Goal: Task Accomplishment & Management: Complete application form

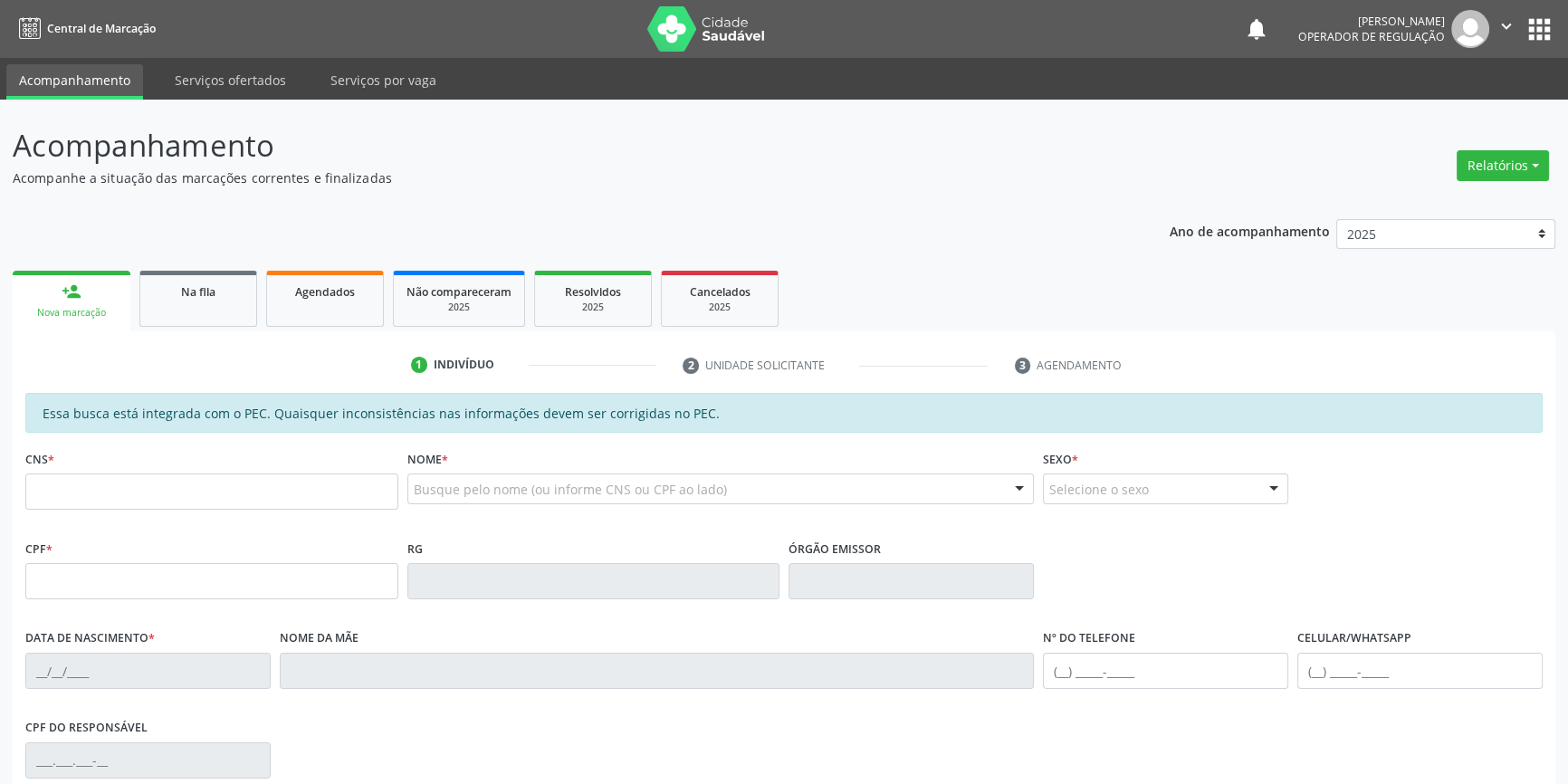
click at [309, 313] on link "Agendados" at bounding box center [325, 299] width 118 height 56
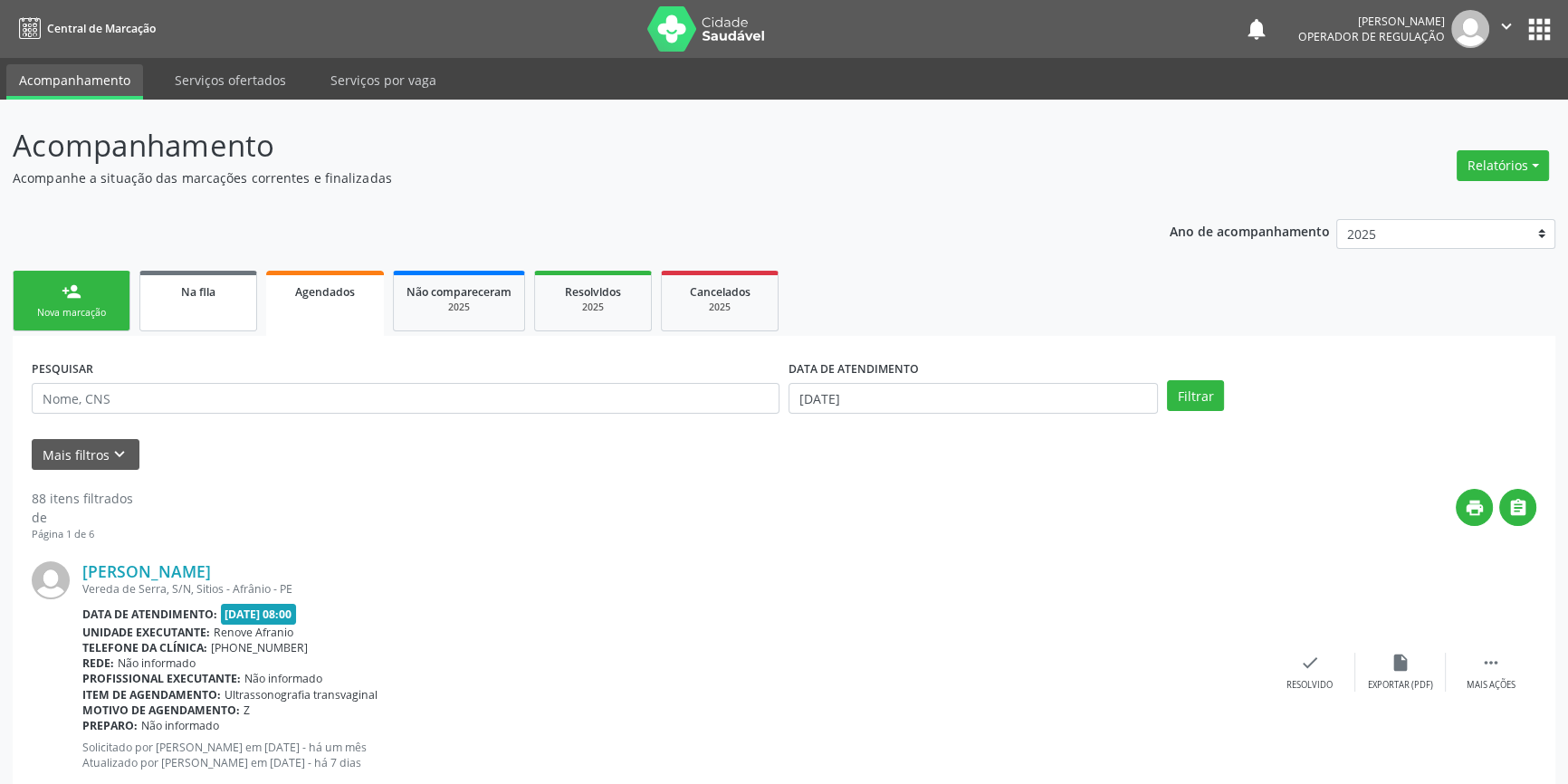
click at [212, 317] on link "Na fila" at bounding box center [199, 301] width 118 height 61
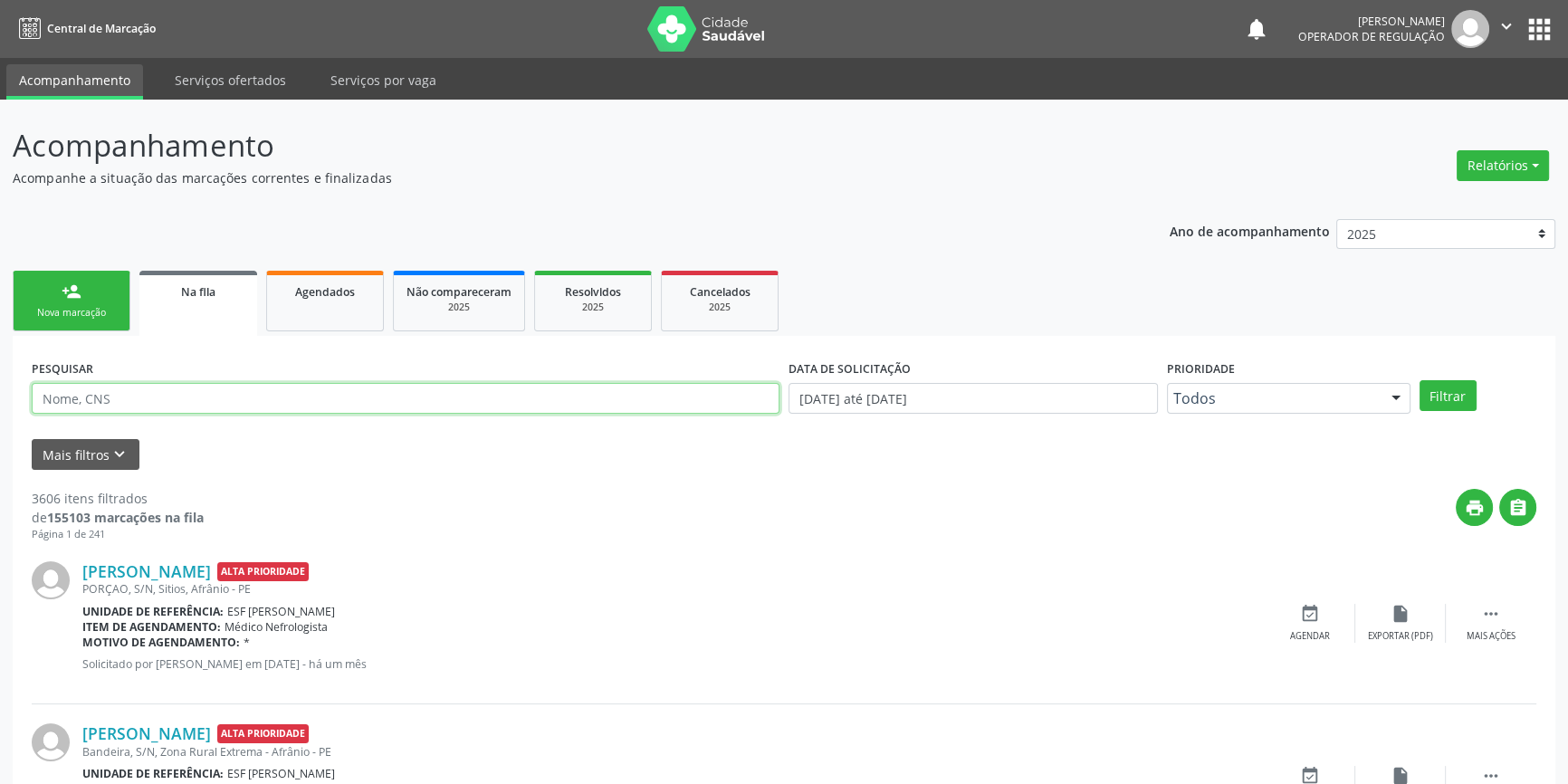
click at [217, 411] on input "text" at bounding box center [406, 398] width 747 height 31
type input "704700720639132"
click at [1449, 398] on button "Filtrar" at bounding box center [1447, 395] width 57 height 31
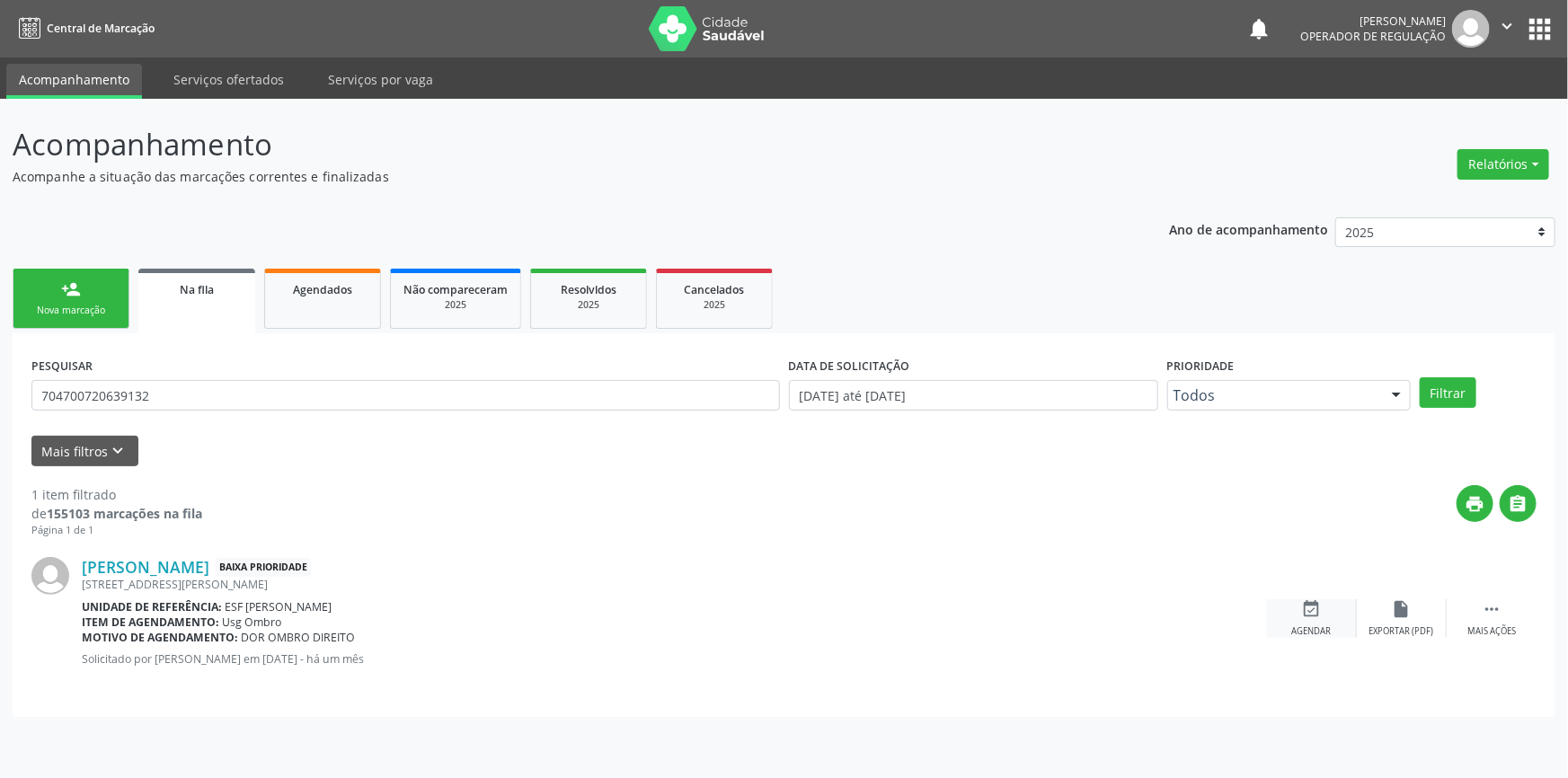
click at [1302, 613] on icon "event_available" at bounding box center [1311, 609] width 20 height 20
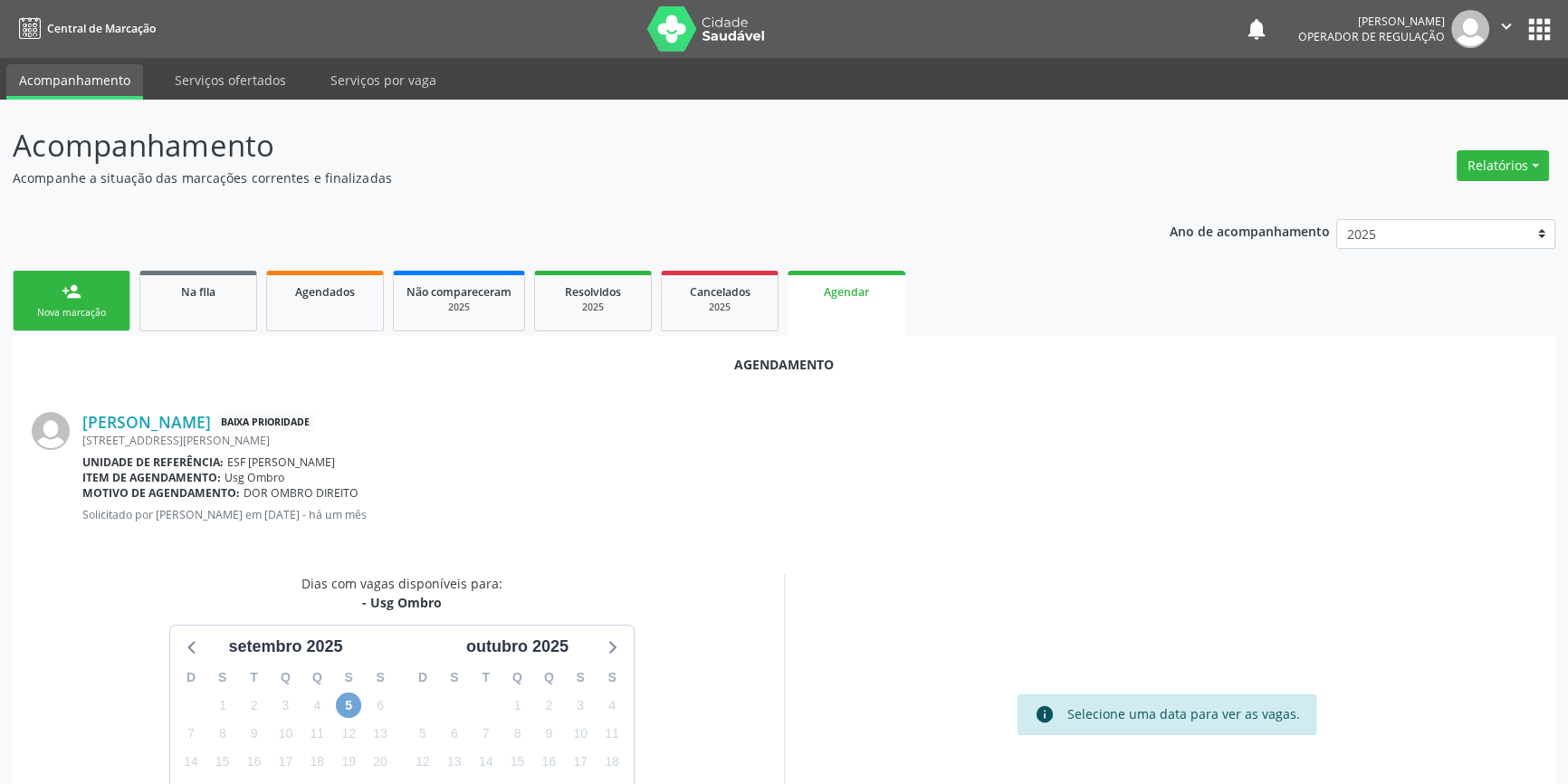
click at [349, 706] on span "5" at bounding box center [348, 704] width 25 height 25
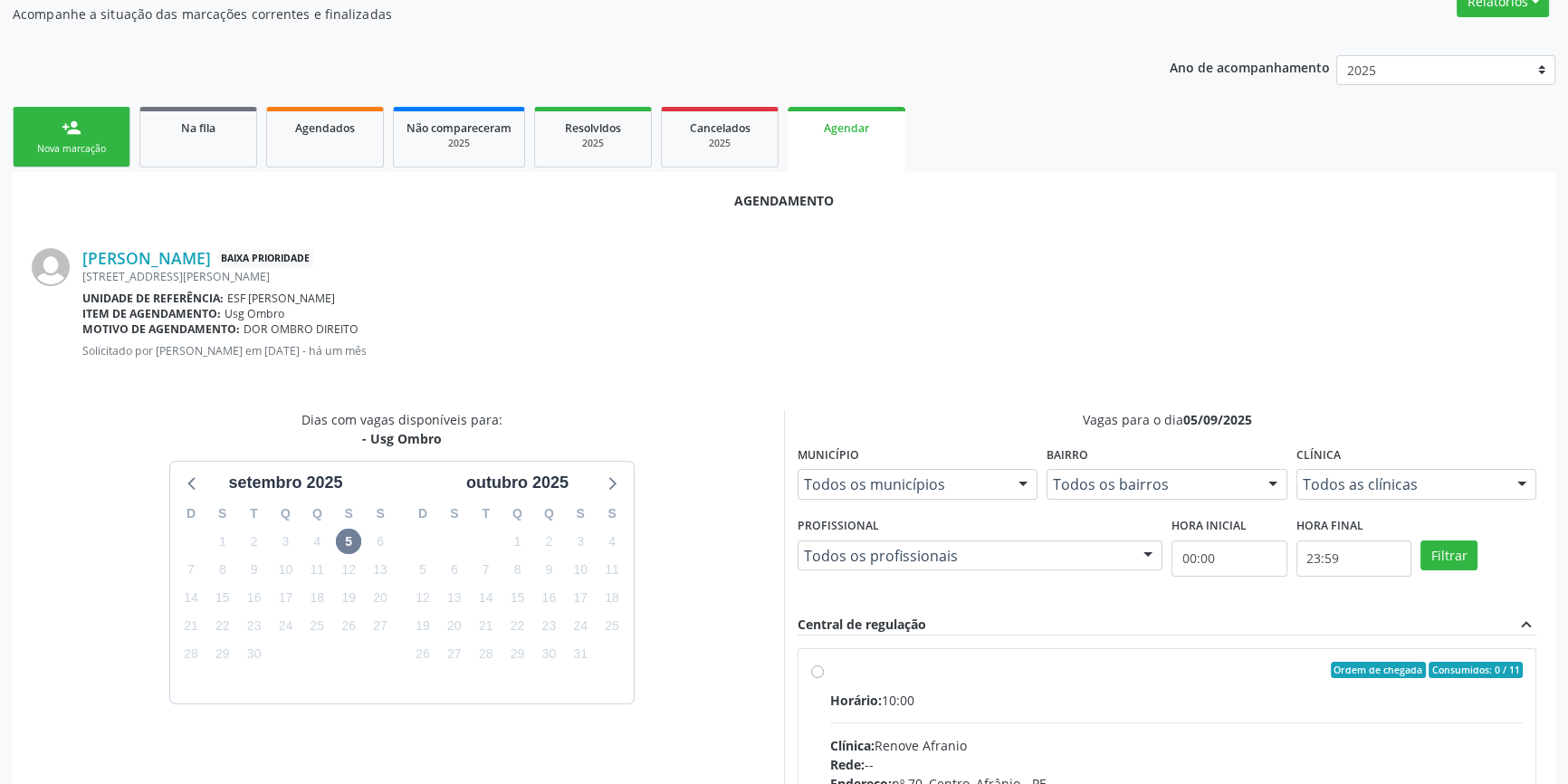
radio input "true"
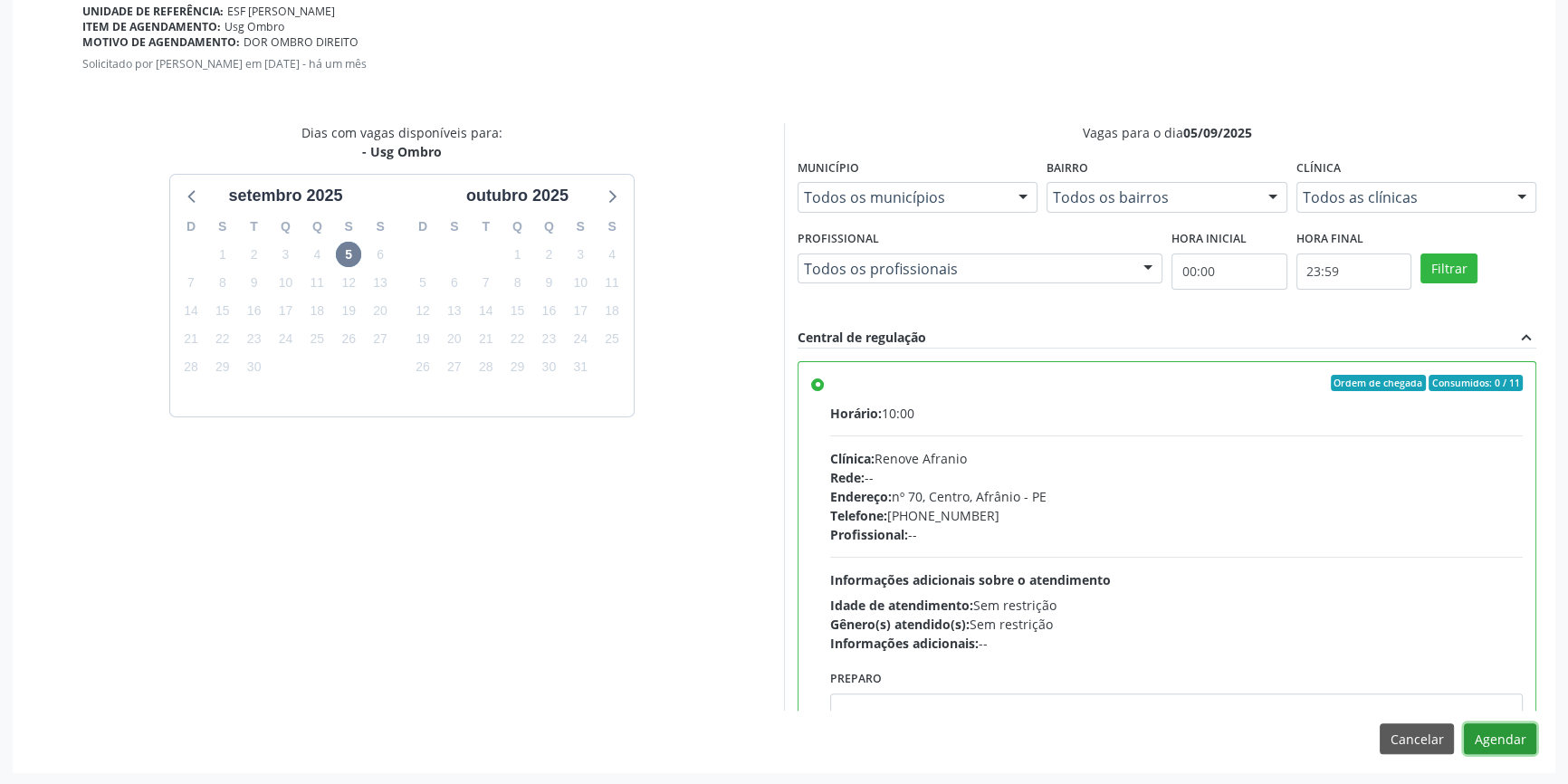
click at [1520, 742] on button "Agendar" at bounding box center [1500, 738] width 72 height 31
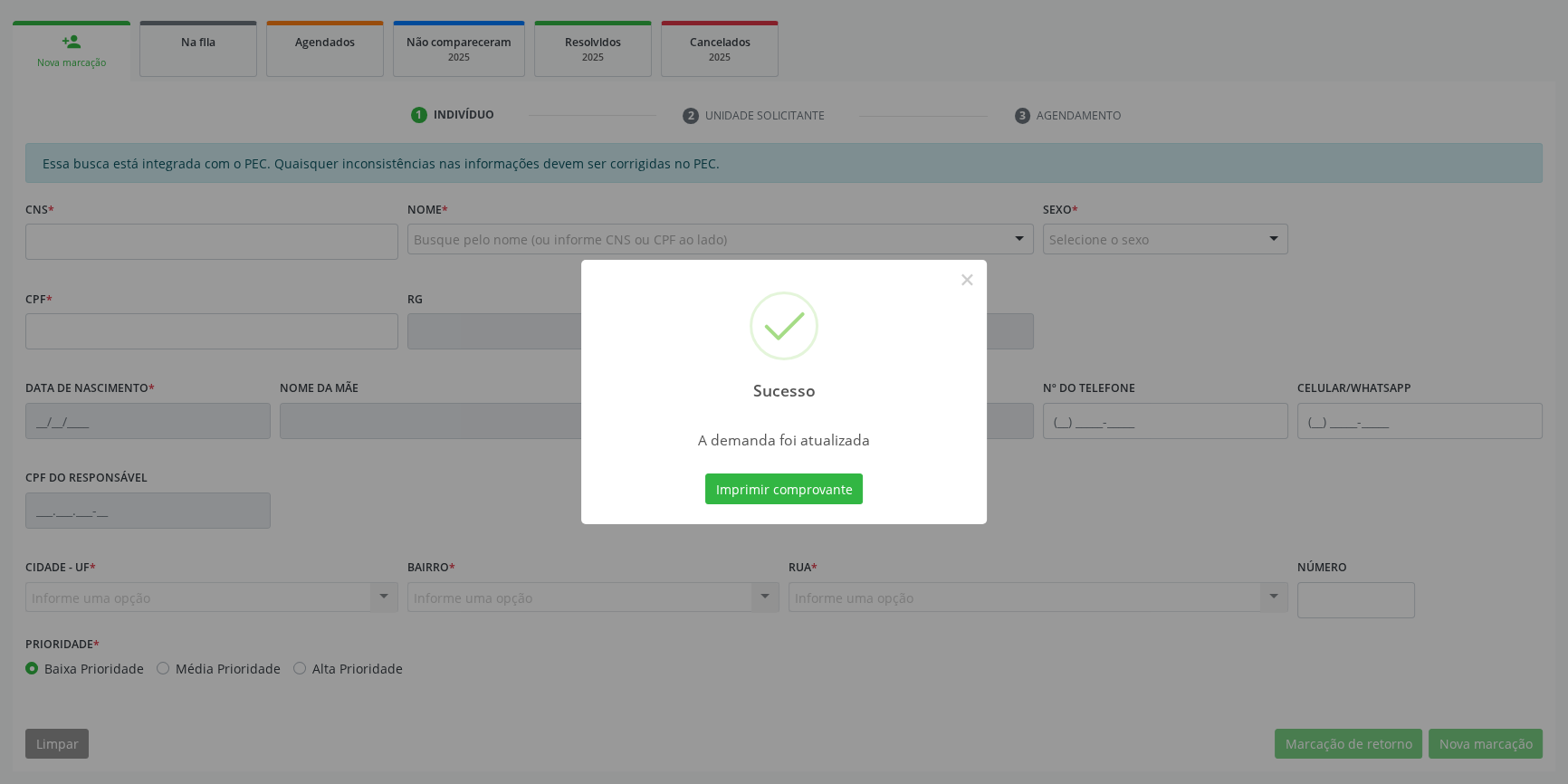
scroll to position [248, 0]
click at [839, 494] on button "Imprimir comprovante" at bounding box center [784, 488] width 157 height 31
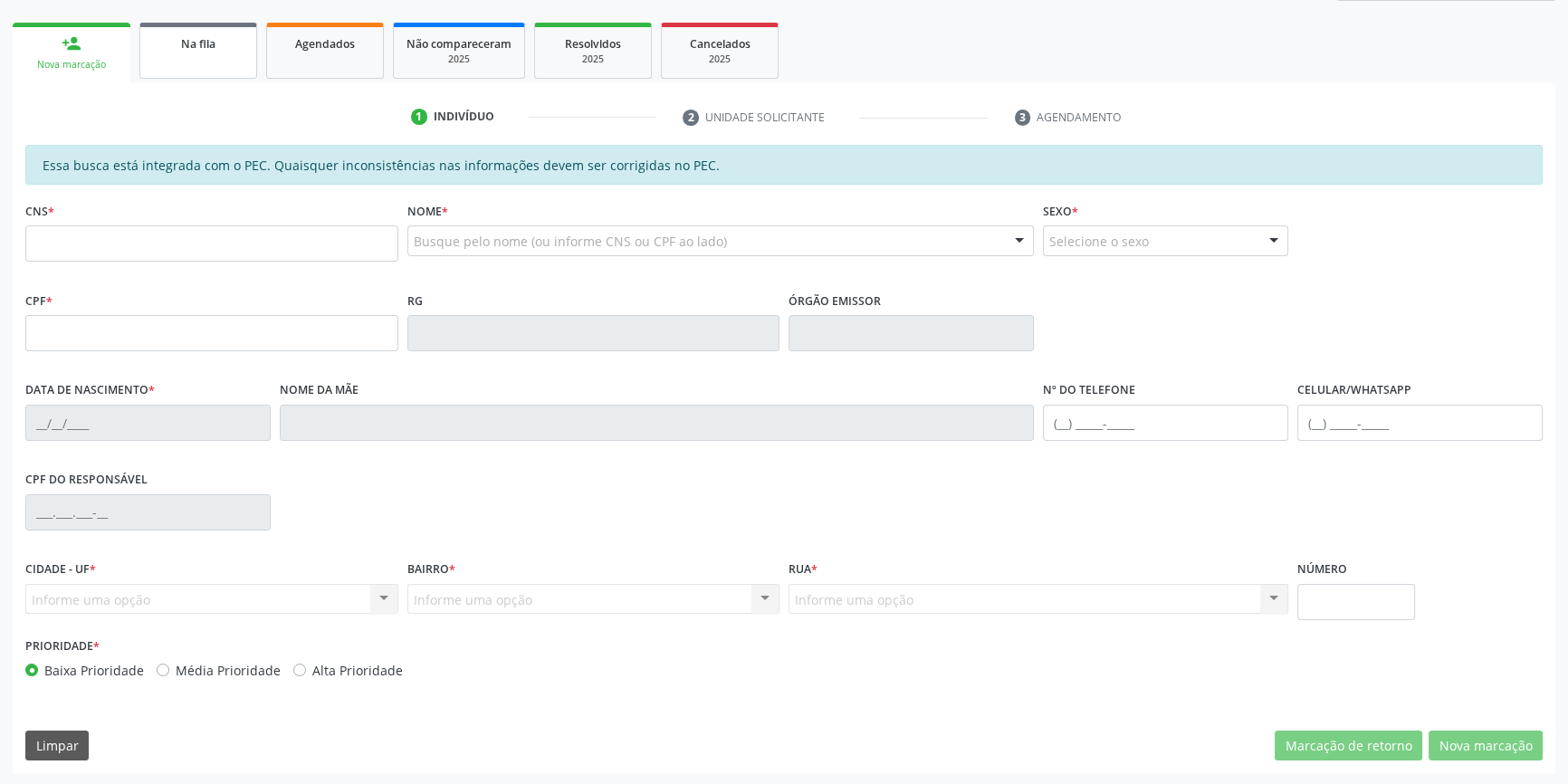
click at [220, 64] on link "Na fila" at bounding box center [199, 51] width 118 height 56
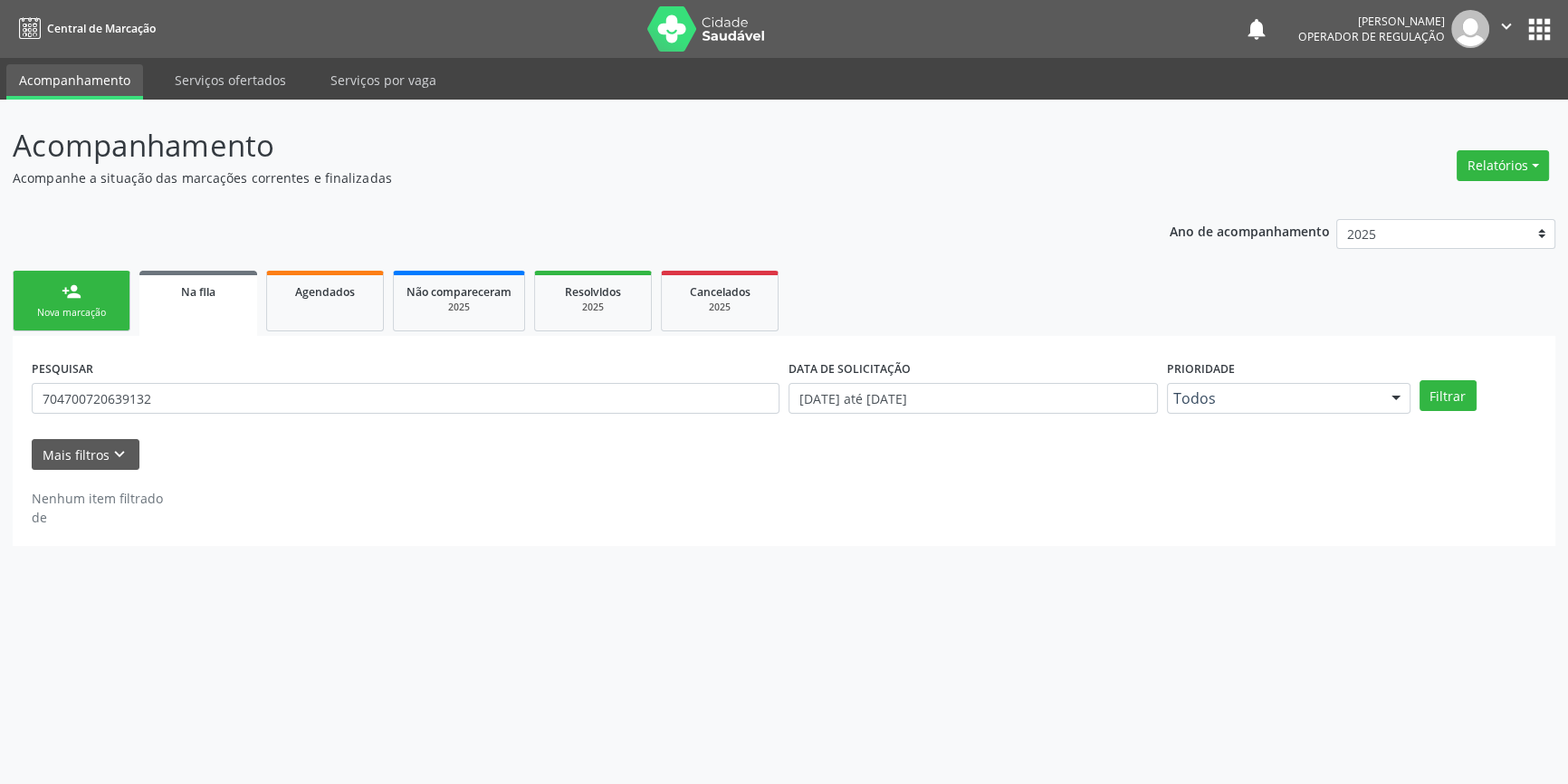
scroll to position [0, 0]
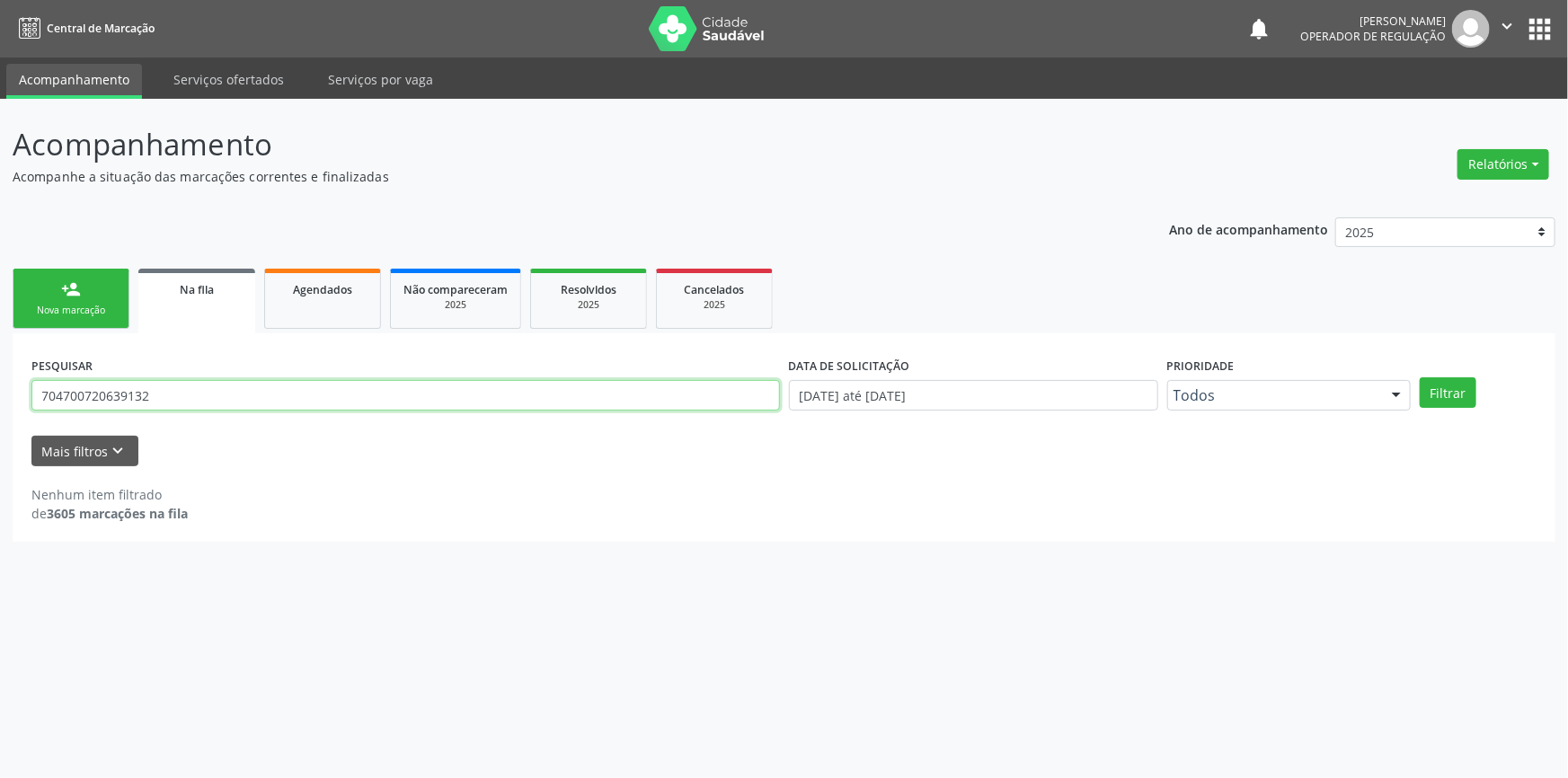
drag, startPoint x: 179, startPoint y: 387, endPoint x: 0, endPoint y: 394, distance: 179.1
click at [0, 394] on div "Acompanhamento Acompanhe a situação das marcações correntes e finalizadas Relat…" at bounding box center [784, 438] width 1568 height 679
type input "7"
type input "209707035830006"
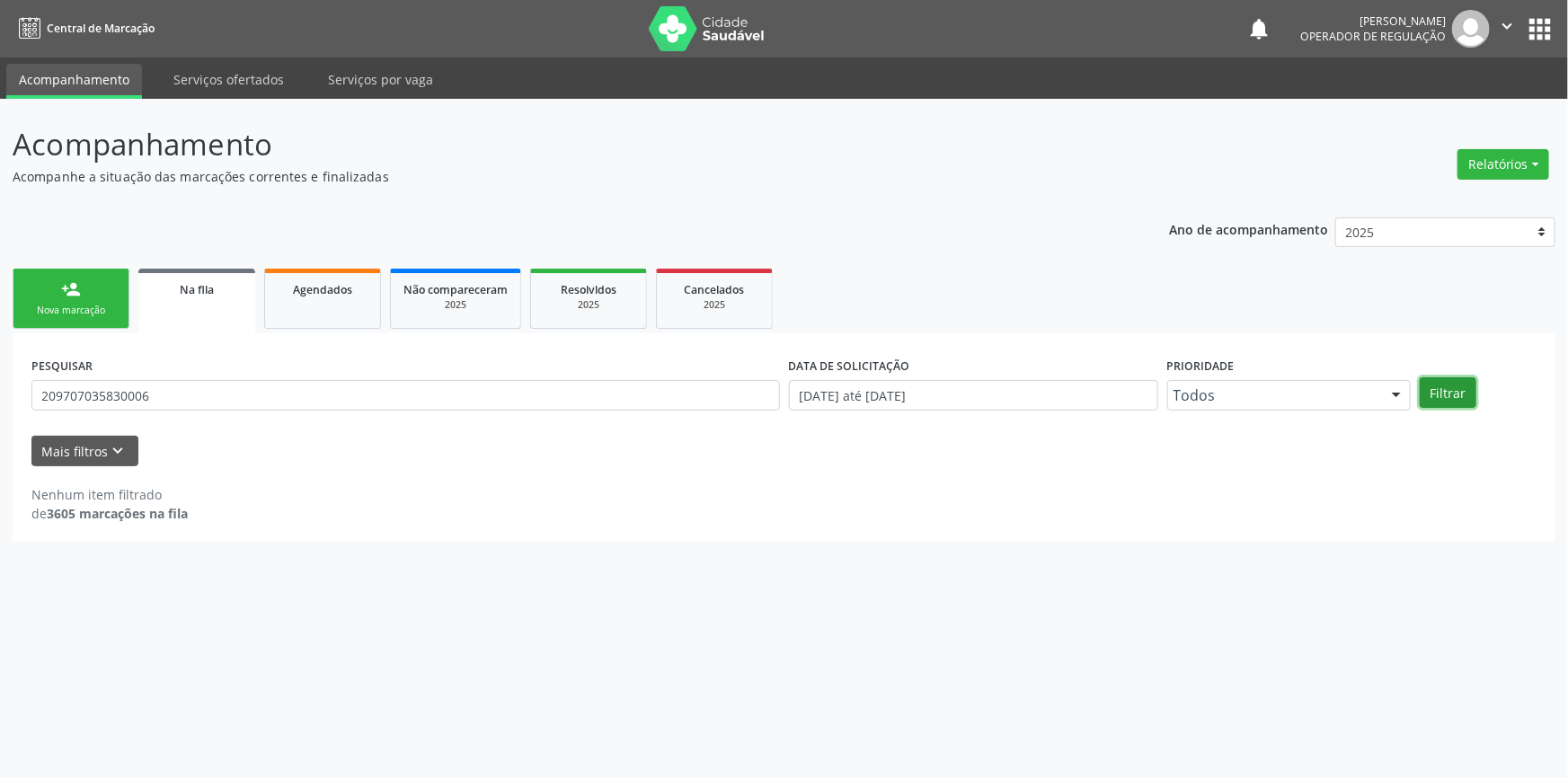
click at [1453, 386] on button "Filtrar" at bounding box center [1448, 392] width 57 height 31
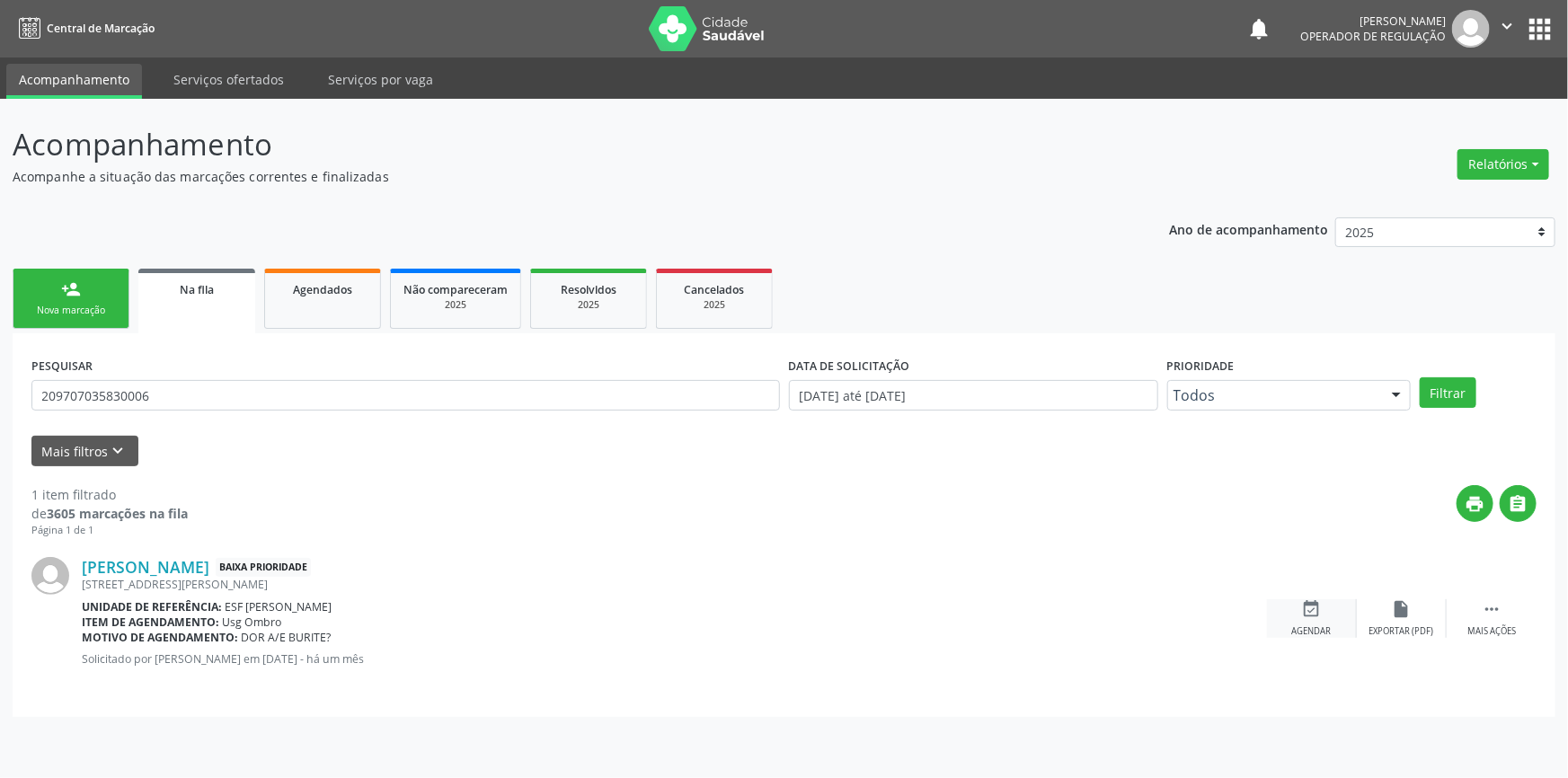
click at [1319, 620] on div "event_available Agendar" at bounding box center [1311, 619] width 90 height 39
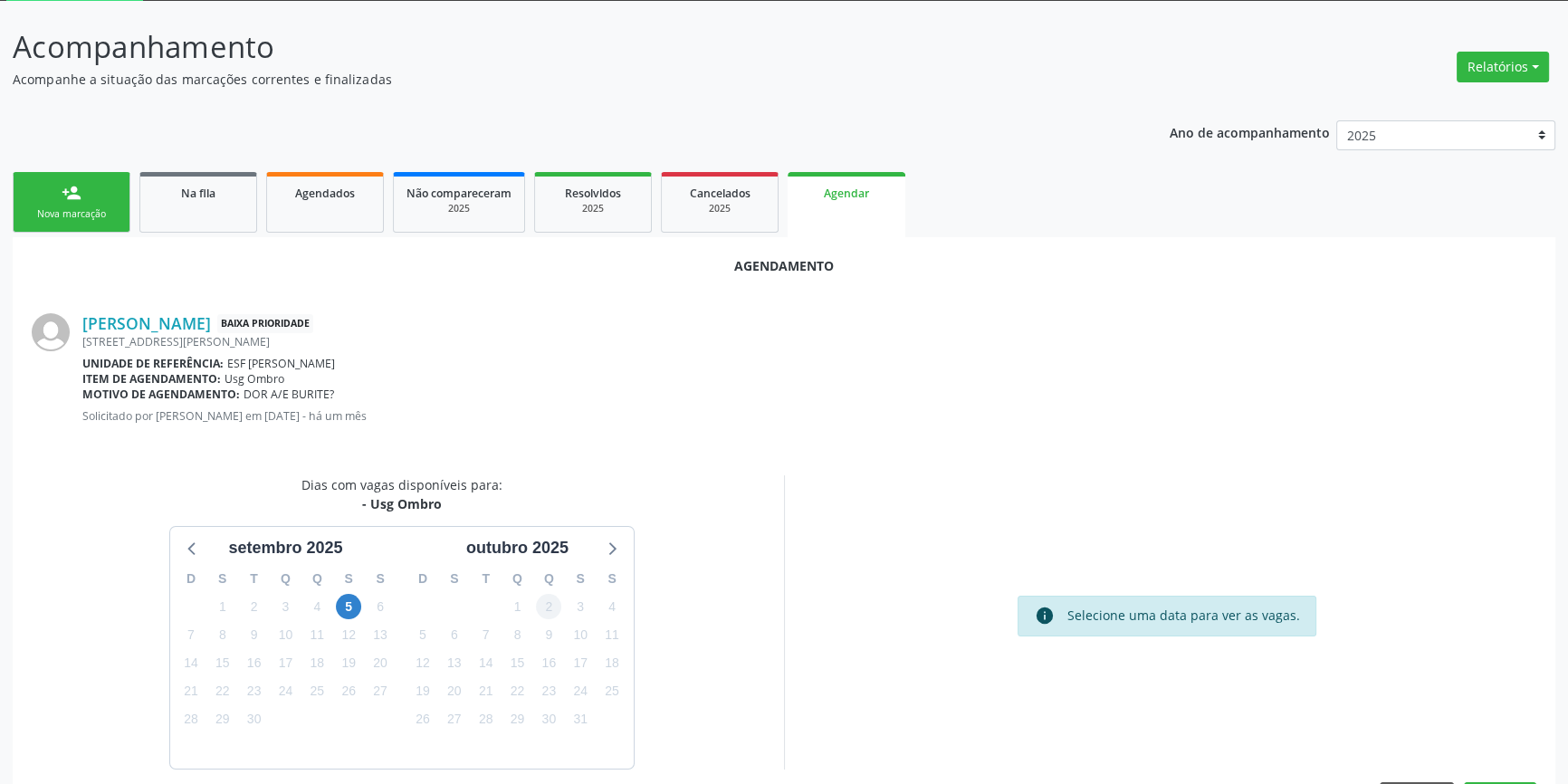
scroll to position [156, 0]
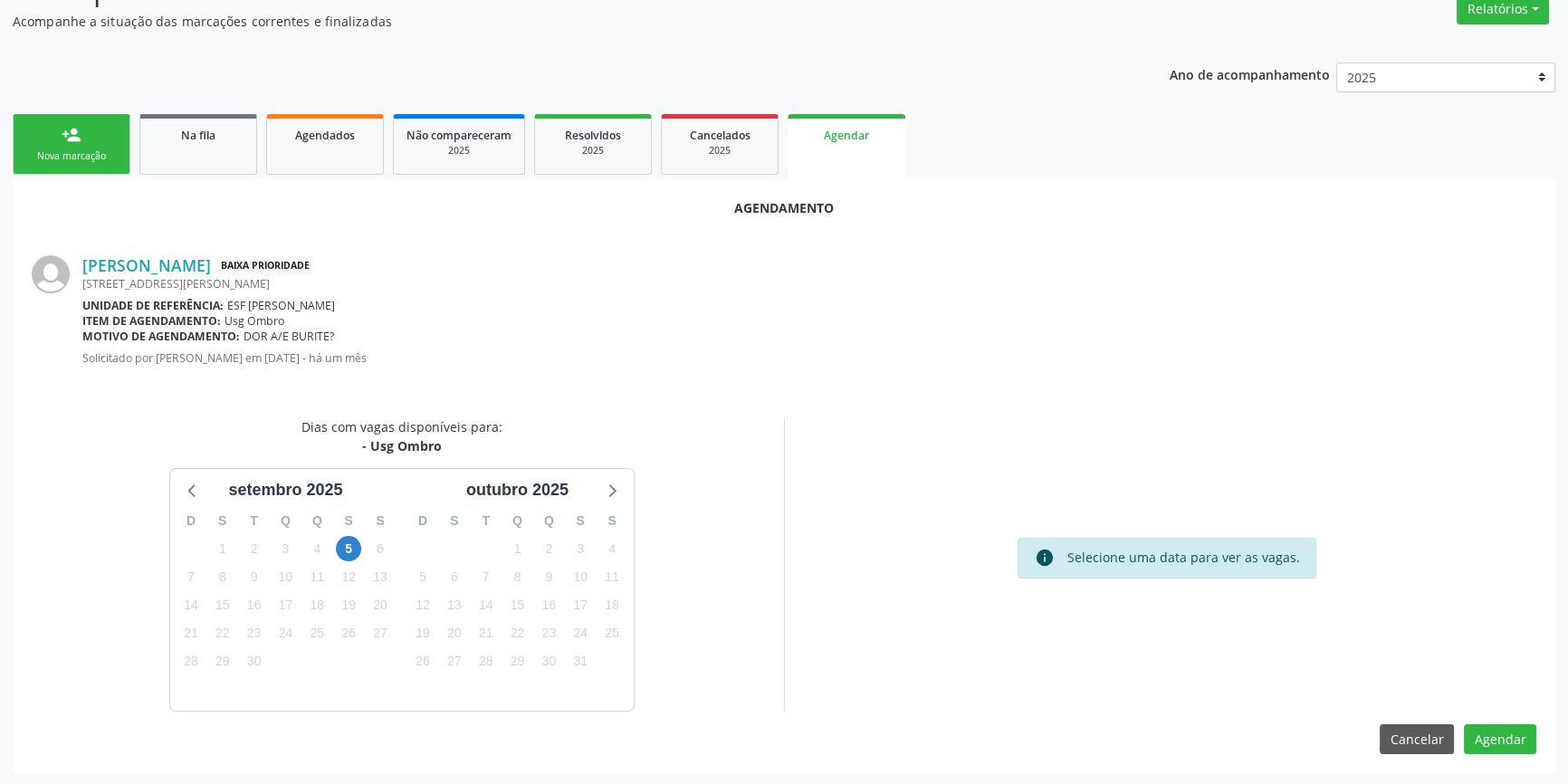
click at [333, 549] on div "5" at bounding box center [349, 549] width 32 height 28
click at [338, 549] on span "5" at bounding box center [348, 548] width 25 height 25
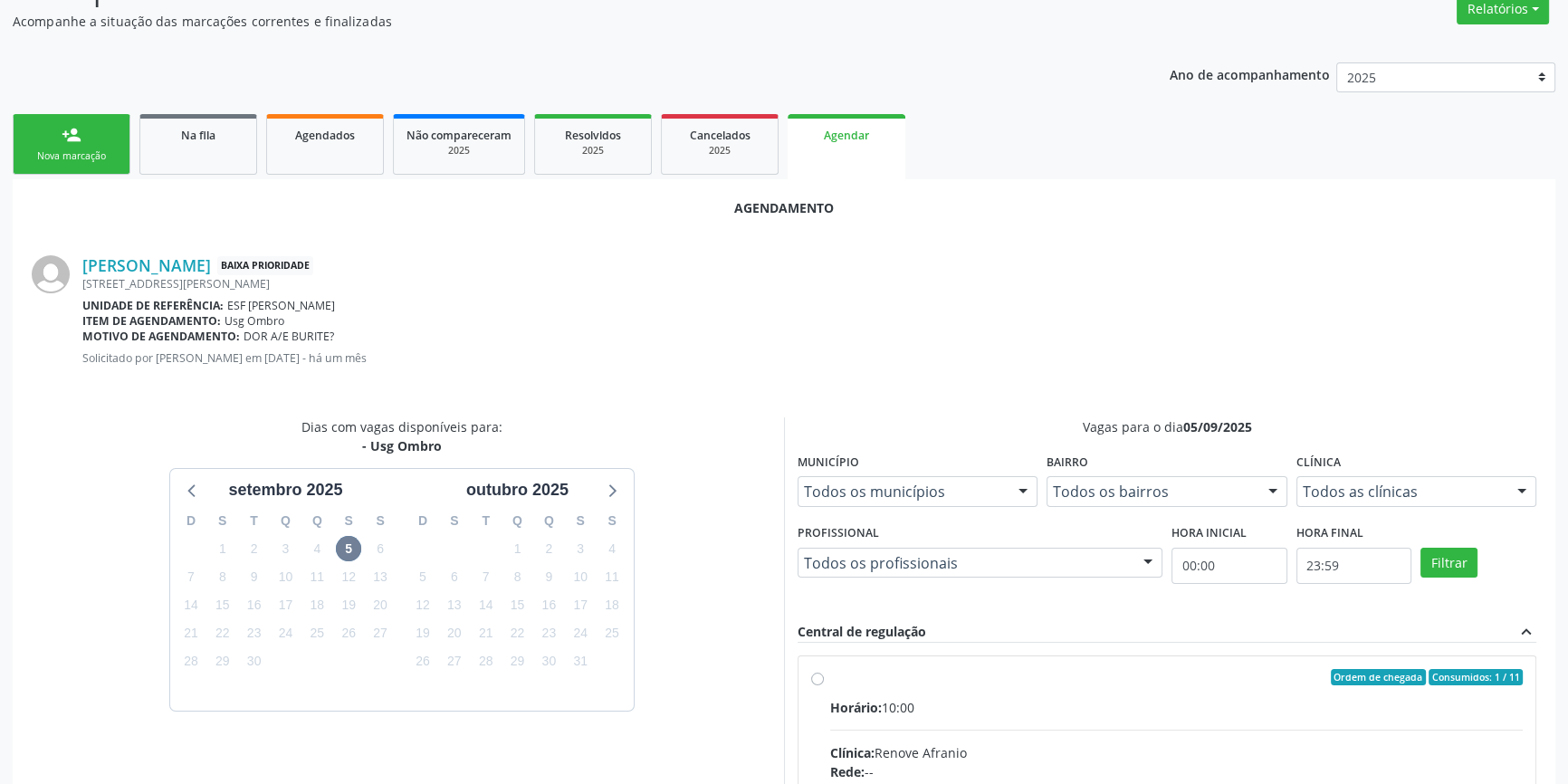
radio input "true"
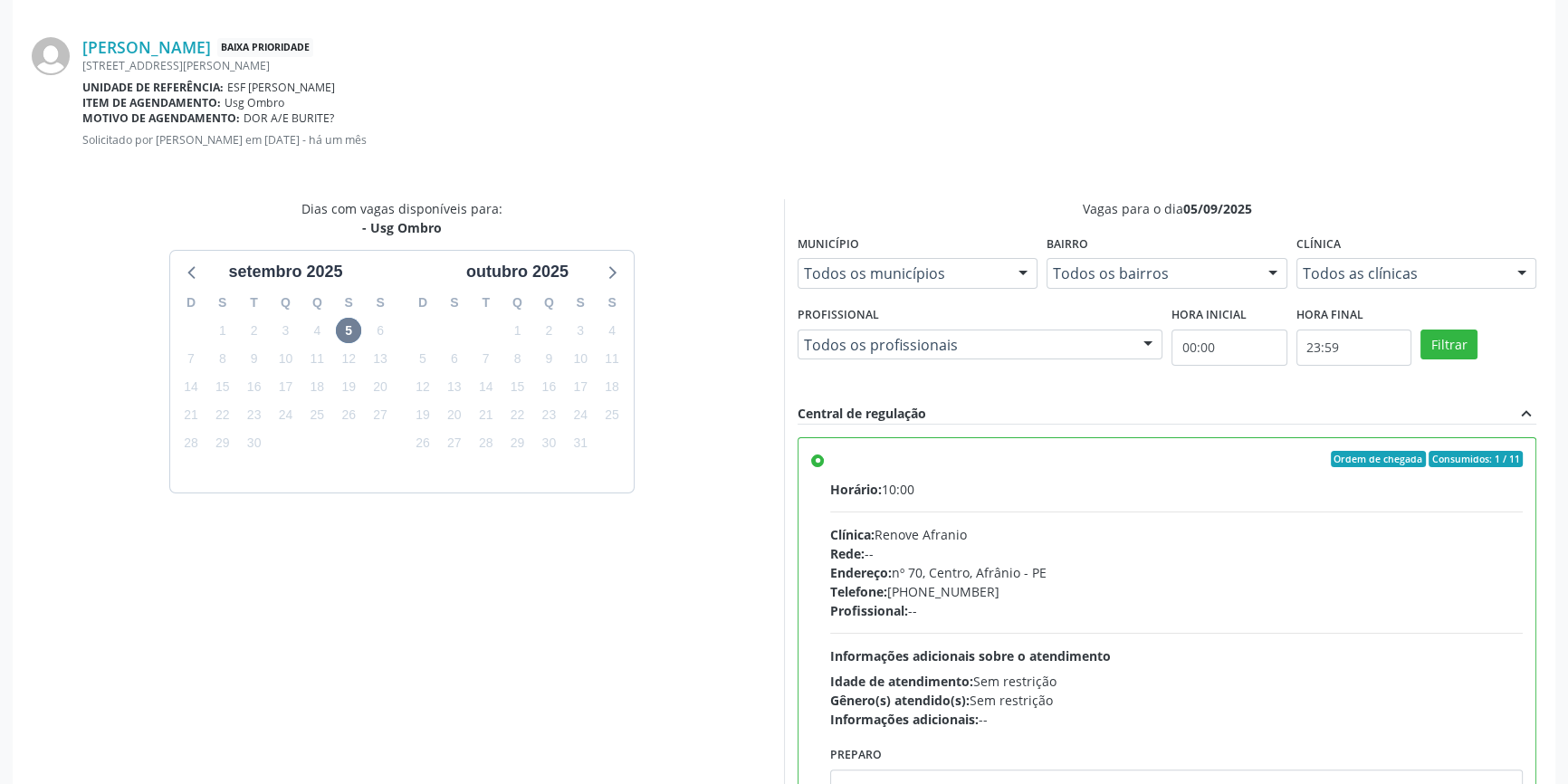
scroll to position [451, 0]
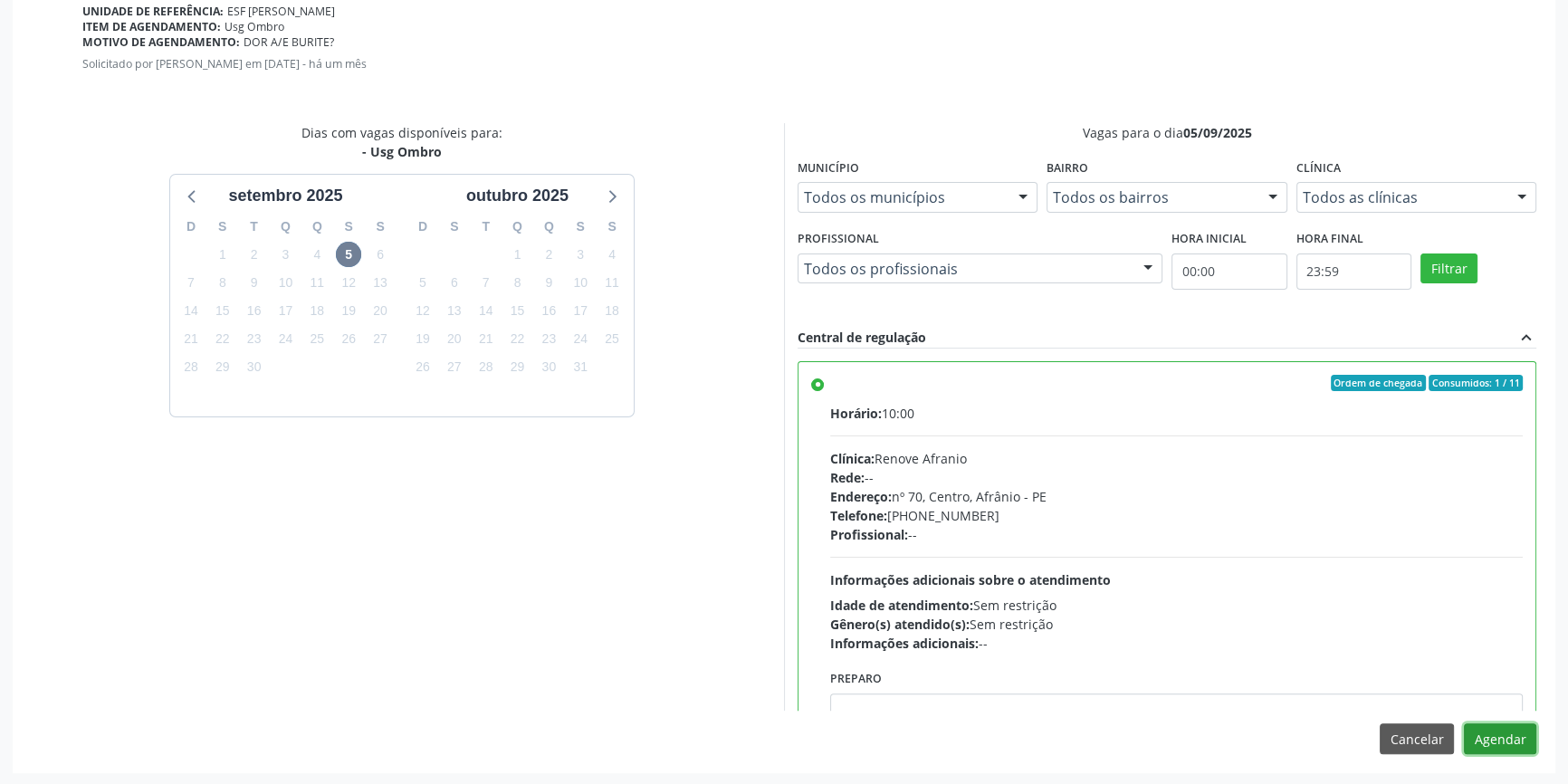
click at [1507, 737] on button "Agendar" at bounding box center [1500, 738] width 72 height 31
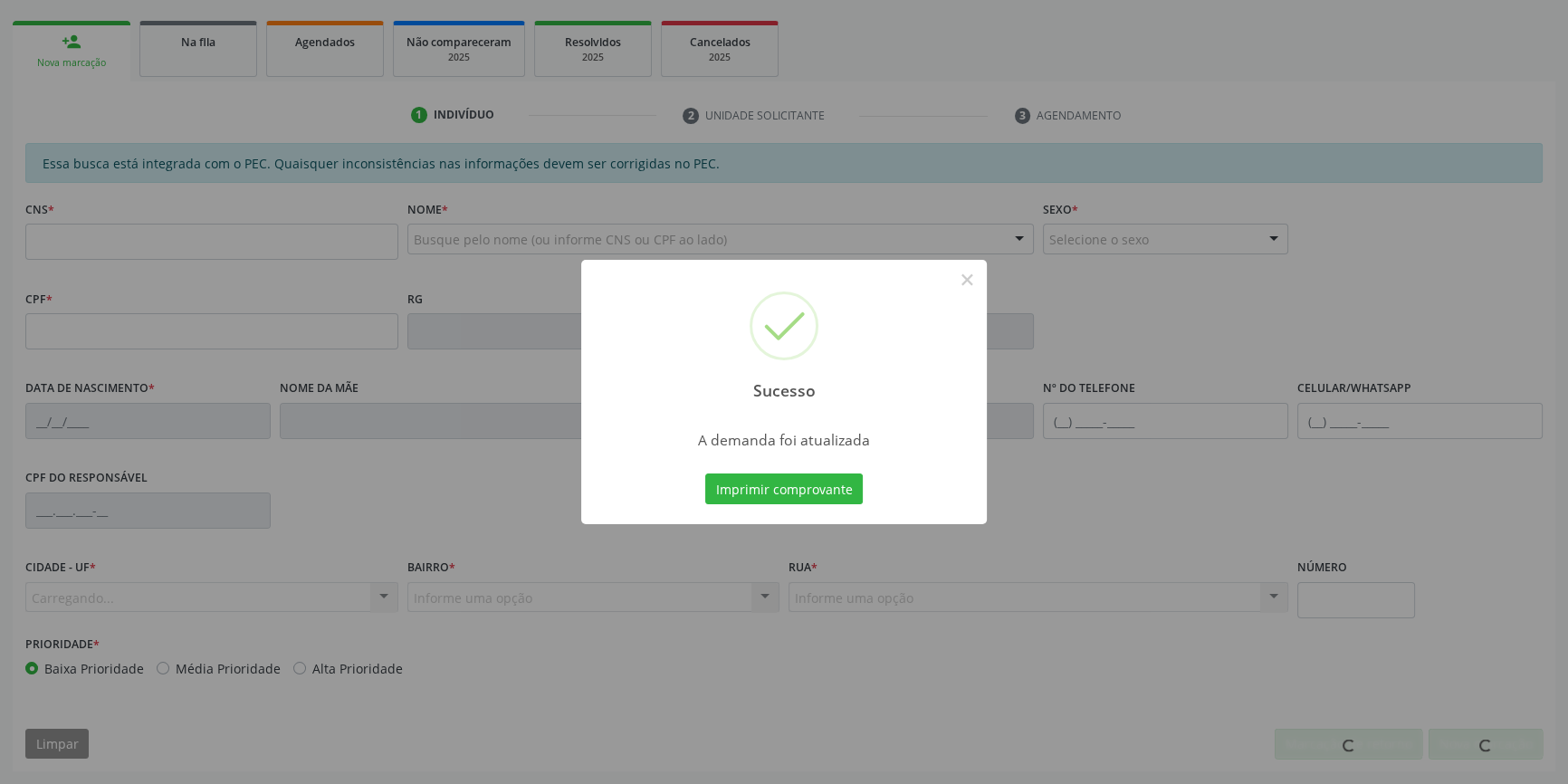
scroll to position [248, 0]
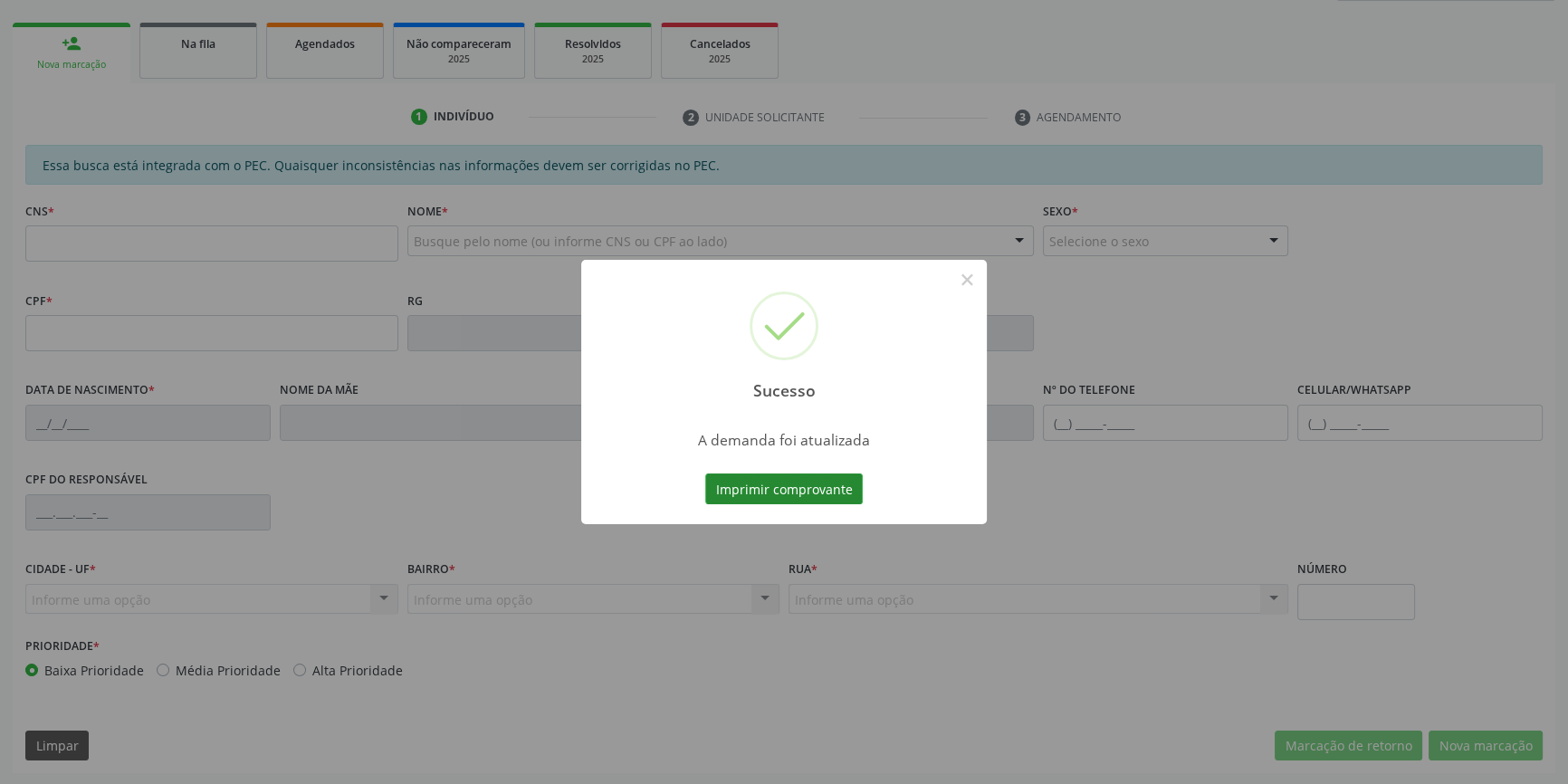
click at [810, 474] on button "Imprimir comprovante" at bounding box center [784, 488] width 157 height 31
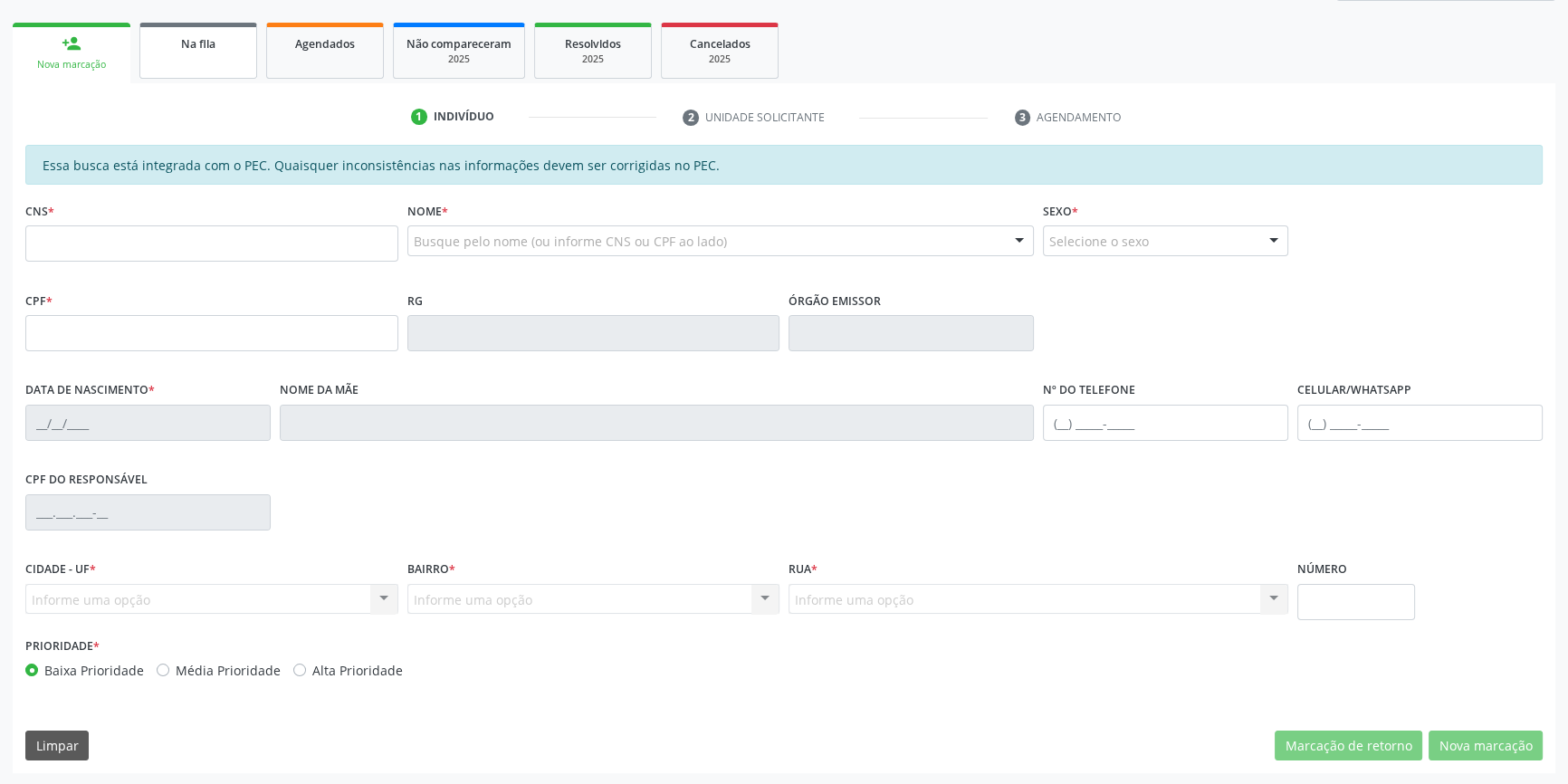
click at [215, 31] on link "Na fila" at bounding box center [199, 51] width 118 height 56
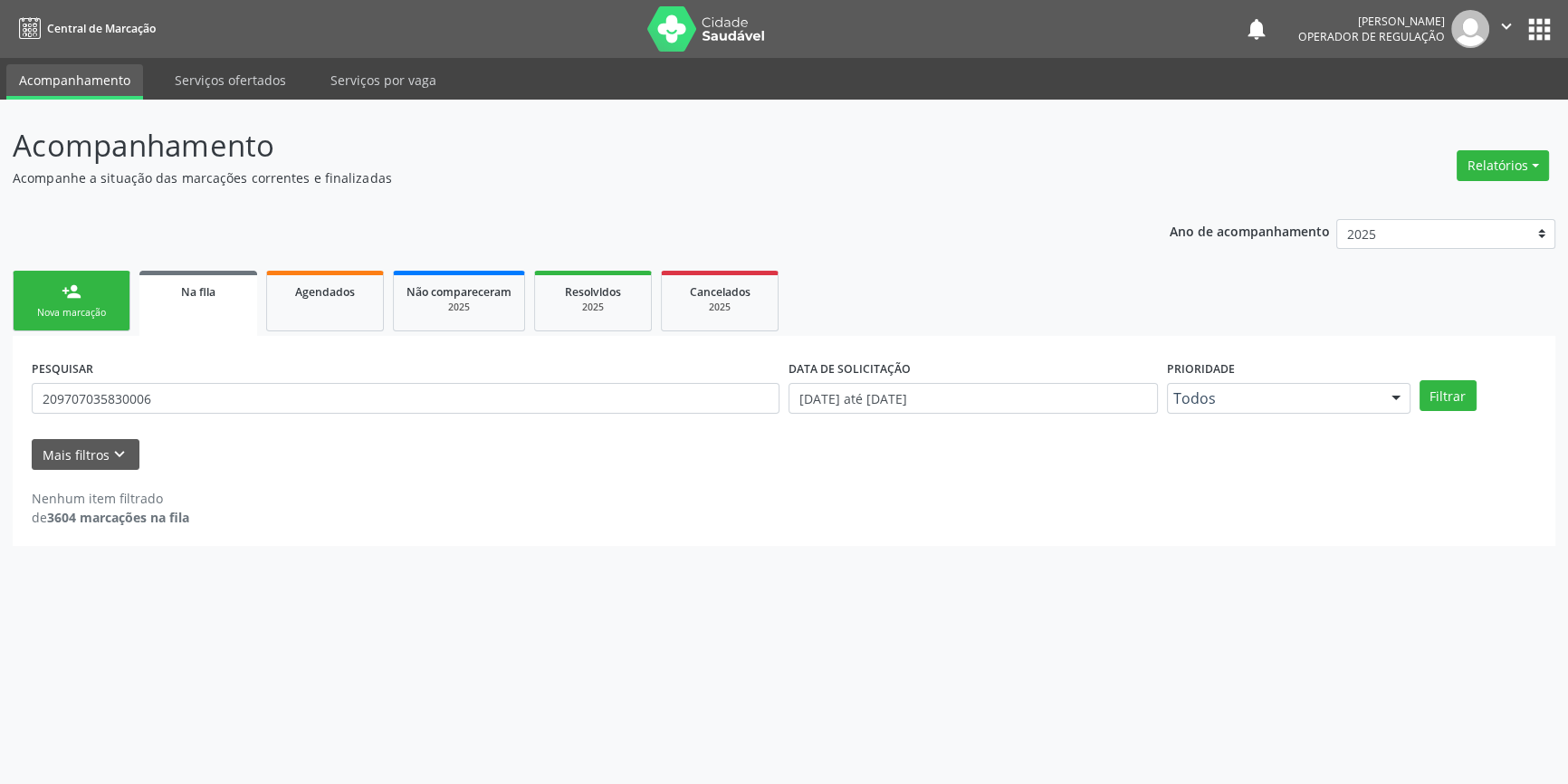
scroll to position [0, 0]
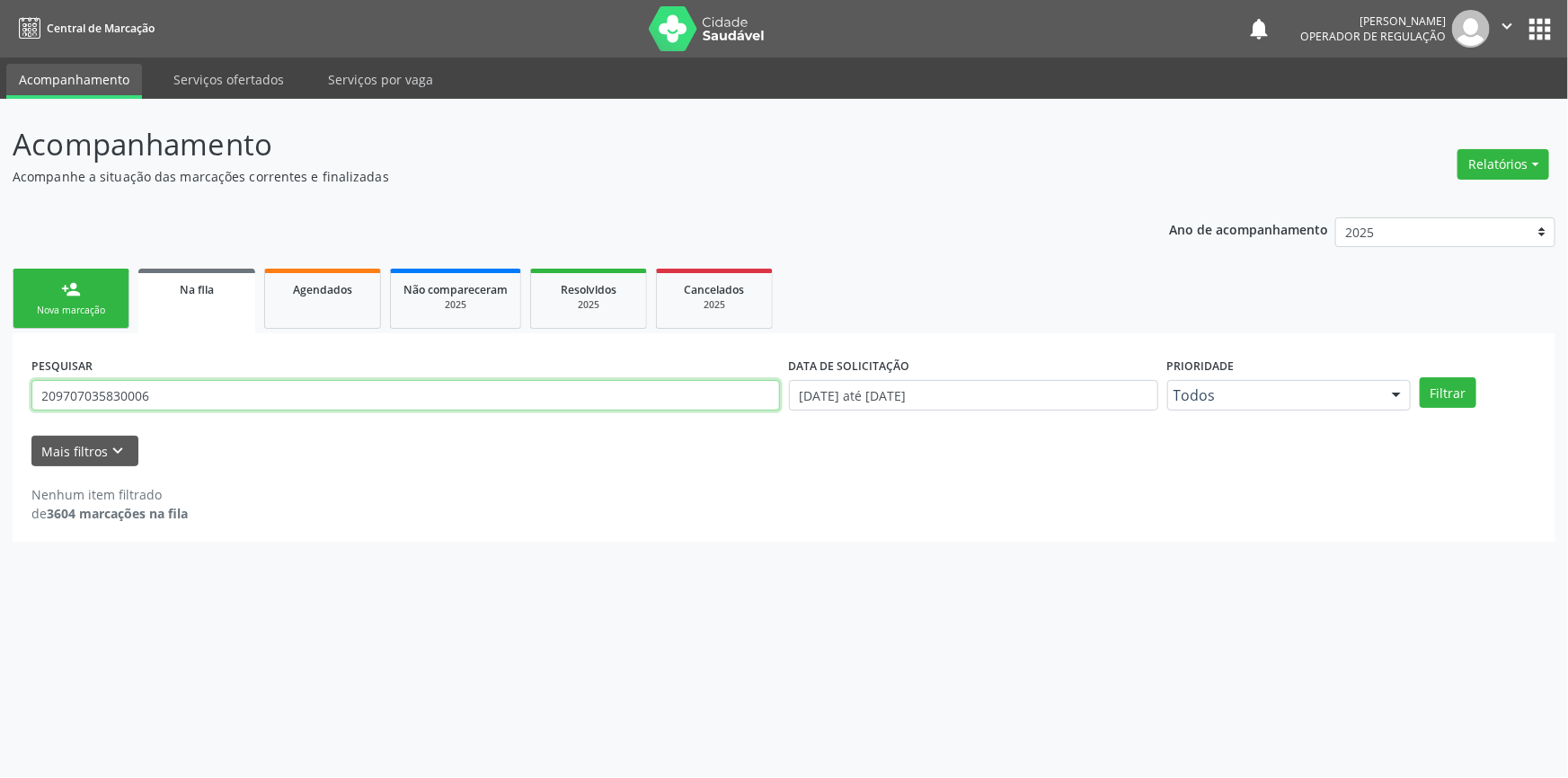
drag, startPoint x: 179, startPoint y: 396, endPoint x: 12, endPoint y: 335, distance: 177.8
click at [0, 397] on div "Acompanhamento Acompanhe a situação das marcações correntes e finalizadas Relat…" at bounding box center [784, 438] width 1568 height 679
type input "706304777561675"
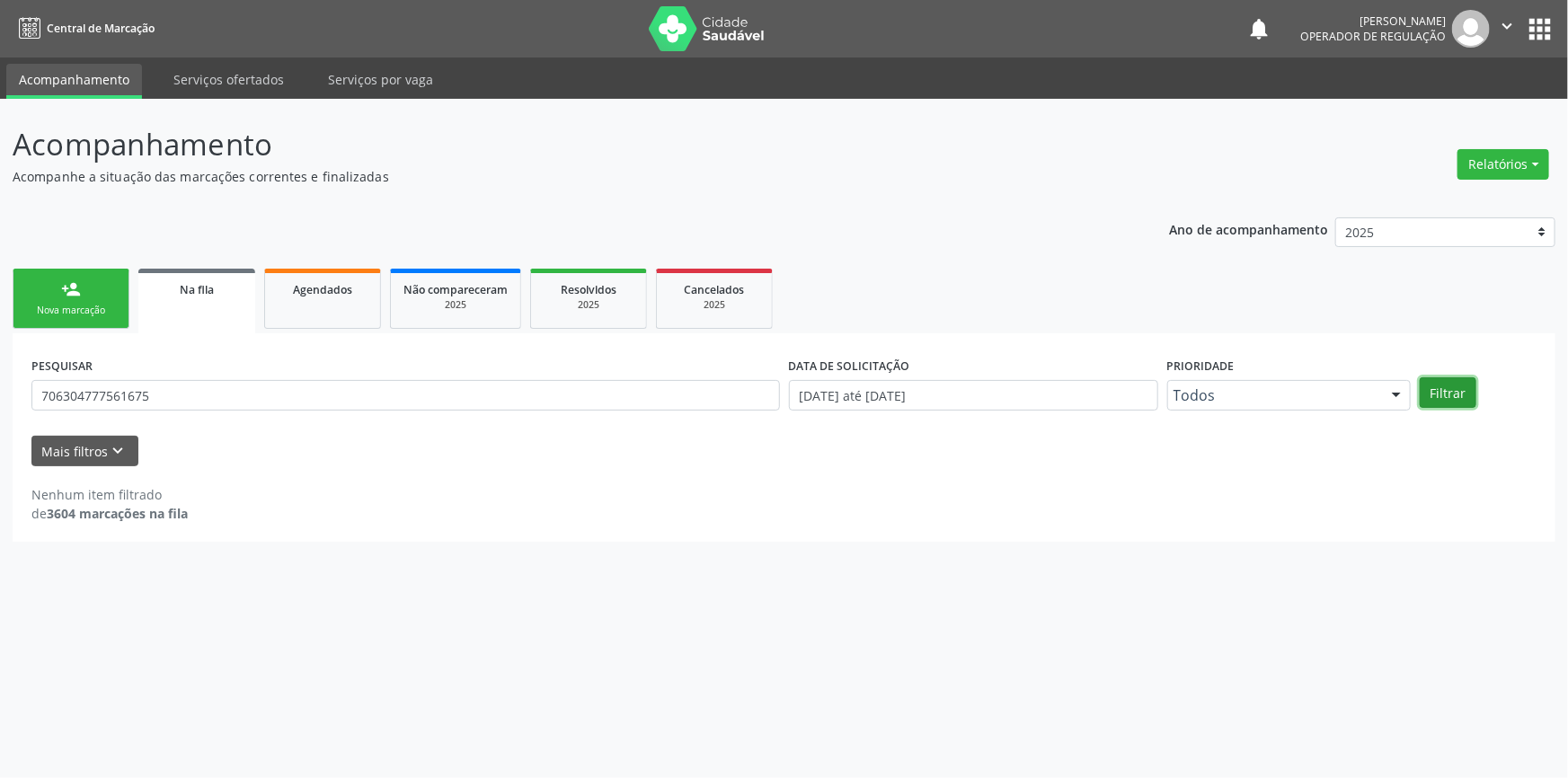
click at [1460, 394] on button "Filtrar" at bounding box center [1448, 392] width 57 height 31
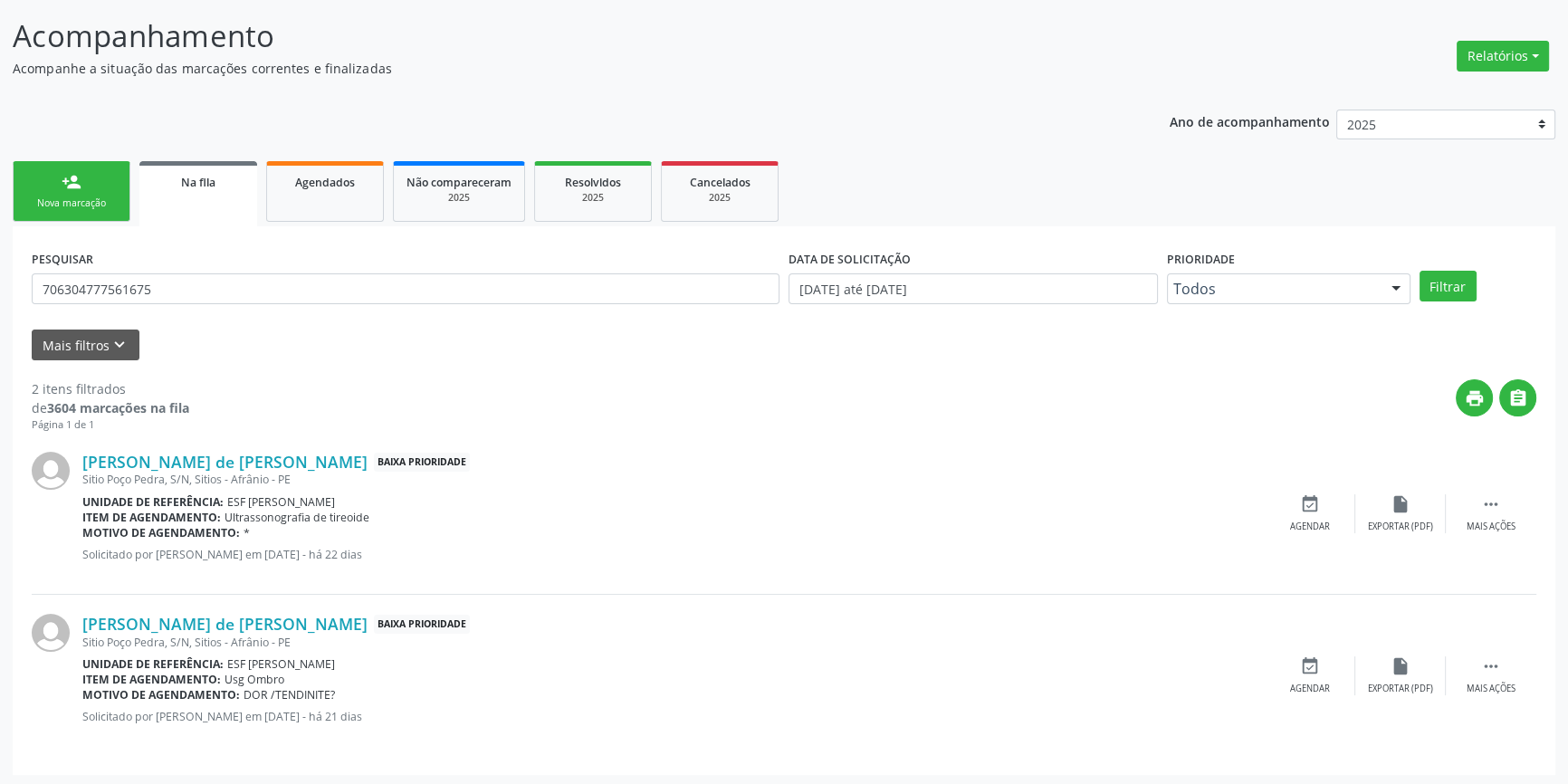
scroll to position [111, 0]
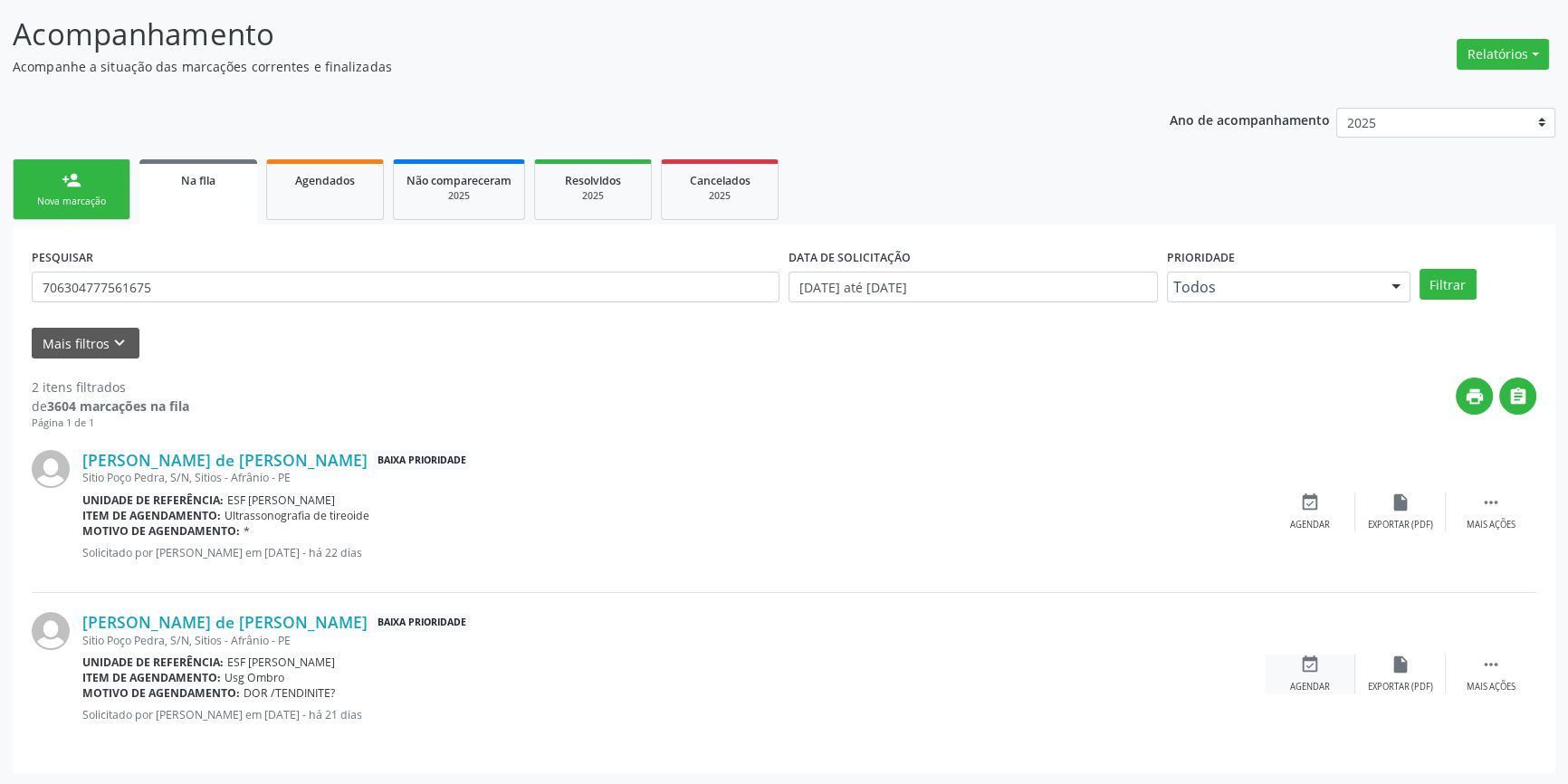
click at [1291, 674] on div "event_available Agendar" at bounding box center [1309, 674] width 91 height 39
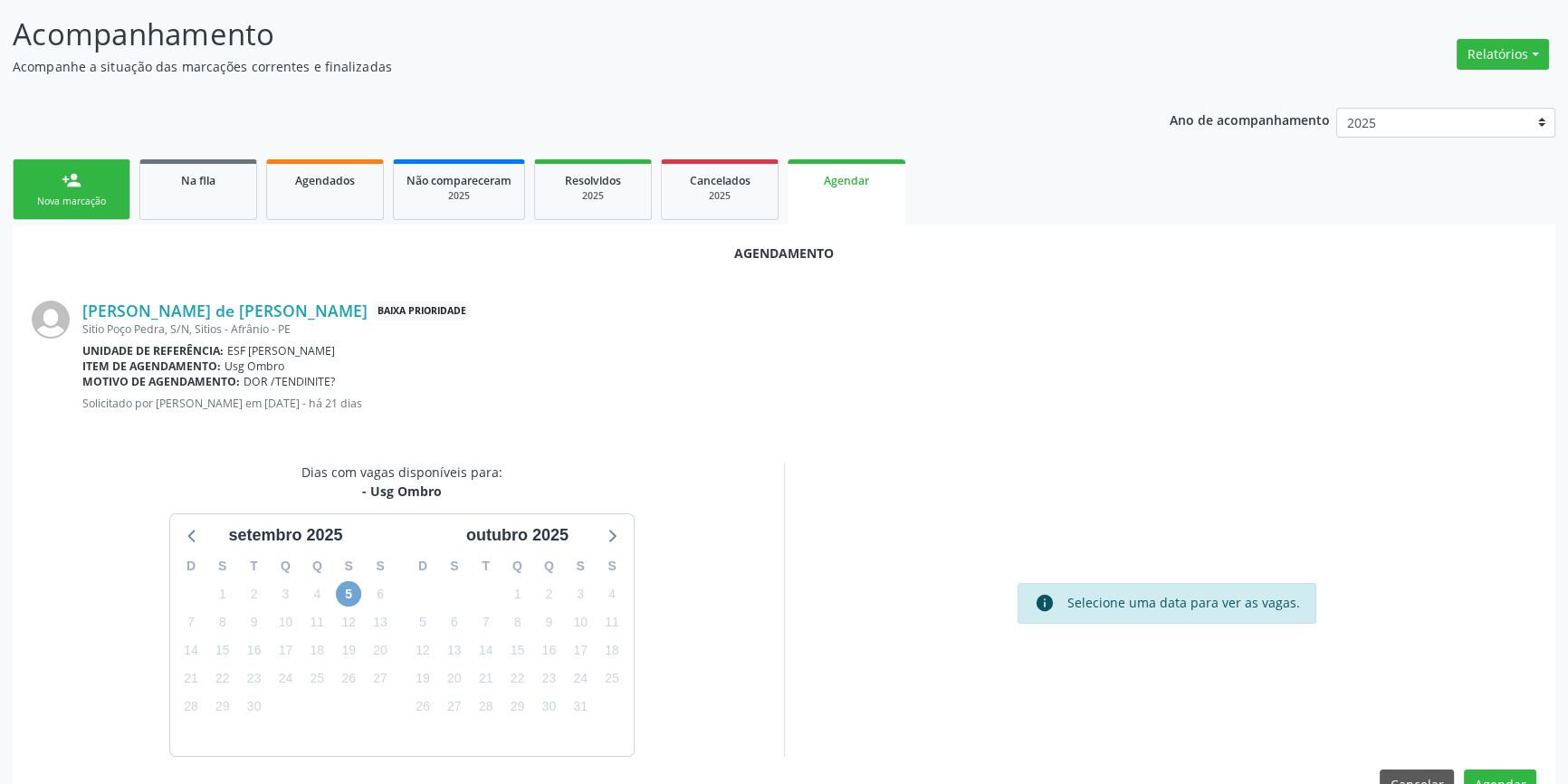
click at [346, 594] on span "5" at bounding box center [348, 593] width 25 height 25
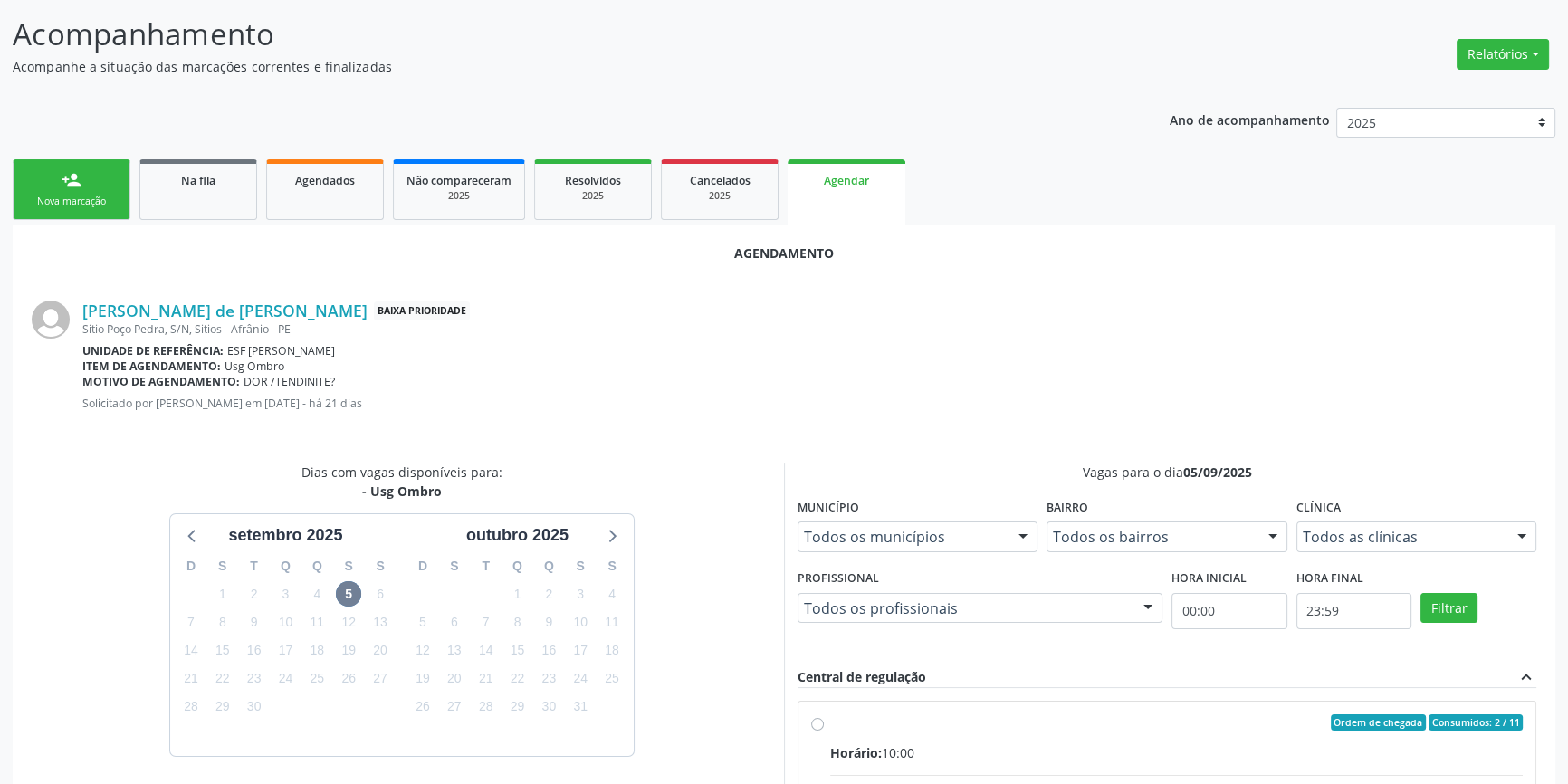
click at [823, 731] on input "Ordem de chegada Consumidos: 2 / 11 Horário: 10:00 Clínica: Renove Afranio Rede…" at bounding box center [818, 721] width 13 height 16
radio input "true"
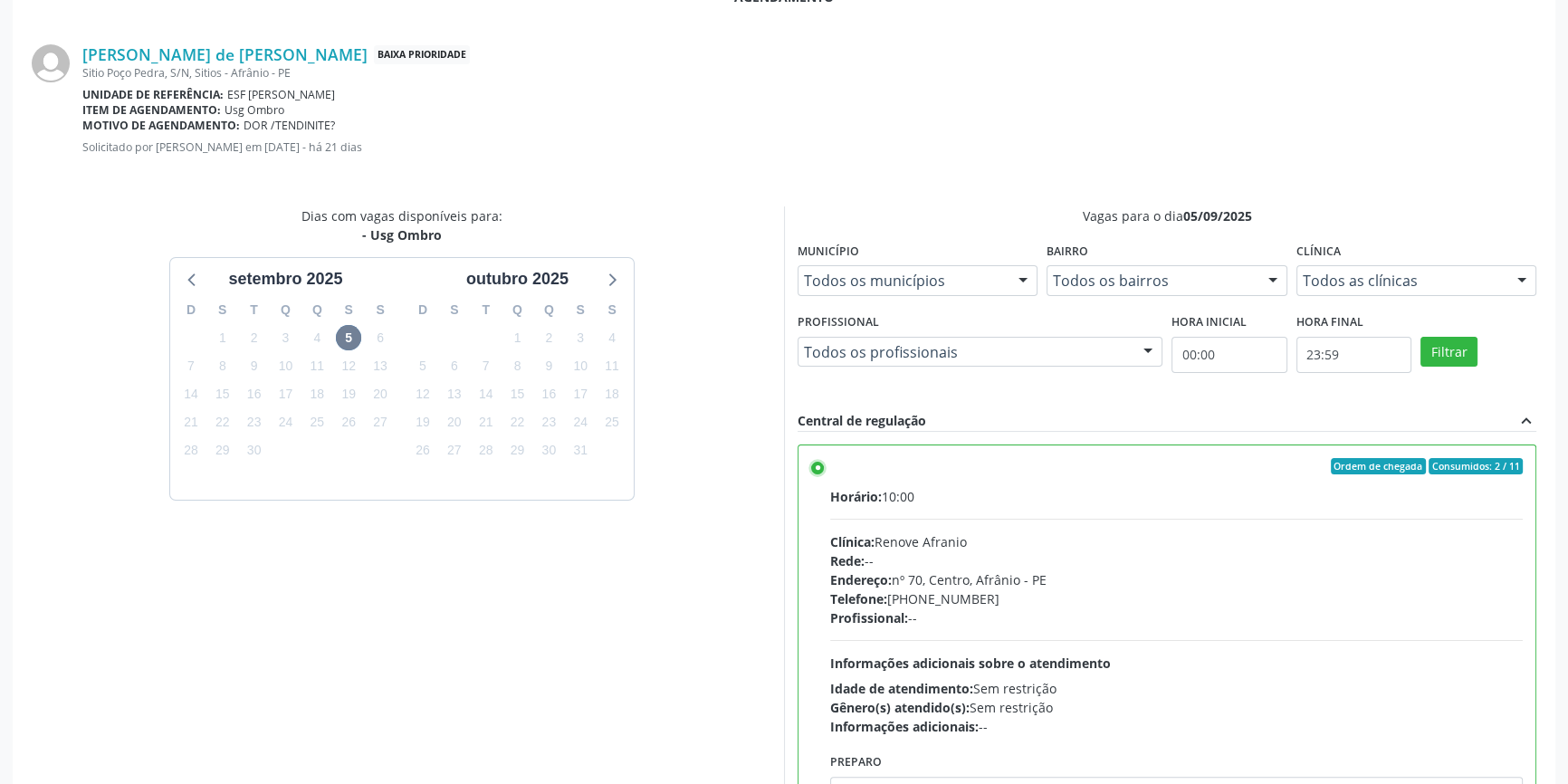
scroll to position [451, 0]
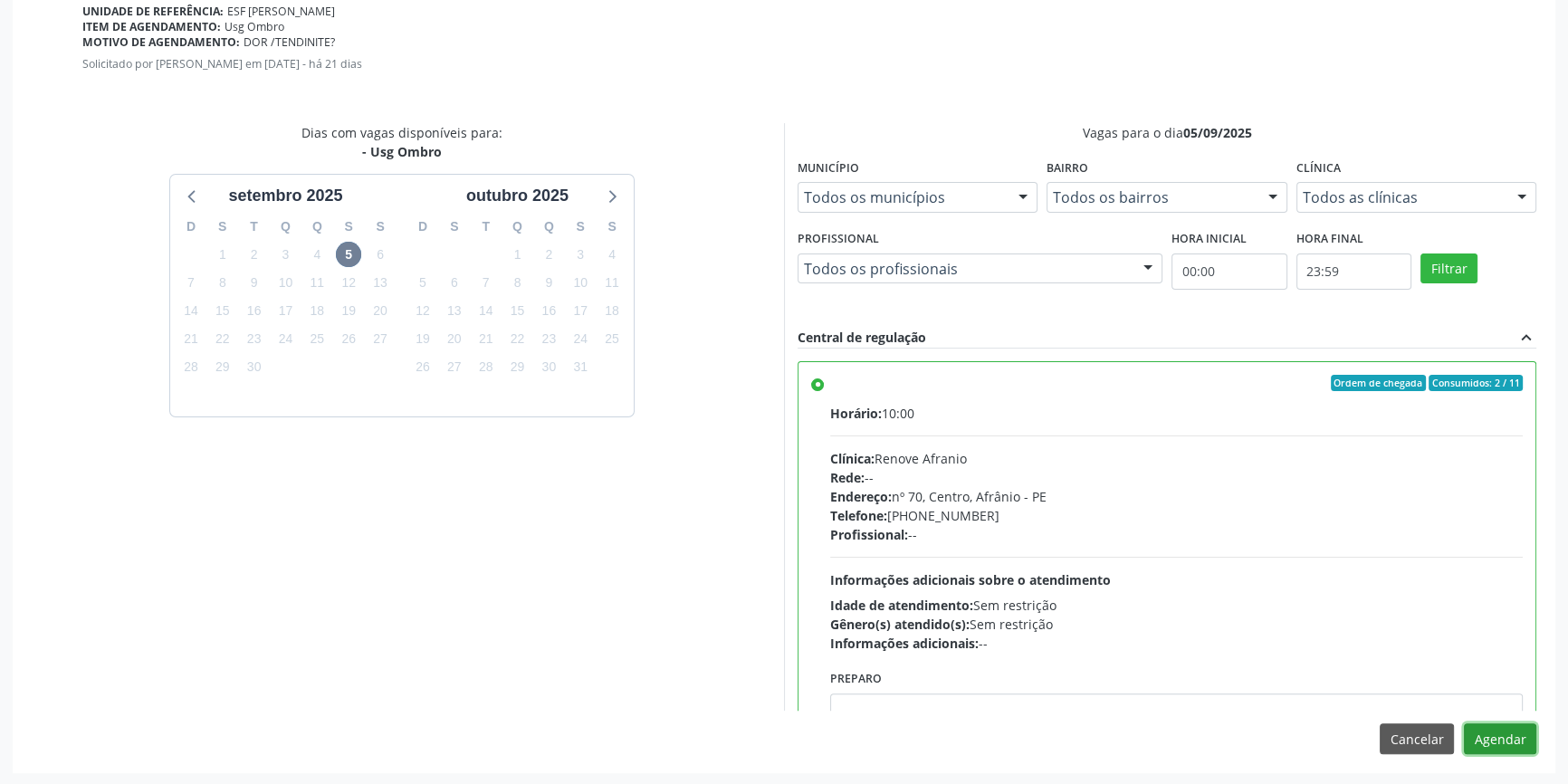
click at [1516, 735] on button "Agendar" at bounding box center [1500, 738] width 72 height 31
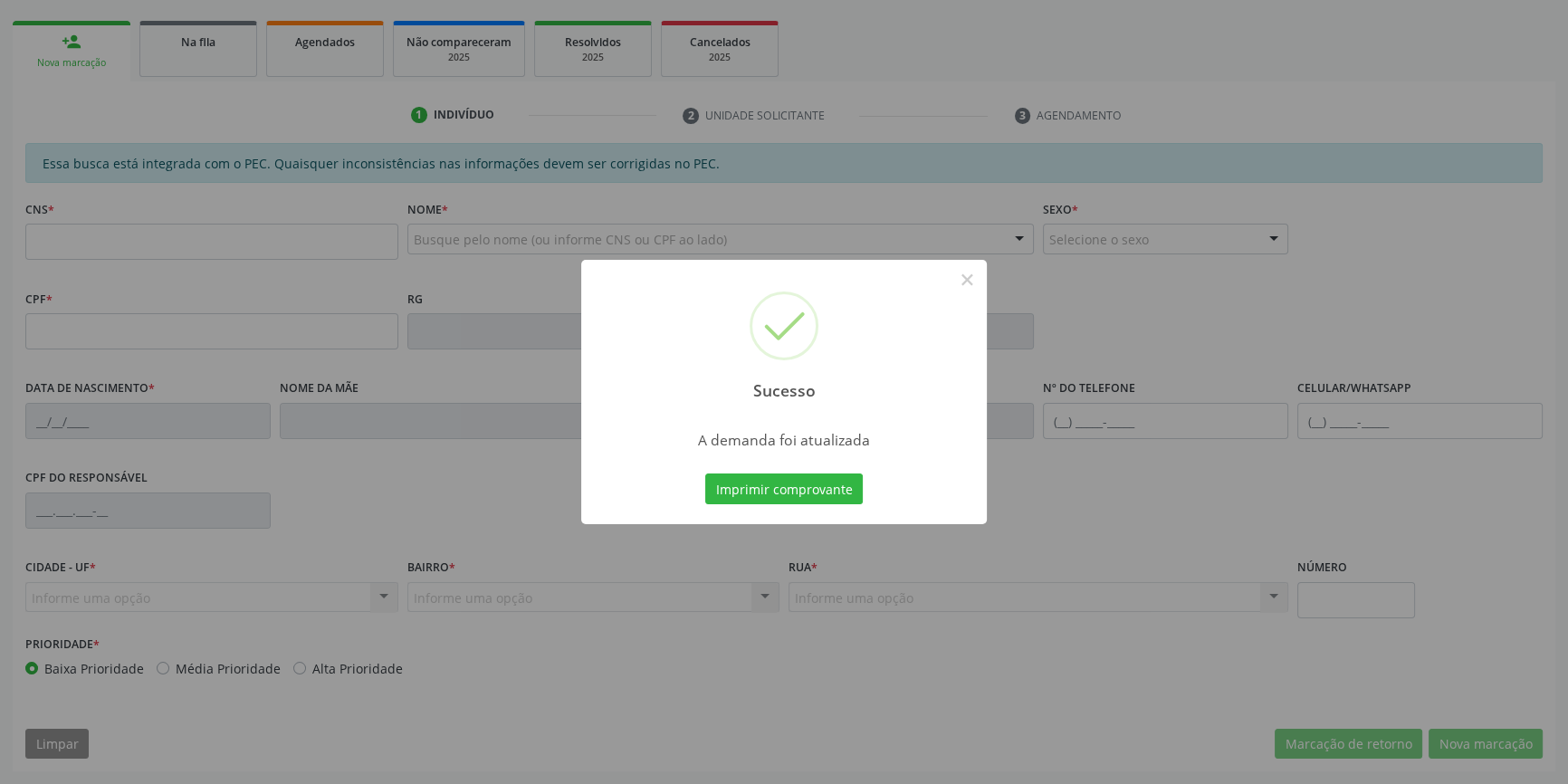
scroll to position [248, 0]
click at [838, 493] on button "Imprimir comprovante" at bounding box center [784, 488] width 157 height 31
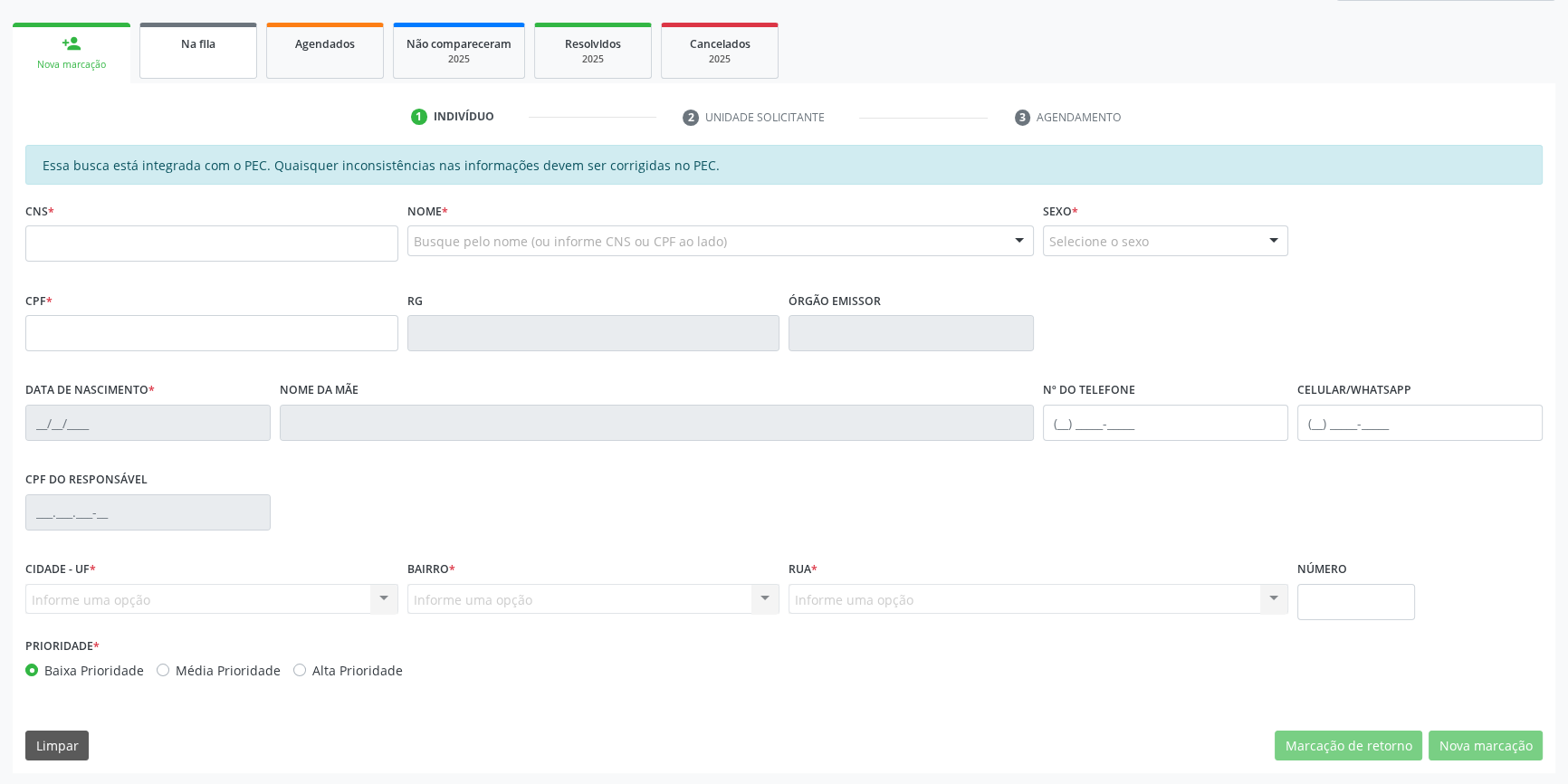
click at [185, 66] on link "Na fila" at bounding box center [199, 51] width 118 height 56
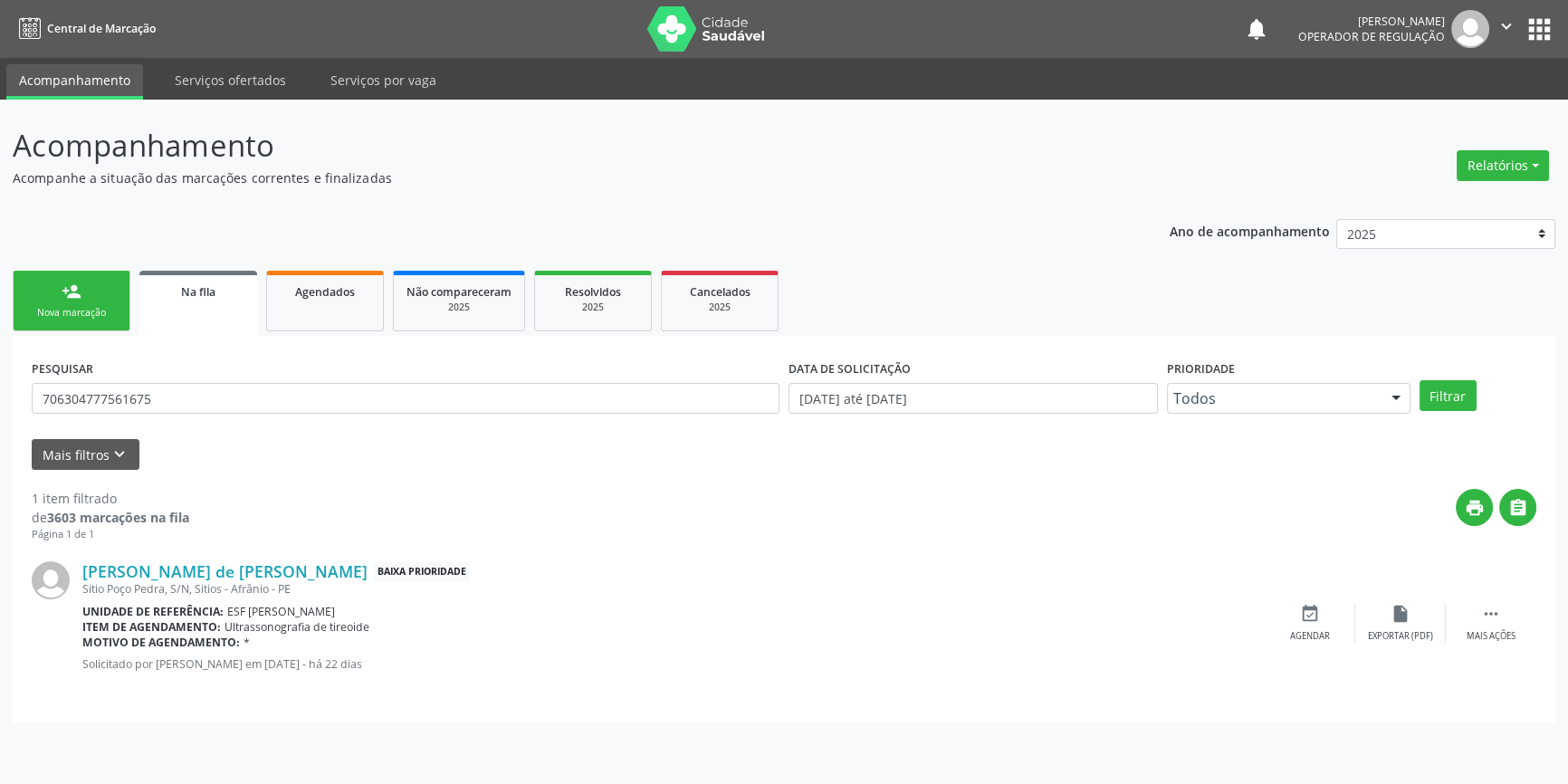
scroll to position [0, 0]
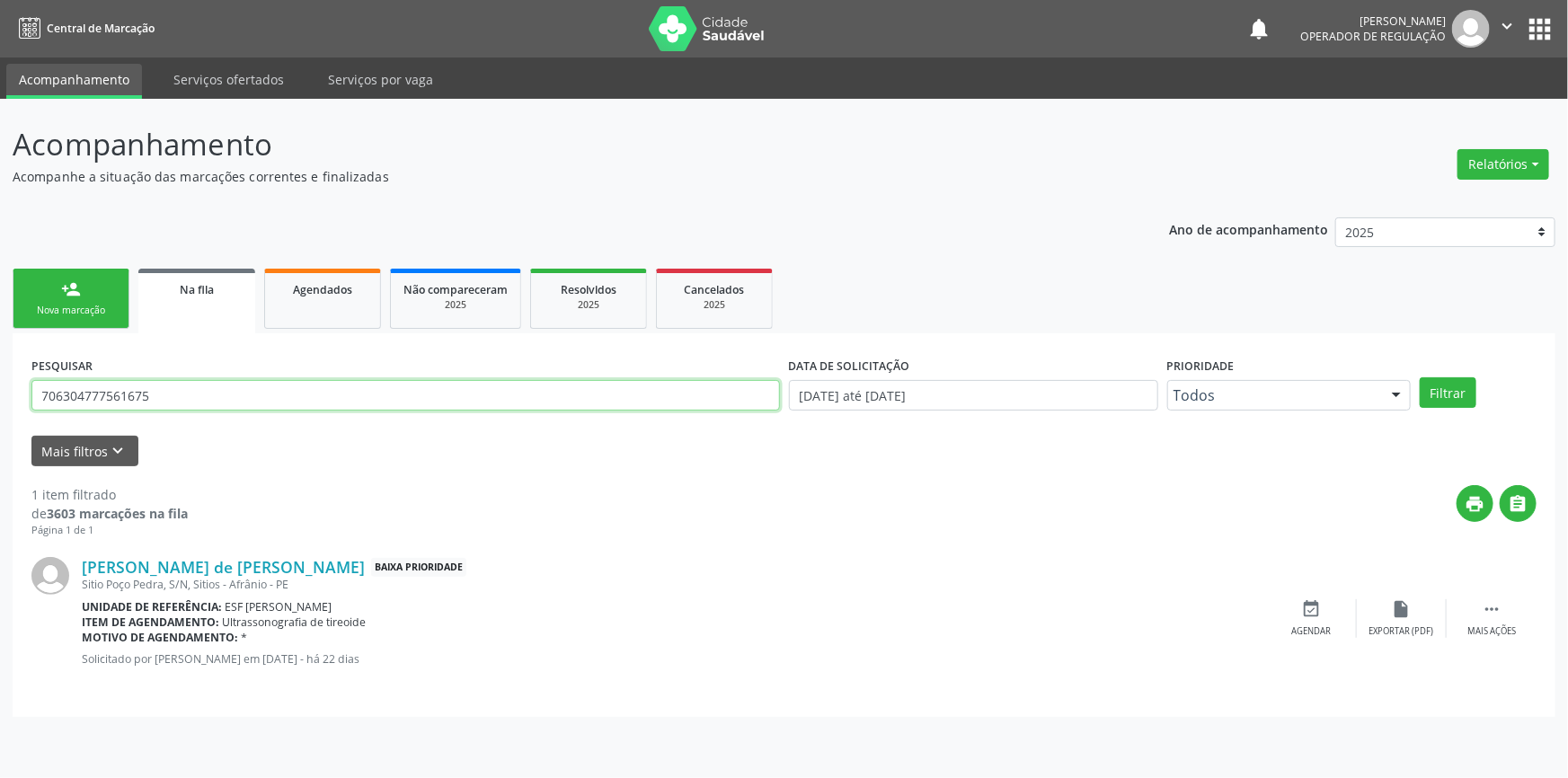
drag, startPoint x: 170, startPoint y: 386, endPoint x: 26, endPoint y: 319, distance: 158.8
click at [0, 335] on div "Acompanhamento Acompanhe a situação das marcações correntes e finalizadas Relat…" at bounding box center [784, 438] width 1568 height 679
type input "704308528519494"
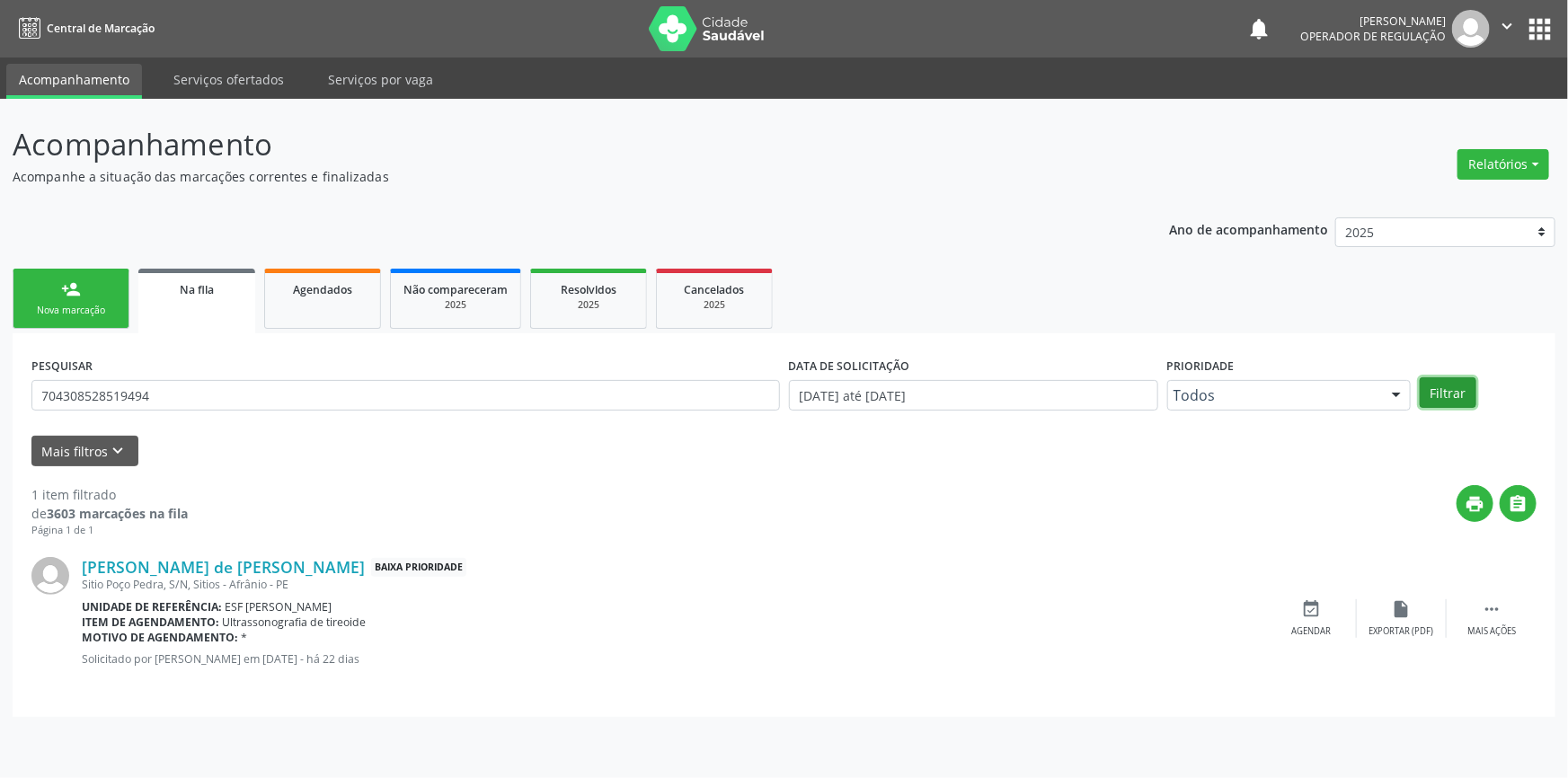
click at [1455, 386] on button "Filtrar" at bounding box center [1448, 392] width 57 height 31
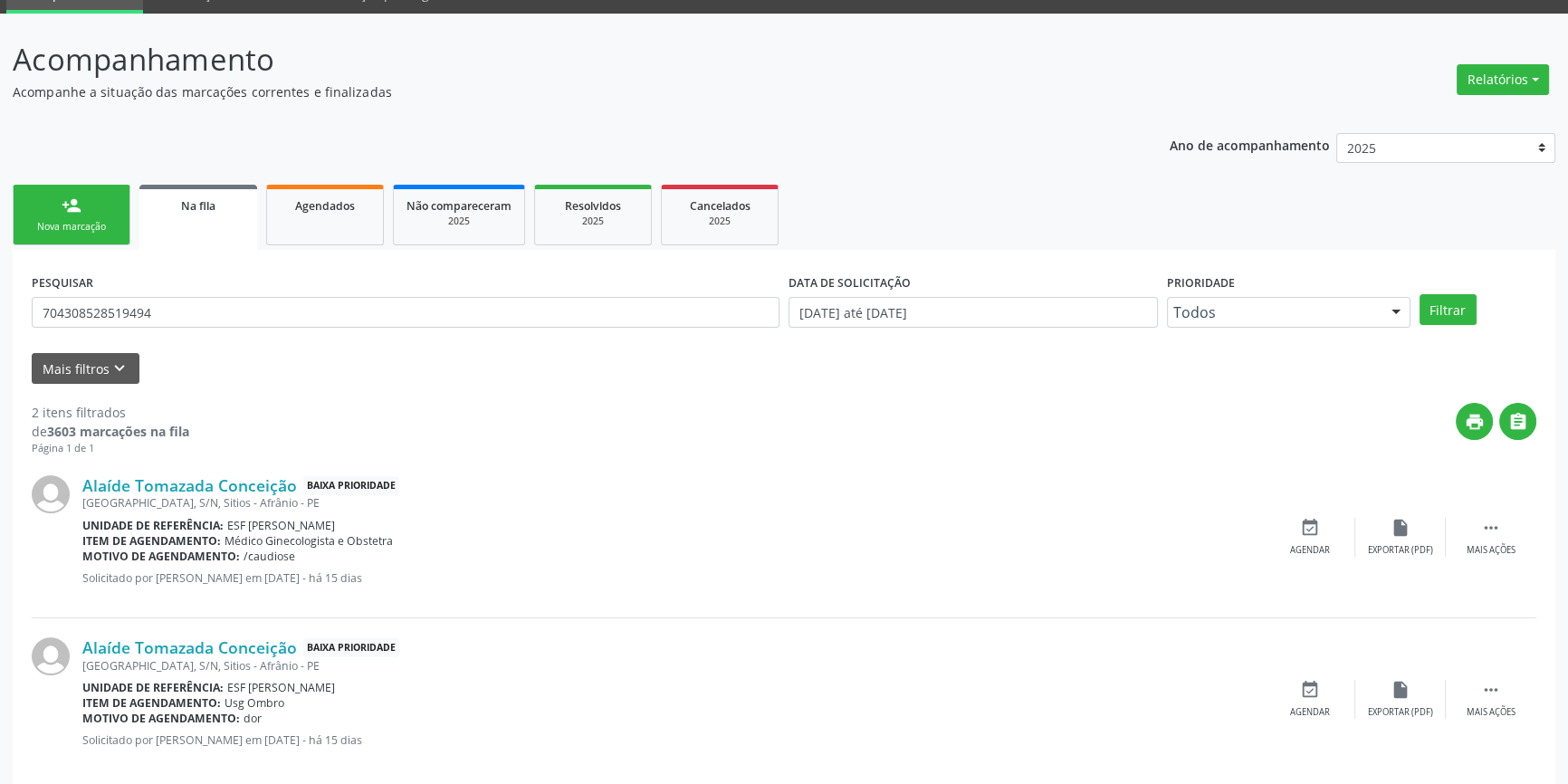
scroll to position [111, 0]
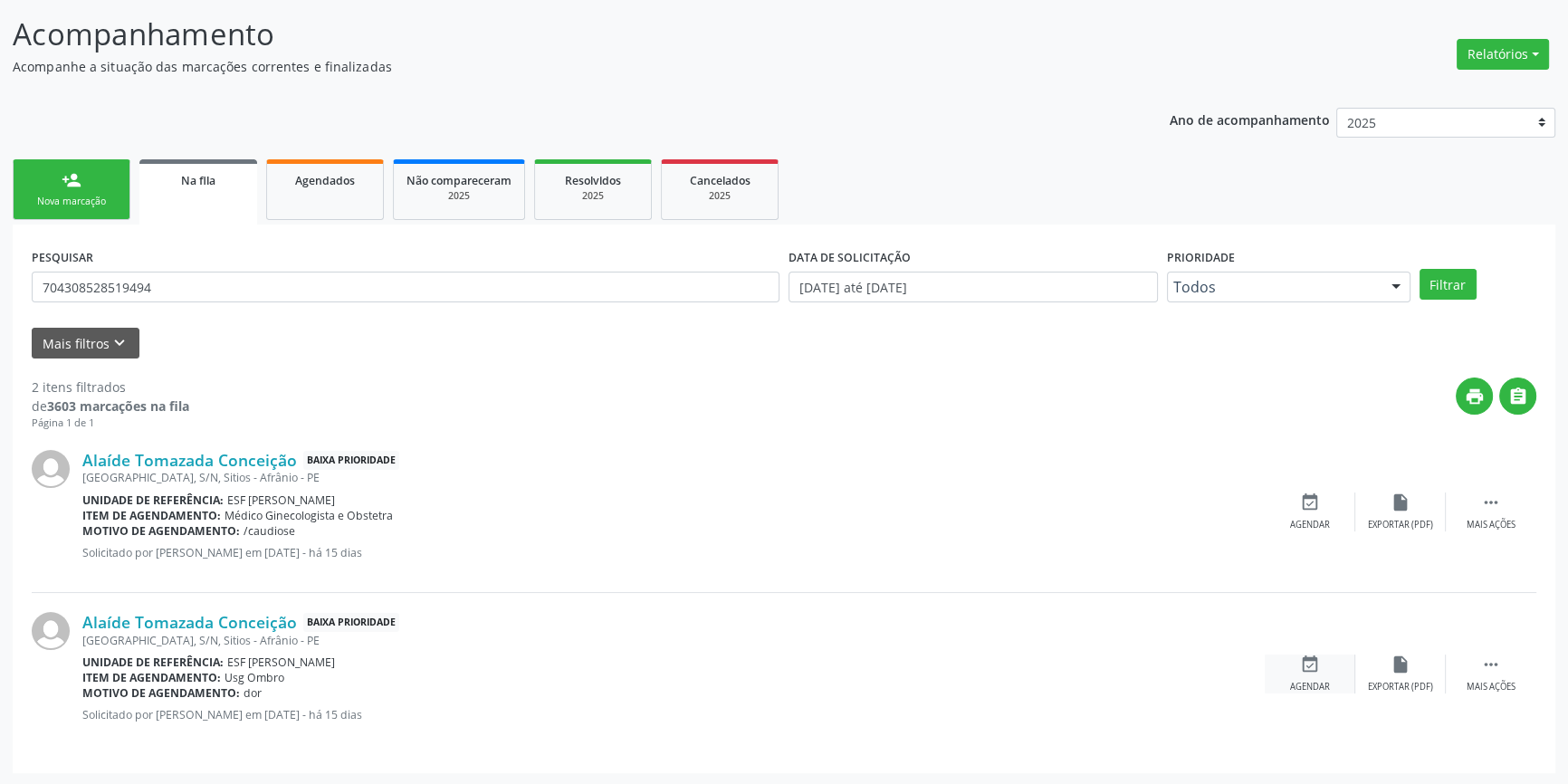
click at [1315, 663] on icon "event_available" at bounding box center [1309, 664] width 20 height 20
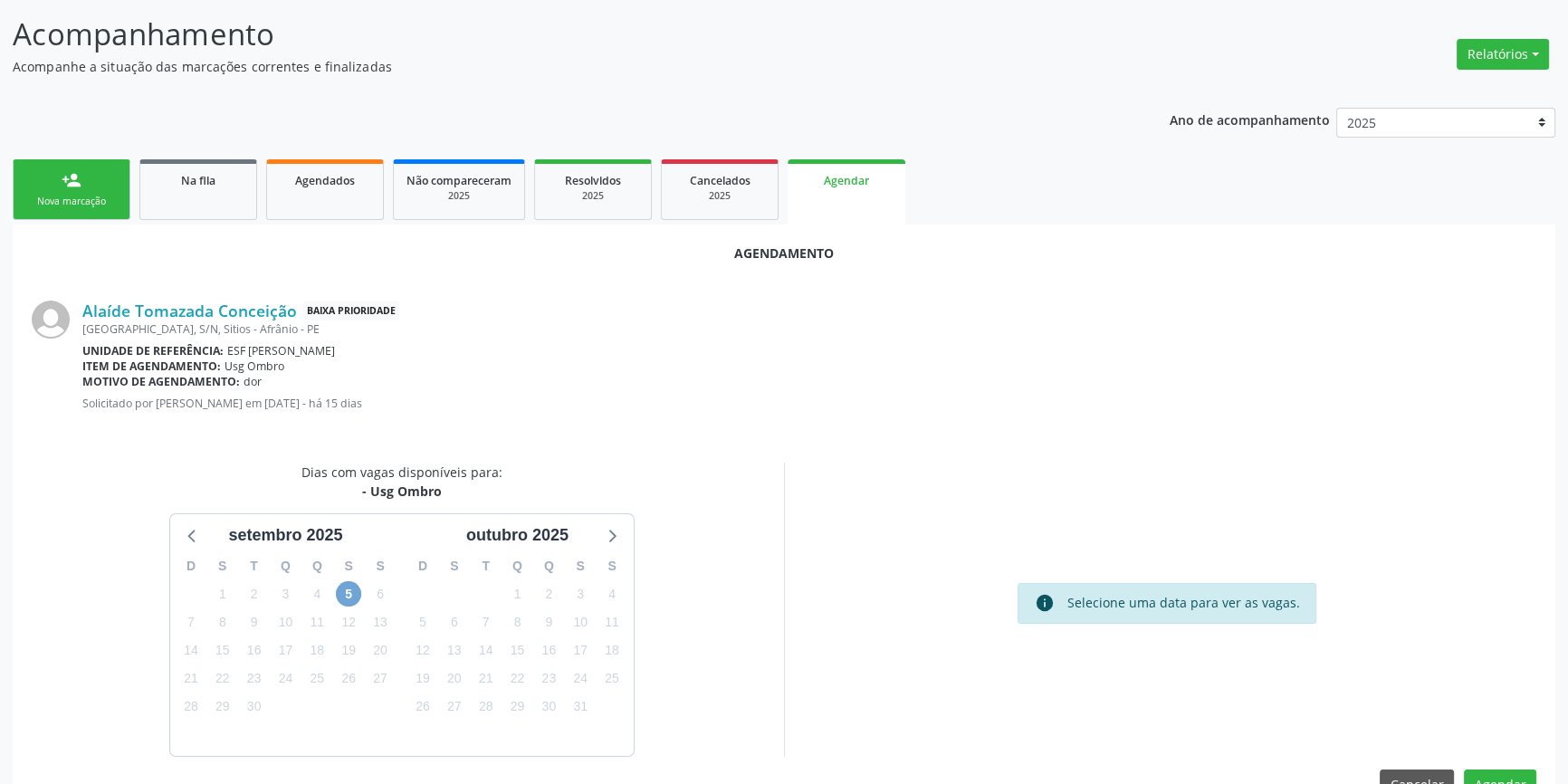
click at [354, 590] on span "5" at bounding box center [348, 593] width 25 height 25
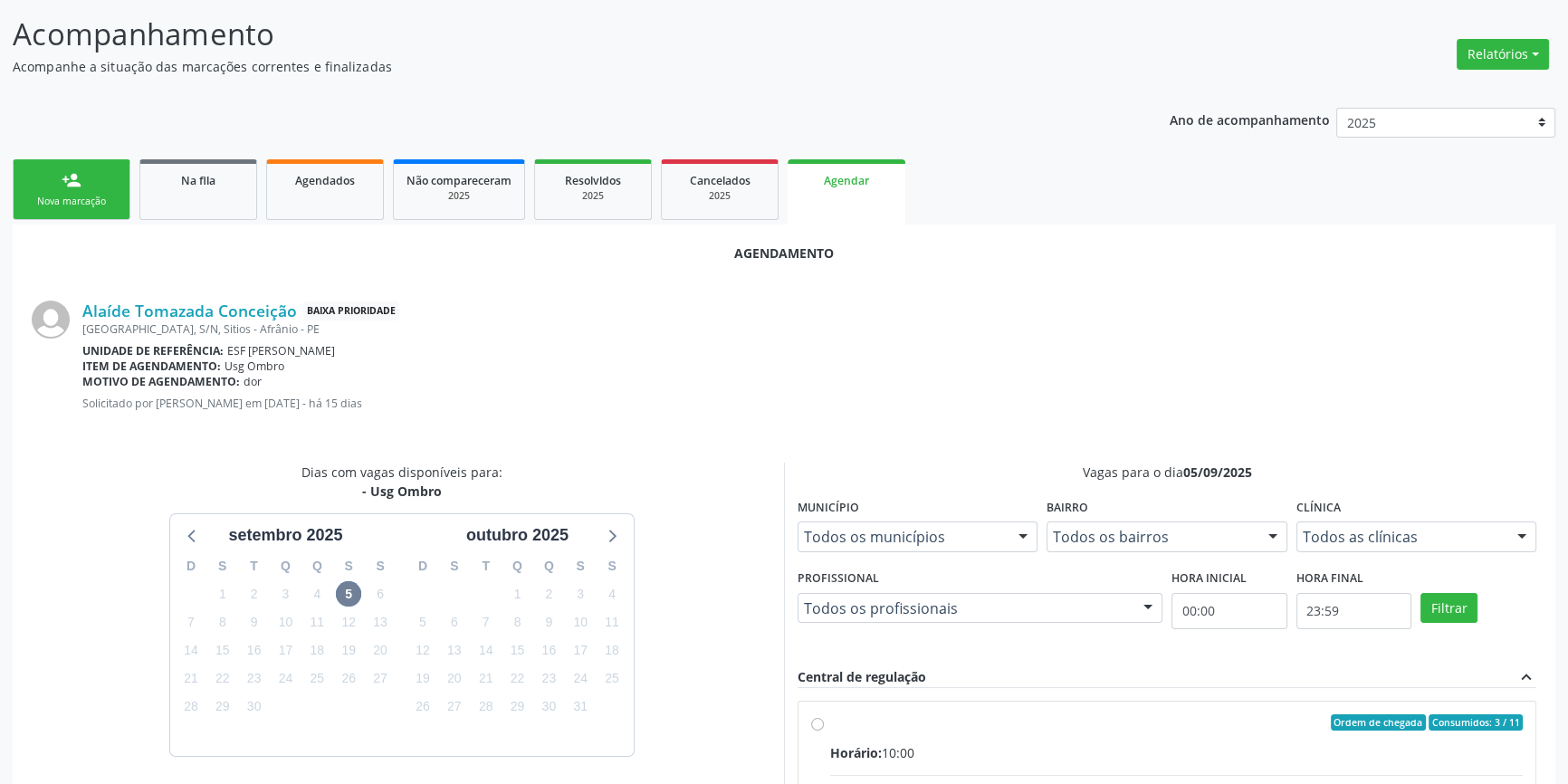
radio input "true"
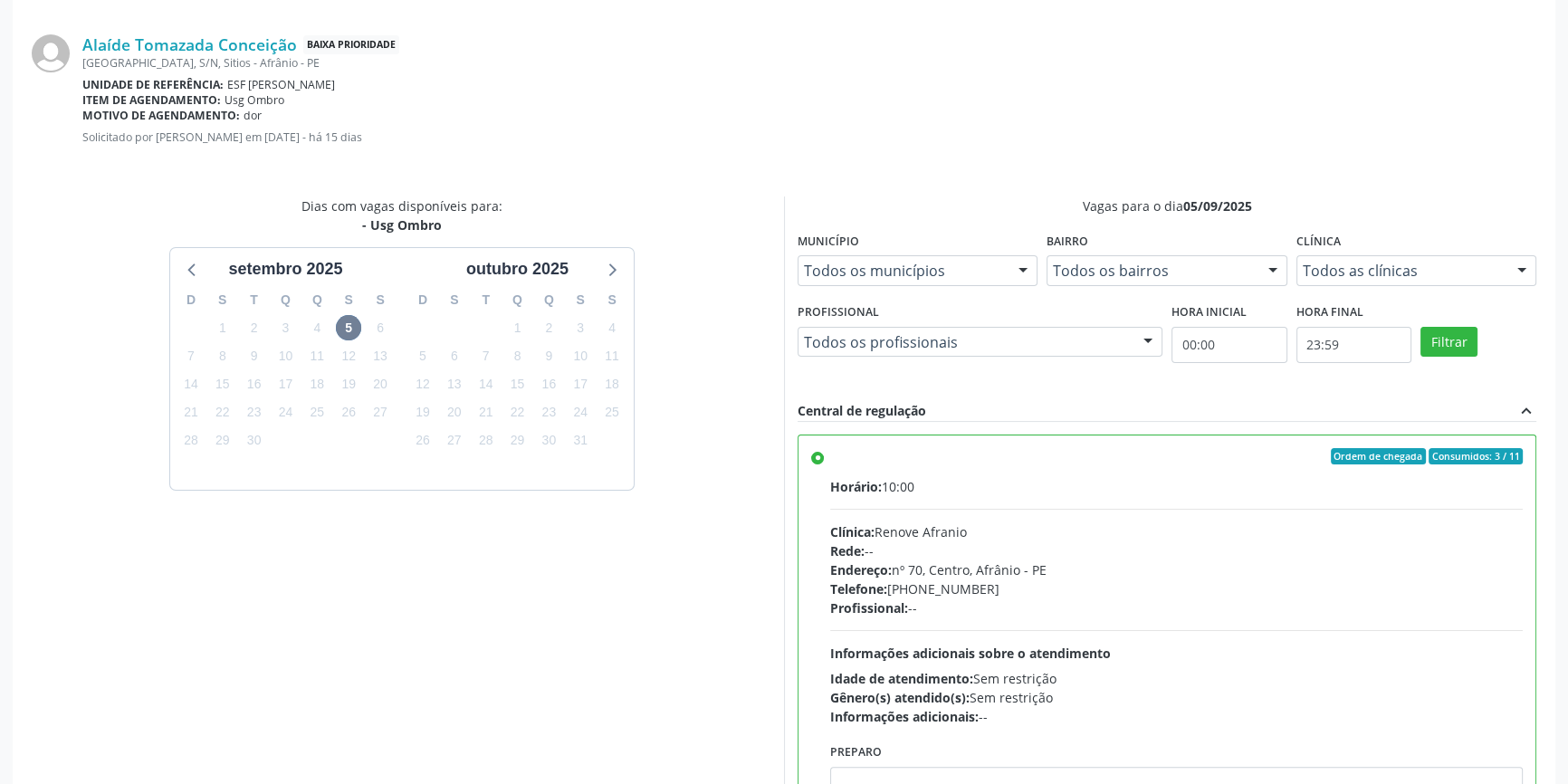
scroll to position [441, 0]
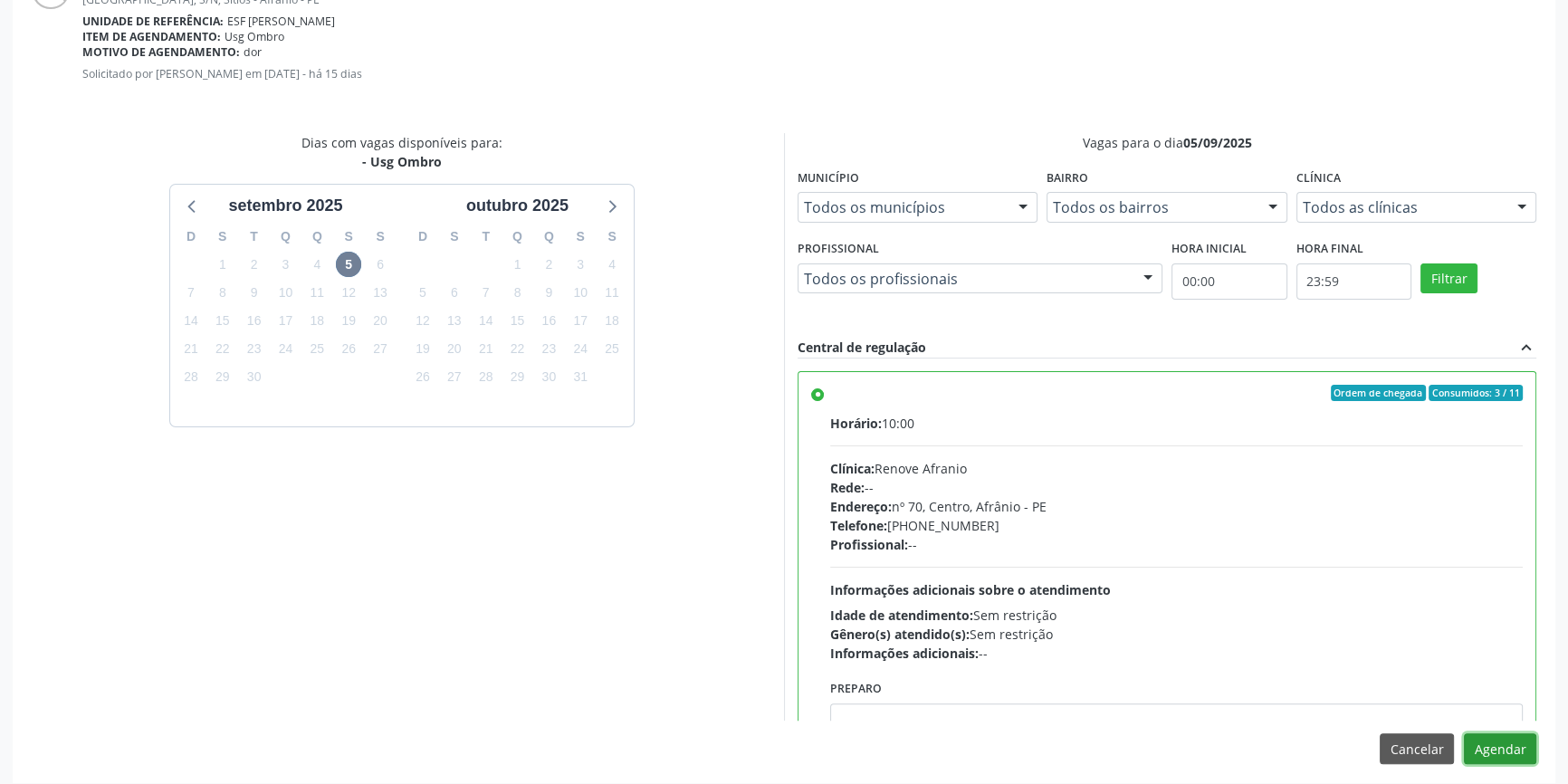
click at [1510, 753] on button "Agendar" at bounding box center [1500, 748] width 72 height 31
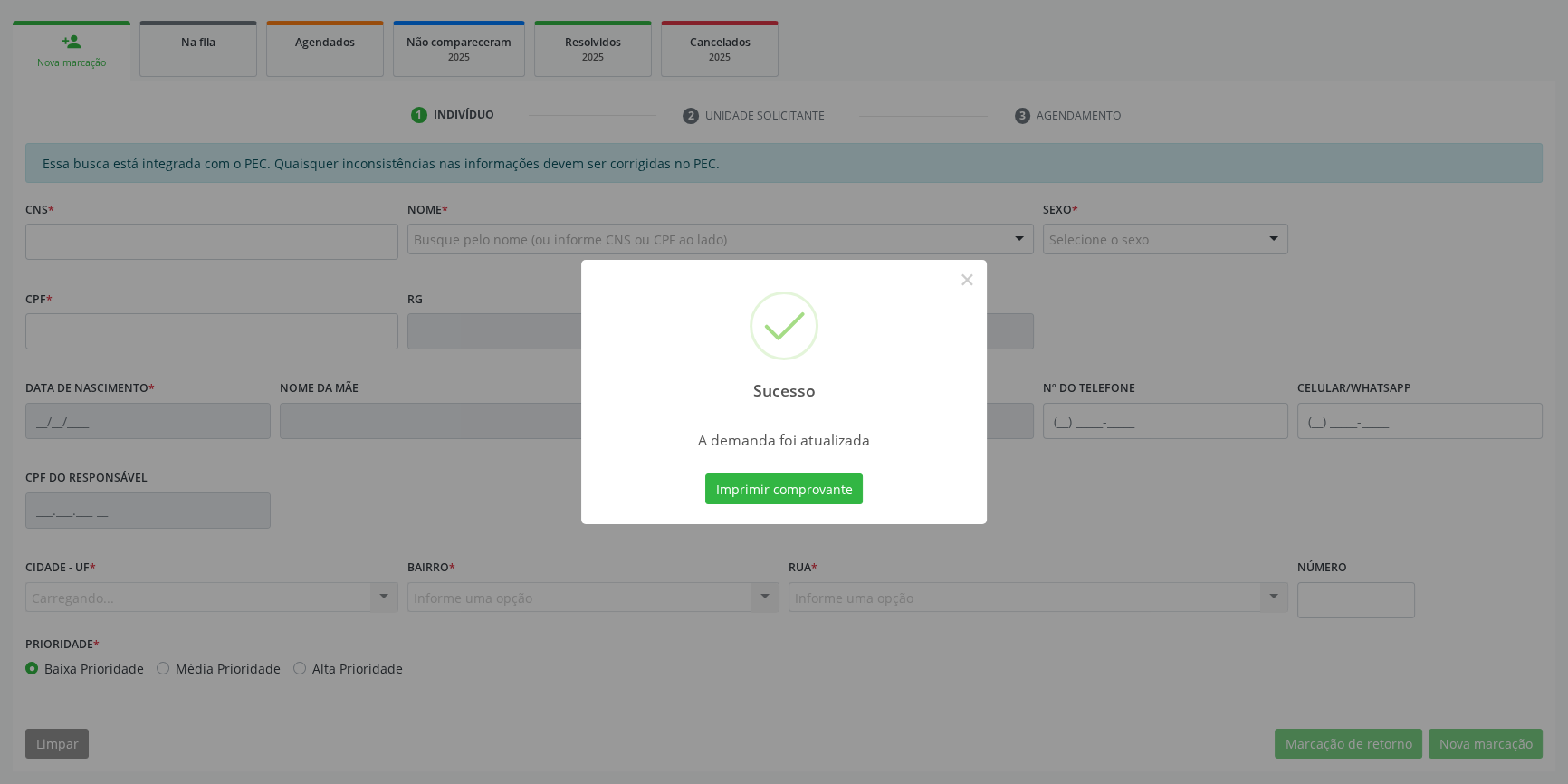
scroll to position [248, 0]
click at [792, 487] on button "Imprimir comprovante" at bounding box center [784, 488] width 157 height 31
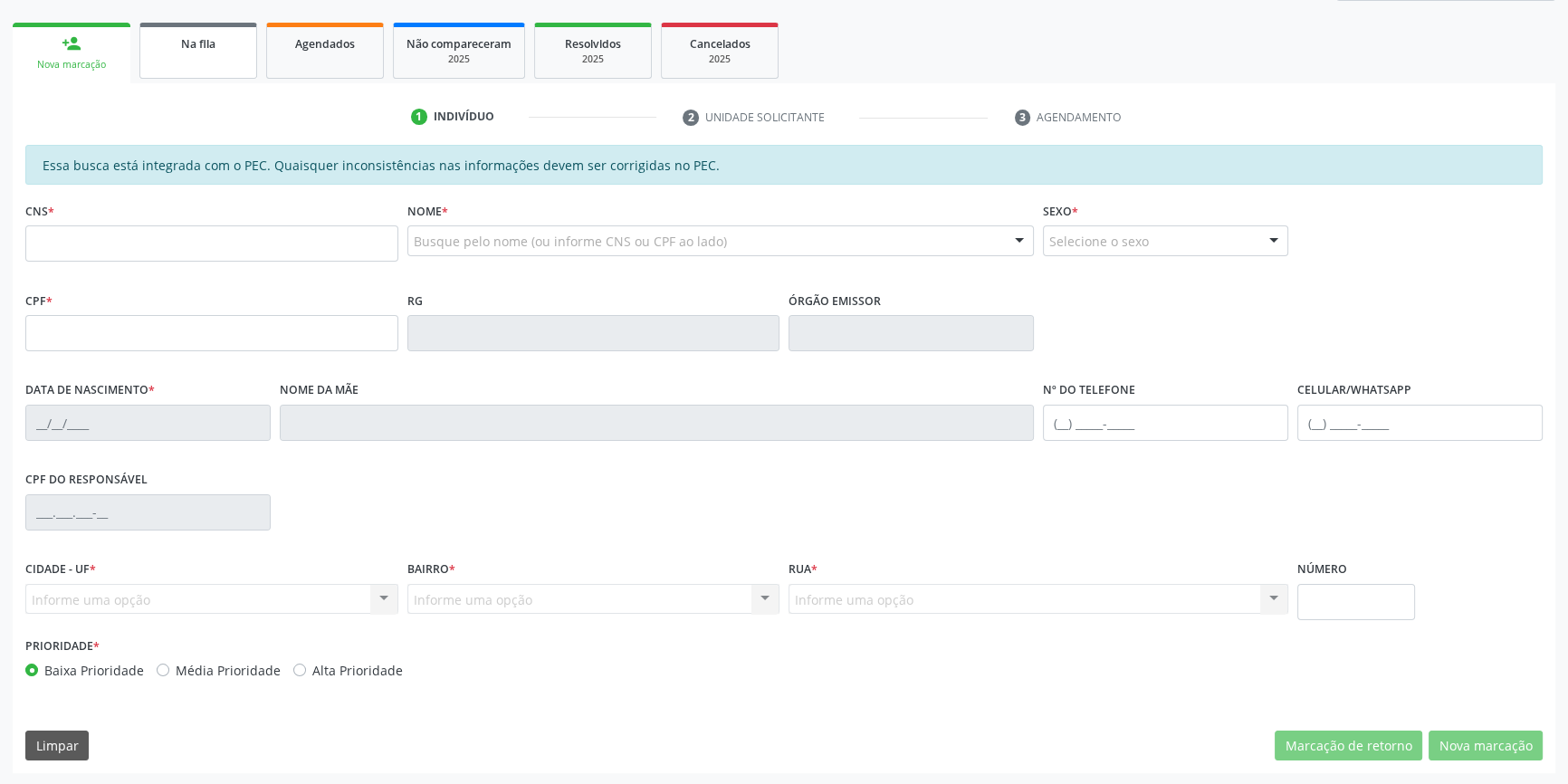
click at [241, 36] on div "Na fila" at bounding box center [198, 43] width 91 height 19
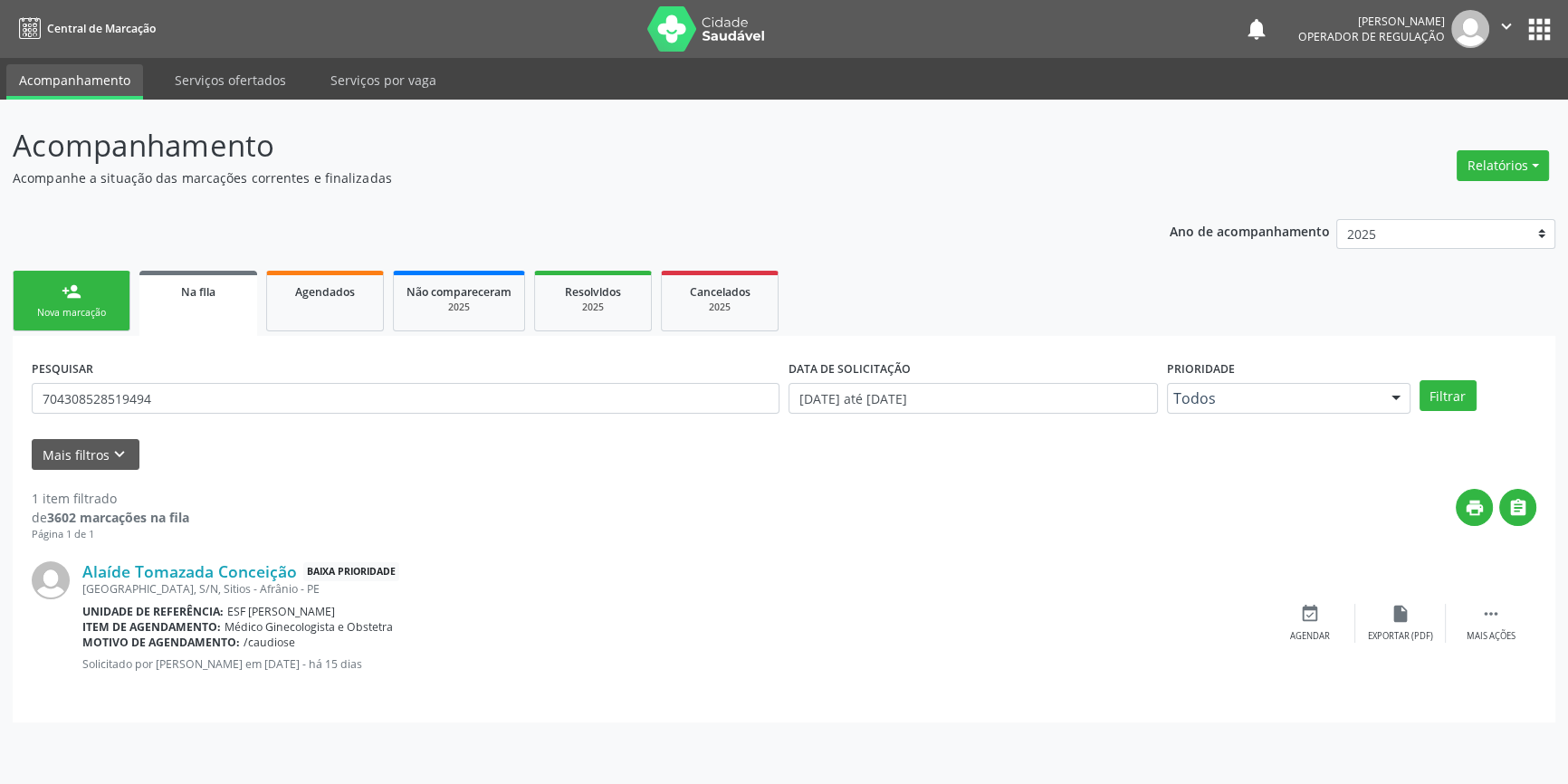
scroll to position [0, 0]
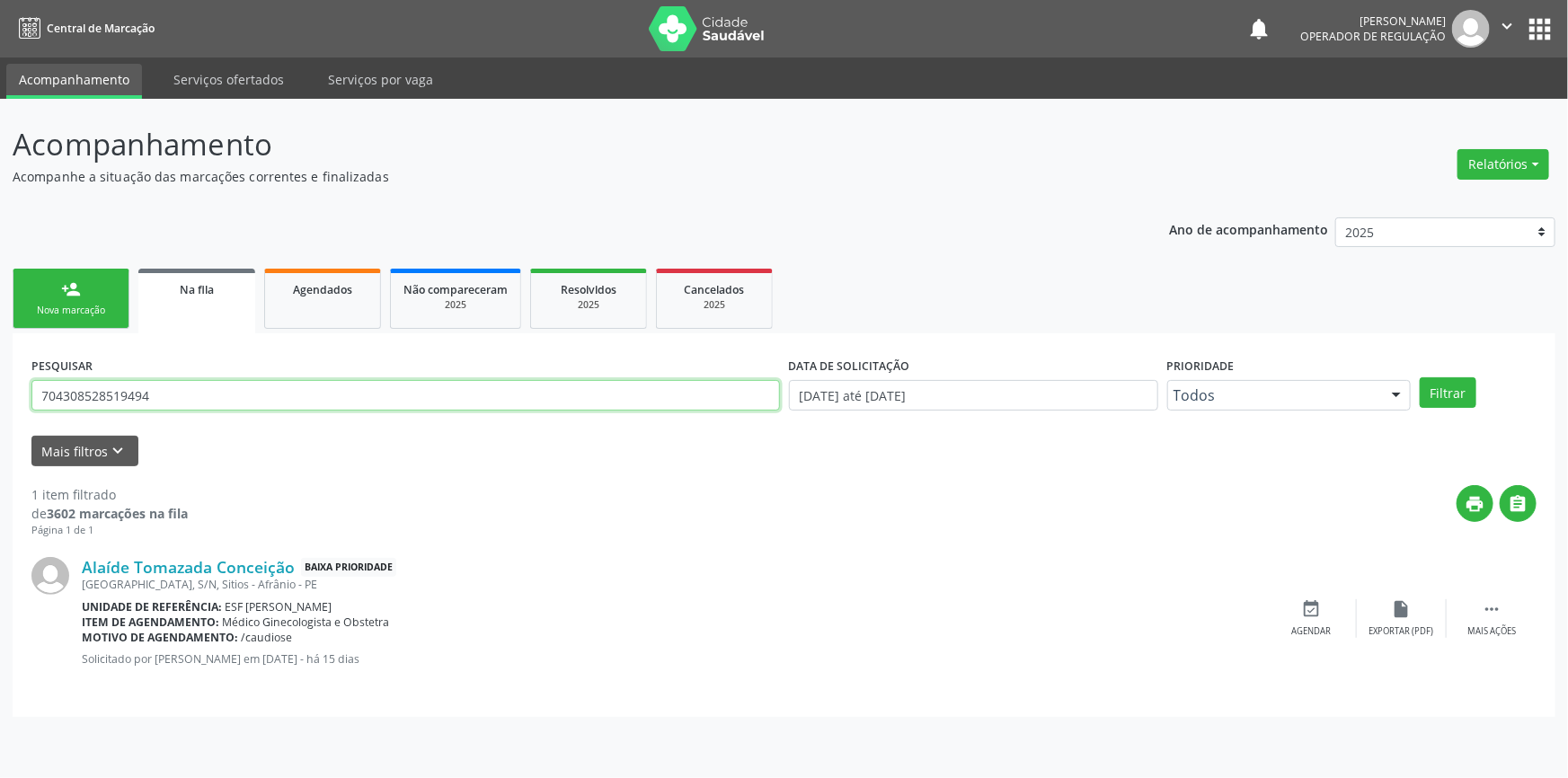
drag, startPoint x: 0, startPoint y: 346, endPoint x: 6, endPoint y: 299, distance: 47.4
click at [0, 316] on div "Acompanhamento Acompanhe a situação das marcações correntes e finalizadas Relat…" at bounding box center [784, 438] width 1568 height 679
type input "707403019454873"
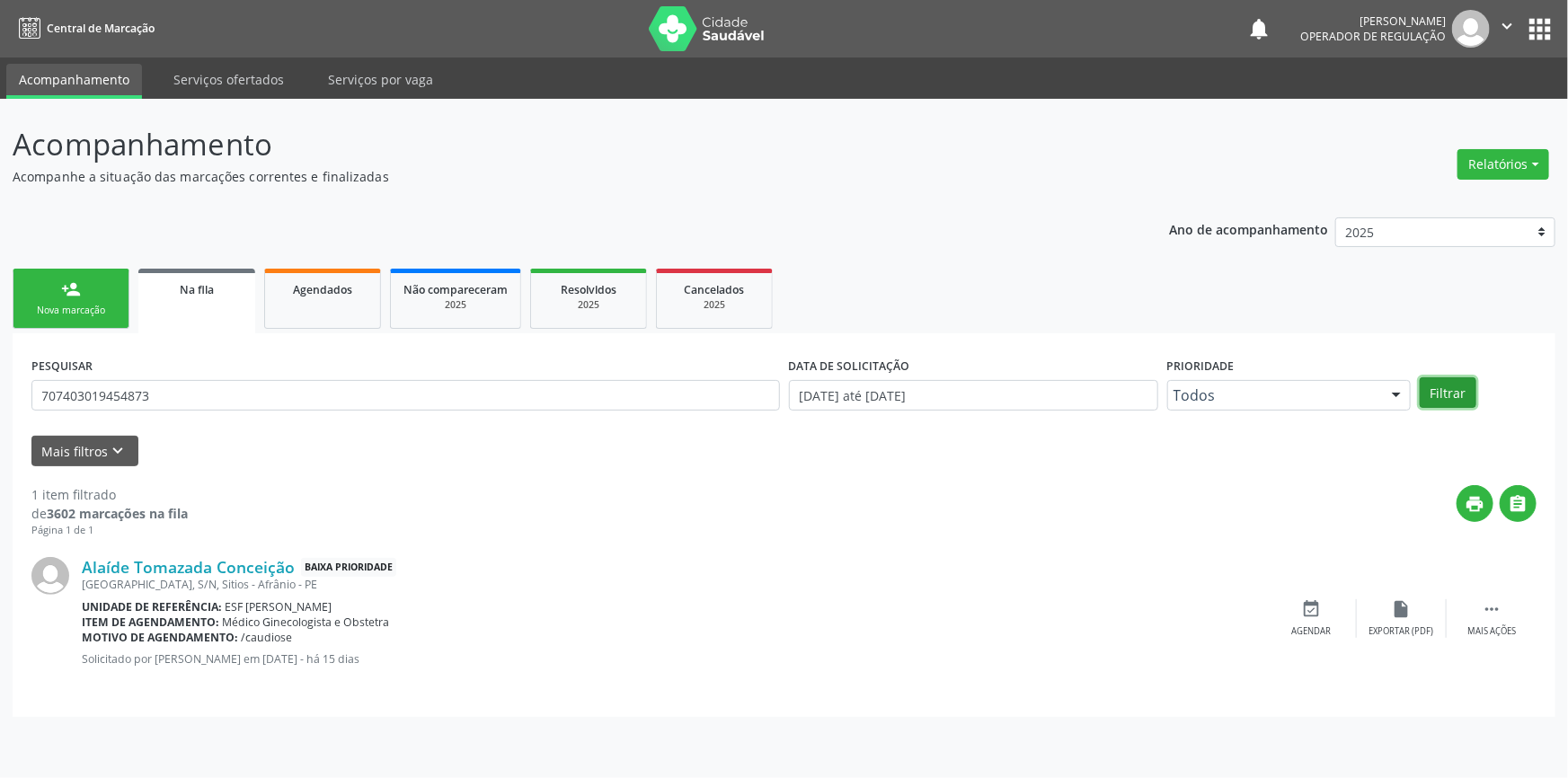
click at [1447, 397] on button "Filtrar" at bounding box center [1448, 392] width 57 height 31
click at [1299, 622] on div "event_available Agendar" at bounding box center [1311, 619] width 90 height 39
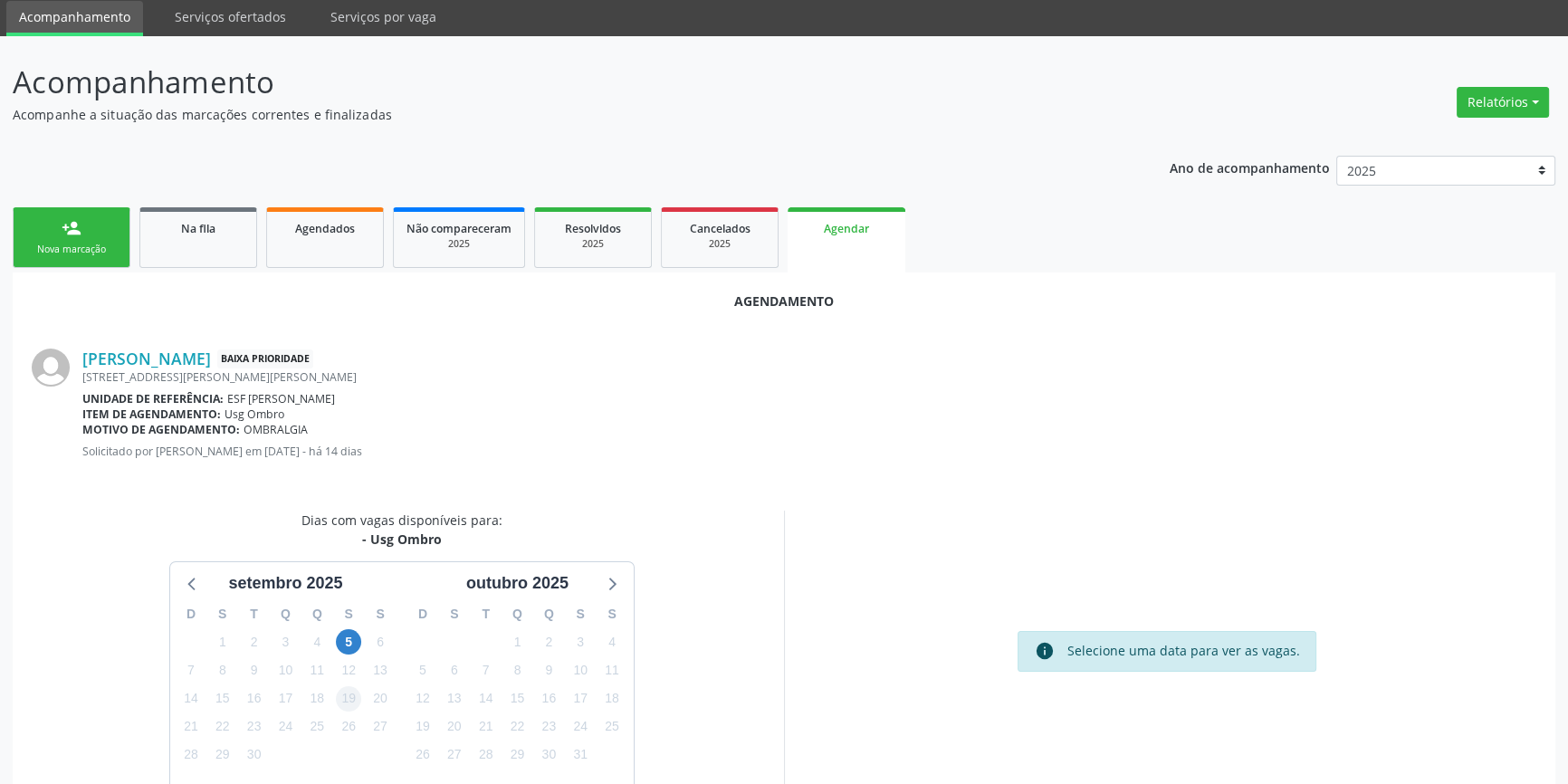
scroll to position [81, 0]
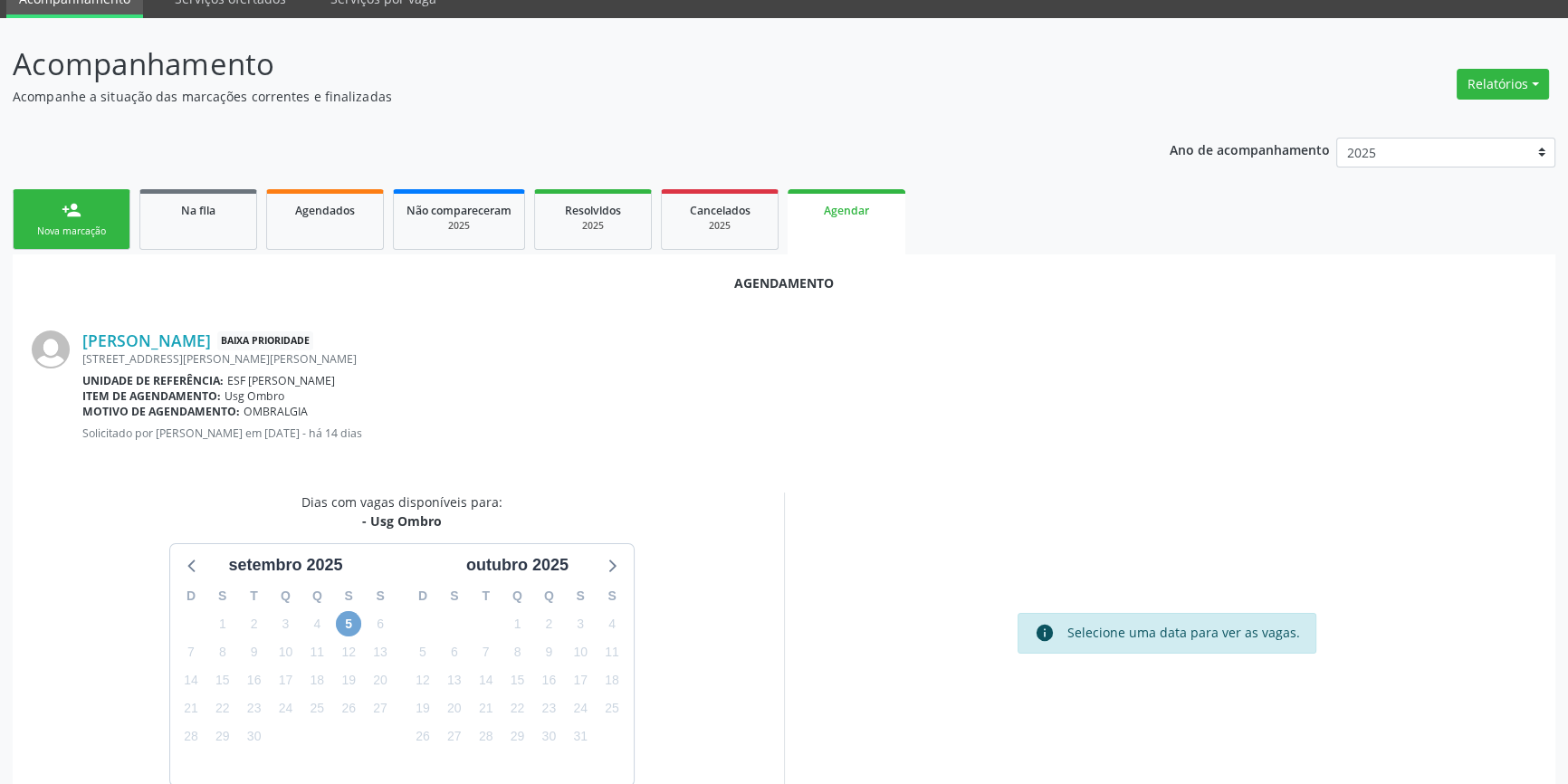
click at [348, 621] on span "5" at bounding box center [348, 623] width 25 height 25
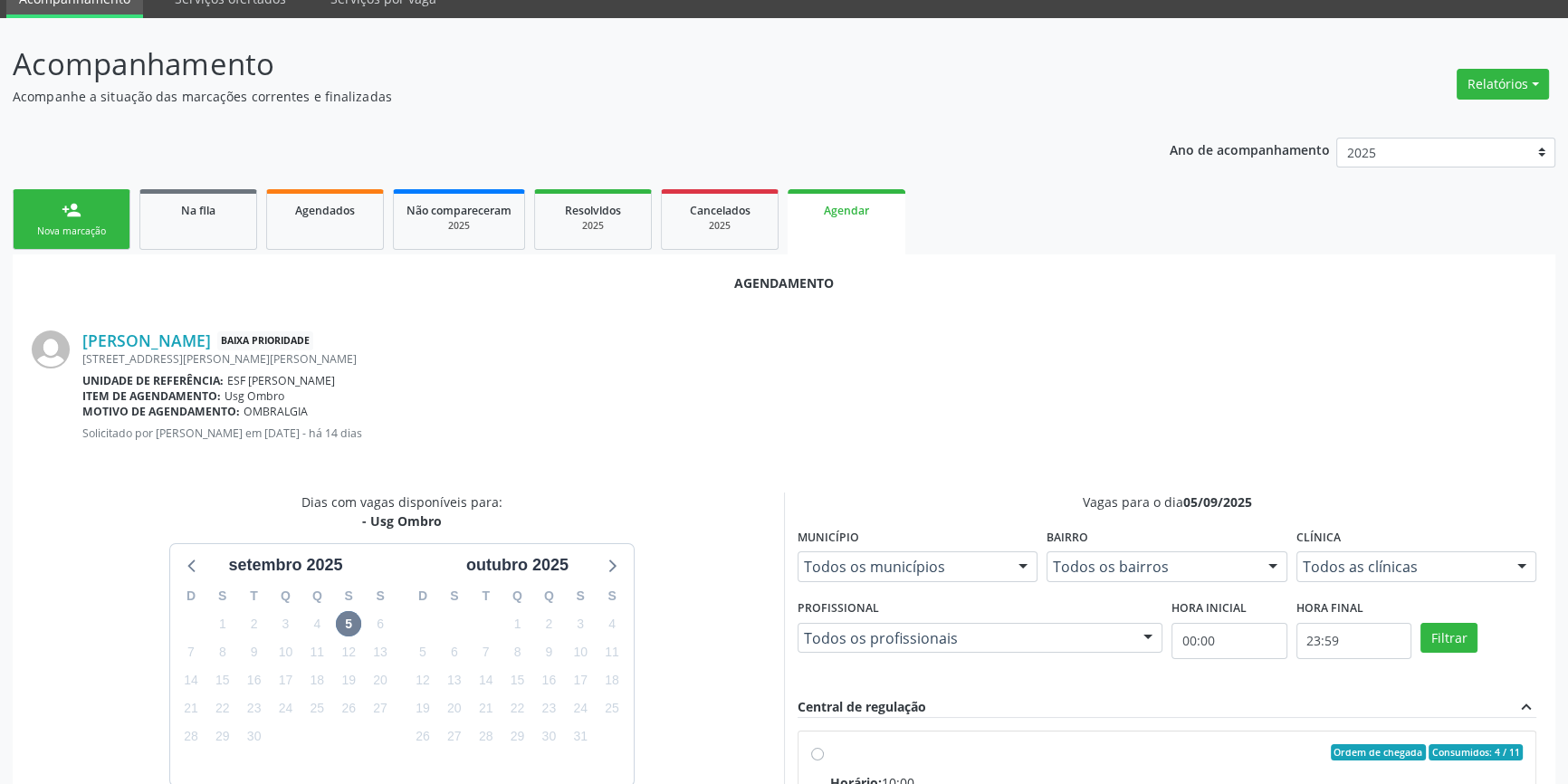
click at [855, 744] on div "Ordem de chegada Consumidos: 4 / 11" at bounding box center [1176, 751] width 692 height 16
click at [823, 744] on input "Ordem de chegada Consumidos: 4 / 11 Horário: 10:00 Clínica: Renove Afranio Rede…" at bounding box center [818, 751] width 13 height 16
radio input "true"
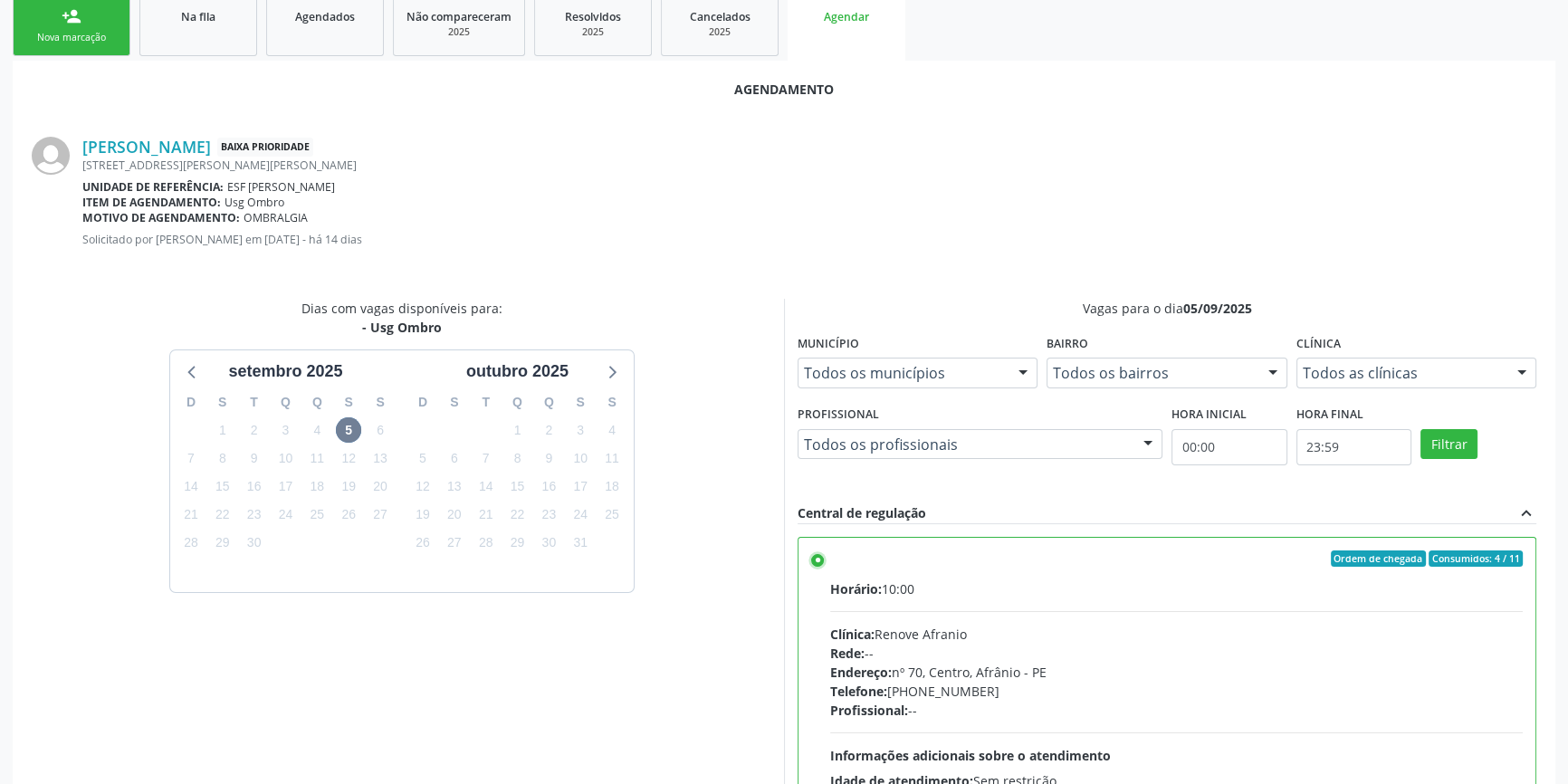
scroll to position [451, 0]
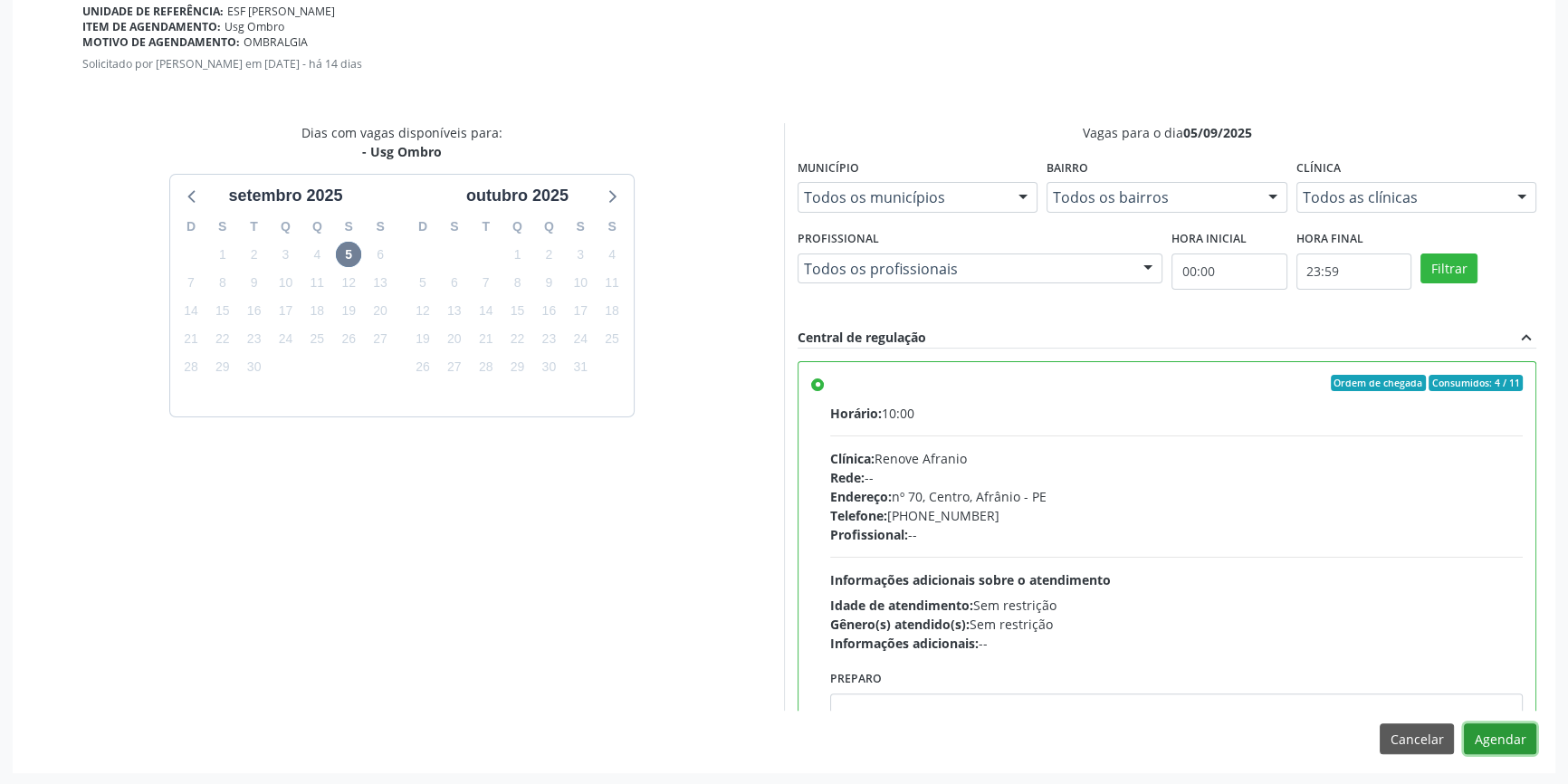
click at [1473, 737] on button "Agendar" at bounding box center [1500, 738] width 72 height 31
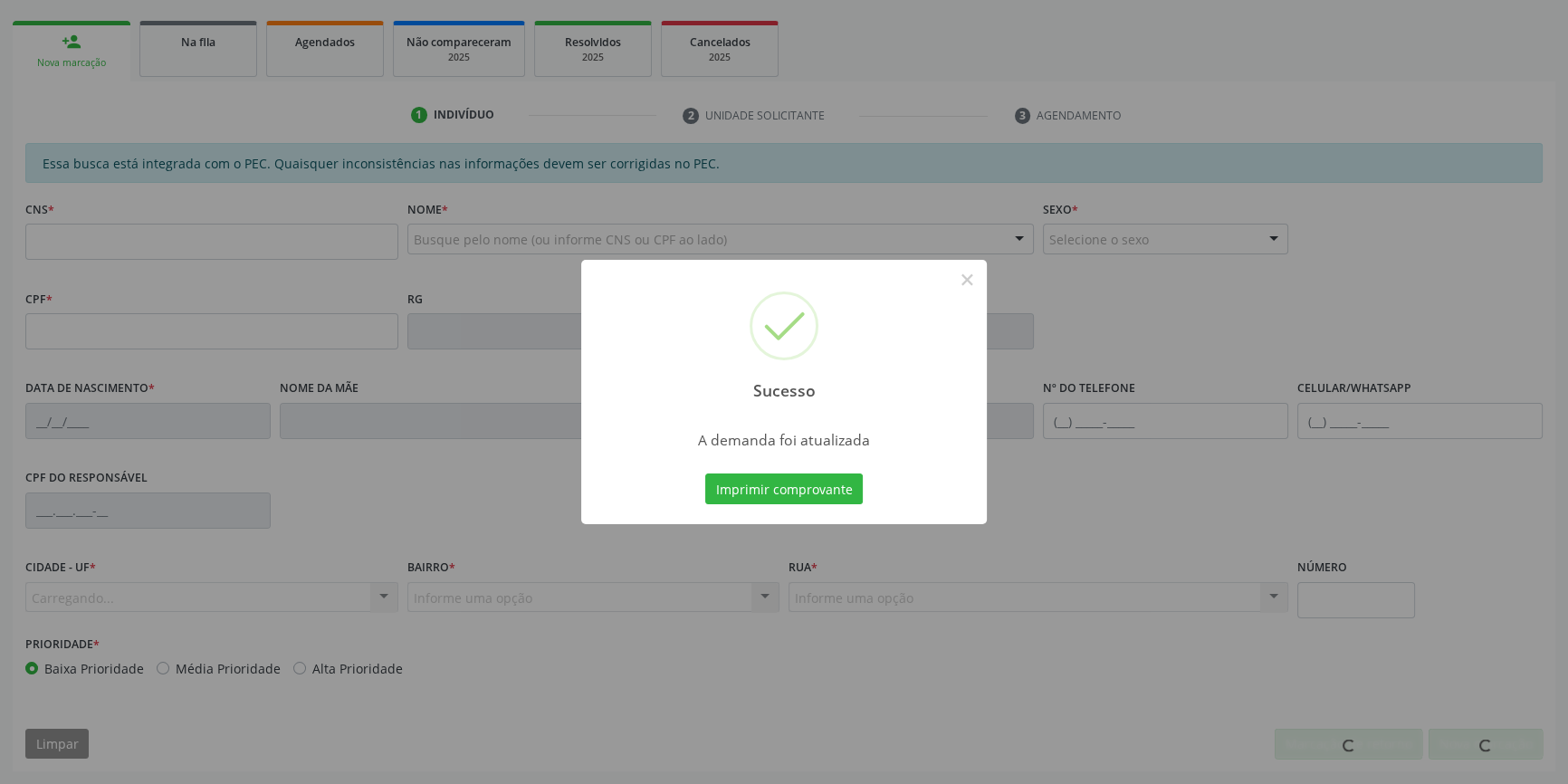
scroll to position [248, 0]
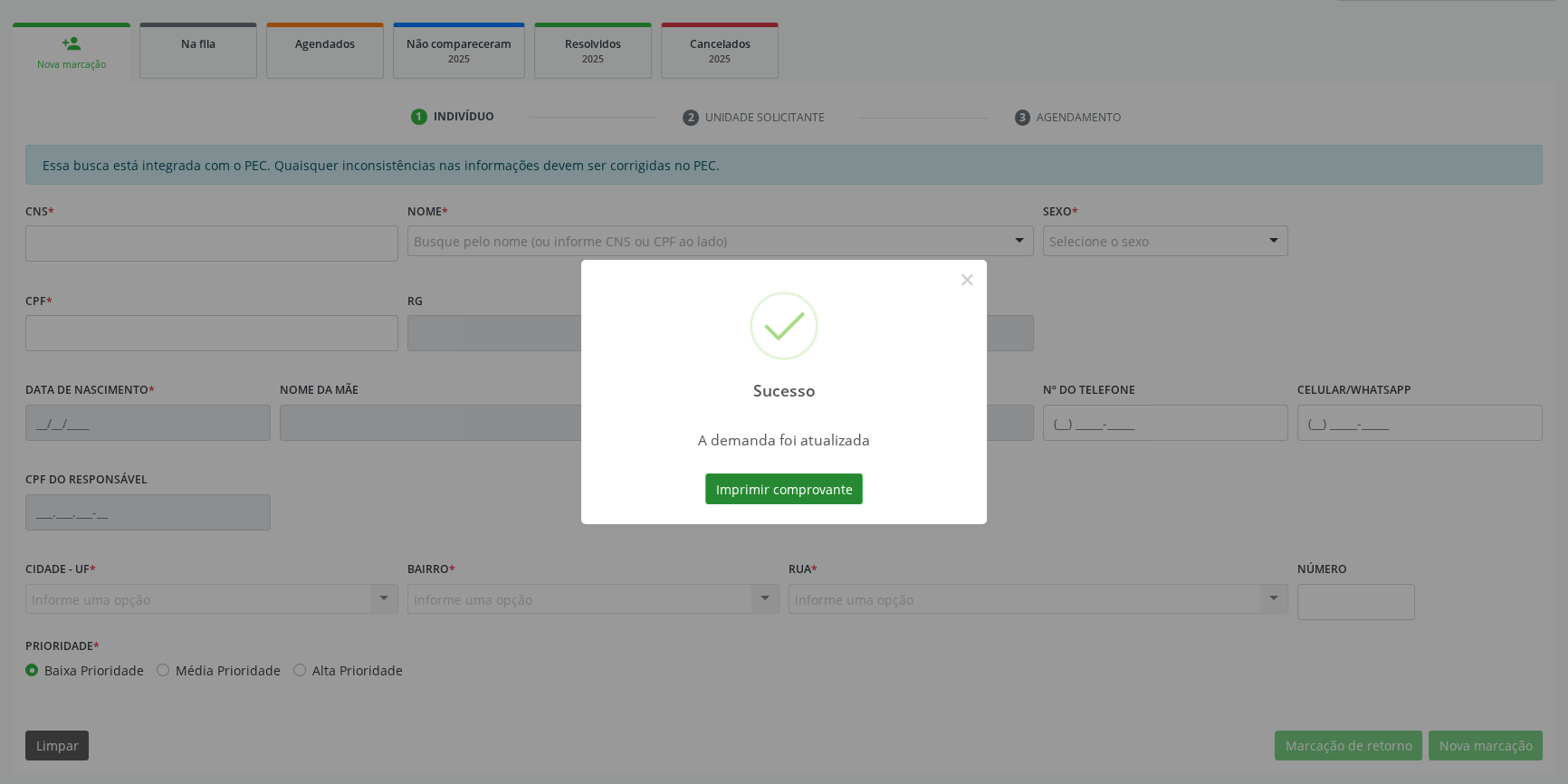
click at [829, 489] on button "Imprimir comprovante" at bounding box center [784, 488] width 157 height 31
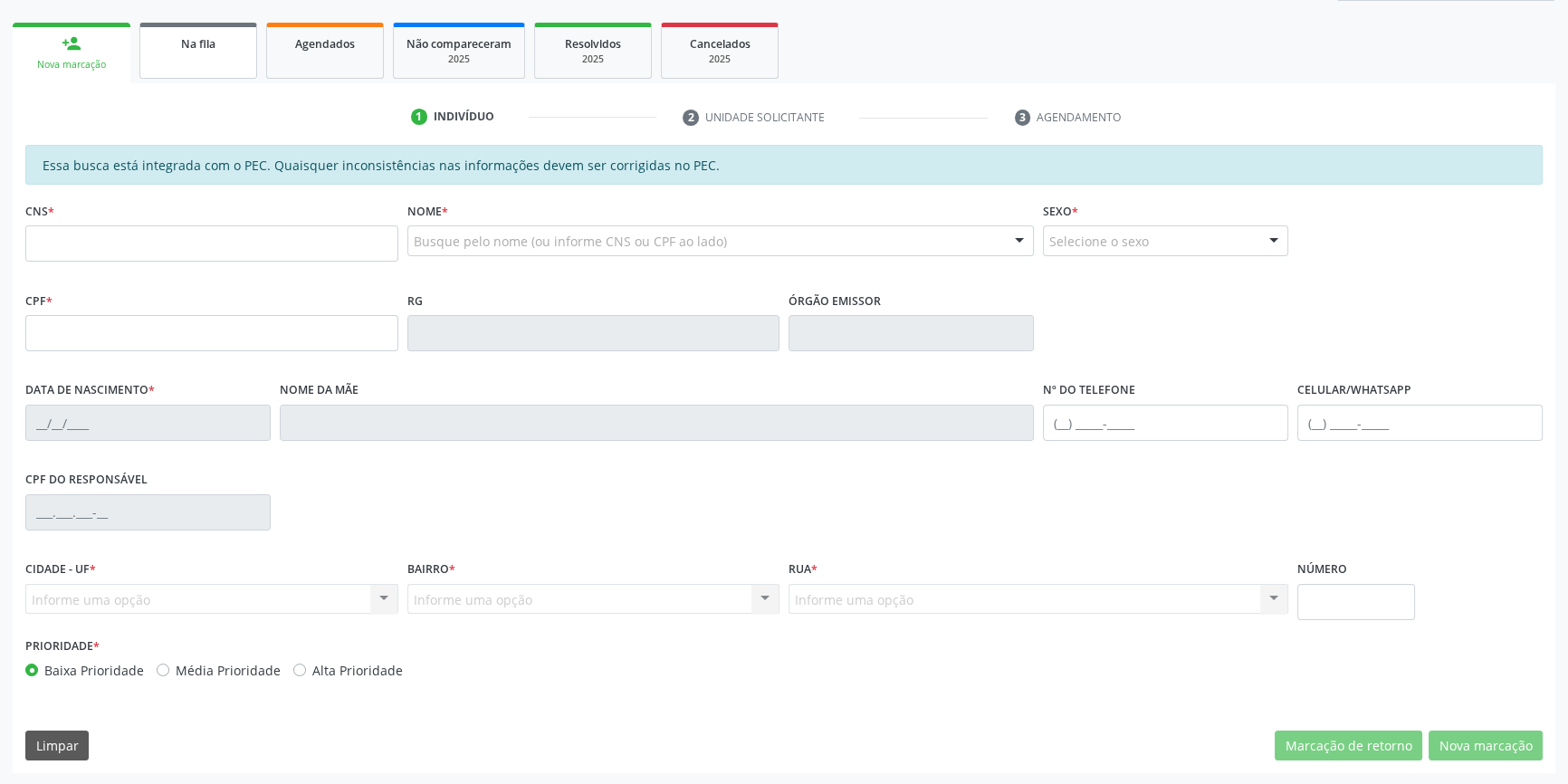
click at [199, 54] on link "Na fila" at bounding box center [199, 51] width 118 height 56
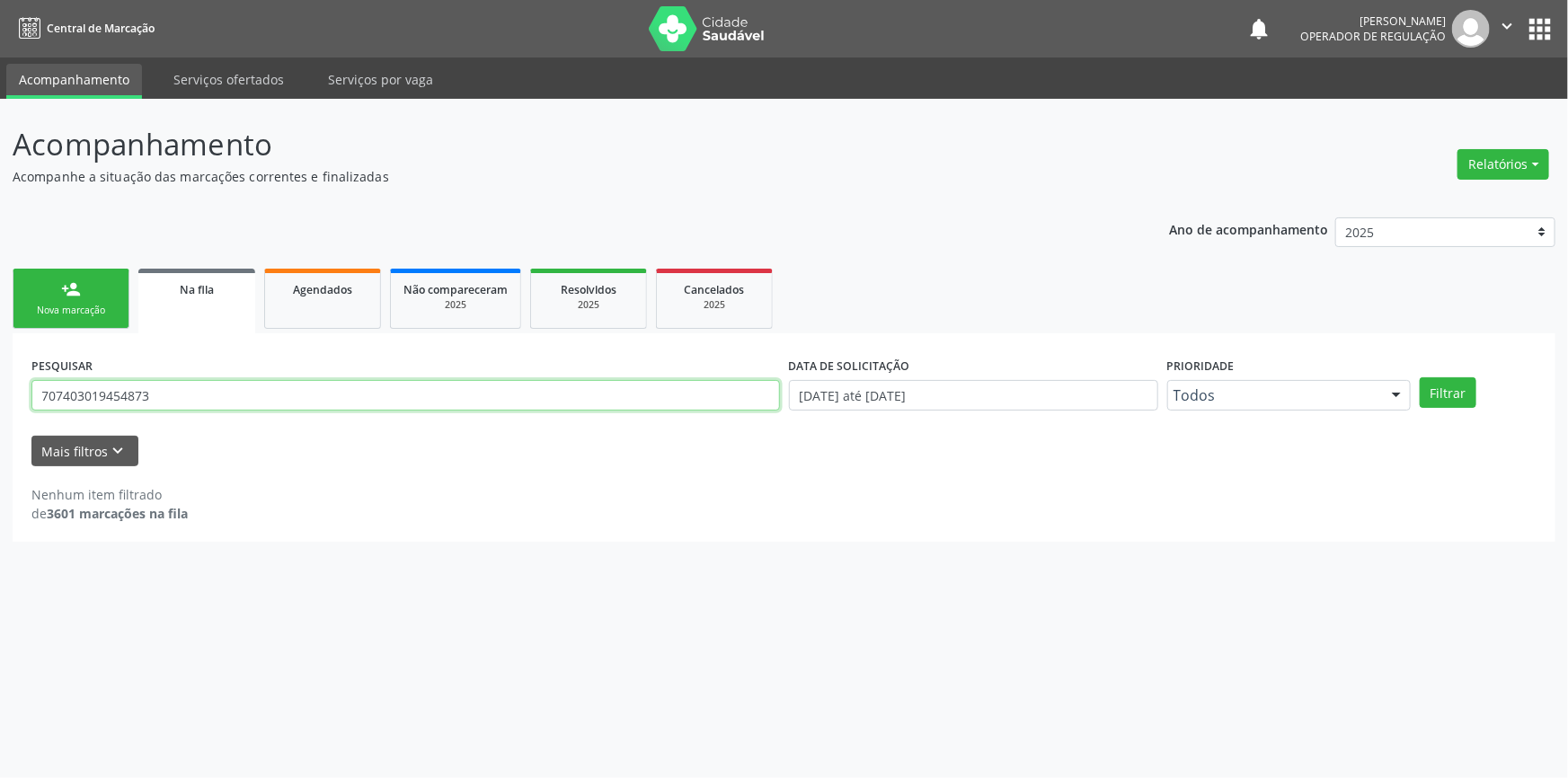
drag, startPoint x: 205, startPoint y: 389, endPoint x: 7, endPoint y: 387, distance: 198.0
click at [0, 396] on div "Acompanhamento Acompanhe a situação das marcações correntes e finalizadas Relat…" at bounding box center [784, 438] width 1568 height 679
type input "702809666889262"
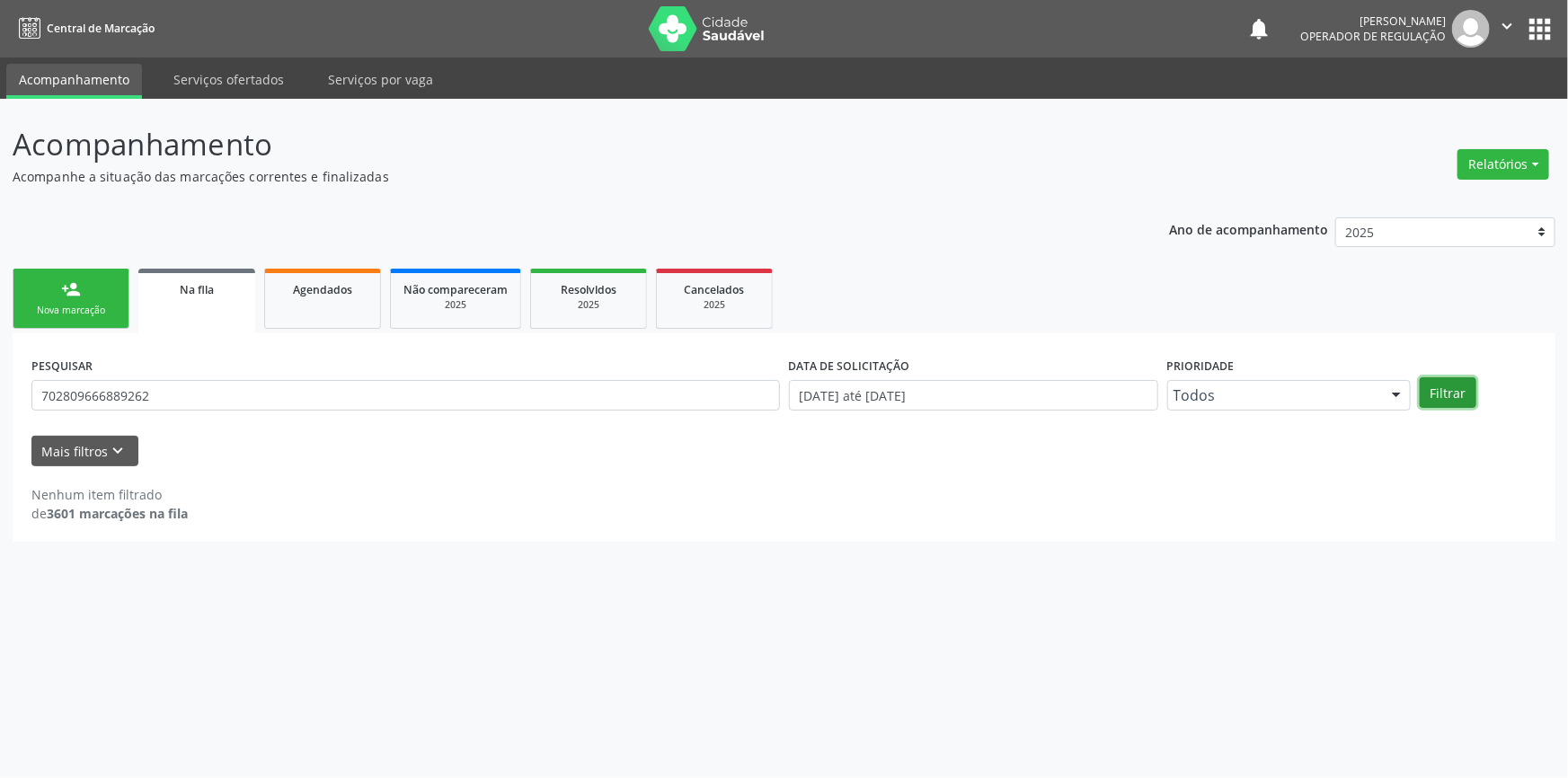
click at [1465, 398] on button "Filtrar" at bounding box center [1448, 392] width 57 height 31
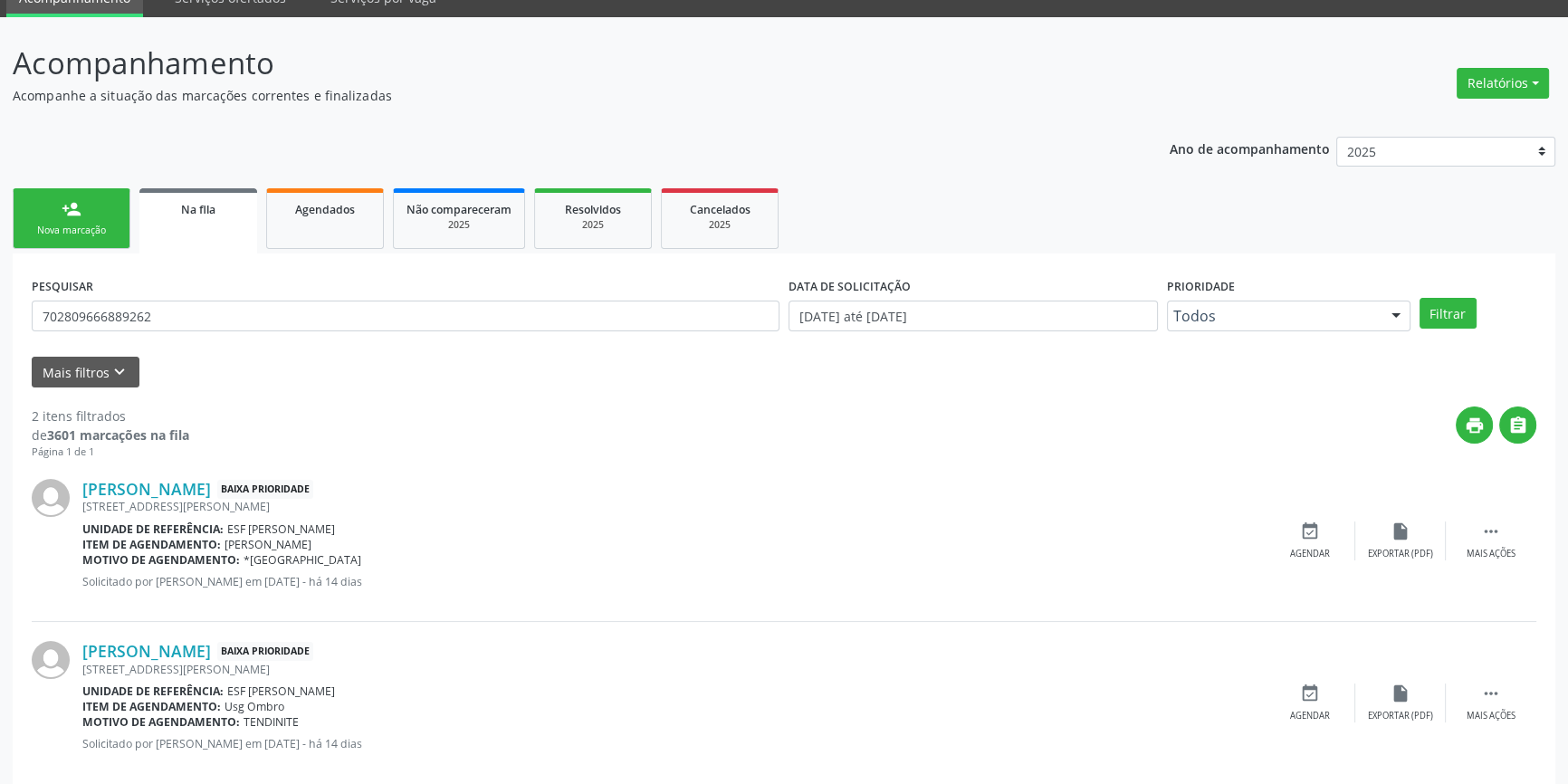
scroll to position [111, 0]
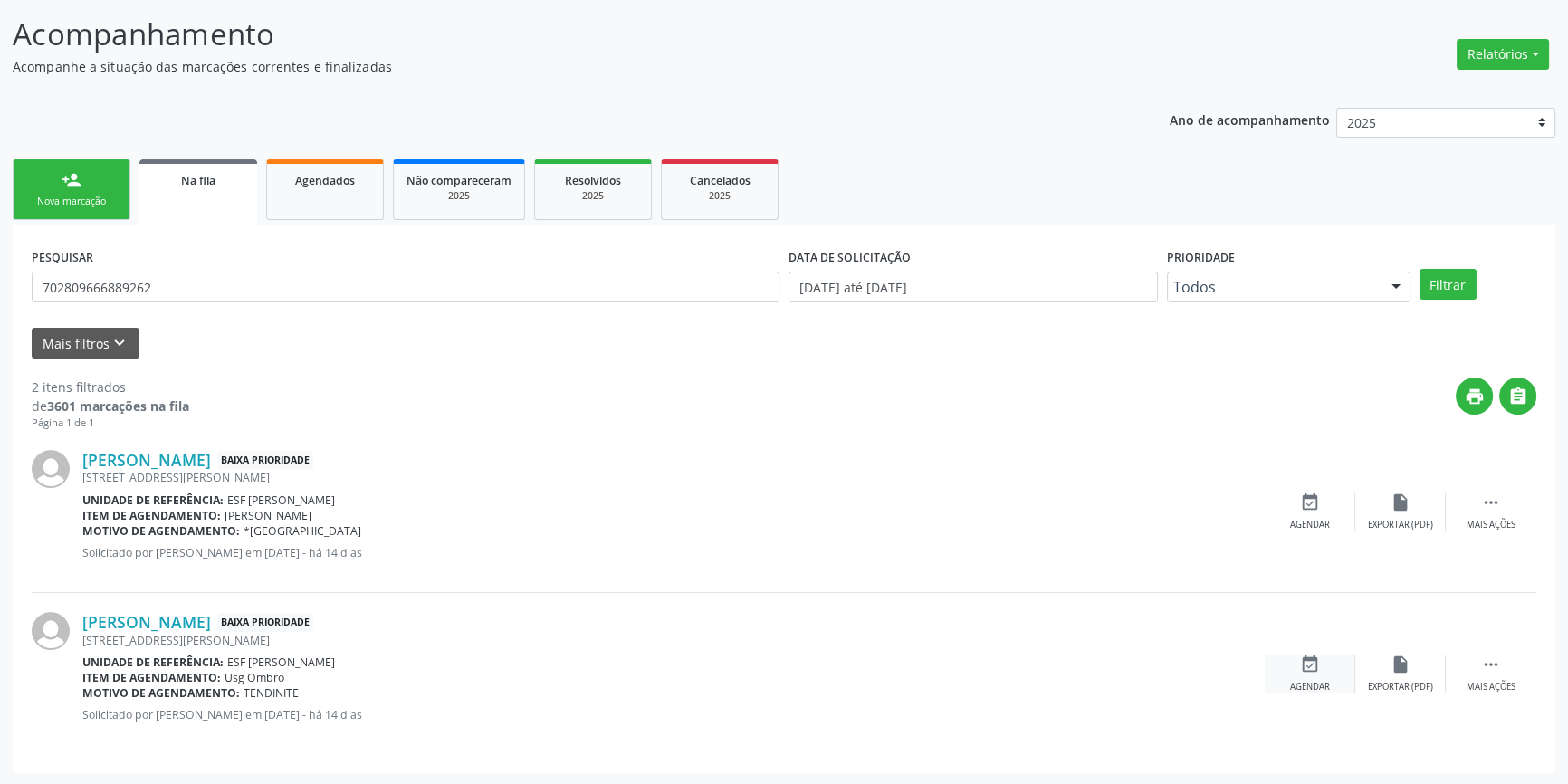
click at [1319, 670] on icon "event_available" at bounding box center [1309, 664] width 20 height 20
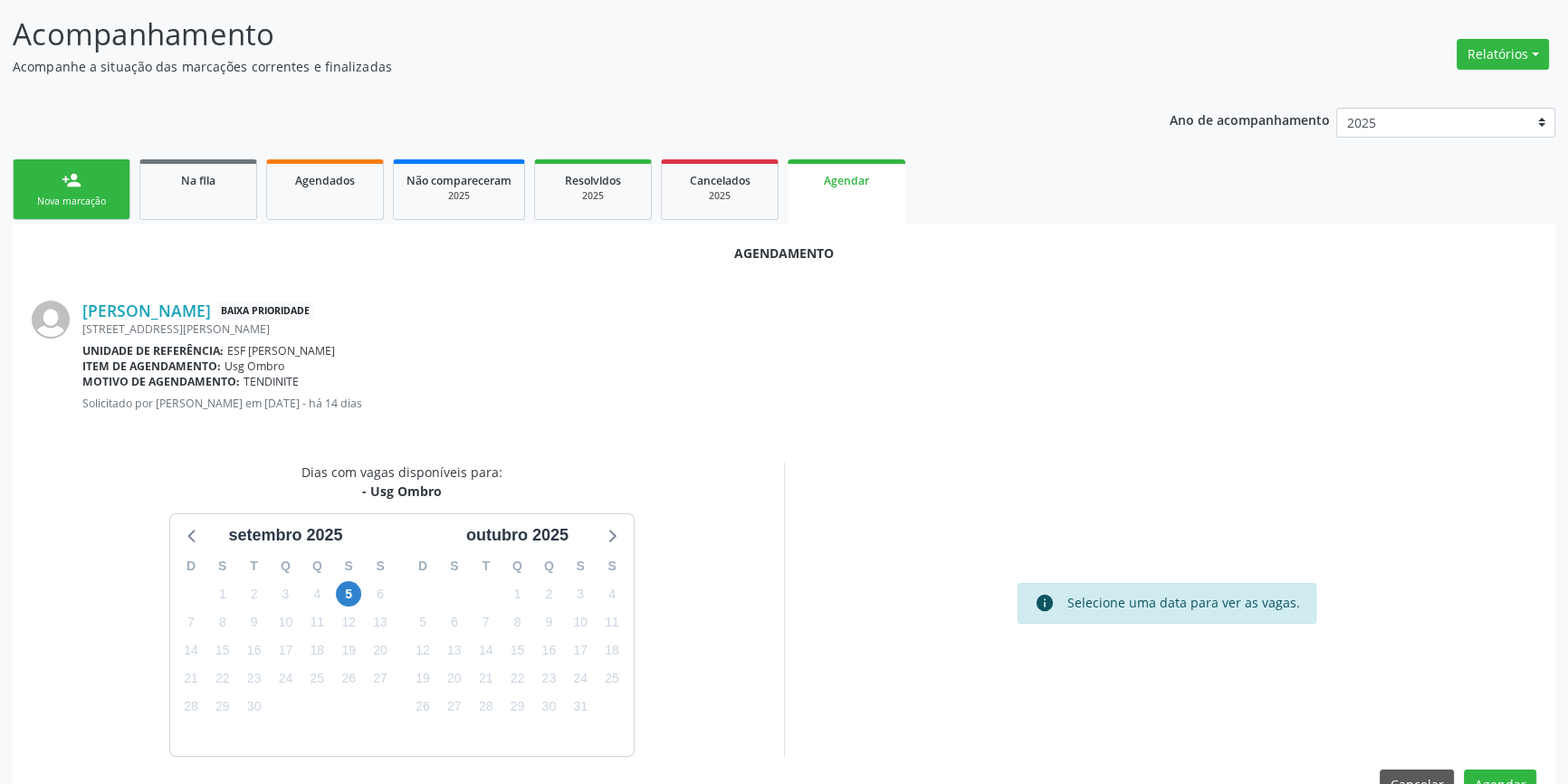
click at [362, 591] on div "5" at bounding box center [349, 594] width 32 height 28
click at [353, 594] on span "5" at bounding box center [348, 593] width 25 height 25
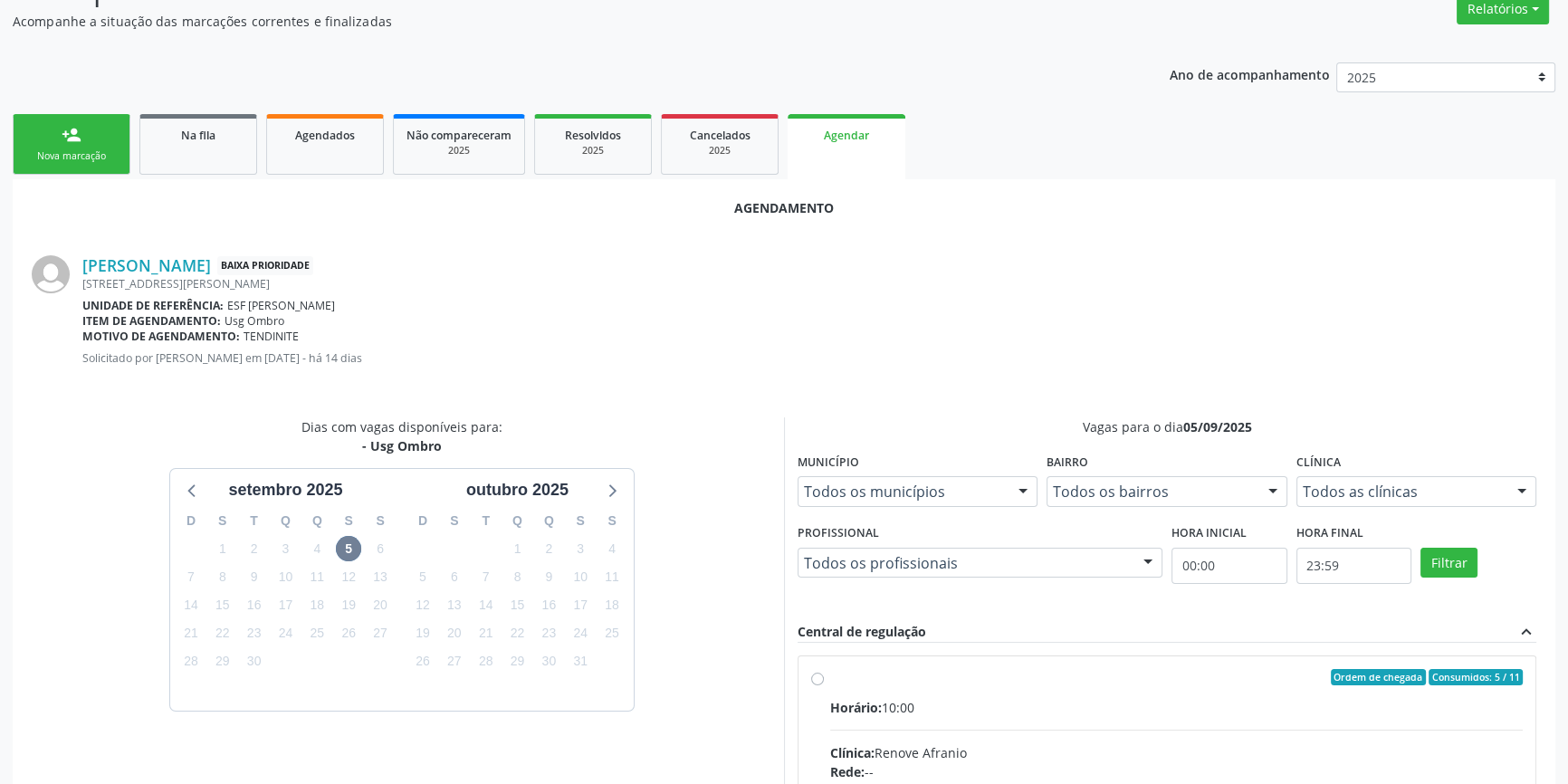
click at [923, 679] on div "Ordem de chegada Consumidos: 5 / 11" at bounding box center [1176, 676] width 692 height 16
click at [823, 679] on input "Ordem de chegada Consumidos: 5 / 11 Horário: 10:00 Clínica: Renove Afranio Rede…" at bounding box center [818, 676] width 13 height 16
radio input "true"
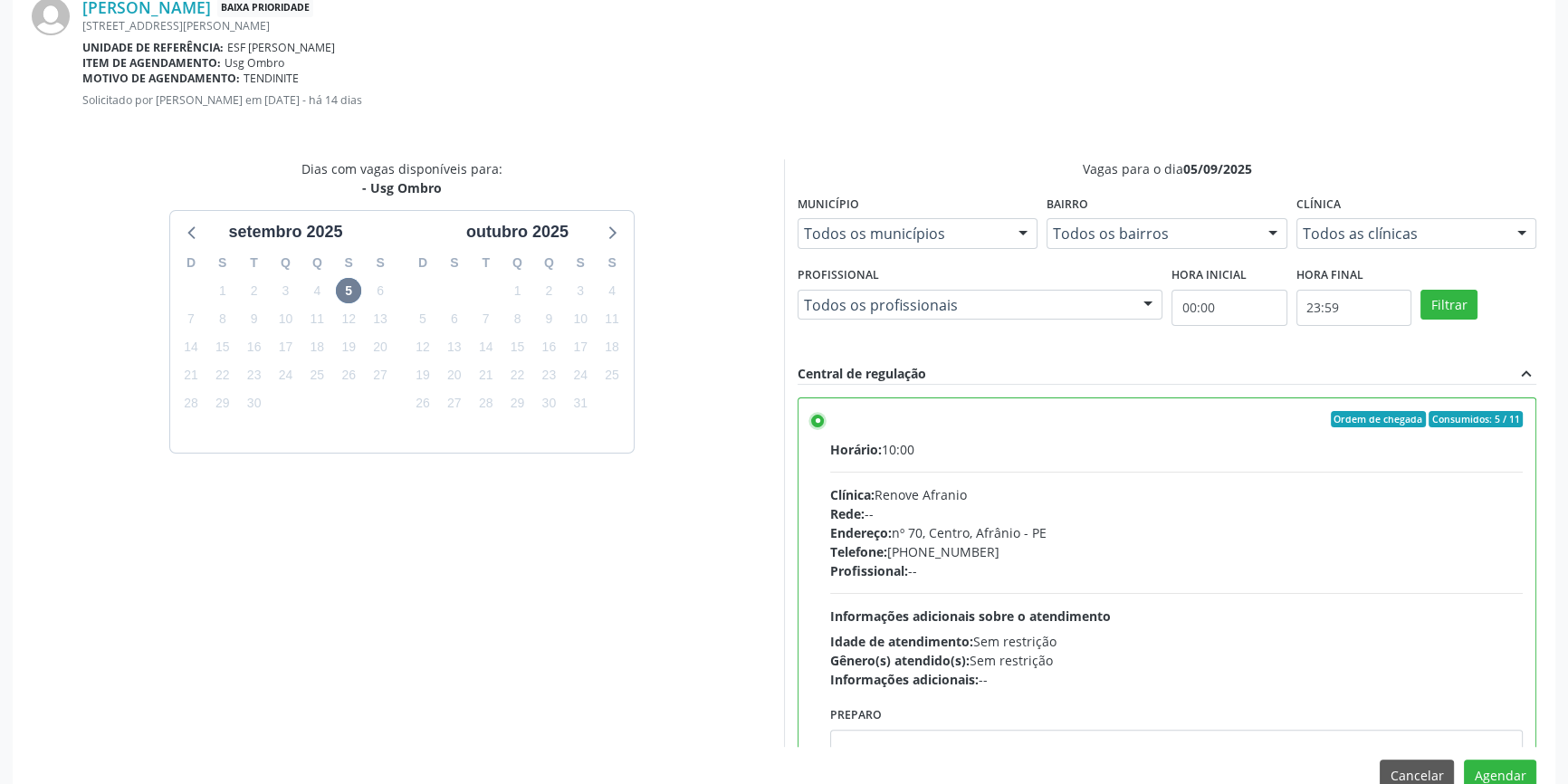
scroll to position [451, 0]
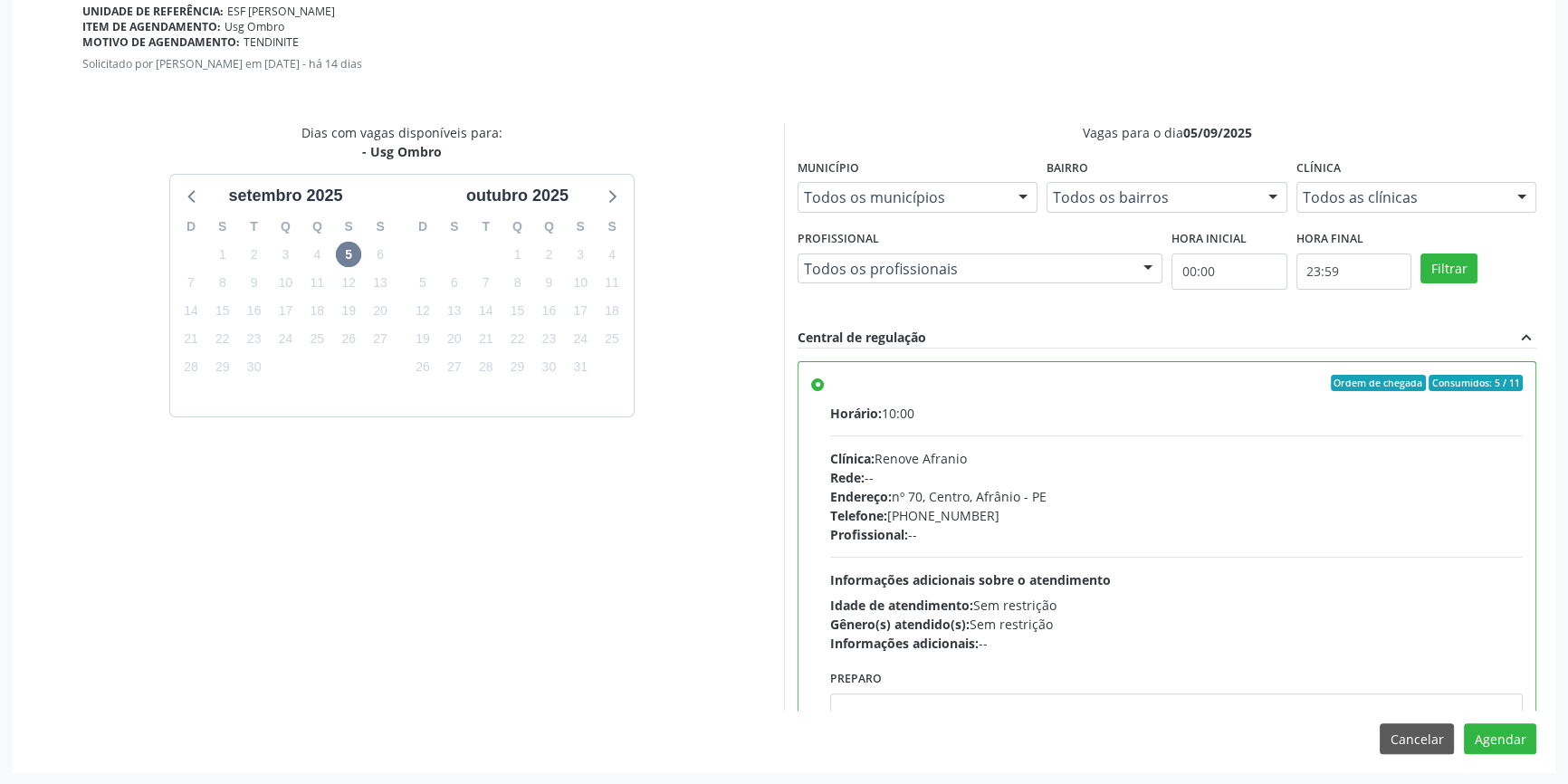
click at [1503, 753] on div "Agendamento Marinalva Pereira de Carvalho Baixa Prioridade Rua Clementino Coelh…" at bounding box center [784, 328] width 1543 height 887
click at [1510, 733] on button "Agendar" at bounding box center [1500, 738] width 72 height 31
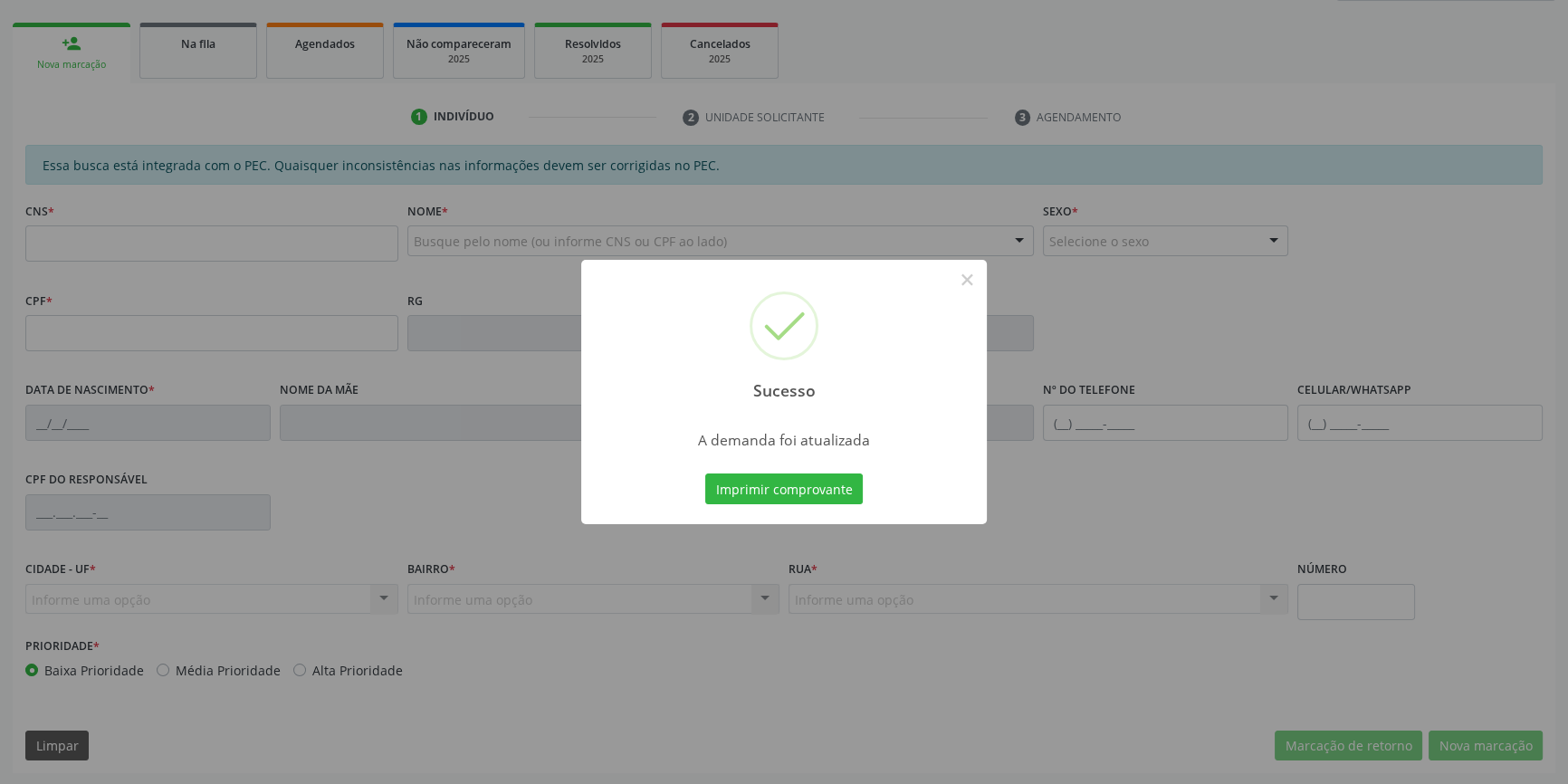
click at [847, 521] on div at bounding box center [783, 523] width 406 height 4
click at [843, 500] on button "Imprimir comprovante" at bounding box center [784, 488] width 157 height 31
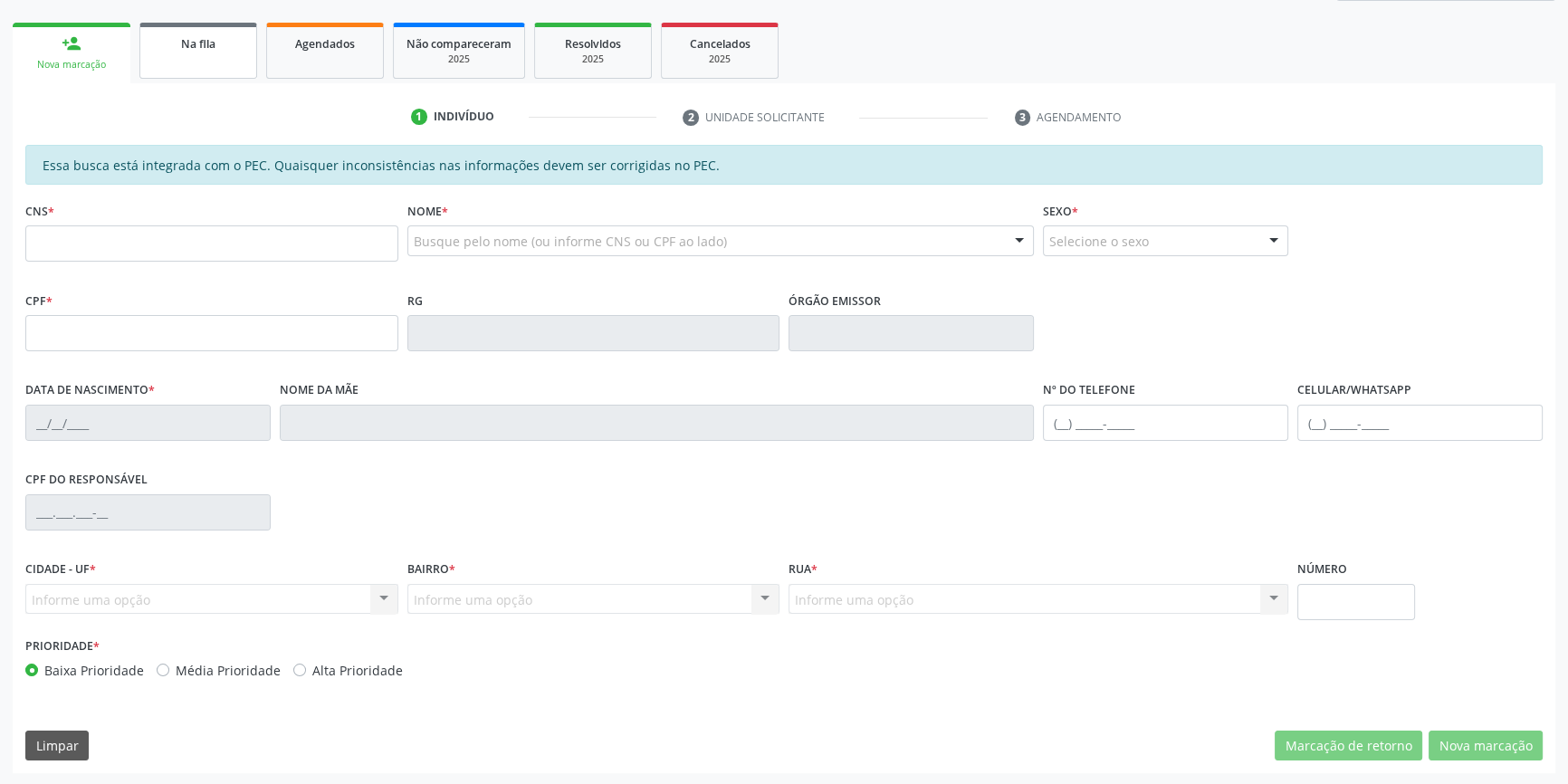
click at [199, 52] on link "Na fila" at bounding box center [199, 51] width 118 height 56
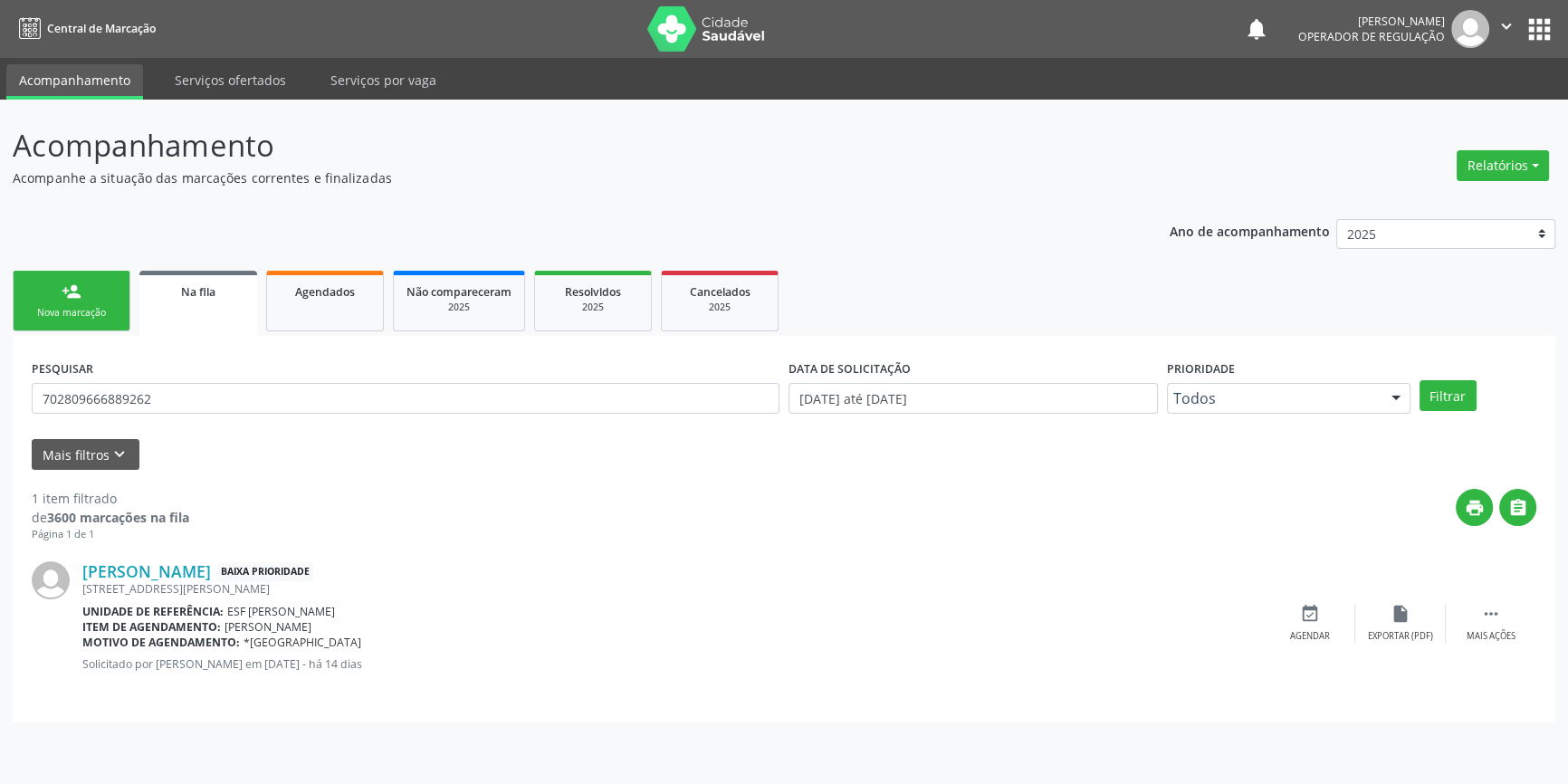
scroll to position [0, 0]
click at [199, 377] on div "PESQUISAR 702809666889262" at bounding box center [408, 390] width 763 height 70
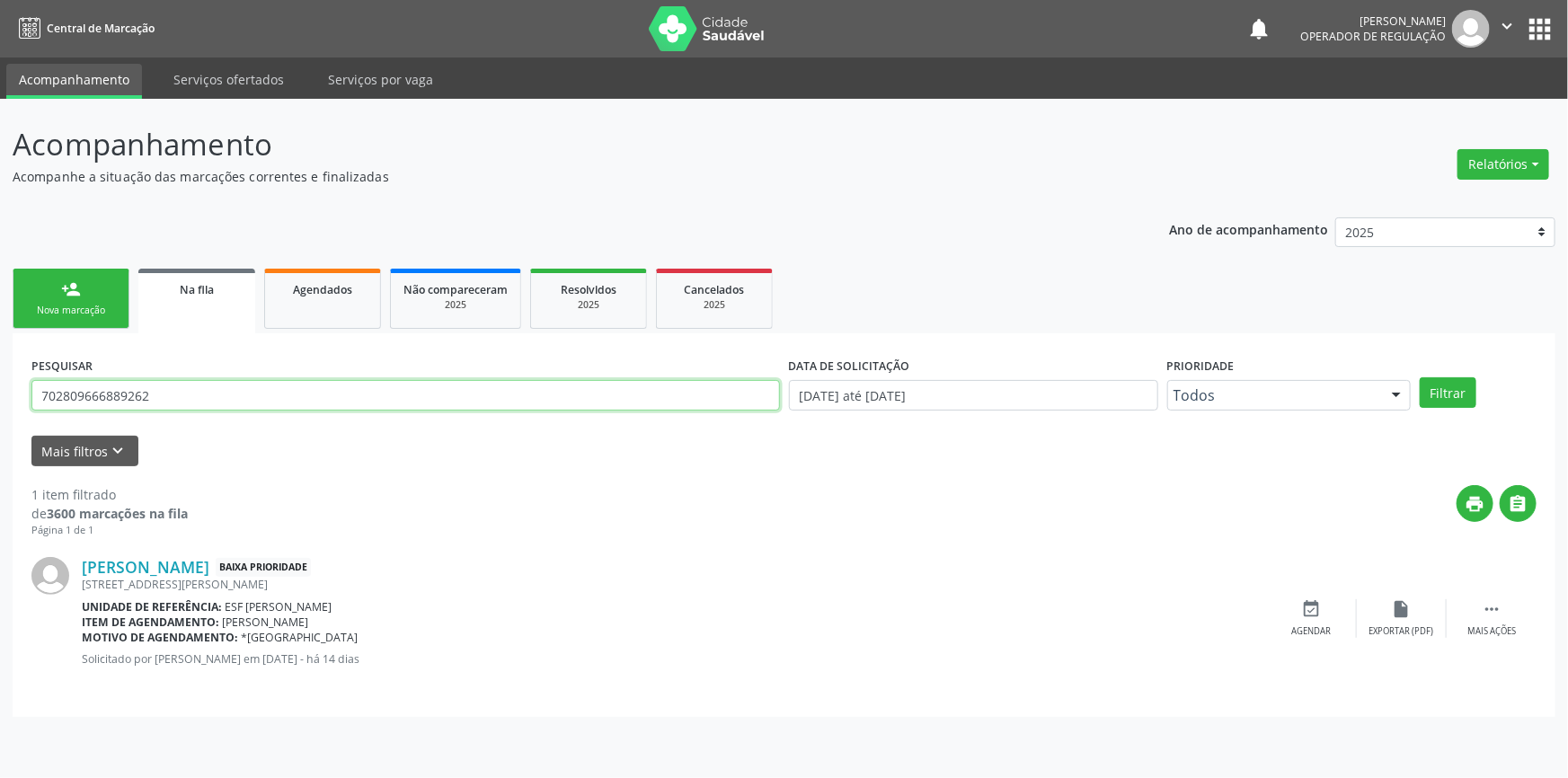
drag, startPoint x: 132, startPoint y: 384, endPoint x: 0, endPoint y: 360, distance: 134.2
click at [0, 360] on div "Acompanhamento Acompanhe a situação das marcações correntes e finalizadas Relat…" at bounding box center [784, 438] width 1568 height 679
type input "700206976142129"
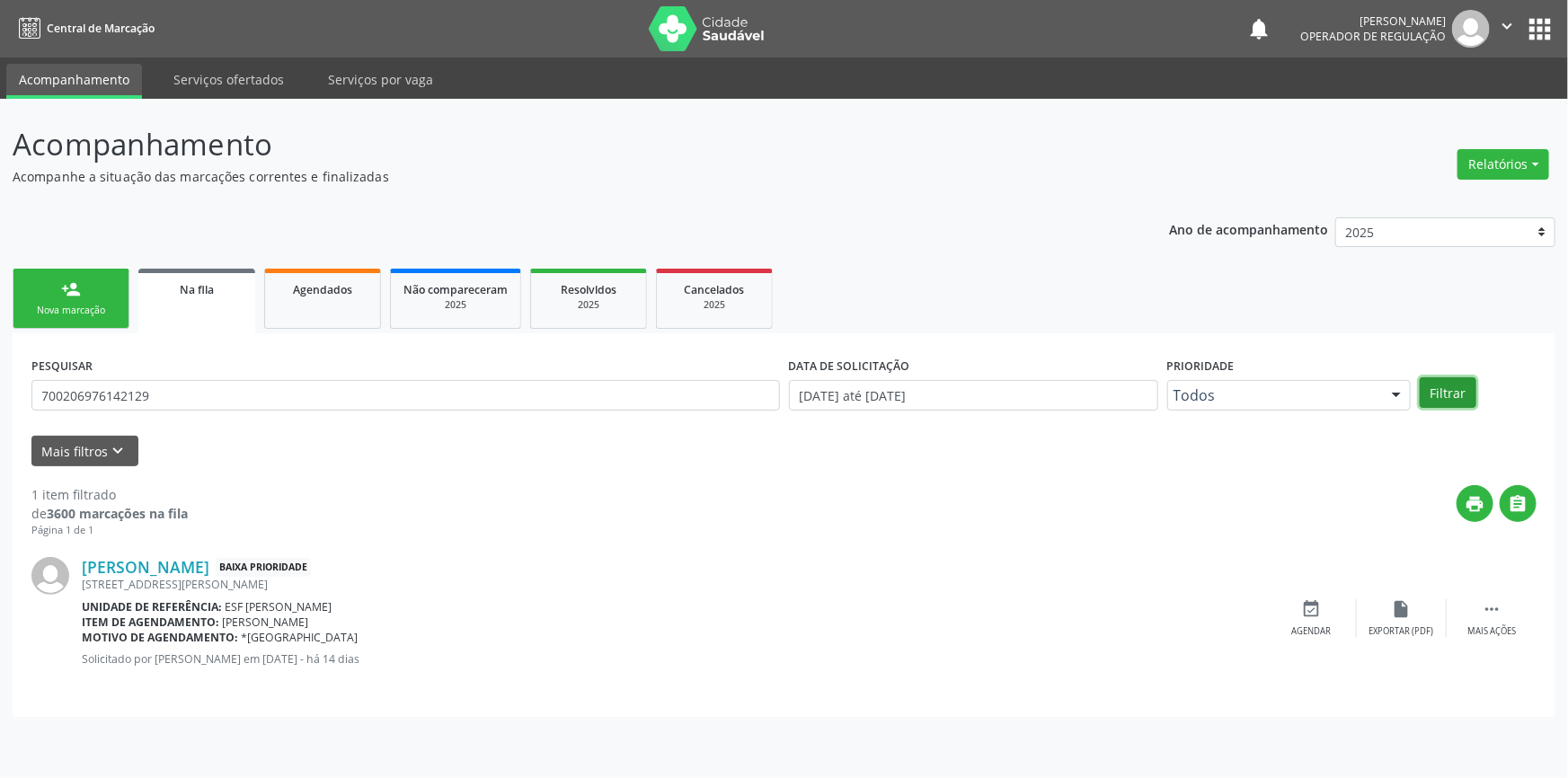
click at [1456, 388] on button "Filtrar" at bounding box center [1448, 392] width 57 height 31
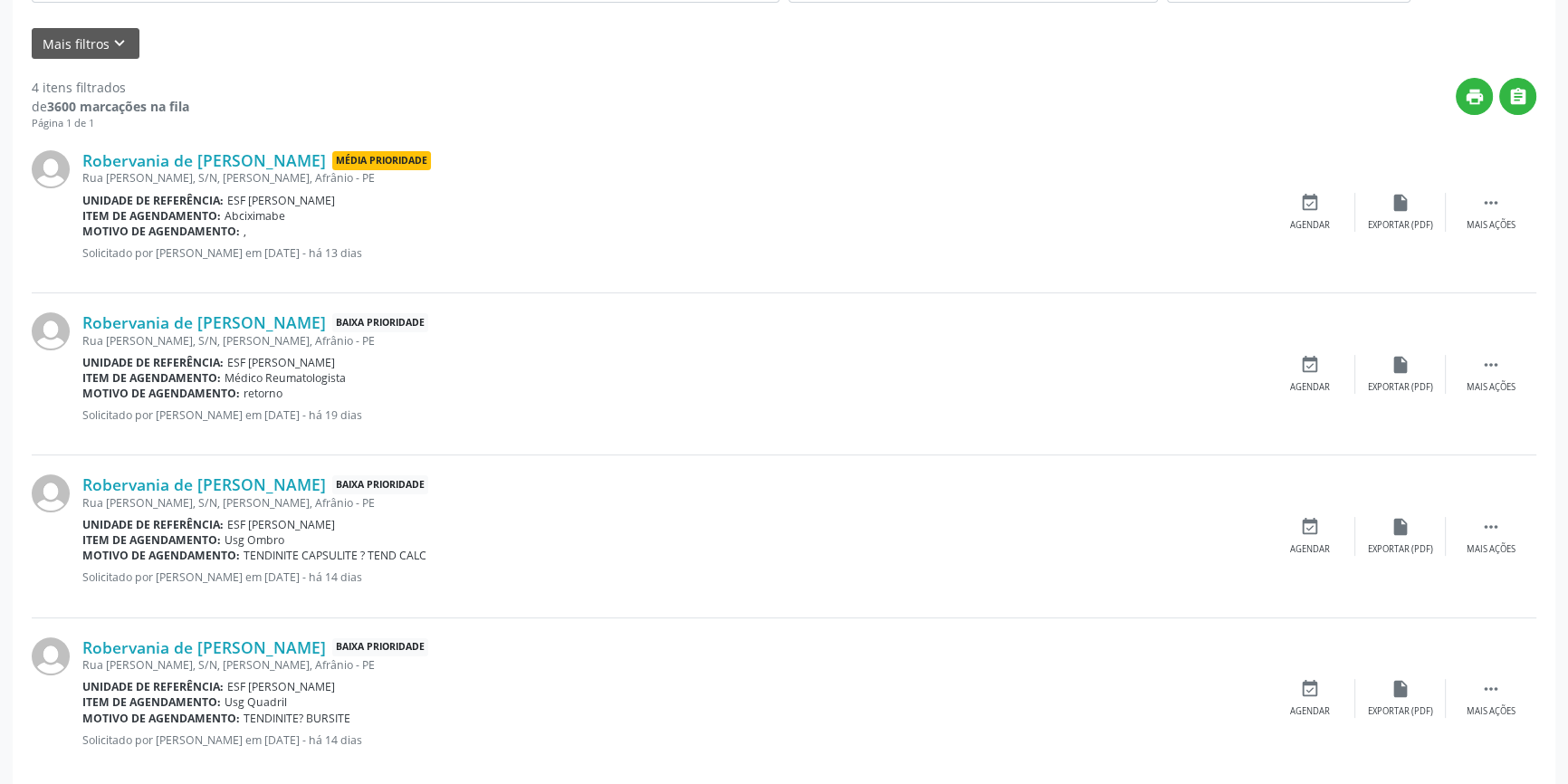
scroll to position [436, 0]
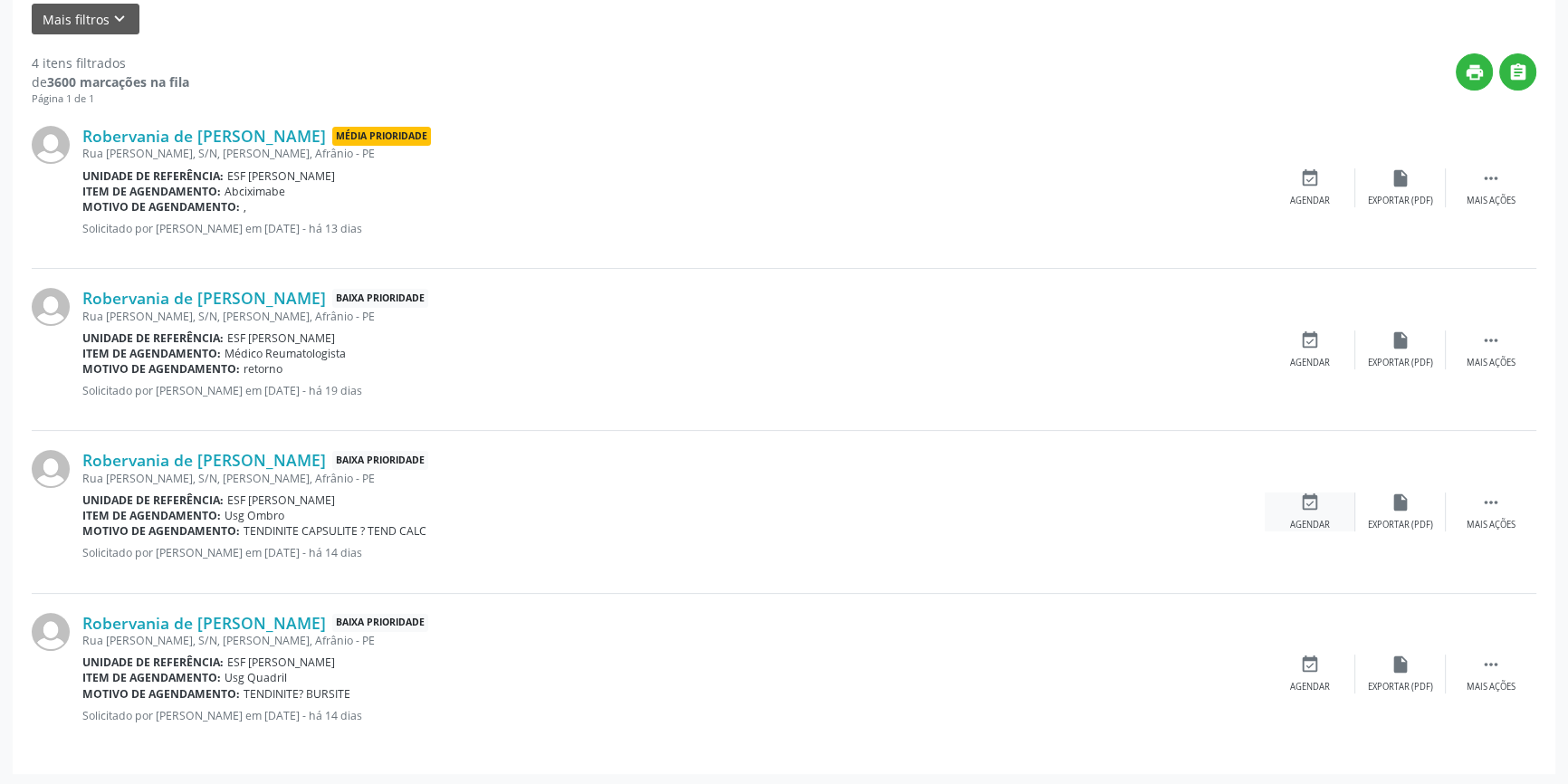
click at [1324, 502] on div "event_available Agendar" at bounding box center [1309, 512] width 91 height 39
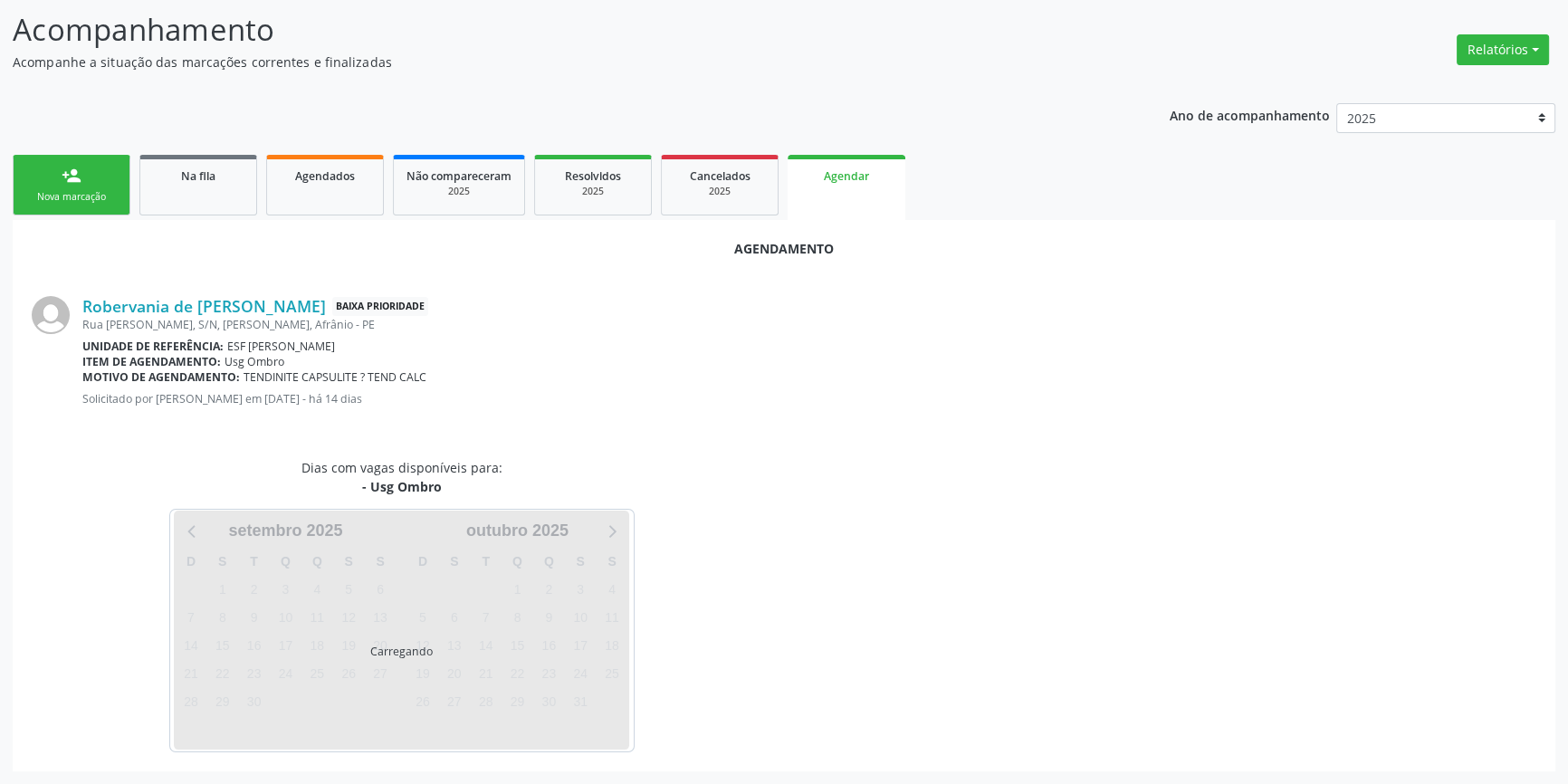
scroll to position [0, 0]
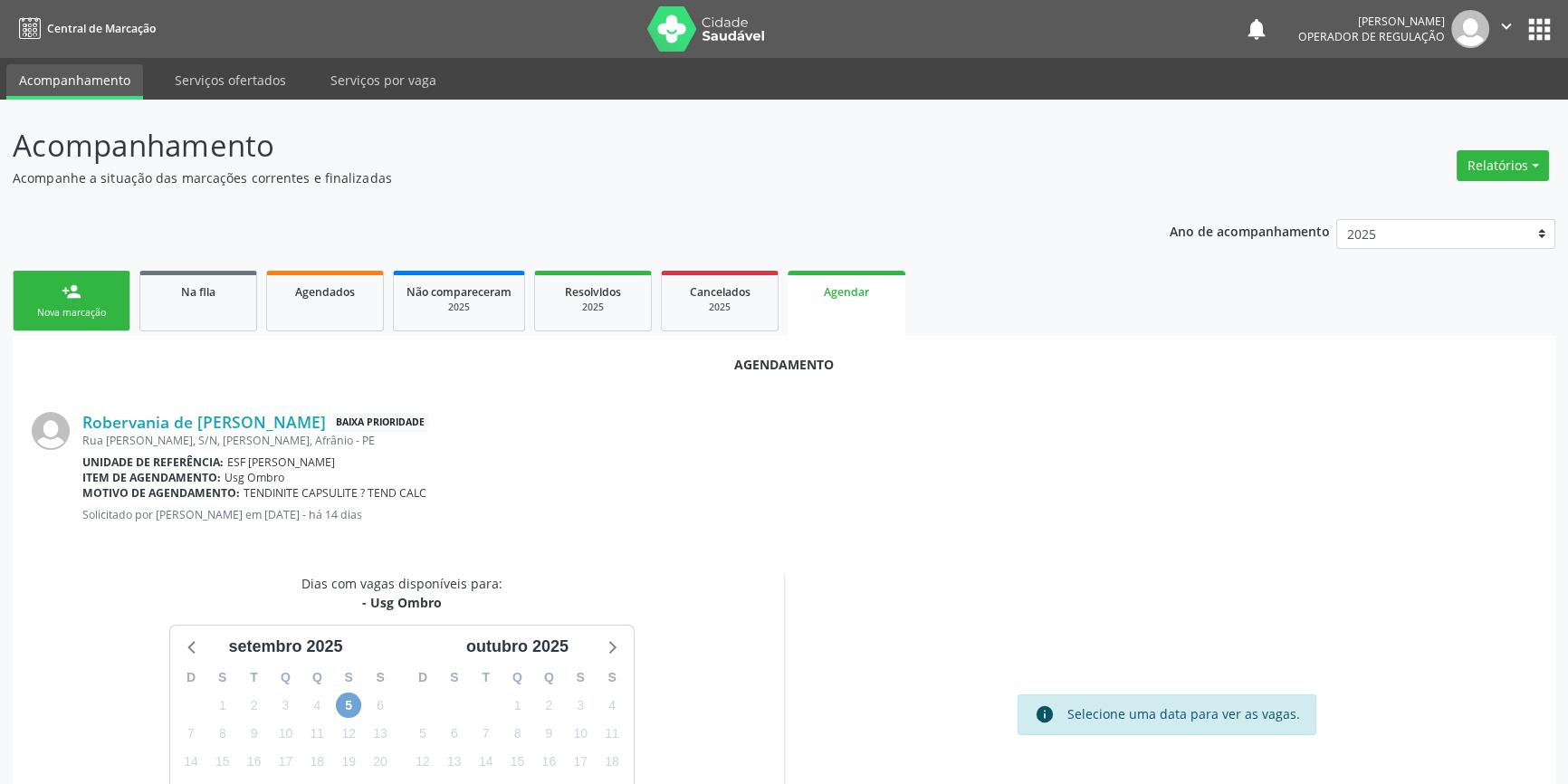
click at [344, 704] on span "5" at bounding box center [348, 704] width 25 height 25
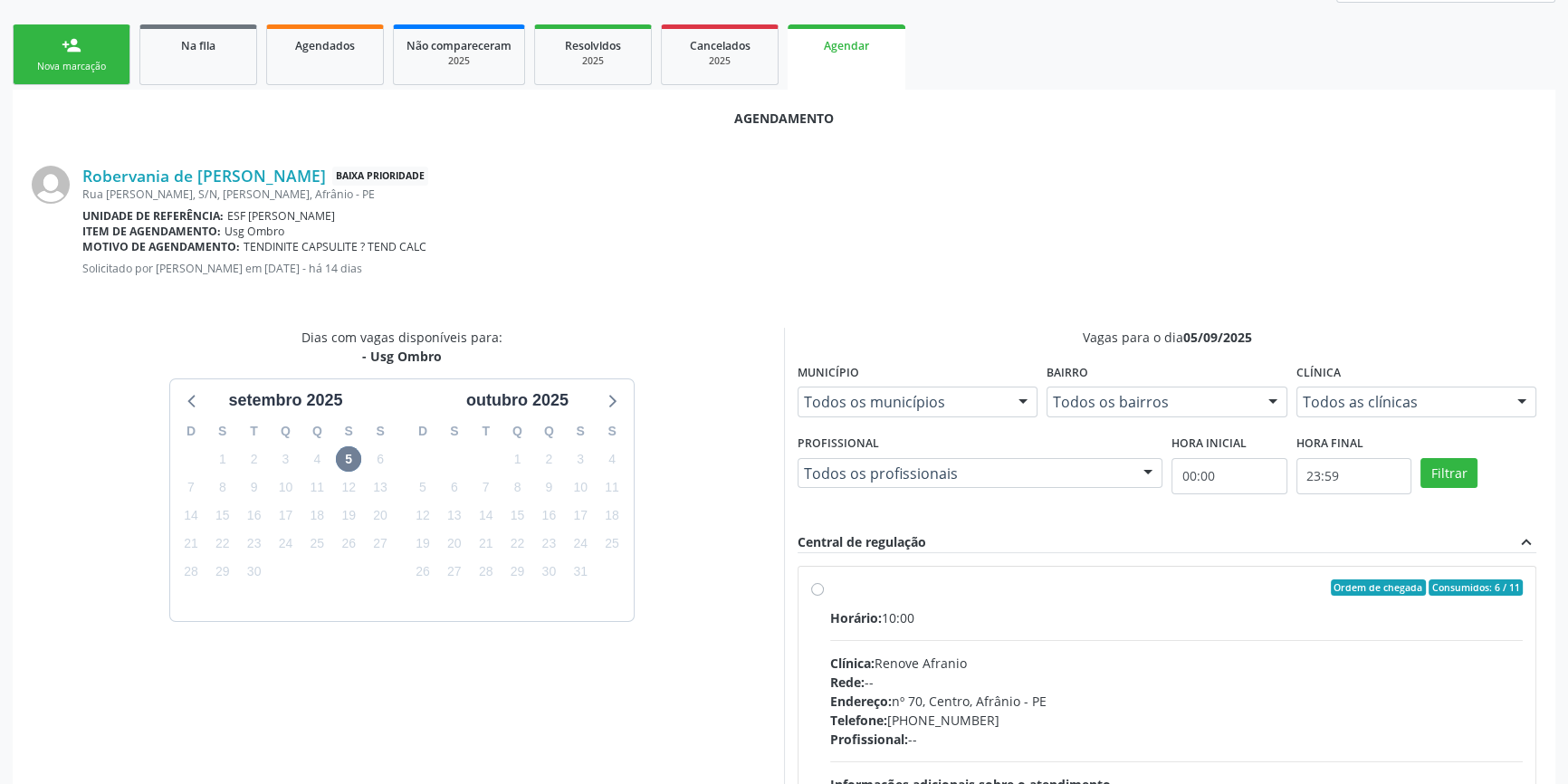
click at [838, 591] on div "Ordem de chegada Consumidos: 6 / 11" at bounding box center [1176, 586] width 692 height 16
click at [823, 591] on input "Ordem de chegada Consumidos: 6 / 11 Horário: 10:00 Clínica: Renove Afranio Rede…" at bounding box center [818, 586] width 13 height 16
radio input "true"
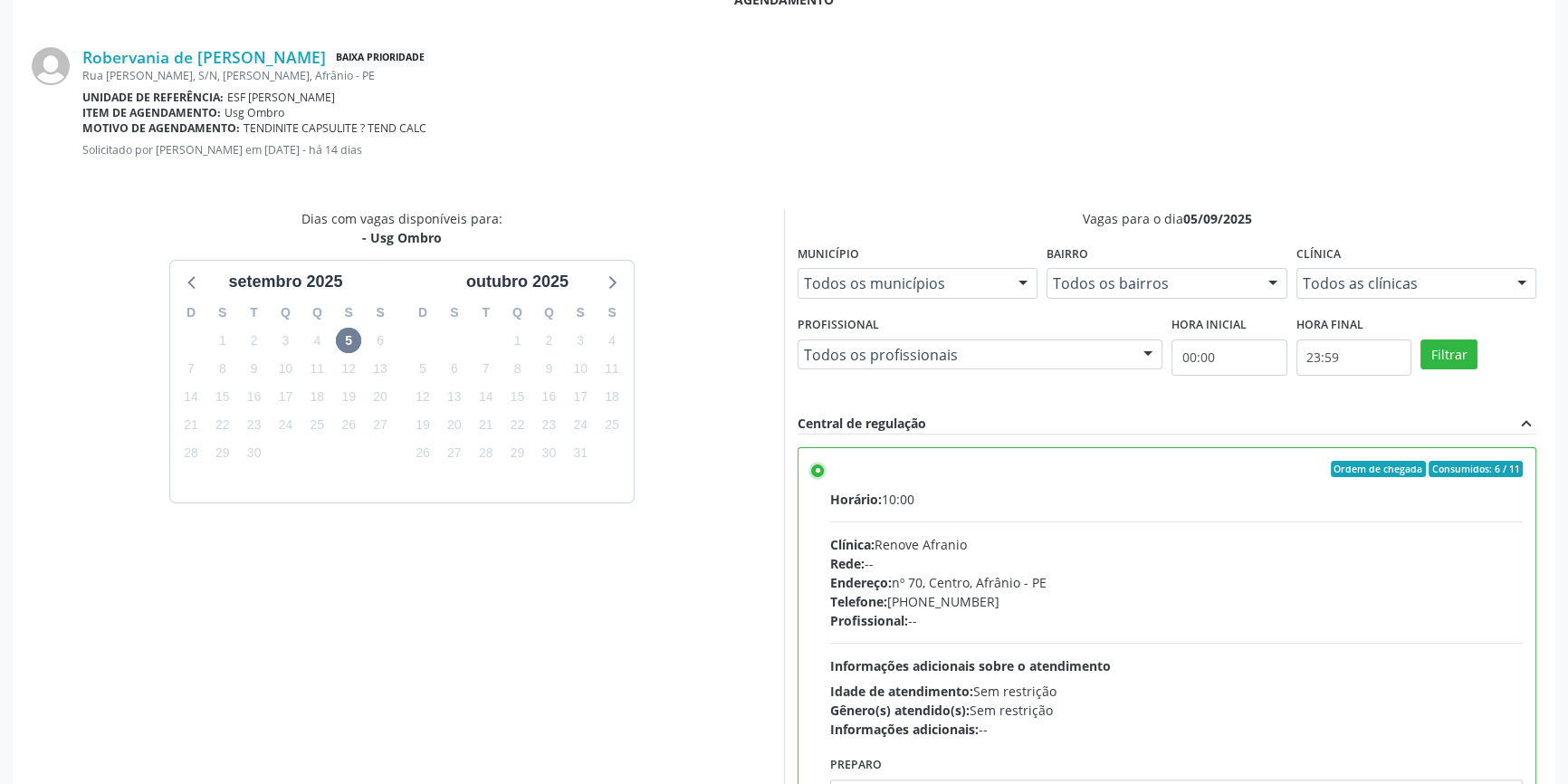
scroll to position [451, 0]
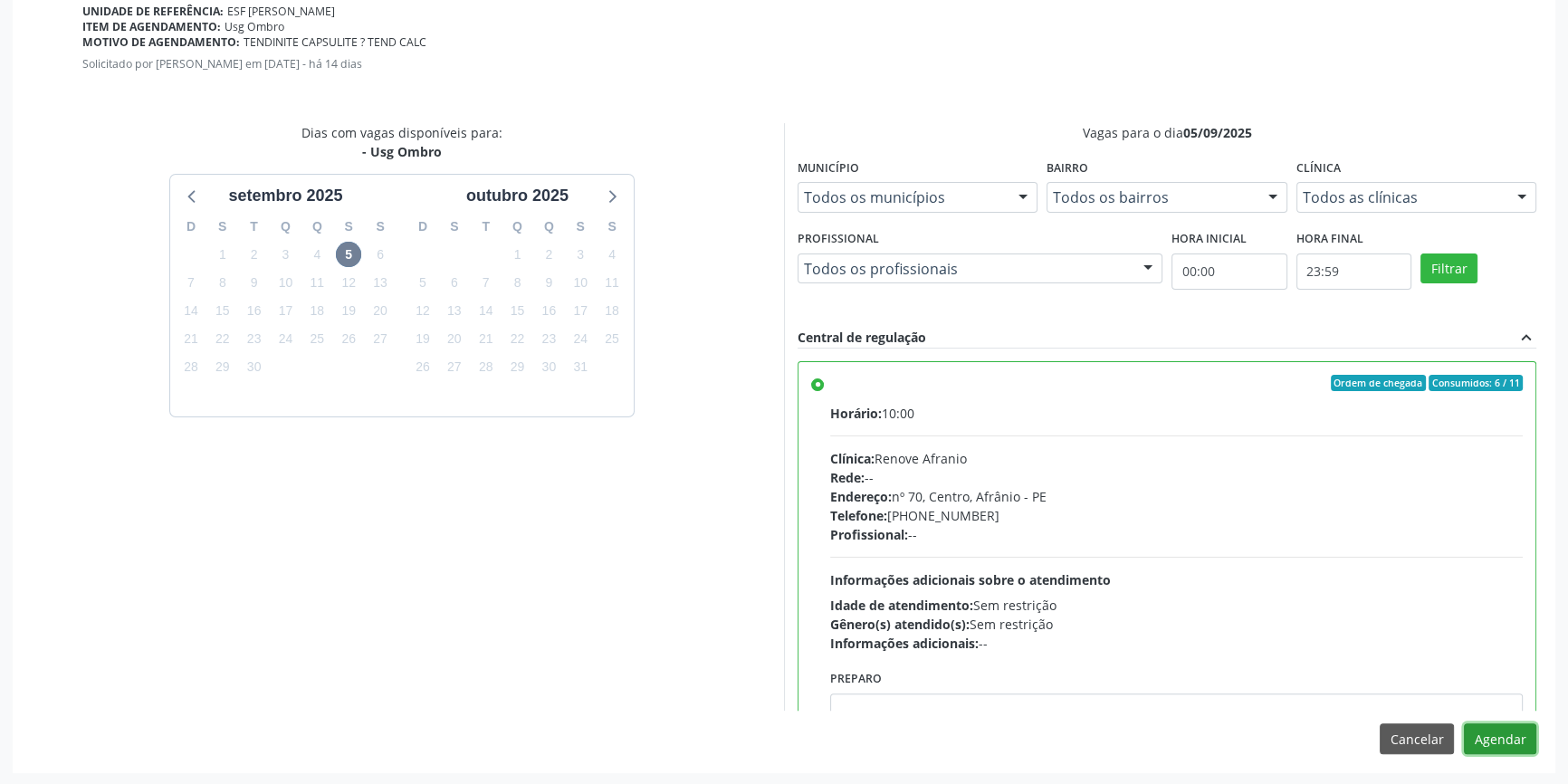
click at [1497, 737] on button "Agendar" at bounding box center [1500, 738] width 72 height 31
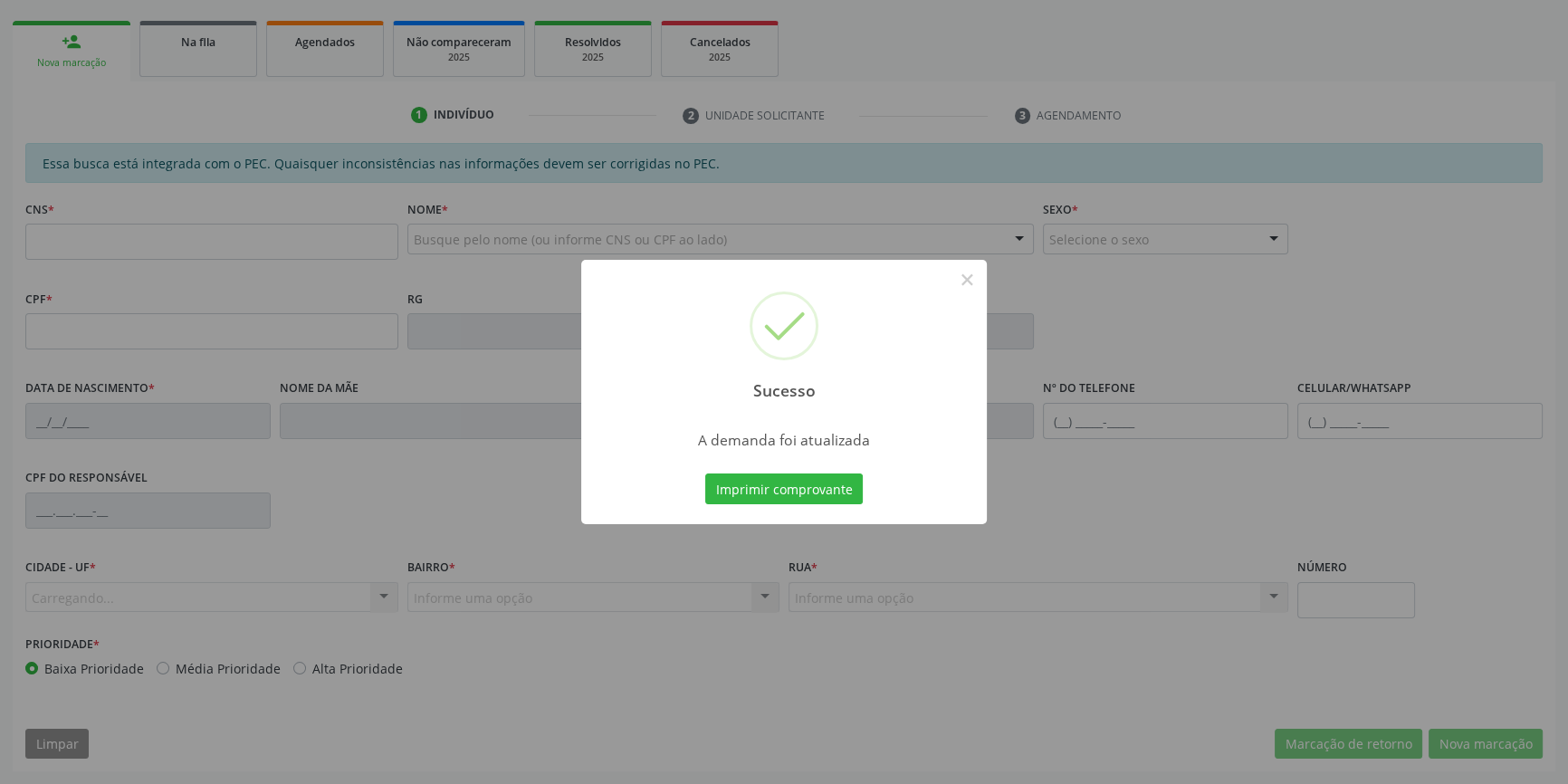
scroll to position [248, 0]
click at [838, 495] on button "Imprimir comprovante" at bounding box center [784, 488] width 157 height 31
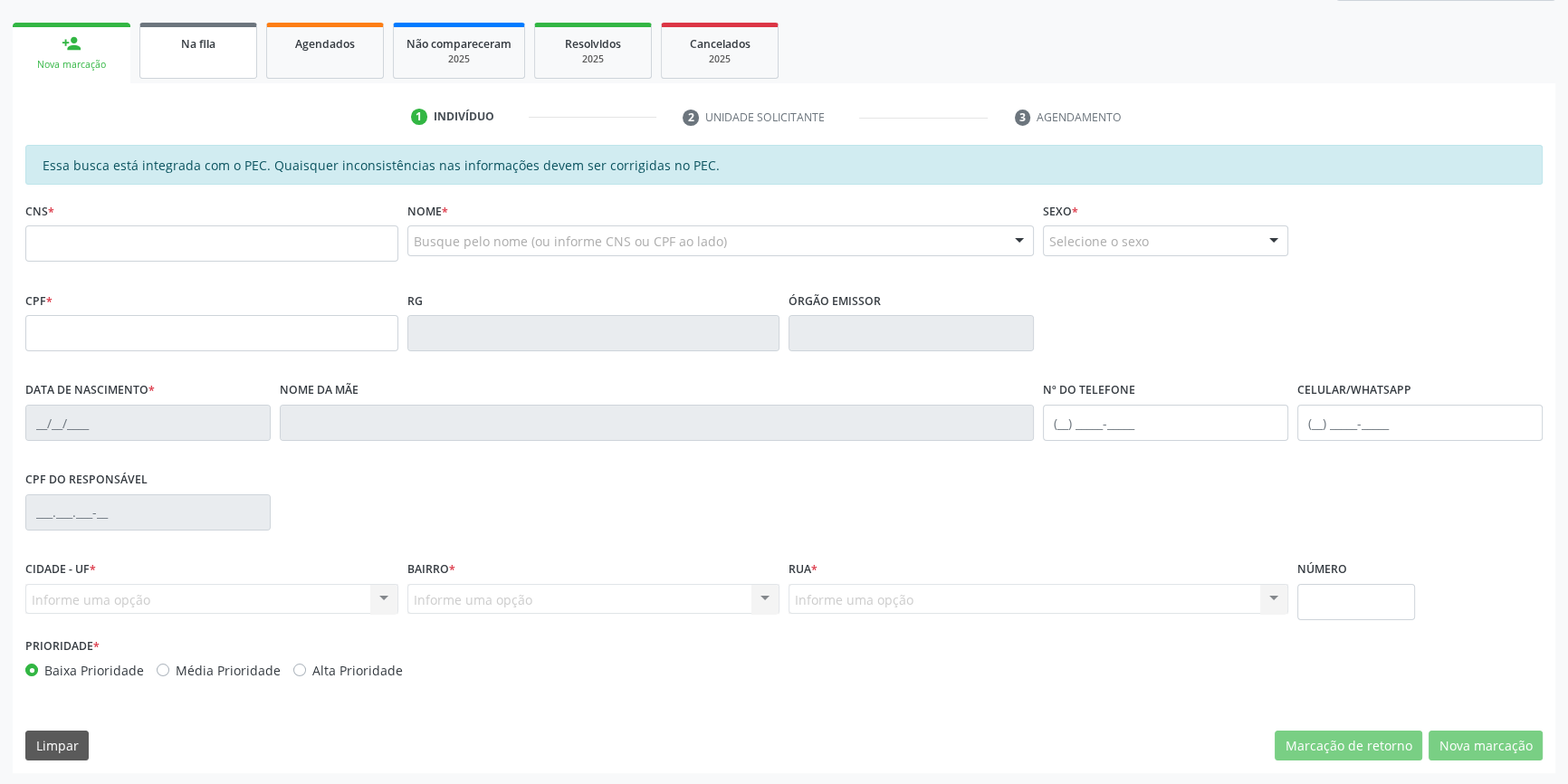
click at [199, 48] on span "Na fila" at bounding box center [198, 44] width 35 height 15
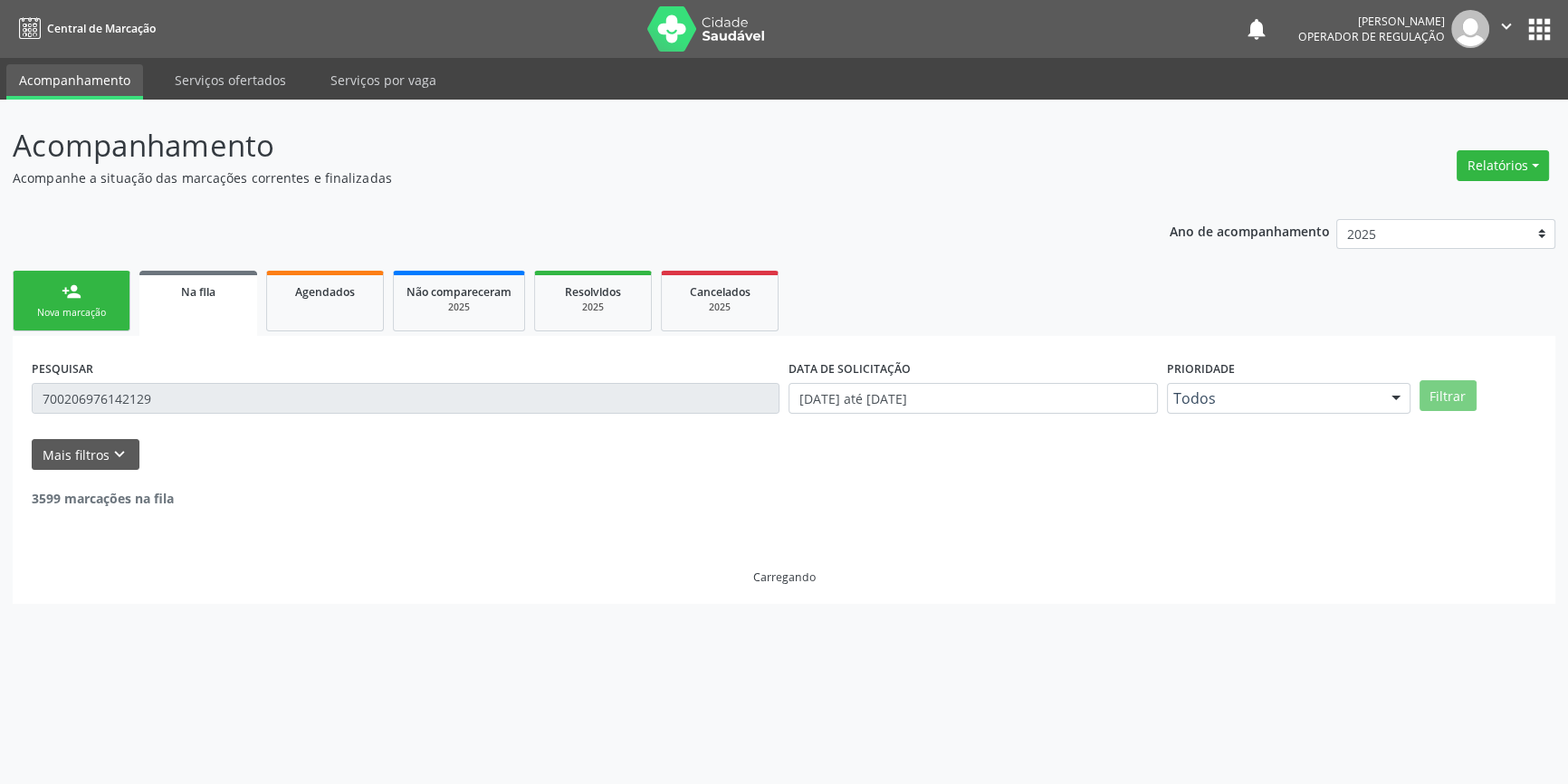
scroll to position [0, 0]
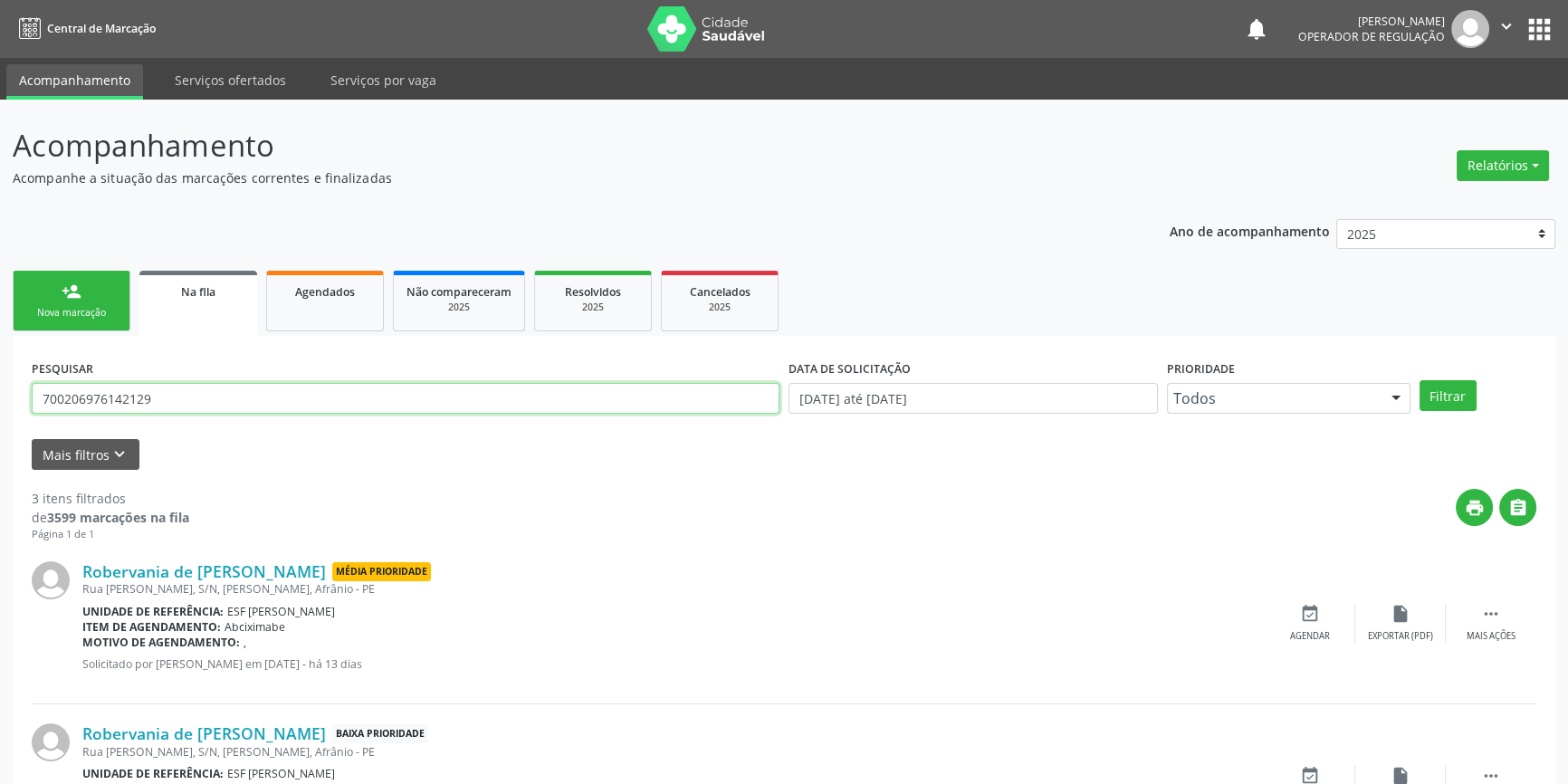
drag, startPoint x: 202, startPoint y: 389, endPoint x: 0, endPoint y: 390, distance: 202.0
click at [0, 390] on div "Acompanhamento Acompanhe a situação das marcações correntes e finalizadas Relat…" at bounding box center [784, 579] width 1568 height 960
click at [1450, 392] on button "Filtrar" at bounding box center [1447, 395] width 57 height 31
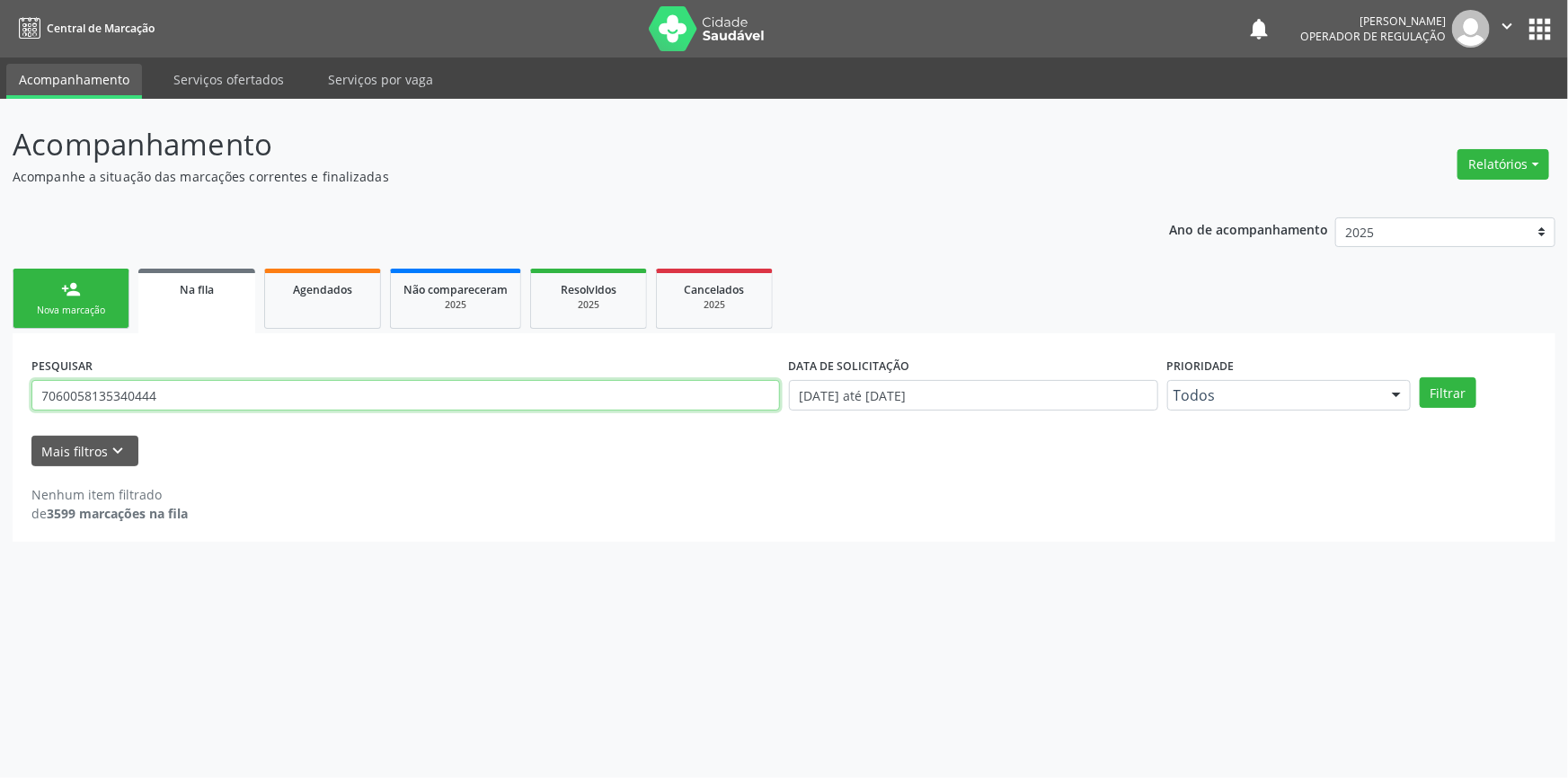
drag, startPoint x: 224, startPoint y: 397, endPoint x: 0, endPoint y: 378, distance: 224.8
click at [0, 378] on div "Acompanhamento Acompanhe a situação das marcações correntes e finalizadas Relat…" at bounding box center [784, 438] width 1568 height 679
type input "706005813534044"
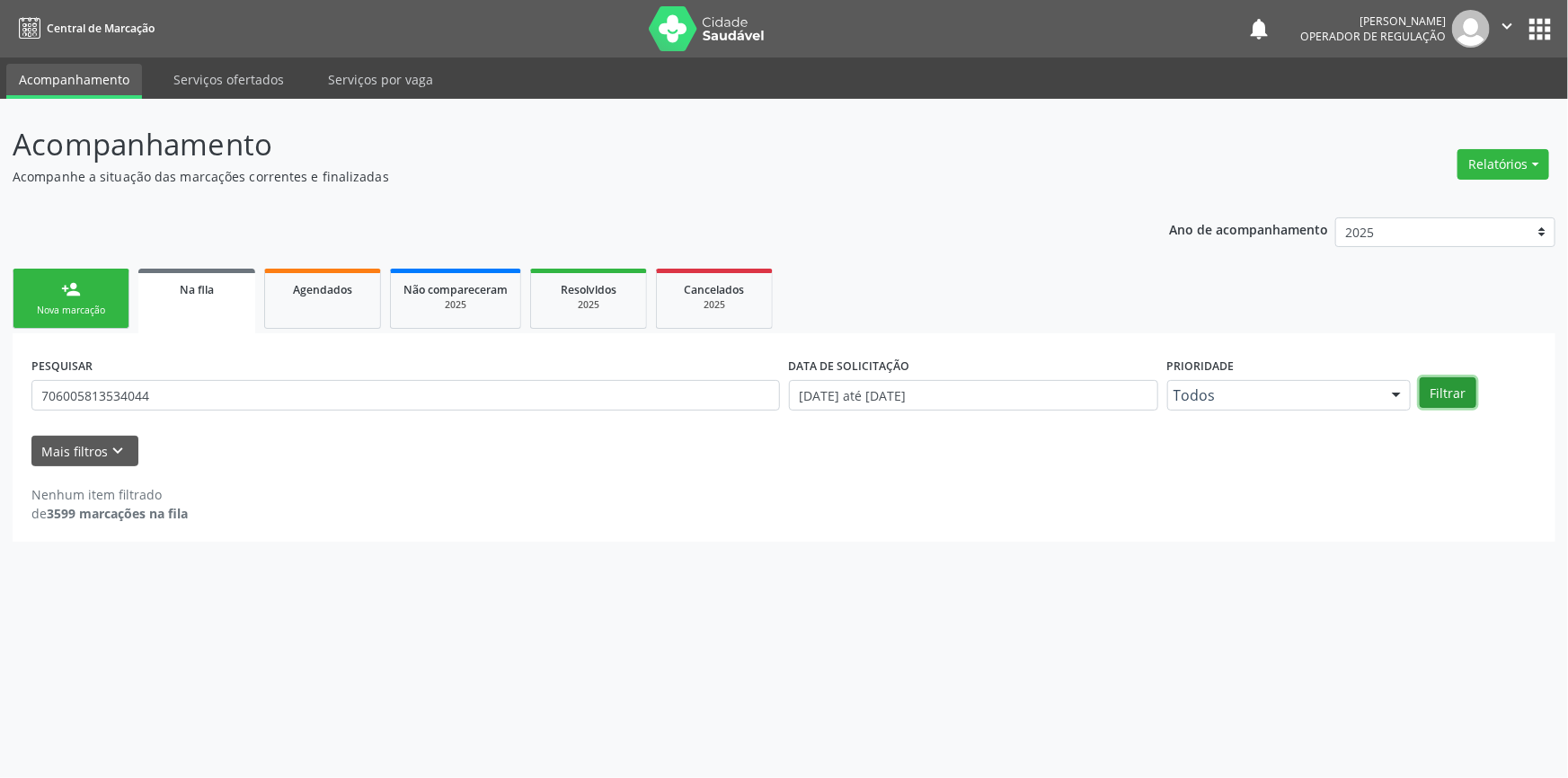
click at [1446, 386] on button "Filtrar" at bounding box center [1448, 392] width 57 height 31
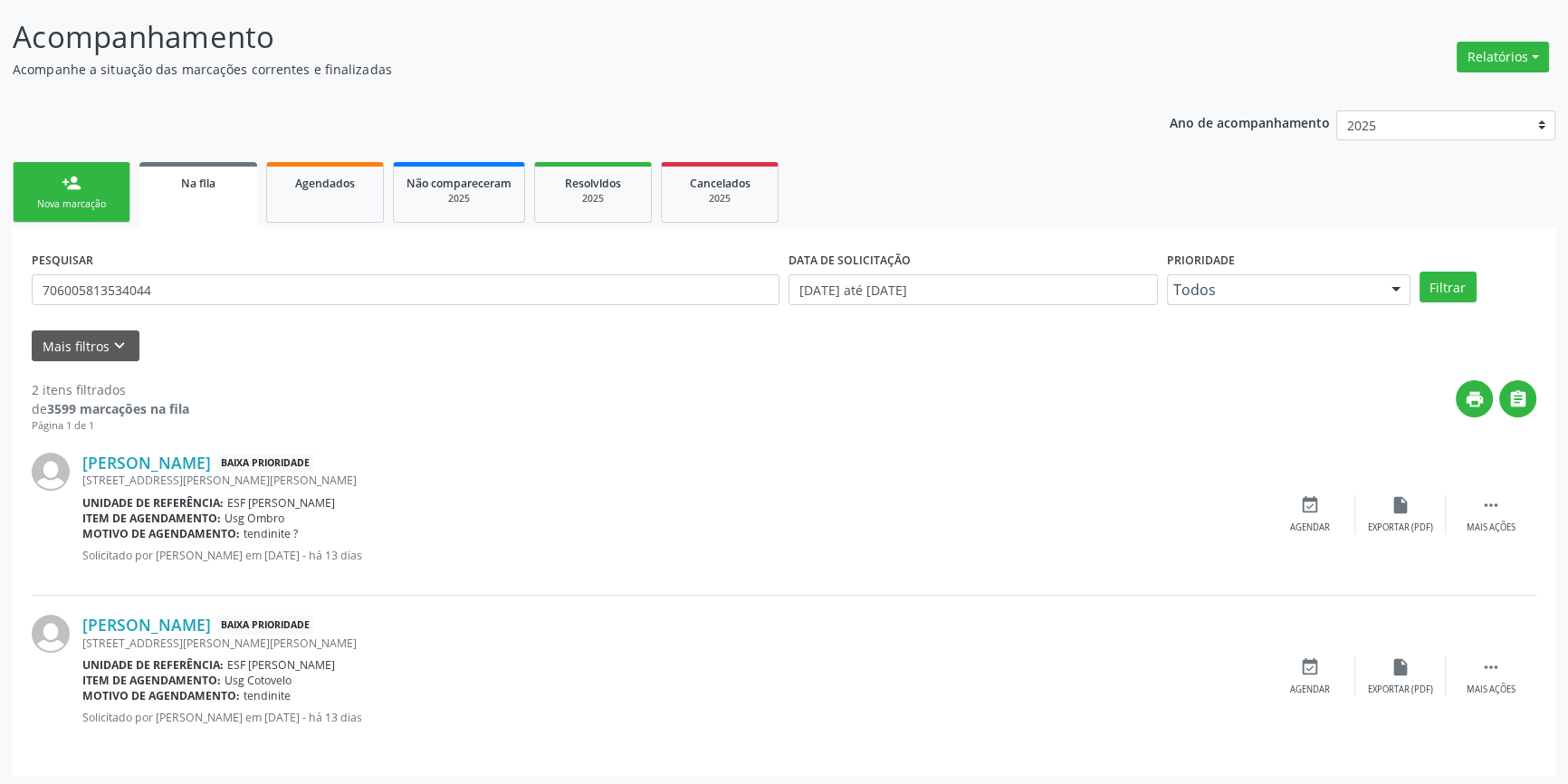
scroll to position [111, 0]
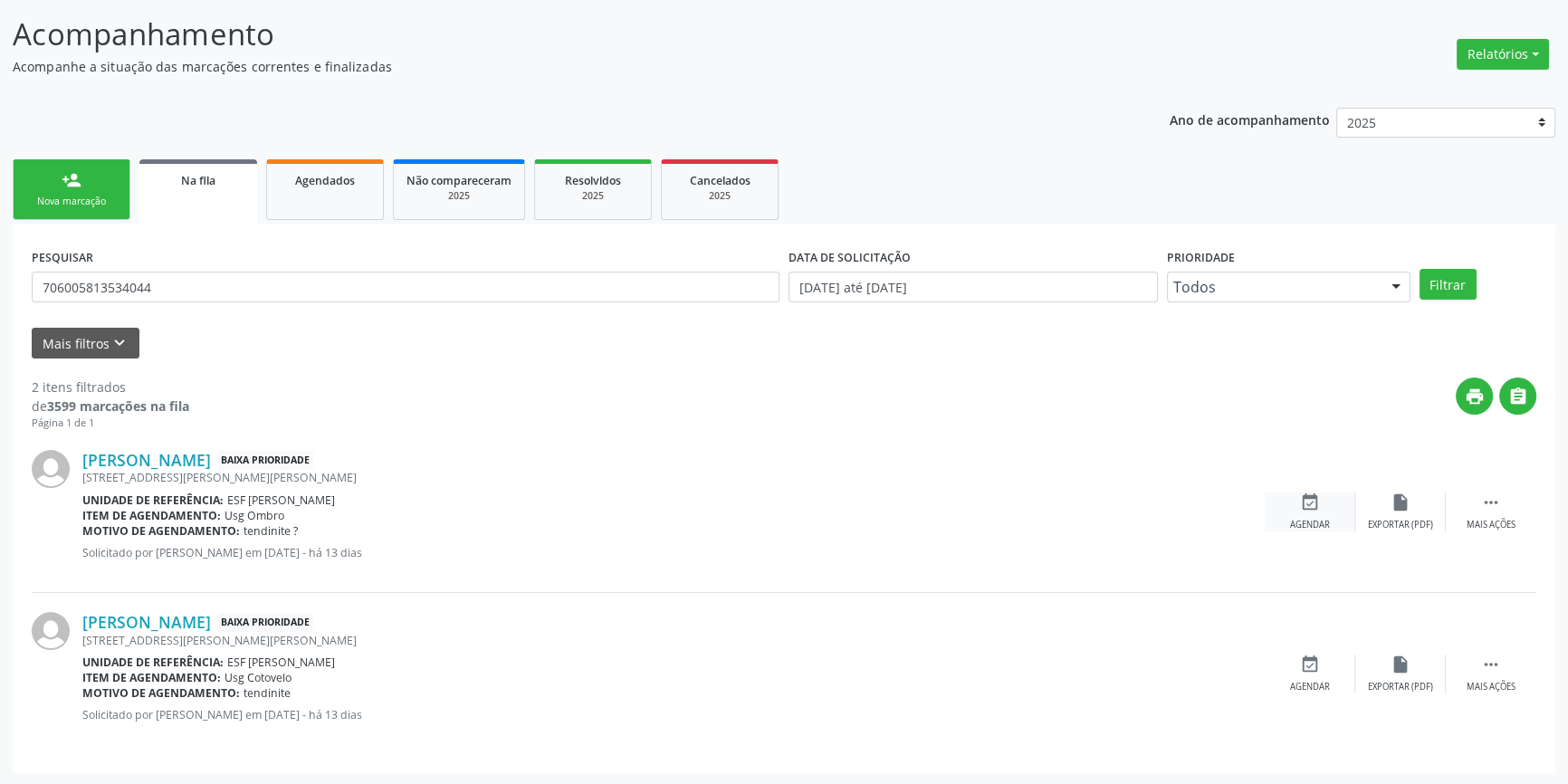
click at [1300, 515] on div "event_available Agendar" at bounding box center [1309, 512] width 91 height 39
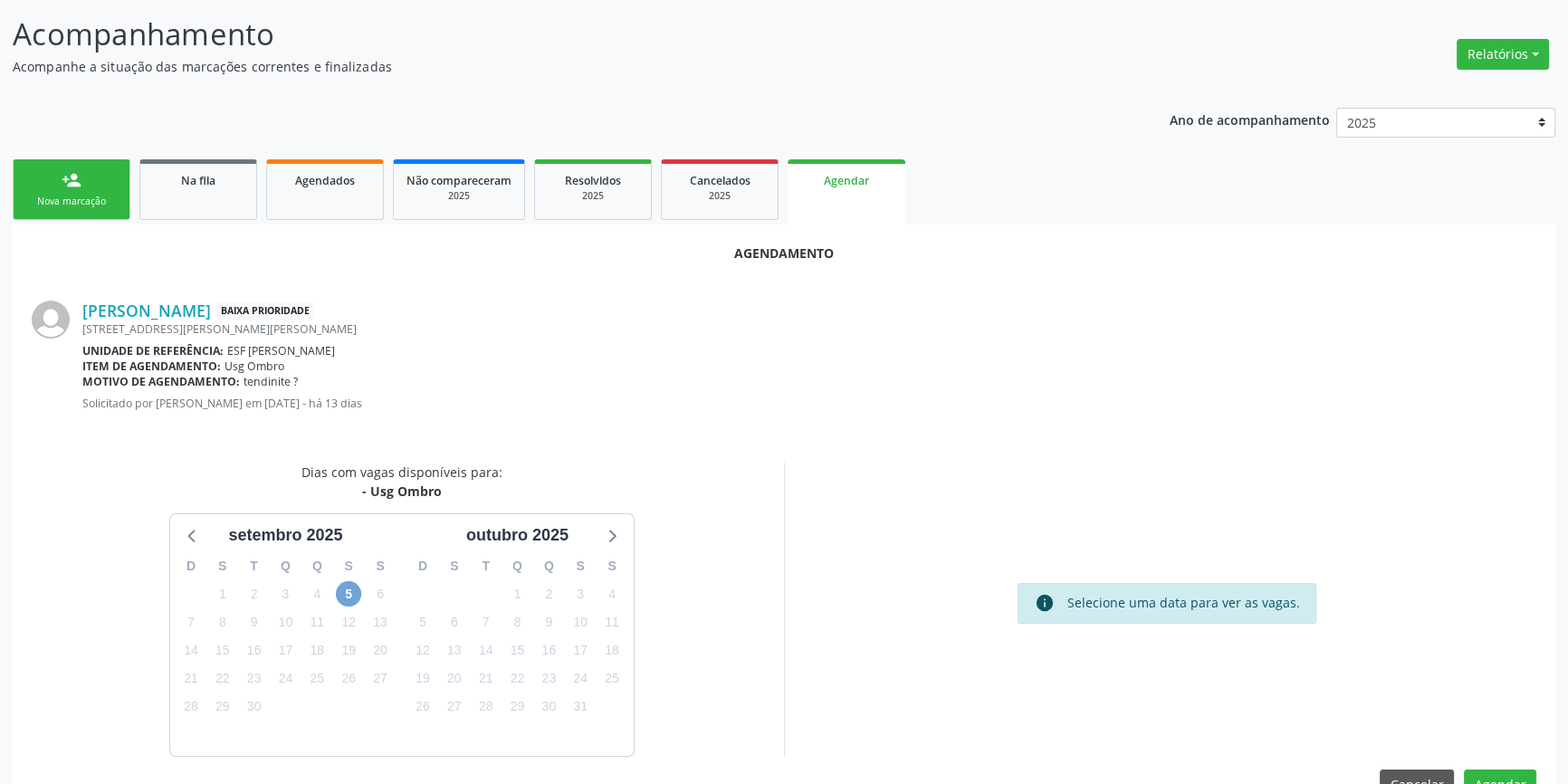
click at [338, 593] on span "5" at bounding box center [348, 593] width 25 height 25
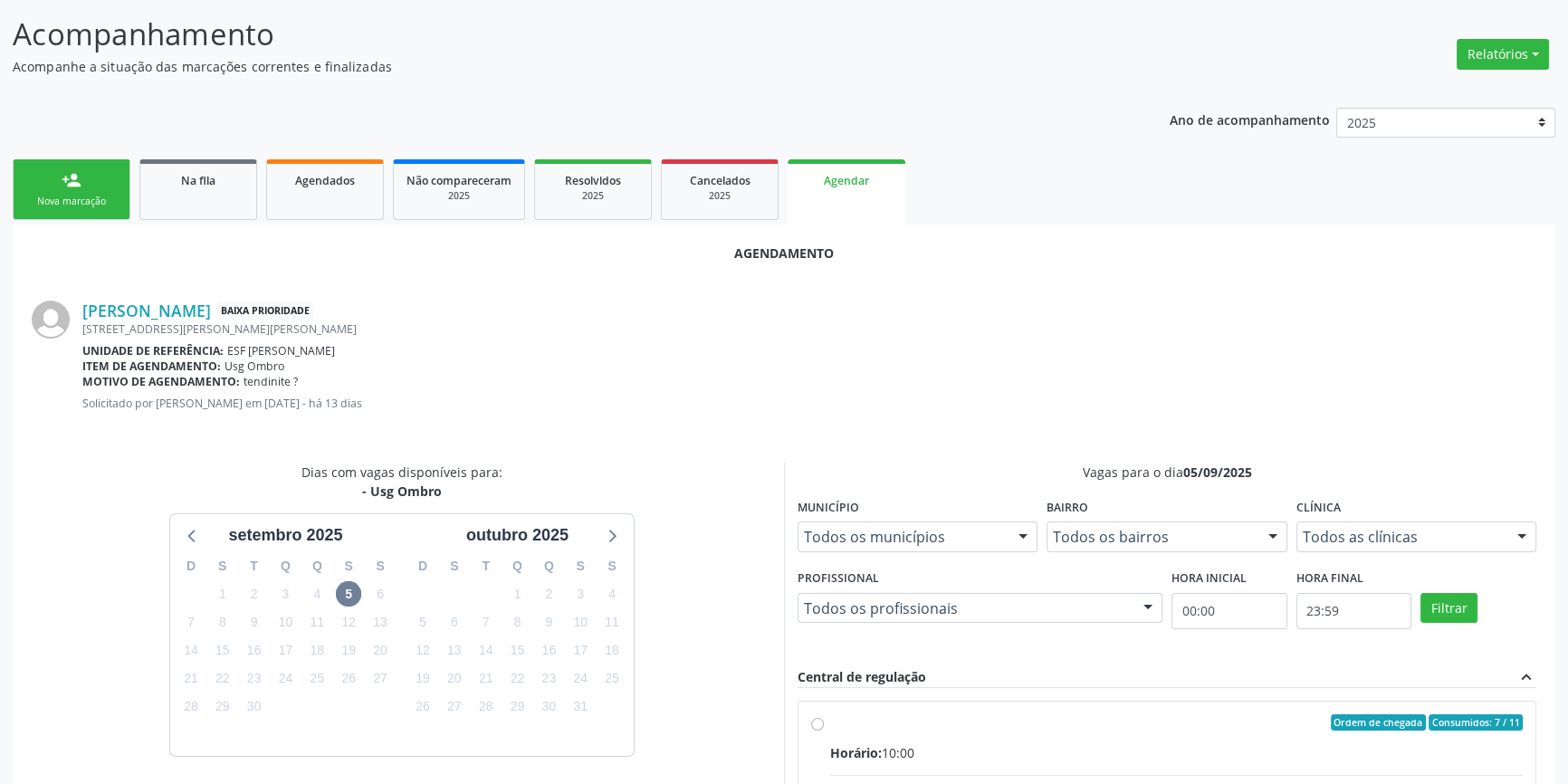
click at [823, 729] on input "Ordem de chegada Consumidos: 7 / 11 Horário: 10:00 Clínica: Renove Afranio Rede…" at bounding box center [818, 721] width 13 height 16
radio input "true"
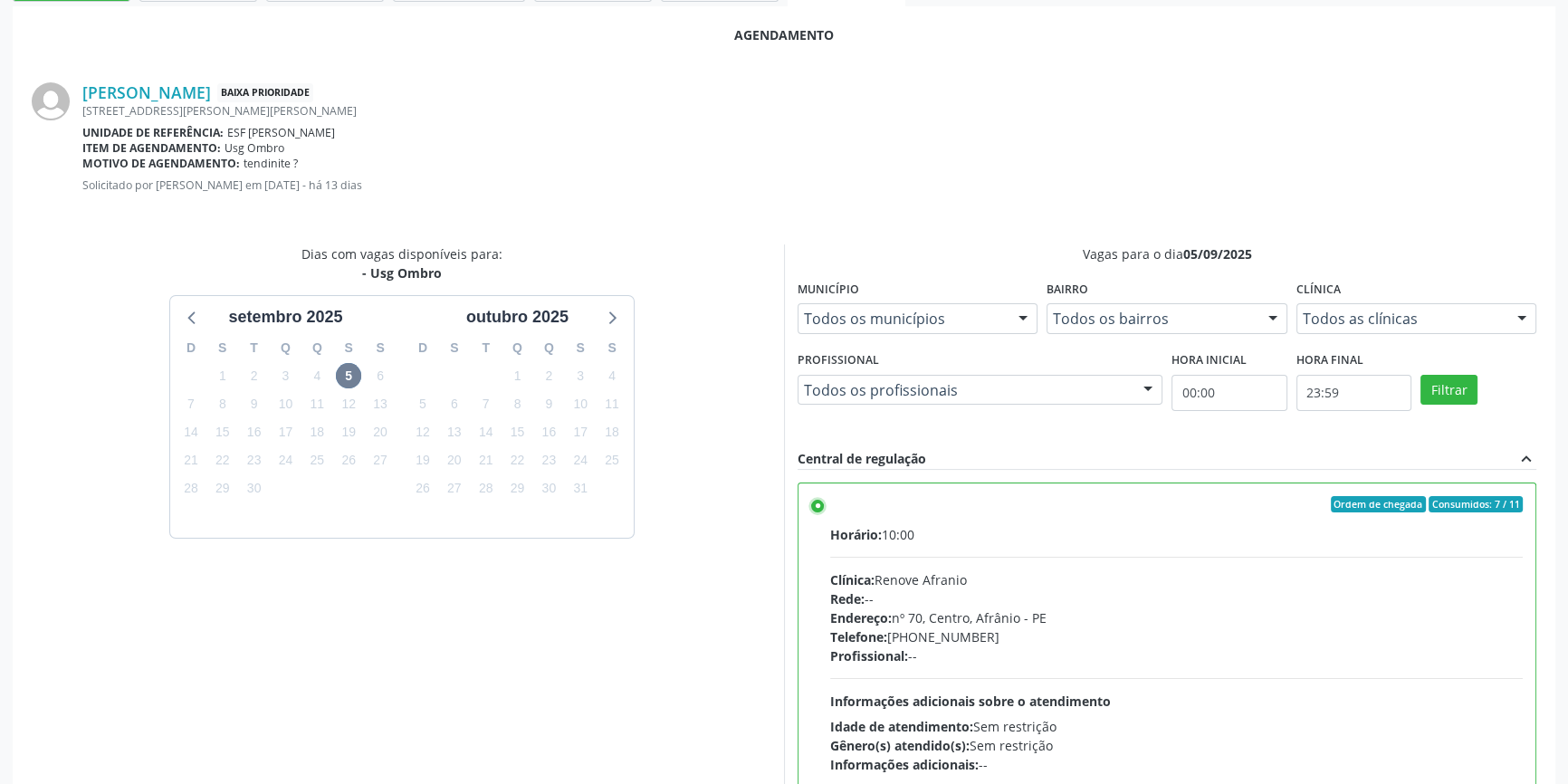
scroll to position [451, 0]
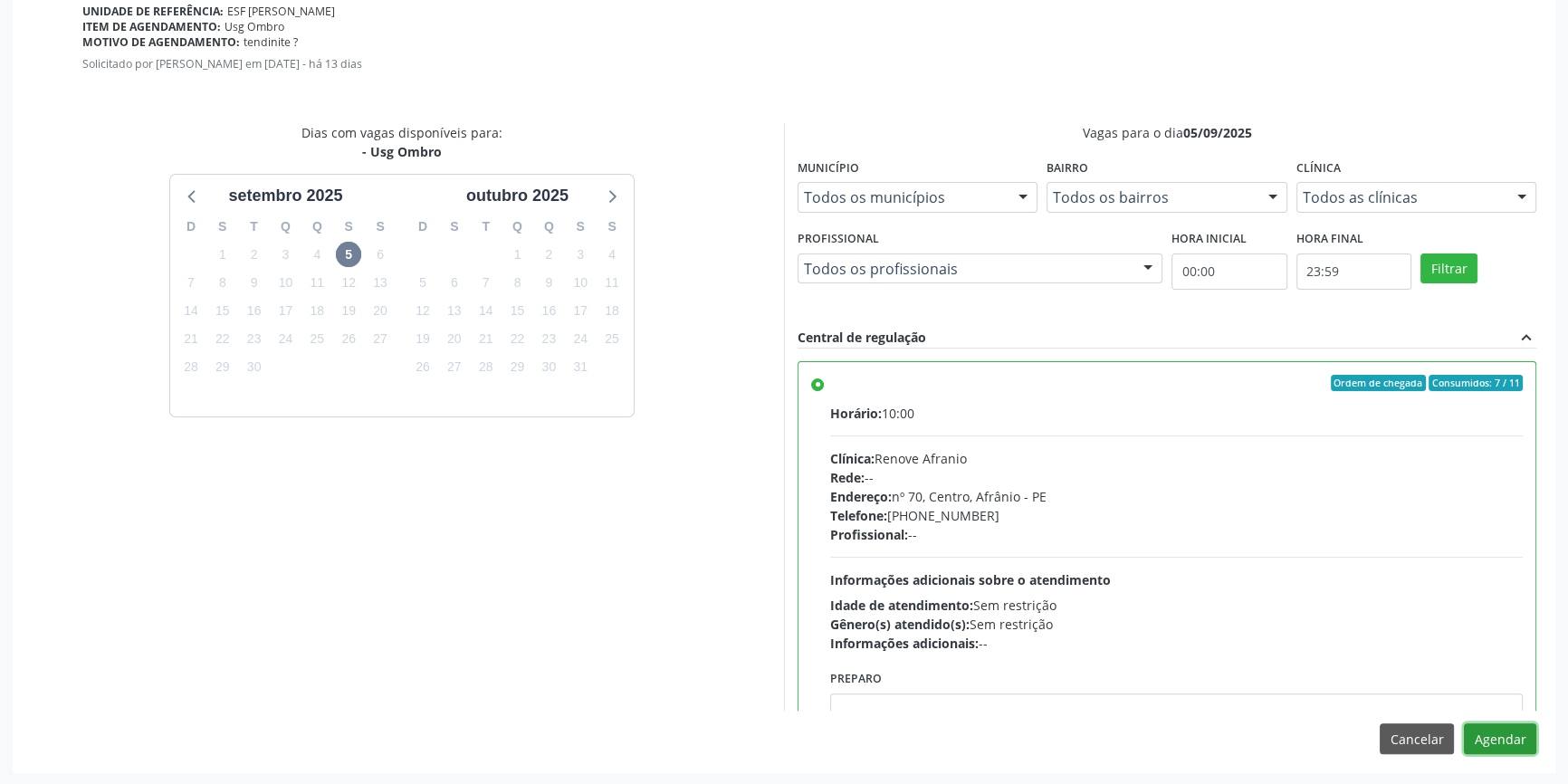
click at [1523, 729] on button "Agendar" at bounding box center [1500, 738] width 72 height 31
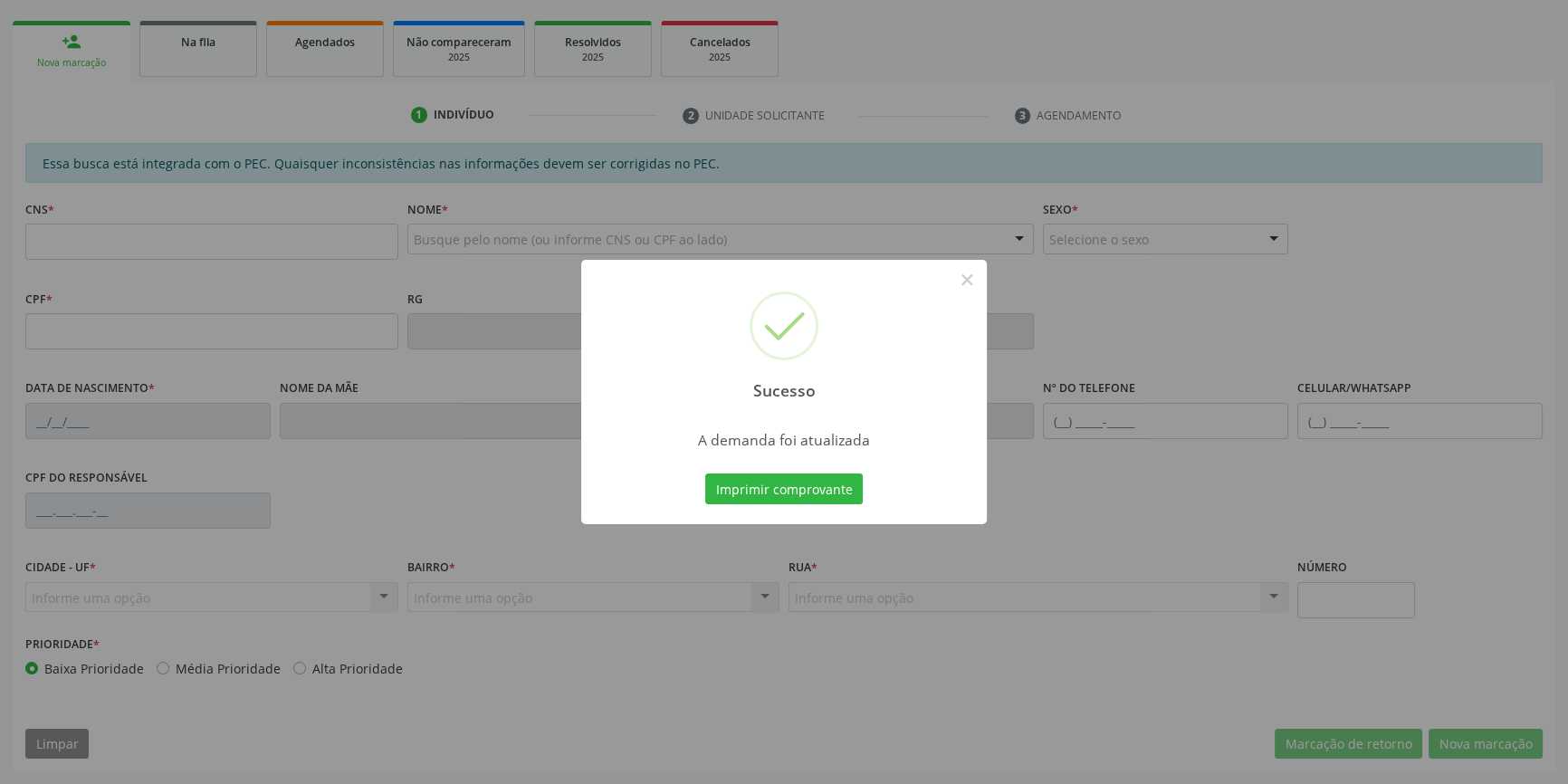
scroll to position [248, 0]
click at [750, 488] on button "Imprimir comprovante" at bounding box center [784, 488] width 157 height 31
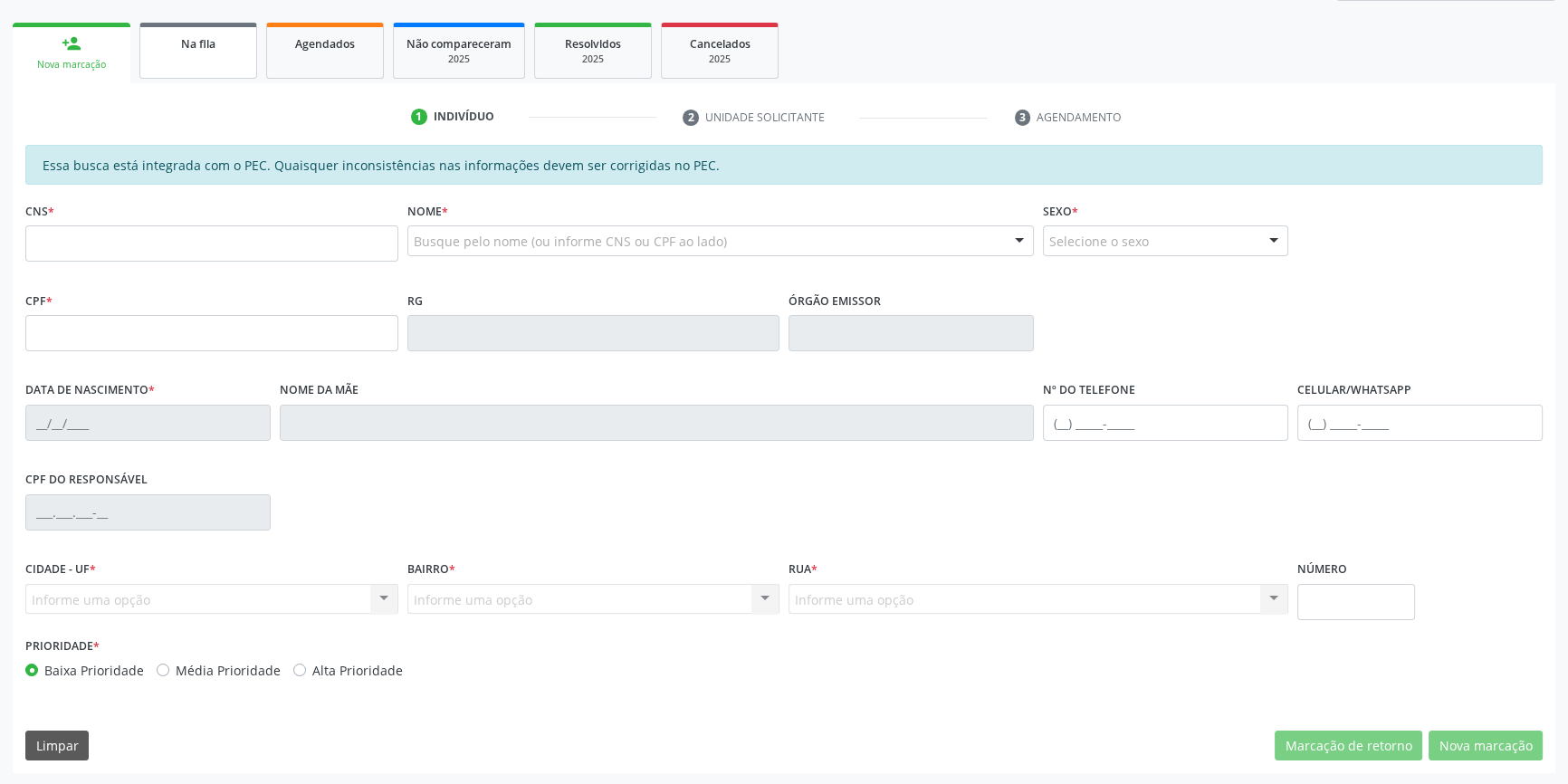
click at [192, 64] on link "Na fila" at bounding box center [199, 51] width 118 height 56
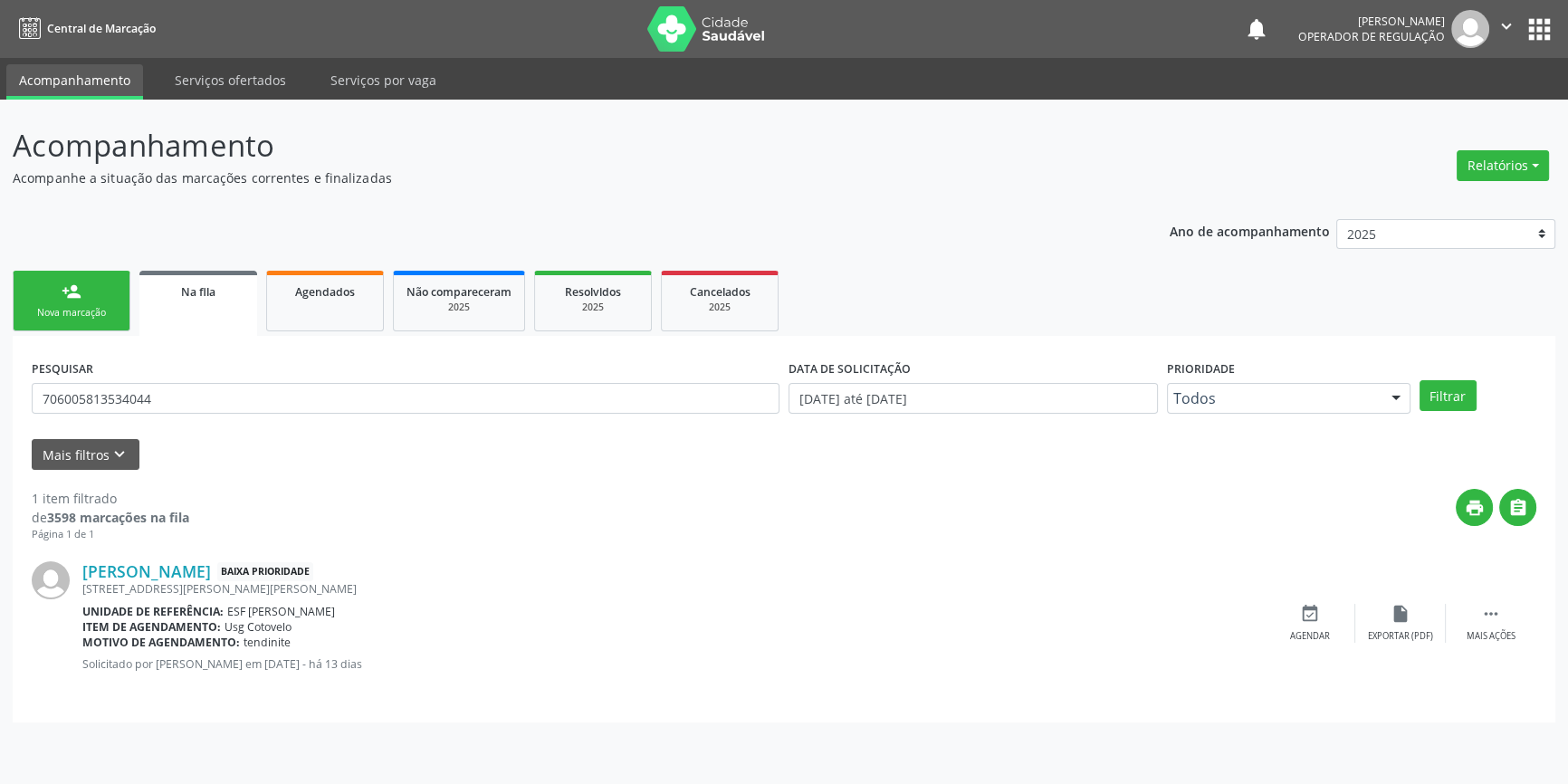
scroll to position [0, 0]
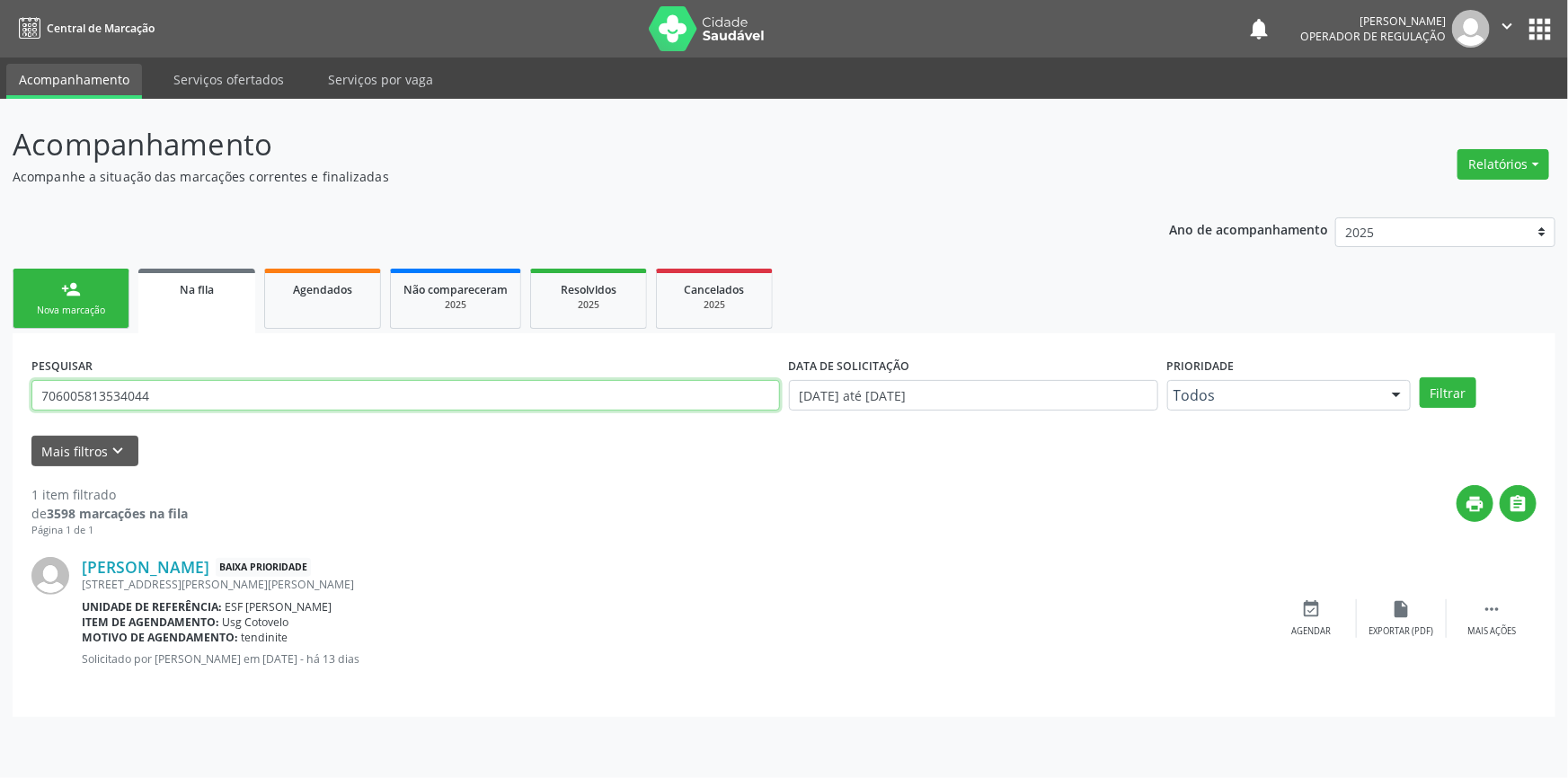
drag, startPoint x: 192, startPoint y: 399, endPoint x: 0, endPoint y: 341, distance: 200.6
click at [0, 351] on div "Acompanhamento Acompanhe a situação das marcações correntes e finalizadas Relat…" at bounding box center [784, 438] width 1568 height 679
type input "702100708502296"
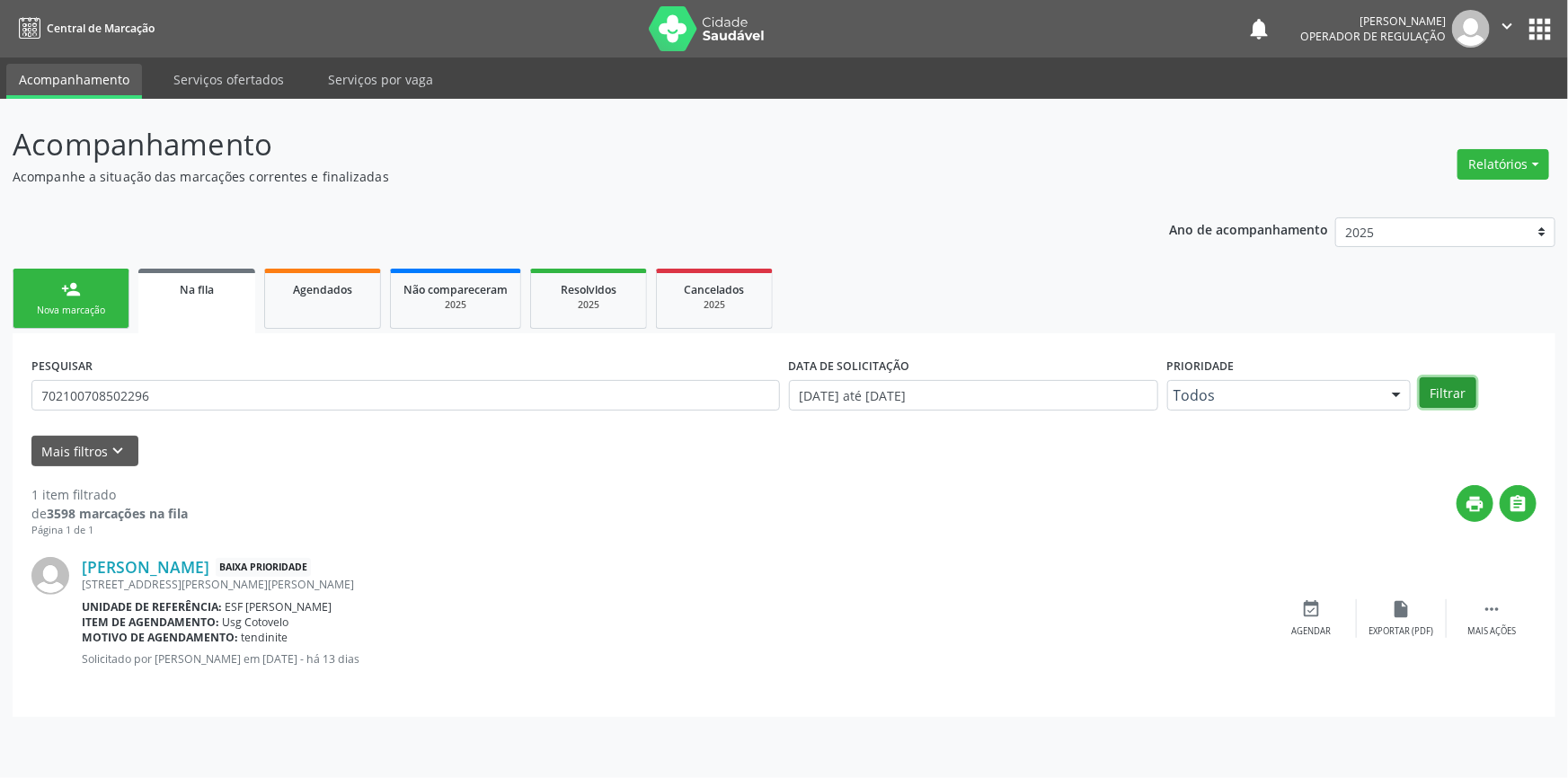
click at [1428, 390] on button "Filtrar" at bounding box center [1448, 392] width 57 height 31
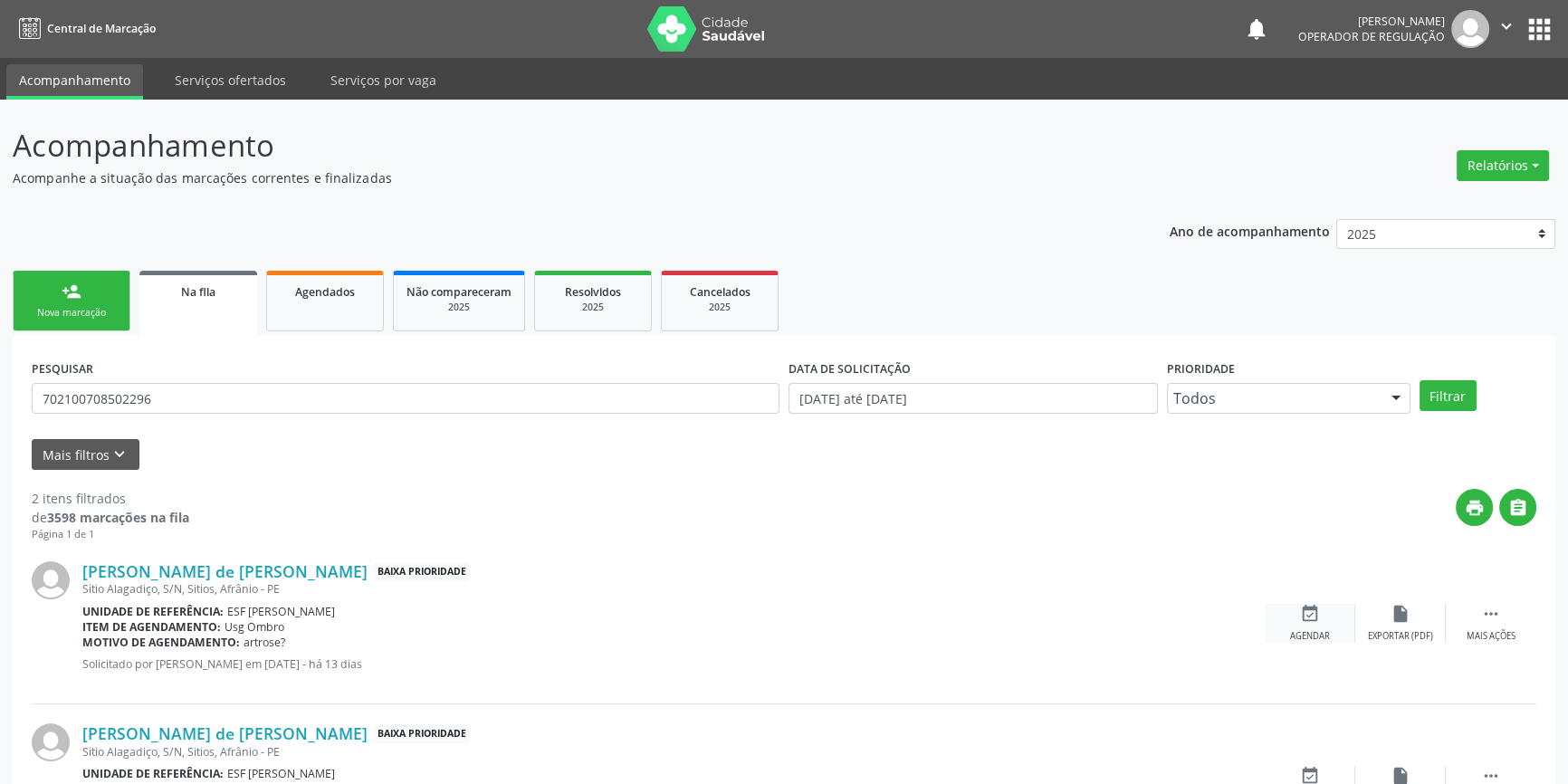
click at [1318, 630] on div "Agendar" at bounding box center [1309, 637] width 40 height 13
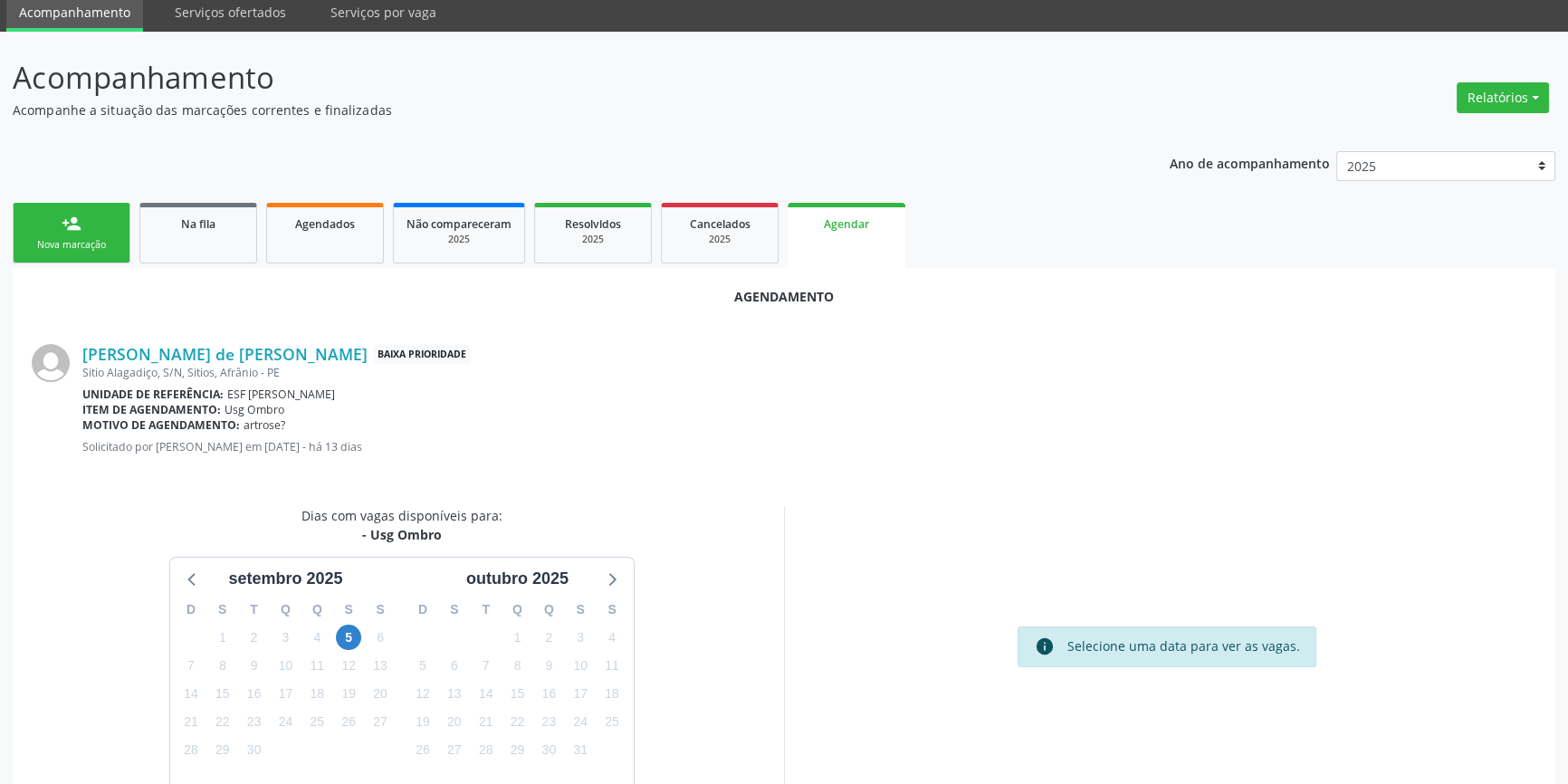
scroll to position [156, 0]
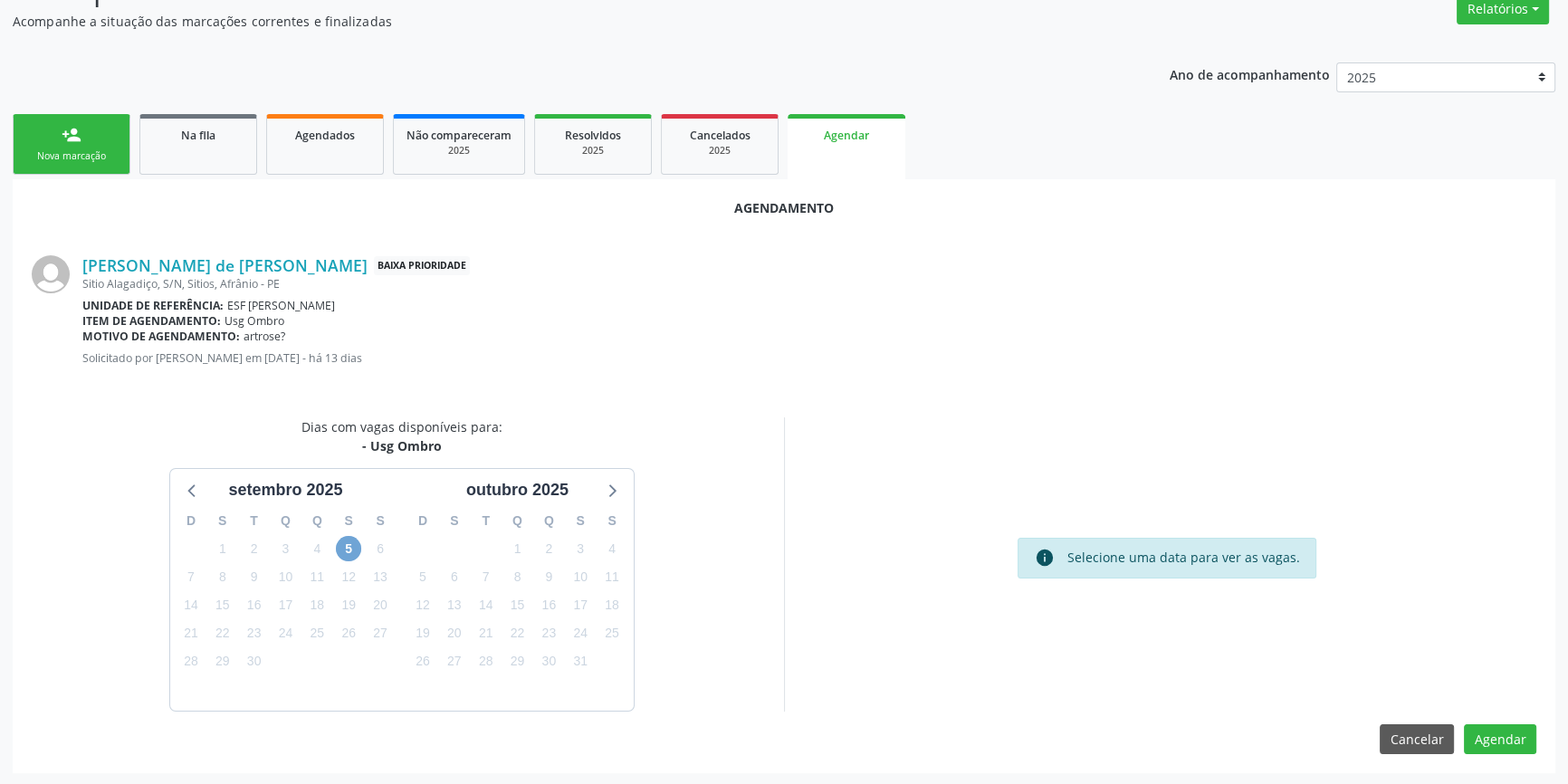
click at [347, 546] on span "5" at bounding box center [348, 548] width 25 height 25
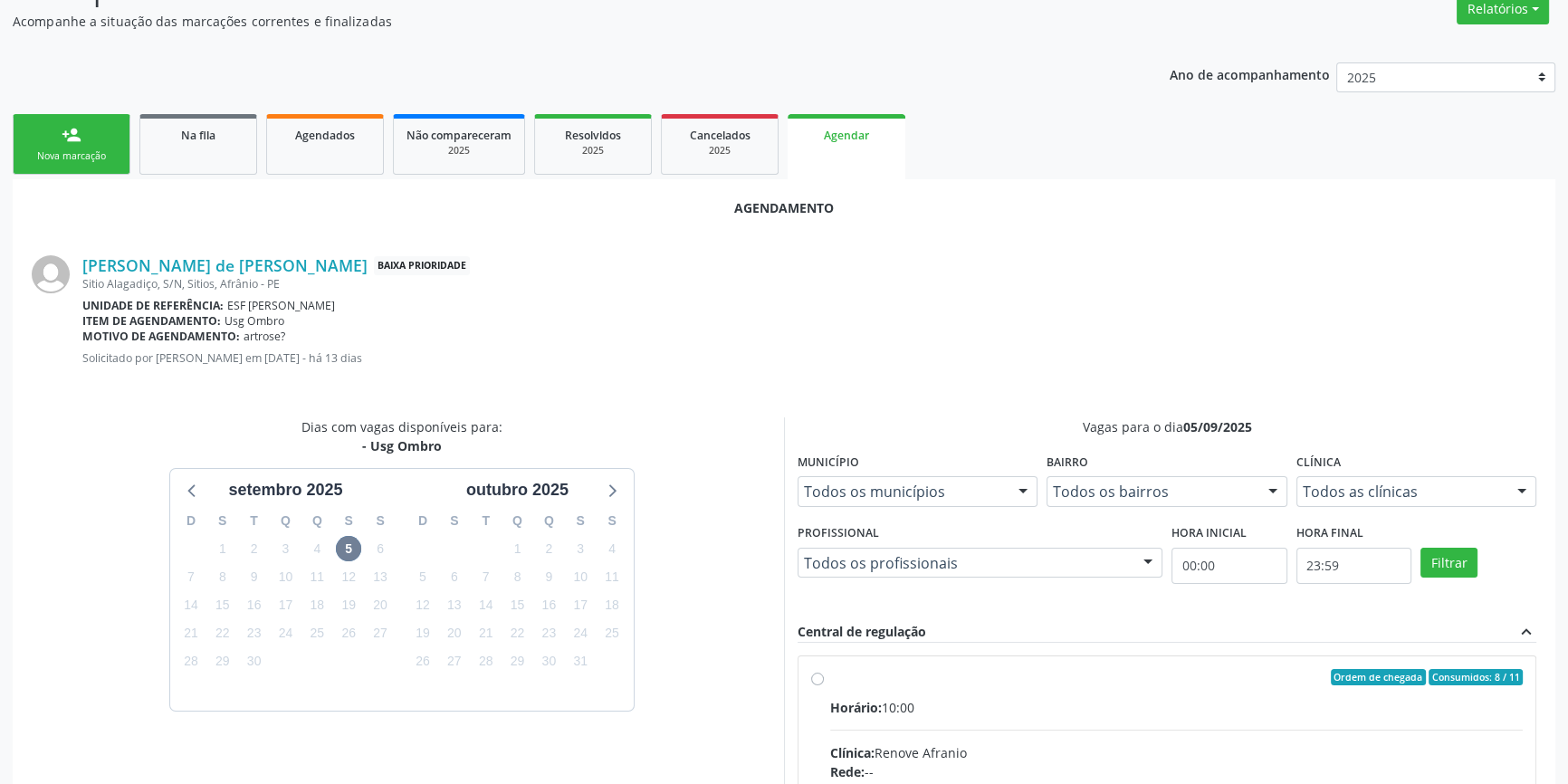
click at [821, 679] on input "Ordem de chegada Consumidos: 8 / 11 Horário: 10:00 Clínica: Renove Afranio Rede…" at bounding box center [818, 676] width 13 height 16
radio input "true"
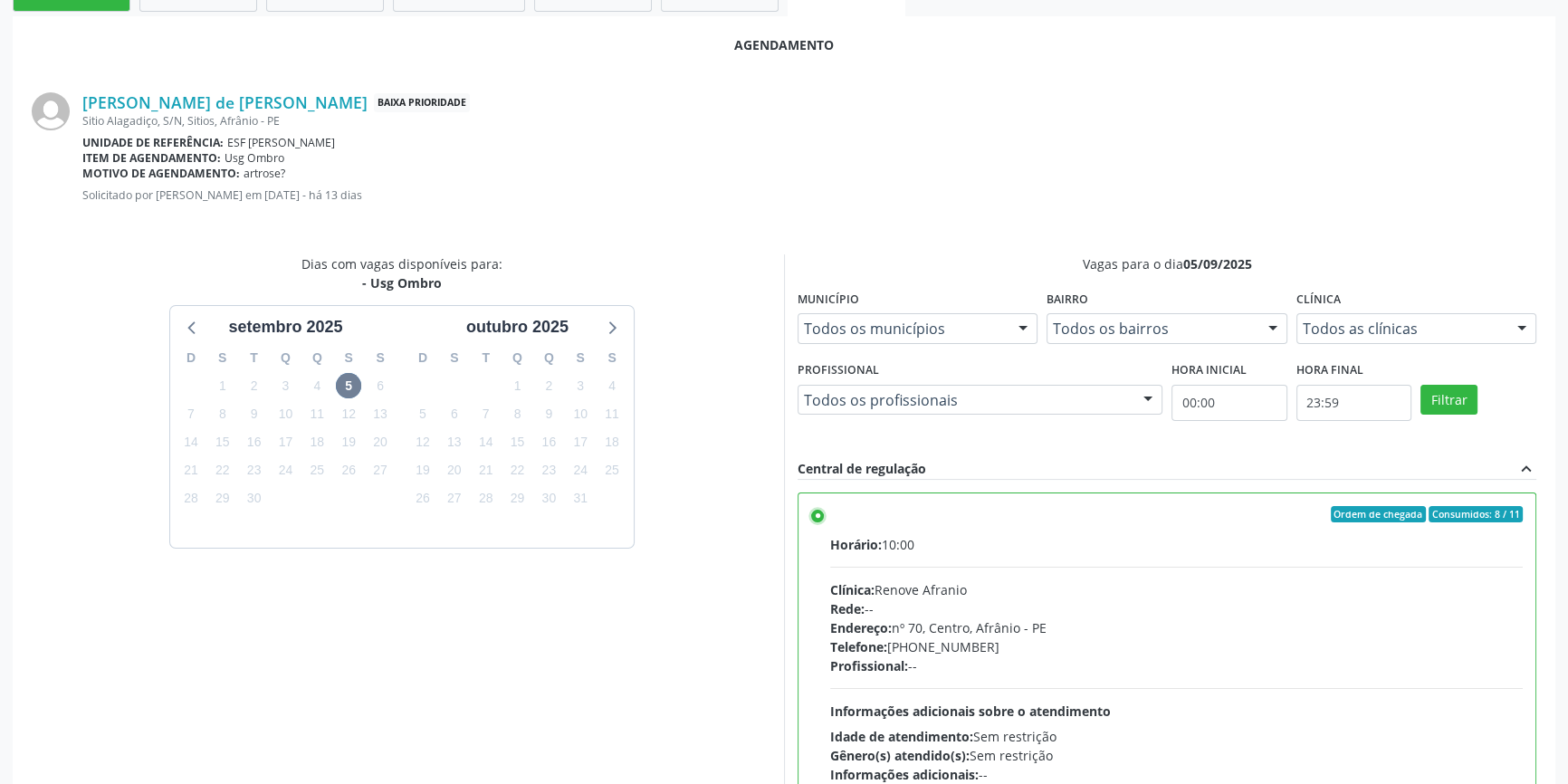
scroll to position [451, 0]
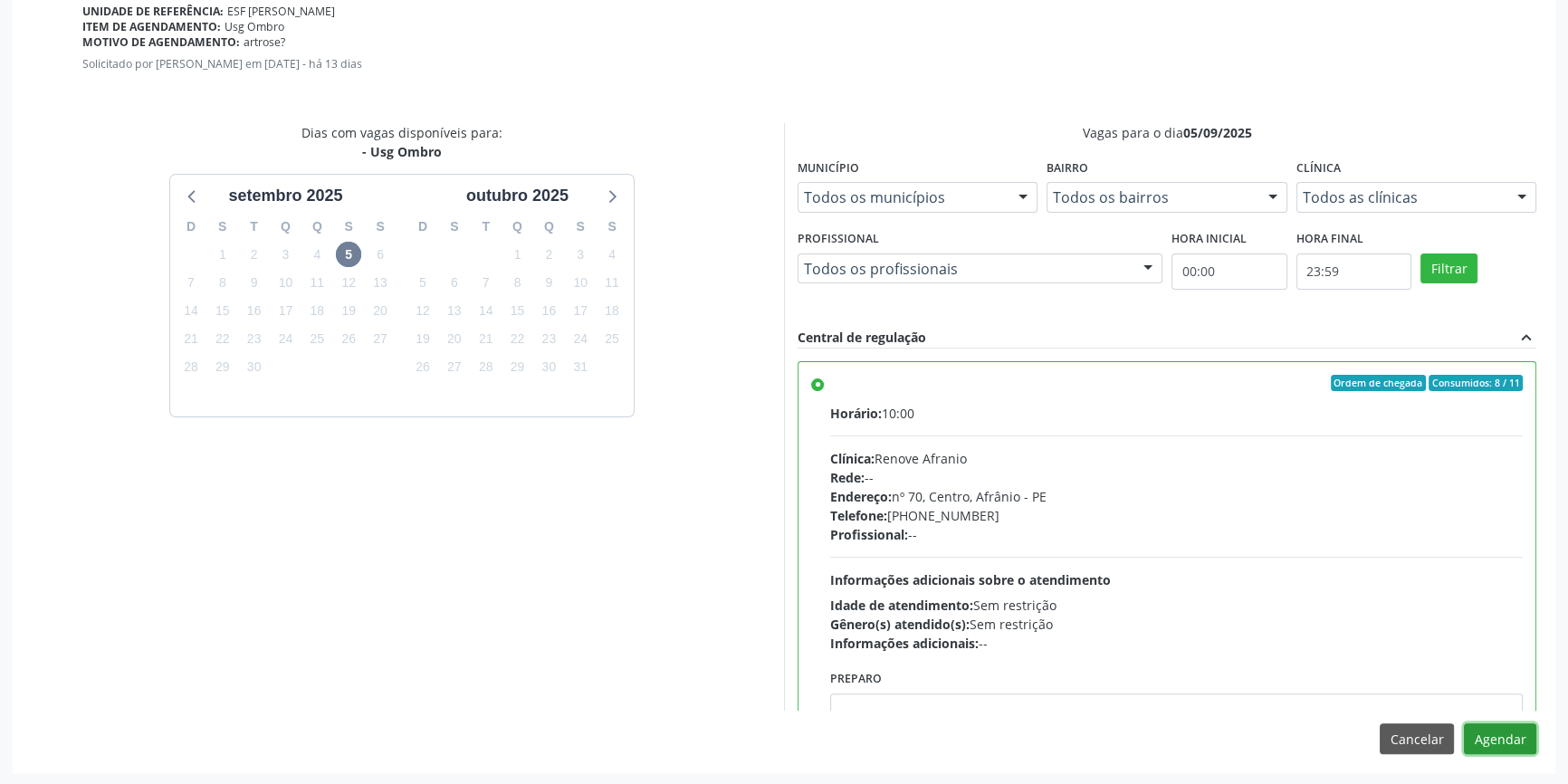
click at [1504, 749] on button "Agendar" at bounding box center [1500, 738] width 72 height 31
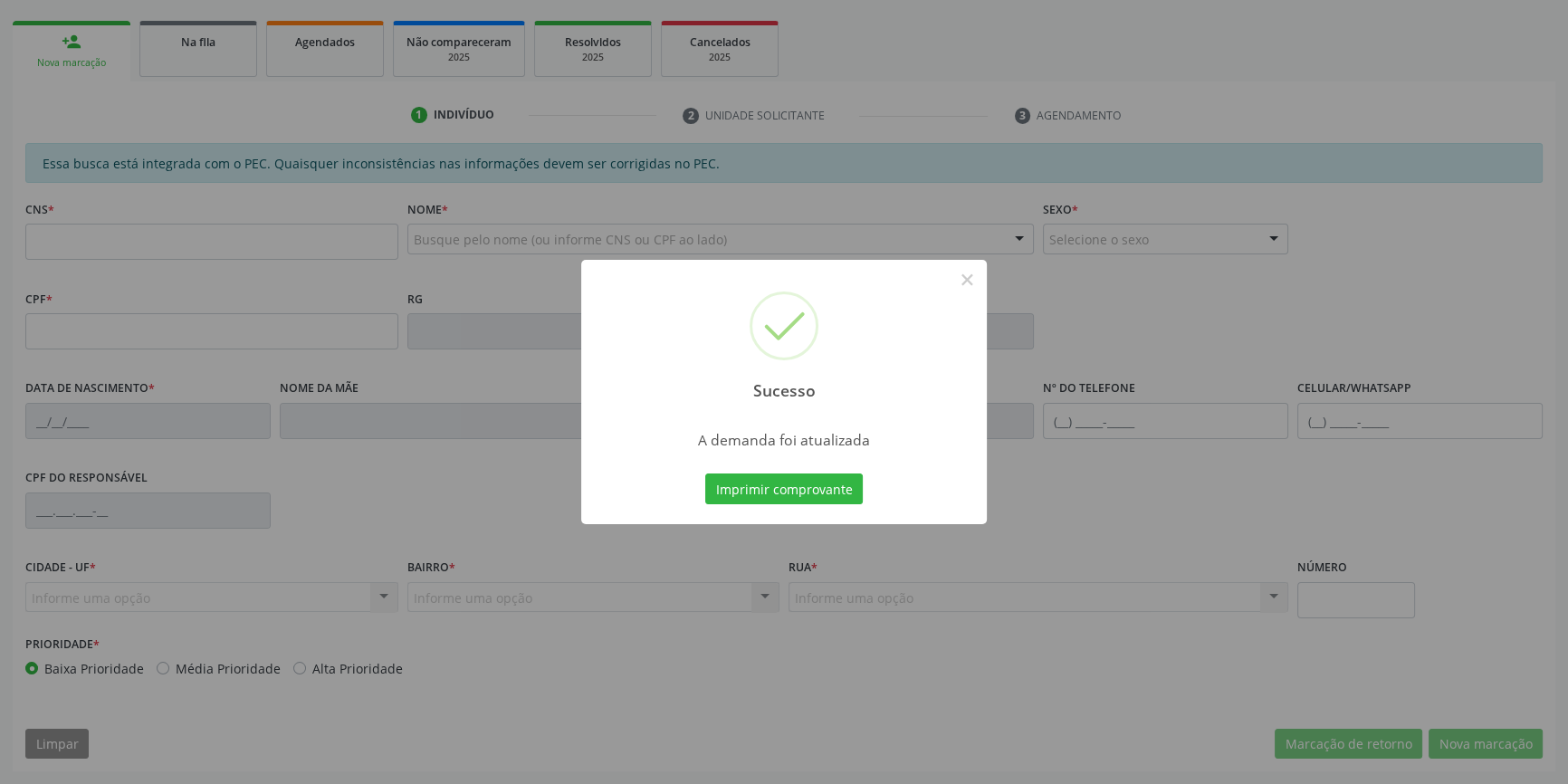
scroll to position [248, 0]
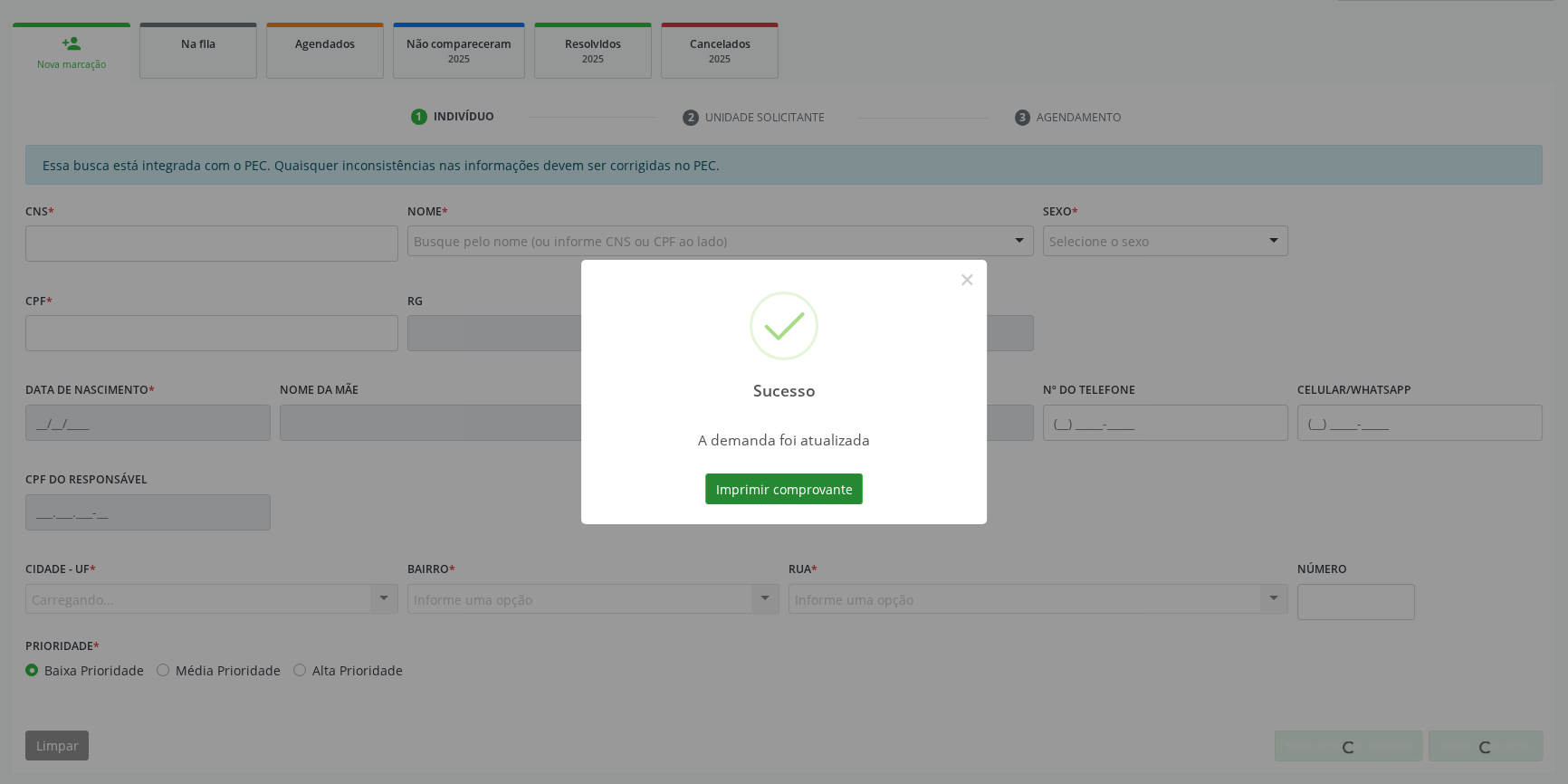
click at [719, 488] on button "Imprimir comprovante" at bounding box center [784, 488] width 157 height 31
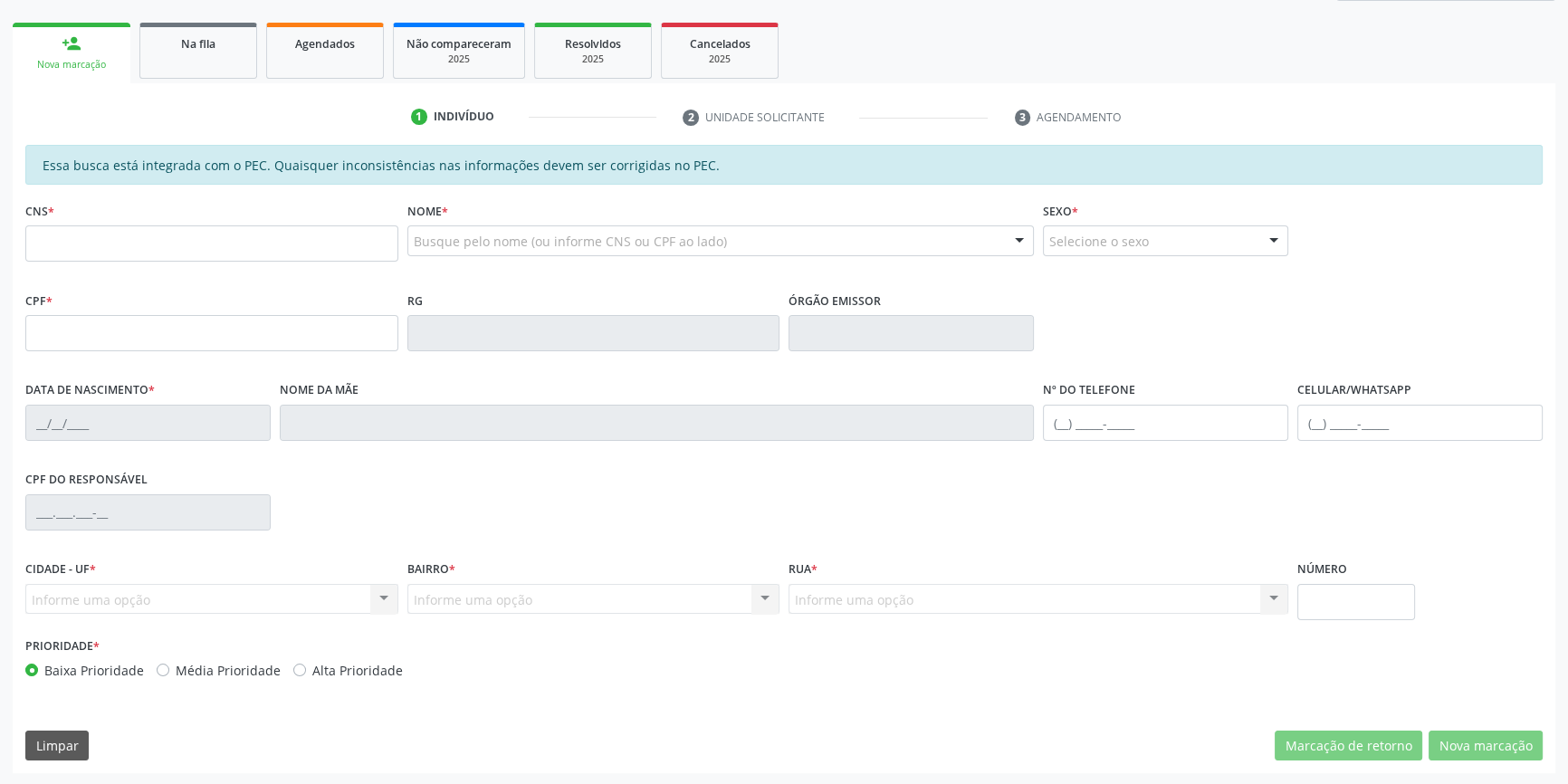
click at [176, 78] on ul "person_add Nova marcação Na fila Agendados Não compareceram 2025 Resolvidos 202…" at bounding box center [784, 51] width 1543 height 66
click at [183, 64] on link "Na fila" at bounding box center [199, 51] width 118 height 56
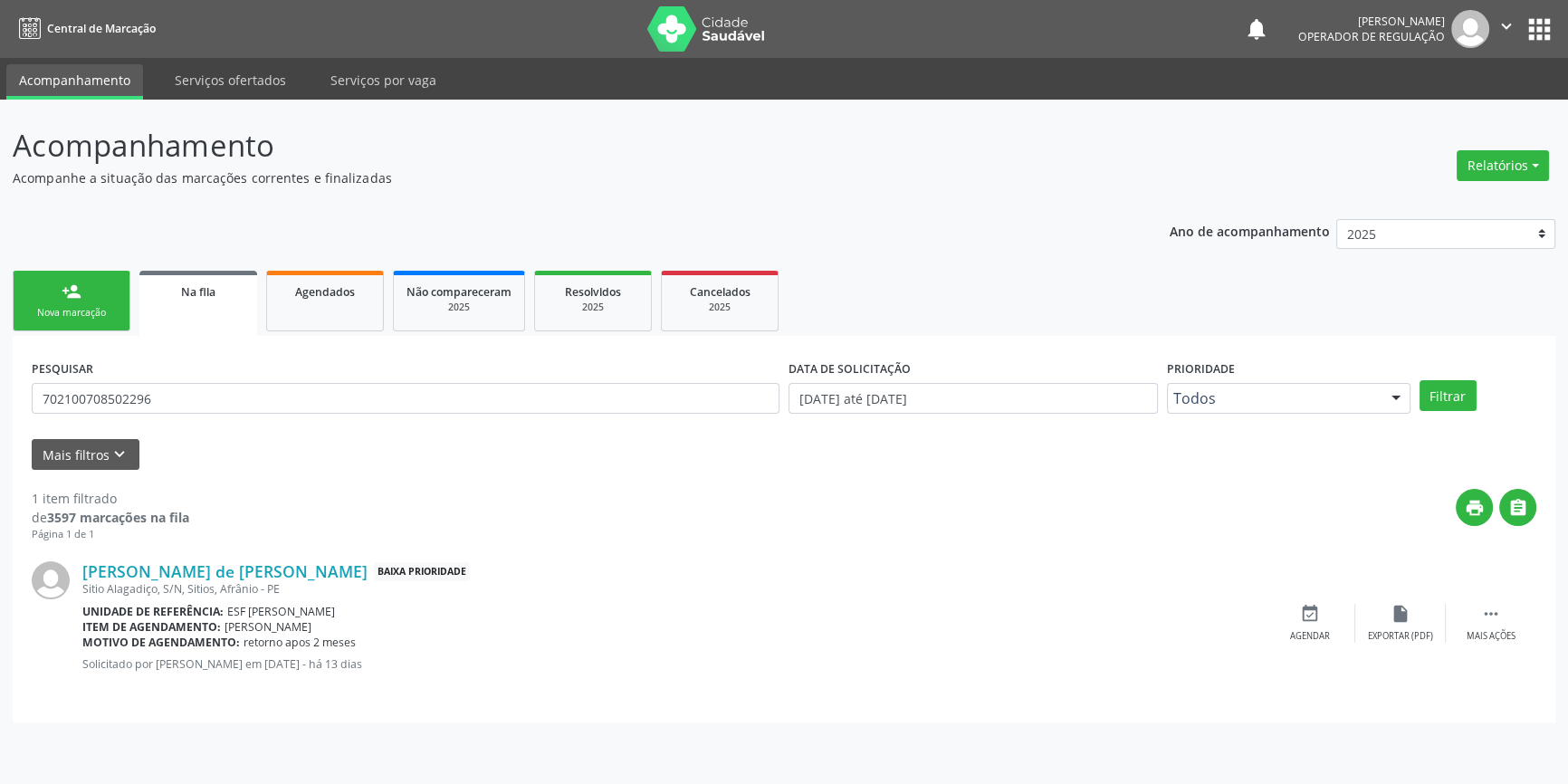
scroll to position [0, 0]
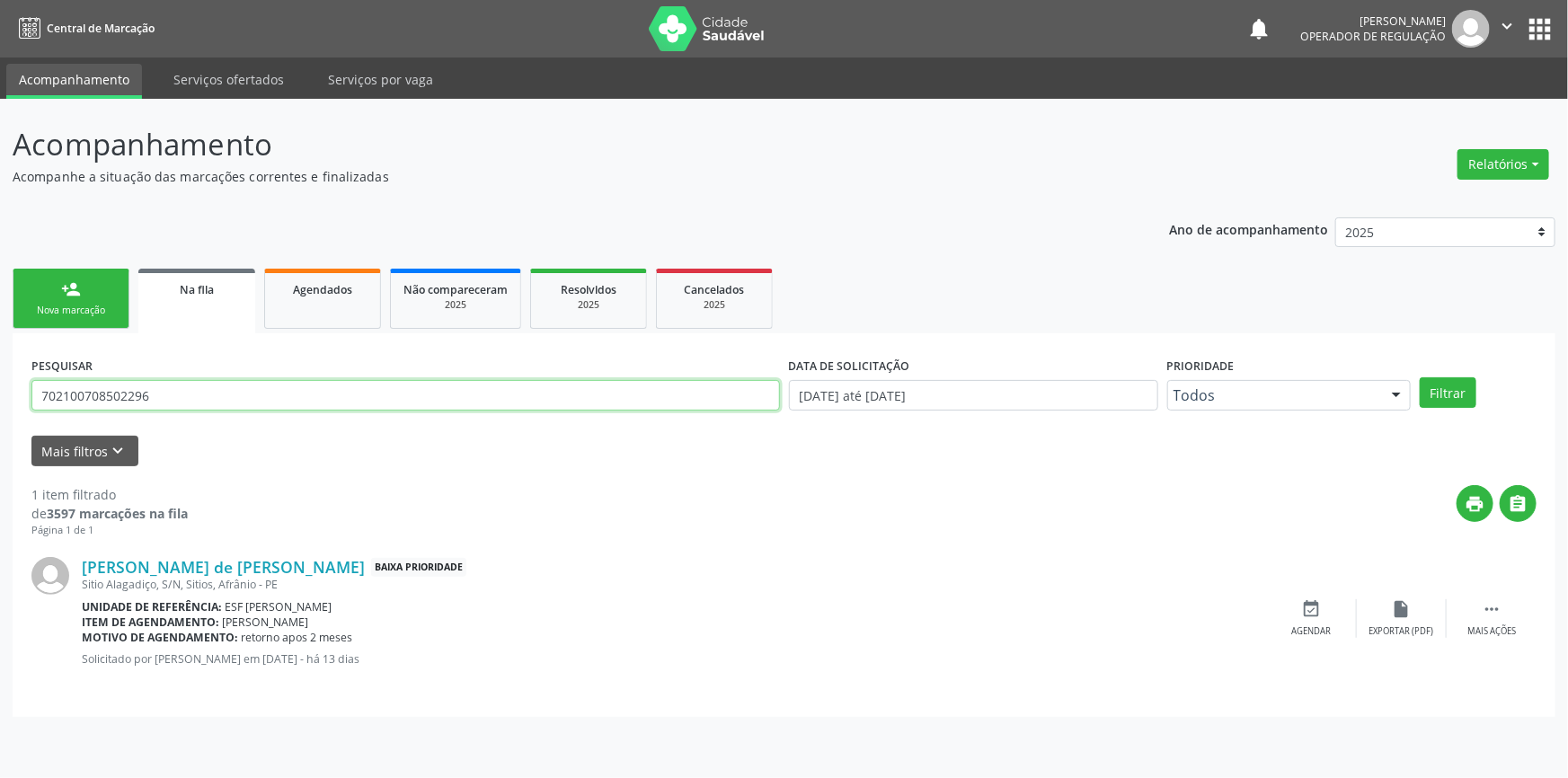
drag, startPoint x: 186, startPoint y: 387, endPoint x: 0, endPoint y: 297, distance: 206.6
click at [0, 304] on div "Acompanhamento Acompanhe a situação das marcações correntes e finalizadas Relat…" at bounding box center [784, 438] width 1568 height 679
type input "704808567065844"
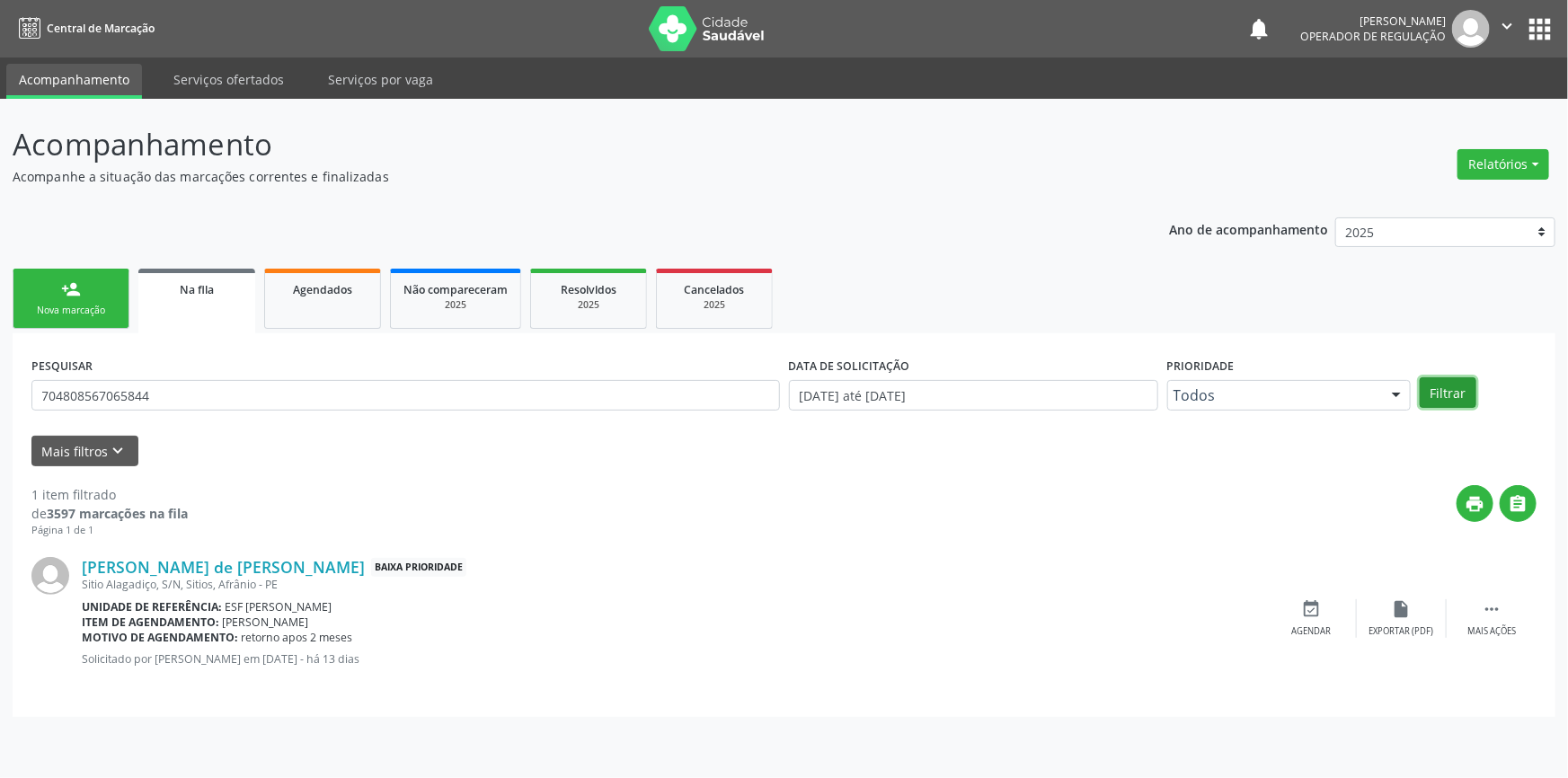
click at [1444, 381] on button "Filtrar" at bounding box center [1448, 392] width 57 height 31
click at [1331, 609] on div "event_available Agendar" at bounding box center [1311, 619] width 90 height 39
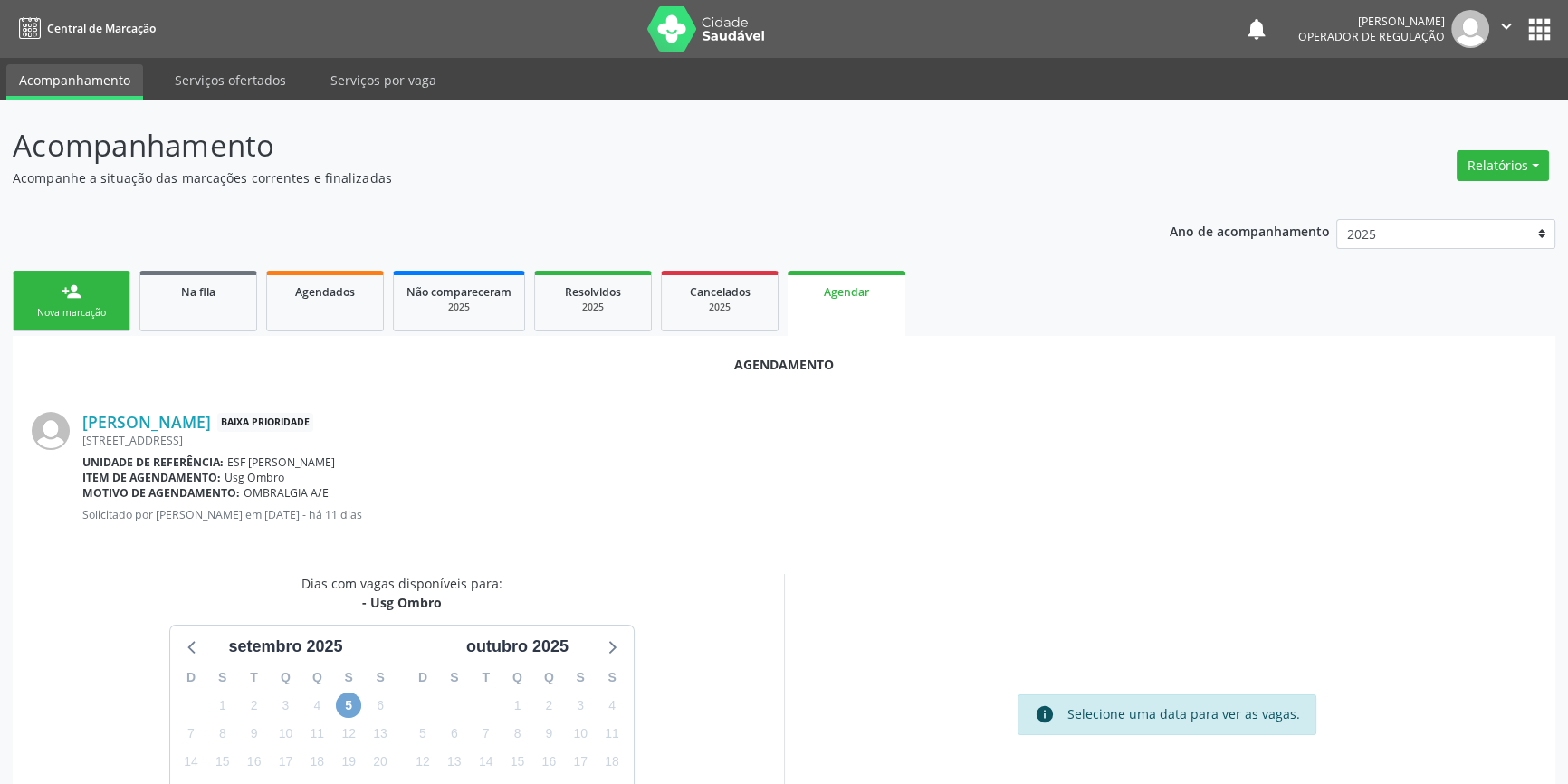
click at [346, 710] on span "5" at bounding box center [348, 704] width 25 height 25
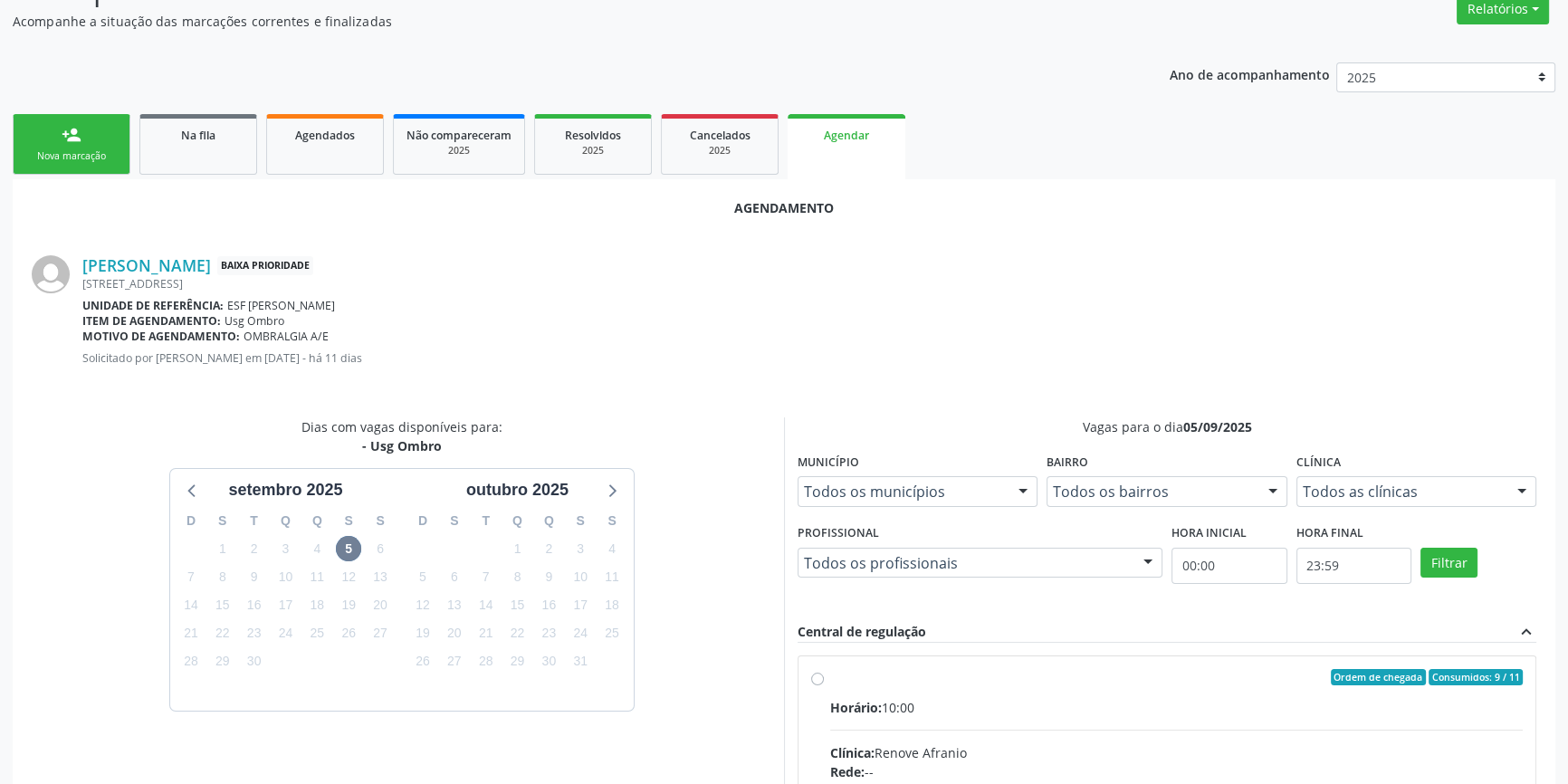
click at [865, 682] on div "Ordem de chegada Consumidos: 9 / 11" at bounding box center [1176, 676] width 692 height 16
click at [823, 682] on input "Ordem de chegada Consumidos: 9 / 11 Horário: 10:00 Clínica: Renove Afranio Rede…" at bounding box center [818, 676] width 13 height 16
radio input "true"
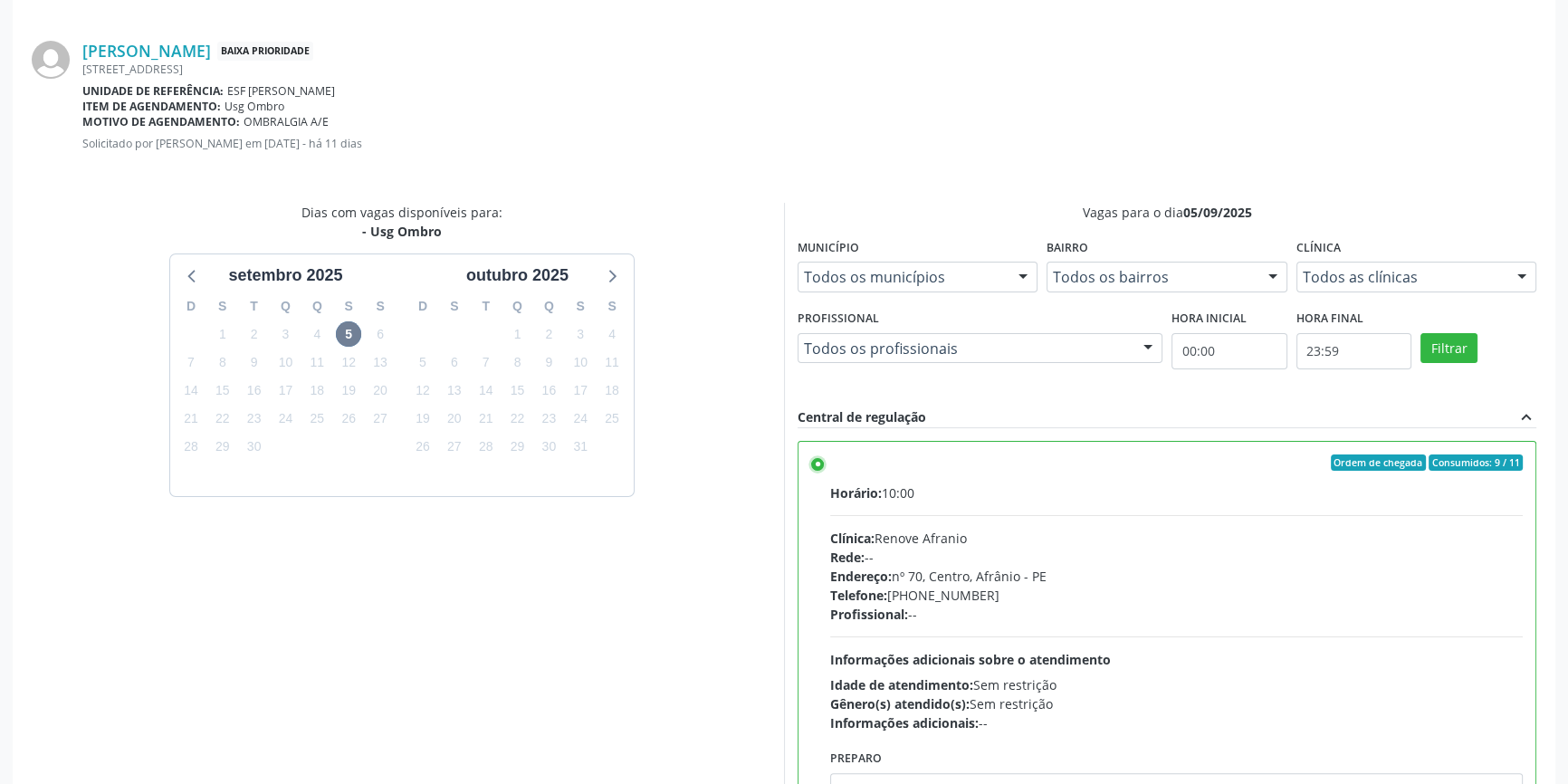
scroll to position [451, 0]
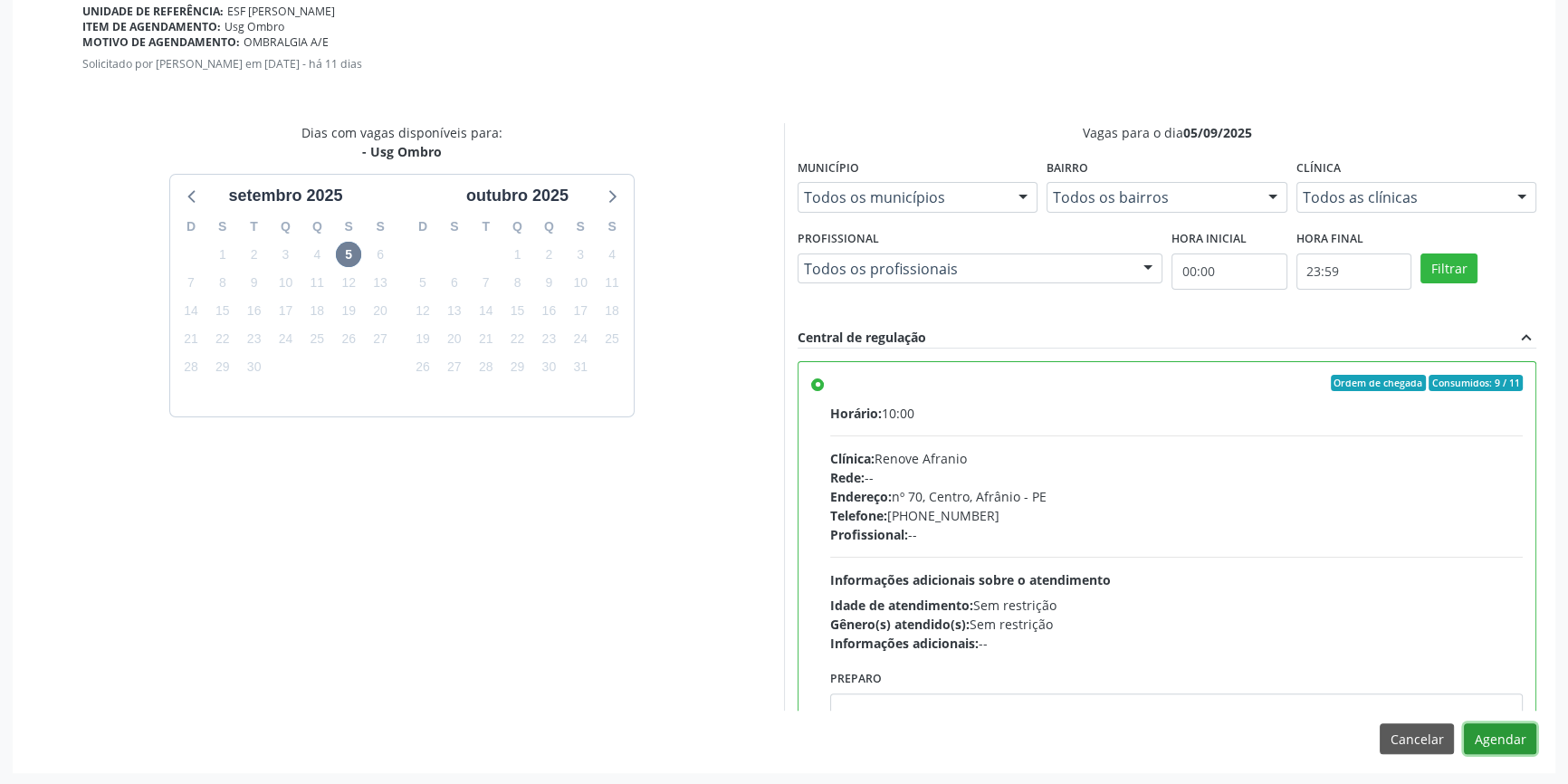
click at [1511, 734] on button "Agendar" at bounding box center [1500, 738] width 72 height 31
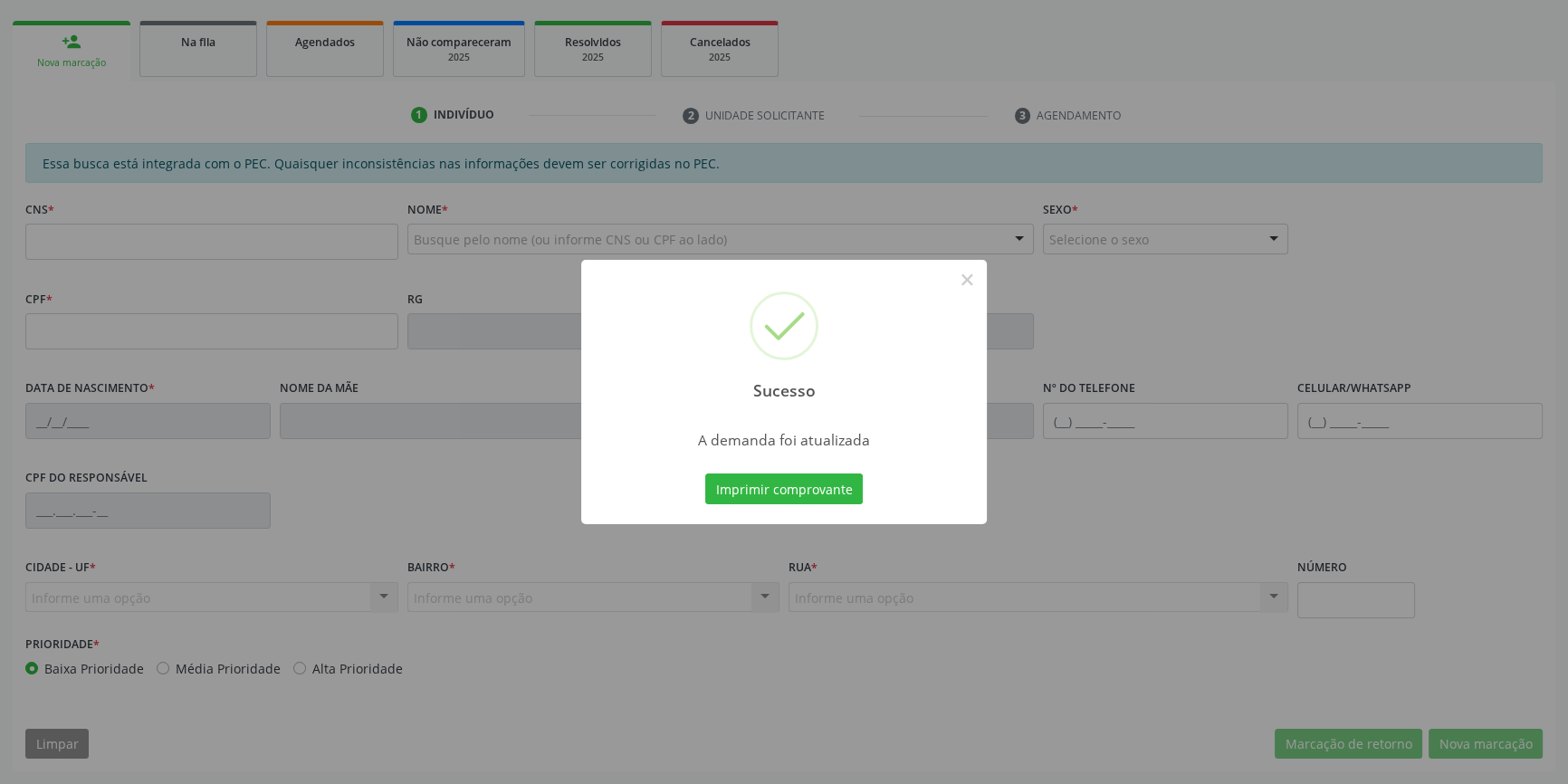
click at [806, 497] on div "Sucesso × A demanda foi atualizada Imprimir comprovante Cancel" at bounding box center [784, 392] width 1568 height 784
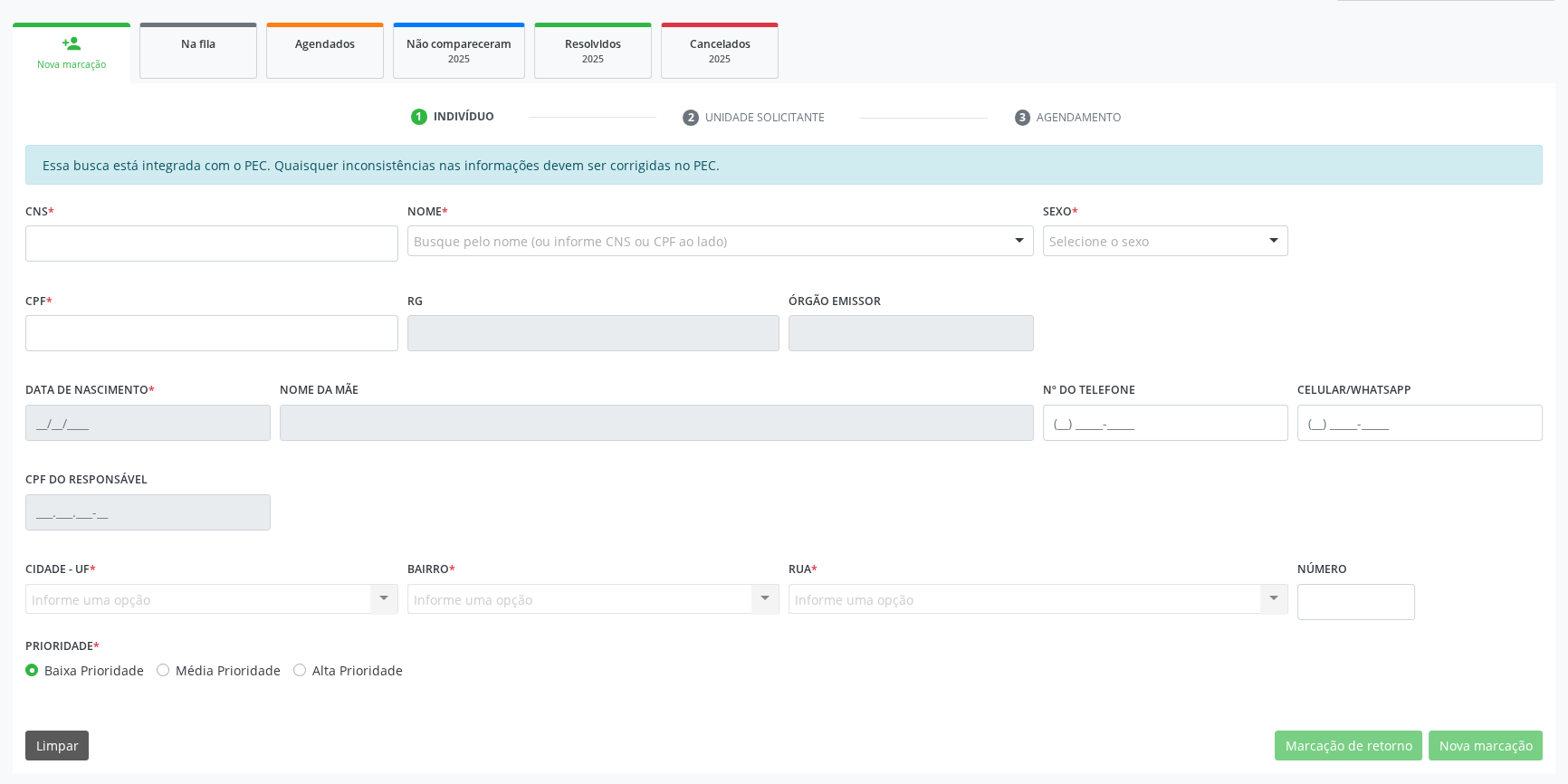
click at [239, 46] on div "Na fila" at bounding box center [198, 43] width 91 height 19
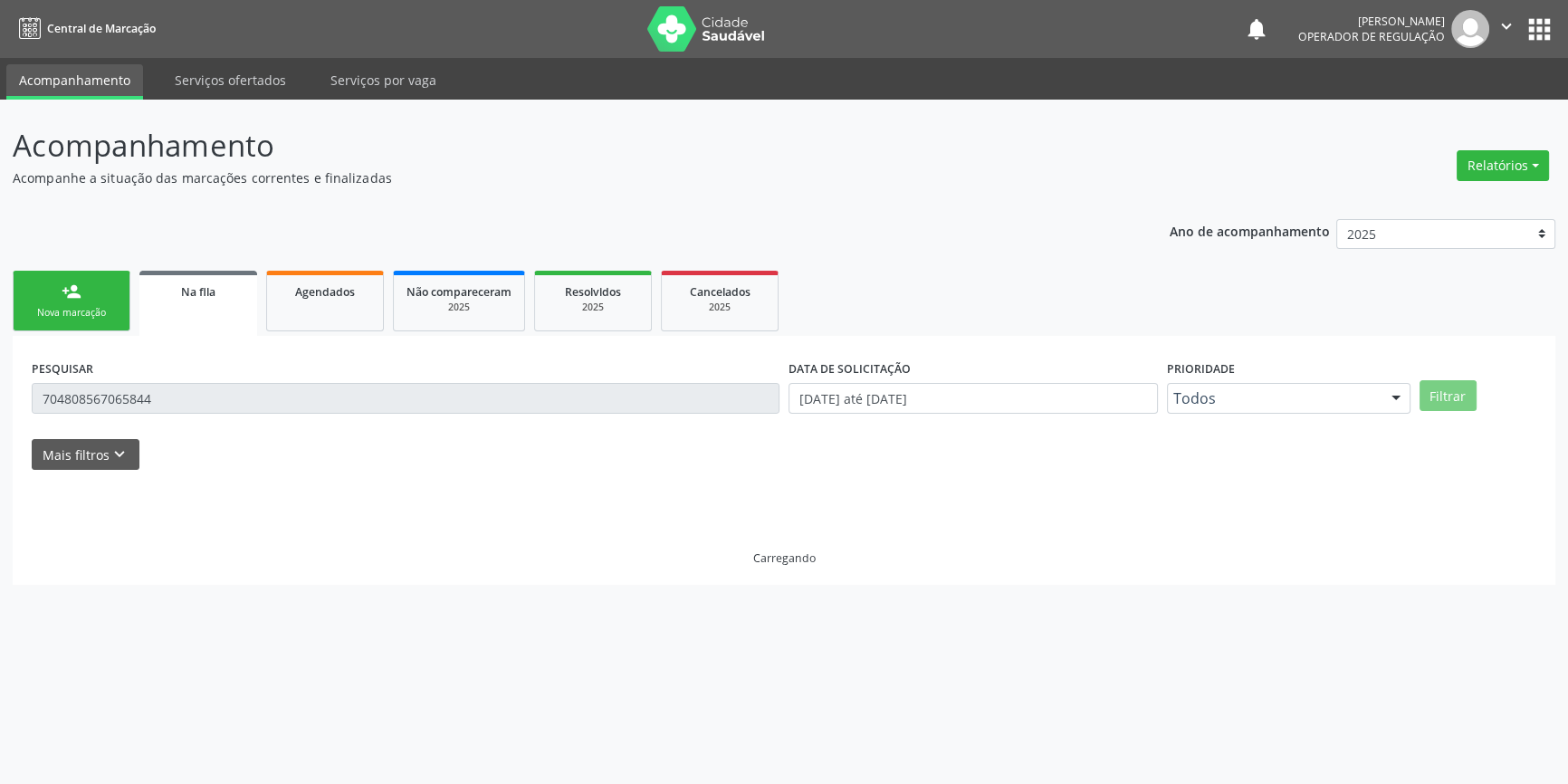
scroll to position [0, 0]
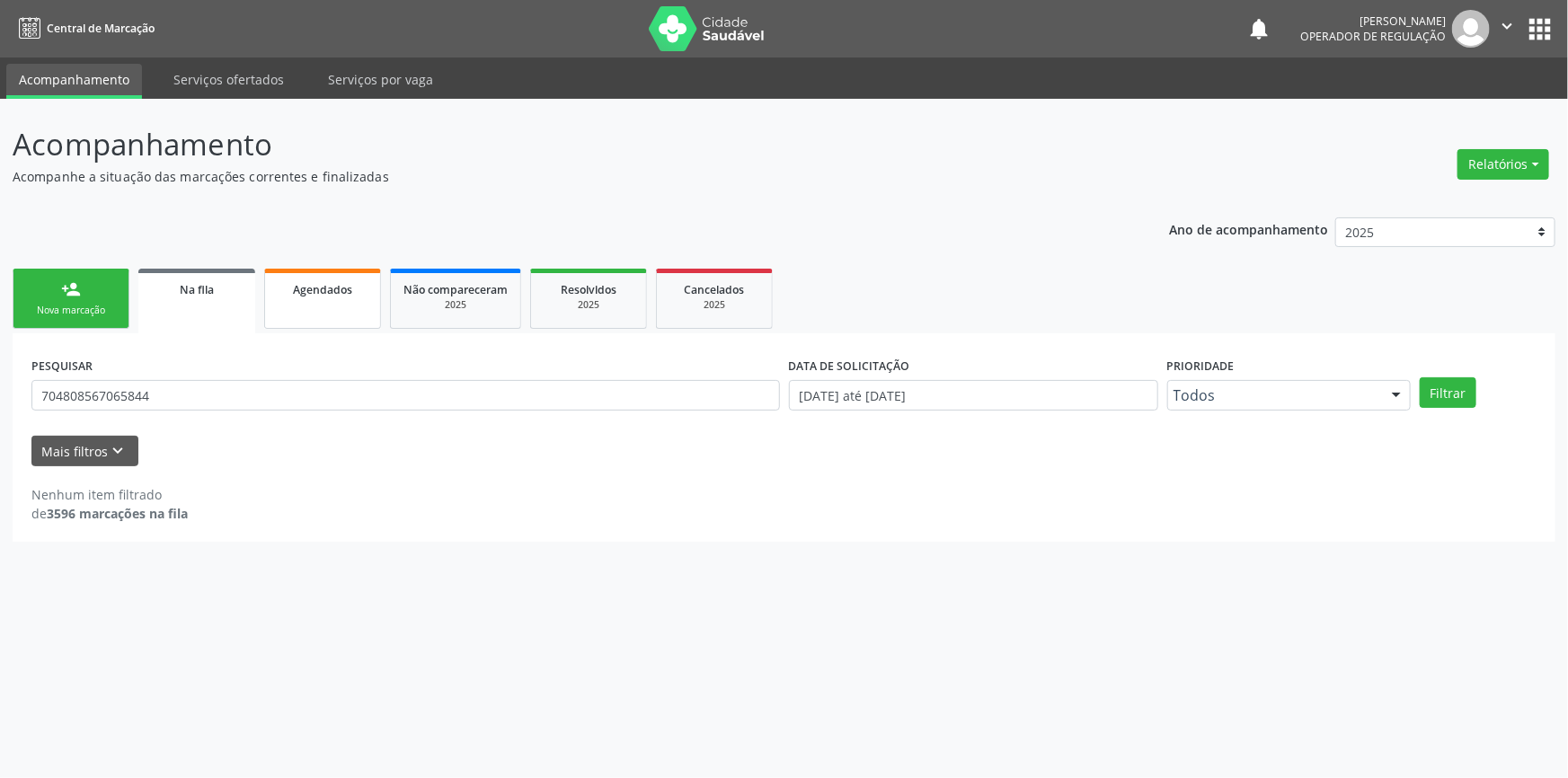
click at [330, 302] on link "Agendados" at bounding box center [323, 298] width 117 height 60
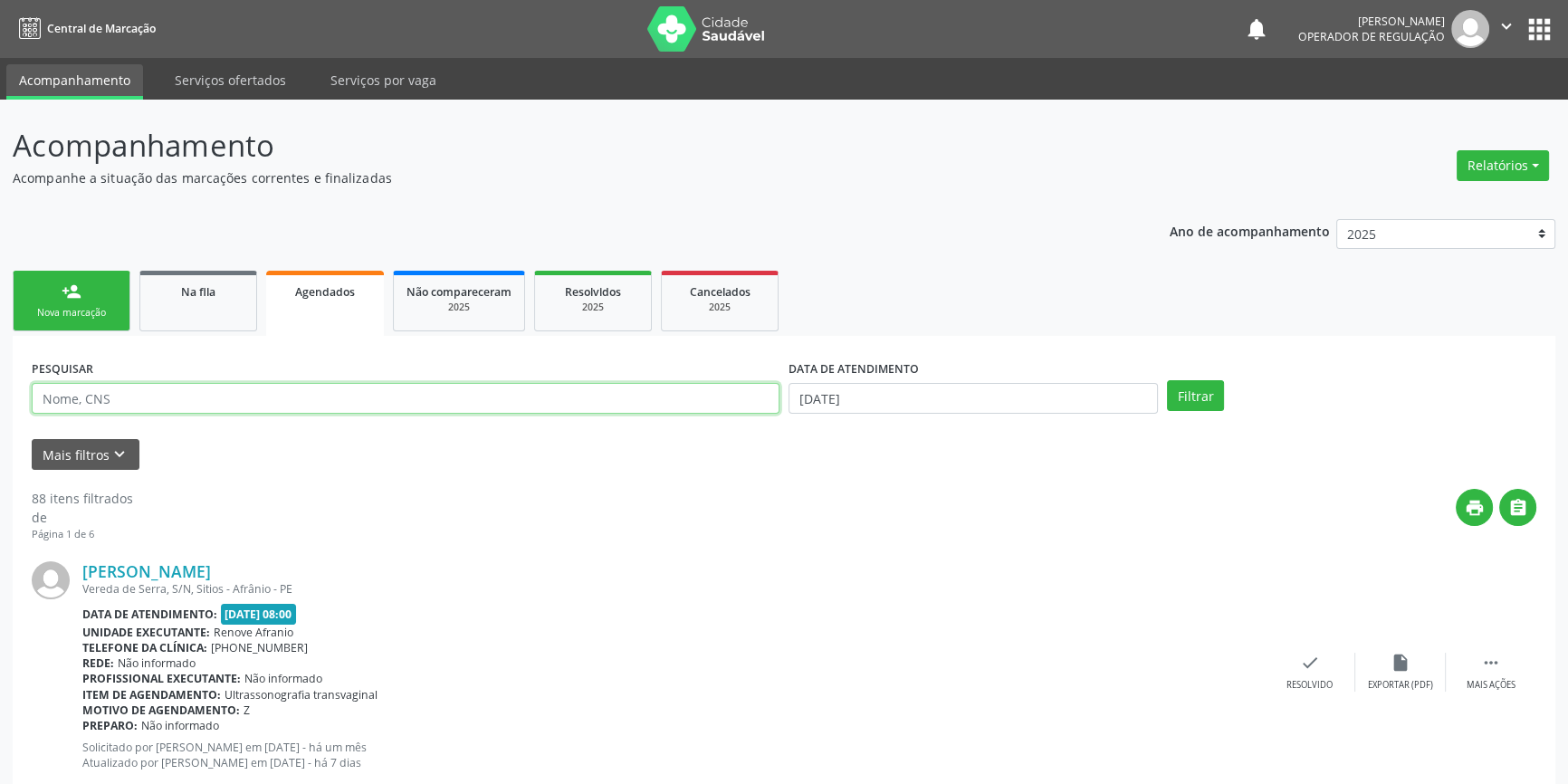
click at [200, 407] on input "text" at bounding box center [406, 398] width 747 height 31
type input "704808567065844"
click at [863, 414] on div "DATA DE ATENDIMENTO 02/09/2025" at bounding box center [973, 390] width 378 height 70
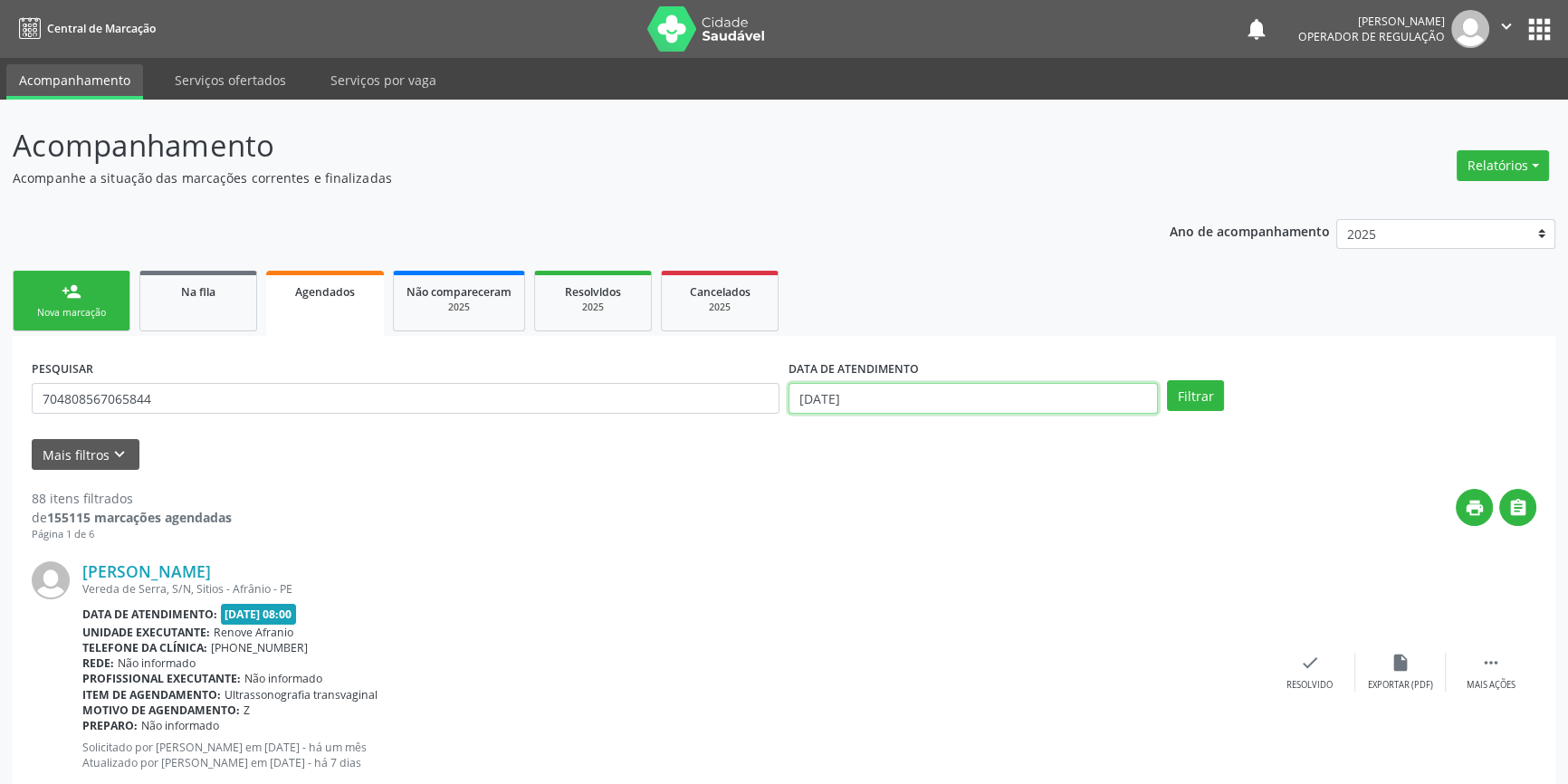
click at [886, 402] on input "[DATE]" at bounding box center [973, 398] width 369 height 31
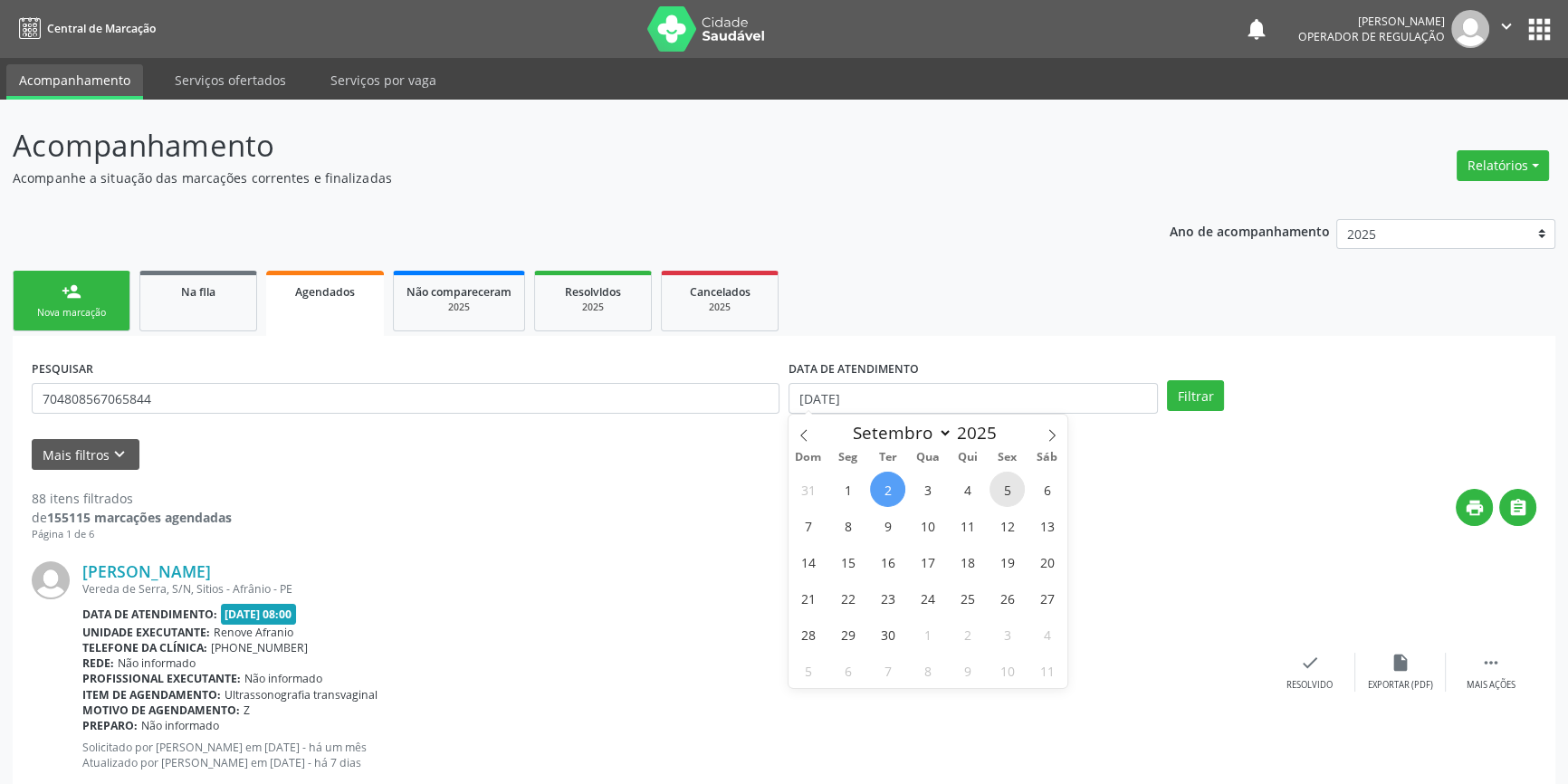
click at [1013, 480] on span "5" at bounding box center [1007, 489] width 36 height 36
type input "05/09/2025"
click at [1013, 480] on span "5" at bounding box center [1007, 489] width 36 height 36
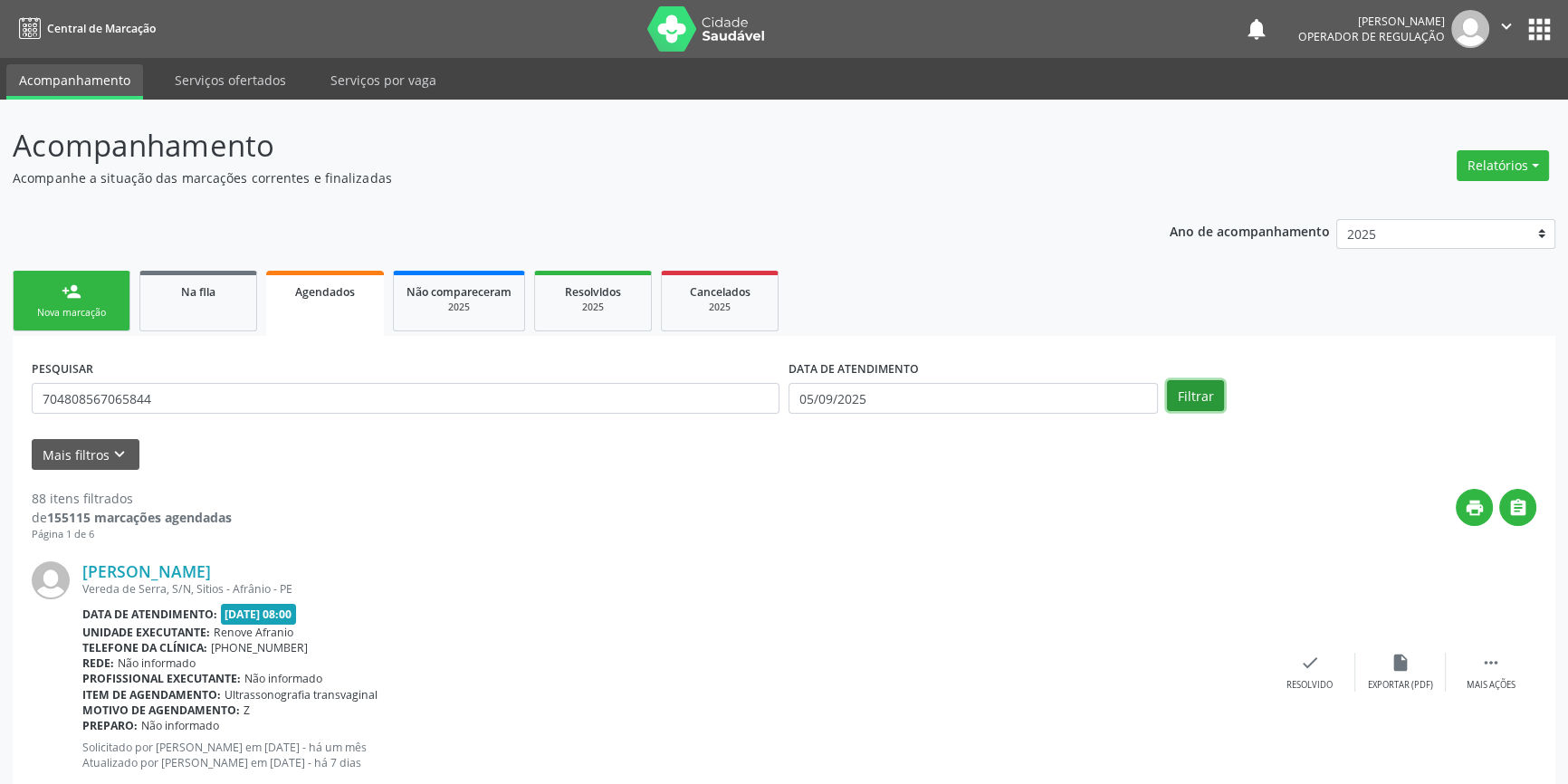
click at [1179, 396] on button "Filtrar" at bounding box center [1195, 395] width 57 height 31
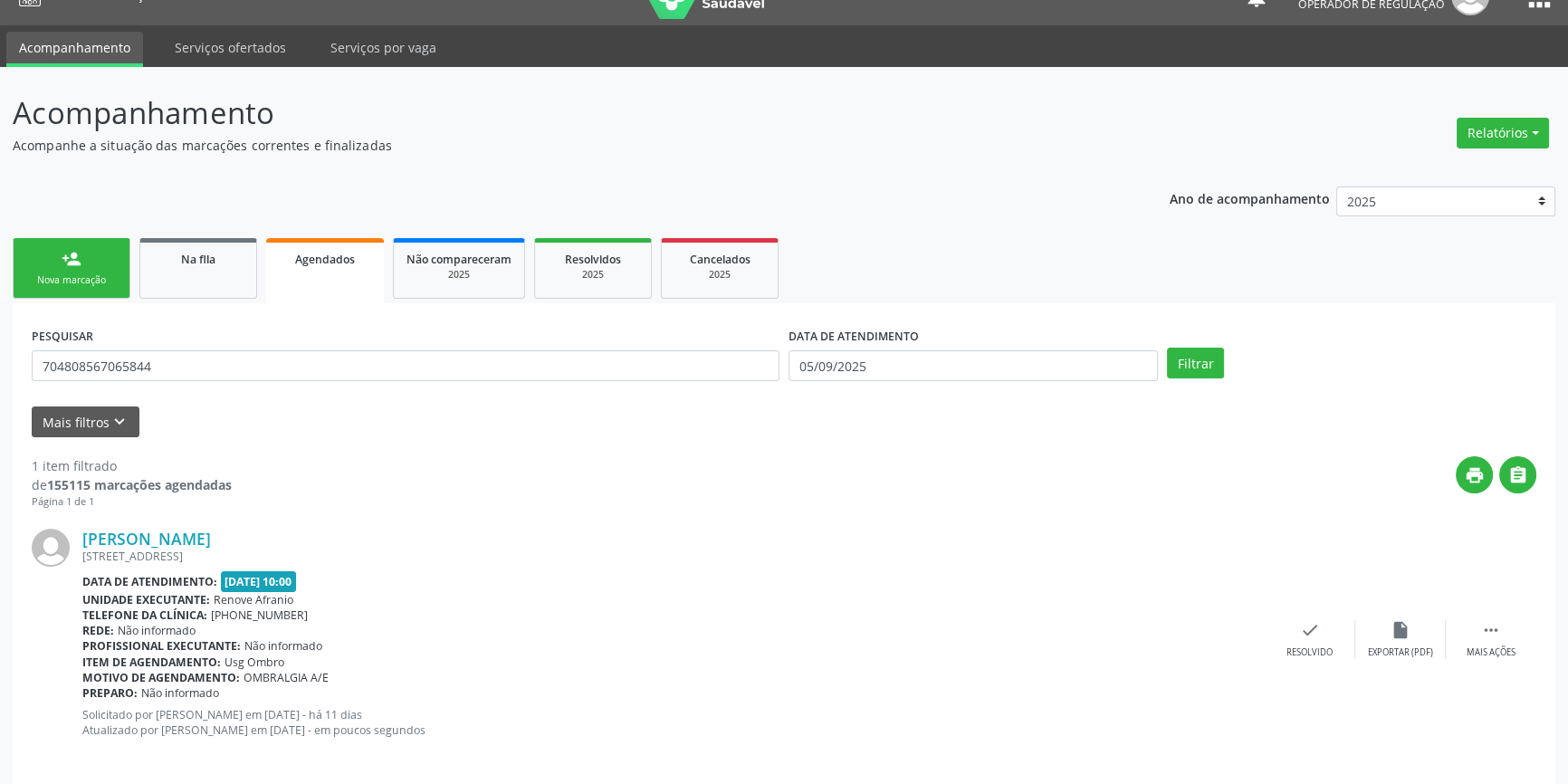
scroll to position [48, 0]
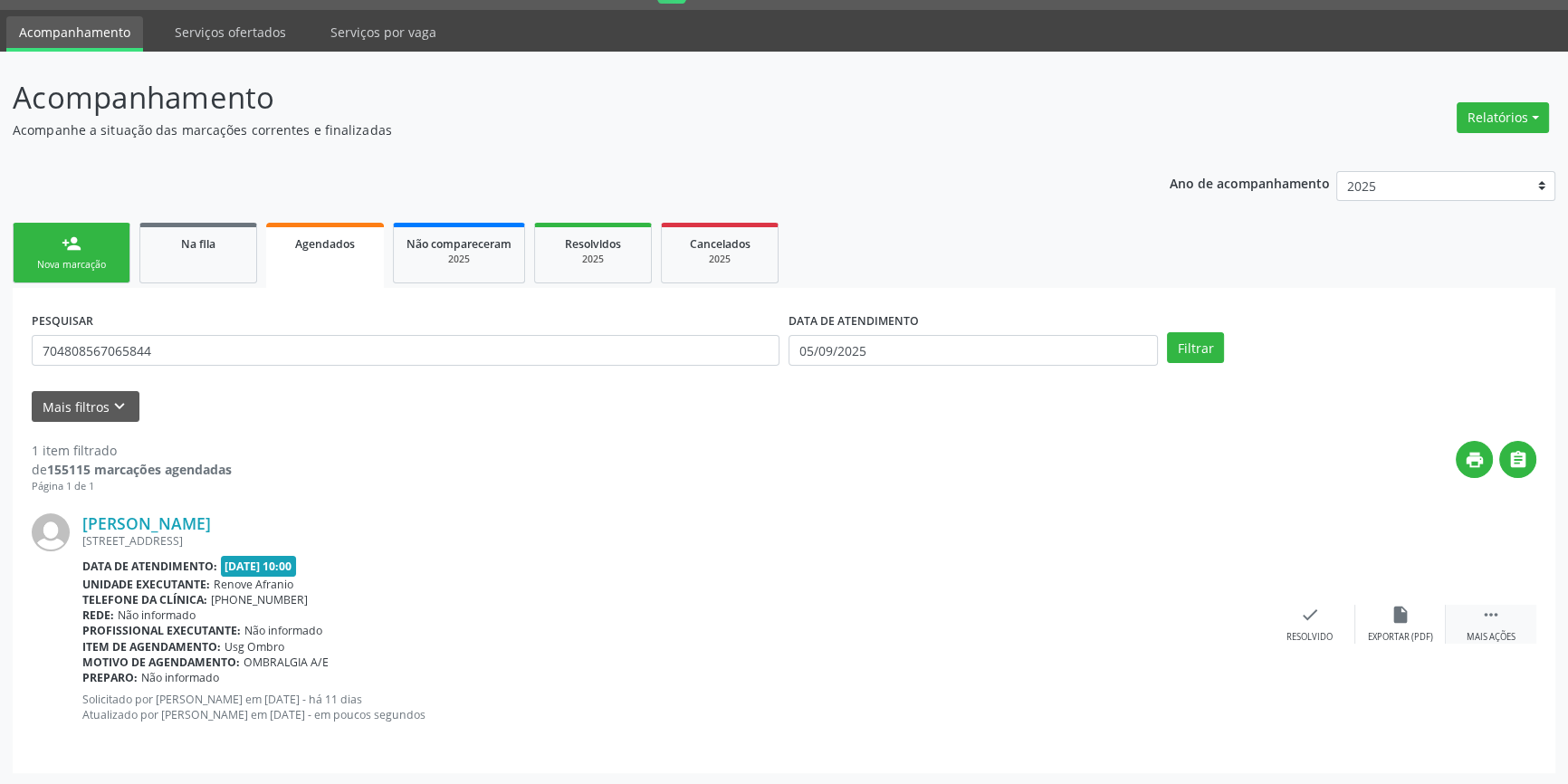
click at [1513, 615] on div " Mais ações" at bounding box center [1490, 624] width 91 height 39
click at [1110, 610] on div "print Imprimir" at bounding box center [1129, 624] width 91 height 39
click at [185, 272] on link "Na fila" at bounding box center [199, 253] width 118 height 61
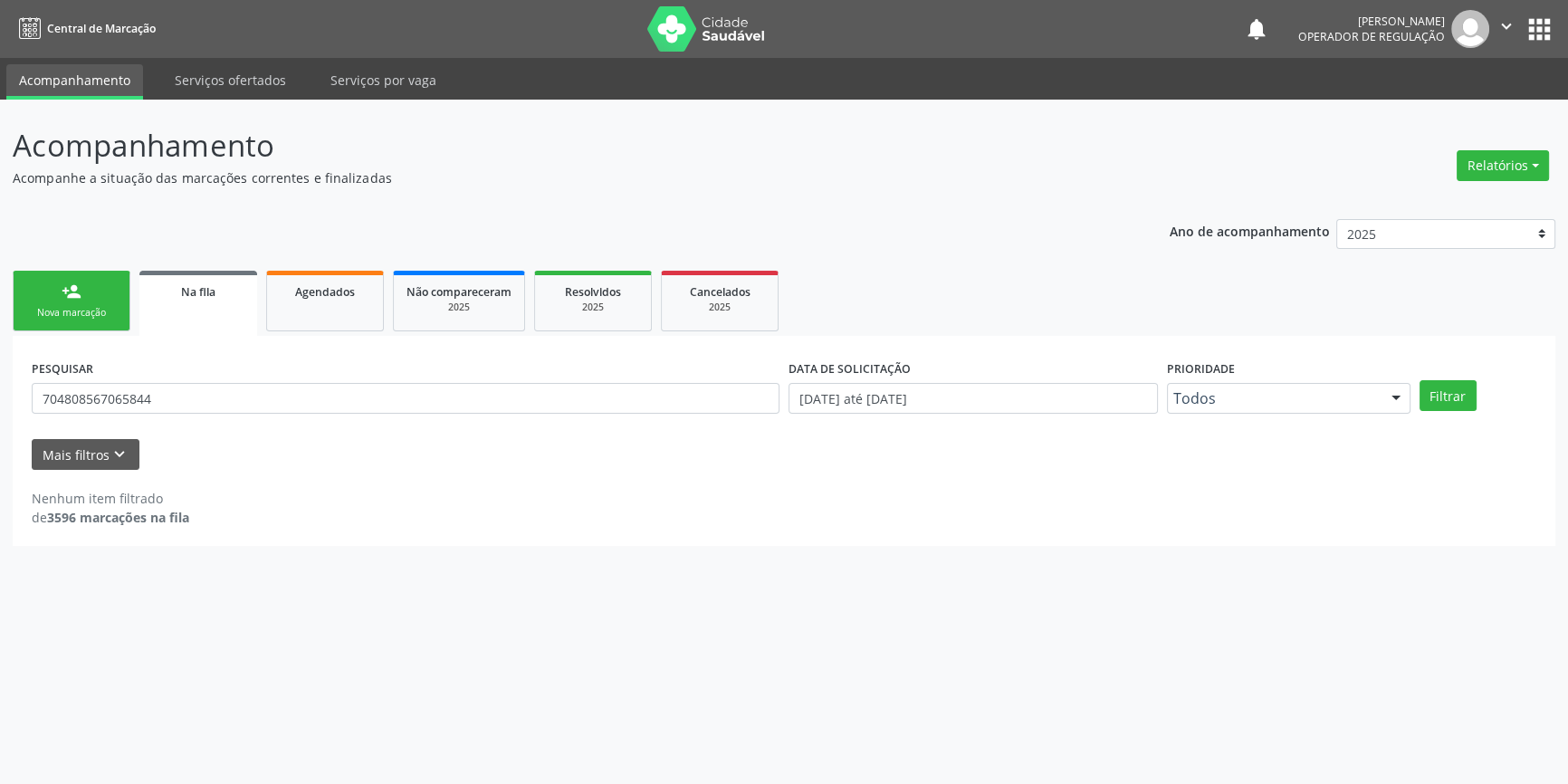
scroll to position [0, 0]
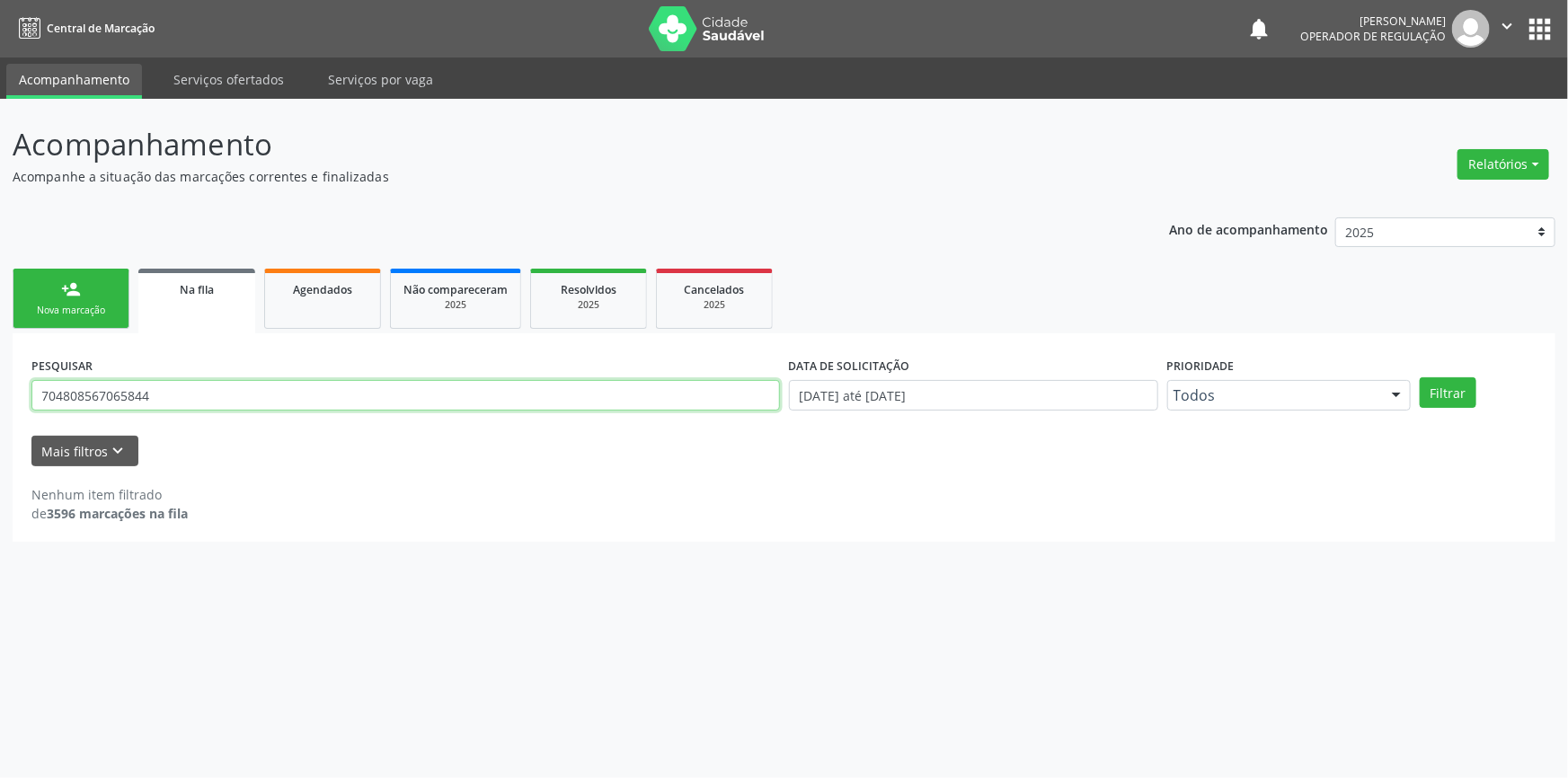
drag, startPoint x: 195, startPoint y: 399, endPoint x: 0, endPoint y: 373, distance: 196.7
click at [0, 374] on div "Acompanhamento Acompanhe a situação das marcações correntes e finalizadas Relat…" at bounding box center [784, 438] width 1568 height 679
type input "706003849671449"
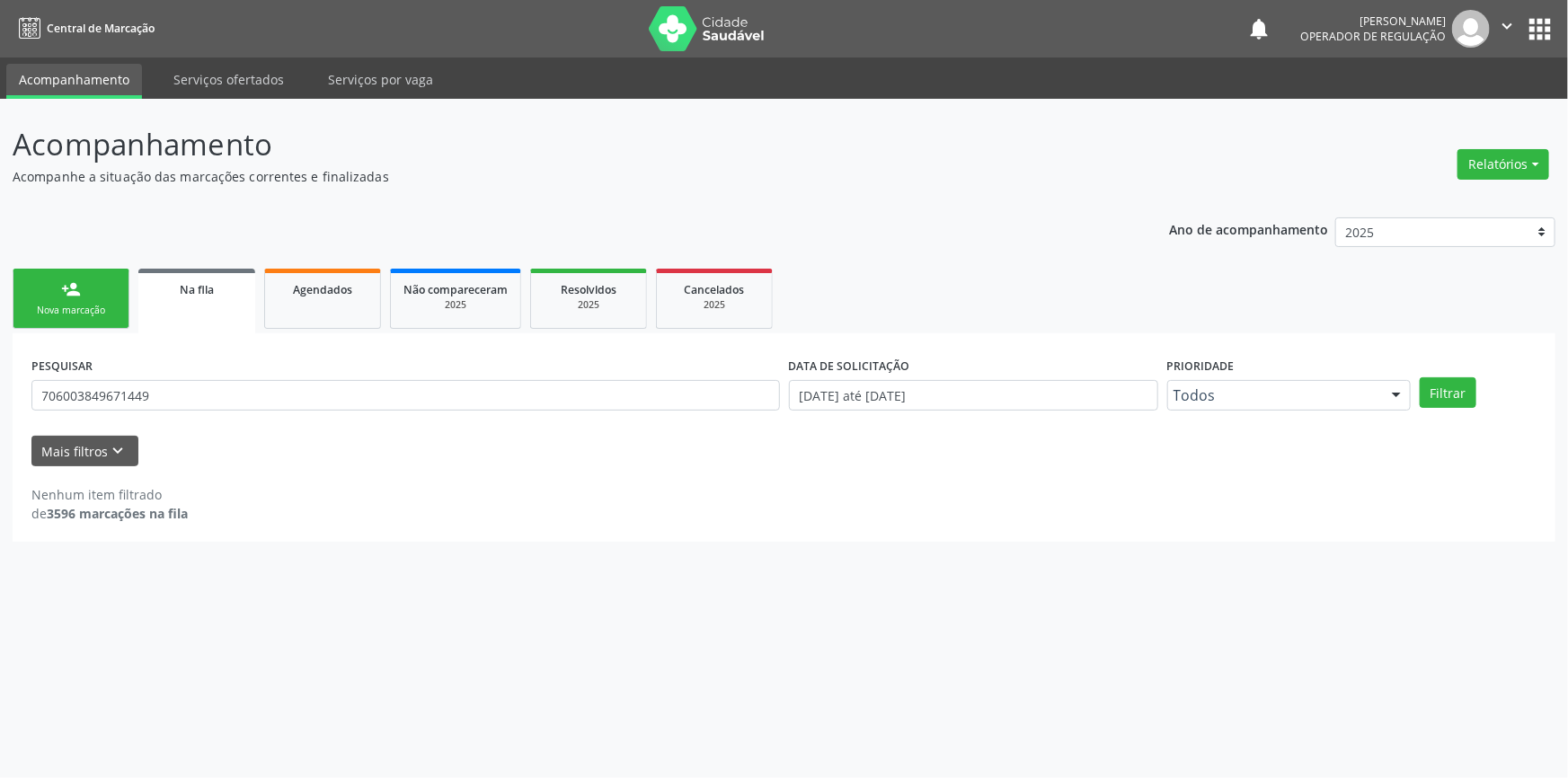
click at [1438, 374] on div "PESQUISAR 706003849671449 DATA DE SOLICITAÇÃO 01/01/2018 até 02/09/2025 Priorid…" at bounding box center [784, 387] width 1514 height 70
click at [1439, 377] on button "Filtrar" at bounding box center [1448, 392] width 57 height 31
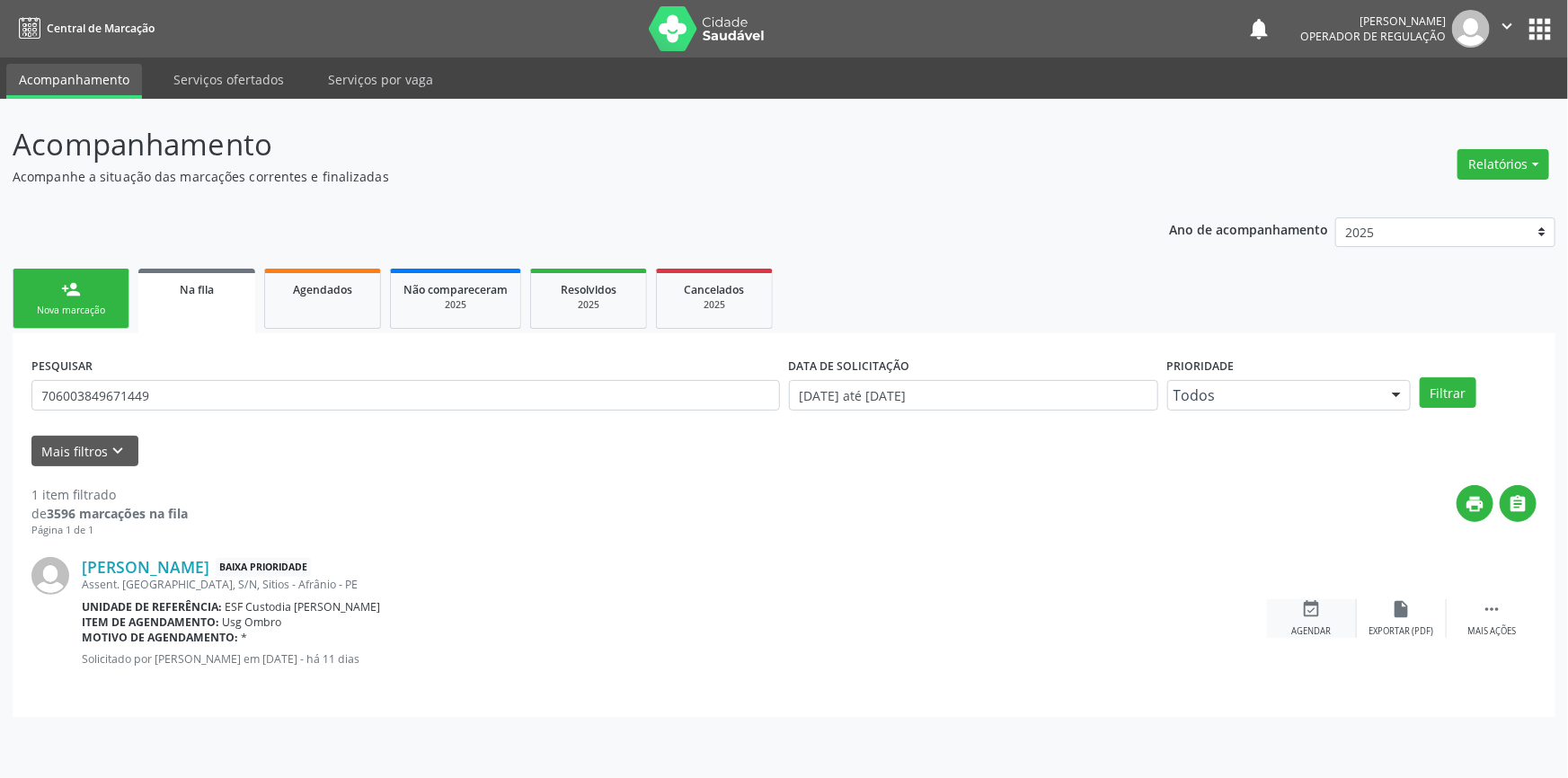
click at [1303, 626] on div "Agendar" at bounding box center [1312, 632] width 40 height 13
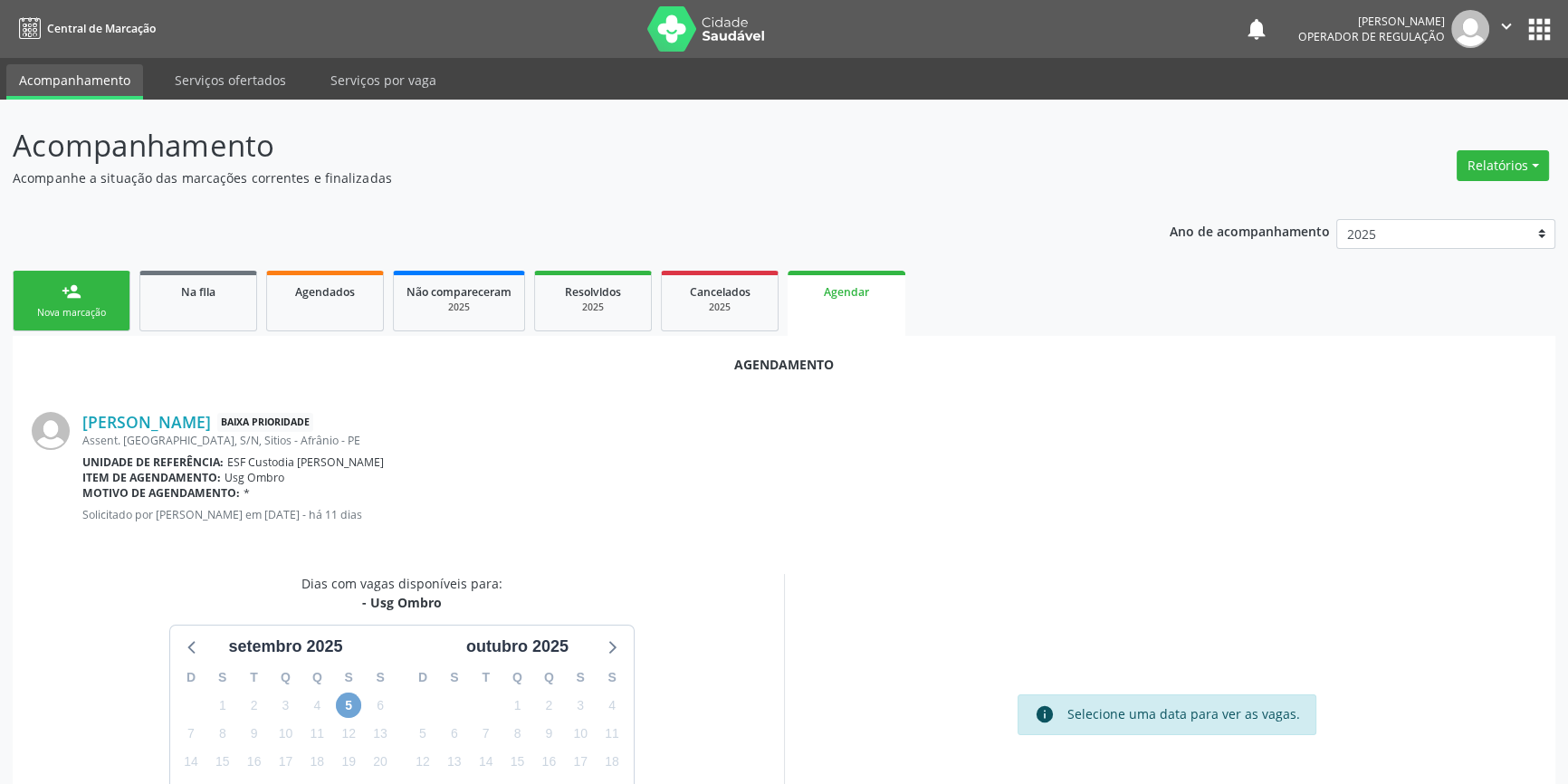
click at [352, 705] on span "5" at bounding box center [348, 704] width 25 height 25
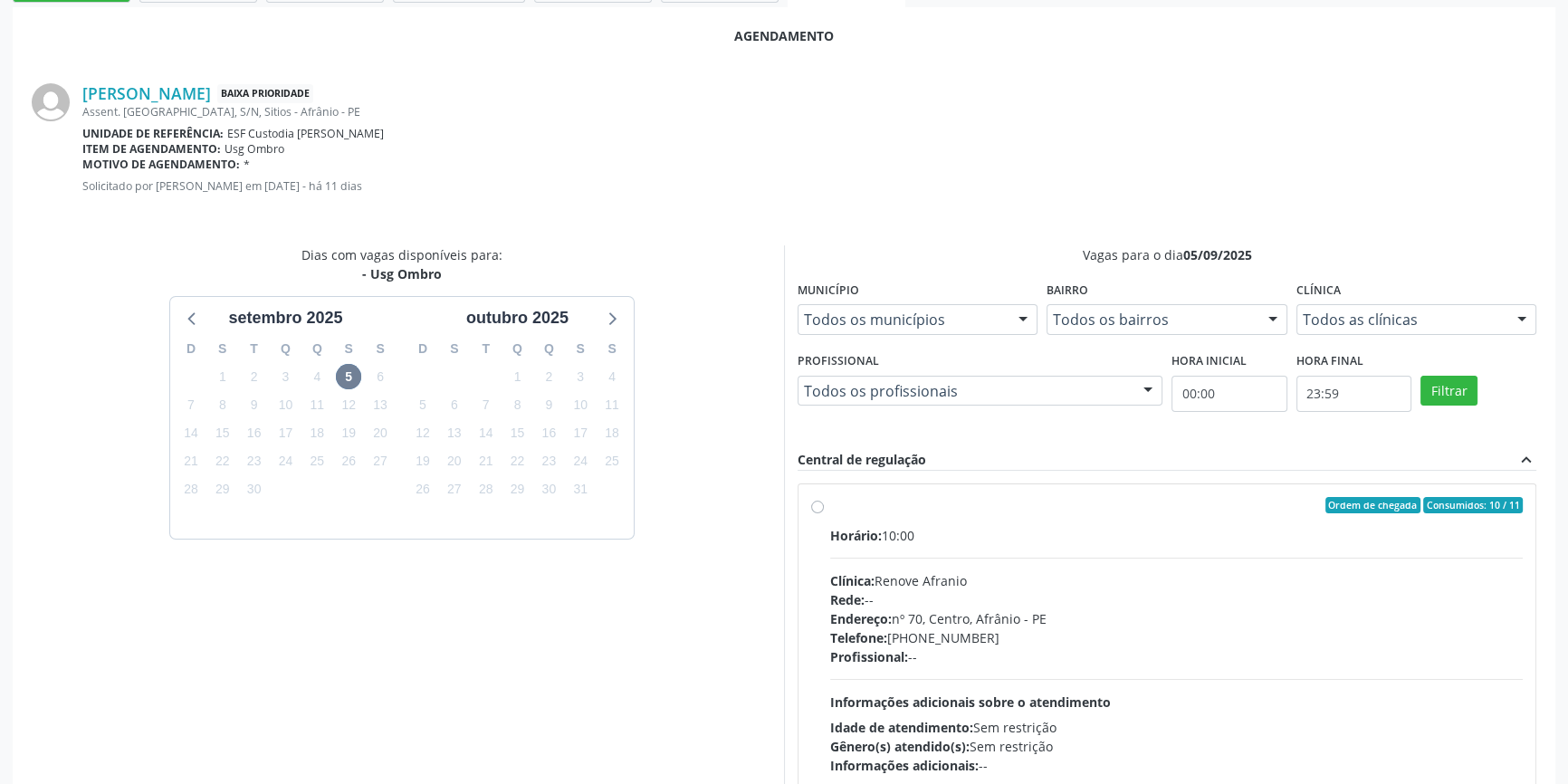
click at [876, 539] on span "Horário:" at bounding box center [855, 535] width 52 height 17
click at [823, 513] on input "Ordem de chegada Consumidos: 10 / 11 Horário: 10:00 Clínica: Renove Afranio Red…" at bounding box center [818, 505] width 13 height 16
radio input "true"
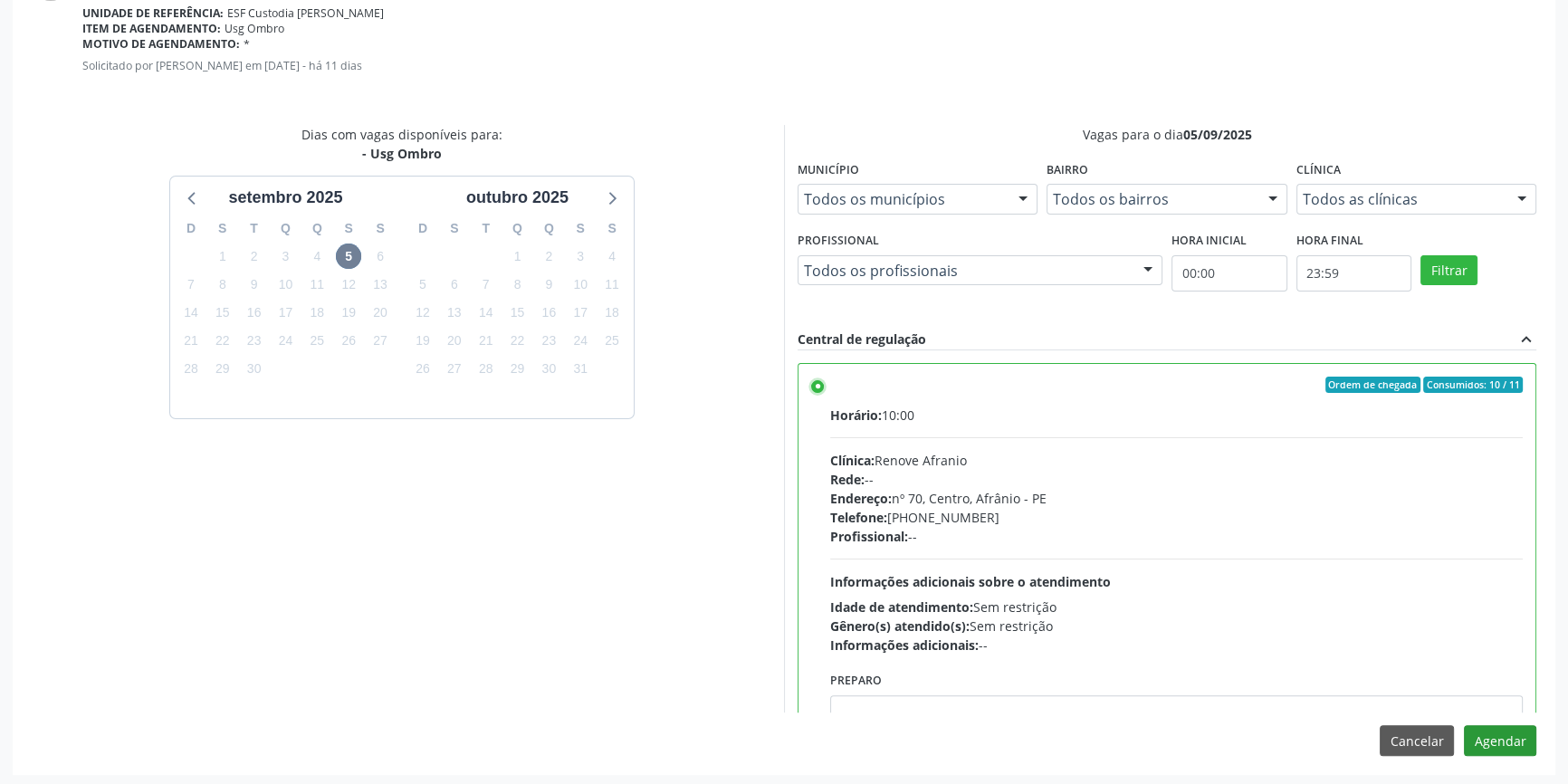
scroll to position [451, 0]
click at [1516, 740] on button "Agendar" at bounding box center [1500, 738] width 72 height 31
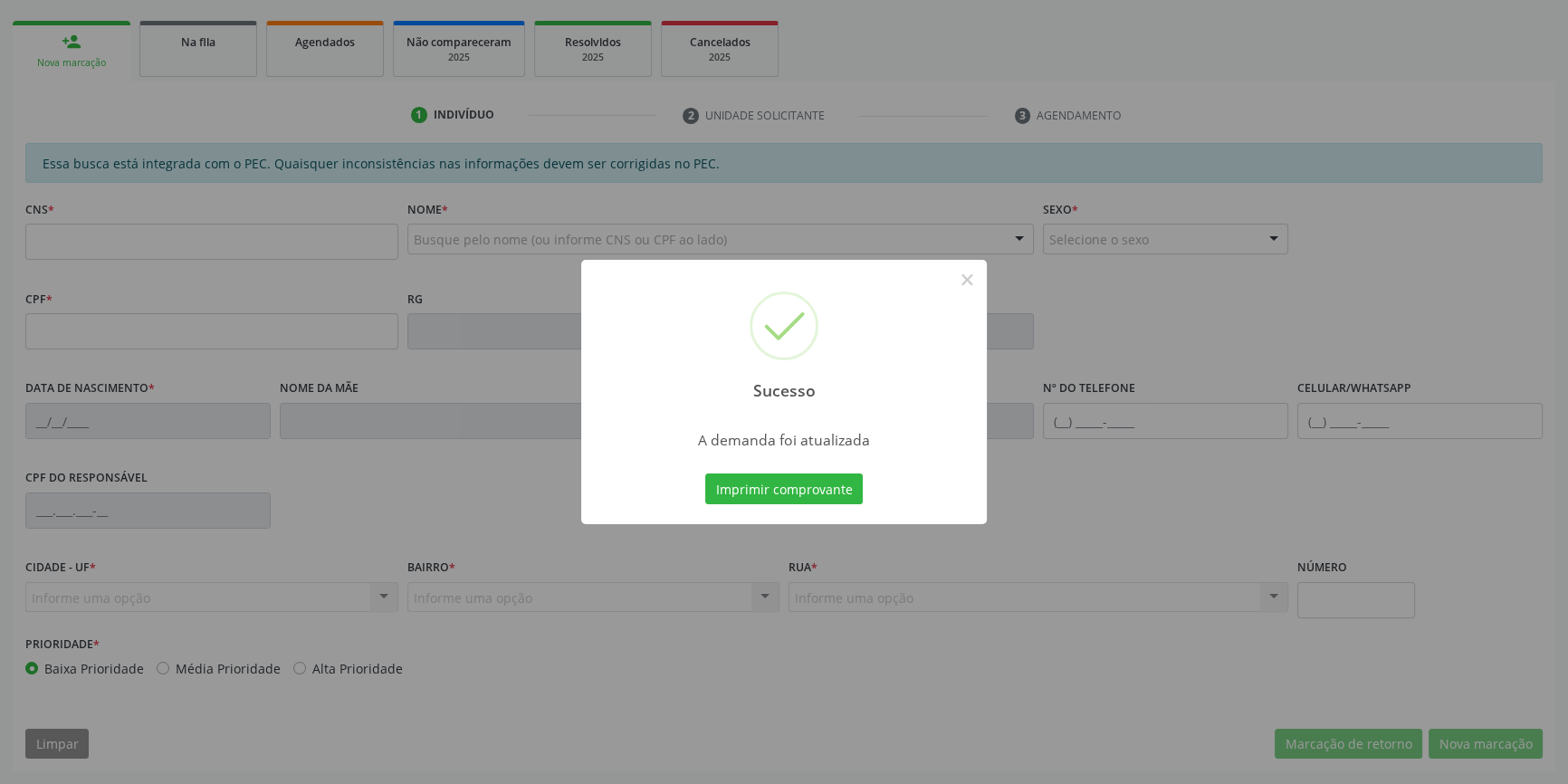
scroll to position [248, 0]
click at [843, 493] on button "Imprimir comprovante" at bounding box center [784, 488] width 157 height 31
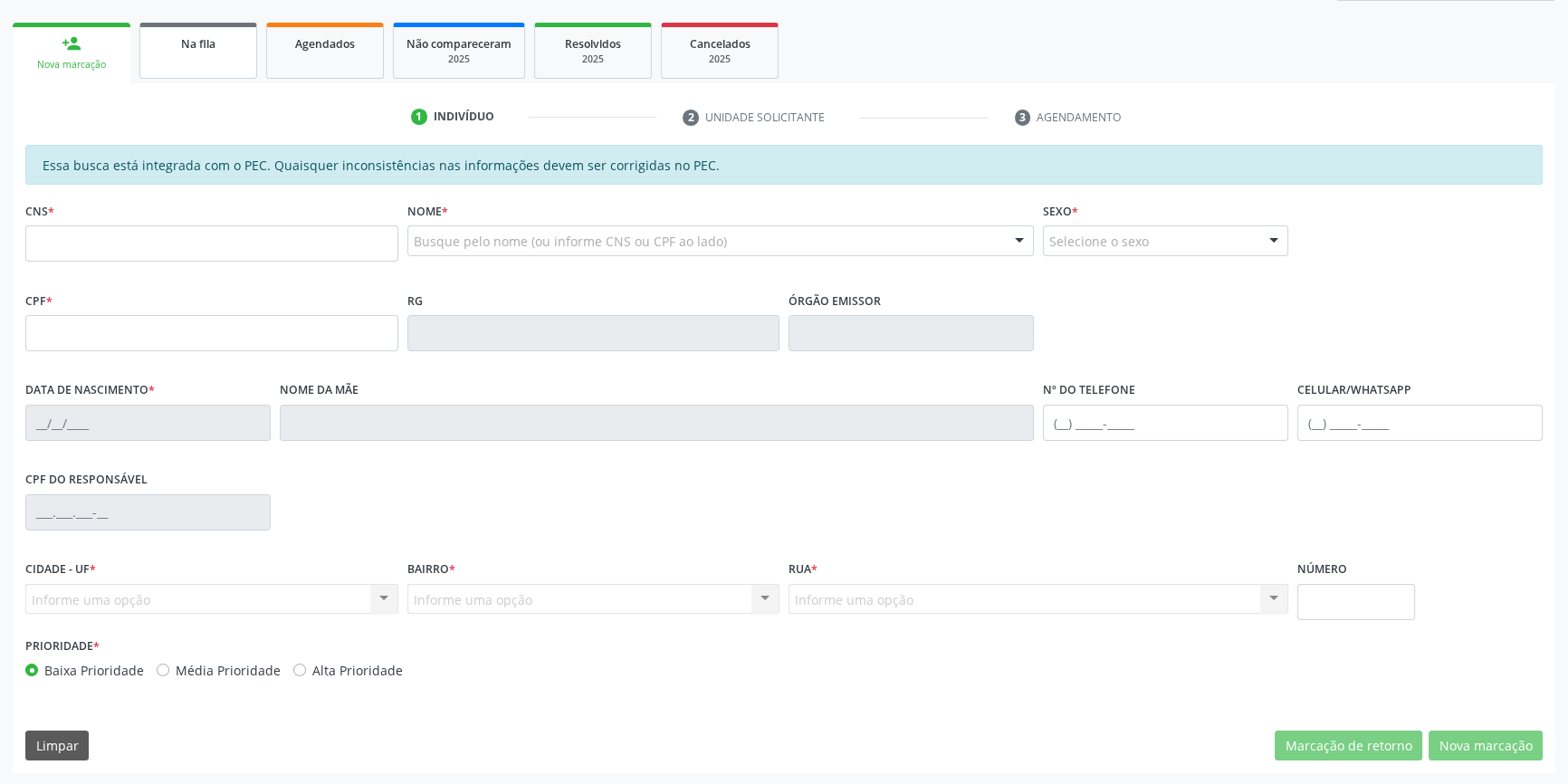
click at [188, 49] on span "Na fila" at bounding box center [198, 44] width 35 height 15
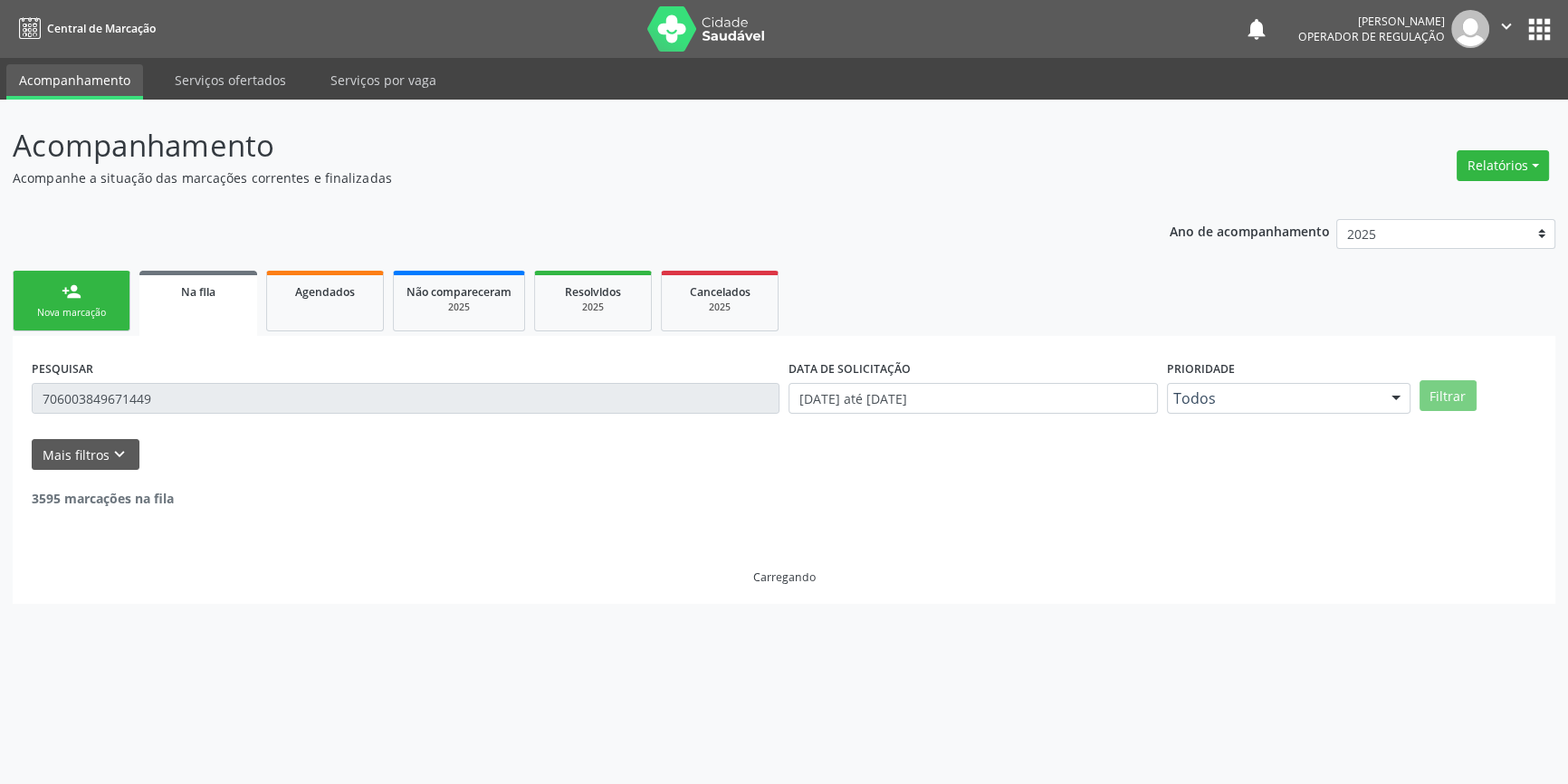
scroll to position [0, 0]
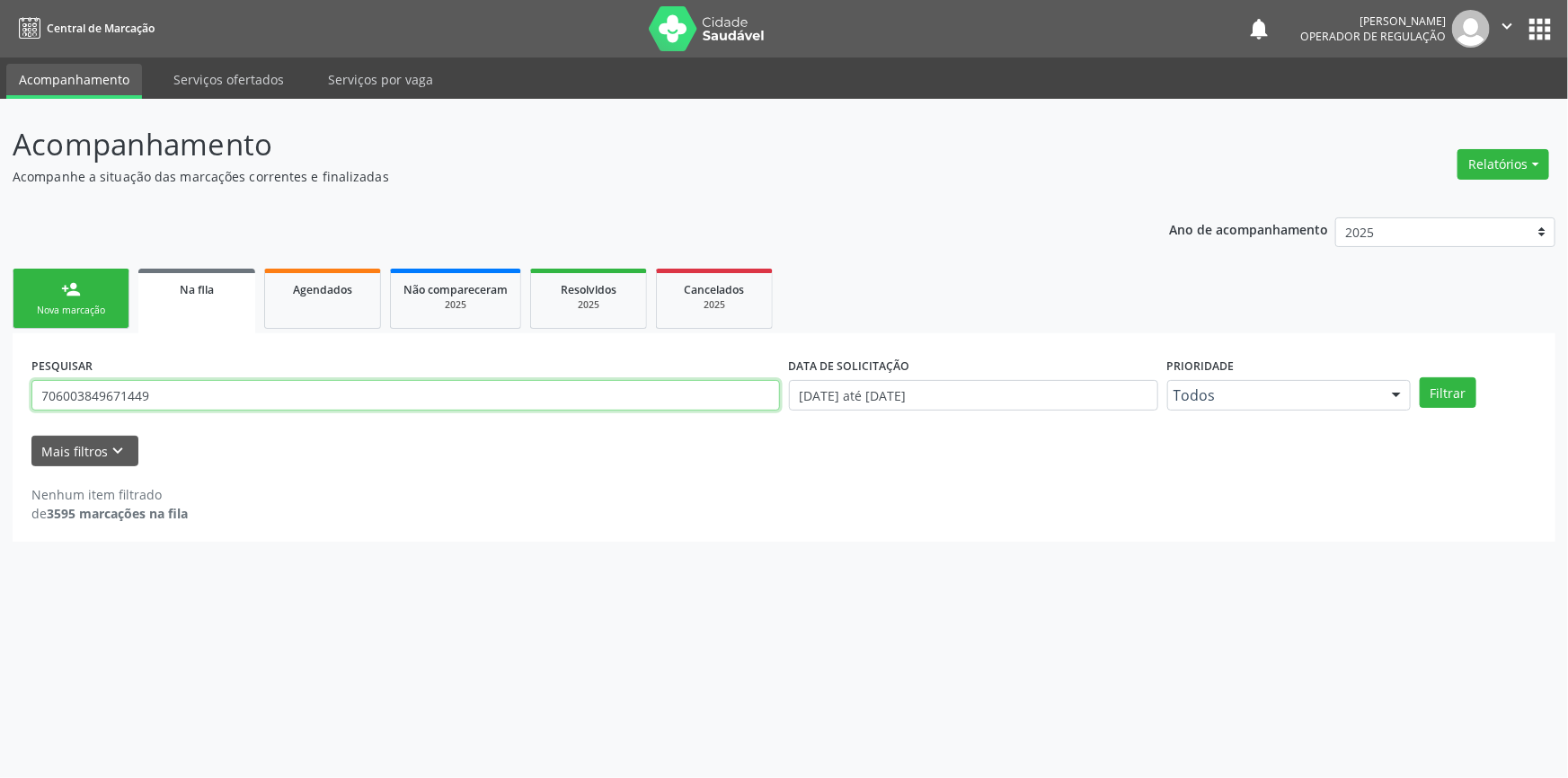
drag, startPoint x: 190, startPoint y: 392, endPoint x: 27, endPoint y: 375, distance: 163.9
click at [0, 383] on div "Acompanhamento Acompanhe a situação das marcações correntes e finalizadas Relat…" at bounding box center [784, 438] width 1568 height 679
type input "700204933511929"
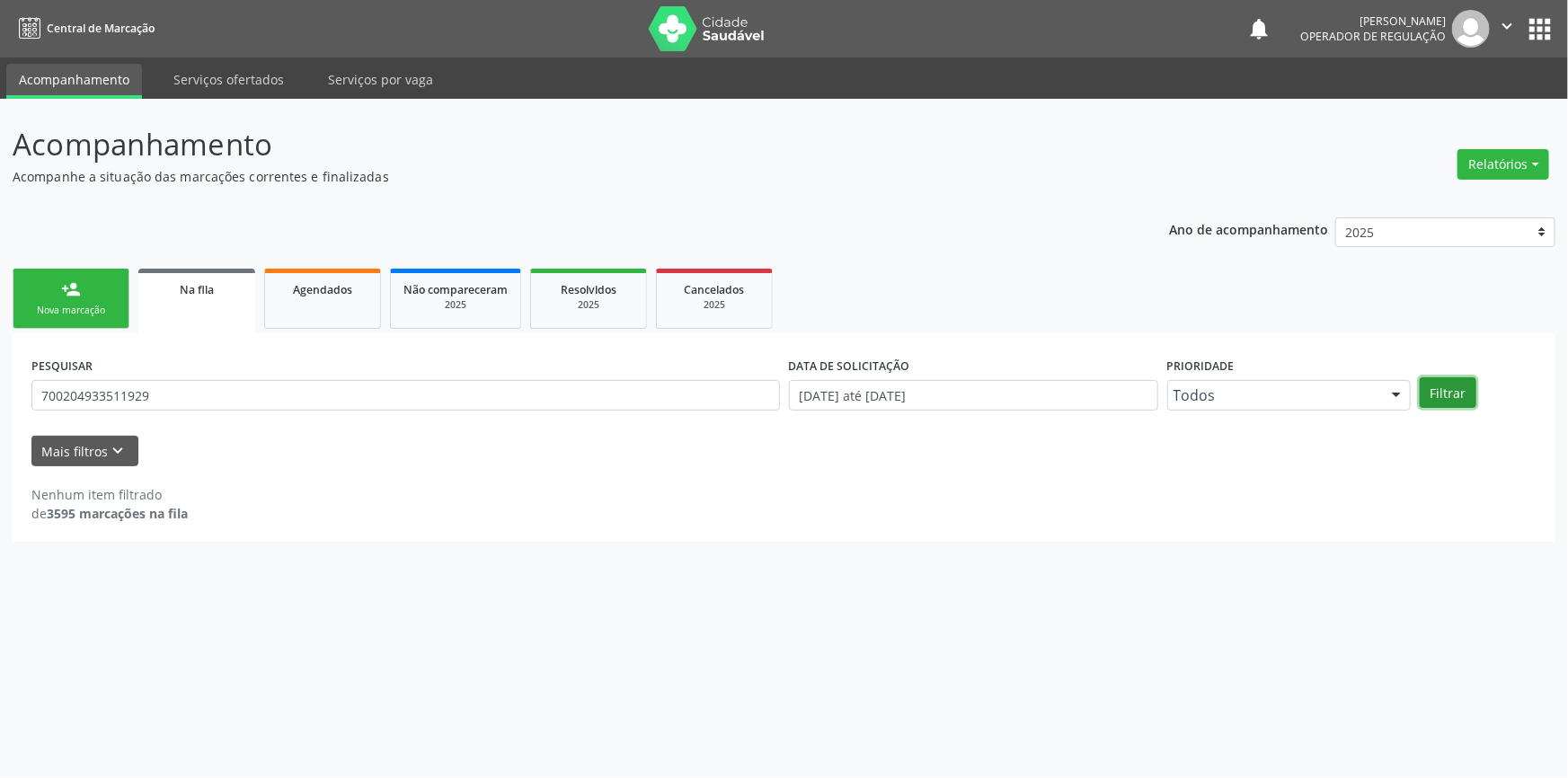
click at [1444, 397] on button "Filtrar" at bounding box center [1448, 392] width 57 height 31
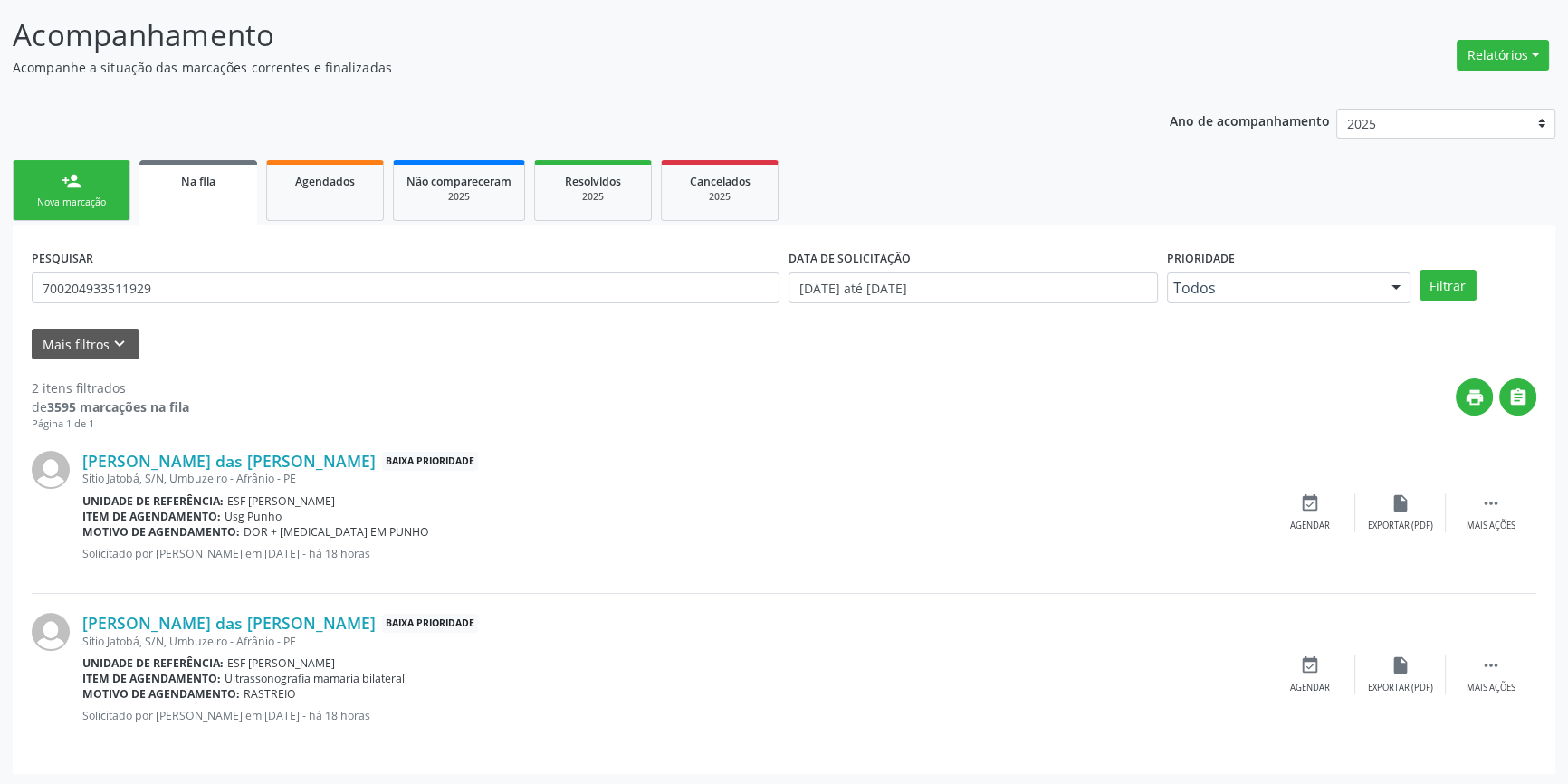
scroll to position [111, 0]
click at [1309, 520] on div "Agendar" at bounding box center [1309, 525] width 40 height 13
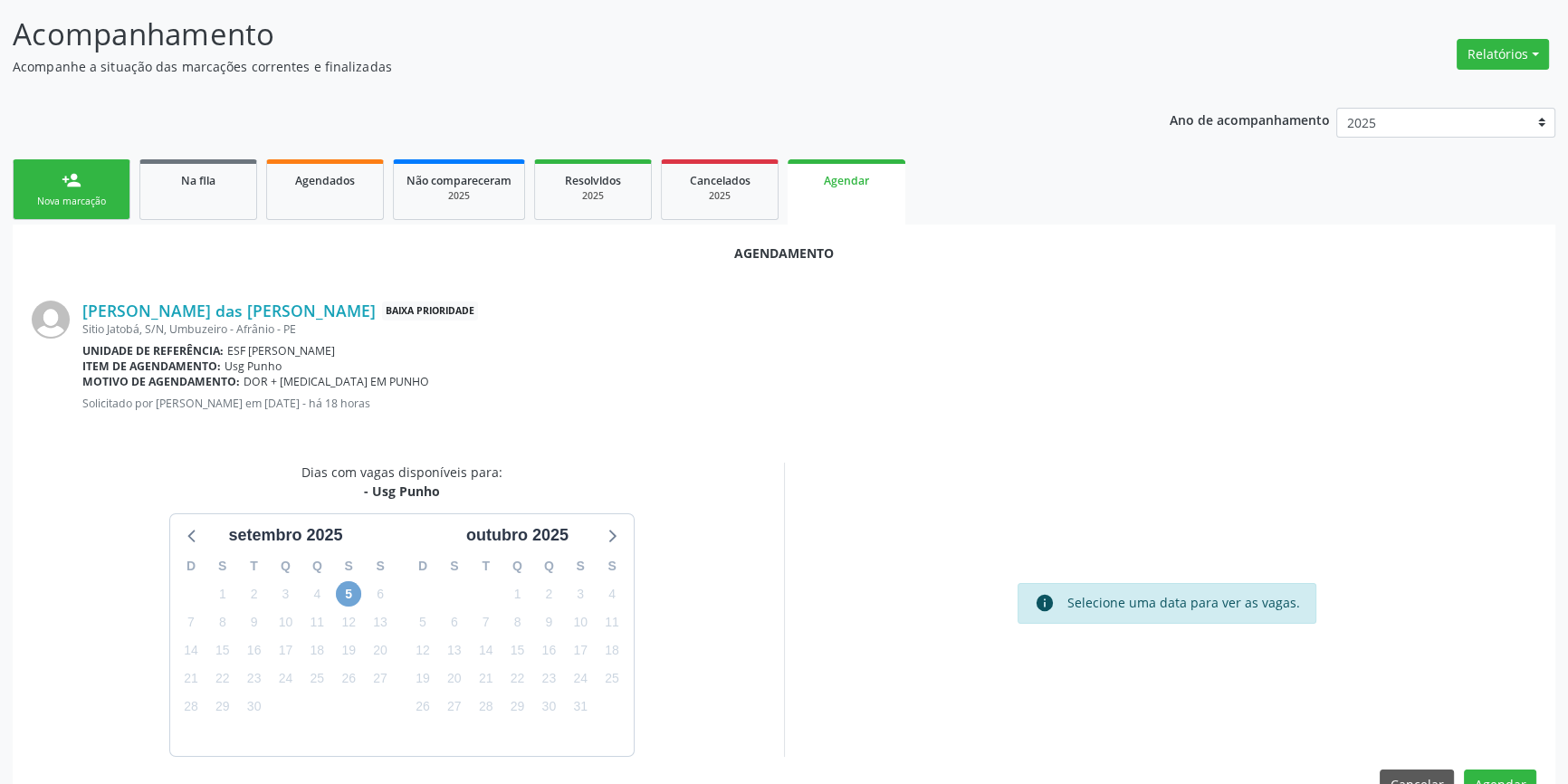
click at [360, 593] on span "5" at bounding box center [348, 593] width 25 height 25
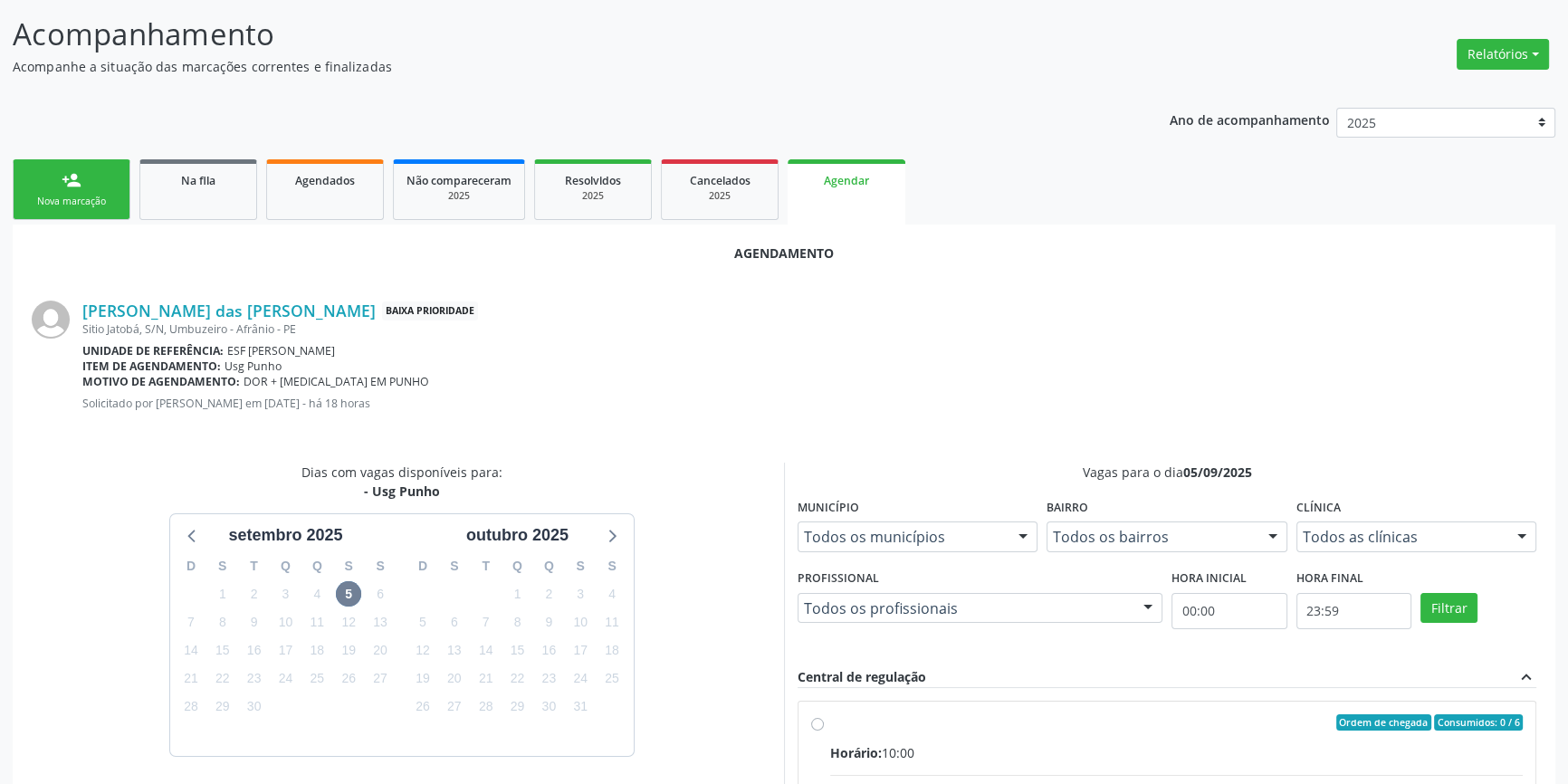
click at [845, 718] on div "Ordem de chegada Consumidos: 0 / 6" at bounding box center [1176, 721] width 692 height 16
click at [823, 718] on input "Ordem de chegada Consumidos: 0 / 6 Horário: 10:00 Clínica: Renove Afranio Rede:…" at bounding box center [818, 721] width 13 height 16
radio input "true"
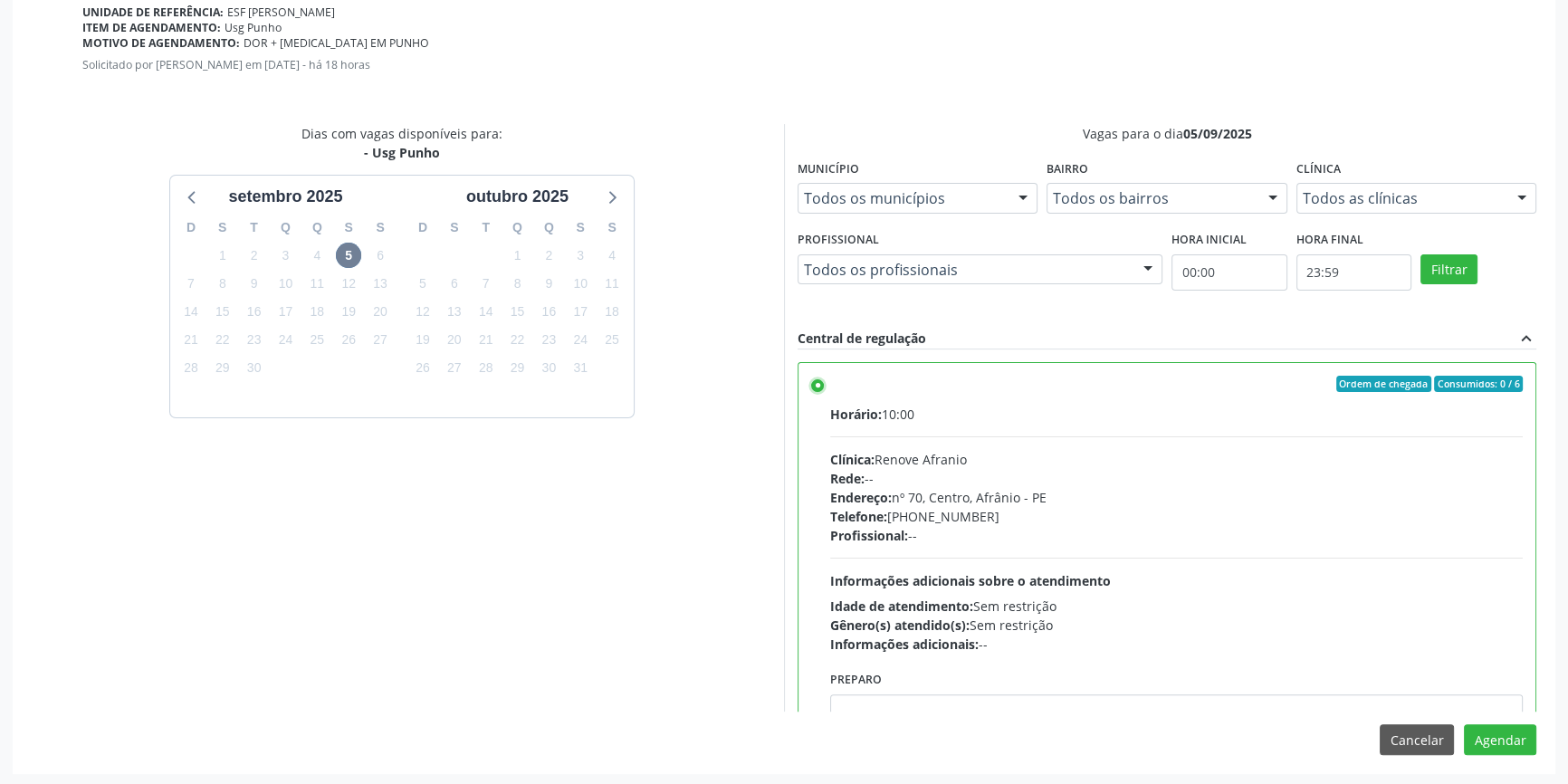
scroll to position [451, 0]
click at [1479, 735] on button "Agendar" at bounding box center [1500, 738] width 72 height 31
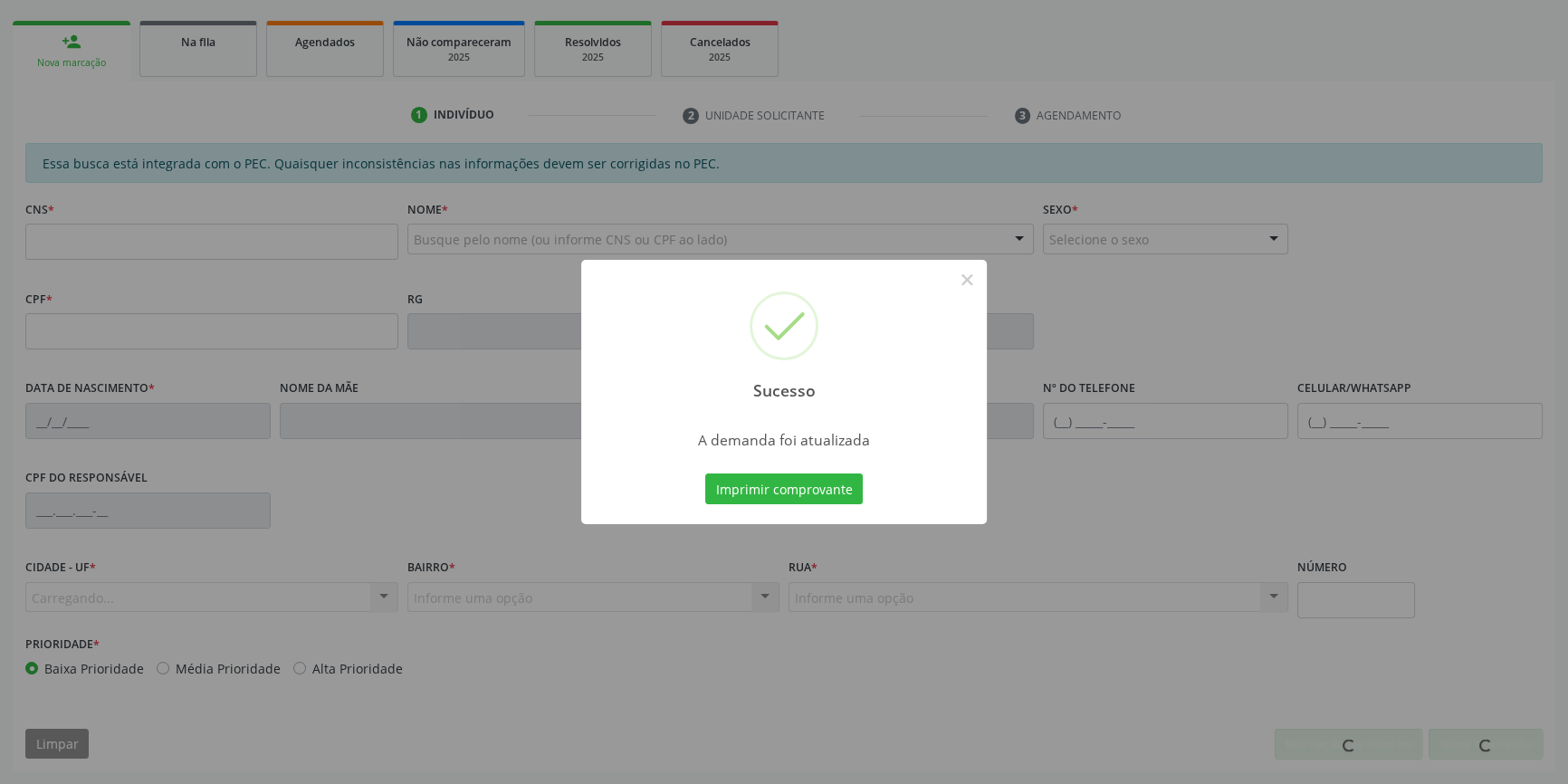
scroll to position [248, 0]
click at [838, 497] on button "Imprimir comprovante" at bounding box center [784, 488] width 157 height 31
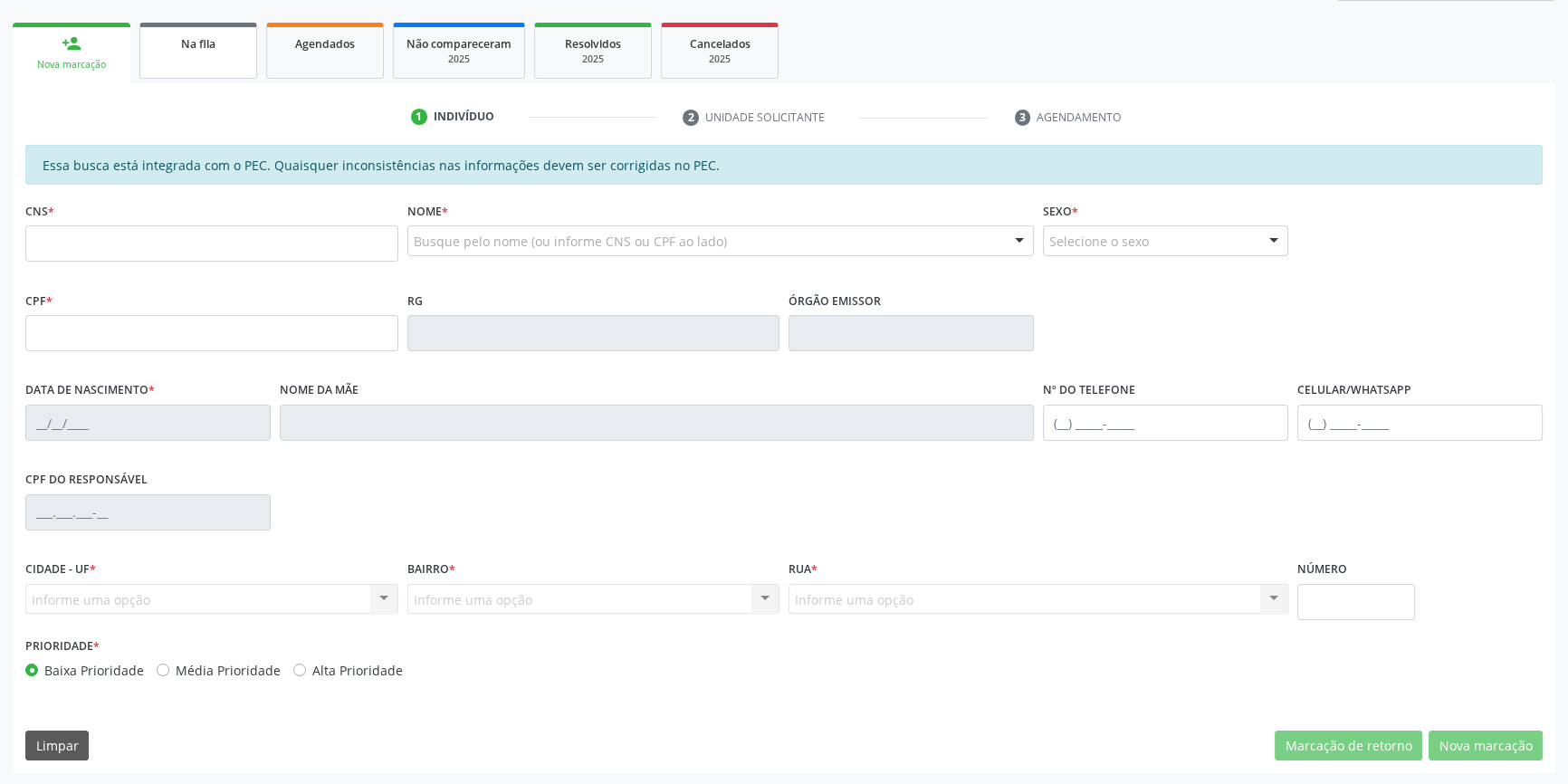
click at [192, 45] on span "Na fila" at bounding box center [198, 44] width 35 height 15
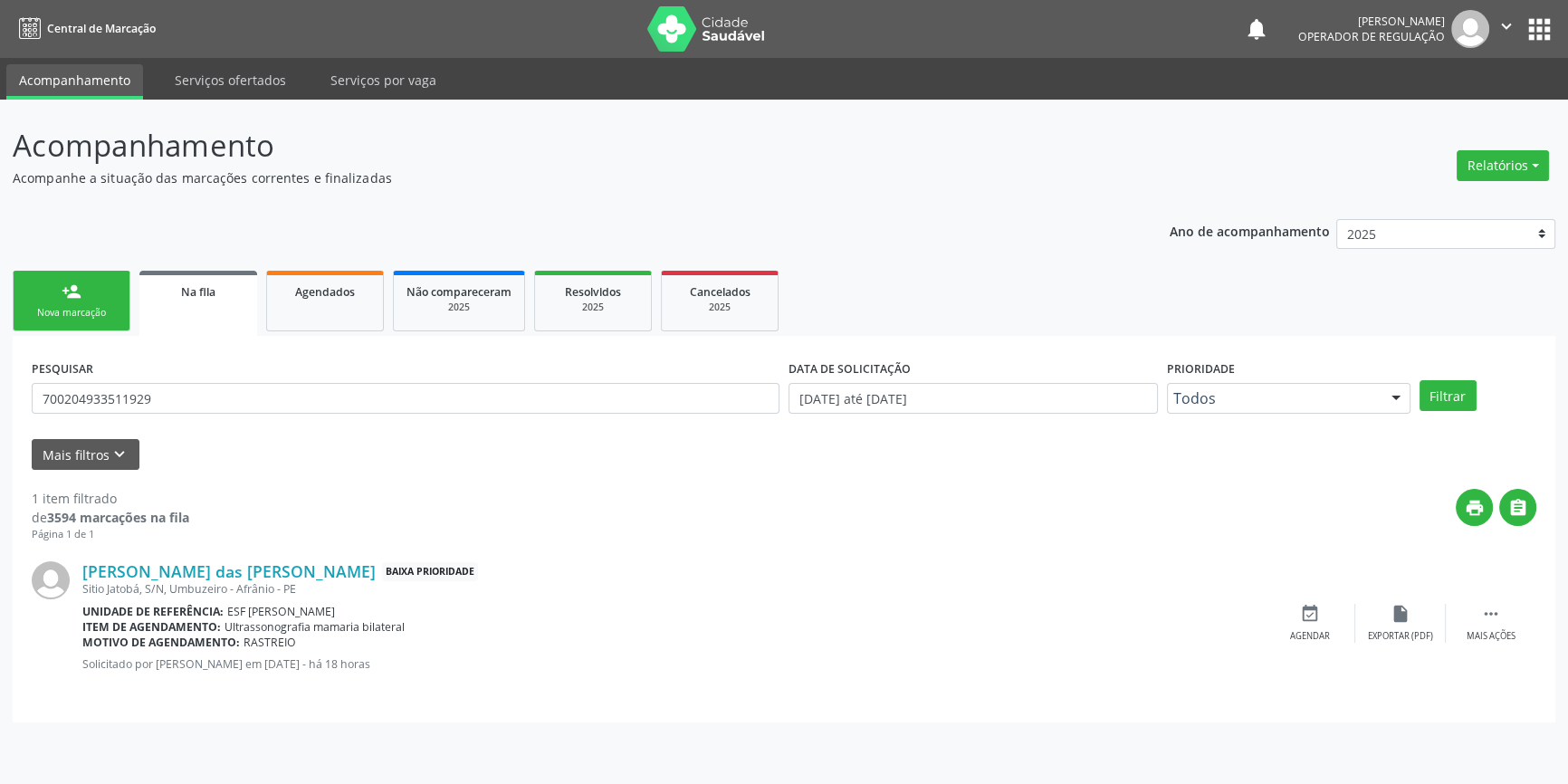
scroll to position [0, 0]
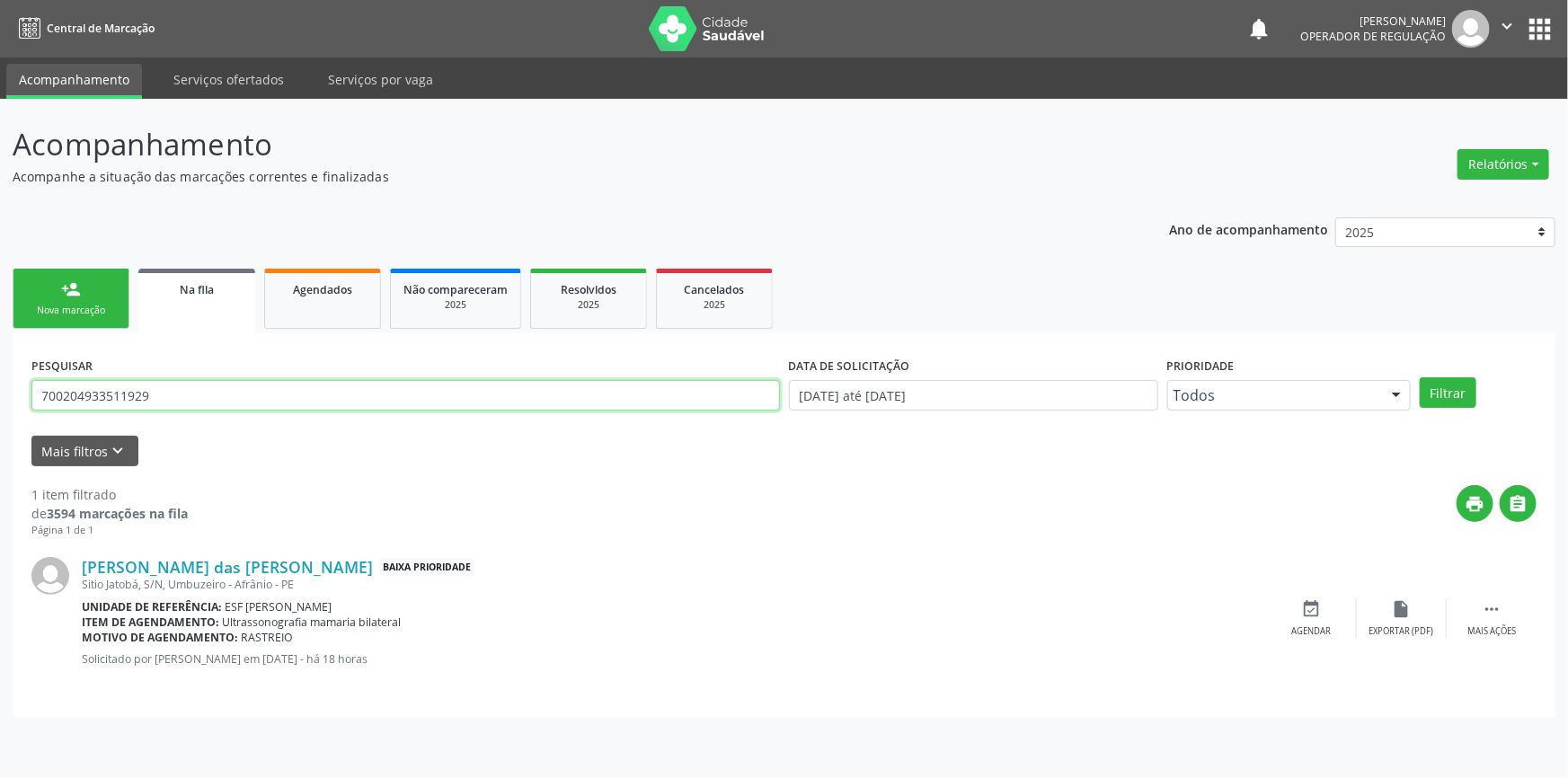
drag, startPoint x: 90, startPoint y: 398, endPoint x: 0, endPoint y: 368, distance: 94.9
click at [0, 368] on div "Acompanhamento Acompanhe a situação das marcações correntes e finalizadas Relat…" at bounding box center [784, 438] width 1568 height 679
type input "706504336764793"
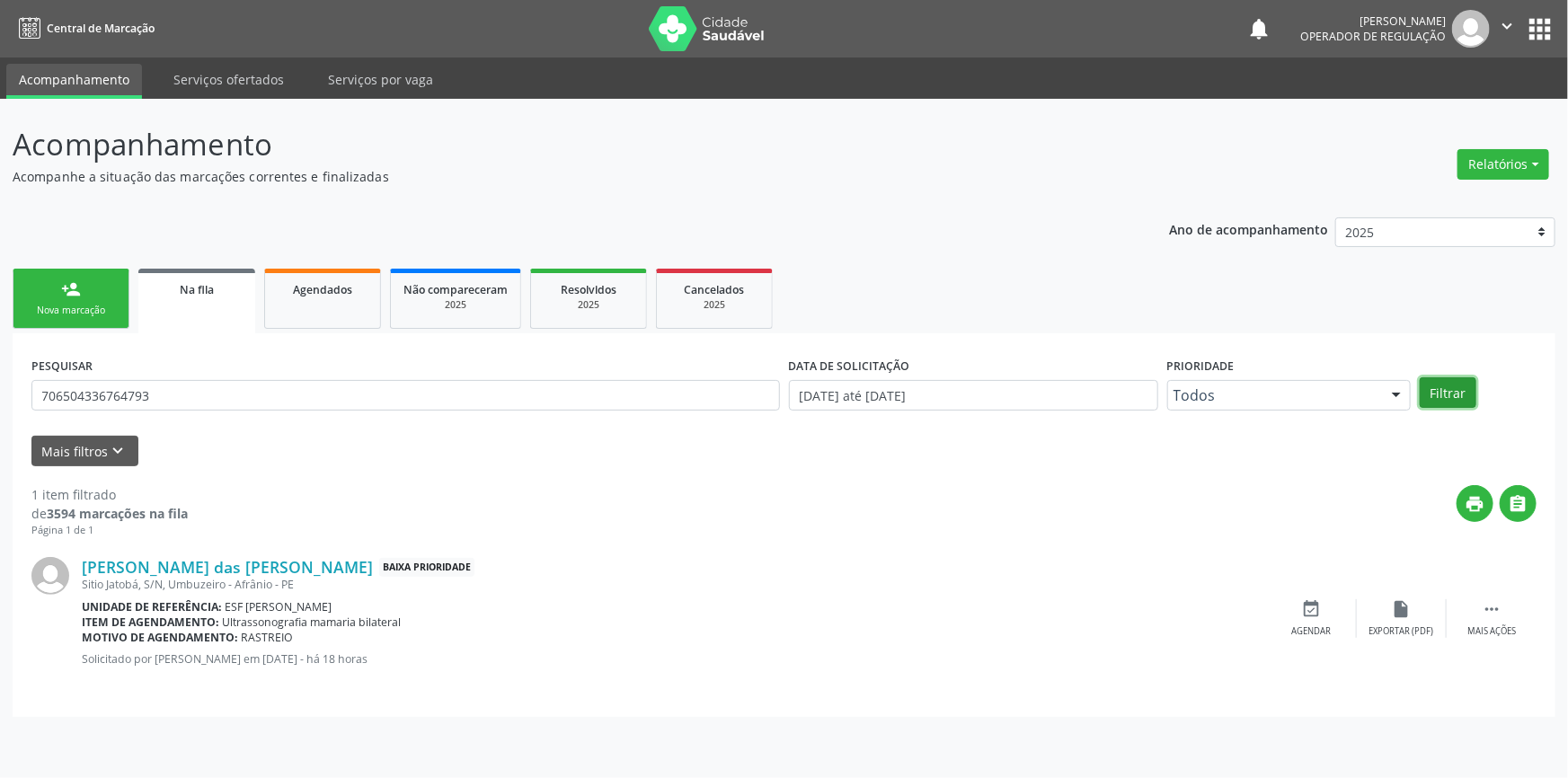
click at [1461, 389] on button "Filtrar" at bounding box center [1448, 392] width 57 height 31
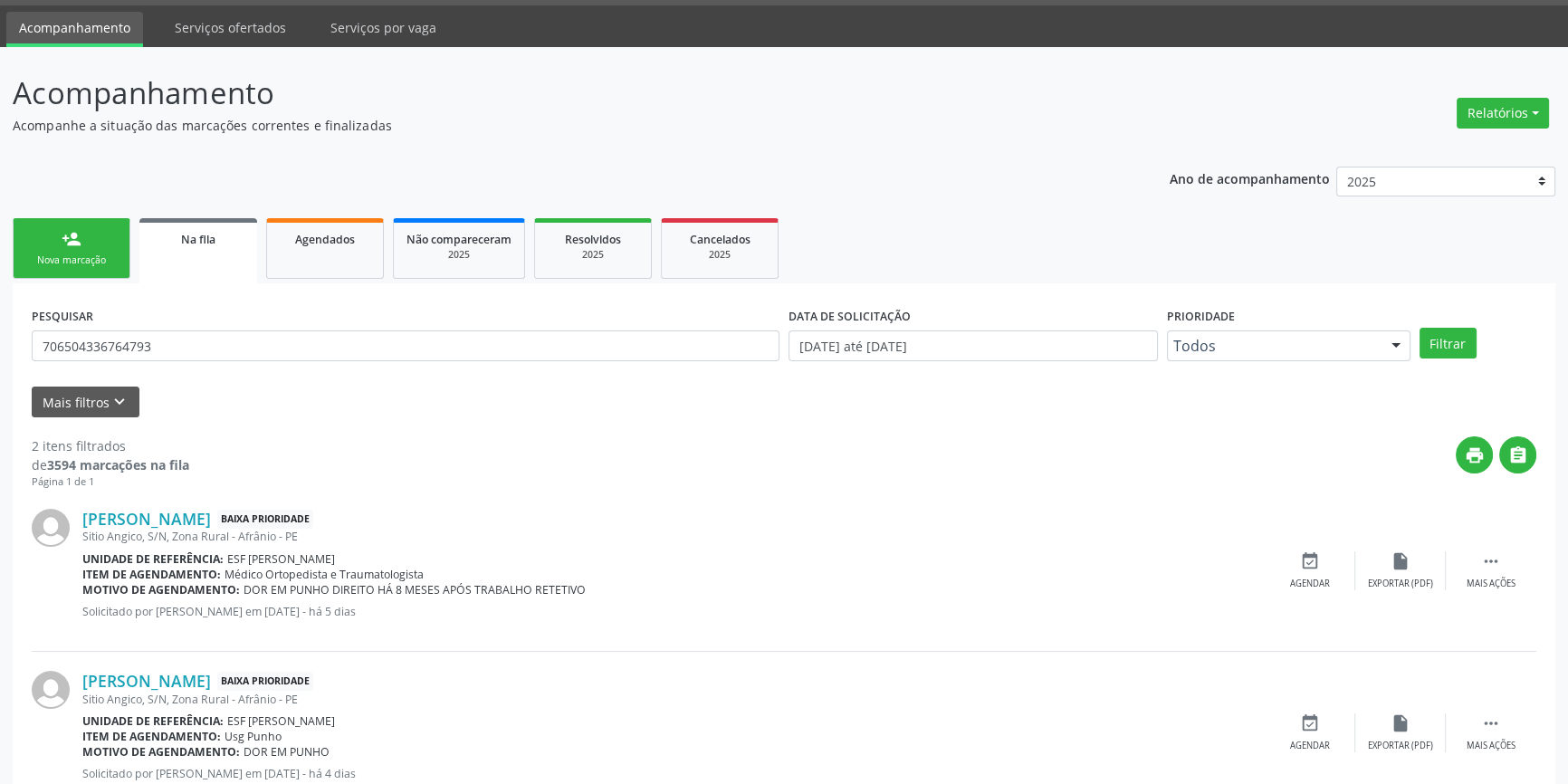
scroll to position [111, 0]
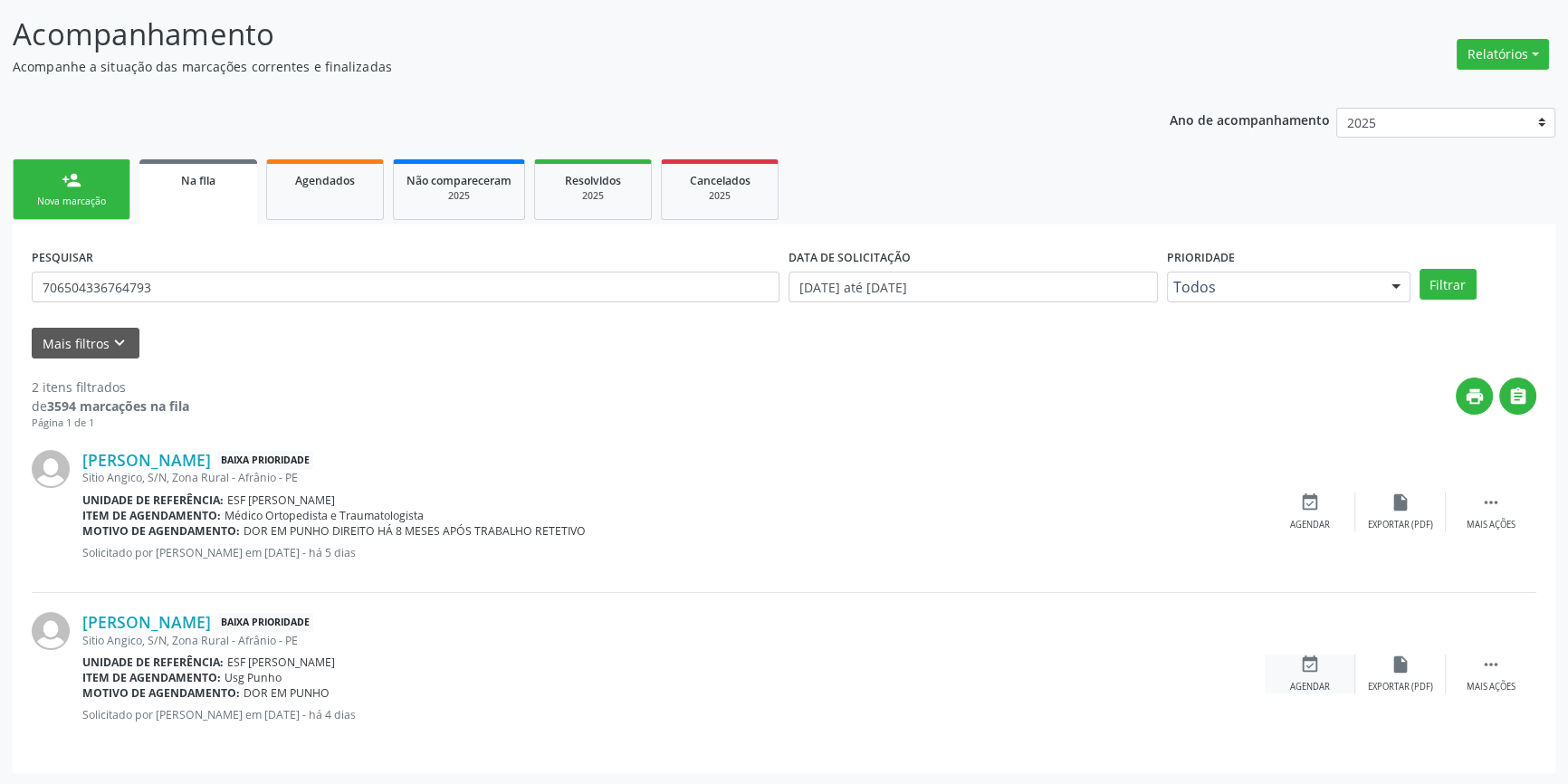
click at [1293, 673] on div "event_available Agendar" at bounding box center [1309, 674] width 91 height 39
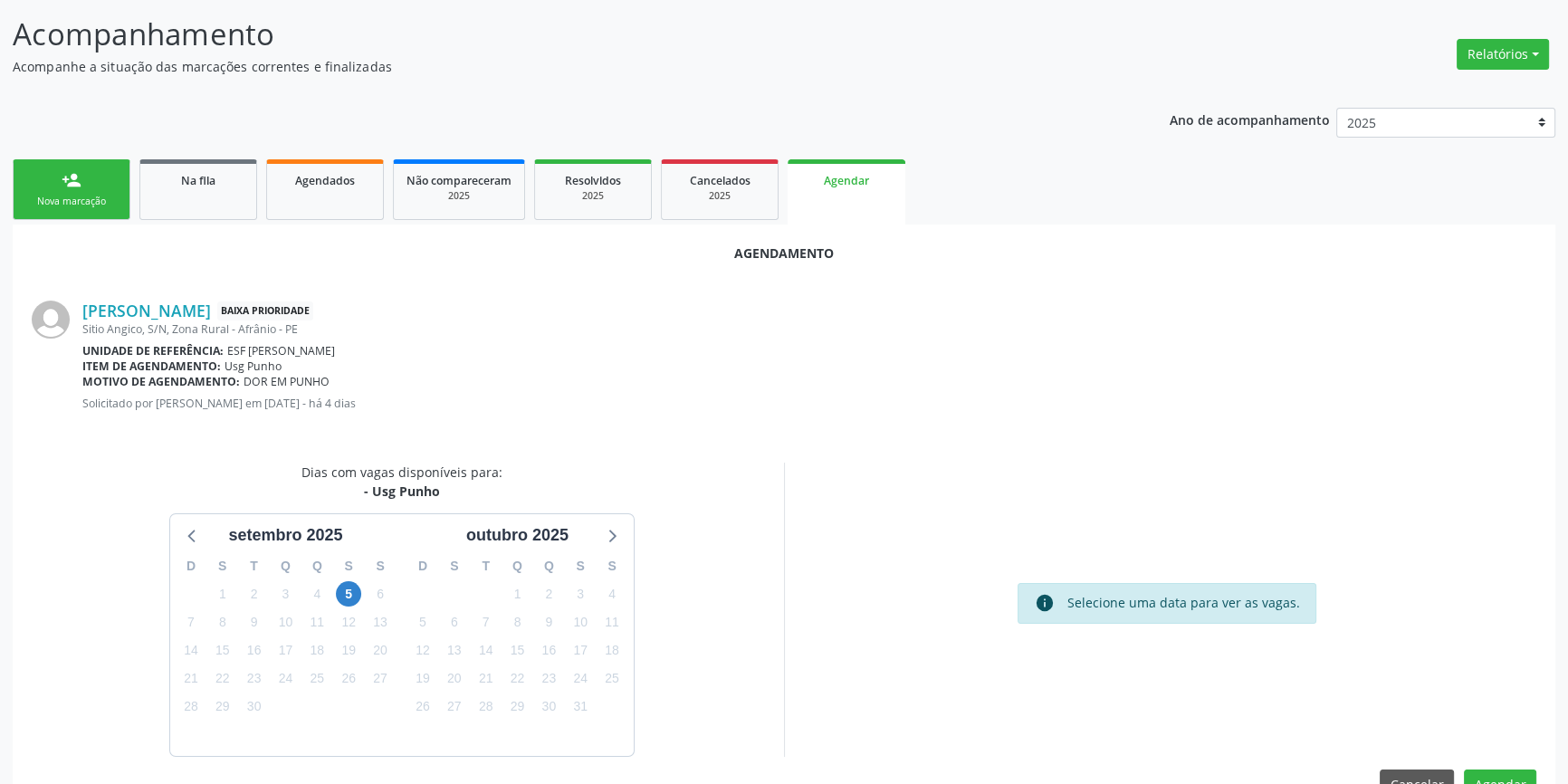
click at [337, 582] on div "5" at bounding box center [348, 594] width 25 height 28
click at [346, 585] on span "5" at bounding box center [348, 593] width 25 height 25
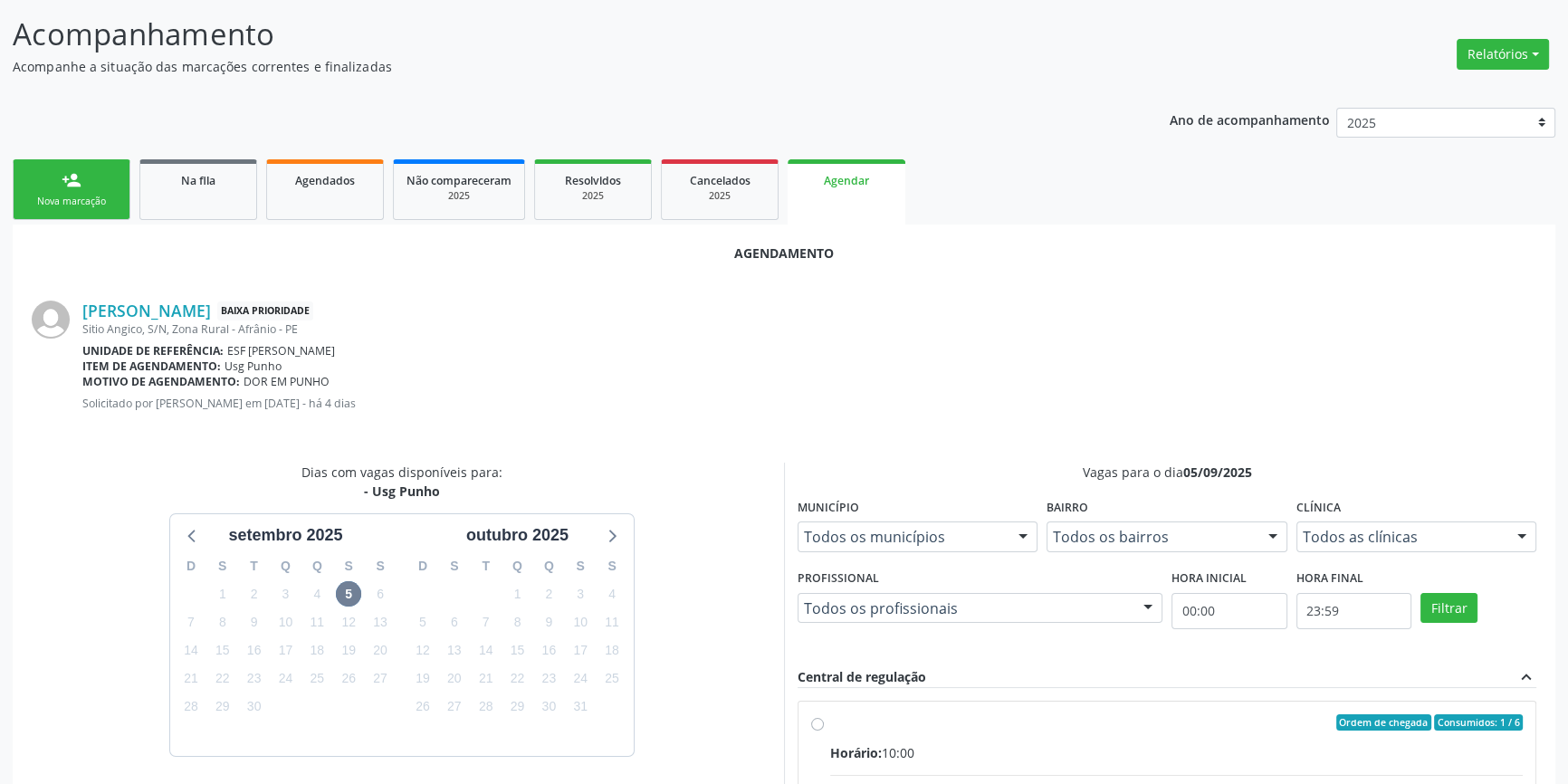
click at [823, 731] on input "Ordem de chegada Consumidos: 1 / 6 Horário: 10:00 Clínica: Renove Afranio Rede:…" at bounding box center [818, 721] width 13 height 16
radio input "true"
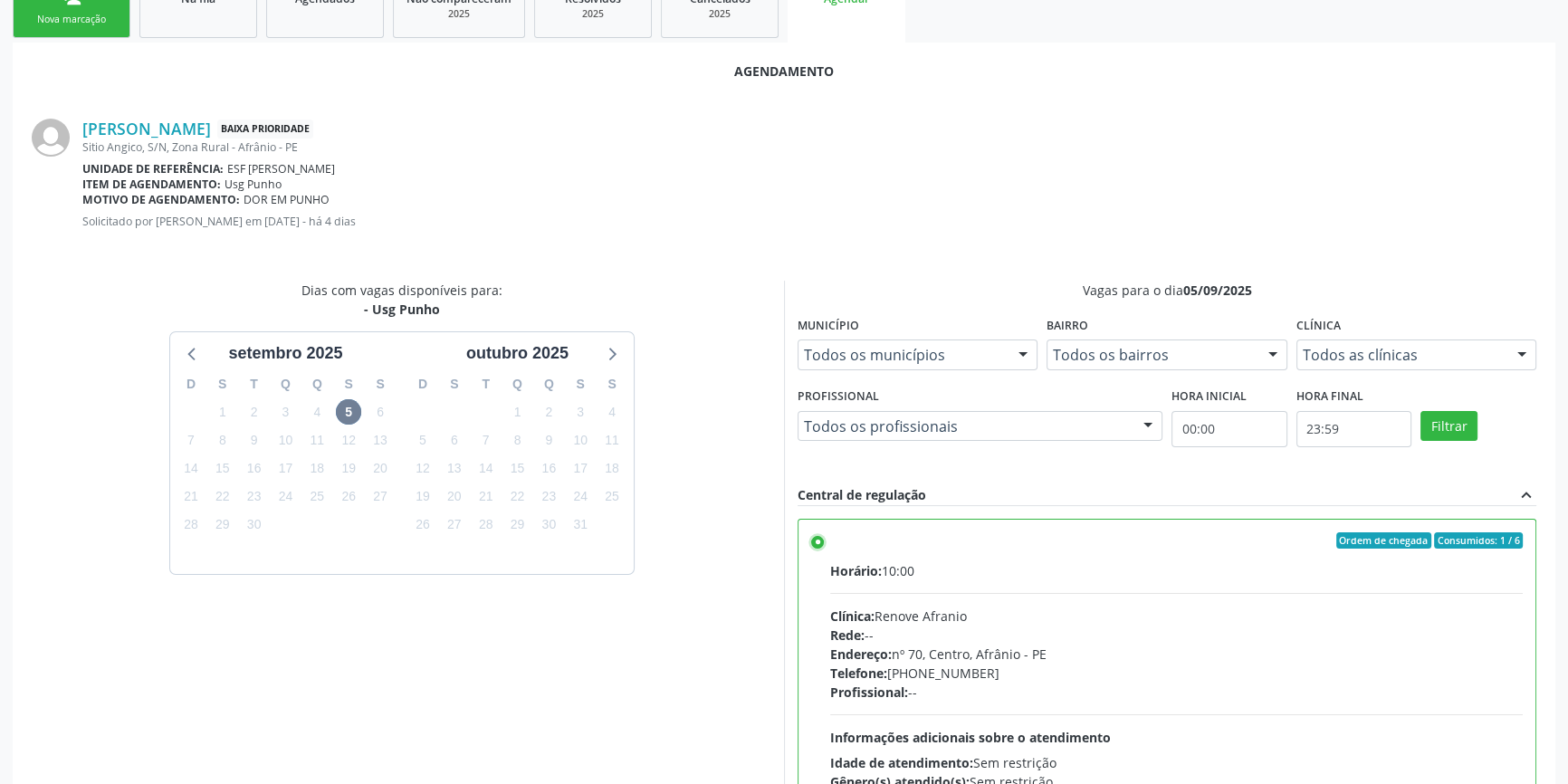
scroll to position [451, 0]
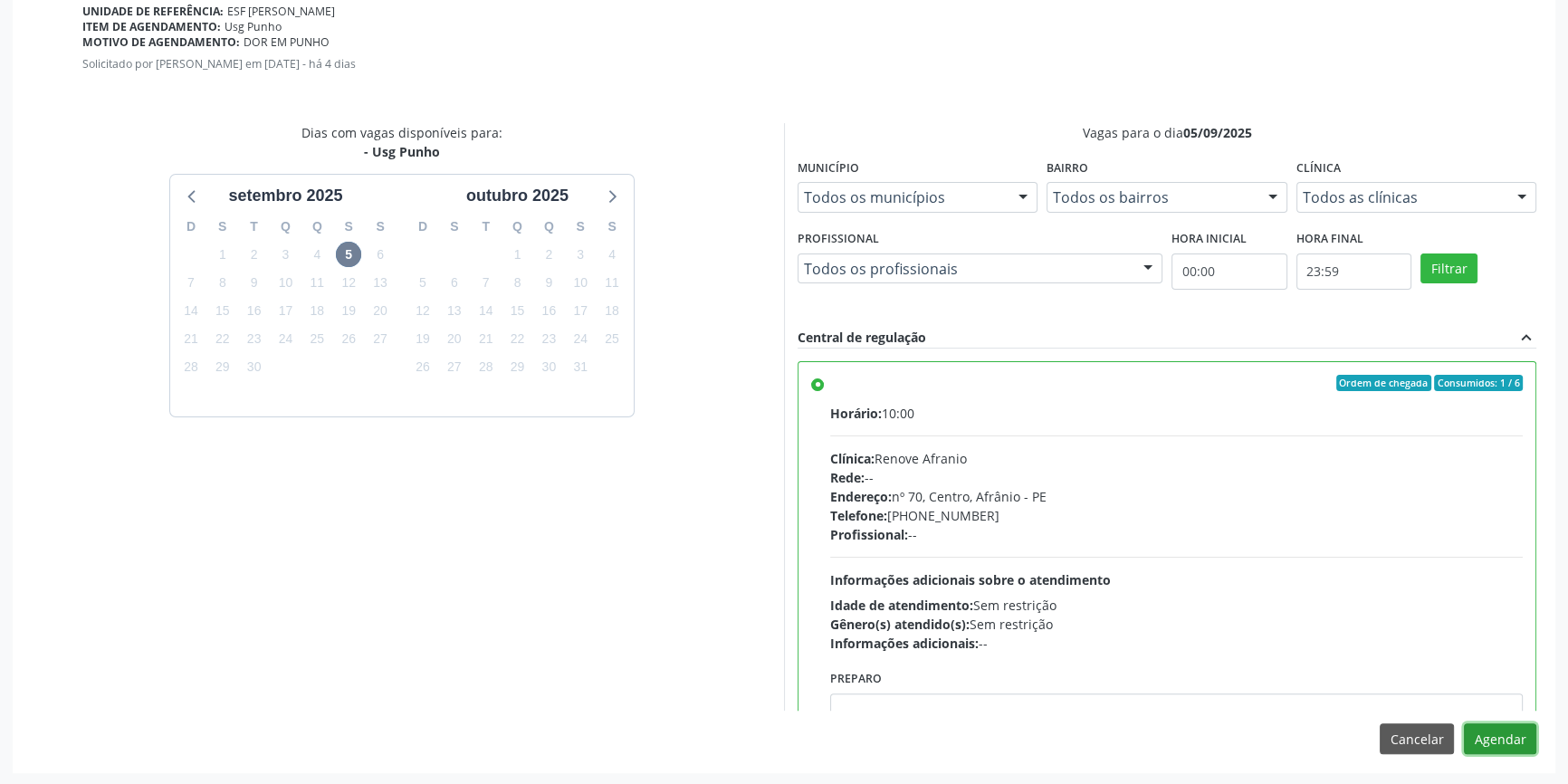
click at [1481, 736] on button "Agendar" at bounding box center [1500, 738] width 72 height 31
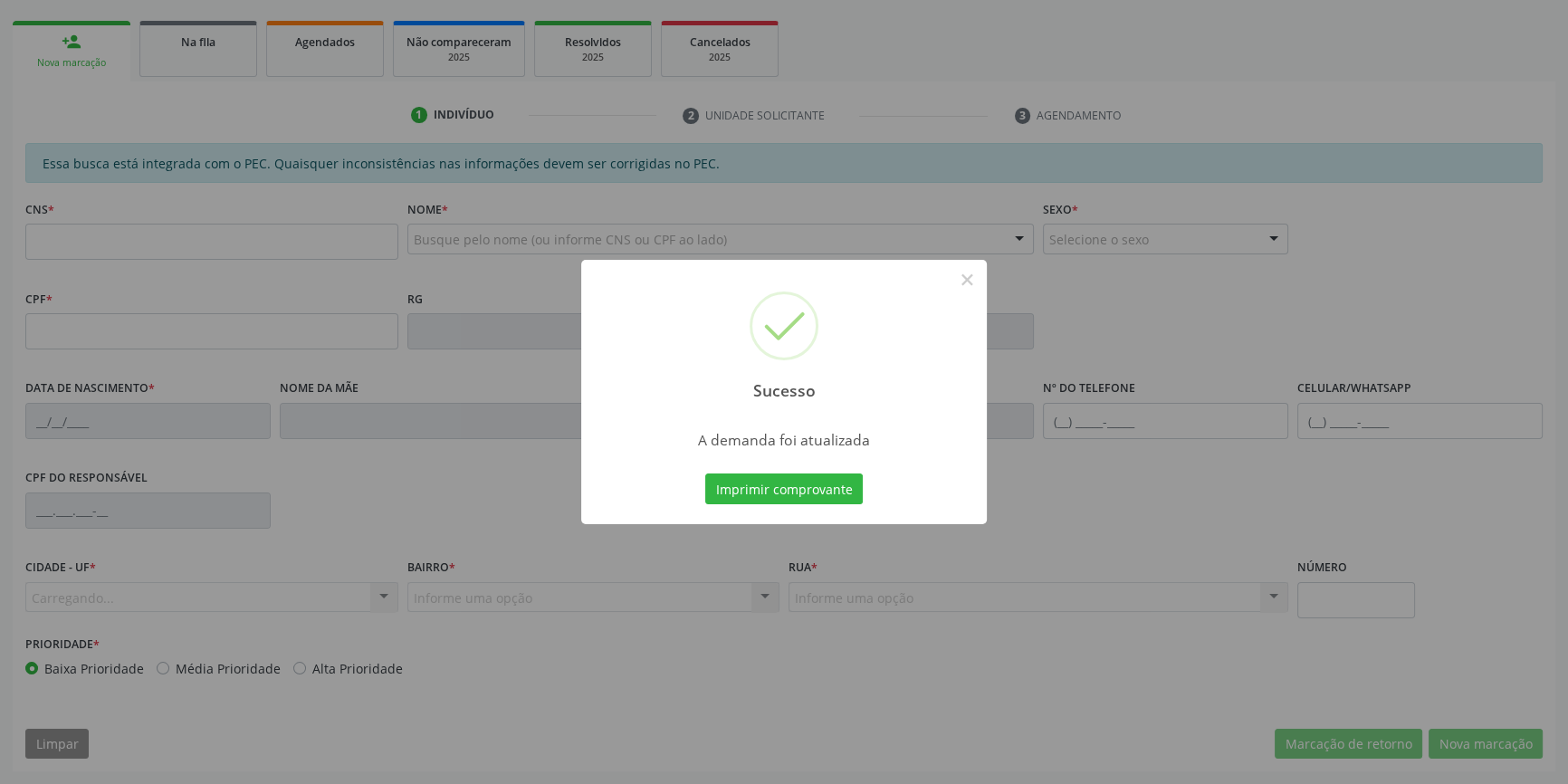
scroll to position [248, 0]
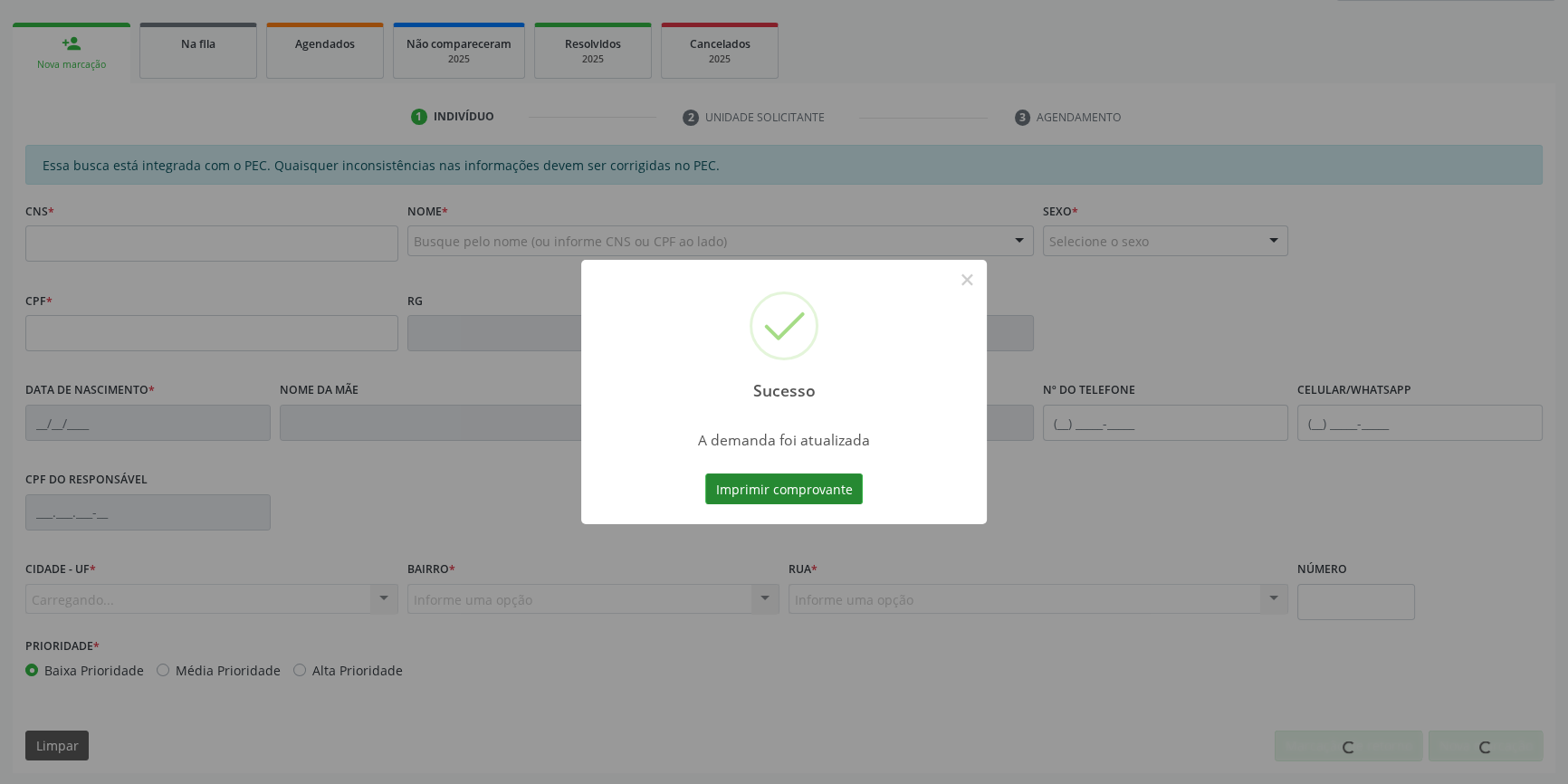
click at [814, 479] on button "Imprimir comprovante" at bounding box center [784, 488] width 157 height 31
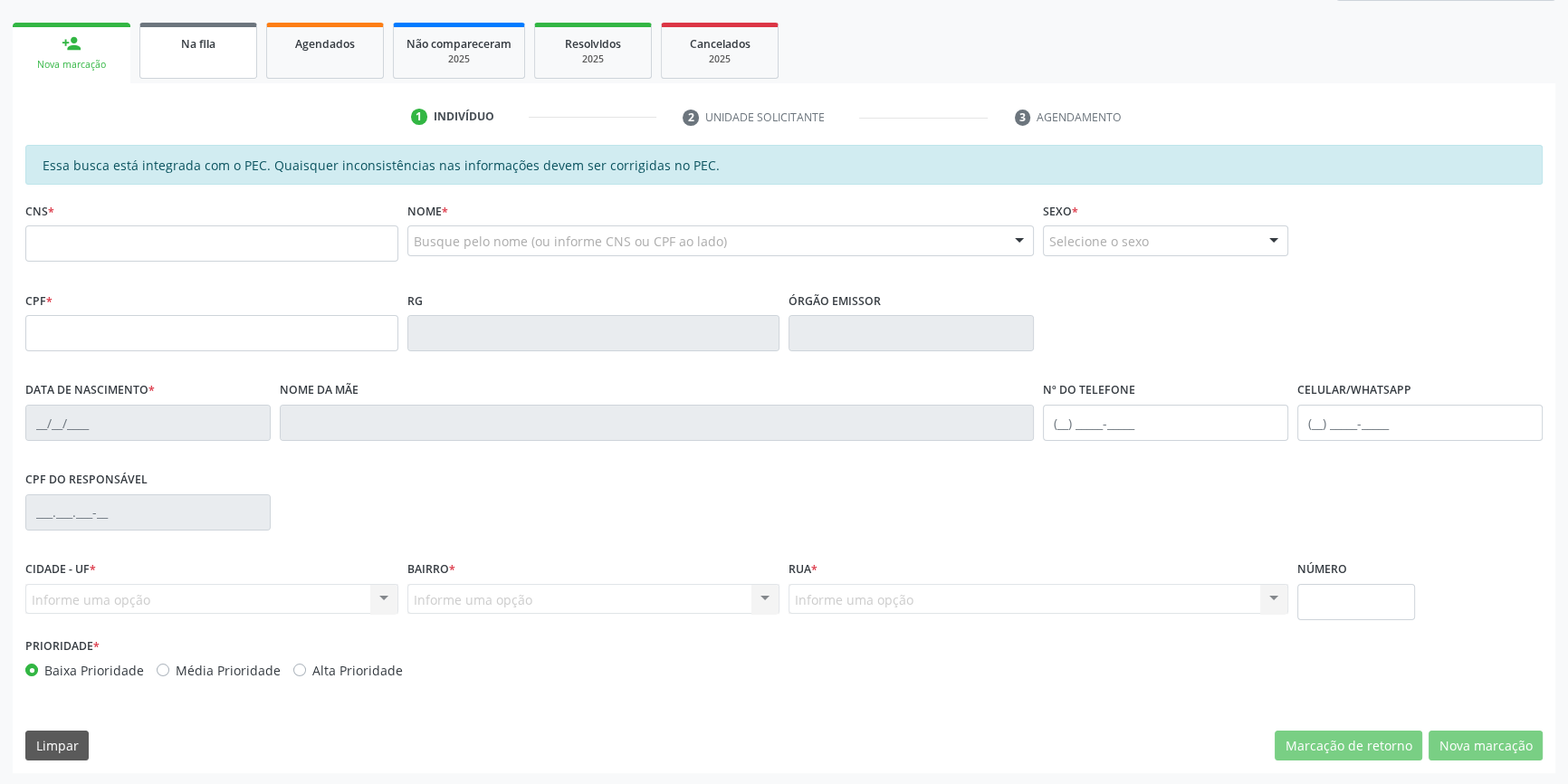
click at [213, 71] on link "Na fila" at bounding box center [199, 51] width 118 height 56
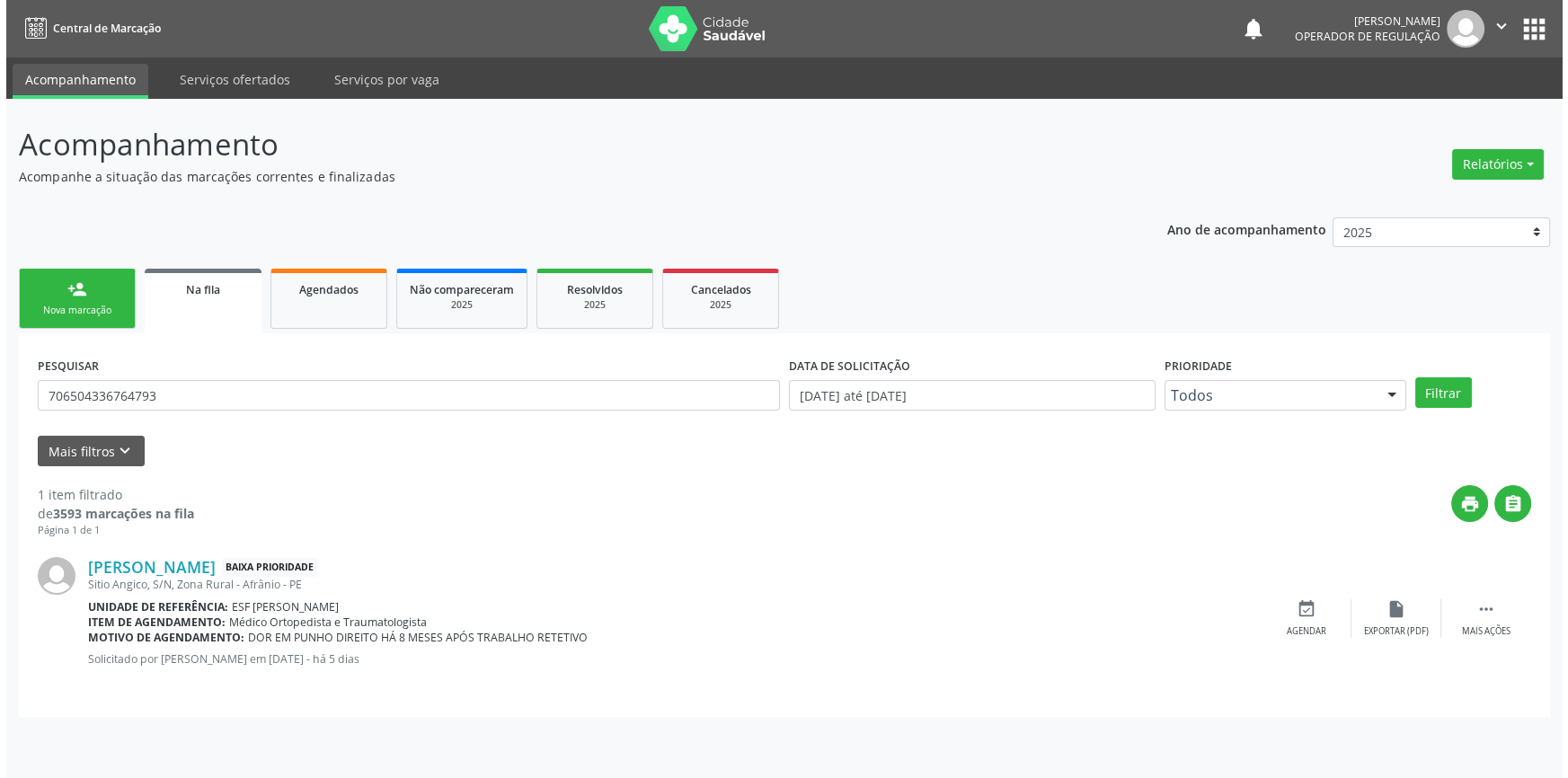
scroll to position [0, 0]
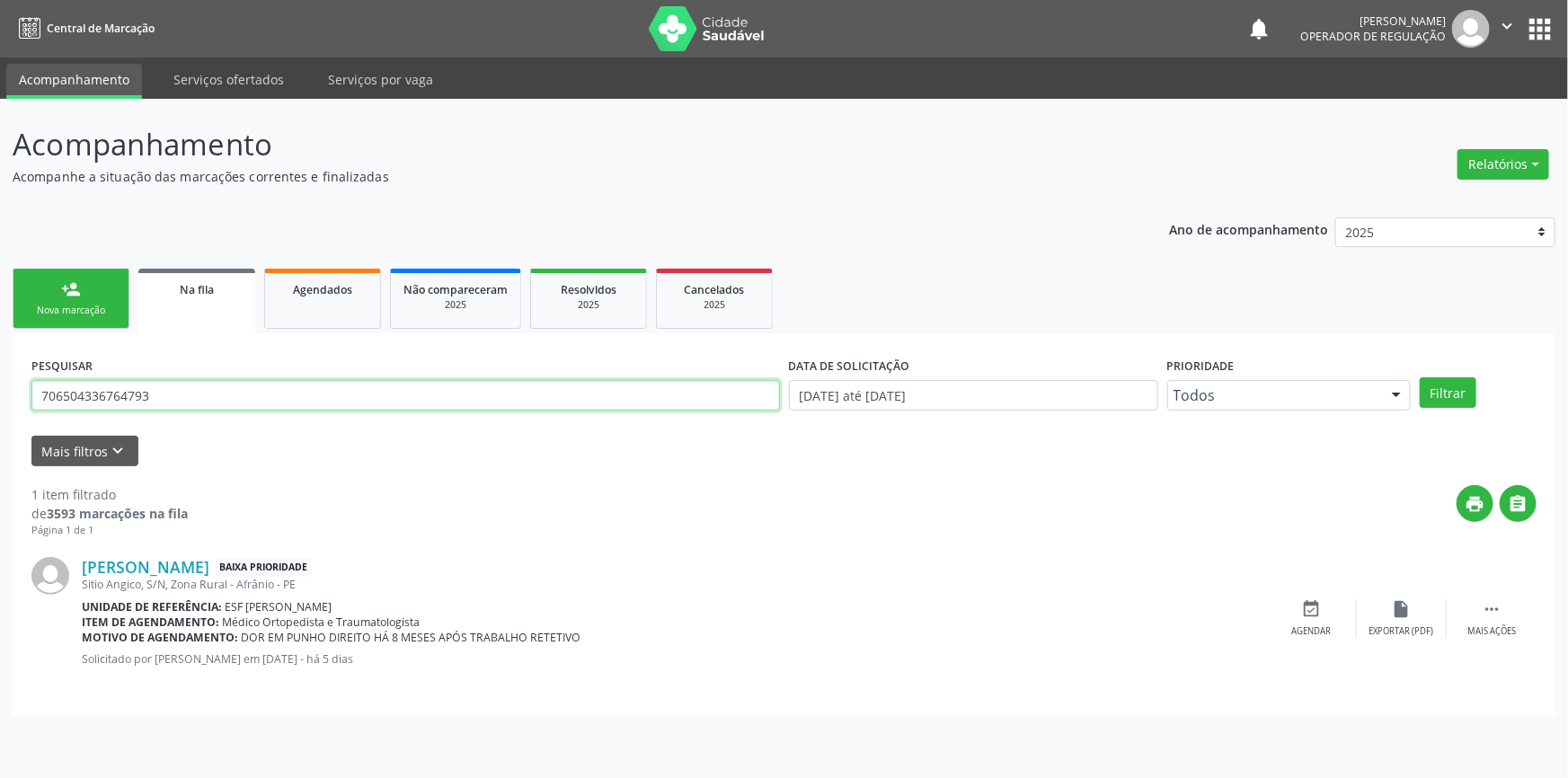
drag, startPoint x: 154, startPoint y: 402, endPoint x: 0, endPoint y: 409, distance: 154.2
click at [0, 409] on div "Acompanhamento Acompanhe a situação das marcações correntes e finalizadas Relat…" at bounding box center [784, 438] width 1568 height 679
type input "706203793025170"
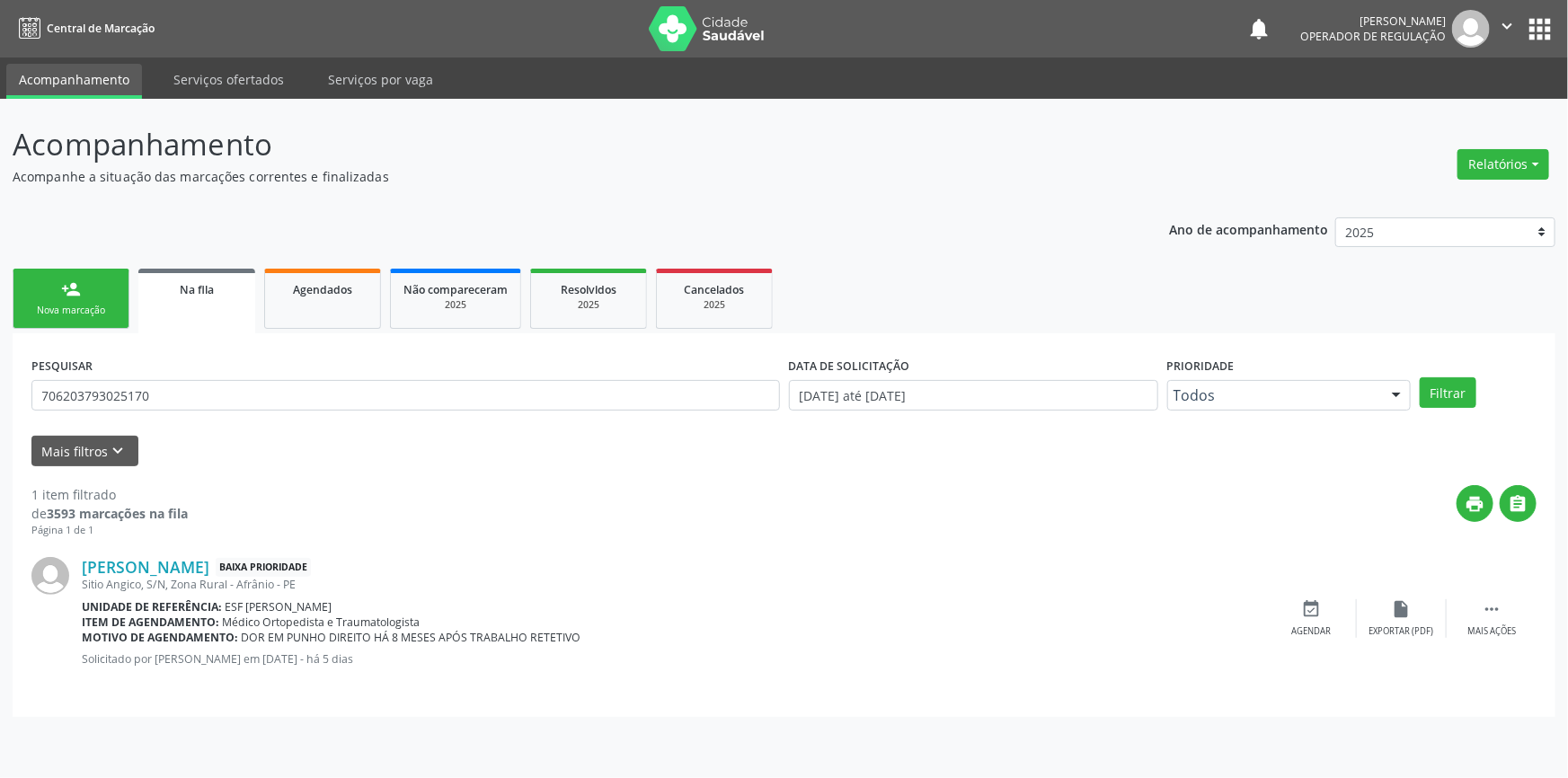
click at [1449, 407] on div "PESQUISAR 706203793025170 DATA DE SOLICITAÇÃO 01/01/2018 até 02/09/2025 Priorid…" at bounding box center [784, 387] width 1514 height 70
click at [1465, 401] on button "Filtrar" at bounding box center [1448, 392] width 57 height 31
click at [1482, 617] on icon "" at bounding box center [1491, 609] width 20 height 20
click at [1401, 613] on icon "edit" at bounding box center [1402, 609] width 20 height 20
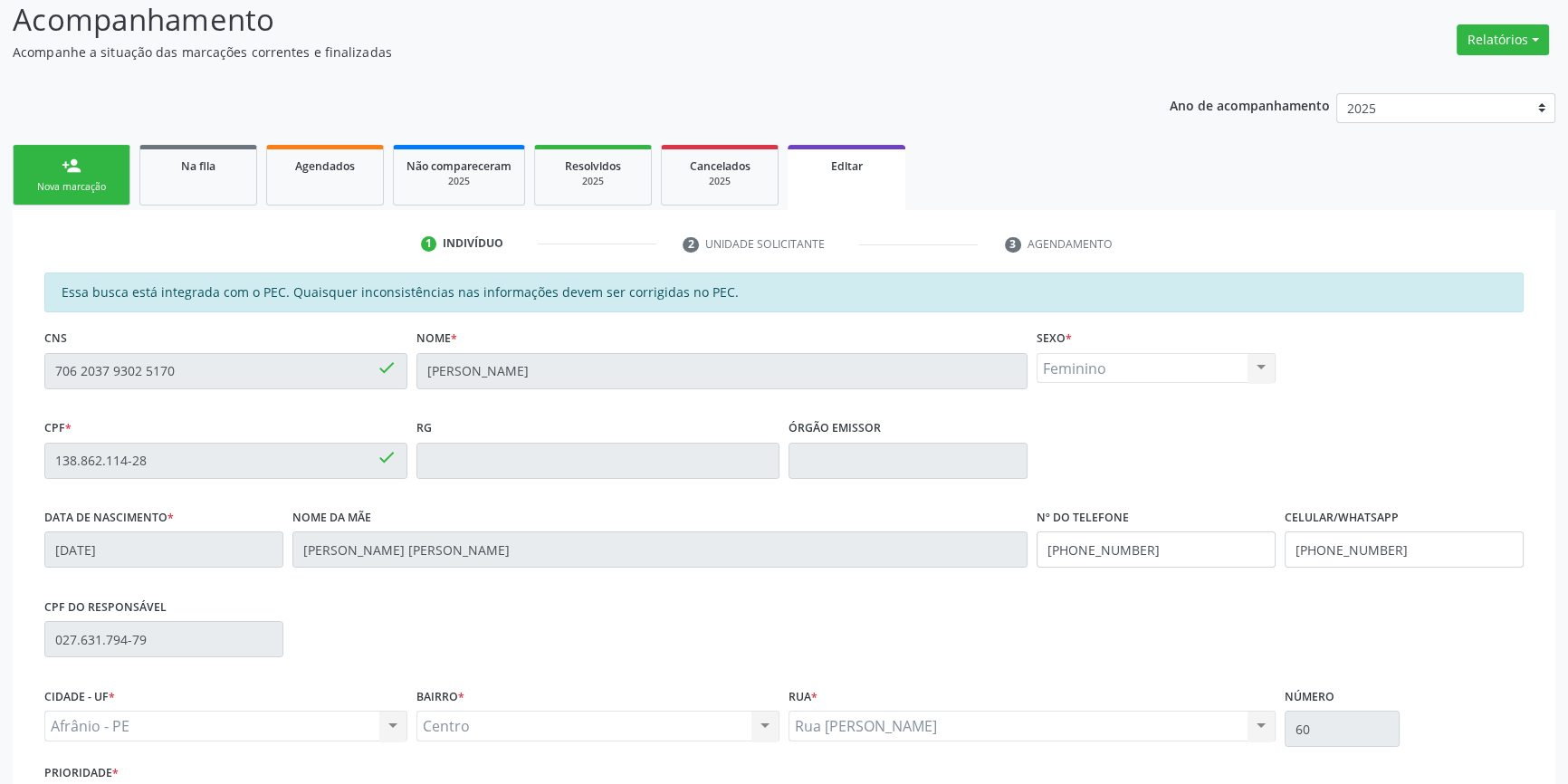
scroll to position [246, 0]
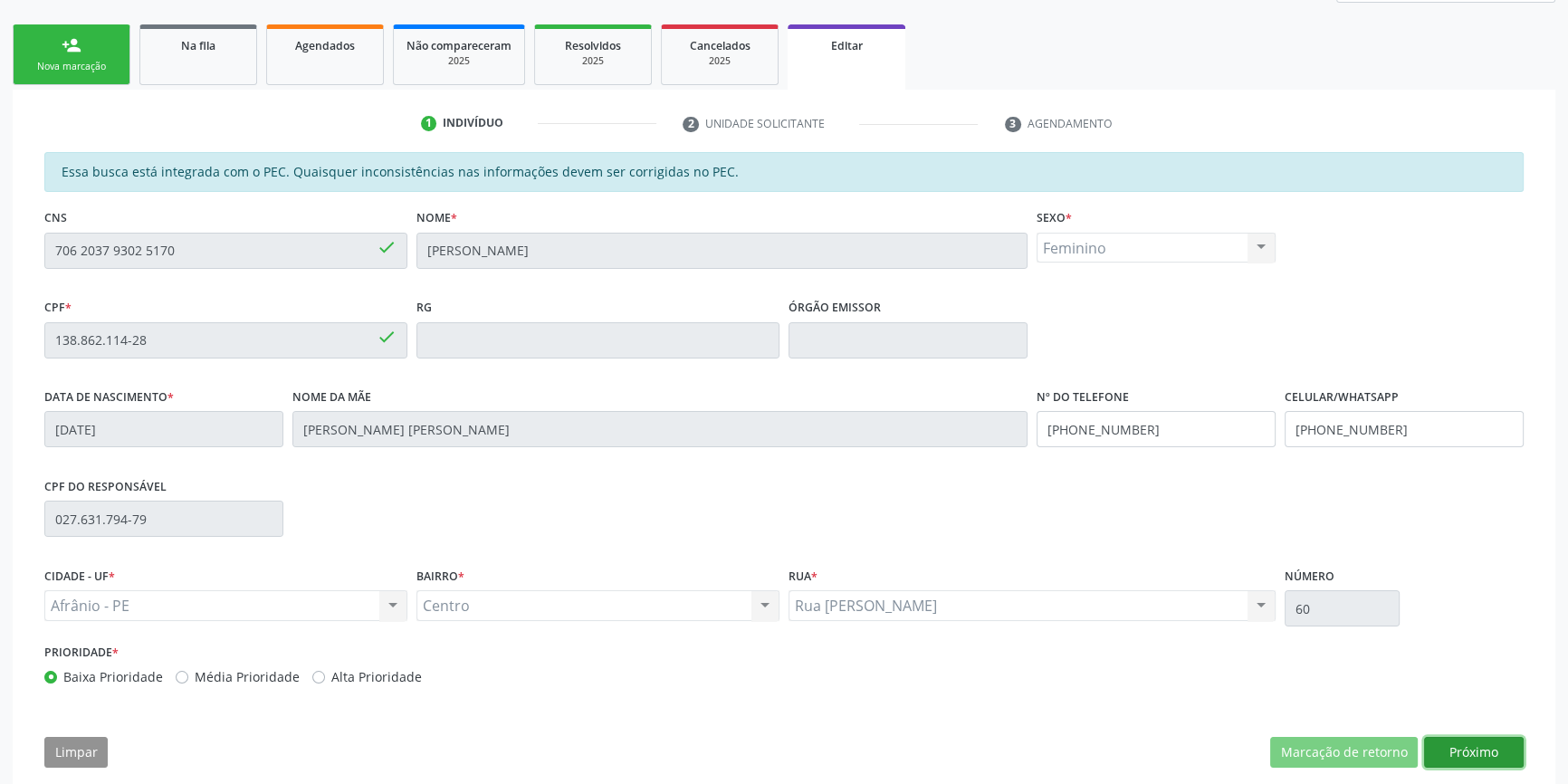
click at [1489, 764] on button "Próximo" at bounding box center [1473, 752] width 99 height 31
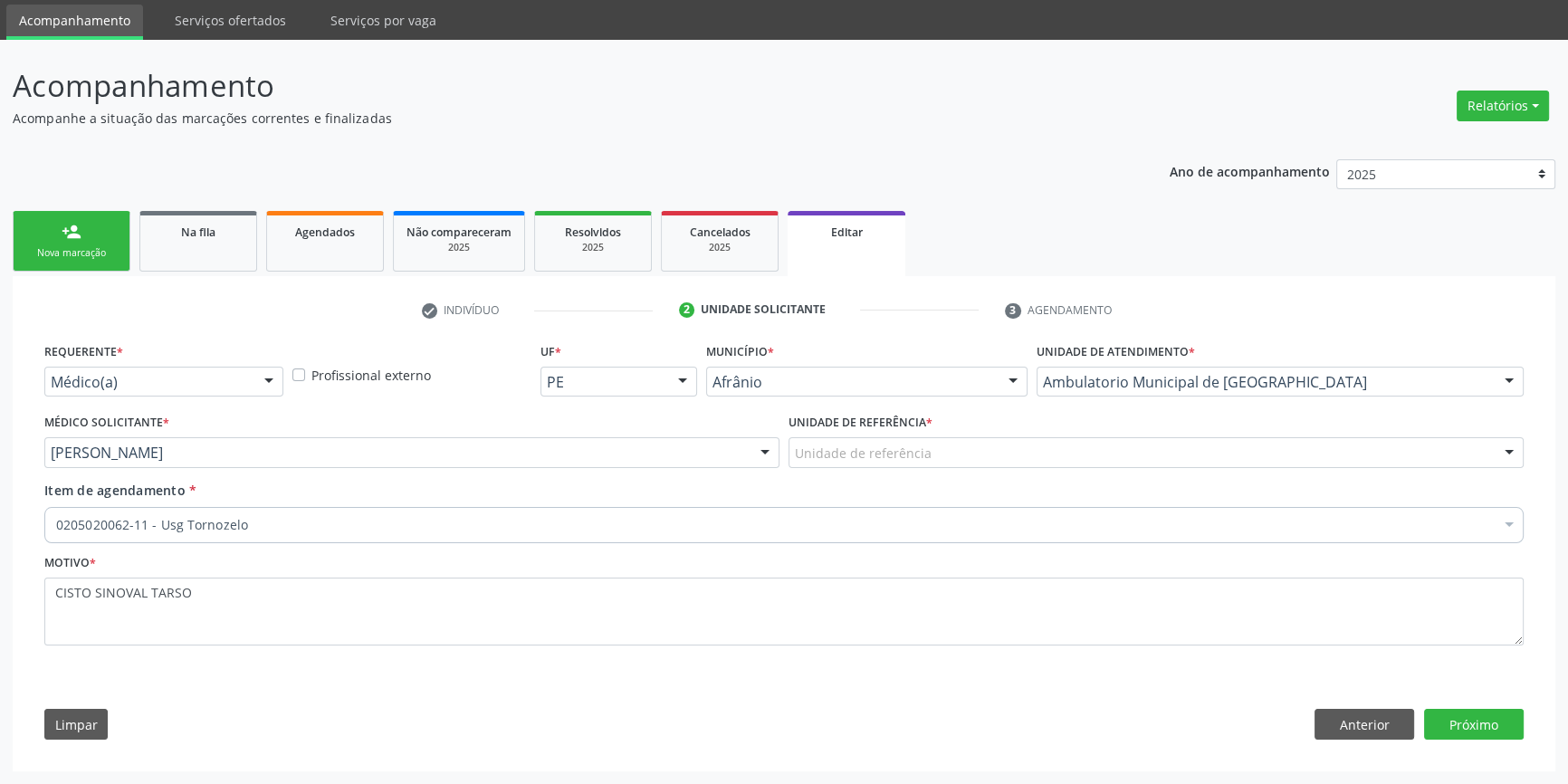
scroll to position [58, 0]
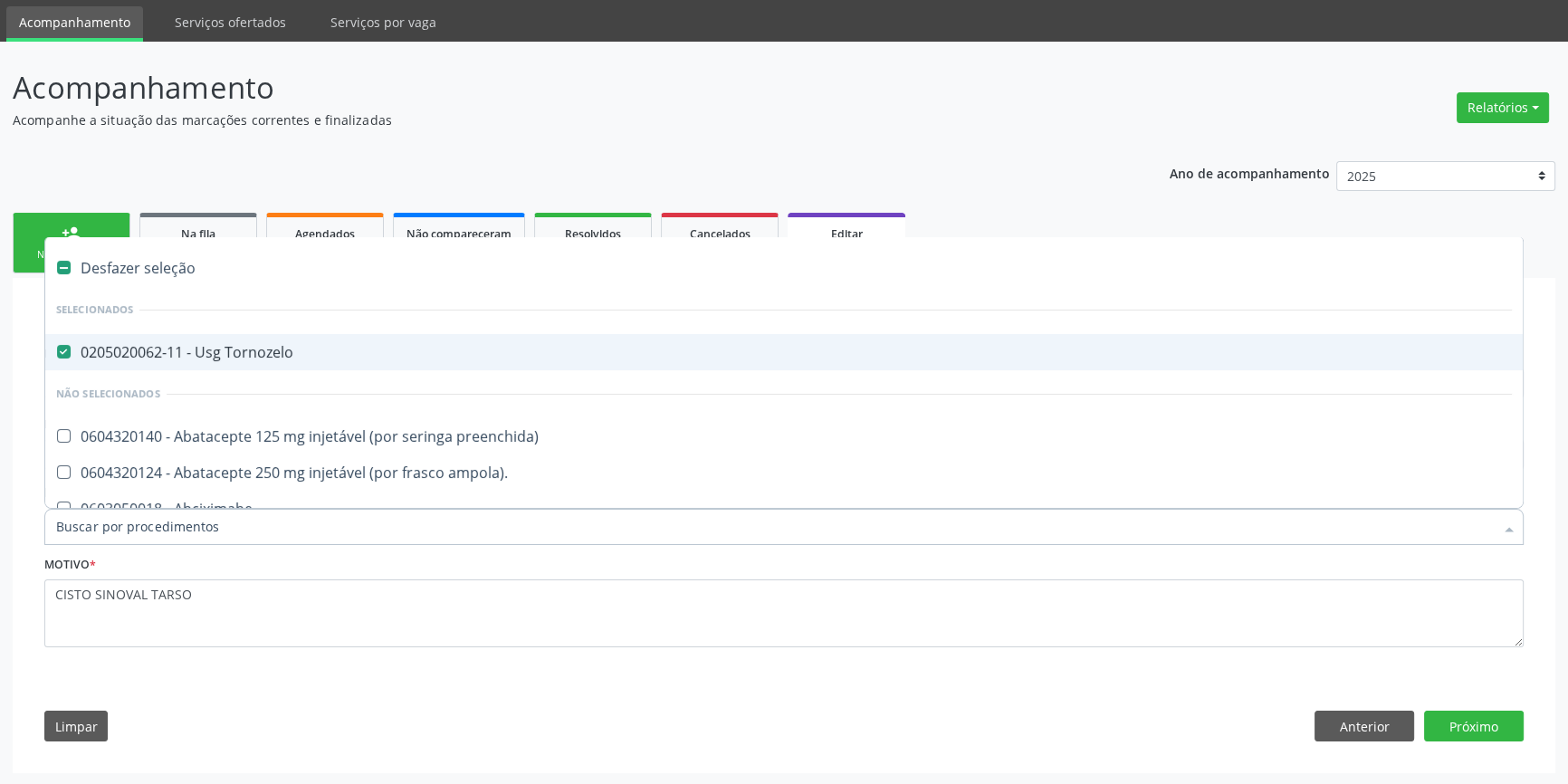
click at [192, 267] on div "Desfazer seleção" at bounding box center [783, 268] width 1477 height 37
checkbox Tornozelo "false"
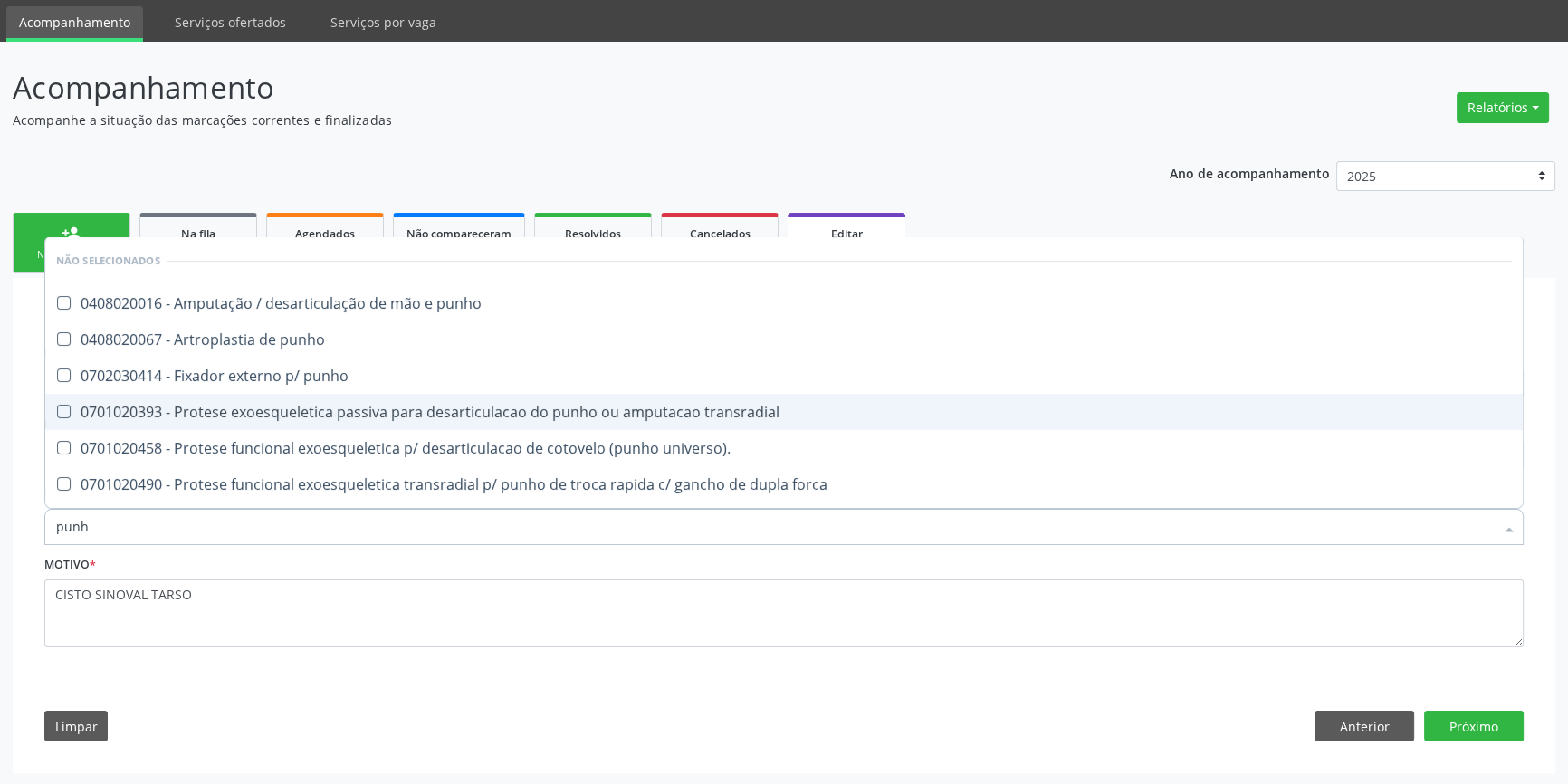
type input "punho"
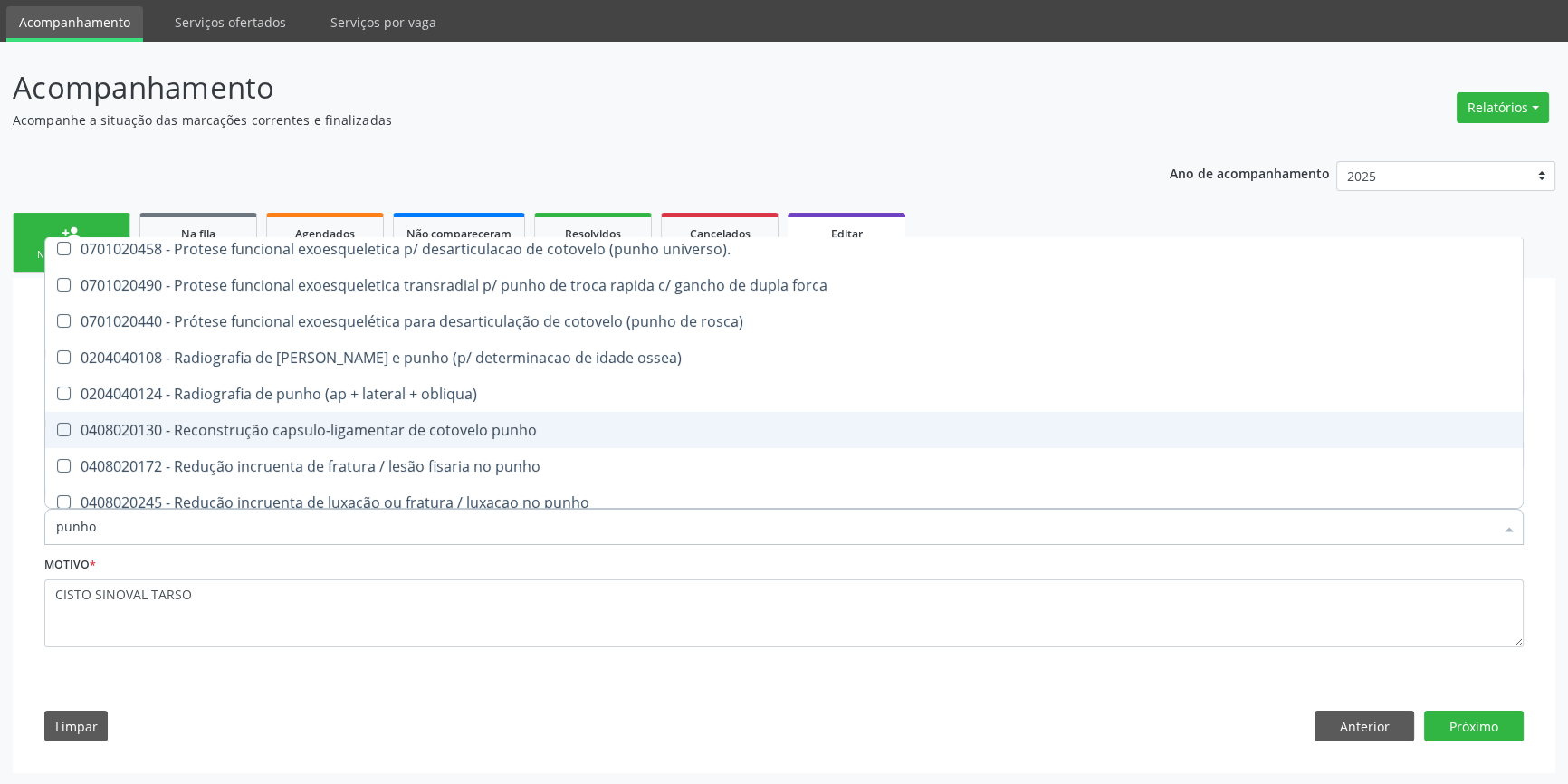
scroll to position [356, 0]
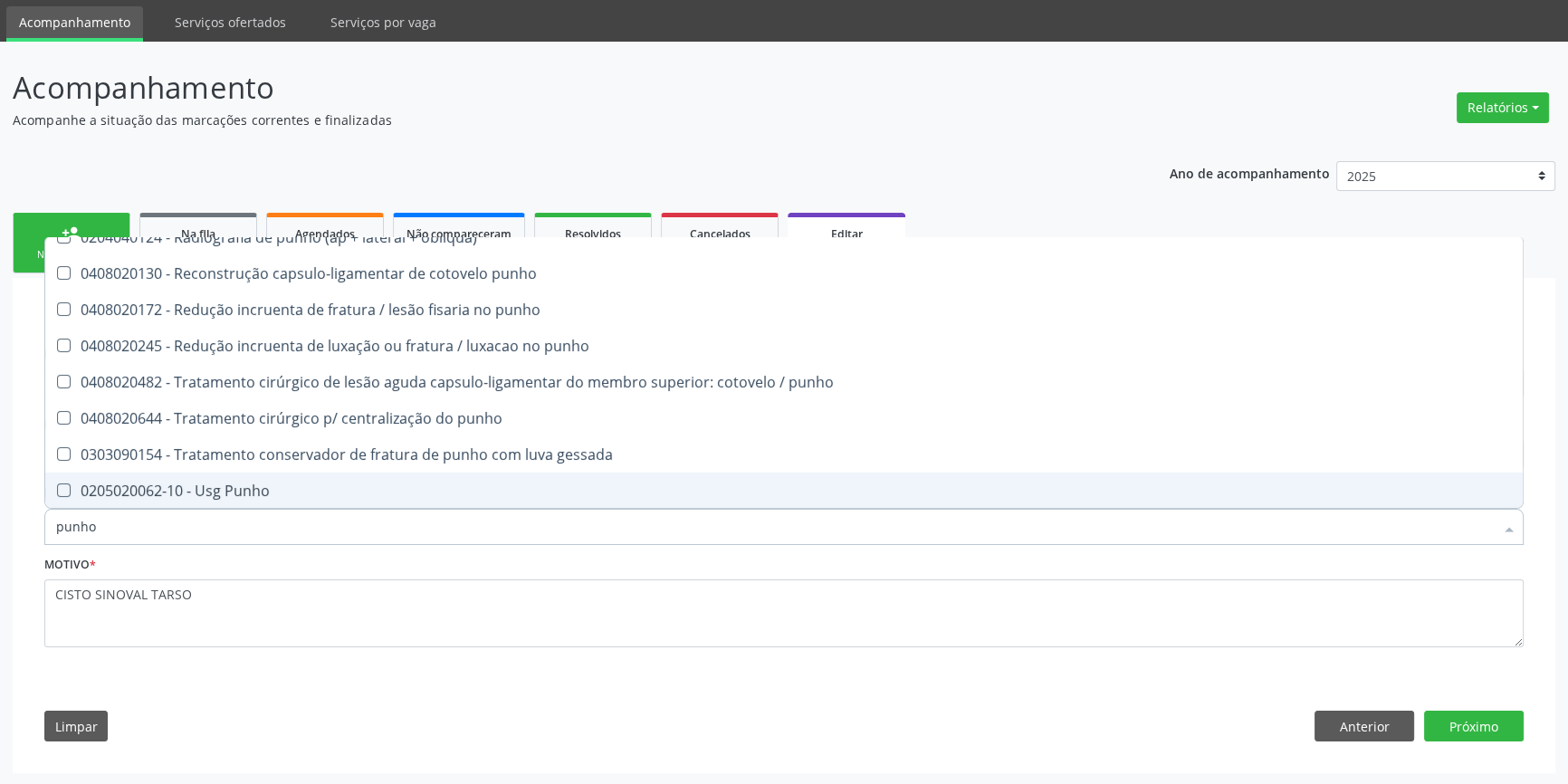
click at [225, 485] on div "0205020062-10 - Usg Punho" at bounding box center [784, 490] width 1456 height 14
checkbox Punho "true"
click at [1464, 724] on button "Próximo" at bounding box center [1473, 726] width 99 height 31
checkbox punho "true"
checkbox Punho "false"
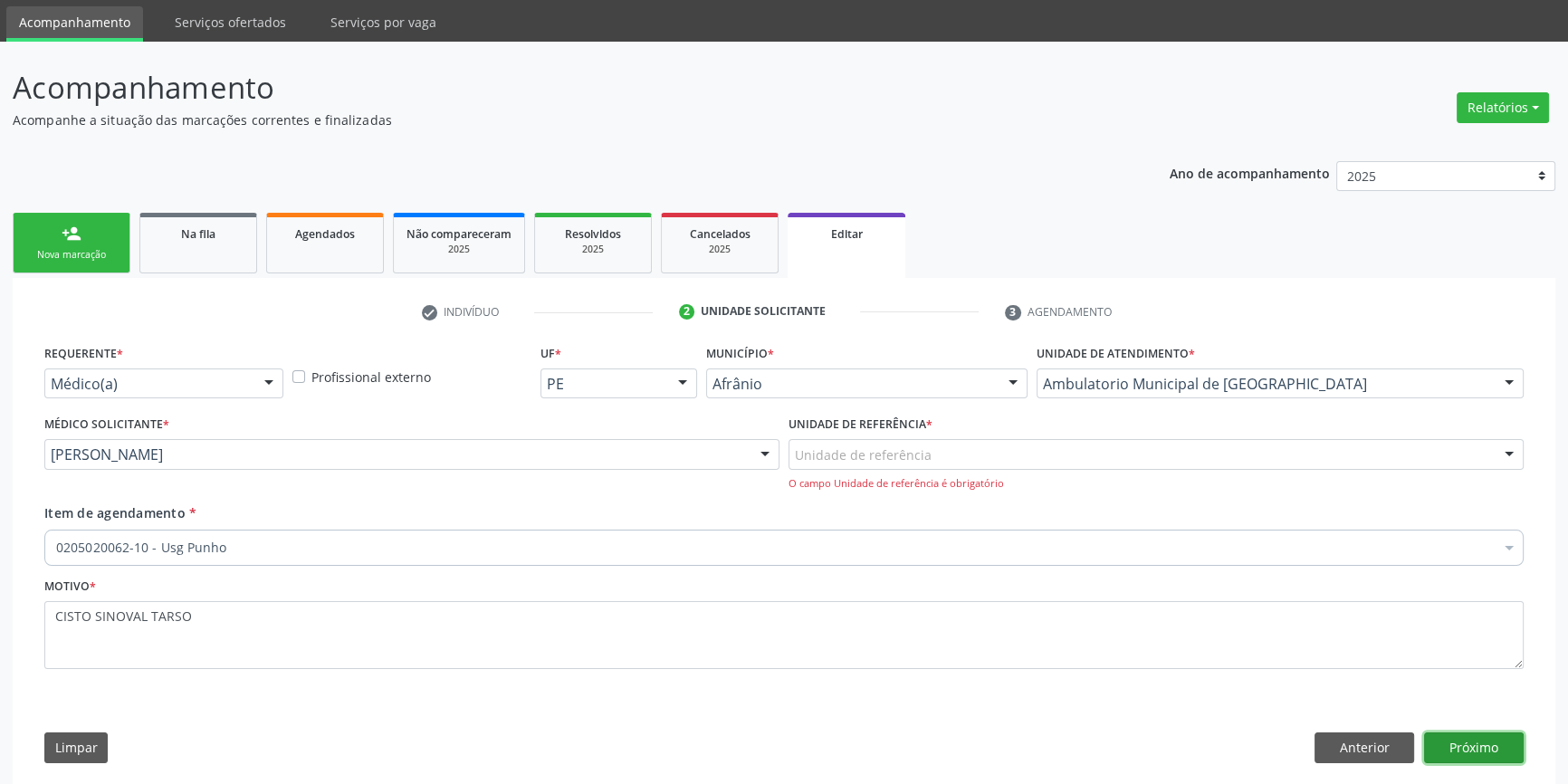
scroll to position [0, 0]
click at [965, 444] on div "Unidade de referência" at bounding box center [1156, 454] width 735 height 31
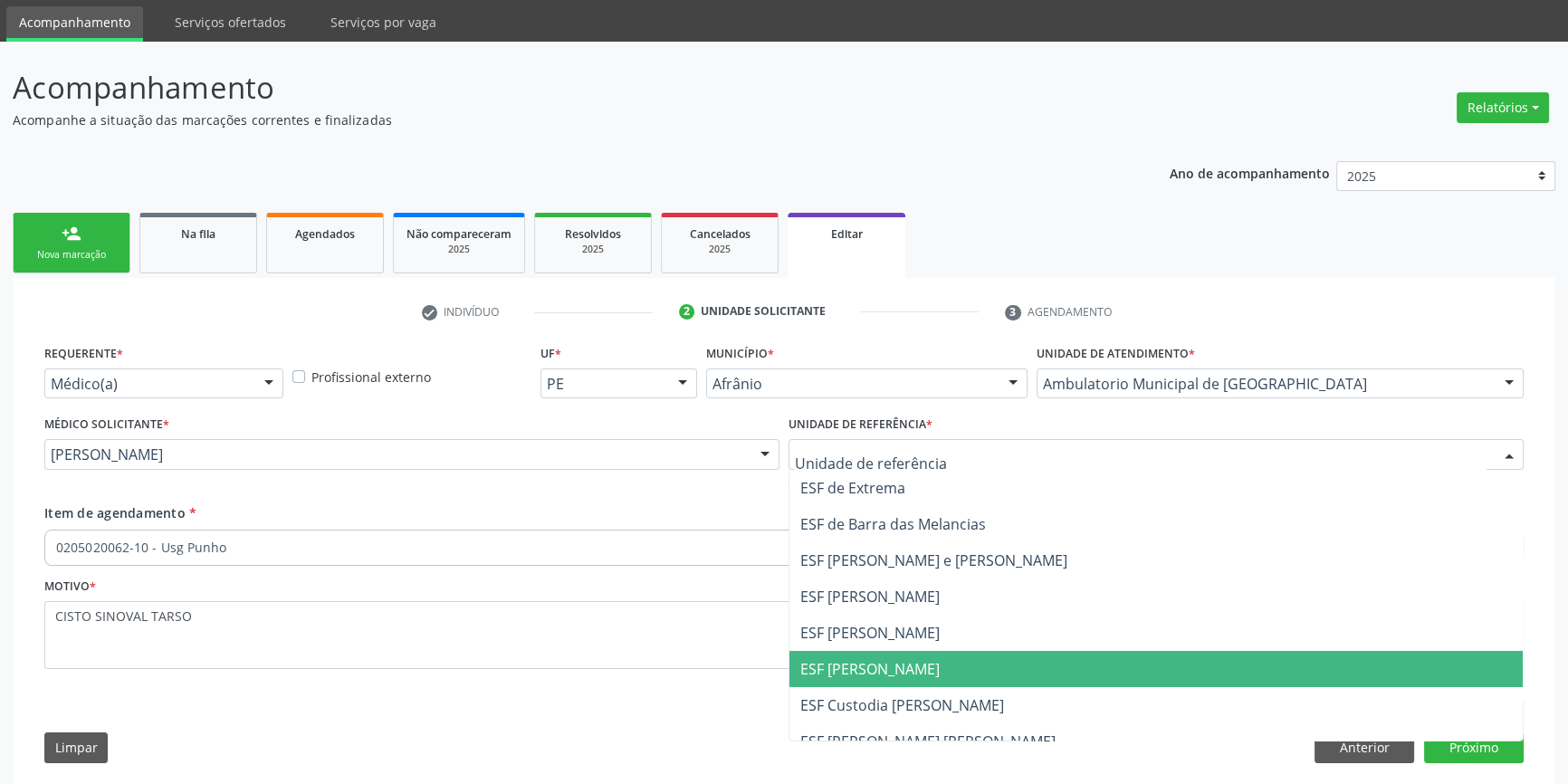
click at [927, 655] on span "ESF [PERSON_NAME]" at bounding box center [1156, 669] width 733 height 37
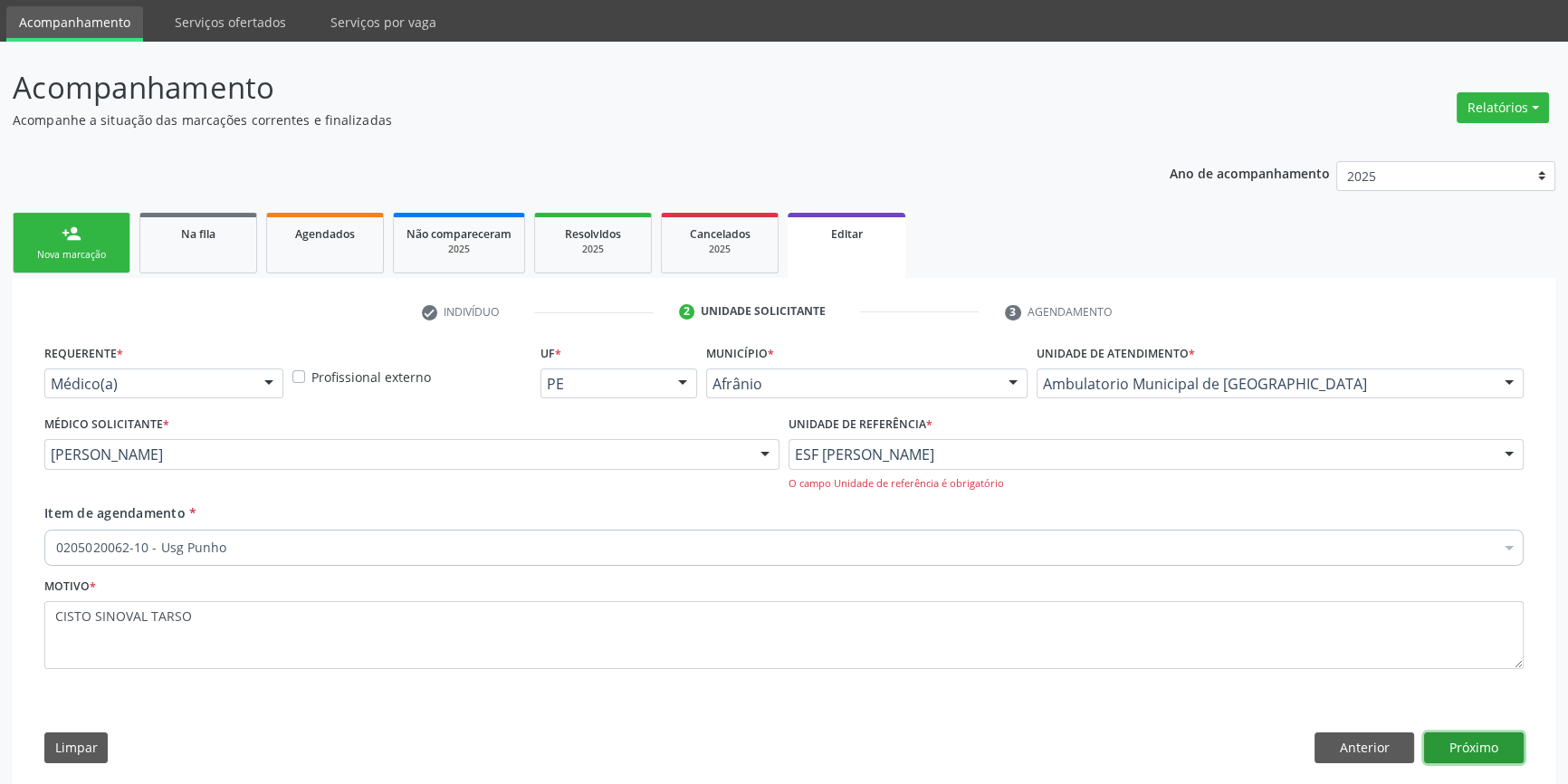
click at [1484, 753] on button "Próximo" at bounding box center [1473, 747] width 99 height 31
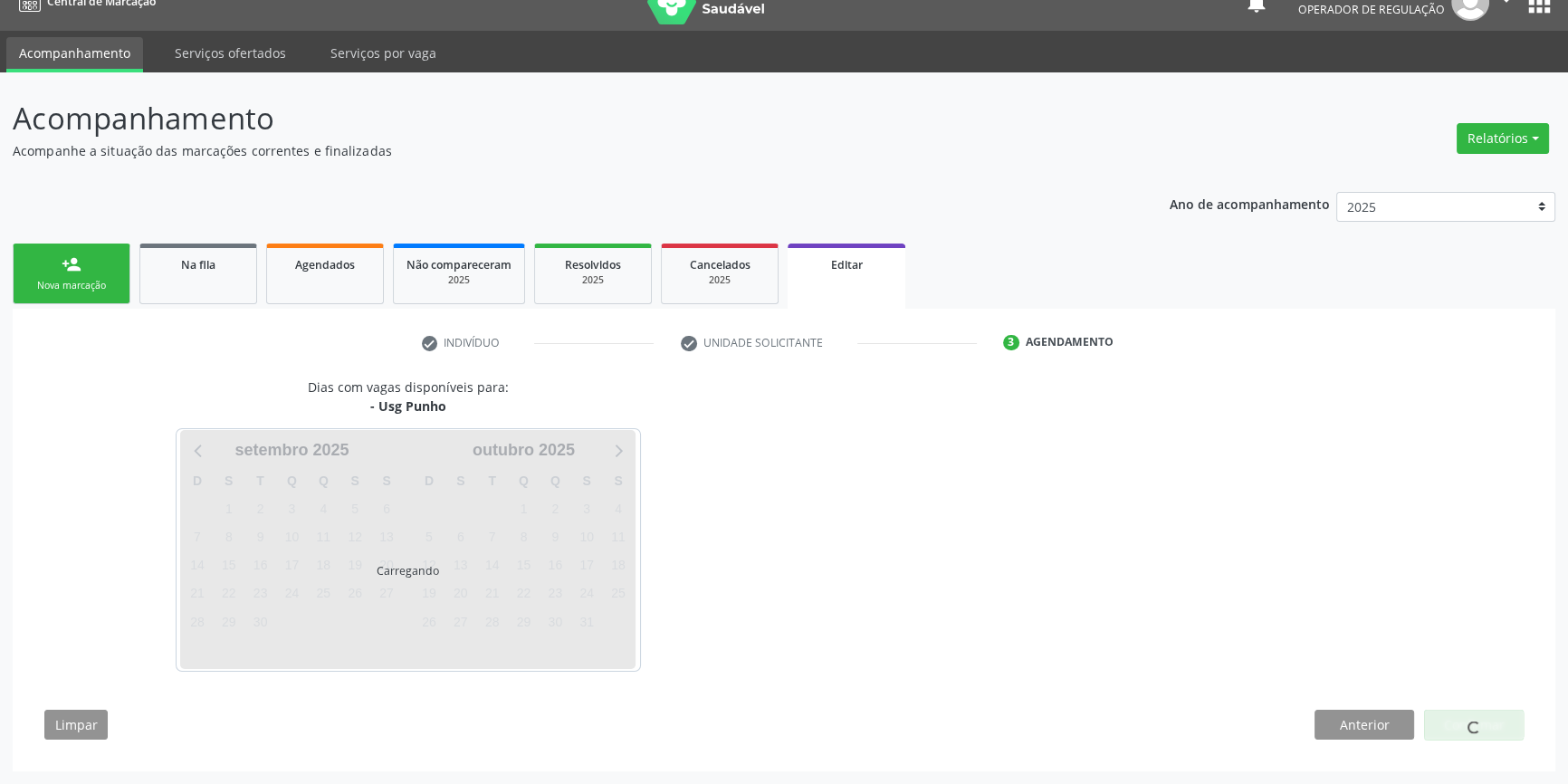
scroll to position [26, 0]
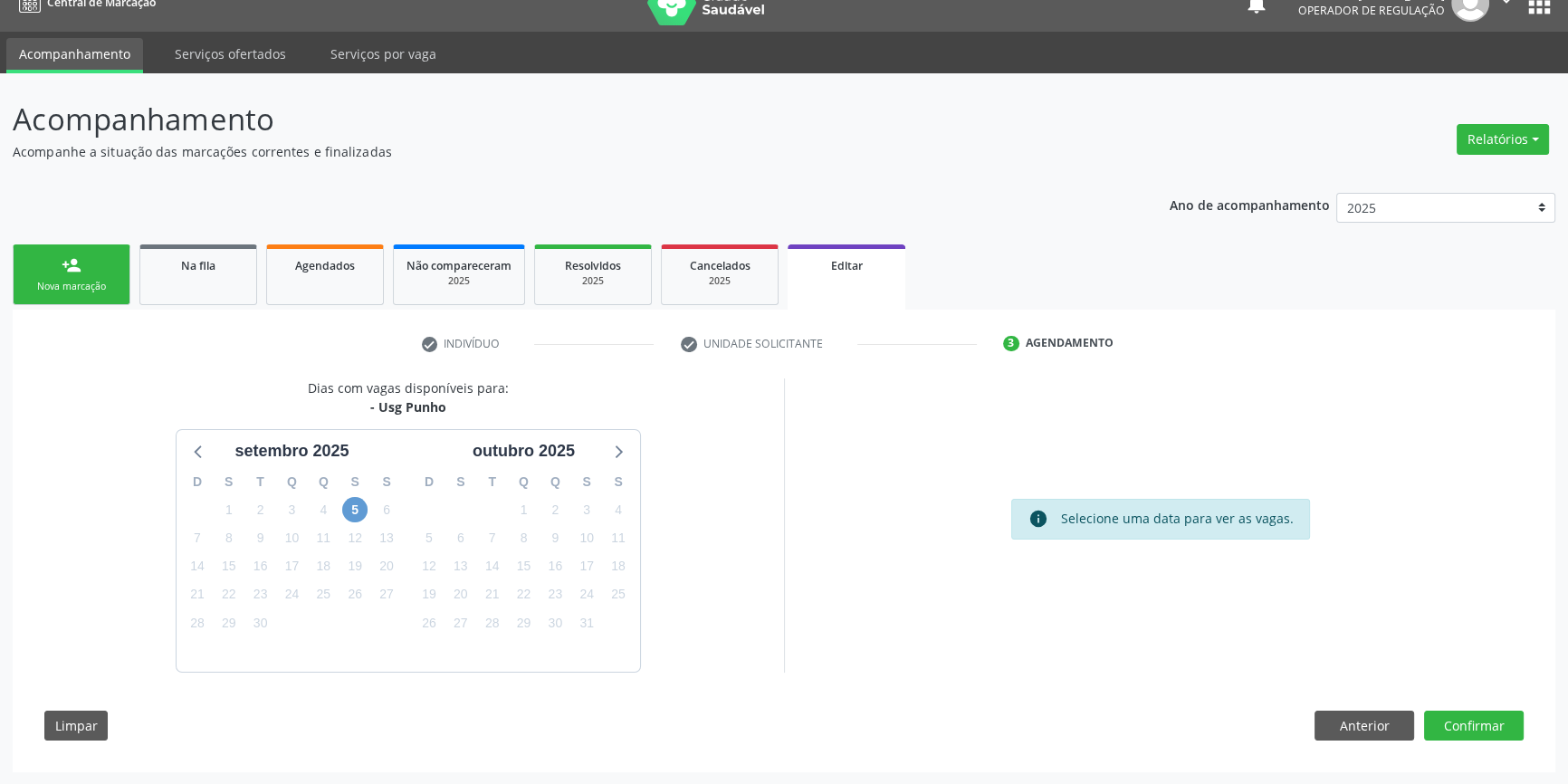
click at [365, 500] on div "5" at bounding box center [355, 510] width 32 height 28
click at [361, 506] on span "5" at bounding box center [354, 510] width 25 height 25
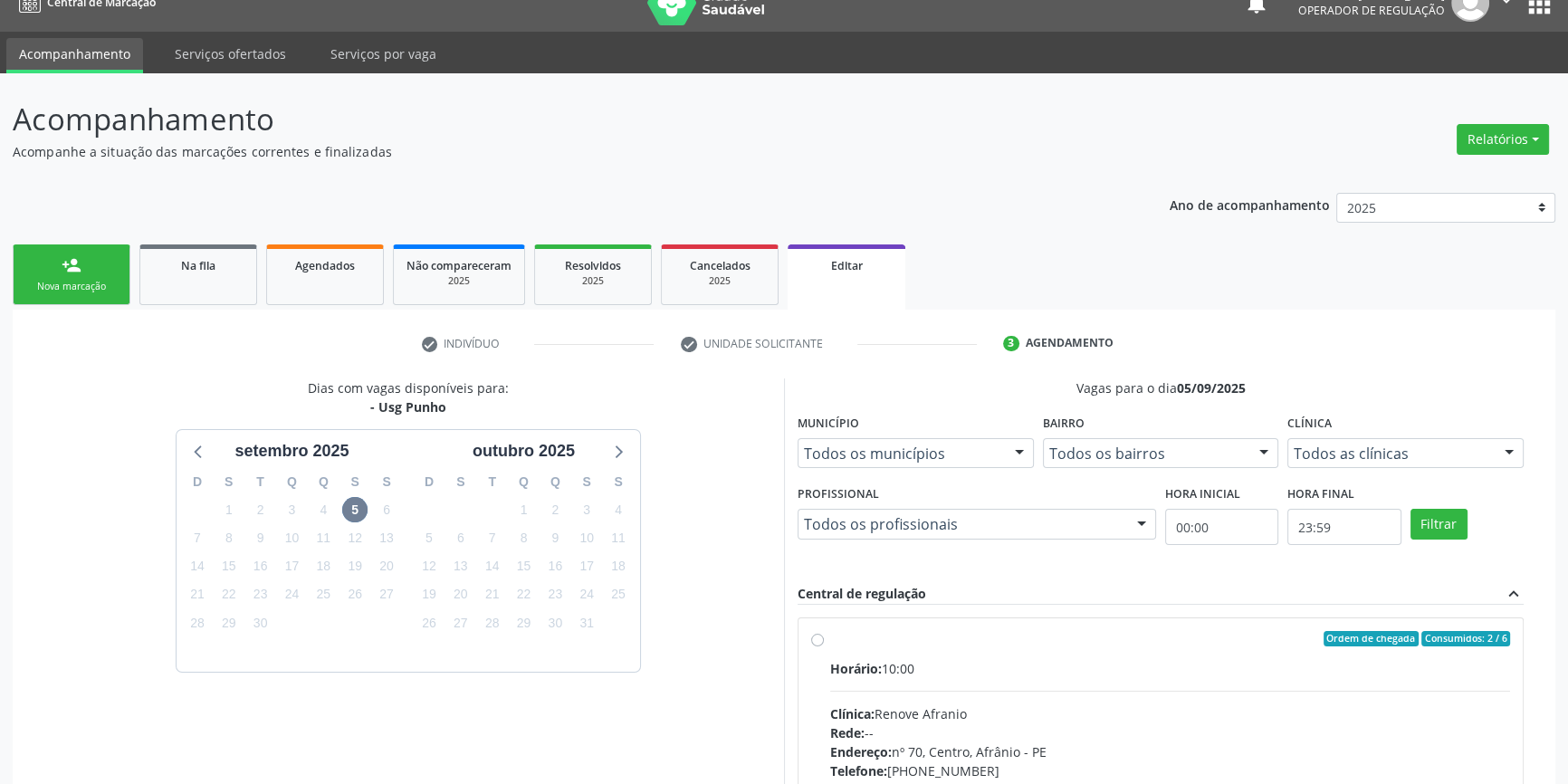
click at [970, 694] on div "Horário: 10:00 Clínica: Renove Afranio Rede: -- Endereço: nº 70, Centro, Afrâni…" at bounding box center [1170, 783] width 680 height 249
click at [823, 647] on input "Ordem de chegada Consumidos: 2 / 6 Horário: 10:00 Clínica: Renove Afranio Rede:…" at bounding box center [818, 639] width 13 height 16
radio input "true"
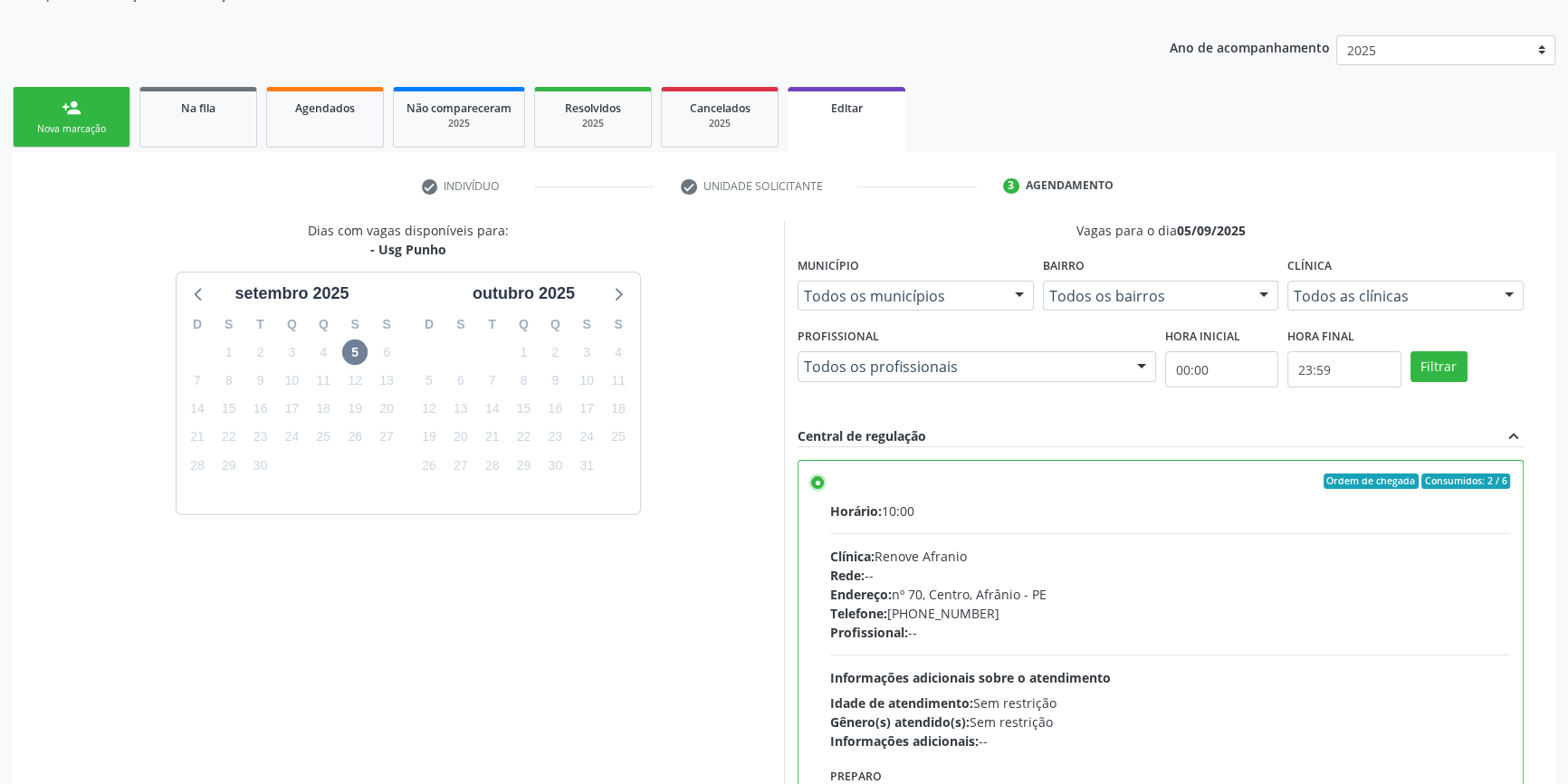
scroll to position [319, 0]
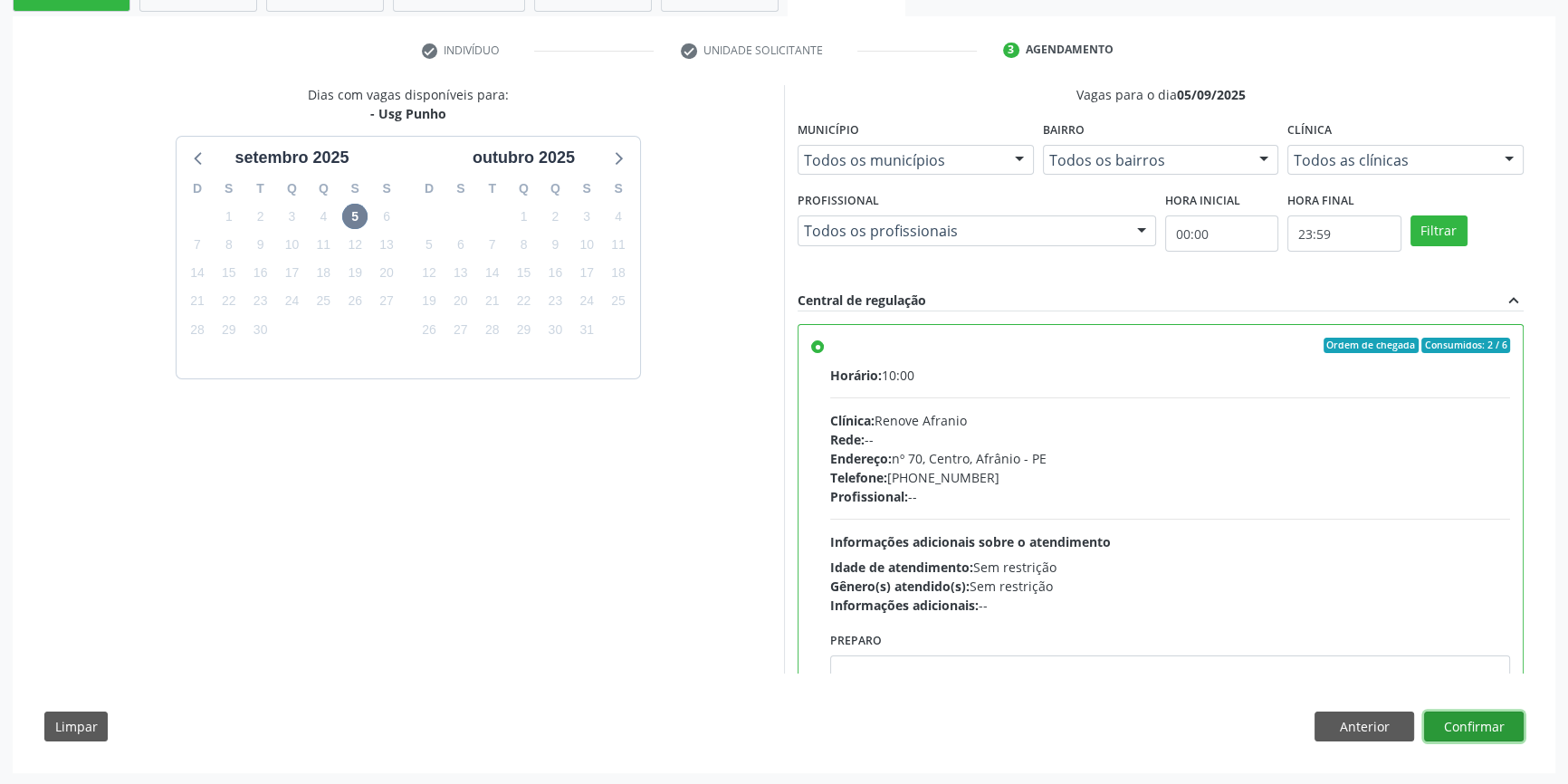
click at [1477, 724] on button "Confirmar" at bounding box center [1473, 727] width 99 height 31
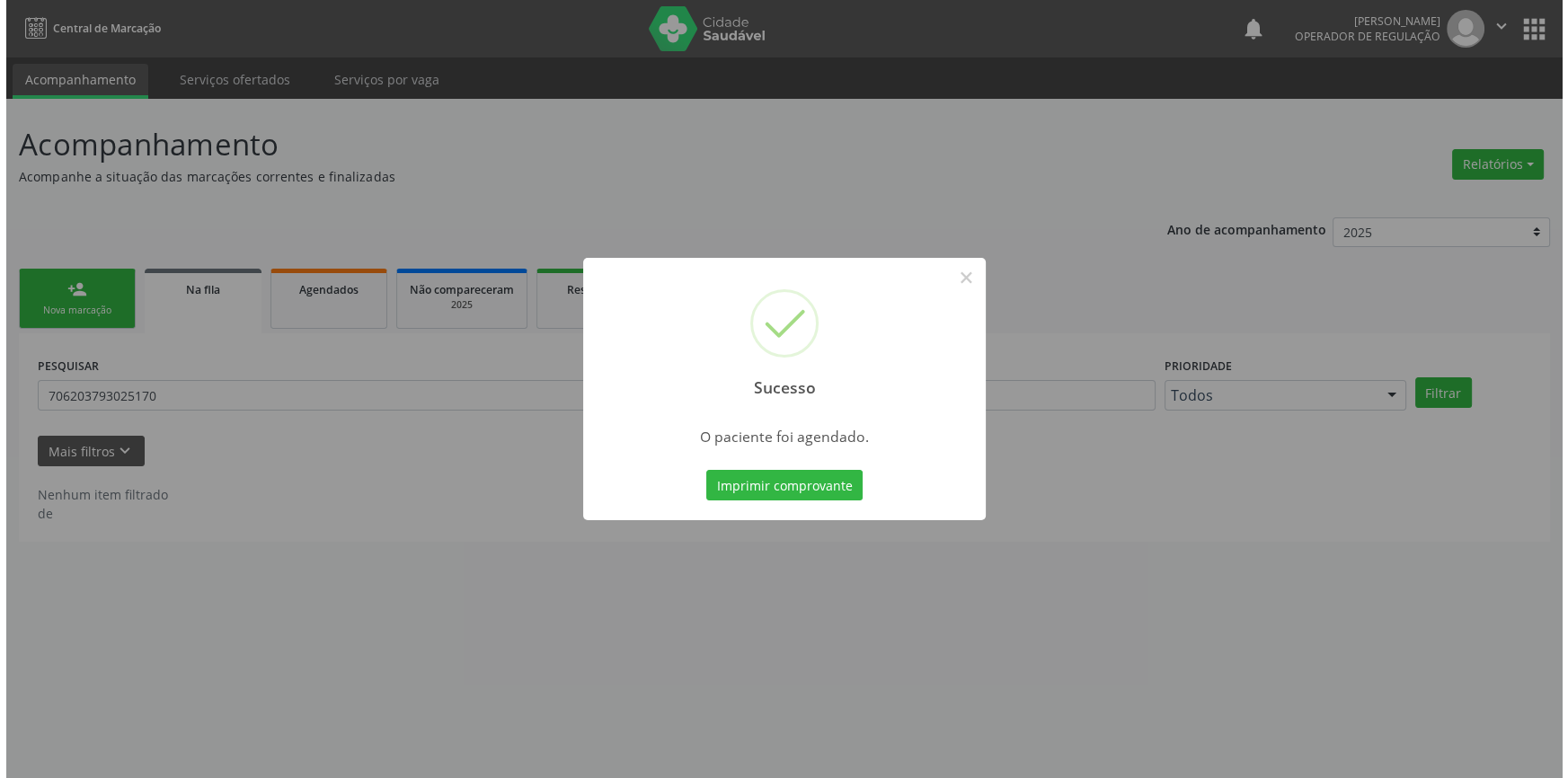
scroll to position [0, 0]
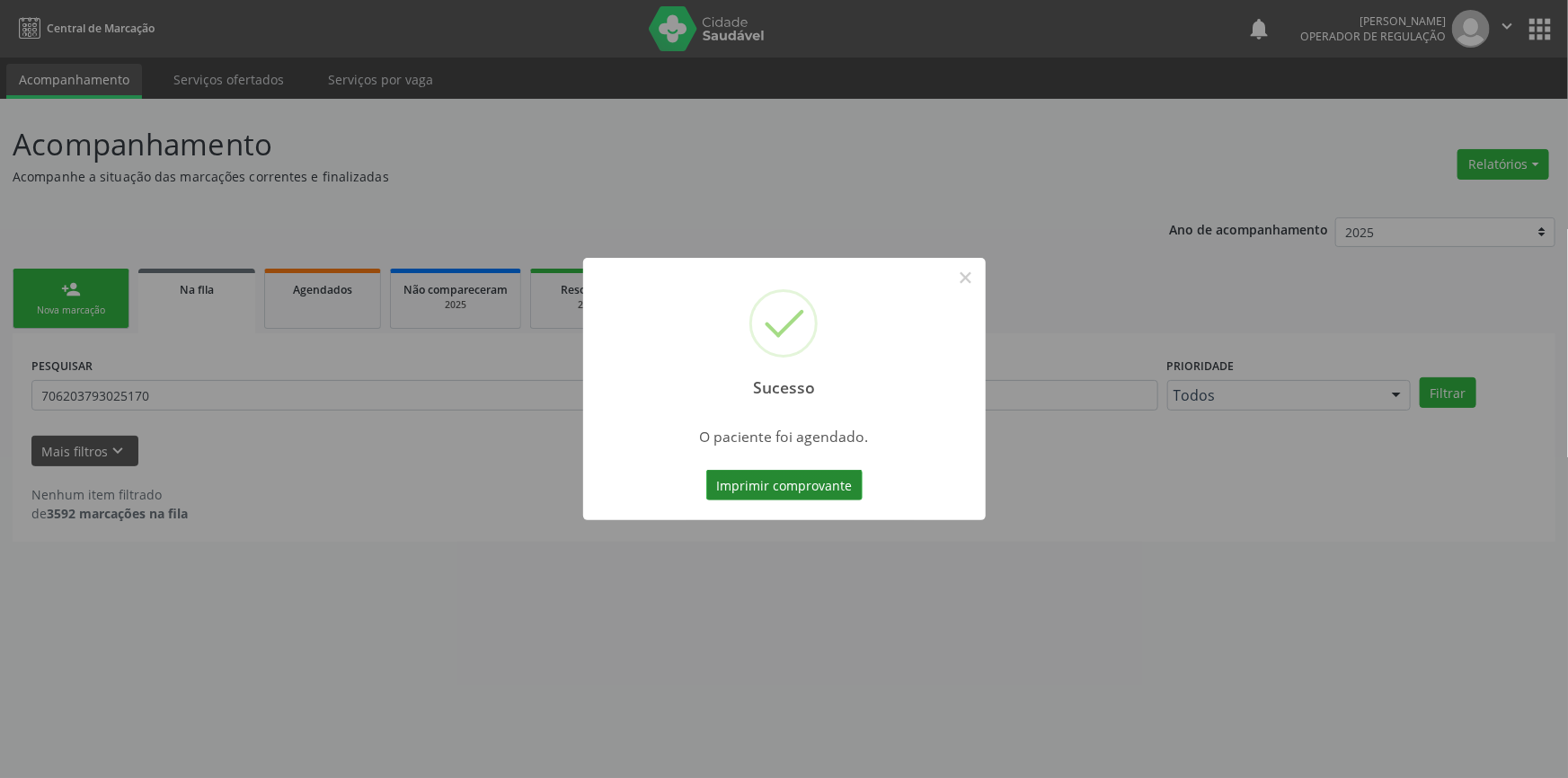
click at [828, 488] on button "Imprimir comprovante" at bounding box center [785, 484] width 156 height 31
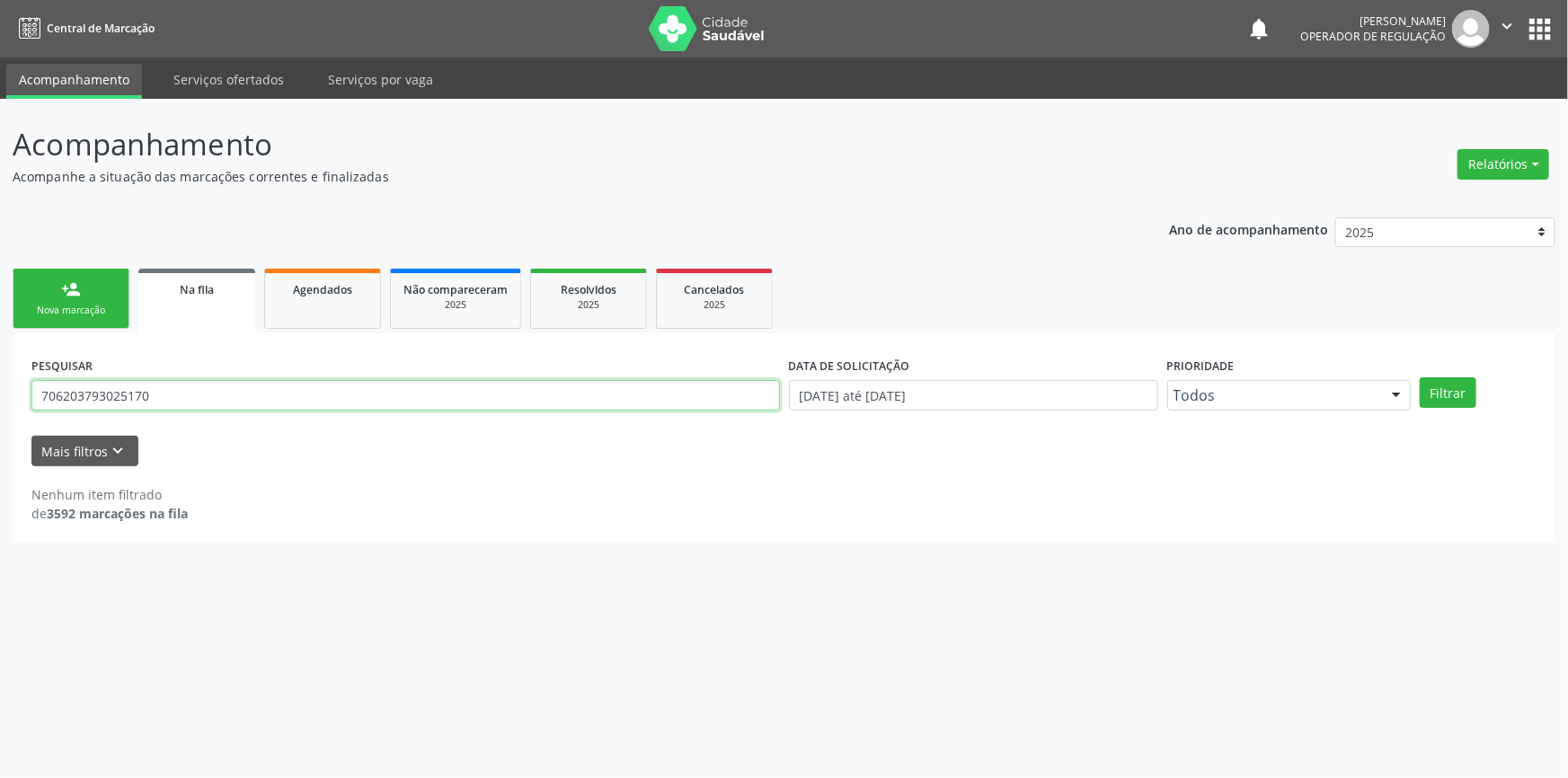
drag, startPoint x: 182, startPoint y: 399, endPoint x: 0, endPoint y: 372, distance: 184.0
click at [0, 372] on div "Acompanhamento Acompanhe a situação das marcações correntes e finalizadas Relat…" at bounding box center [784, 438] width 1568 height 679
type input "704006354506261"
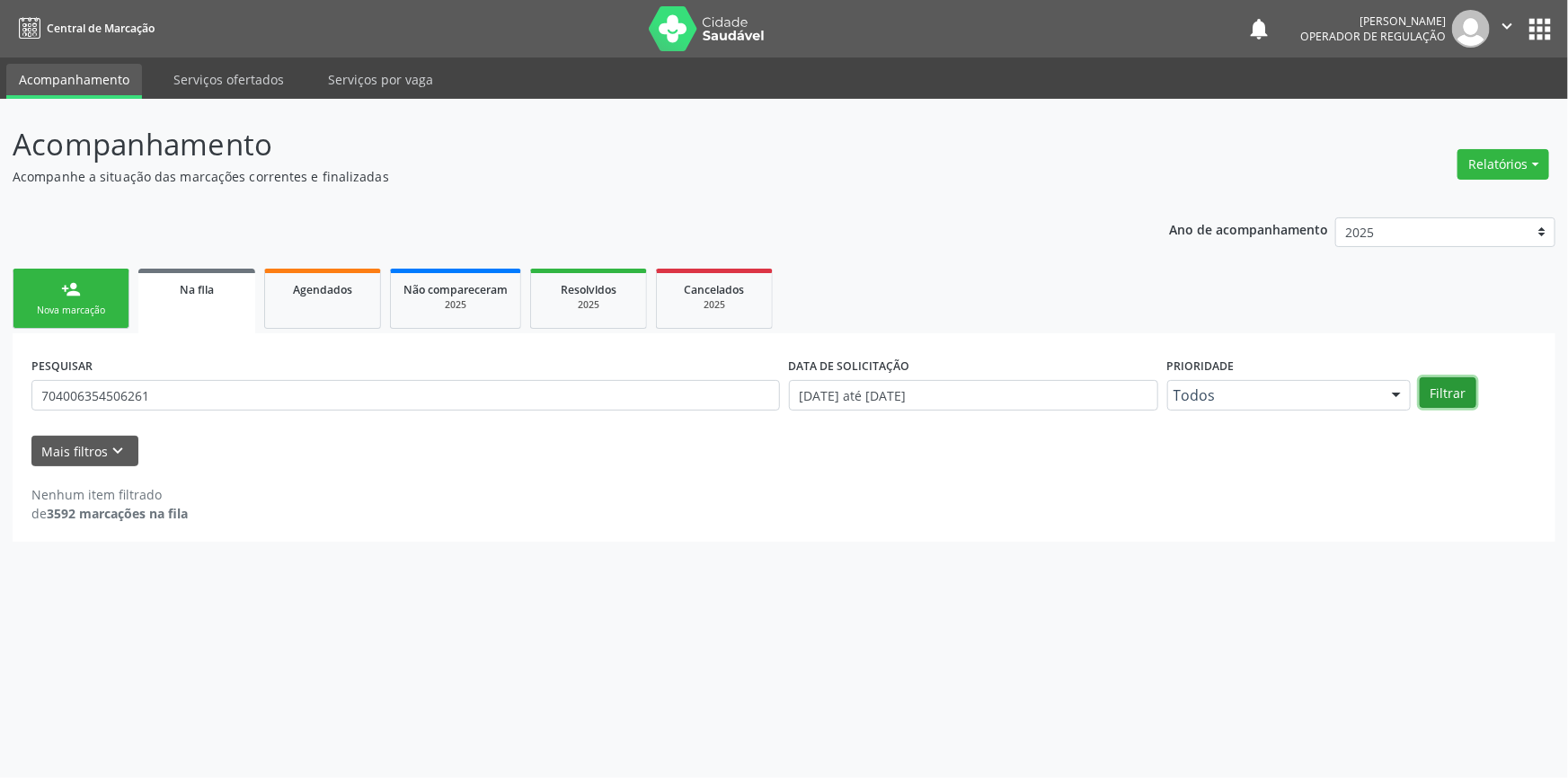
click at [1467, 394] on button "Filtrar" at bounding box center [1448, 392] width 57 height 31
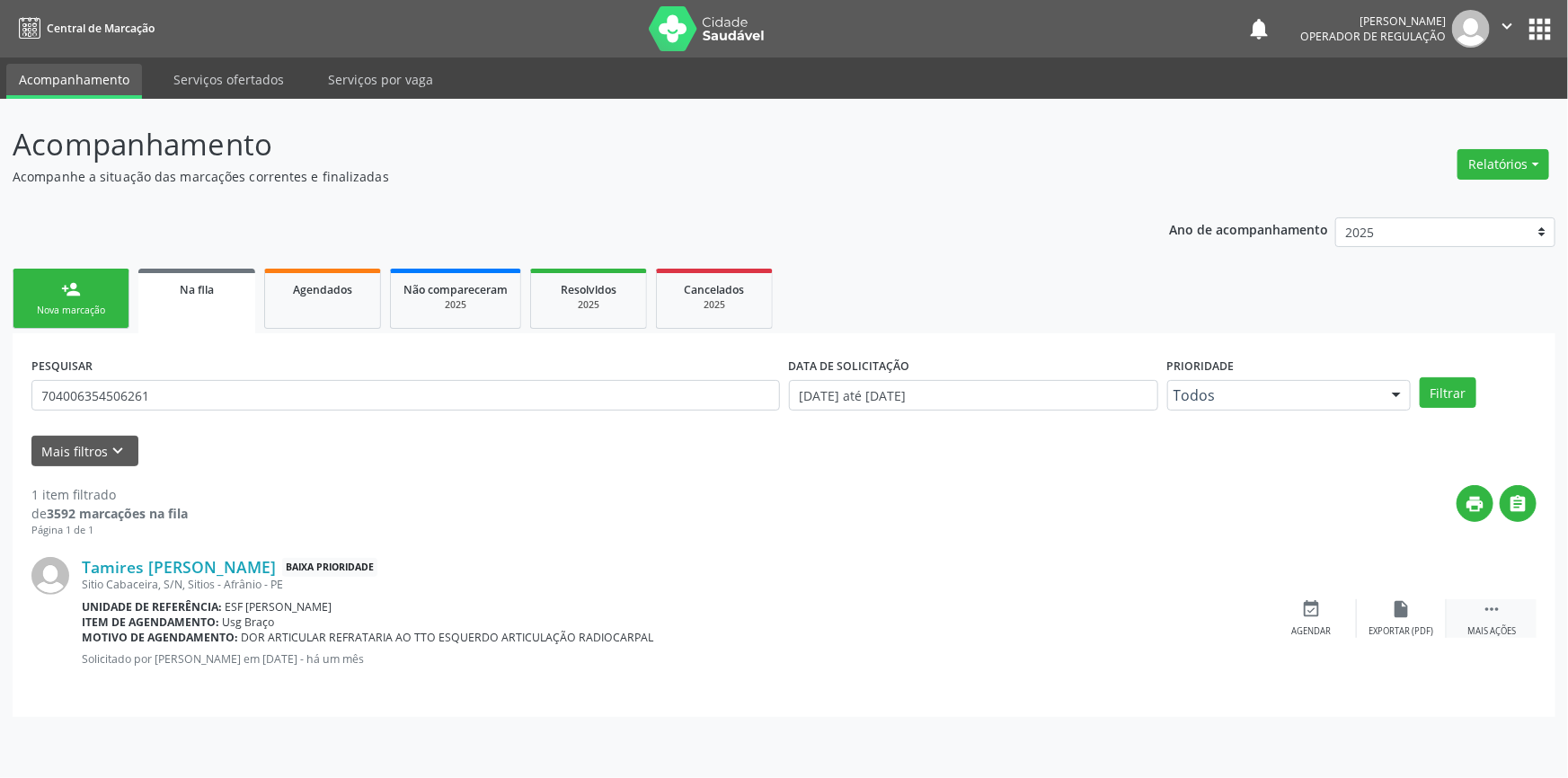
click at [1489, 612] on icon "" at bounding box center [1491, 609] width 20 height 20
click at [1379, 612] on div "edit Editar" at bounding box center [1402, 619] width 90 height 39
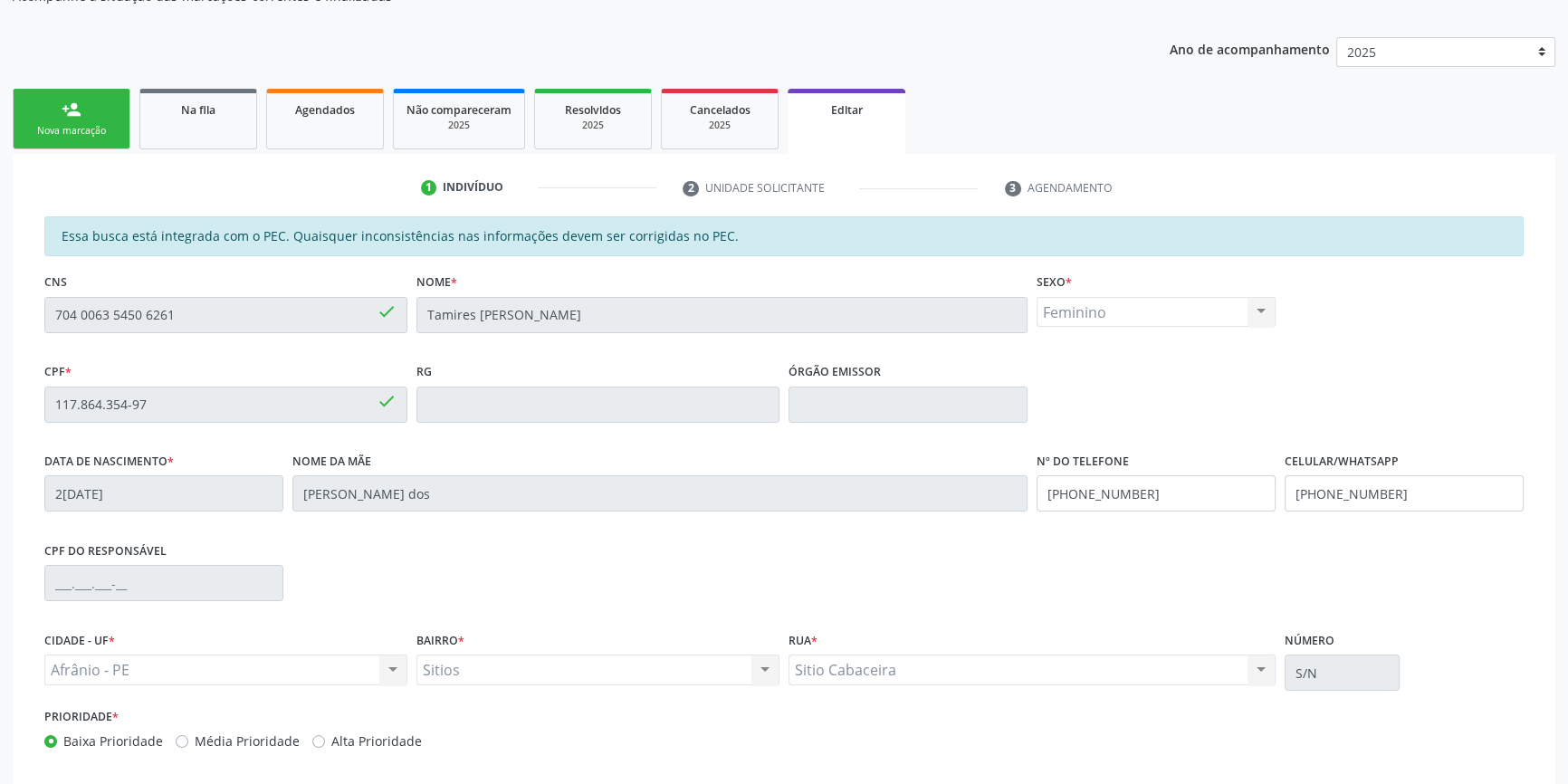
scroll to position [272, 0]
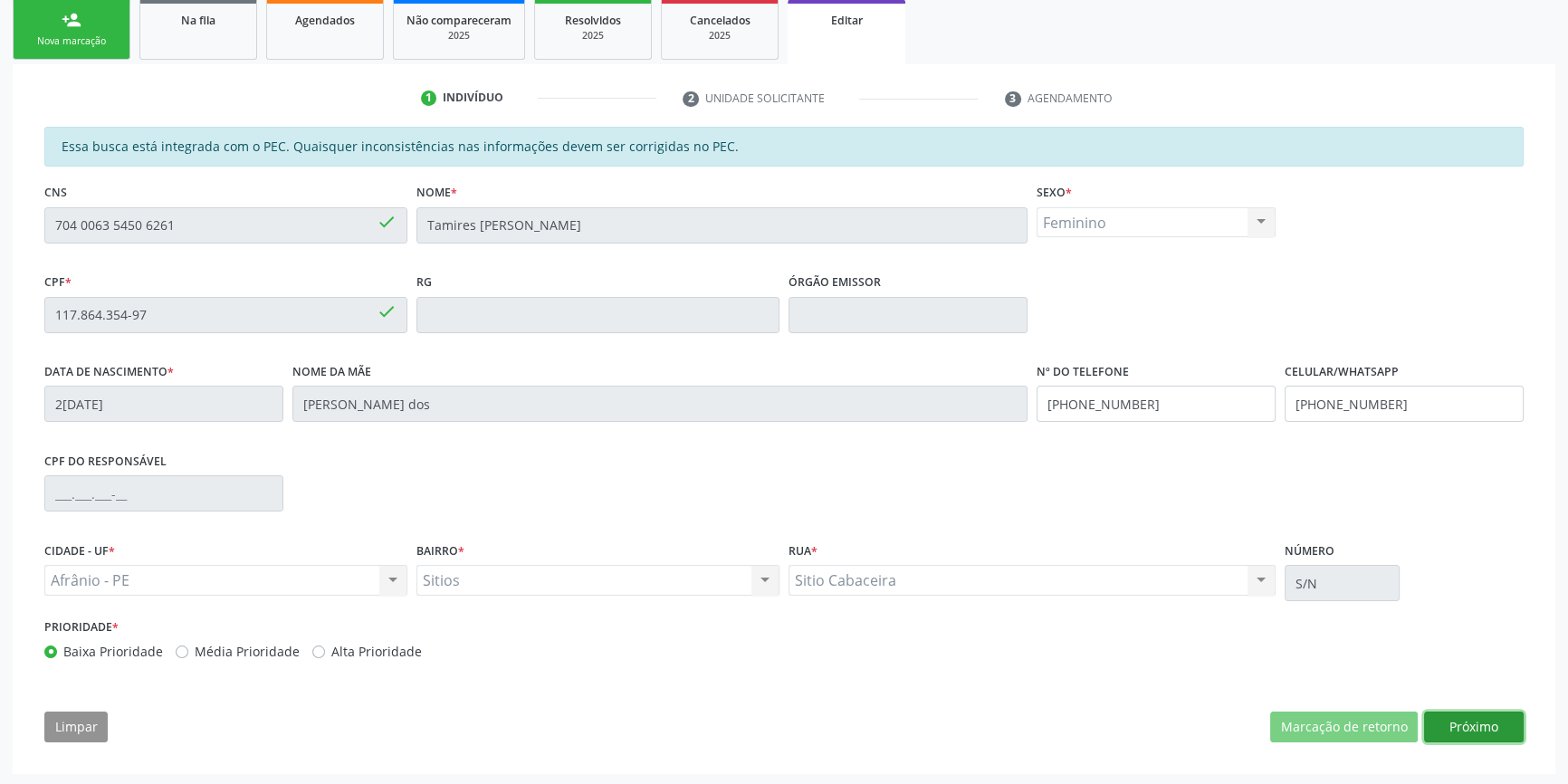
click at [1493, 736] on button "Próximo" at bounding box center [1473, 727] width 99 height 31
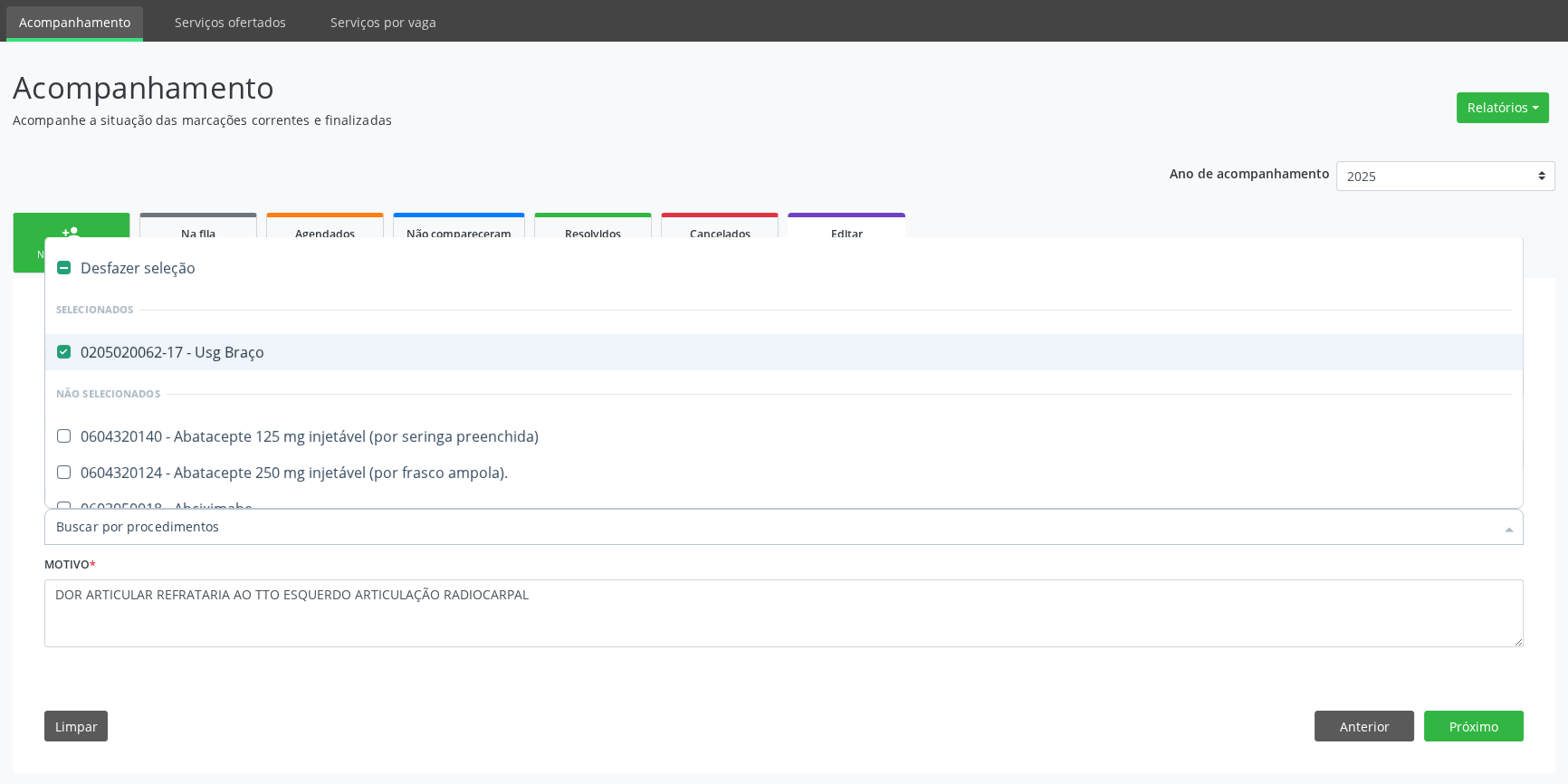
click at [232, 345] on div "0205020062-17 - Usg Braço" at bounding box center [784, 351] width 1456 height 14
checkbox Braço "false"
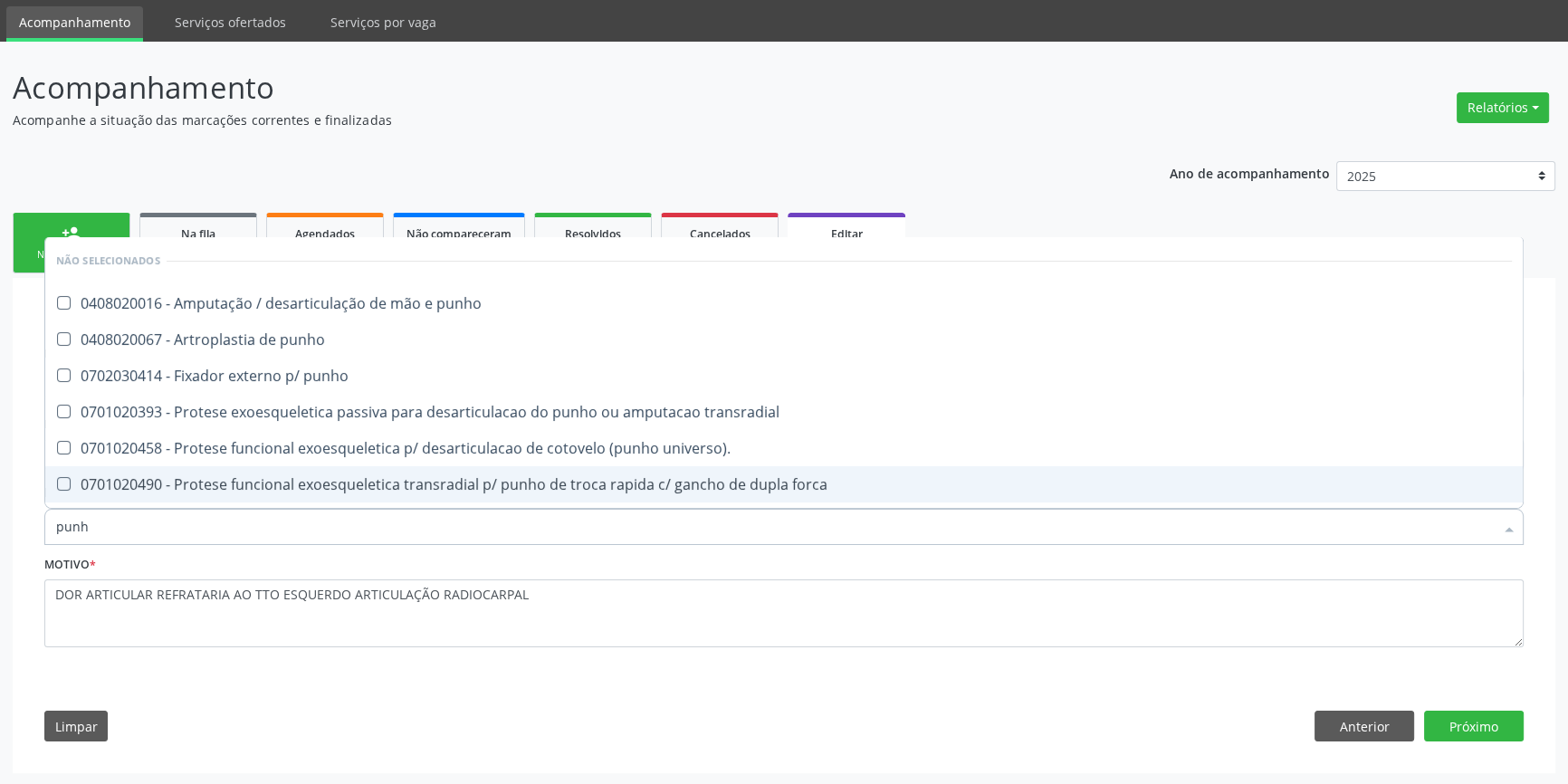
type input "punho"
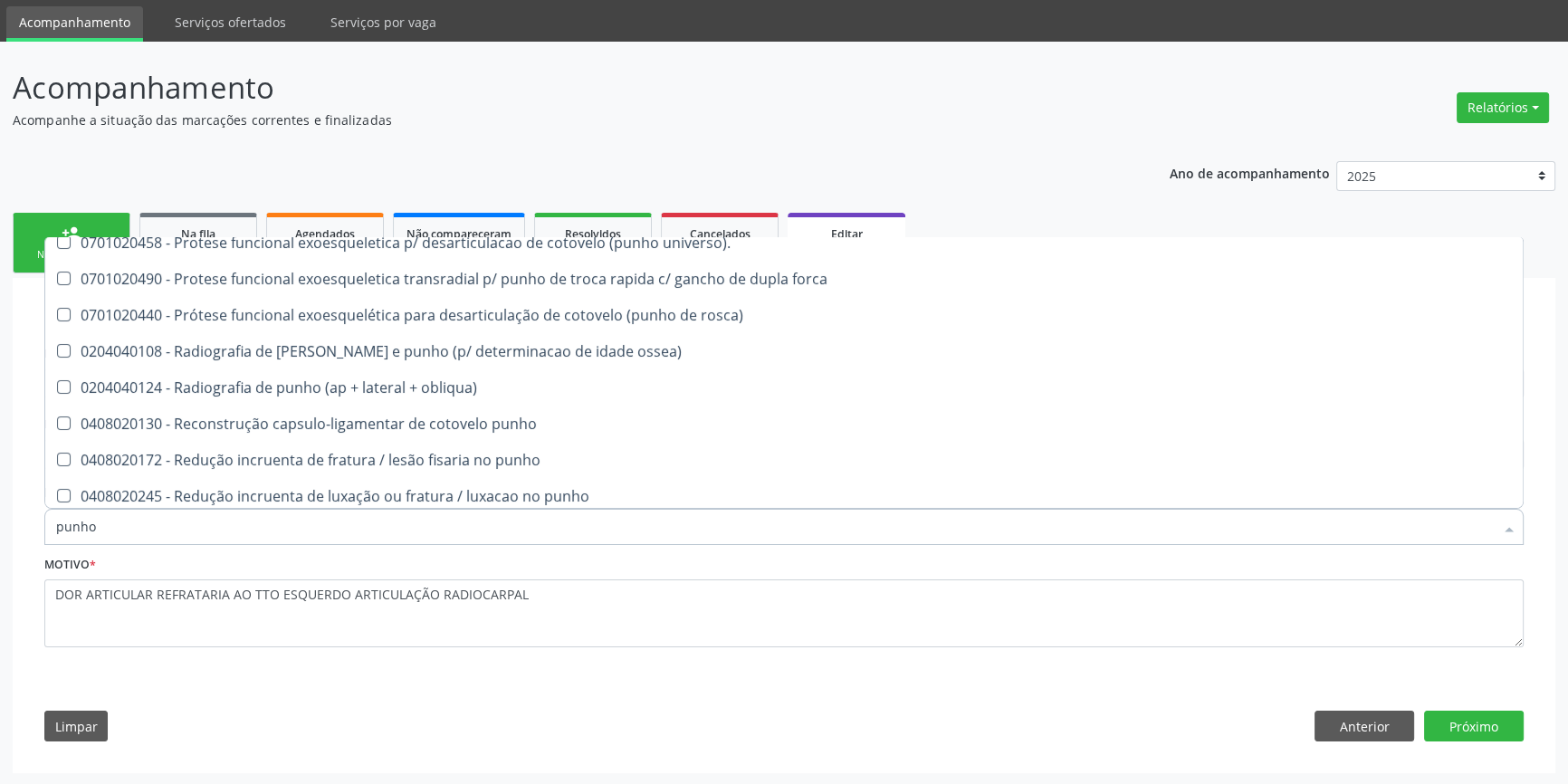
scroll to position [356, 0]
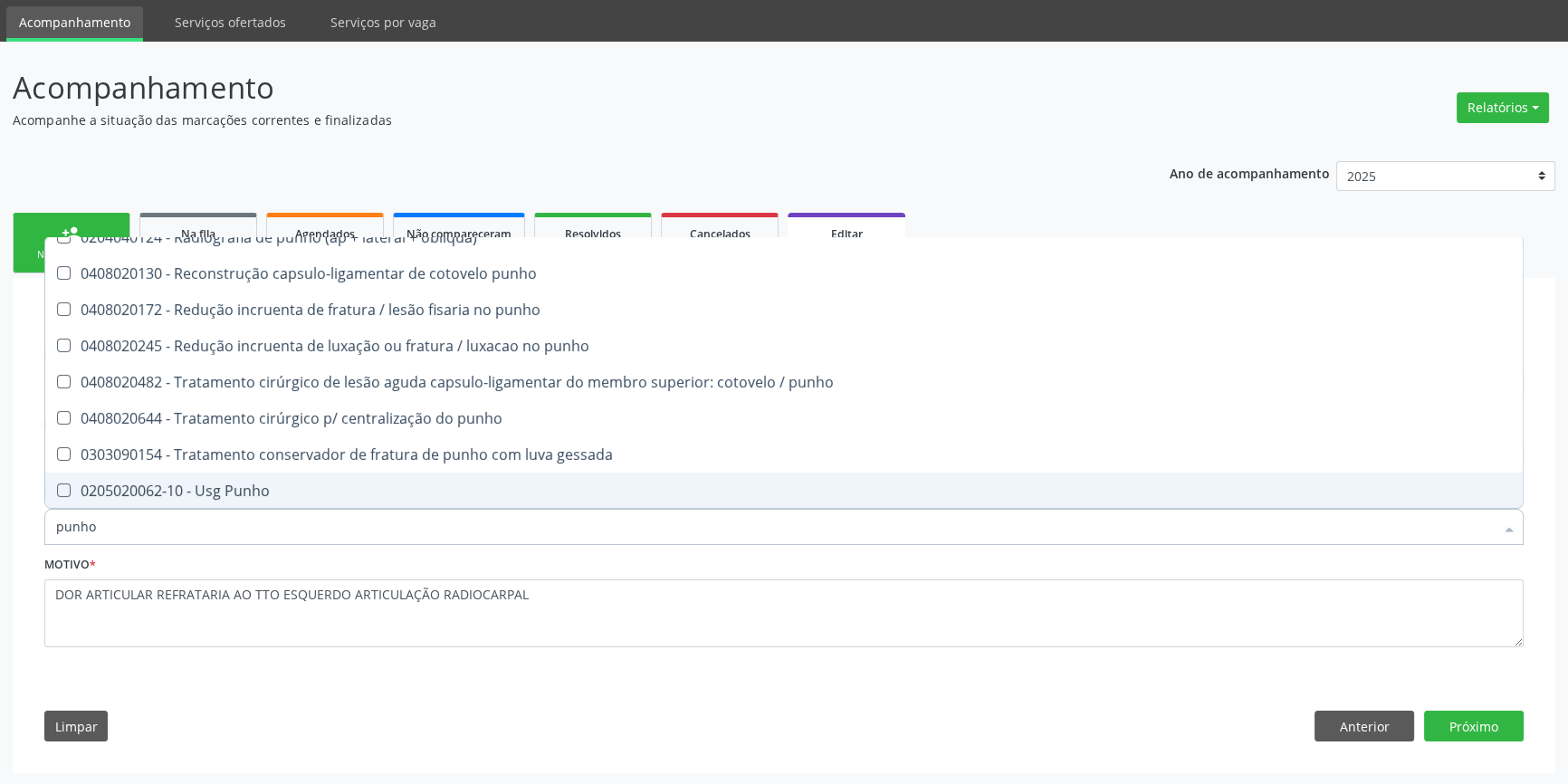
click at [226, 497] on span "0205020062-10 - Usg Punho" at bounding box center [783, 490] width 1477 height 37
checkbox Punho "true"
click at [1446, 730] on button "Próximo" at bounding box center [1473, 726] width 99 height 31
checkbox punho "true"
checkbox Punho "false"
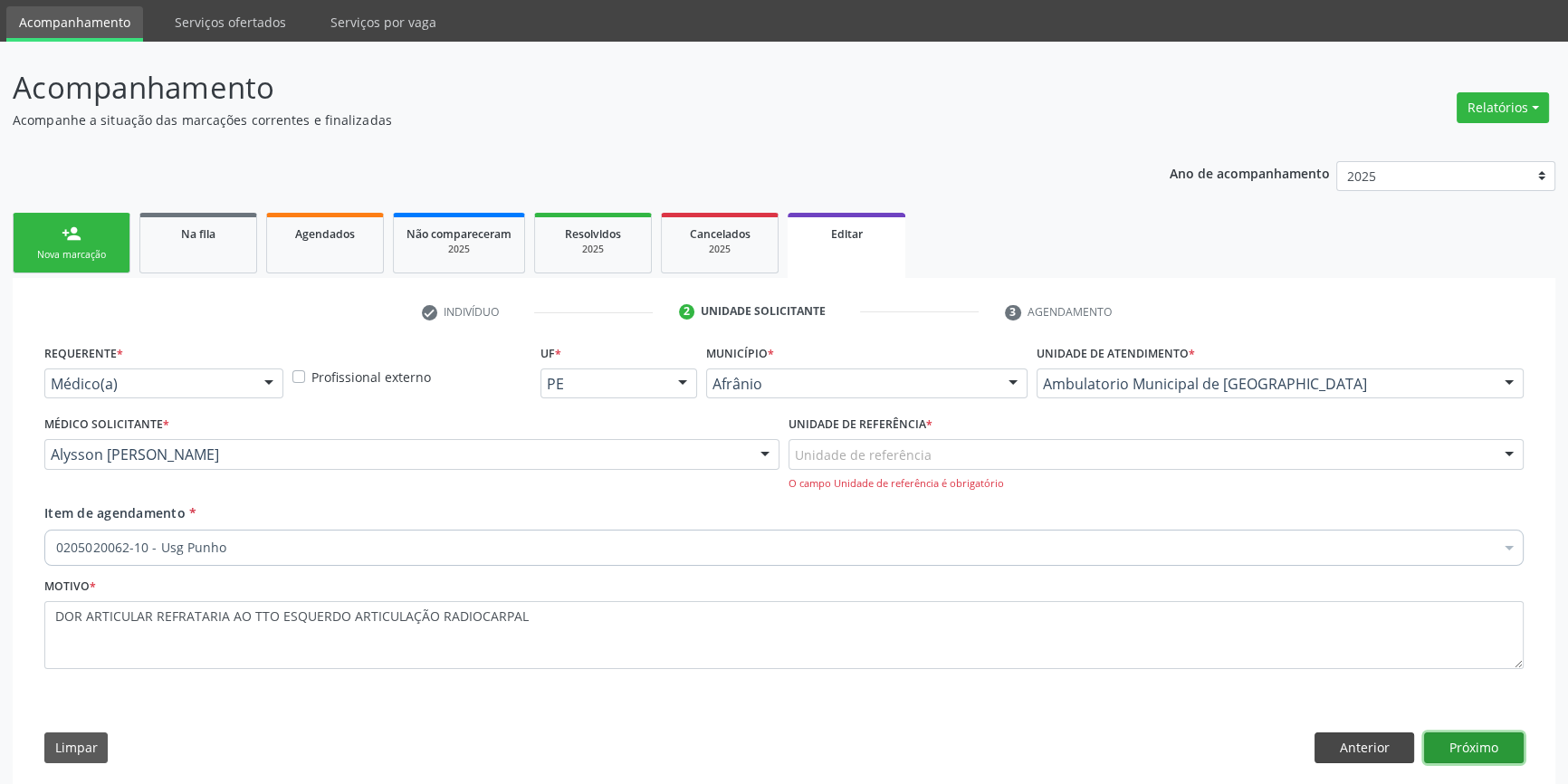
scroll to position [0, 0]
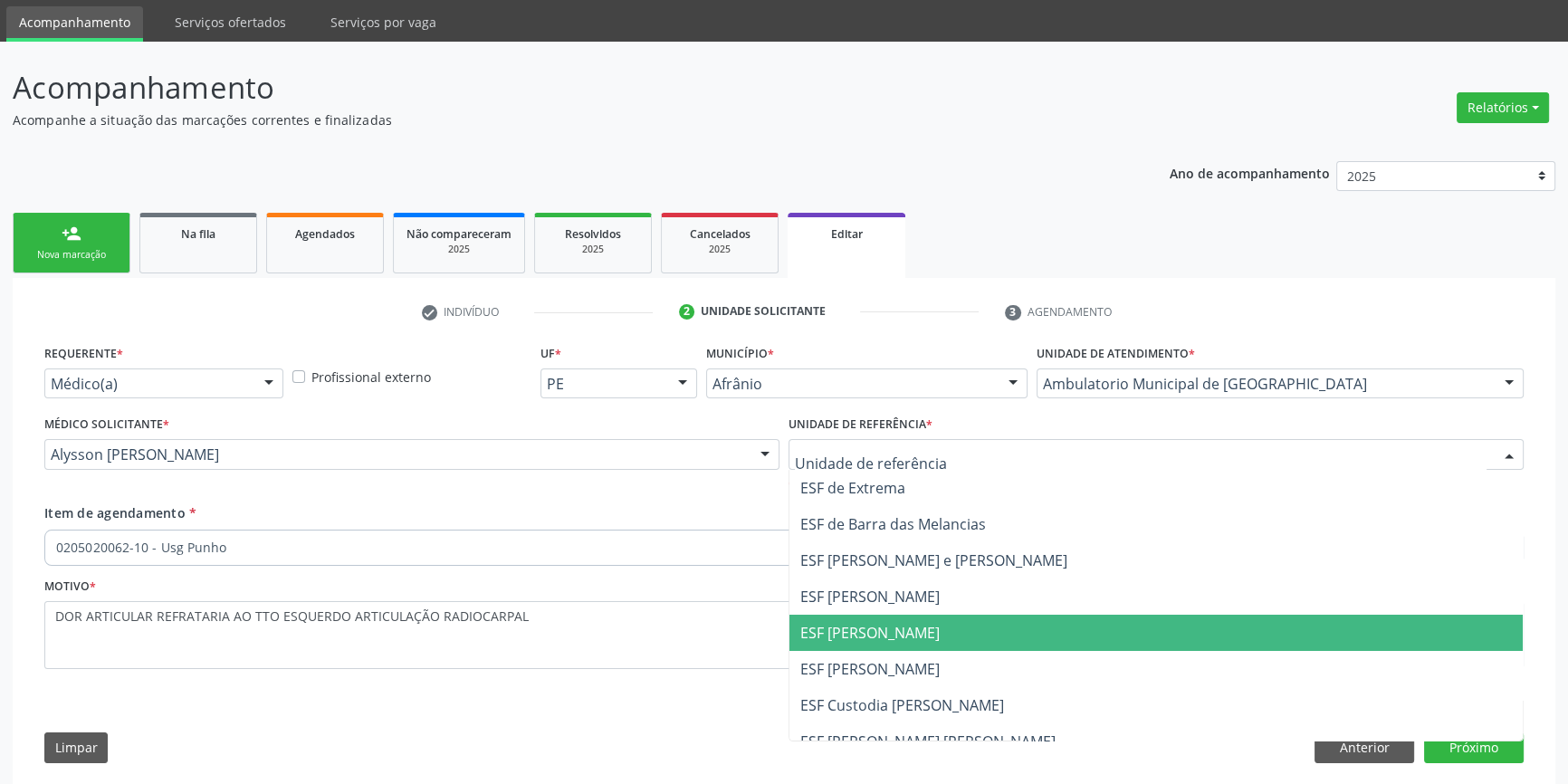
click at [905, 629] on span "ESF [PERSON_NAME]" at bounding box center [869, 632] width 140 height 20
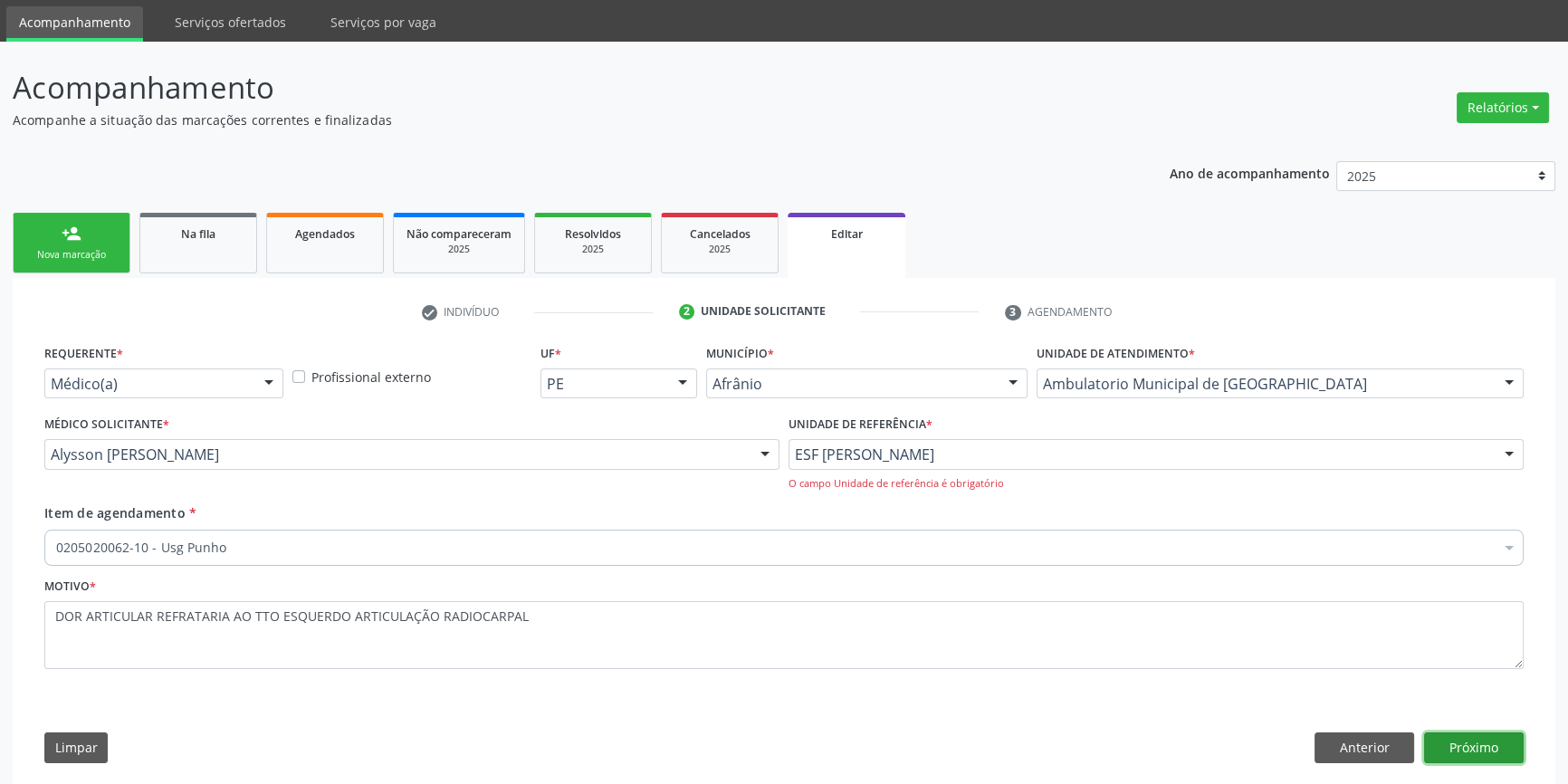
click at [1456, 744] on button "Próximo" at bounding box center [1473, 747] width 99 height 31
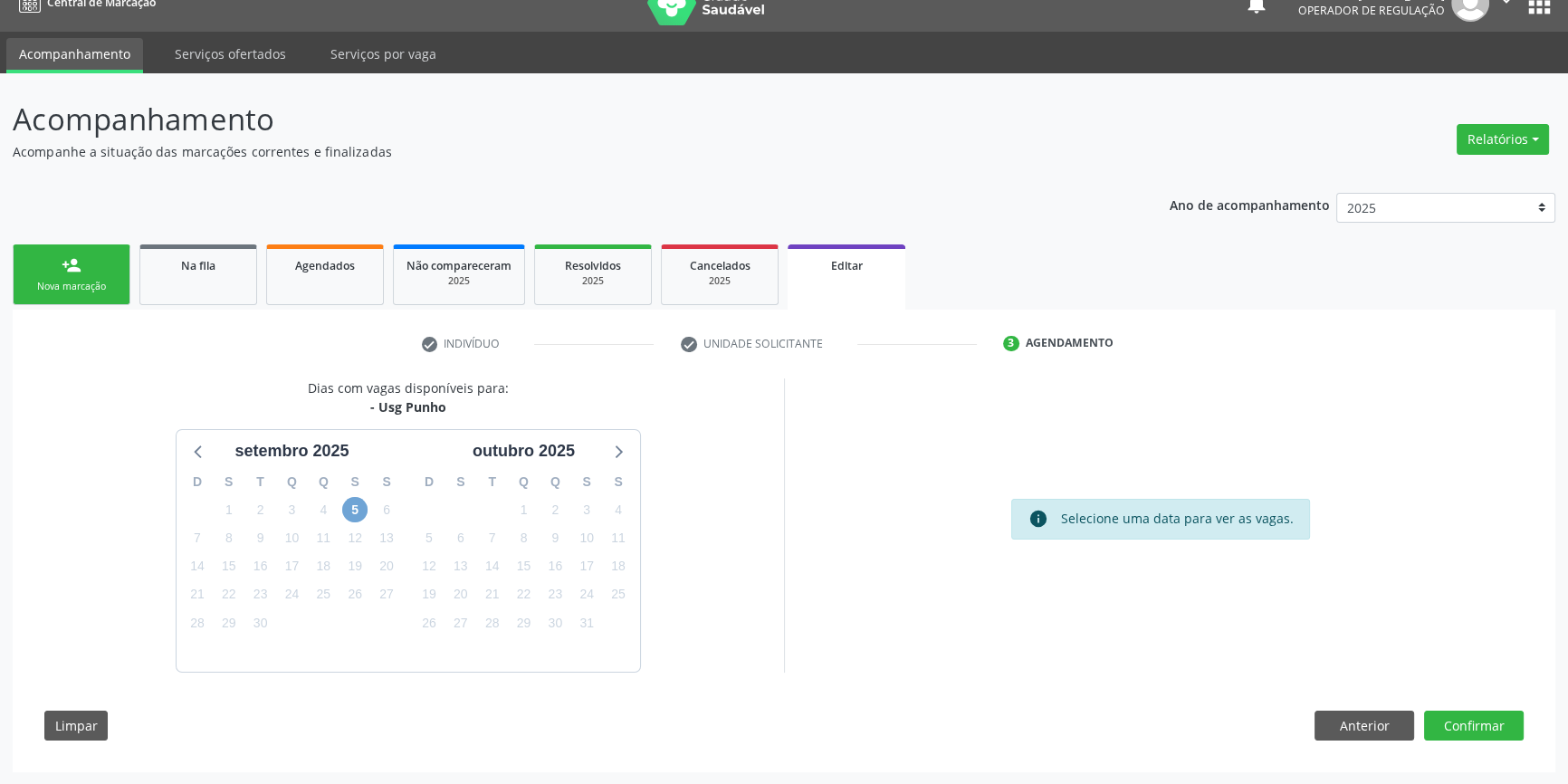
click at [349, 511] on span "5" at bounding box center [354, 510] width 25 height 25
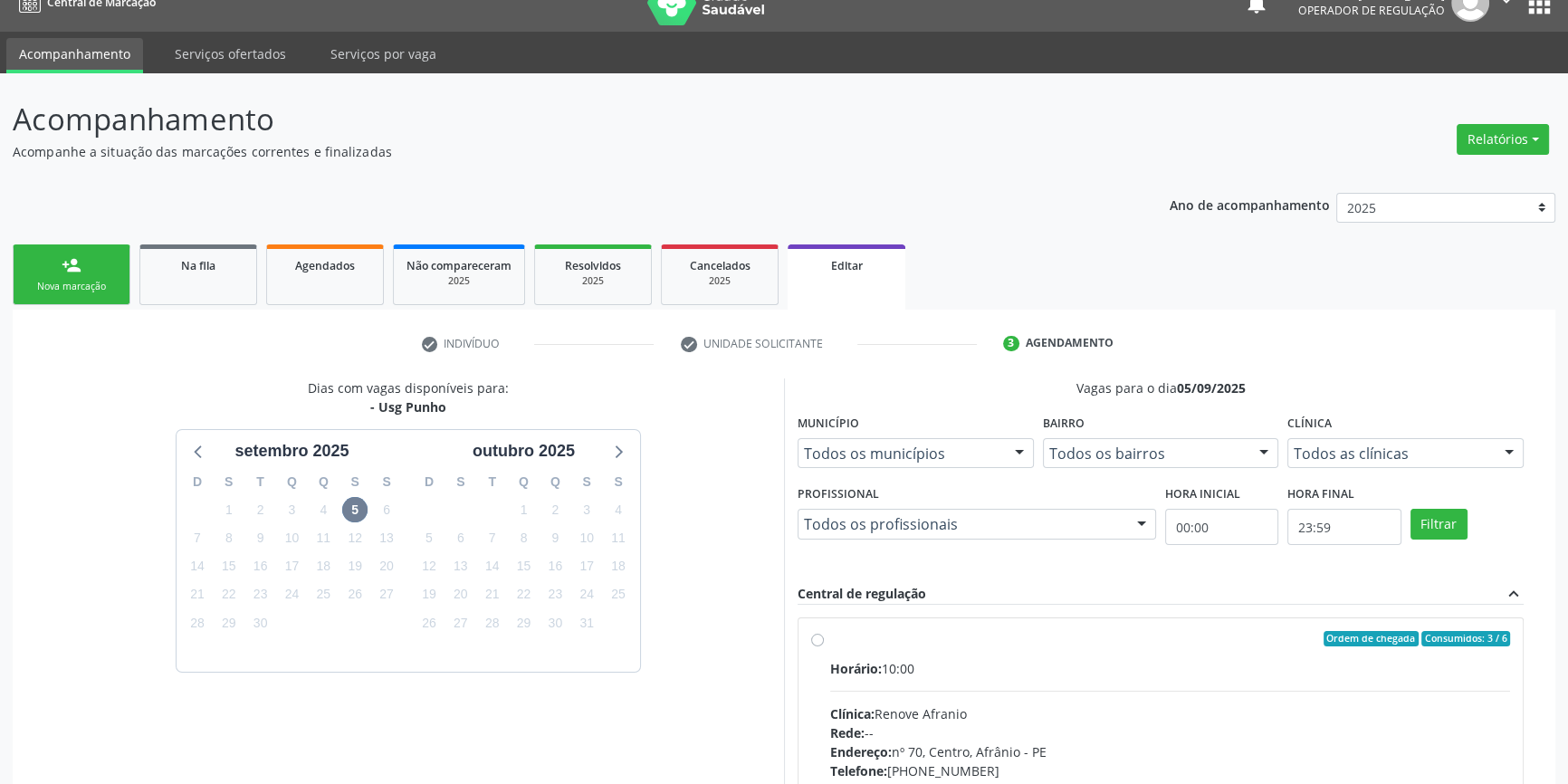
click at [856, 650] on label "Ordem de chegada Consumidos: 3 / 6 Horário: 10:00 Clínica: Renove Afranio Rede:…" at bounding box center [1170, 770] width 680 height 278
click at [823, 647] on input "Ordem de chegada Consumidos: 3 / 6 Horário: 10:00 Clínica: Renove Afranio Rede:…" at bounding box center [818, 639] width 13 height 16
radio input "true"
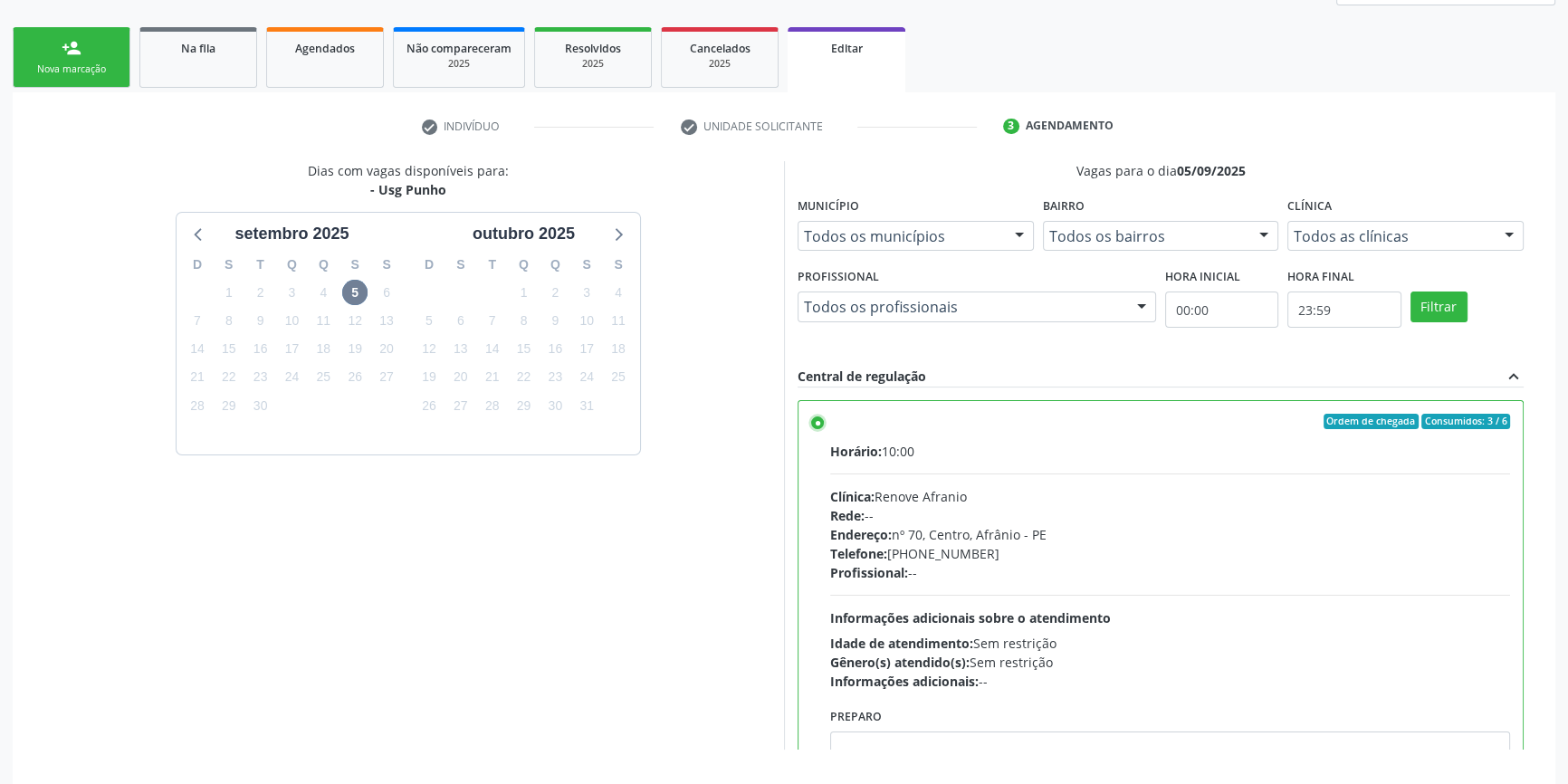
scroll to position [319, 0]
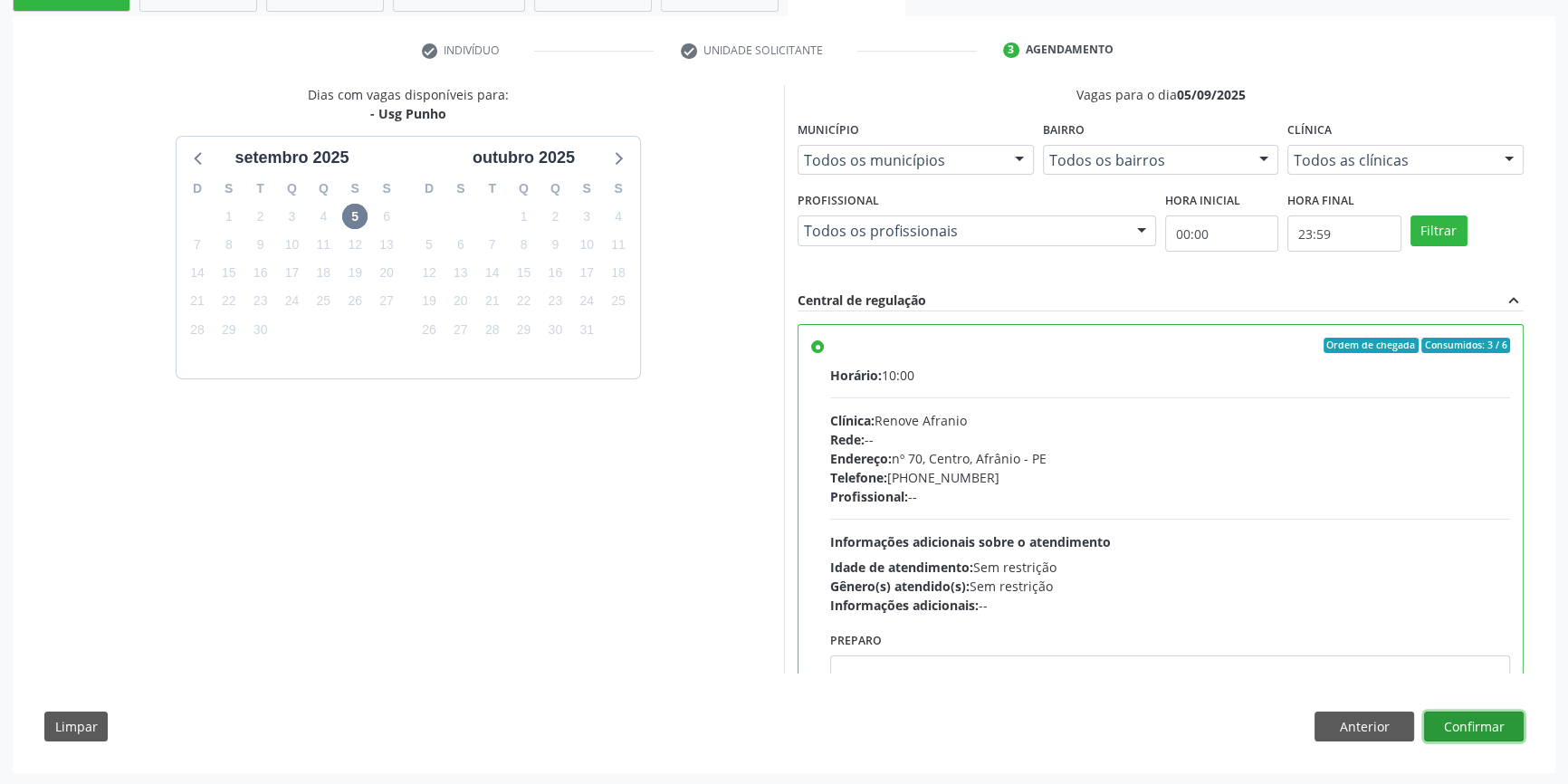
click at [1485, 727] on button "Confirmar" at bounding box center [1473, 727] width 99 height 31
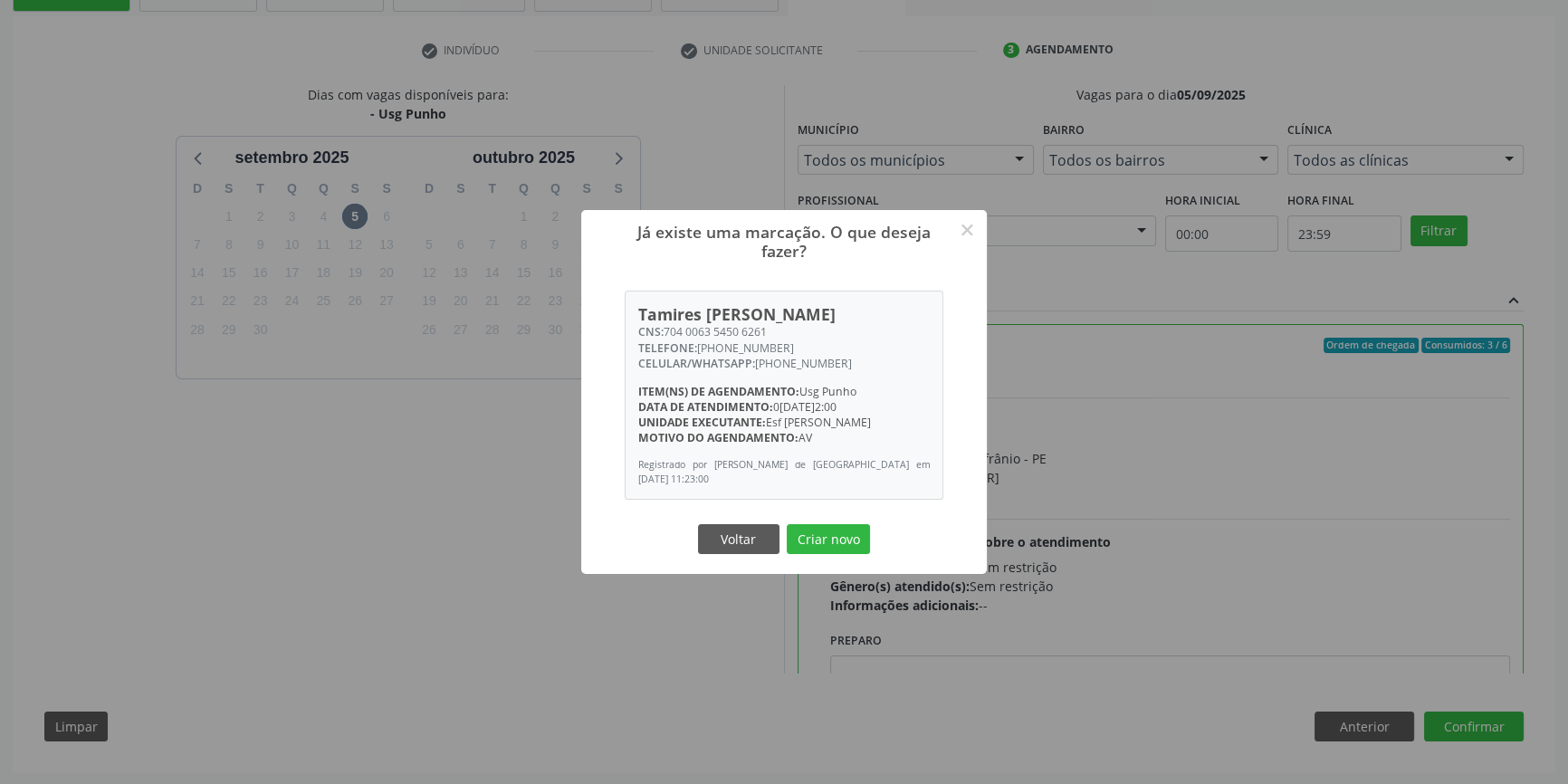
click at [858, 558] on div "Já existe uma marcação. O que deseja fazer? × Tamires Nunes dos Santos CNS: 704…" at bounding box center [783, 392] width 406 height 364
click at [841, 524] on button "Criar novo" at bounding box center [828, 539] width 83 height 31
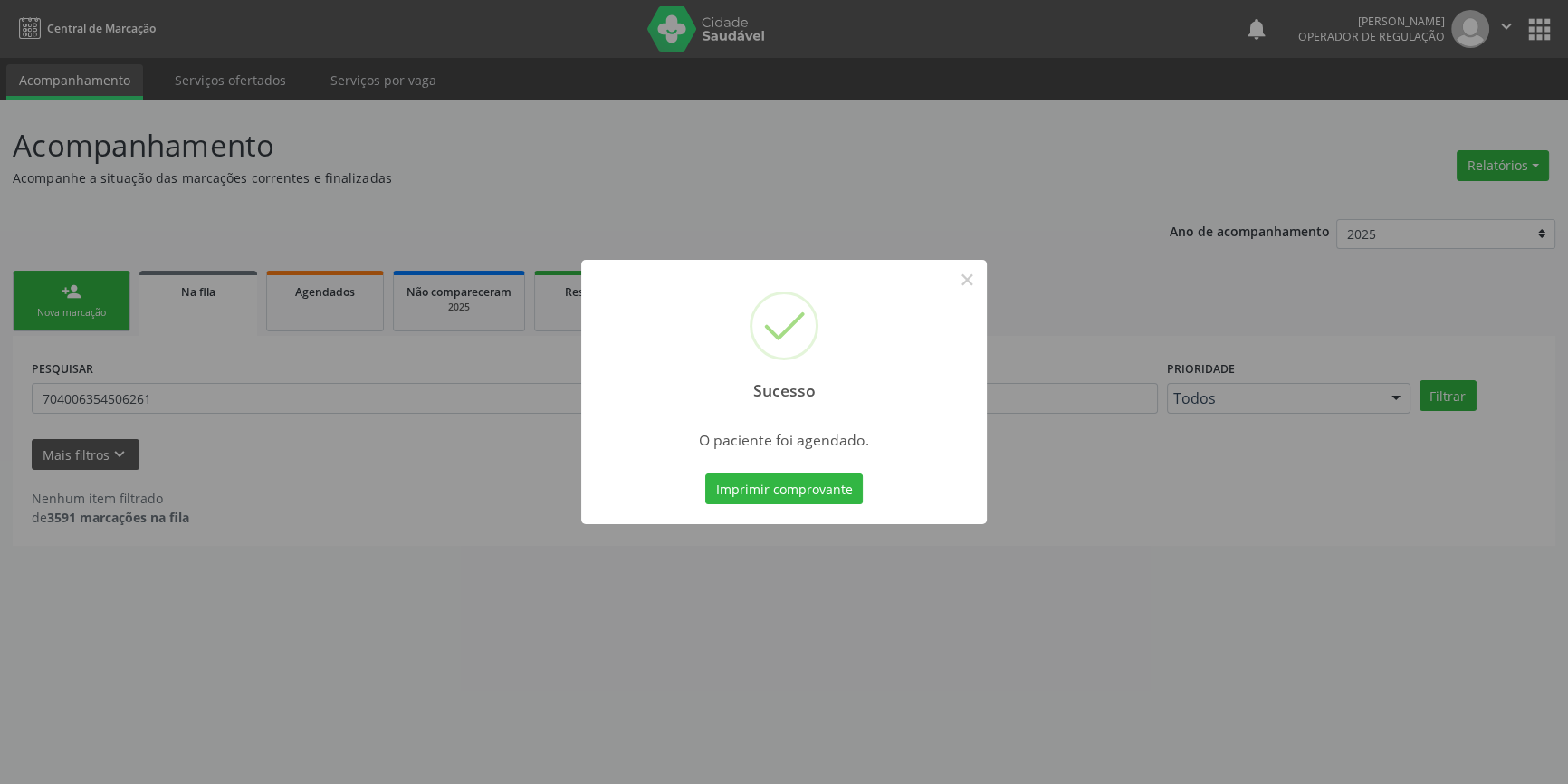
scroll to position [0, 0]
click at [851, 490] on button "Imprimir comprovante" at bounding box center [791, 488] width 157 height 31
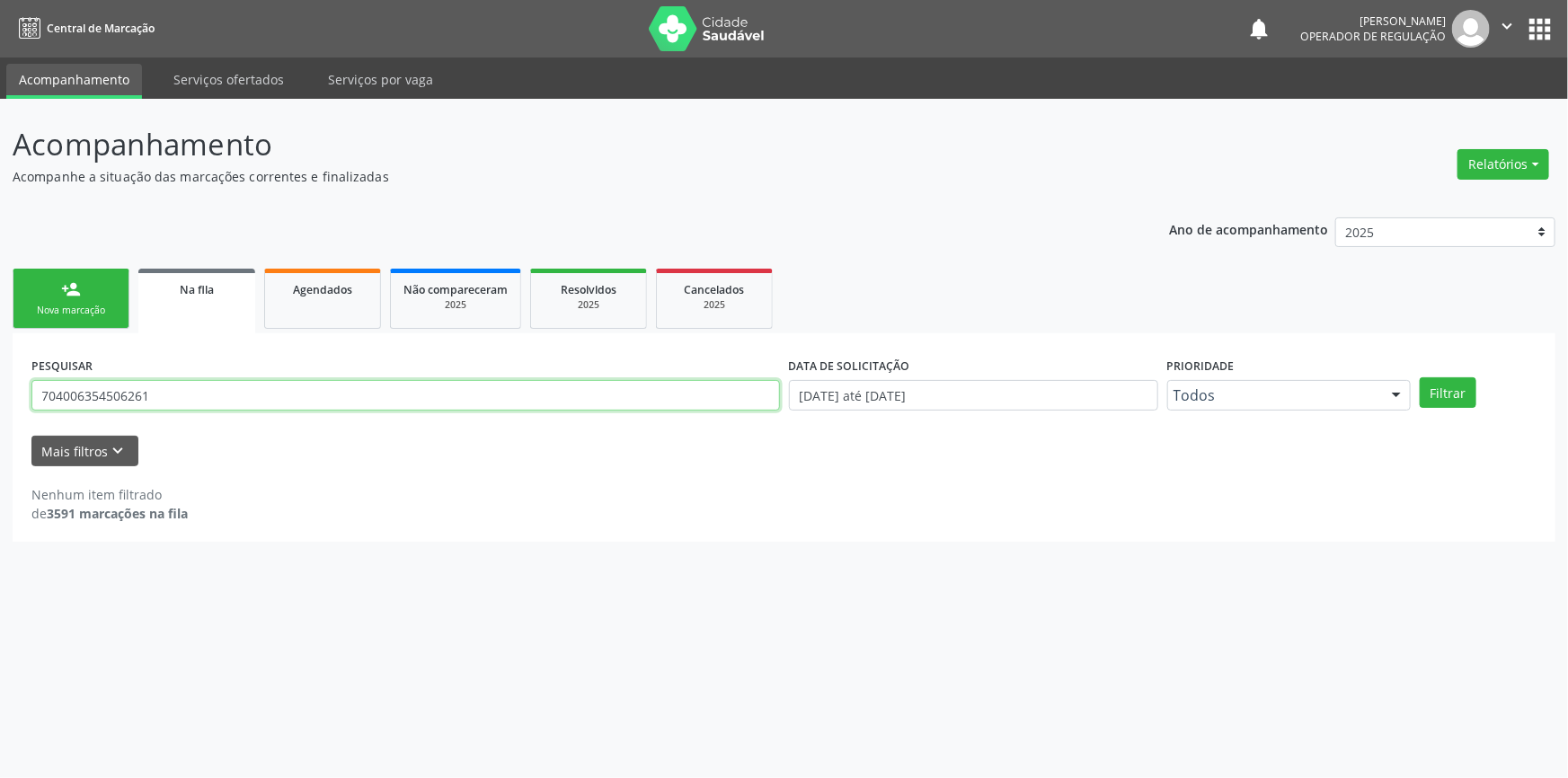
drag, startPoint x: 26, startPoint y: 397, endPoint x: 110, endPoint y: 355, distance: 93.9
click at [0, 388] on div "Acompanhamento Acompanhe a situação das marcações correntes e finalizadas Relat…" at bounding box center [784, 438] width 1568 height 679
type input "700406461878042"
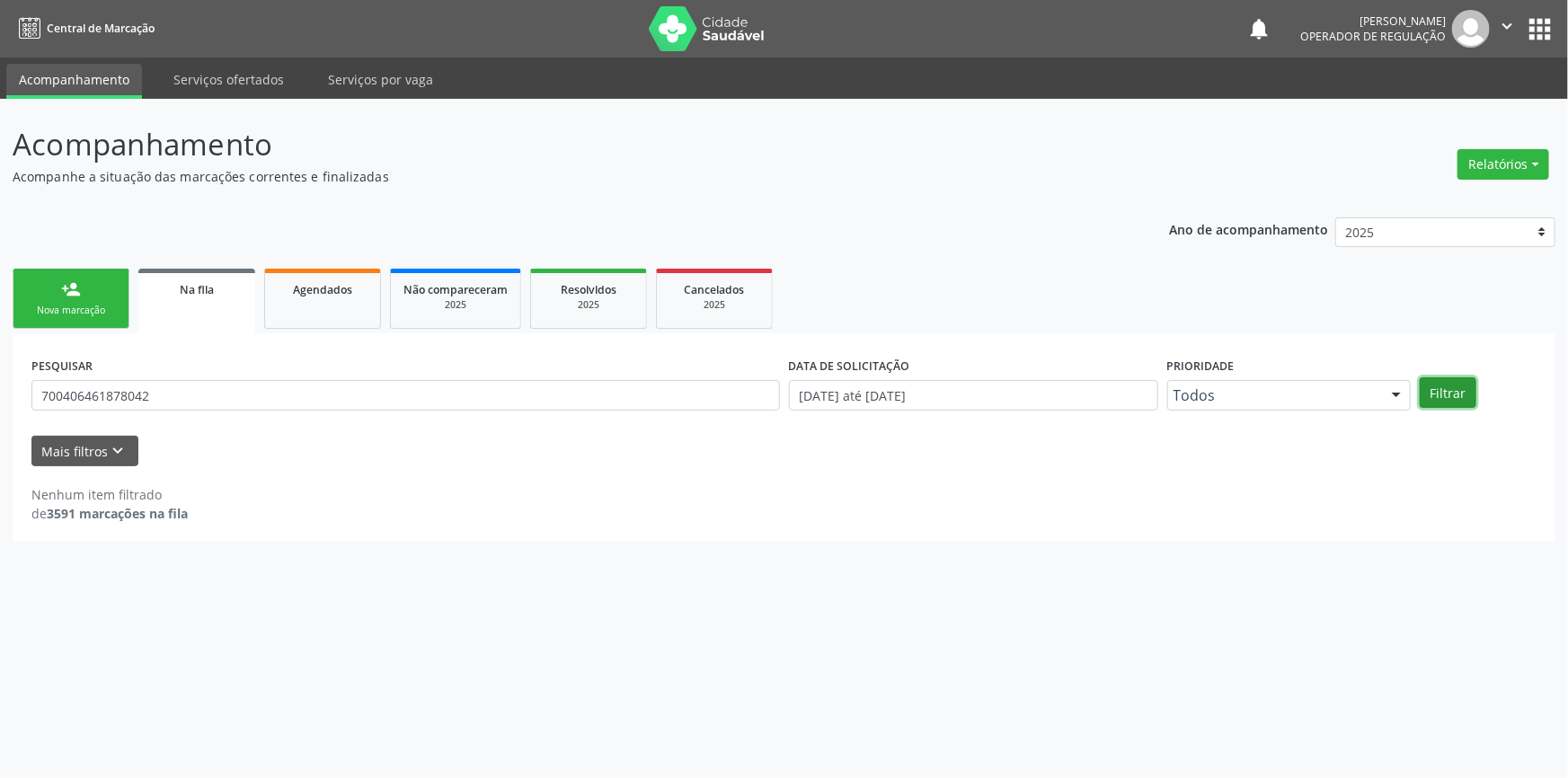
click at [1431, 386] on button "Filtrar" at bounding box center [1448, 392] width 57 height 31
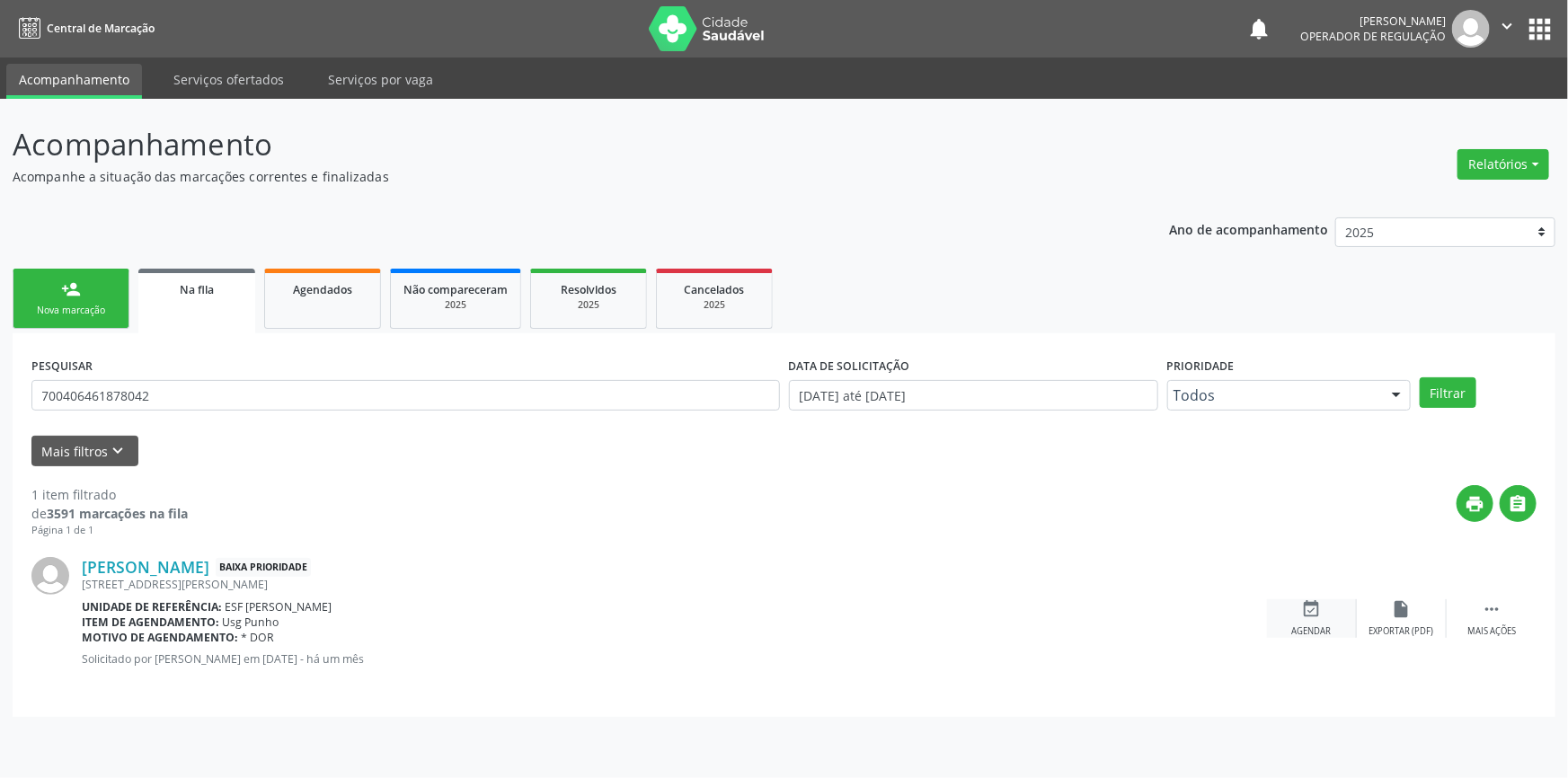
click at [1332, 615] on div "event_available Agendar" at bounding box center [1311, 619] width 90 height 39
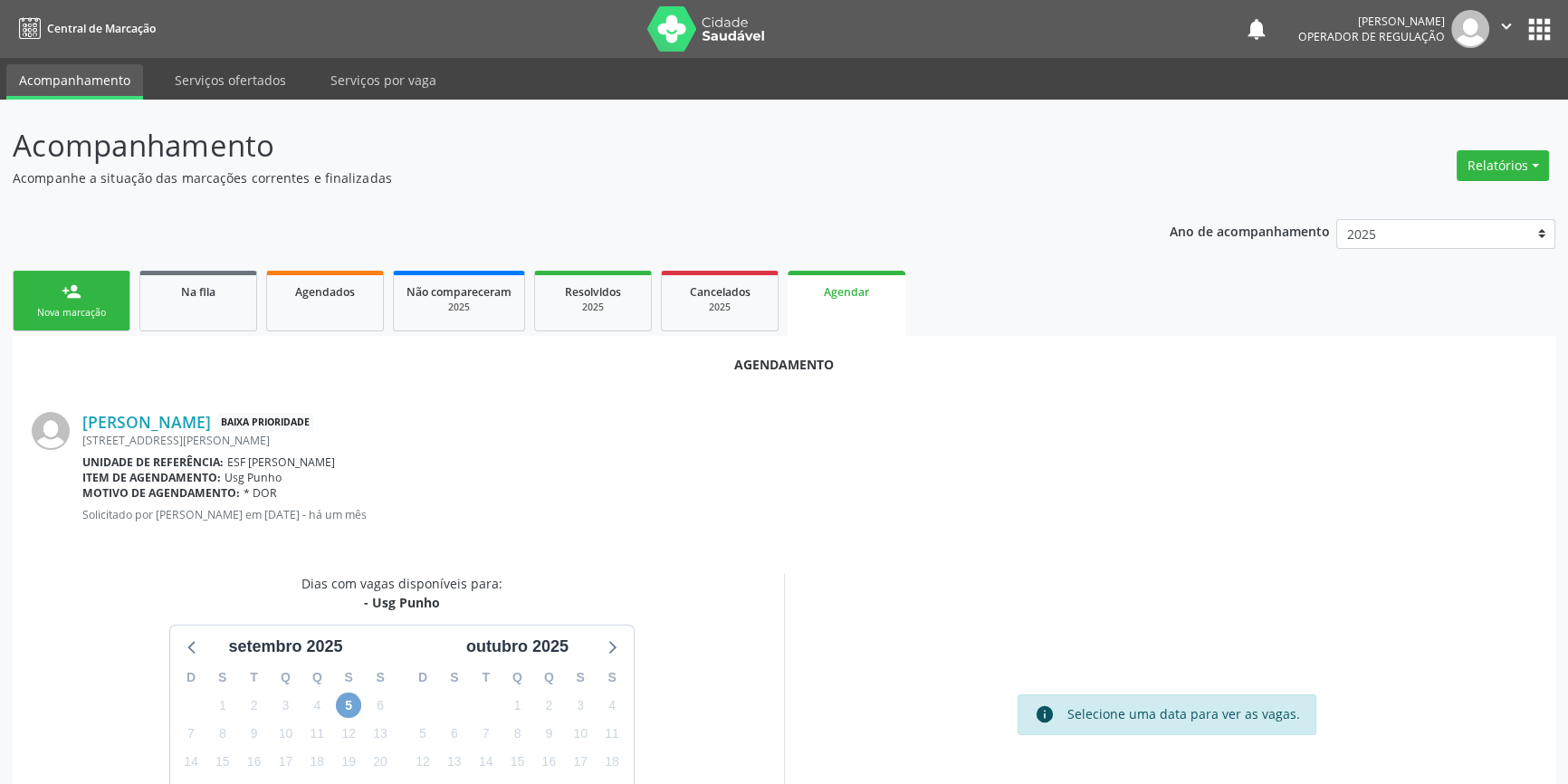
click at [353, 702] on span "5" at bounding box center [348, 704] width 25 height 25
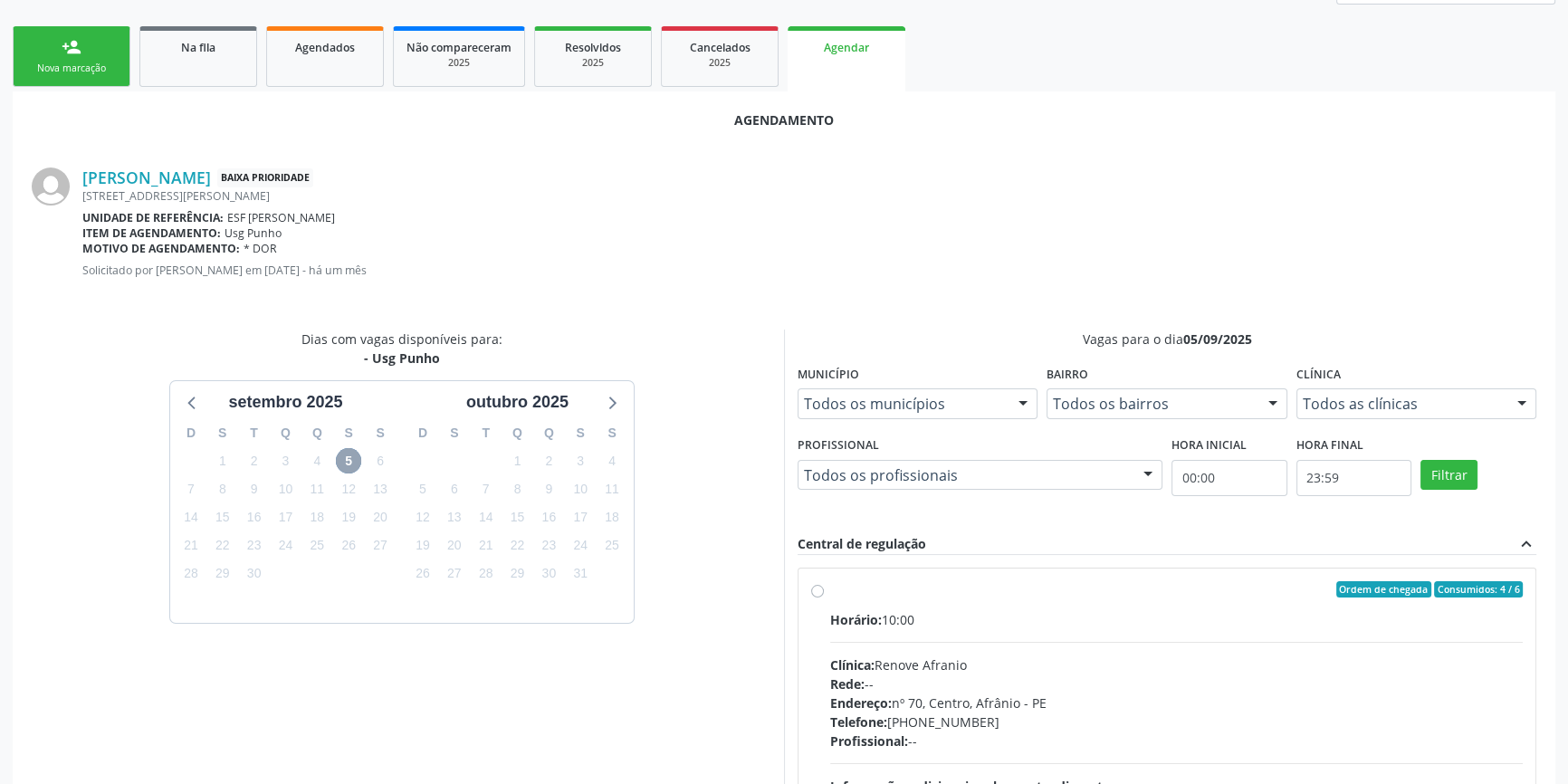
scroll to position [411, 0]
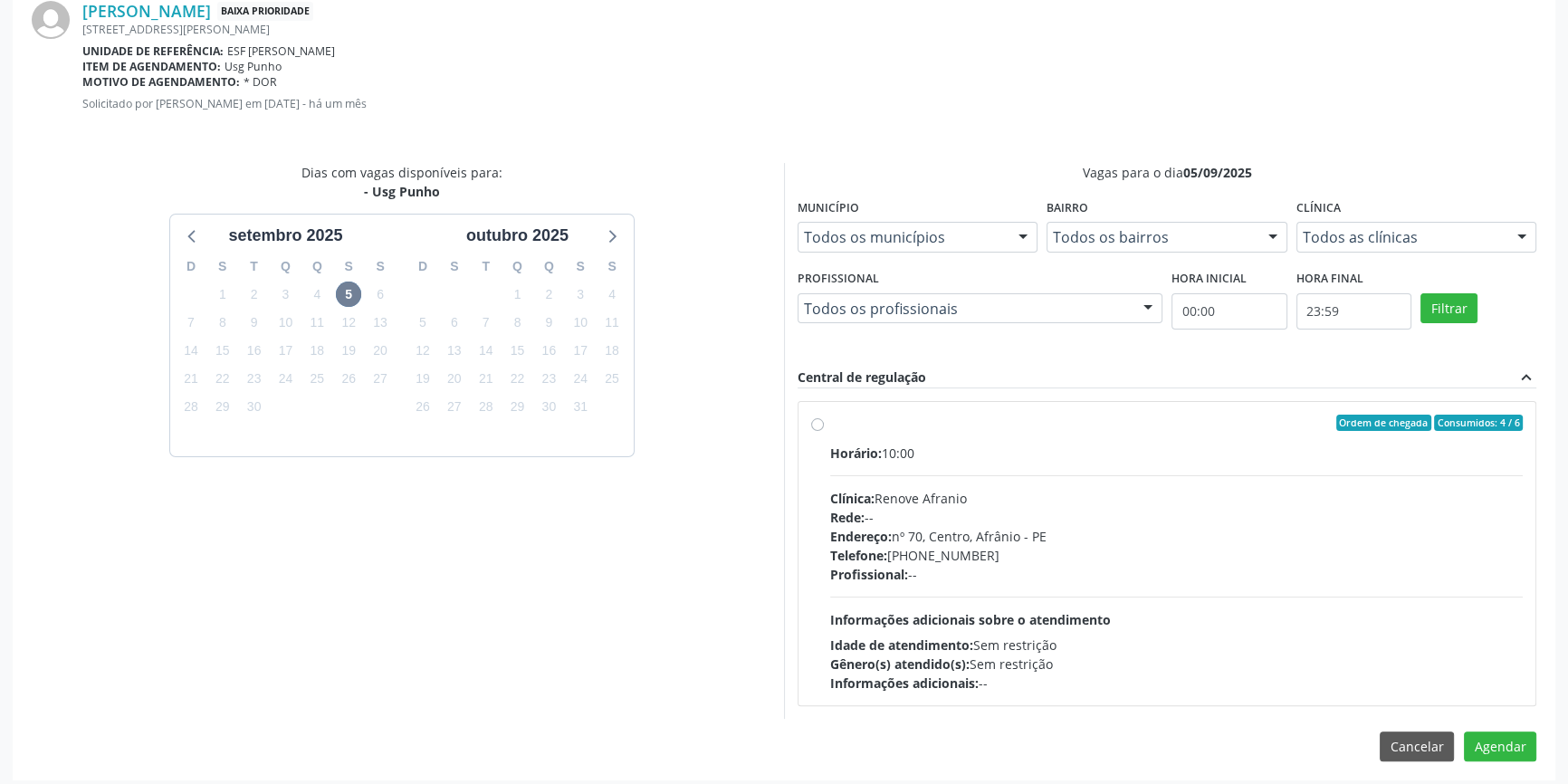
click at [841, 485] on div "Horário: 10:00 Clínica: Renove Afranio Rede: -- Endereço: nº 70, Centro, Afrâni…" at bounding box center [1176, 568] width 692 height 249
click at [823, 431] on input "Ordem de chegada Consumidos: 4 / 6 Horário: 10:00 Clínica: Renove Afranio Rede:…" at bounding box center [818, 422] width 13 height 16
radio input "true"
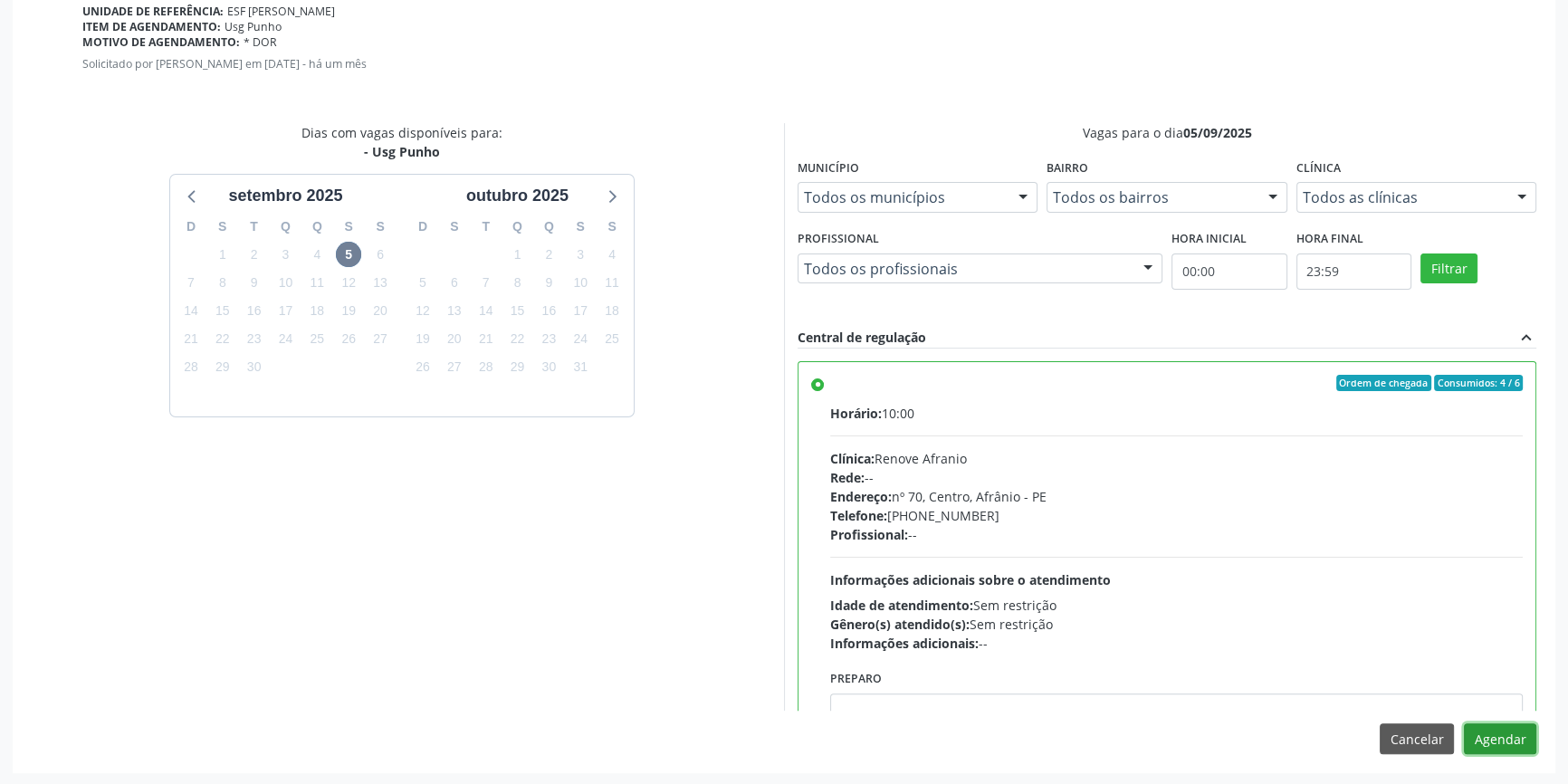
click at [1499, 724] on button "Agendar" at bounding box center [1500, 738] width 72 height 31
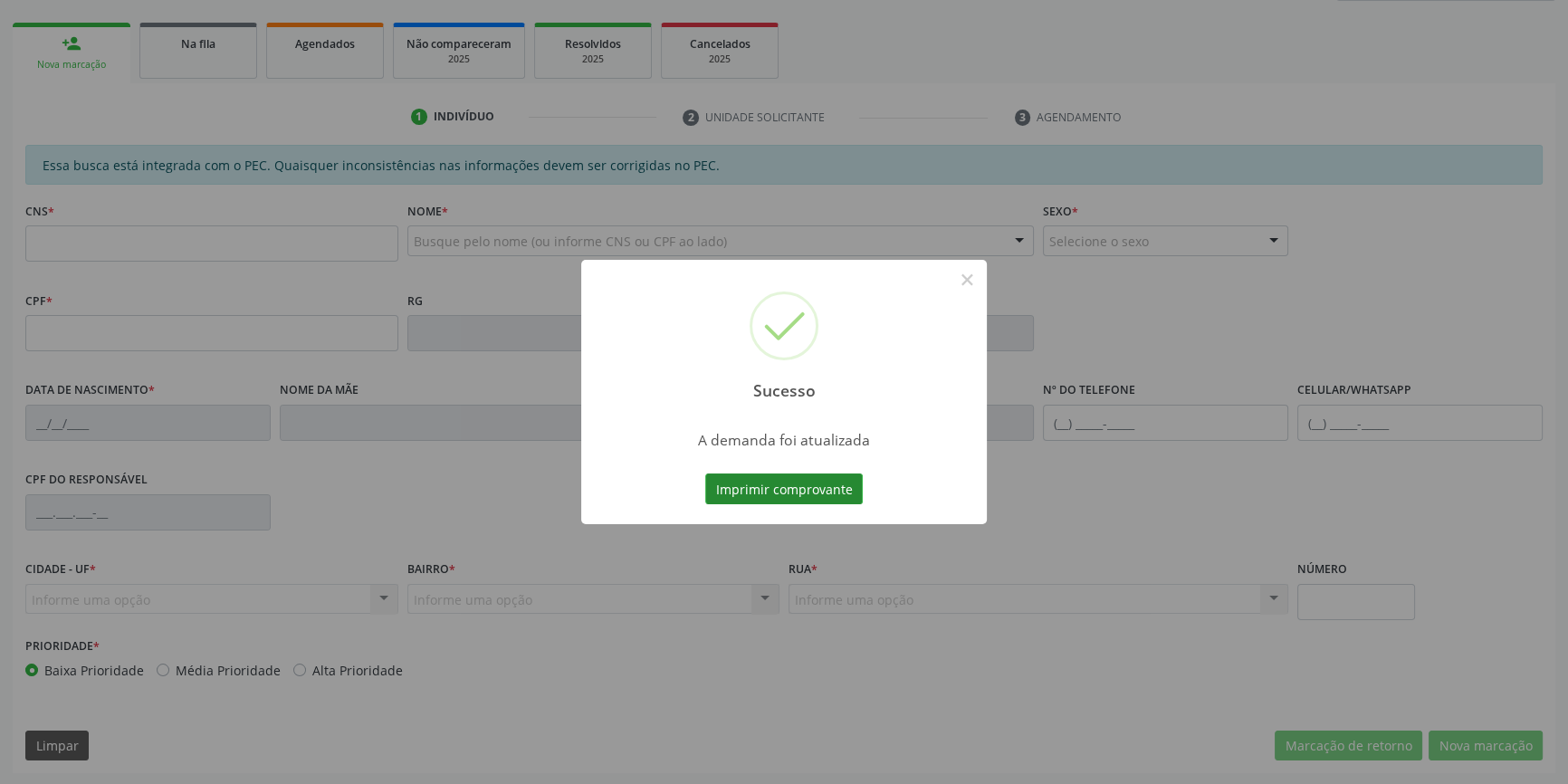
click at [821, 493] on button "Imprimir comprovante" at bounding box center [784, 488] width 157 height 31
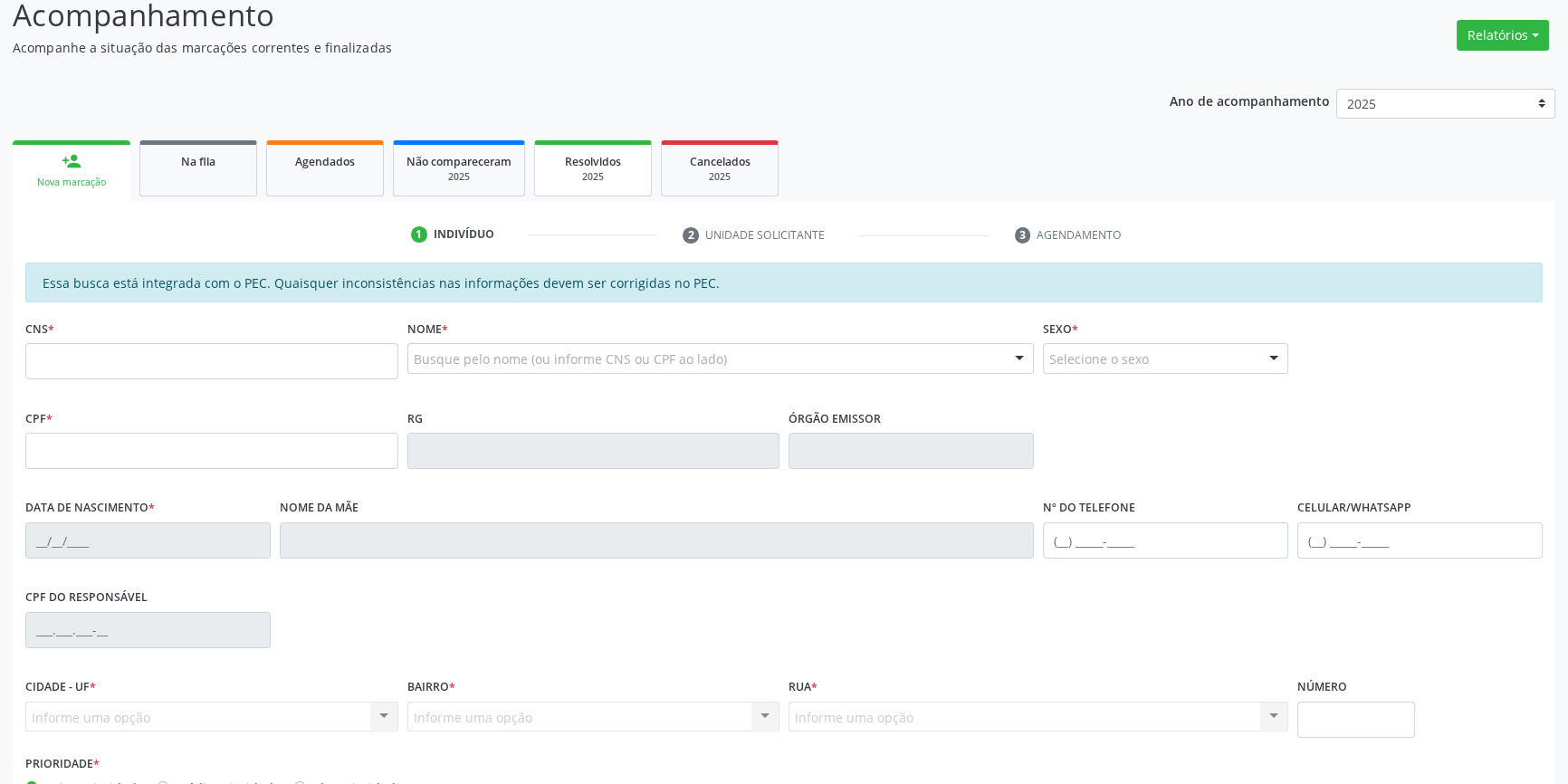
scroll to position [1, 0]
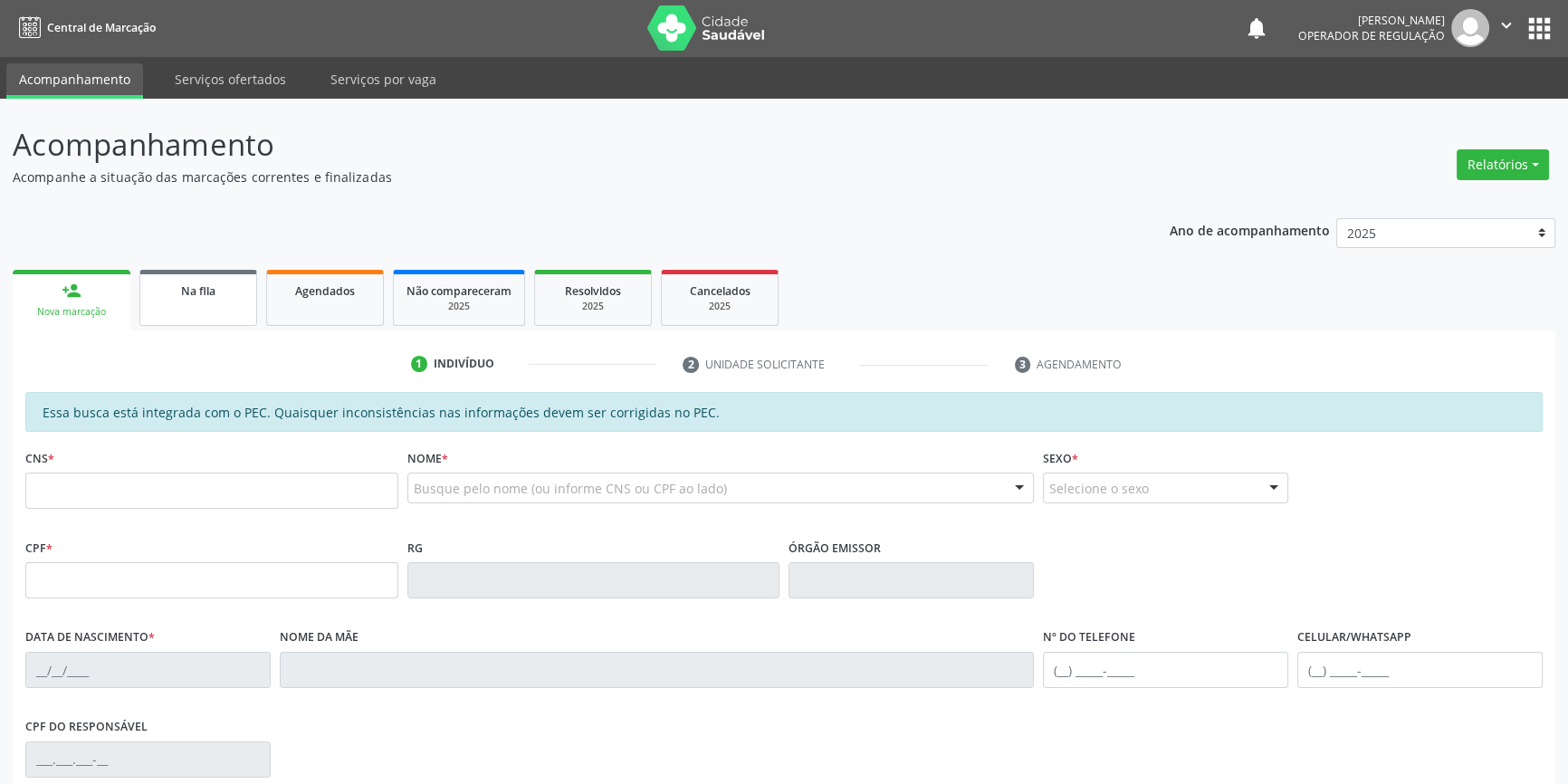
click at [222, 312] on link "Na fila" at bounding box center [199, 298] width 118 height 56
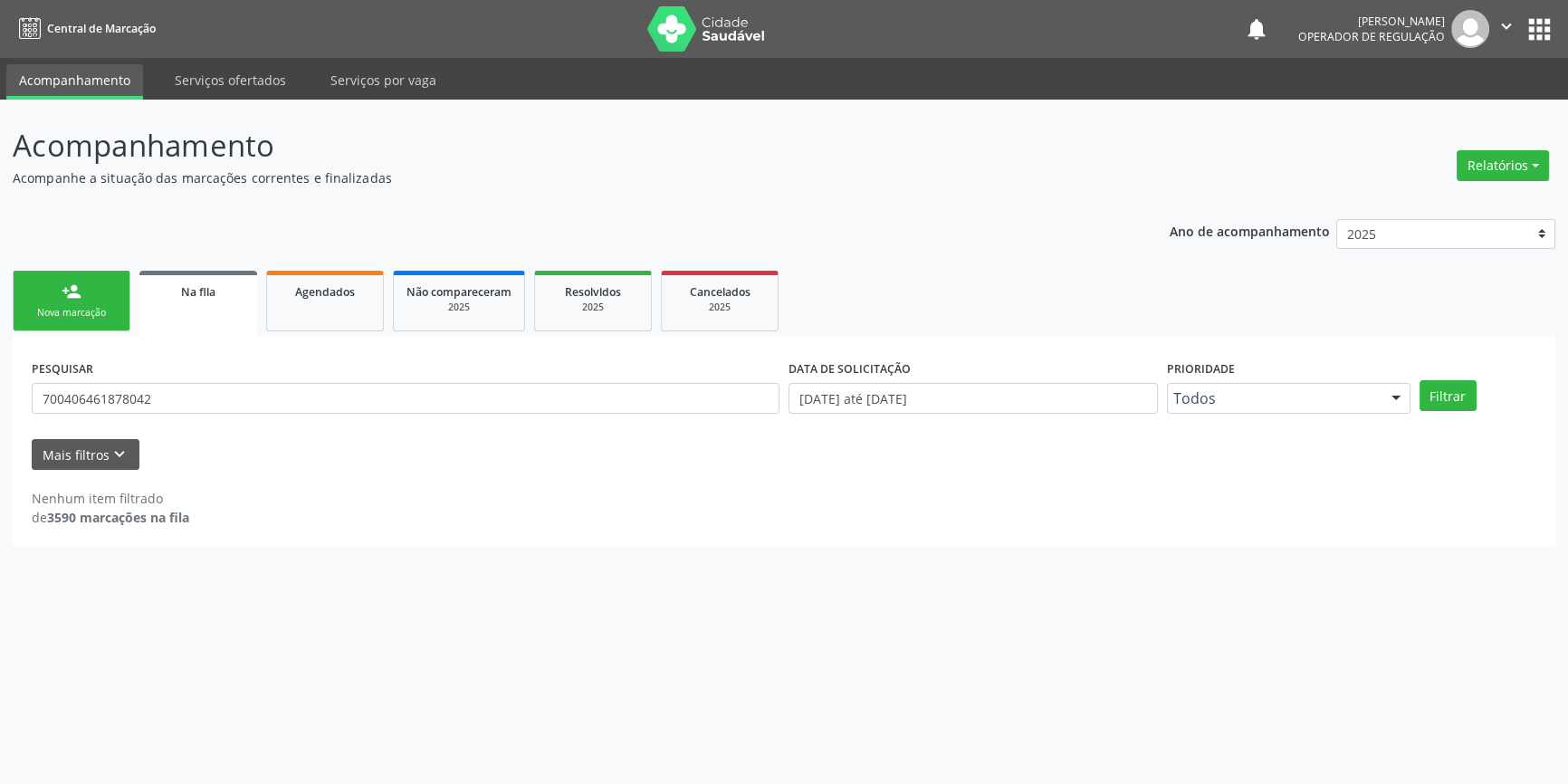
scroll to position [0, 0]
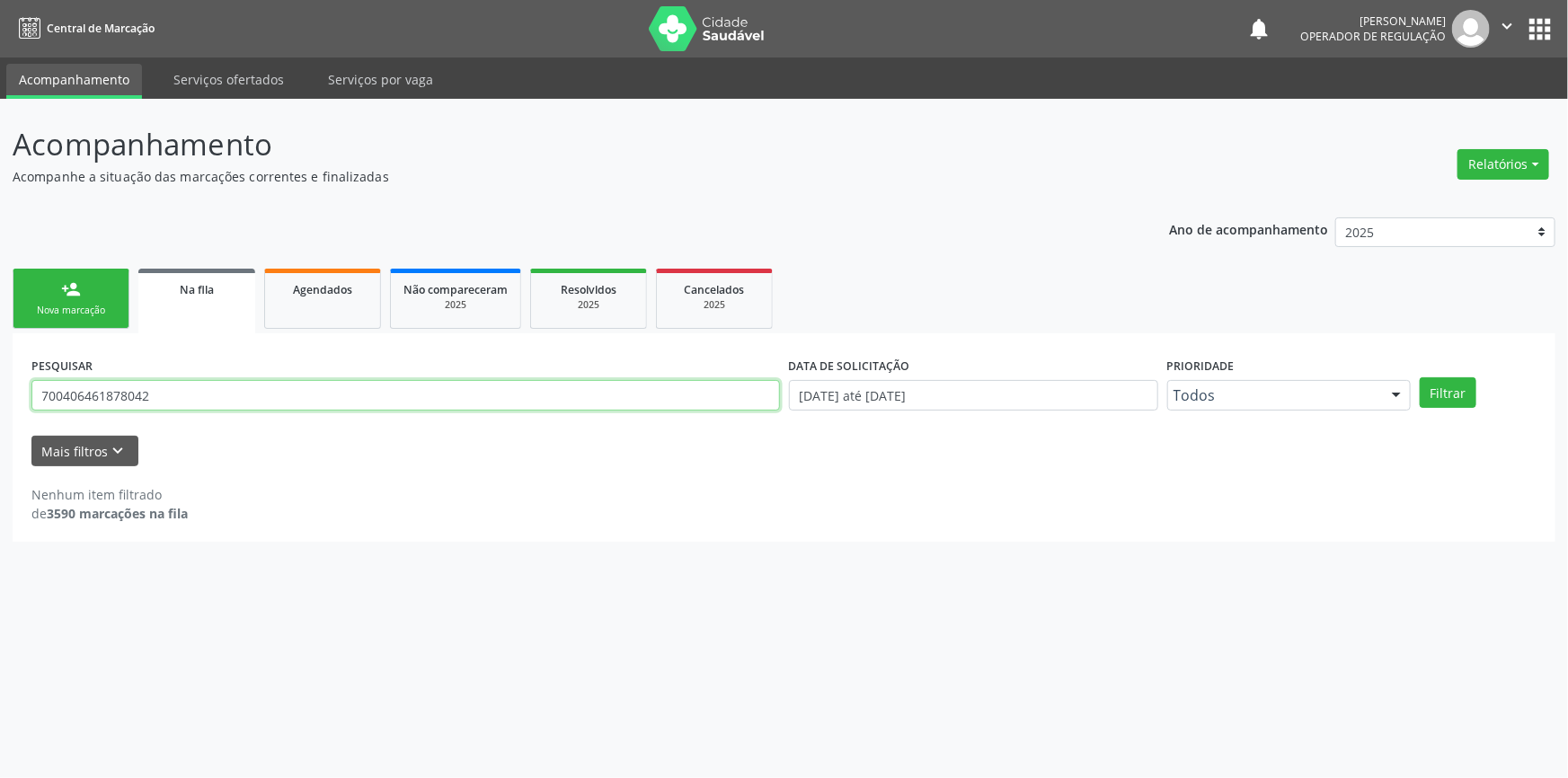
drag, startPoint x: 227, startPoint y: 406, endPoint x: 0, endPoint y: 413, distance: 227.1
click at [0, 413] on div "Acompanhamento Acompanhe a situação das marcações correntes e finalizadas Relat…" at bounding box center [784, 438] width 1568 height 679
type input "700406461878042"
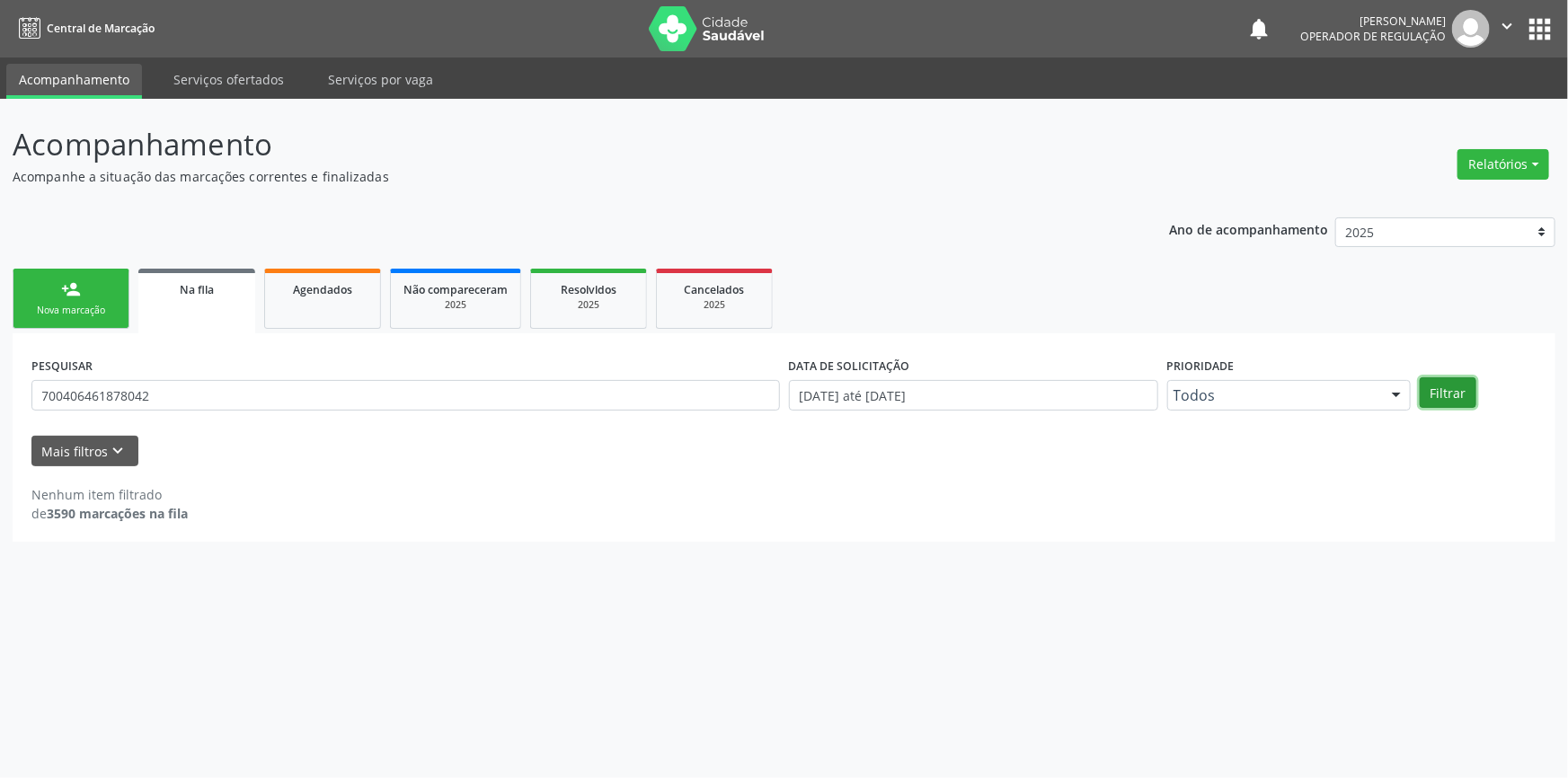
click at [1455, 406] on button "Filtrar" at bounding box center [1448, 392] width 57 height 31
click at [93, 301] on link "person_add Nova marcação" at bounding box center [72, 298] width 117 height 60
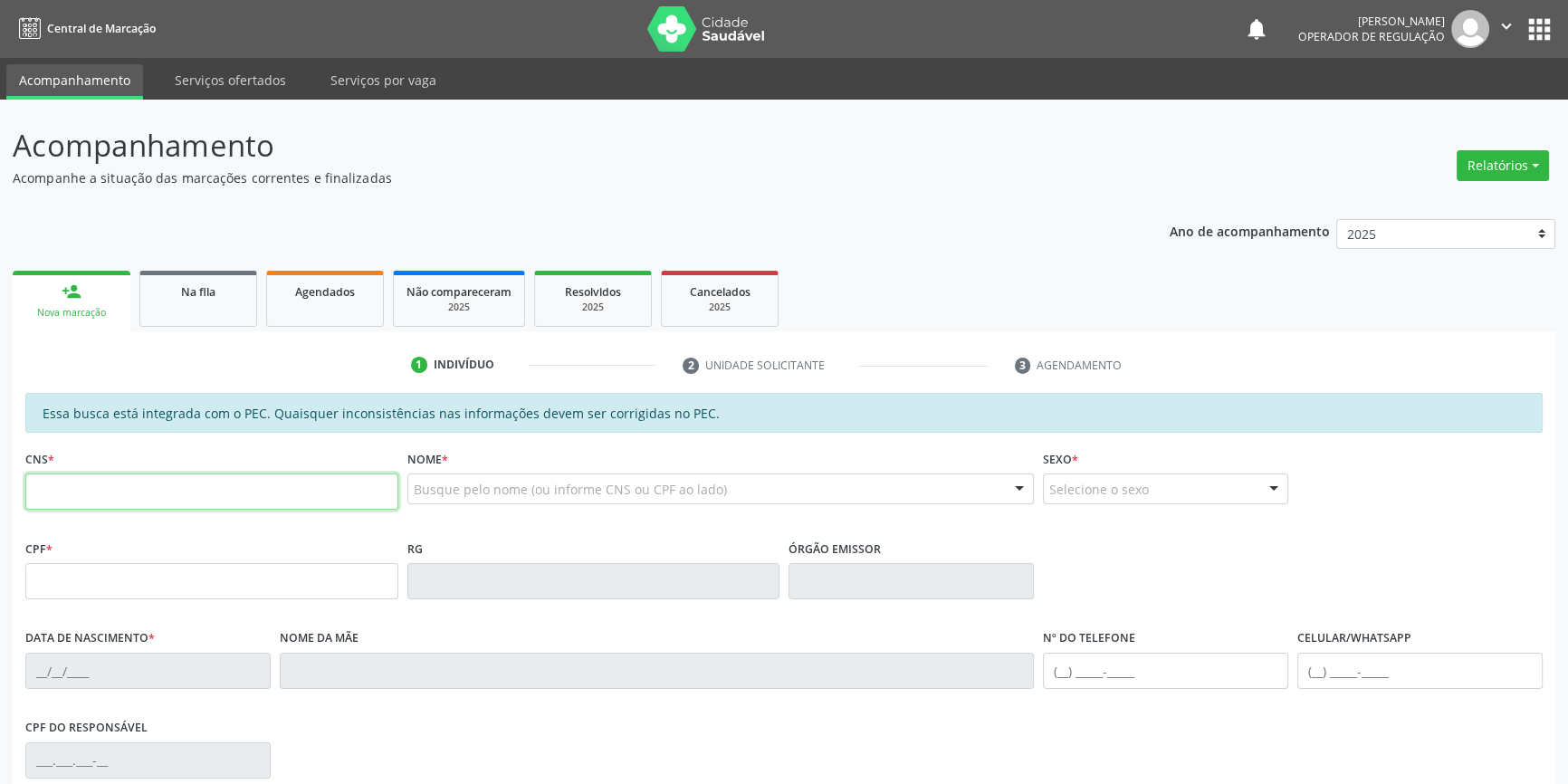
click at [108, 492] on input "text" at bounding box center [212, 491] width 373 height 37
type input "701 0008 6484 3790"
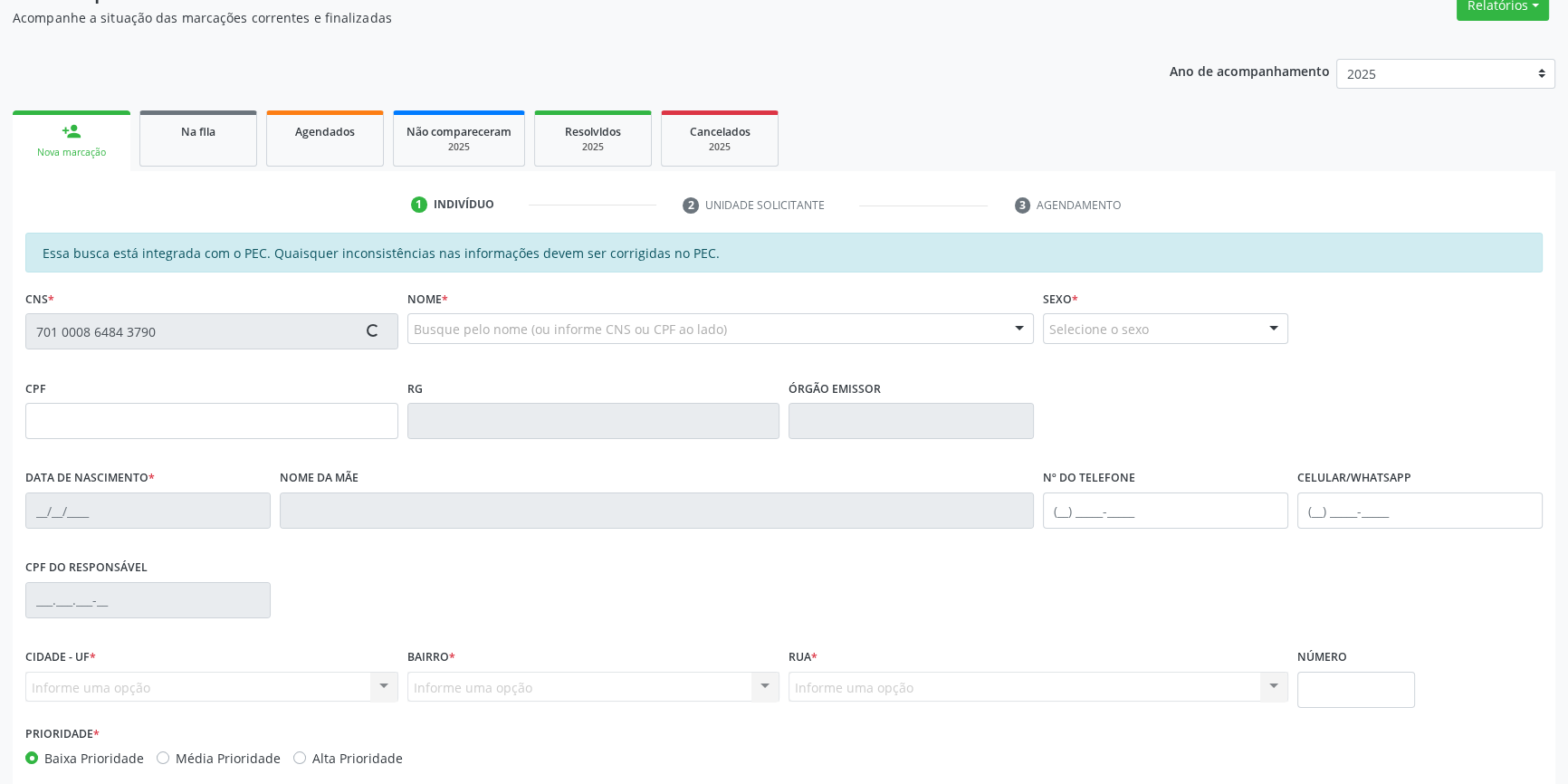
scroll to position [248, 0]
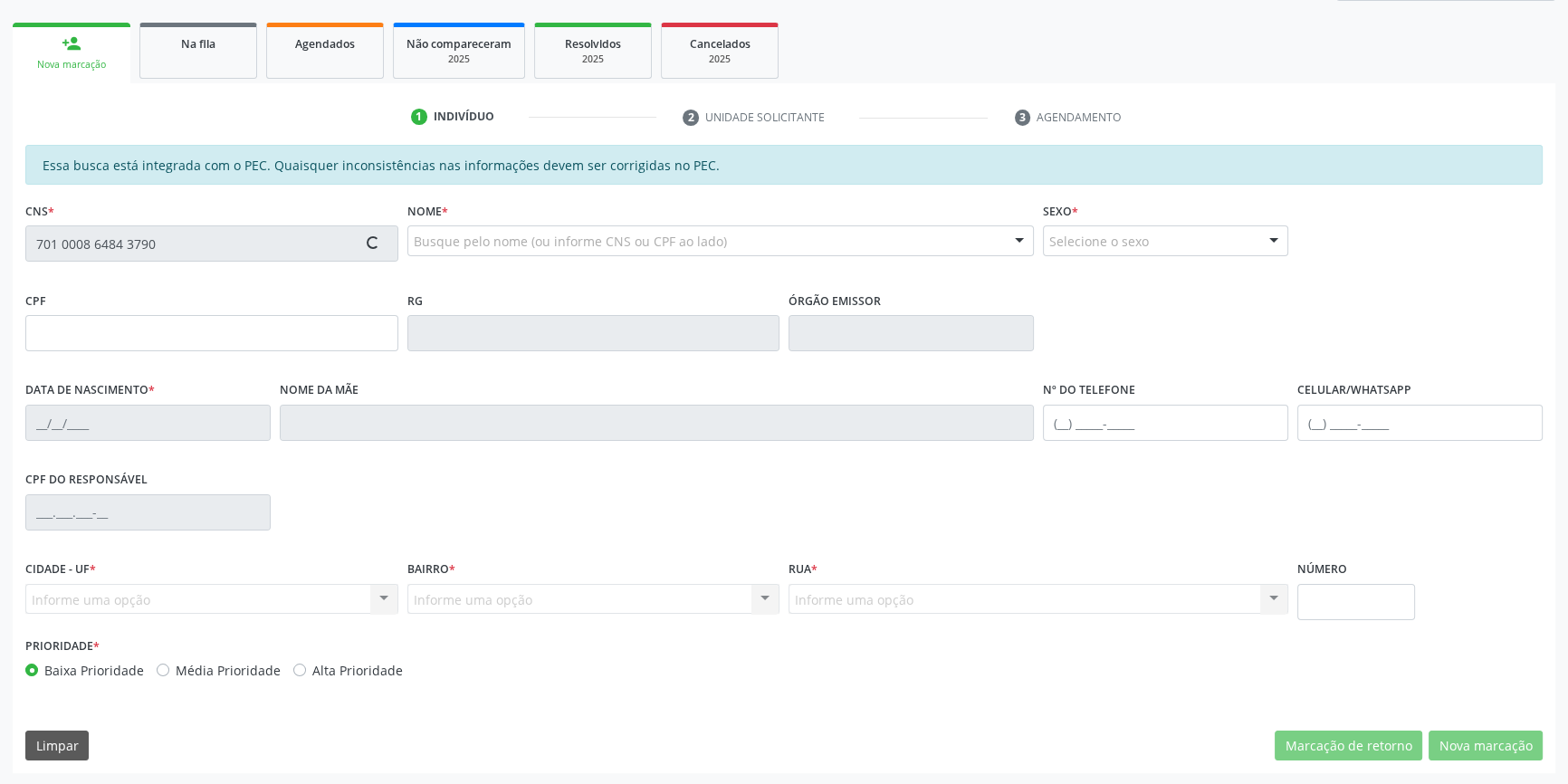
type input "005.888.284-75"
type input "09/04/2025"
type input "Gessica de Franca Silva"
type input "(87) 8146-2251"
type input "S/N"
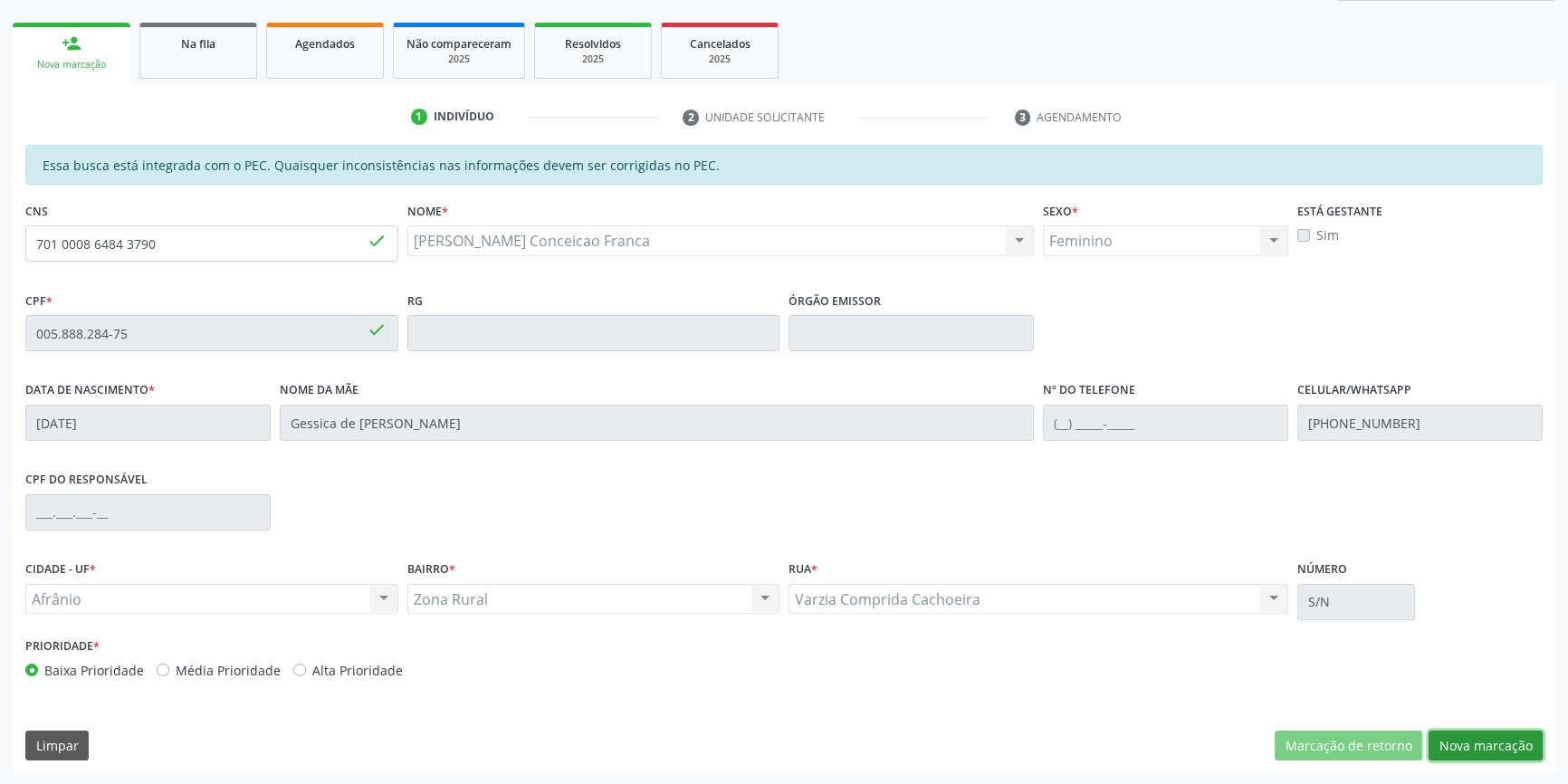
click at [1500, 742] on button "Nova marcação" at bounding box center [1486, 746] width 114 height 31
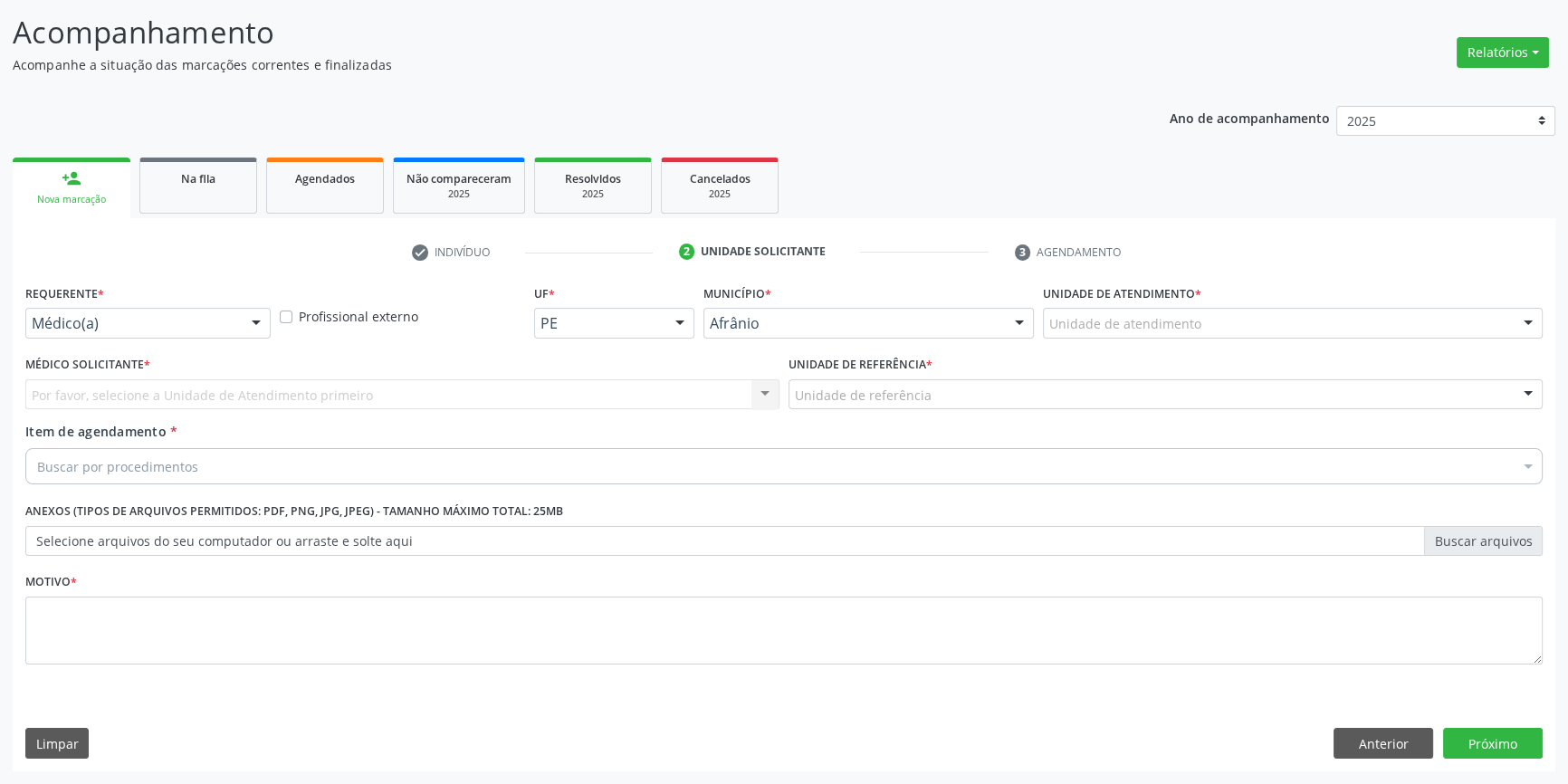
scroll to position [111, 0]
click at [1149, 340] on div "Unidade de atendimento * Unidade de atendimento Academia da Saude de Afranio Ac…" at bounding box center [1292, 317] width 509 height 70
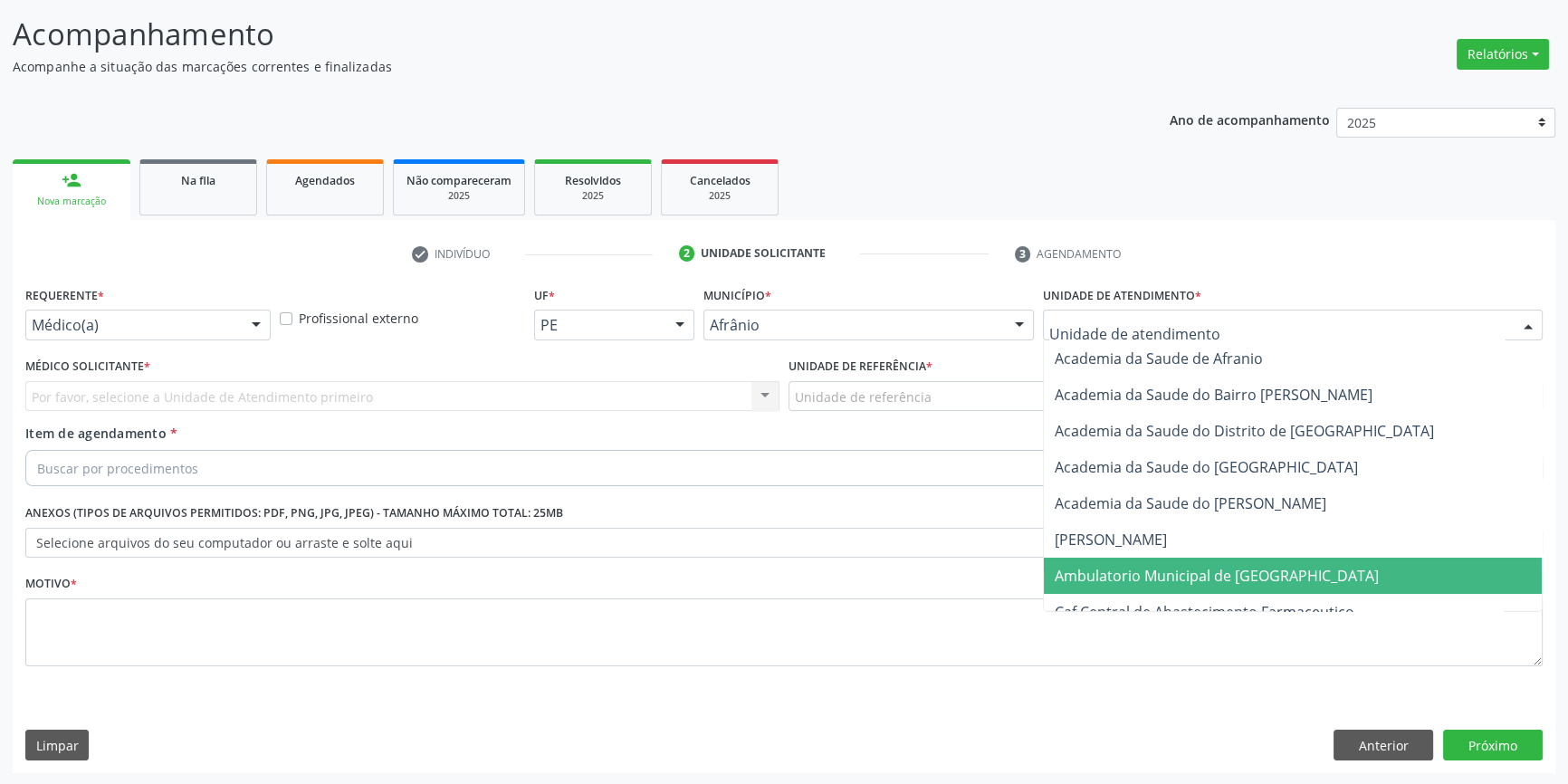
drag, startPoint x: 1141, startPoint y: 567, endPoint x: 1007, endPoint y: 481, distance: 159.2
click at [1141, 568] on span "Ambulatorio Municipal de [GEOGRAPHIC_DATA]" at bounding box center [1217, 575] width 324 height 20
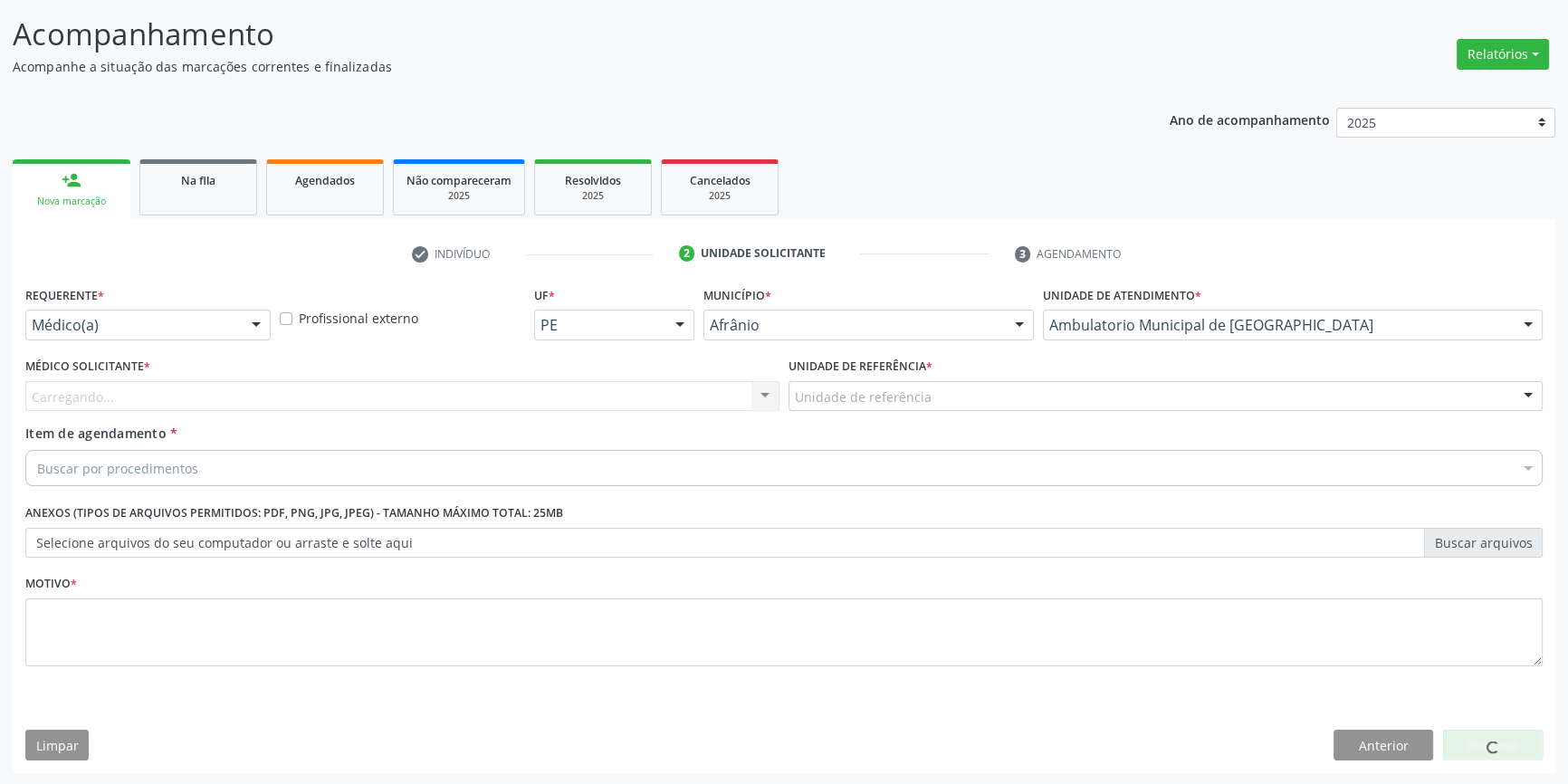
click at [894, 406] on div "Unidade de referência" at bounding box center [1165, 396] width 754 height 31
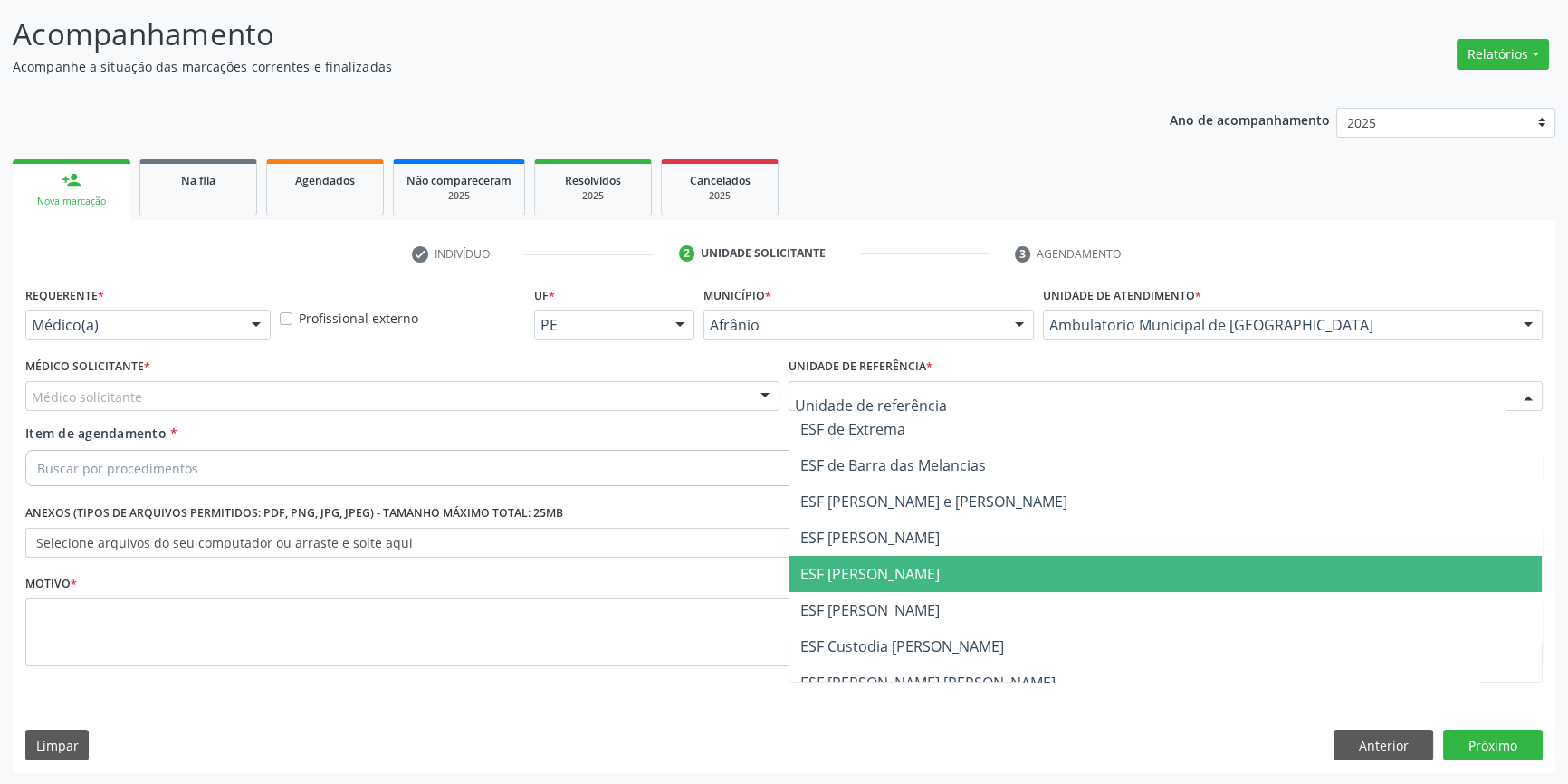
click at [886, 570] on span "ESF [PERSON_NAME]" at bounding box center [869, 573] width 140 height 20
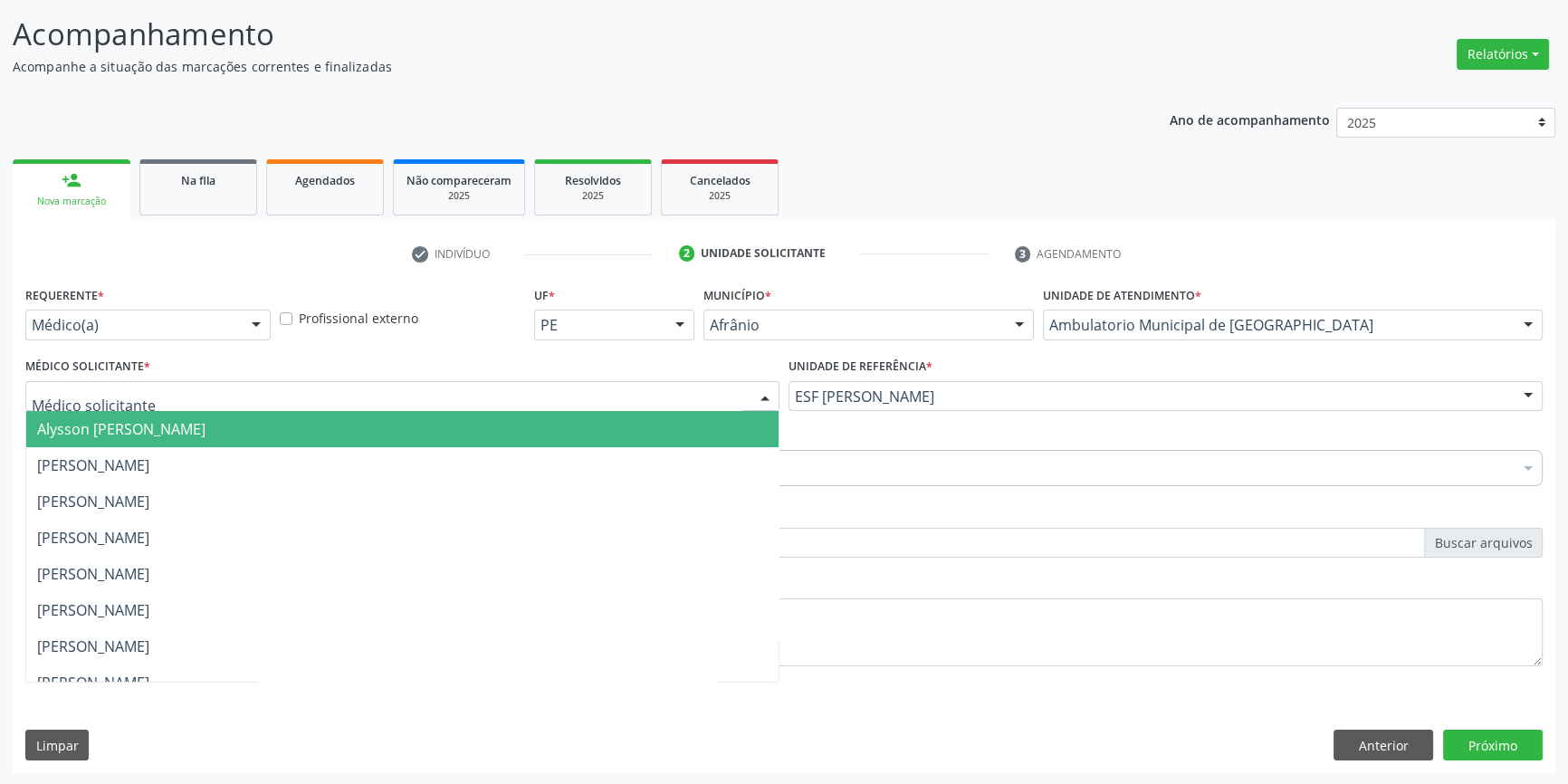
drag, startPoint x: 581, startPoint y: 387, endPoint x: 480, endPoint y: 420, distance: 106.3
click at [573, 389] on div at bounding box center [402, 396] width 754 height 31
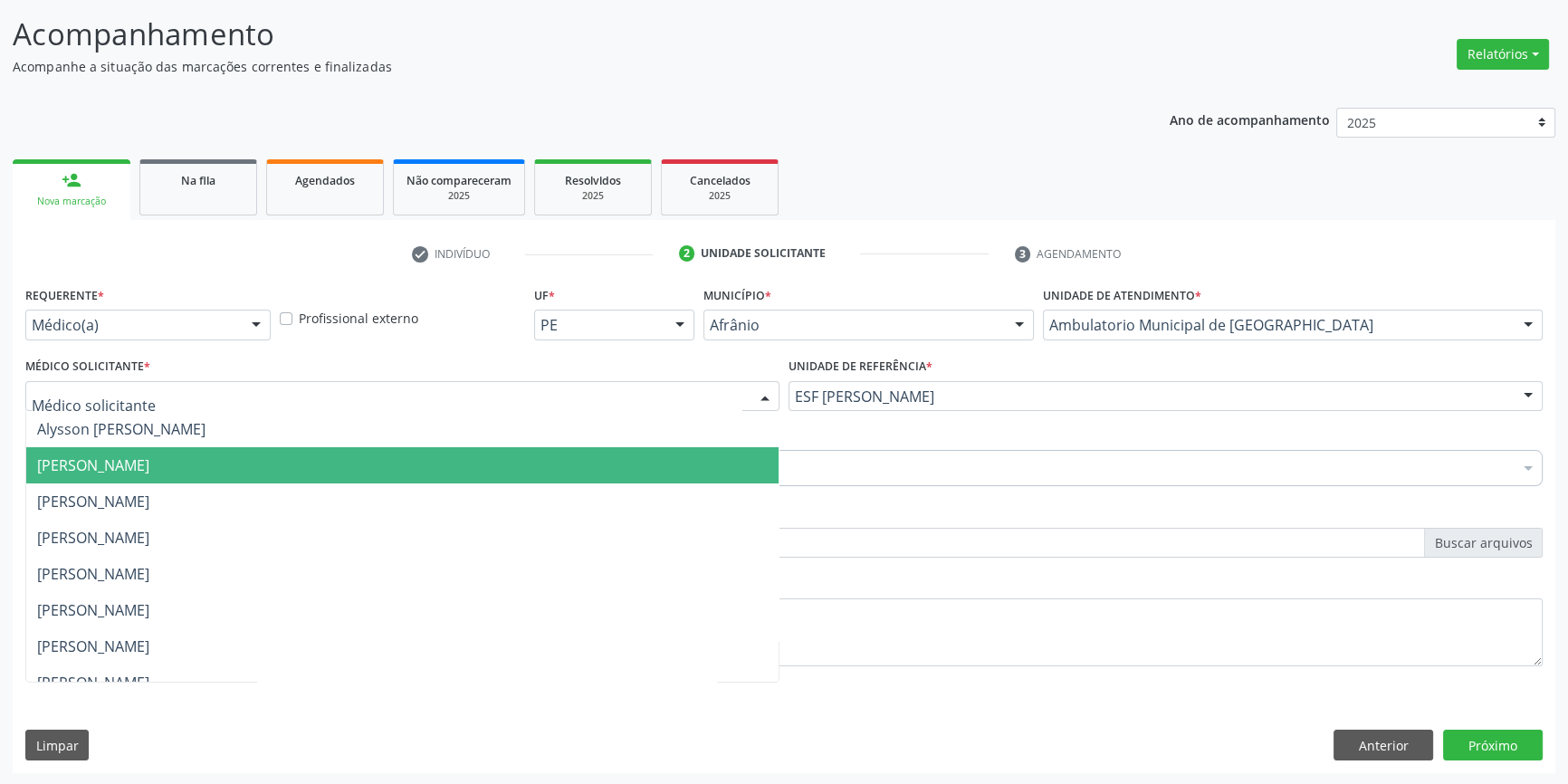
click at [149, 470] on span "[PERSON_NAME]" at bounding box center [94, 465] width 112 height 20
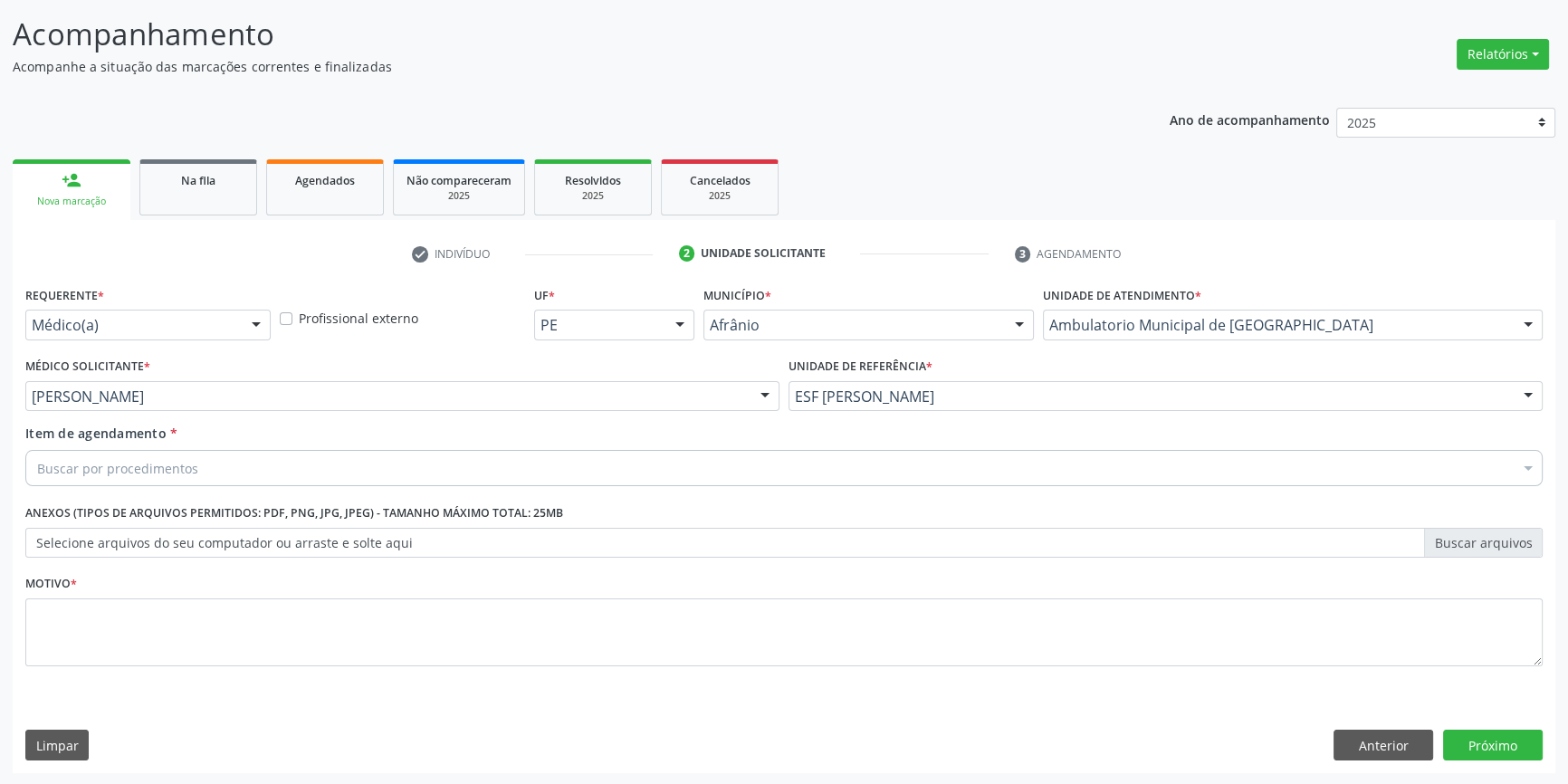
click at [195, 465] on div "Buscar por procedimentos" at bounding box center [784, 467] width 1517 height 37
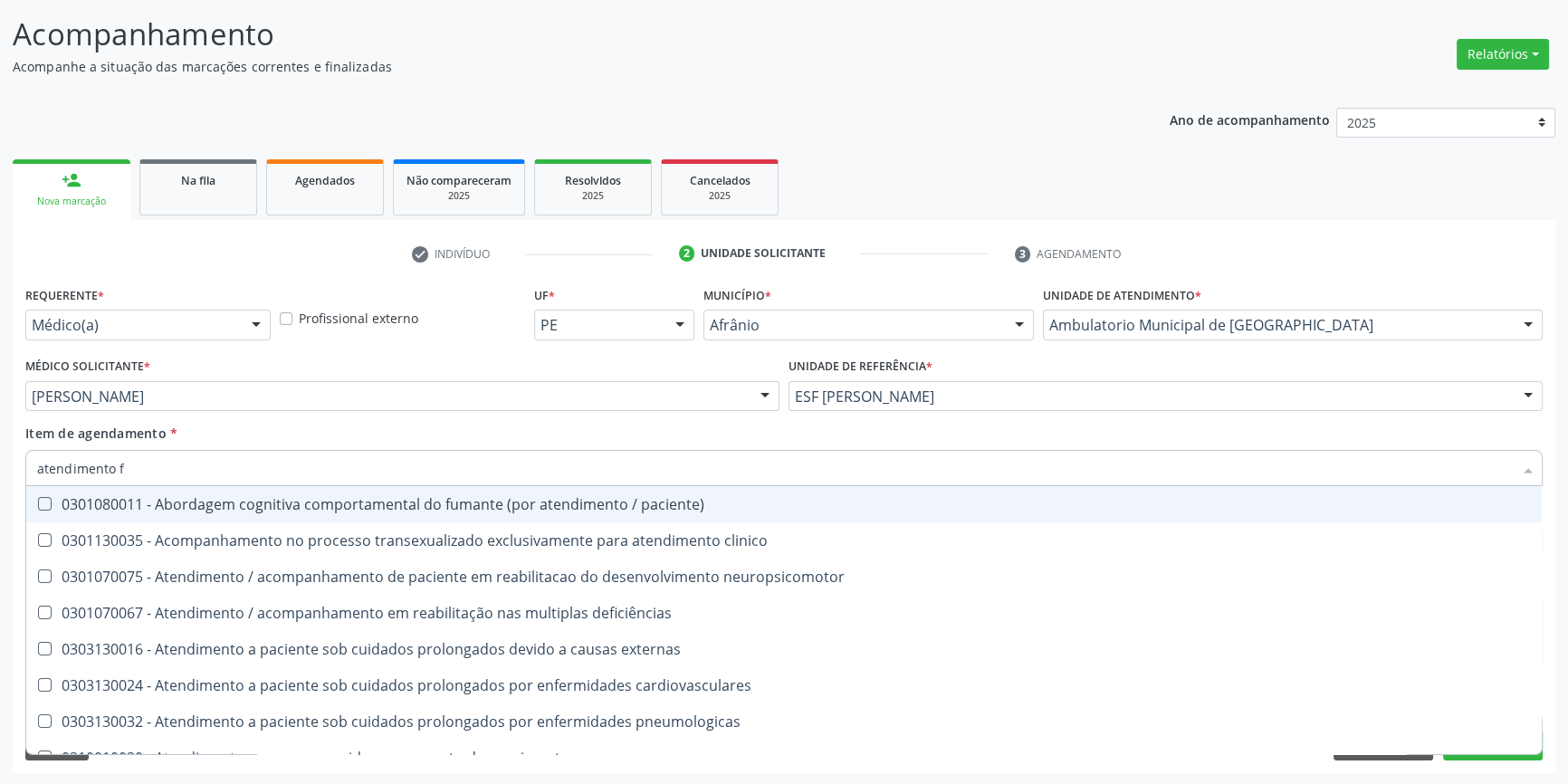
type input "atendimento fi"
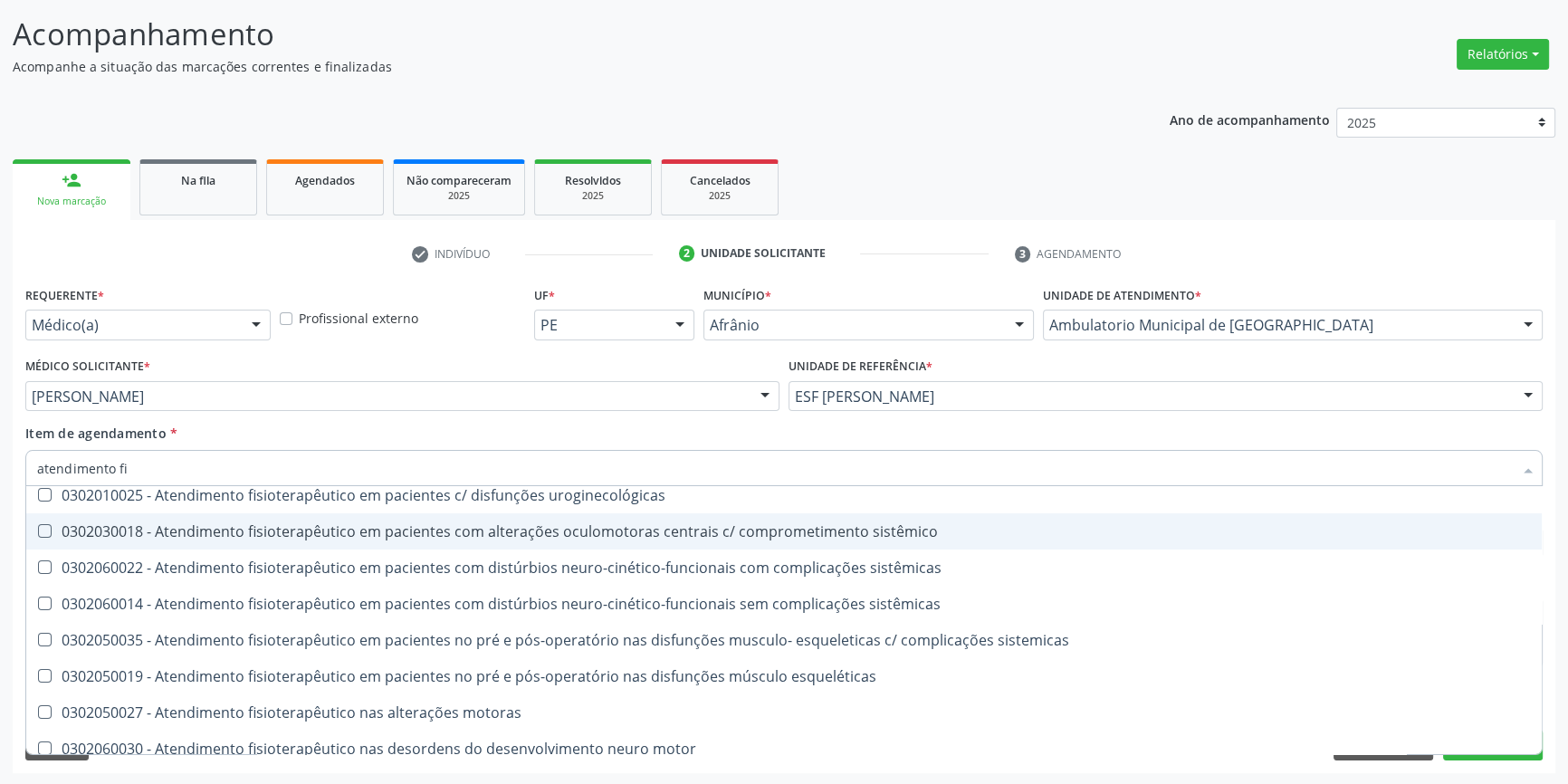
scroll to position [600, 0]
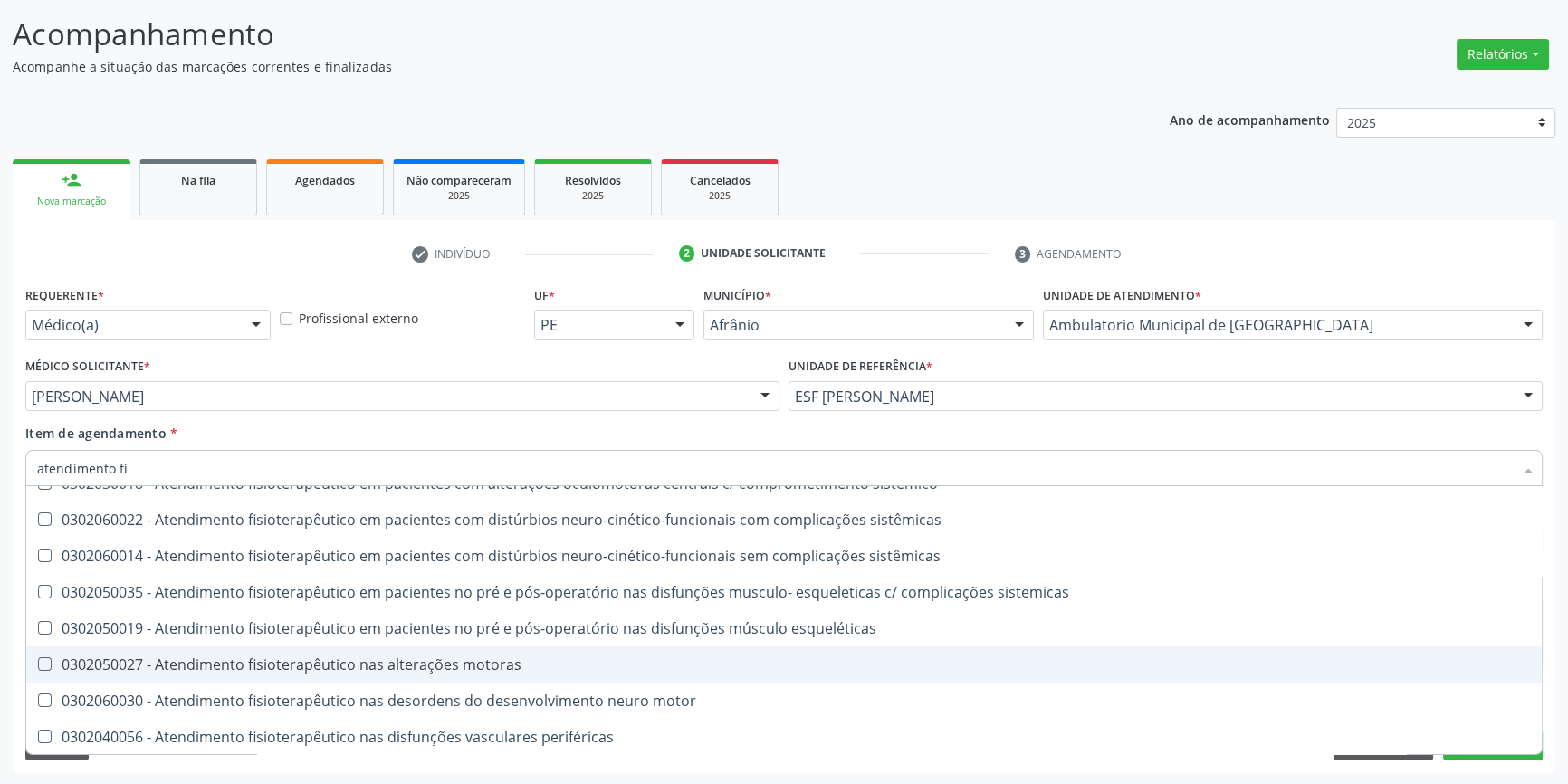
click at [411, 646] on span "0302050027 - Atendimento fisioterapêutico nas alterações motoras" at bounding box center [784, 664] width 1516 height 37
checkbox motoras "true"
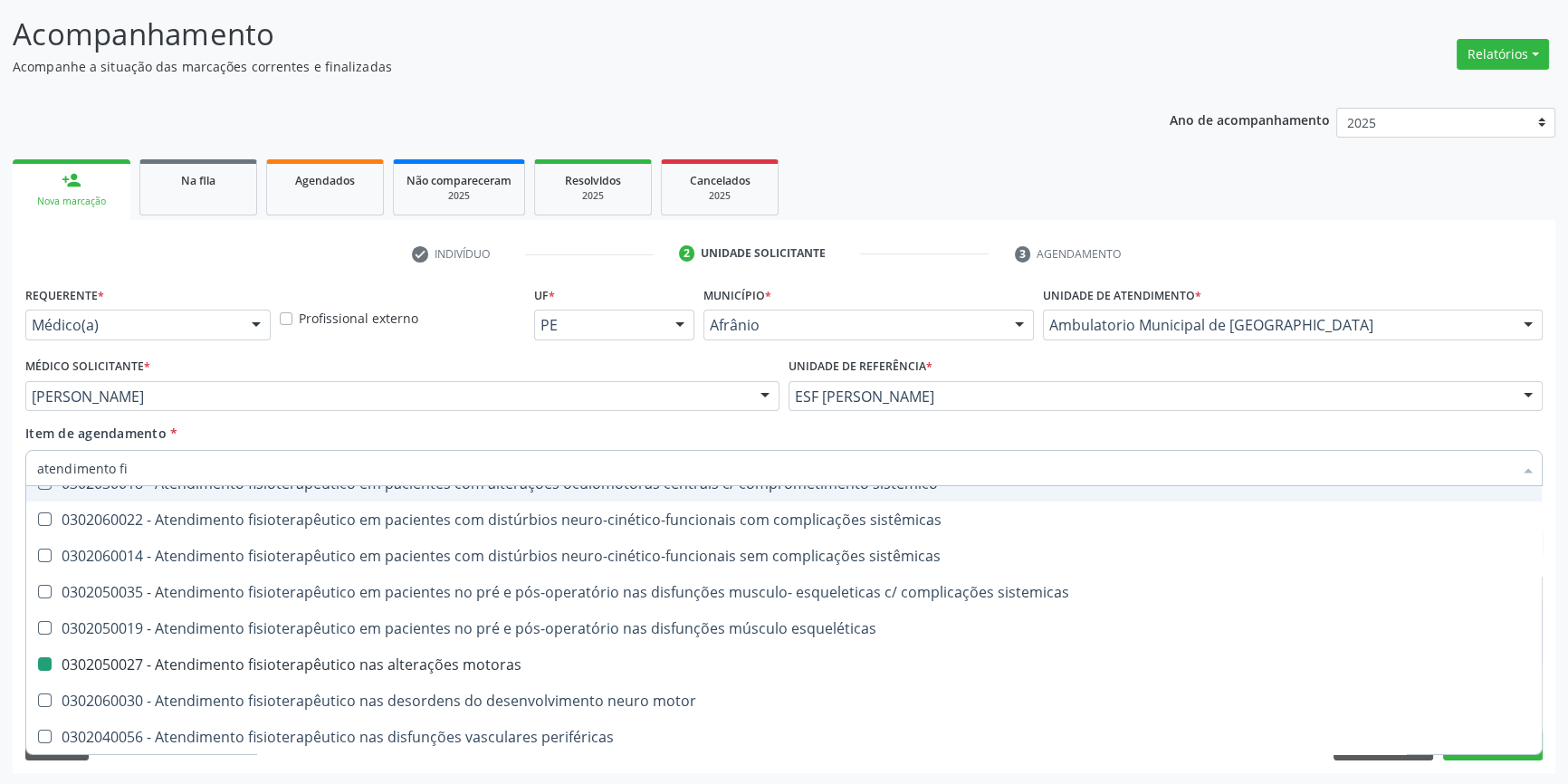
click at [446, 433] on div "Item de agendamento * atendimento fi Desfazer seleção 0302020012 - Atendimento …" at bounding box center [784, 451] width 1517 height 57
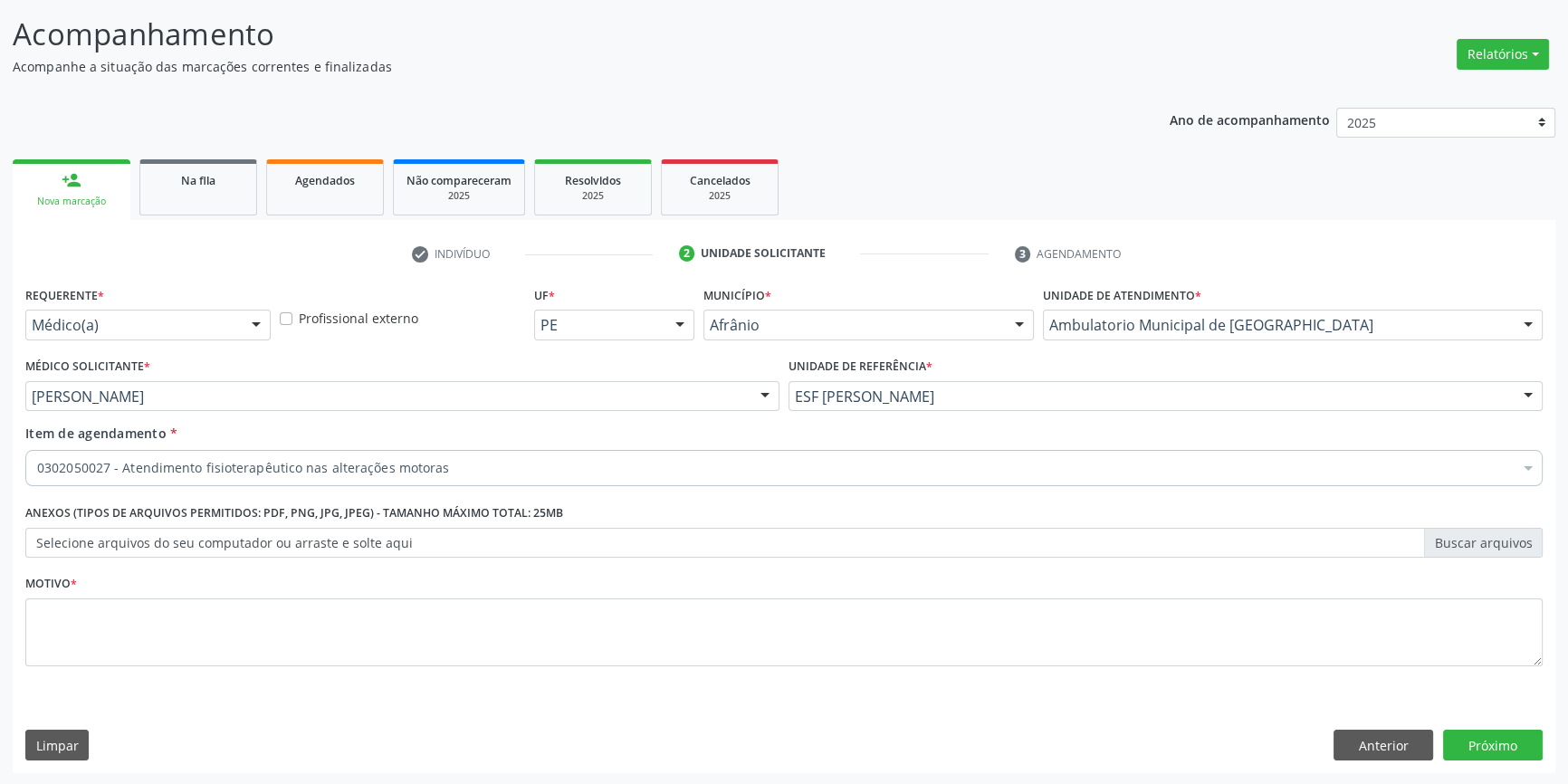
scroll to position [0, 0]
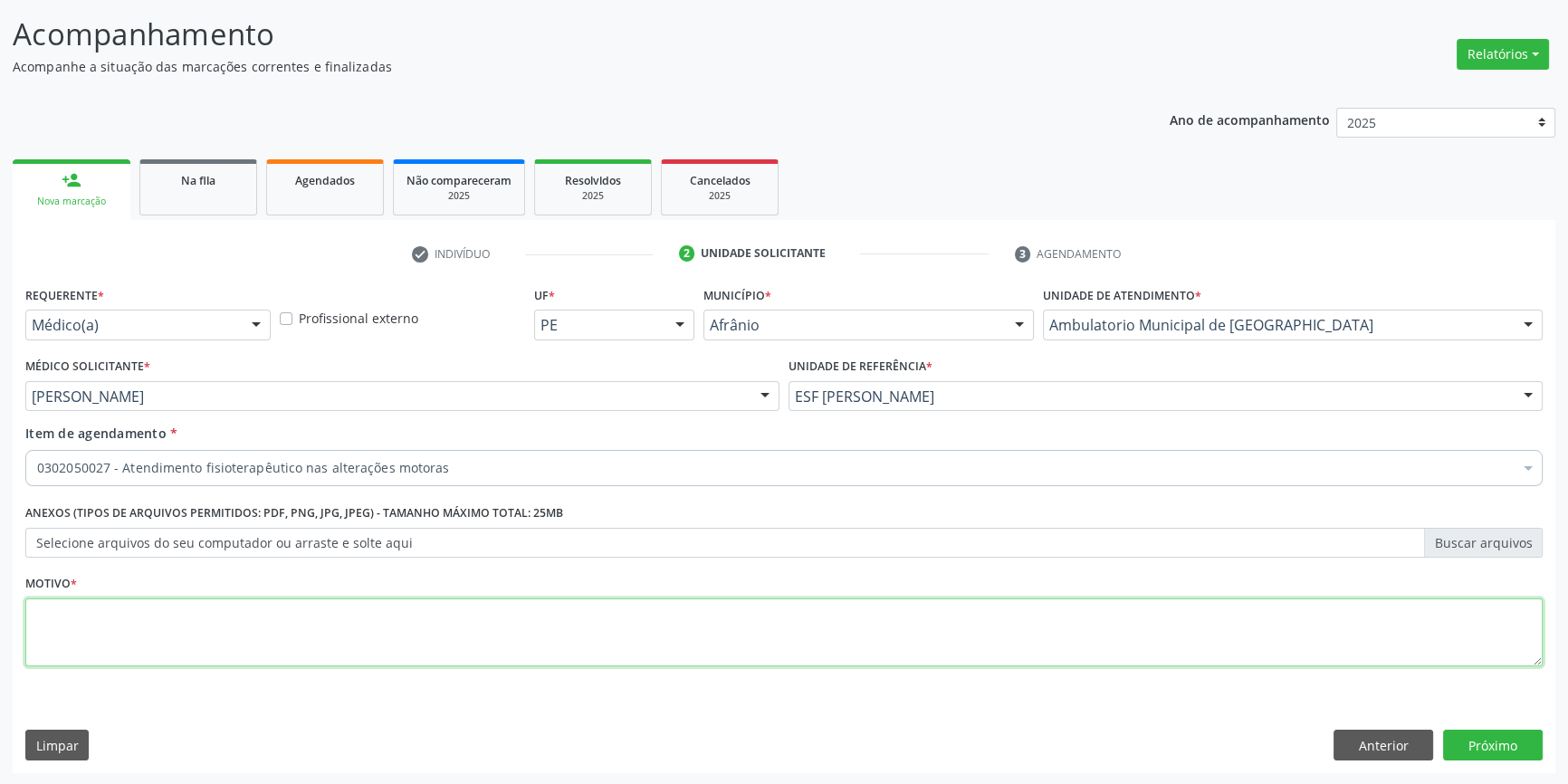
click at [206, 615] on textarea at bounding box center [784, 632] width 1517 height 68
type textarea "'"
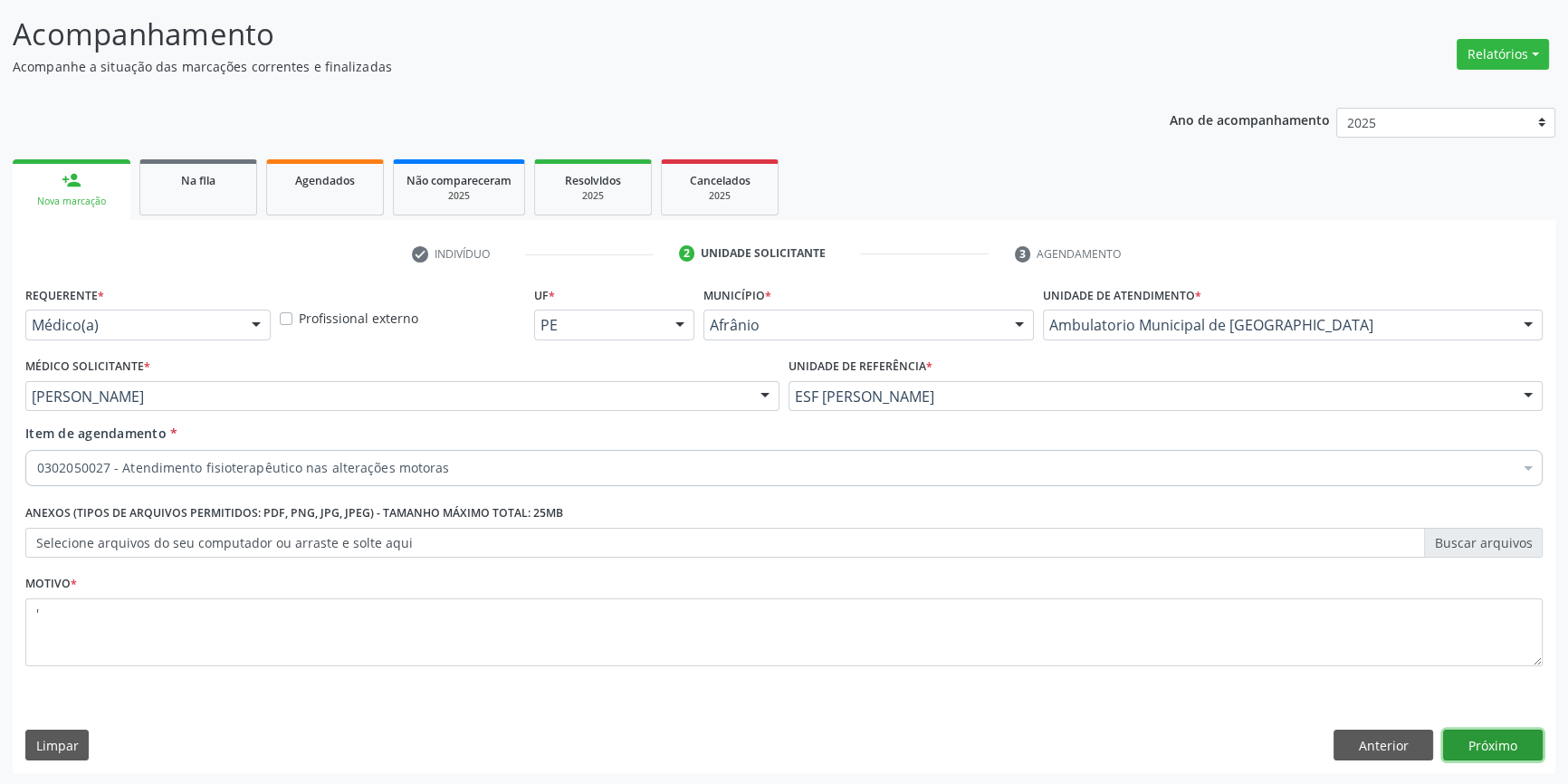
click at [1472, 735] on button "Próximo" at bounding box center [1492, 745] width 99 height 31
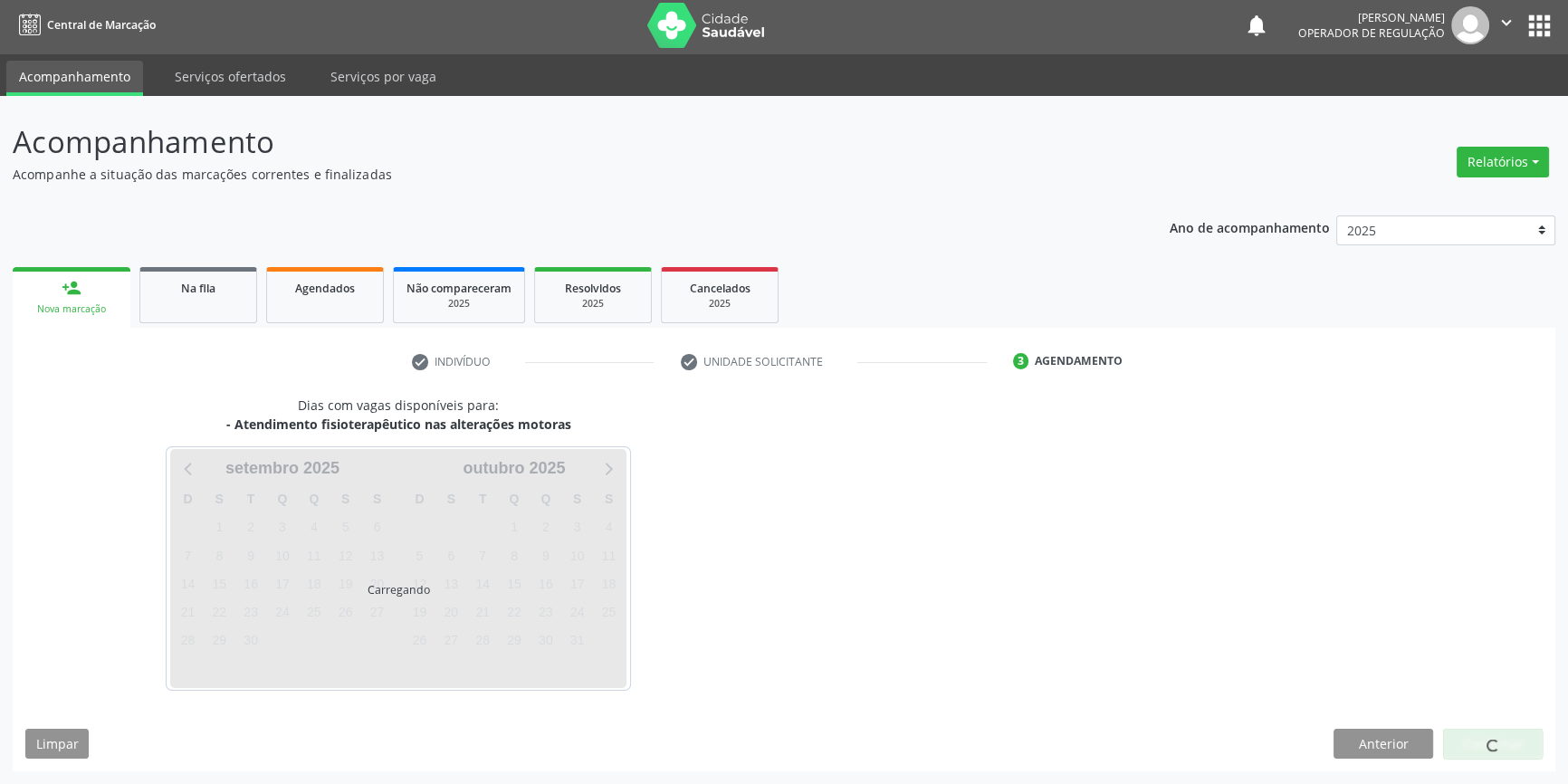
scroll to position [2, 0]
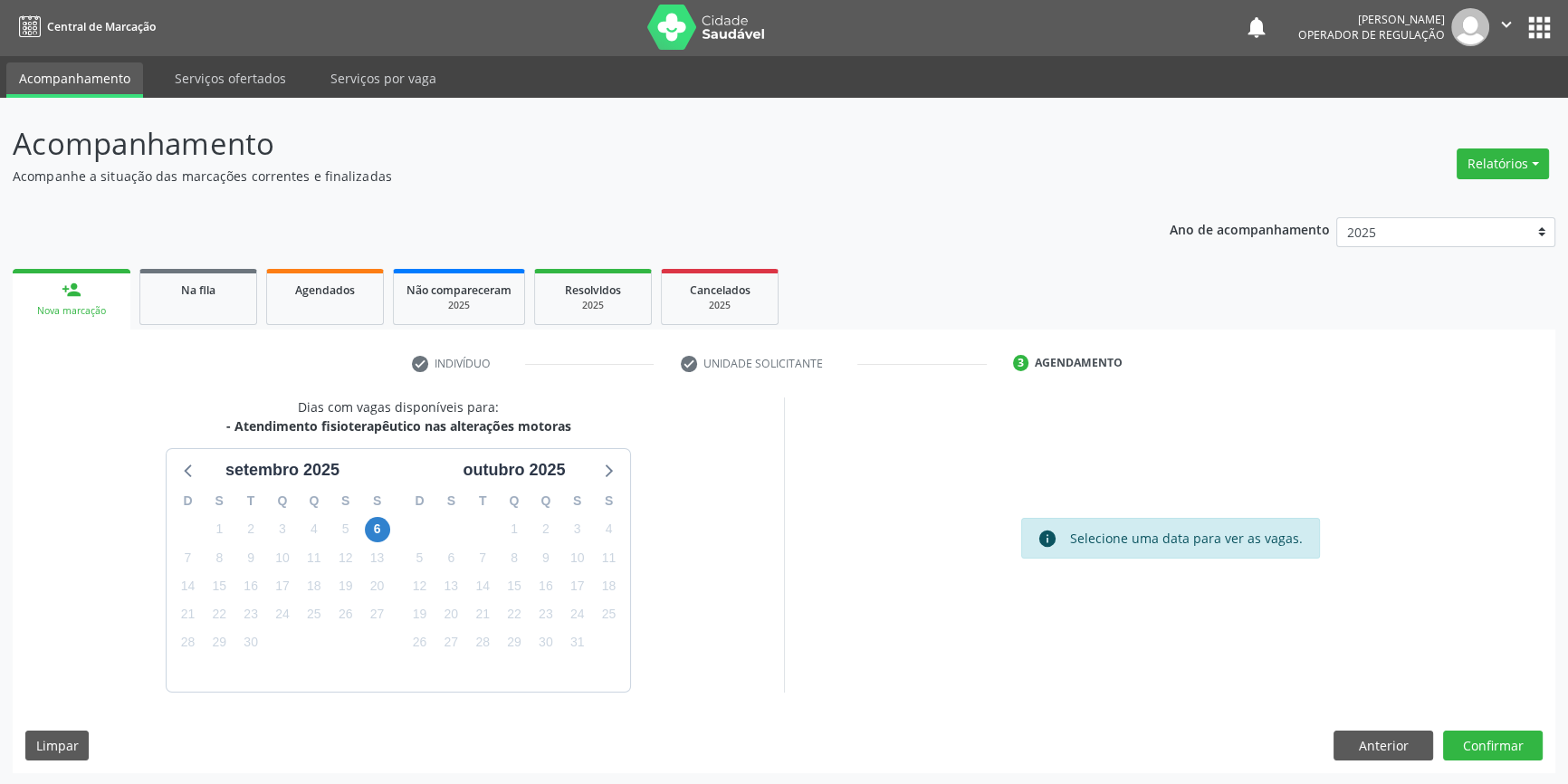
click at [364, 519] on div "6" at bounding box center [377, 529] width 25 height 28
click at [371, 525] on span "6" at bounding box center [377, 529] width 25 height 25
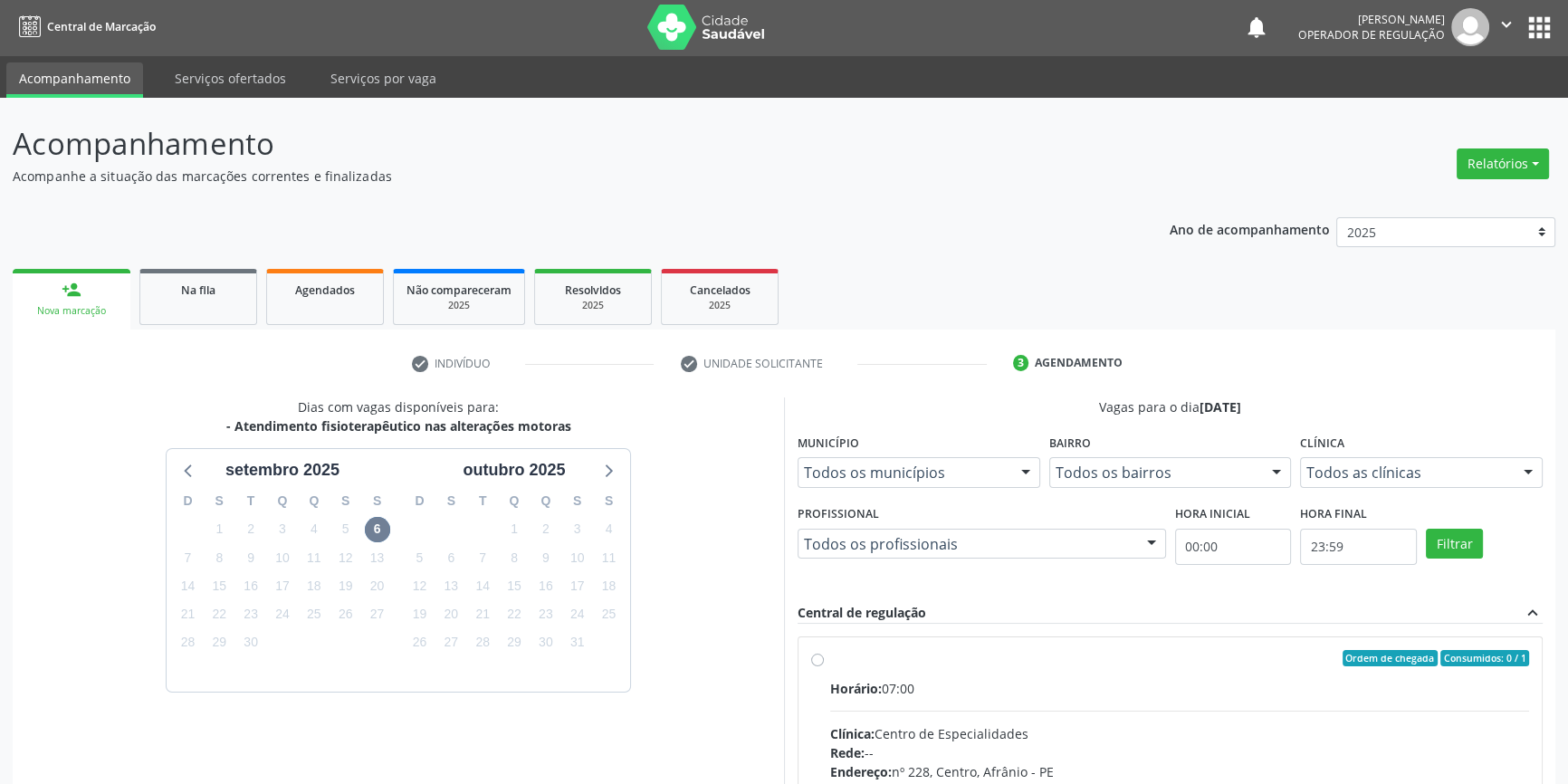
click at [862, 680] on span "Horário:" at bounding box center [855, 688] width 52 height 17
click at [823, 666] on input "Ordem de chegada Consumidos: 0 / 1 Horário: 07:00 Clínica: Centro de Especialid…" at bounding box center [818, 658] width 13 height 16
radio input "true"
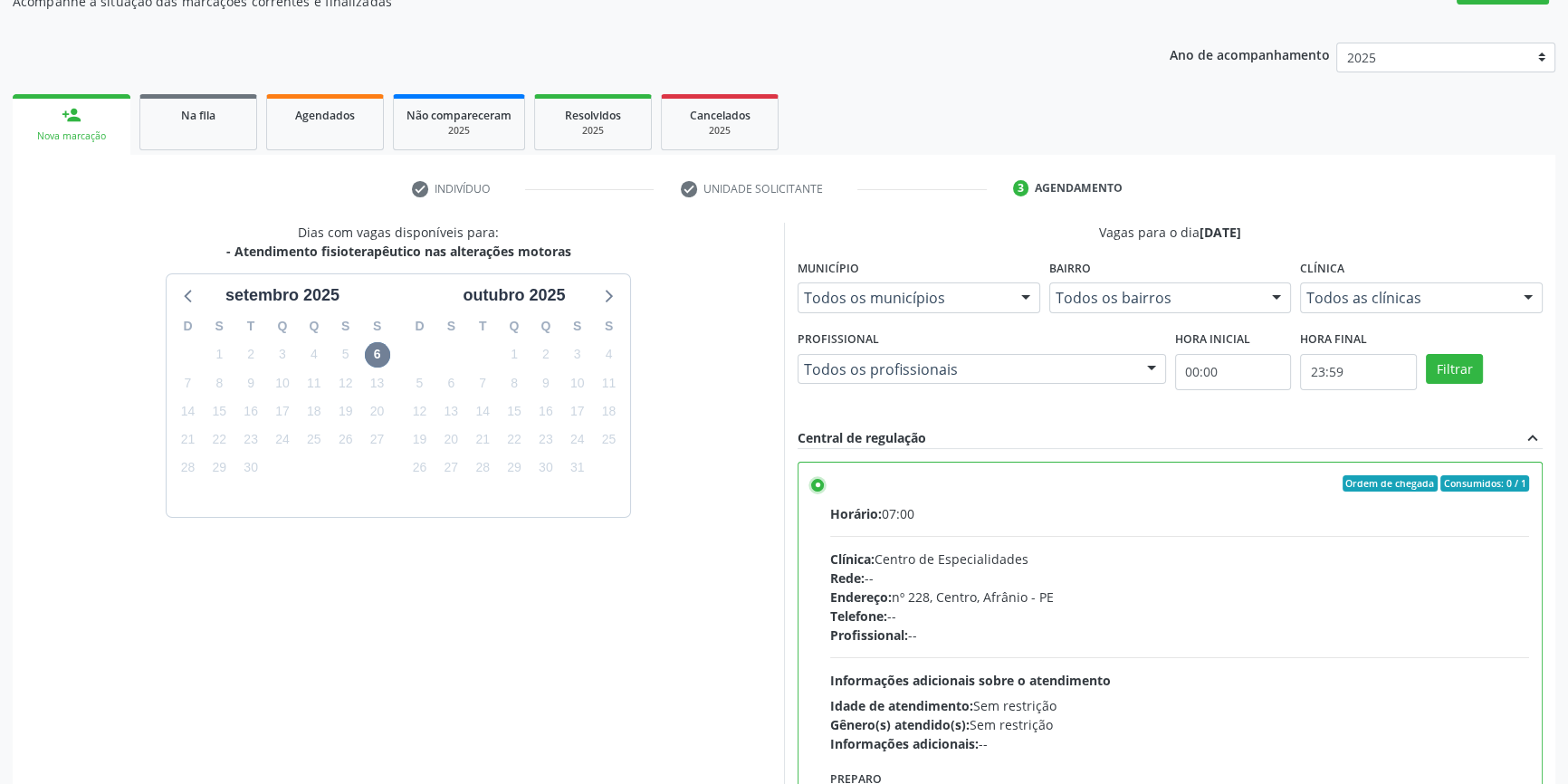
scroll to position [296, 0]
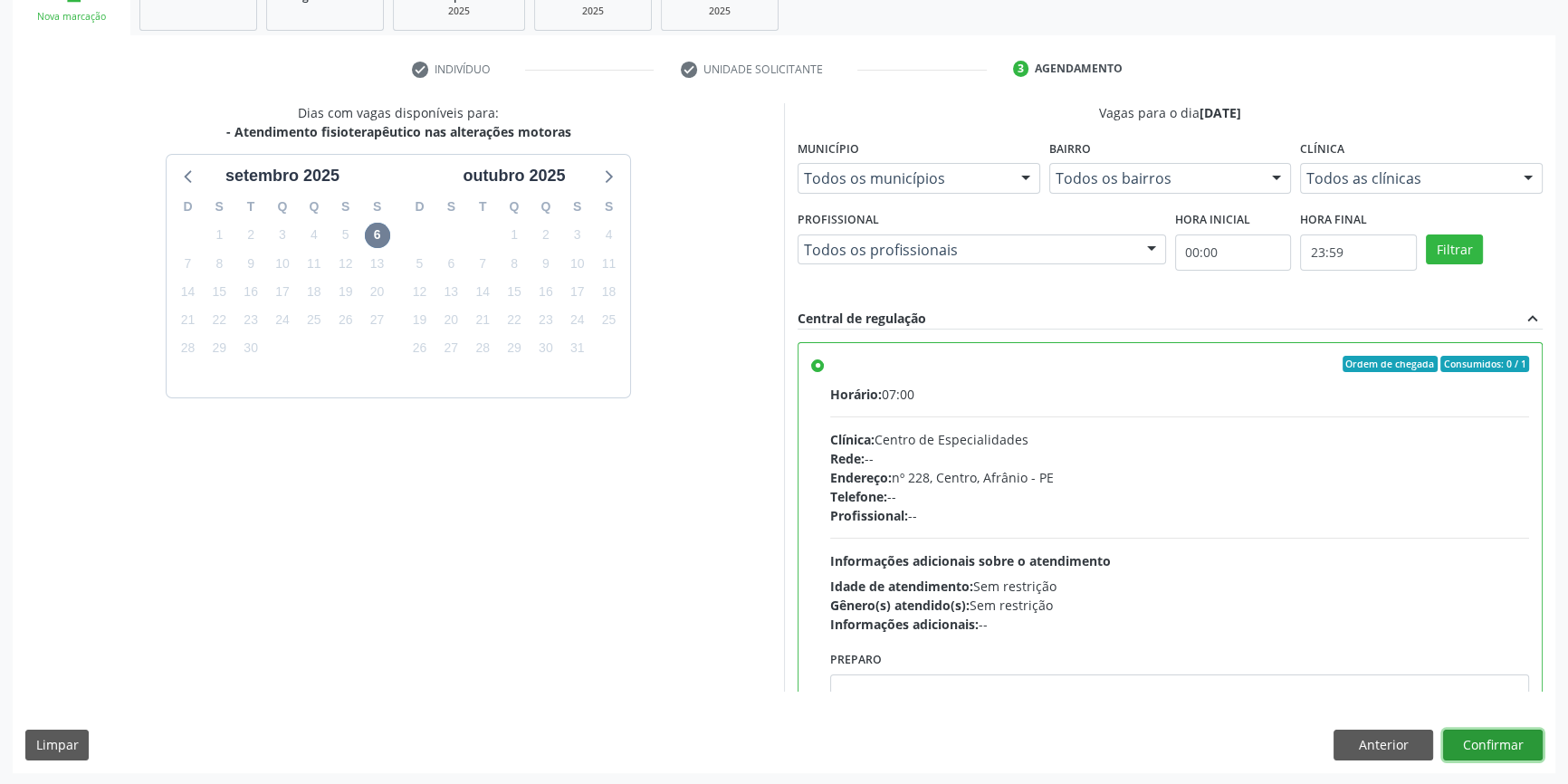
click at [1518, 750] on button "Confirmar" at bounding box center [1492, 745] width 99 height 31
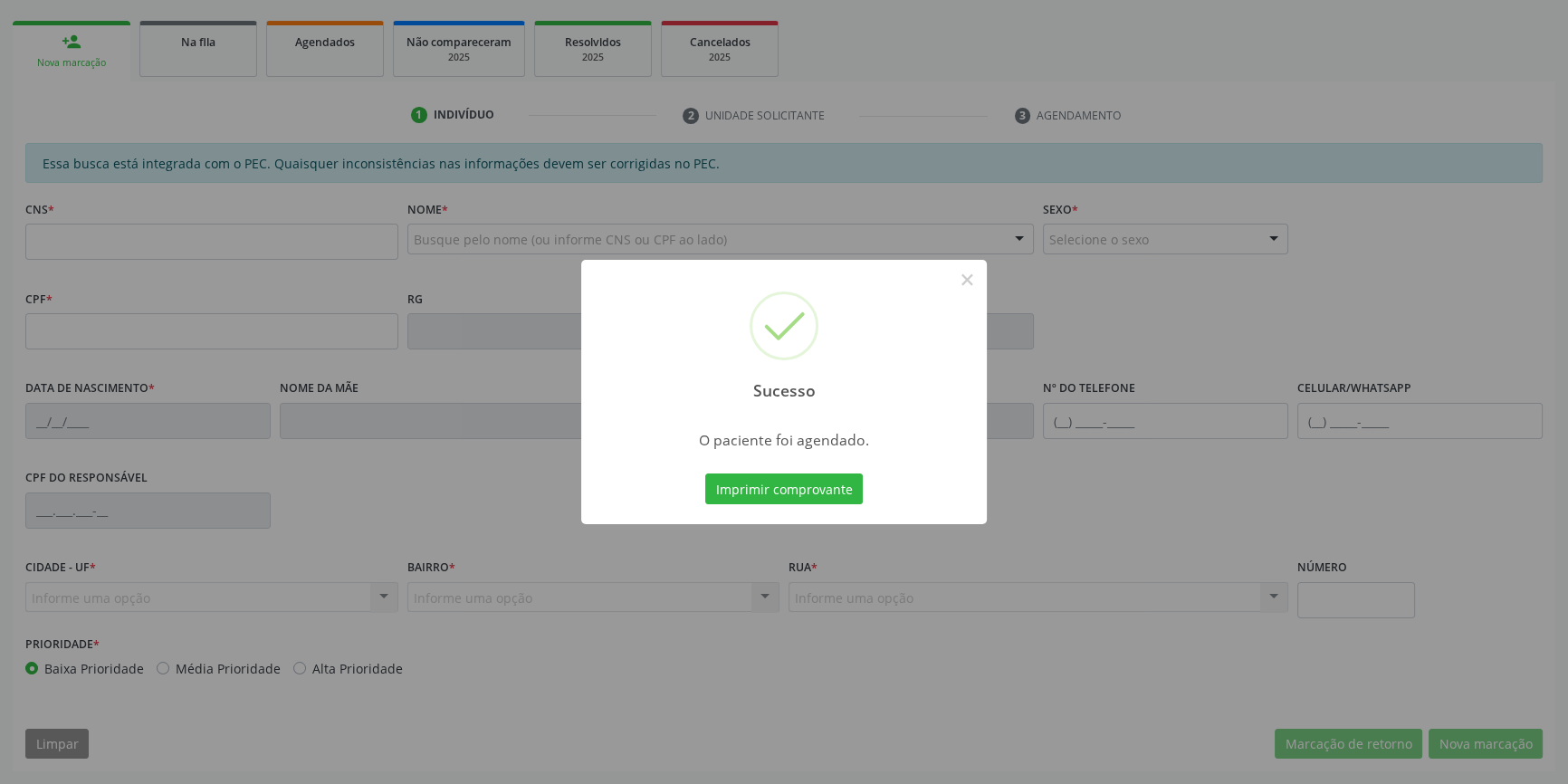
scroll to position [248, 0]
click at [827, 497] on button "Imprimir comprovante" at bounding box center [784, 488] width 157 height 31
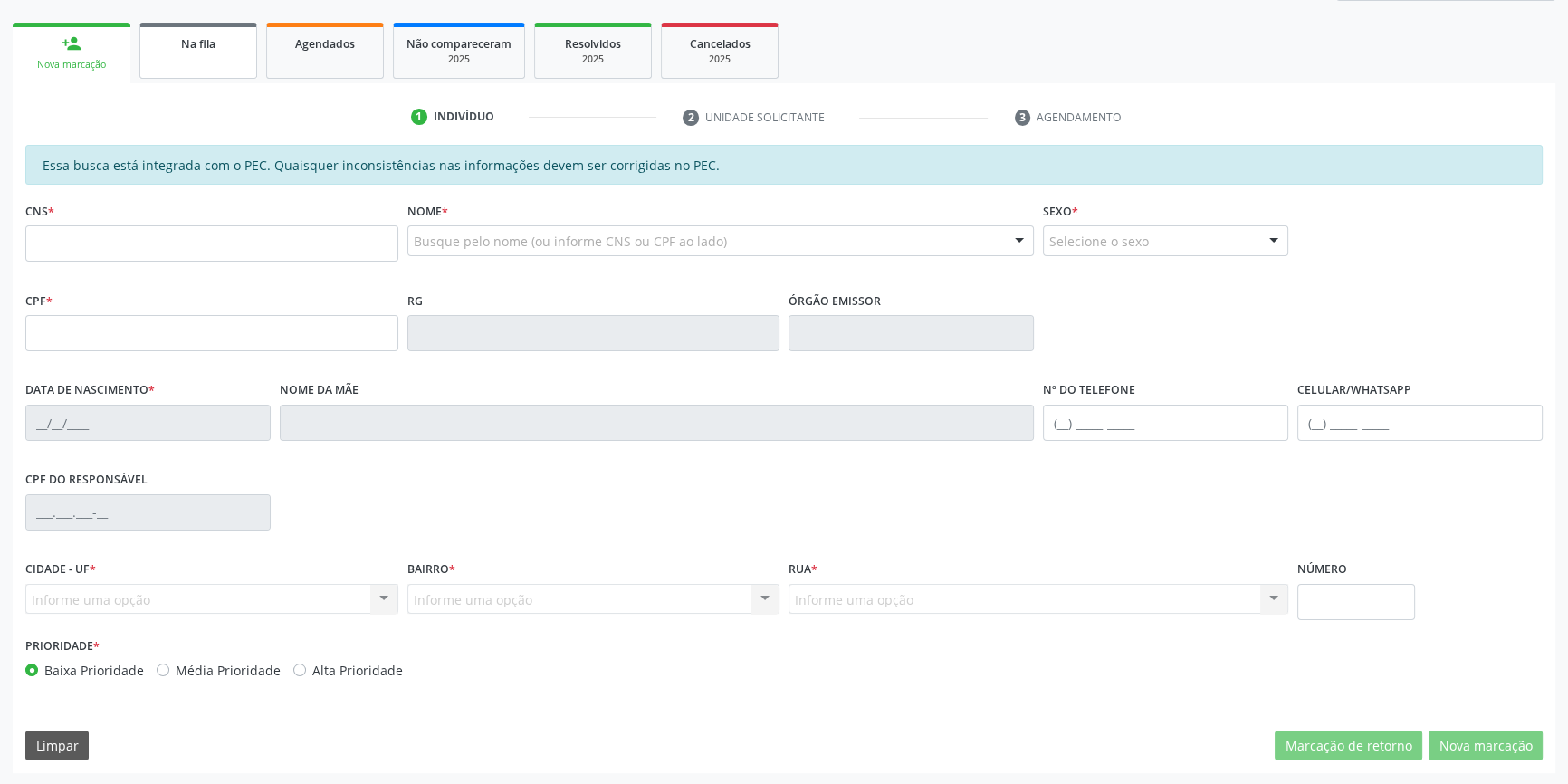
click at [190, 22] on link "Na fila" at bounding box center [199, 51] width 118 height 56
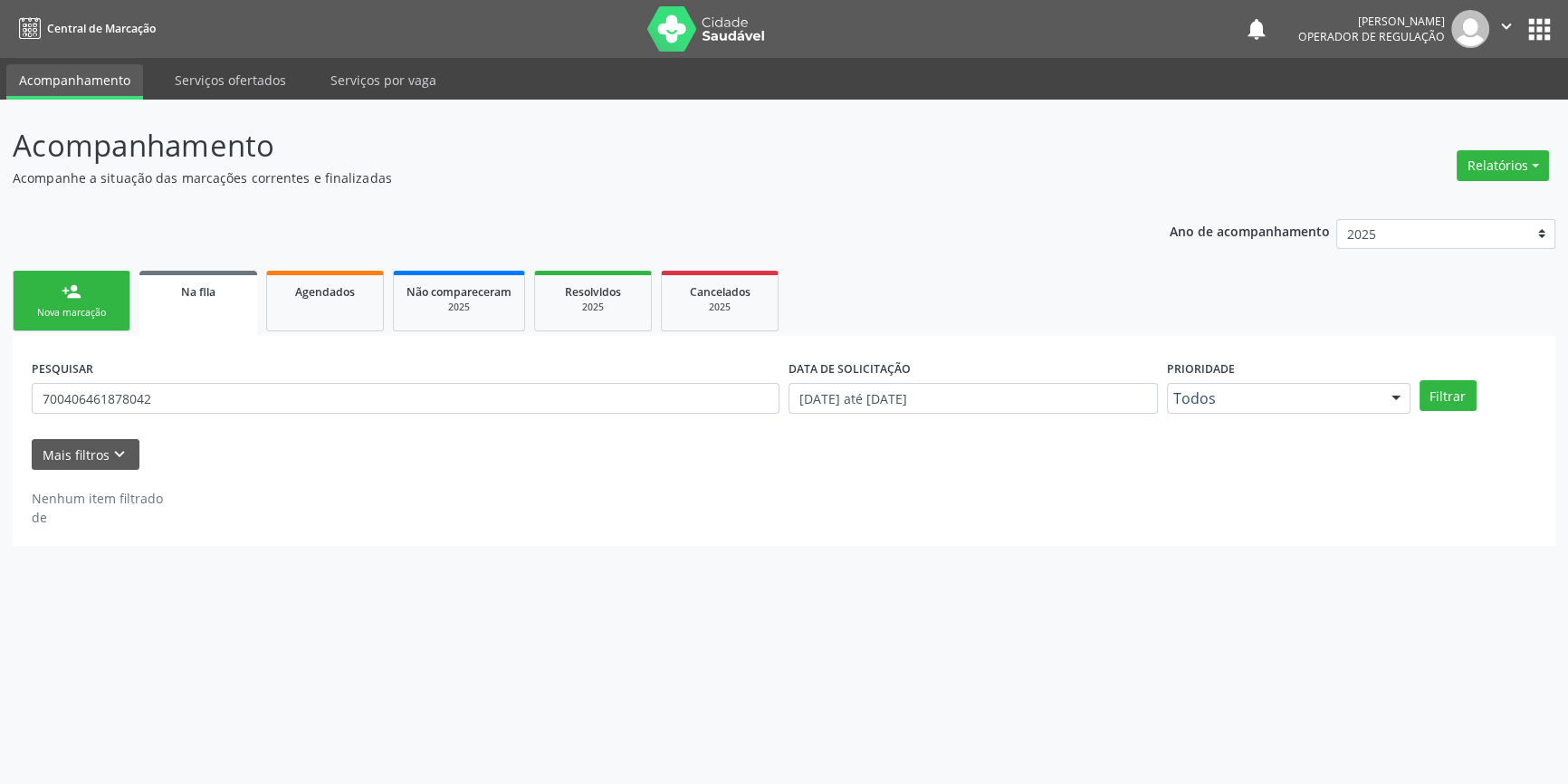
scroll to position [0, 0]
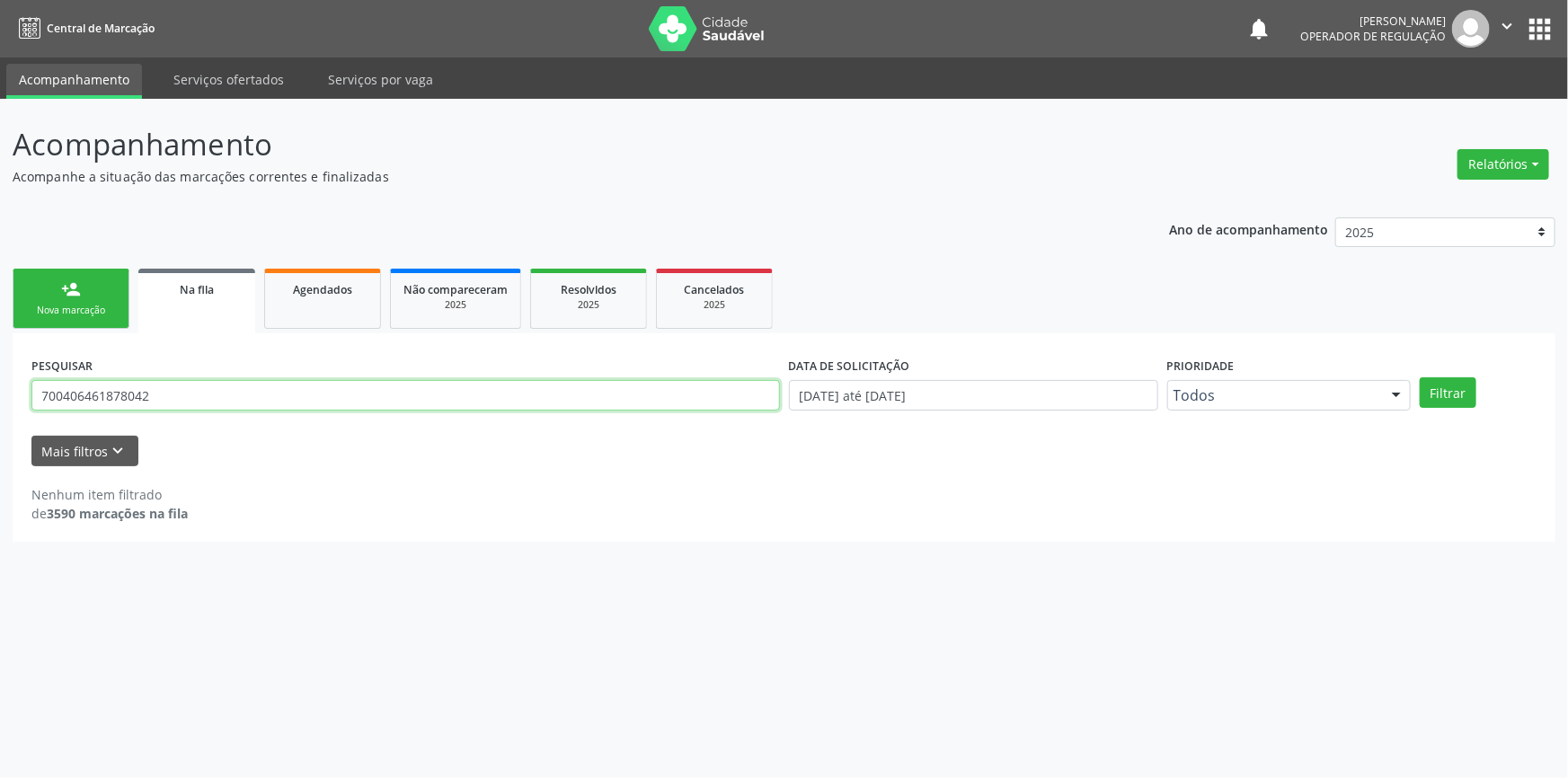
drag, startPoint x: 140, startPoint y: 388, endPoint x: 8, endPoint y: 375, distance: 132.6
click at [13, 375] on div "PESQUISAR 700406461878042 DATA DE SOLICITAÇÃO 01/01/2018 até 02/09/2025 Priorid…" at bounding box center [784, 438] width 1543 height 208
type input "702605775723142"
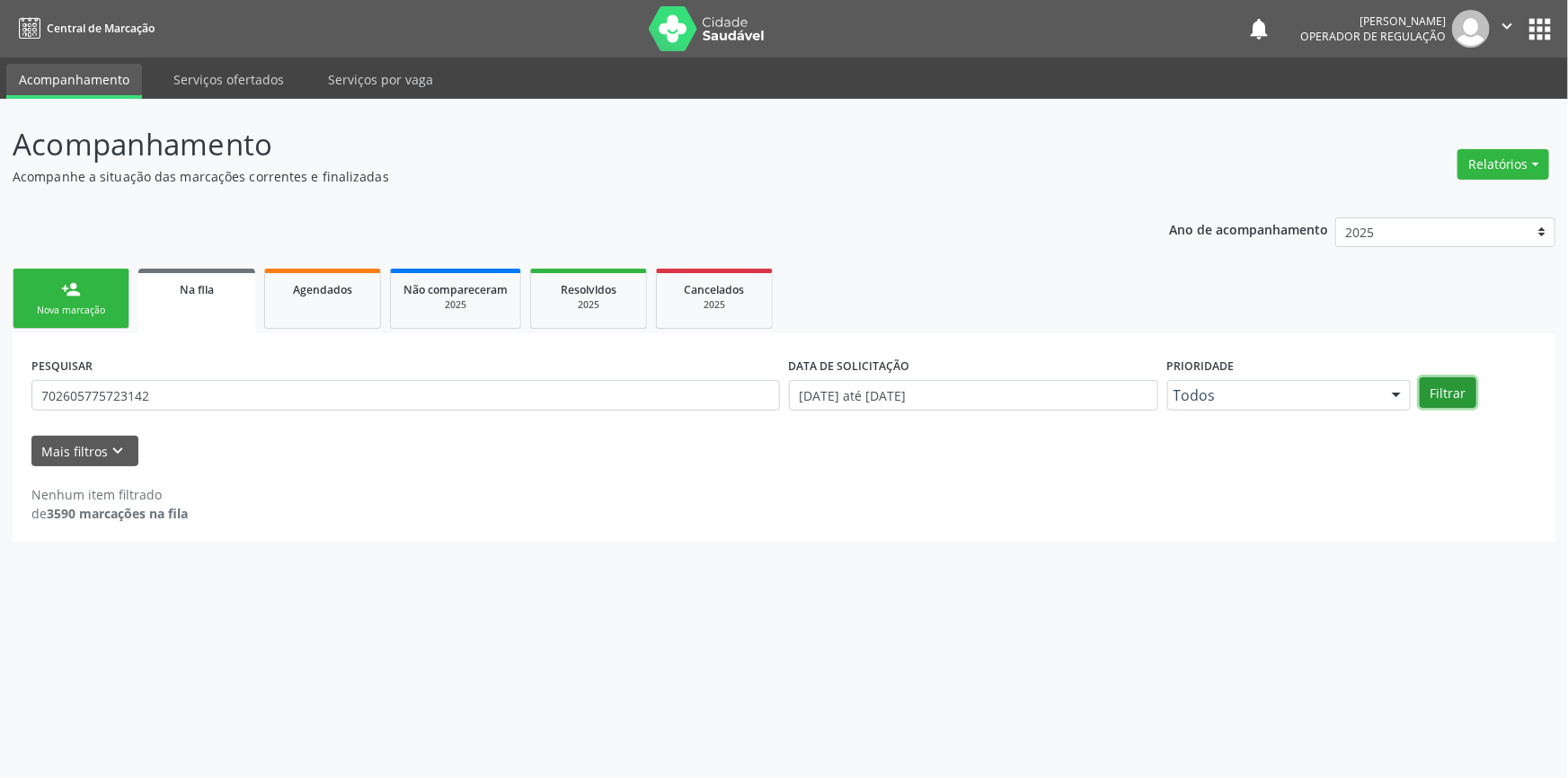
click at [1459, 381] on button "Filtrar" at bounding box center [1448, 392] width 57 height 31
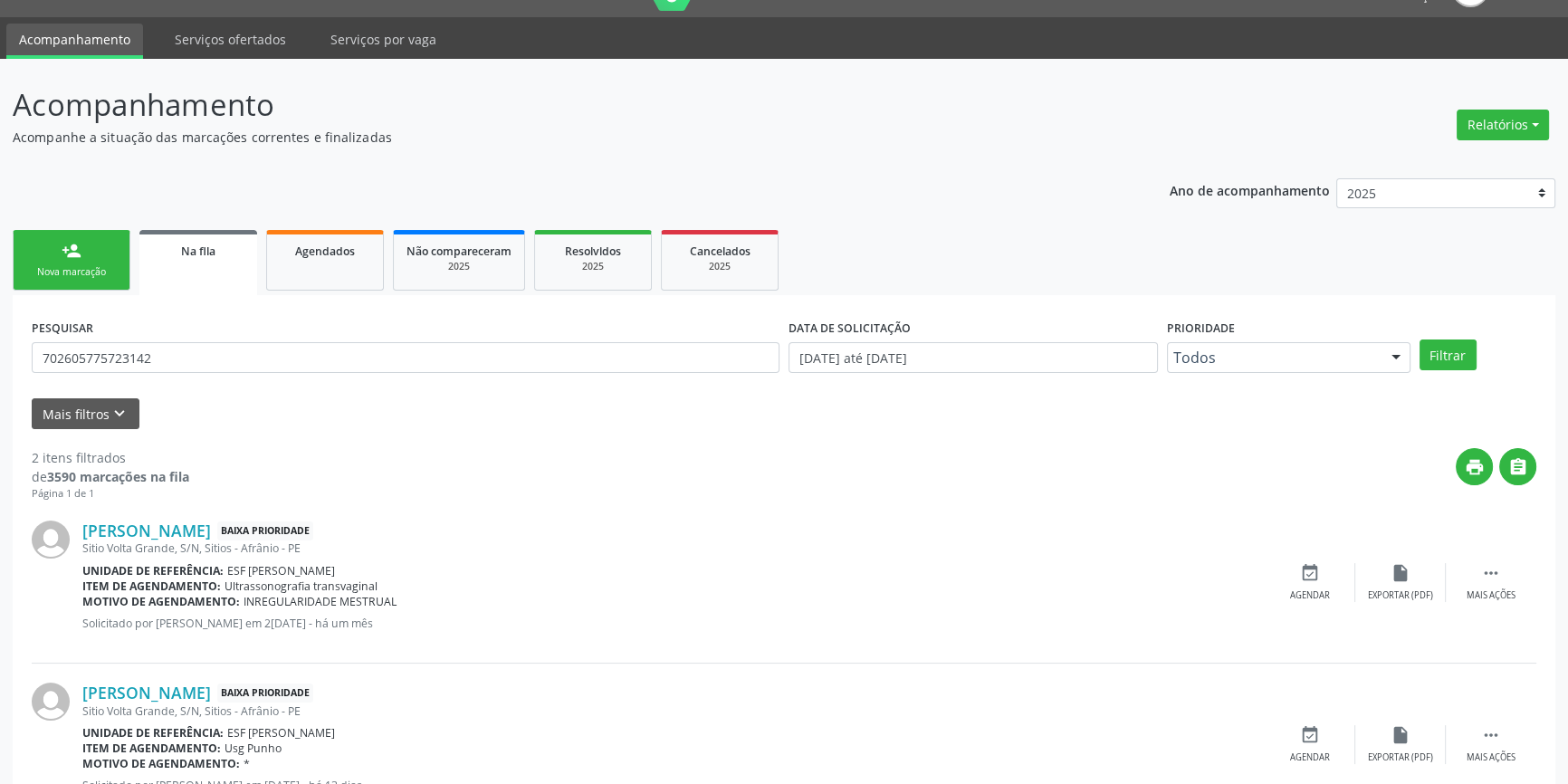
scroll to position [111, 0]
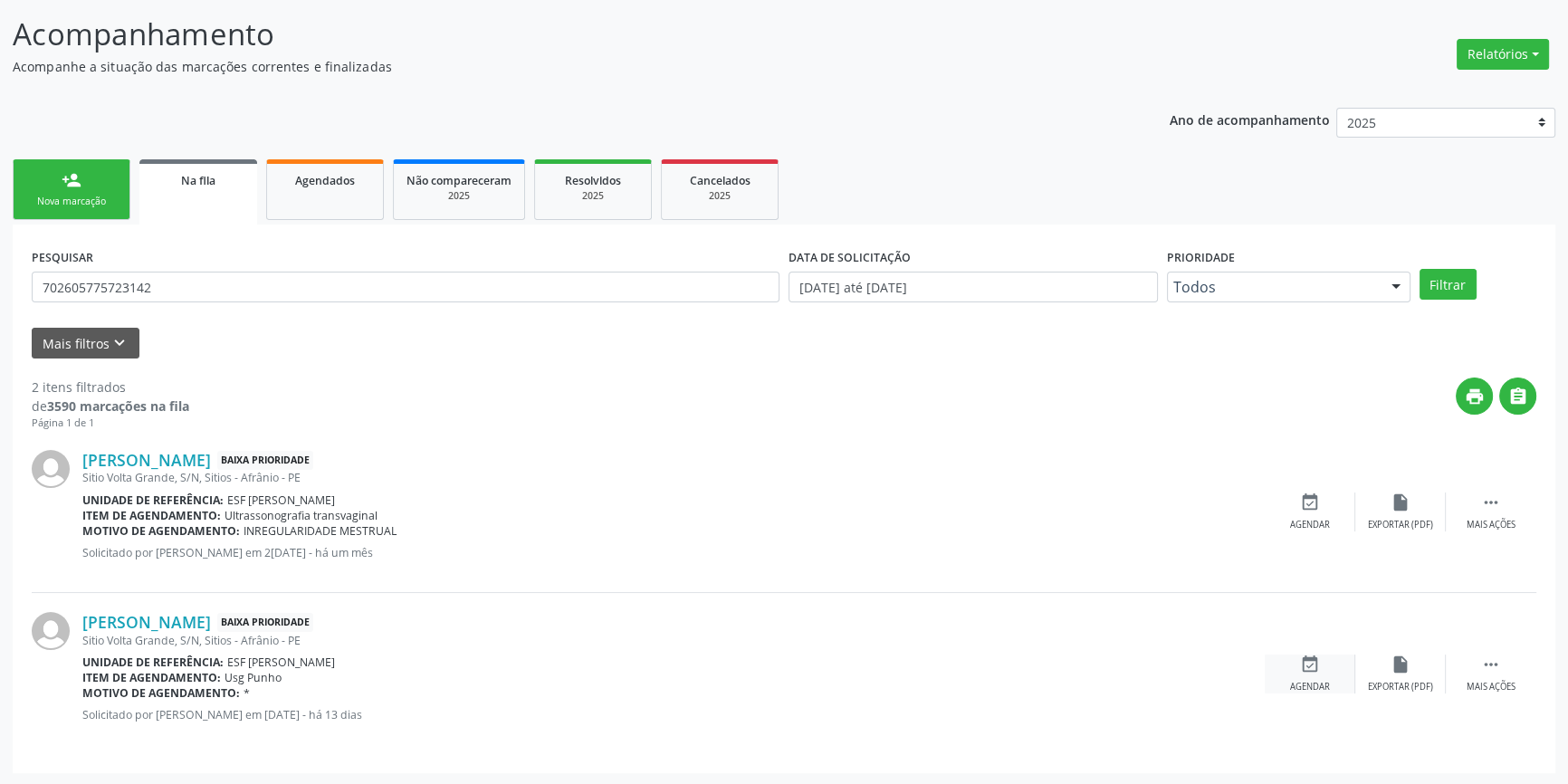
click at [1317, 673] on div "event_available Agendar" at bounding box center [1309, 674] width 91 height 39
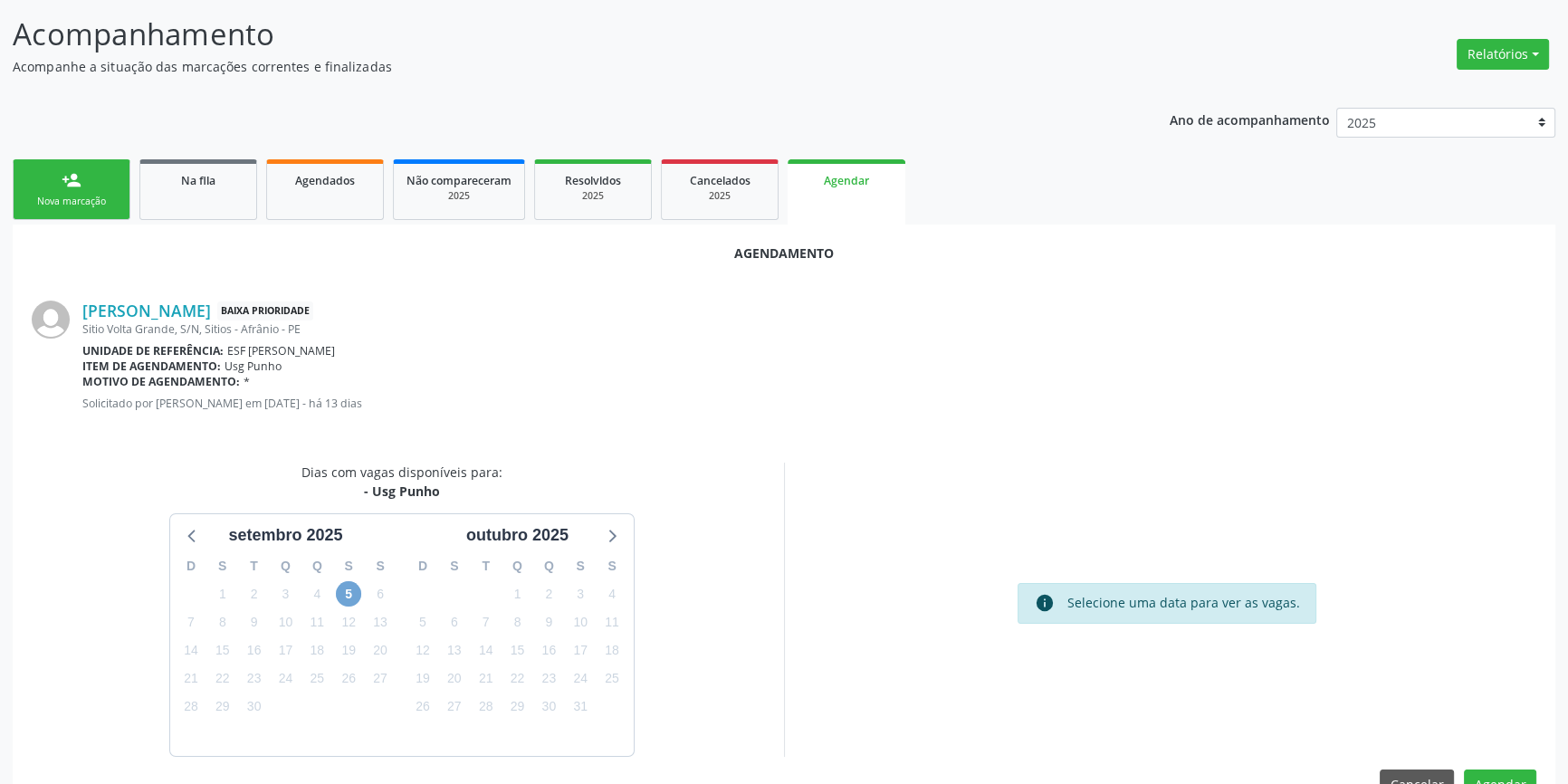
click at [352, 587] on span "5" at bounding box center [348, 593] width 25 height 25
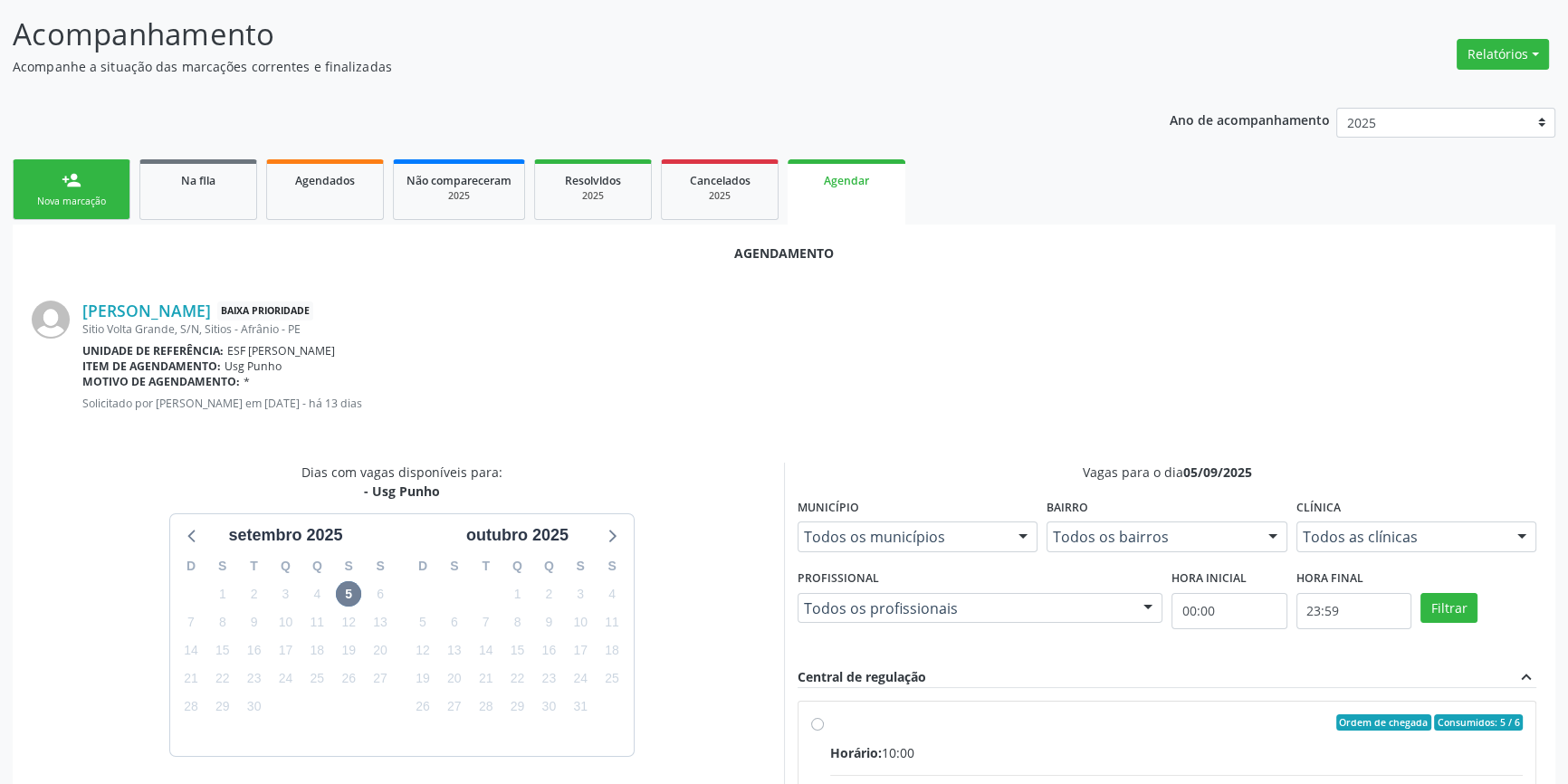
click at [849, 724] on div "Ordem de chegada Consumidos: 5 / 6" at bounding box center [1176, 721] width 692 height 16
click at [823, 724] on input "Ordem de chegada Consumidos: 5 / 6 Horário: 10:00 Clínica: Renove Afranio Rede:…" at bounding box center [818, 721] width 13 height 16
radio input "true"
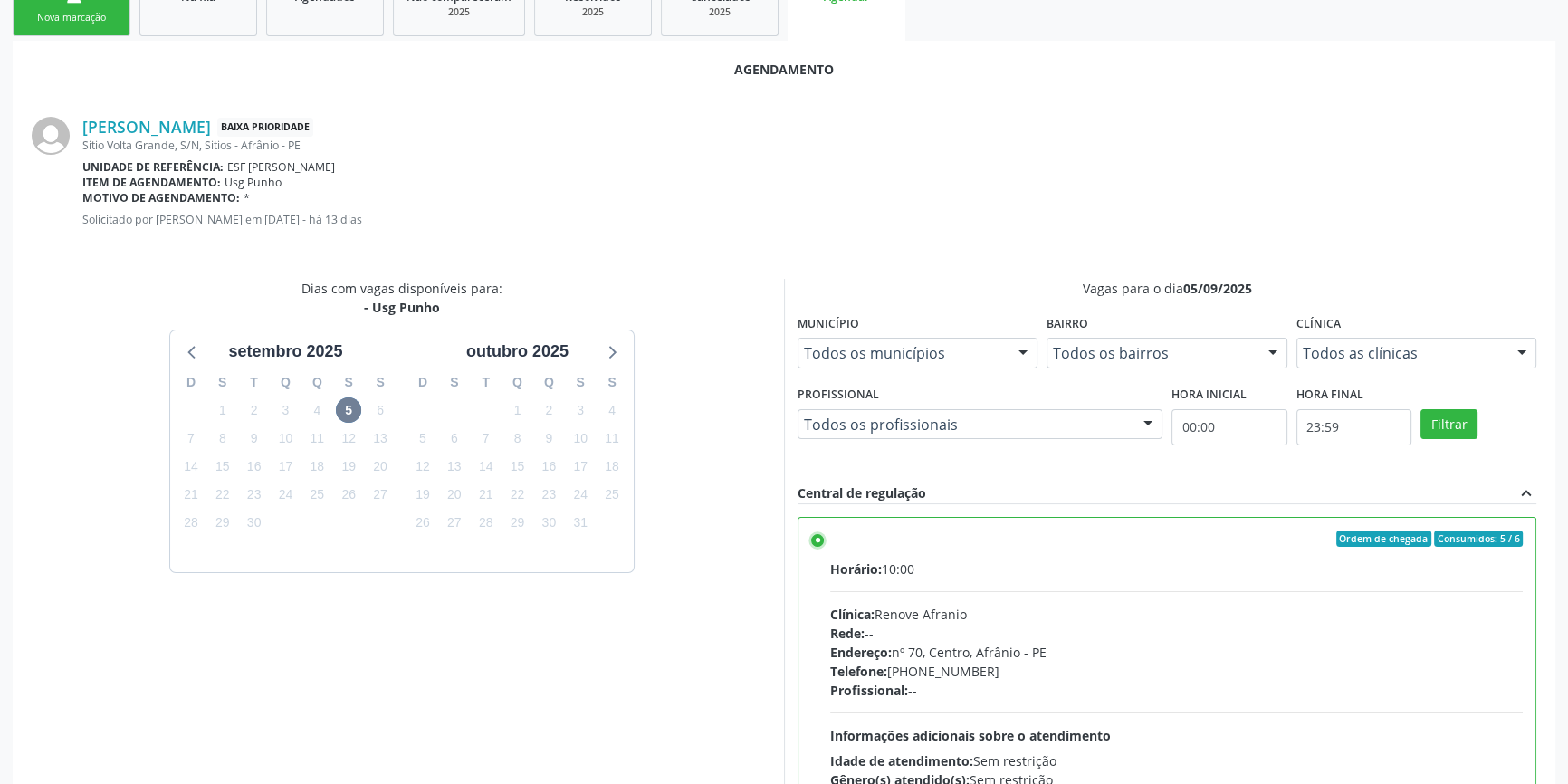
scroll to position [451, 0]
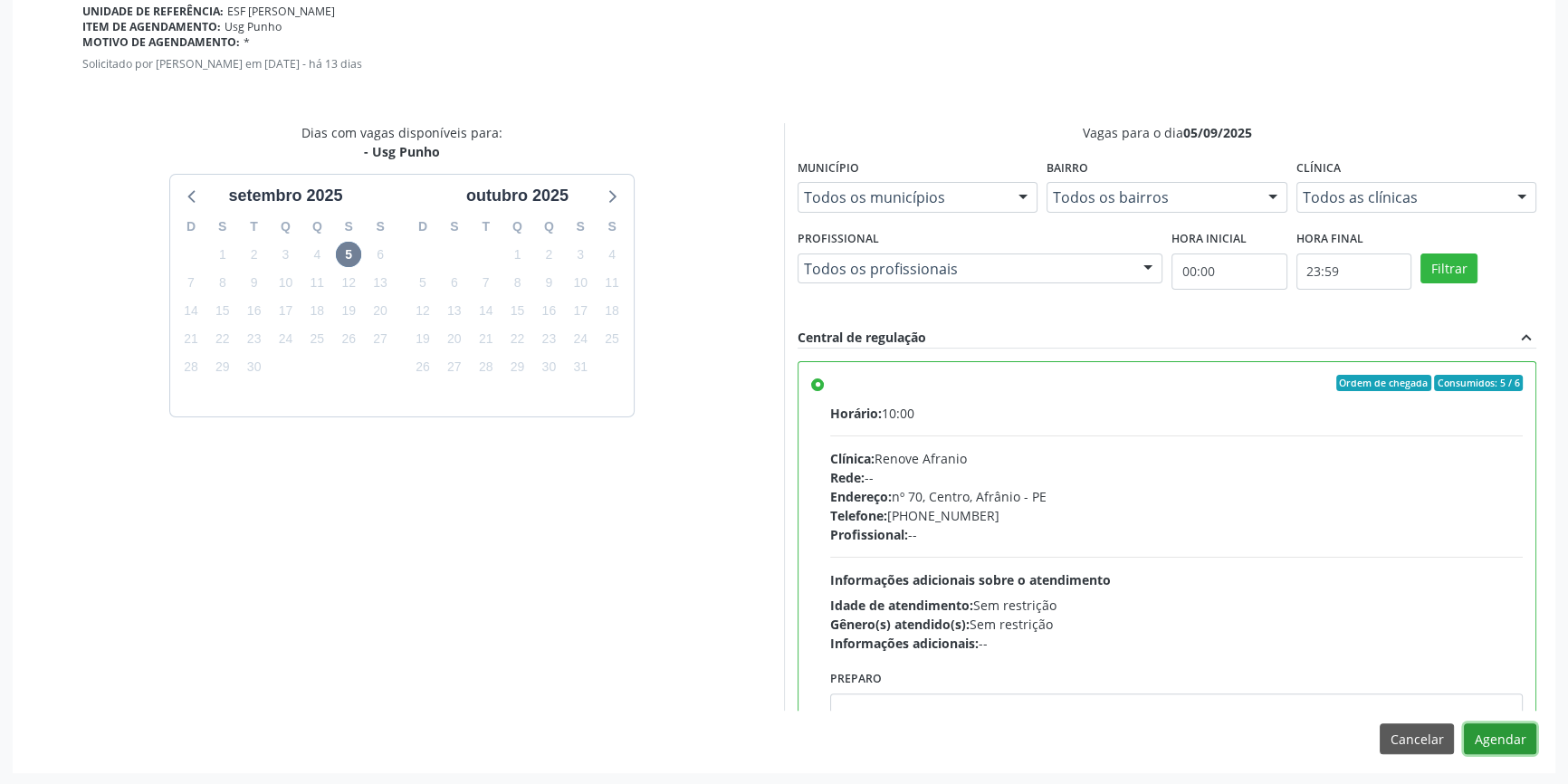
click at [1516, 731] on button "Agendar" at bounding box center [1500, 738] width 72 height 31
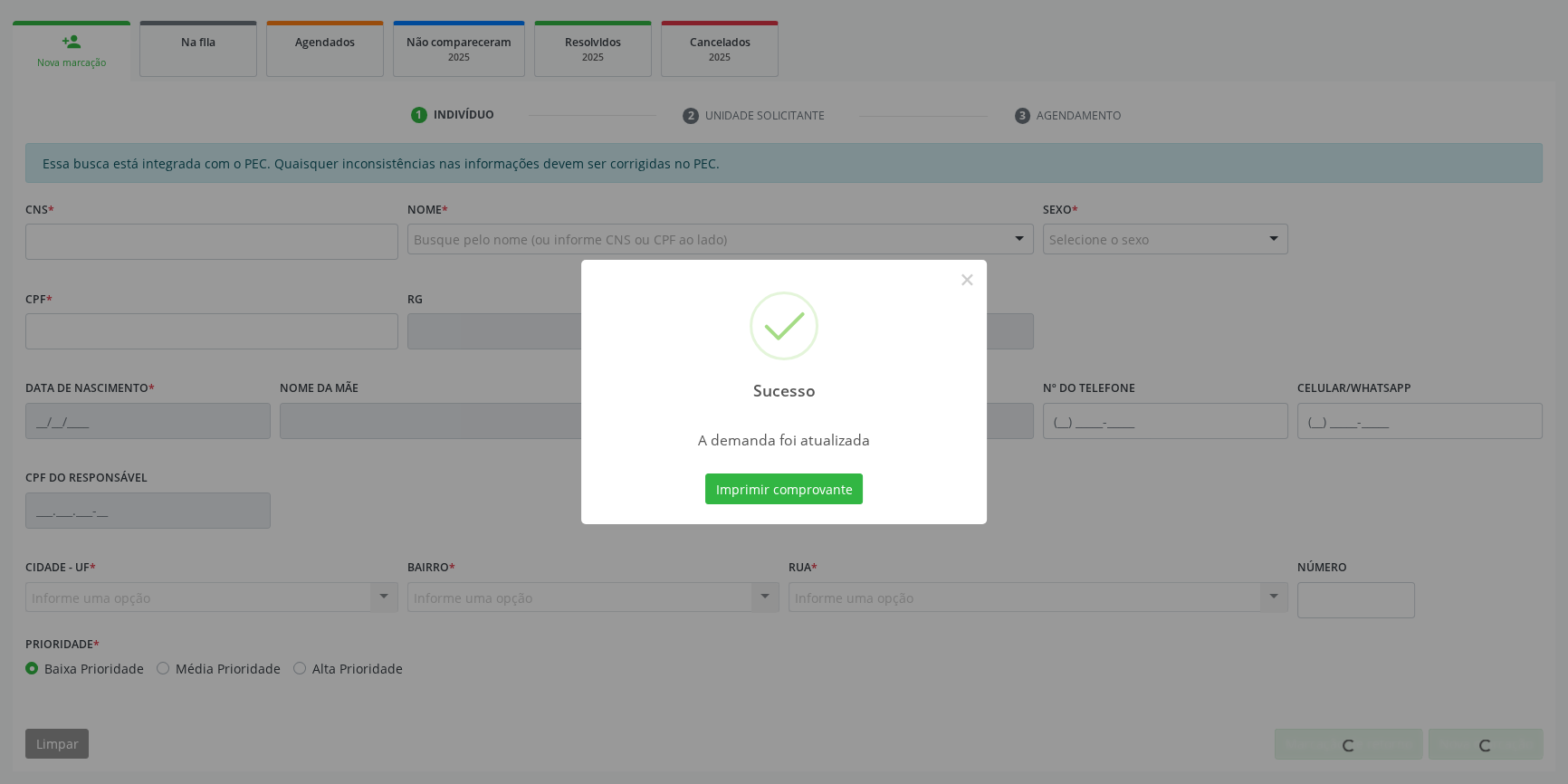
scroll to position [248, 0]
click at [850, 513] on div "Sucesso × A demanda foi atualizada Imprimir comprovante Cancel" at bounding box center [783, 392] width 406 height 264
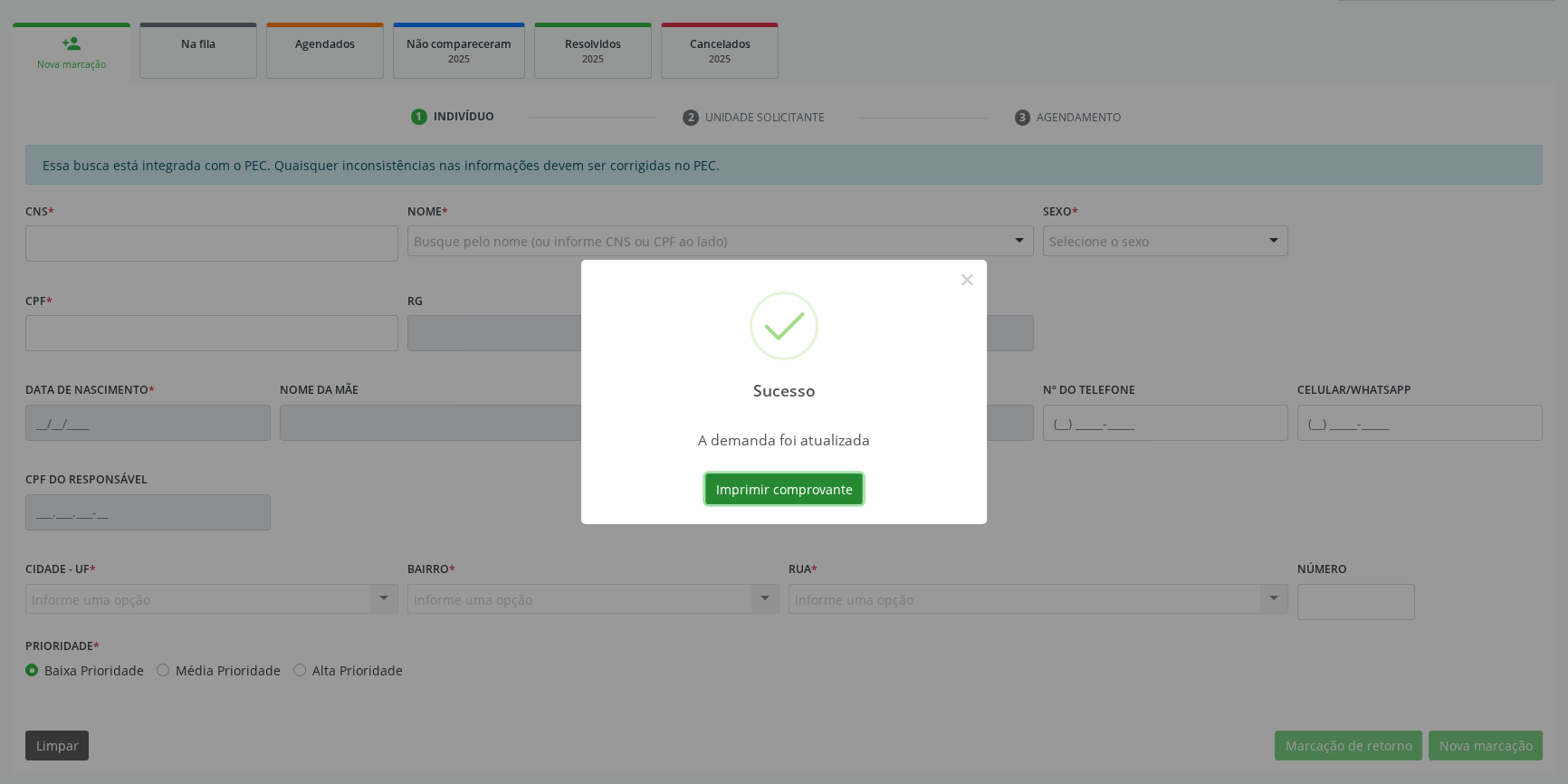
click at [854, 501] on button "Imprimir comprovante" at bounding box center [784, 488] width 157 height 31
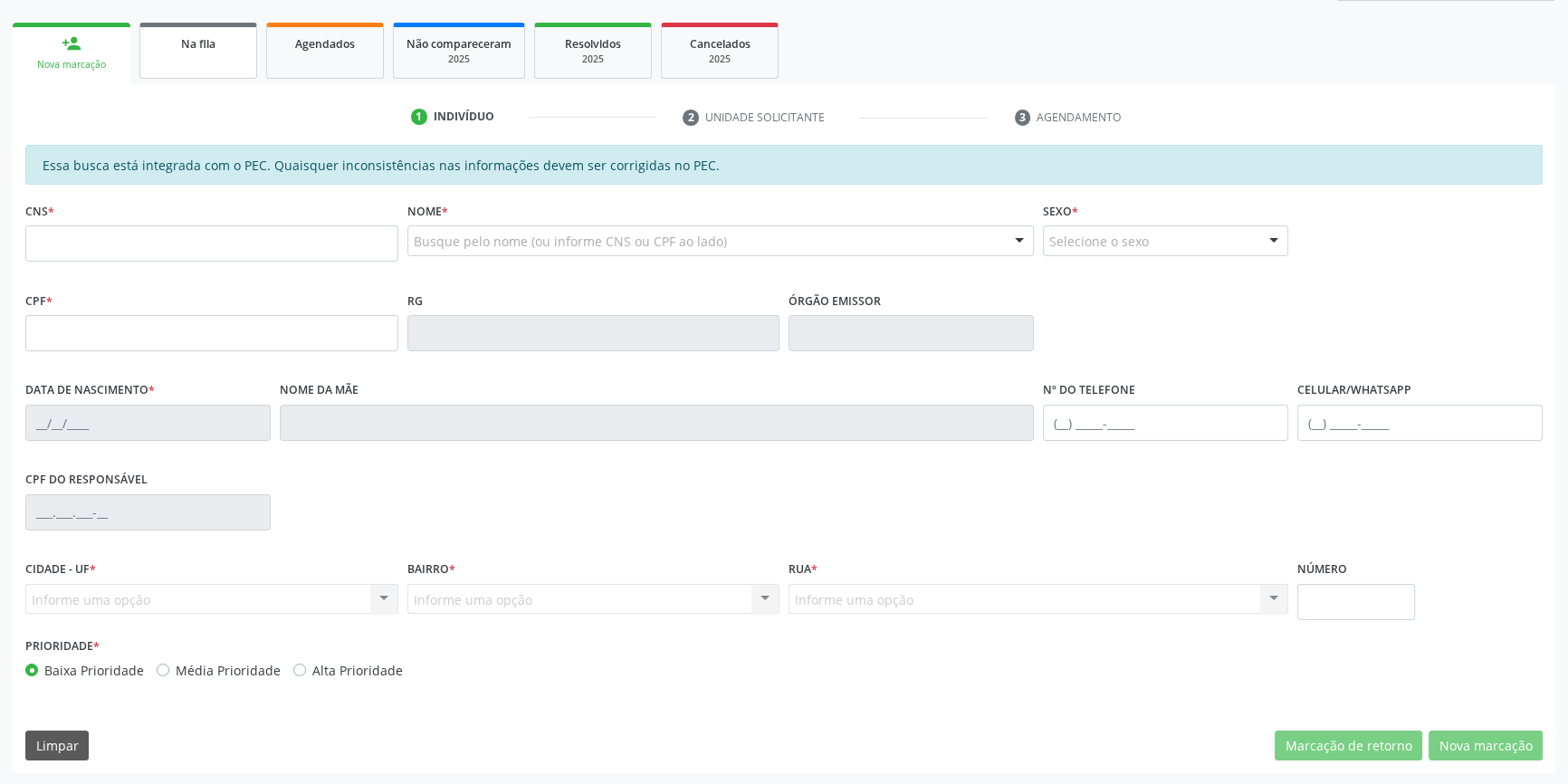
click at [195, 58] on link "Na fila" at bounding box center [199, 51] width 118 height 56
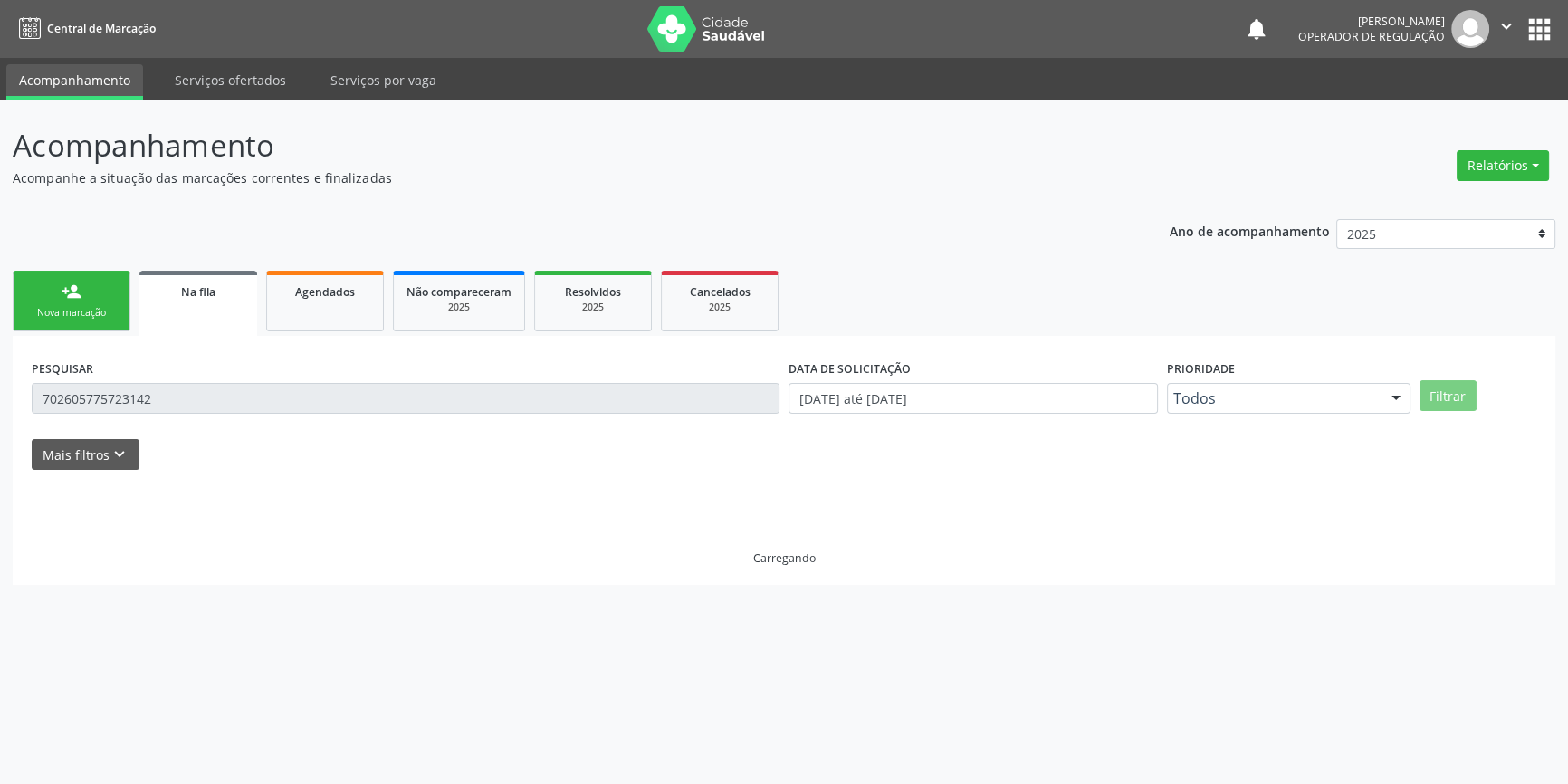
scroll to position [0, 0]
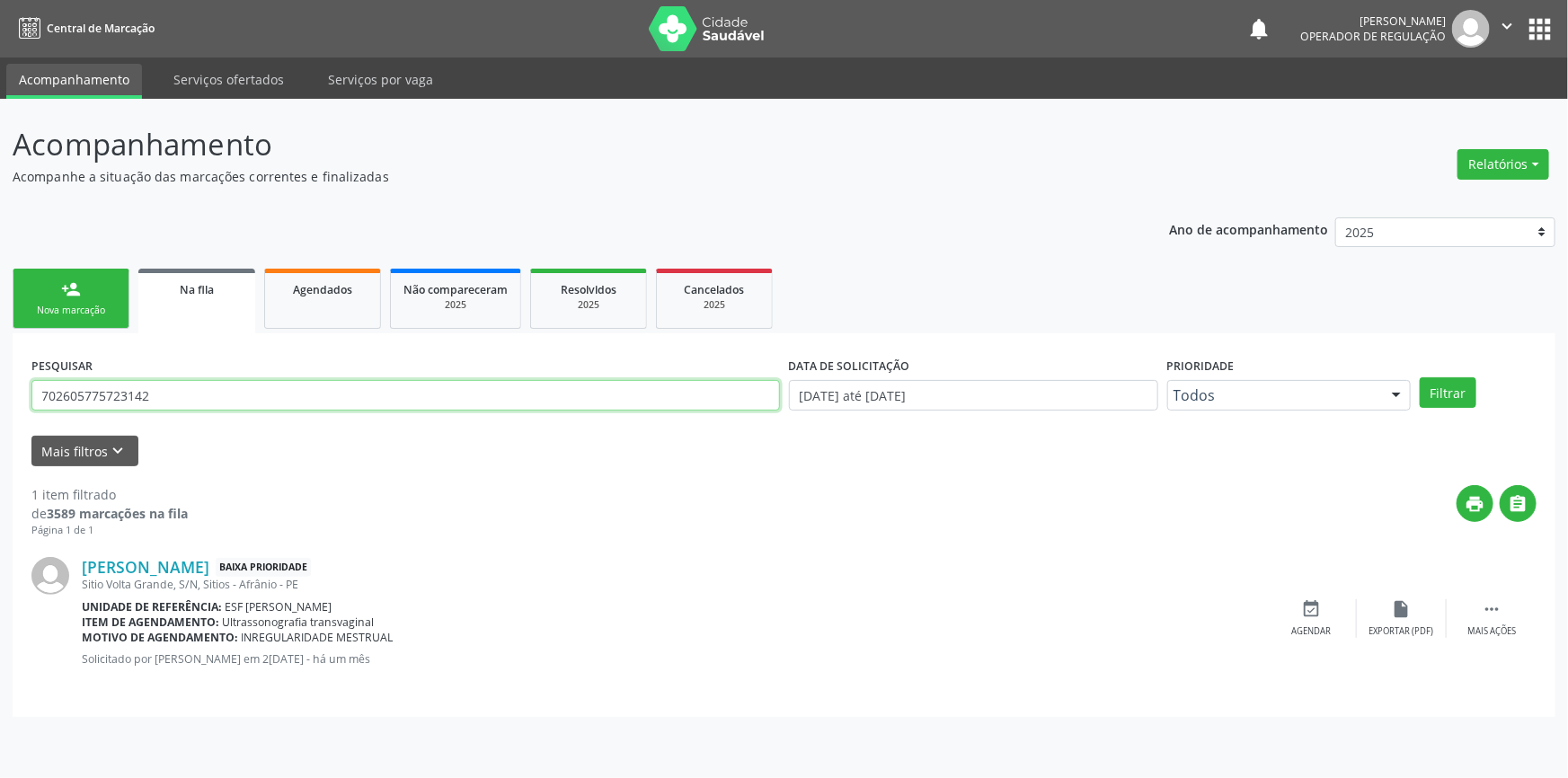
drag, startPoint x: 167, startPoint y: 395, endPoint x: 0, endPoint y: 385, distance: 167.3
click at [0, 385] on div "Acompanhamento Acompanhe a situação das marcações correntes e finalizadas Relat…" at bounding box center [784, 438] width 1568 height 679
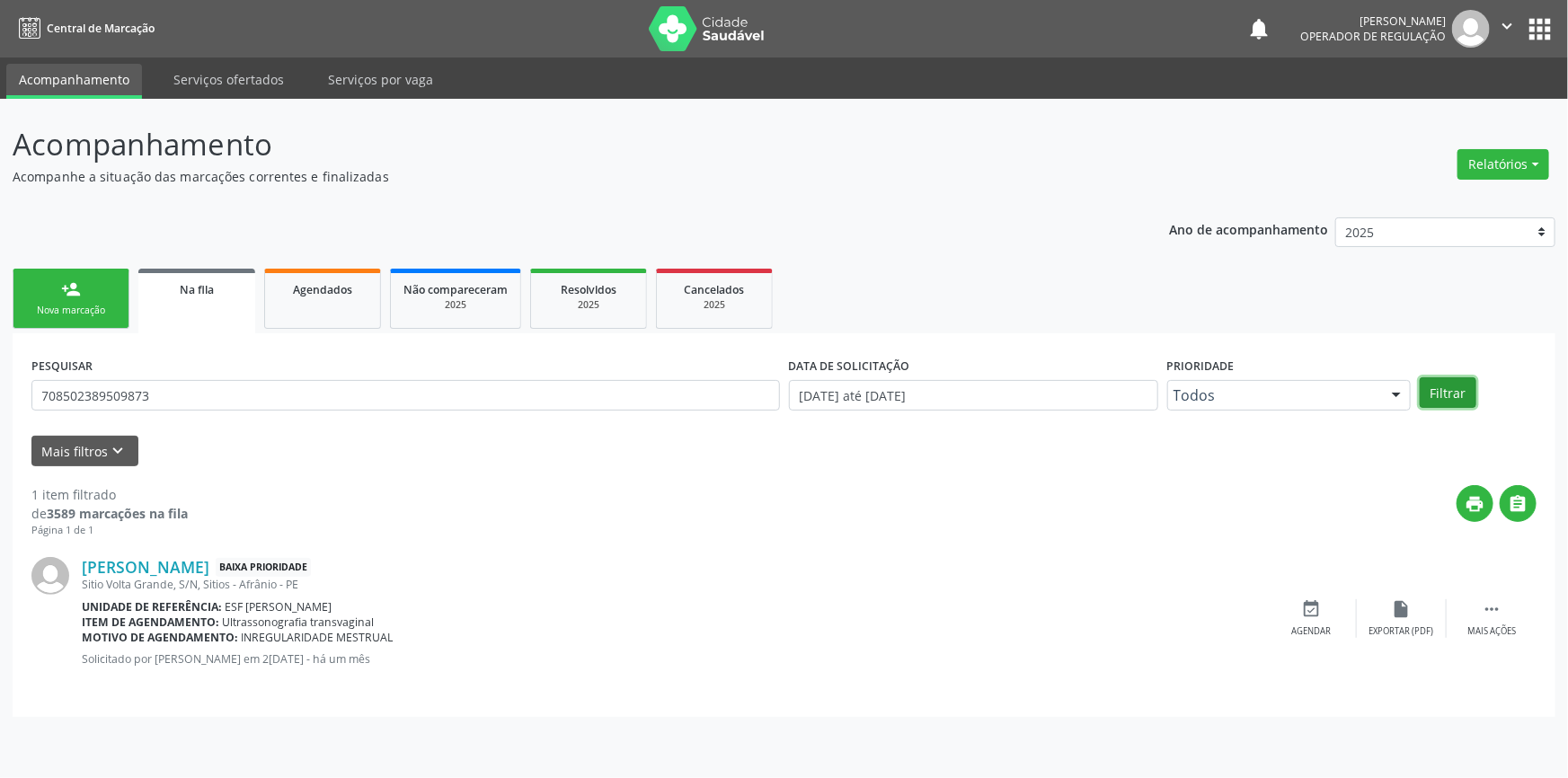
click at [1438, 406] on button "Filtrar" at bounding box center [1448, 392] width 57 height 31
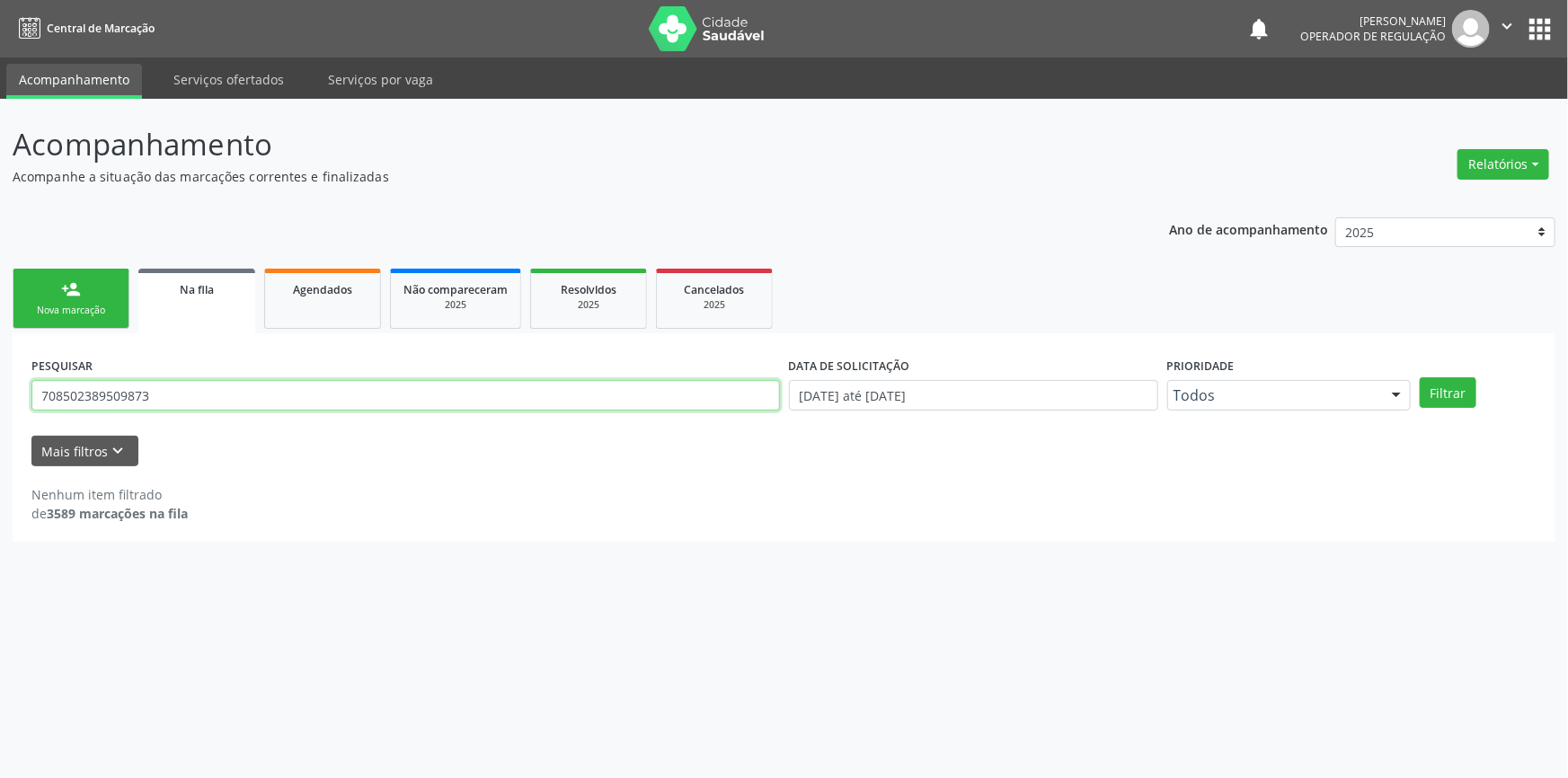
drag, startPoint x: 193, startPoint y: 387, endPoint x: 0, endPoint y: 385, distance: 193.0
click at [0, 385] on div "Acompanhamento Acompanhe a situação das marcações correntes e finalizadas Relat…" at bounding box center [784, 438] width 1568 height 679
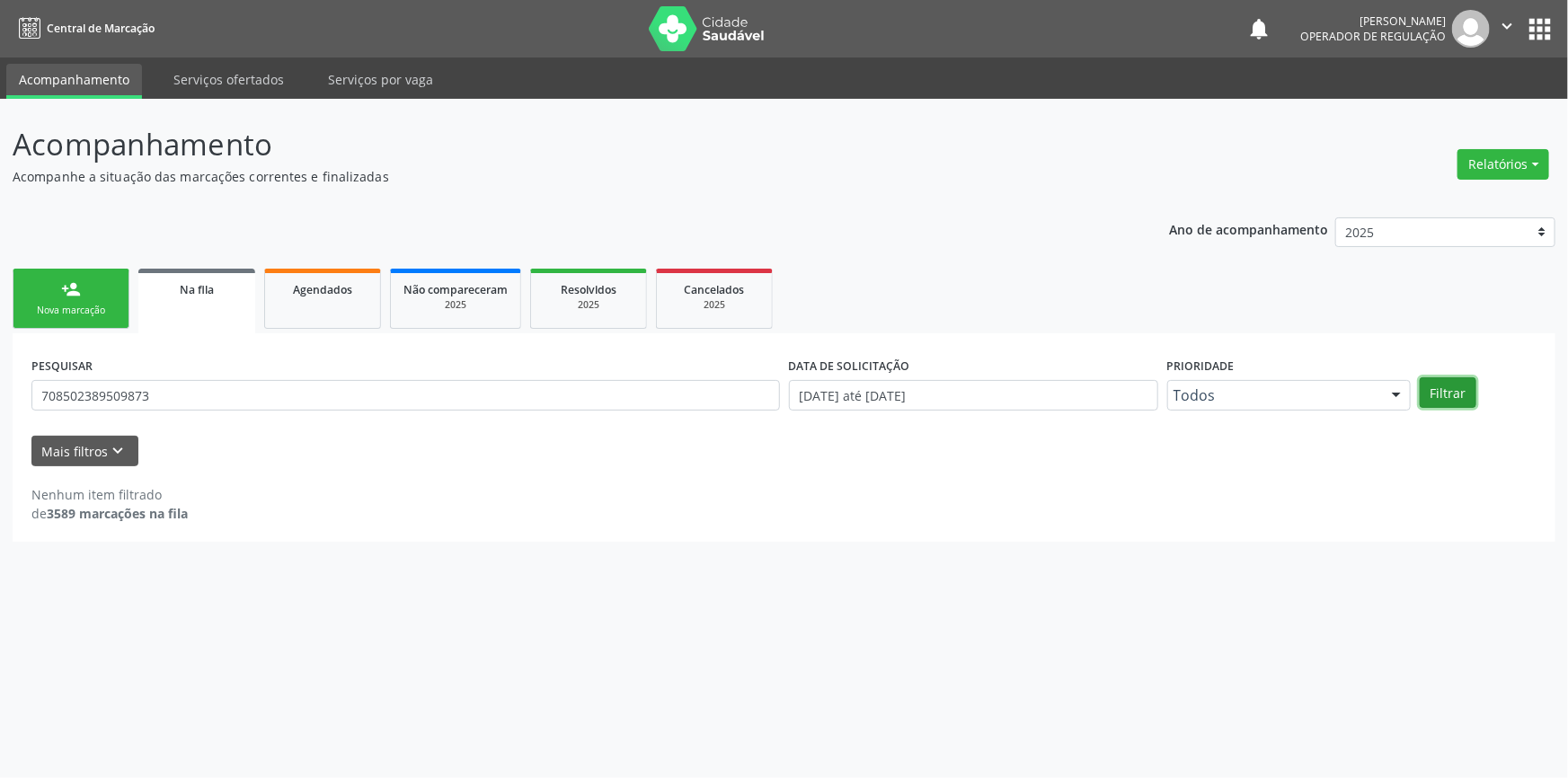
click at [1449, 403] on button "Filtrar" at bounding box center [1448, 392] width 57 height 31
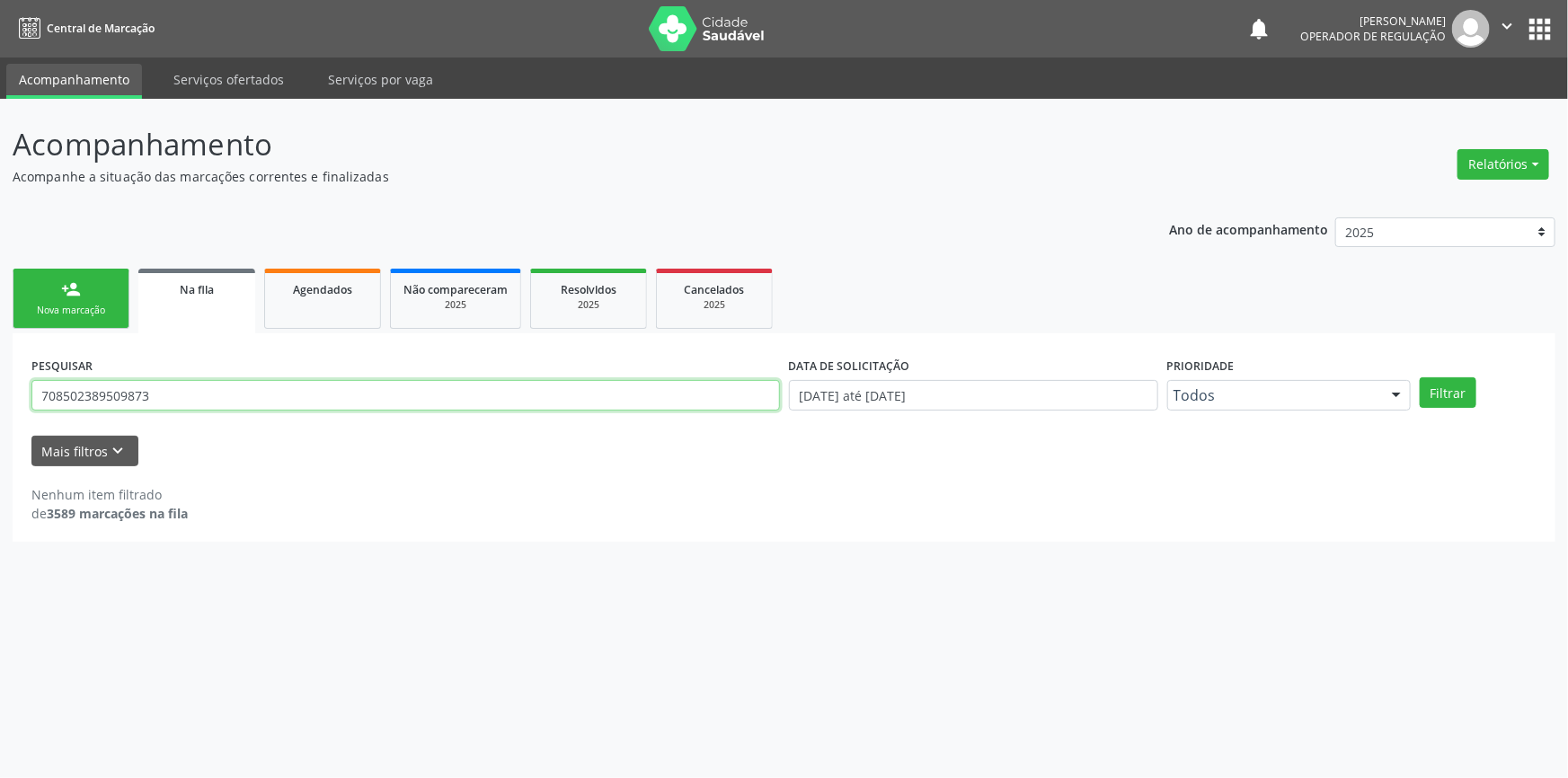
drag, startPoint x: 197, startPoint y: 394, endPoint x: 0, endPoint y: 372, distance: 198.2
click at [0, 372] on div "Acompanhamento Acompanhe a situação das marcações correntes e finalizadas Relat…" at bounding box center [784, 438] width 1568 height 679
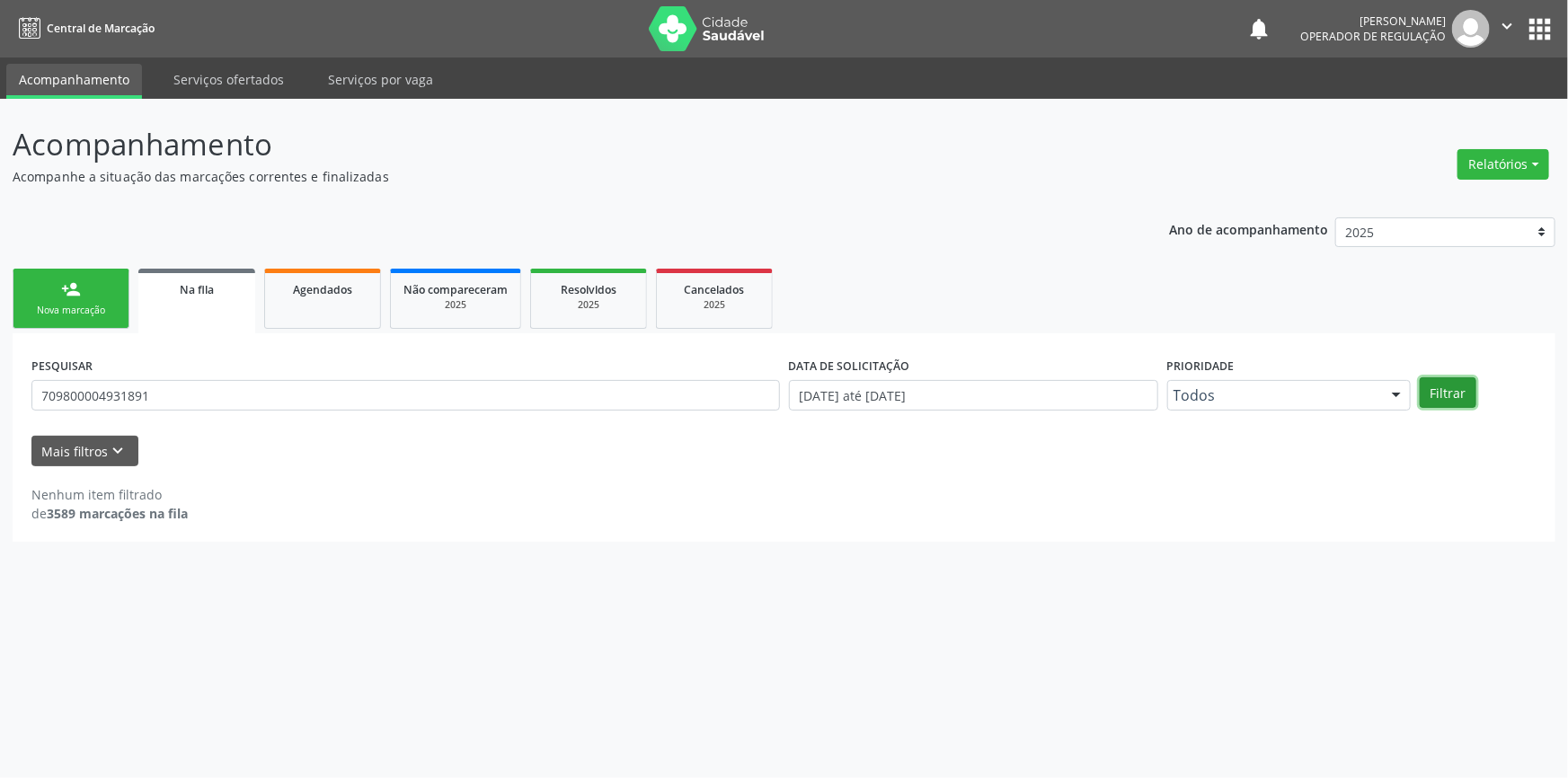
click at [1433, 398] on button "Filtrar" at bounding box center [1448, 392] width 57 height 31
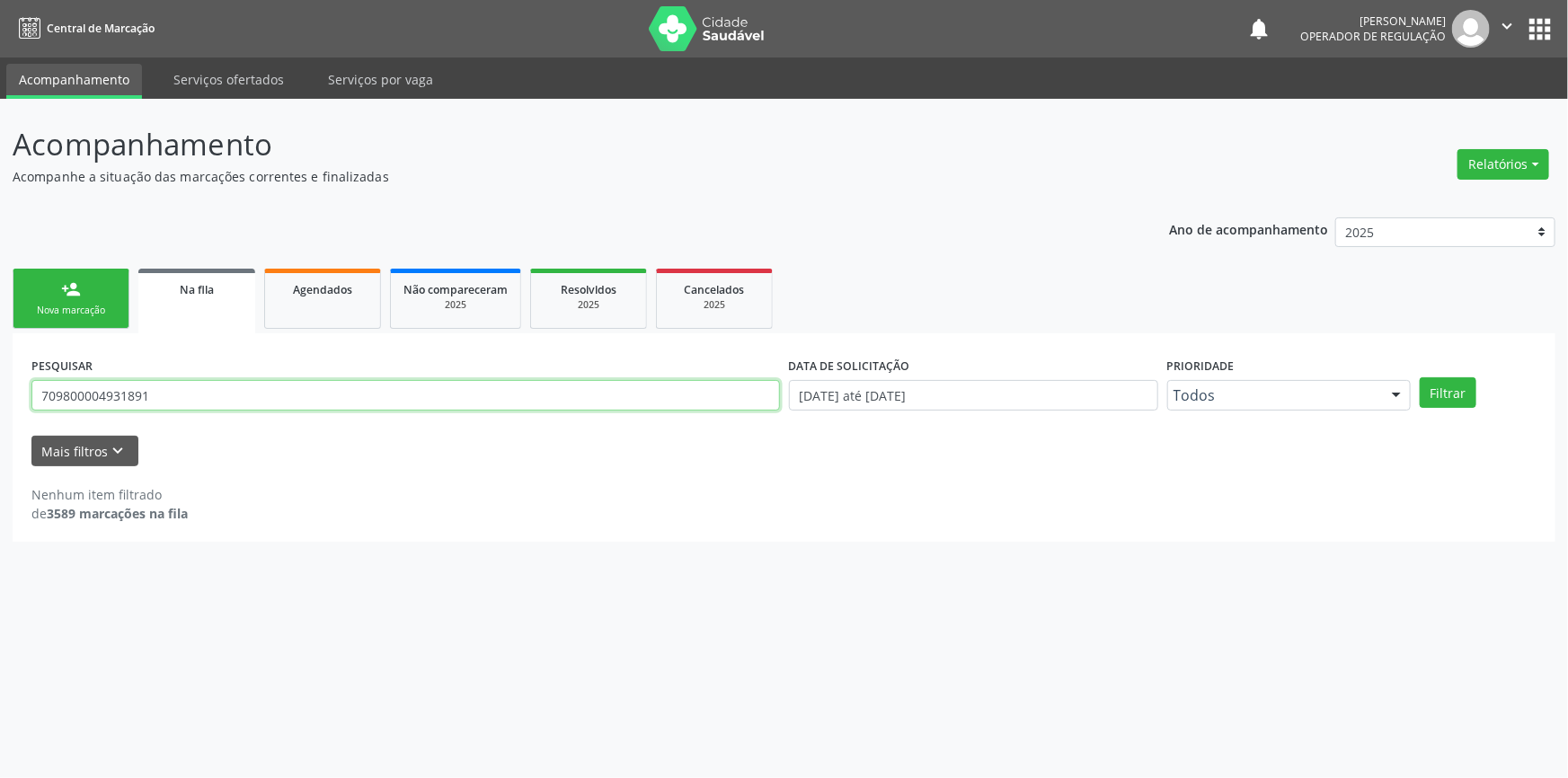
drag, startPoint x: 214, startPoint y: 401, endPoint x: 0, endPoint y: 398, distance: 214.0
click at [0, 398] on div "Acompanhamento Acompanhe a situação das marcações correntes e finalizadas Relat…" at bounding box center [784, 438] width 1568 height 679
type input "700009742170309"
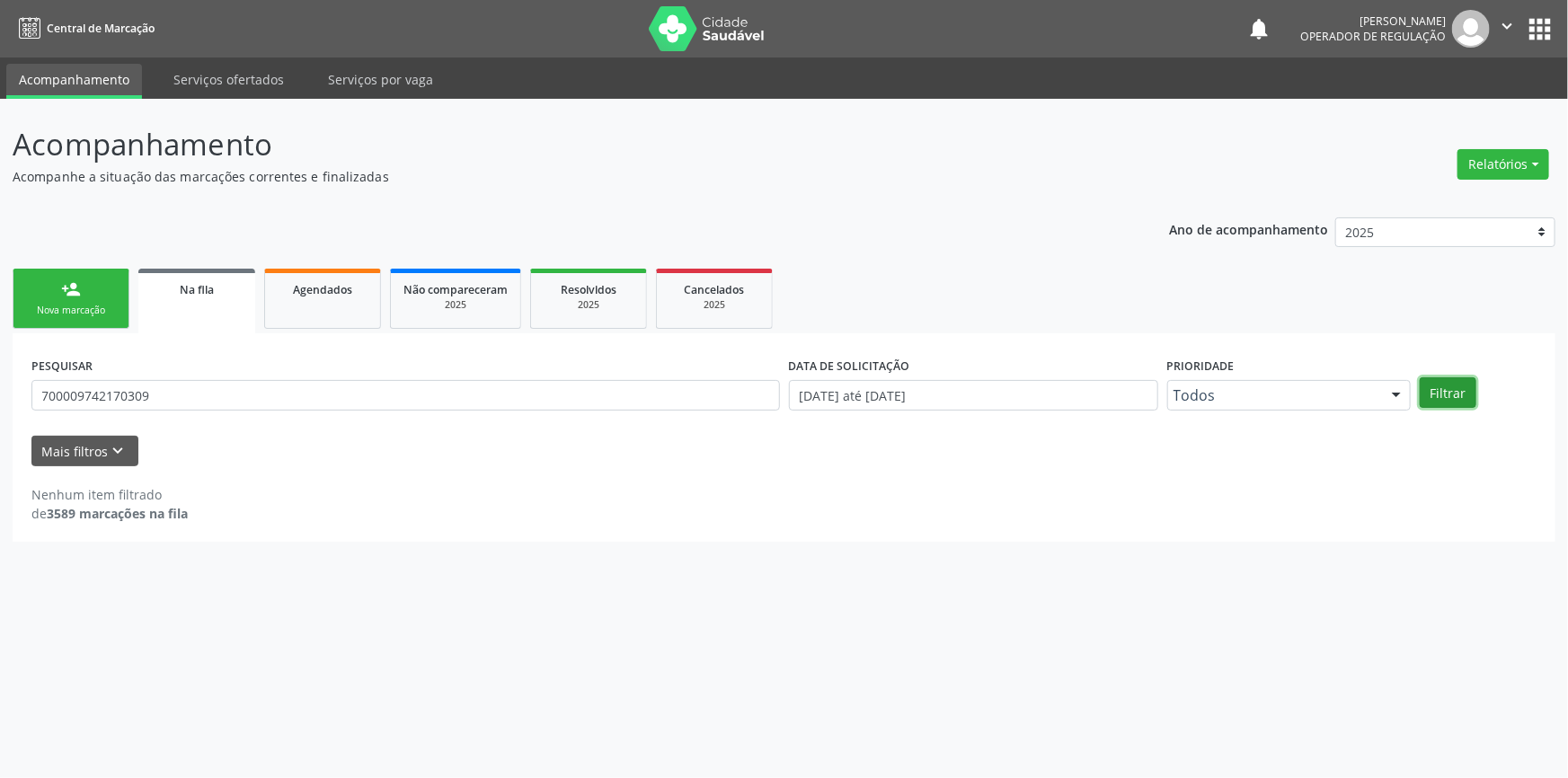
click at [1460, 386] on button "Filtrar" at bounding box center [1448, 392] width 57 height 31
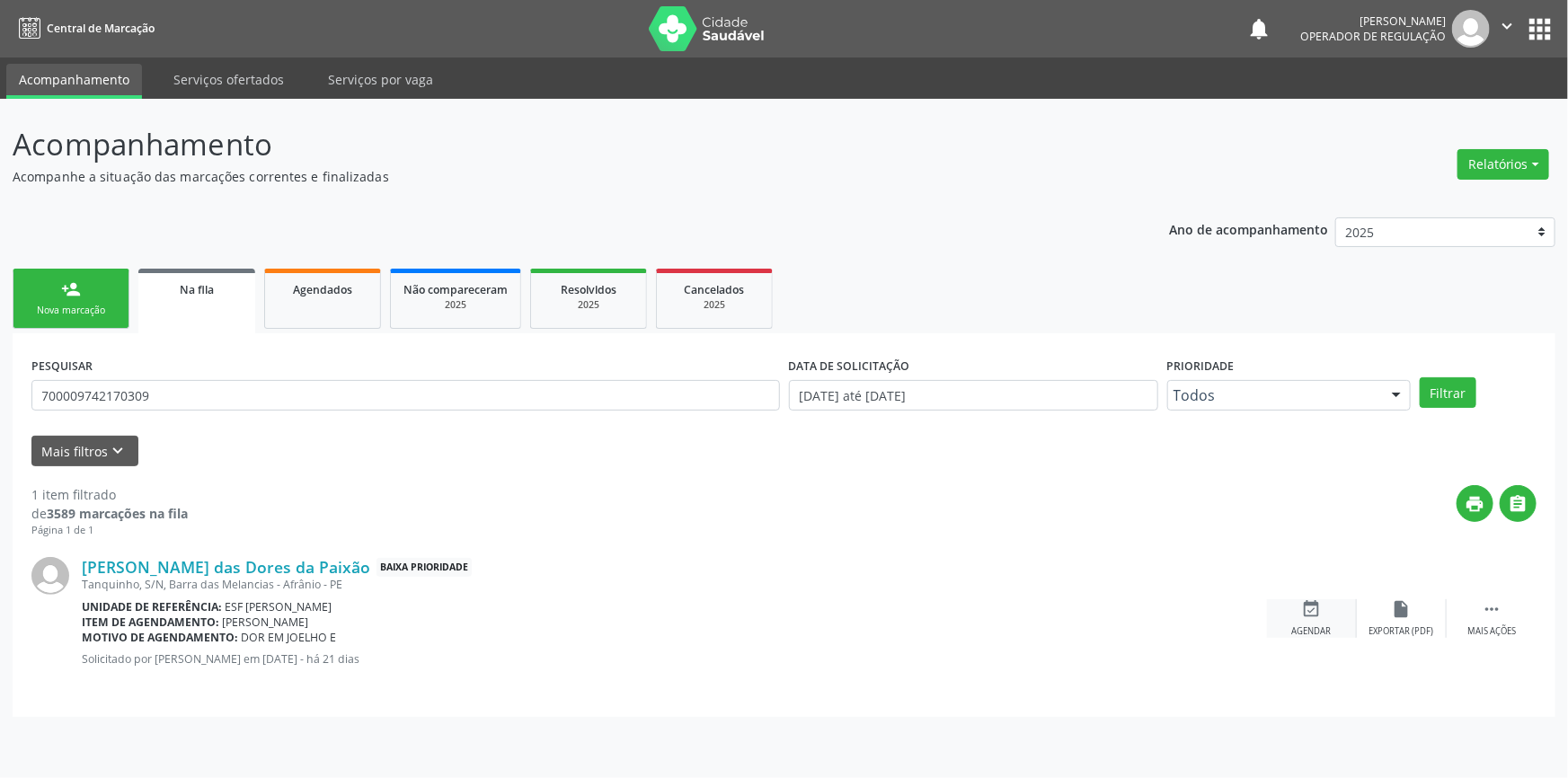
click at [1322, 605] on div "event_available Agendar" at bounding box center [1311, 619] width 90 height 39
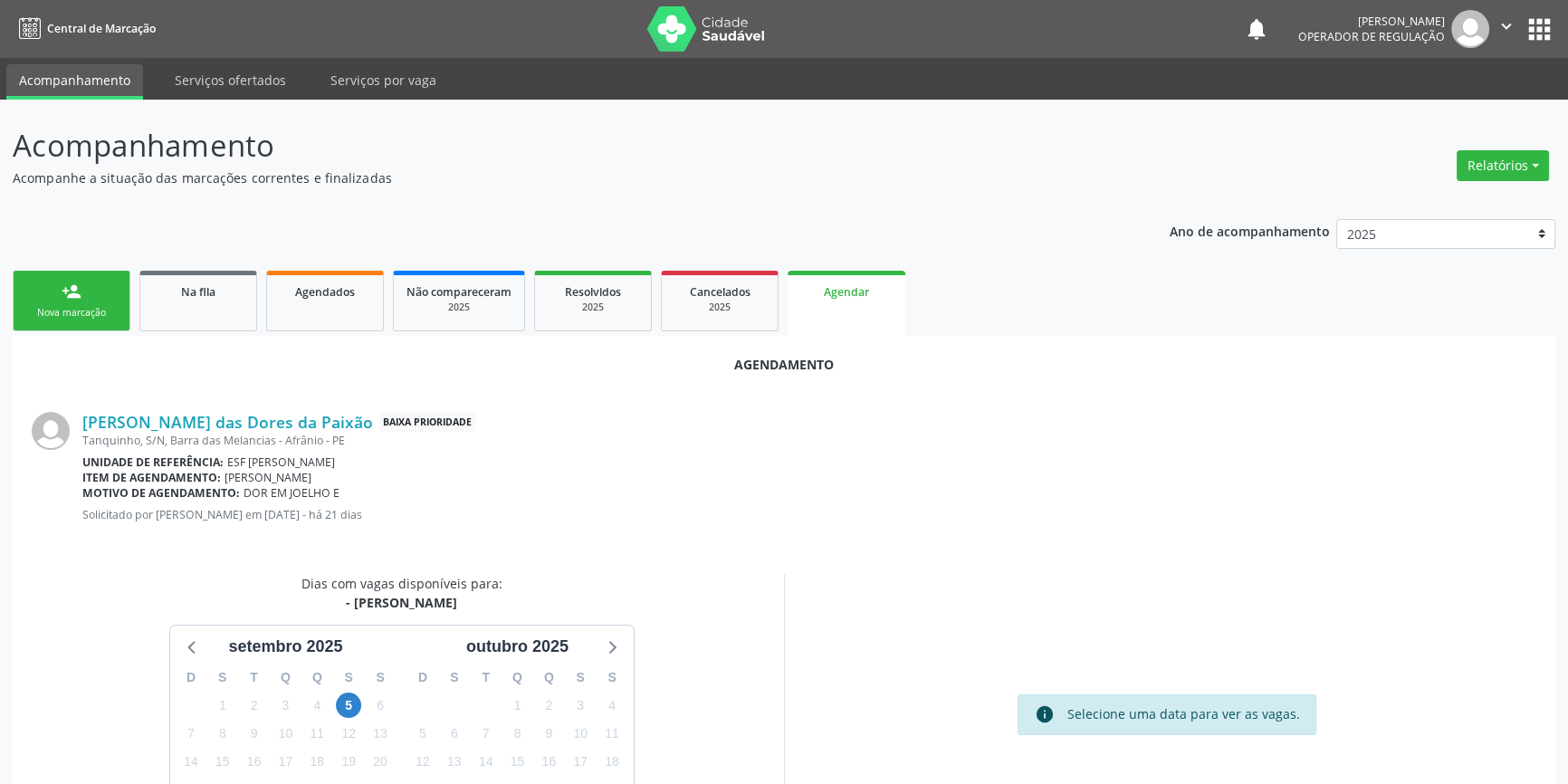
click at [334, 699] on div "5" at bounding box center [349, 705] width 32 height 28
click at [333, 700] on div "5" at bounding box center [349, 705] width 32 height 28
click at [335, 703] on div "5" at bounding box center [349, 705] width 32 height 28
click at [338, 703] on span "5" at bounding box center [348, 704] width 25 height 25
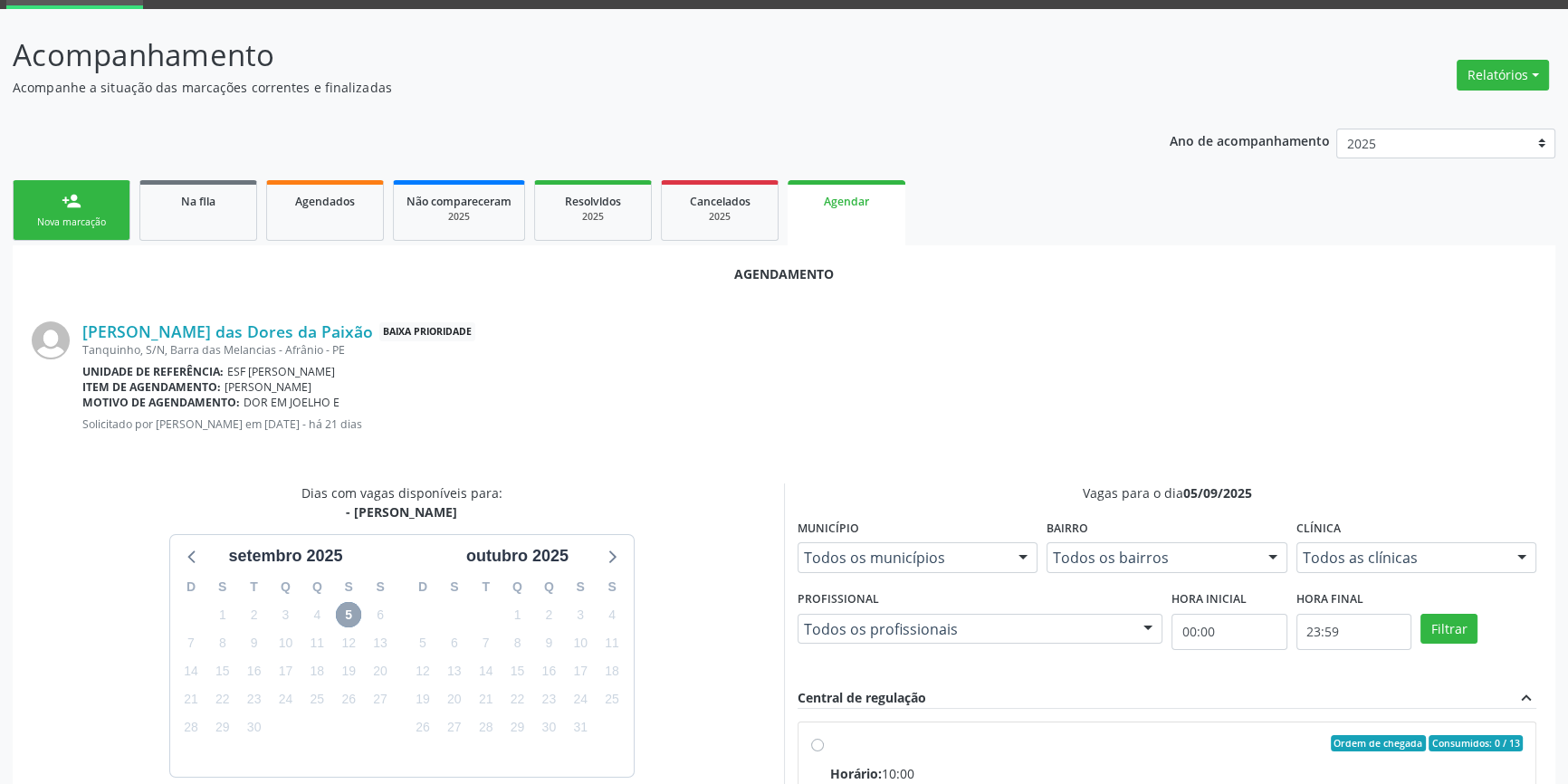
scroll to position [246, 0]
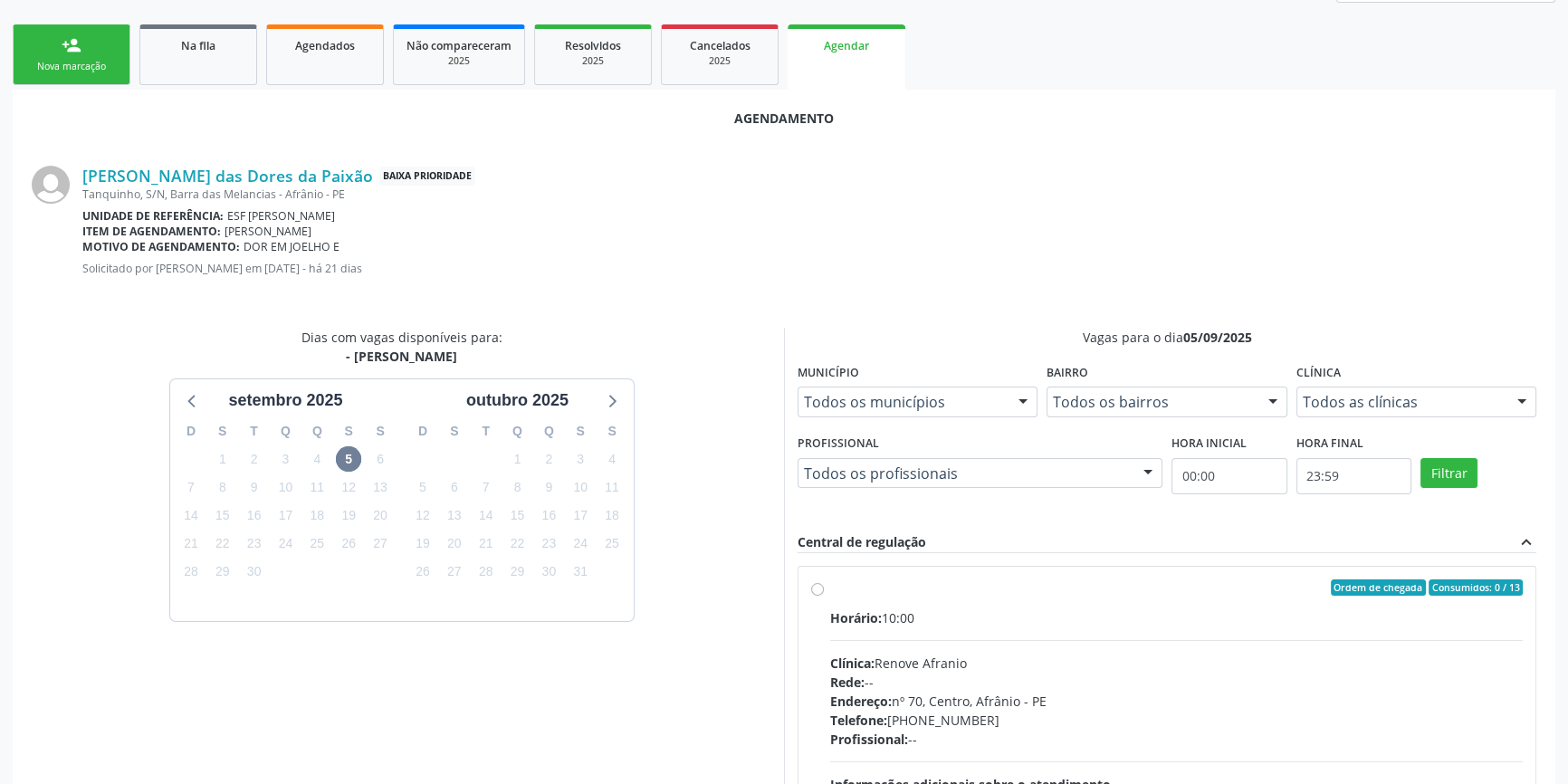
click at [907, 635] on div "Horário: 10:00 Clínica: Renove Afranio Rede: -- Endereço: nº 70, Centro, Afrâni…" at bounding box center [1176, 732] width 692 height 249
click at [823, 596] on input "Ordem de chegada Consumidos: 0 / 13 Horário: 10:00 Clínica: Renove Afranio Rede…" at bounding box center [818, 586] width 13 height 16
radio input "true"
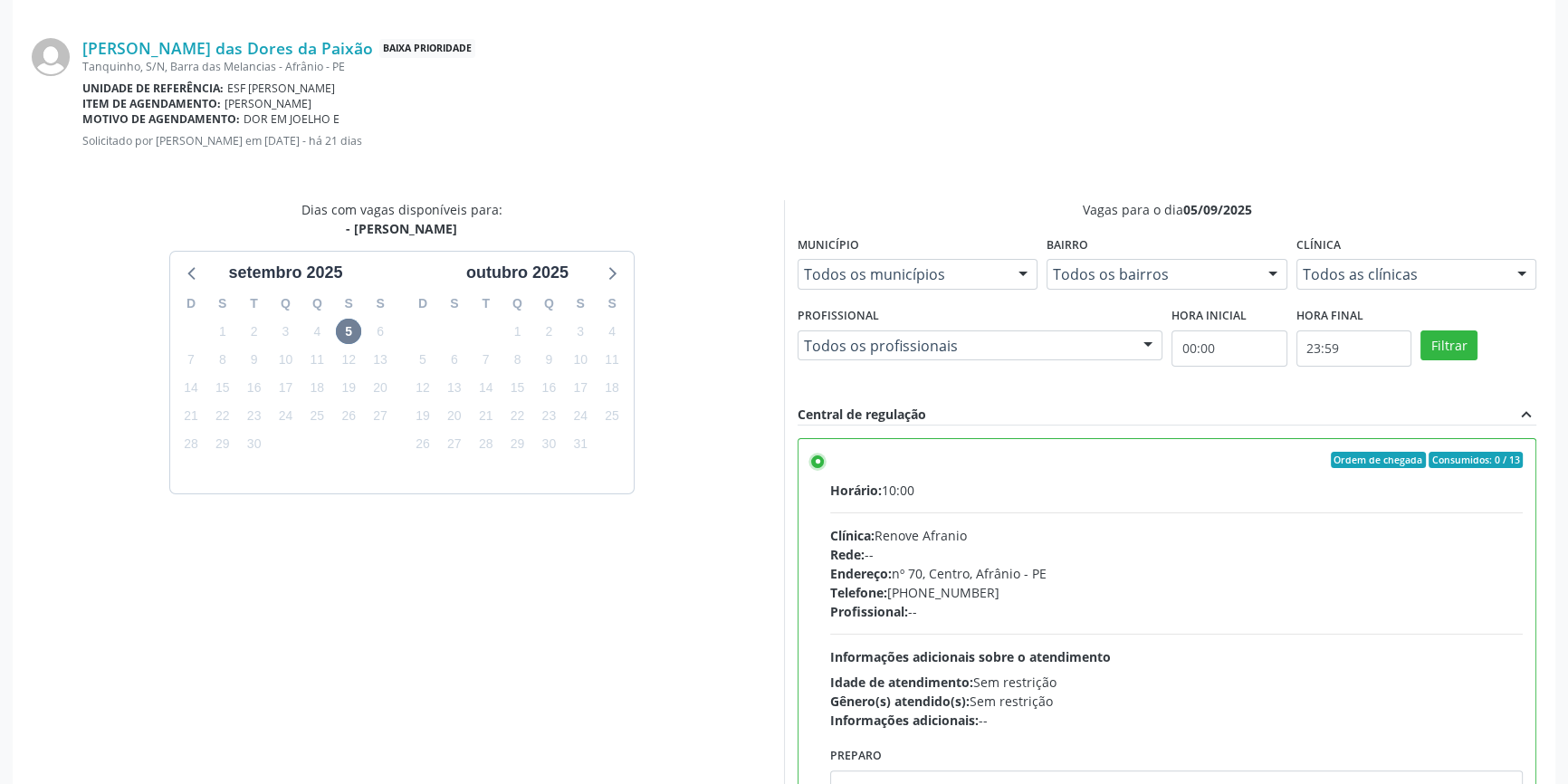
scroll to position [451, 0]
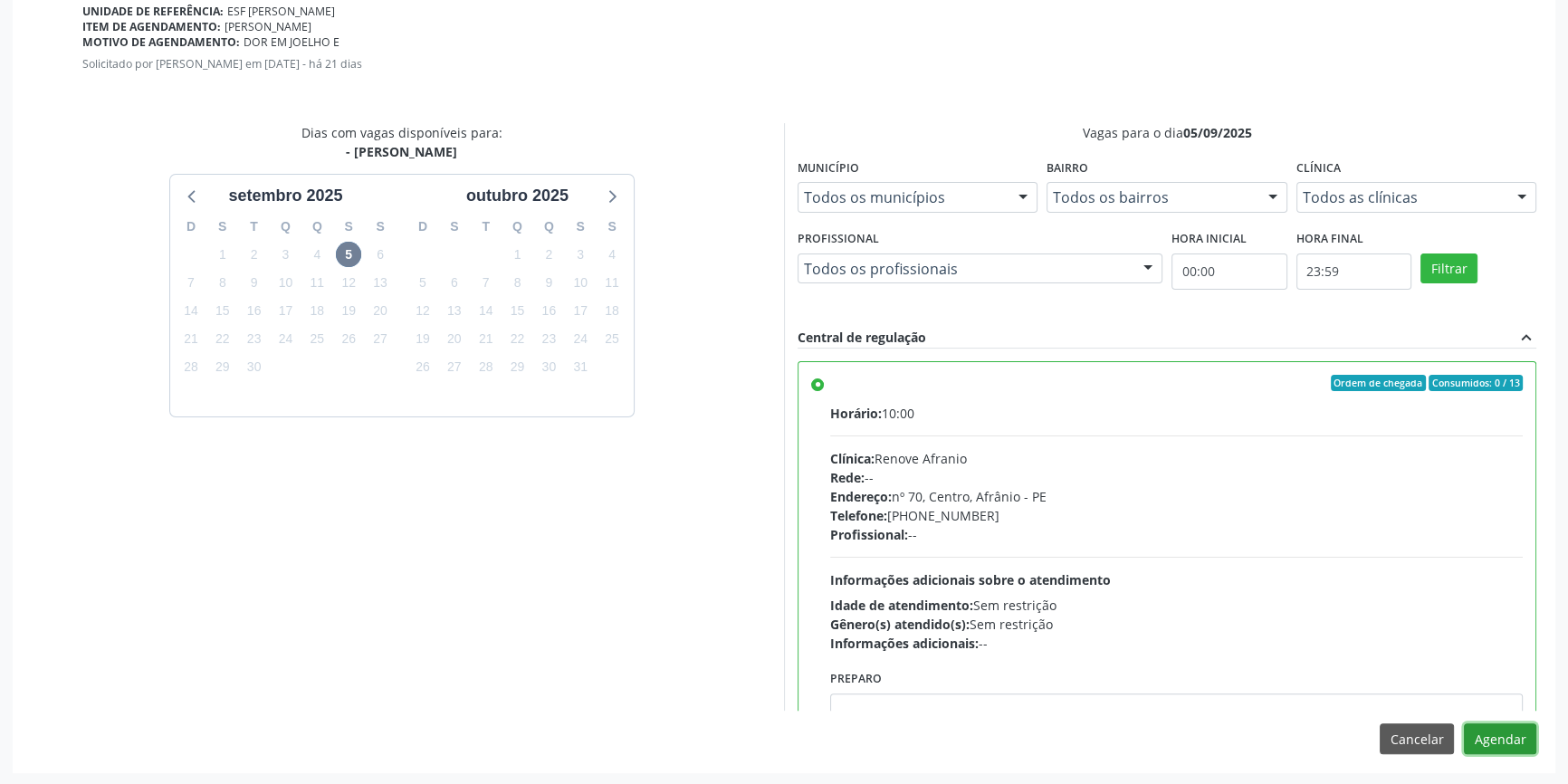
click at [1502, 736] on button "Agendar" at bounding box center [1500, 738] width 72 height 31
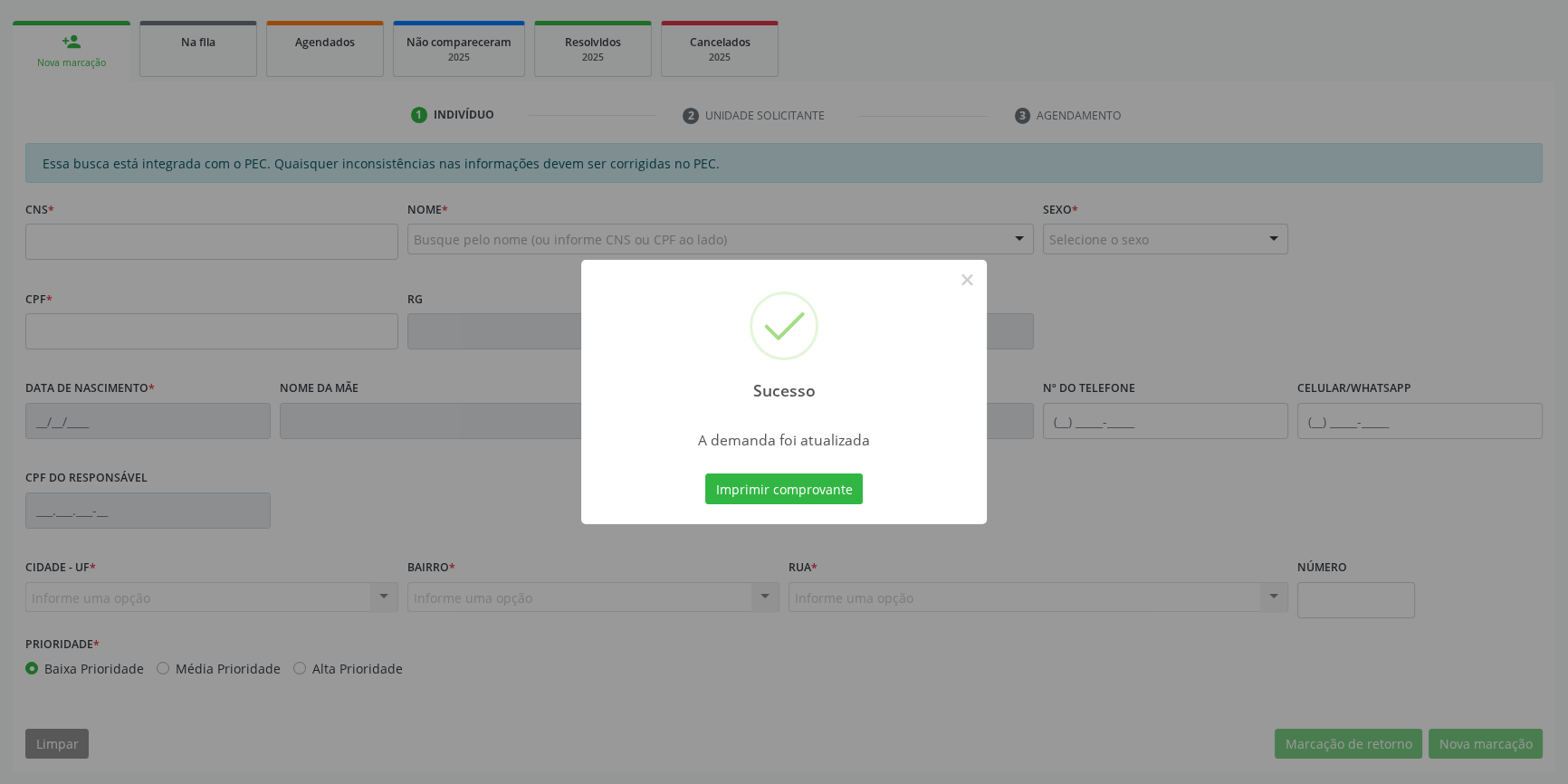
scroll to position [248, 0]
click at [814, 489] on button "Imprimir comprovante" at bounding box center [784, 488] width 157 height 31
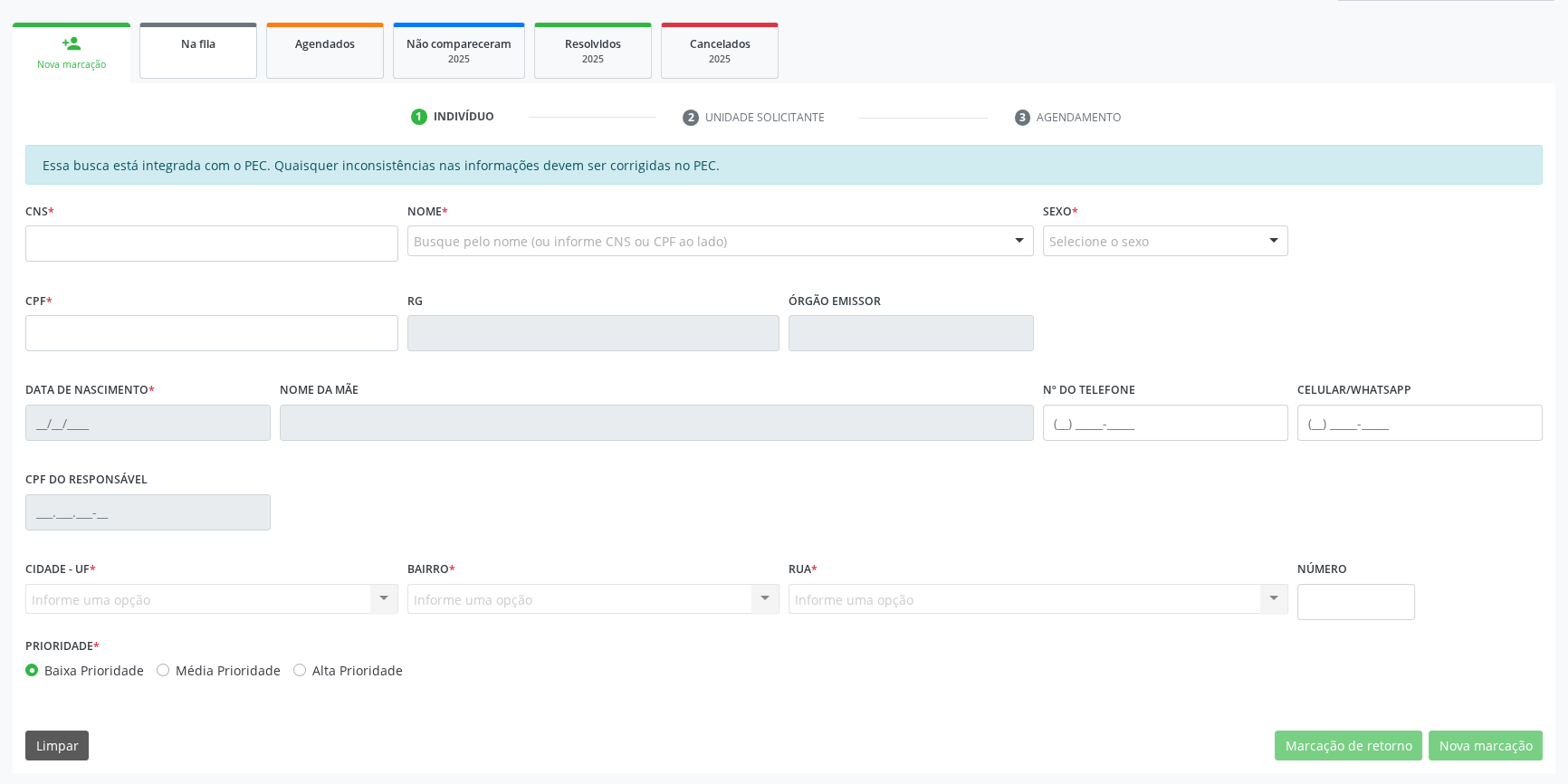
click at [192, 52] on link "Na fila" at bounding box center [199, 51] width 118 height 56
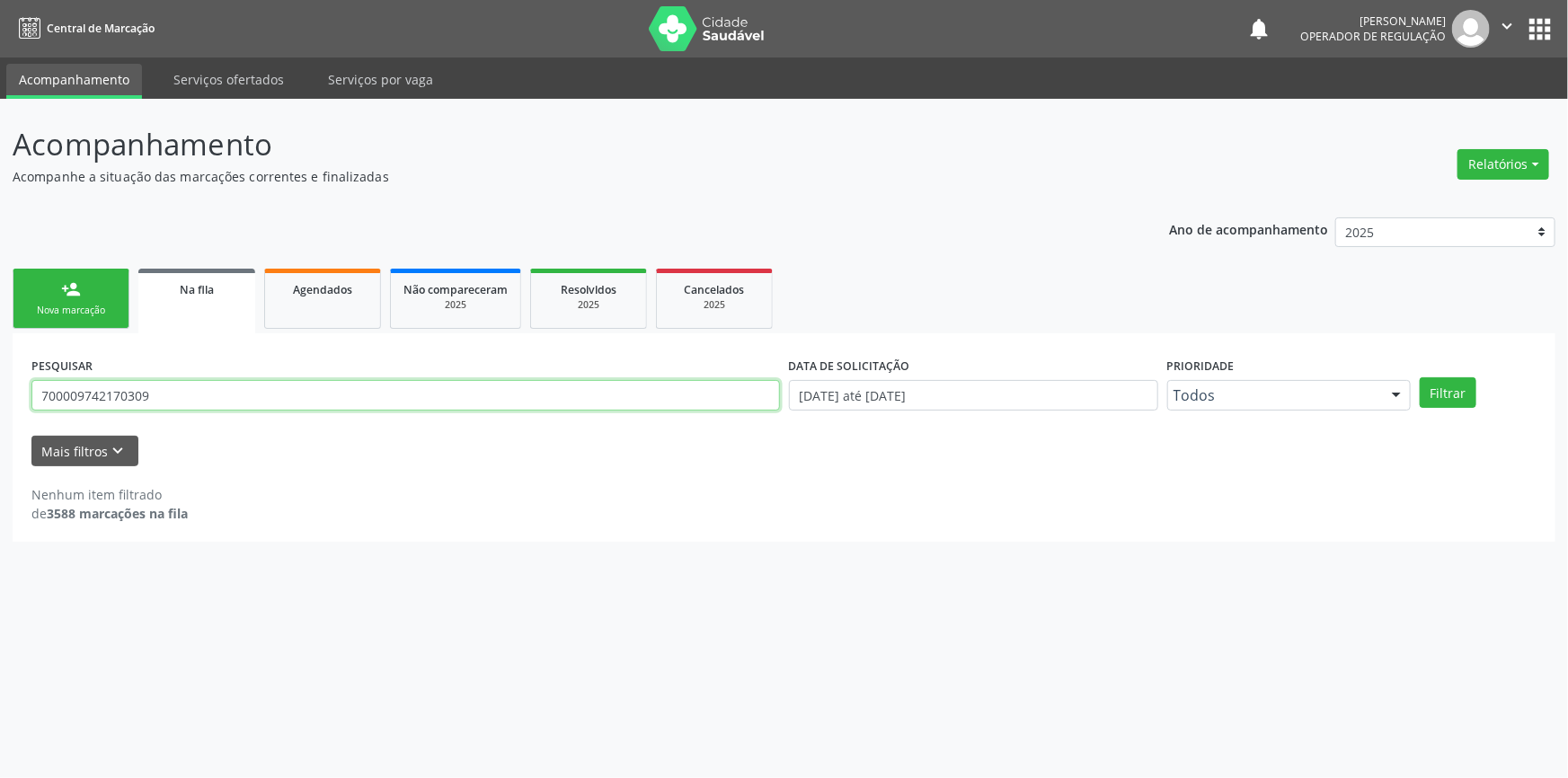
drag, startPoint x: 205, startPoint y: 383, endPoint x: 0, endPoint y: 367, distance: 205.6
click at [0, 367] on div "Acompanhamento Acompanhe a situação das marcações correntes e finalizadas Relat…" at bounding box center [784, 438] width 1568 height 679
type input "706006328915148"
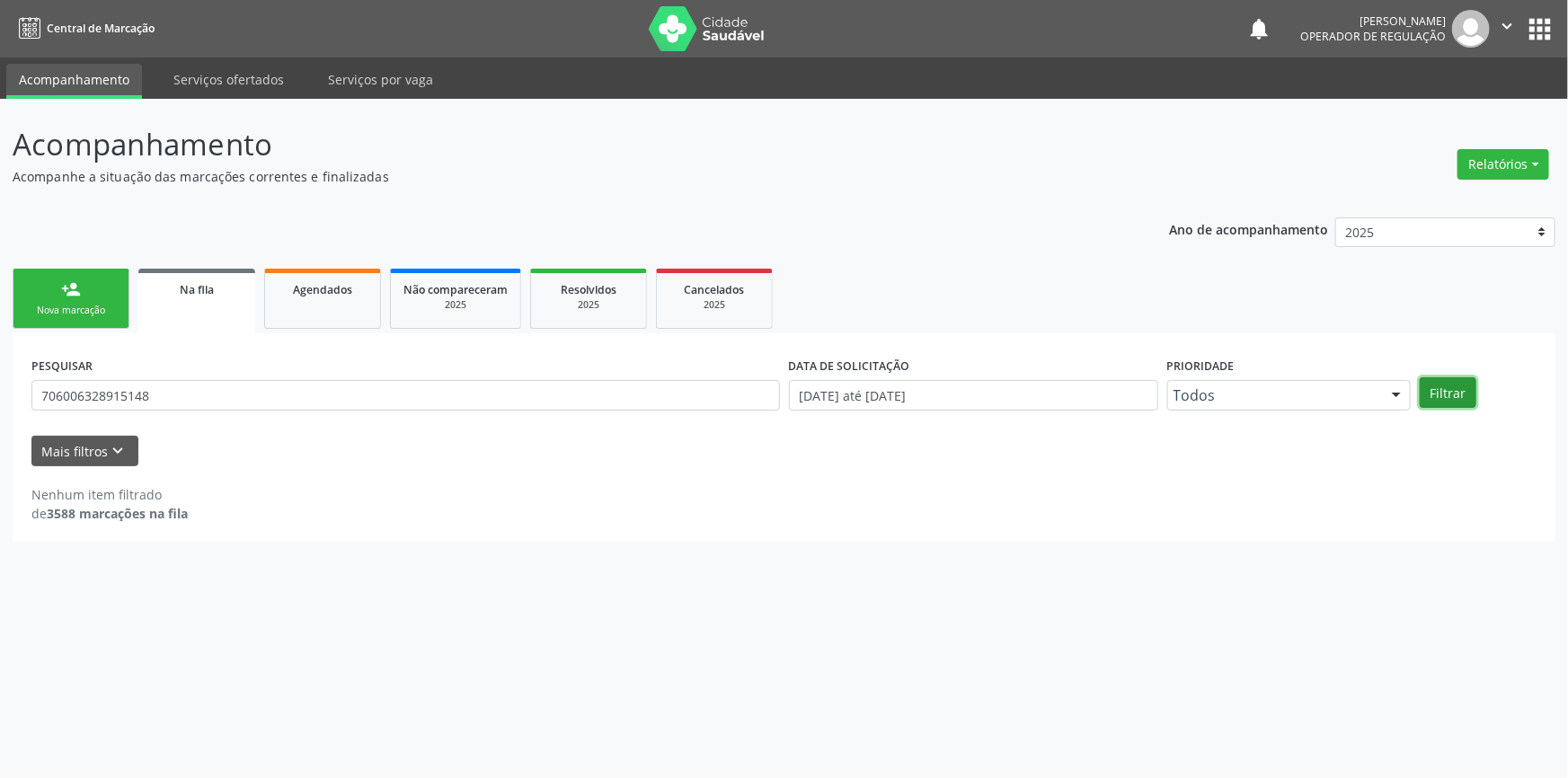
click at [1456, 391] on button "Filtrar" at bounding box center [1448, 392] width 57 height 31
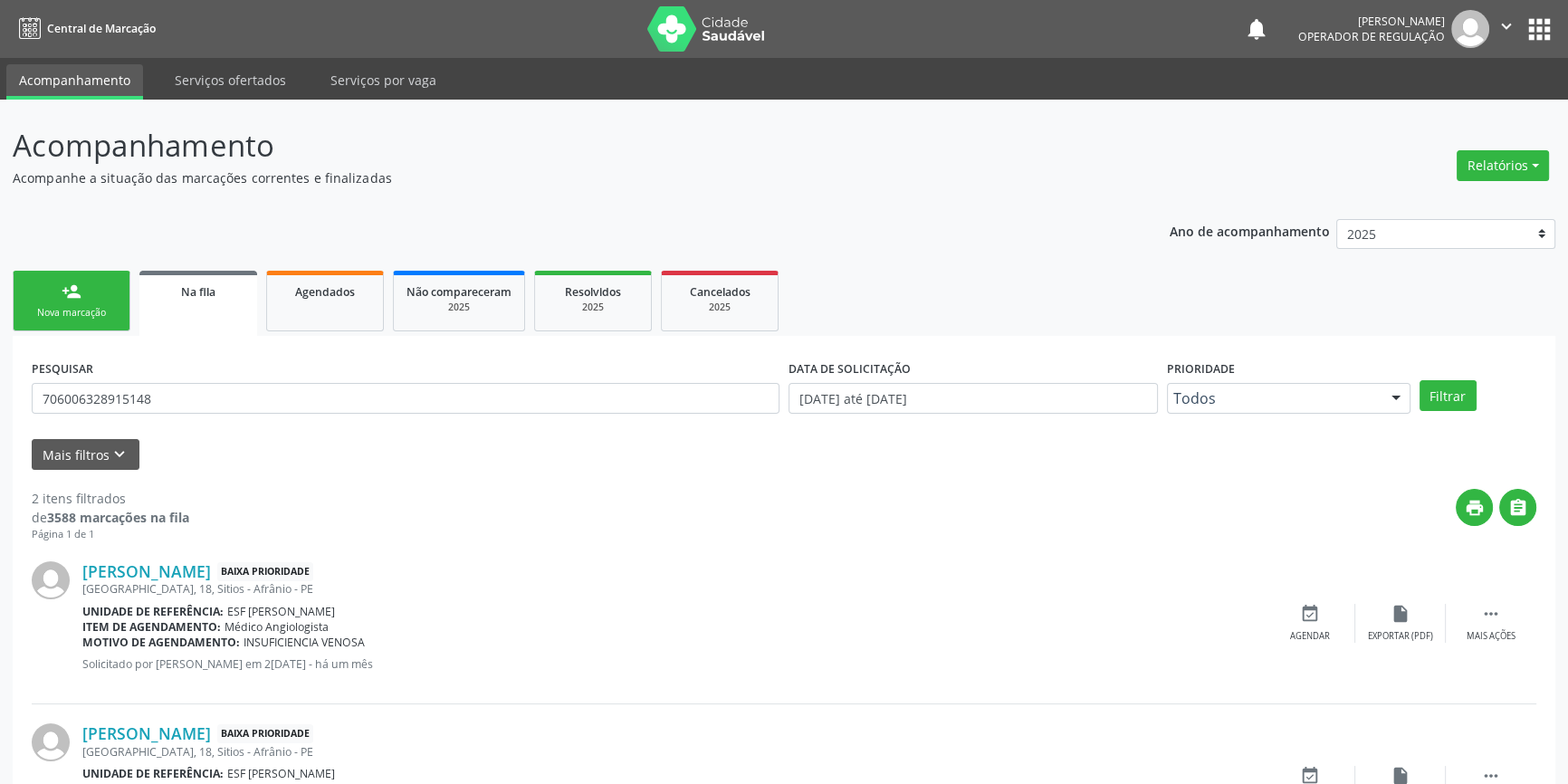
scroll to position [111, 0]
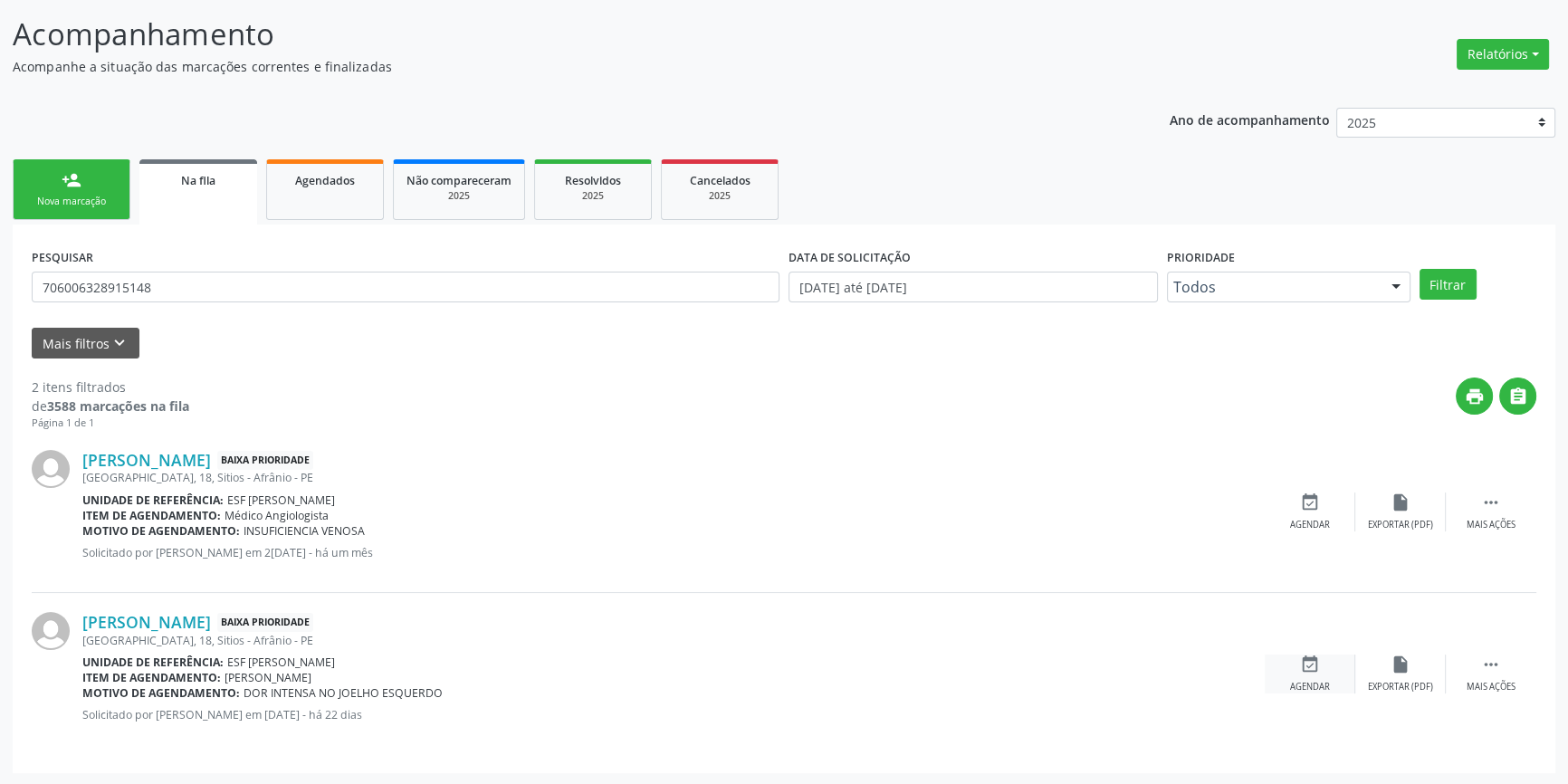
click at [1312, 666] on icon "event_available" at bounding box center [1309, 664] width 20 height 20
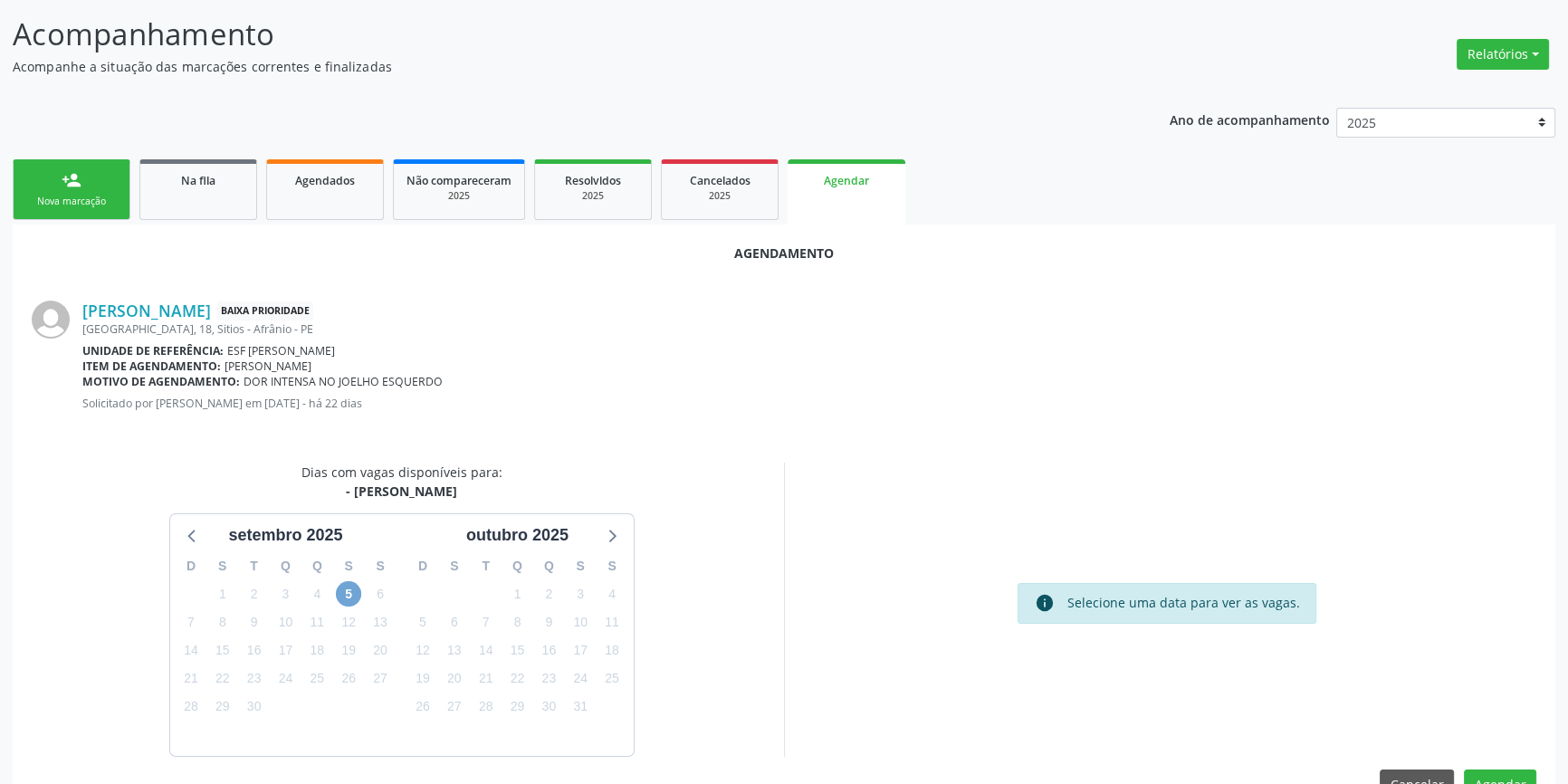
click at [347, 586] on span "5" at bounding box center [348, 593] width 25 height 25
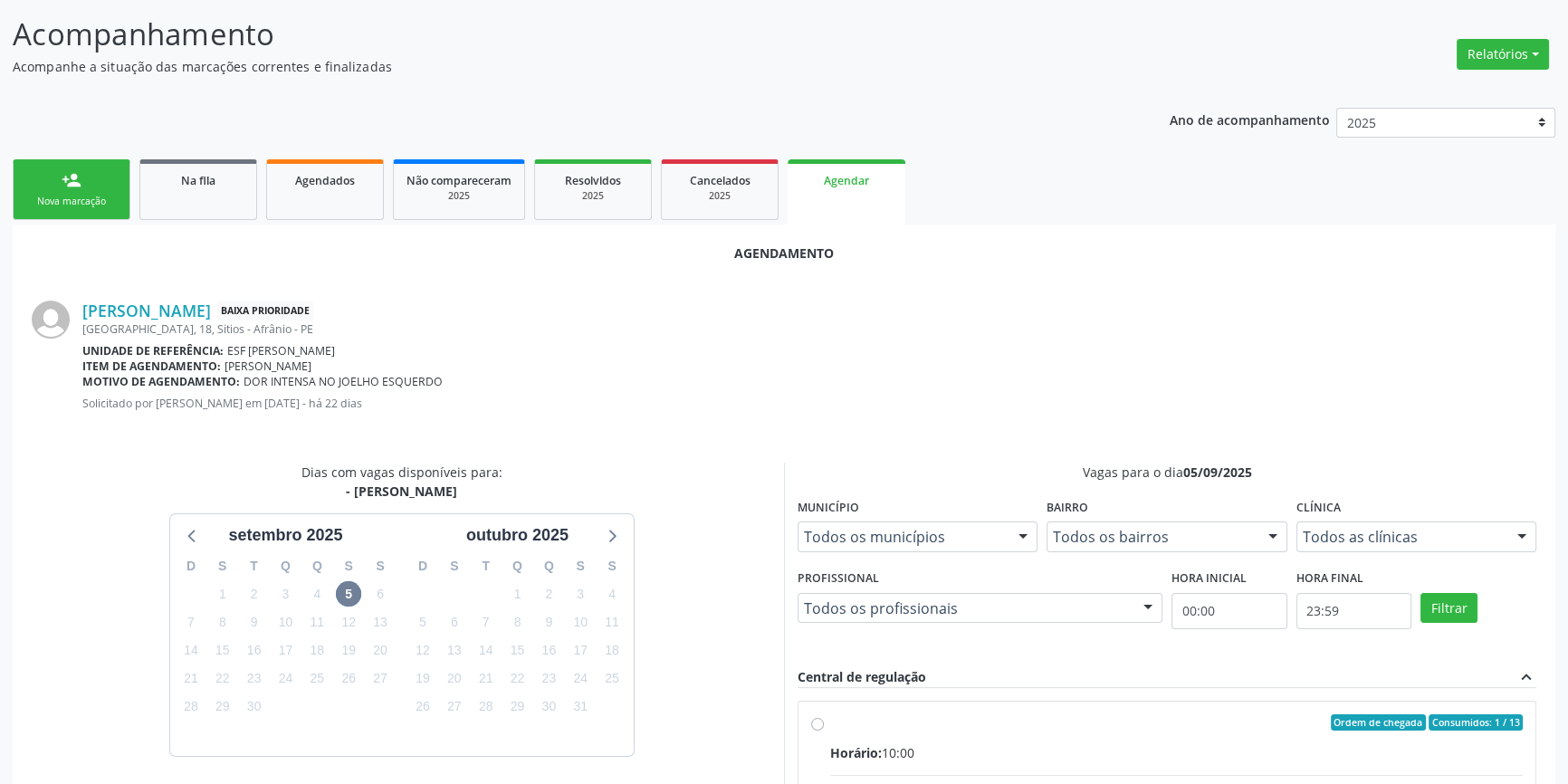
radio input "true"
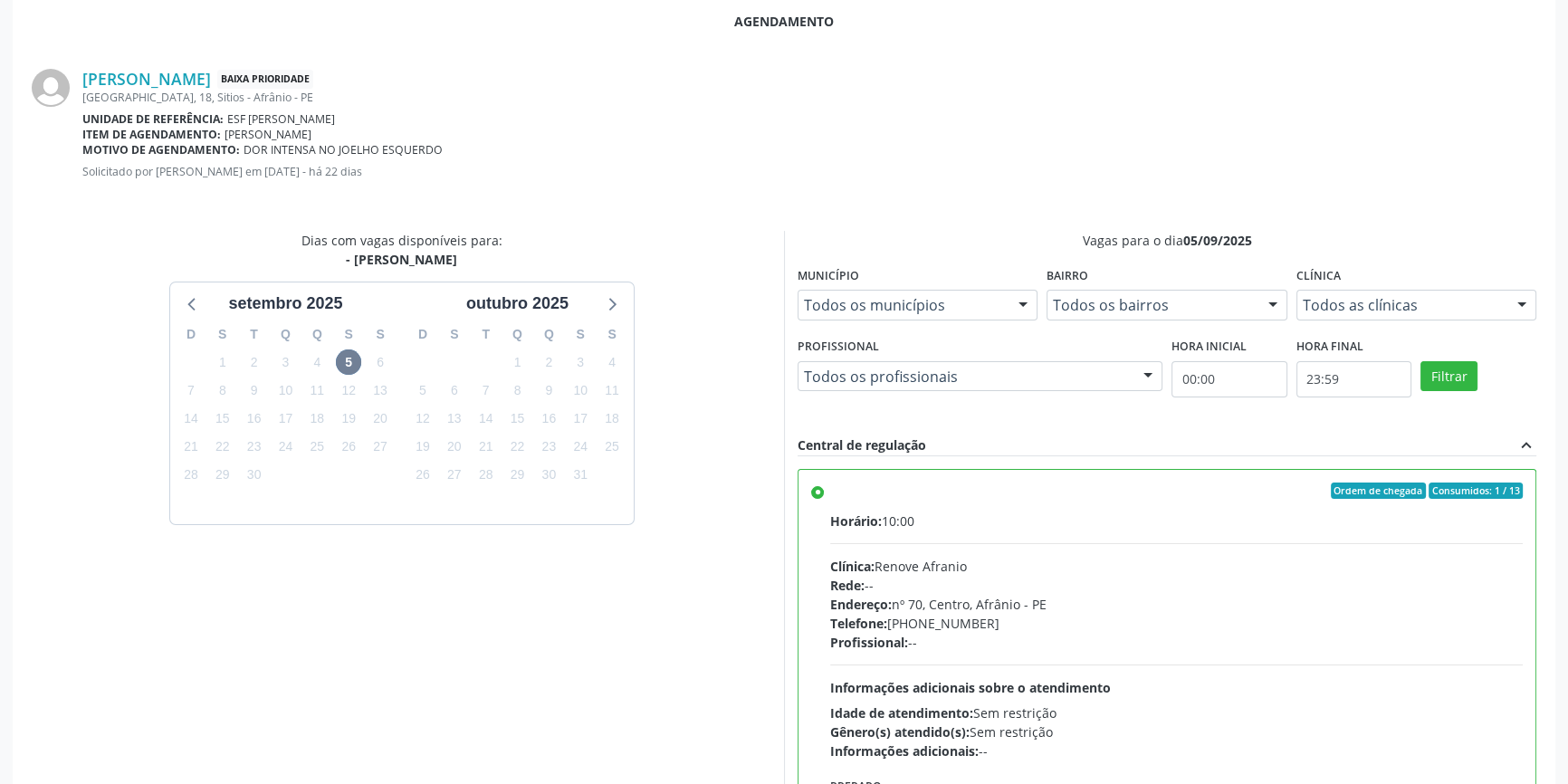
scroll to position [451, 0]
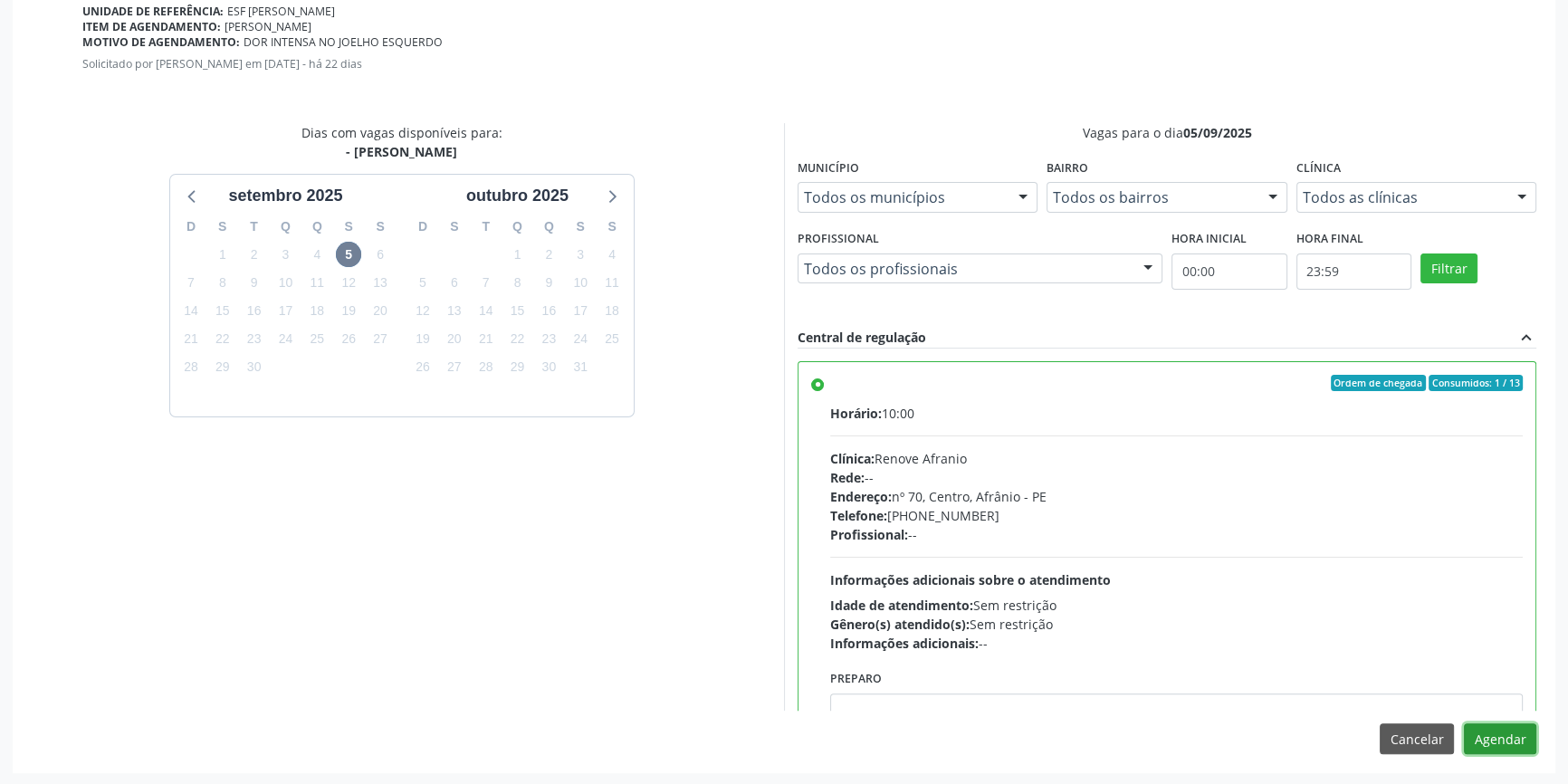
click at [1523, 745] on button "Agendar" at bounding box center [1500, 738] width 72 height 31
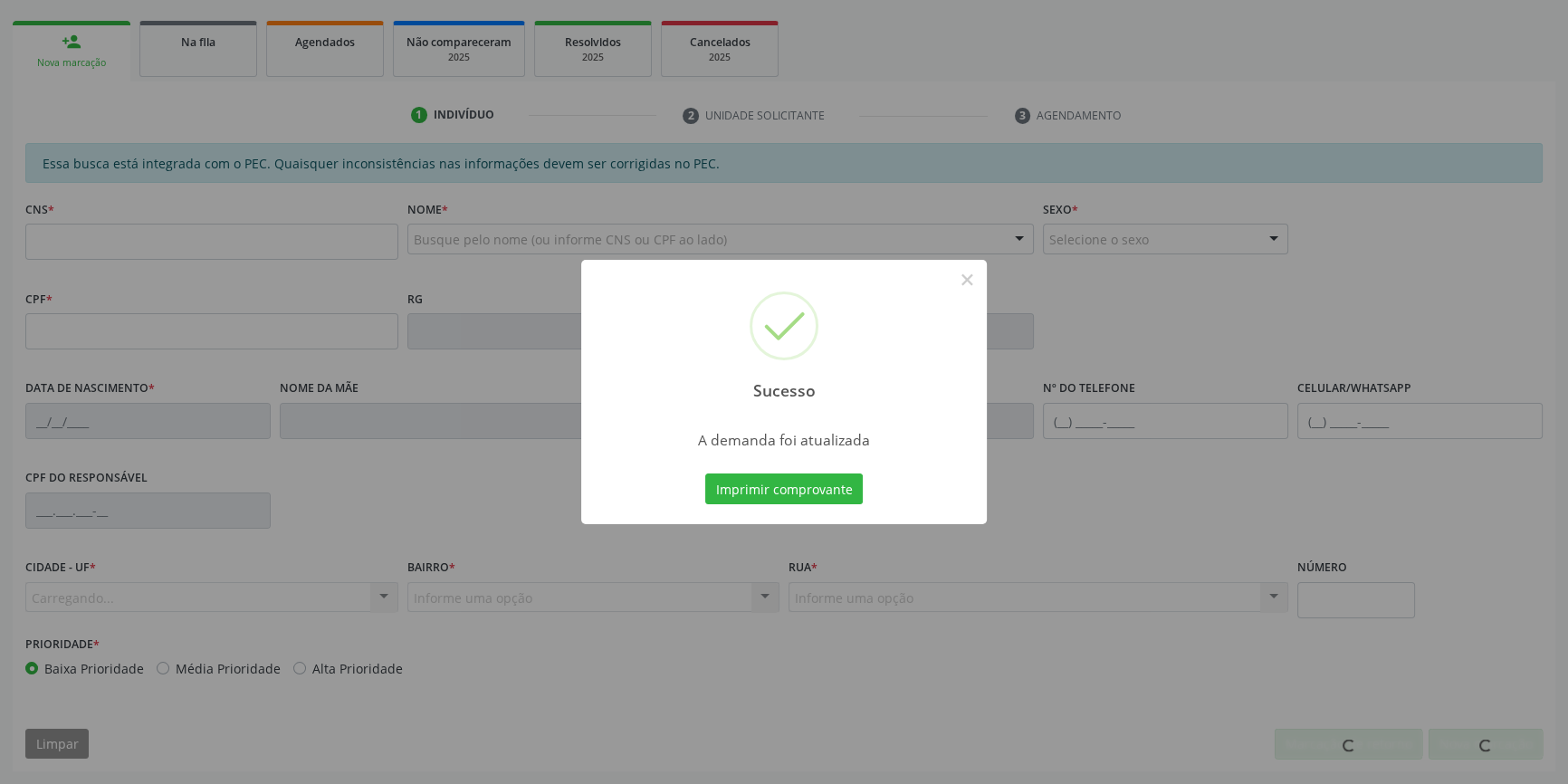
scroll to position [248, 0]
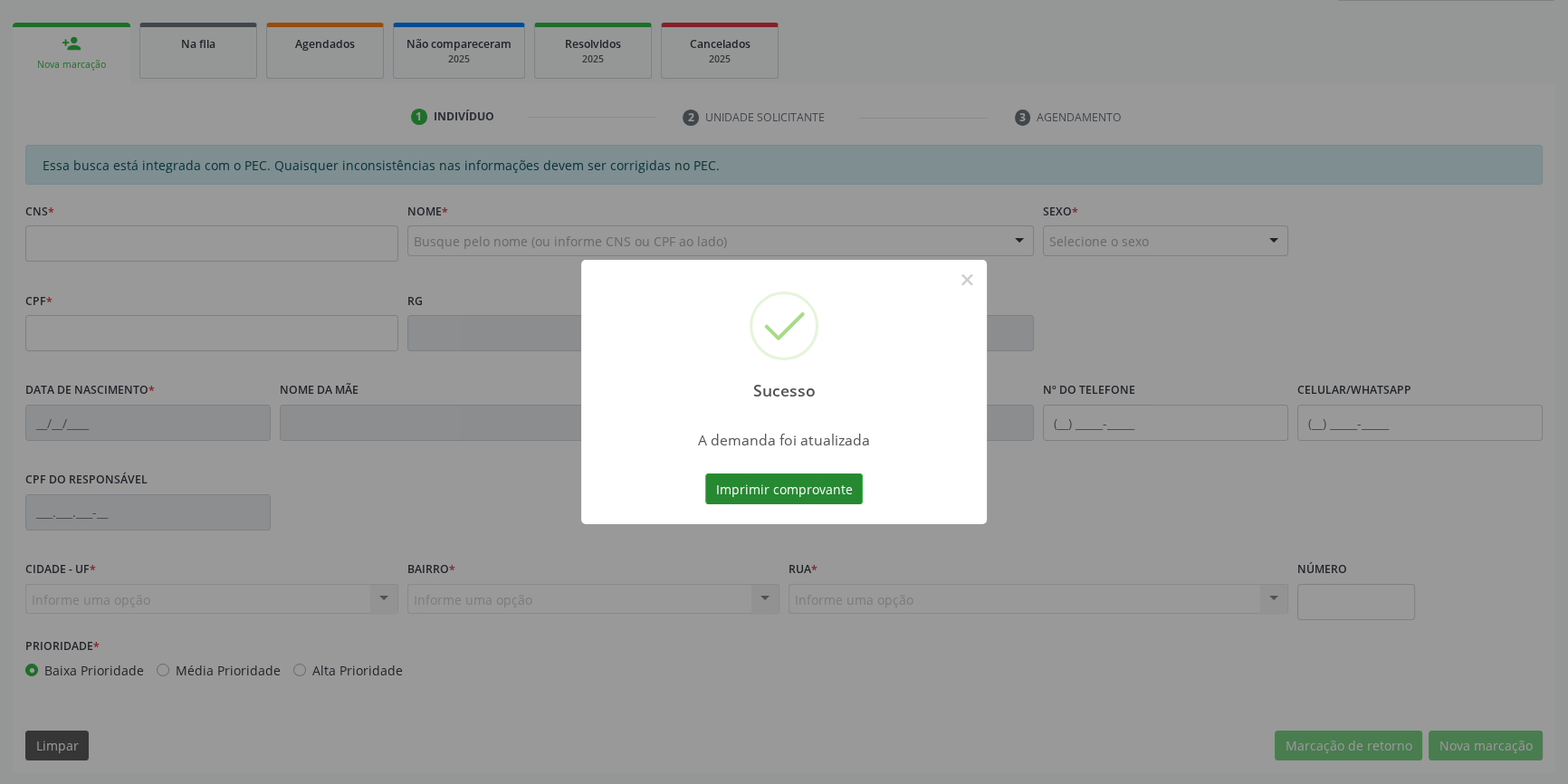
click at [781, 490] on button "Imprimir comprovante" at bounding box center [784, 488] width 157 height 31
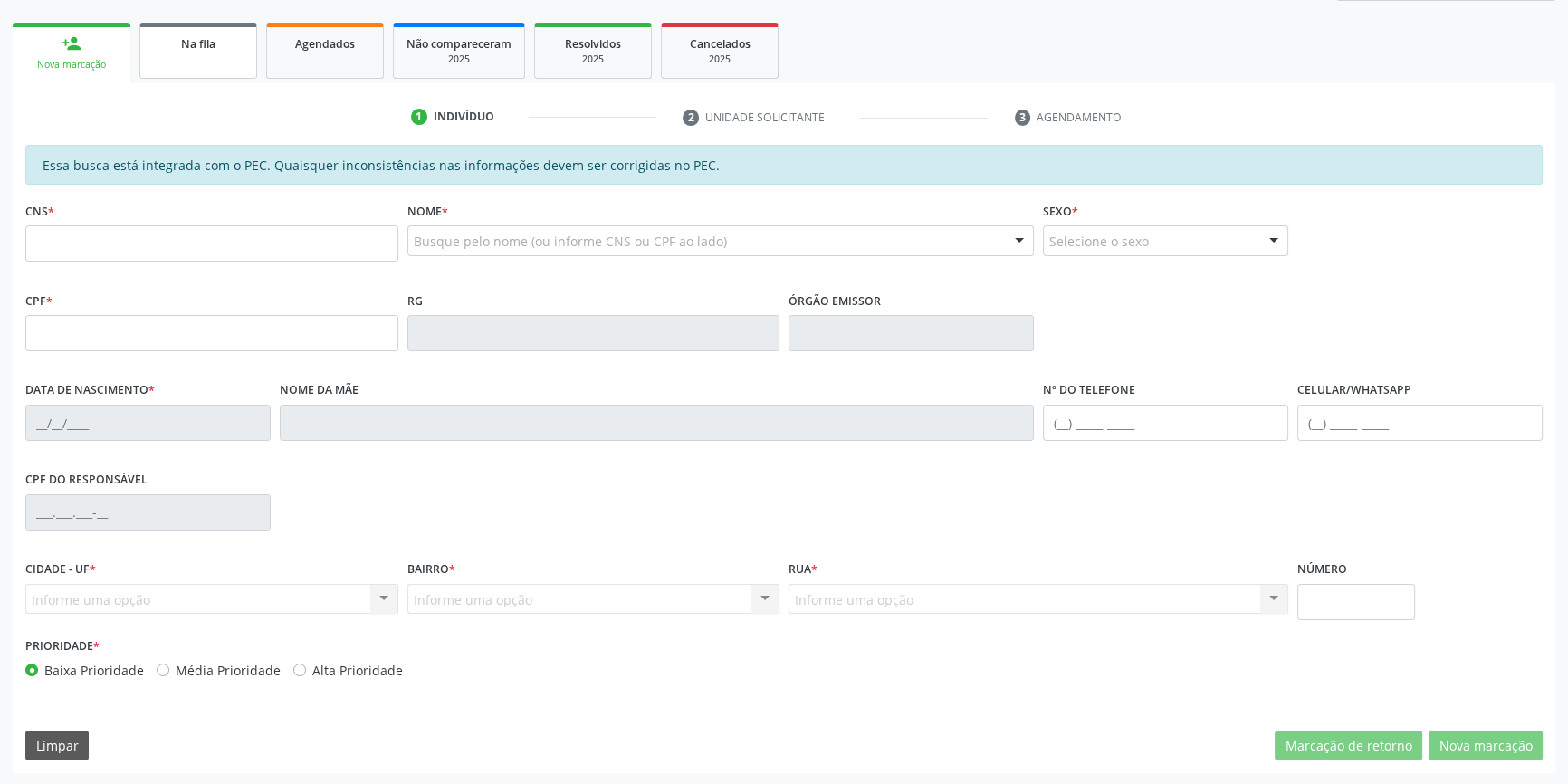
click at [173, 25] on link "Na fila" at bounding box center [199, 51] width 118 height 56
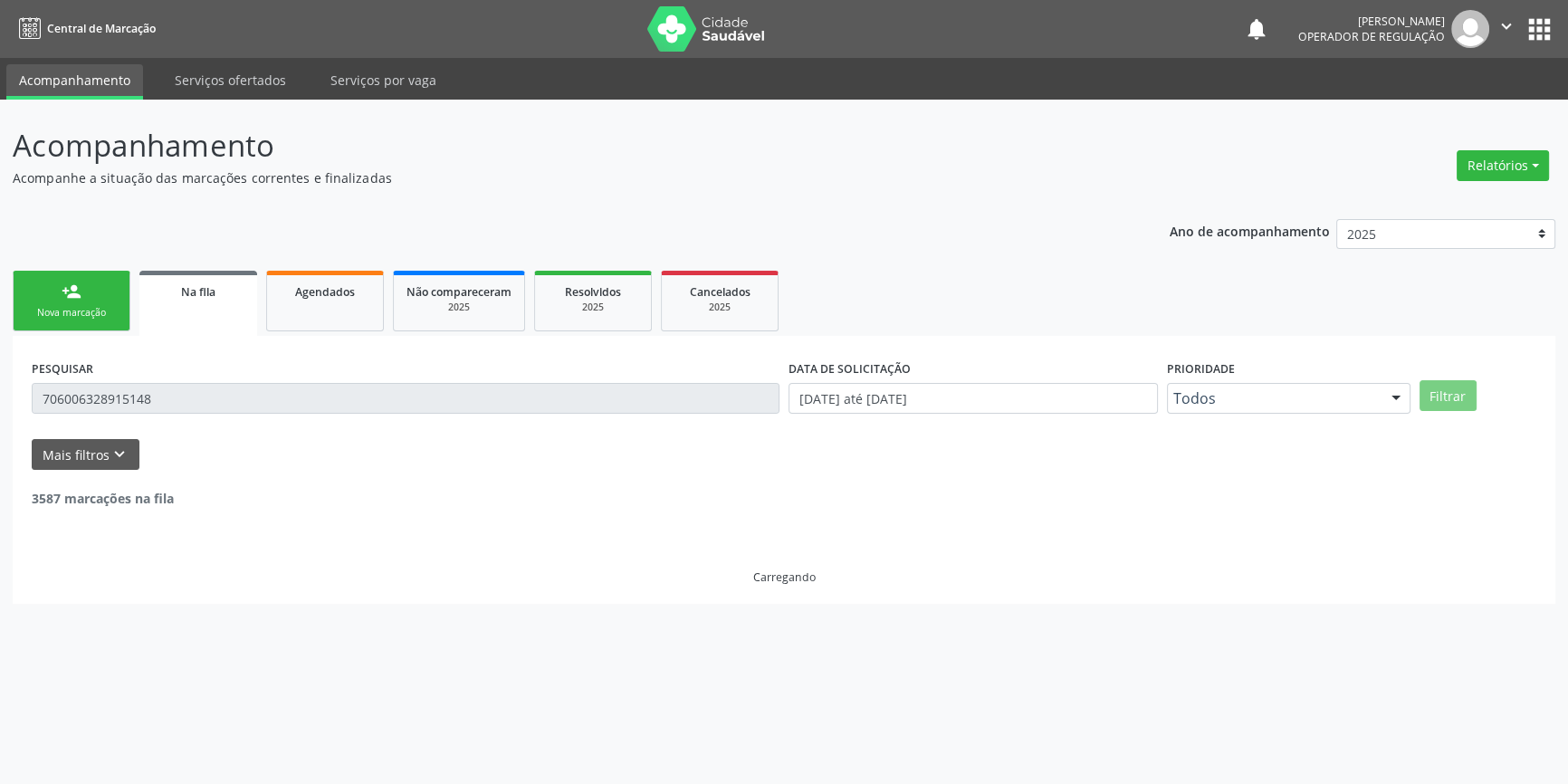
scroll to position [0, 0]
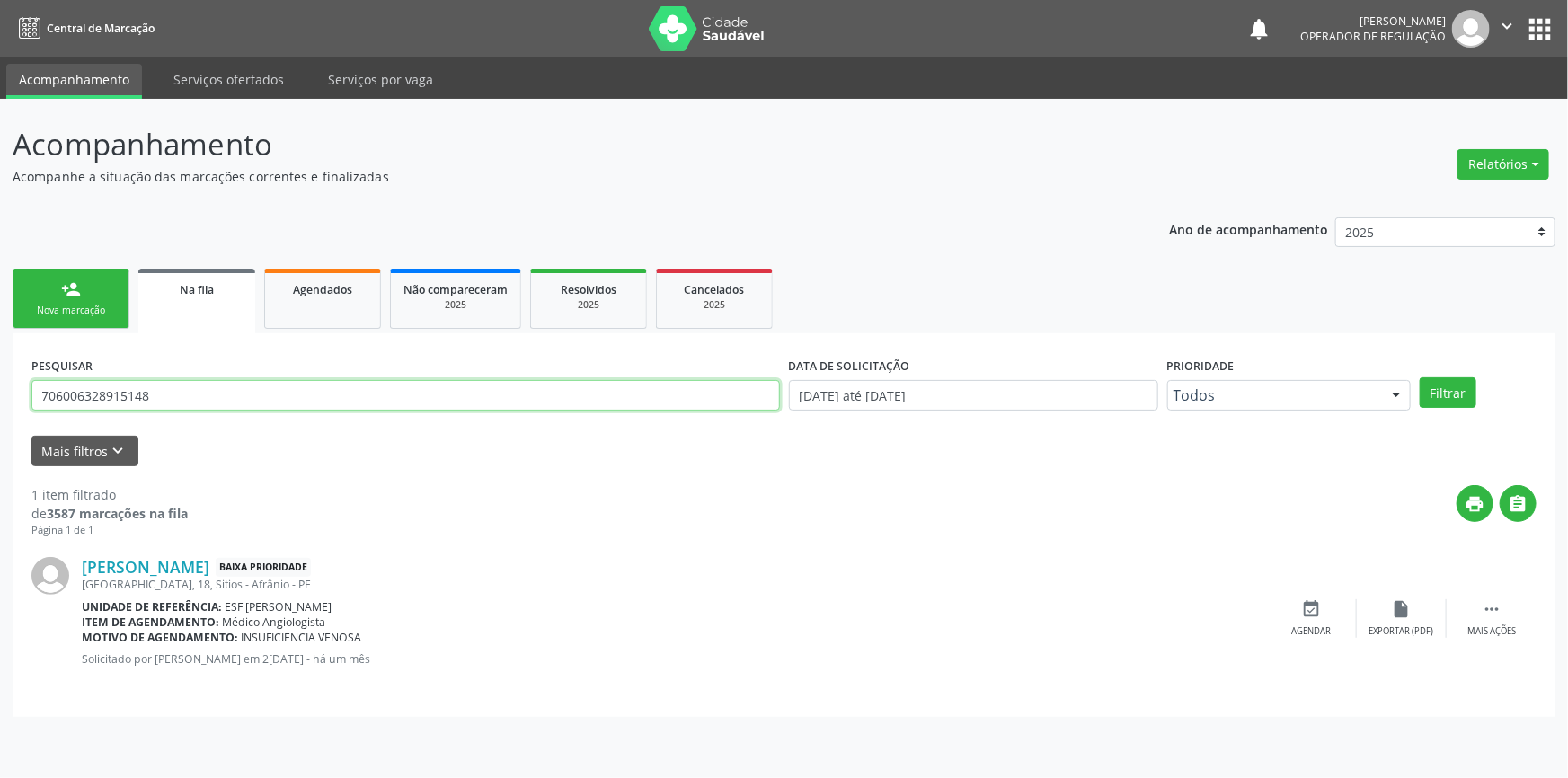
drag, startPoint x: 206, startPoint y: 395, endPoint x: 0, endPoint y: 368, distance: 207.8
click at [0, 368] on div "Acompanhamento Acompanhe a situação das marcações correntes e finalizadas Relat…" at bounding box center [784, 438] width 1568 height 679
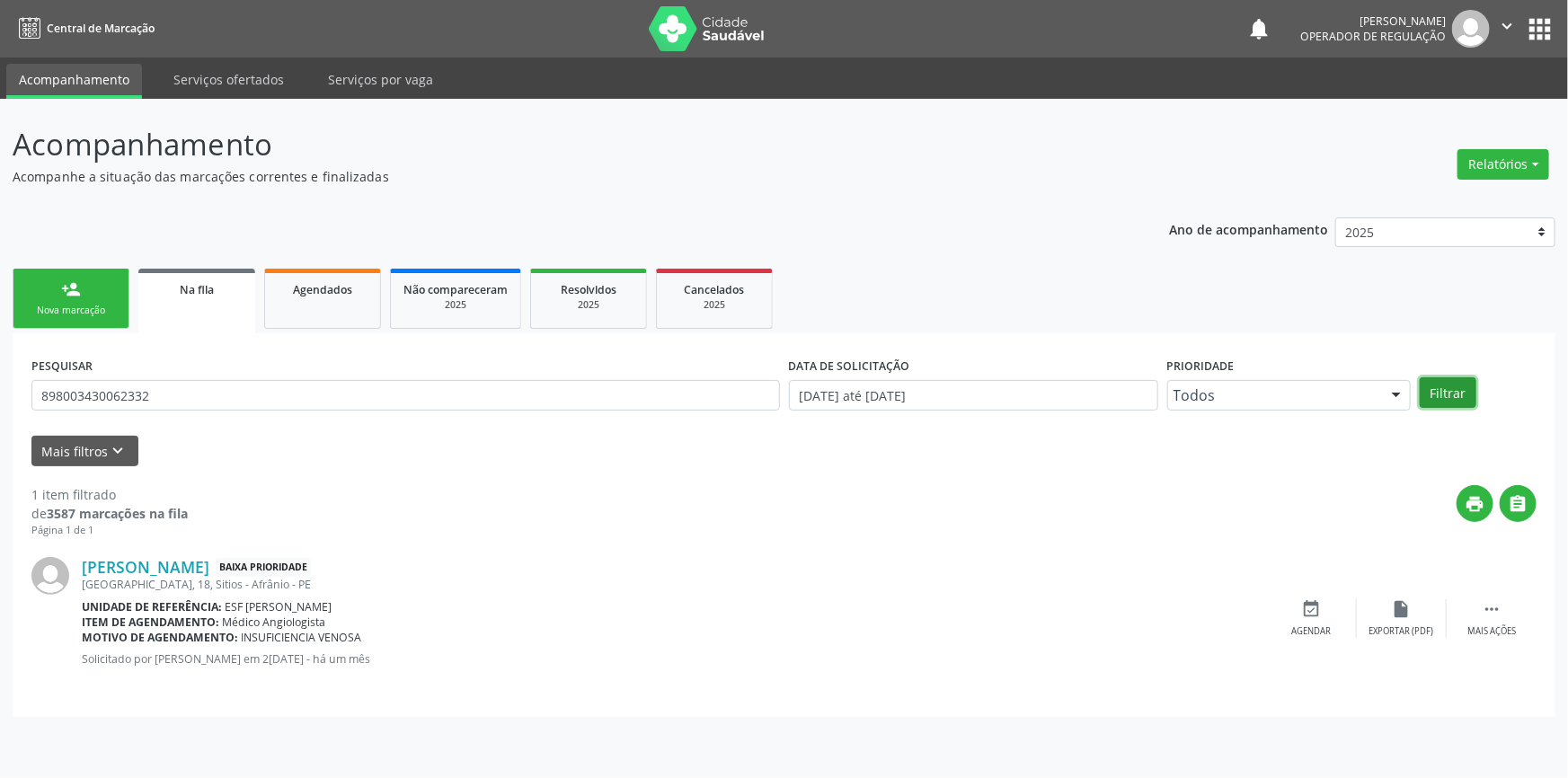
click at [1456, 401] on button "Filtrar" at bounding box center [1448, 392] width 57 height 31
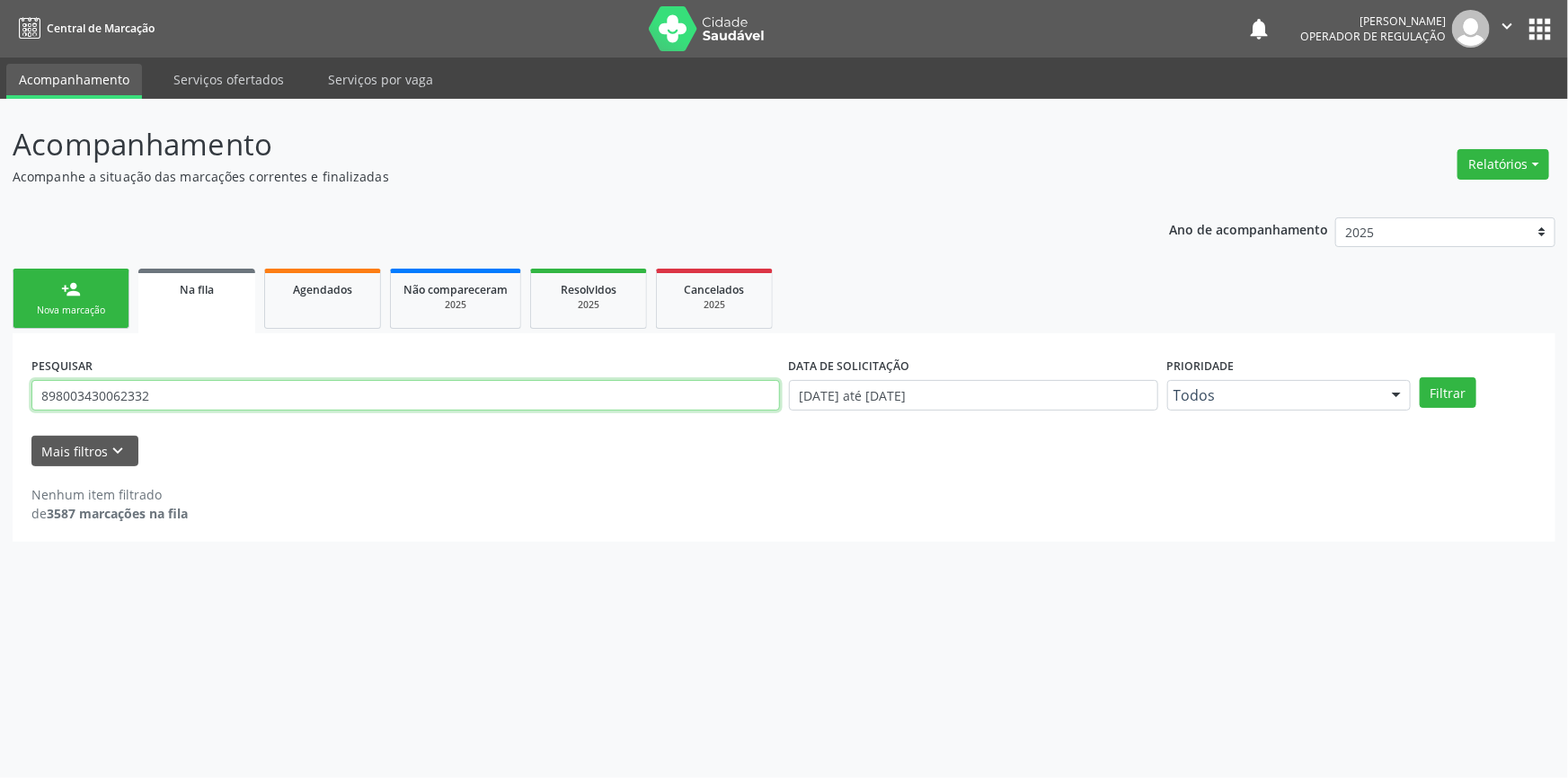
drag, startPoint x: 171, startPoint y: 391, endPoint x: 0, endPoint y: 395, distance: 171.0
click at [0, 395] on div "Acompanhamento Acompanhe a situação das marcações correntes e finalizadas Relat…" at bounding box center [784, 438] width 1568 height 679
type input "8"
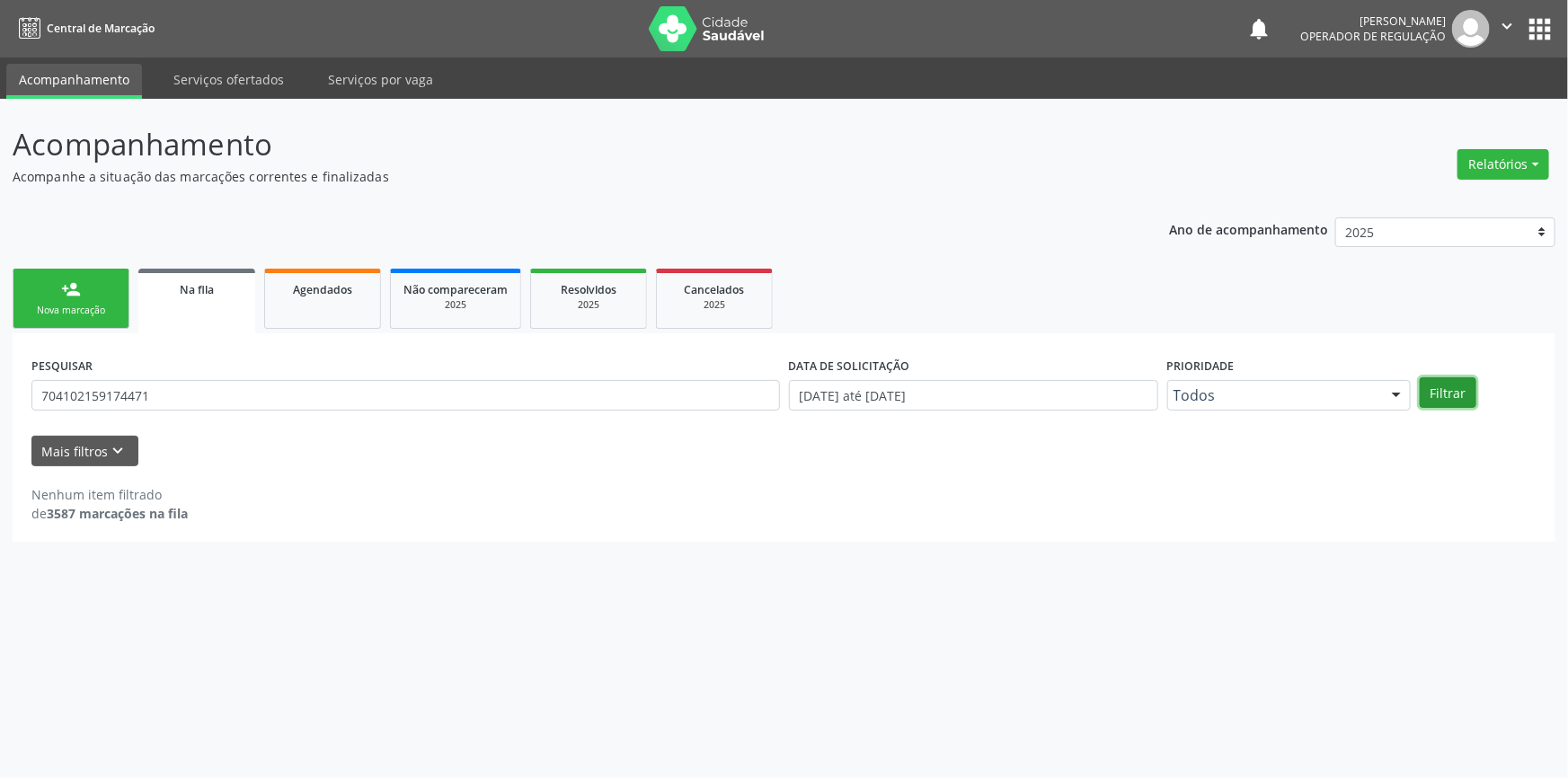
click at [1455, 396] on button "Filtrar" at bounding box center [1448, 392] width 57 height 31
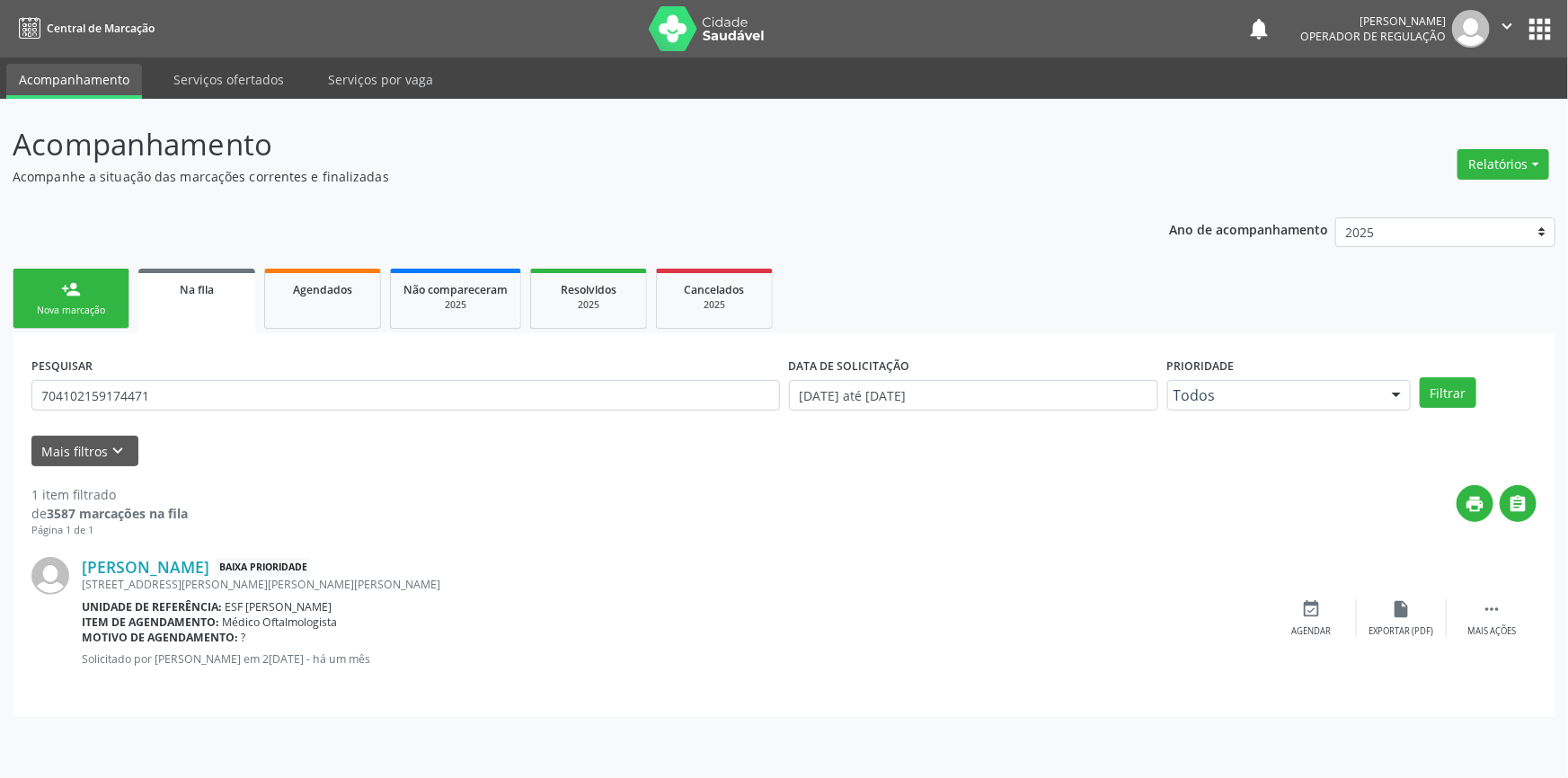
click at [196, 382] on div "PESQUISAR 704102159174471" at bounding box center [405, 387] width 758 height 70
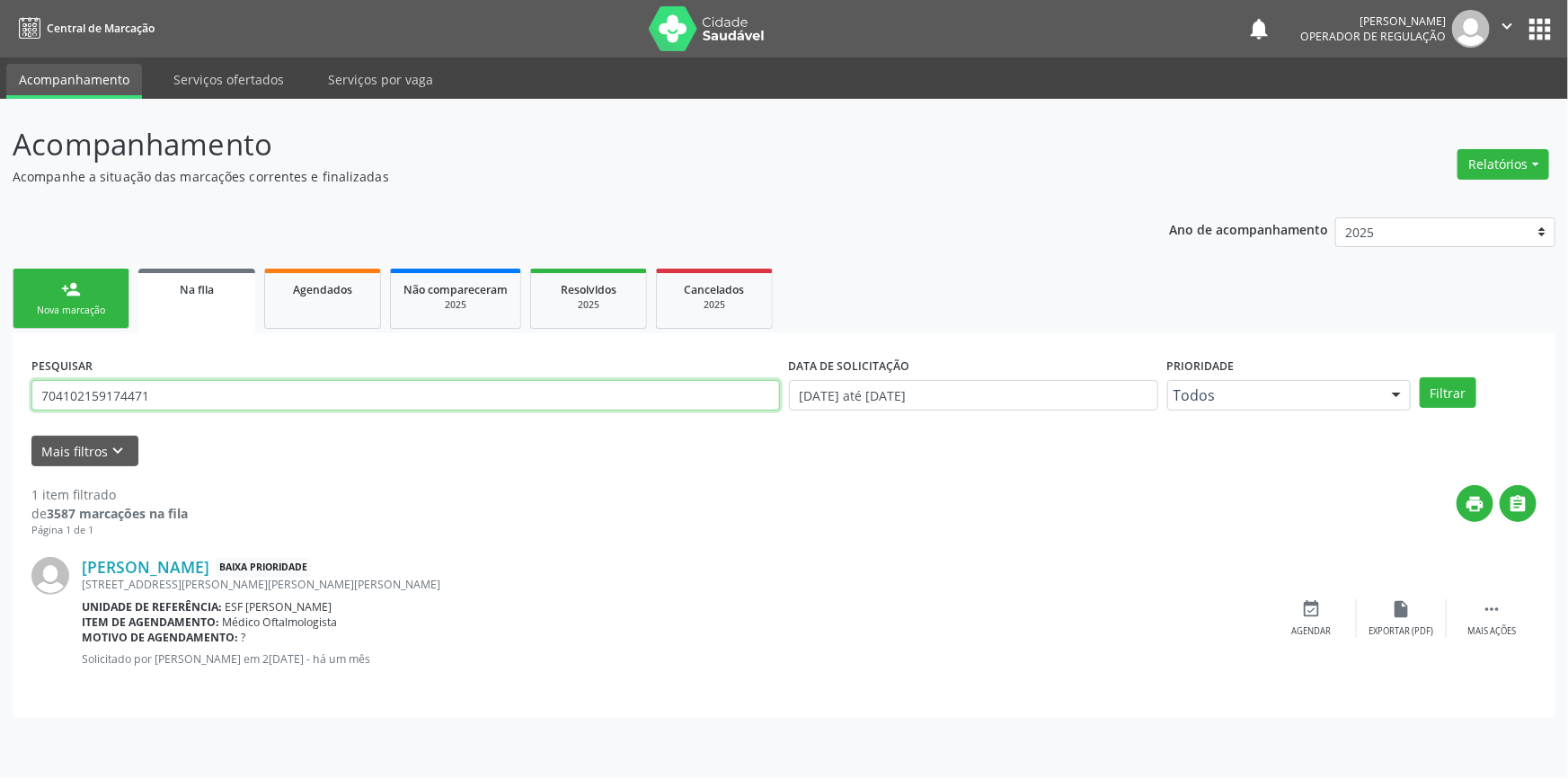
drag, startPoint x: 196, startPoint y: 382, endPoint x: 1541, endPoint y: 258, distance: 1350.7
click at [0, 389] on div "Acompanhamento Acompanhe a situação das marcações correntes e finalizadas Relat…" at bounding box center [784, 438] width 1568 height 679
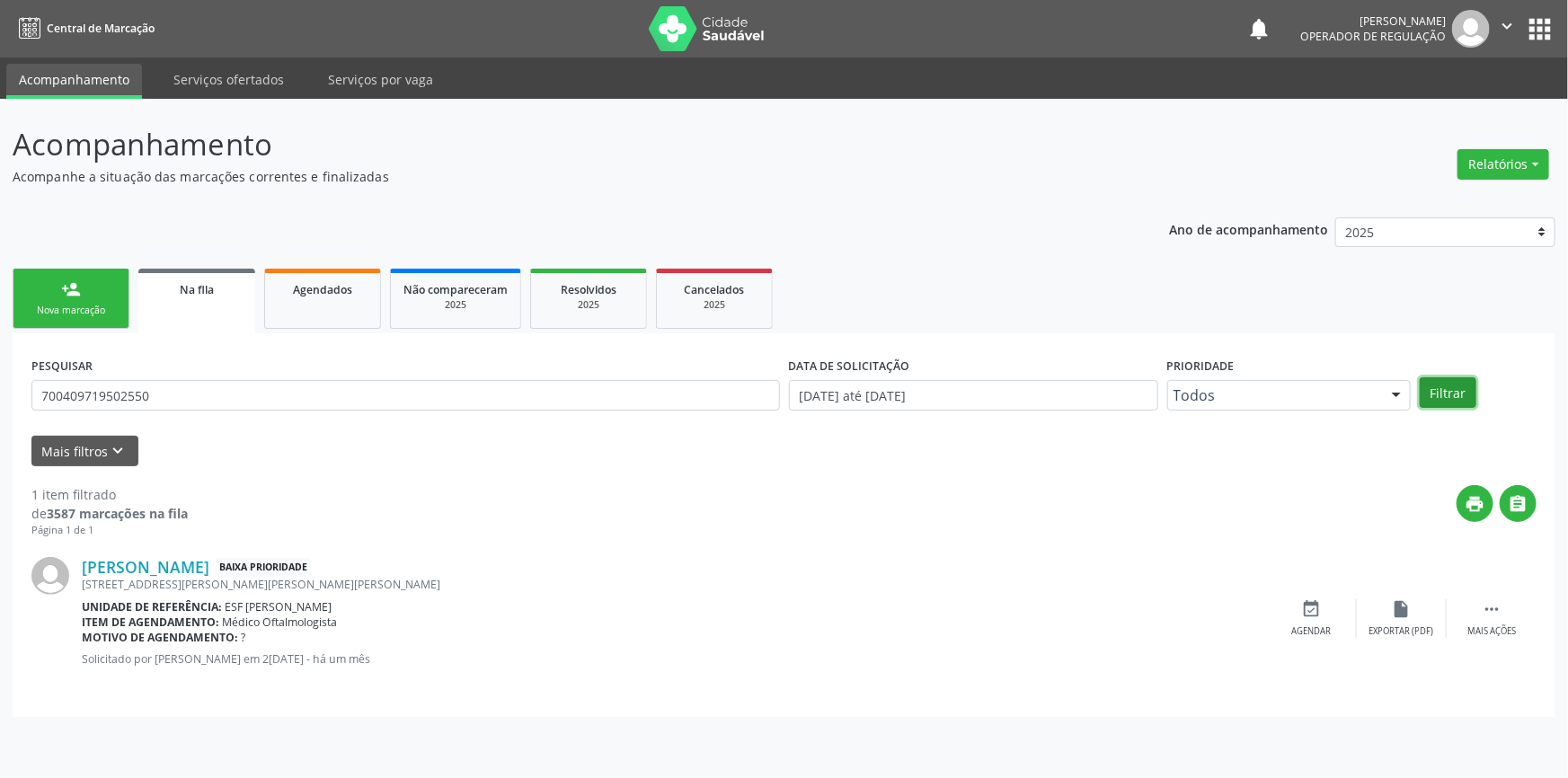
click at [1446, 392] on button "Filtrar" at bounding box center [1448, 392] width 57 height 31
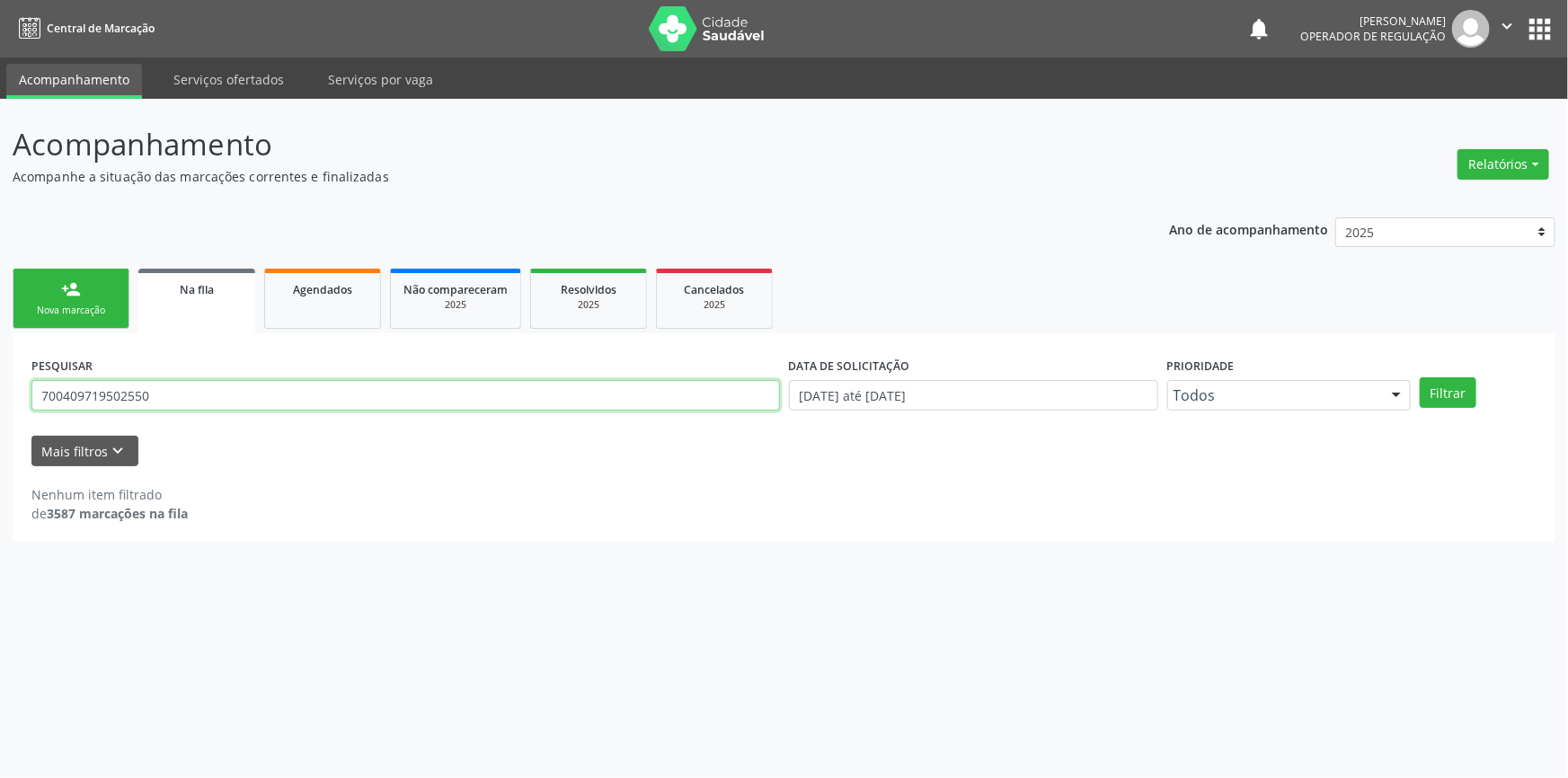
drag, startPoint x: 252, startPoint y: 390, endPoint x: 0, endPoint y: 384, distance: 252.1
click at [0, 385] on div "Acompanhamento Acompanhe a situação das marcações correntes e finalizadas Relat…" at bounding box center [784, 438] width 1568 height 679
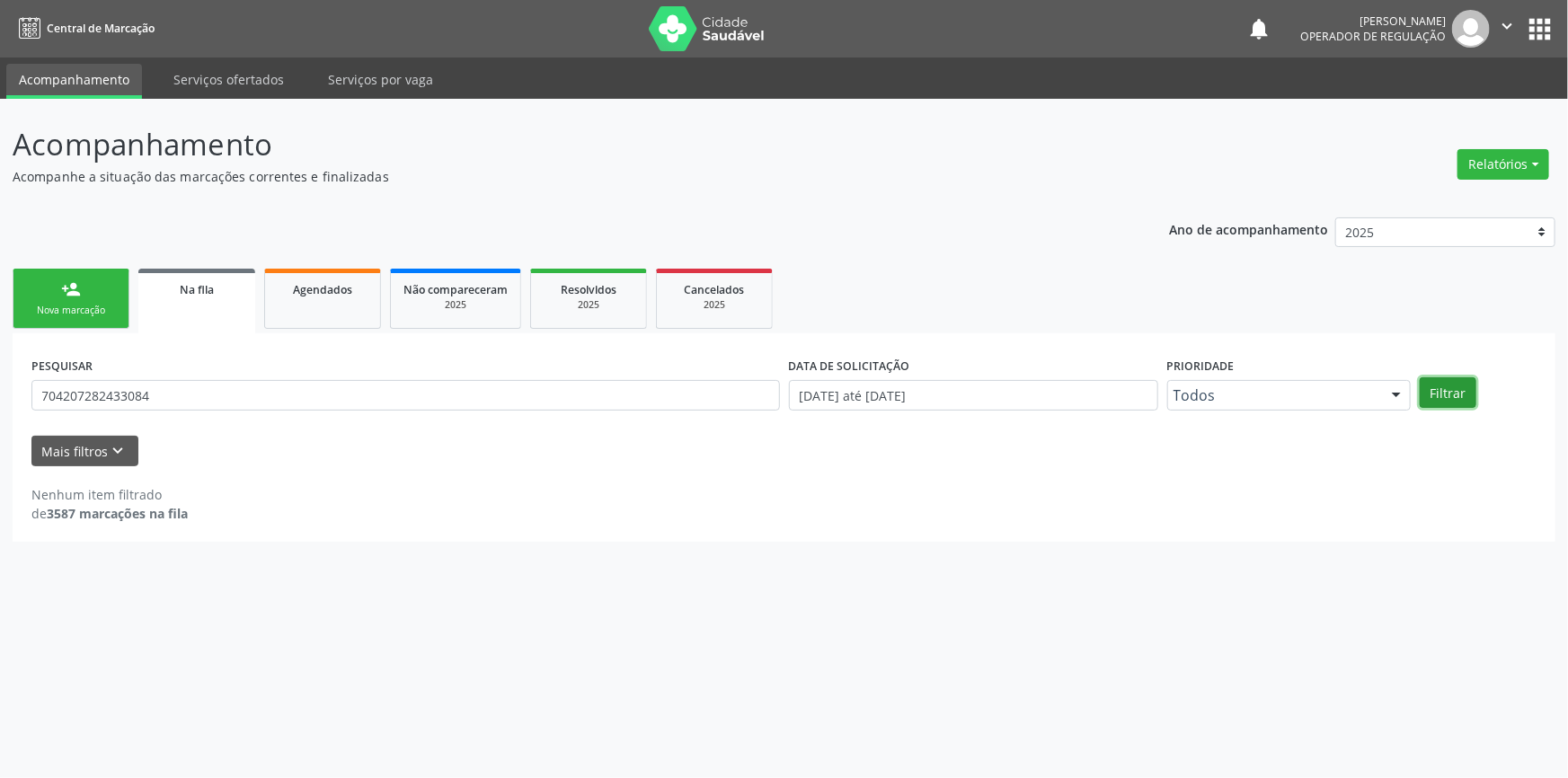
click at [1445, 390] on button "Filtrar" at bounding box center [1448, 392] width 57 height 31
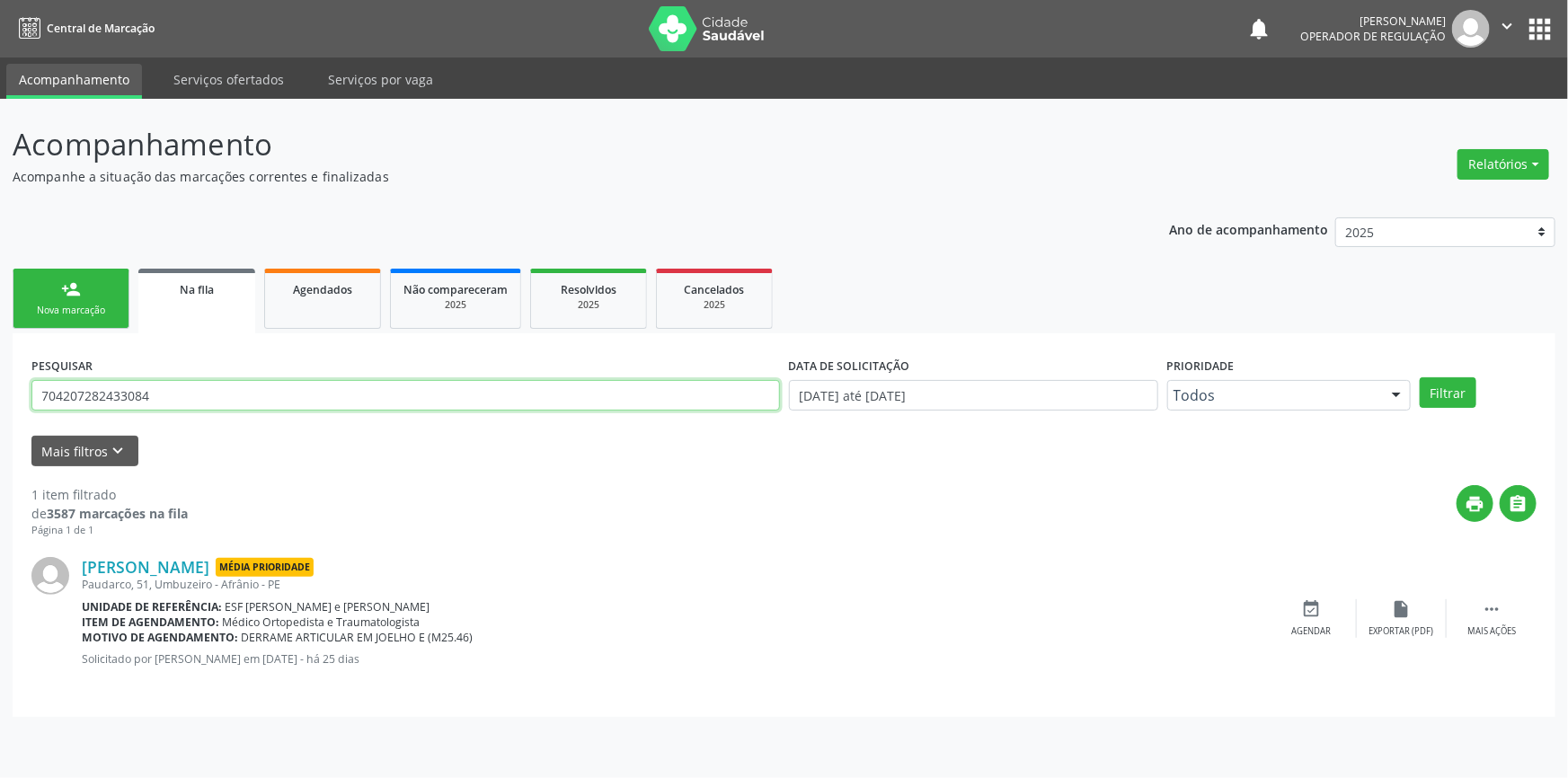
drag, startPoint x: 176, startPoint y: 382, endPoint x: 0, endPoint y: 372, distance: 176.3
click at [0, 372] on div "Acompanhamento Acompanhe a situação das marcações correntes e finalizadas Relat…" at bounding box center [784, 438] width 1568 height 679
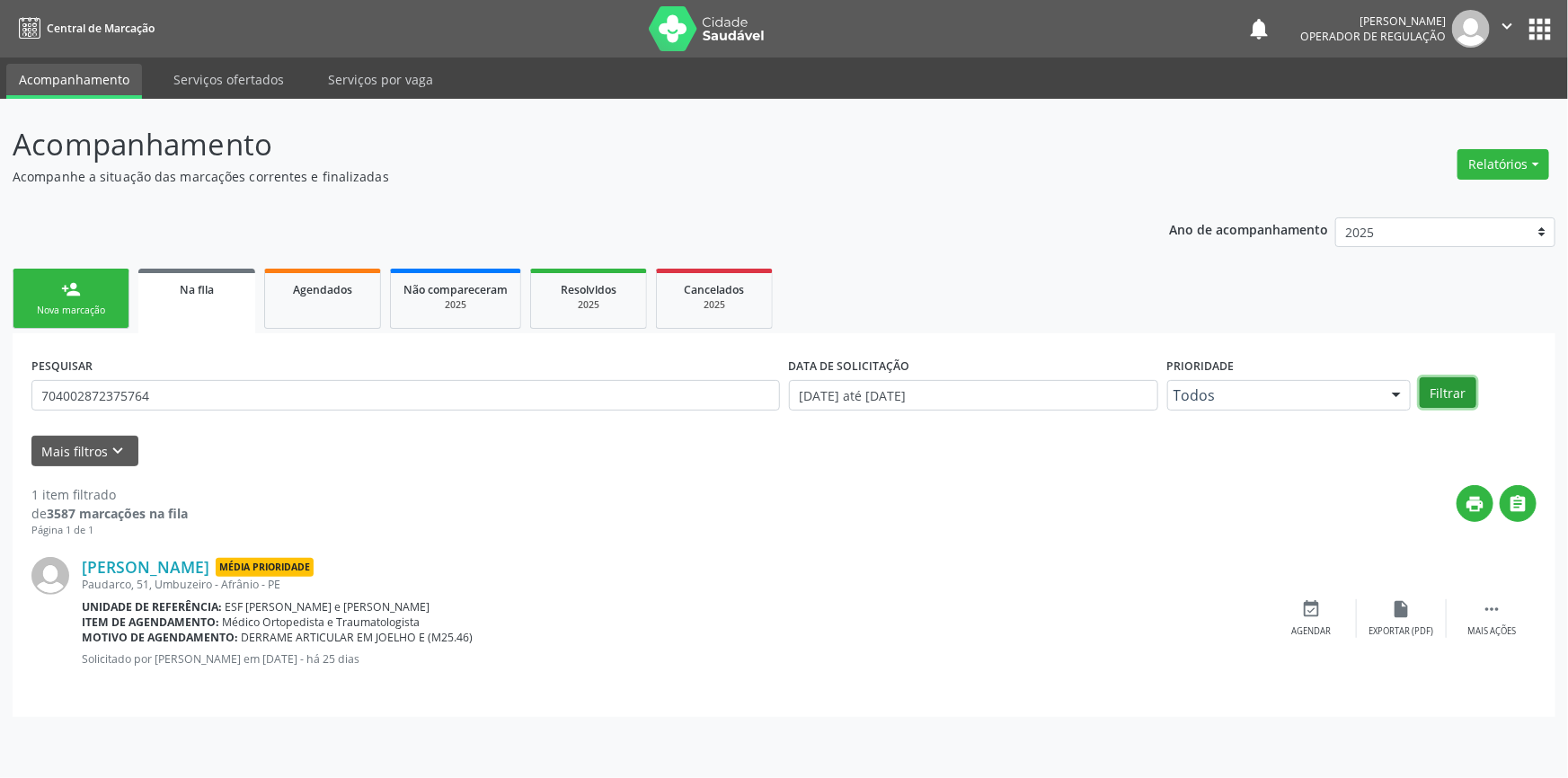
click at [1433, 399] on button "Filtrar" at bounding box center [1448, 392] width 57 height 31
click at [737, 538] on div "Maria Rosa de Sousa Soares Baixa Prioridade BARRA DA SERRA/ CACHOEIRA DO ROBERT…" at bounding box center [784, 618] width 1506 height 160
click at [545, 547] on div "Maria Rosa de Sousa Soares Baixa Prioridade BARRA DA SERRA/ CACHOEIRA DO ROBERT…" at bounding box center [784, 618] width 1506 height 160
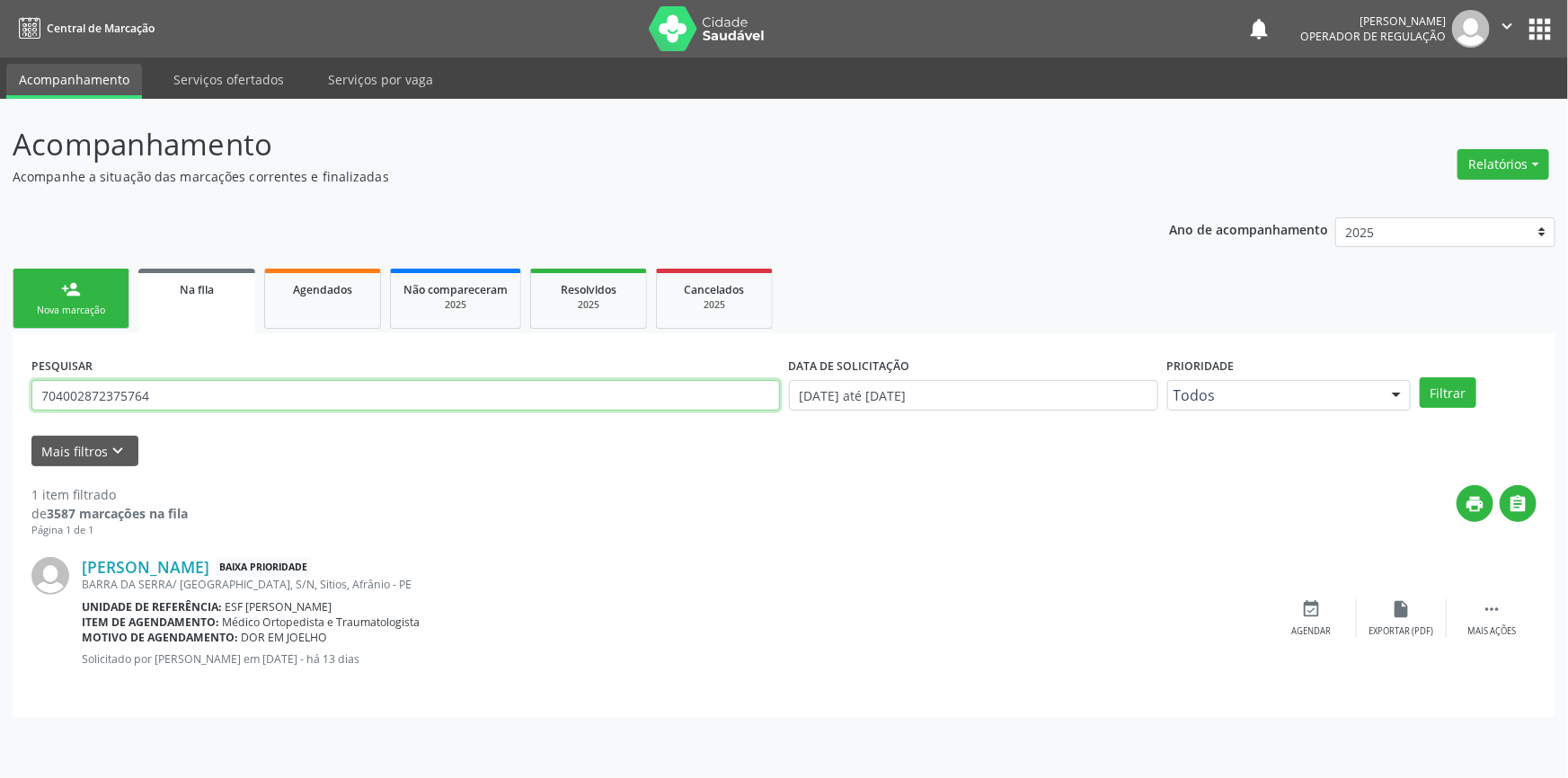
drag, startPoint x: 214, startPoint y: 388, endPoint x: 0, endPoint y: 359, distance: 216.0
click at [0, 359] on div "Acompanhamento Acompanhe a situação das marcações correntes e finalizadas Relat…" at bounding box center [784, 438] width 1568 height 679
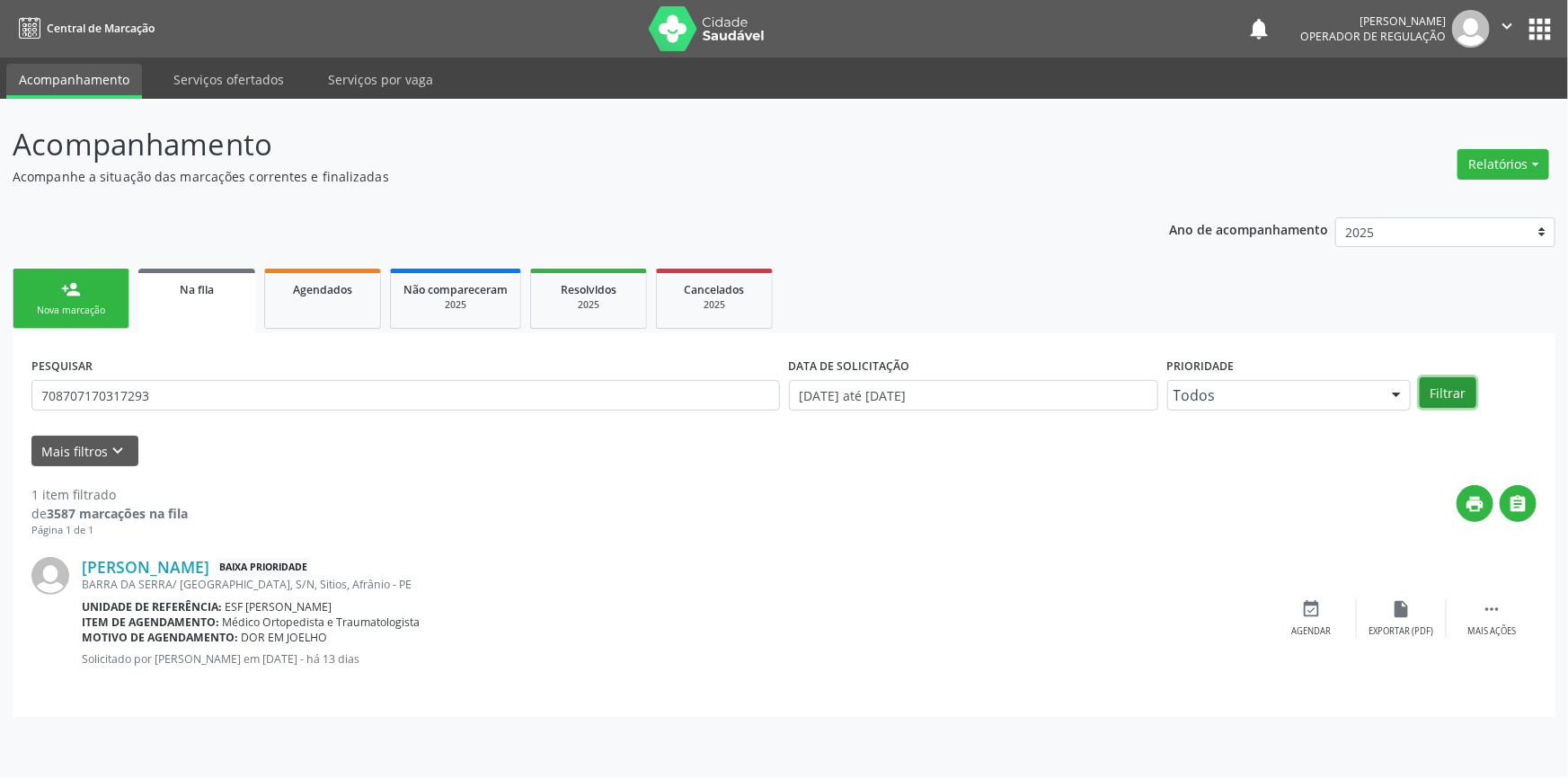
click at [1438, 401] on button "Filtrar" at bounding box center [1448, 392] width 57 height 31
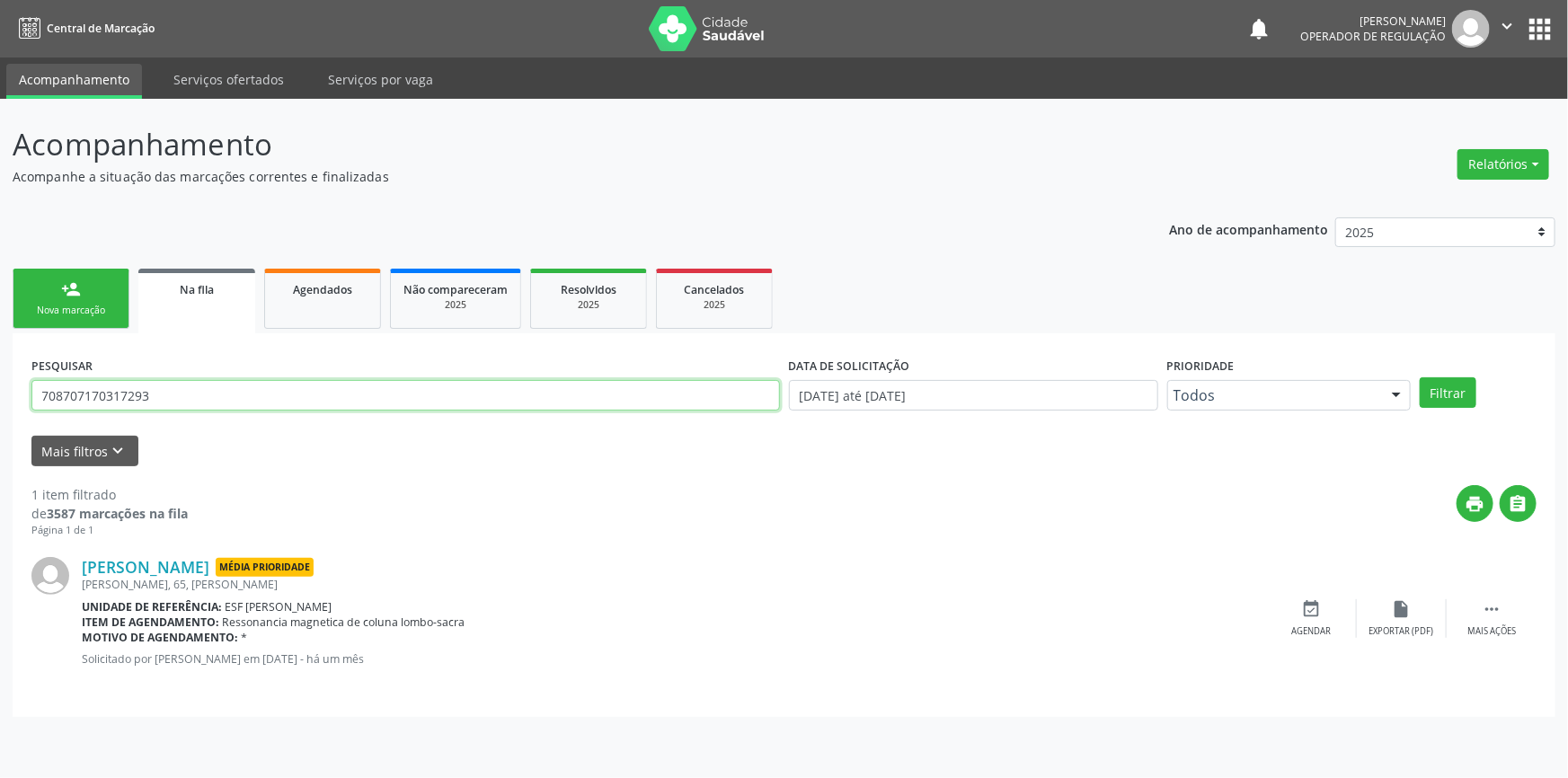
drag, startPoint x: 174, startPoint y: 393, endPoint x: 40, endPoint y: 370, distance: 136.0
click at [0, 389] on div "Acompanhamento Acompanhe a situação das marcações correntes e finalizadas Relat…" at bounding box center [784, 438] width 1568 height 679
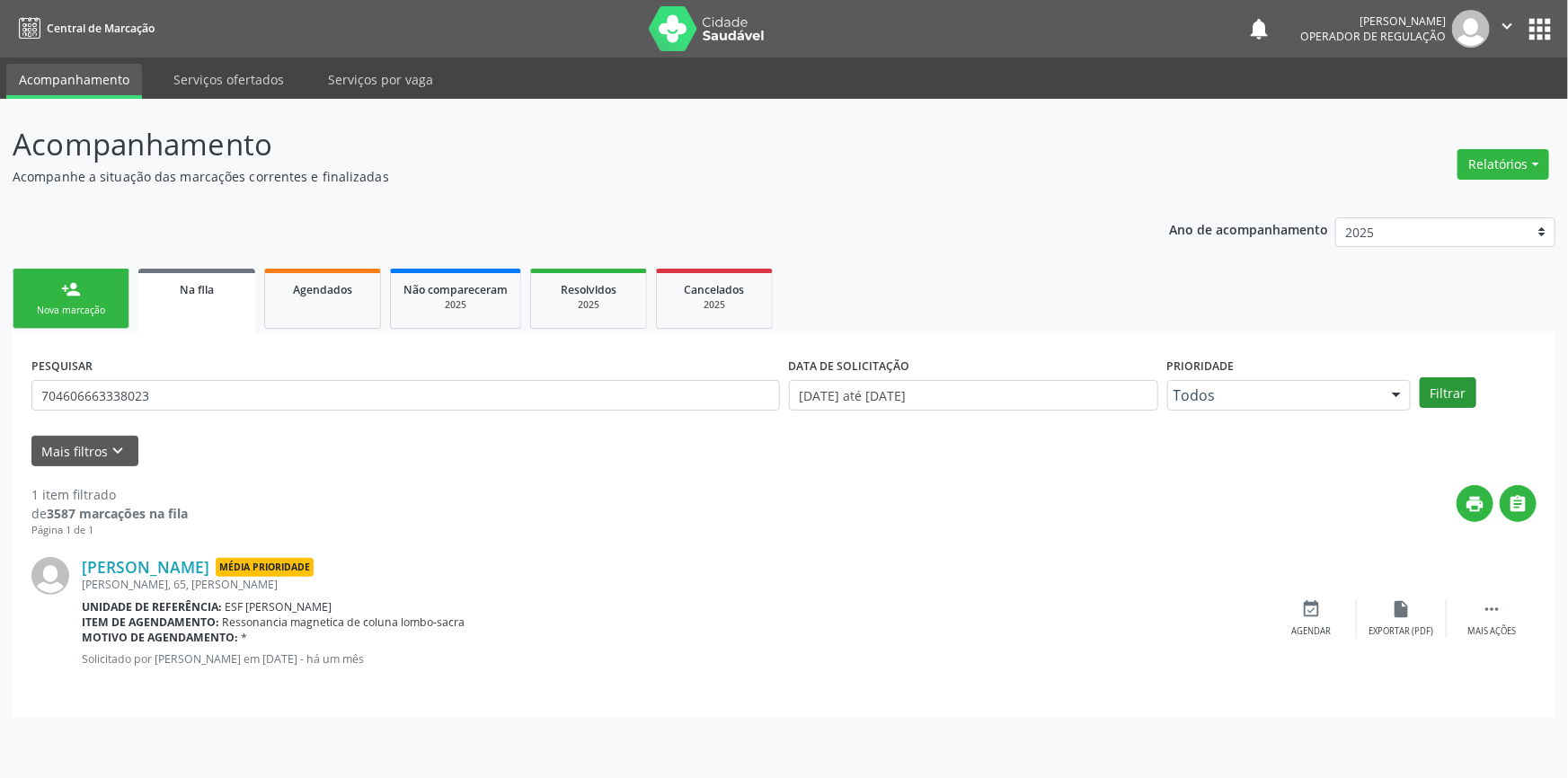
click at [1420, 377] on div "Filtrar" at bounding box center [1478, 392] width 126 height 31
click at [1439, 379] on button "Filtrar" at bounding box center [1448, 392] width 57 height 31
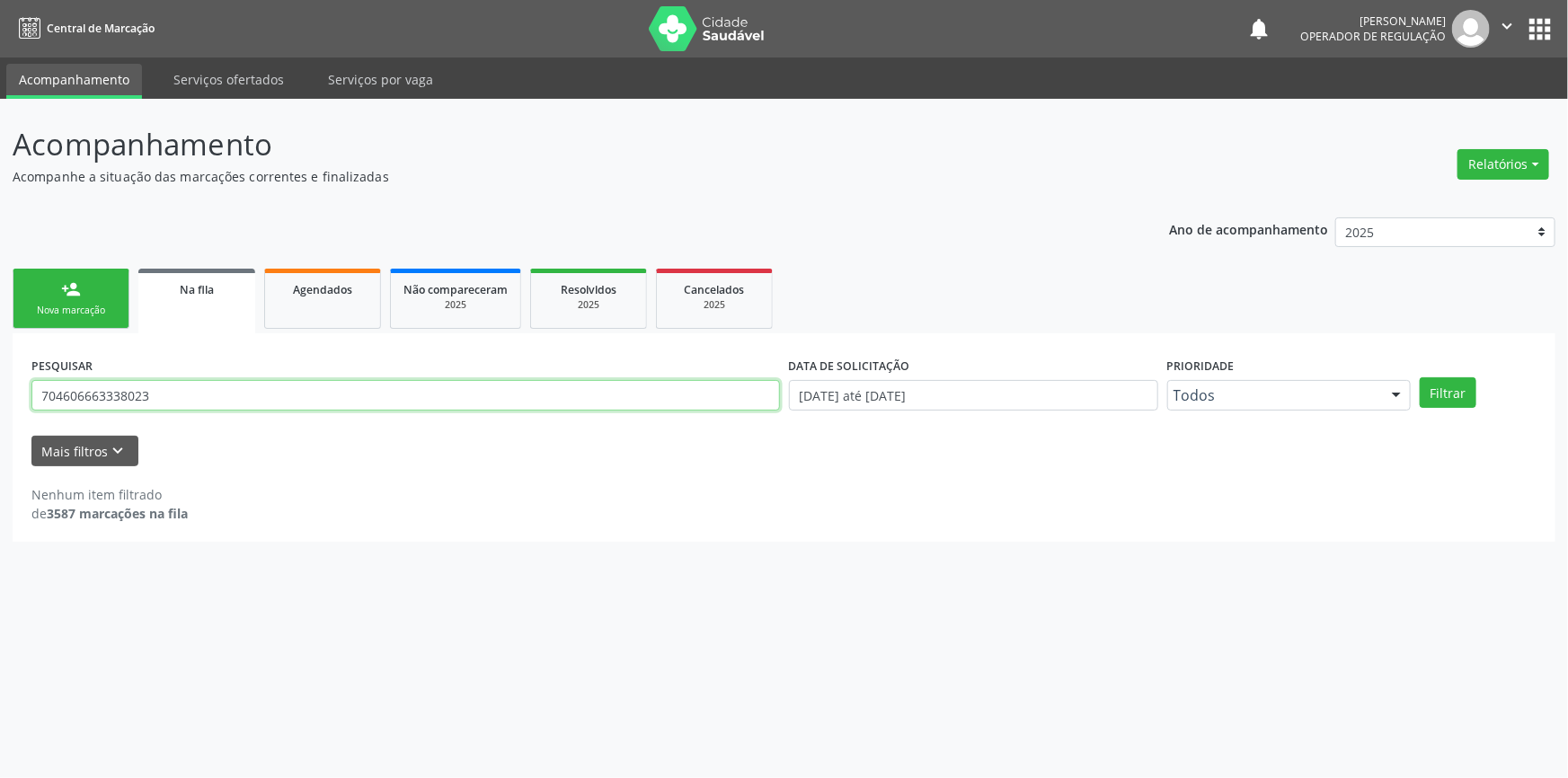
drag, startPoint x: 260, startPoint y: 397, endPoint x: 0, endPoint y: 402, distance: 260.0
click at [0, 402] on div "Acompanhamento Acompanhe a situação das marcações correntes e finalizadas Relat…" at bounding box center [784, 438] width 1568 height 679
type input "700002550503109"
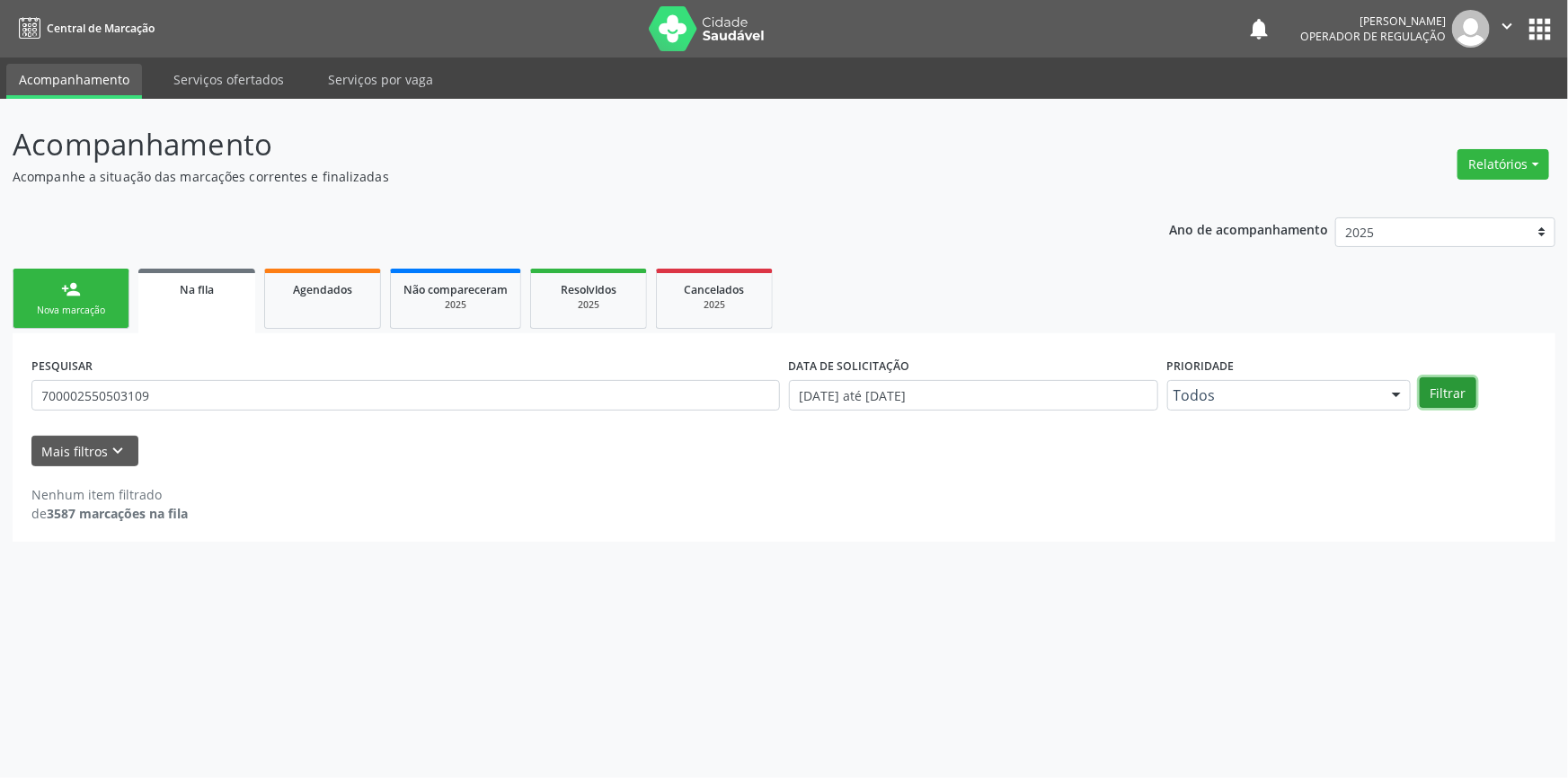
click at [1443, 398] on button "Filtrar" at bounding box center [1448, 392] width 57 height 31
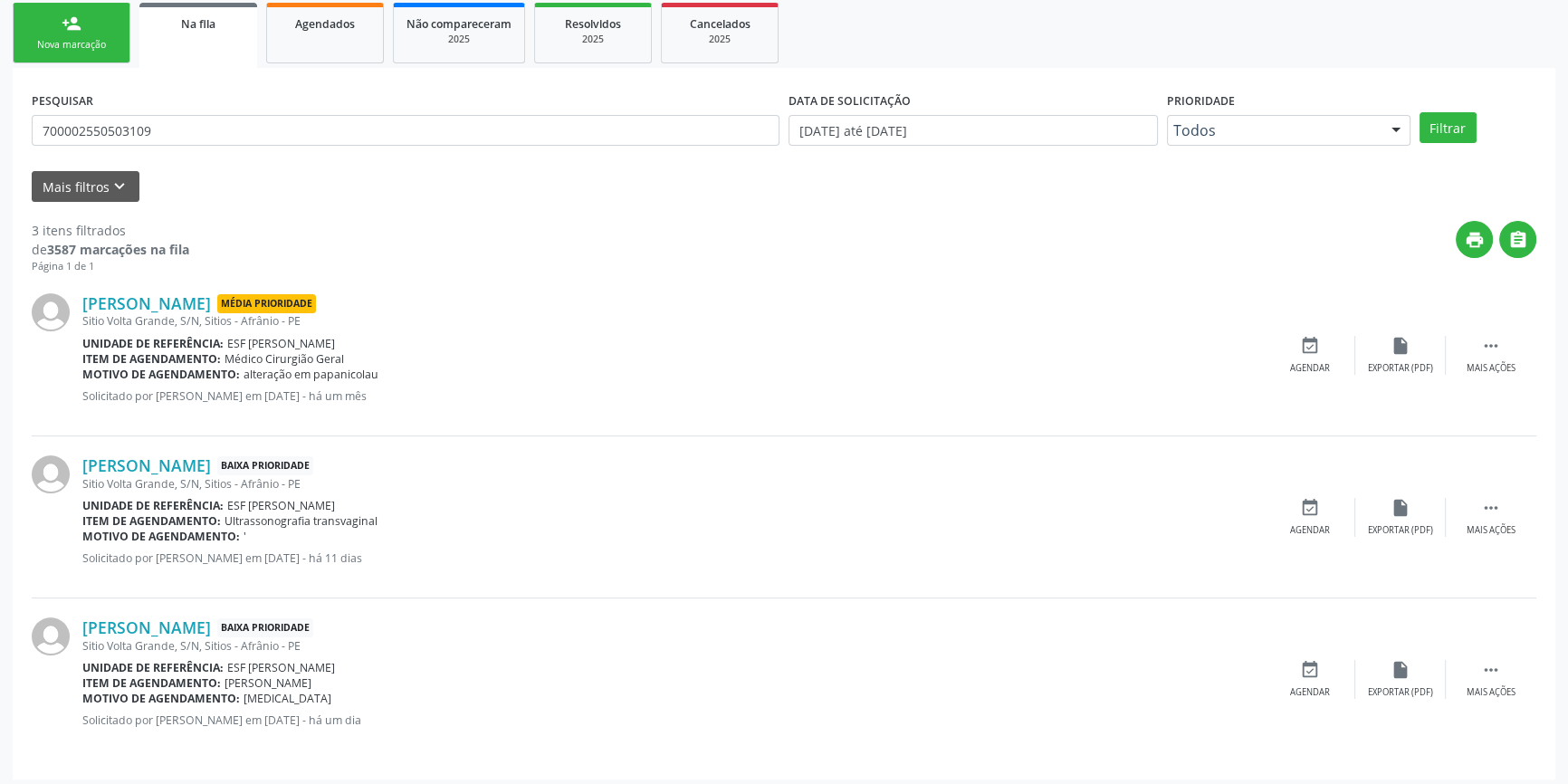
scroll to position [274, 0]
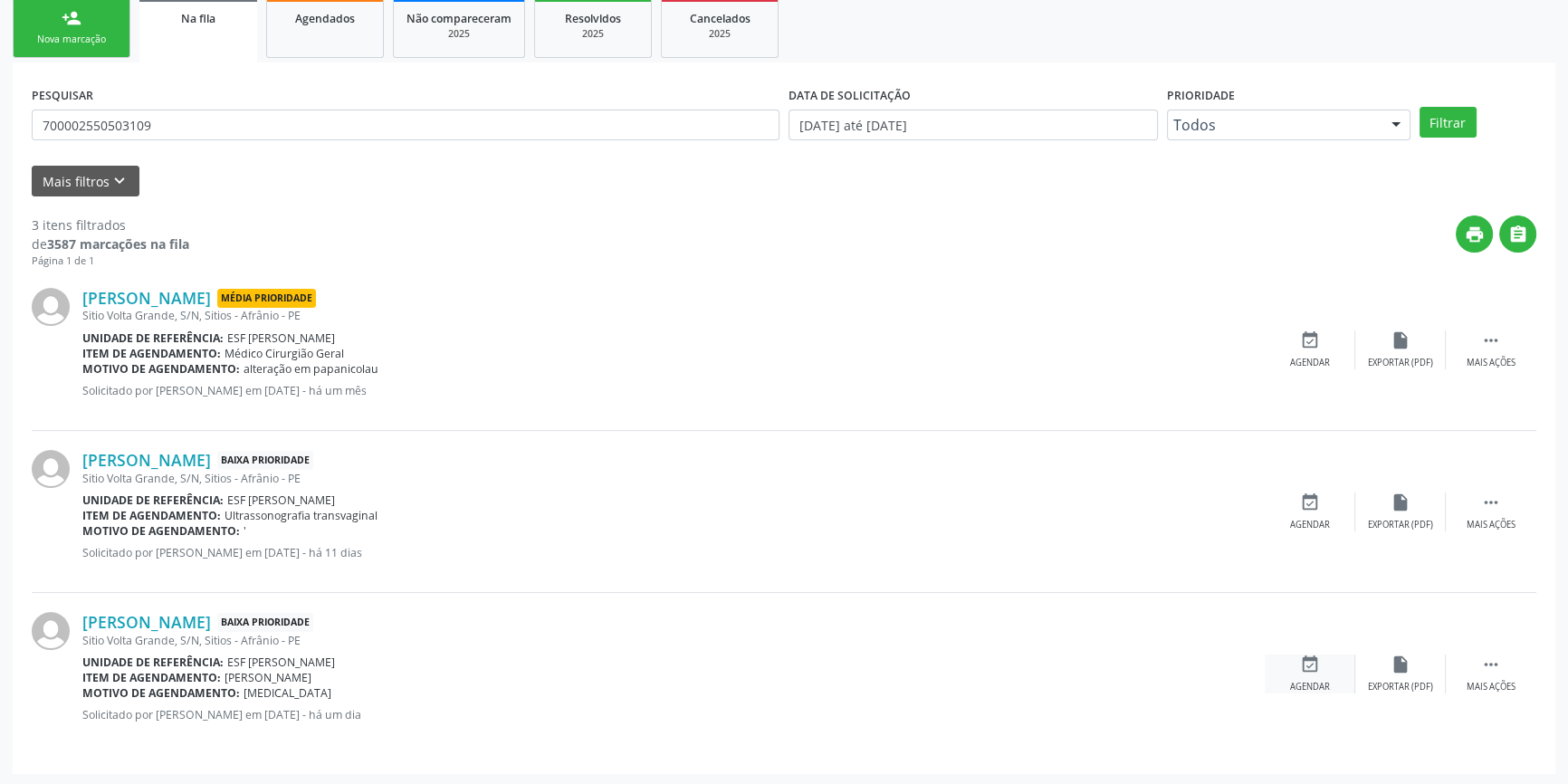
click at [1309, 676] on div "event_available Agendar" at bounding box center [1309, 674] width 91 height 39
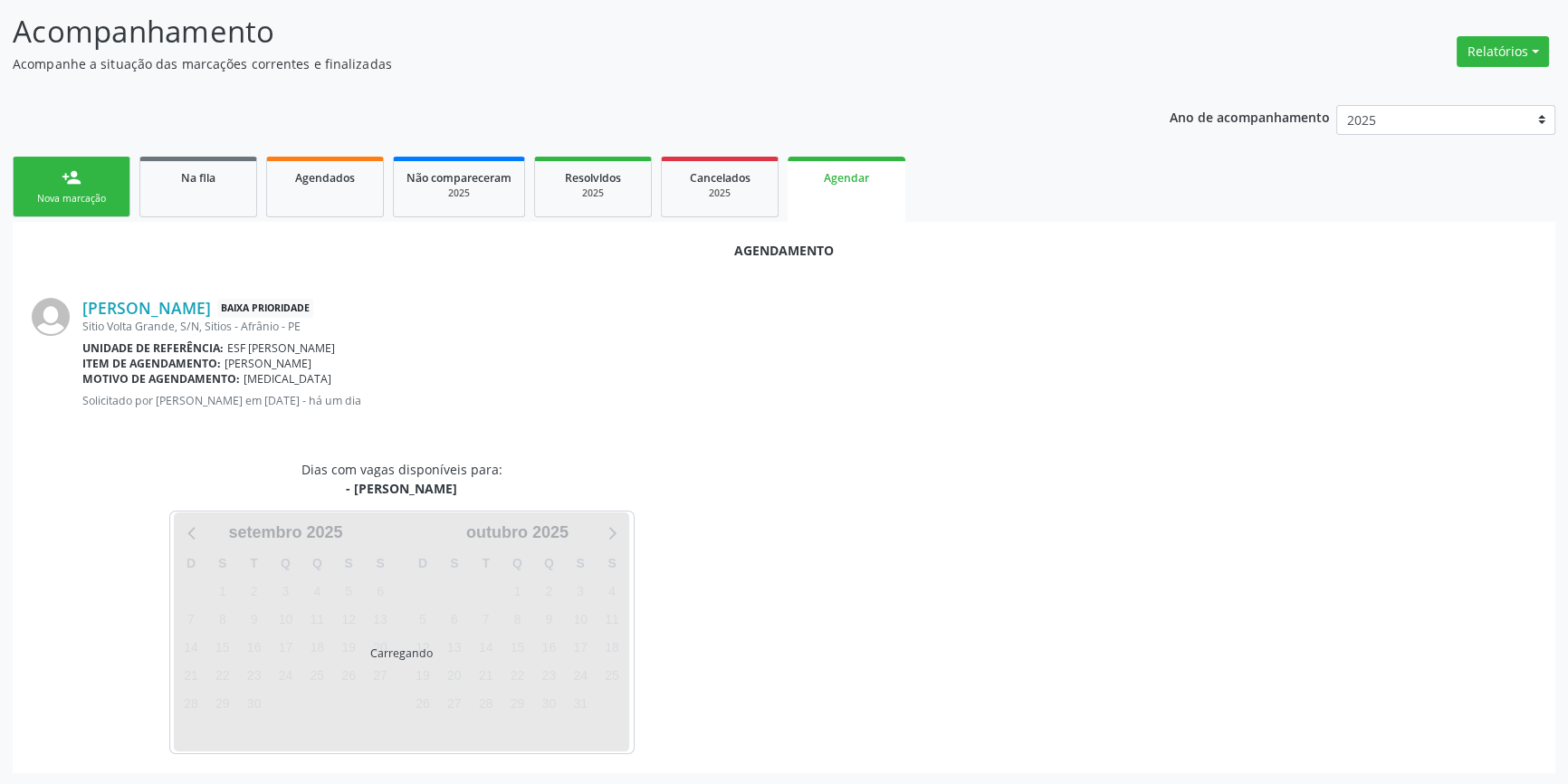
scroll to position [156, 0]
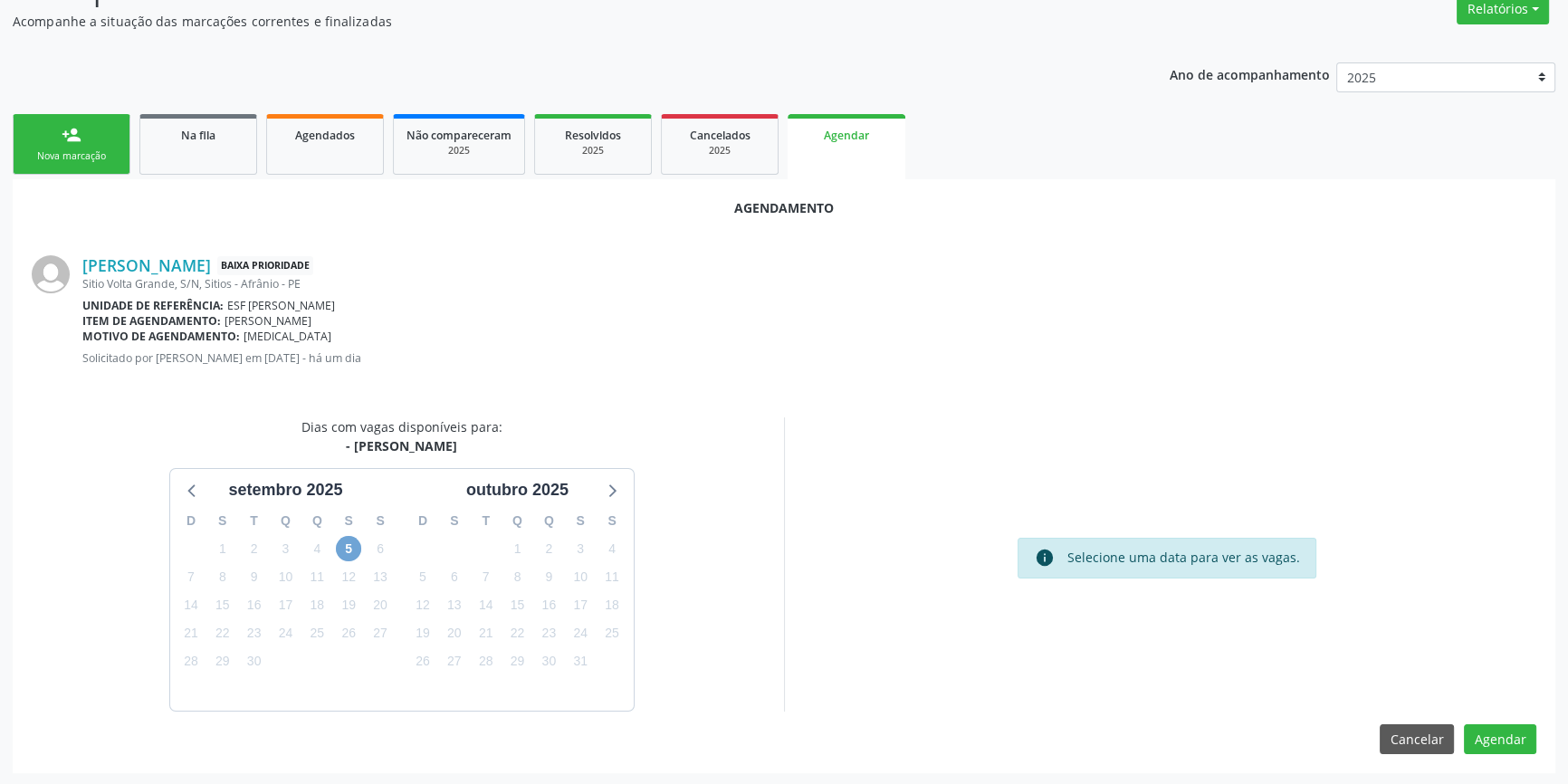
click at [345, 540] on span "5" at bounding box center [348, 548] width 25 height 25
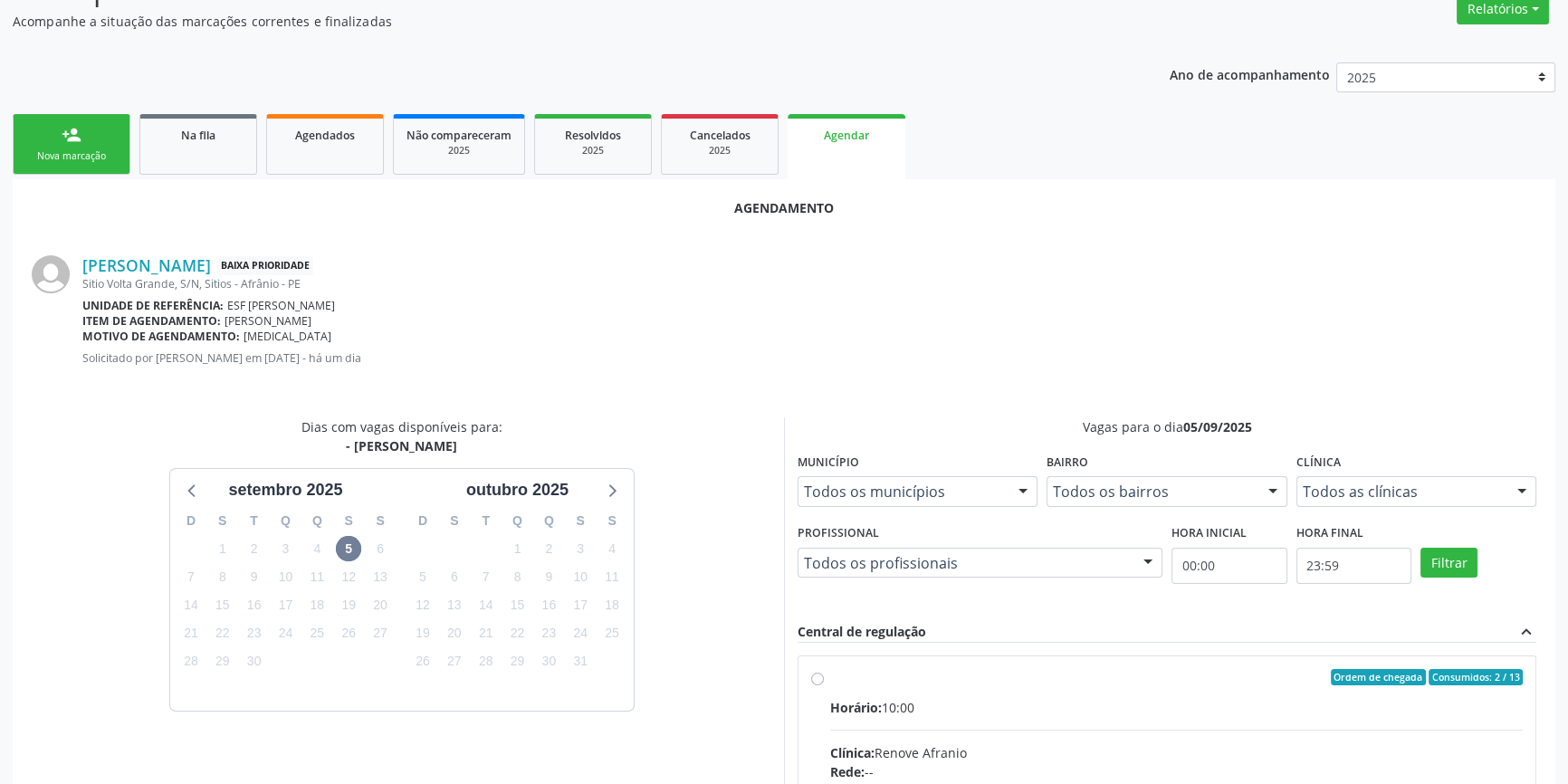
click at [823, 685] on input "Ordem de chegada Consumidos: 2 / 13 Horário: 10:00 Clínica: Renove Afranio Rede…" at bounding box center [818, 676] width 13 height 16
radio input "true"
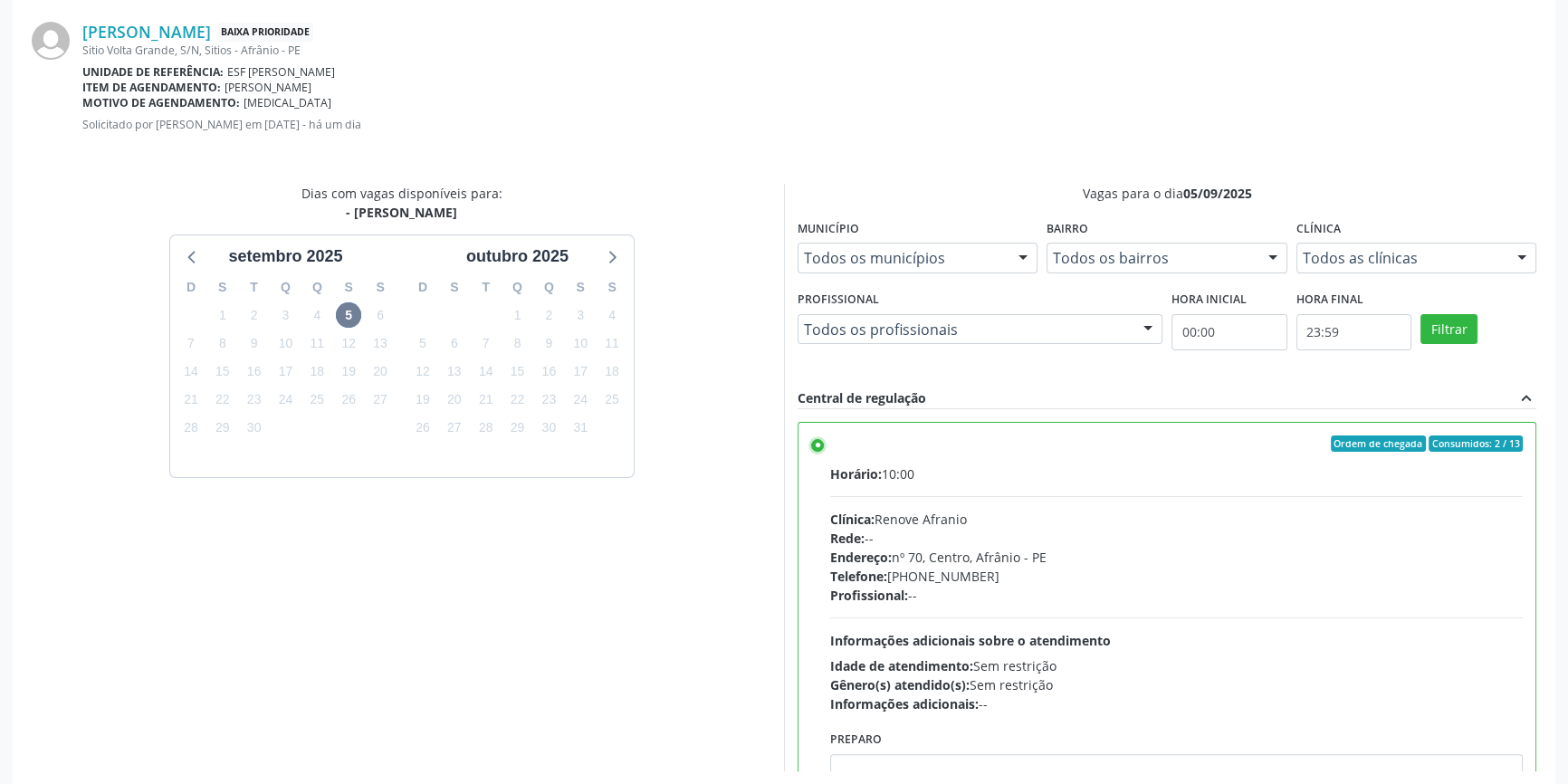
scroll to position [451, 0]
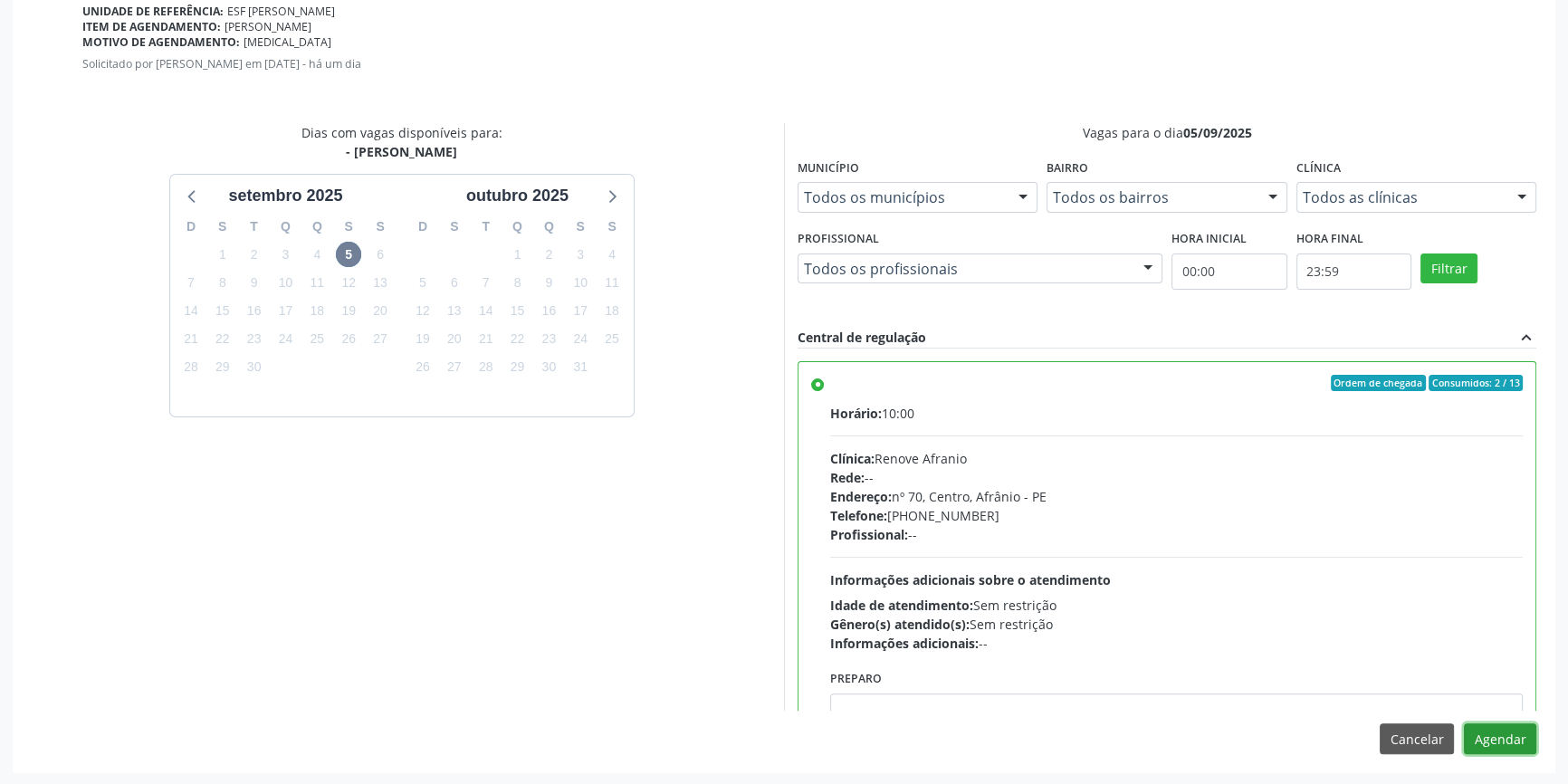
click at [1487, 733] on button "Agendar" at bounding box center [1500, 738] width 72 height 31
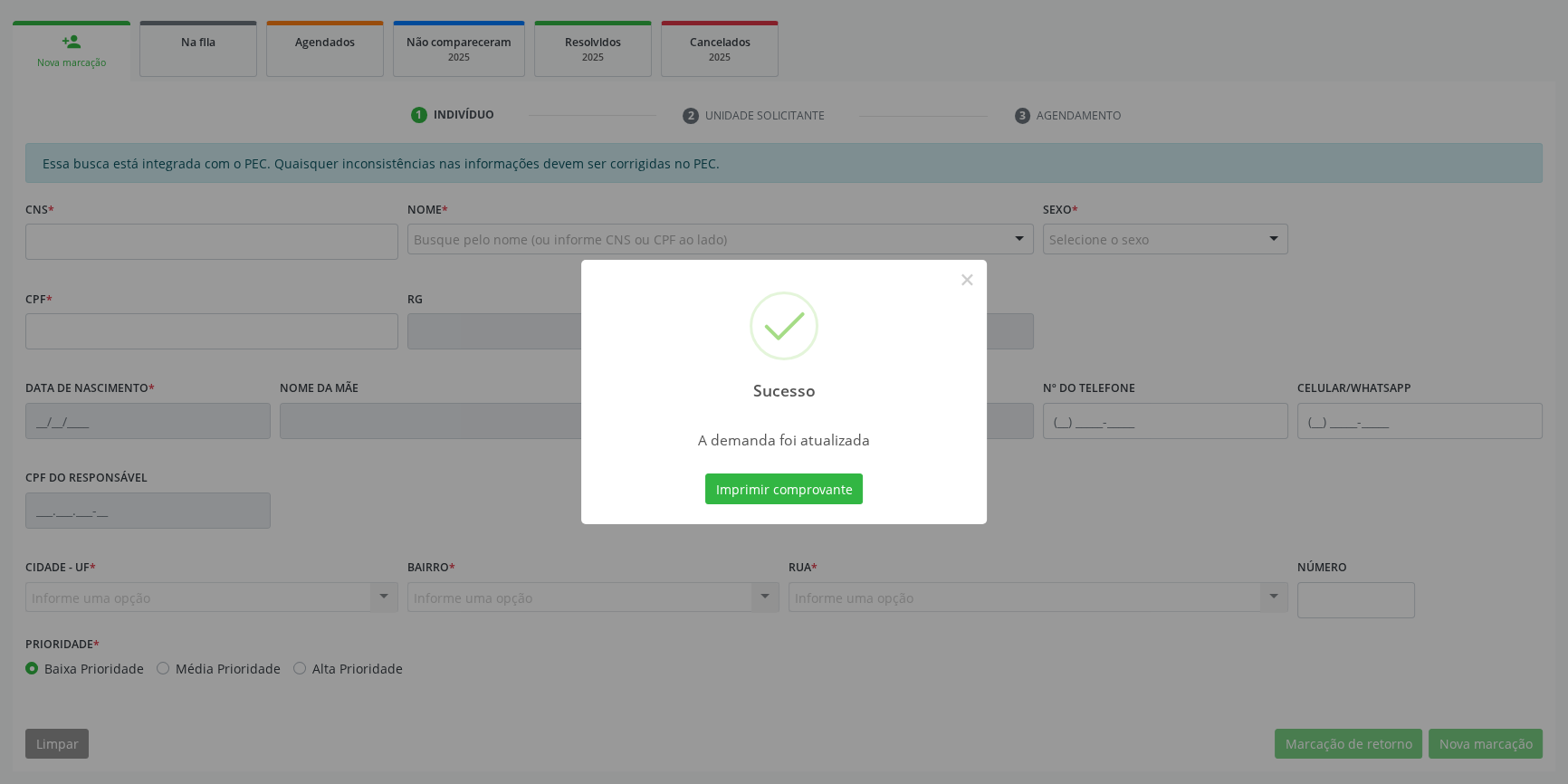
scroll to position [248, 0]
click at [807, 497] on button "Imprimir comprovante" at bounding box center [784, 488] width 157 height 31
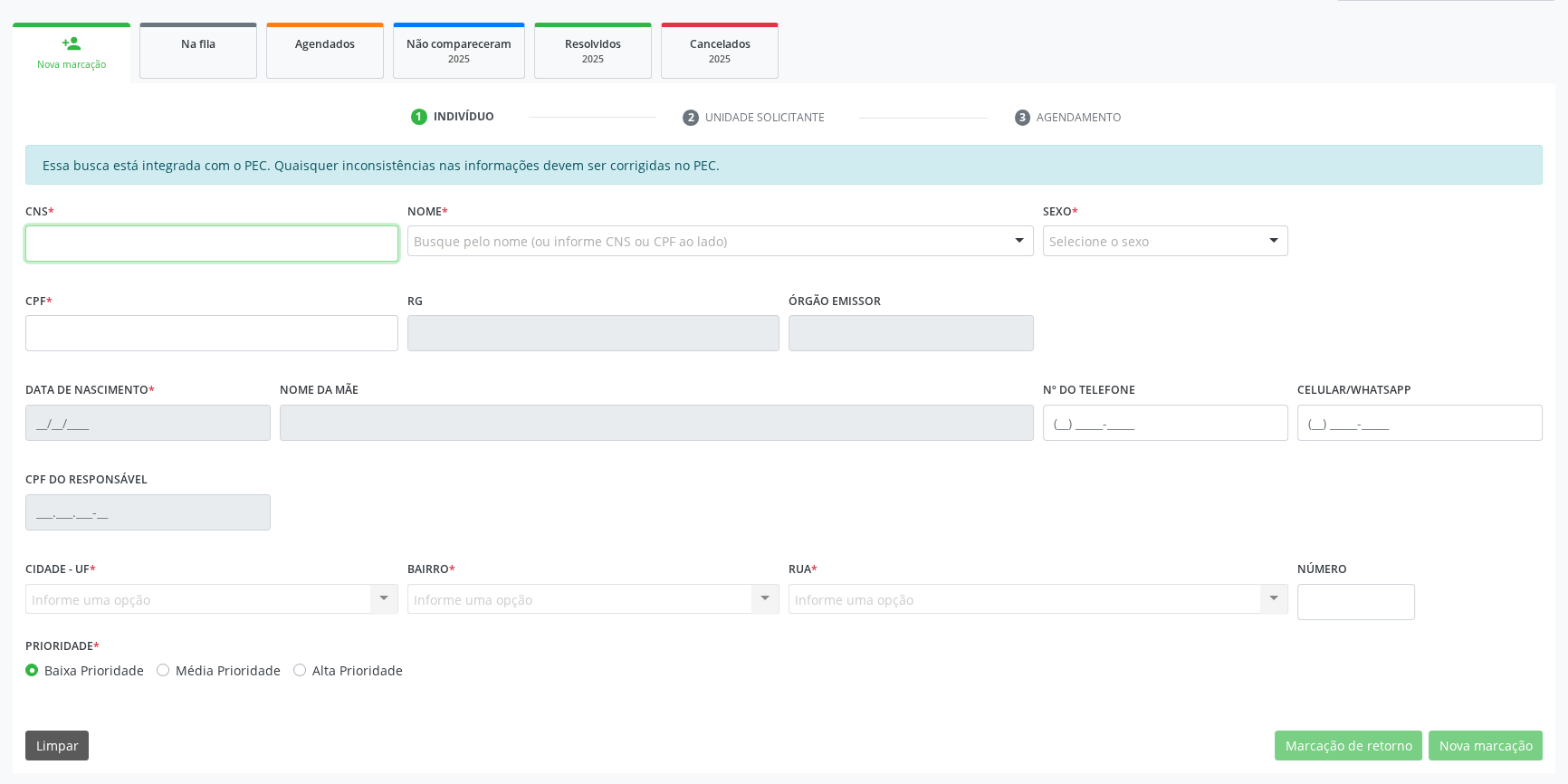
click at [115, 249] on input "text" at bounding box center [212, 244] width 373 height 37
click at [181, 40] on span "Na fila" at bounding box center [198, 44] width 35 height 15
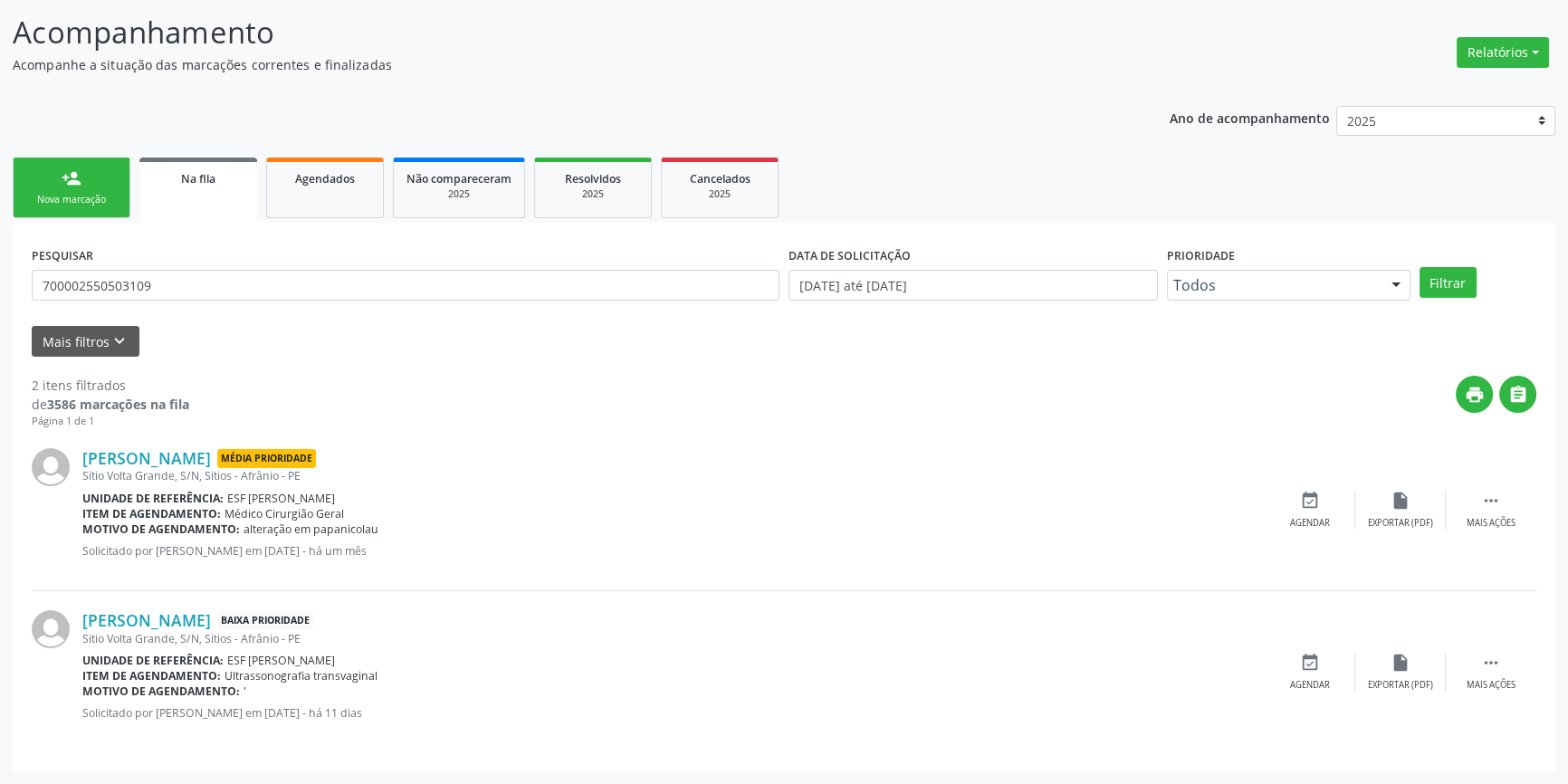
scroll to position [0, 0]
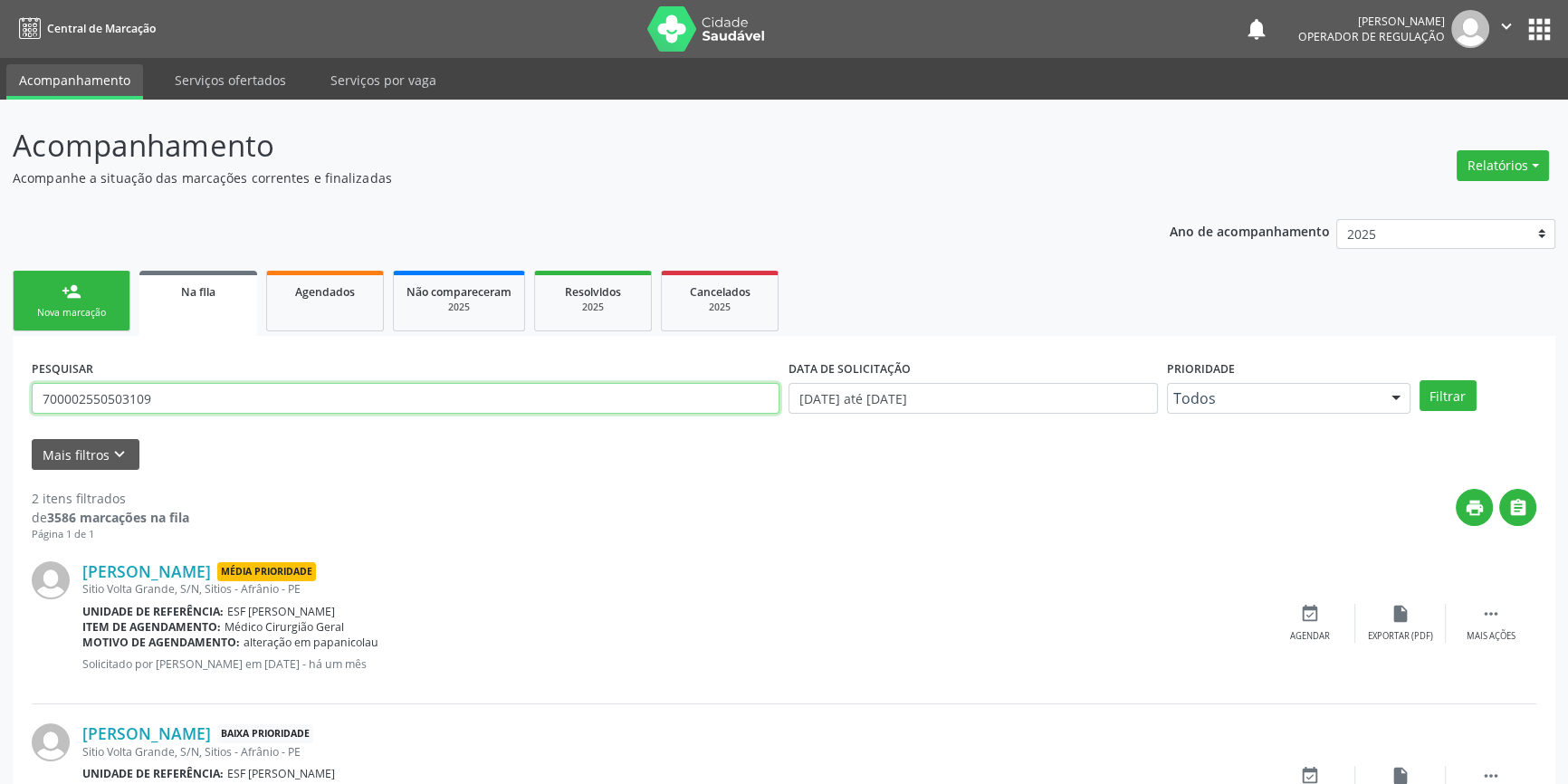
drag, startPoint x: 190, startPoint y: 403, endPoint x: 0, endPoint y: 363, distance: 194.2
click at [0, 363] on div "Acompanhamento Acompanhe a situação das marcações correntes e finalizadas Relat…" at bounding box center [784, 497] width 1568 height 797
type input "706005349277743"
click at [1464, 392] on button "Filtrar" at bounding box center [1447, 395] width 57 height 31
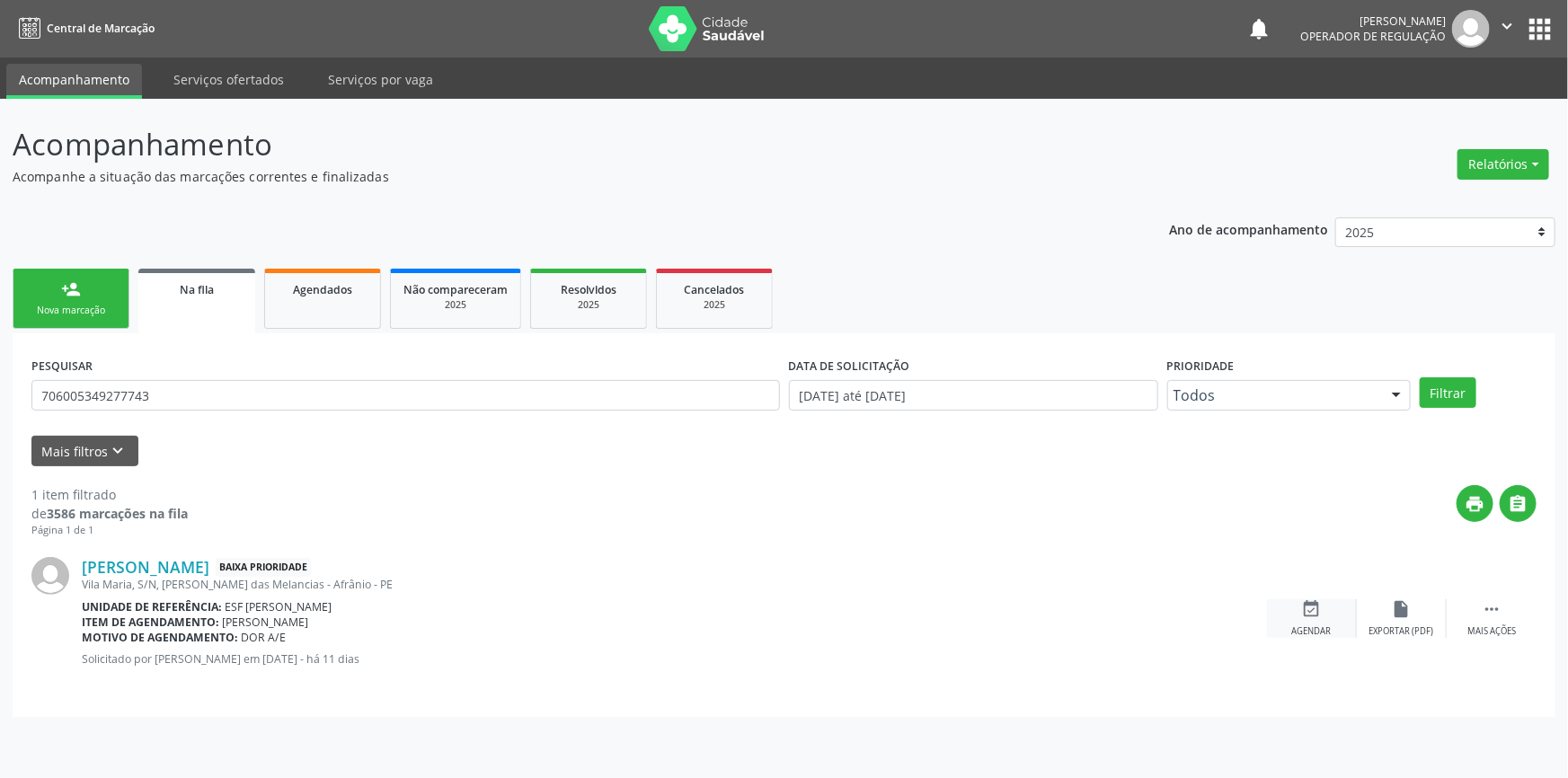
click at [1309, 619] on div "event_available Agendar" at bounding box center [1311, 619] width 90 height 39
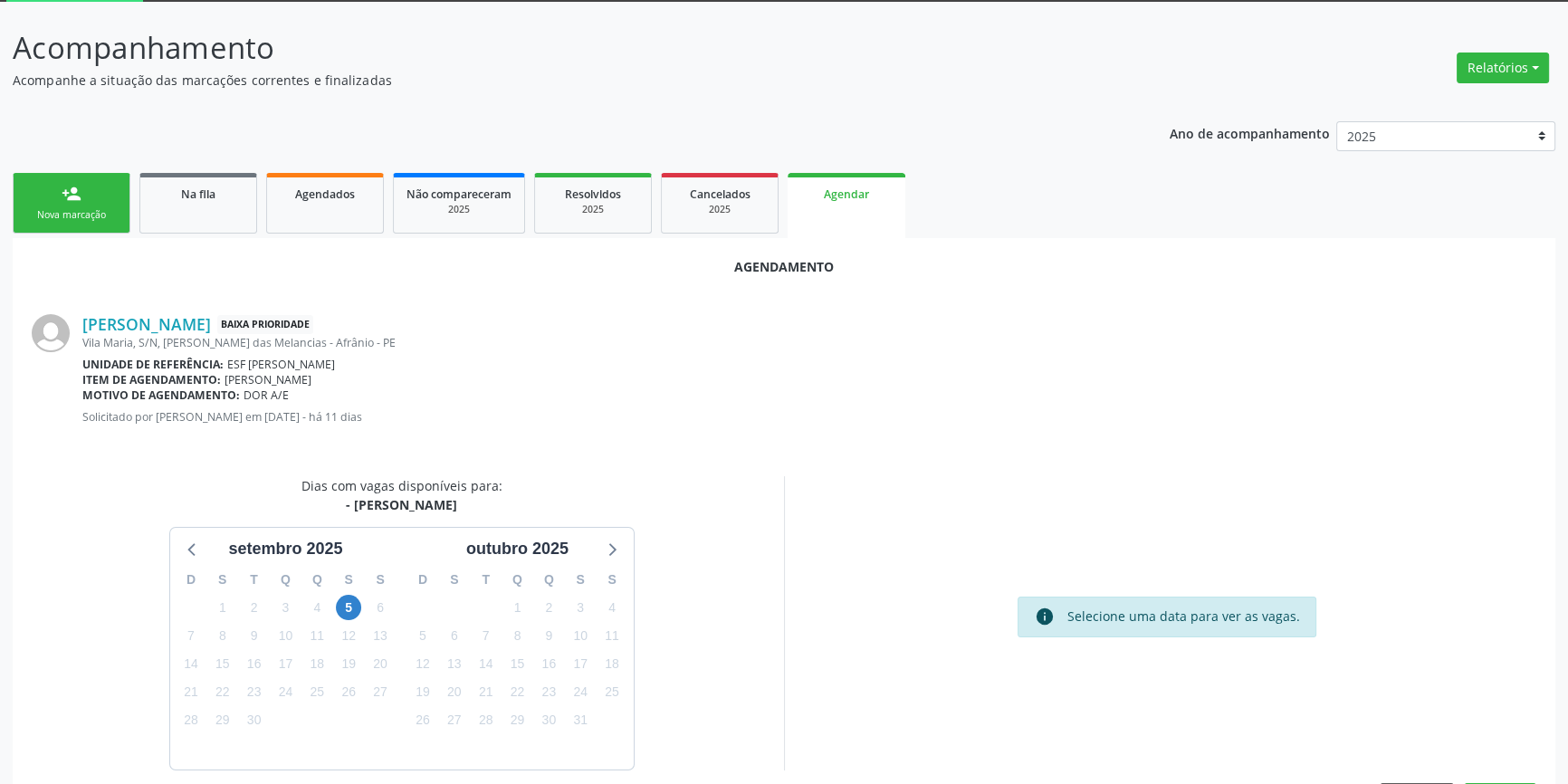
scroll to position [156, 0]
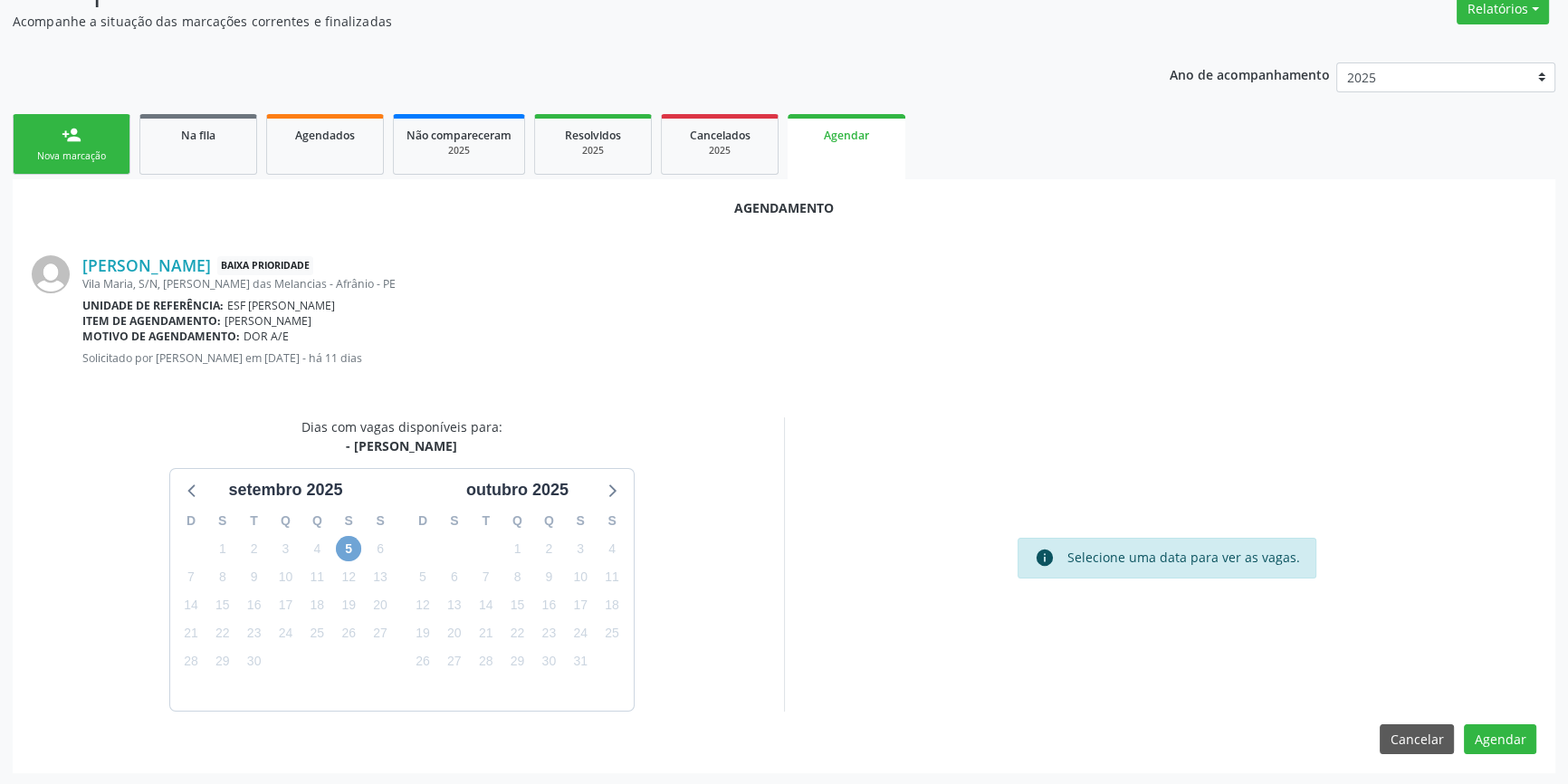
click at [341, 542] on span "5" at bounding box center [348, 548] width 25 height 25
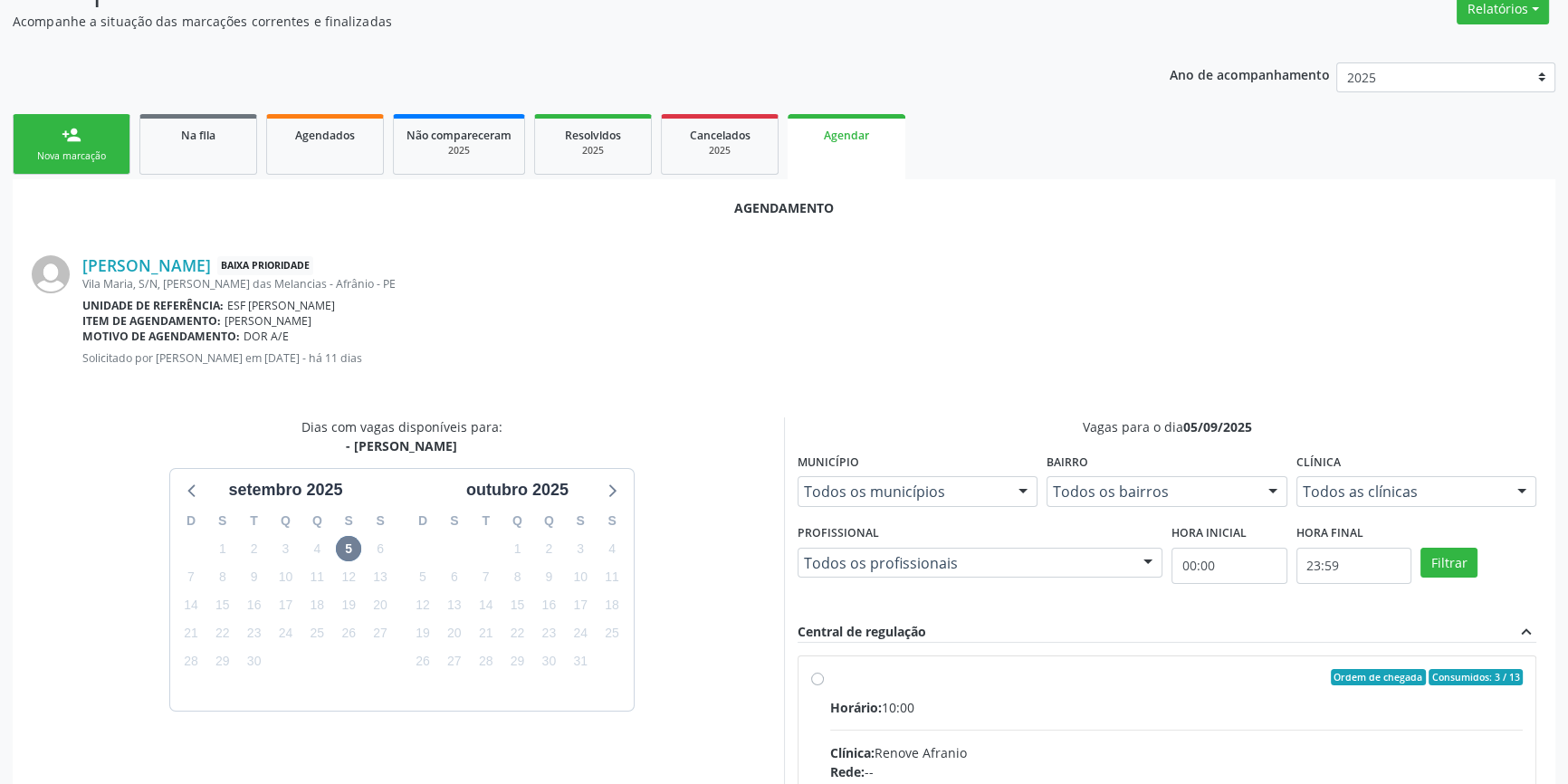
click at [818, 673] on input "Ordem de chegada Consumidos: 3 / 13 Horário: 10:00 Clínica: Renove Afranio Rede…" at bounding box center [818, 676] width 13 height 16
radio input "true"
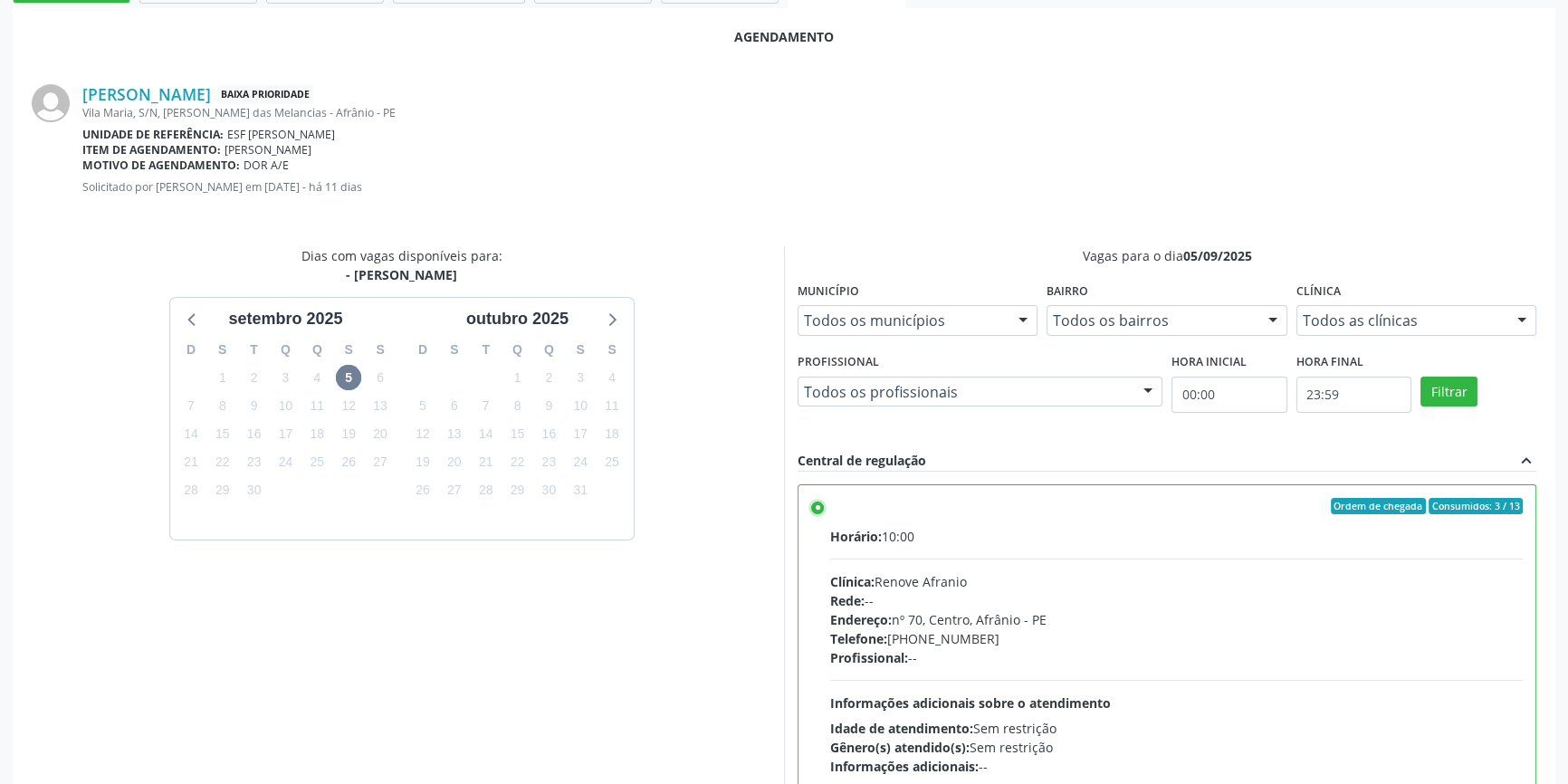
scroll to position [451, 0]
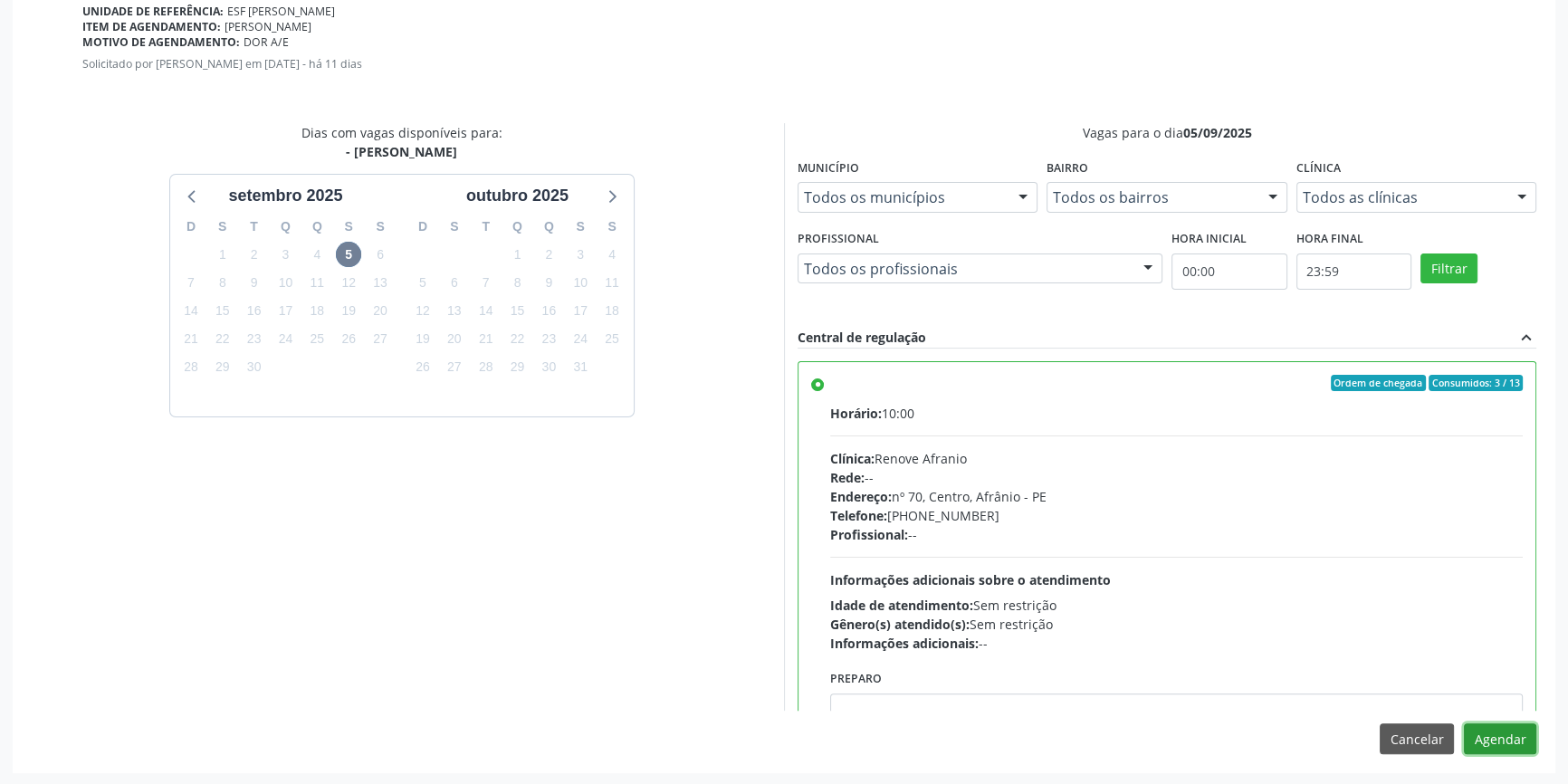
click at [1516, 746] on button "Agendar" at bounding box center [1500, 738] width 72 height 31
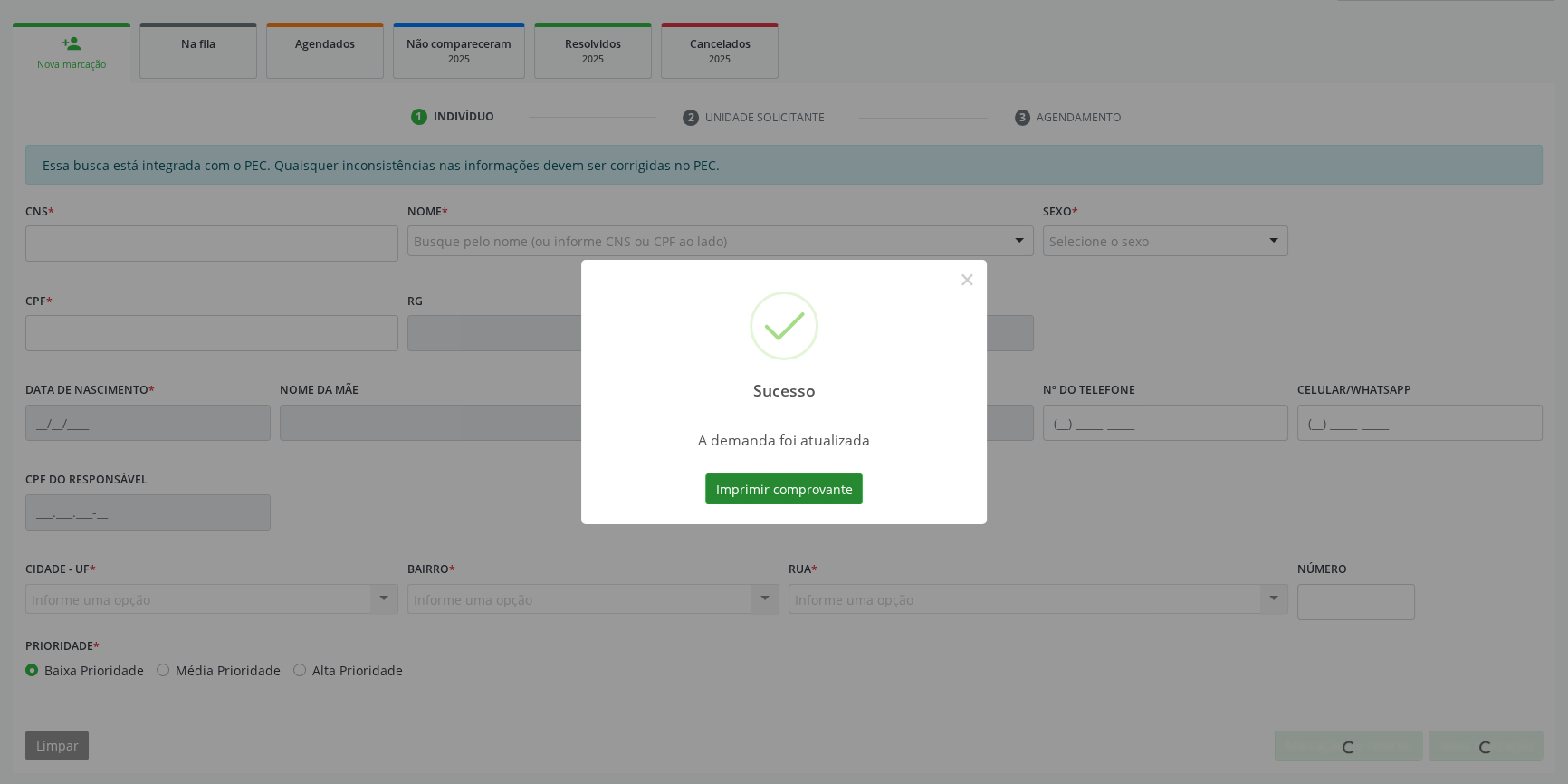
click at [829, 489] on button "Imprimir comprovante" at bounding box center [784, 488] width 157 height 31
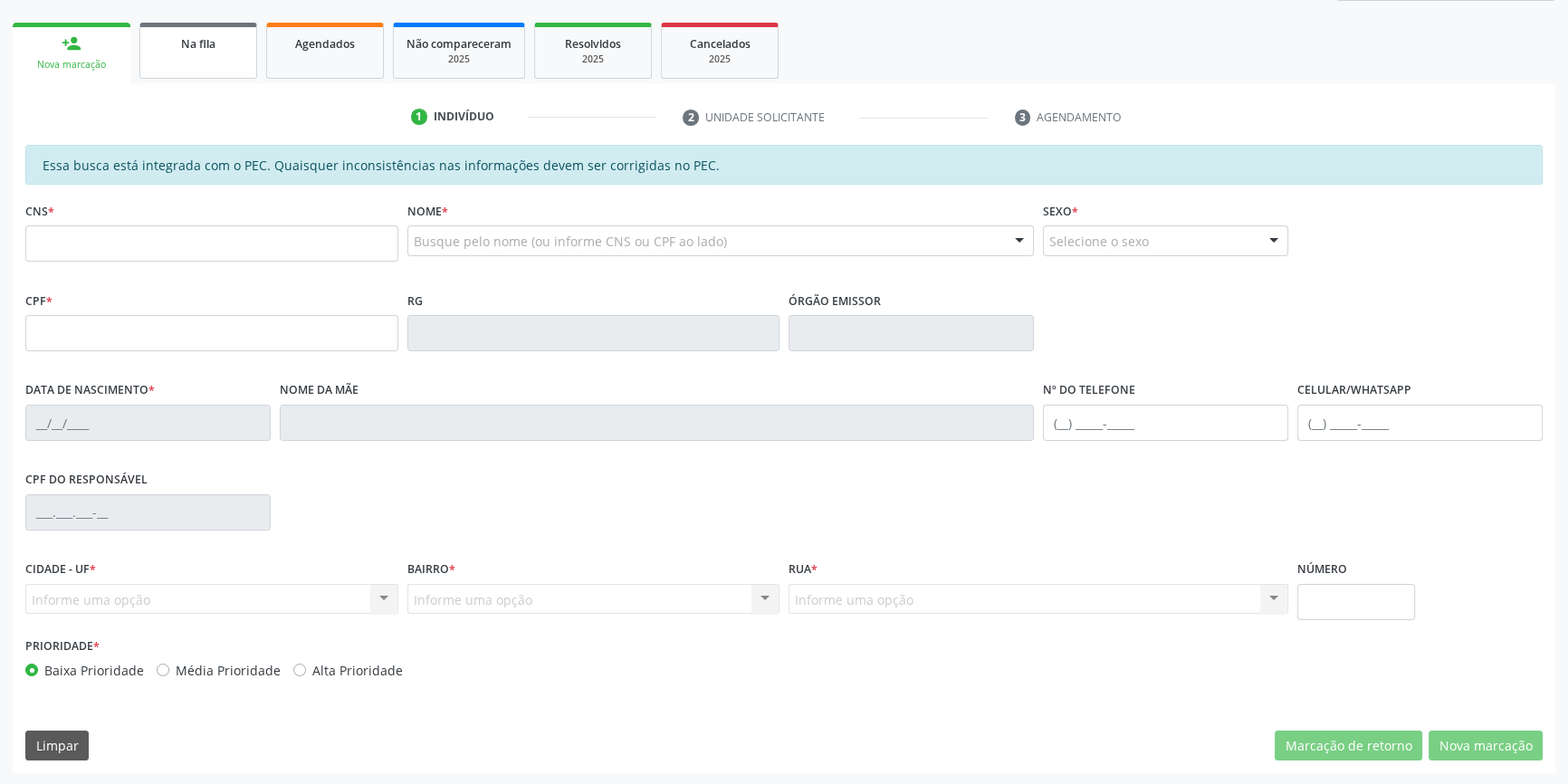
click at [184, 49] on span "Na fila" at bounding box center [198, 44] width 35 height 15
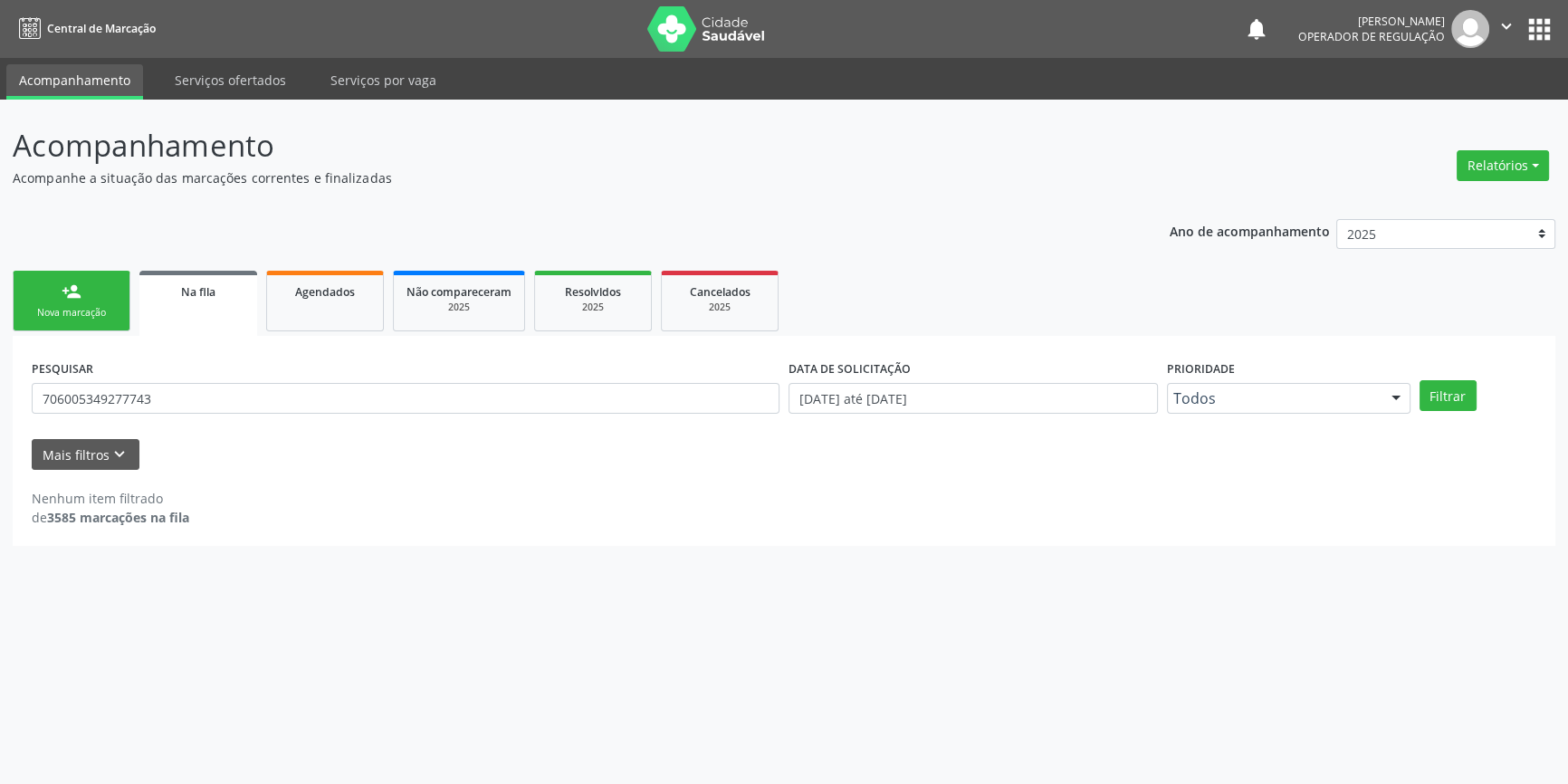
scroll to position [0, 0]
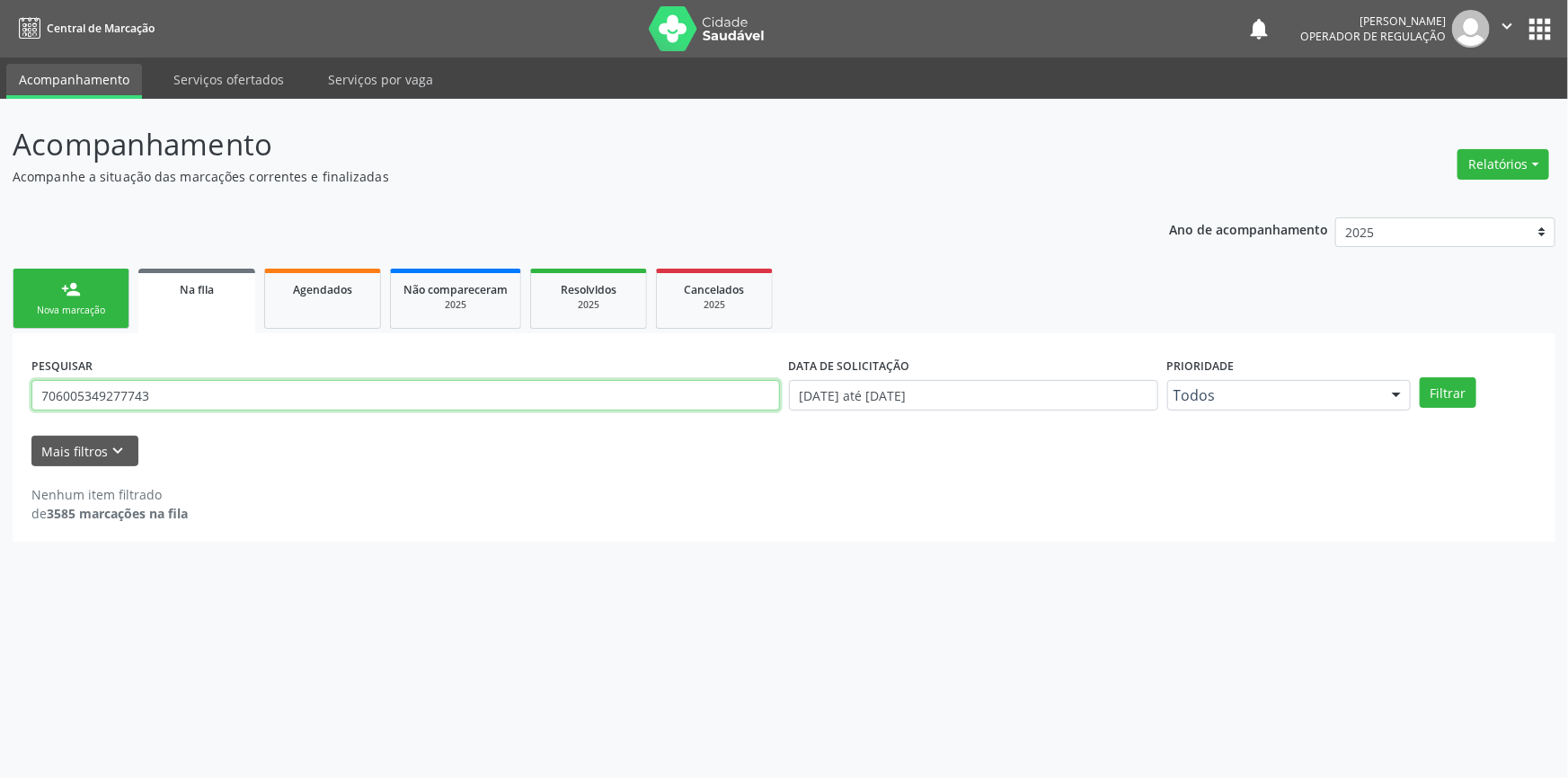
drag, startPoint x: 165, startPoint y: 394, endPoint x: 63, endPoint y: 328, distance: 121.5
click at [6, 341] on div "Acompanhamento Acompanhe a situação das marcações correntes e finalizadas Relat…" at bounding box center [784, 438] width 1568 height 679
type input "707801624887214"
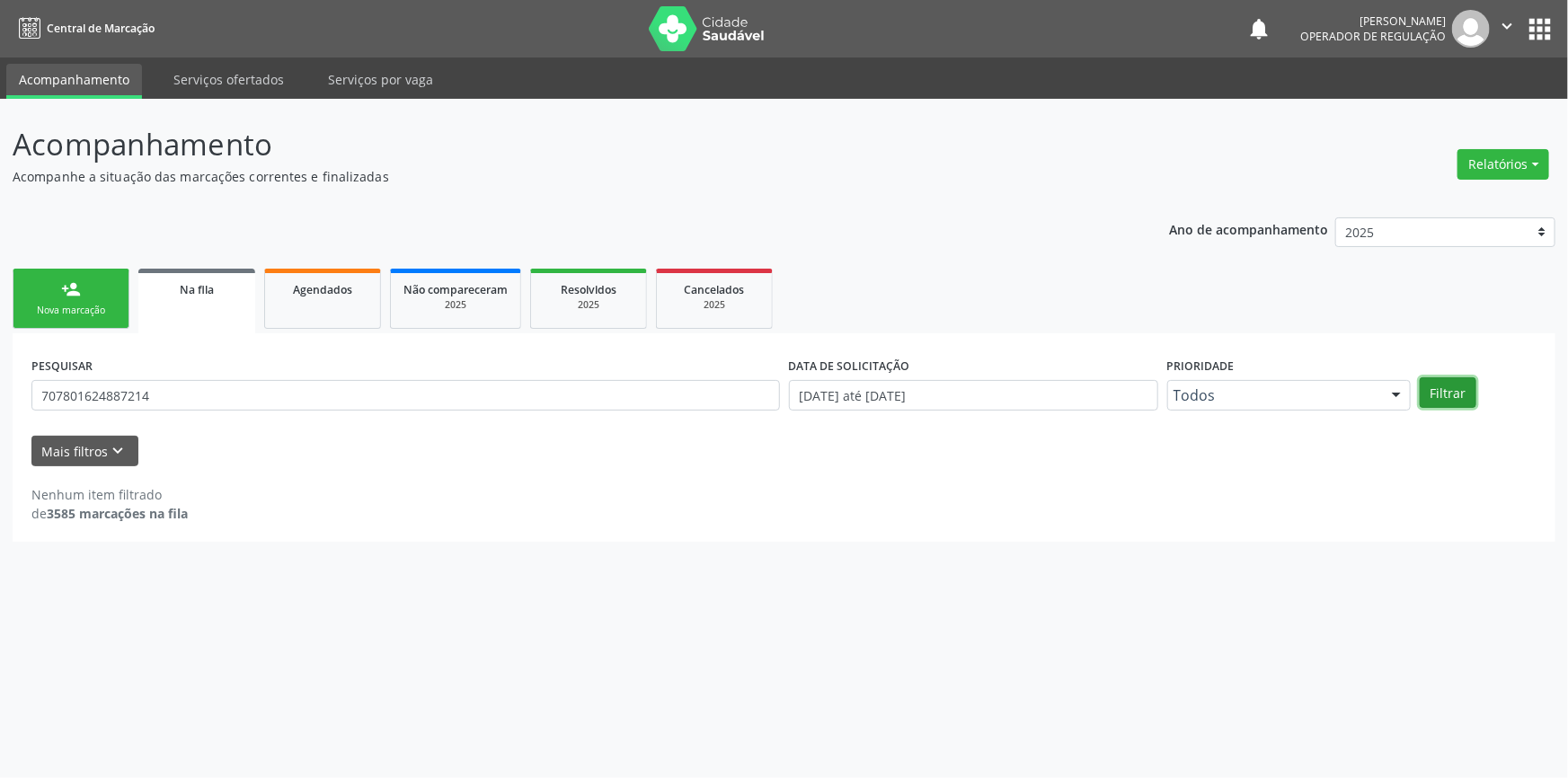
click at [1434, 397] on button "Filtrar" at bounding box center [1448, 392] width 57 height 31
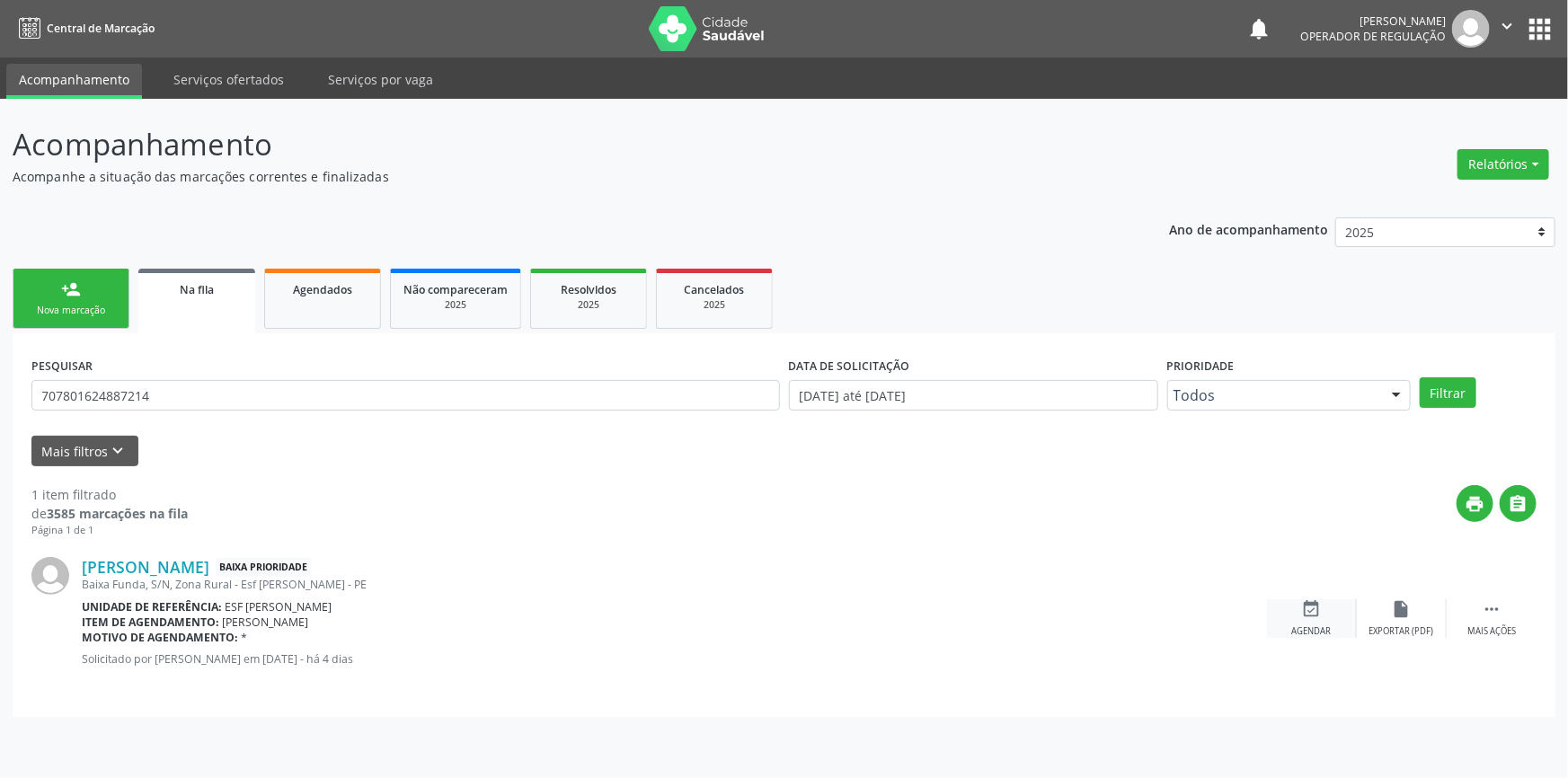
click at [1347, 608] on div "event_available Agendar" at bounding box center [1311, 619] width 90 height 39
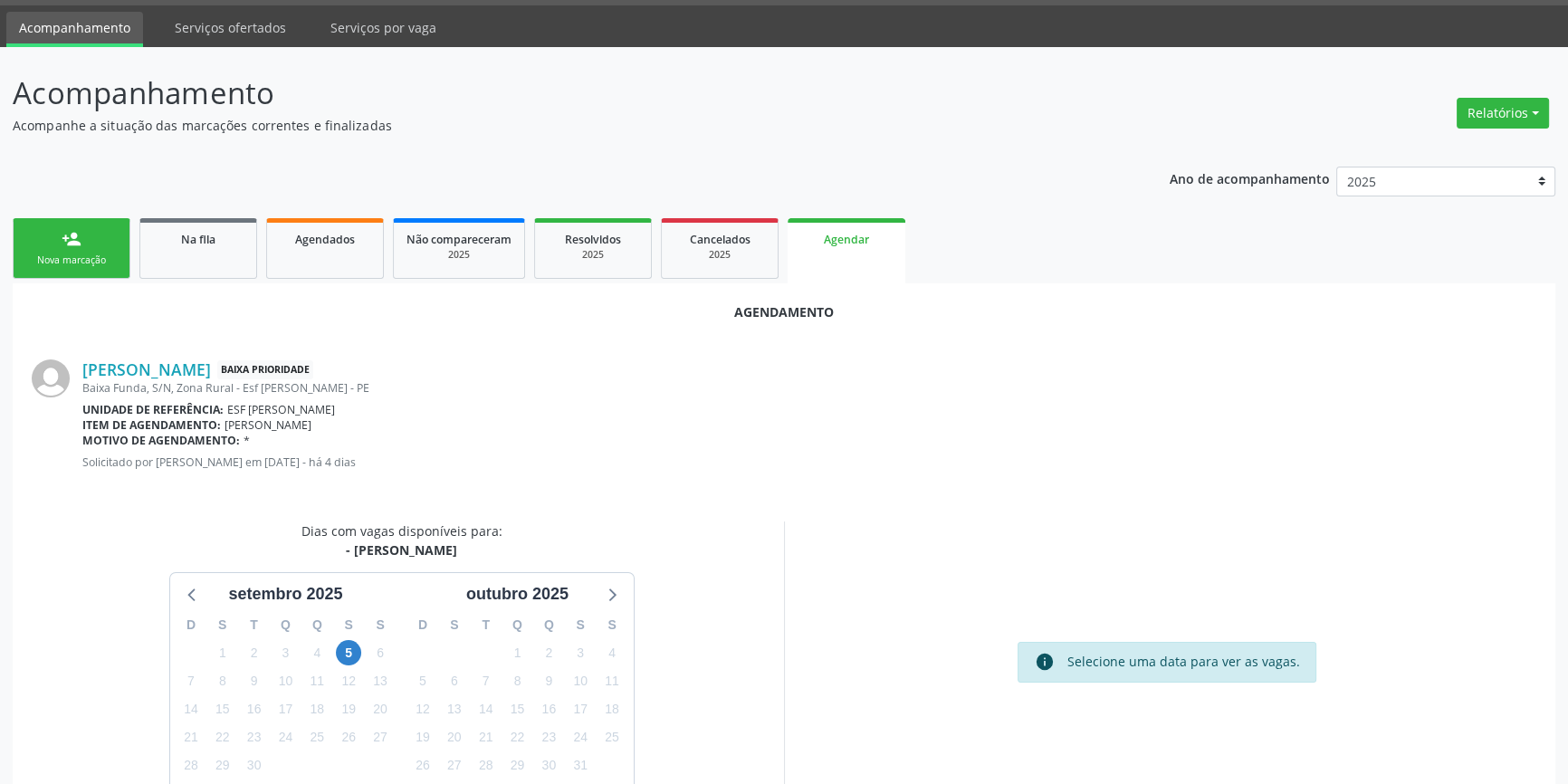
scroll to position [81, 0]
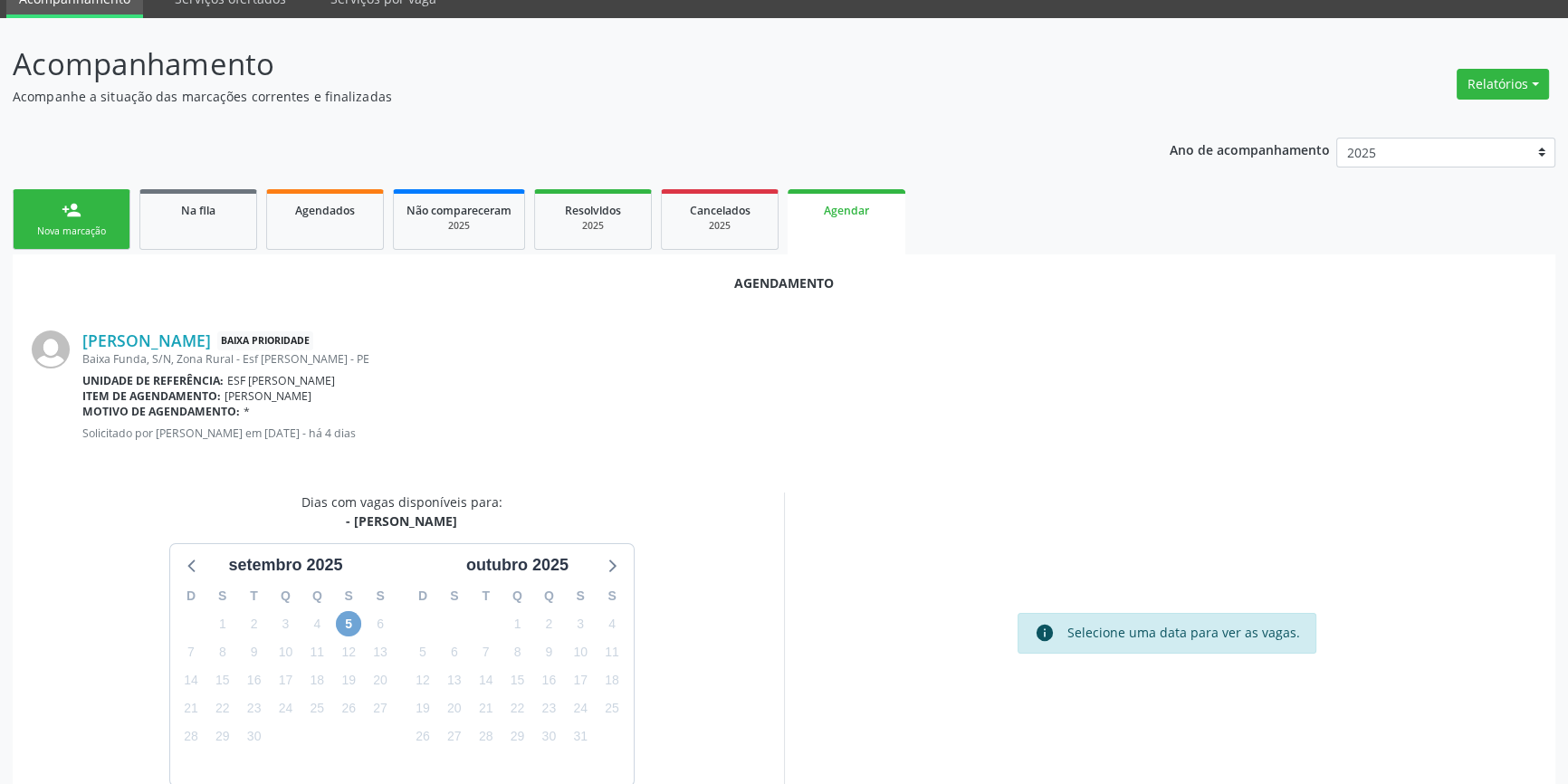
click at [349, 618] on span "5" at bounding box center [348, 623] width 25 height 25
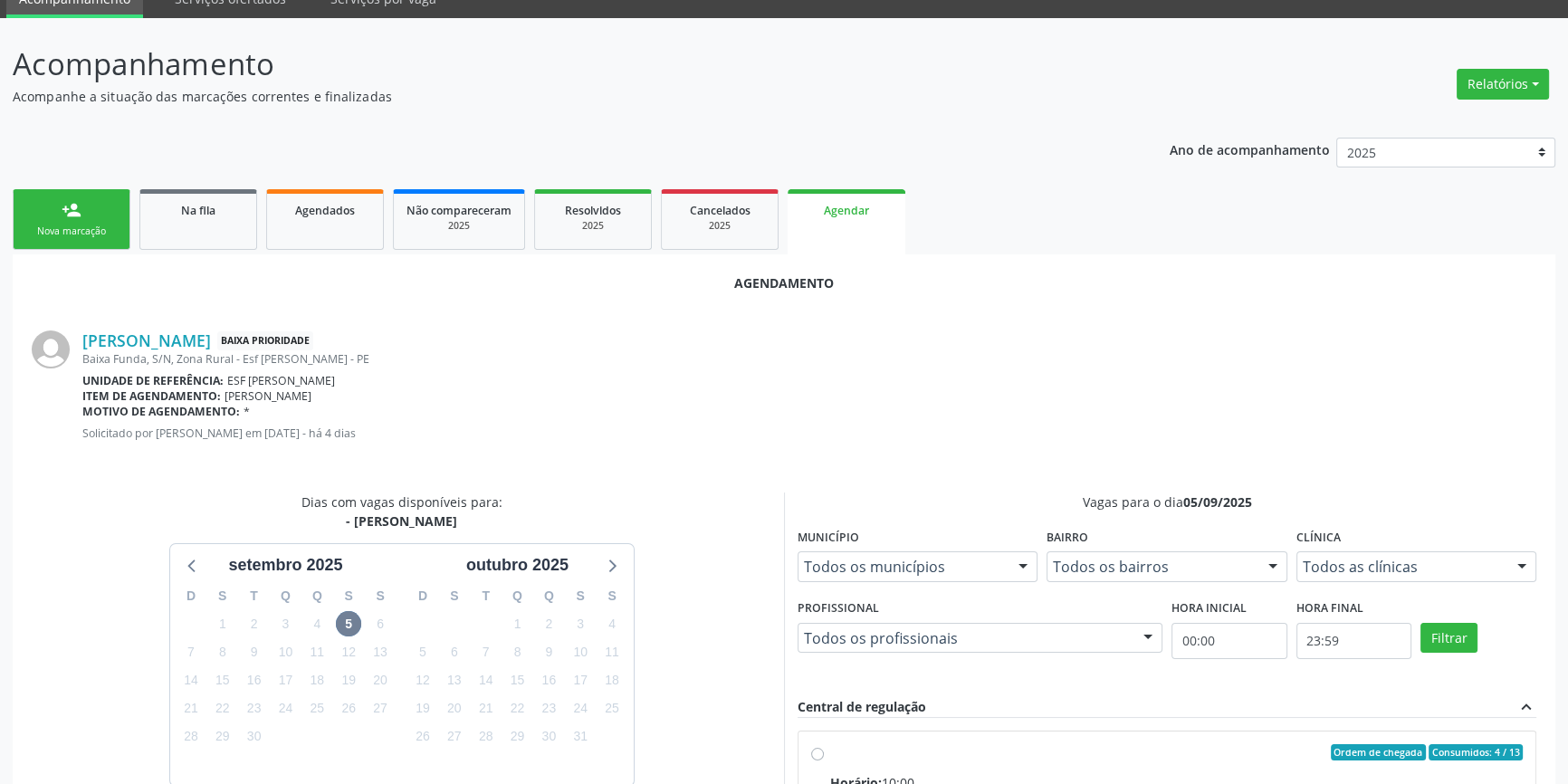
click at [821, 748] on input "Ordem de chegada Consumidos: 4 / 13 Horário: 10:00 Clínica: Renove Afranio Rede…" at bounding box center [818, 751] width 13 height 16
radio input "true"
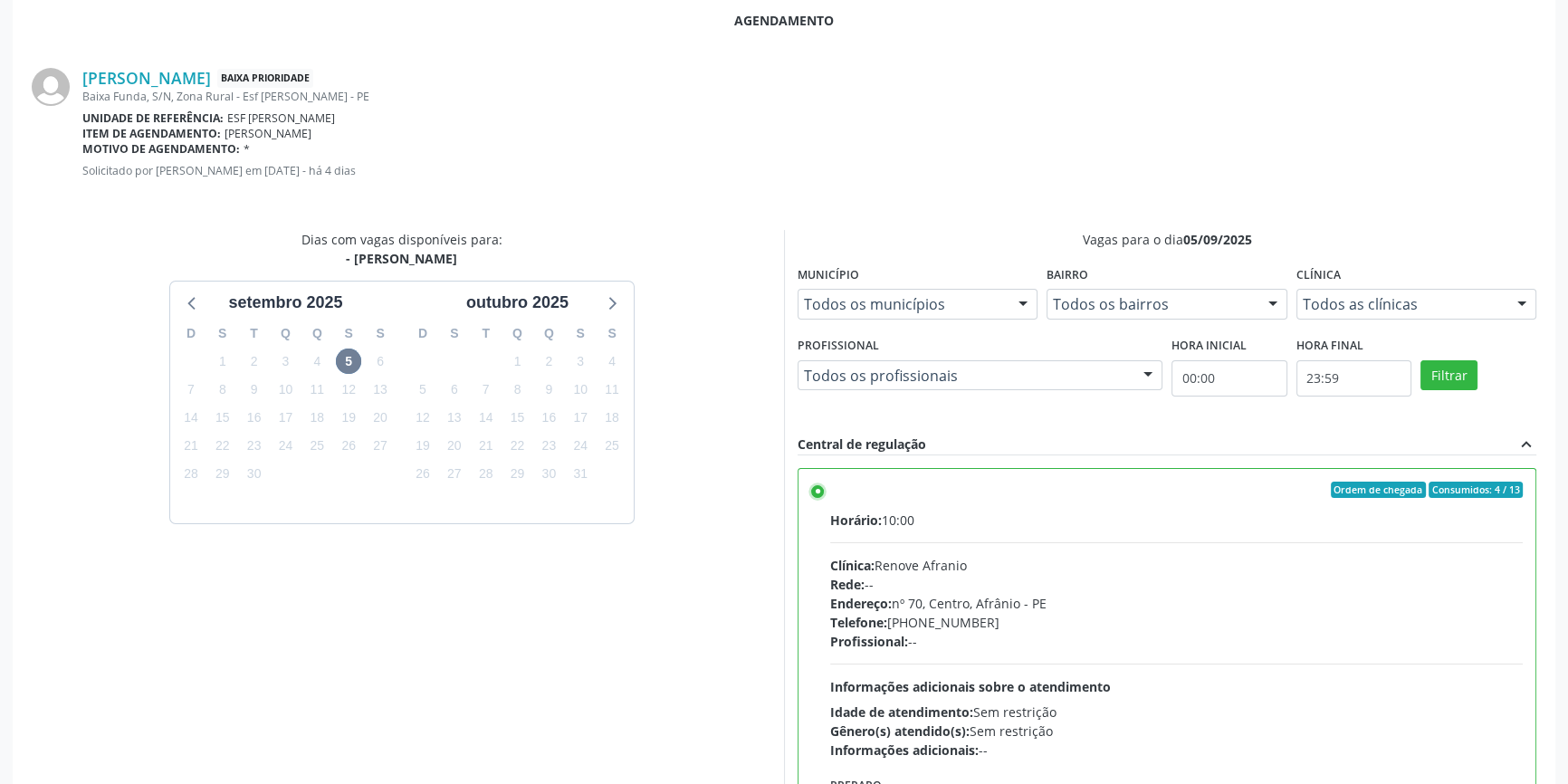
scroll to position [451, 0]
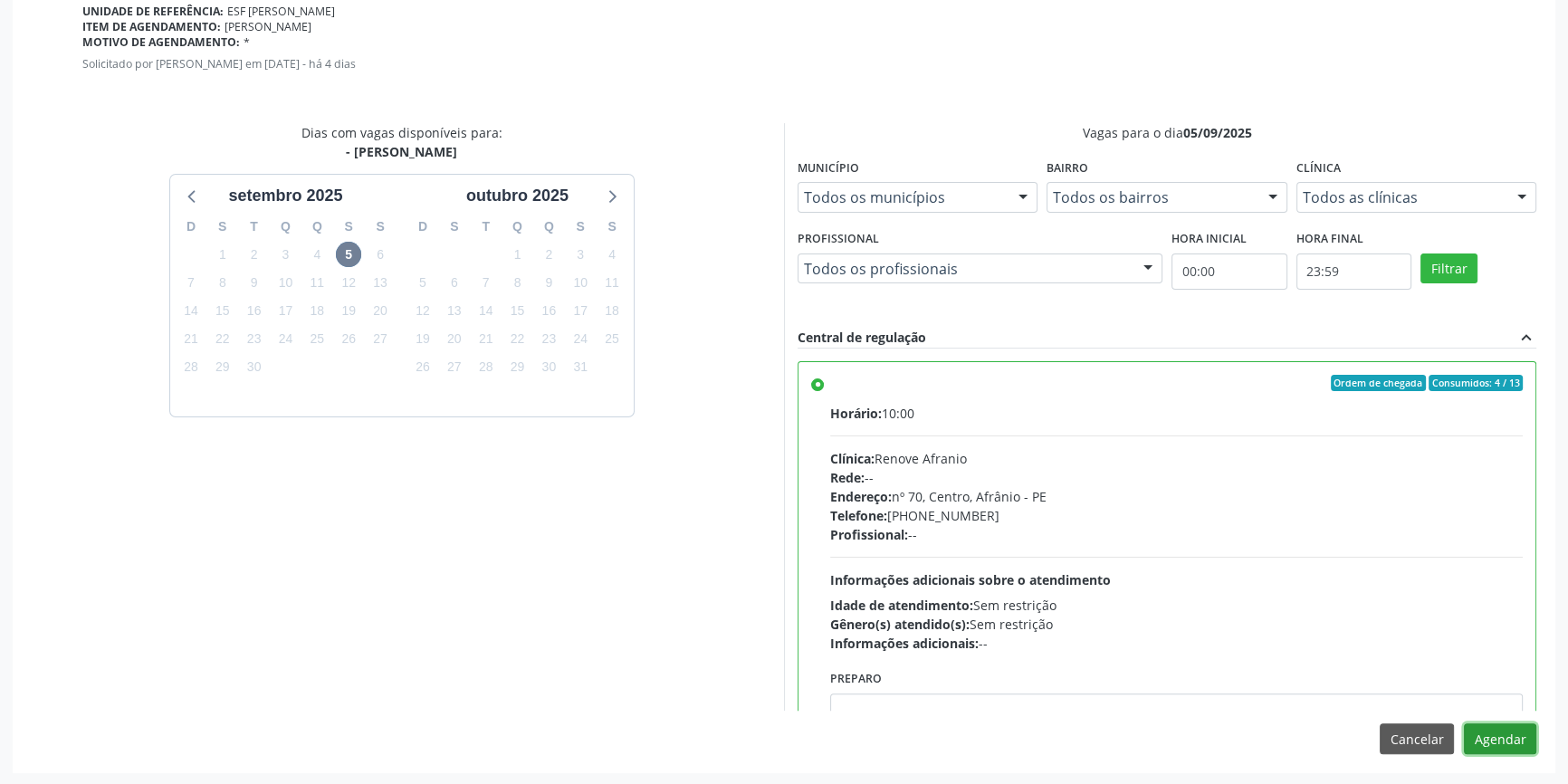
click at [1512, 739] on button "Agendar" at bounding box center [1500, 738] width 72 height 31
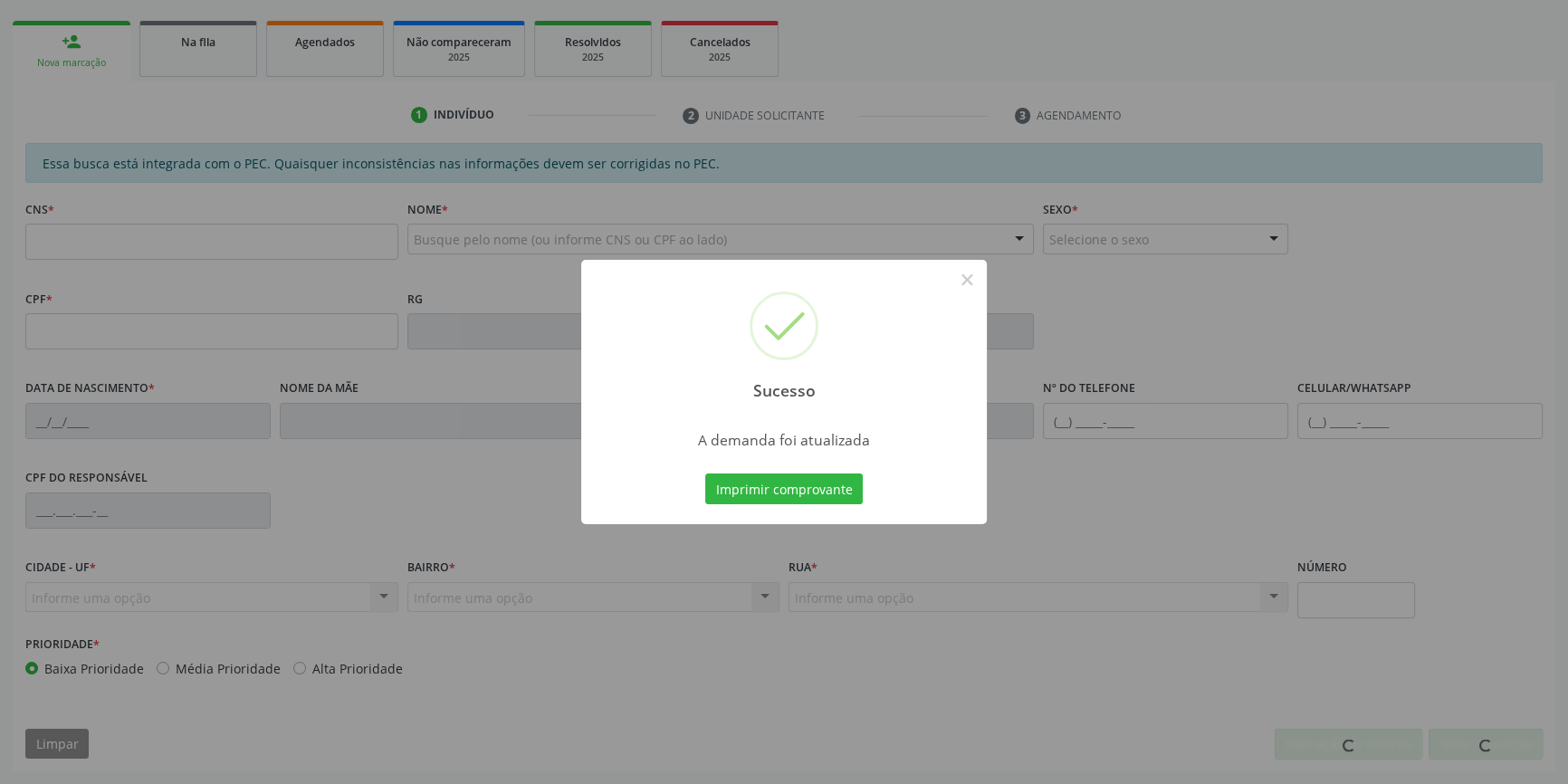
scroll to position [248, 0]
click at [830, 484] on button "Imprimir comprovante" at bounding box center [784, 488] width 157 height 31
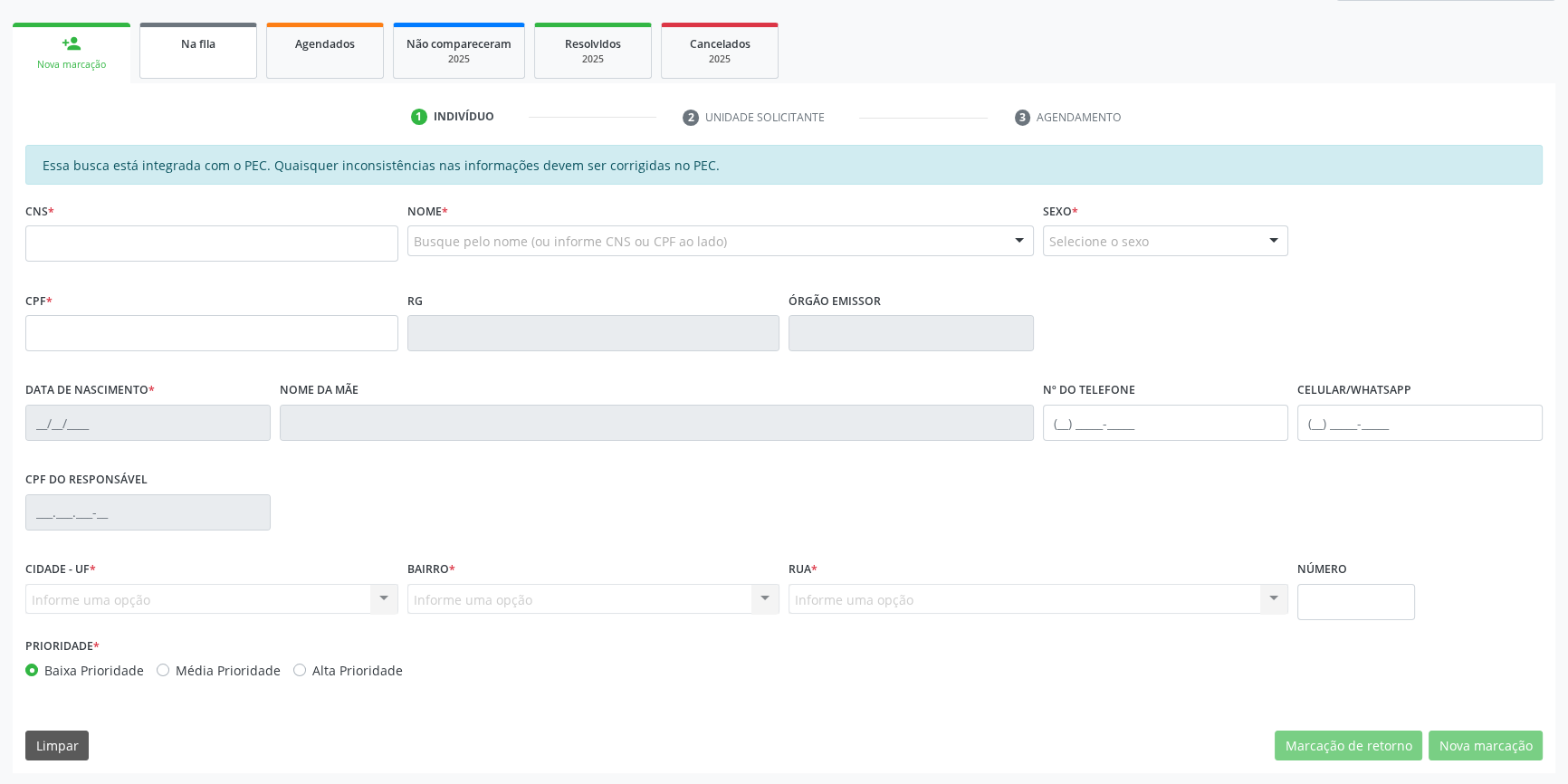
click at [243, 51] on div "Na fila" at bounding box center [198, 43] width 91 height 19
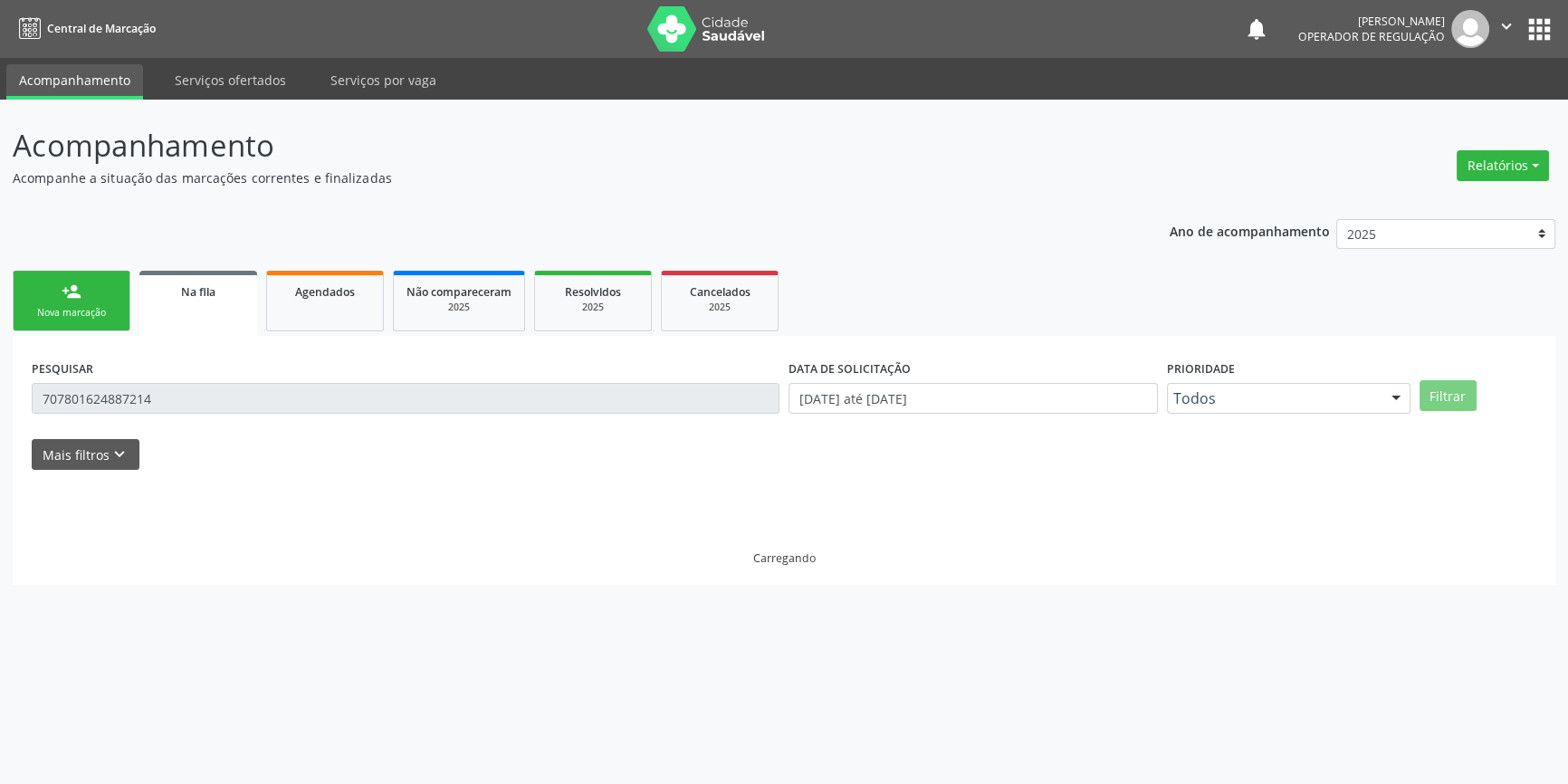
scroll to position [0, 0]
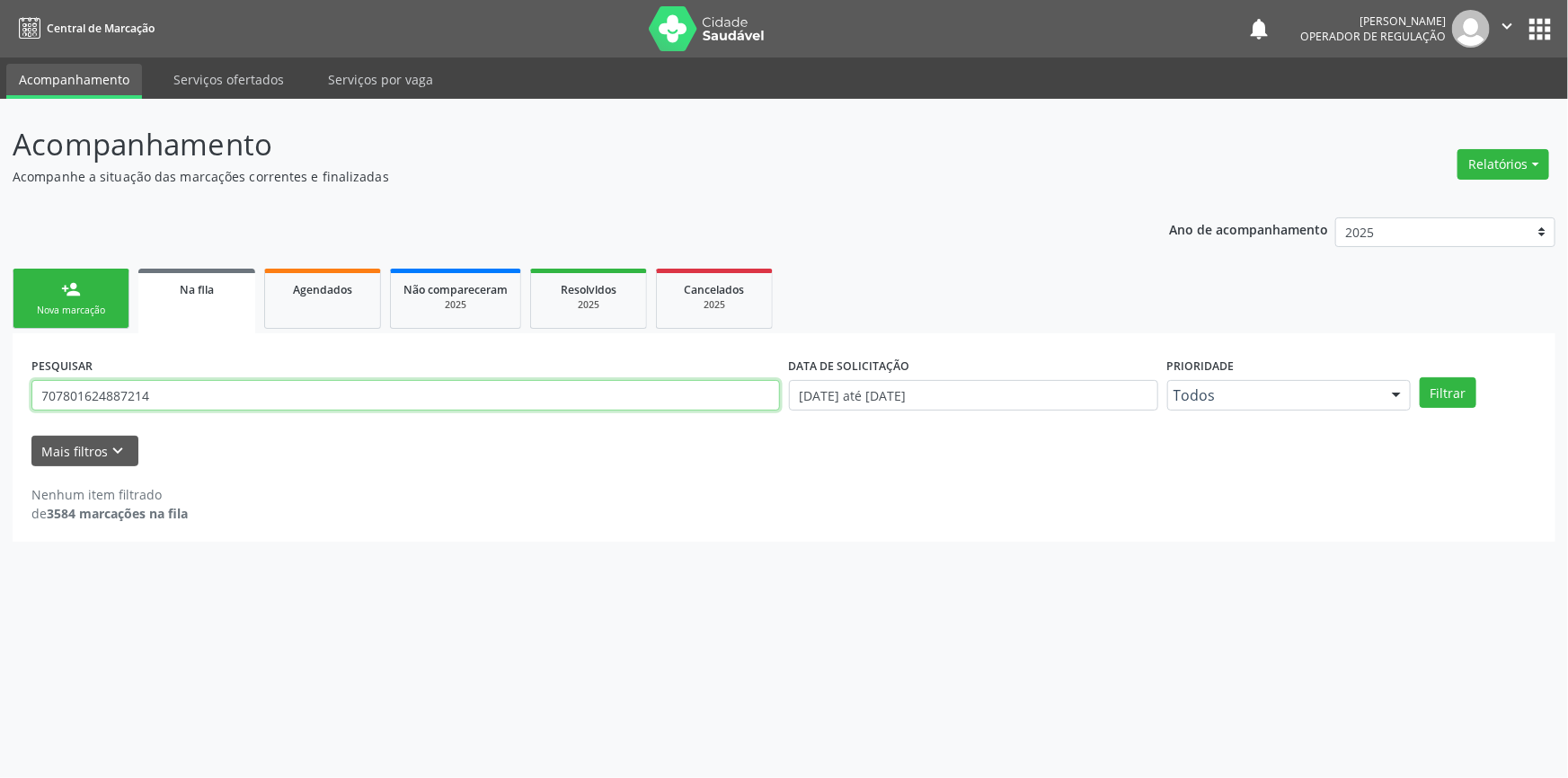
drag, startPoint x: 123, startPoint y: 398, endPoint x: 0, endPoint y: 391, distance: 123.2
click at [0, 391] on div "Acompanhamento Acompanhe a situação das marcações correntes e finalizadas Relat…" at bounding box center [784, 438] width 1568 height 679
type input "70460666338023"
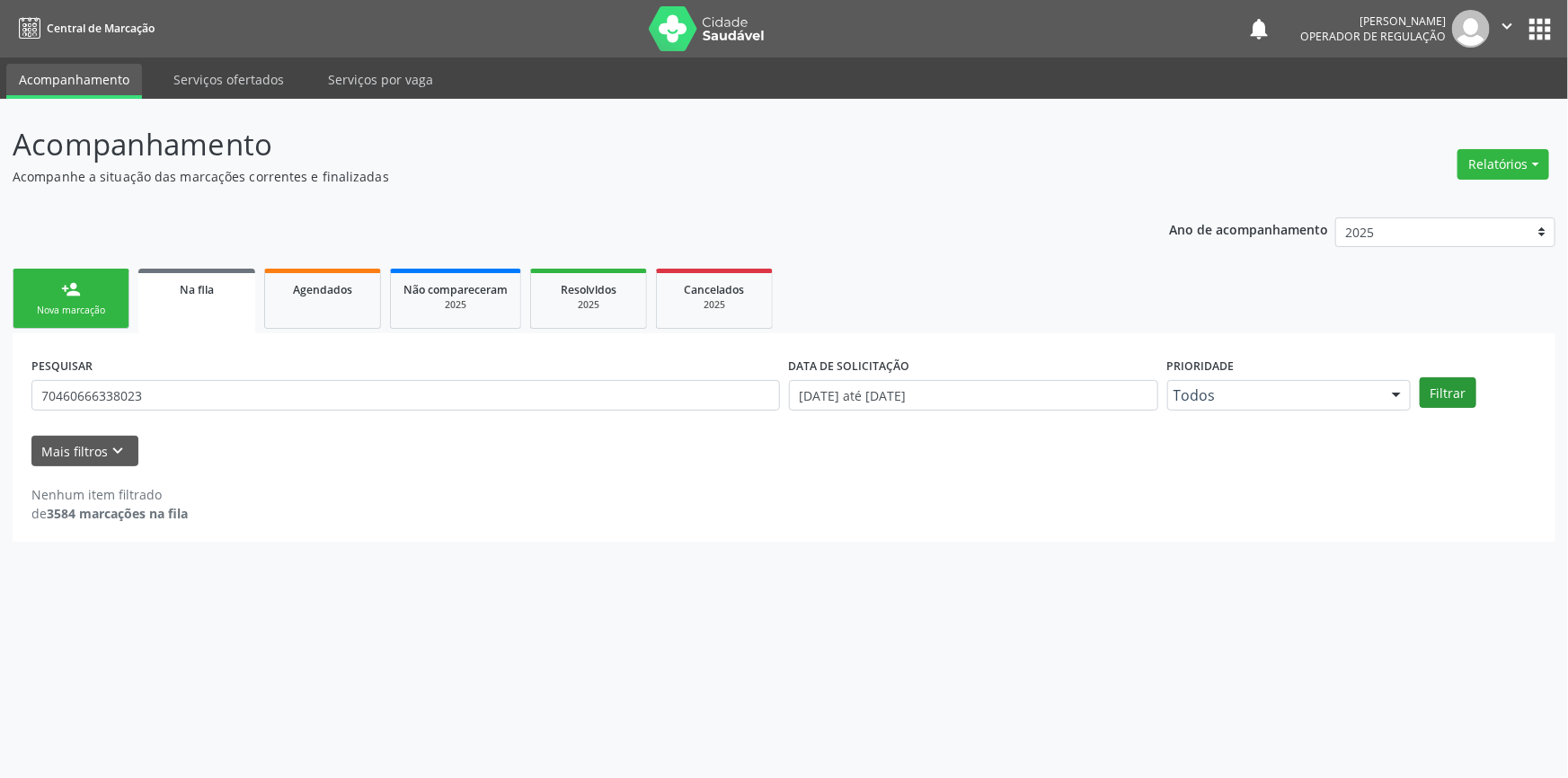
drag, startPoint x: 1449, startPoint y: 376, endPoint x: 1448, endPoint y: 387, distance: 11.0
click at [1448, 387] on div "PESQUISAR 70460666338023 DATA DE SOLICITAÇÃO 01/01/2018 até 02/09/2025 Priorida…" at bounding box center [784, 387] width 1514 height 70
click at [1448, 387] on button "Filtrar" at bounding box center [1448, 392] width 57 height 31
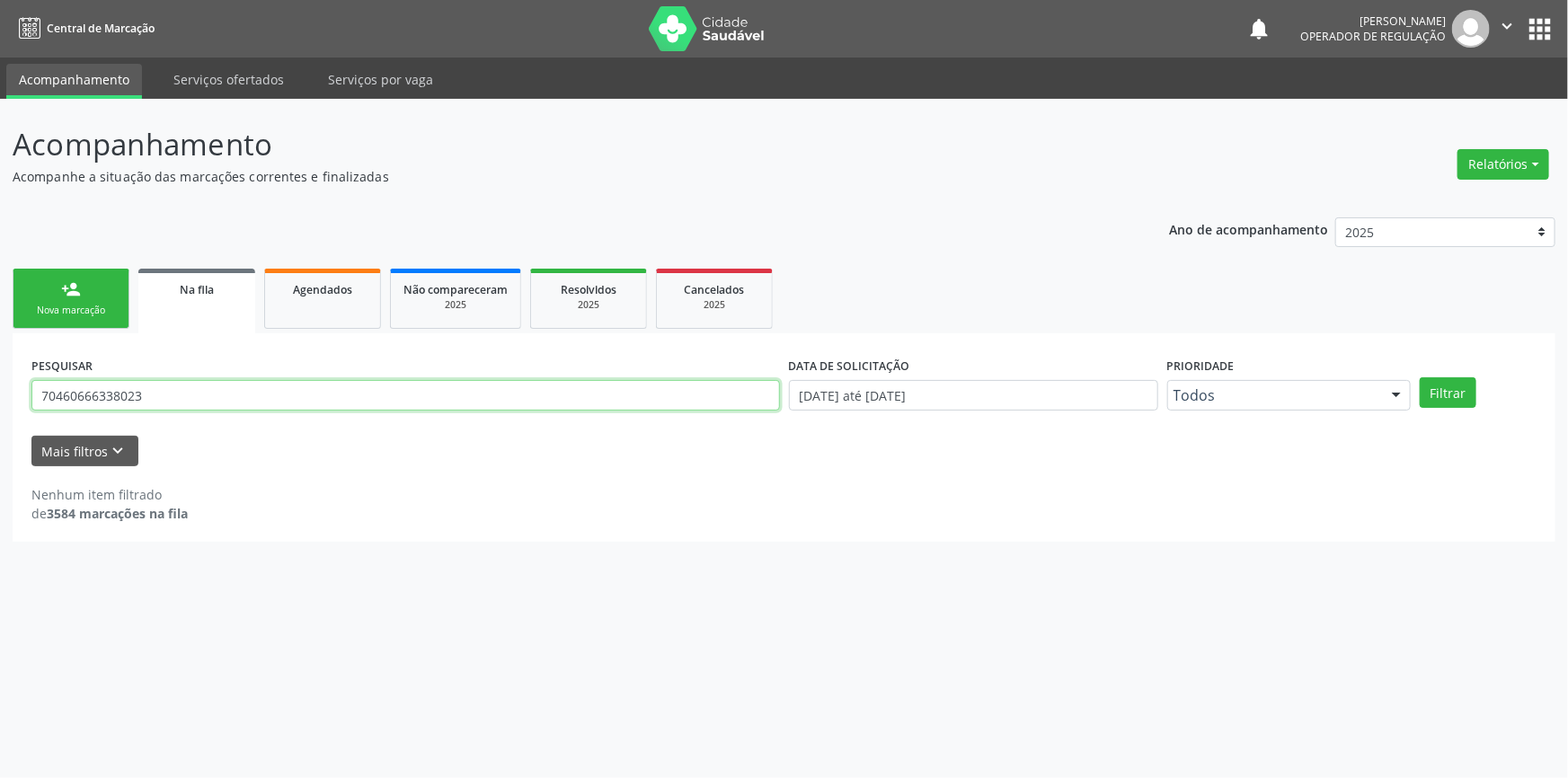
drag, startPoint x: 219, startPoint y: 394, endPoint x: 0, endPoint y: 366, distance: 220.8
click at [0, 366] on div "Acompanhamento Acompanhe a situação das marcações correntes e finalizadas Relat…" at bounding box center [784, 438] width 1568 height 679
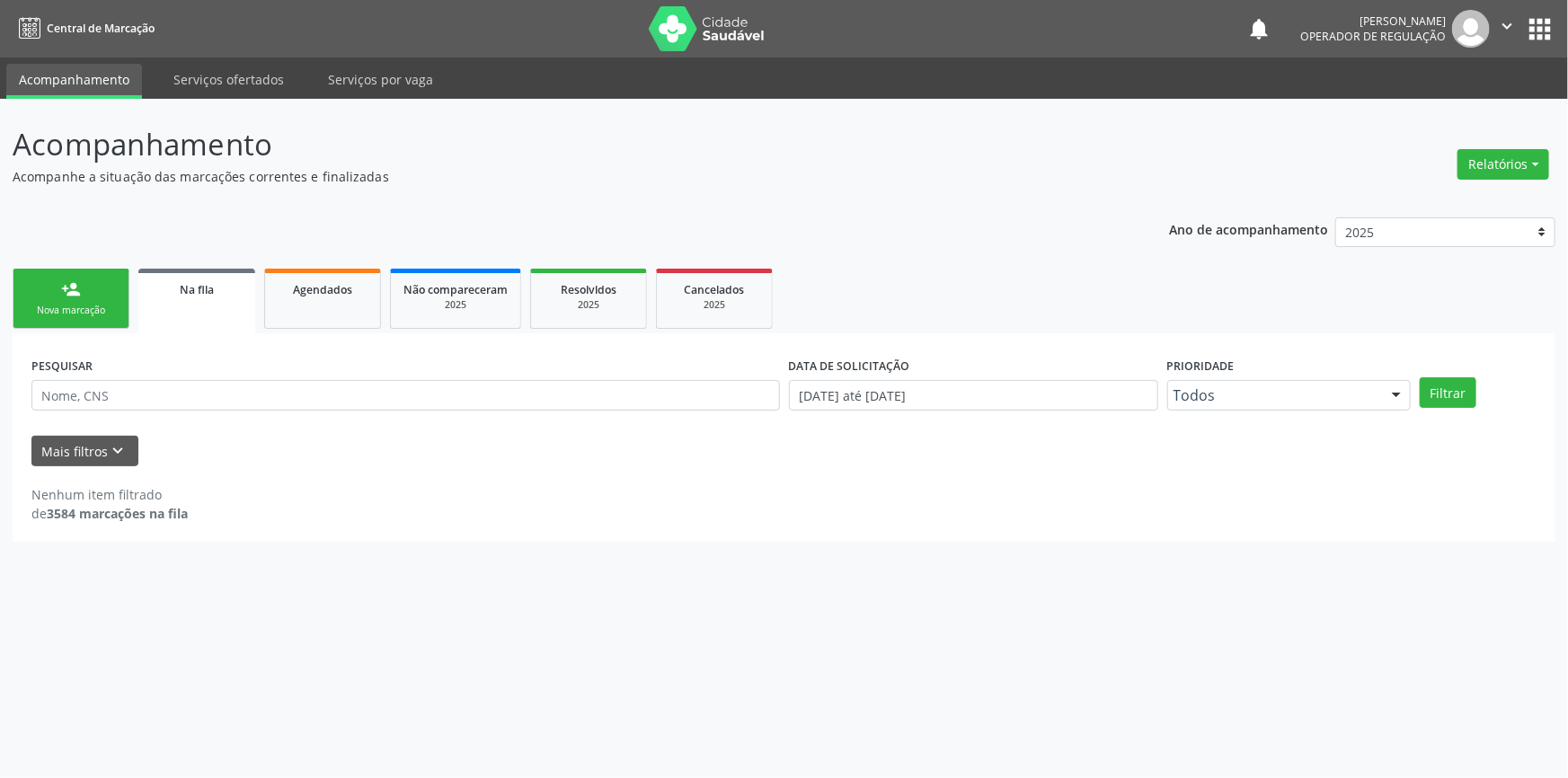
click at [53, 310] on div "Nova marcação" at bounding box center [71, 310] width 90 height 13
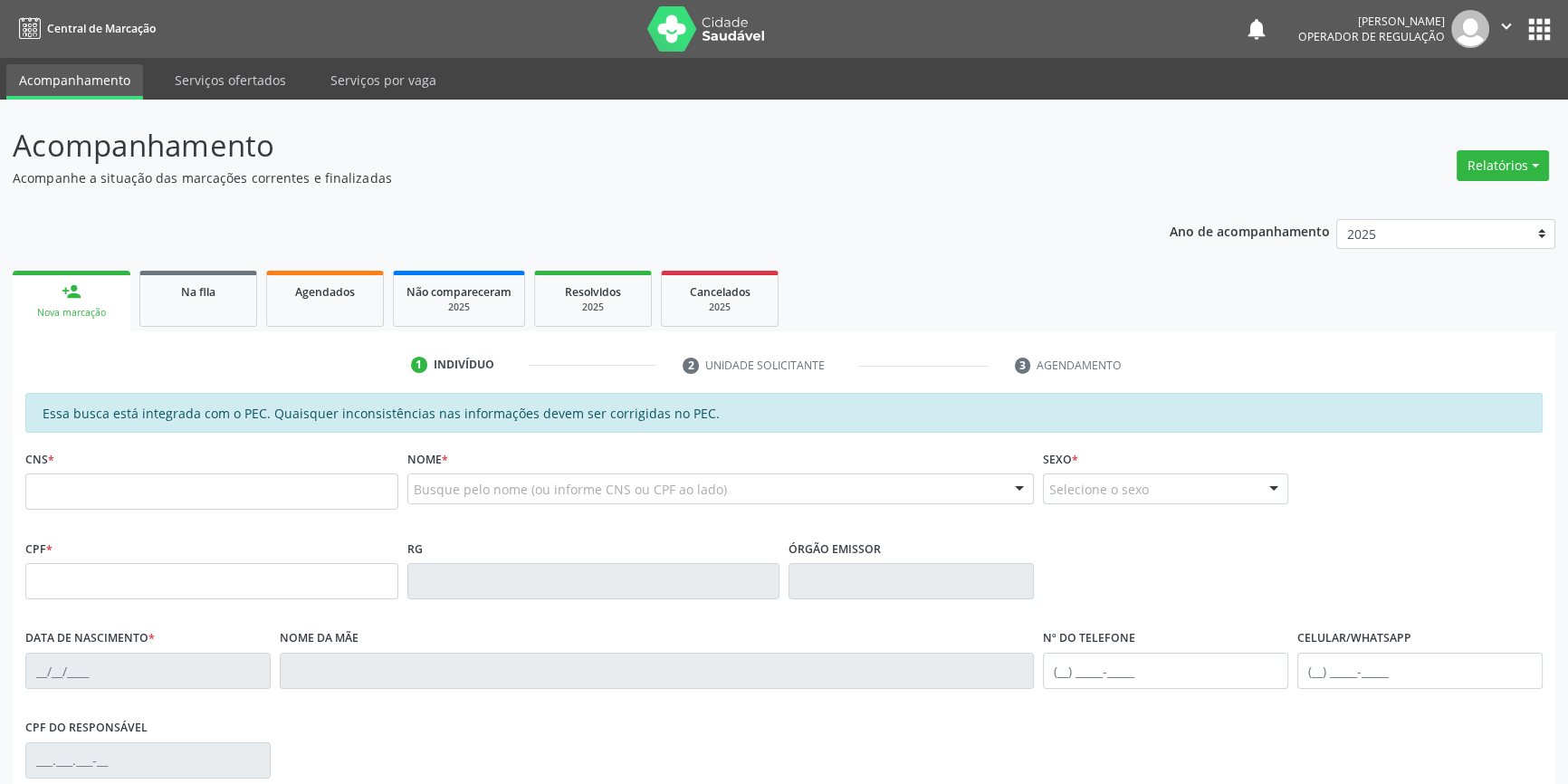
click at [81, 511] on fieldset "CNS *" at bounding box center [212, 483] width 373 height 77
click at [83, 505] on input "text" at bounding box center [212, 491] width 373 height 37
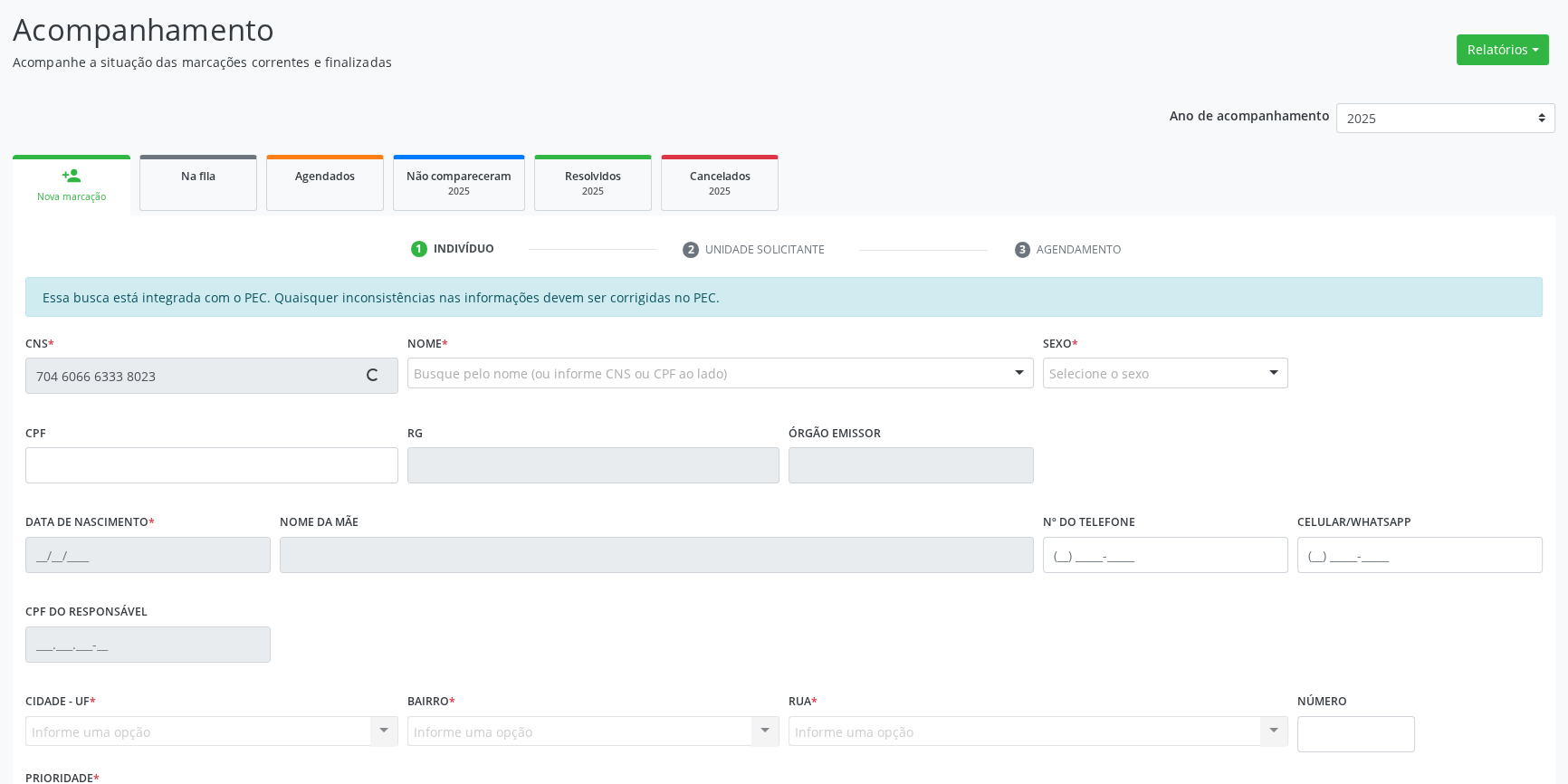
scroll to position [248, 0]
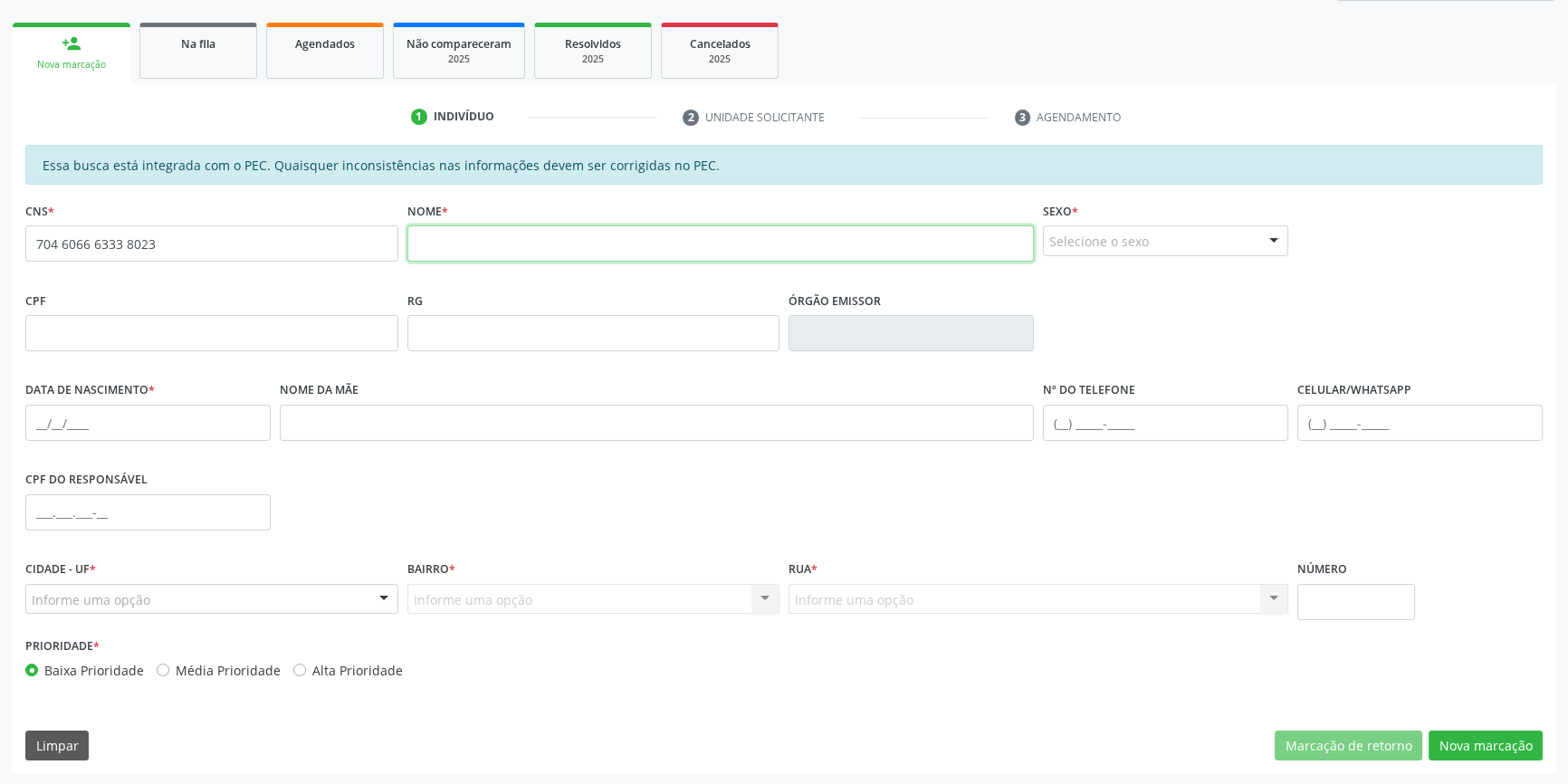
click at [485, 248] on input "text" at bounding box center [721, 244] width 628 height 37
drag, startPoint x: 185, startPoint y: 241, endPoint x: 0, endPoint y: 238, distance: 185.0
click at [0, 238] on div "Acompanhamento Acompanhe a situação das marcações correntes e finalizadas Relat…" at bounding box center [784, 318] width 1568 height 934
type input "708 7071 7031 7293"
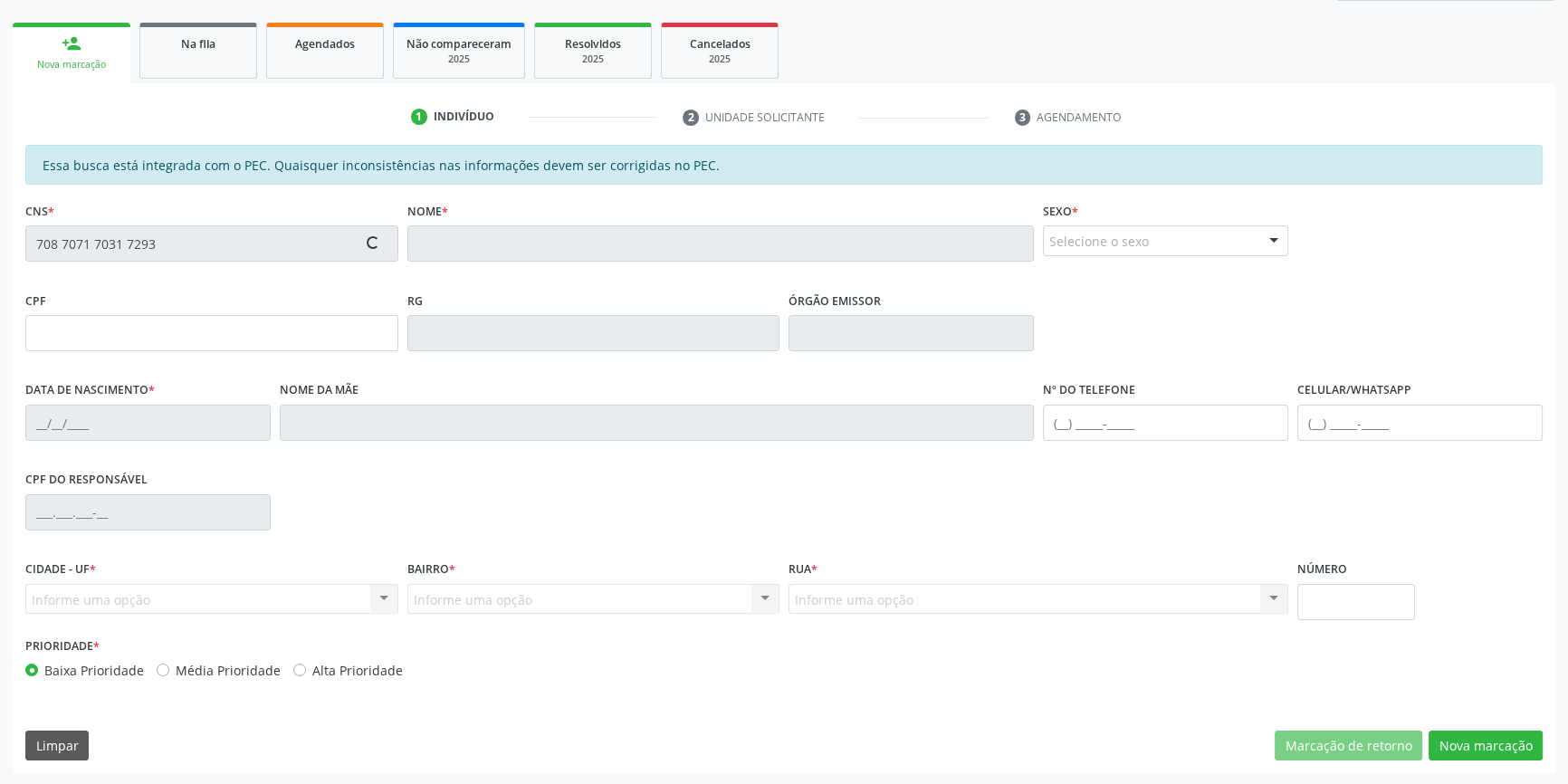
type input "31/10/1978"
type input "Maria de Fátima da Silva"
type input "(87) 98813-6918"
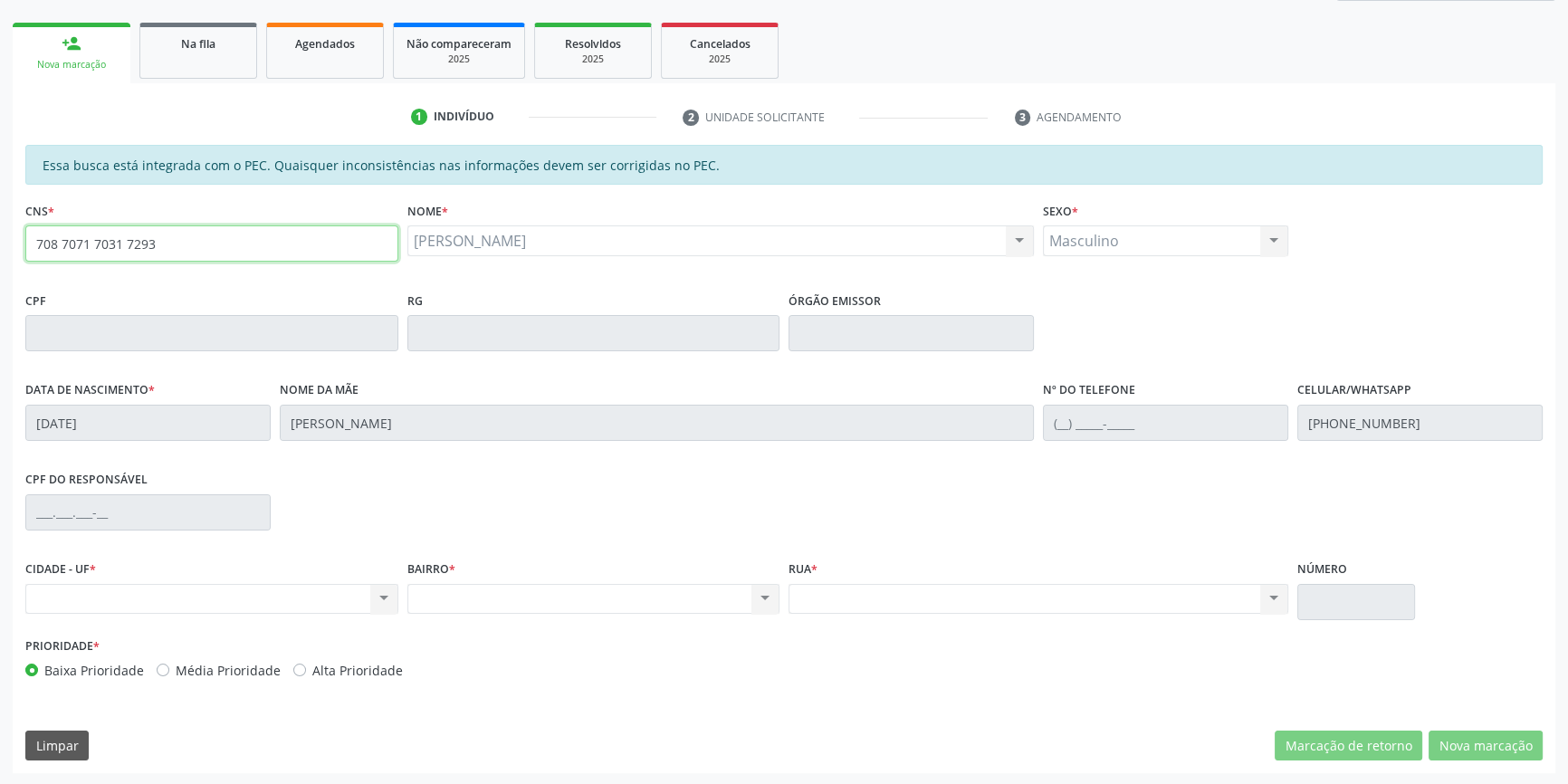
drag, startPoint x: 242, startPoint y: 235, endPoint x: 0, endPoint y: 251, distance: 242.5
click at [0, 251] on div "Acompanhamento Acompanhe a situação das marcações correntes e finalizadas Relat…" at bounding box center [784, 318] width 1568 height 934
type input "704 6066 6333 8023"
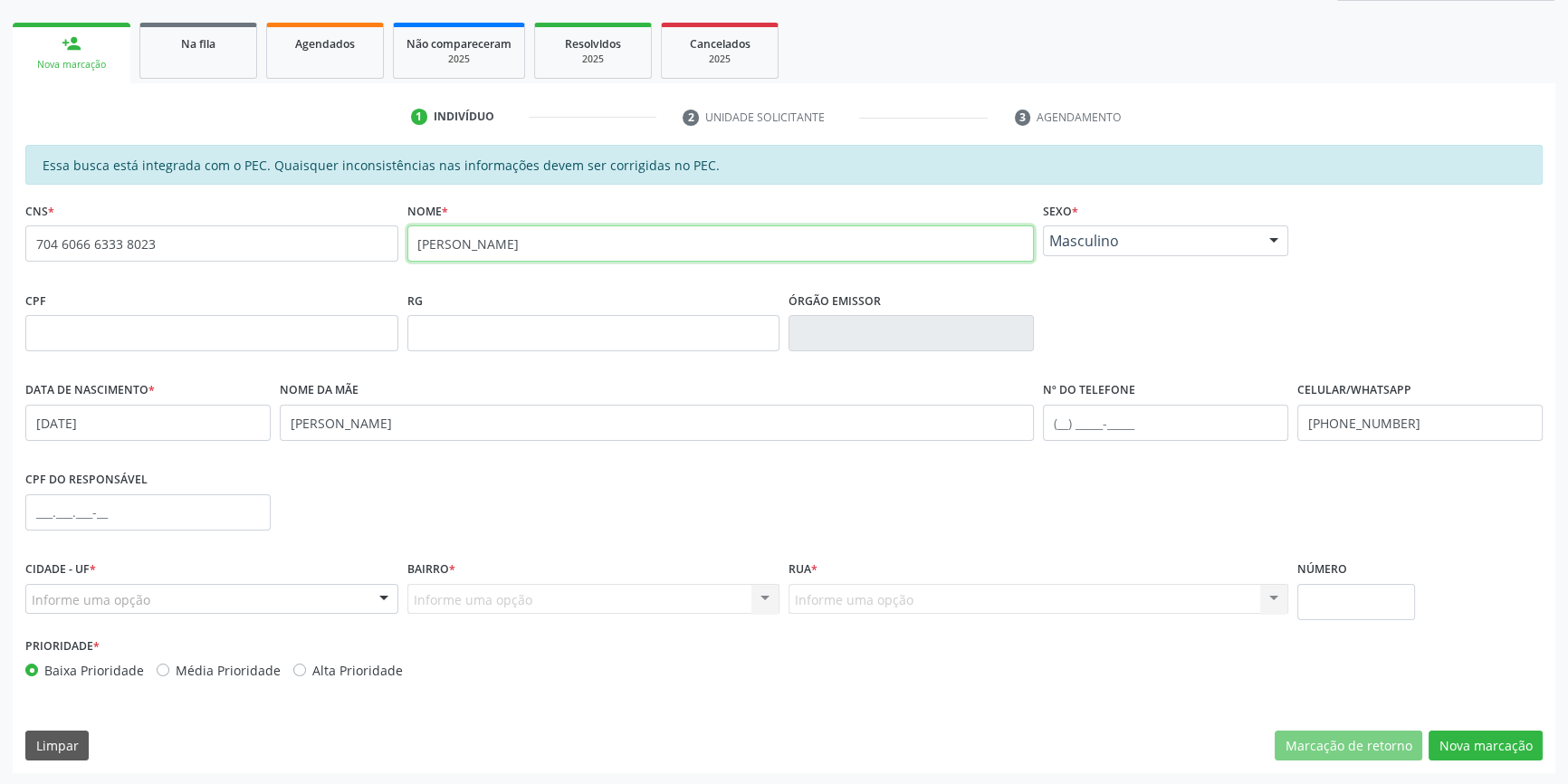
drag, startPoint x: 564, startPoint y: 254, endPoint x: 383, endPoint y: 244, distance: 181.3
click at [383, 244] on div "CNS * 704 6066 6333 8023 none Nome * Luíz José da Silva Sexo * Masculino Mascul…" at bounding box center [783, 243] width 1526 height 90
paste input "Rilary Maria"
type input "Rilary Maria da Silva"
click at [1171, 231] on span "Masculino" at bounding box center [1149, 240] width 201 height 18
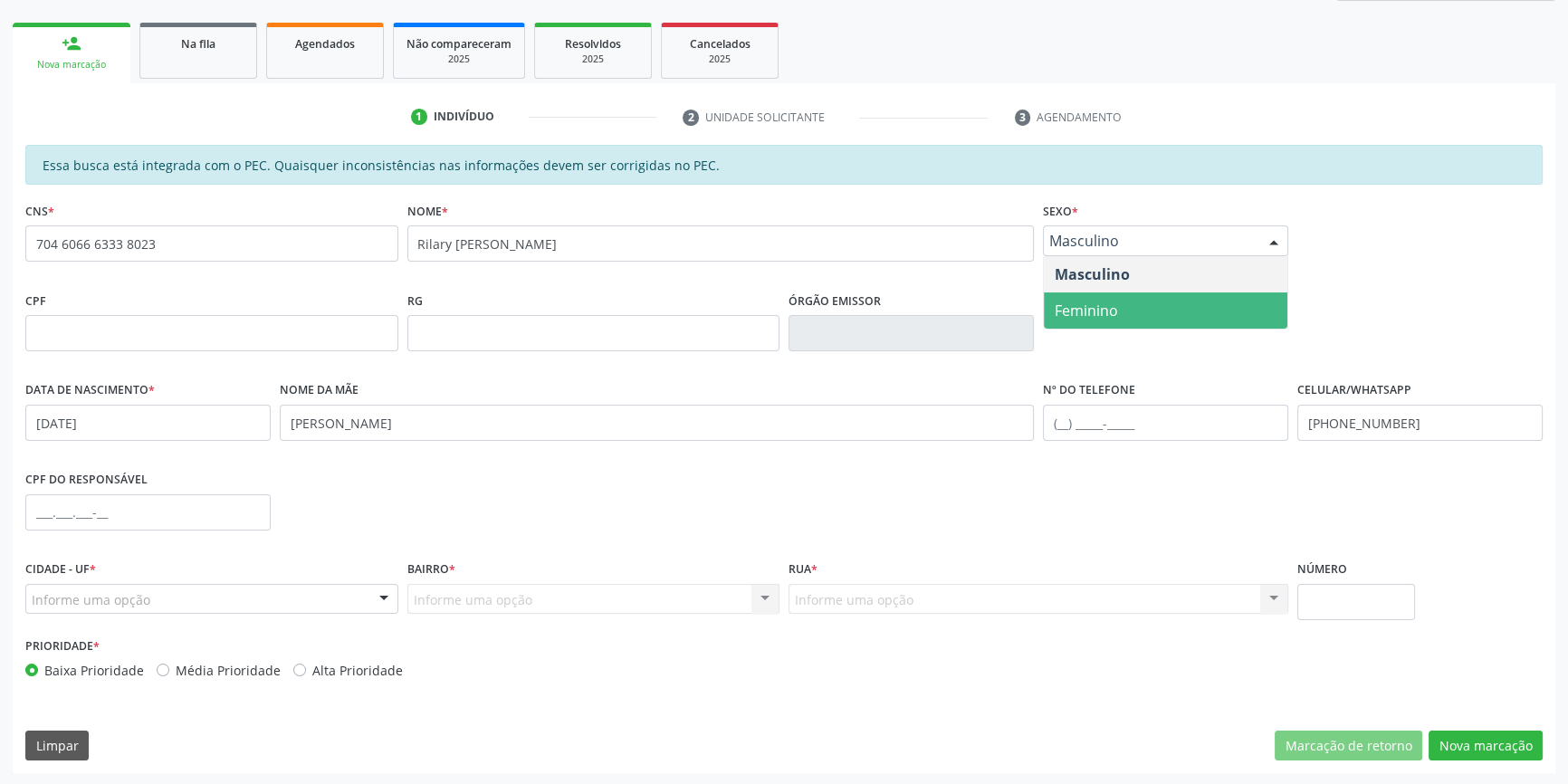
click at [1147, 296] on span "Feminino" at bounding box center [1165, 310] width 244 height 37
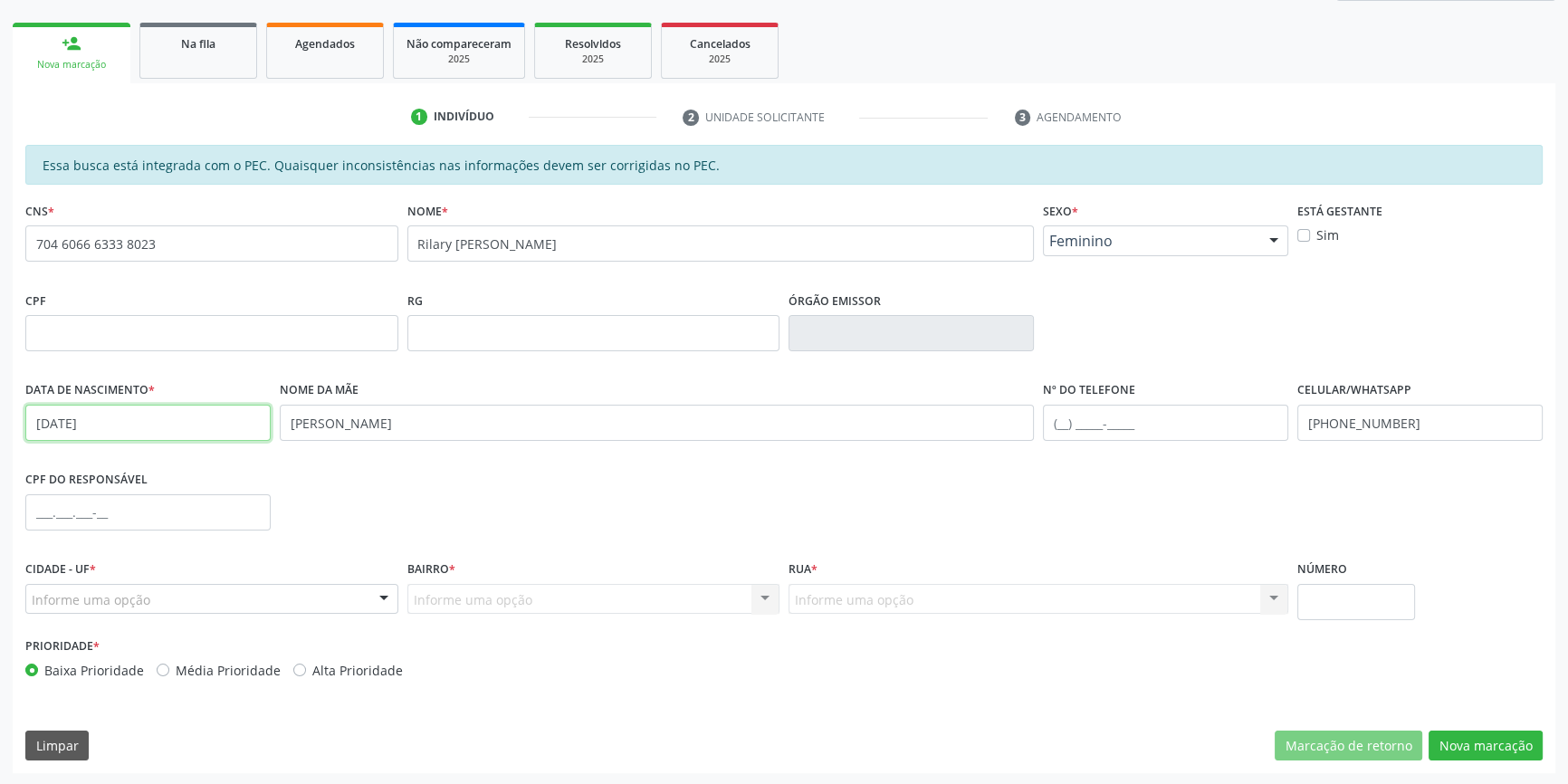
drag, startPoint x: 183, startPoint y: 413, endPoint x: 0, endPoint y: 389, distance: 184.6
click at [0, 389] on div "Acompanhamento Acompanhe a situação das marcações correntes e finalizadas Relat…" at bounding box center [784, 318] width 1568 height 934
type input "31/01/2001"
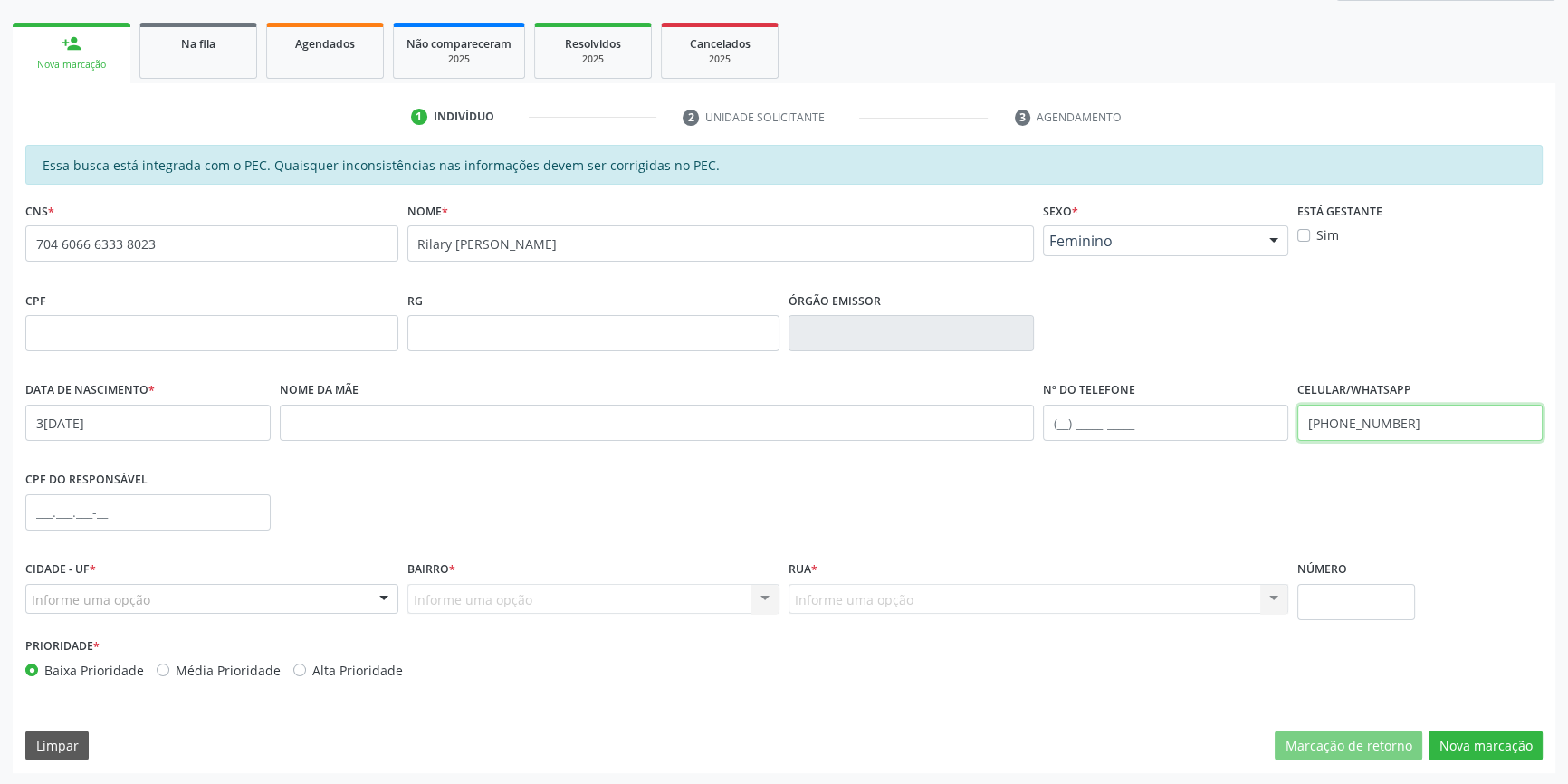
type input "(87) 9939-8908"
click at [253, 616] on div "Cidade - UF * Informe uma opção Afrânio - PE Nenhum resultado encontrado para: …" at bounding box center [212, 594] width 382 height 77
click at [254, 610] on div "Informe uma opção" at bounding box center [212, 599] width 373 height 31
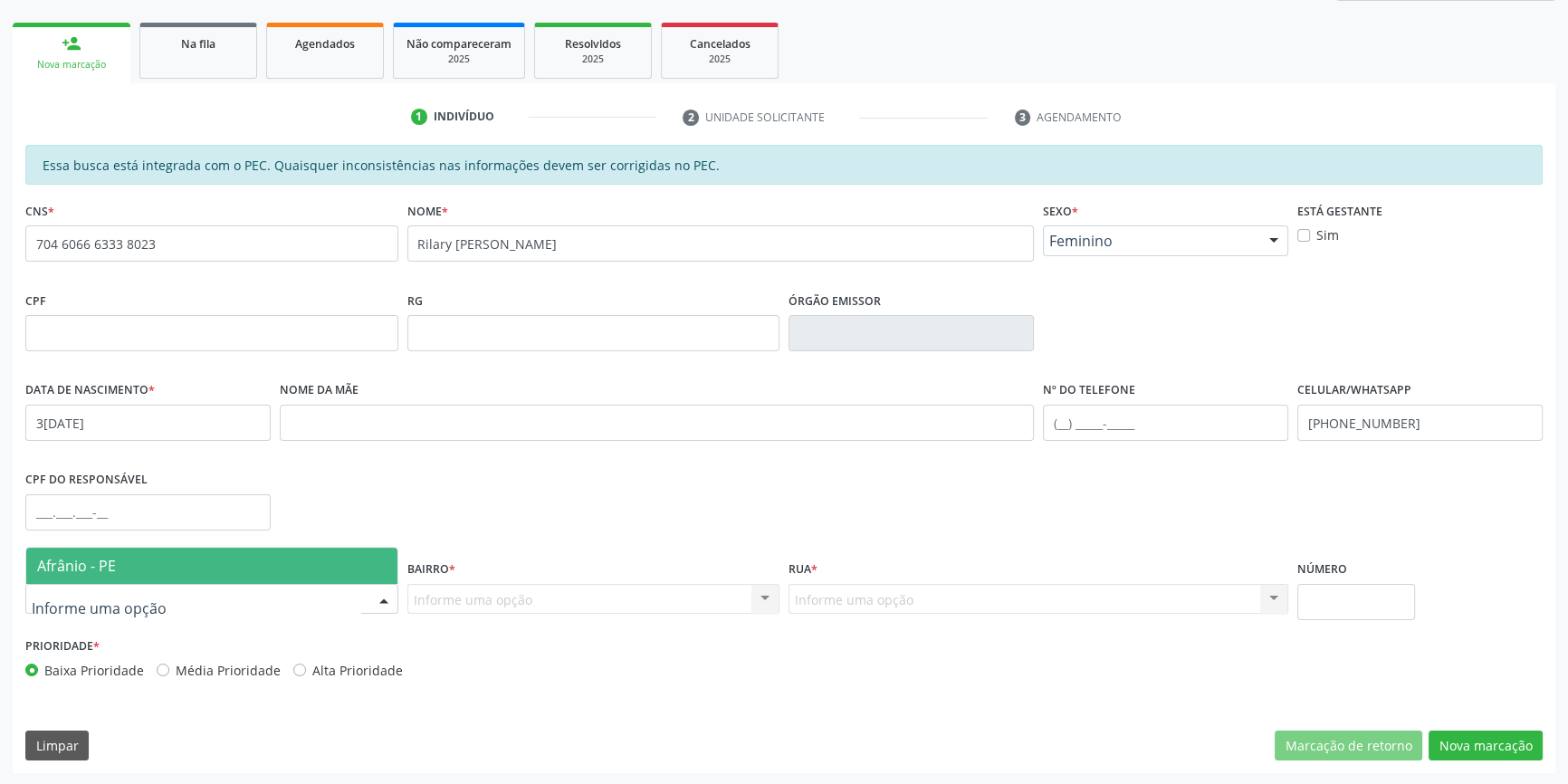
click at [196, 561] on span "Afrânio - PE" at bounding box center [212, 566] width 371 height 37
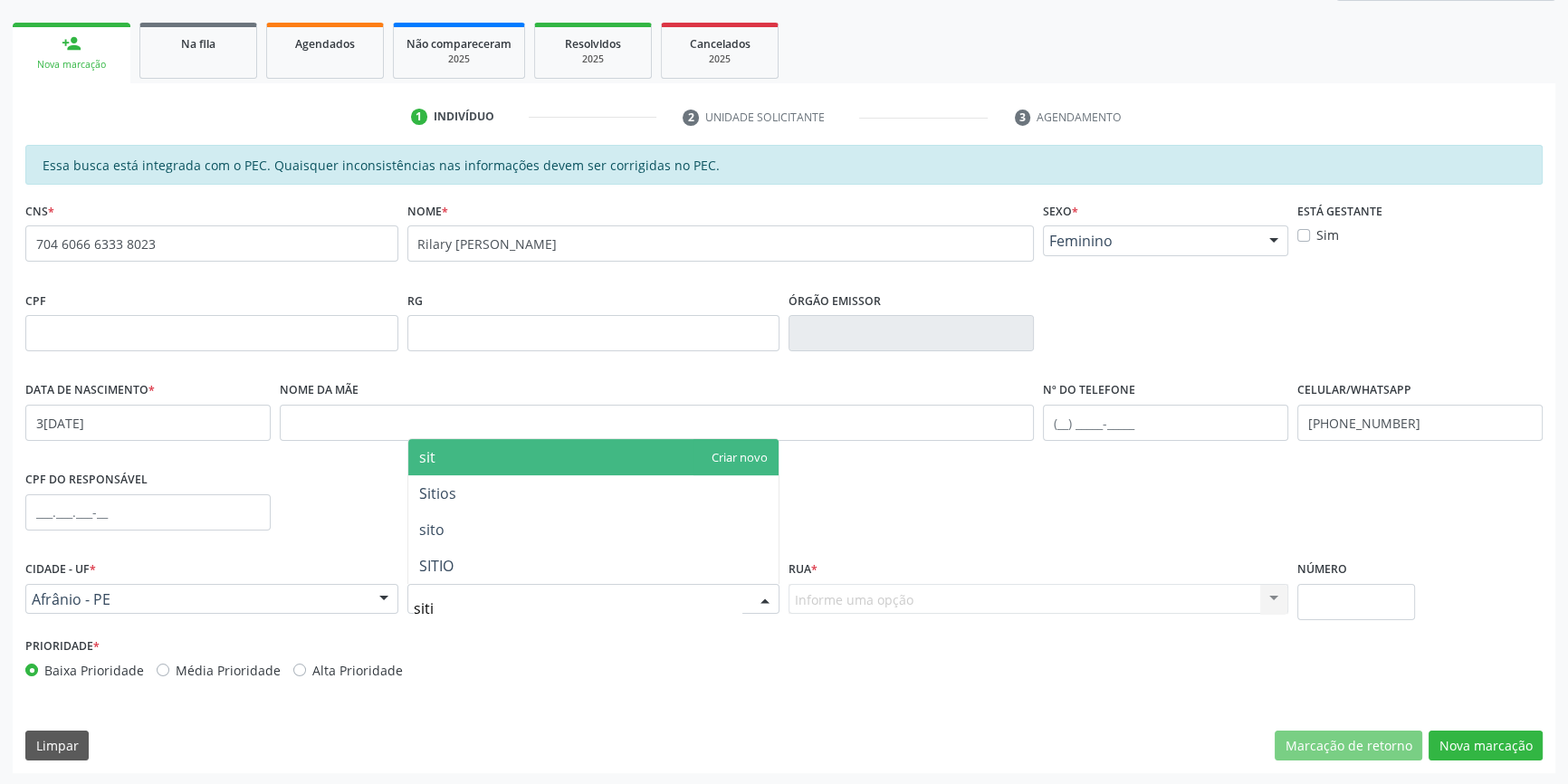
type input "sitio"
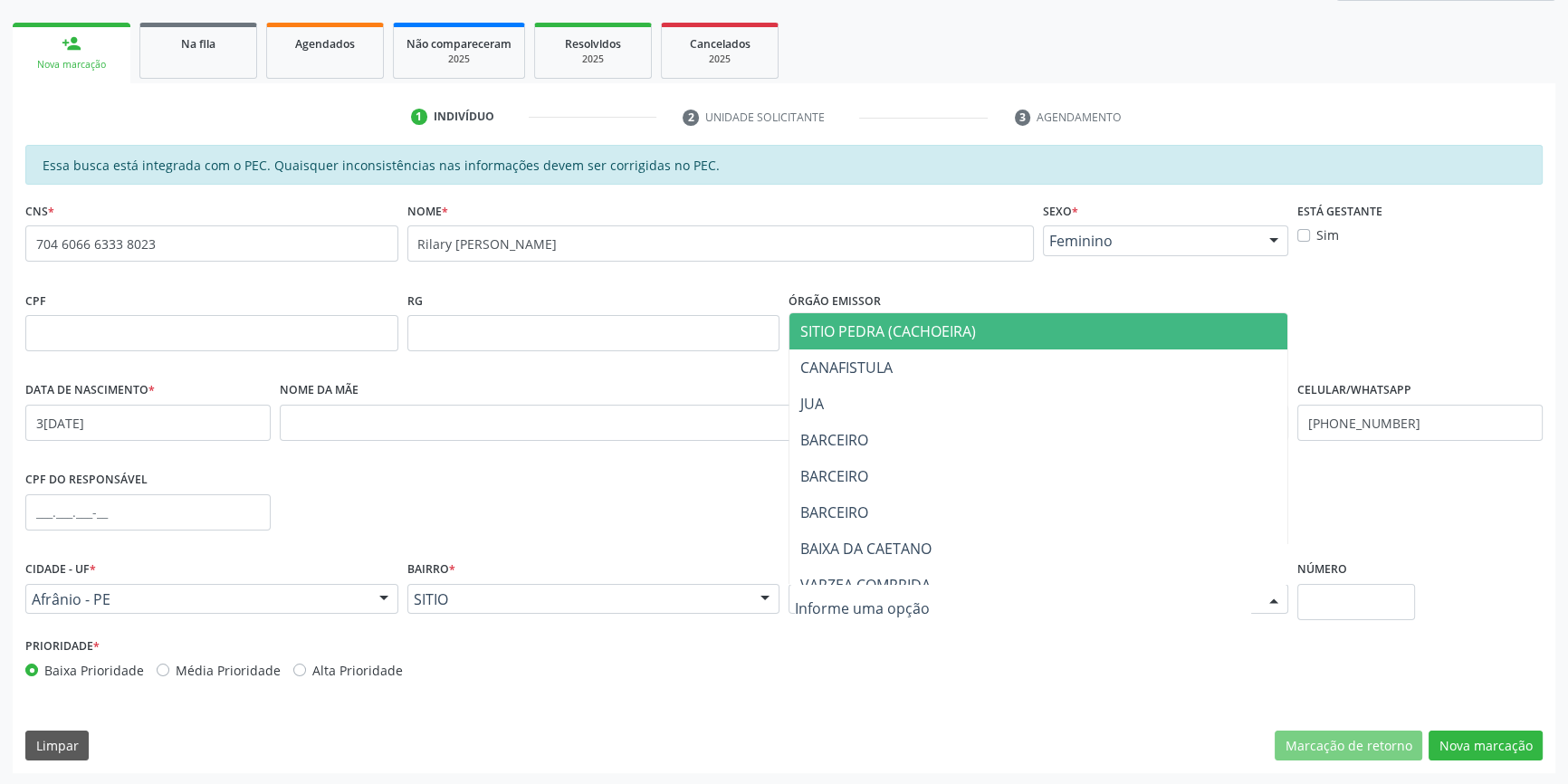
click at [922, 594] on div at bounding box center [1038, 599] width 499 height 31
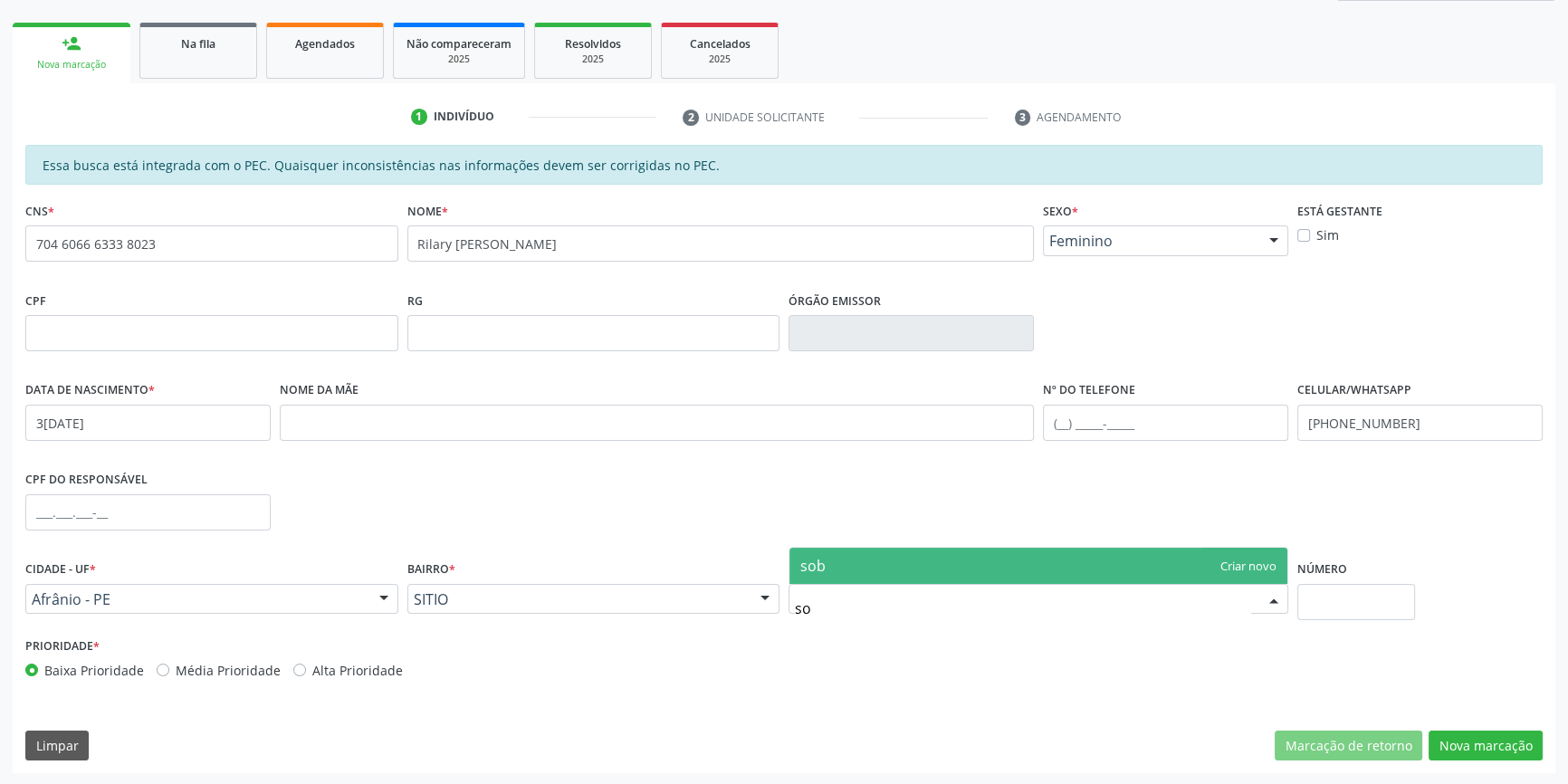
type input "s"
type input "SOBRADINHO"
click at [836, 556] on span "SOBRADINHO" at bounding box center [847, 565] width 94 height 20
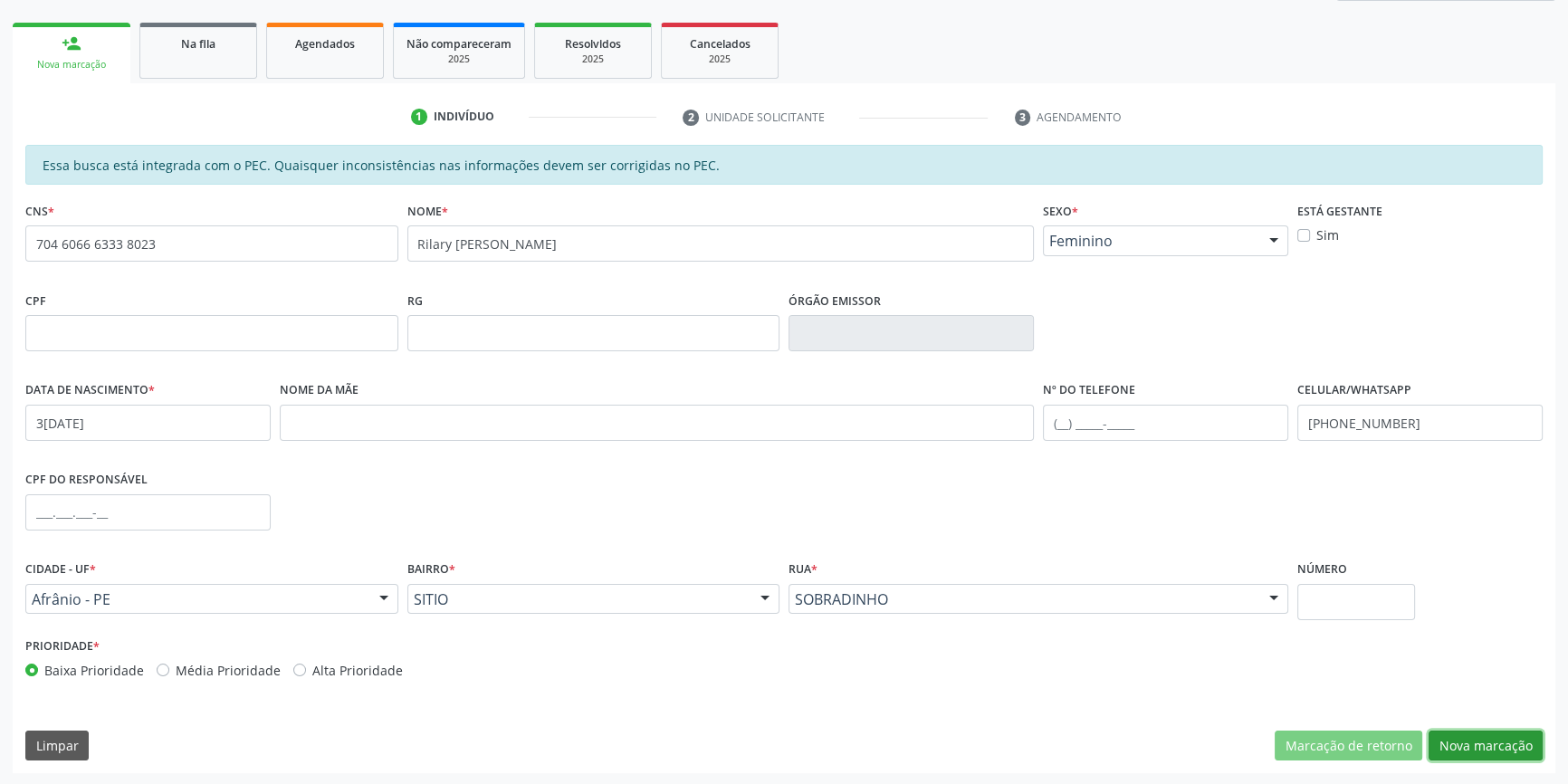
click at [1455, 751] on button "Nova marcação" at bounding box center [1486, 746] width 114 height 31
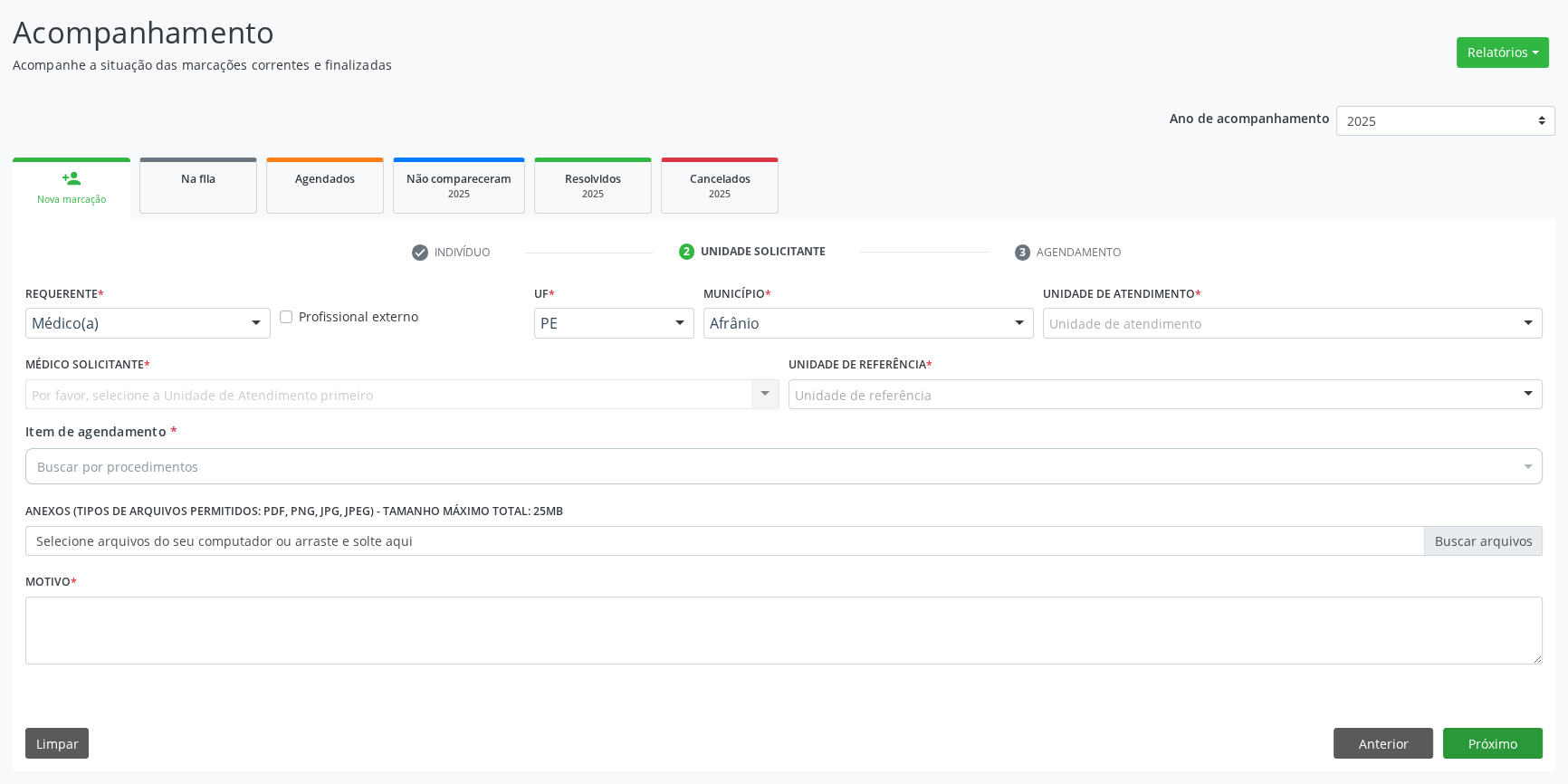
scroll to position [111, 0]
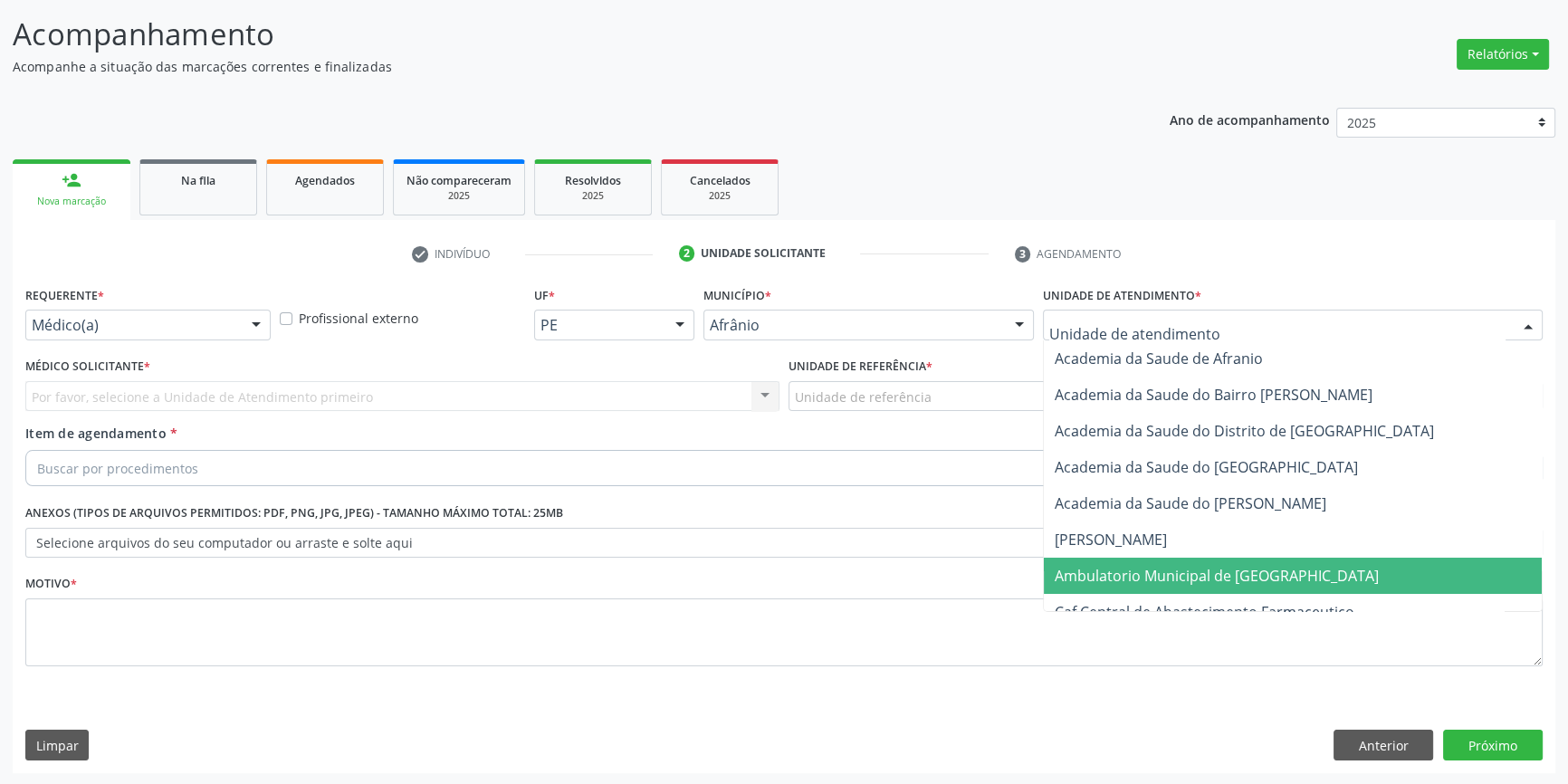
click at [1163, 568] on span "Ambulatorio Municipal de [GEOGRAPHIC_DATA]" at bounding box center [1217, 575] width 324 height 20
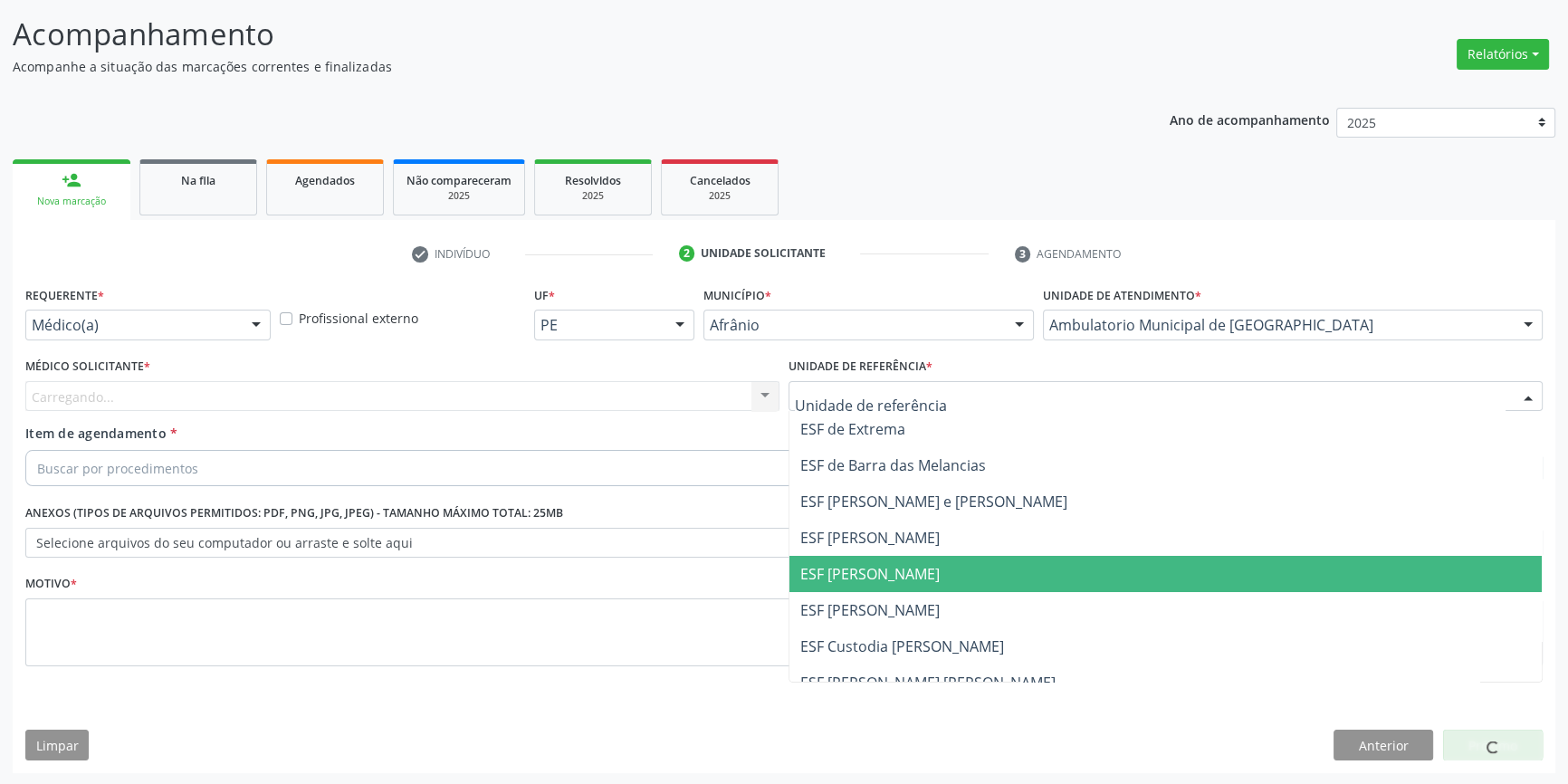
click at [895, 595] on span "ESF [PERSON_NAME]" at bounding box center [1165, 610] width 752 height 37
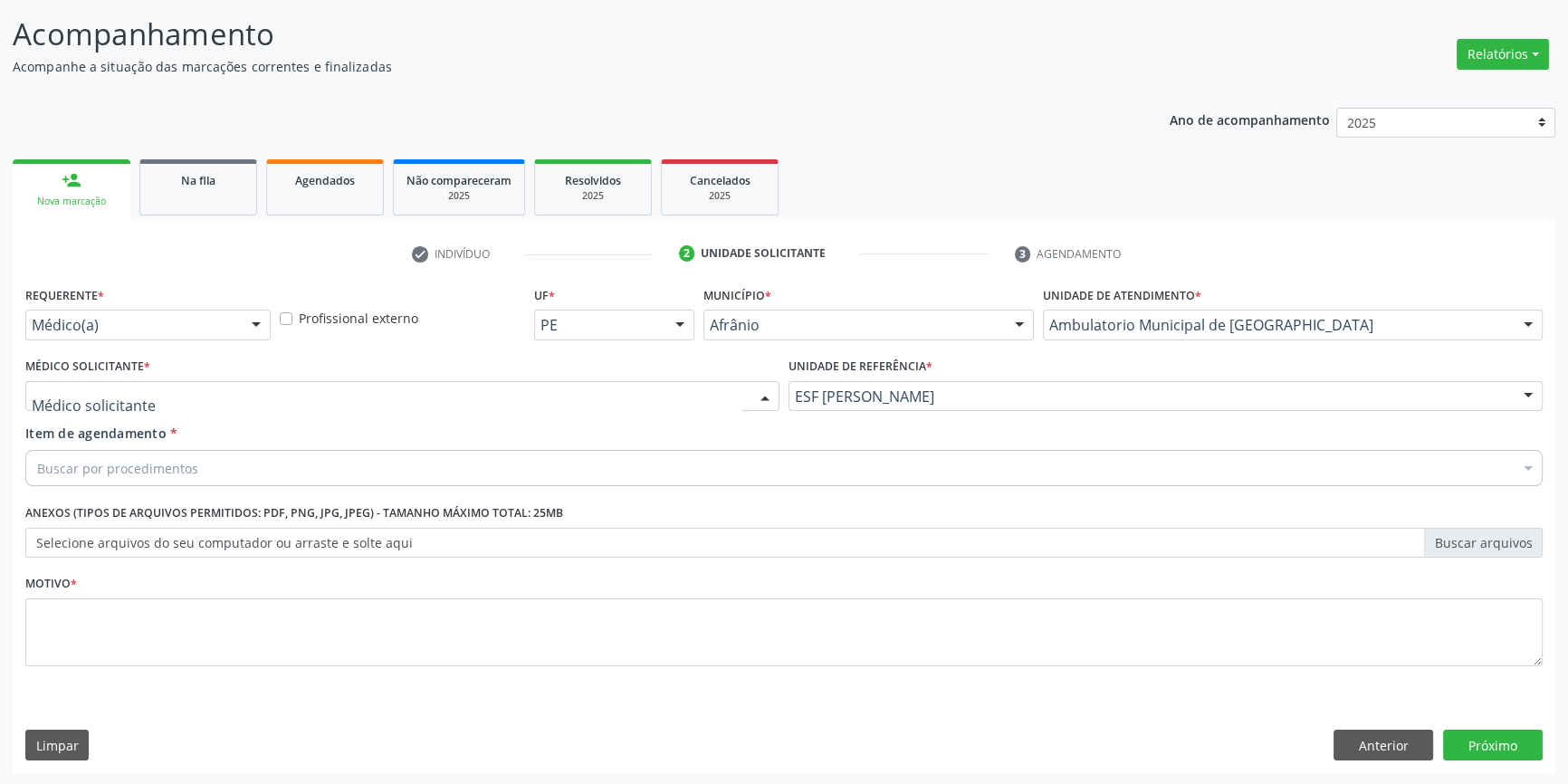
click at [532, 399] on div at bounding box center [402, 396] width 754 height 31
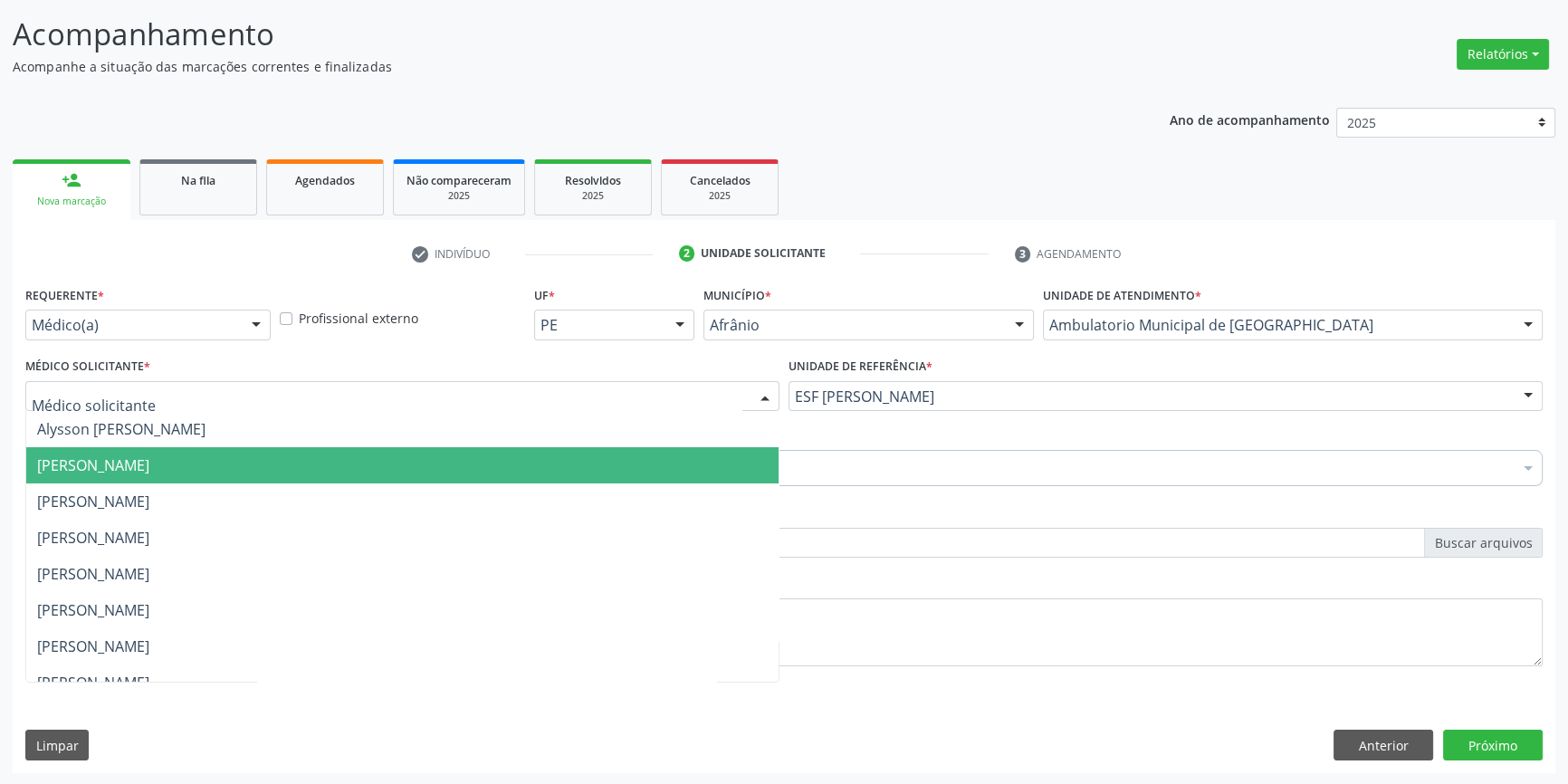
click at [255, 462] on span "Bruno Saraiva Bezerra Medrado" at bounding box center [402, 465] width 752 height 37
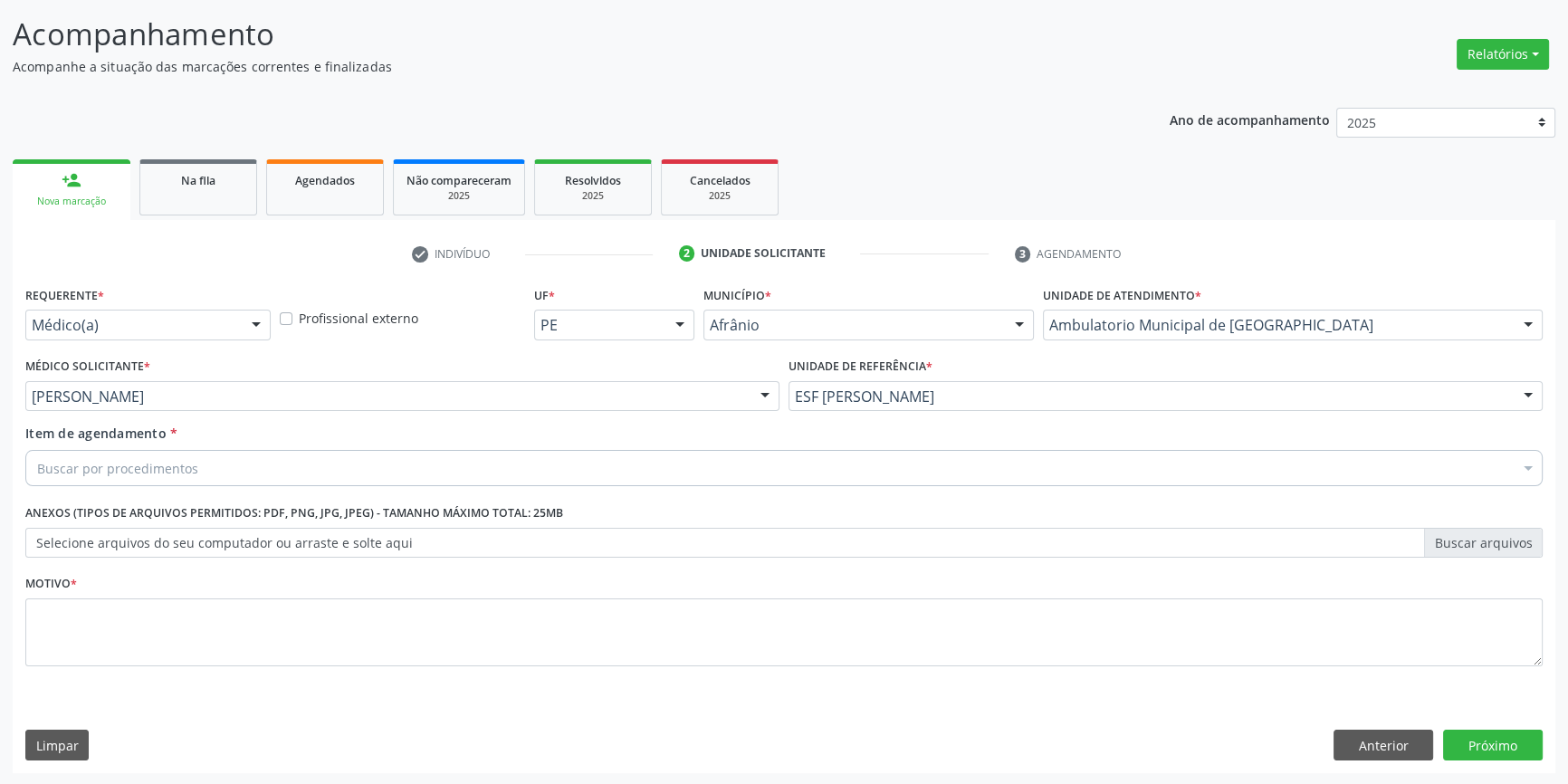
click at [231, 459] on div "Buscar por procedimentos" at bounding box center [784, 467] width 1517 height 37
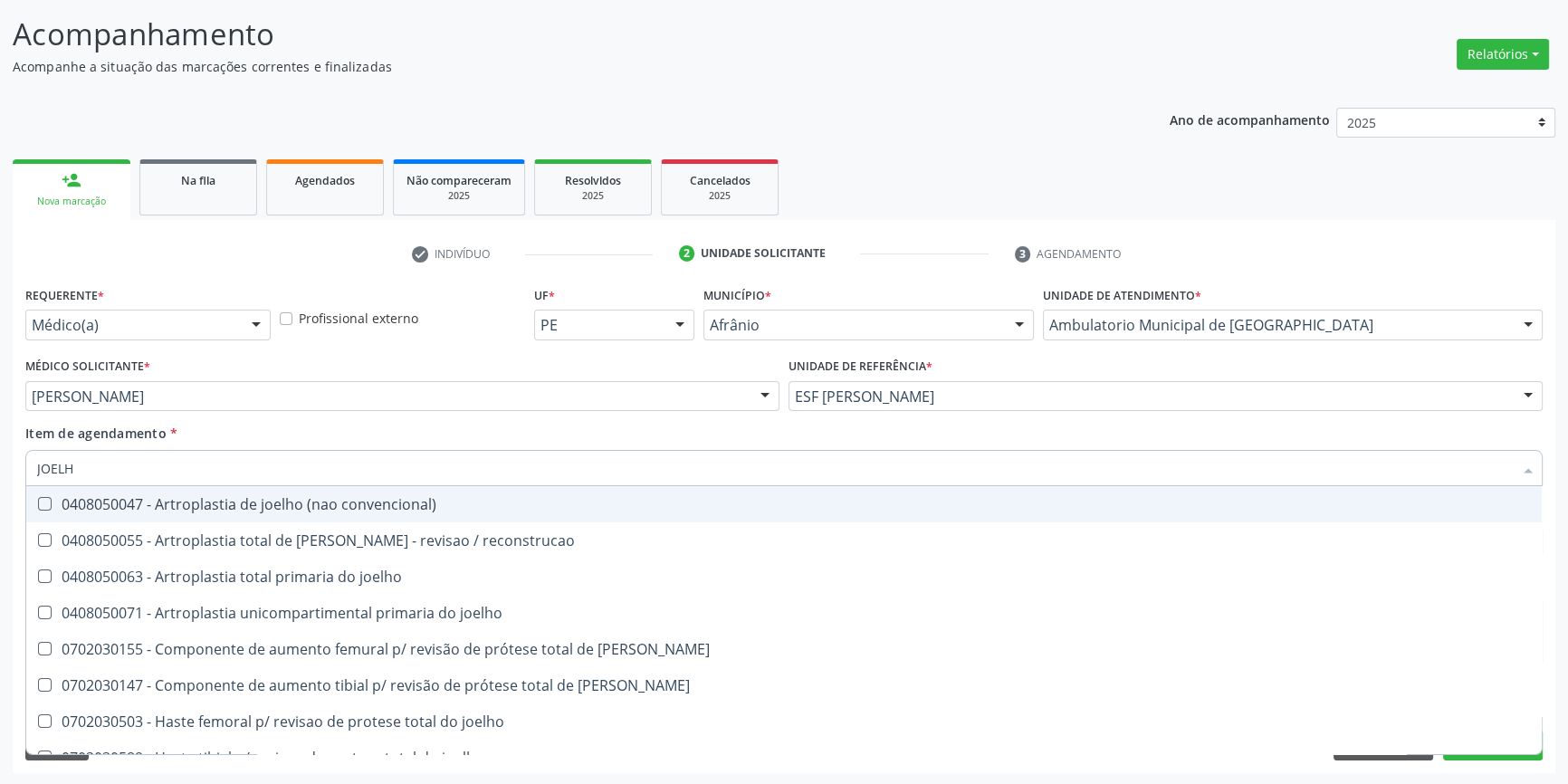
type input "JOELHO"
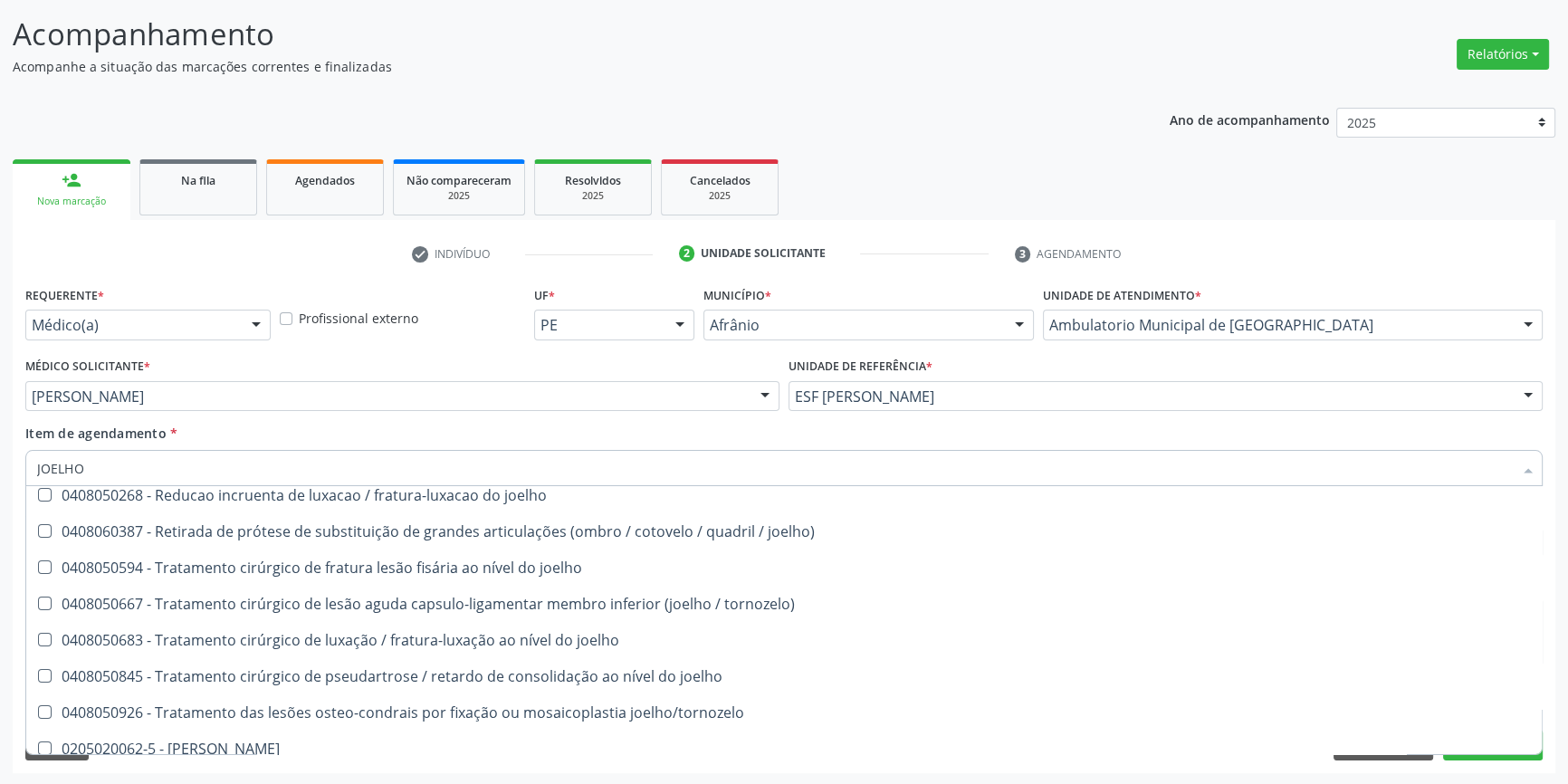
scroll to position [781, 0]
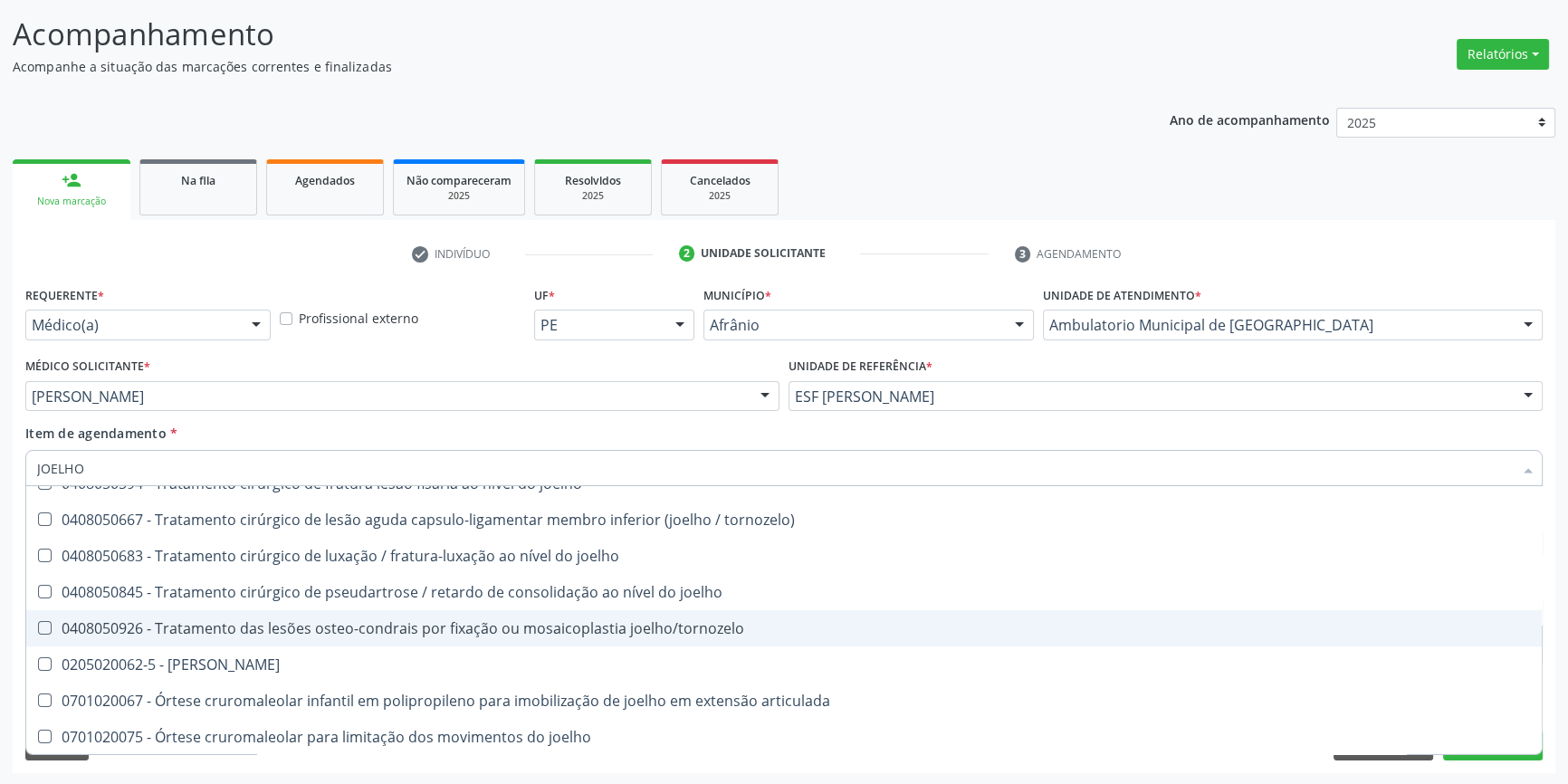
click at [233, 652] on span "0205020062-5 - Usg Joelho" at bounding box center [784, 664] width 1516 height 37
checkbox Joelho "true"
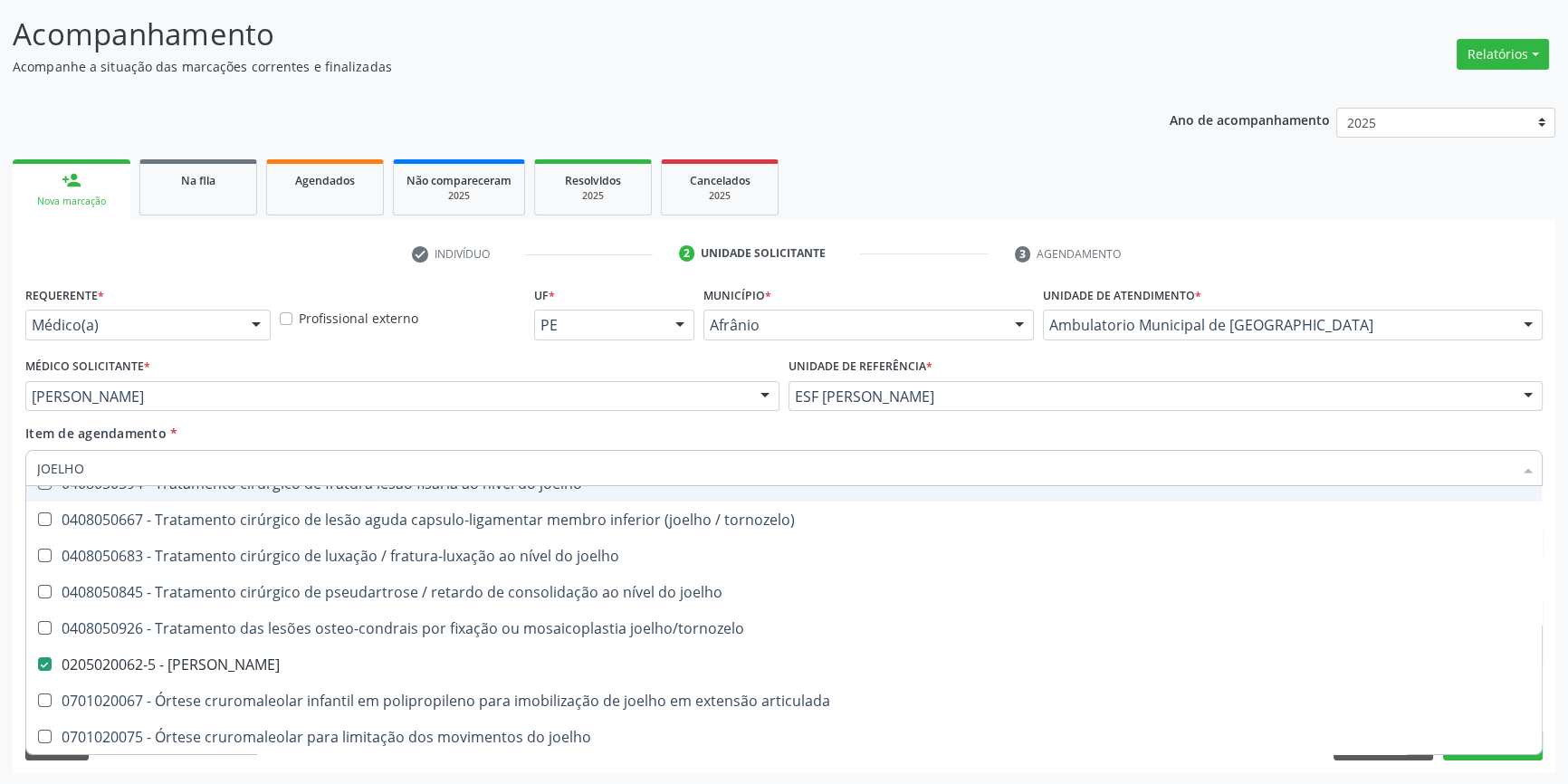
click at [298, 450] on input "JOELHO" at bounding box center [775, 467] width 1475 height 37
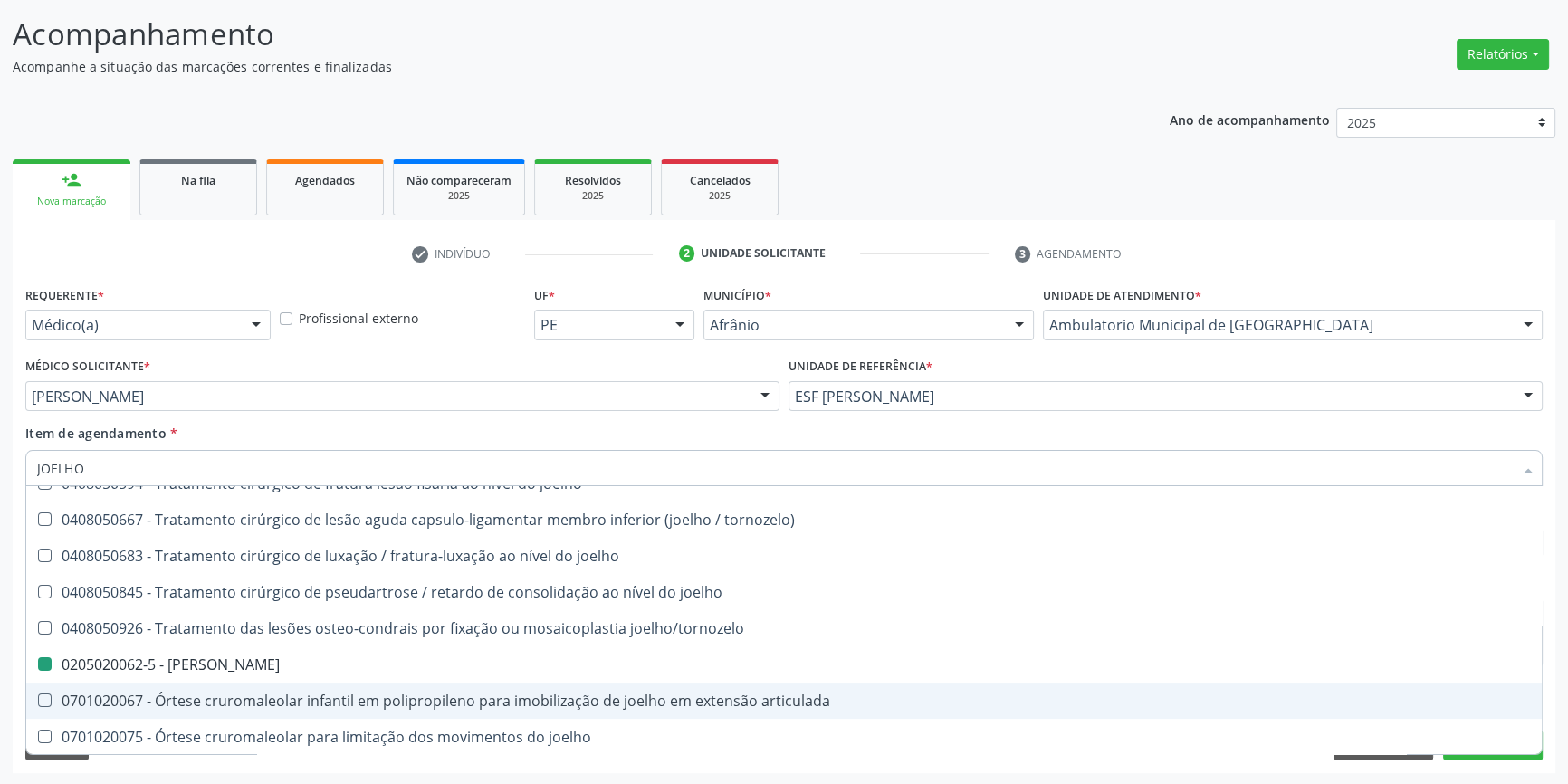
click at [0, 646] on div "Acompanhamento Acompanhe a situação das marcações correntes e finalizadas Relat…" at bounding box center [784, 386] width 1568 height 797
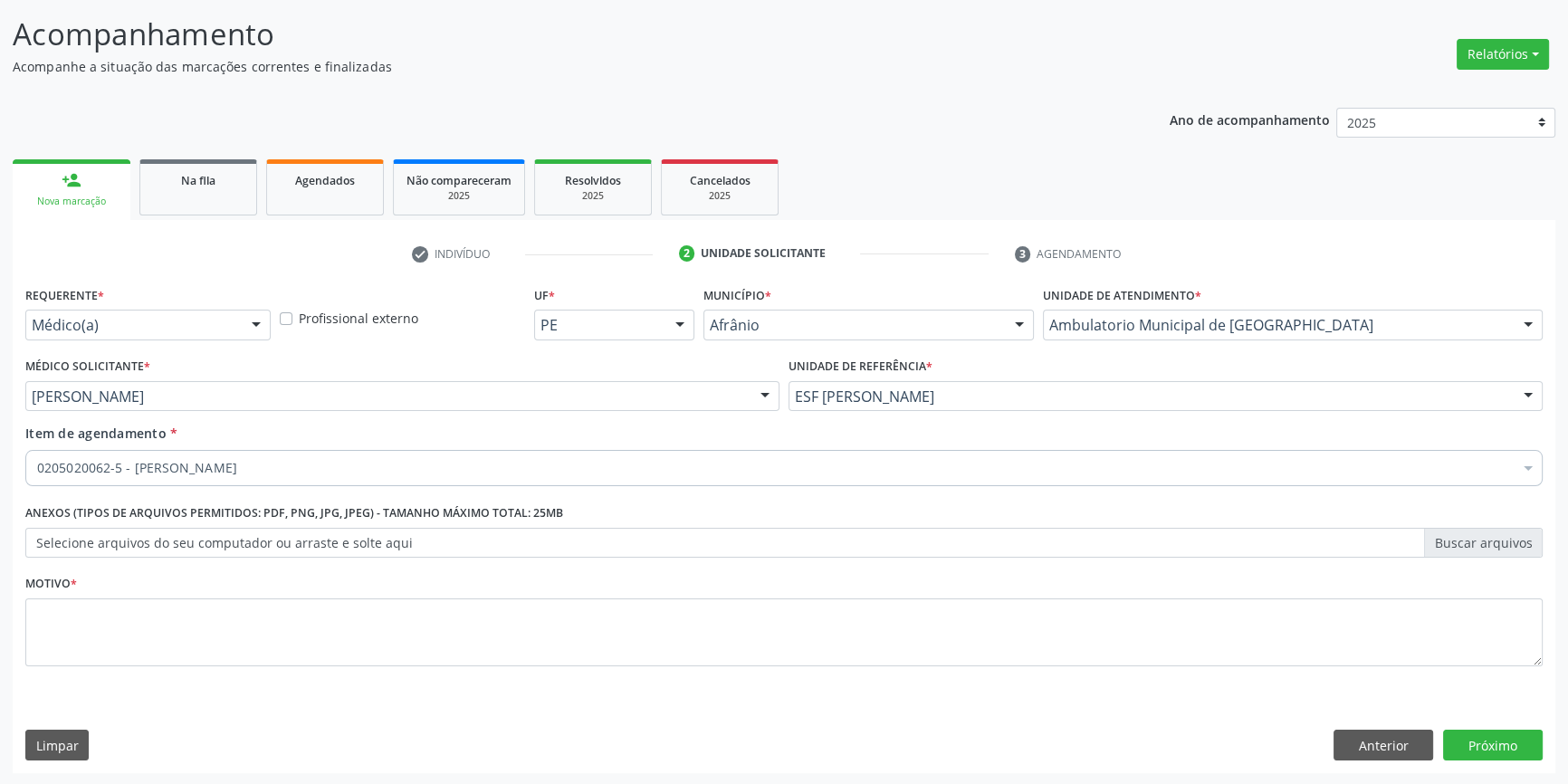
scroll to position [0, 0]
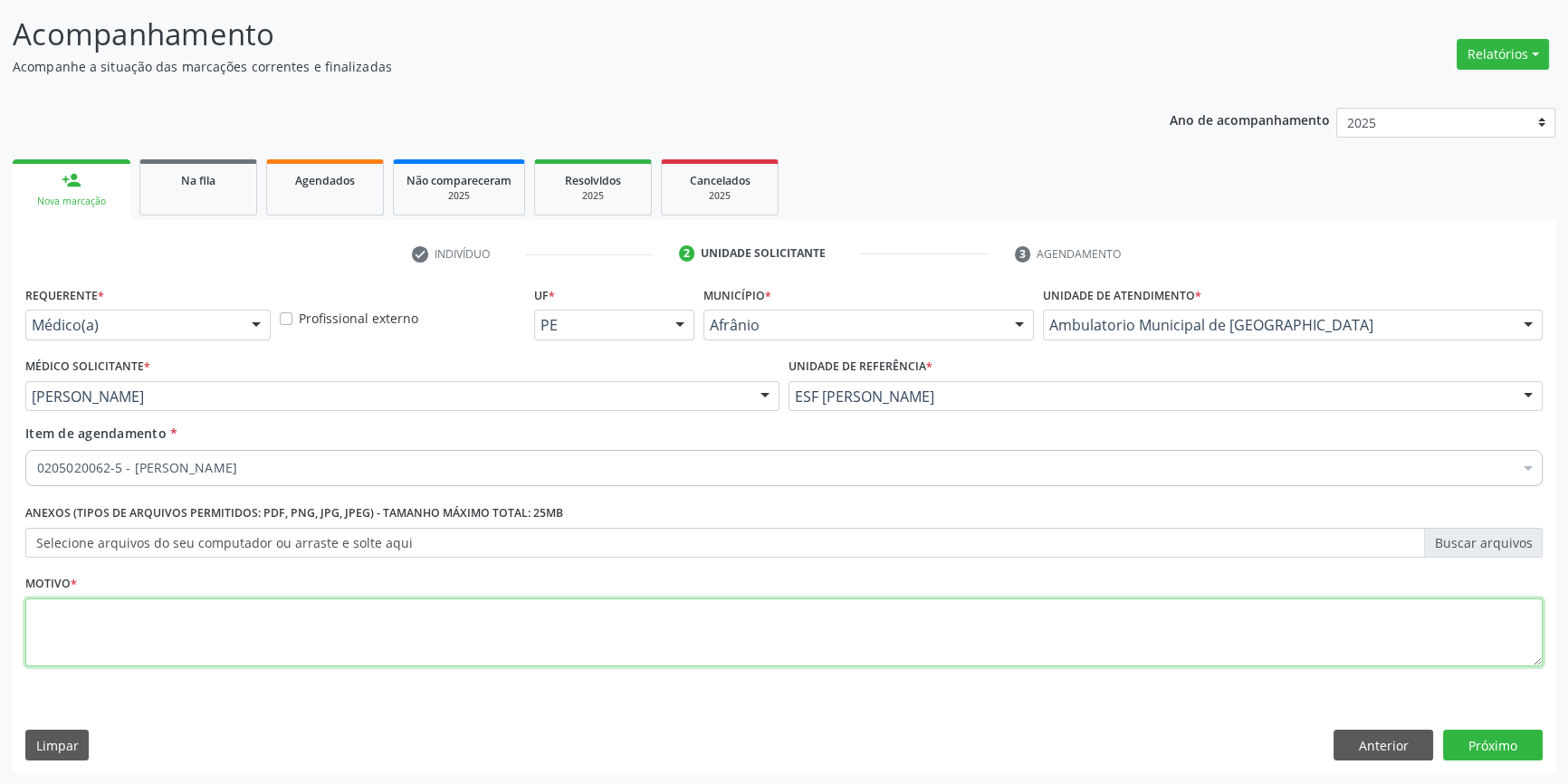
click at [87, 639] on textarea at bounding box center [784, 632] width 1517 height 68
type textarea "'"
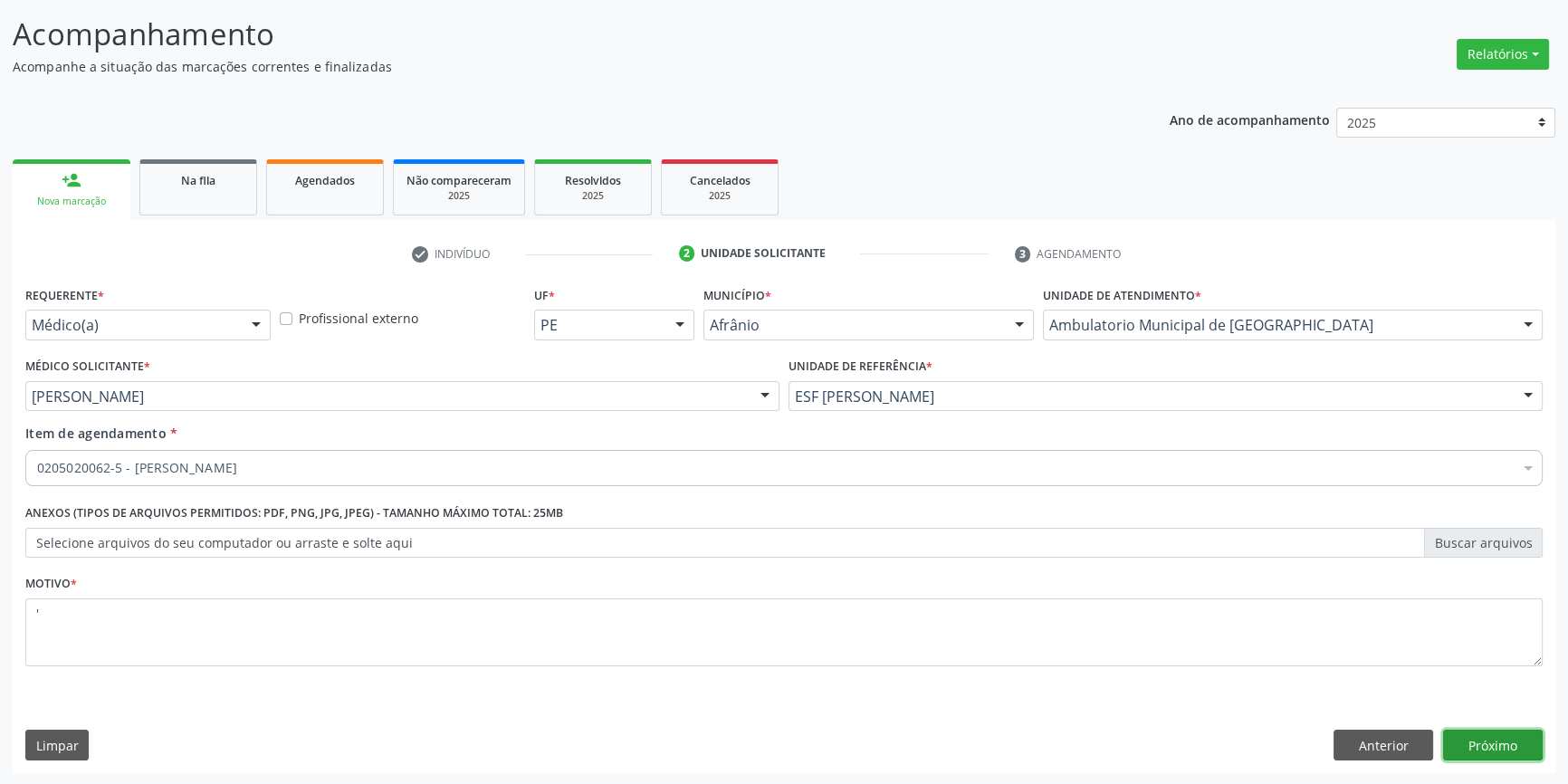
click at [1487, 733] on button "Próximo" at bounding box center [1492, 745] width 99 height 31
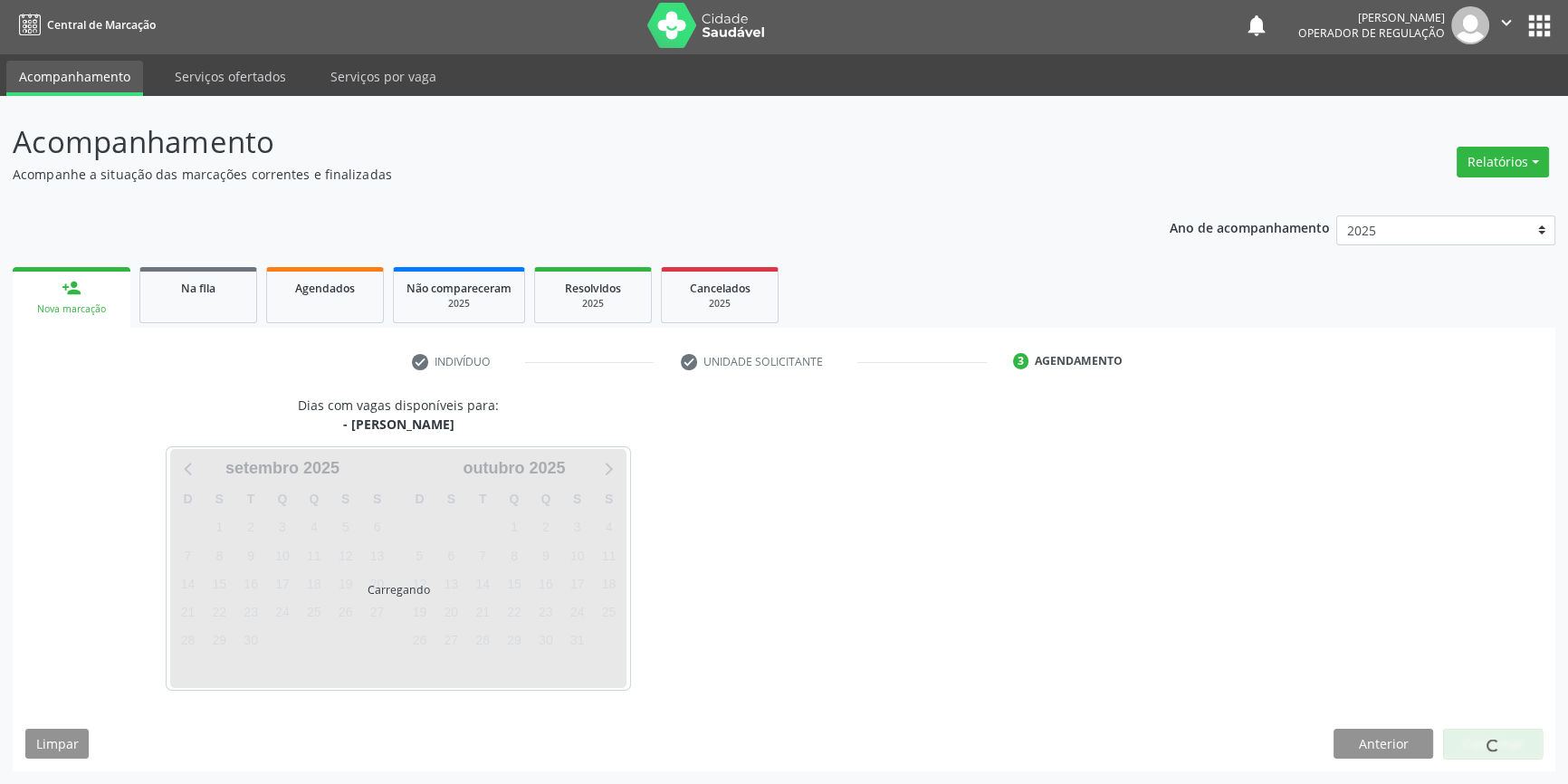
scroll to position [2, 0]
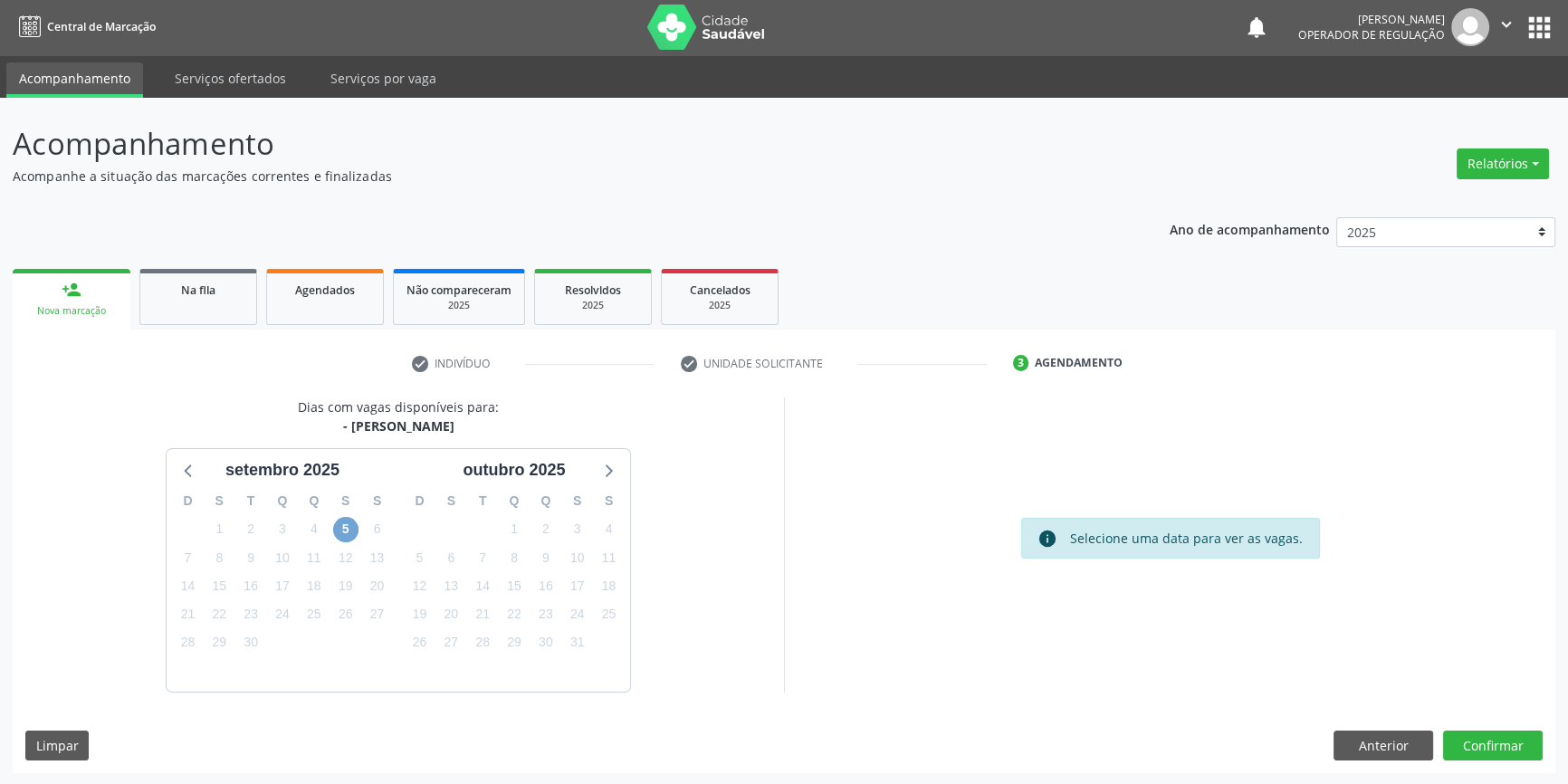
click at [351, 525] on span "5" at bounding box center [346, 529] width 25 height 25
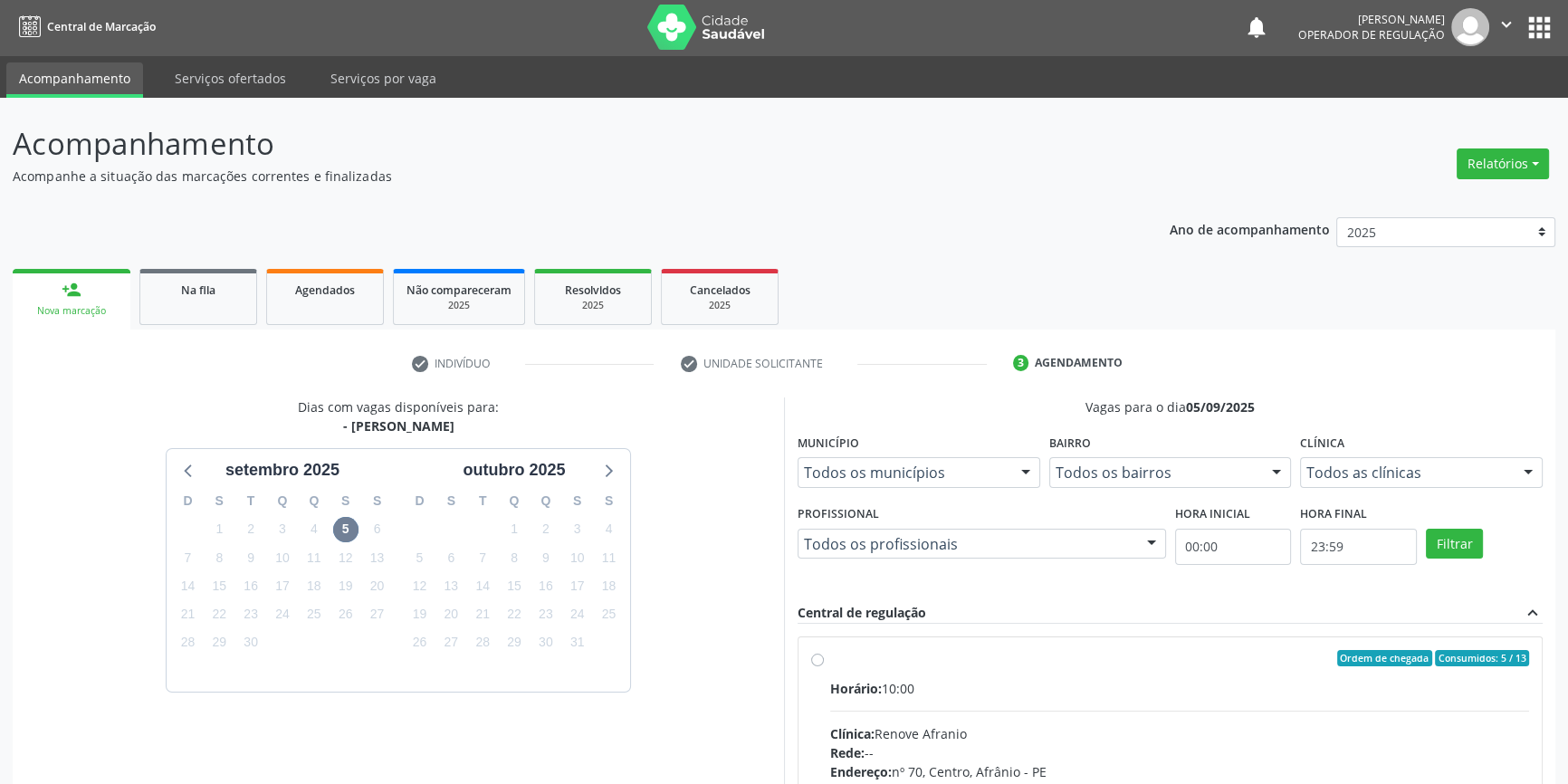
click at [830, 655] on label "Ordem de chegada Consumidos: 5 / 13 Horário: 10:00 Clínica: Renove Afranio Rede…" at bounding box center [1179, 789] width 699 height 278
click at [821, 655] on input "Ordem de chegada Consumidos: 5 / 13 Horário: 10:00 Clínica: Renove Afranio Rede…" at bounding box center [818, 658] width 13 height 16
radio input "true"
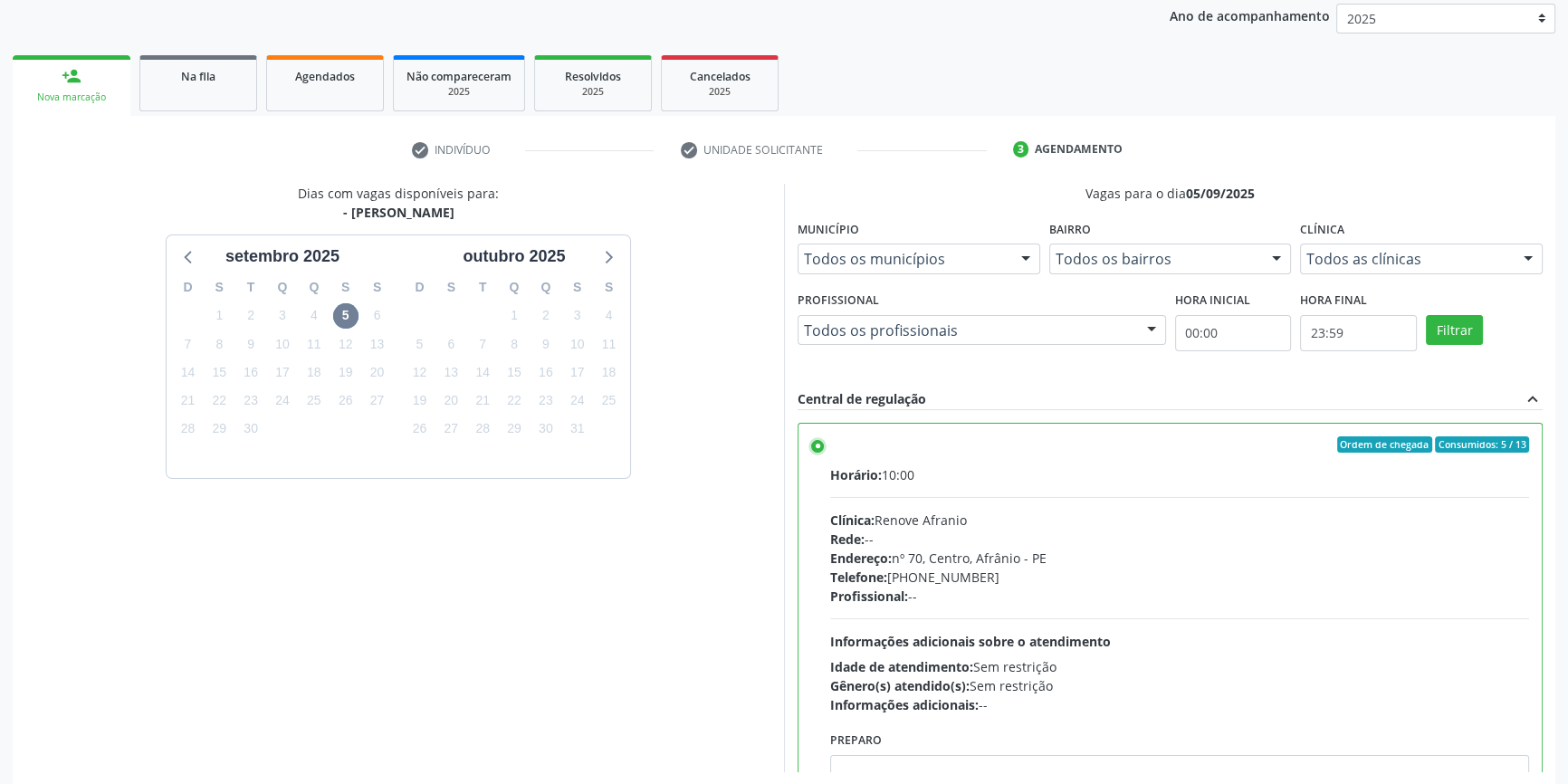
scroll to position [296, 0]
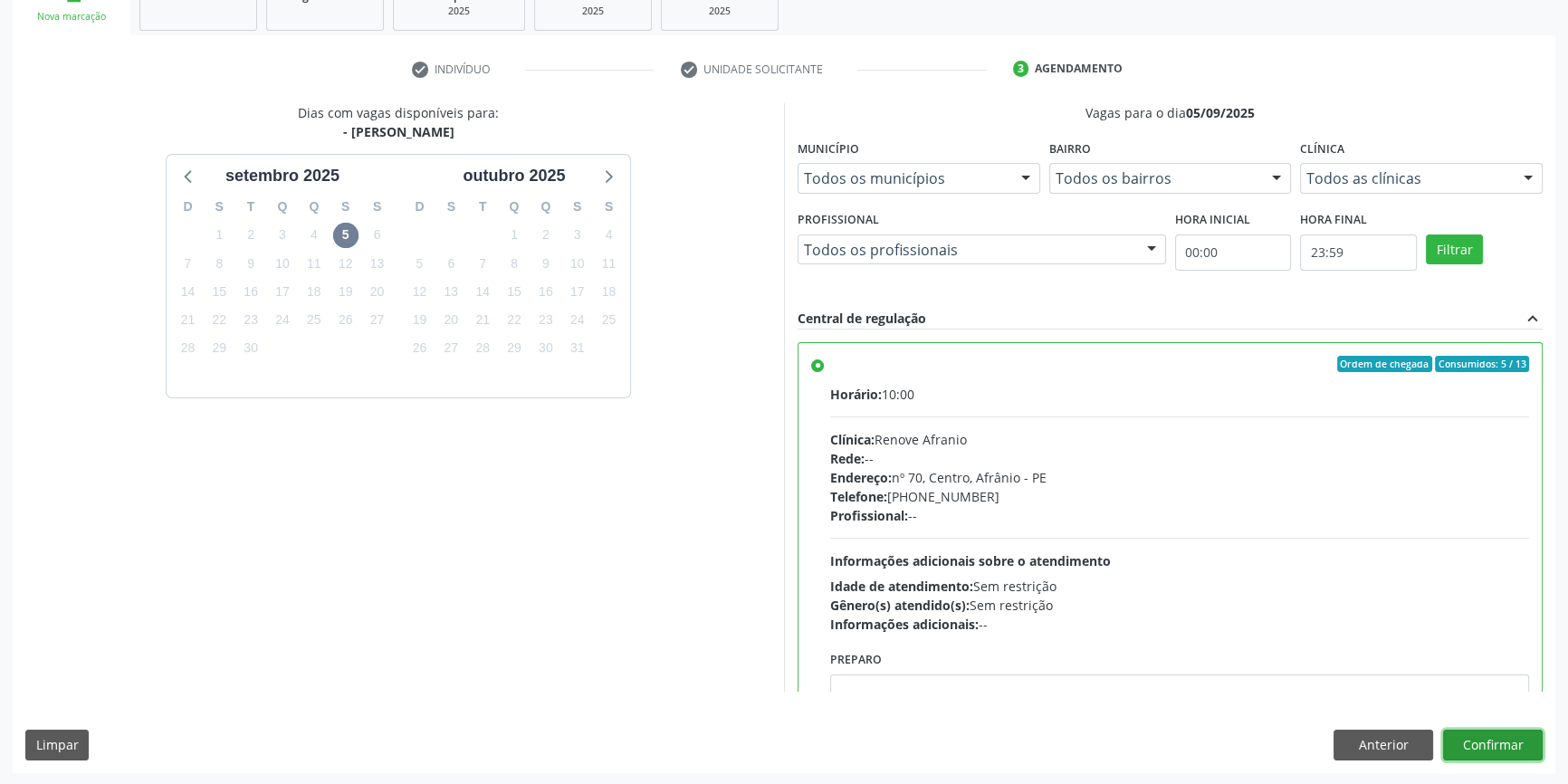
click at [1511, 732] on button "Confirmar" at bounding box center [1492, 745] width 99 height 31
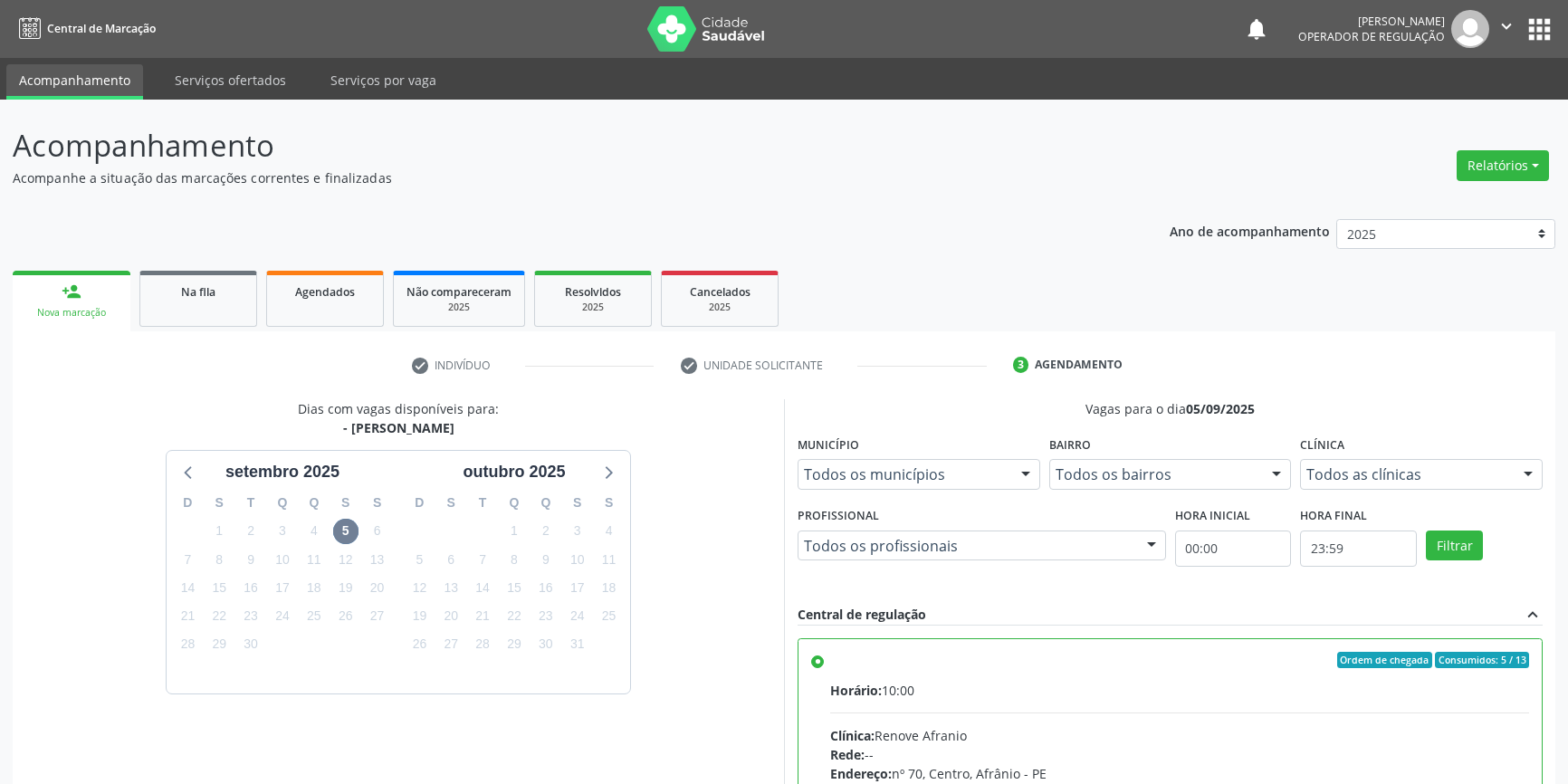
scroll to position [296, 0]
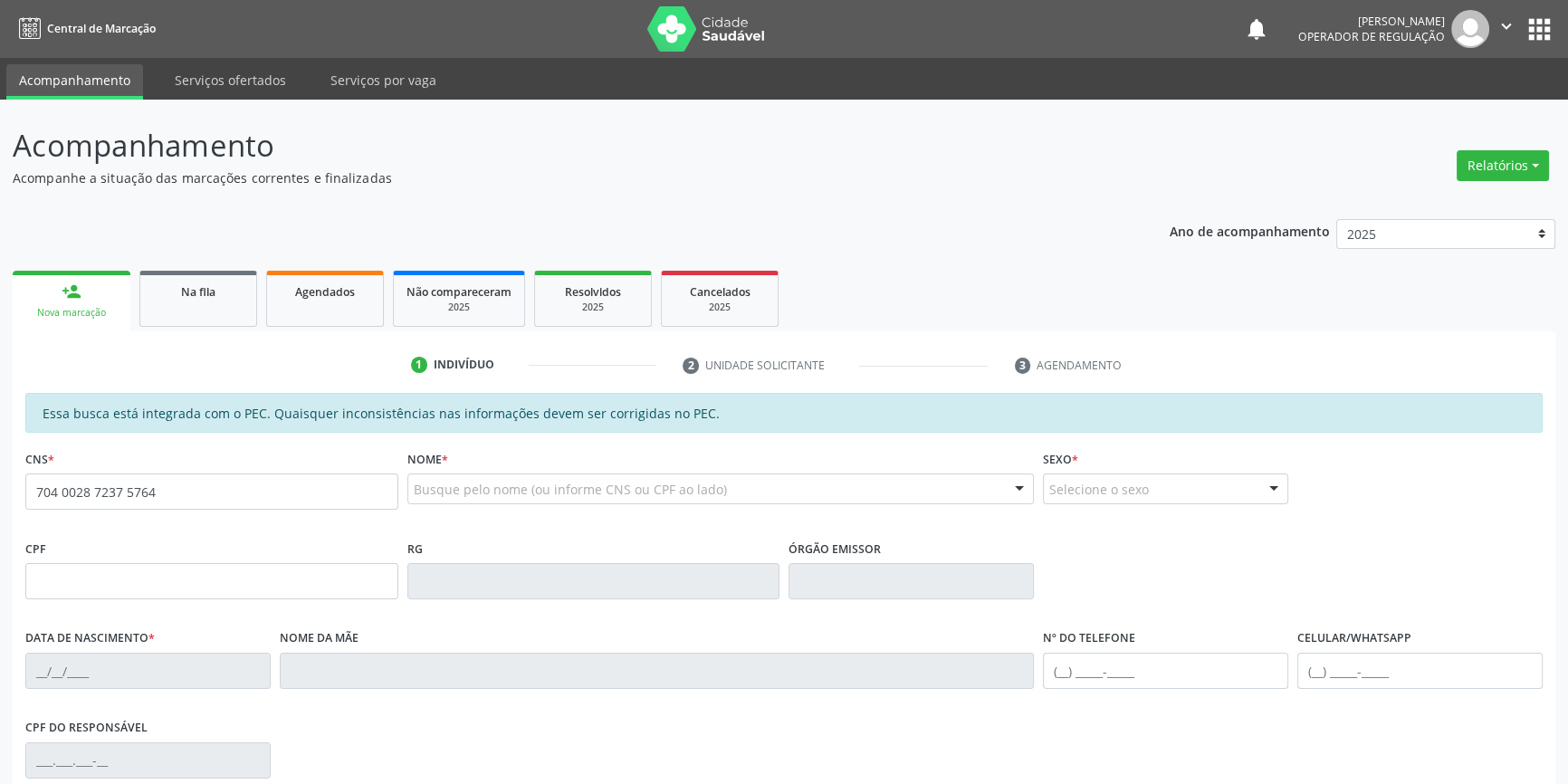
type input "704 0028 7237 5764"
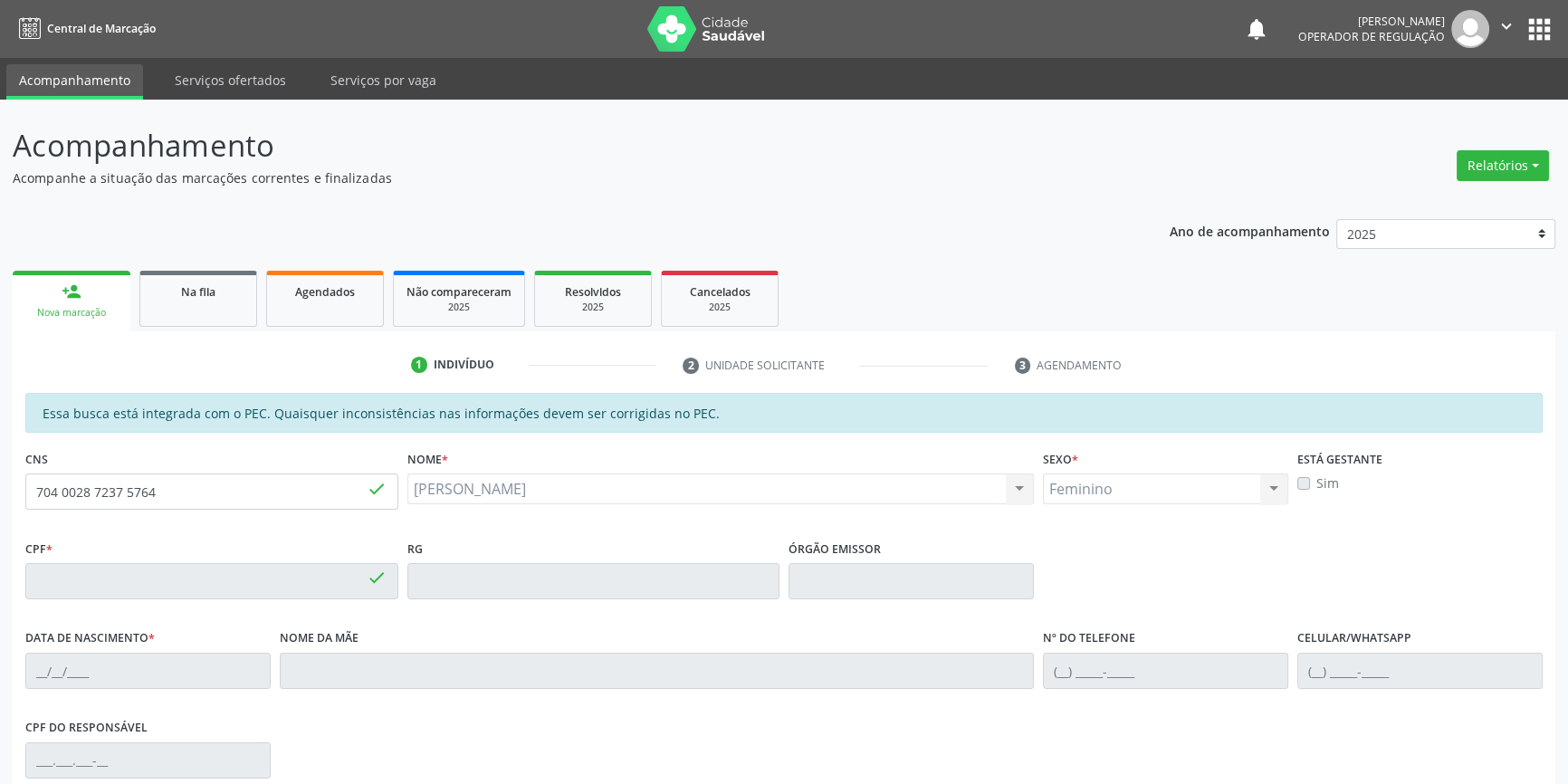
type input "457.432.074-53"
type input "03/09/1965"
type input "Rosa Angelica de Souza"
type input "(87) 3866-8550"
type input "(87) 98181-1617"
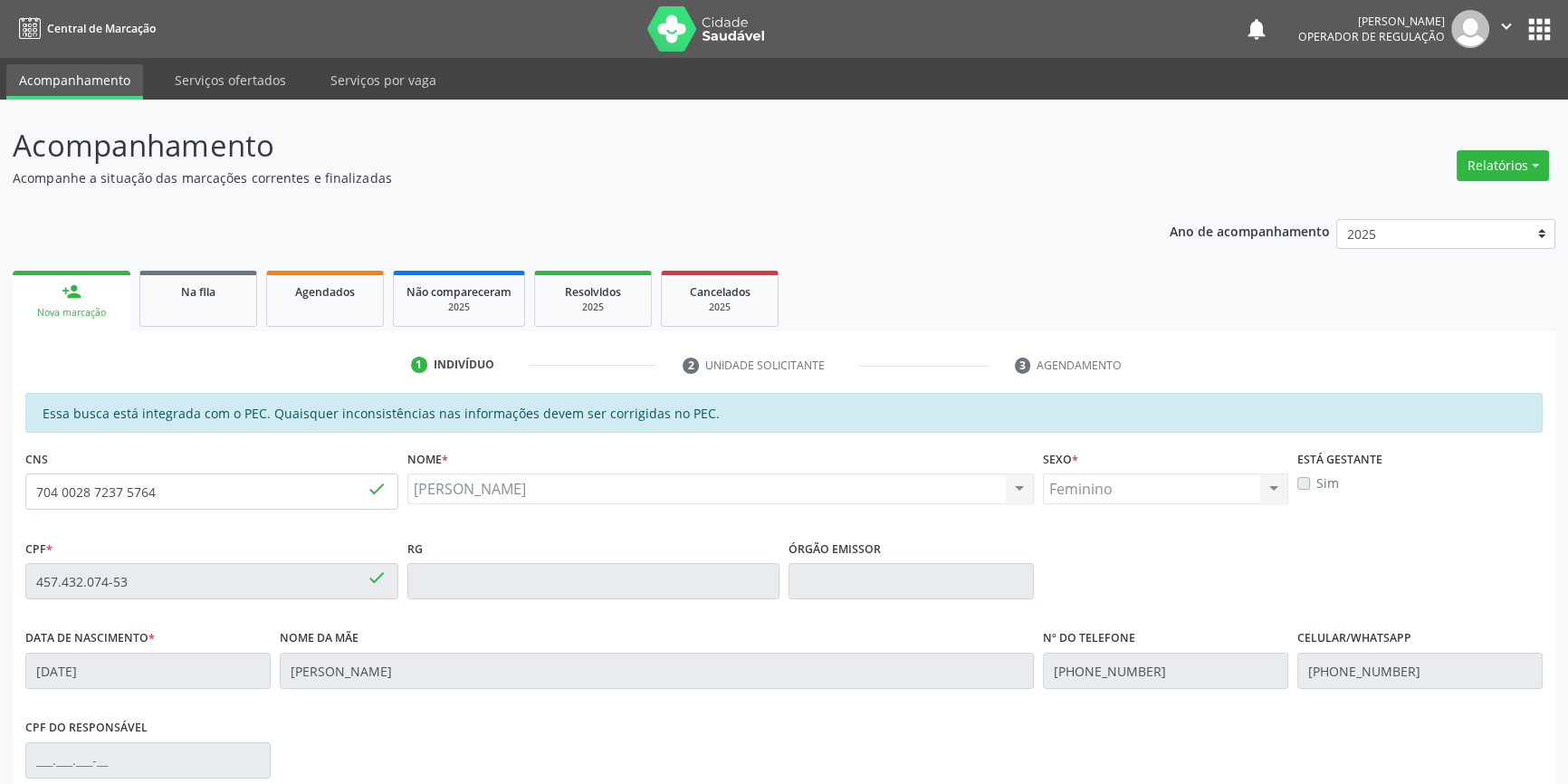
scroll to position [246, 0]
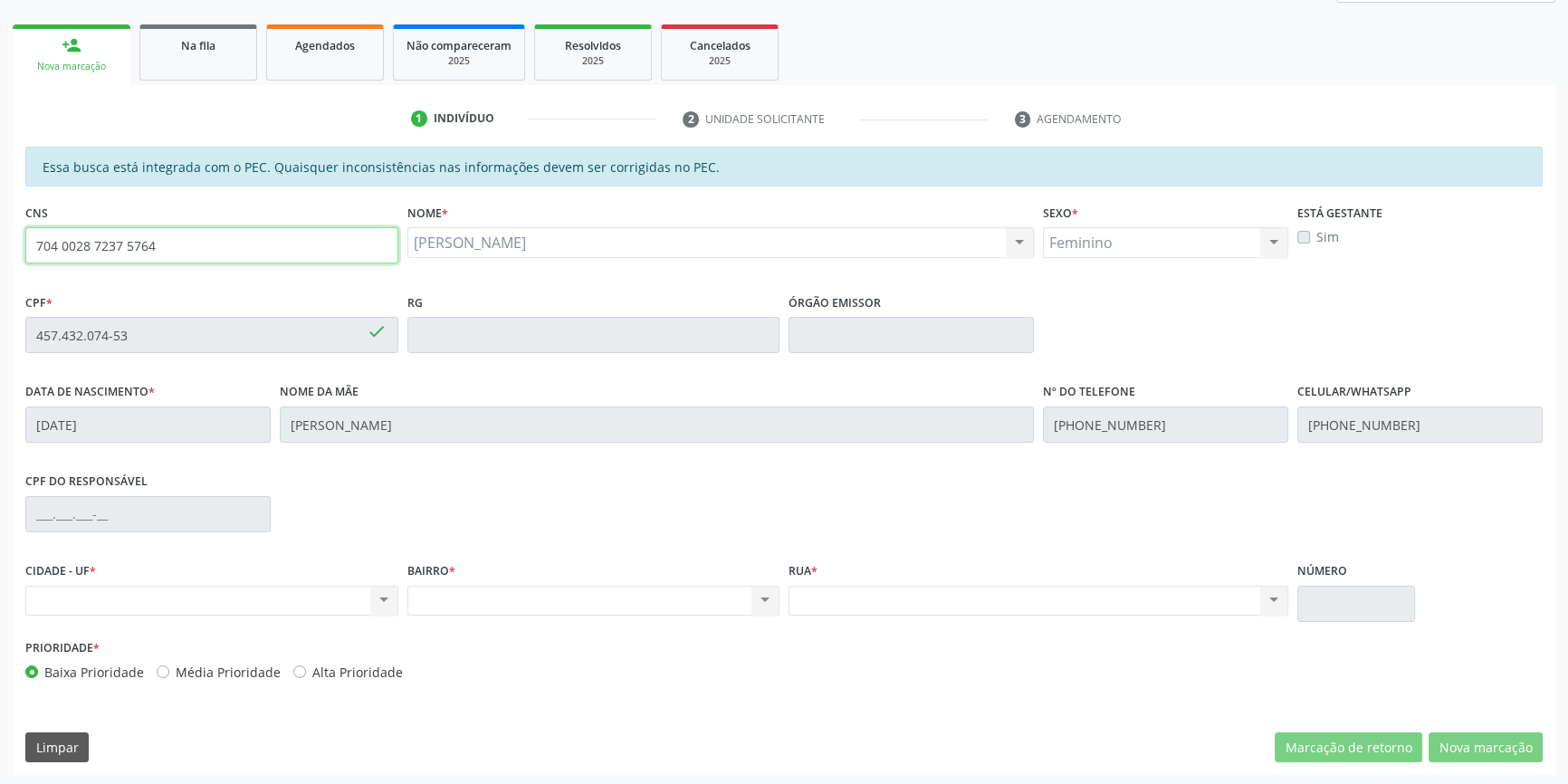
drag, startPoint x: 207, startPoint y: 249, endPoint x: 0, endPoint y: 191, distance: 215.0
click at [0, 193] on div "Acompanhamento Acompanhe a situação das marcações correntes e finalizadas Relat…" at bounding box center [784, 319] width 1568 height 934
type input "704 2072 8243 3084"
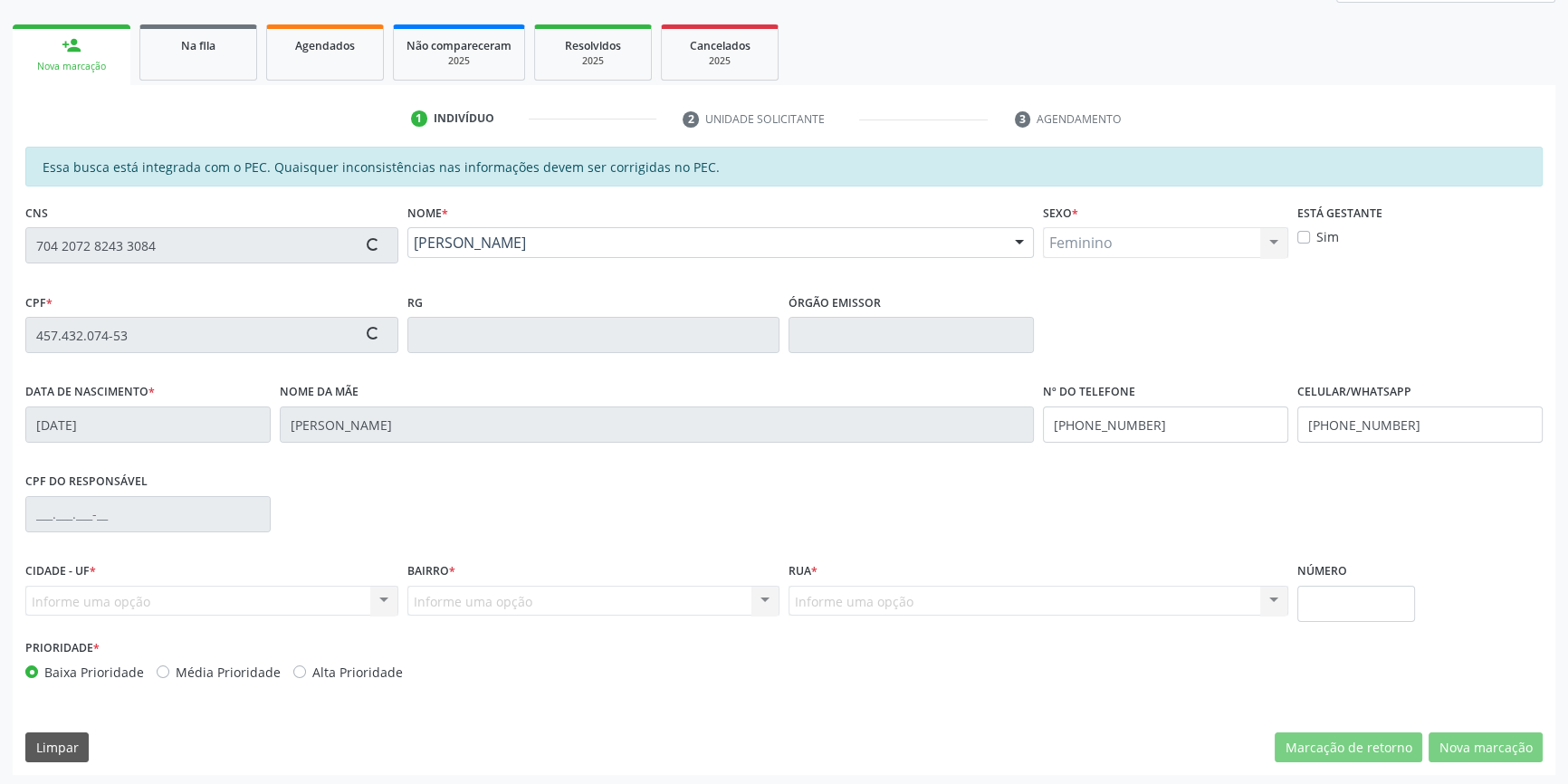
type input "171.688.134-04"
type input "08/12/1940"
type input "Antônia Maria de Albuquerque"
type input "(87) 99637-2045"
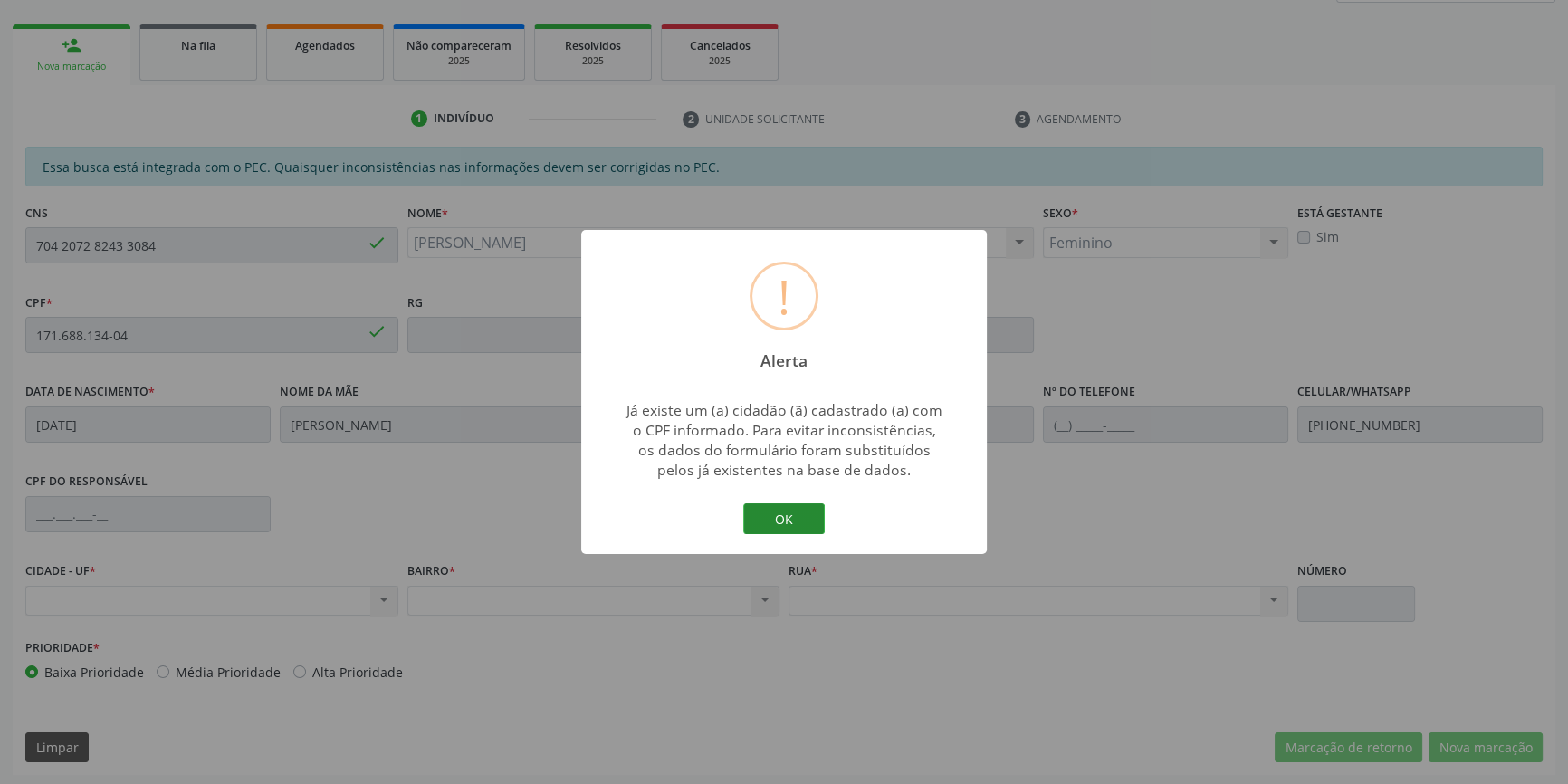
click at [791, 527] on button "OK" at bounding box center [783, 518] width 81 height 31
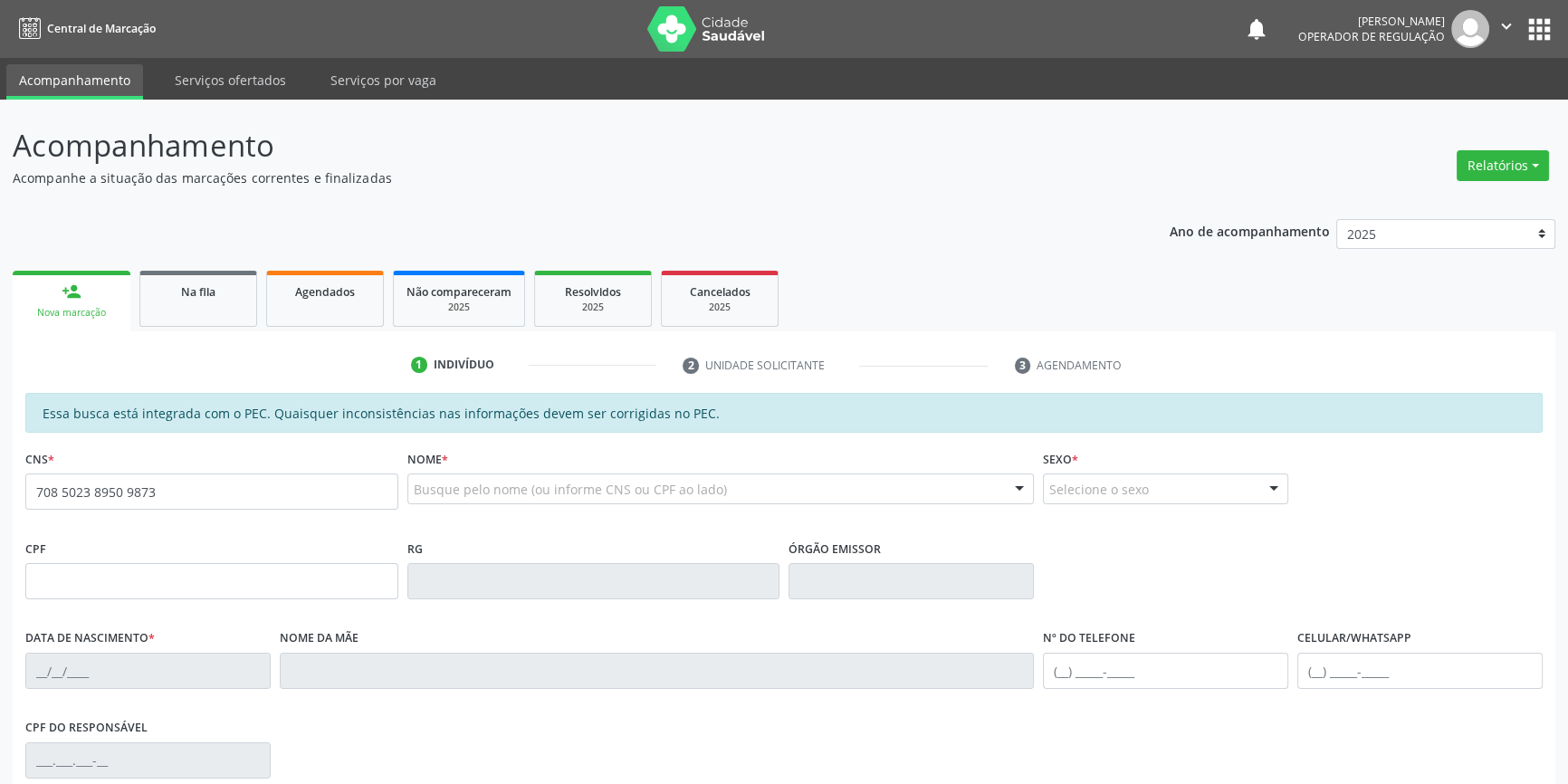
type input "708 5023 8950 9873"
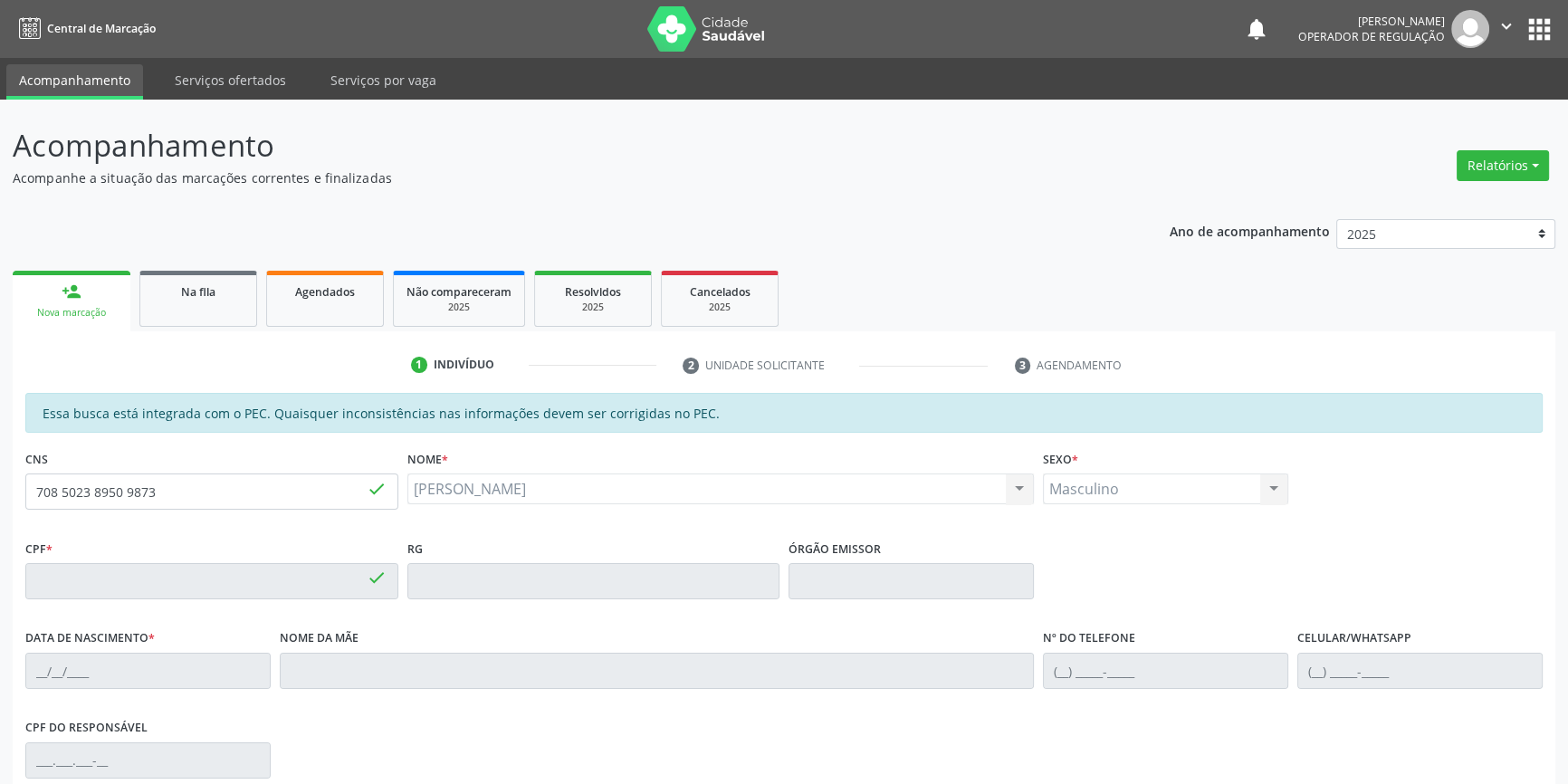
type input "239.067.584-00"
type input "[DATE]"
type input "[PERSON_NAME][DATE]"
type input "[PHONE_NUMBER]"
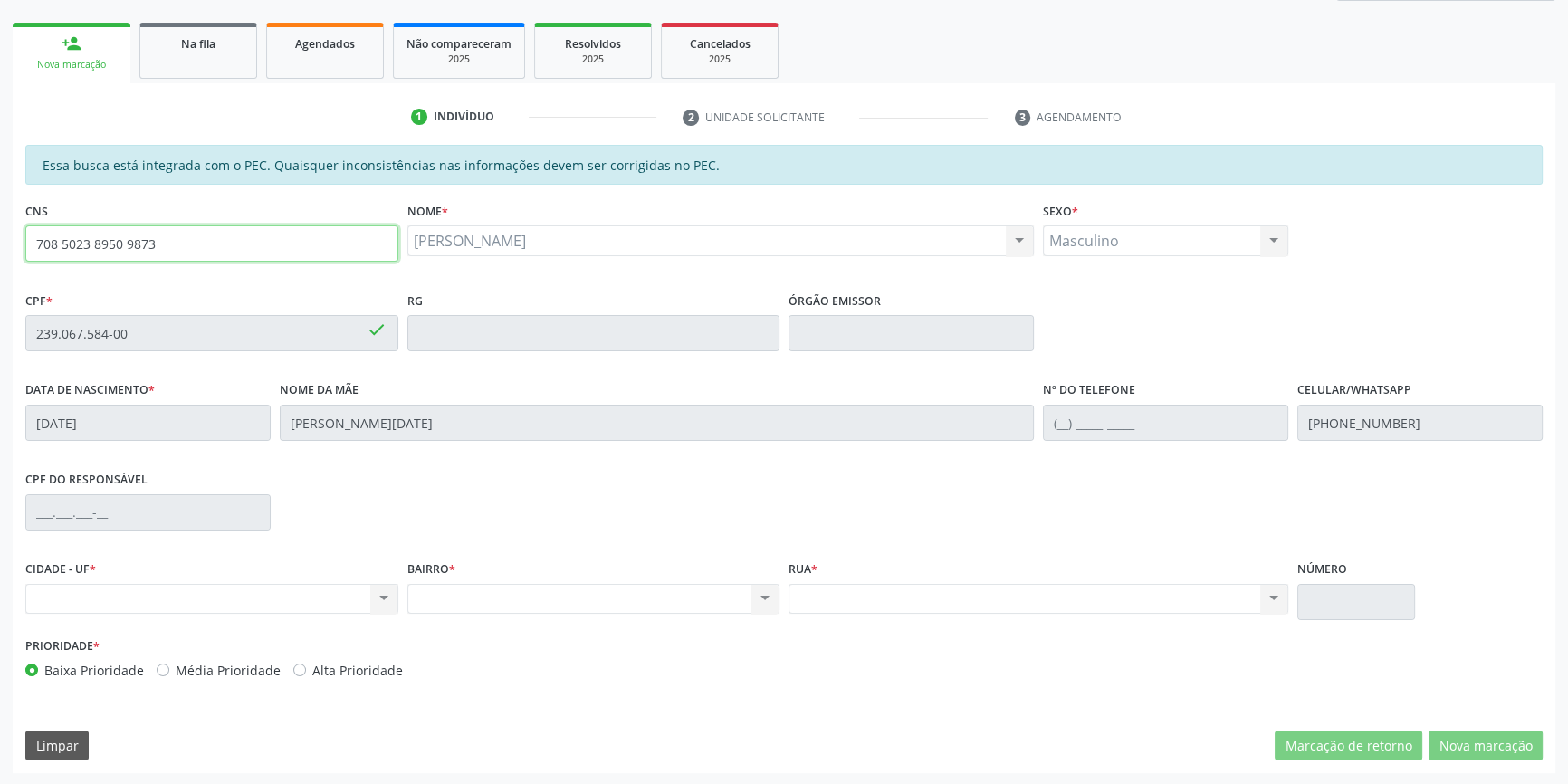
drag, startPoint x: 170, startPoint y: 241, endPoint x: 0, endPoint y: 258, distance: 170.8
click at [0, 259] on div "Acompanhamento Acompanhe a situação das marcações correntes e finalizadas Relat…" at bounding box center [784, 318] width 1568 height 934
type input "700 4097 1950 2550"
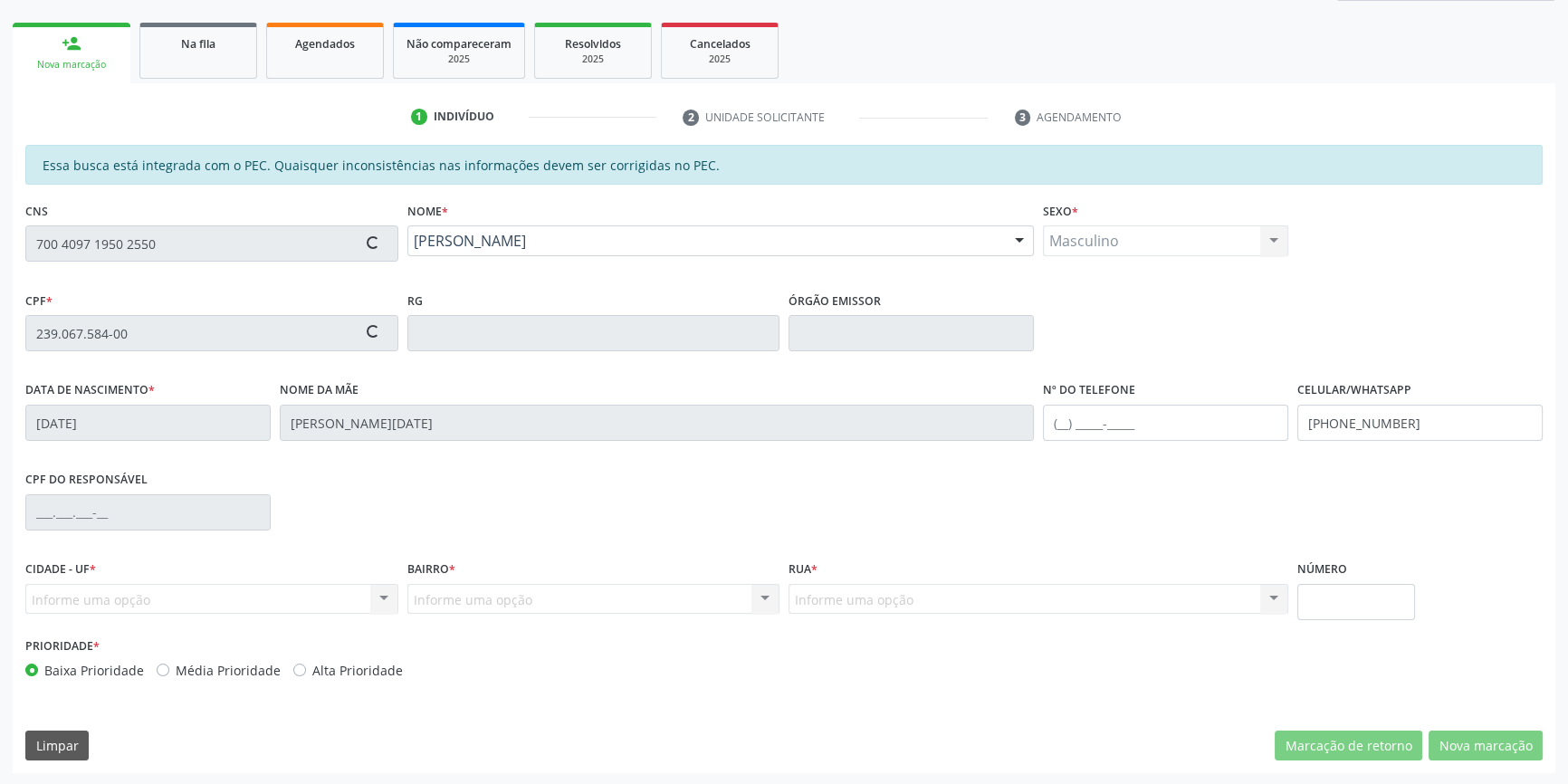
type input "962.077.284-91"
type input "[DATE]"
type input "[PERSON_NAME]"
type input "[PHONE_NUMBER]"
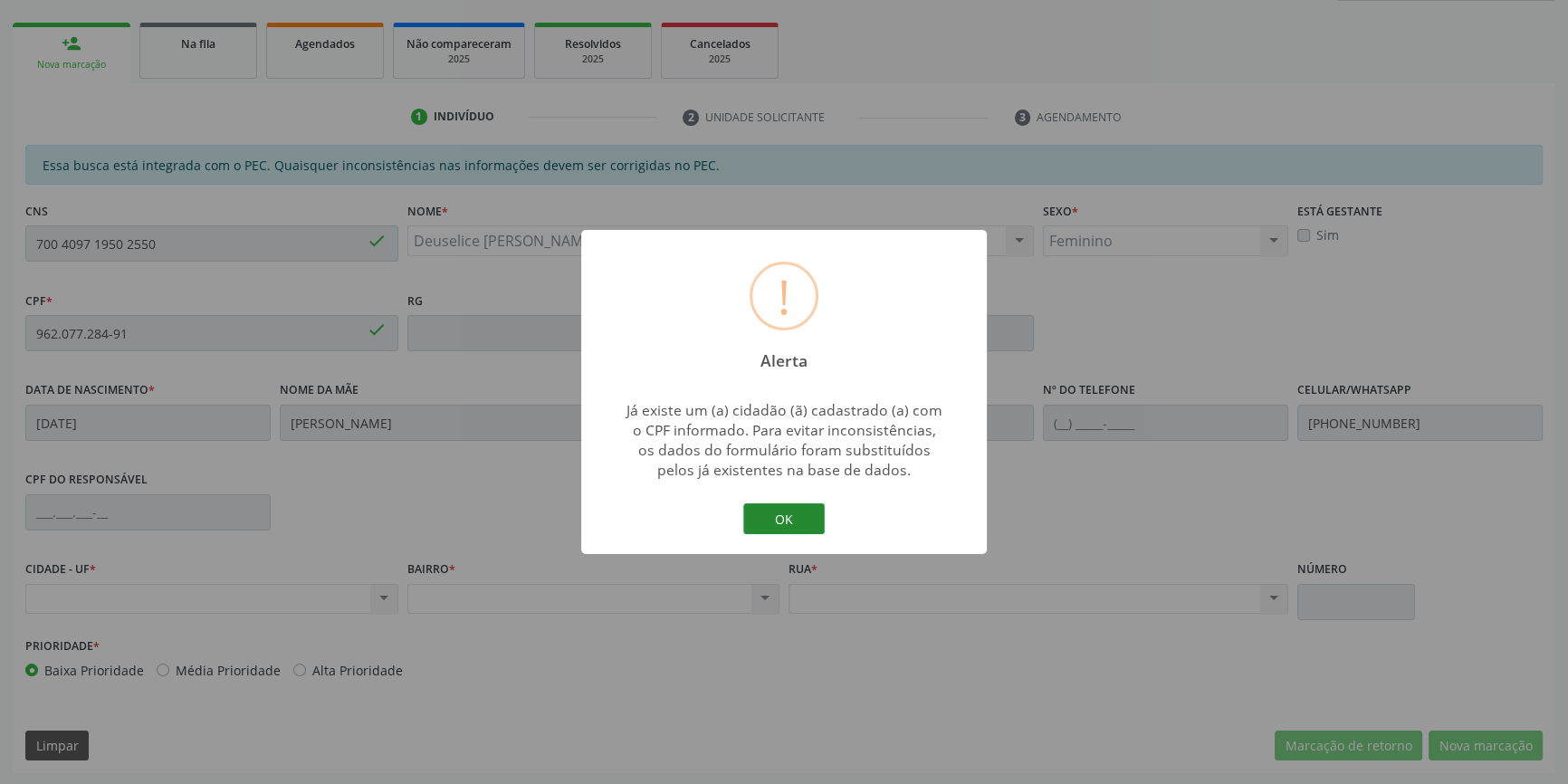
click at [784, 525] on button "OK" at bounding box center [783, 518] width 81 height 31
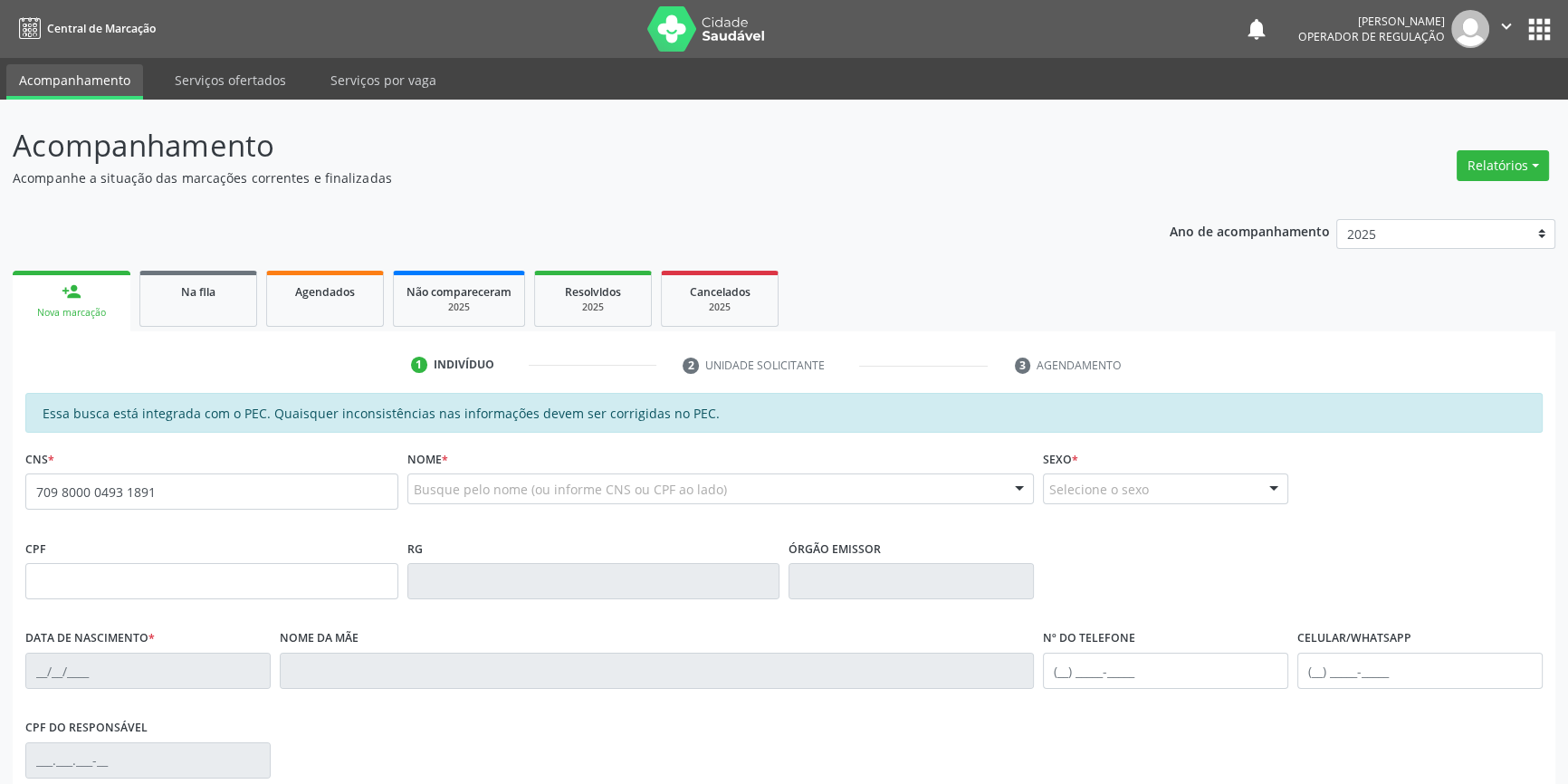
type input "709 8000 0493 1891"
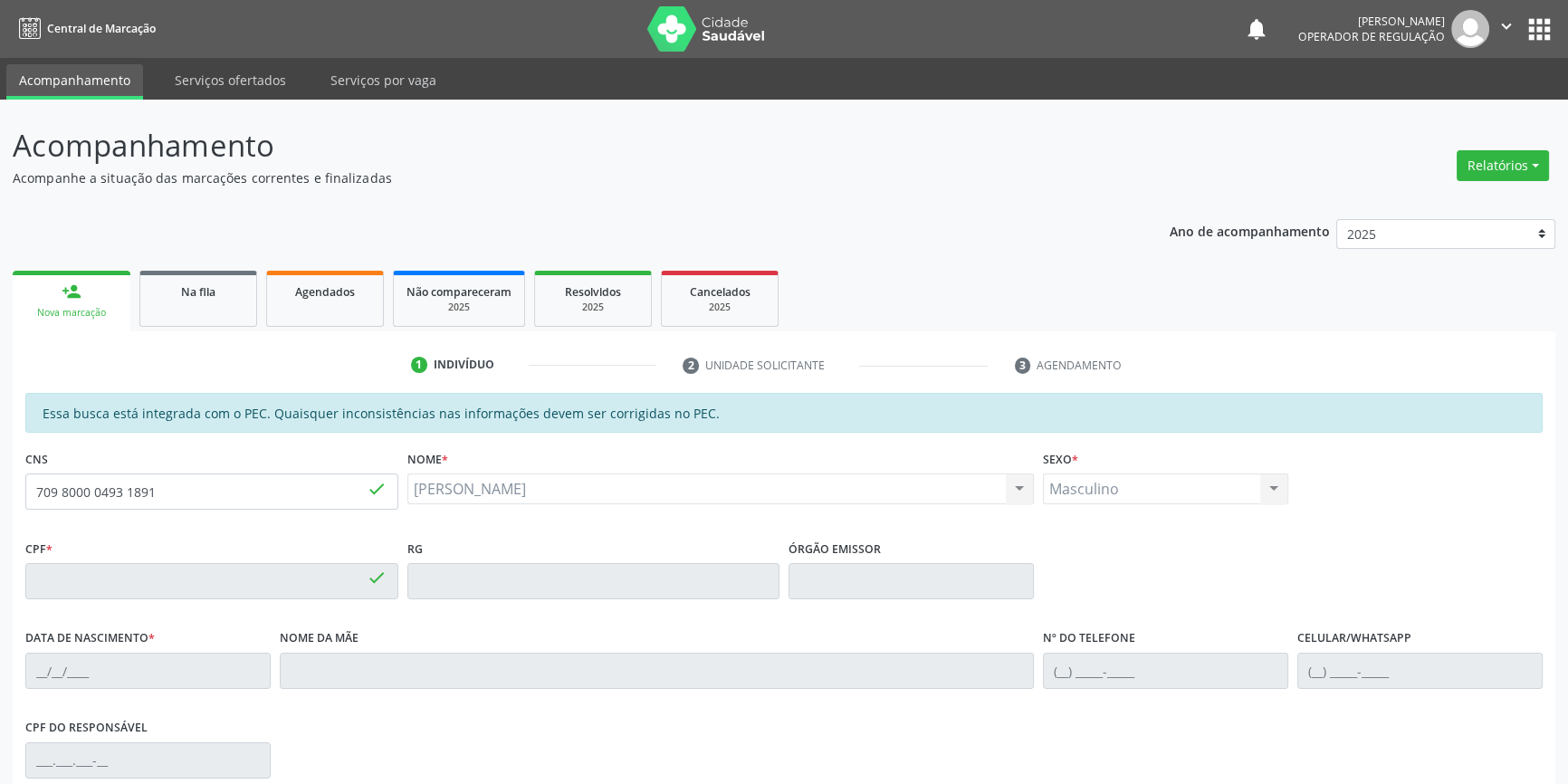
type input "148.164.434-36"
type input "1[DATE]"
type input "[PERSON_NAME]"
type input "[PHONE_NUMBER]"
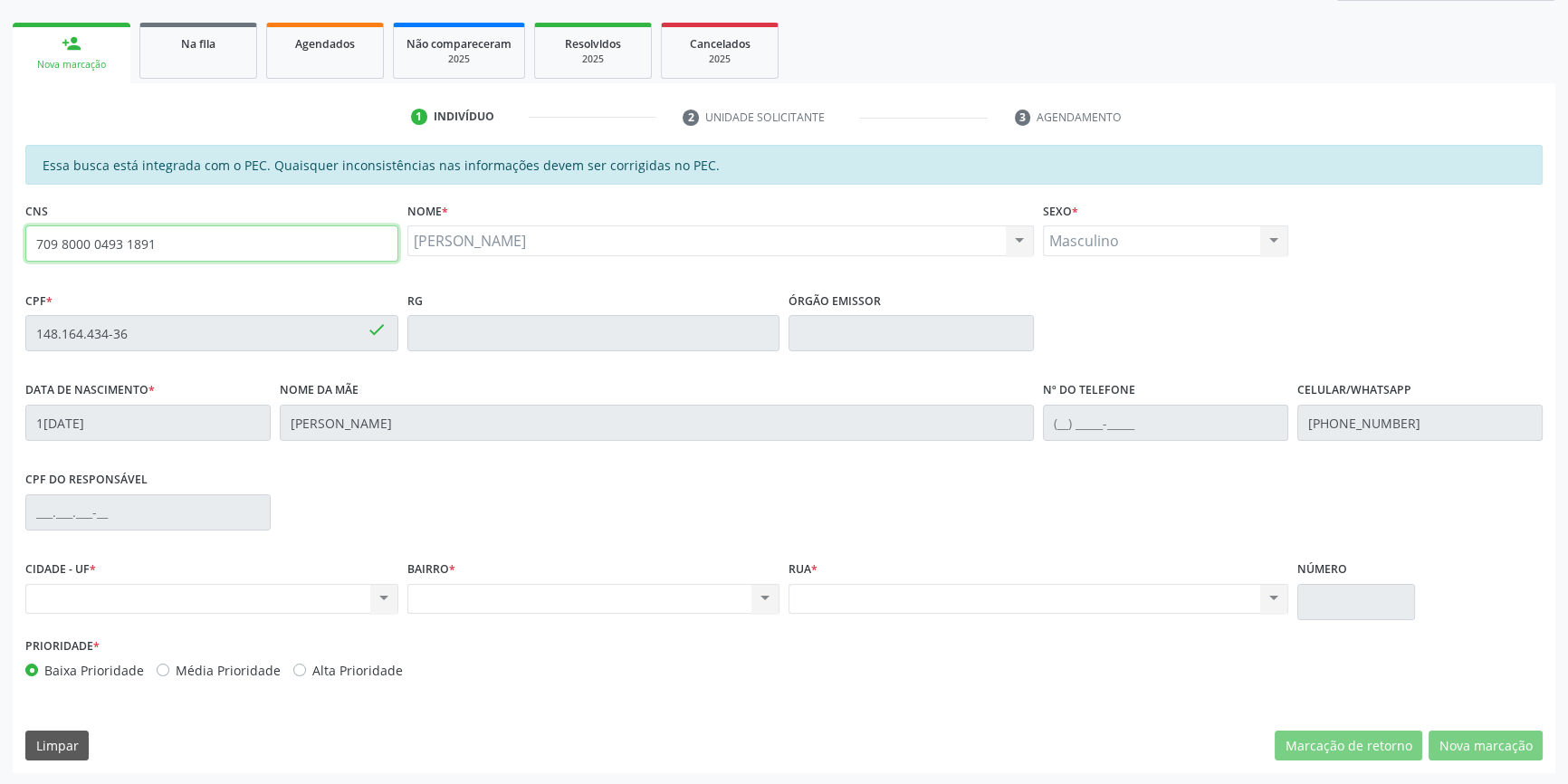
drag, startPoint x: 209, startPoint y: 229, endPoint x: 0, endPoint y: 197, distance: 211.4
click at [0, 197] on div "Acompanhamento Acompanhe a situação das marcações correntes e finalizadas Relat…" at bounding box center [784, 318] width 1568 height 934
type input "704 1021 5917 4471"
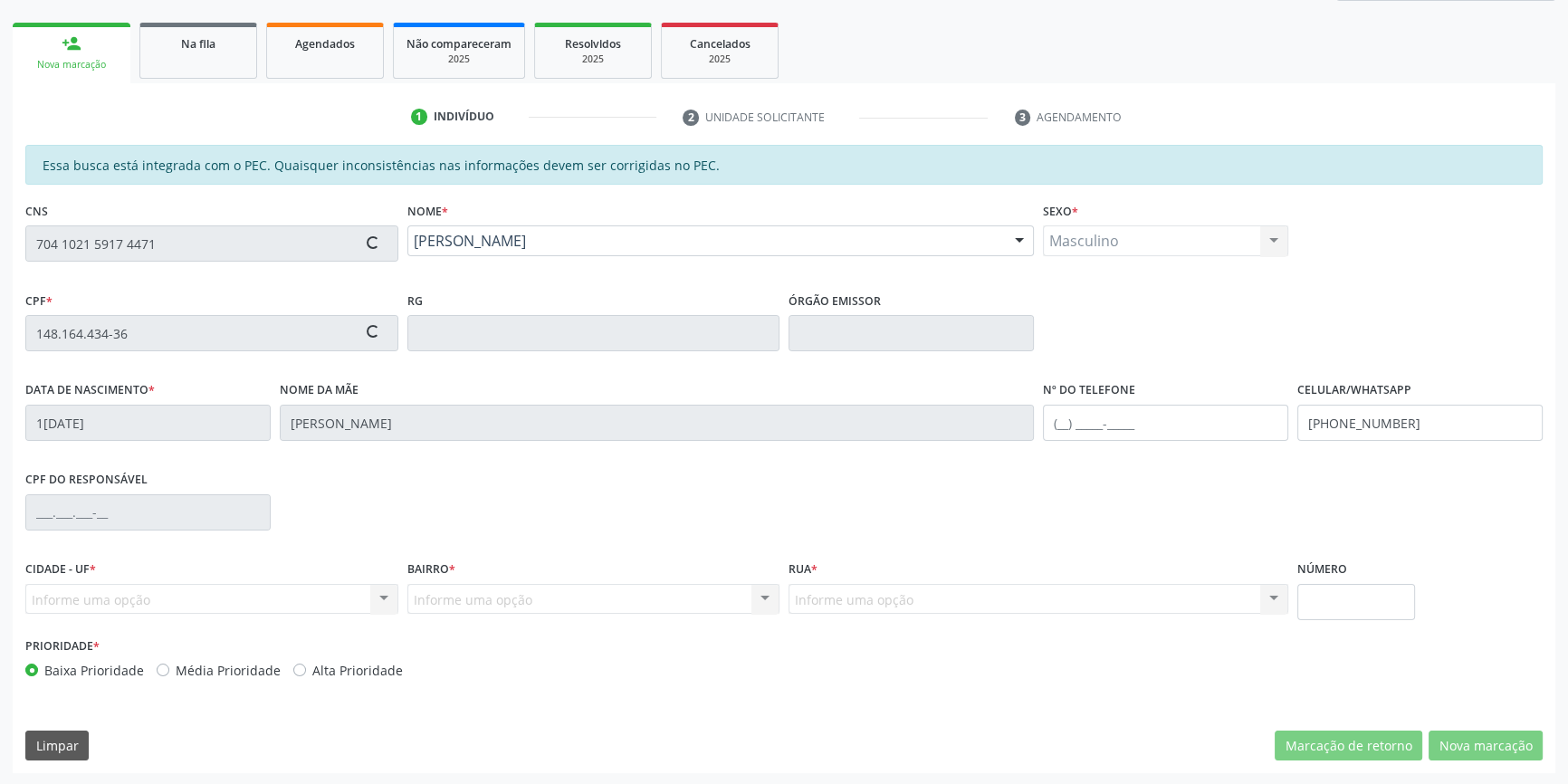
type input "1[DATE]"
type input "S/N"
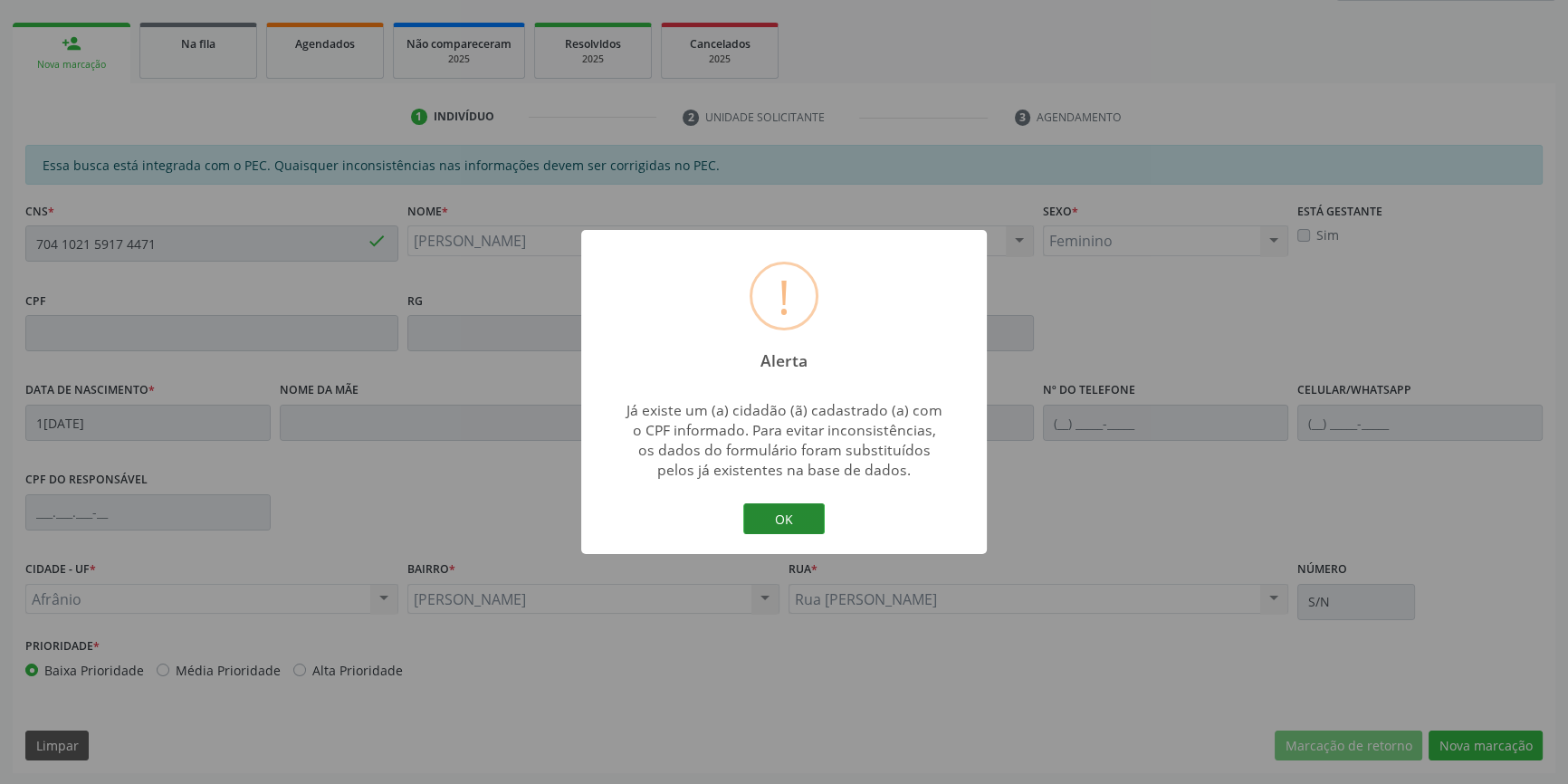
click at [777, 525] on button "OK" at bounding box center [783, 518] width 81 height 31
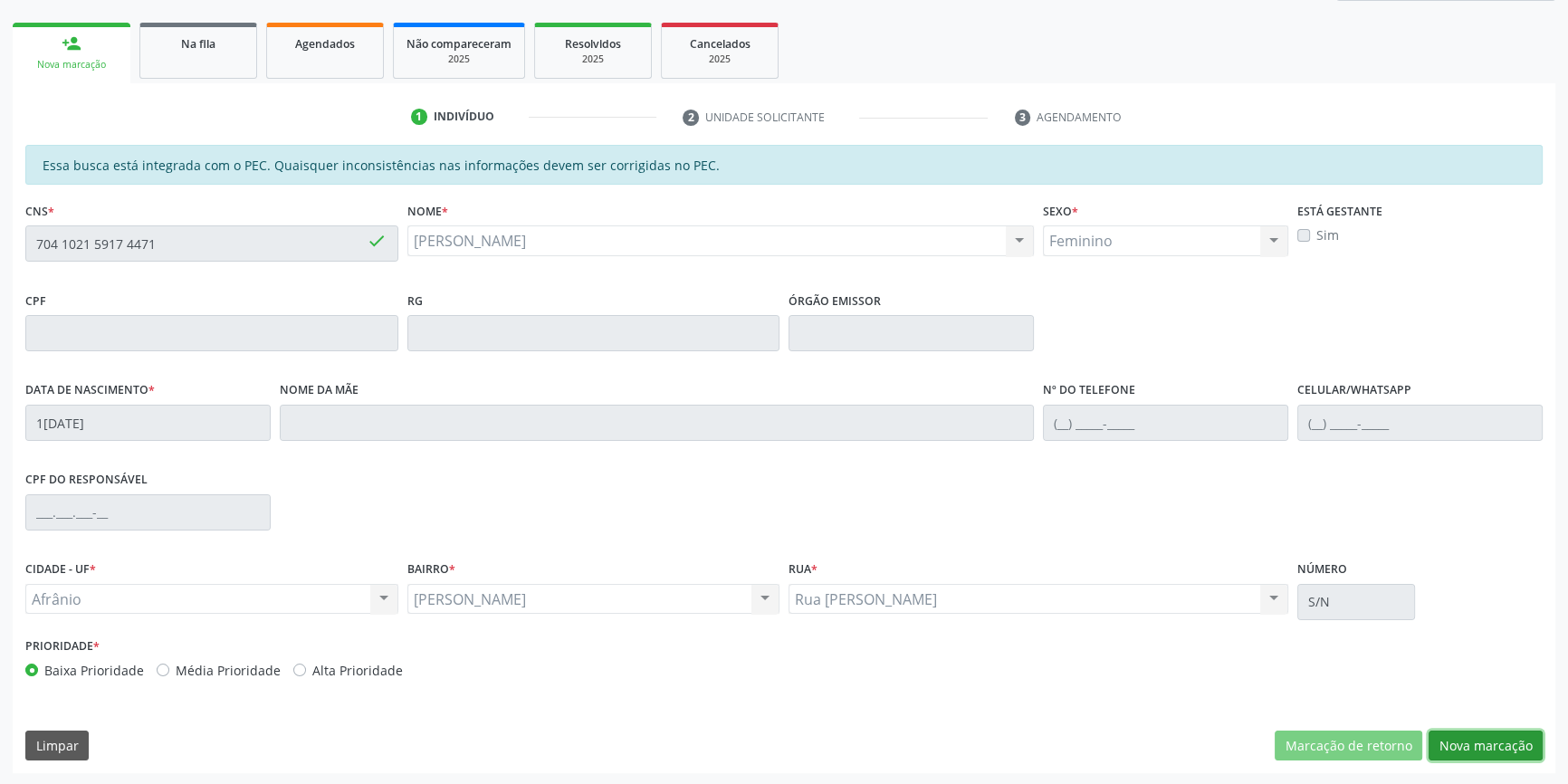
click at [1491, 742] on button "Nova marcação" at bounding box center [1486, 746] width 114 height 31
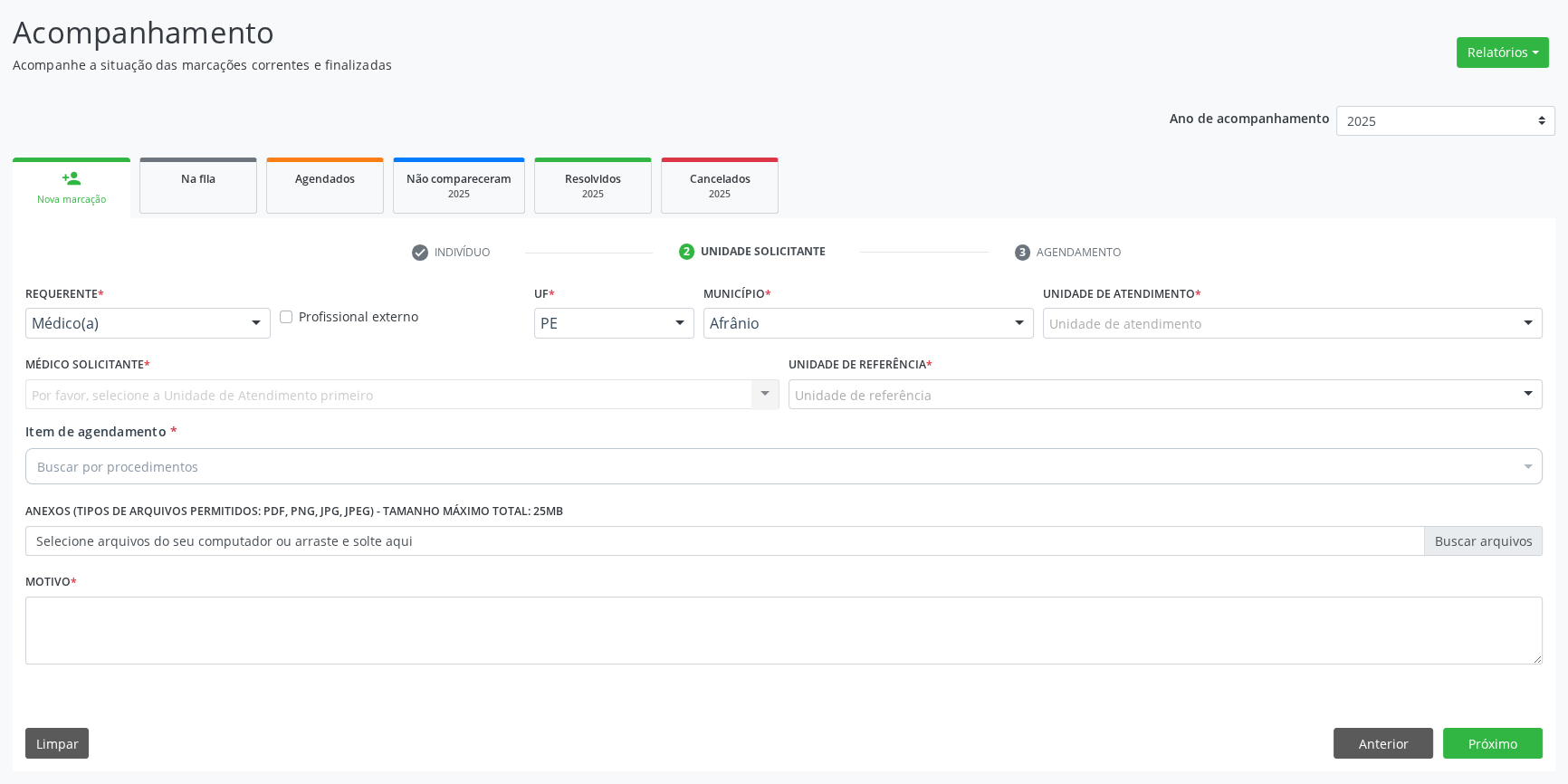
scroll to position [111, 0]
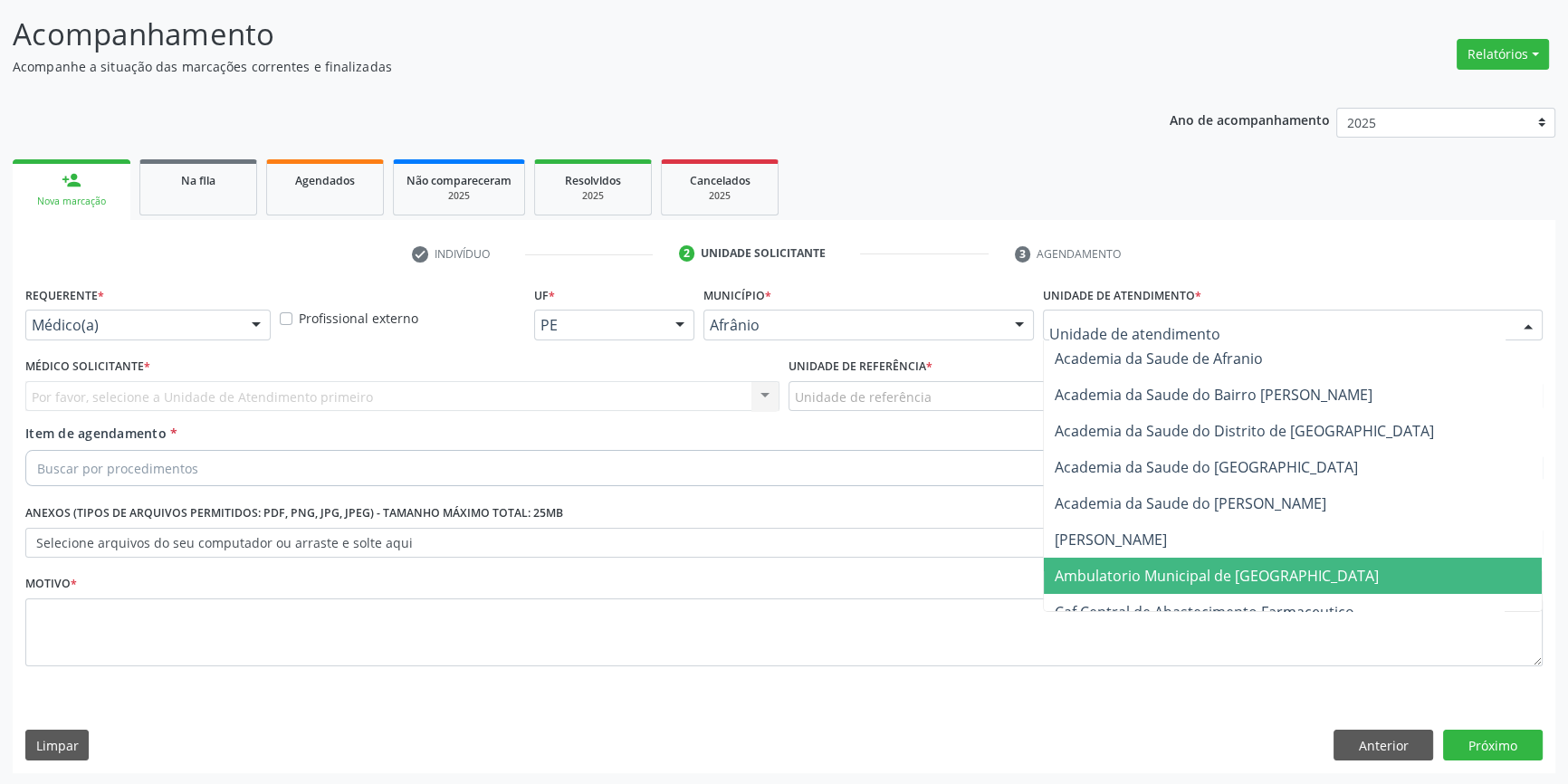
click at [1170, 584] on span "Ambulatorio Municipal de [GEOGRAPHIC_DATA]" at bounding box center [1292, 575] width 497 height 37
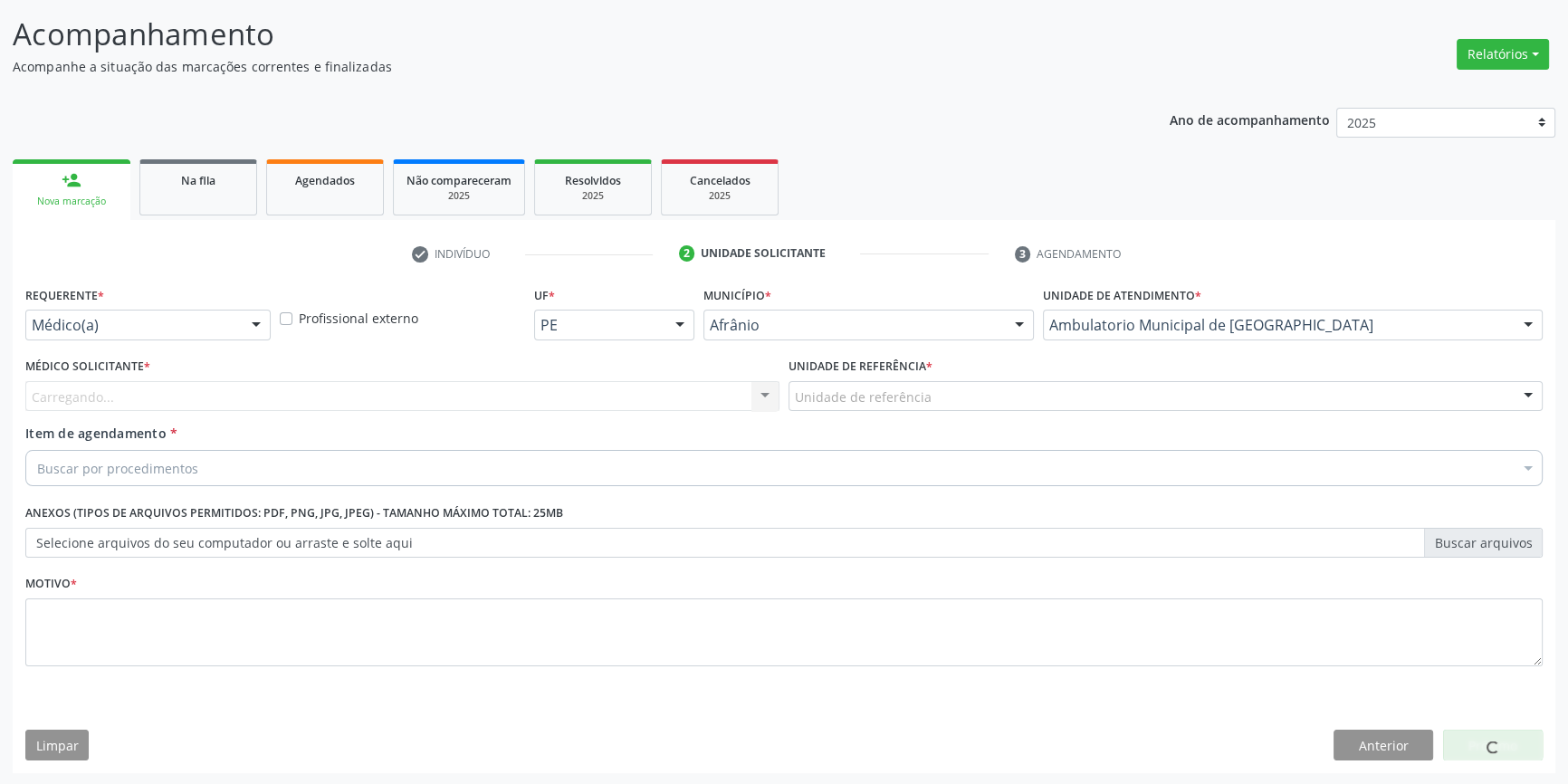
click at [895, 381] on div "Unidade de referência" at bounding box center [1165, 396] width 754 height 31
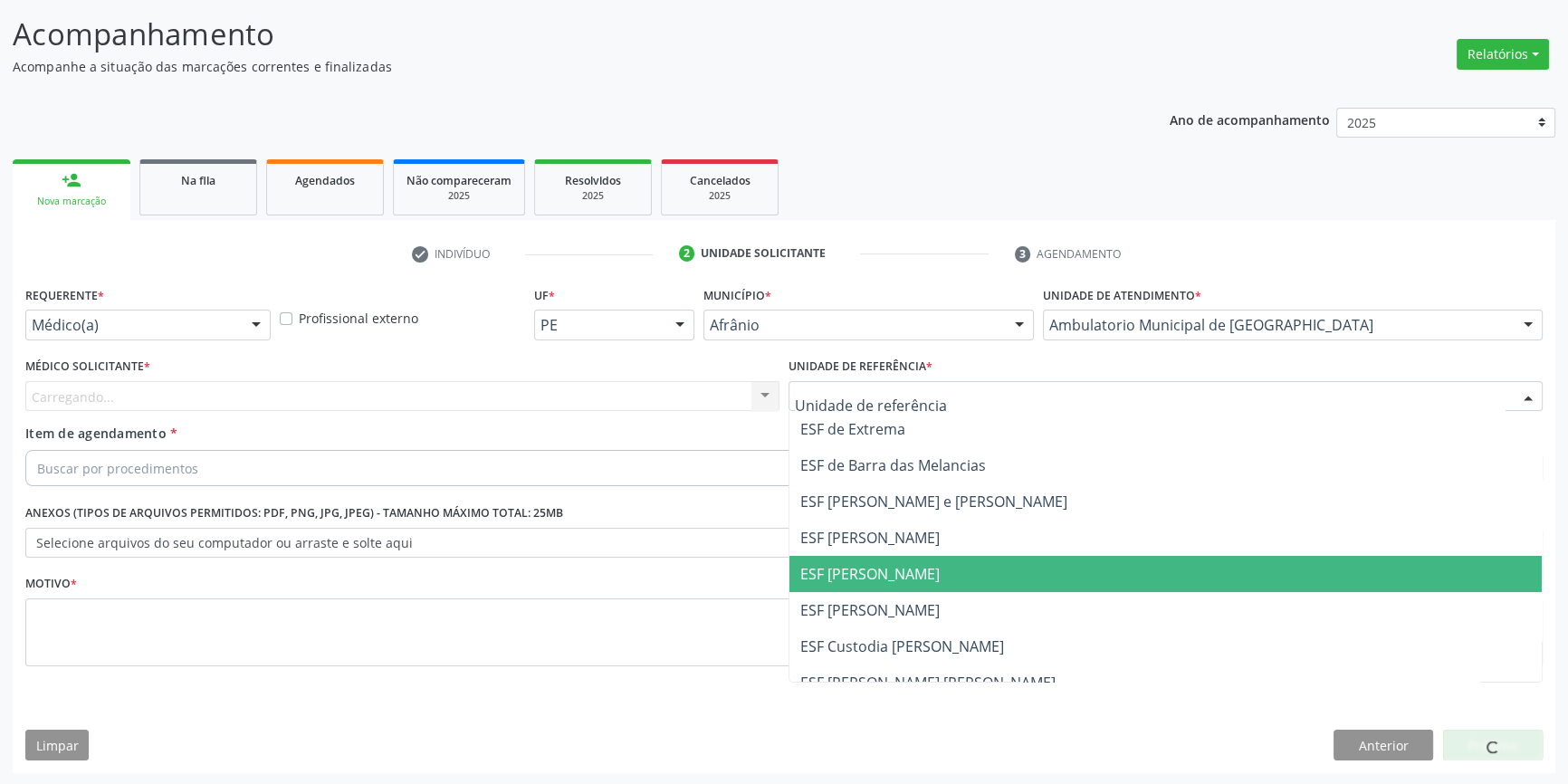
drag, startPoint x: 927, startPoint y: 567, endPoint x: 747, endPoint y: 469, distance: 204.9
click at [923, 565] on span "ESF [PERSON_NAME]" at bounding box center [1165, 573] width 752 height 37
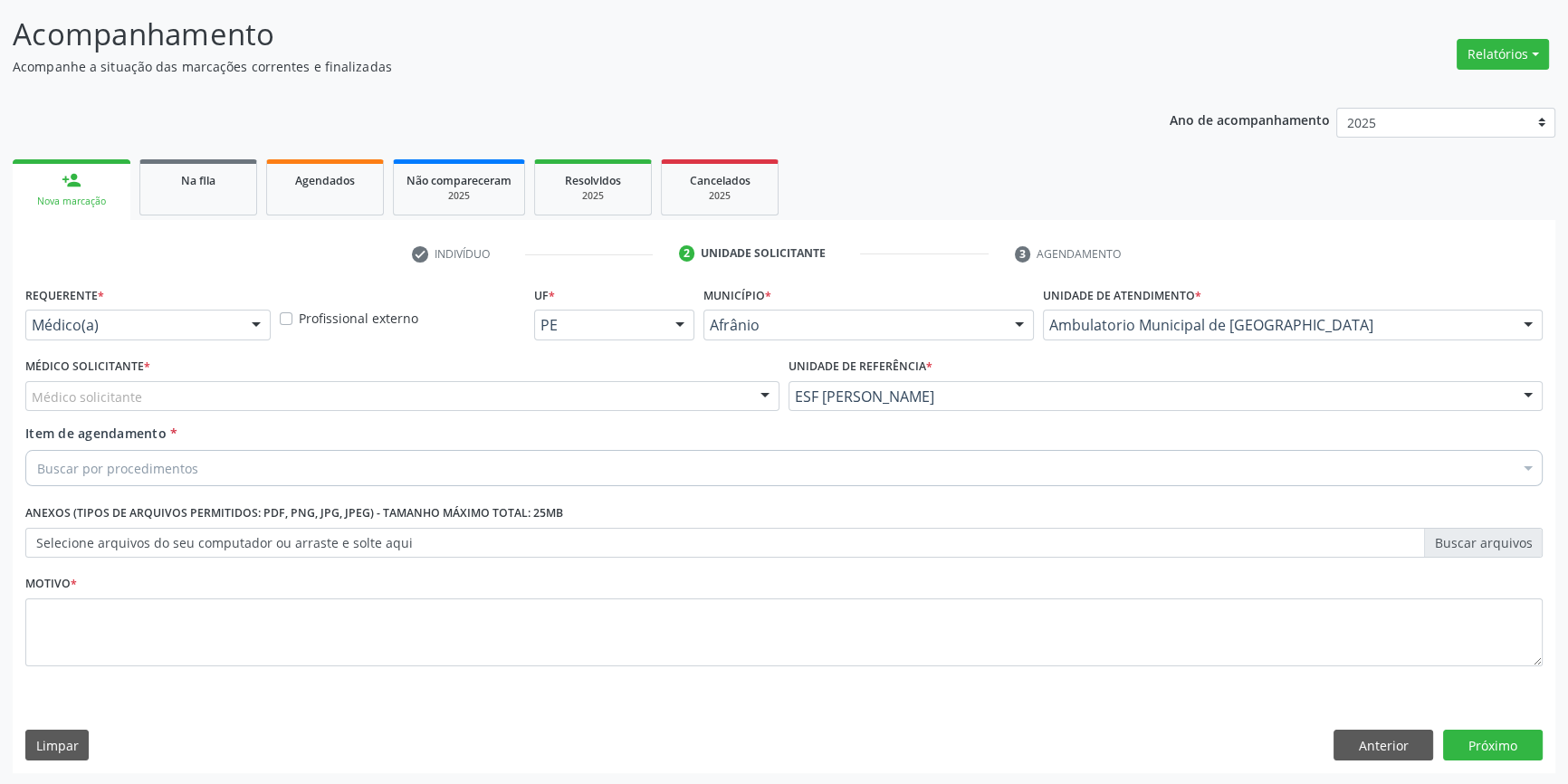
click at [584, 385] on div "Médico solicitante" at bounding box center [402, 396] width 754 height 31
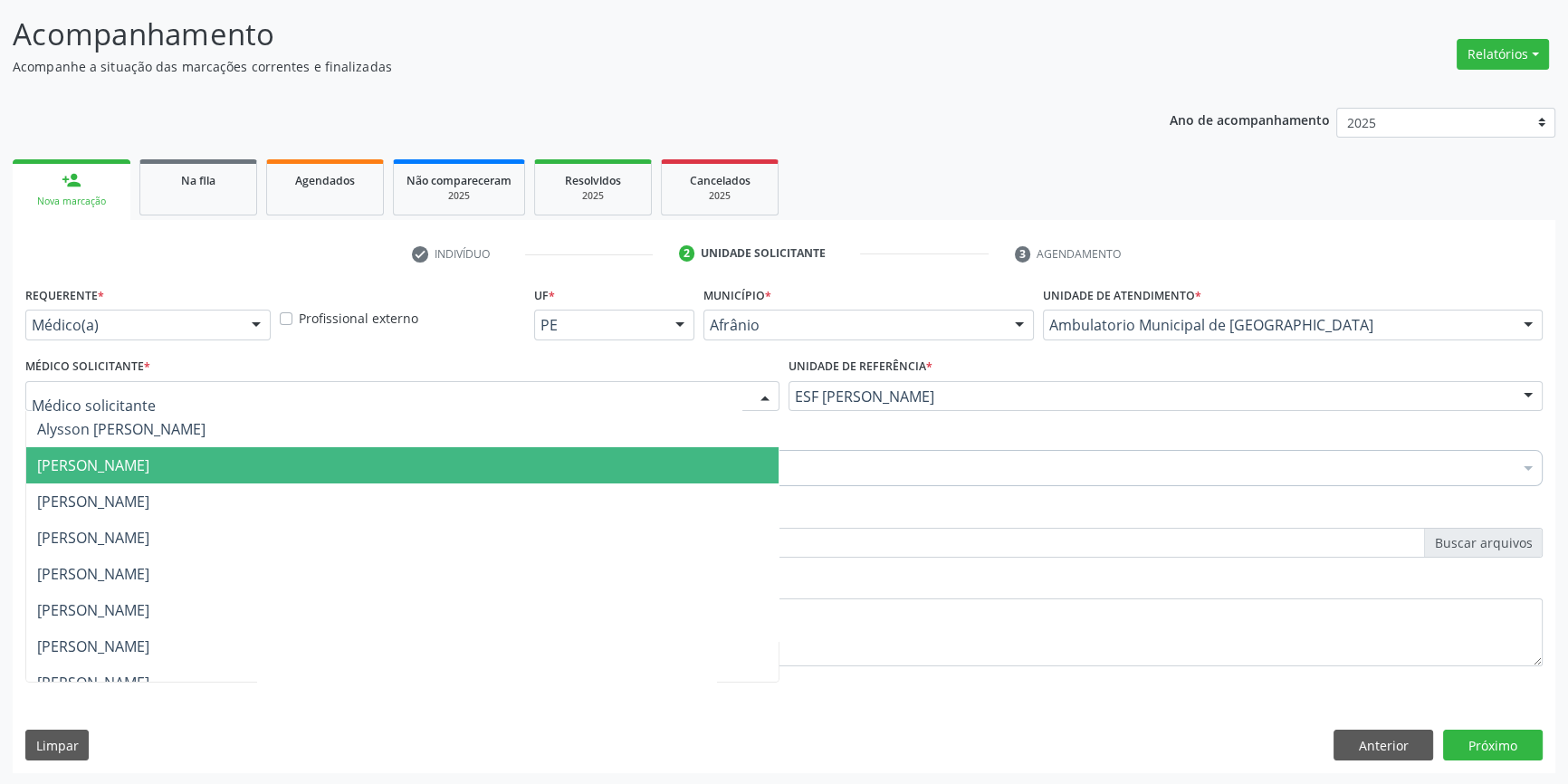
click at [379, 458] on span "[PERSON_NAME]" at bounding box center [402, 465] width 752 height 37
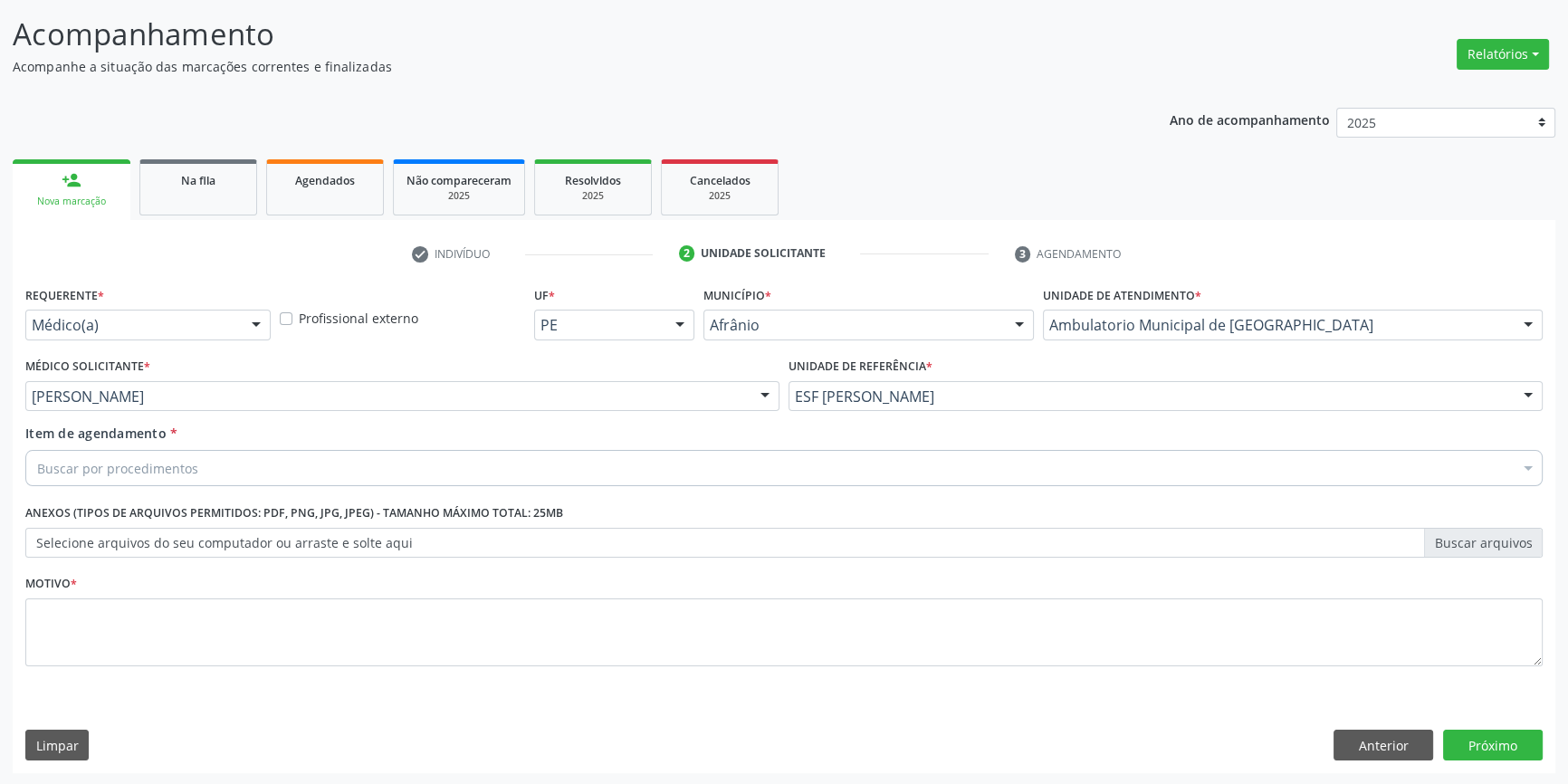
click at [357, 464] on div "Buscar por procedimentos" at bounding box center [784, 467] width 1517 height 37
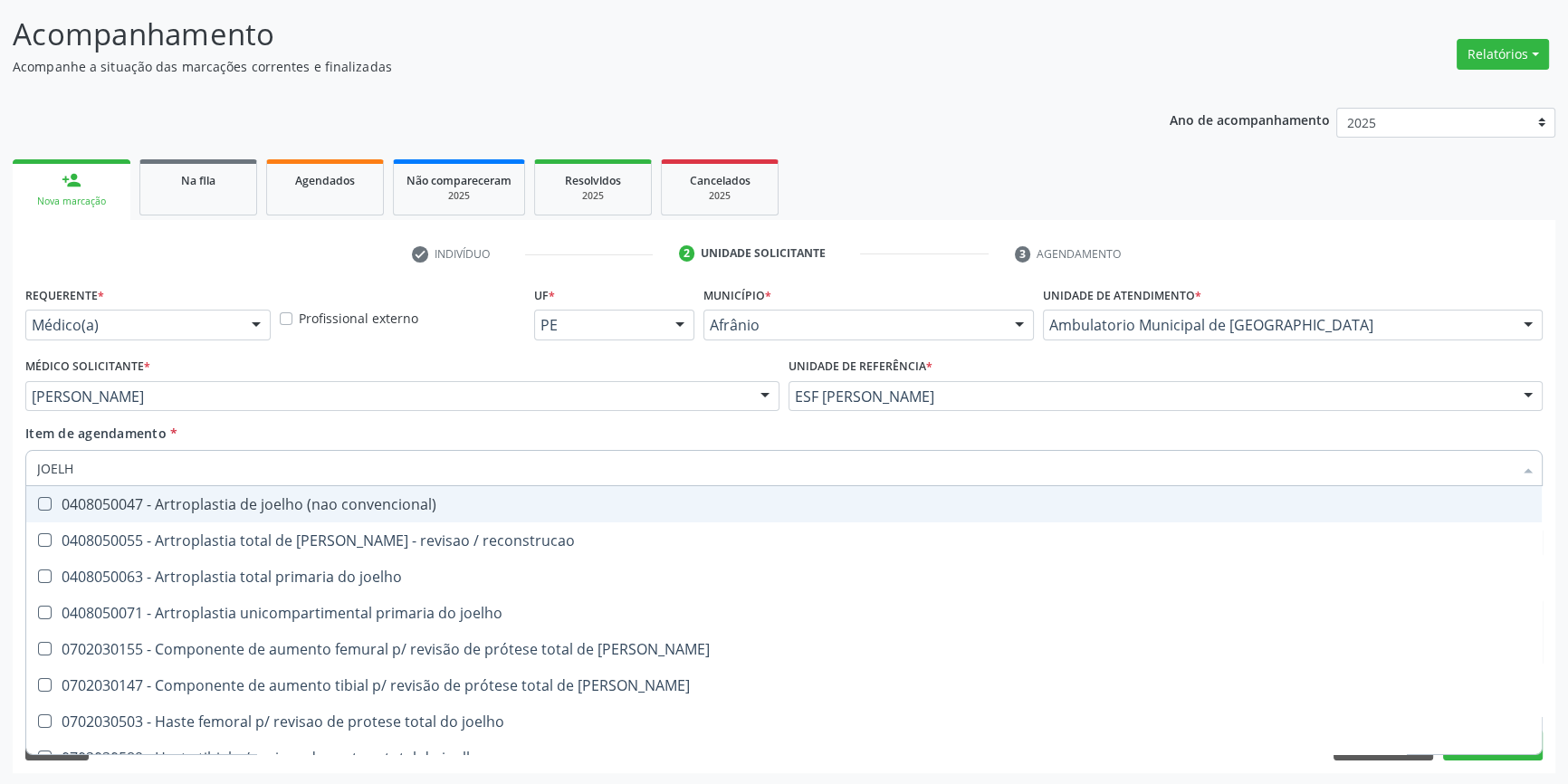
type input "JOELHO"
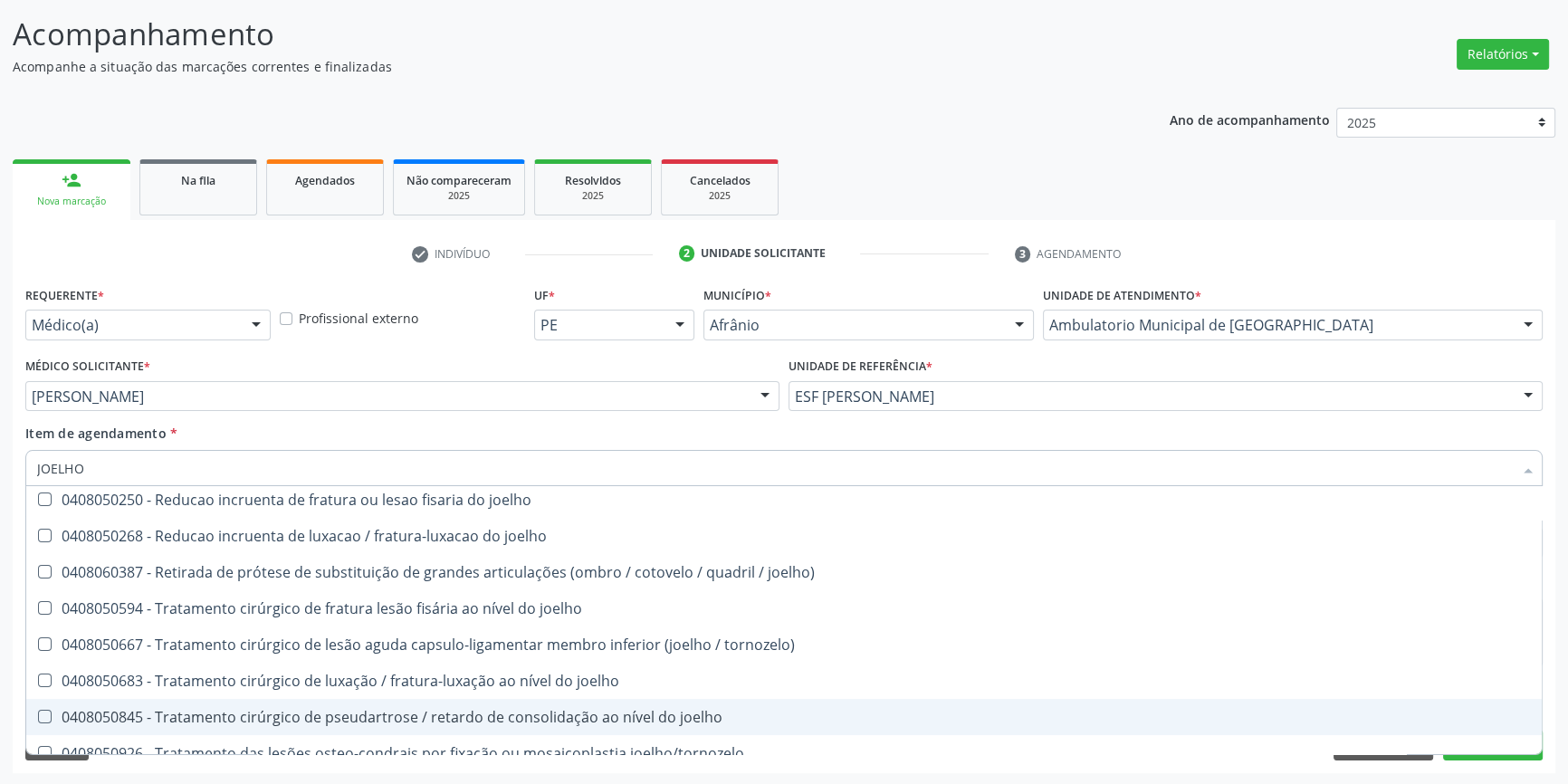
scroll to position [781, 0]
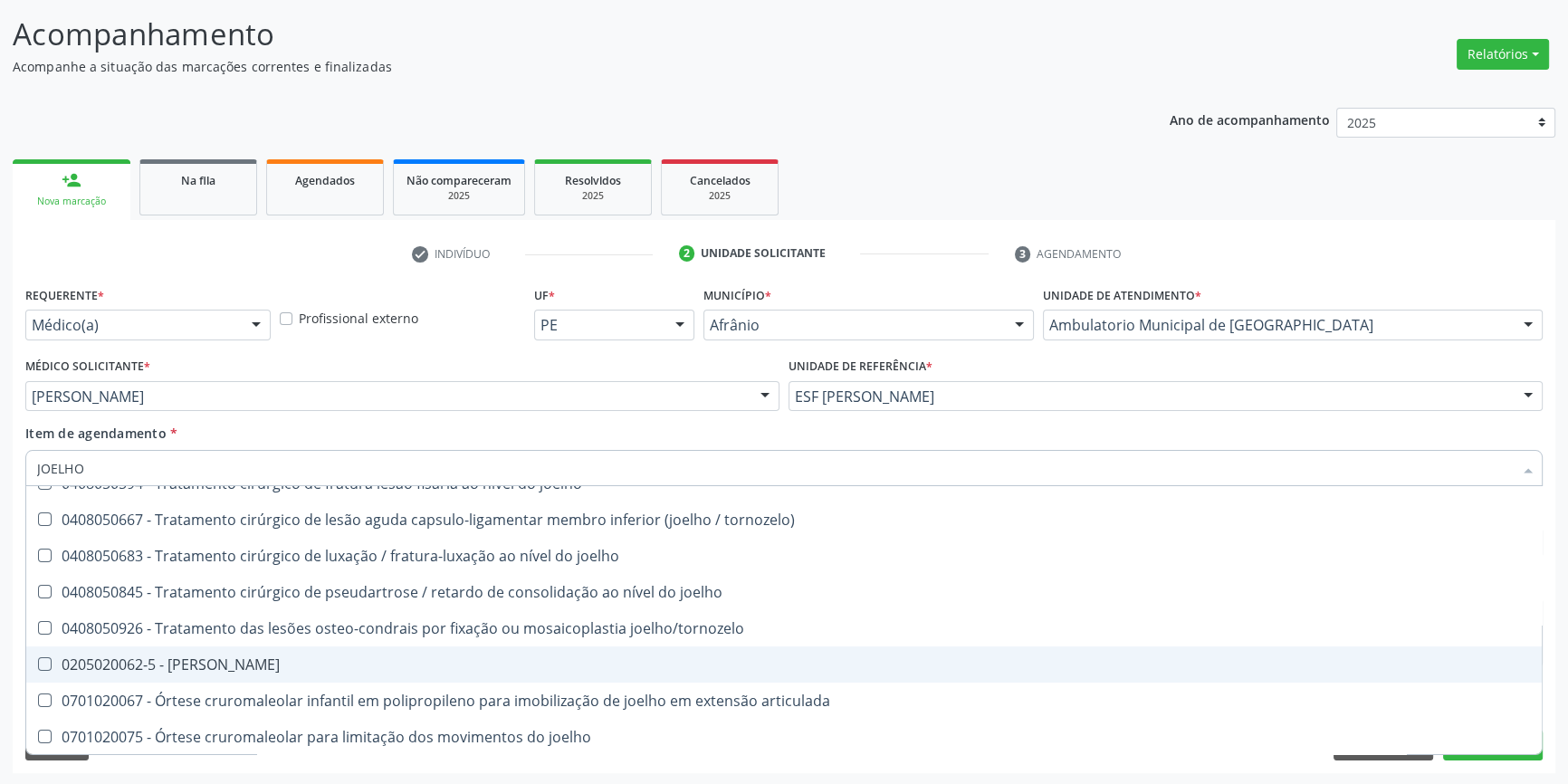
click at [353, 660] on div "0205020062-5 - [PERSON_NAME]" at bounding box center [784, 664] width 1493 height 14
checkbox Joelho "true"
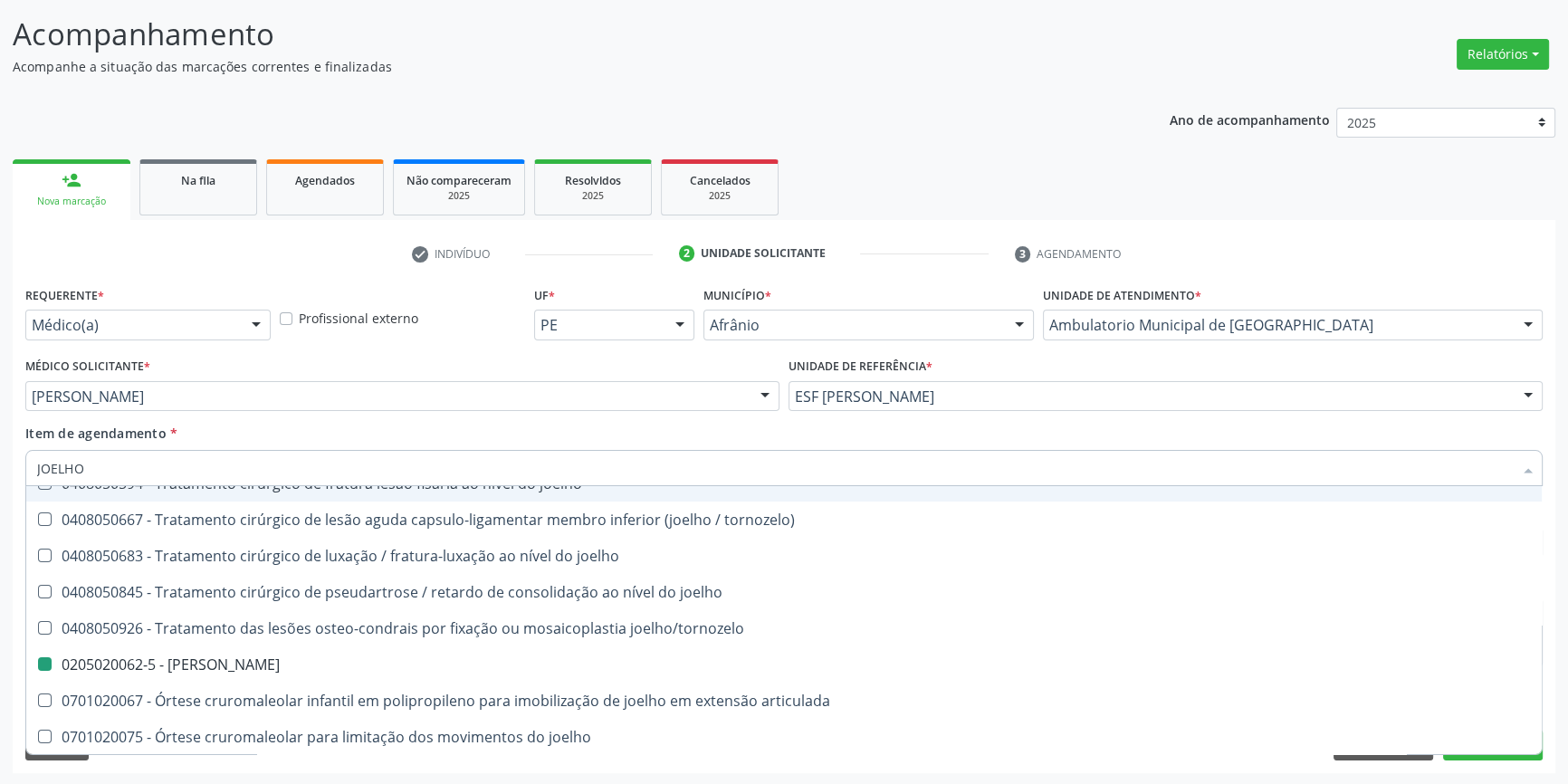
click at [407, 442] on div "Item de agendamento * JOELHO Desfazer seleção 0408050047 - Artroplastia de joel…" at bounding box center [784, 451] width 1517 height 57
checkbox reconstrucao "true"
checkbox Joelho "false"
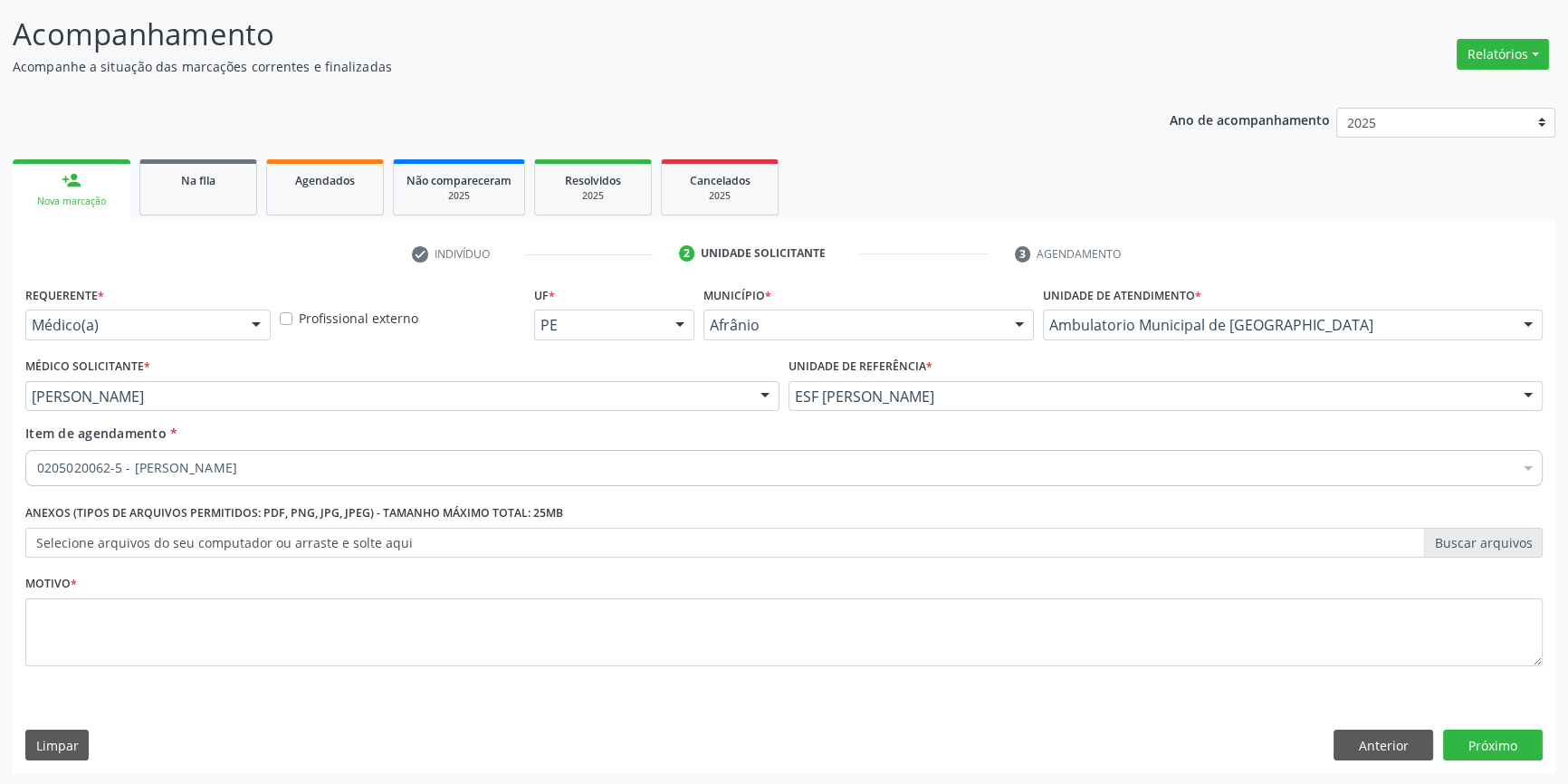
scroll to position [0, 0]
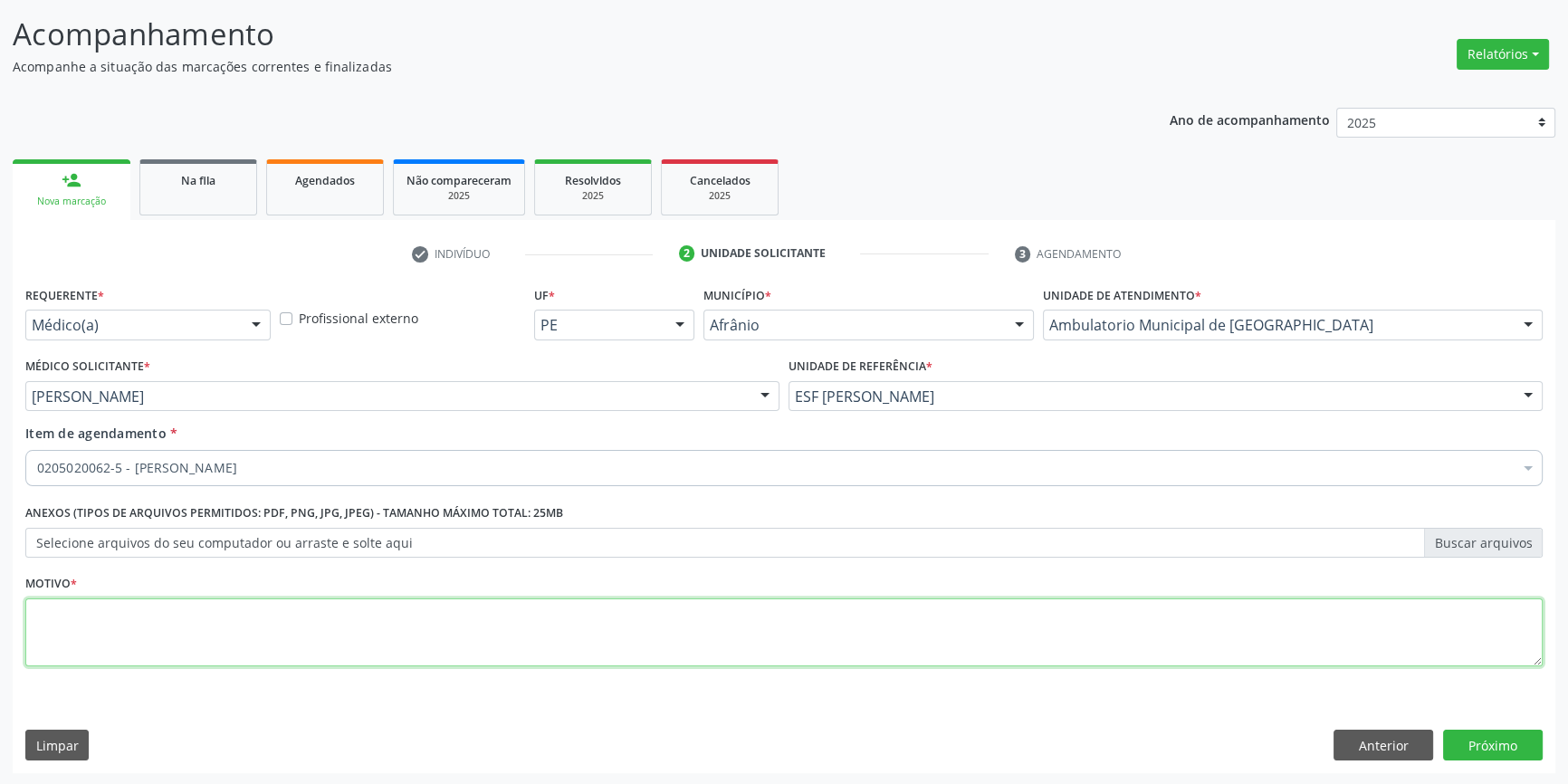
click at [289, 622] on textarea at bounding box center [784, 632] width 1517 height 68
type textarea "'"
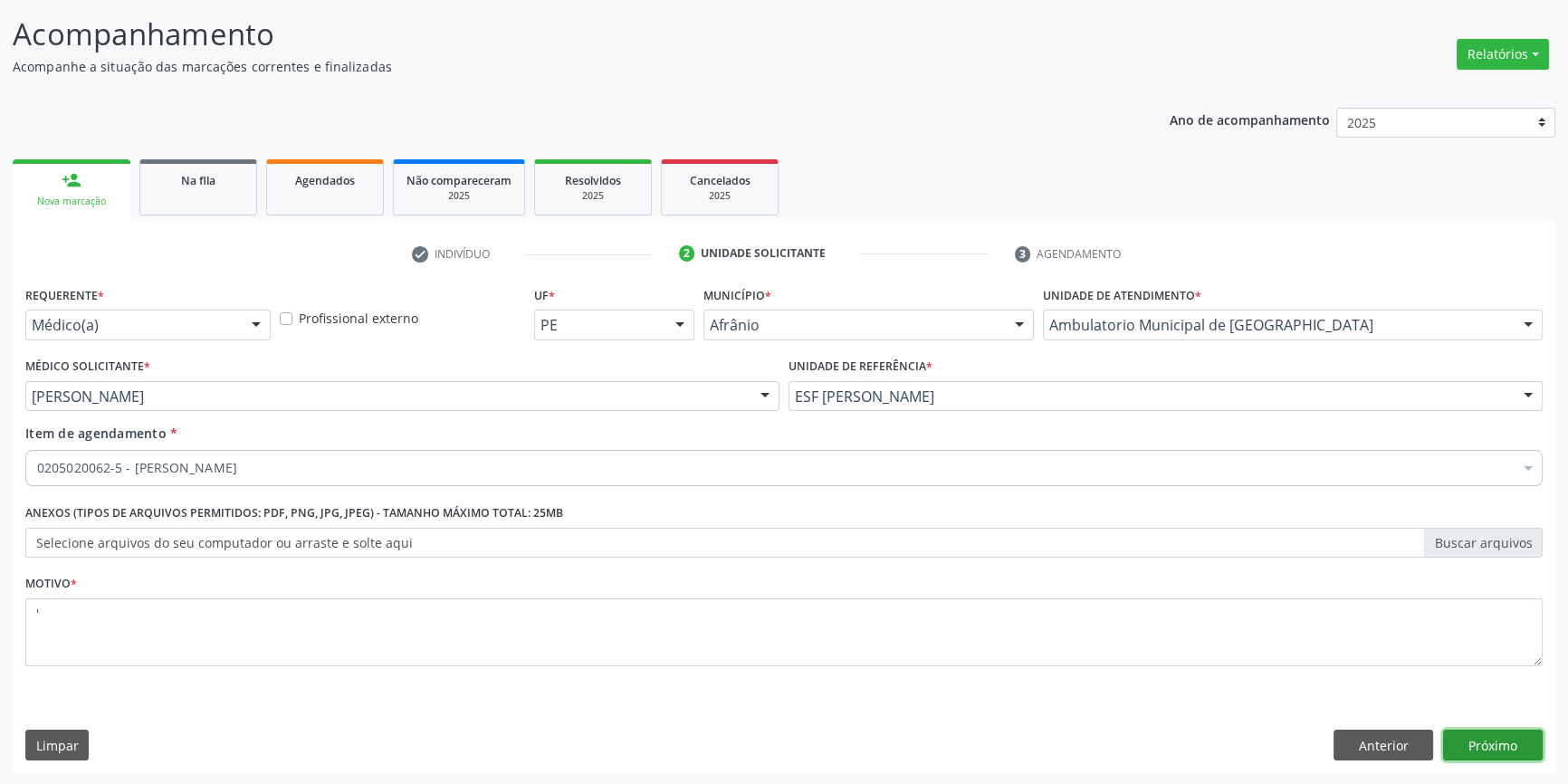
click at [1482, 743] on button "Próximo" at bounding box center [1492, 745] width 99 height 31
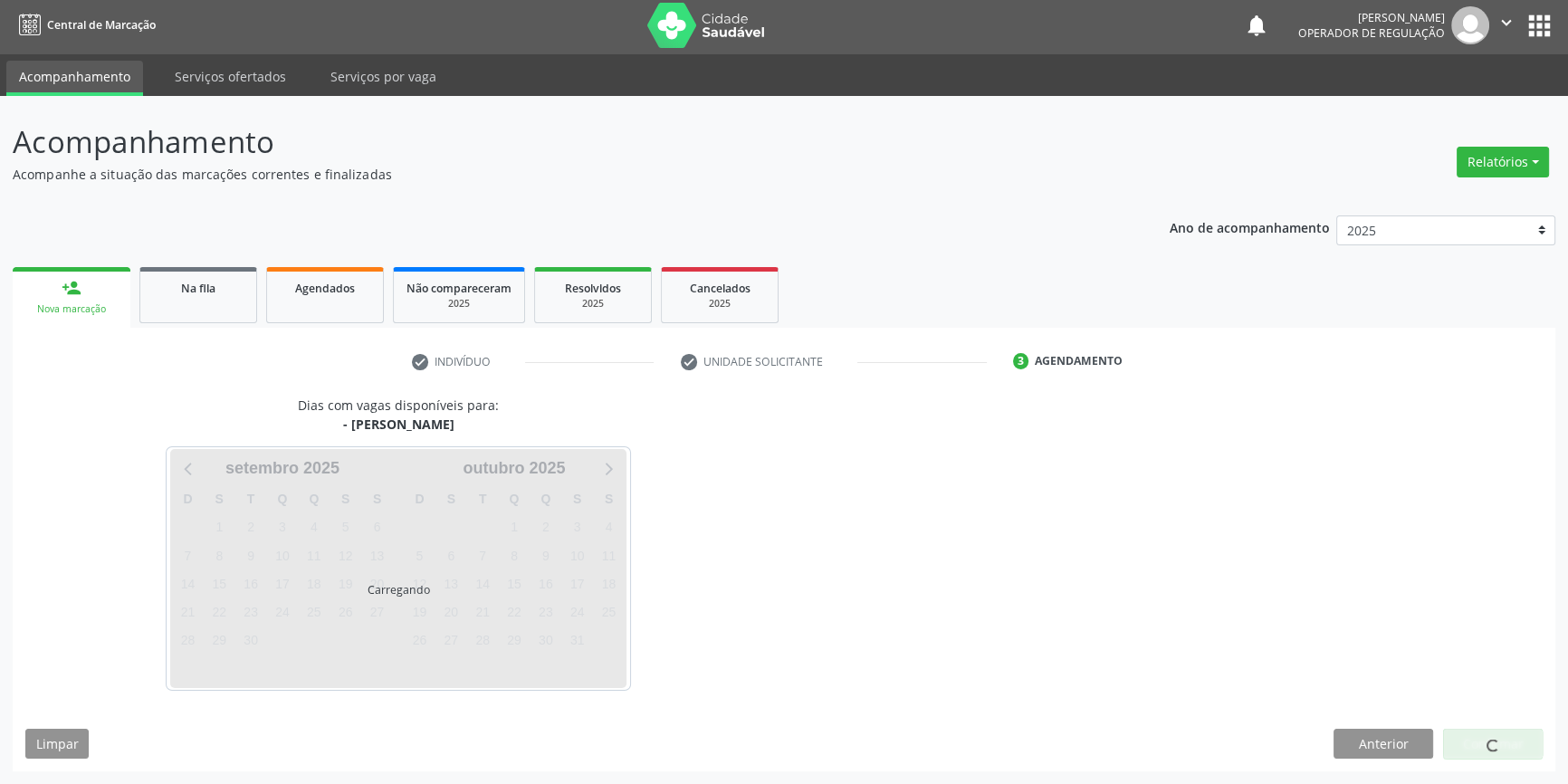
scroll to position [2, 0]
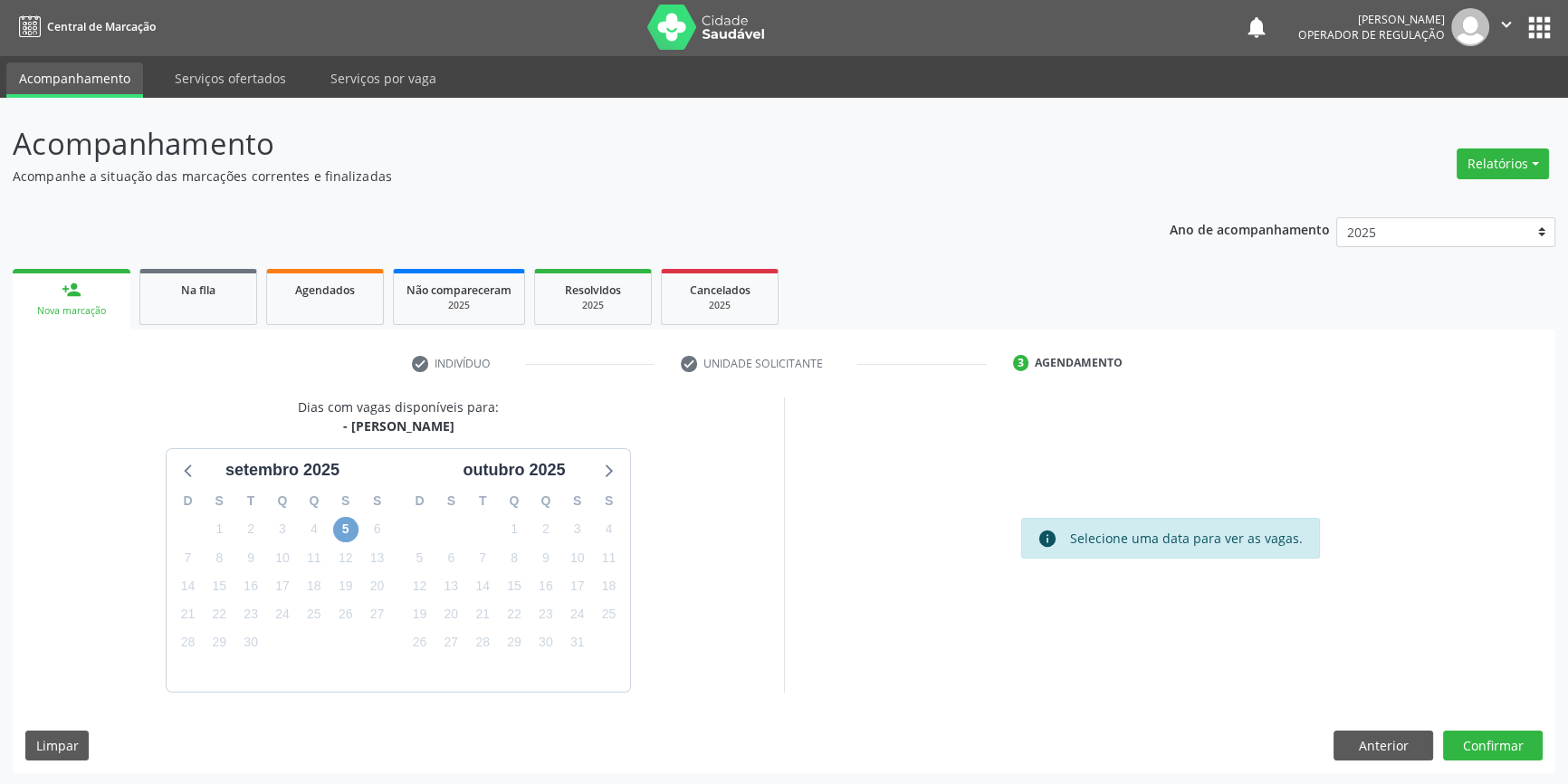
click at [344, 530] on span "5" at bounding box center [346, 529] width 25 height 25
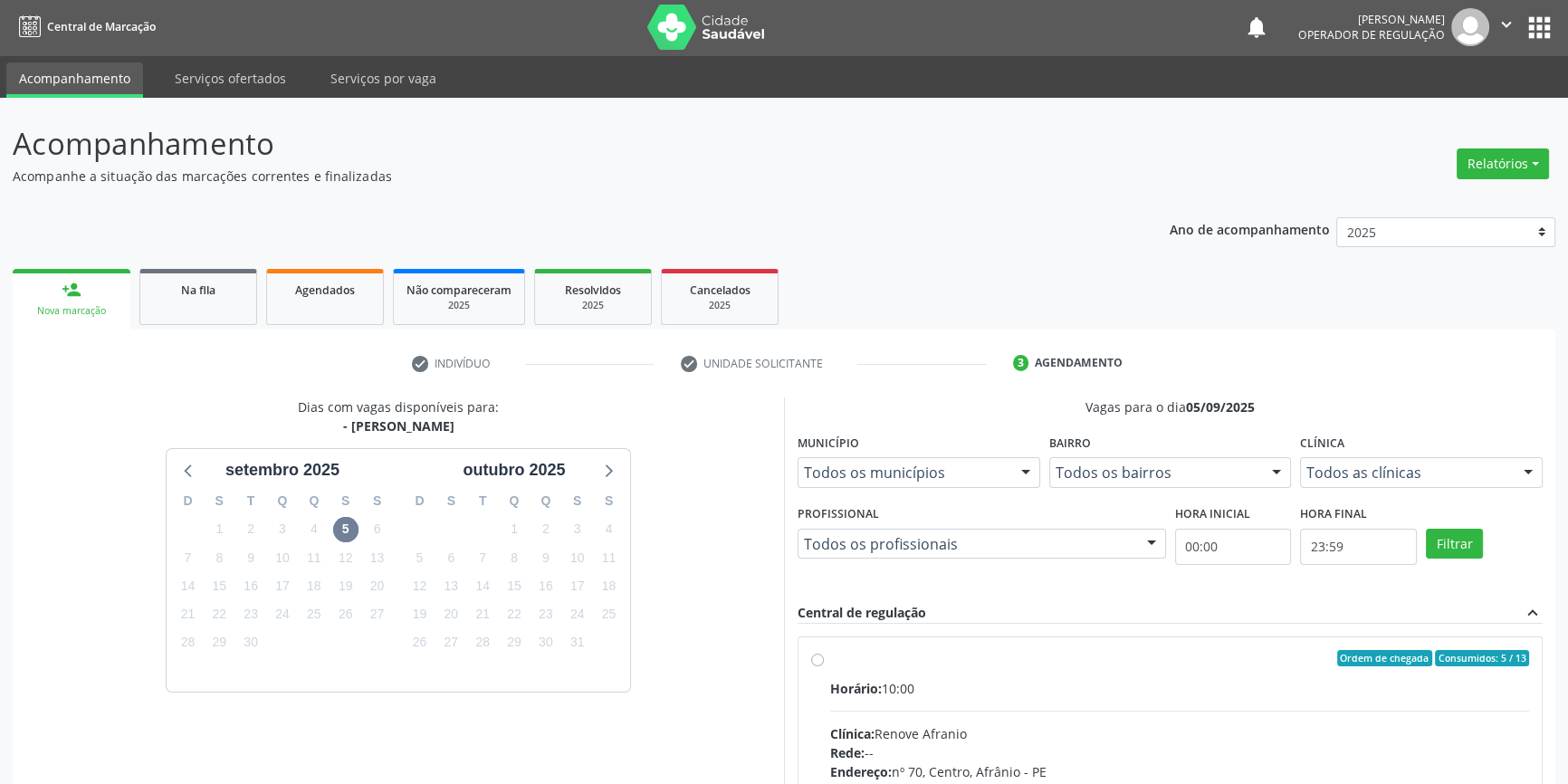
click at [830, 651] on label "Ordem de chegada Consumidos: 5 / 13 Horário: 10:00 Clínica: Renove Afranio Rede…" at bounding box center [1179, 789] width 699 height 278
click at [817, 651] on input "Ordem de chegada Consumidos: 5 / 13 Horário: 10:00 Clínica: Renove Afranio Rede…" at bounding box center [818, 658] width 13 height 16
radio input "true"
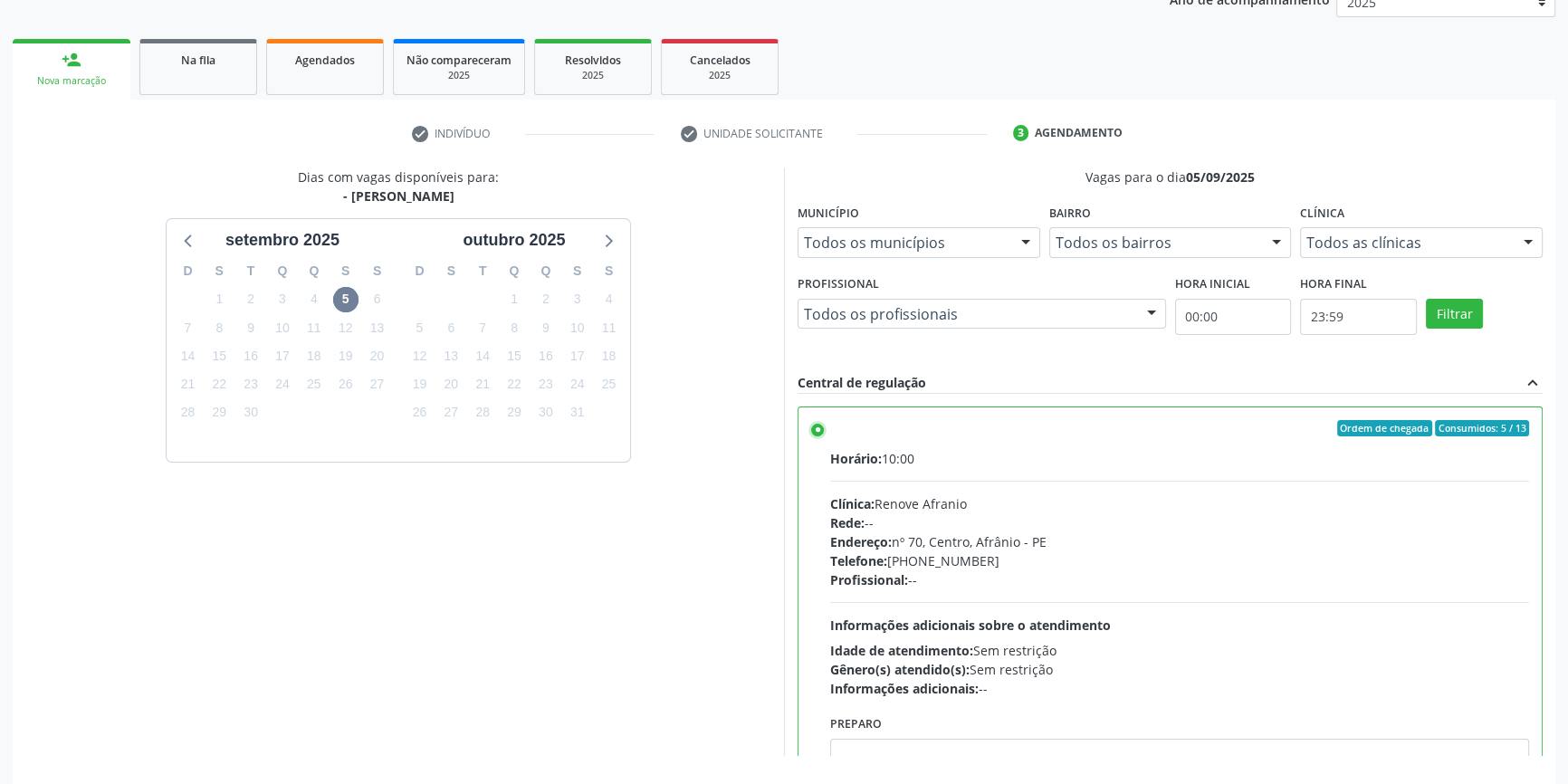
scroll to position [296, 0]
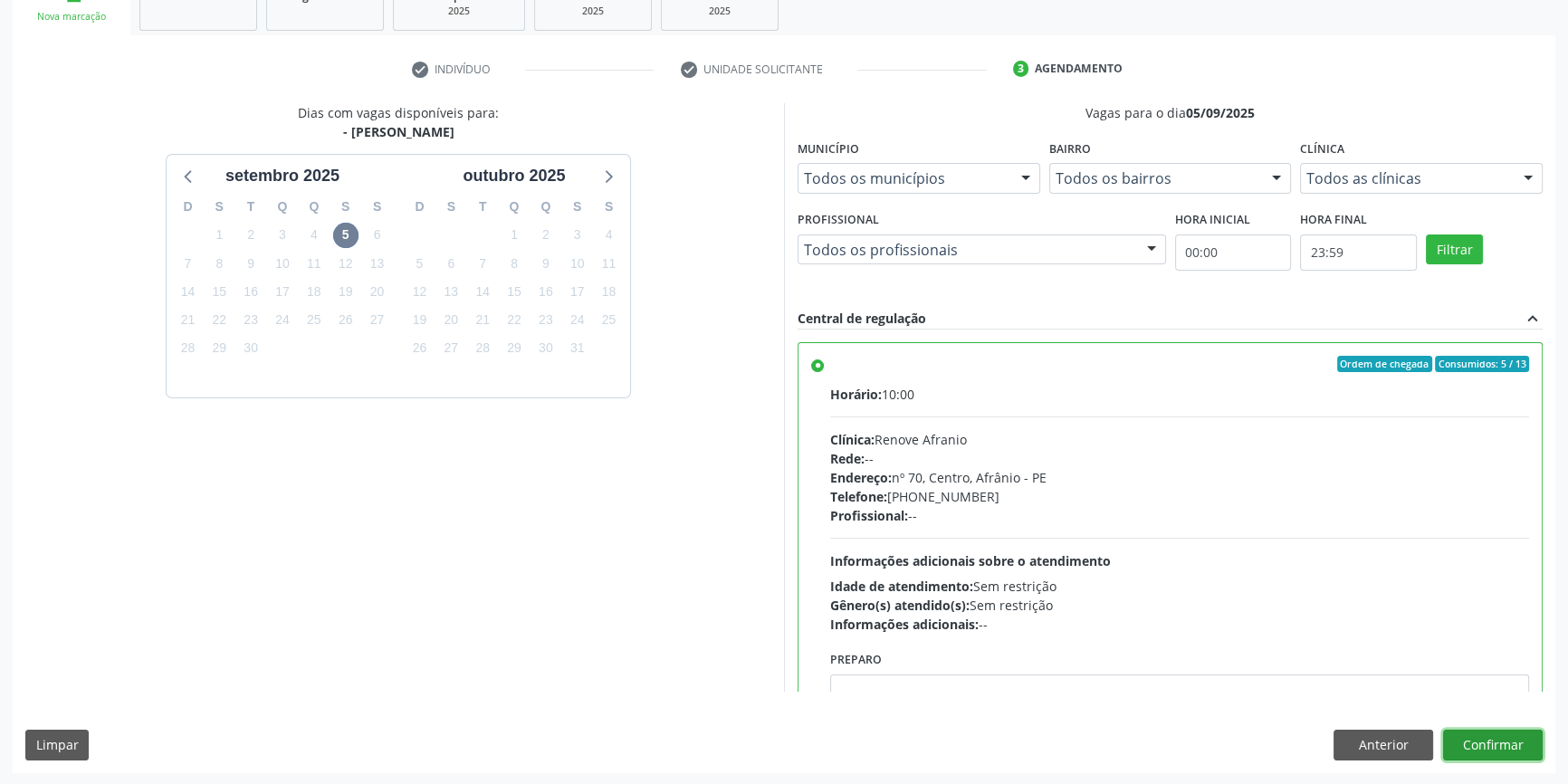
click at [1506, 730] on button "Confirmar" at bounding box center [1492, 745] width 99 height 31
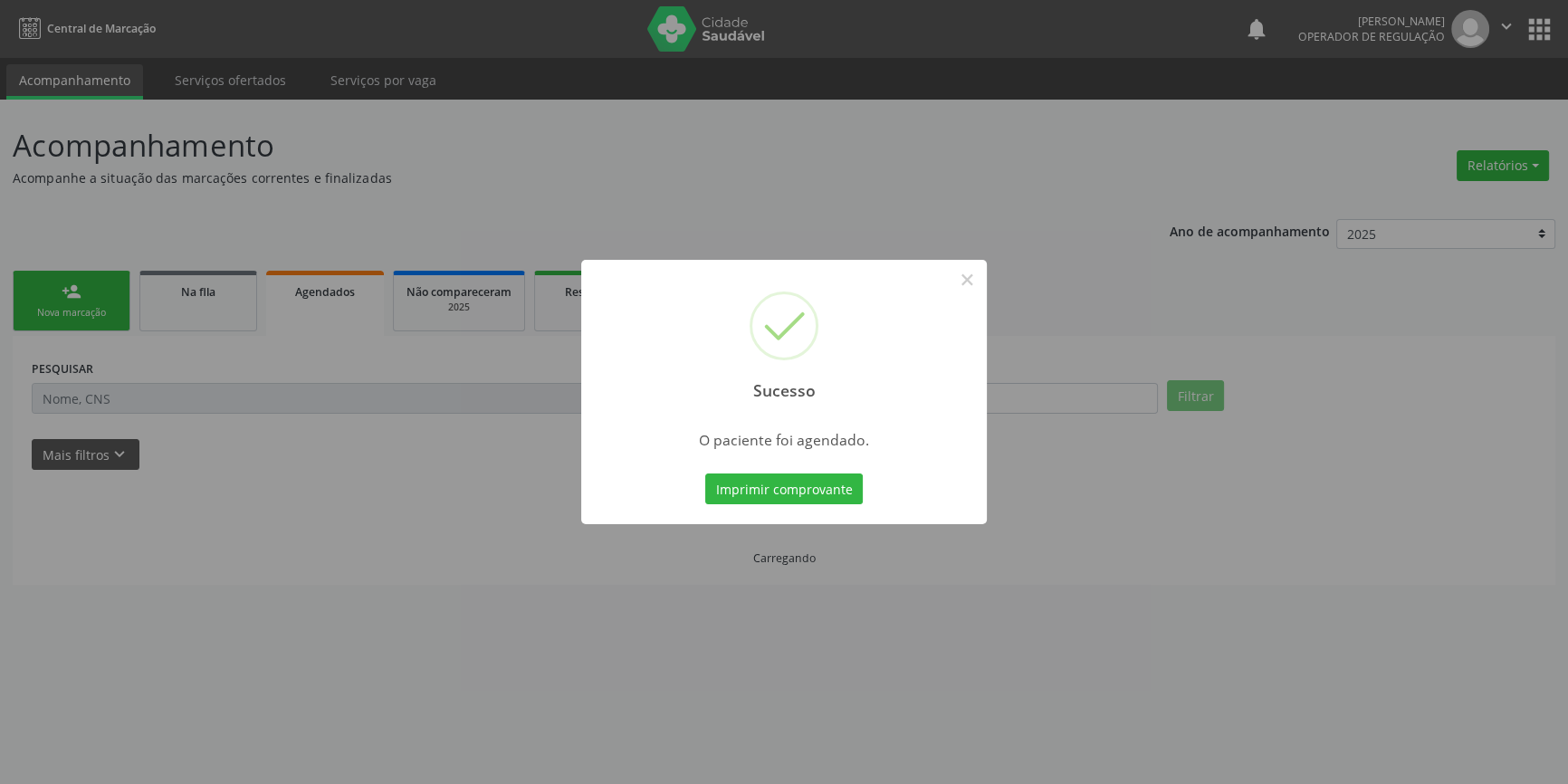
scroll to position [0, 0]
click at [820, 492] on button "Imprimir comprovante" at bounding box center [791, 488] width 157 height 31
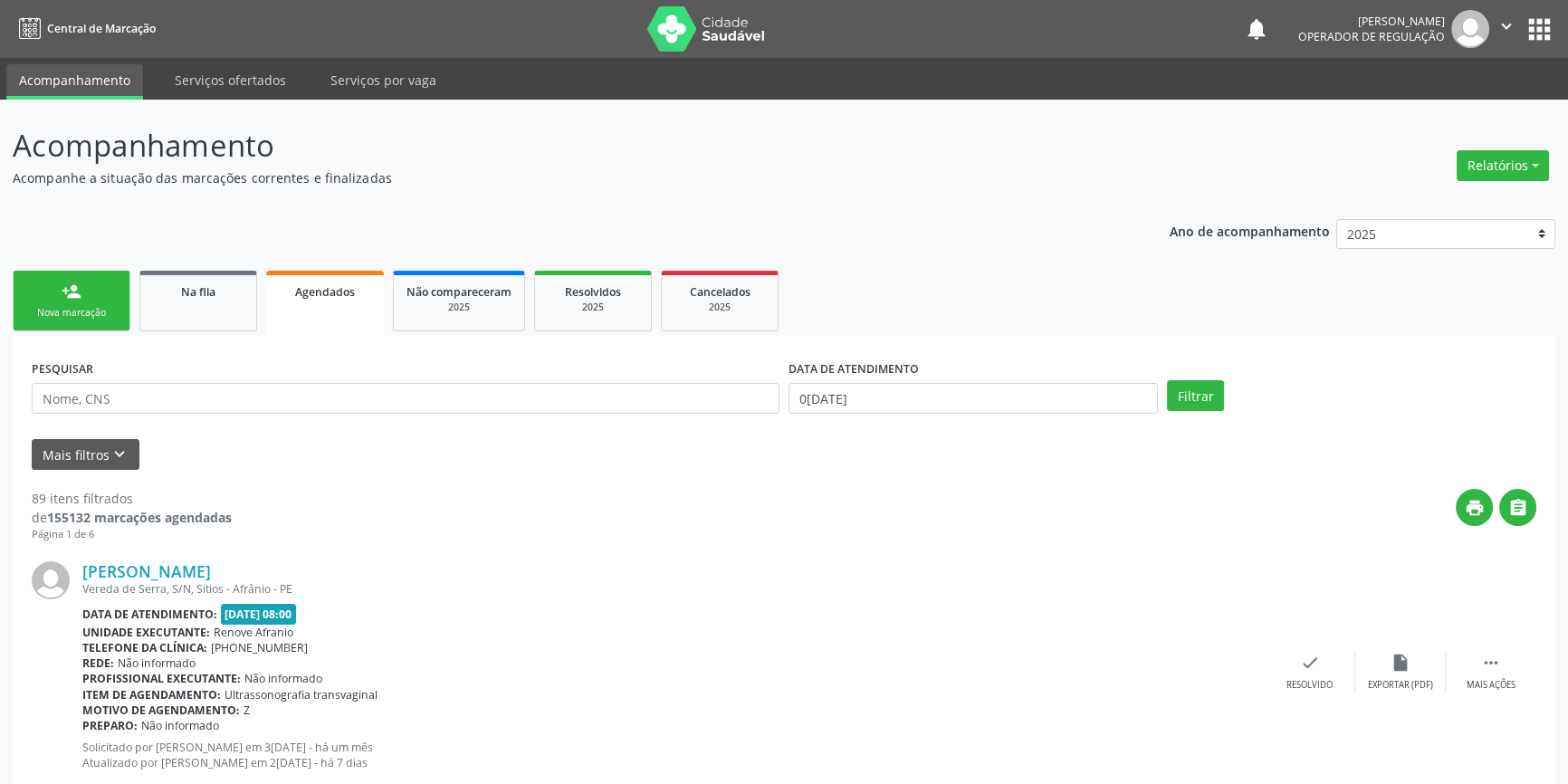
click at [101, 297] on link "person_add Nova marcação" at bounding box center [72, 301] width 118 height 61
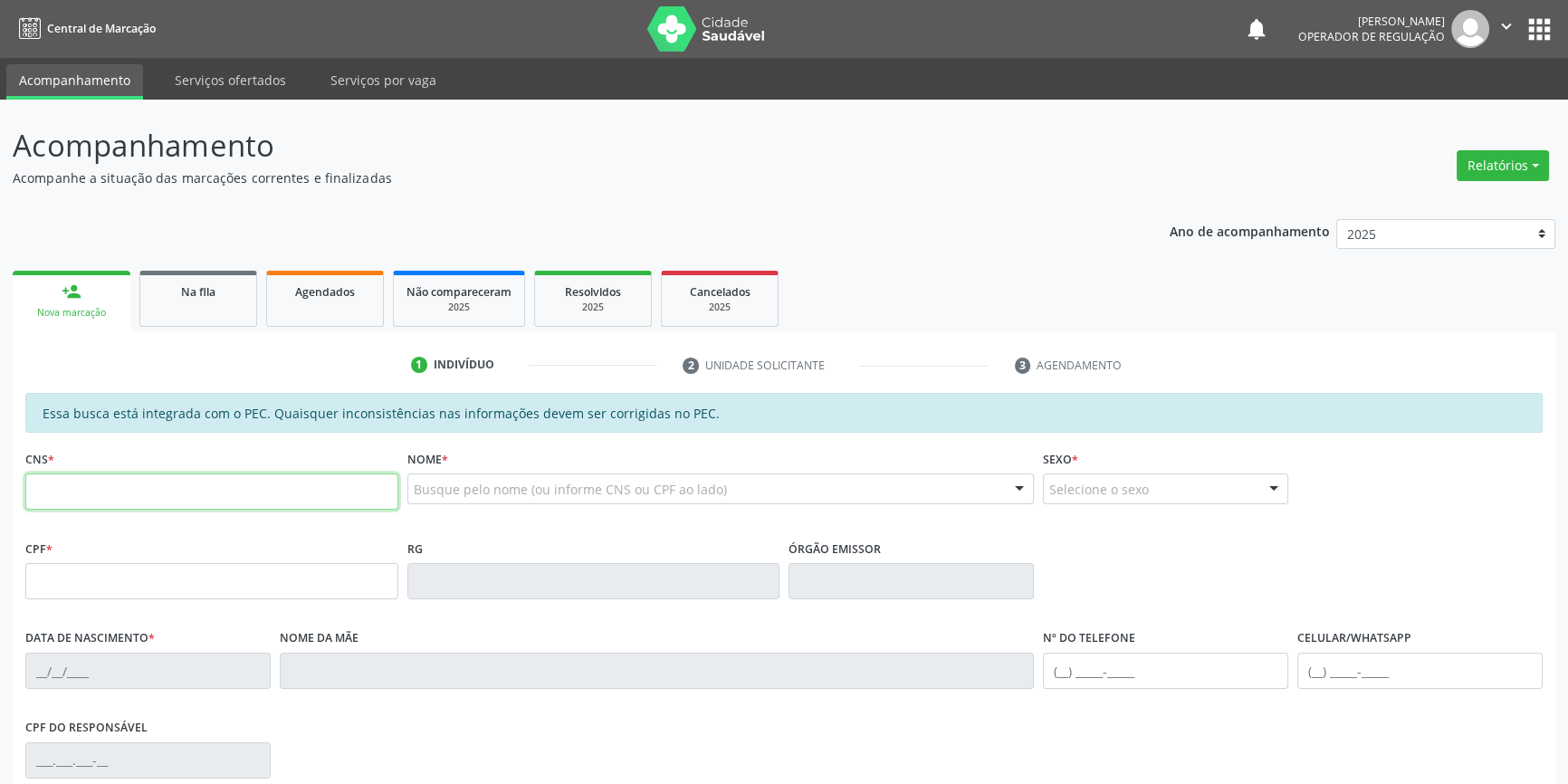
click at [106, 486] on input "text" at bounding box center [212, 491] width 373 height 37
type input "704 6066 6333 8023"
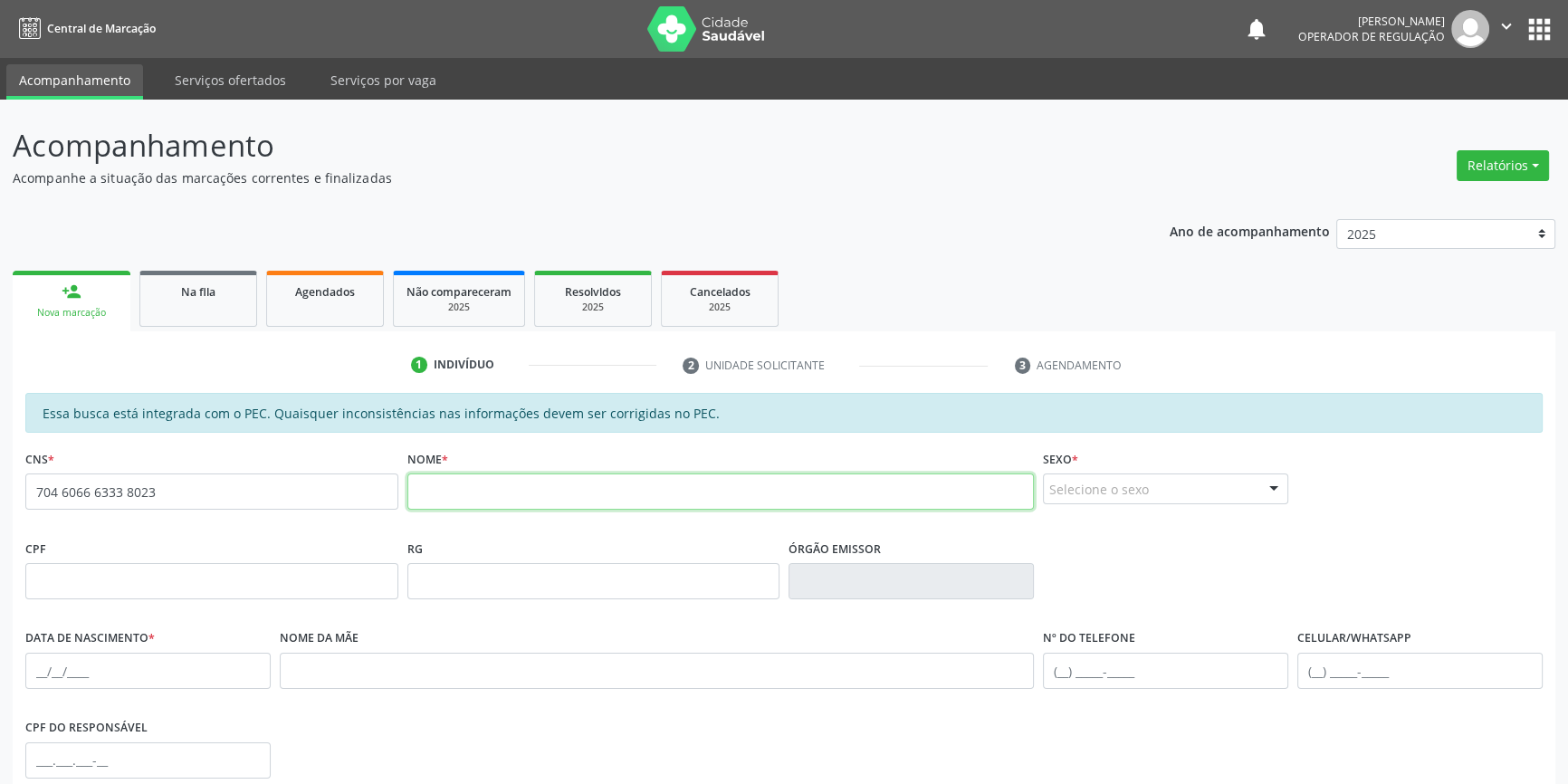
click at [458, 493] on input "text" at bounding box center [721, 491] width 628 height 37
paste input "Rilary Maria da Silva"
type input "Rilary Maria da Silva"
click at [1199, 481] on div "Selecione o sexo" at bounding box center [1165, 488] width 245 height 31
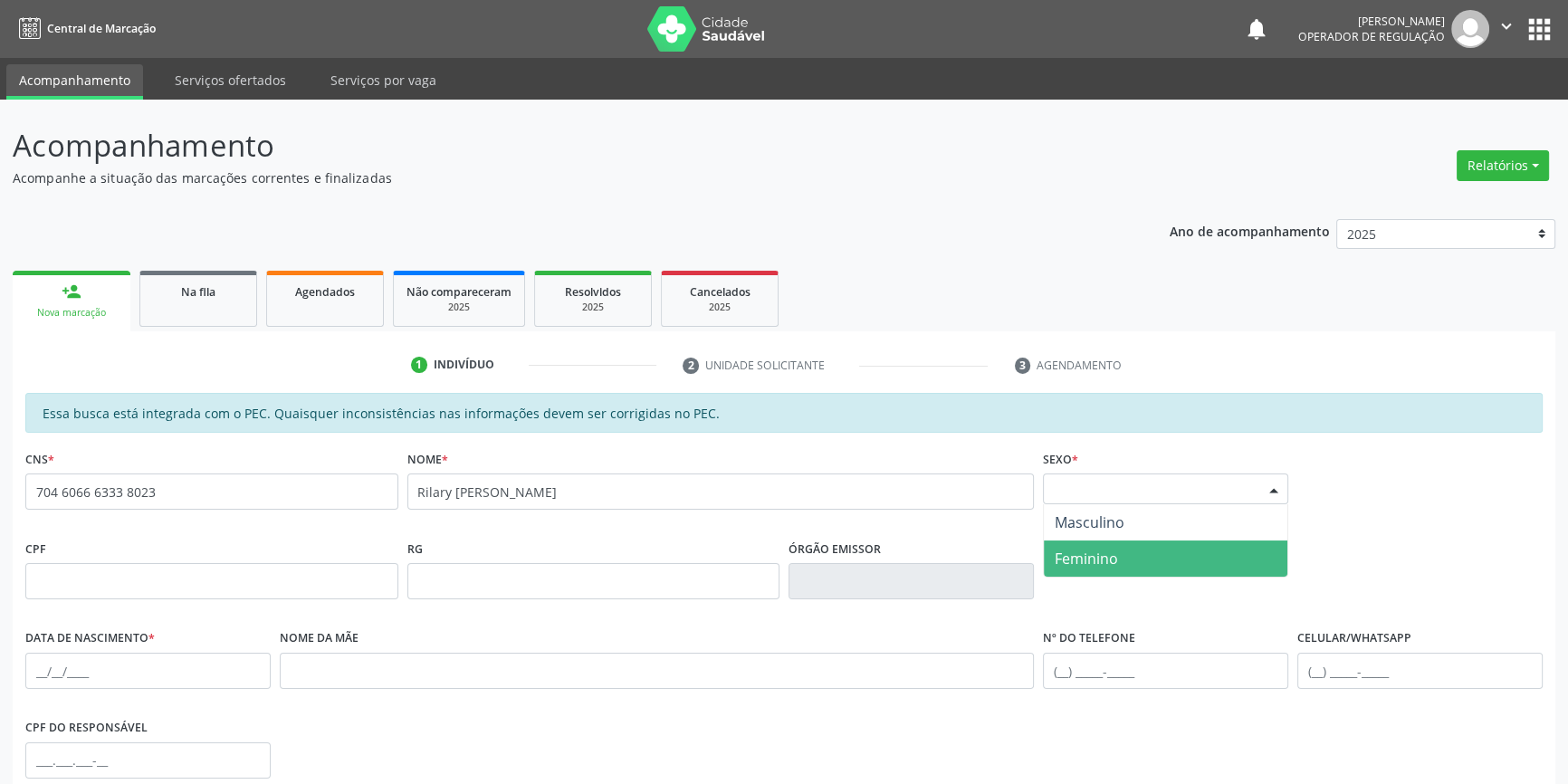
click at [1132, 545] on span "Feminino" at bounding box center [1165, 558] width 244 height 37
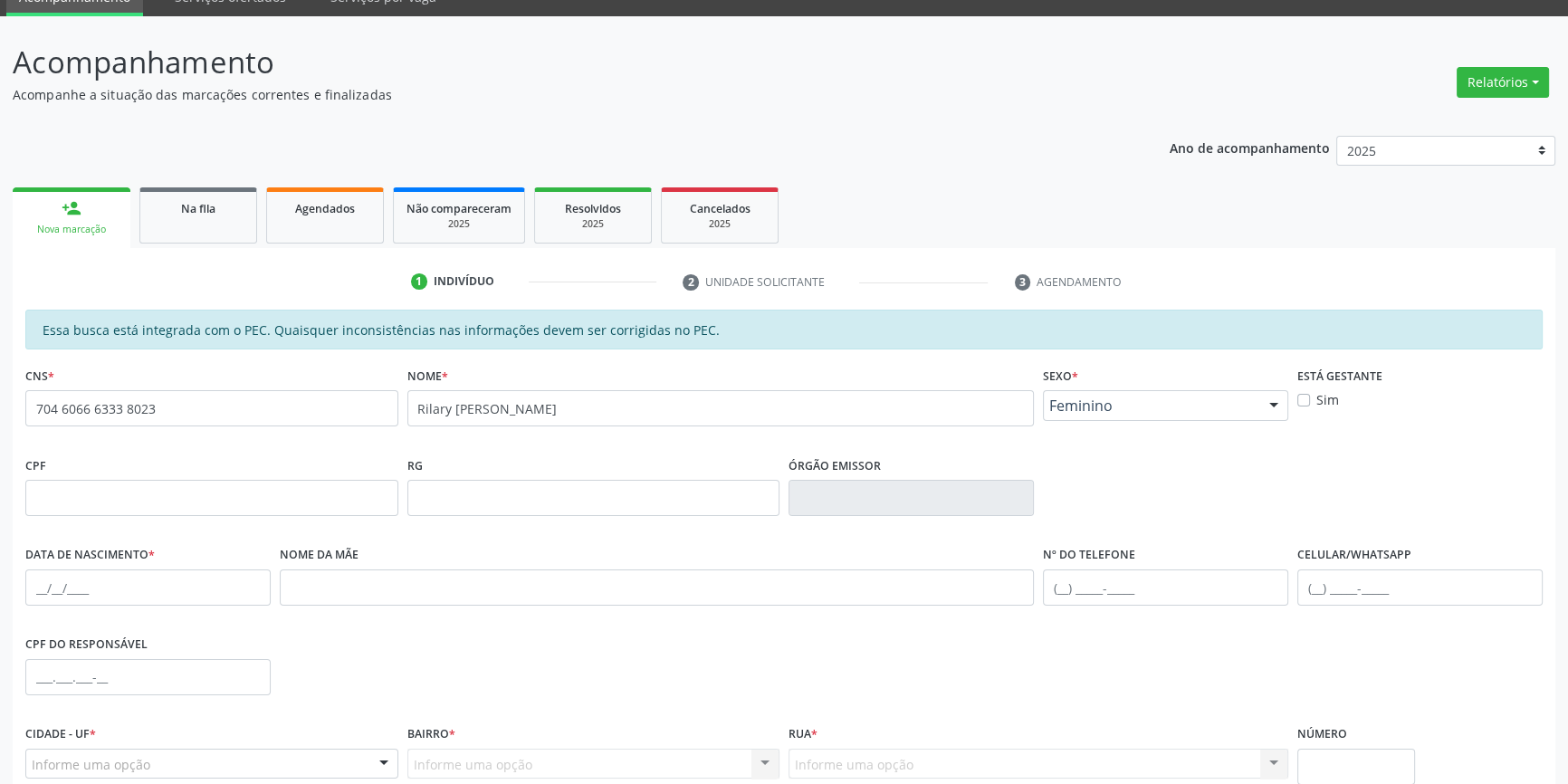
scroll to position [164, 0]
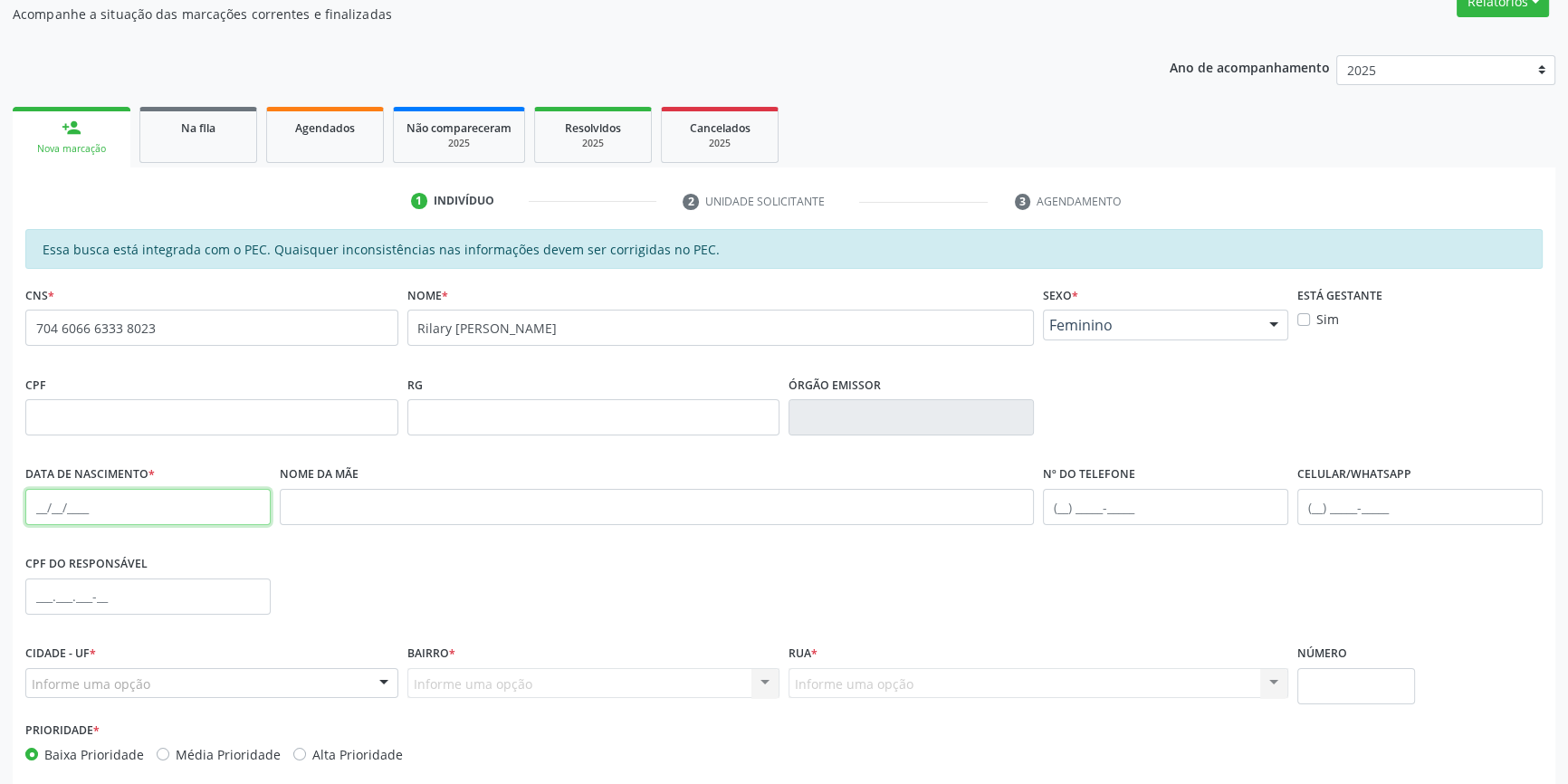
click at [40, 507] on input "text" at bounding box center [148, 507] width 245 height 37
type input "31/01/2001"
click at [75, 670] on div "Informe uma opção" at bounding box center [212, 683] width 373 height 31
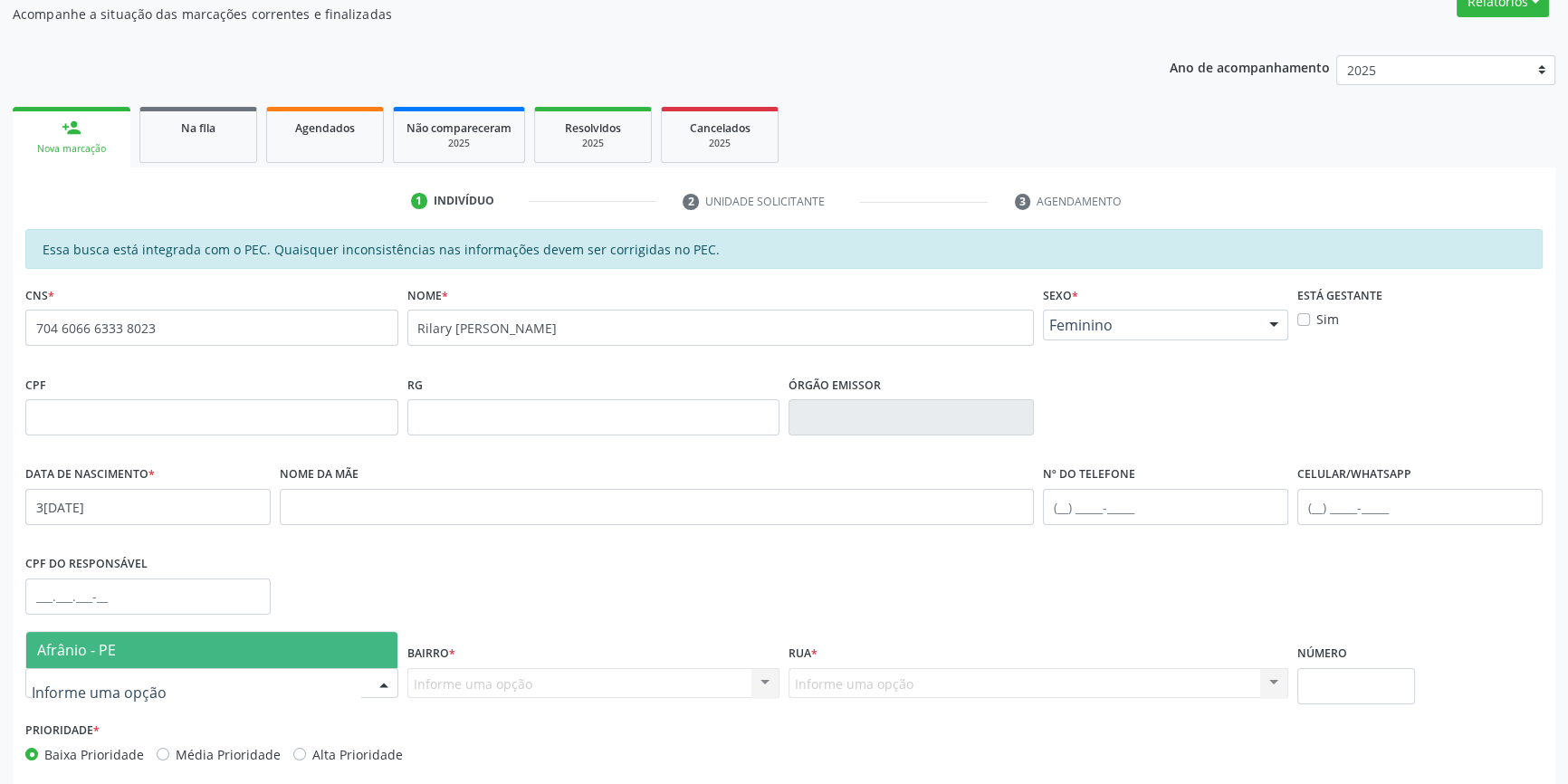
click at [95, 649] on span "Afrânio - PE" at bounding box center [77, 649] width 79 height 20
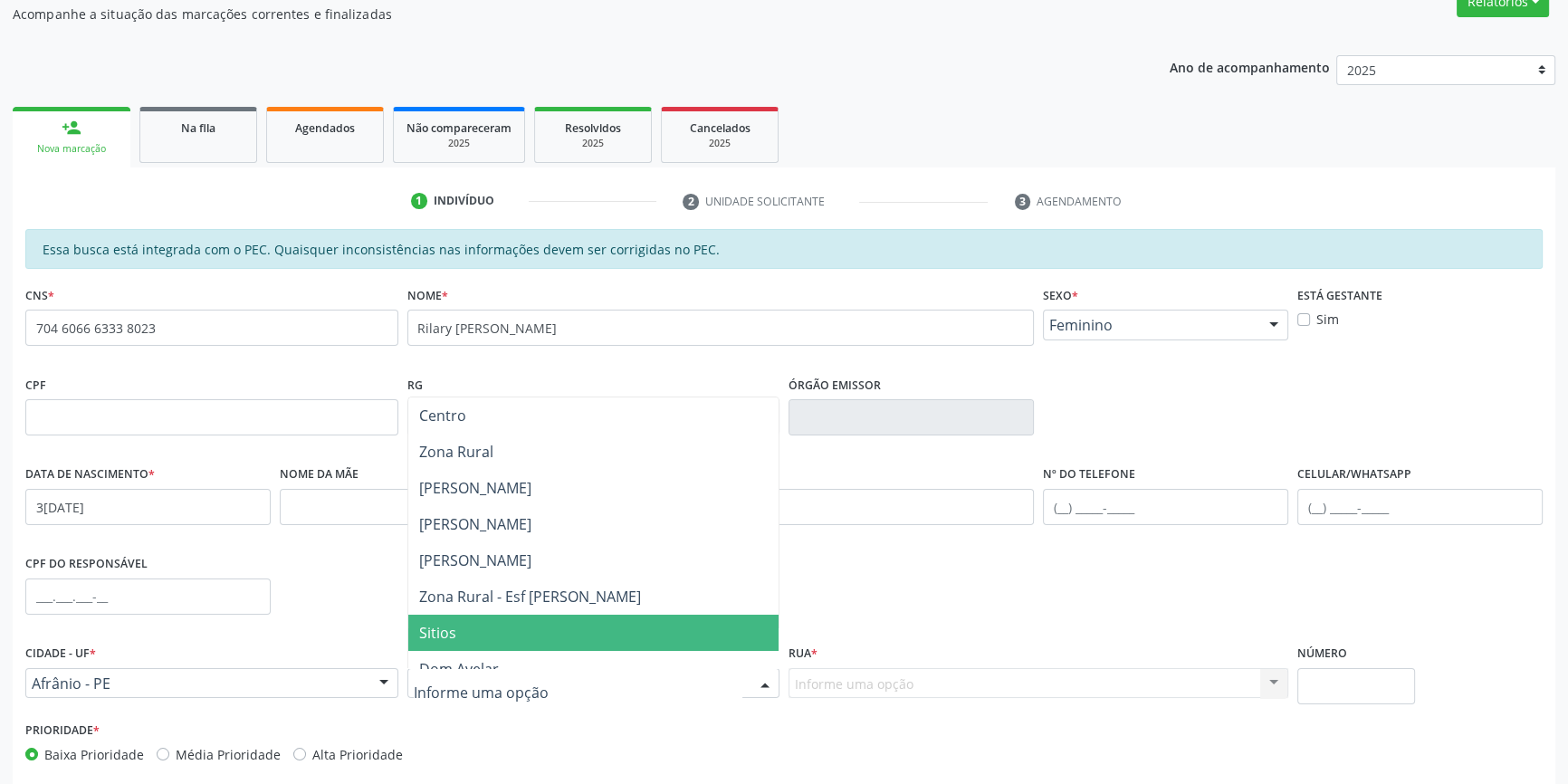
click at [463, 637] on span "Sitios" at bounding box center [594, 632] width 371 height 37
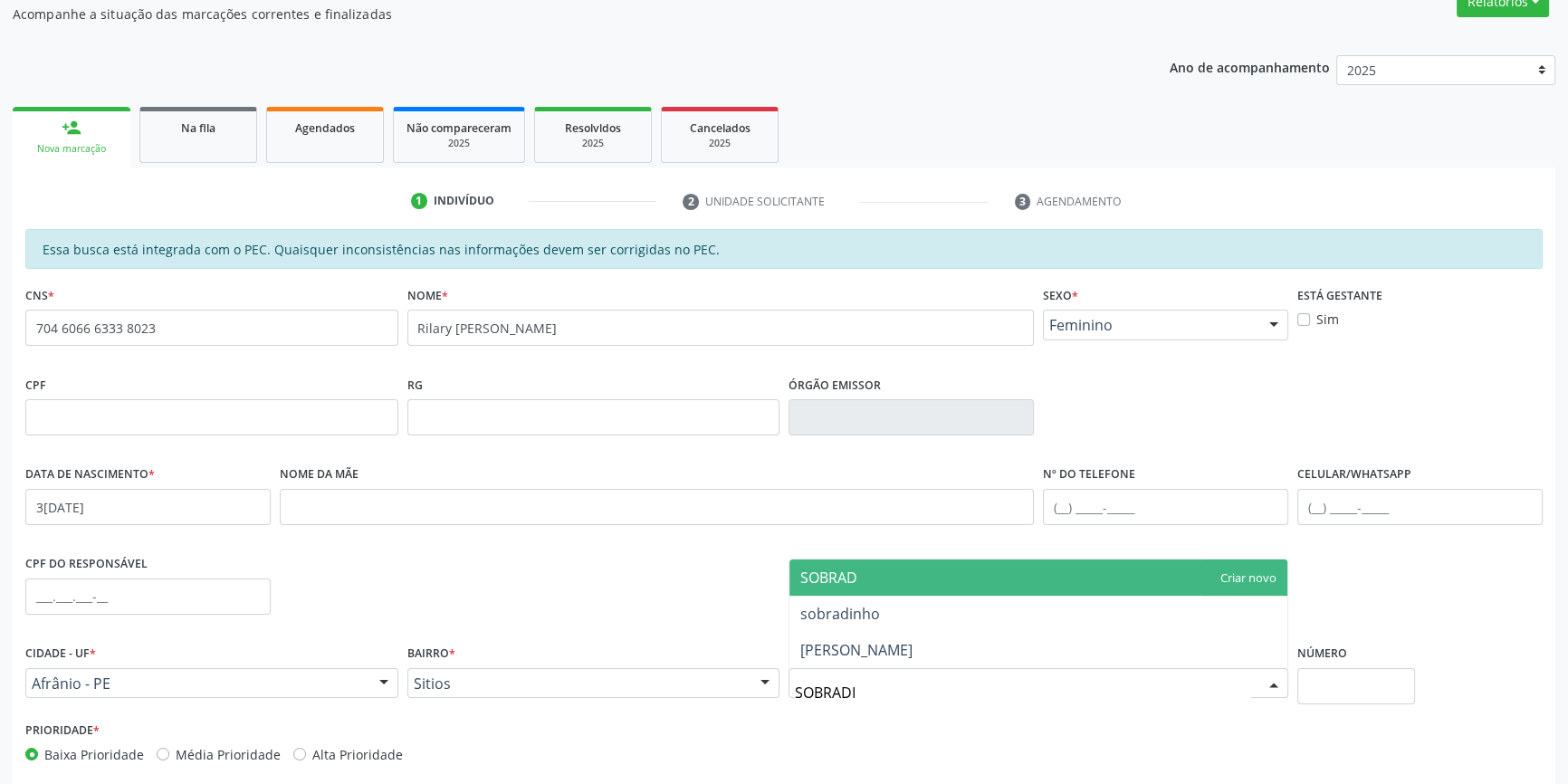
type input "SOBRADIN"
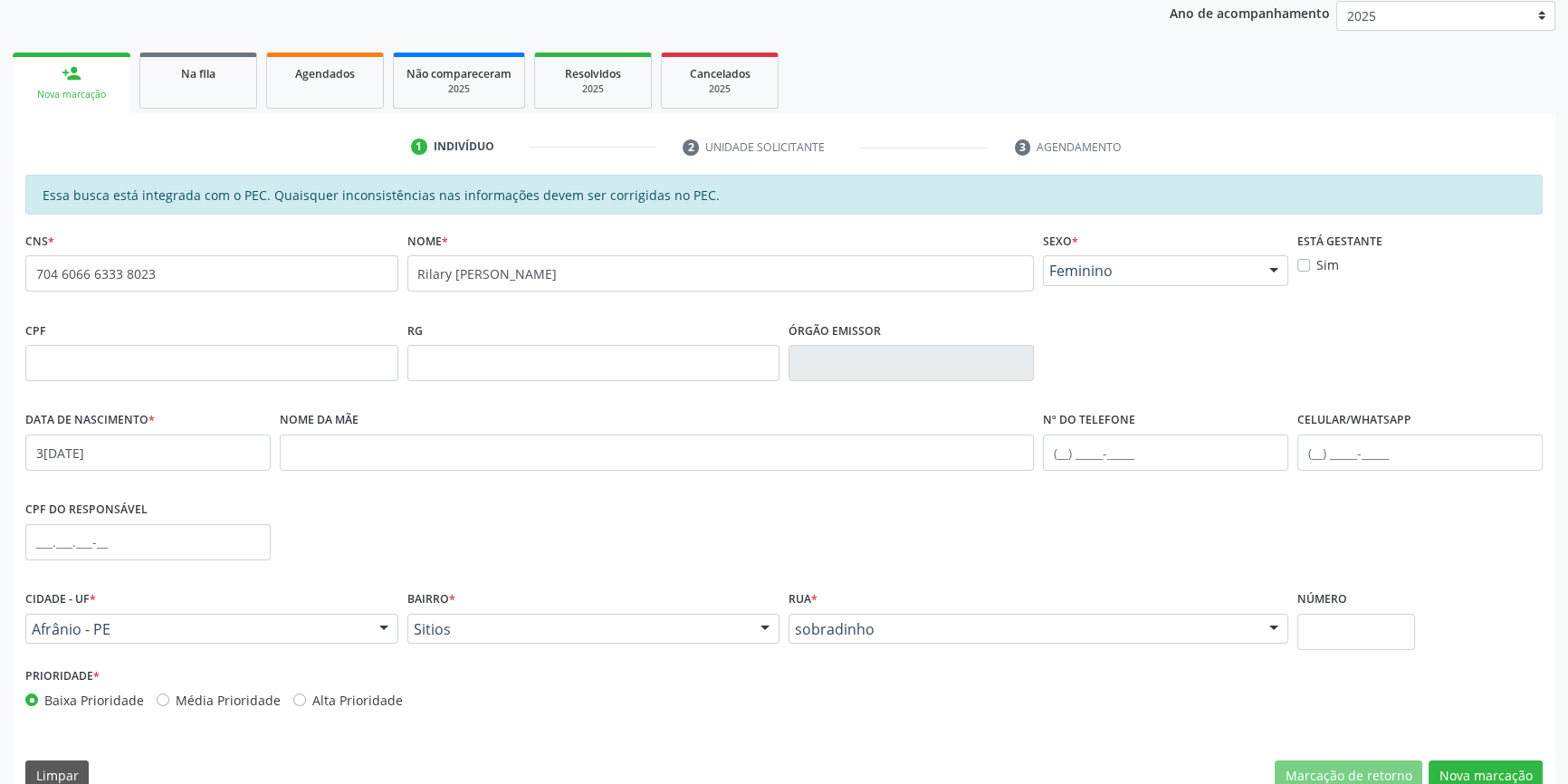
scroll to position [248, 0]
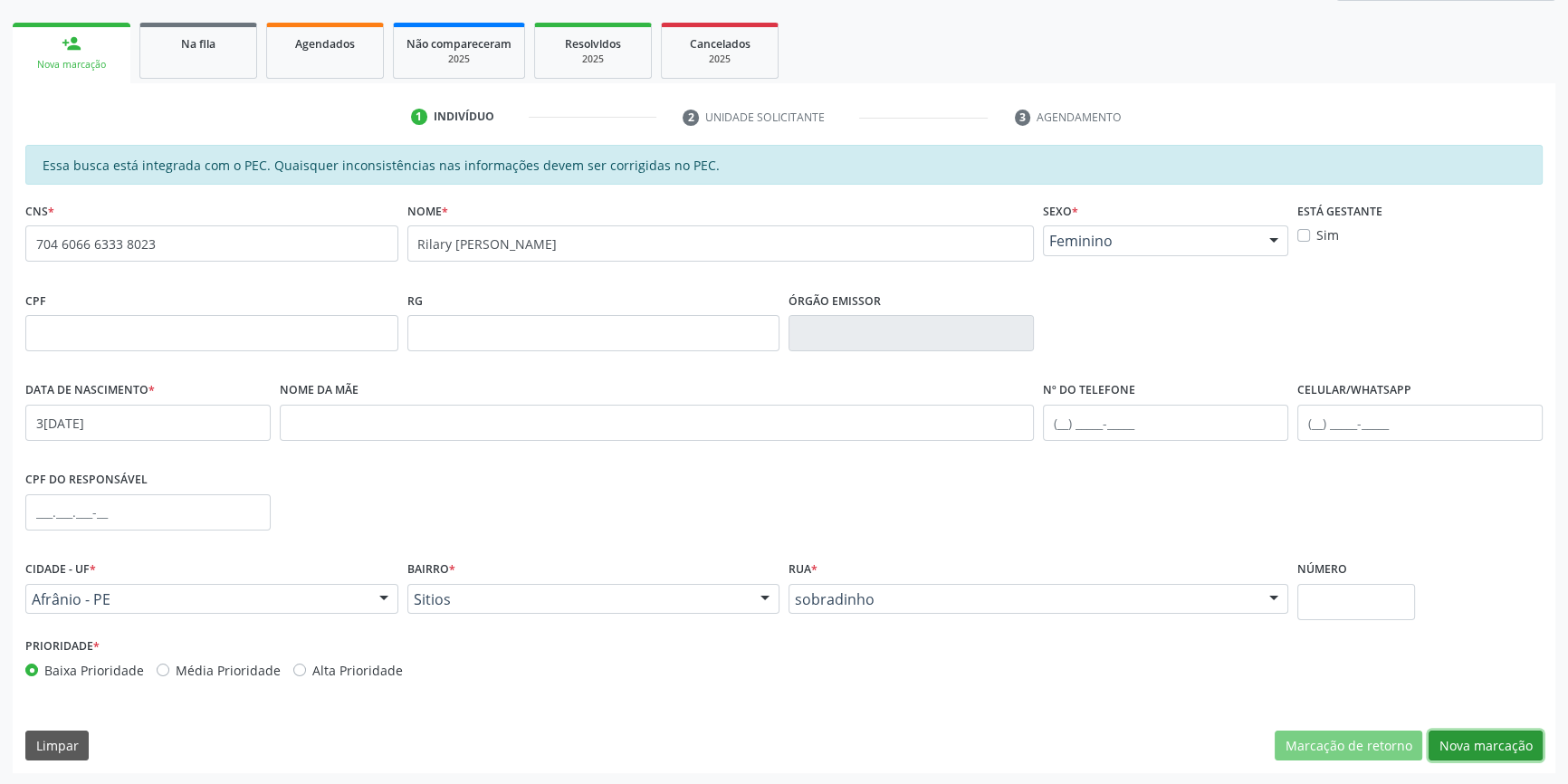
click at [1459, 748] on button "Nova marcação" at bounding box center [1486, 746] width 114 height 31
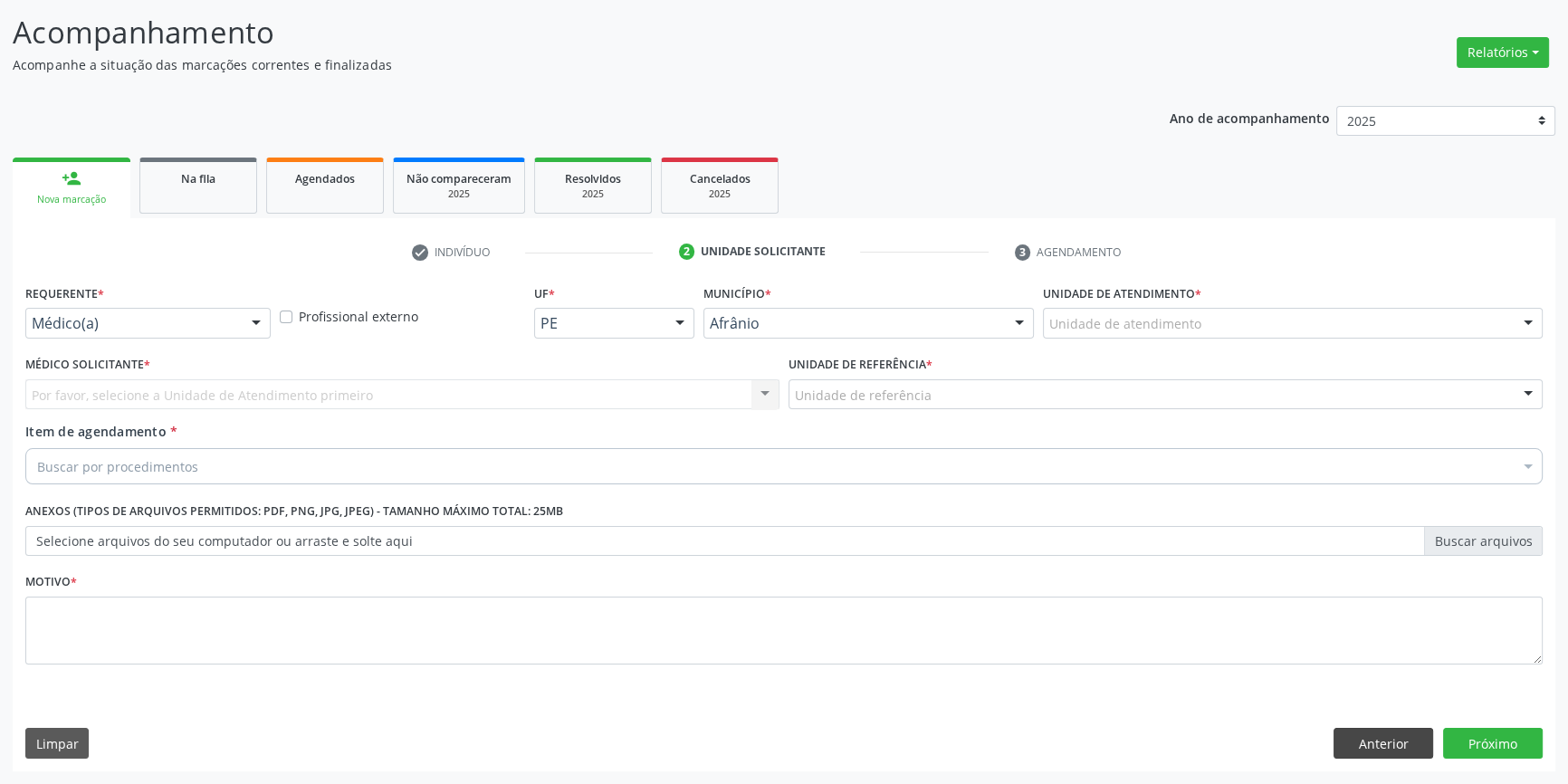
scroll to position [111, 0]
click at [1099, 335] on div "Unidade de atendimento" at bounding box center [1292, 324] width 499 height 31
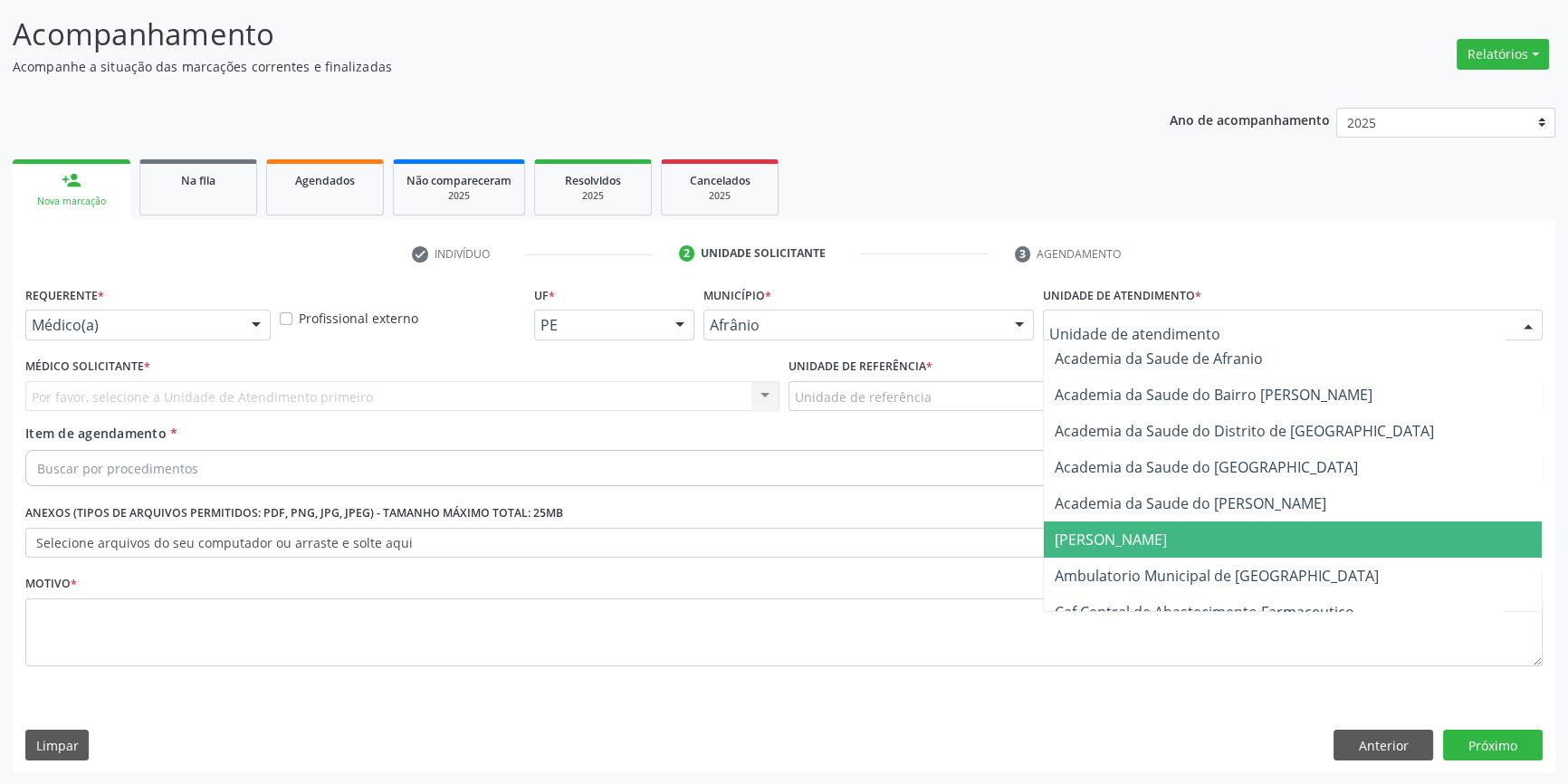
click at [1149, 578] on span "Ambulatorio Municipal de [GEOGRAPHIC_DATA]" at bounding box center [1217, 575] width 324 height 20
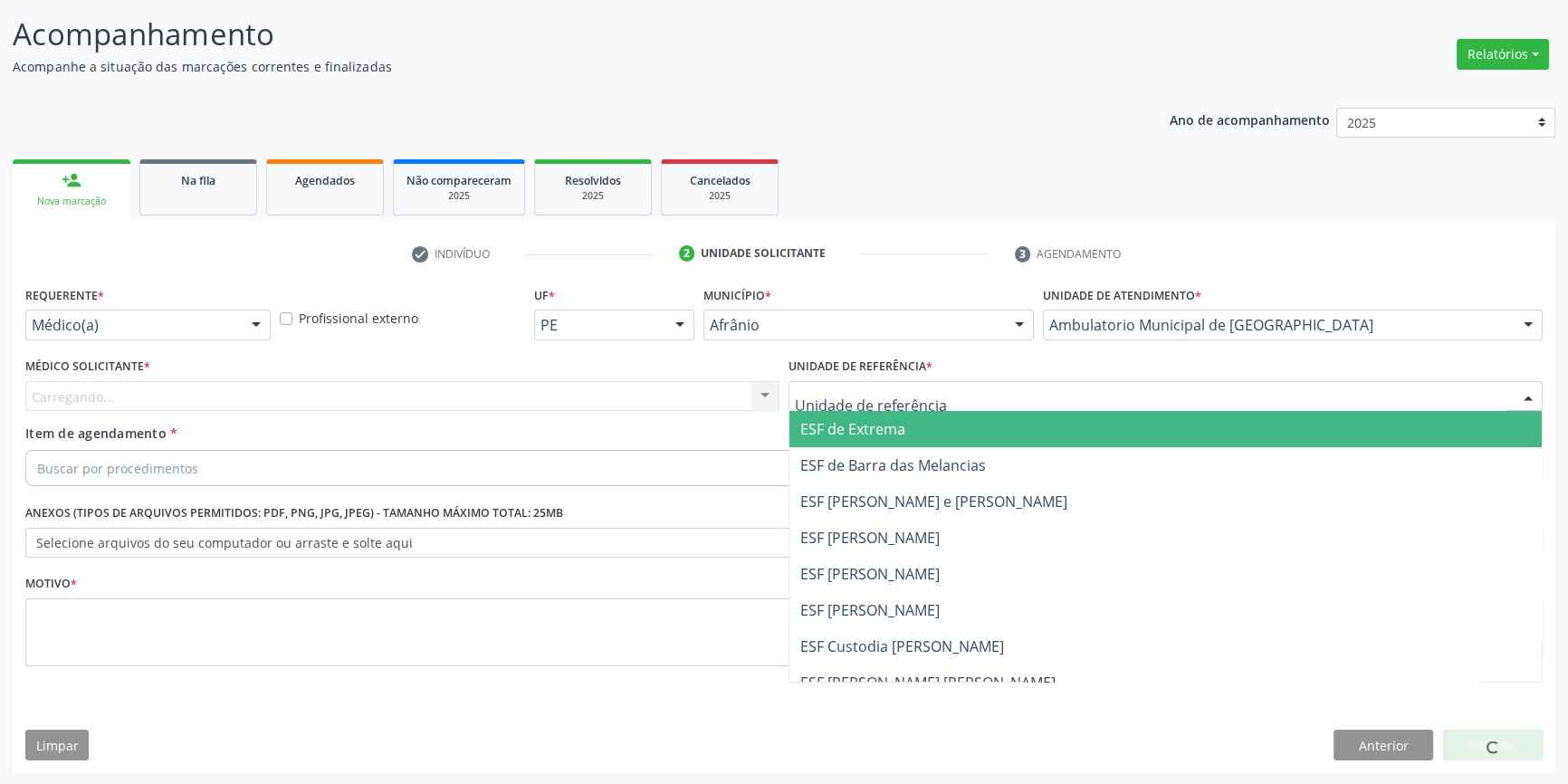
click at [954, 389] on div at bounding box center [1165, 396] width 754 height 31
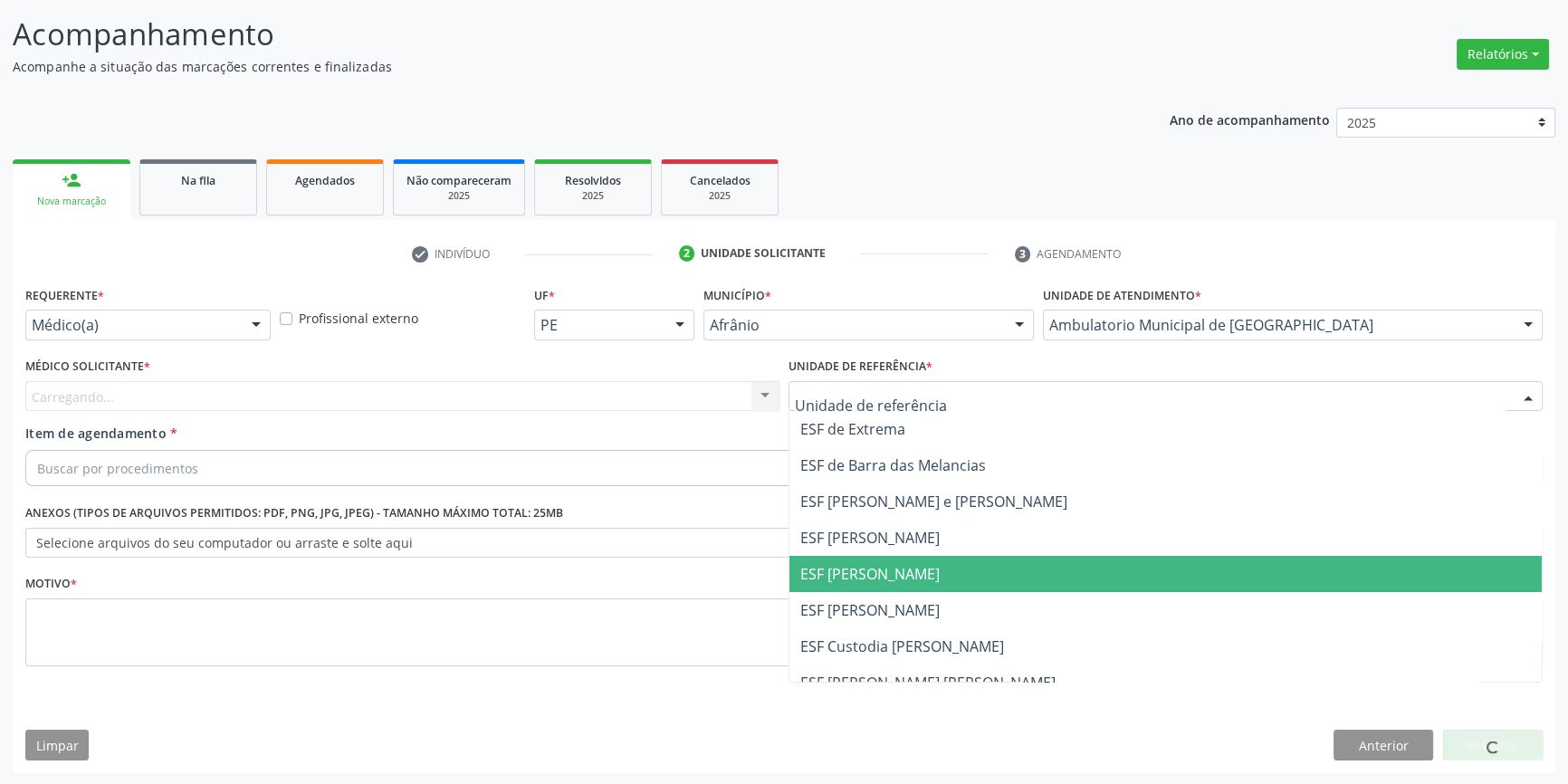
drag, startPoint x: 921, startPoint y: 574, endPoint x: 742, endPoint y: 499, distance: 194.1
click at [904, 570] on span "ESF [PERSON_NAME]" at bounding box center [1165, 573] width 752 height 37
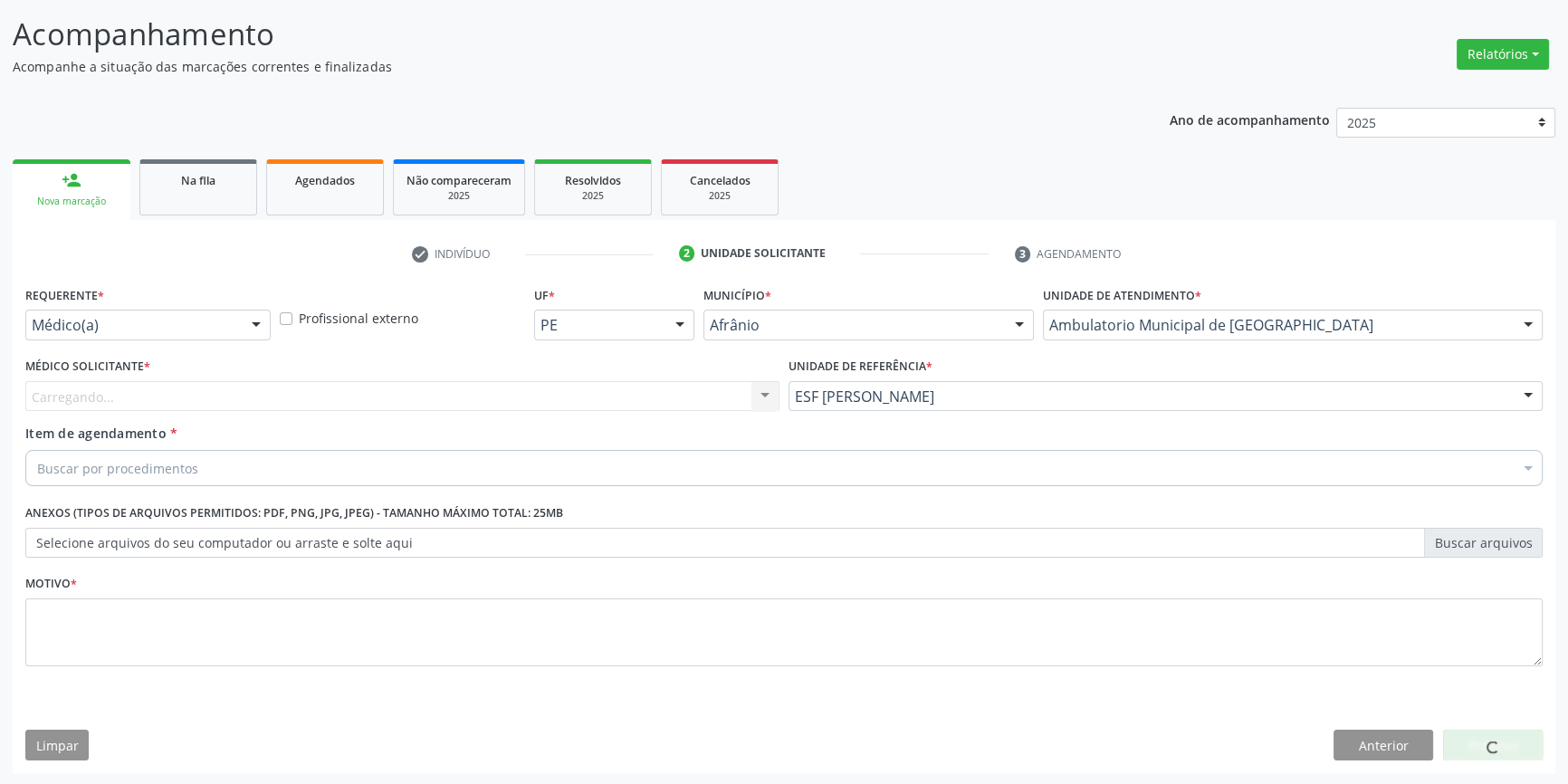
click at [565, 394] on div "Carregando... Nenhum resultado encontrado para: " " Não há nenhuma opção para s…" at bounding box center [402, 396] width 754 height 31
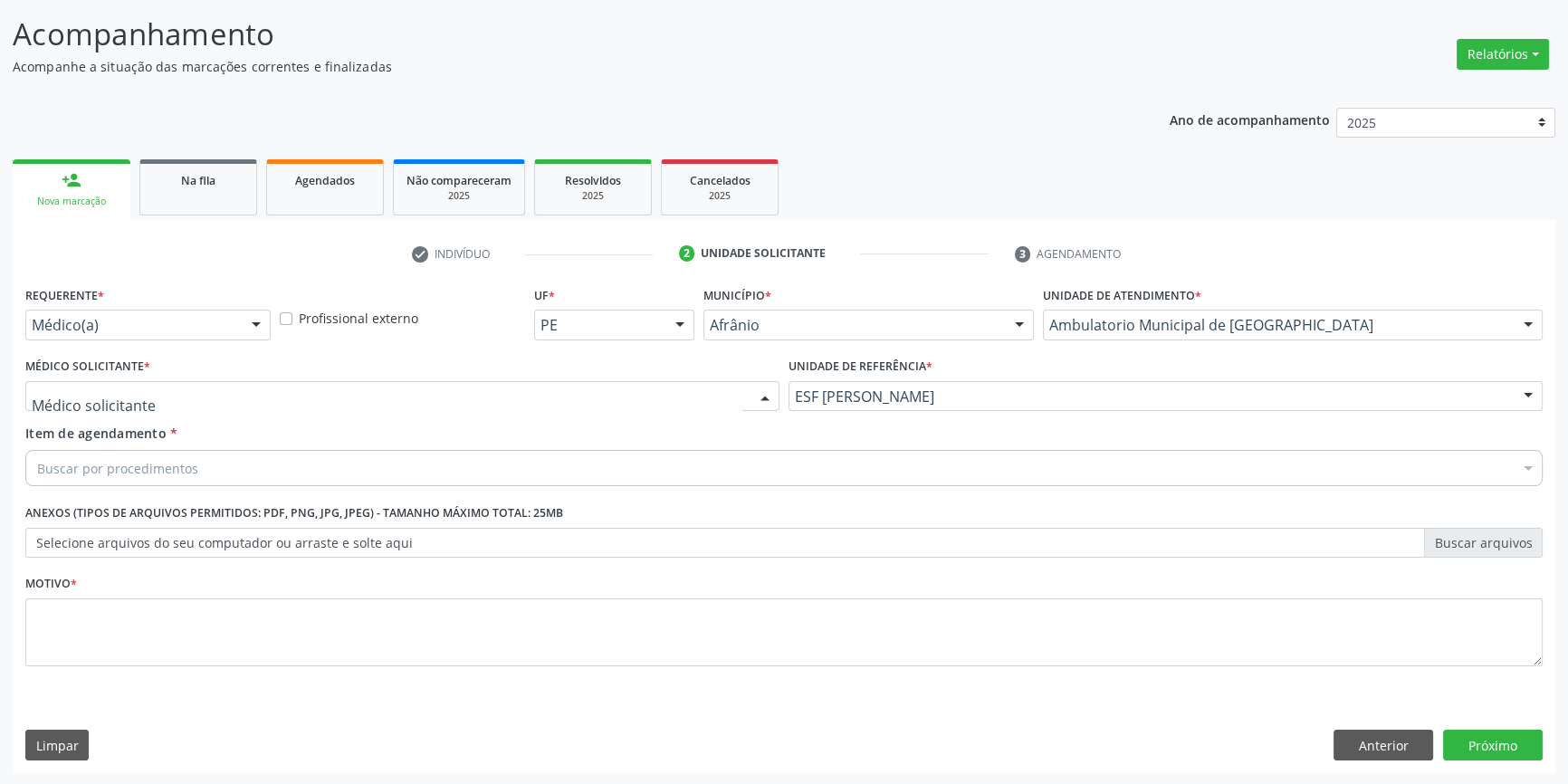
drag, startPoint x: 307, startPoint y: 407, endPoint x: 282, endPoint y: 399, distance: 26.2
click at [306, 407] on div at bounding box center [402, 396] width 754 height 31
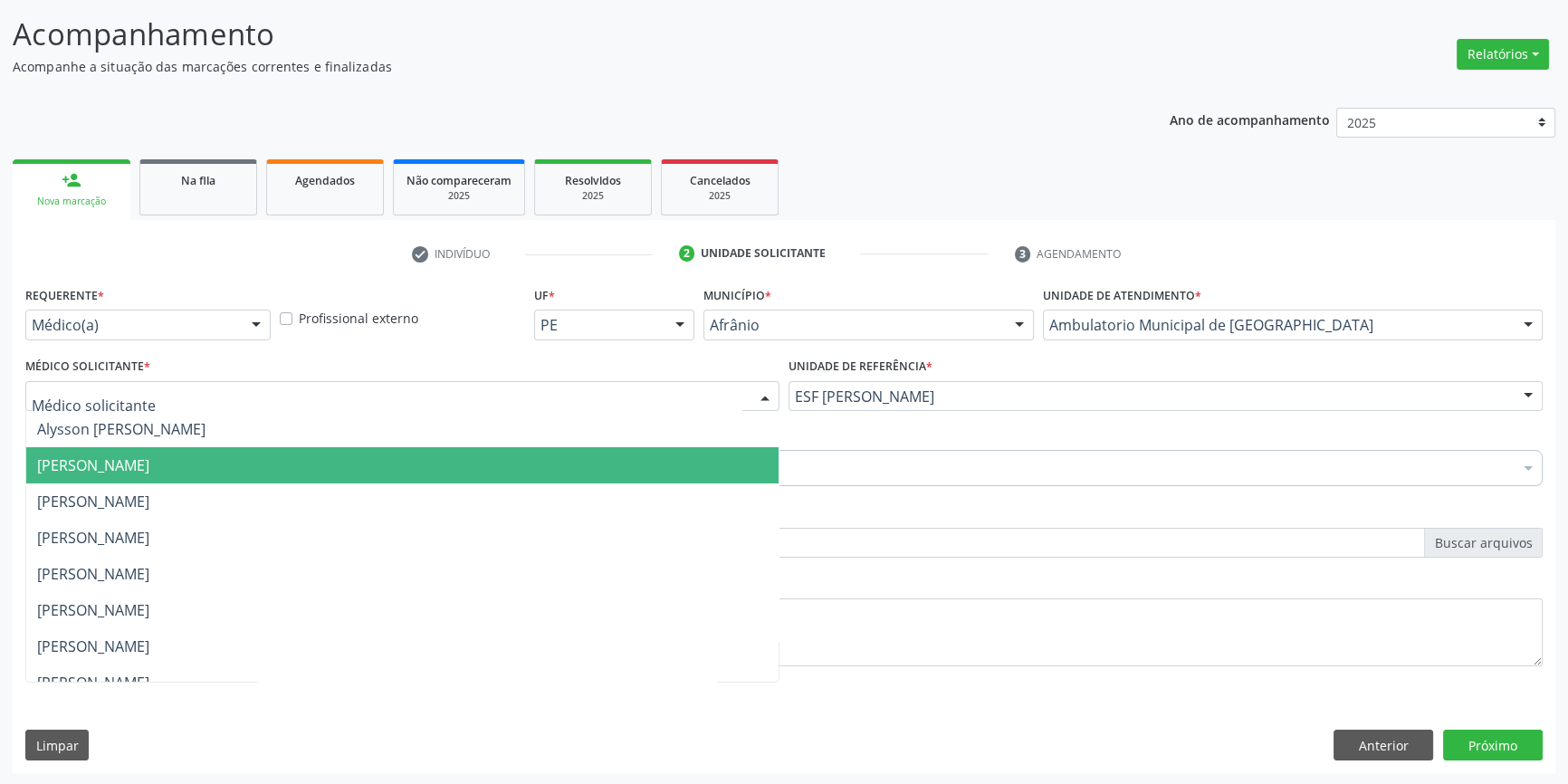
click at [149, 457] on span "[PERSON_NAME]" at bounding box center [94, 465] width 112 height 20
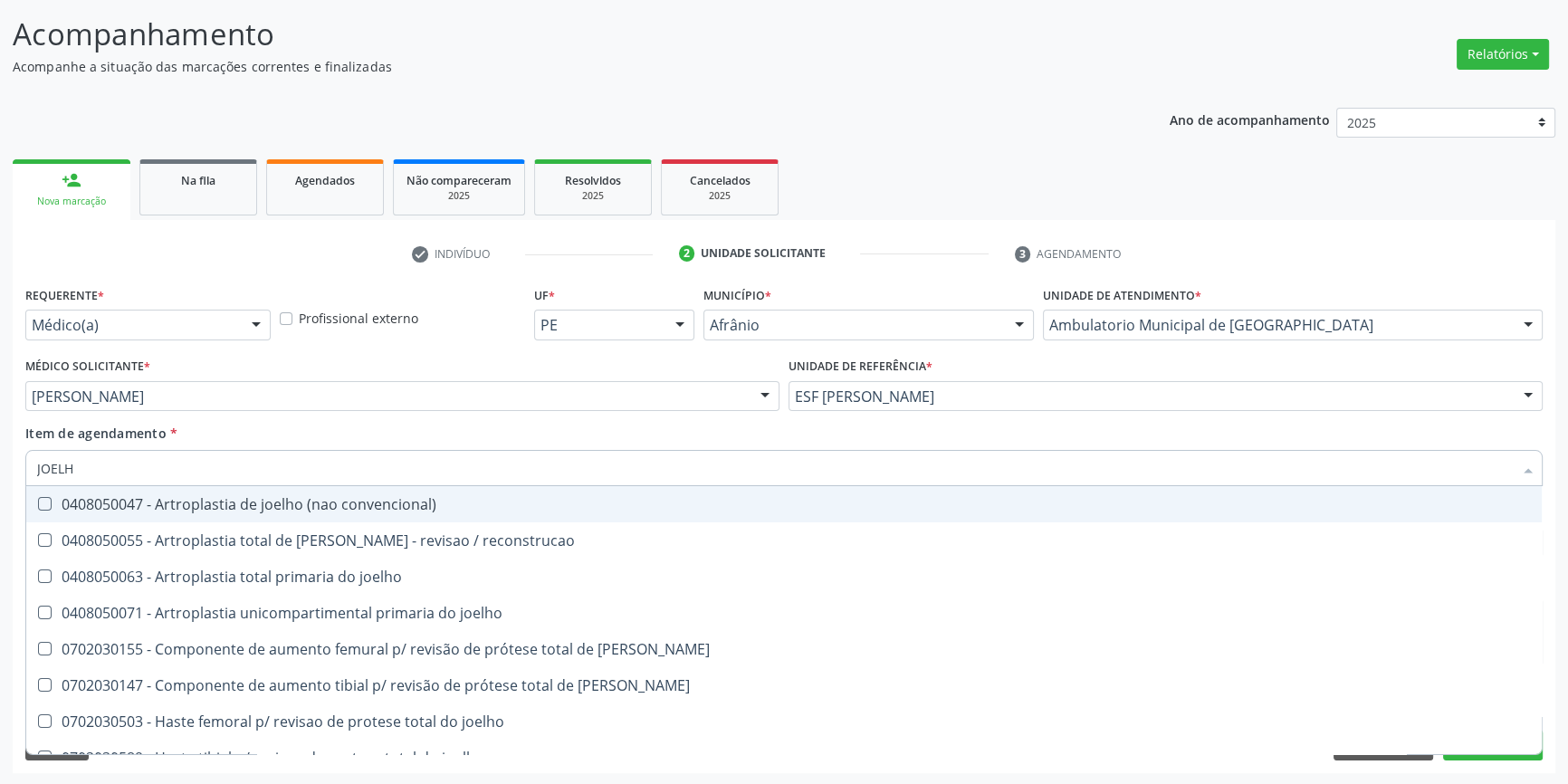
type input "JOELHO"
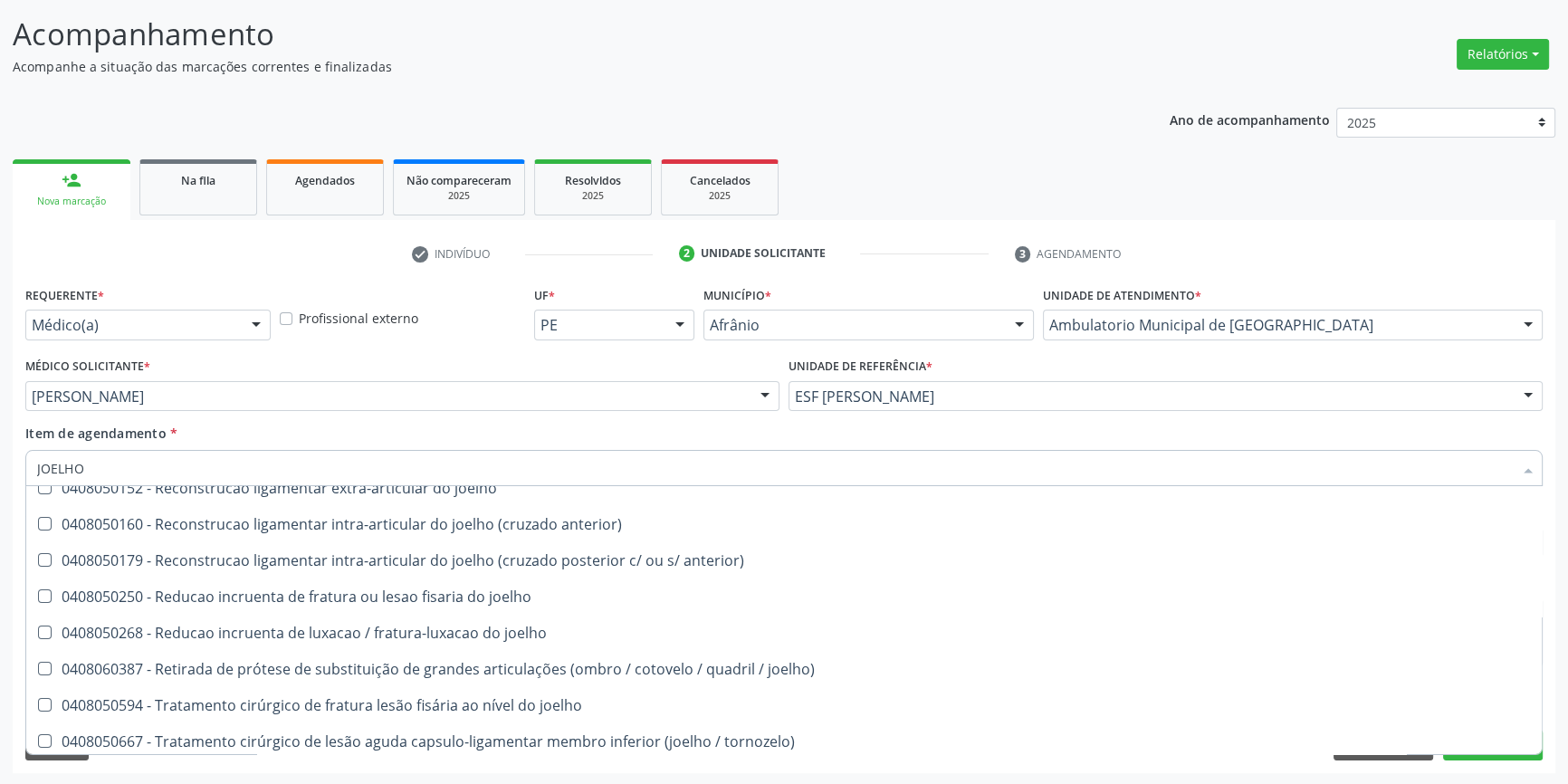
scroll to position [781, 0]
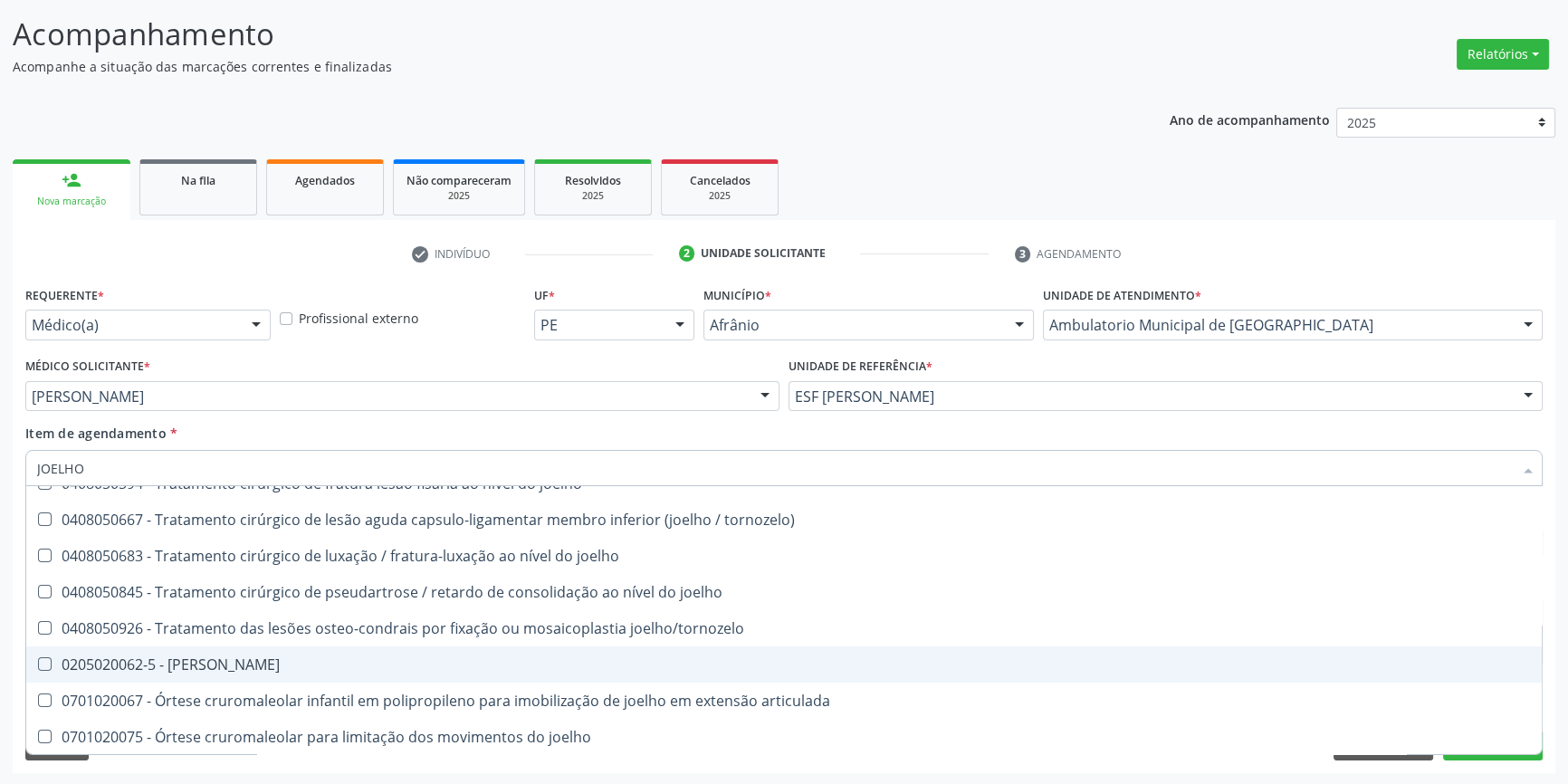
click at [251, 672] on span "0205020062-5 - [PERSON_NAME]" at bounding box center [784, 664] width 1516 height 37
checkbox Joelho "true"
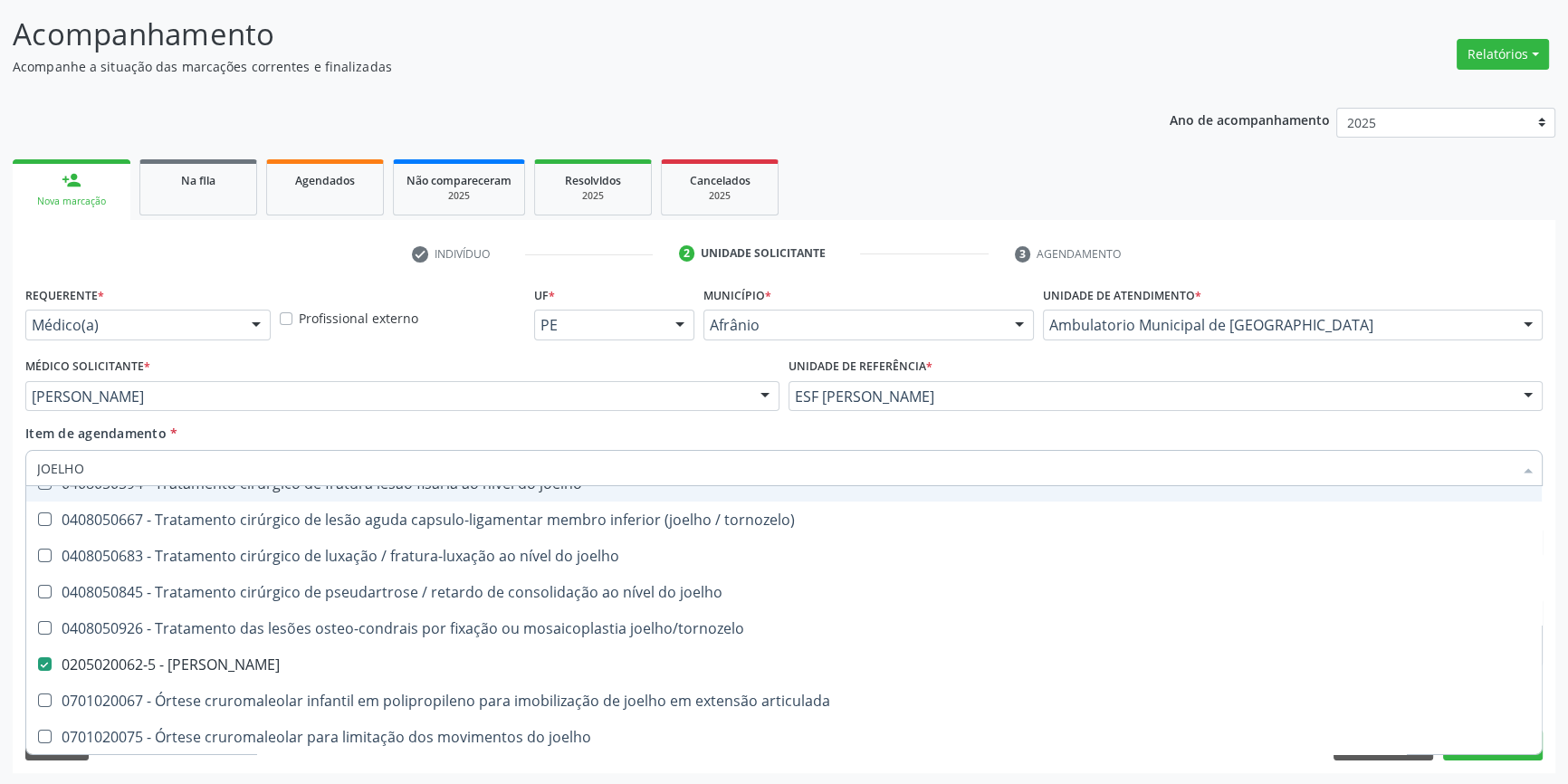
click at [290, 434] on div "Item de agendamento * JOELHO Desfazer seleção 0408050047 - Artroplastia de joel…" at bounding box center [784, 451] width 1517 height 57
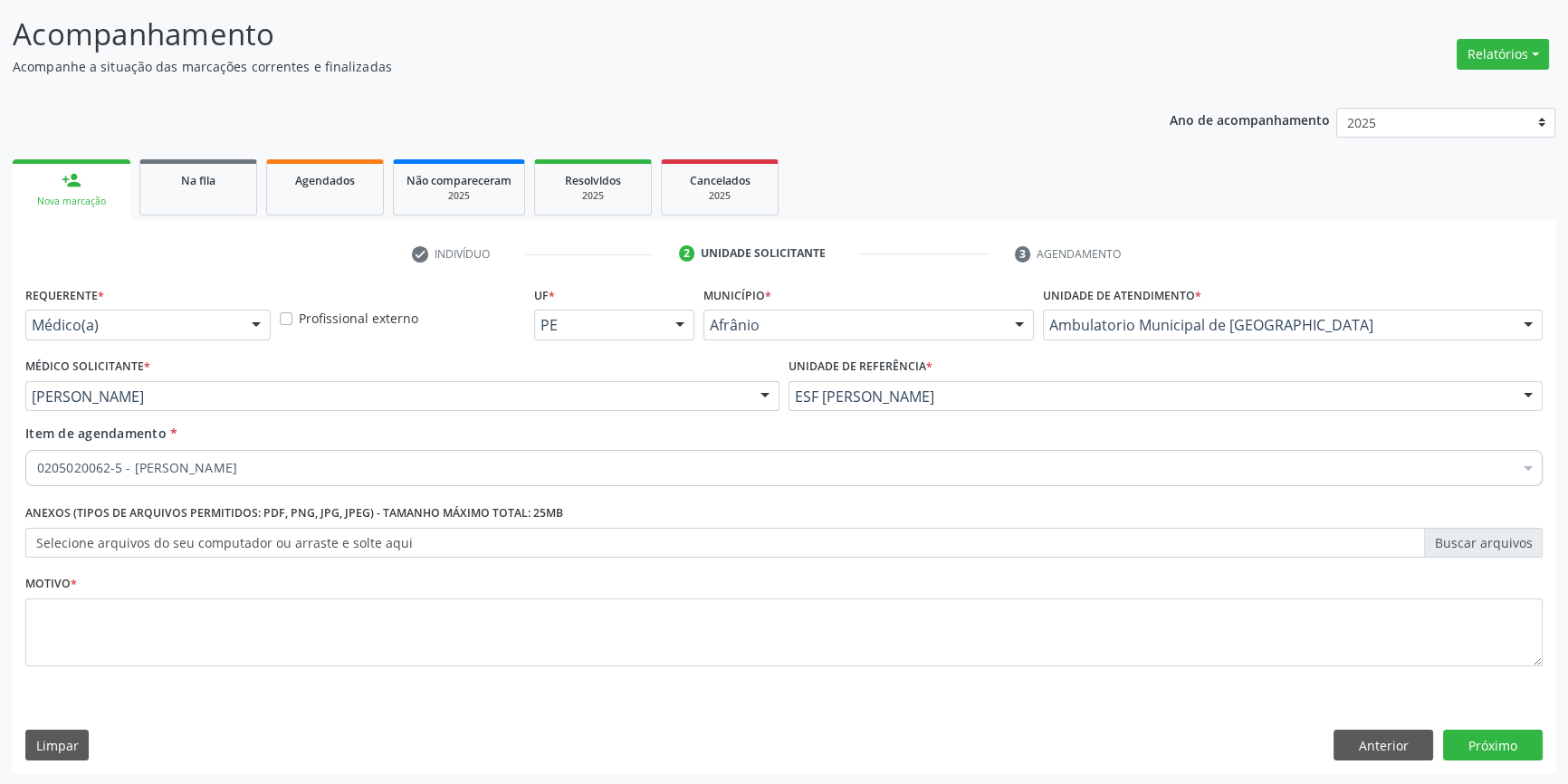
scroll to position [0, 0]
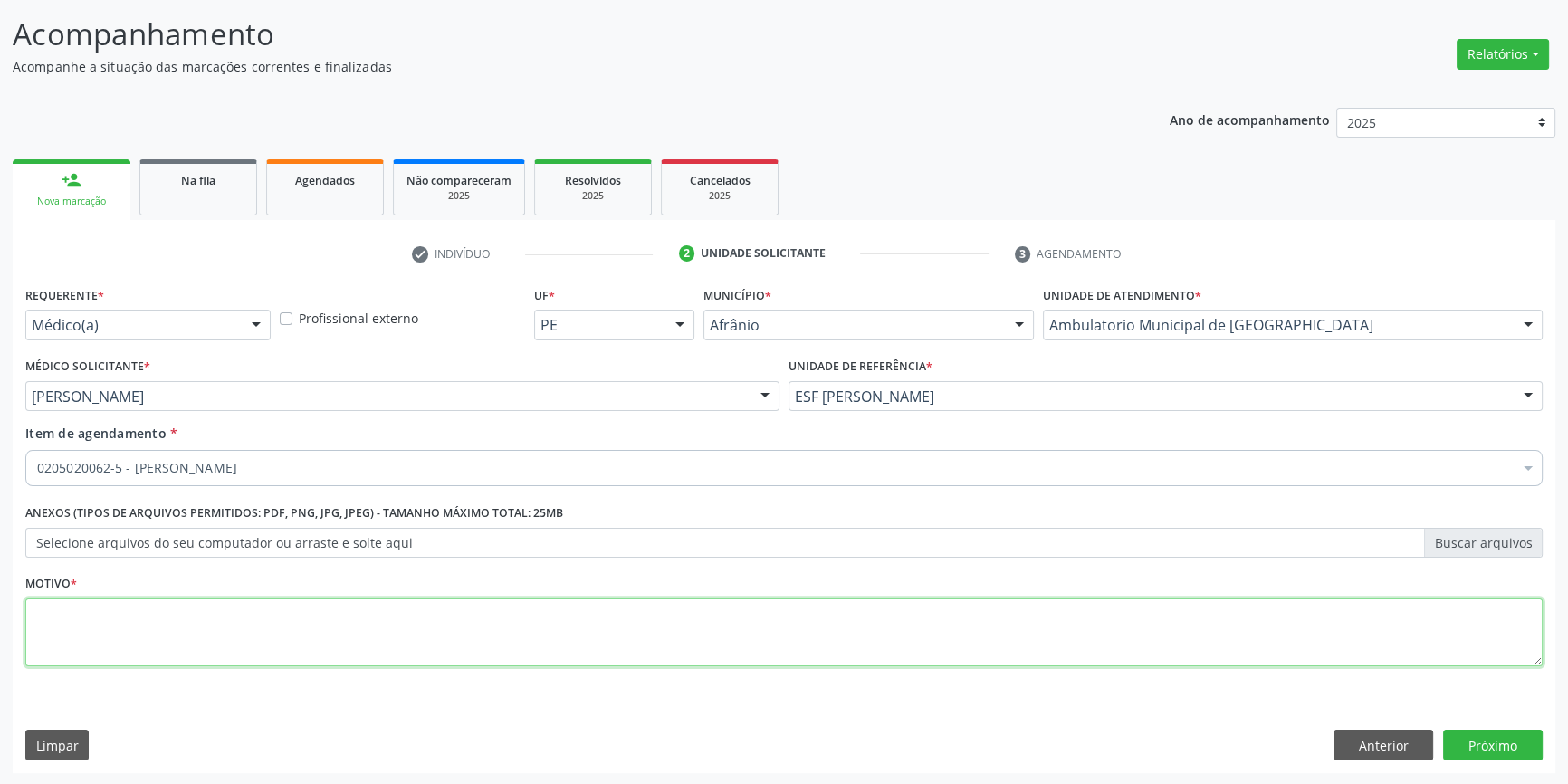
click at [187, 625] on textarea at bounding box center [784, 632] width 1517 height 68
type textarea "'"
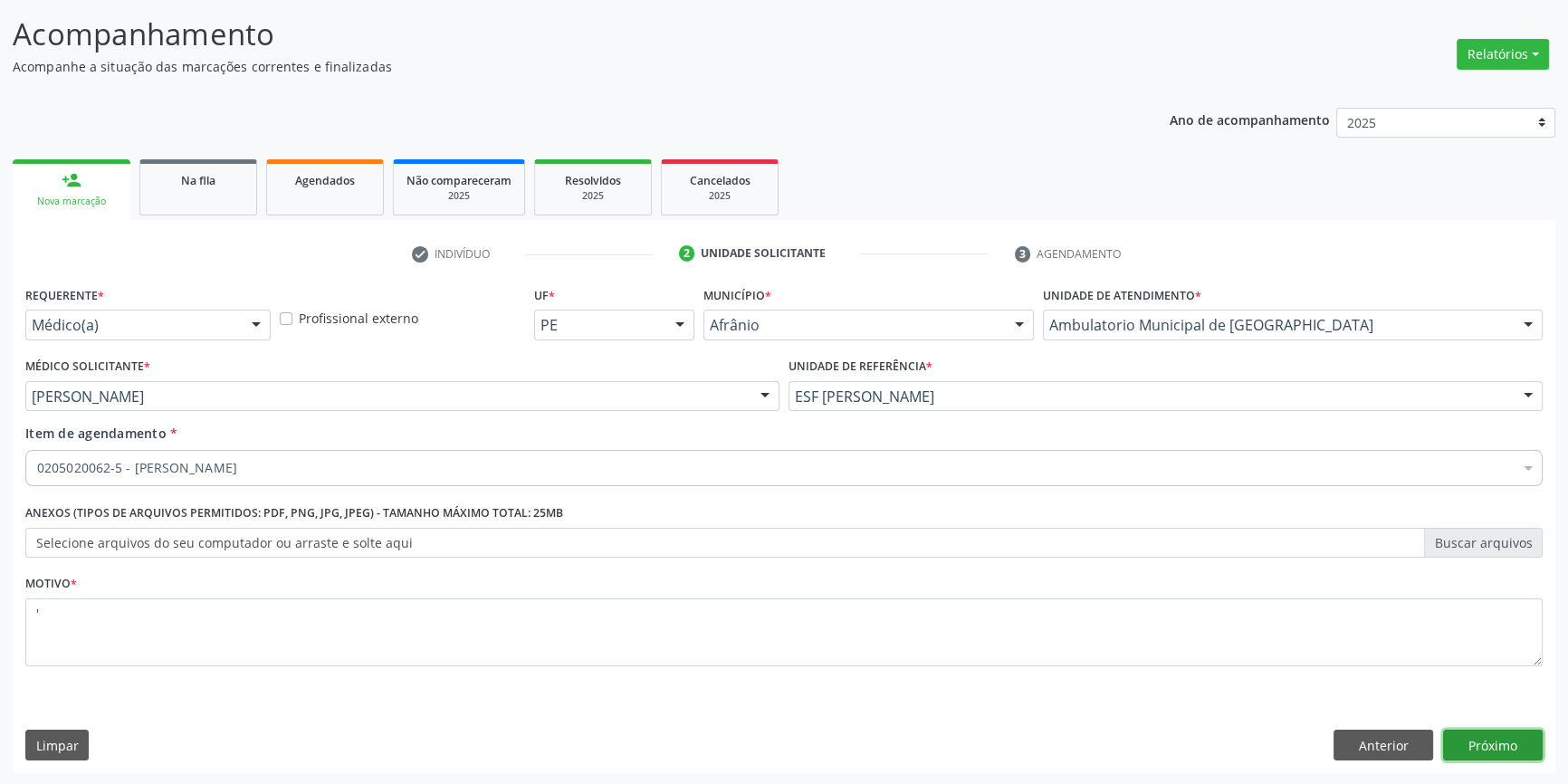
click at [1500, 742] on button "Próximo" at bounding box center [1492, 745] width 99 height 31
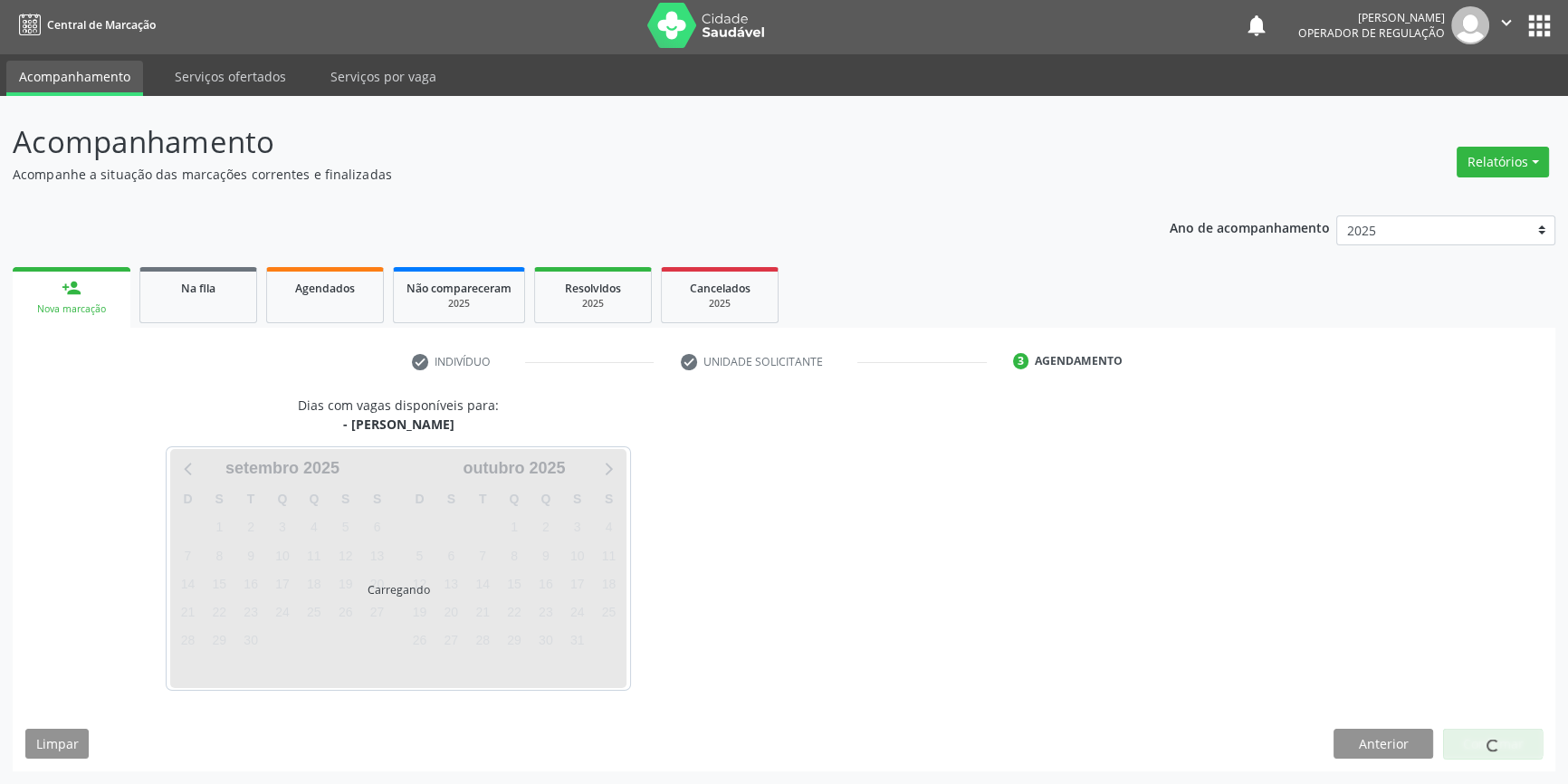
scroll to position [2, 0]
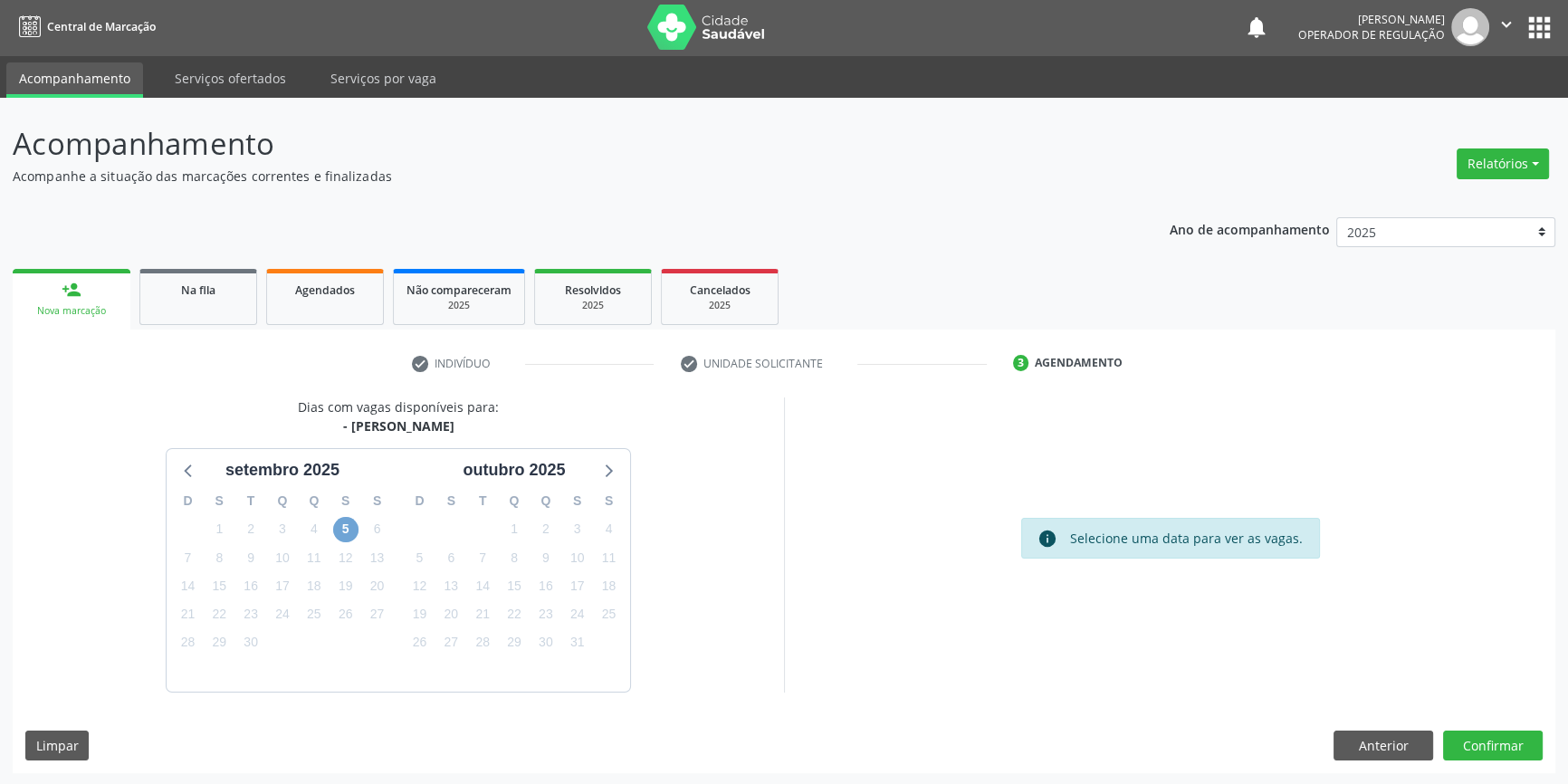
click at [340, 532] on span "5" at bounding box center [346, 529] width 25 height 25
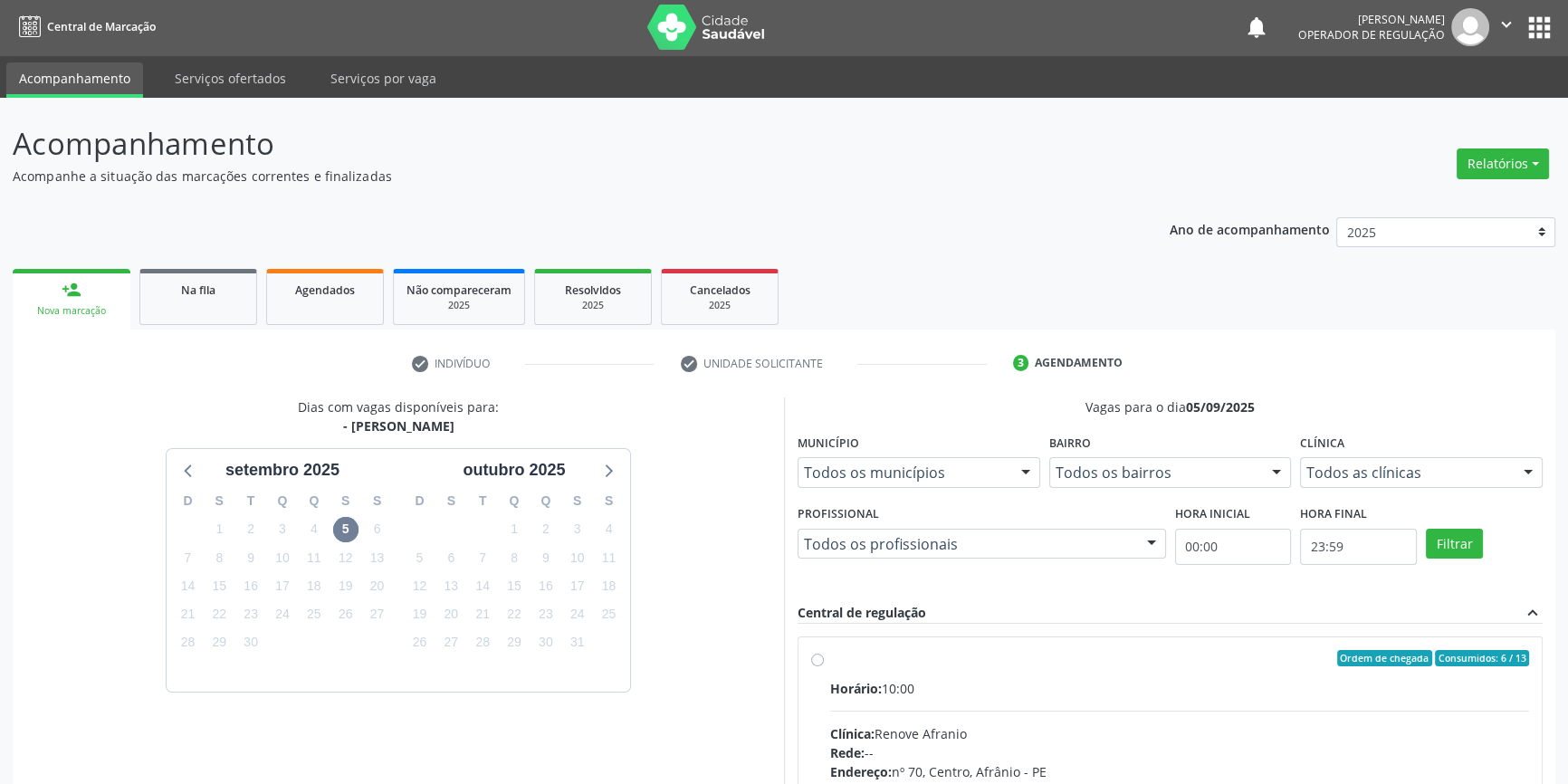
click at [842, 673] on label "Ordem de chegada Consumidos: 6 / 13 Horário: 10:00 Clínica: Renove Afranio Rede…" at bounding box center [1179, 789] width 699 height 278
click at [823, 666] on input "Ordem de chegada Consumidos: 6 / 13 Horário: 10:00 Clínica: Renove Afranio Rede…" at bounding box center [818, 658] width 13 height 16
radio input "true"
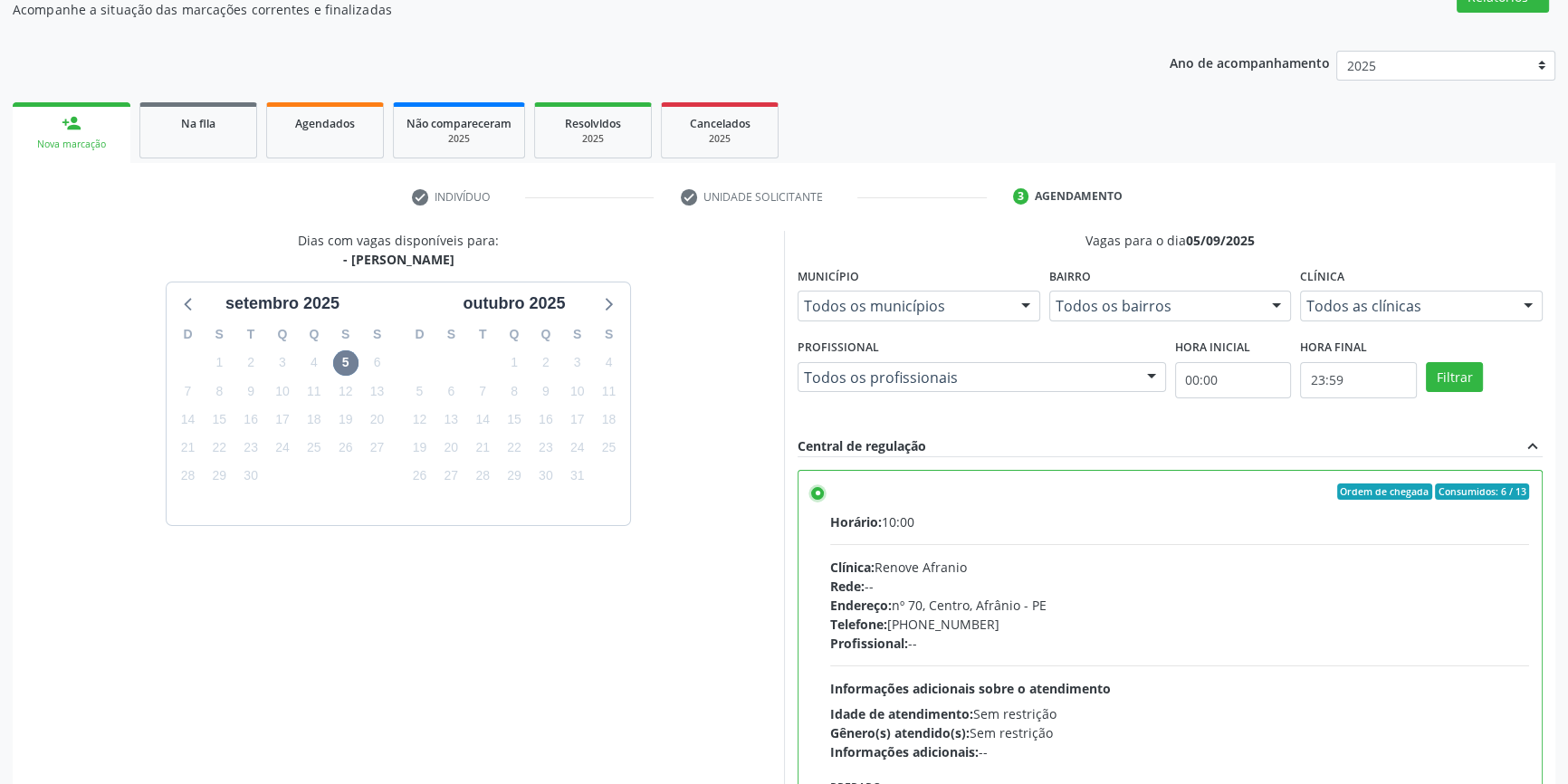
scroll to position [296, 0]
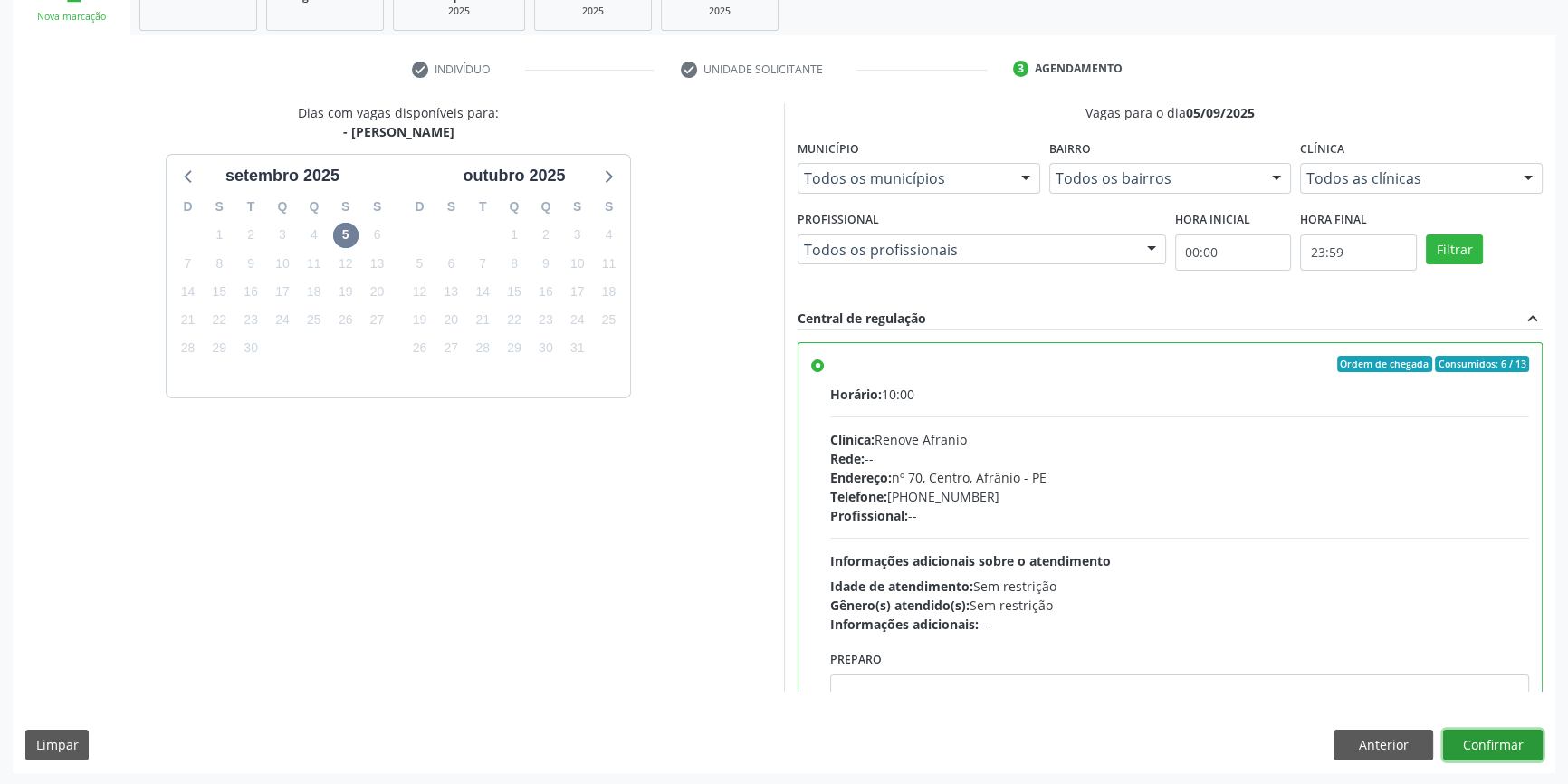
click at [1487, 742] on button "Confirmar" at bounding box center [1492, 745] width 99 height 31
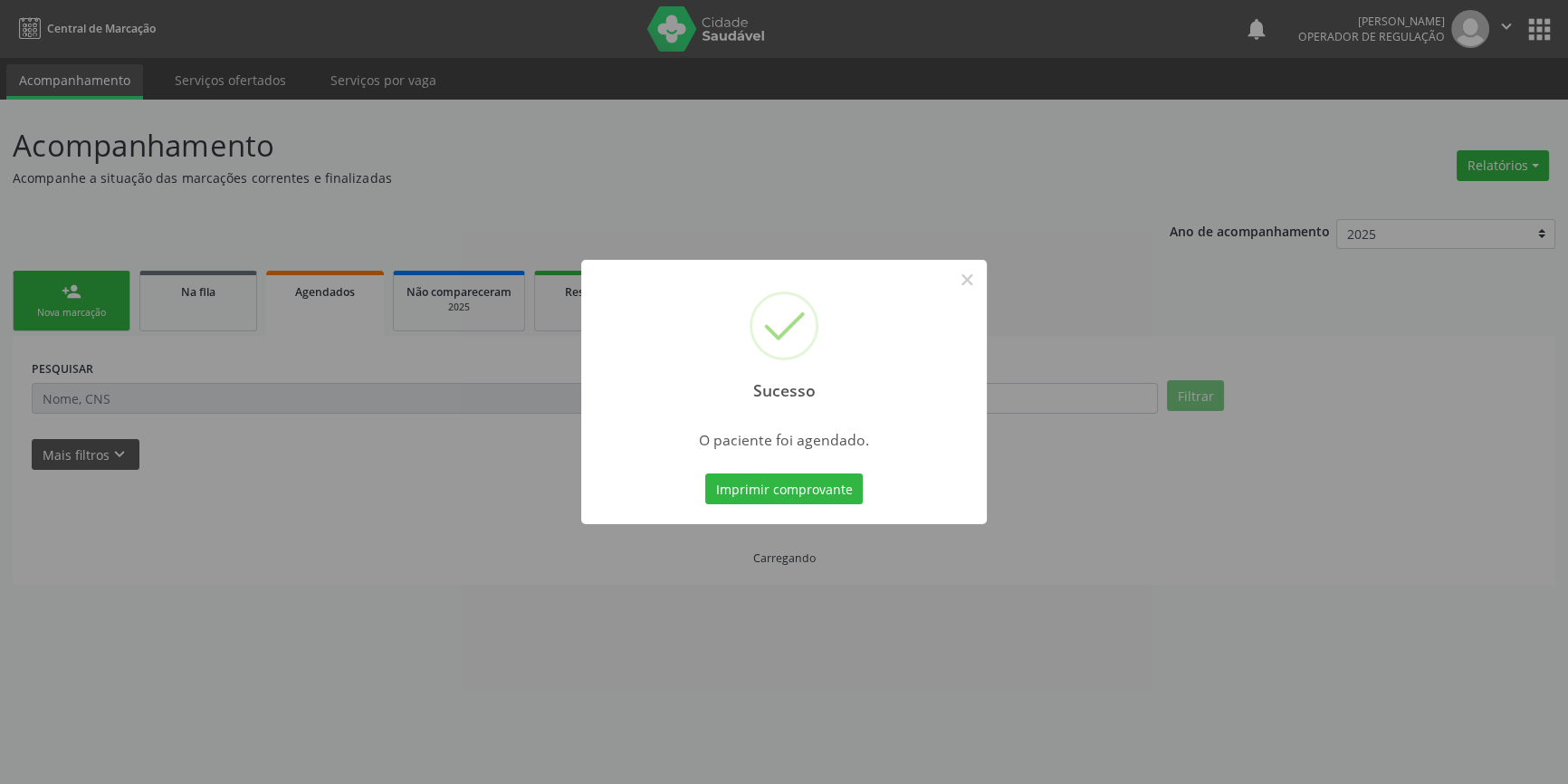
scroll to position [0, 0]
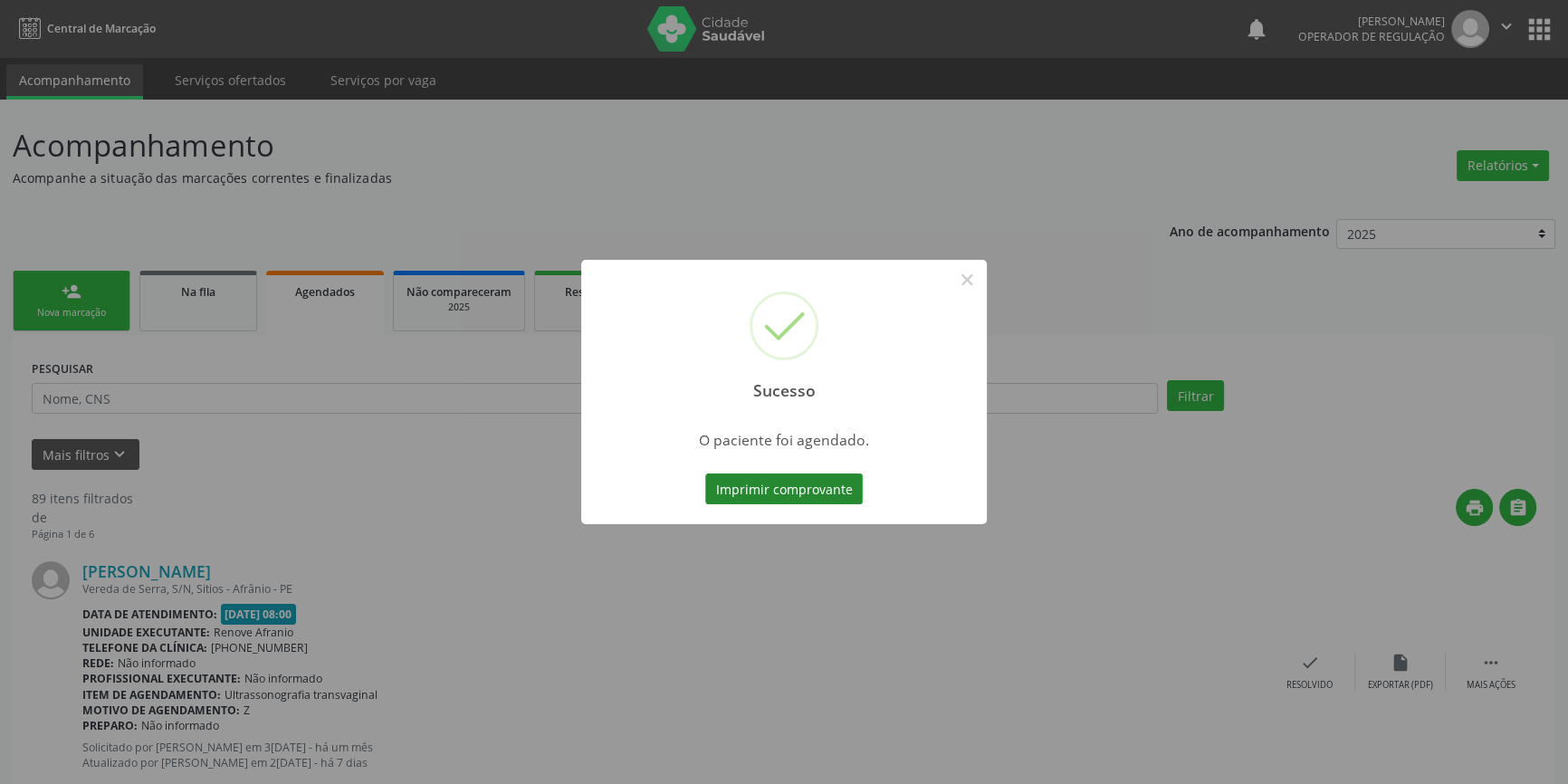
click at [831, 491] on button "Imprimir comprovante" at bounding box center [784, 488] width 157 height 31
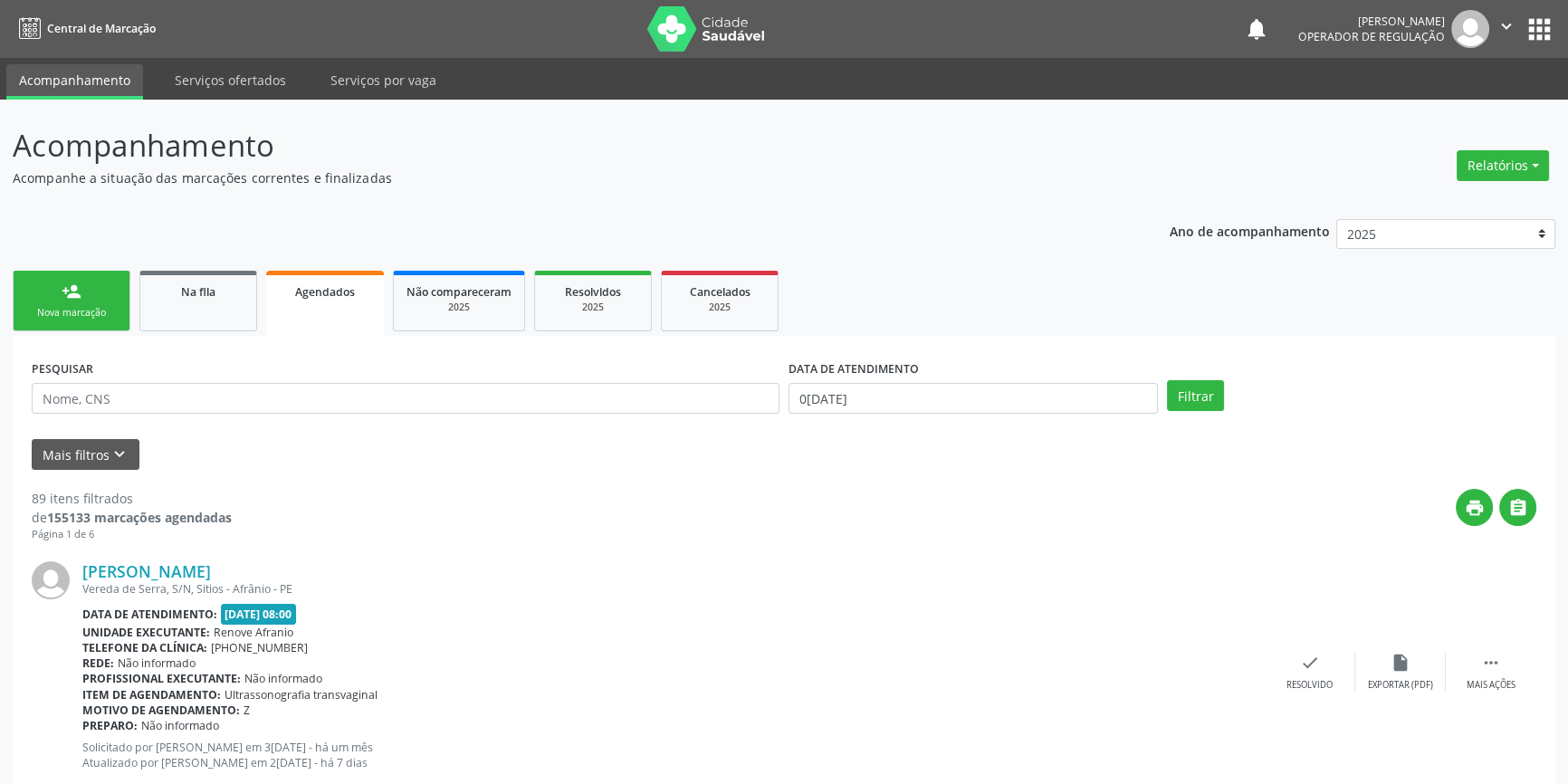
click at [122, 333] on ul "person_add Nova marcação Na fila Agendados Não compareceram 2025 Resolvidos 202…" at bounding box center [784, 301] width 1543 height 69
click at [112, 309] on div "Nova marcação" at bounding box center [71, 313] width 91 height 13
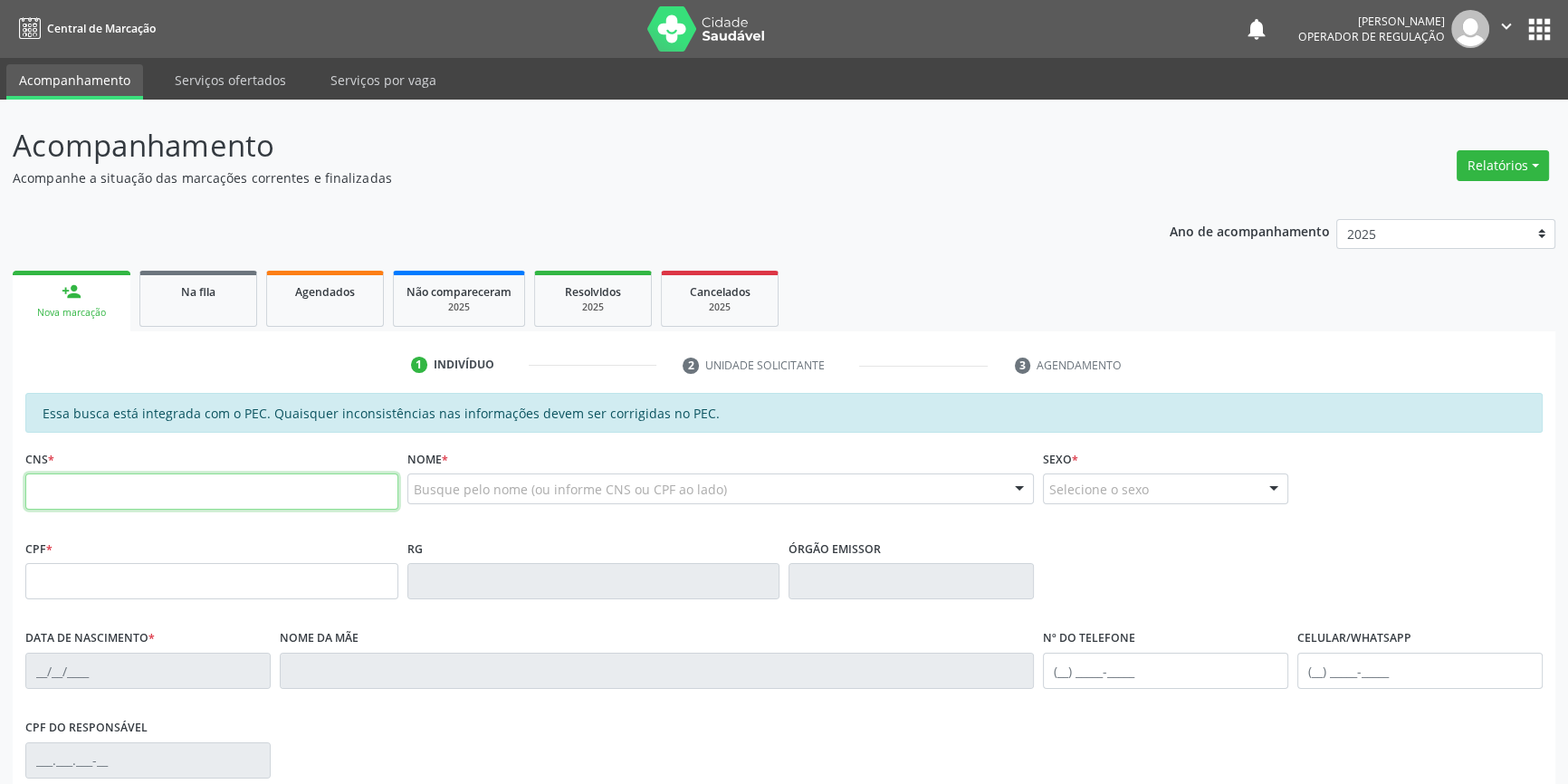
click at [145, 480] on input "text" at bounding box center [212, 491] width 373 height 37
drag, startPoint x: 182, startPoint y: 513, endPoint x: 106, endPoint y: 496, distance: 77.9
click at [106, 496] on fieldset "CNS * 704 2072 8243 084" at bounding box center [212, 483] width 373 height 77
drag, startPoint x: 184, startPoint y: 488, endPoint x: 0, endPoint y: 507, distance: 185.0
click at [0, 507] on div "Acompanhamento Acompanhe a situação das marcações correntes e finalizadas Relat…" at bounding box center [784, 566] width 1568 height 934
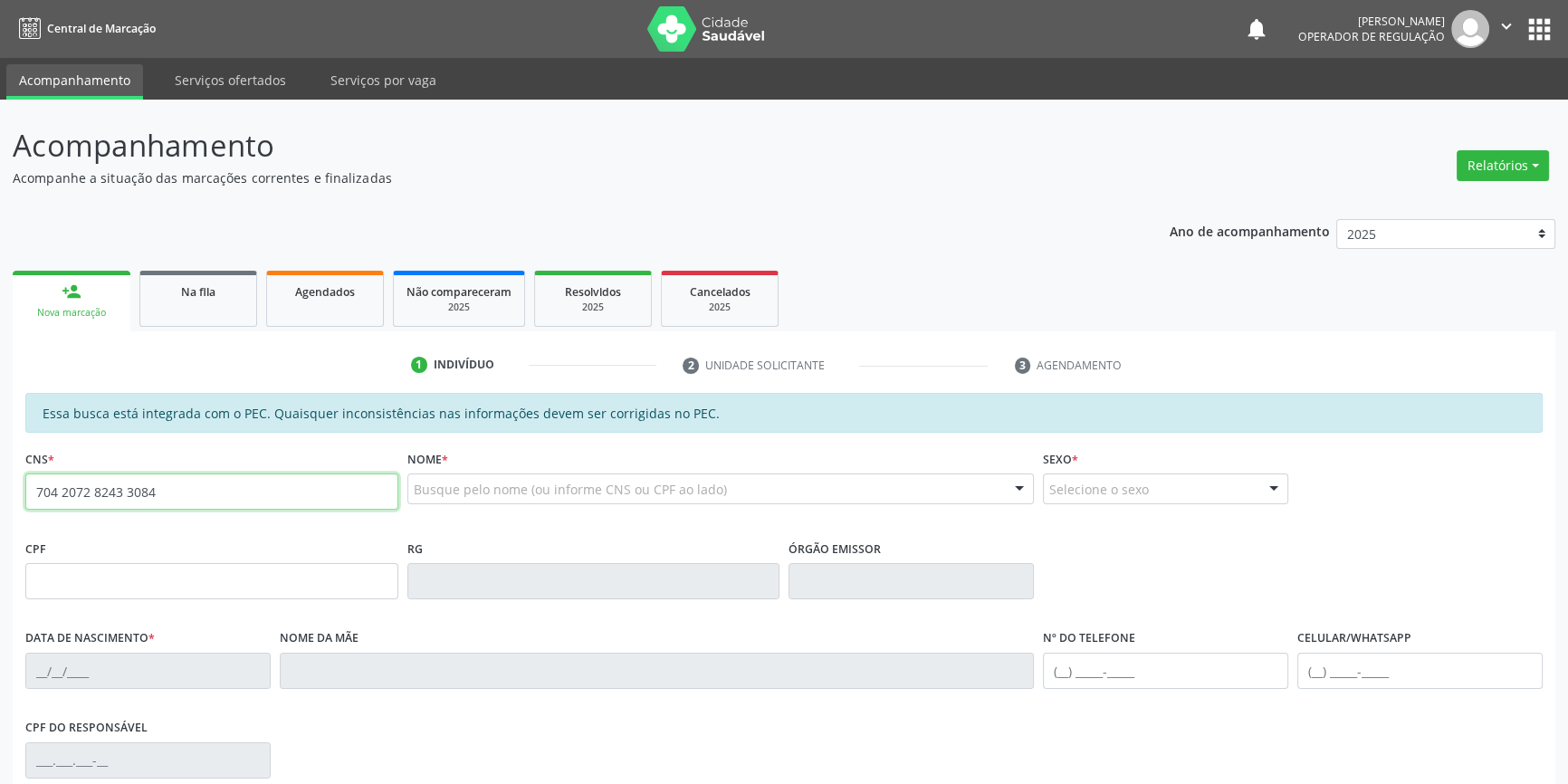
type input "704 2072 8243 3084"
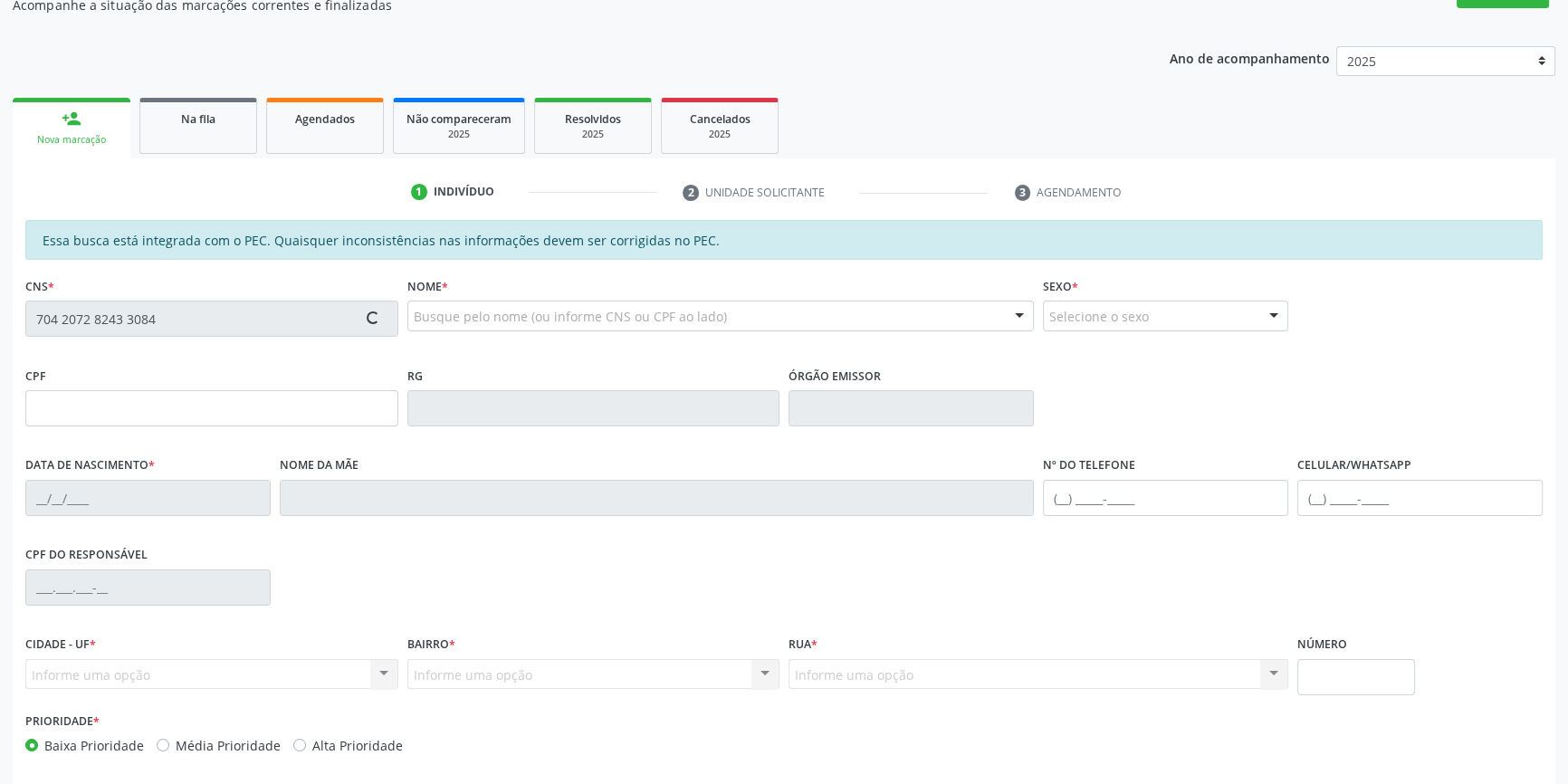
scroll to position [248, 0]
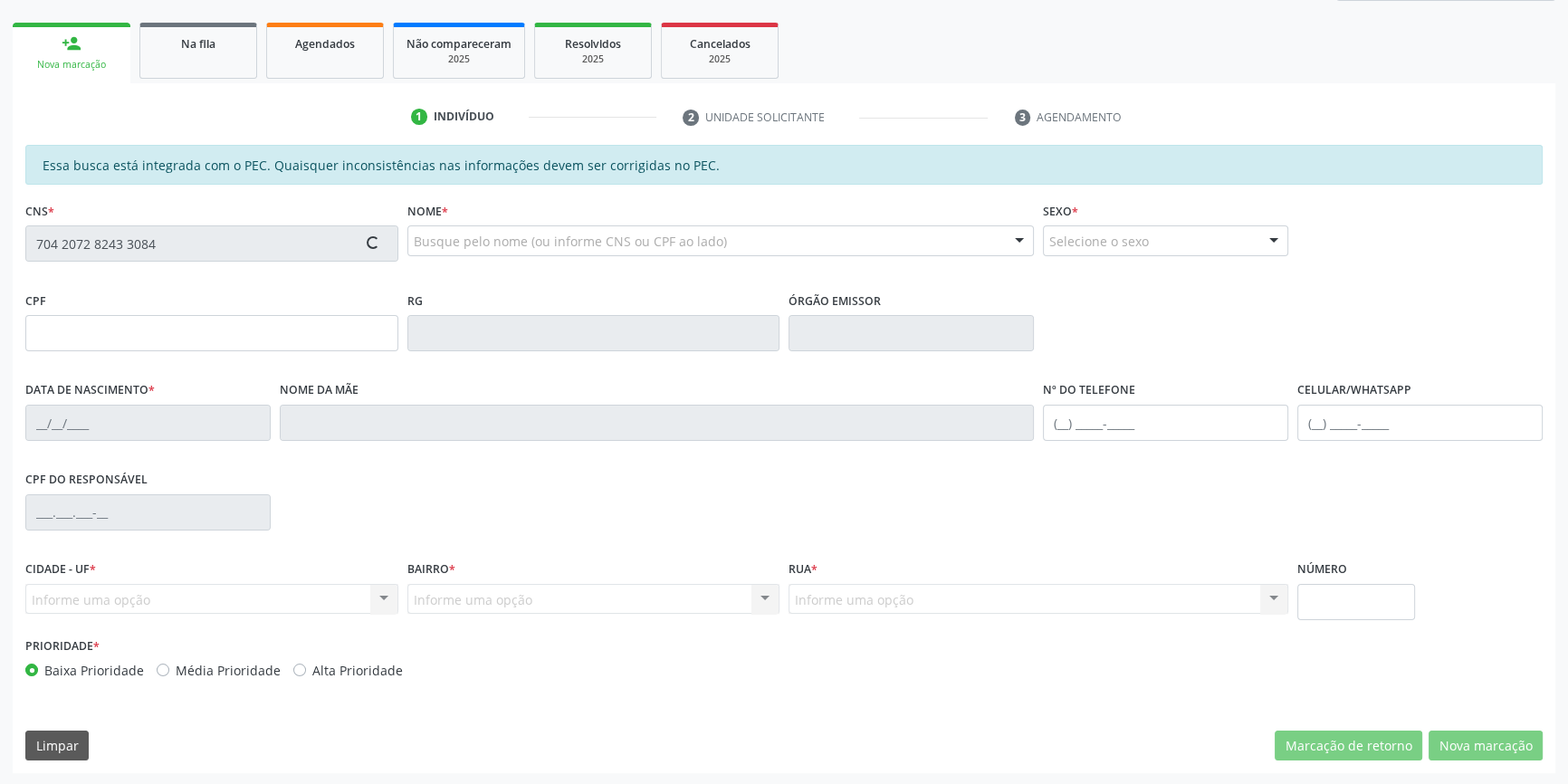
type input "171.688.134-04"
type input "08/12/1940"
type input "Antônia Maria de Albuquerque"
type input "(87) 99637-2045"
type input "S/N"
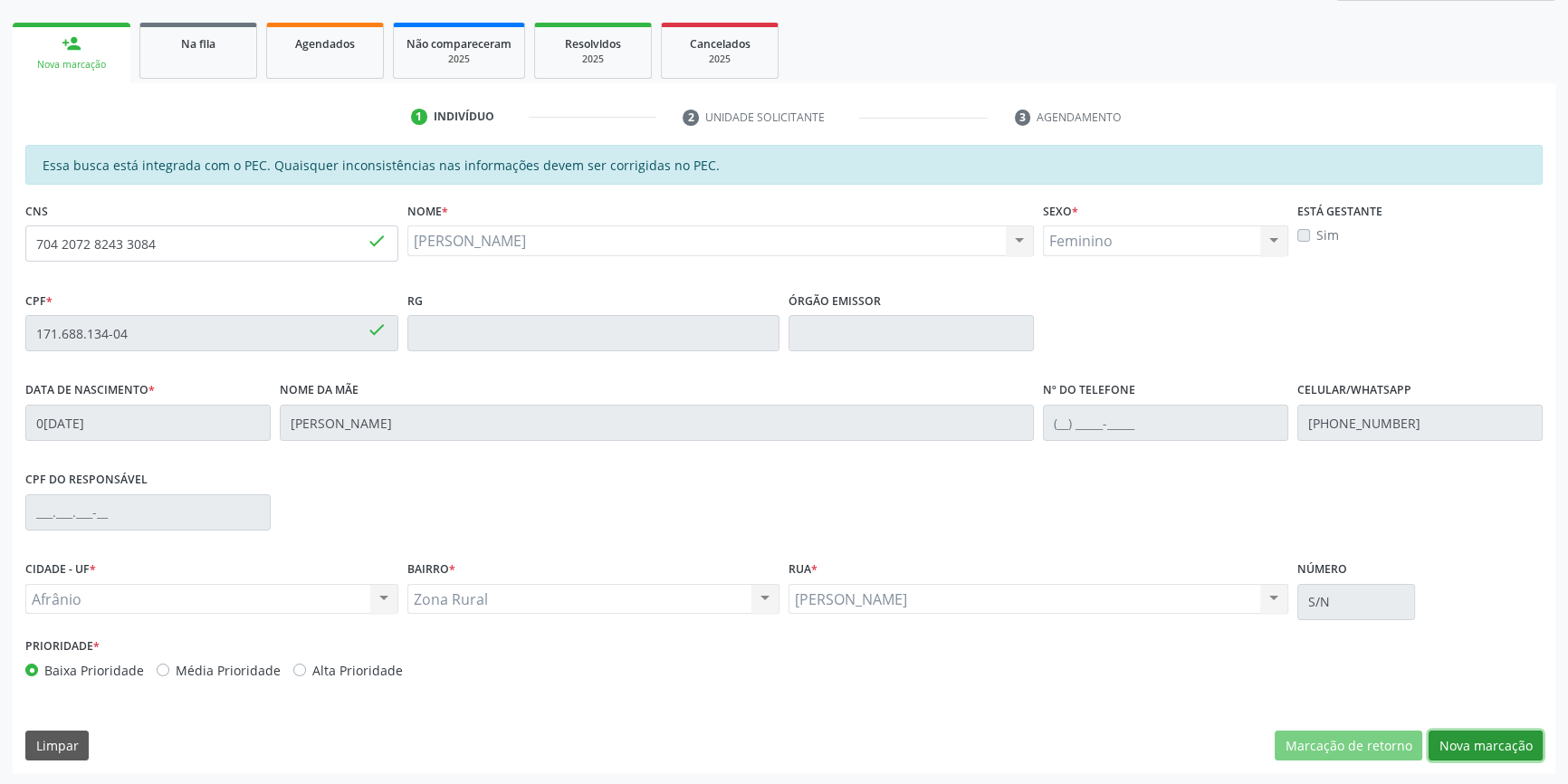
click at [1461, 745] on button "Nova marcação" at bounding box center [1486, 746] width 114 height 31
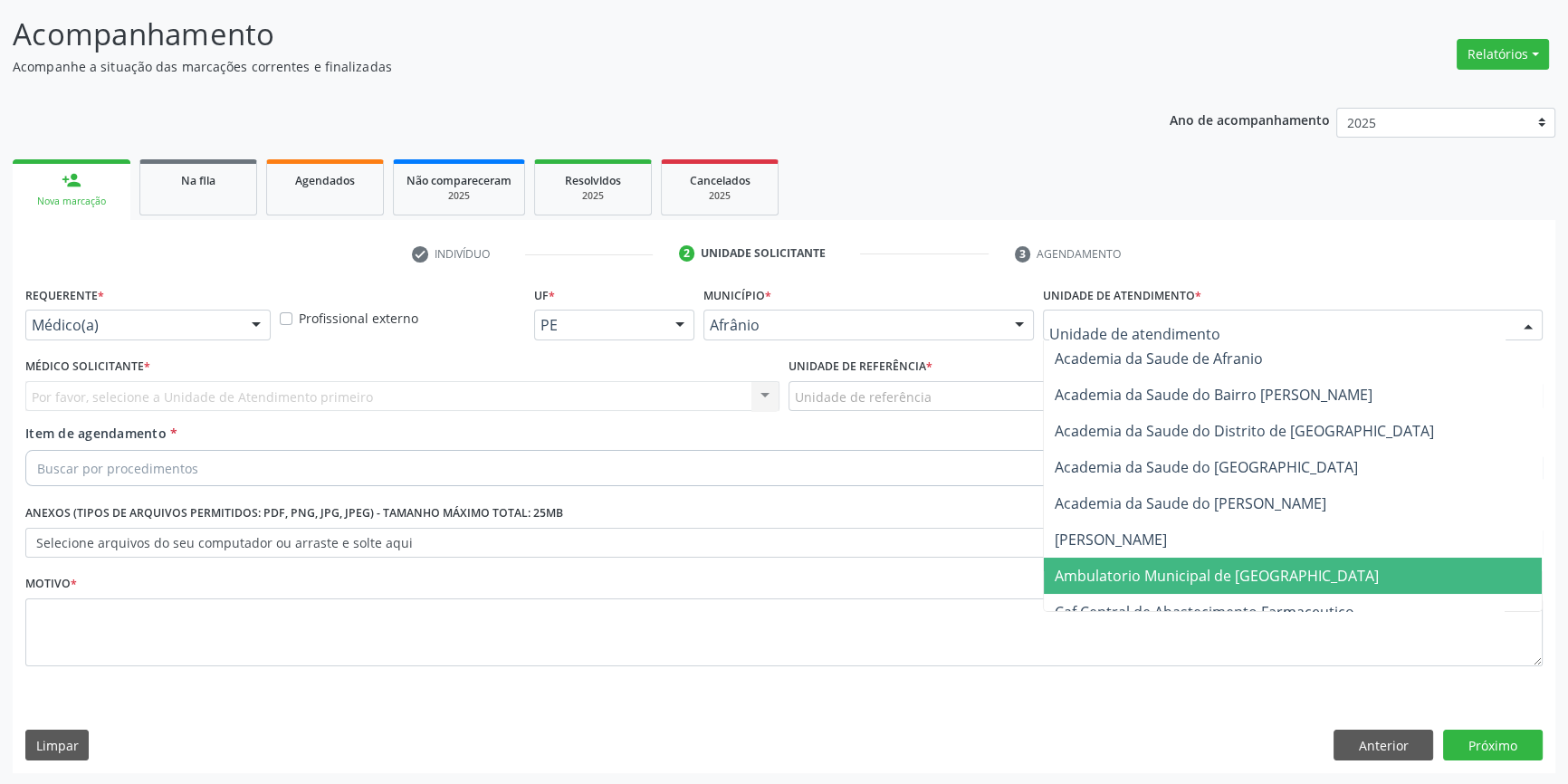
click at [1137, 570] on span "Ambulatorio Municipal de [GEOGRAPHIC_DATA]" at bounding box center [1217, 575] width 324 height 20
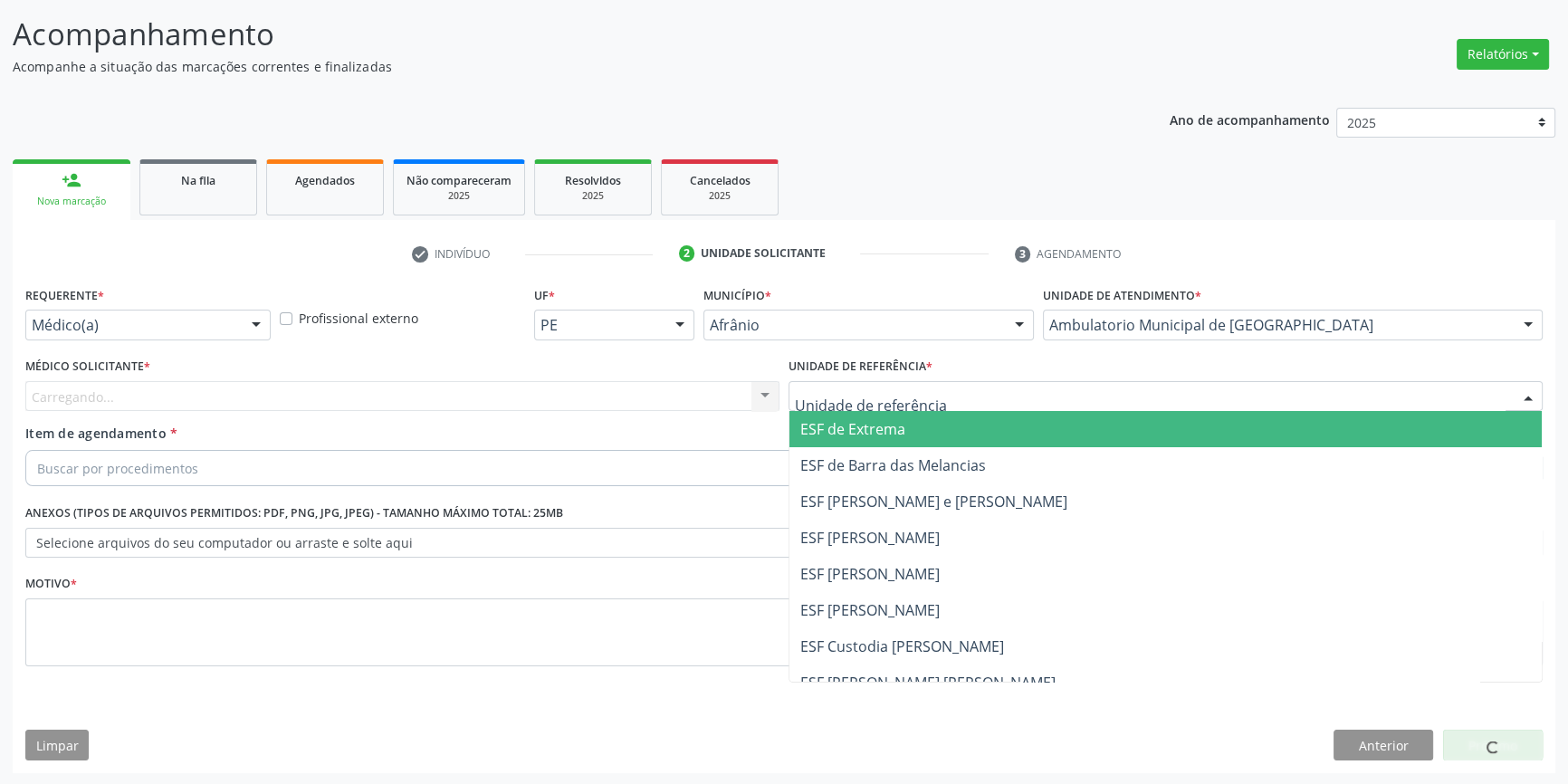
click at [932, 397] on div at bounding box center [1165, 396] width 754 height 31
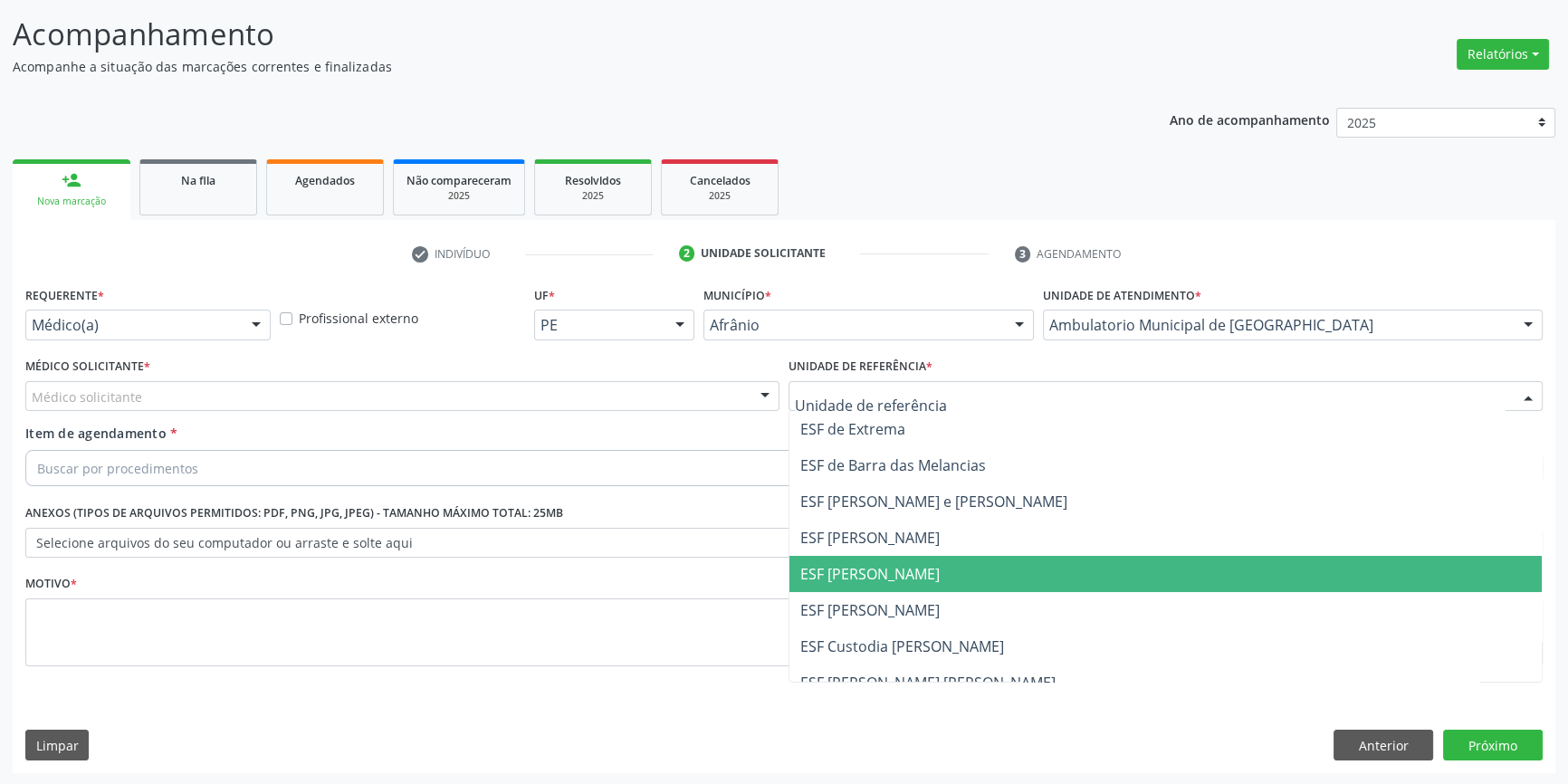
click at [951, 570] on span "ESF [PERSON_NAME]" at bounding box center [1165, 573] width 752 height 37
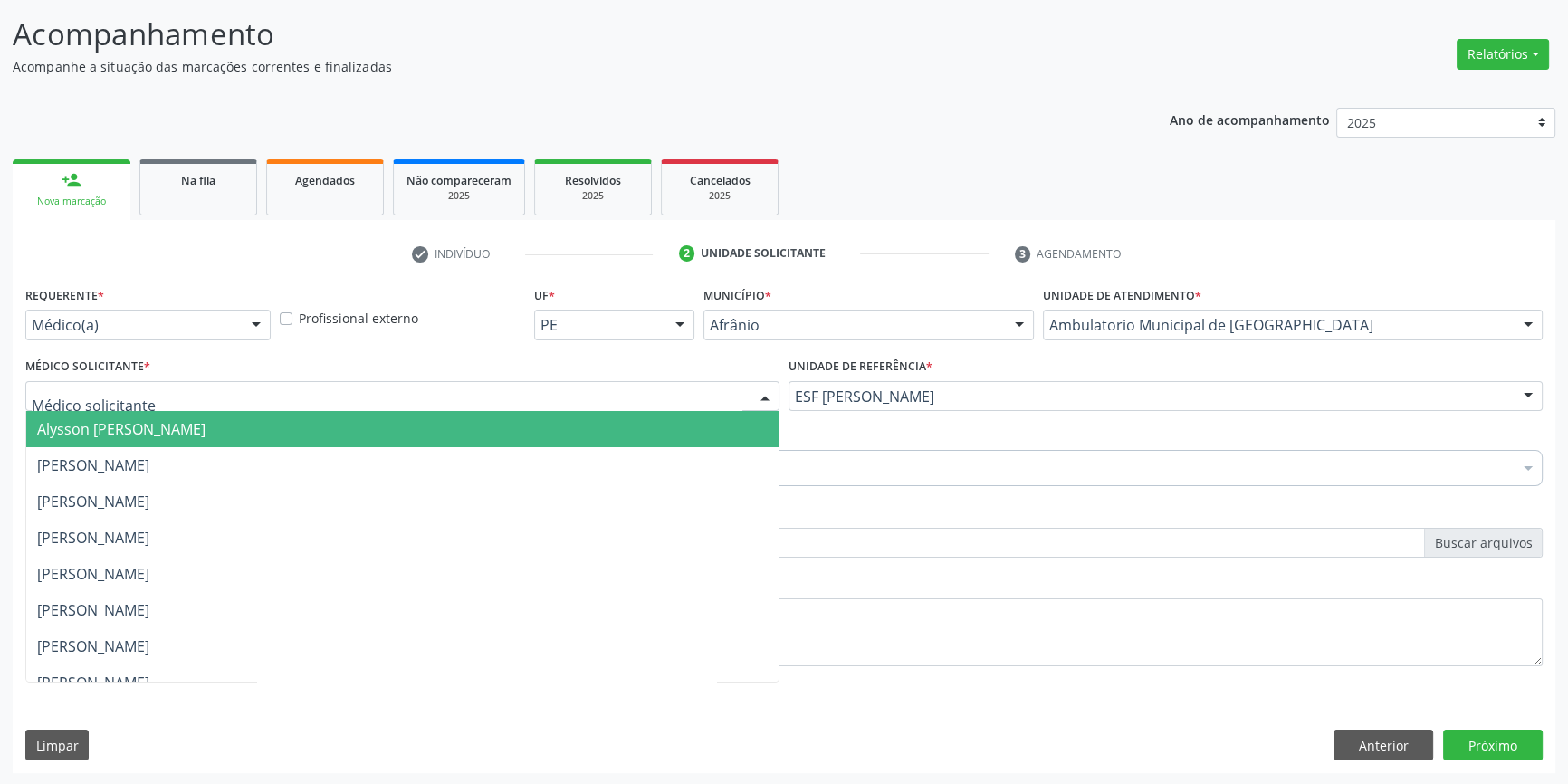
click at [576, 391] on div at bounding box center [402, 396] width 754 height 31
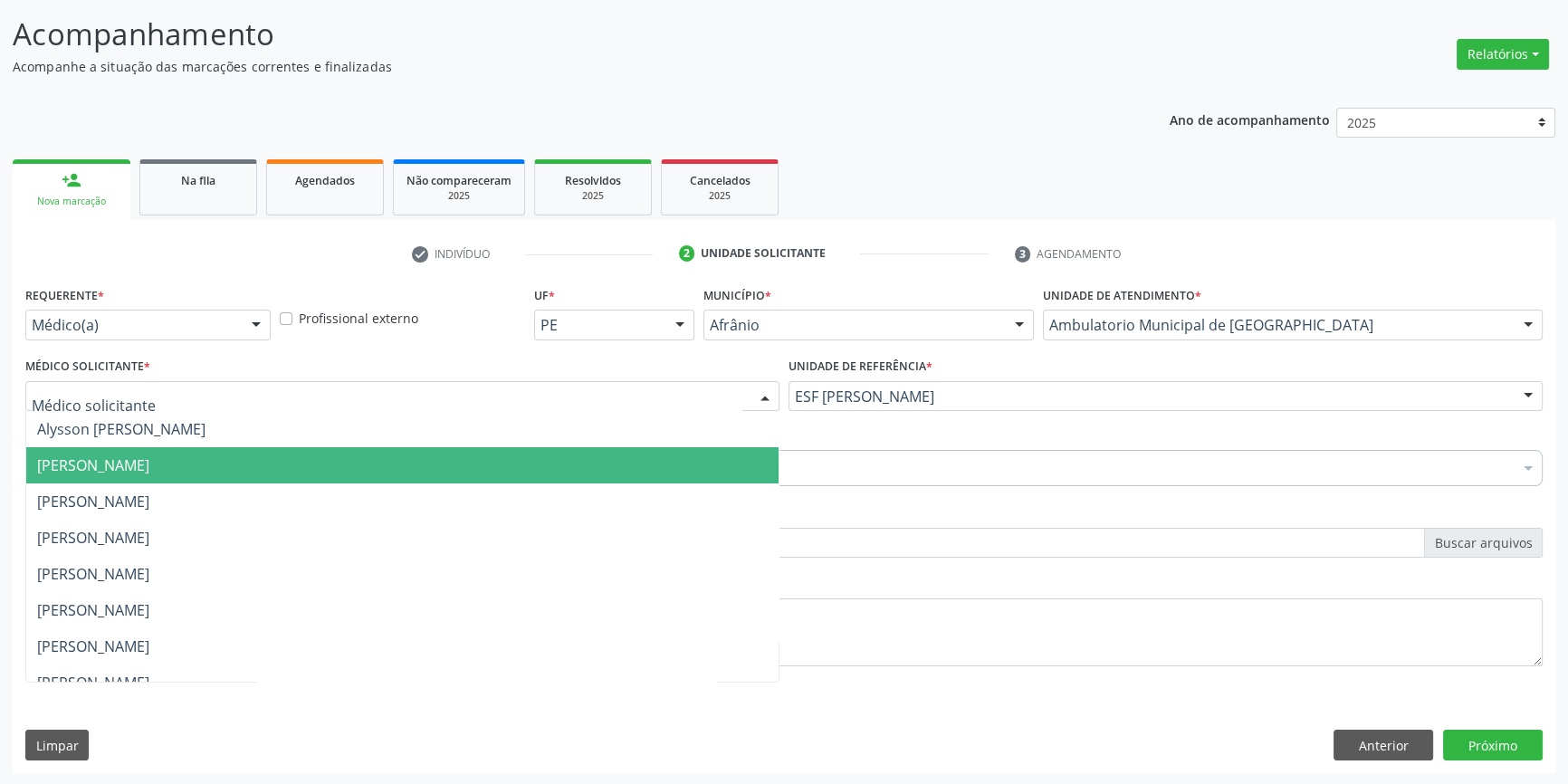
click at [407, 465] on span "[PERSON_NAME]" at bounding box center [402, 465] width 752 height 37
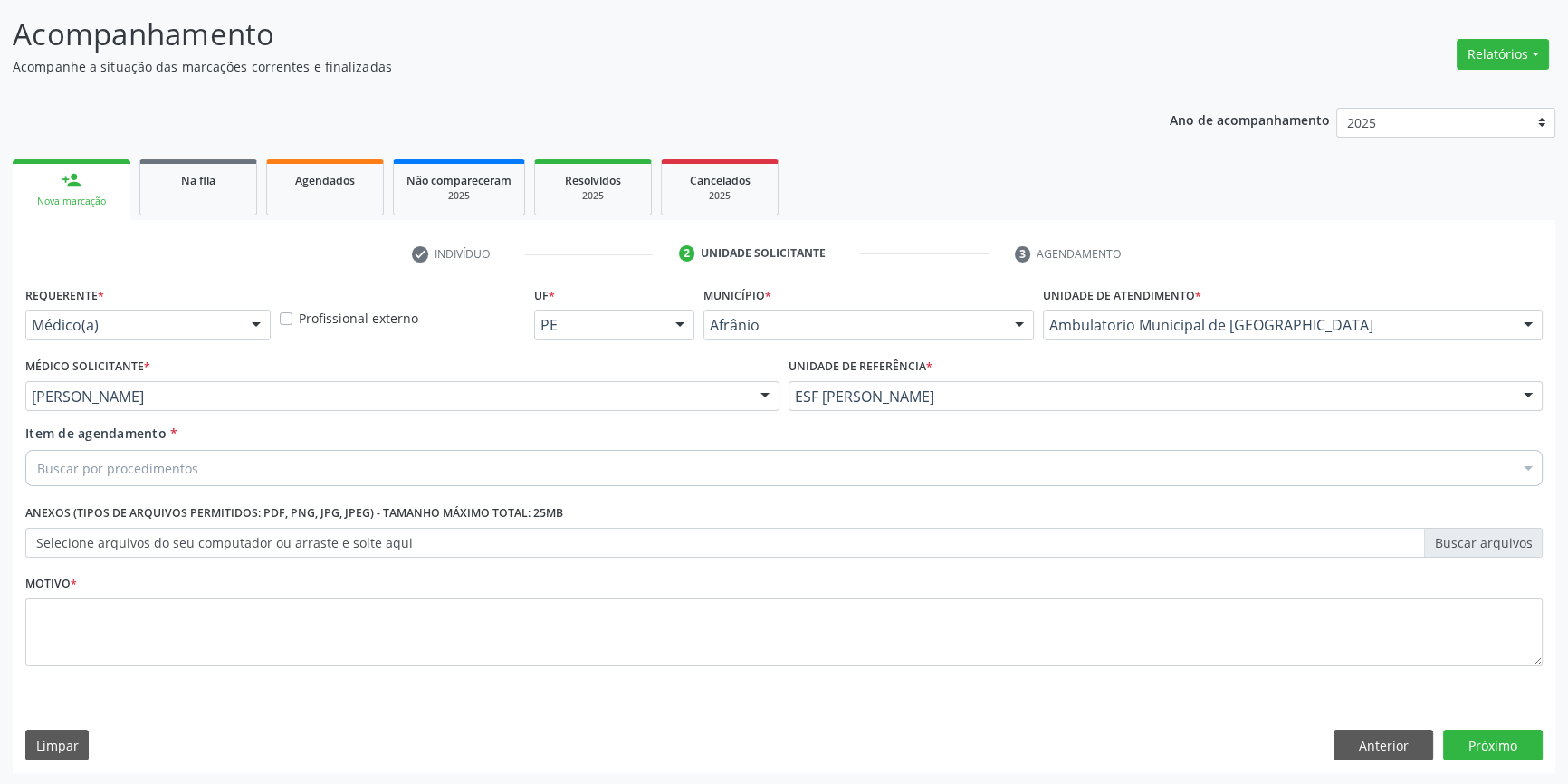
click at [391, 461] on div "Buscar por procedimentos" at bounding box center [784, 467] width 1517 height 37
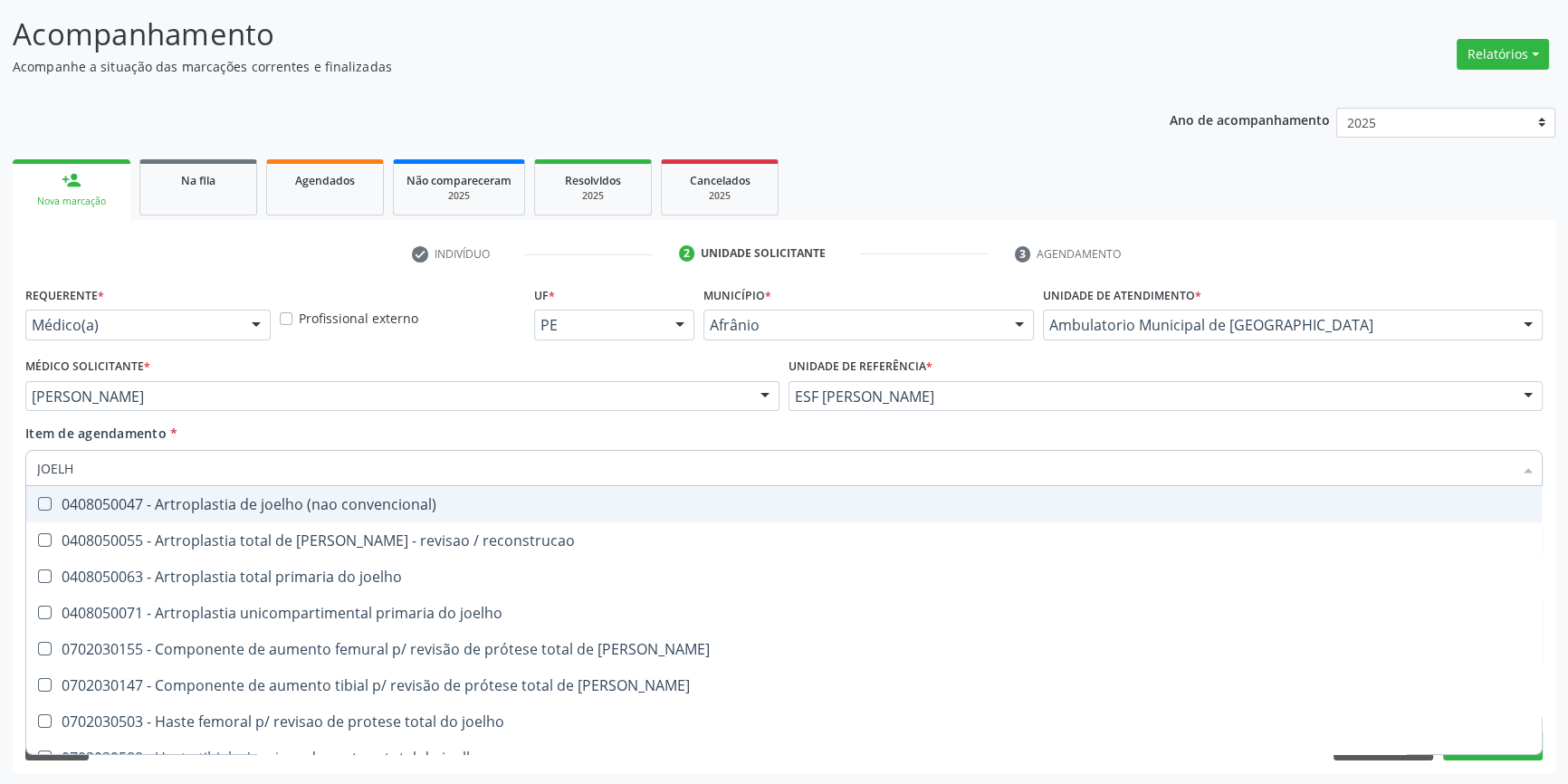
type input "JOELHO"
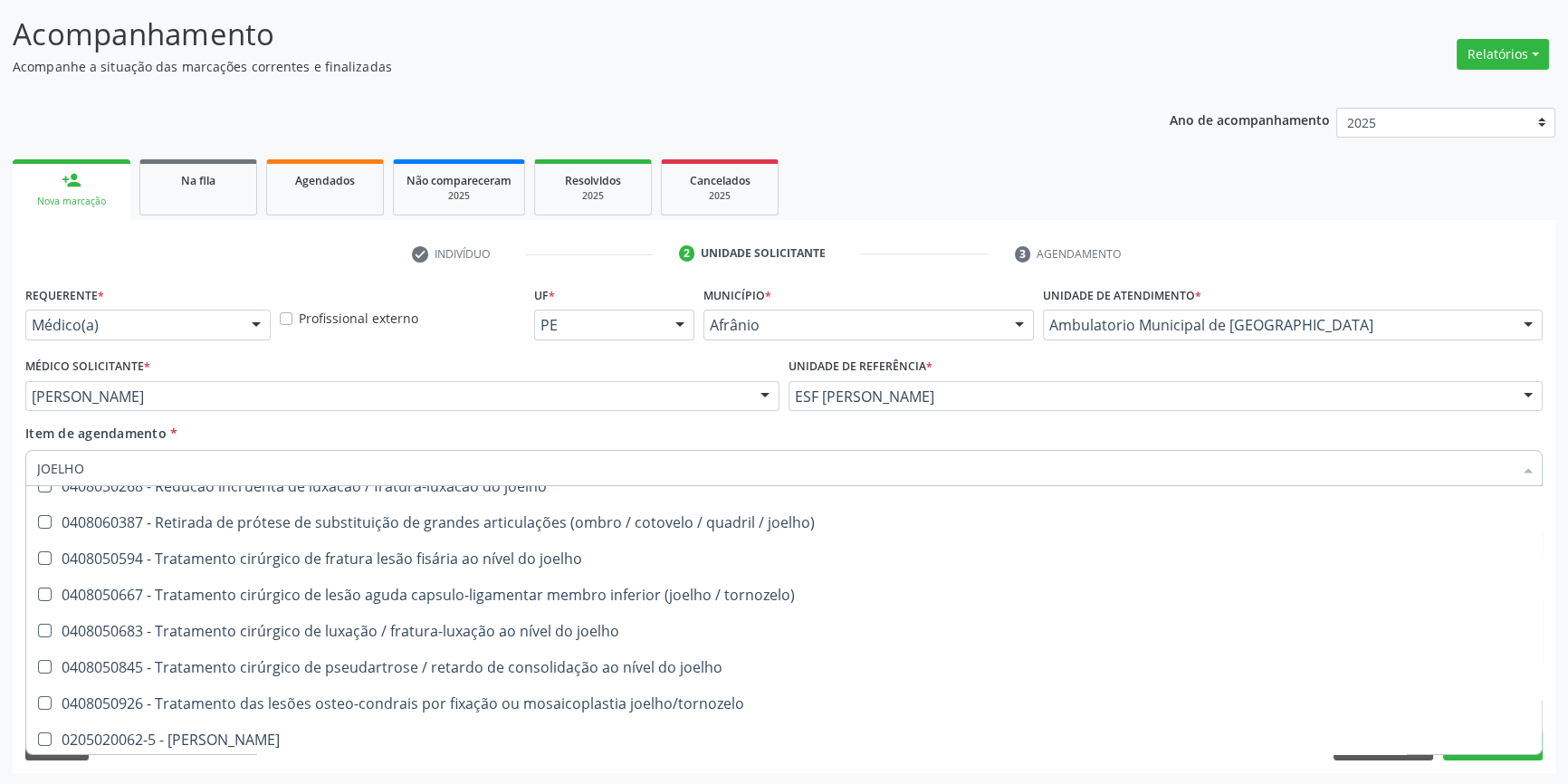
scroll to position [781, 0]
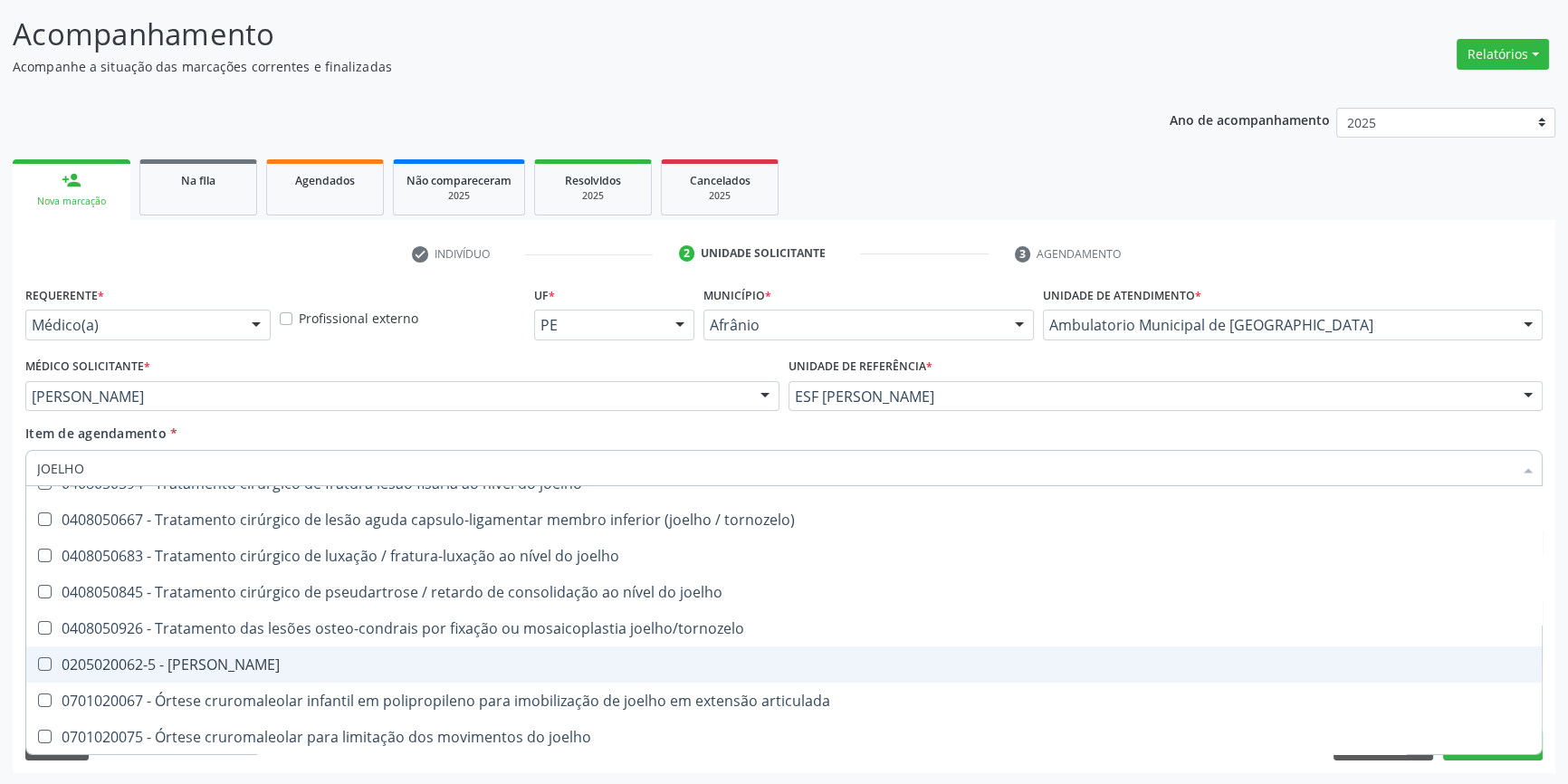
click at [236, 658] on div "0205020062-5 - [PERSON_NAME]" at bounding box center [784, 664] width 1493 height 14
checkbox Joelho "true"
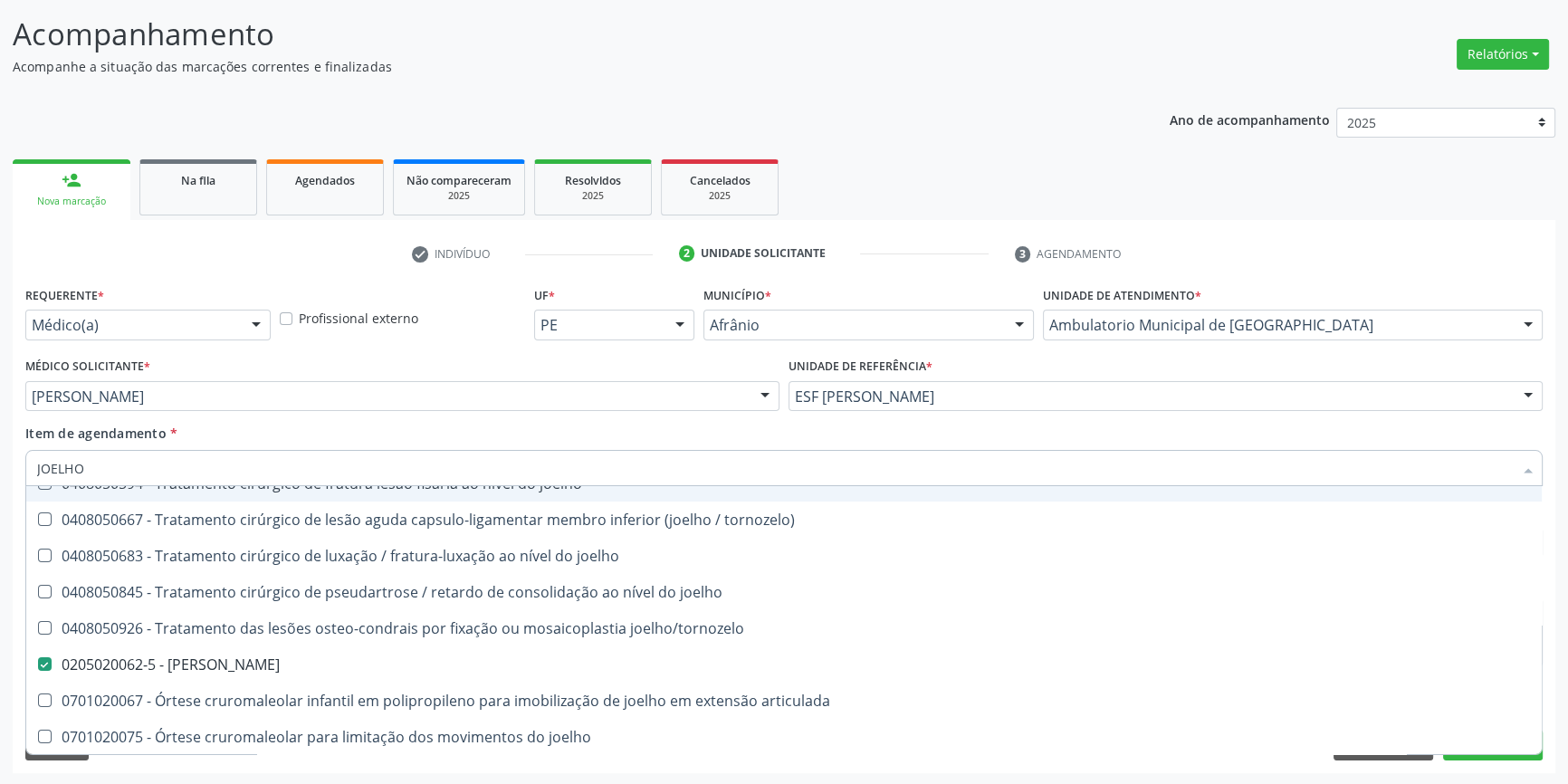
drag, startPoint x: 130, startPoint y: 470, endPoint x: 0, endPoint y: 481, distance: 130.5
click at [0, 481] on div "Acompanhamento Acompanhe a situação das marcações correntes e finalizadas Relat…" at bounding box center [784, 386] width 1568 height 797
click at [689, 404] on div "[PERSON_NAME]" at bounding box center [402, 396] width 754 height 31
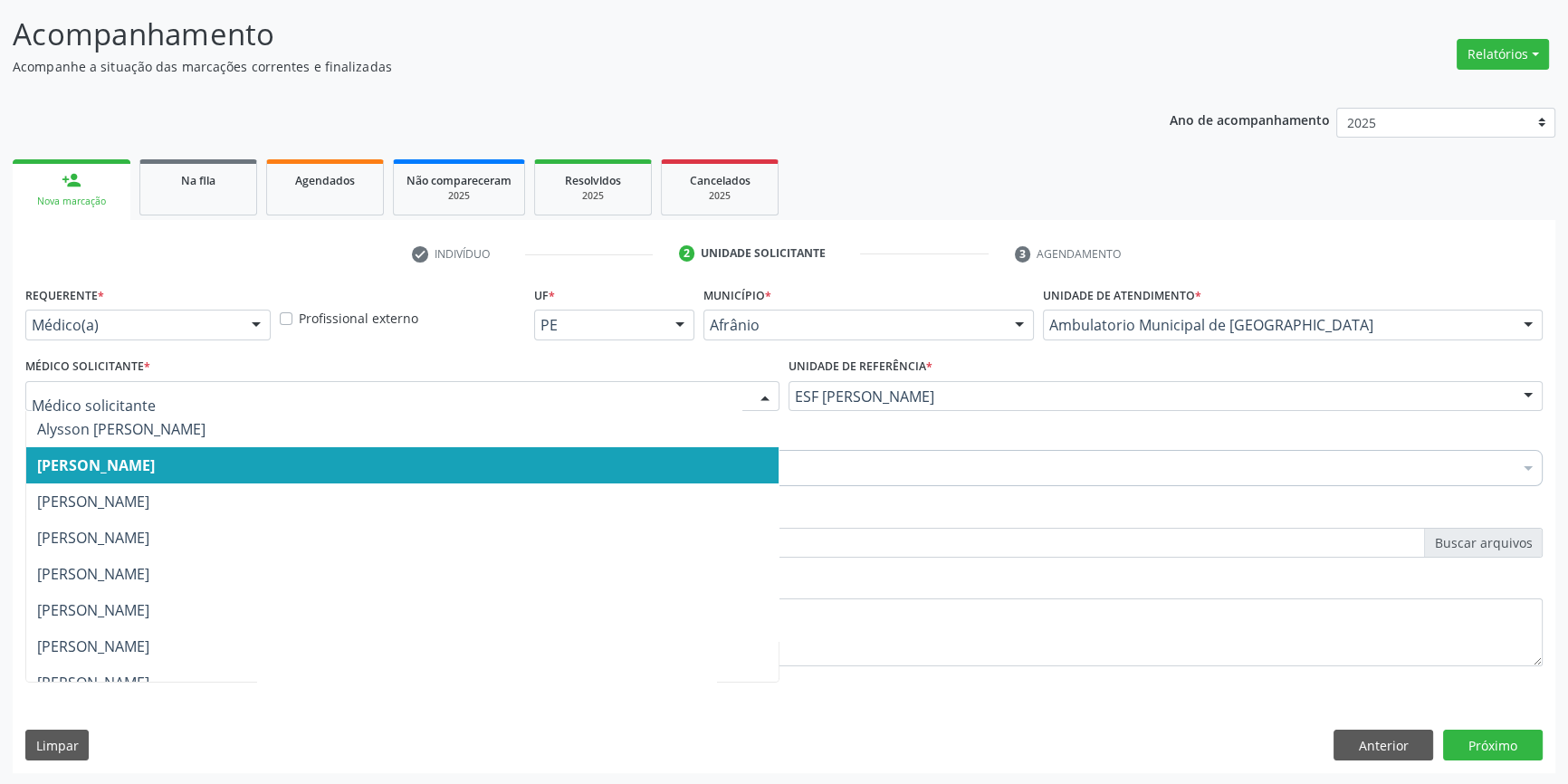
scroll to position [0, 0]
click at [877, 440] on div "Item de agendamento * 0205020062-5 - Usg Joelho Desfazer seleção Selecionados 0…" at bounding box center [784, 451] width 1517 height 57
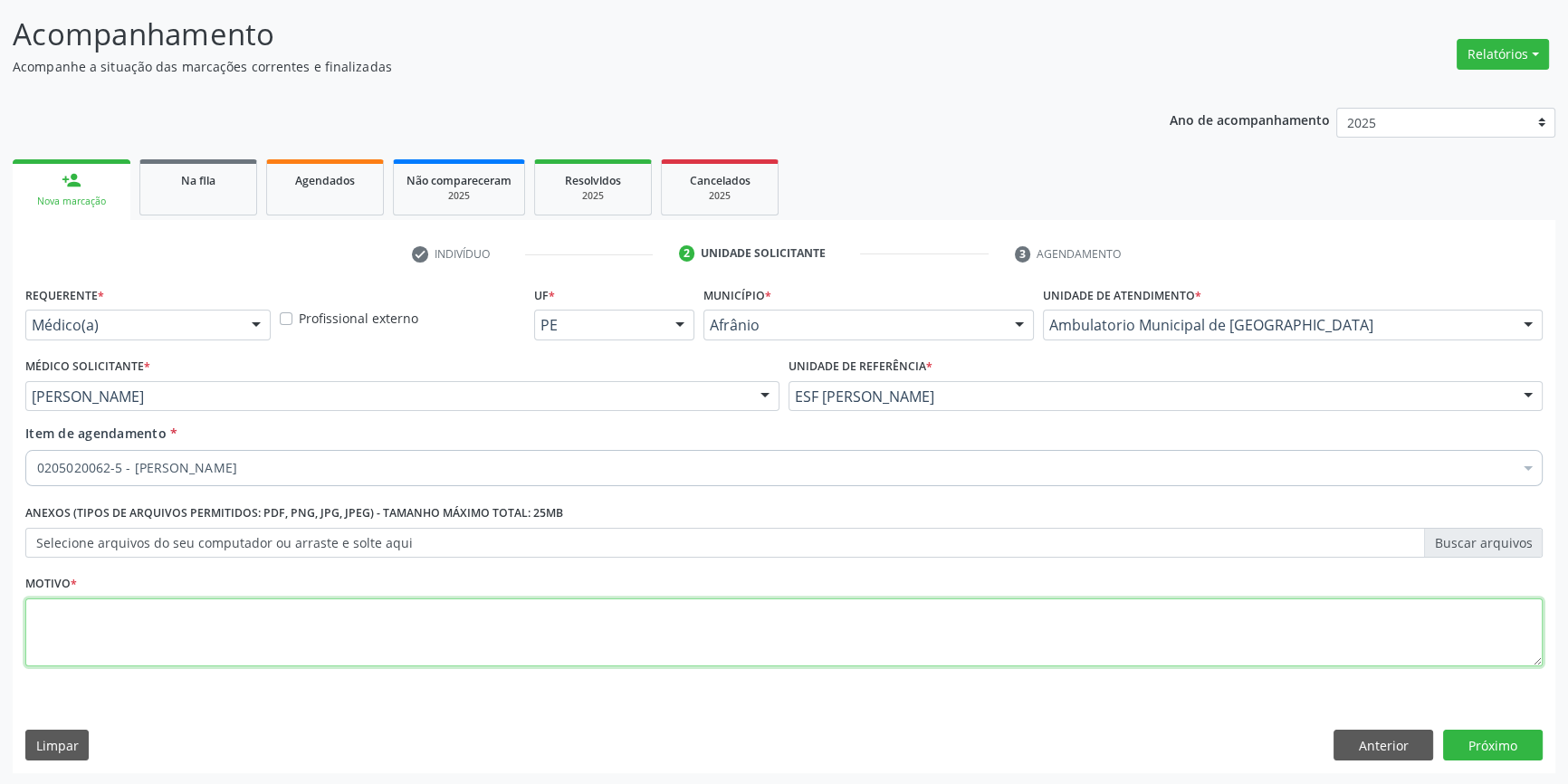
click at [295, 648] on textarea at bounding box center [784, 632] width 1517 height 68
type textarea "'"
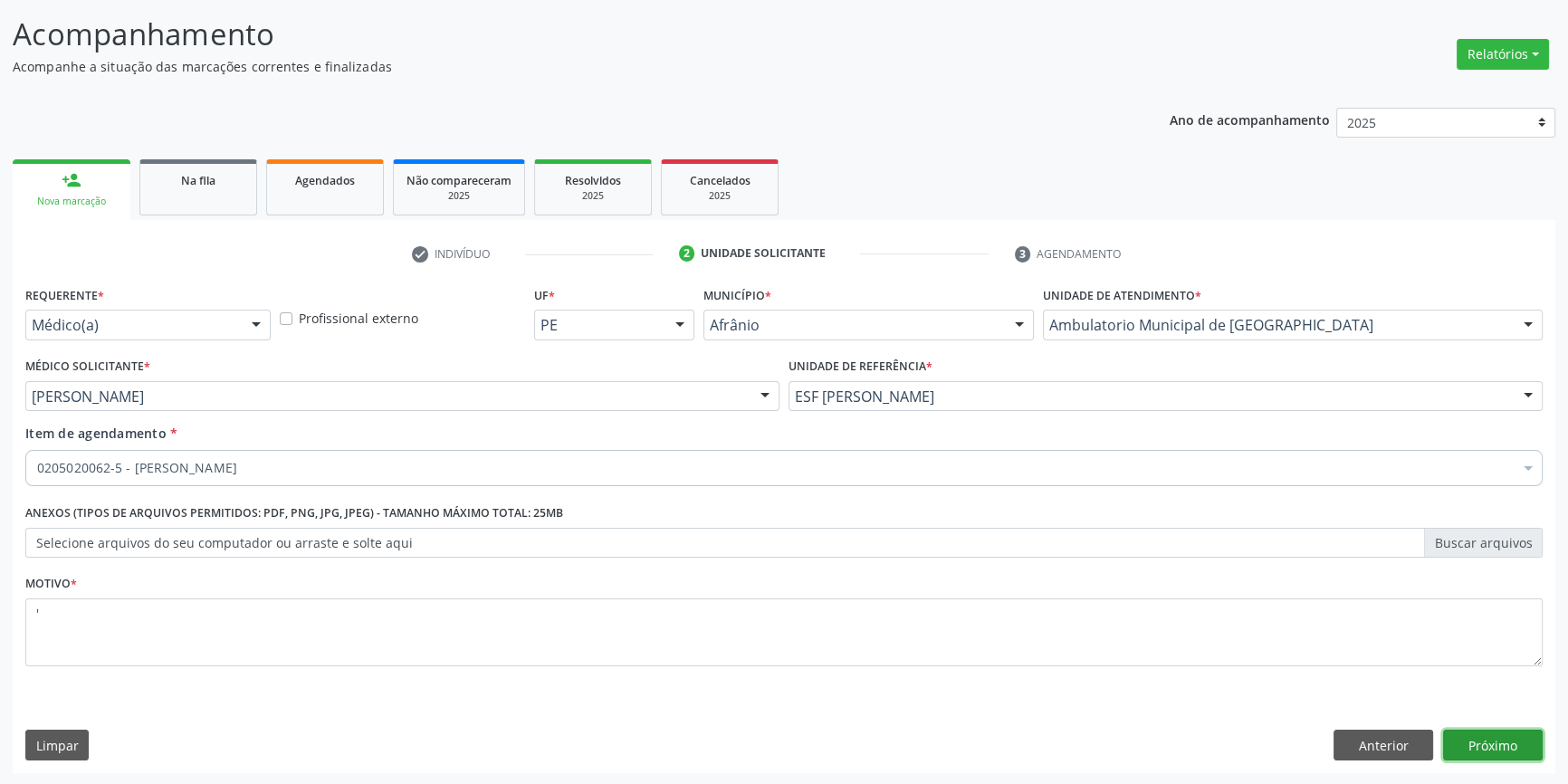
click at [1469, 734] on button "Próximo" at bounding box center [1492, 745] width 99 height 31
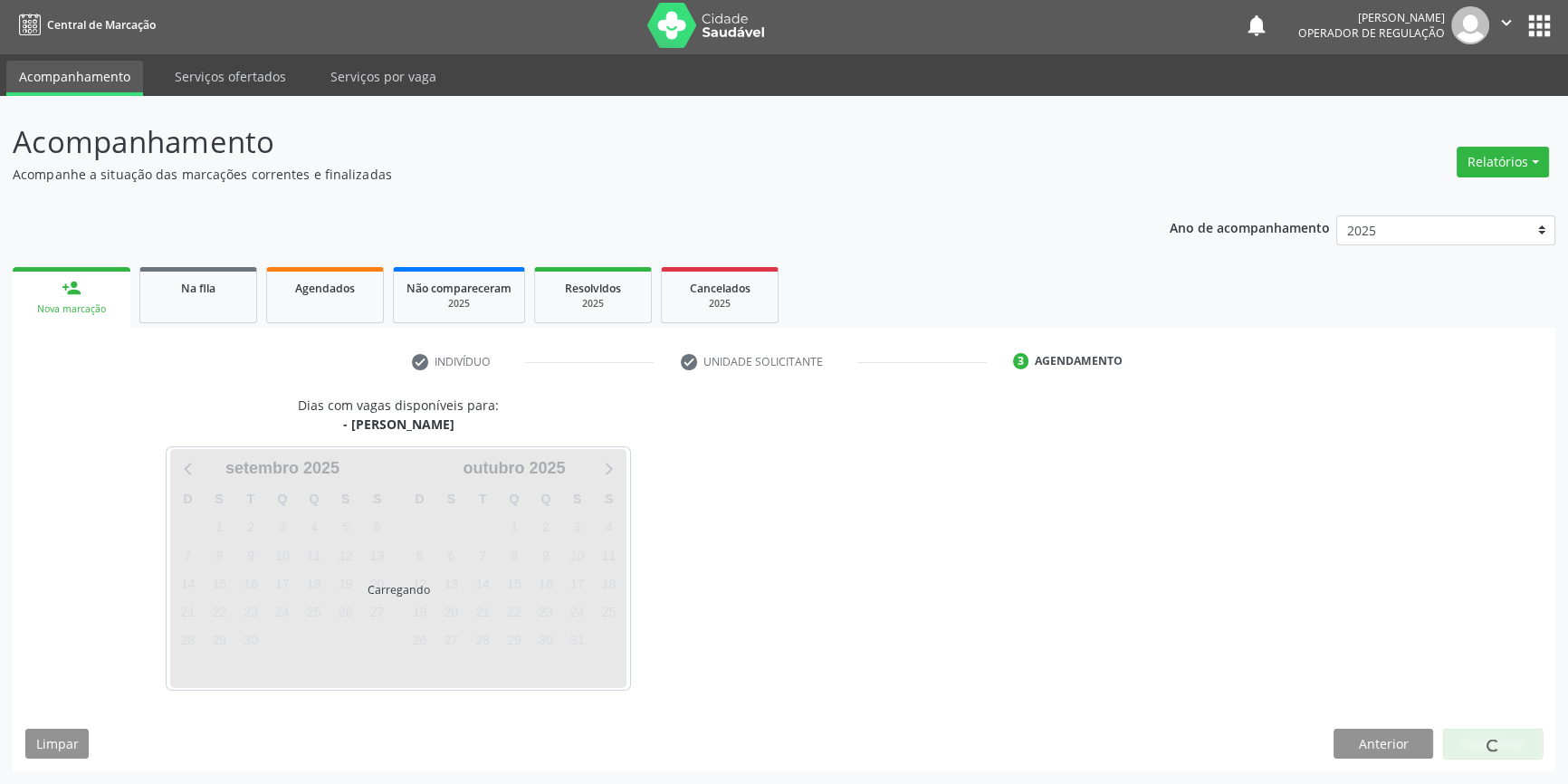
scroll to position [2, 0]
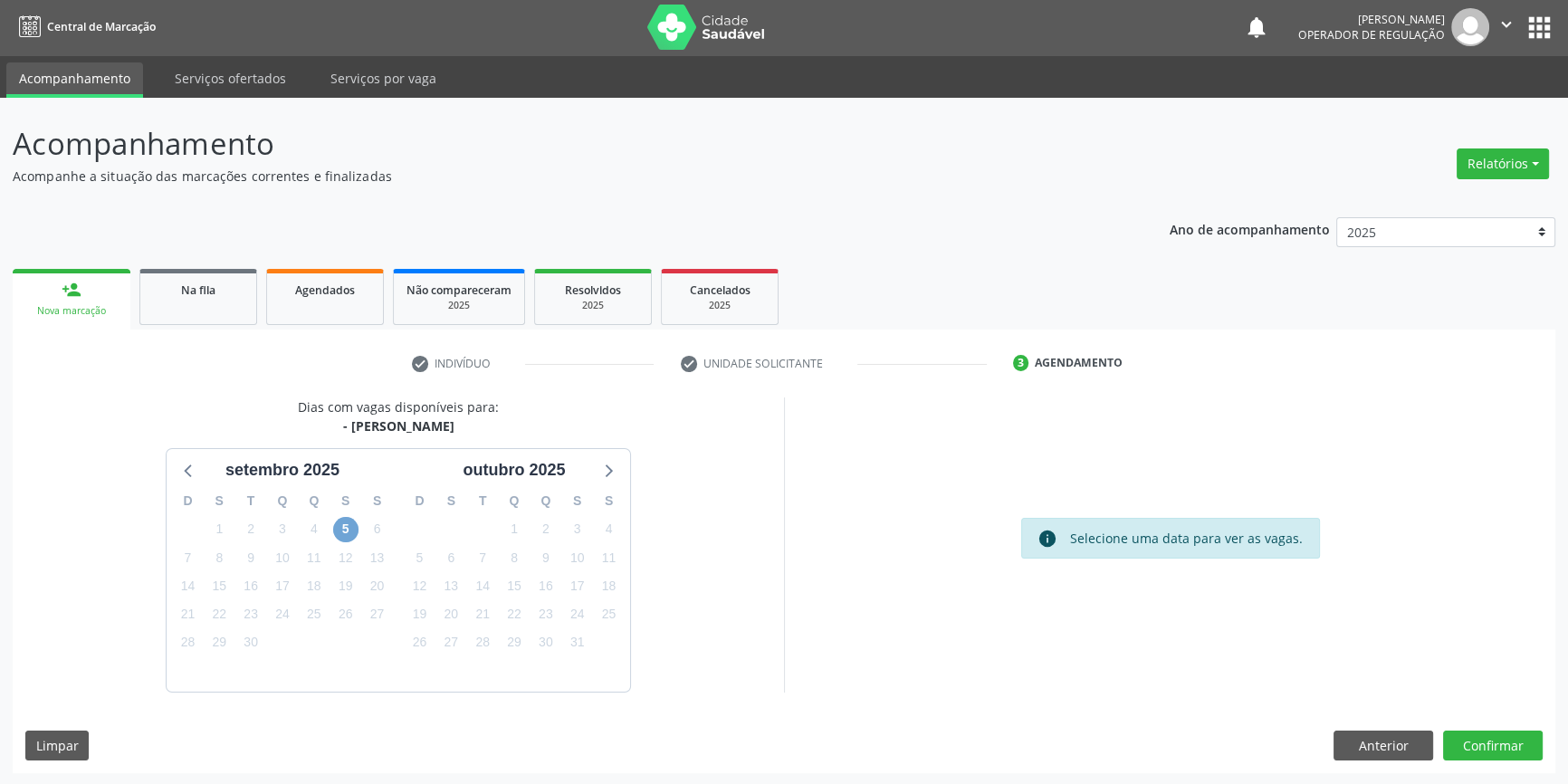
click at [354, 530] on span "5" at bounding box center [346, 529] width 25 height 25
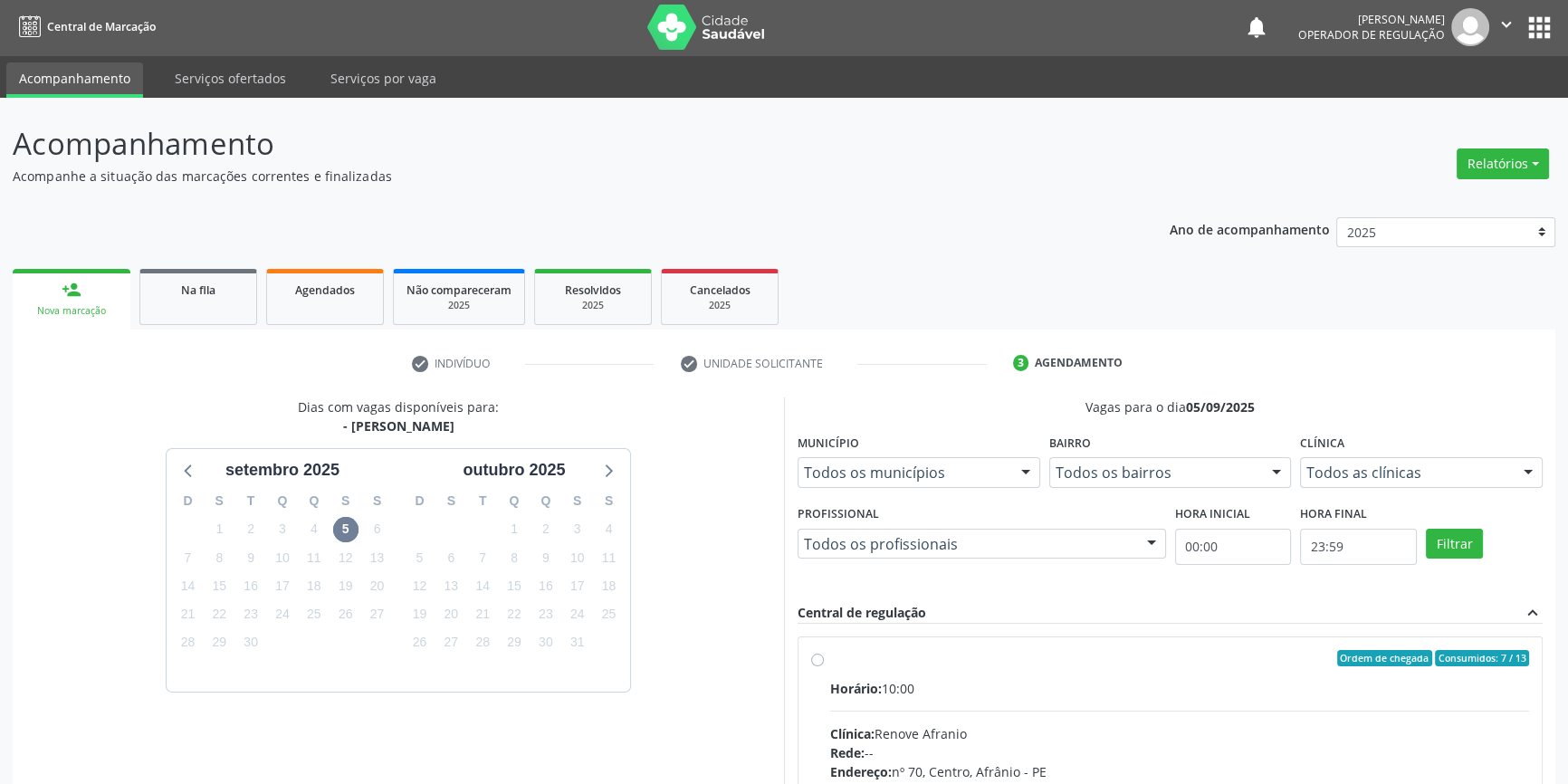
click at [823, 666] on input "Ordem de chegada Consumidos: 7 / 13 Horário: 10:00 Clínica: Renove Afranio Rede…" at bounding box center [818, 658] width 13 height 16
radio input "true"
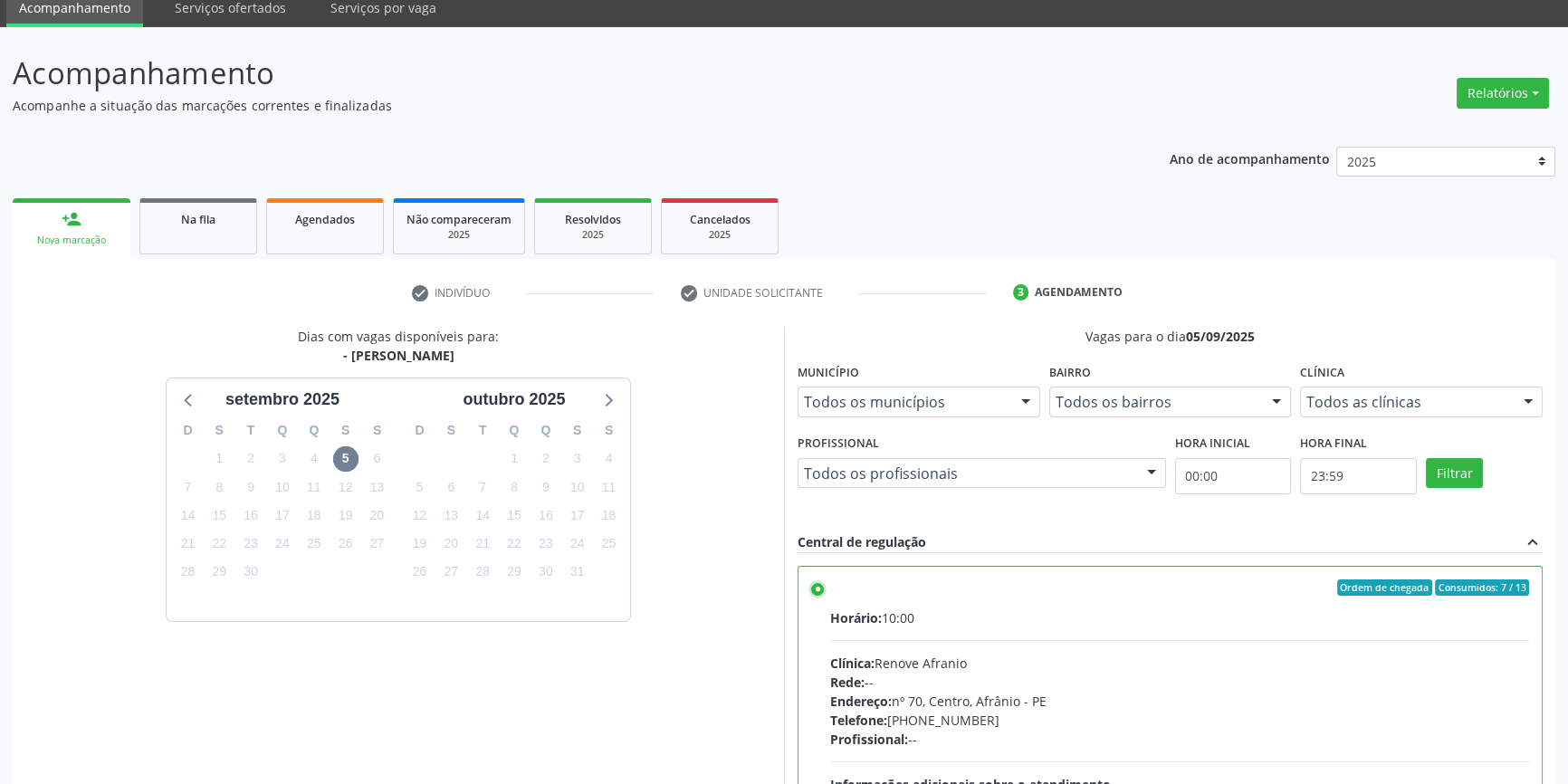
scroll to position [296, 0]
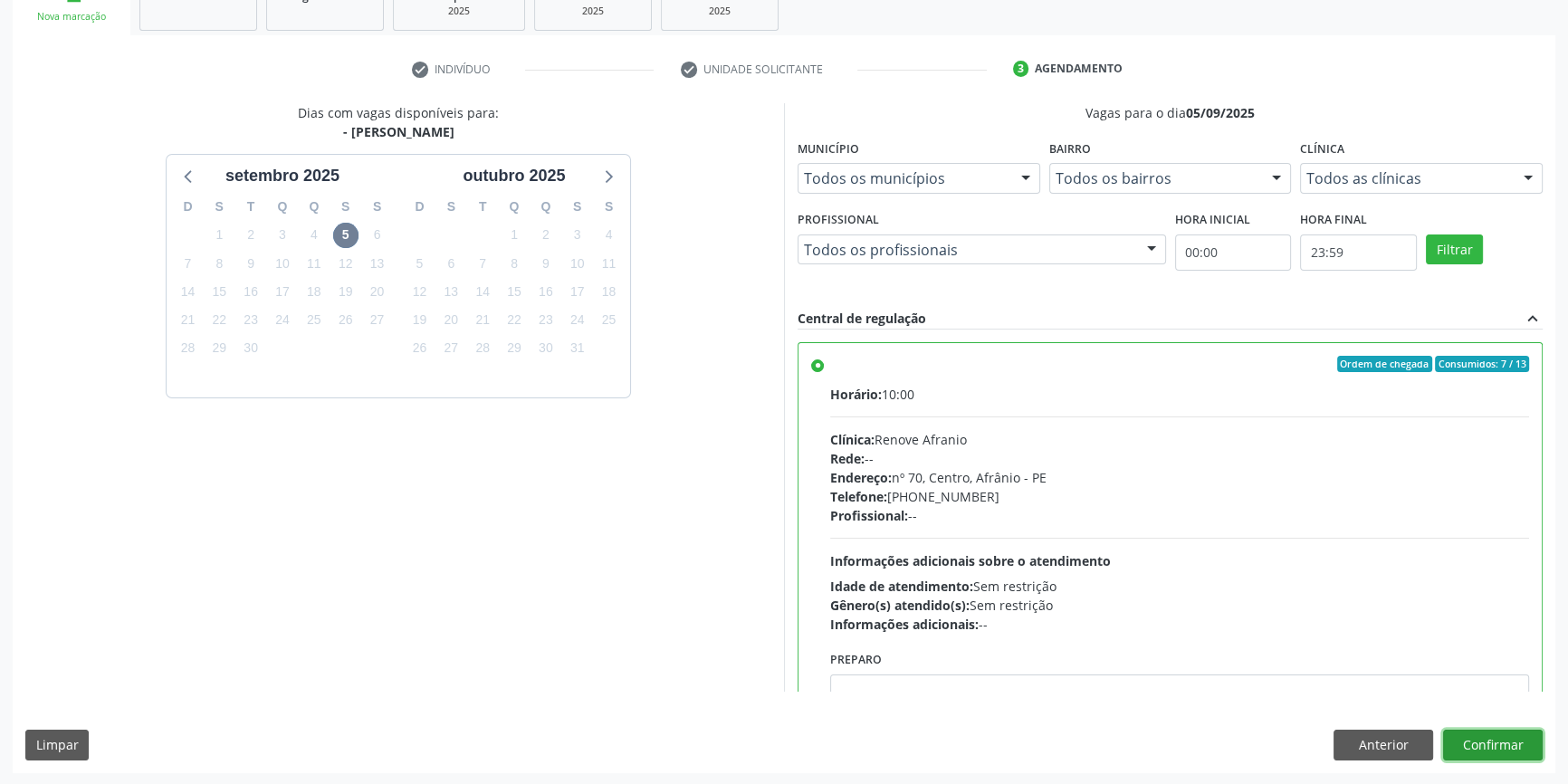
click at [1493, 730] on button "Confirmar" at bounding box center [1492, 745] width 99 height 31
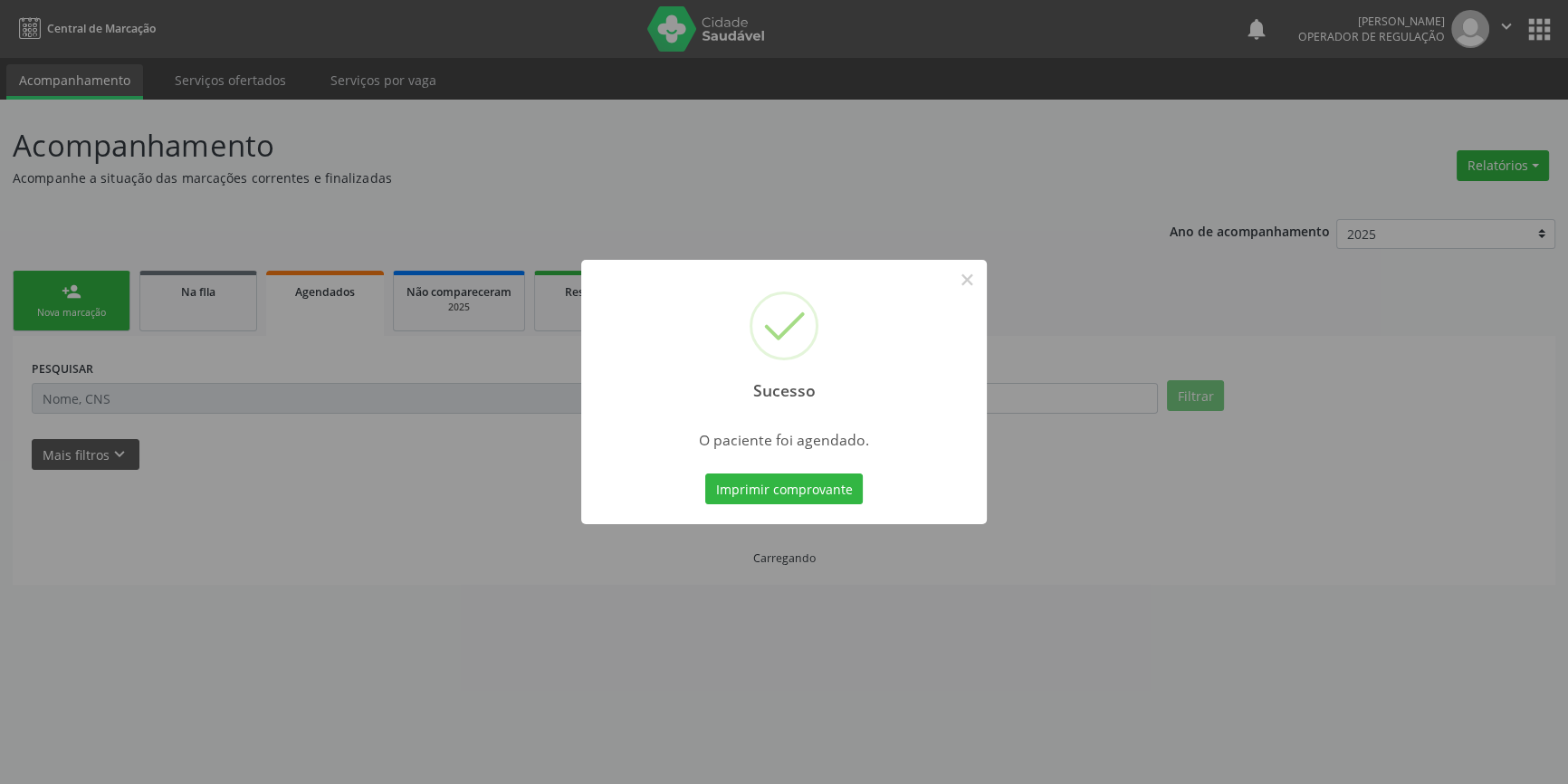
scroll to position [0, 0]
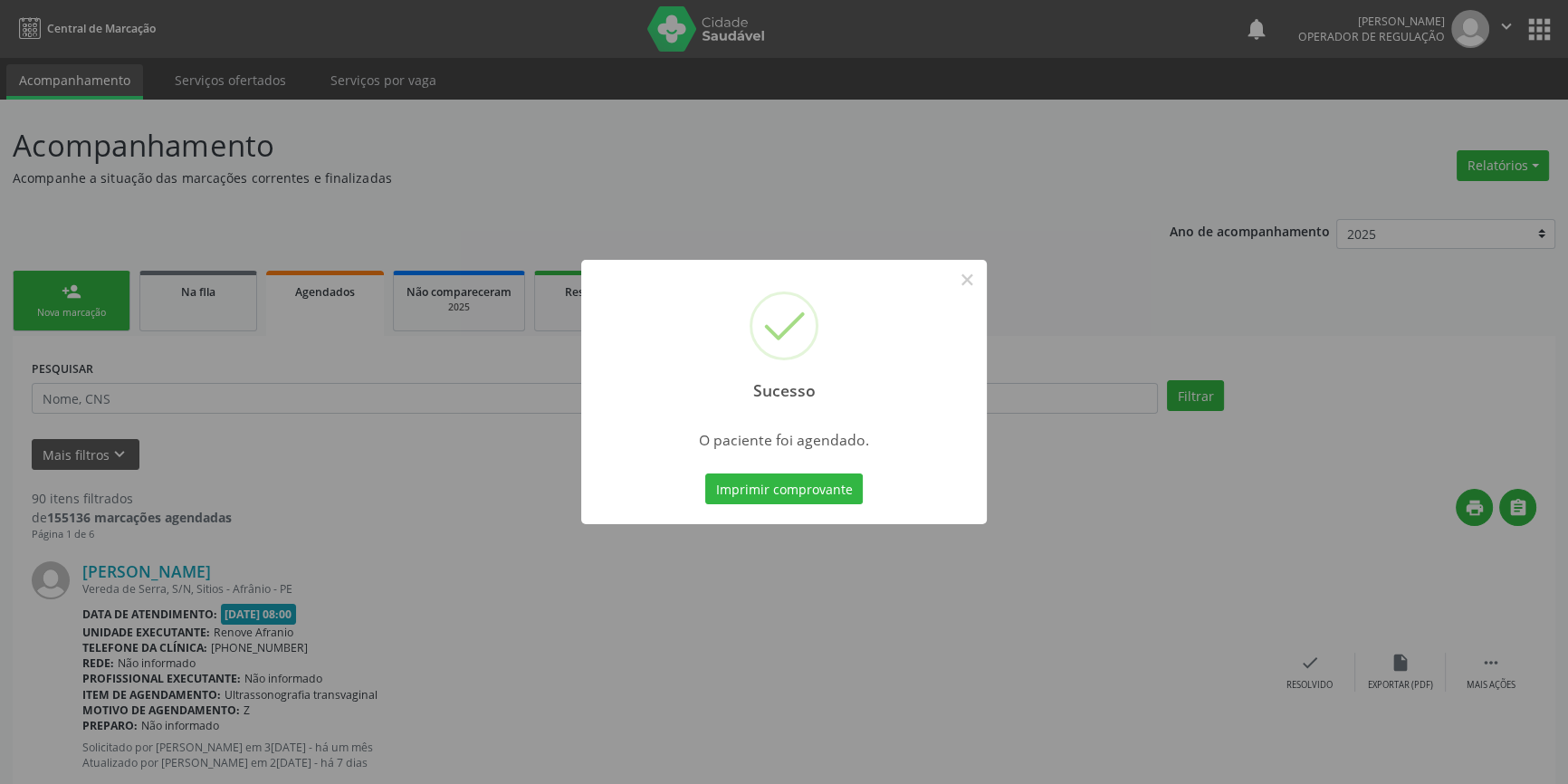
click at [859, 510] on div "Sucesso × O paciente foi agendado. Imprimir comprovante Cancel" at bounding box center [783, 392] width 406 height 264
click at [857, 500] on button "Imprimir comprovante" at bounding box center [784, 488] width 157 height 31
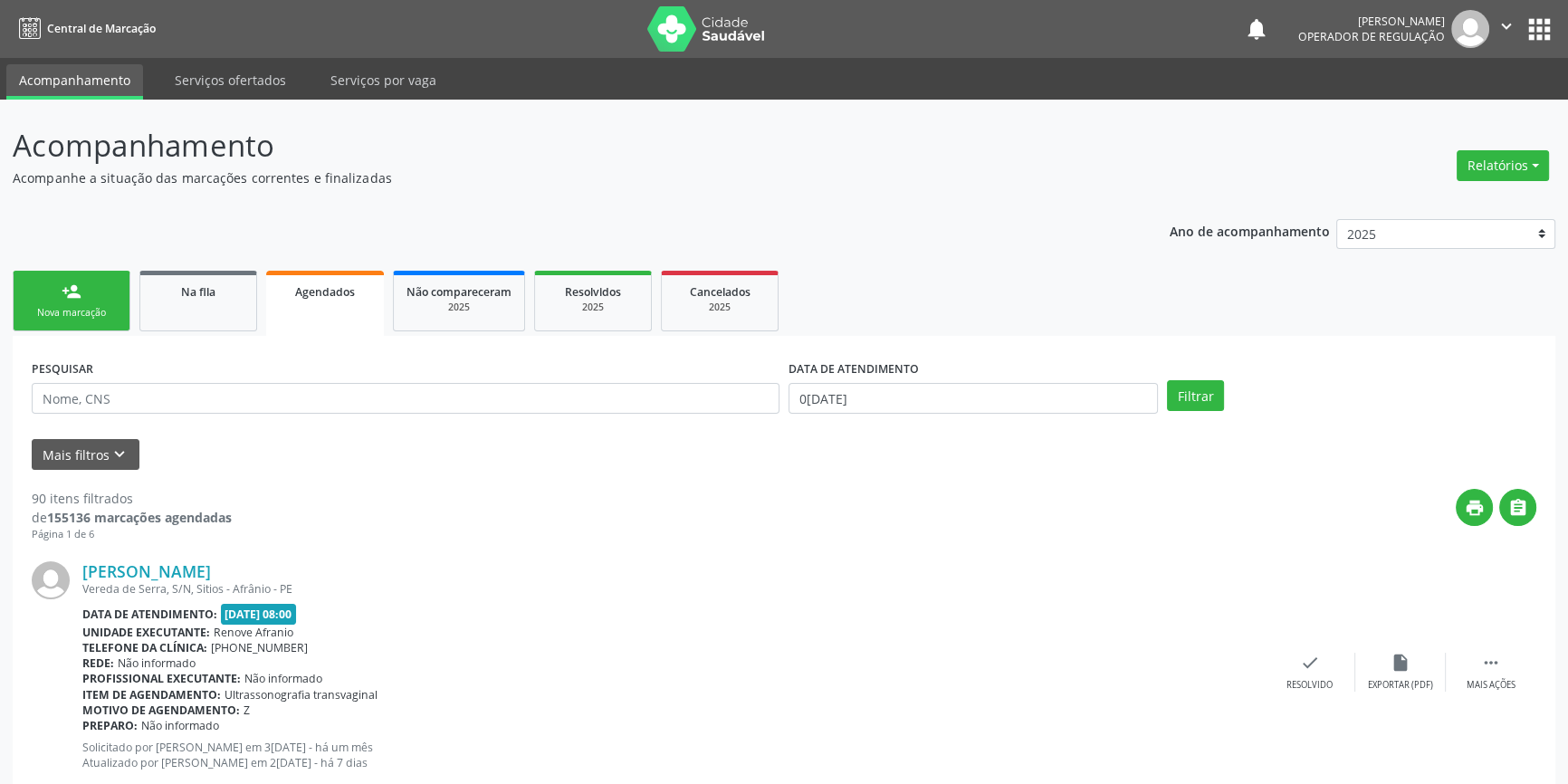
click at [84, 308] on div "Nova marcação" at bounding box center [71, 313] width 91 height 13
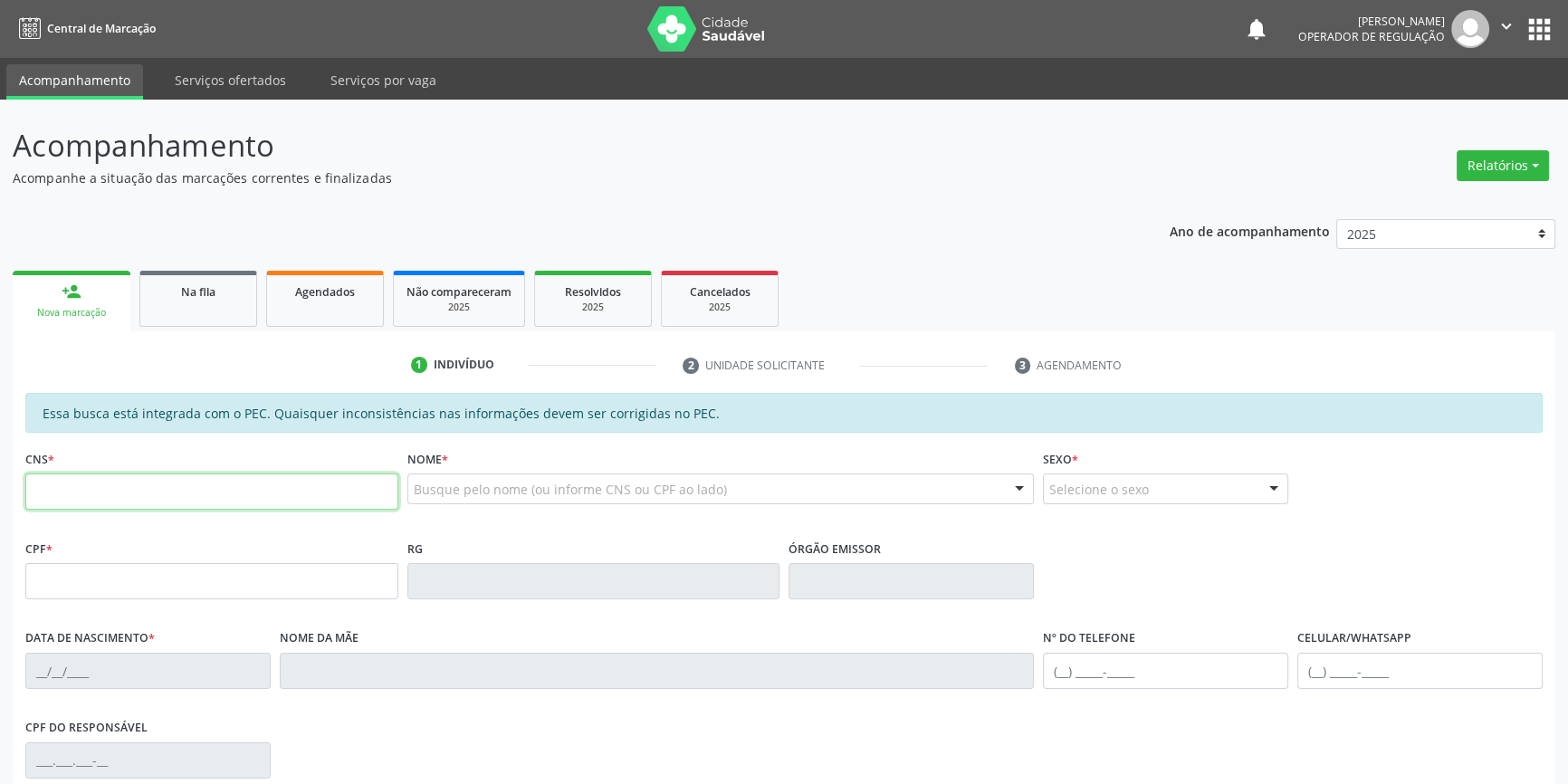
click at [99, 497] on input "text" at bounding box center [212, 491] width 373 height 37
type input "708 5023 8950 9873"
type input "239.067.584-00"
type input "26/12/1959"
type input "Maria Lucia Alves da Silva"
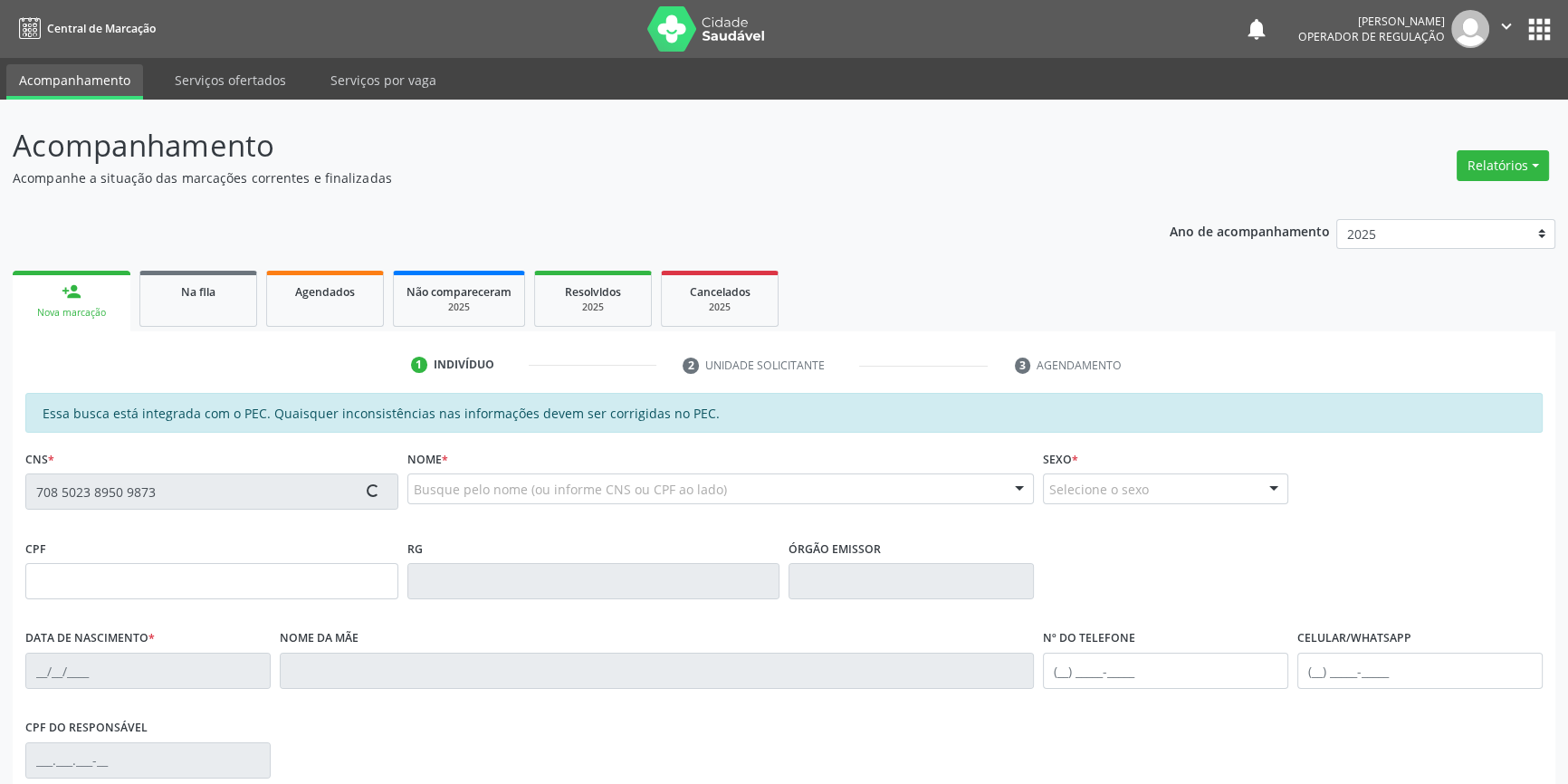
type input "(88) 98837-2159"
type input "S/N"
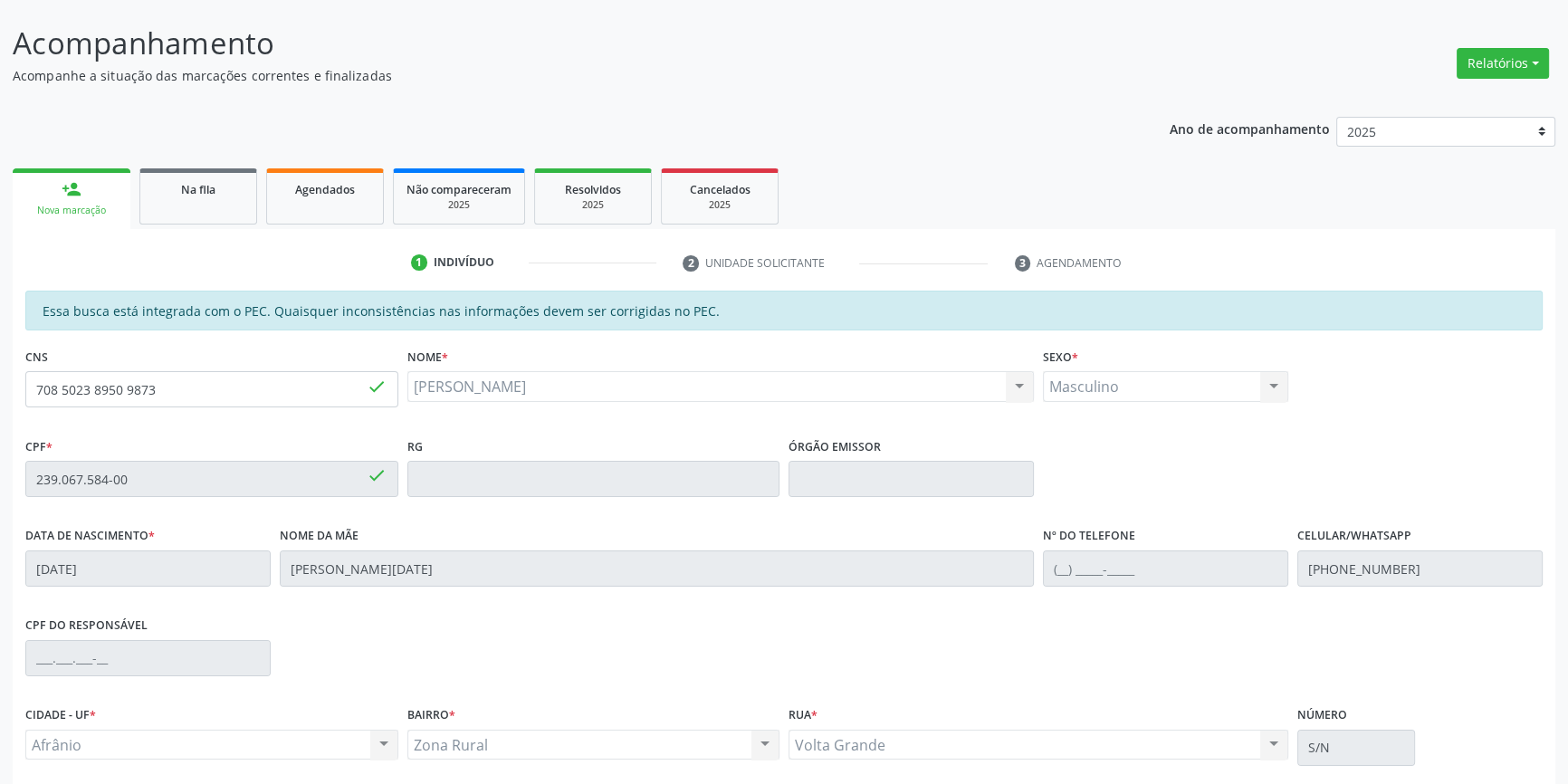
scroll to position [248, 0]
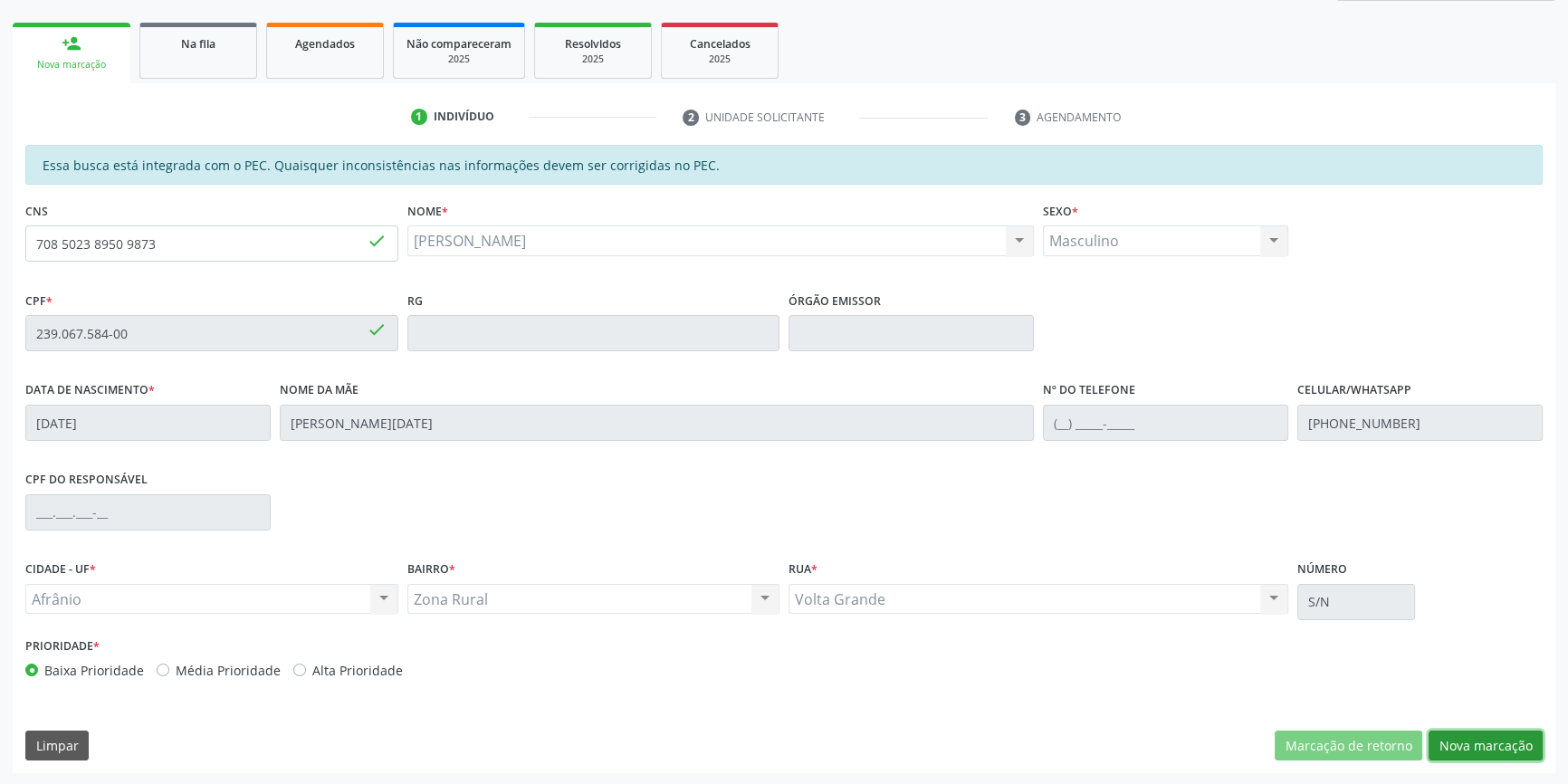
click at [1483, 746] on button "Nova marcação" at bounding box center [1486, 746] width 114 height 31
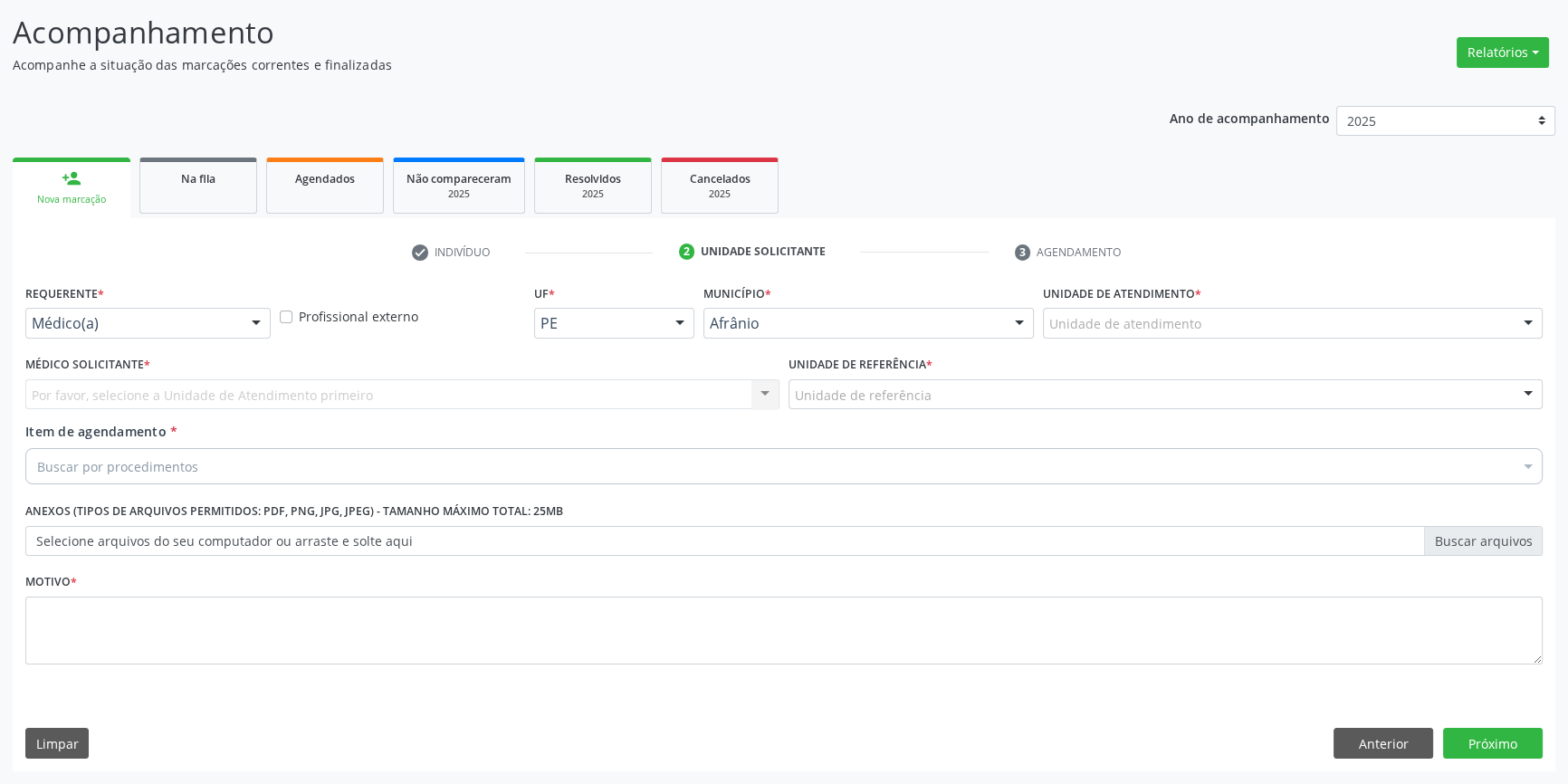
scroll to position [111, 0]
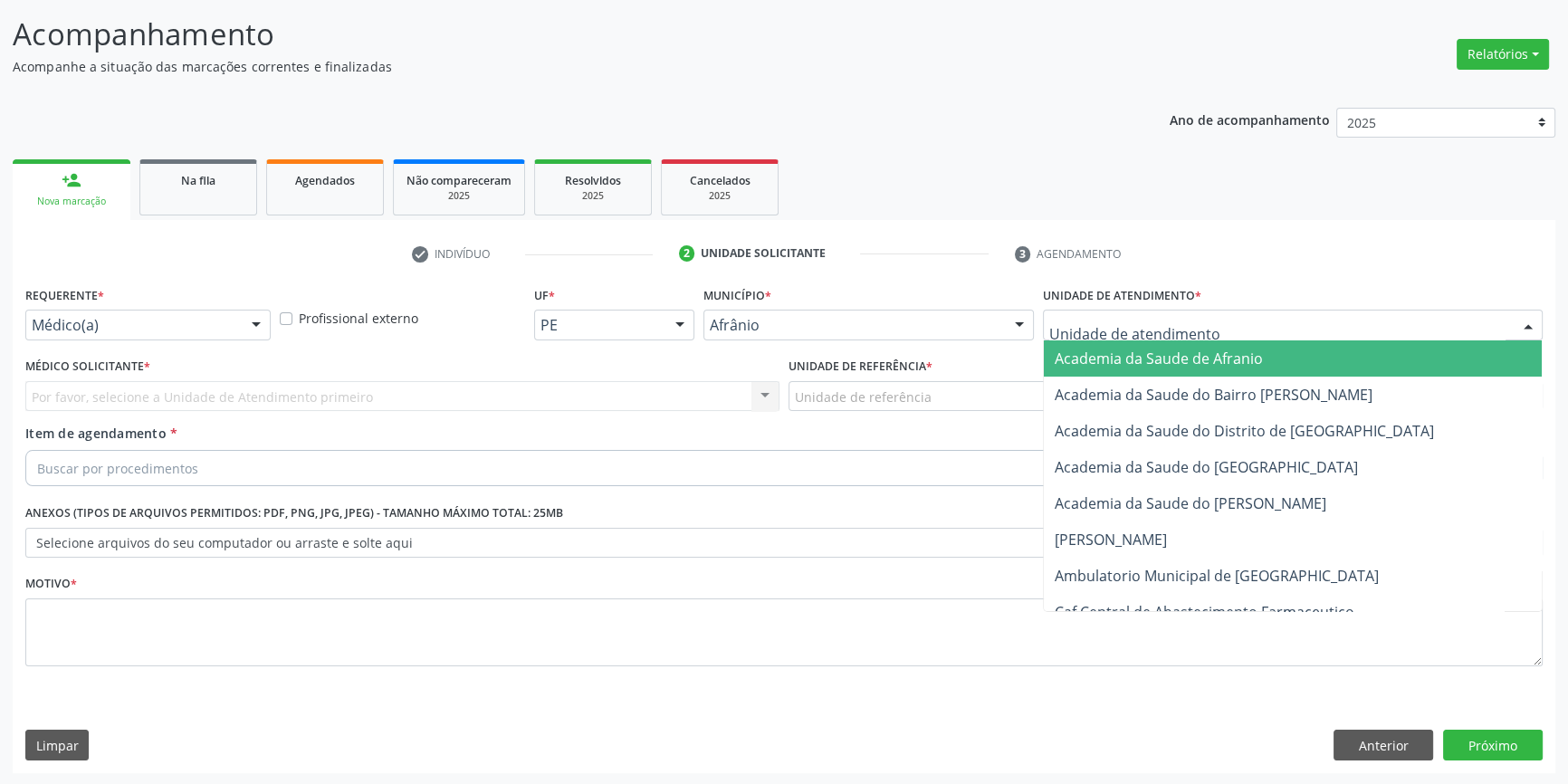
click at [1091, 335] on div at bounding box center [1292, 324] width 499 height 31
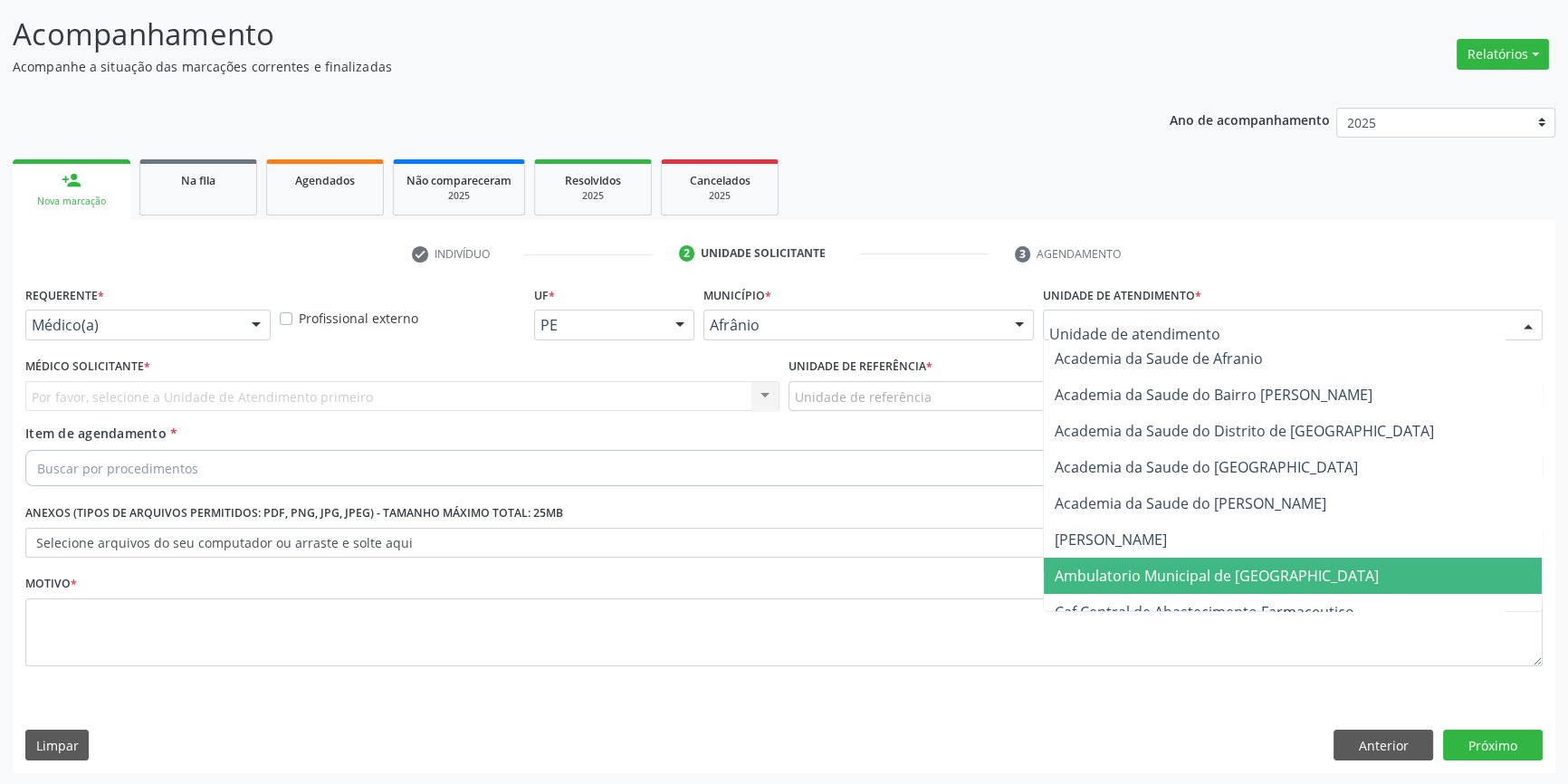
click at [1148, 570] on span "Ambulatorio Municipal de [GEOGRAPHIC_DATA]" at bounding box center [1217, 575] width 324 height 20
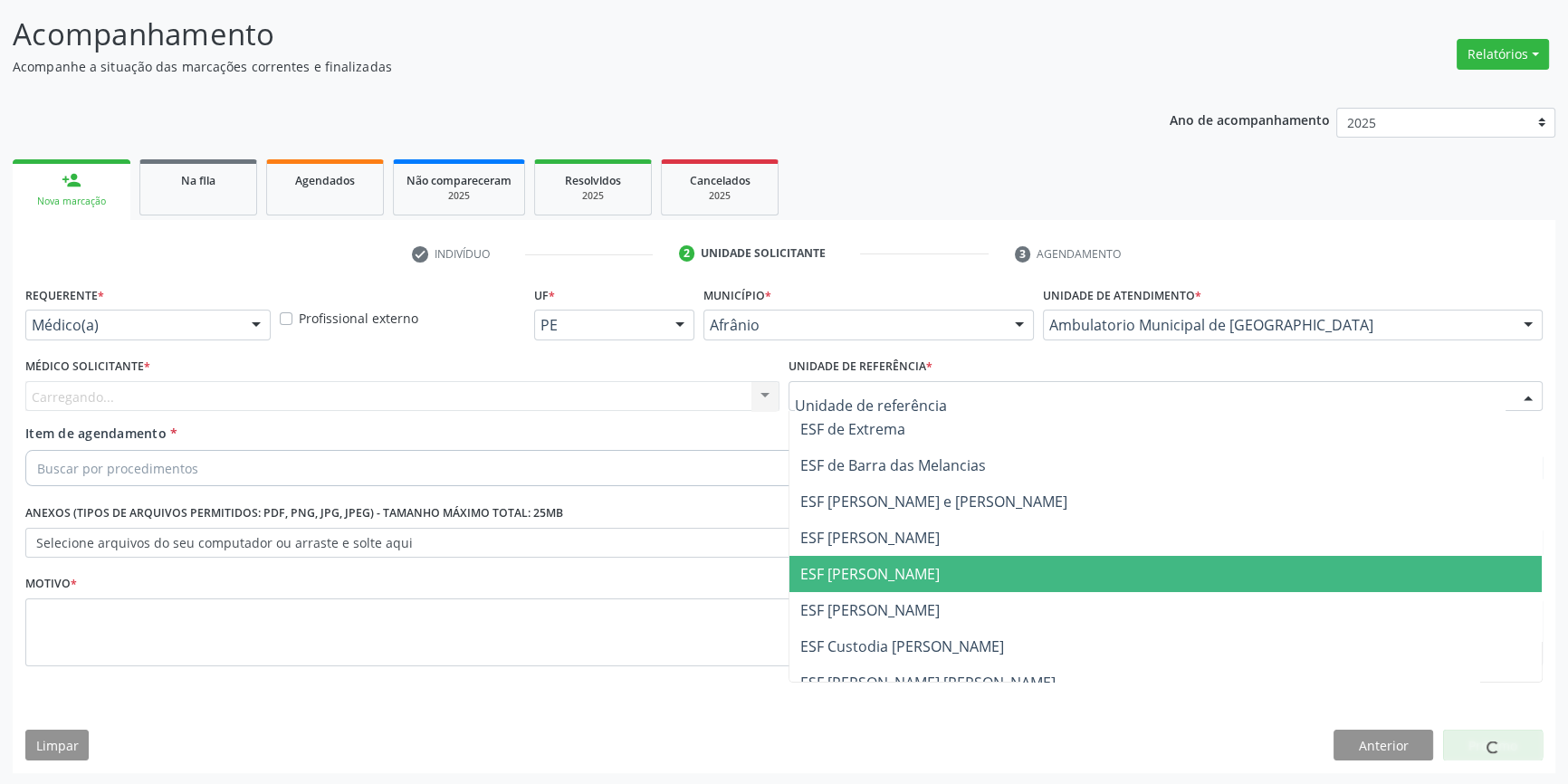
drag, startPoint x: 891, startPoint y: 588, endPoint x: 545, endPoint y: 443, distance: 375.2
click at [886, 586] on span "ESF [PERSON_NAME]" at bounding box center [1165, 573] width 752 height 37
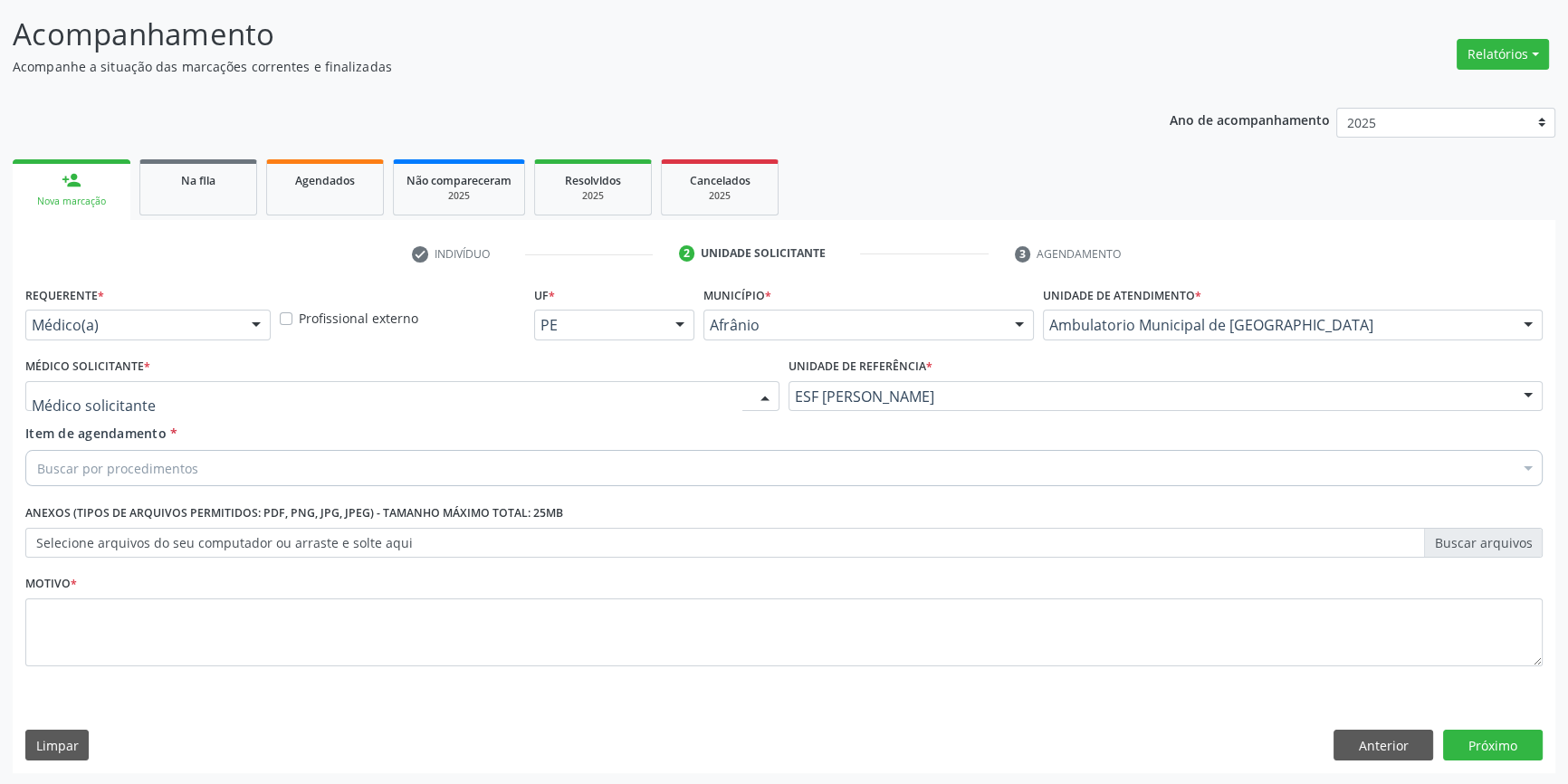
drag, startPoint x: 414, startPoint y: 394, endPoint x: 352, endPoint y: 419, distance: 66.9
click at [411, 395] on div at bounding box center [402, 396] width 754 height 31
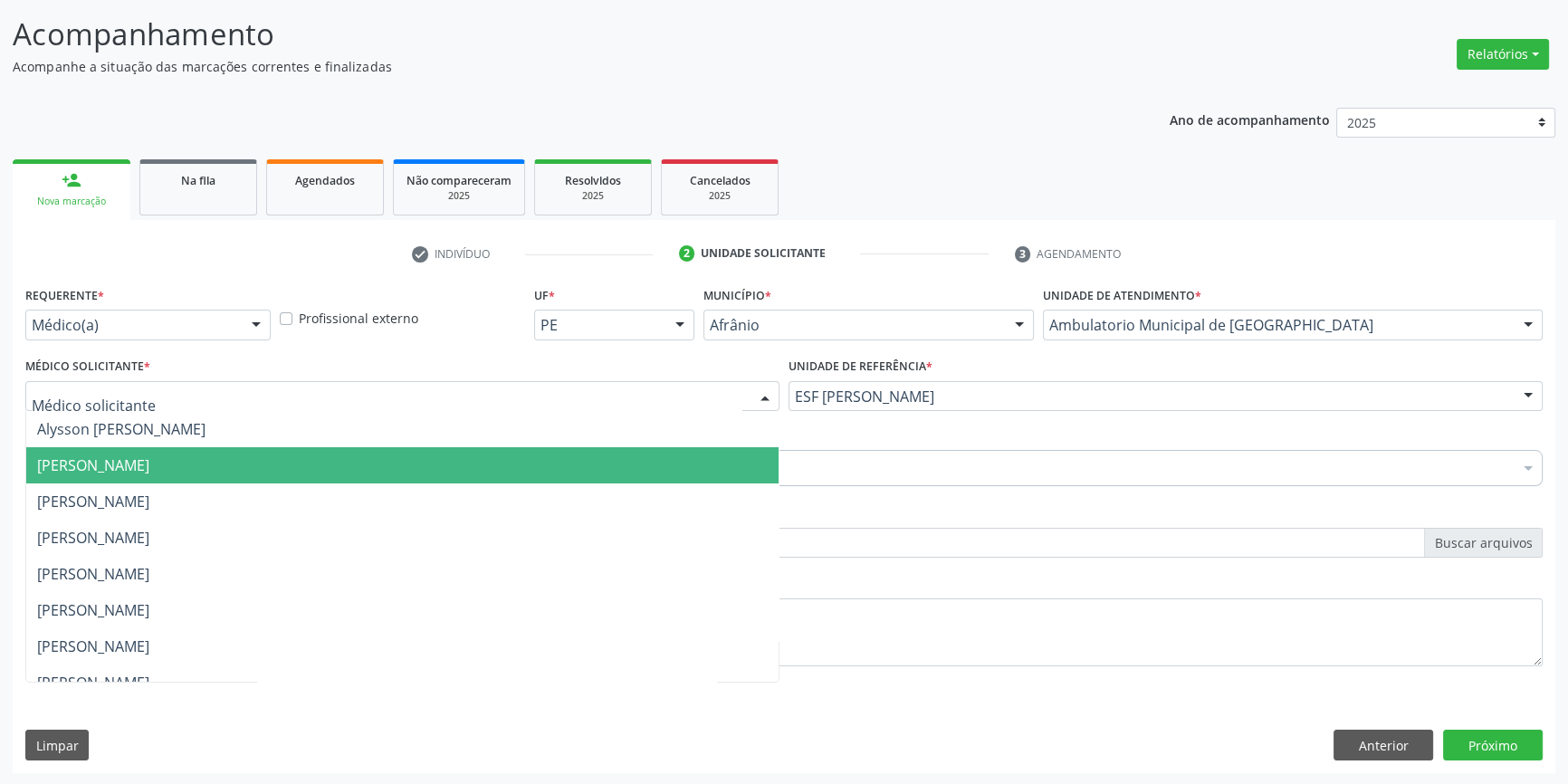
click at [149, 470] on span "[PERSON_NAME]" at bounding box center [94, 465] width 112 height 20
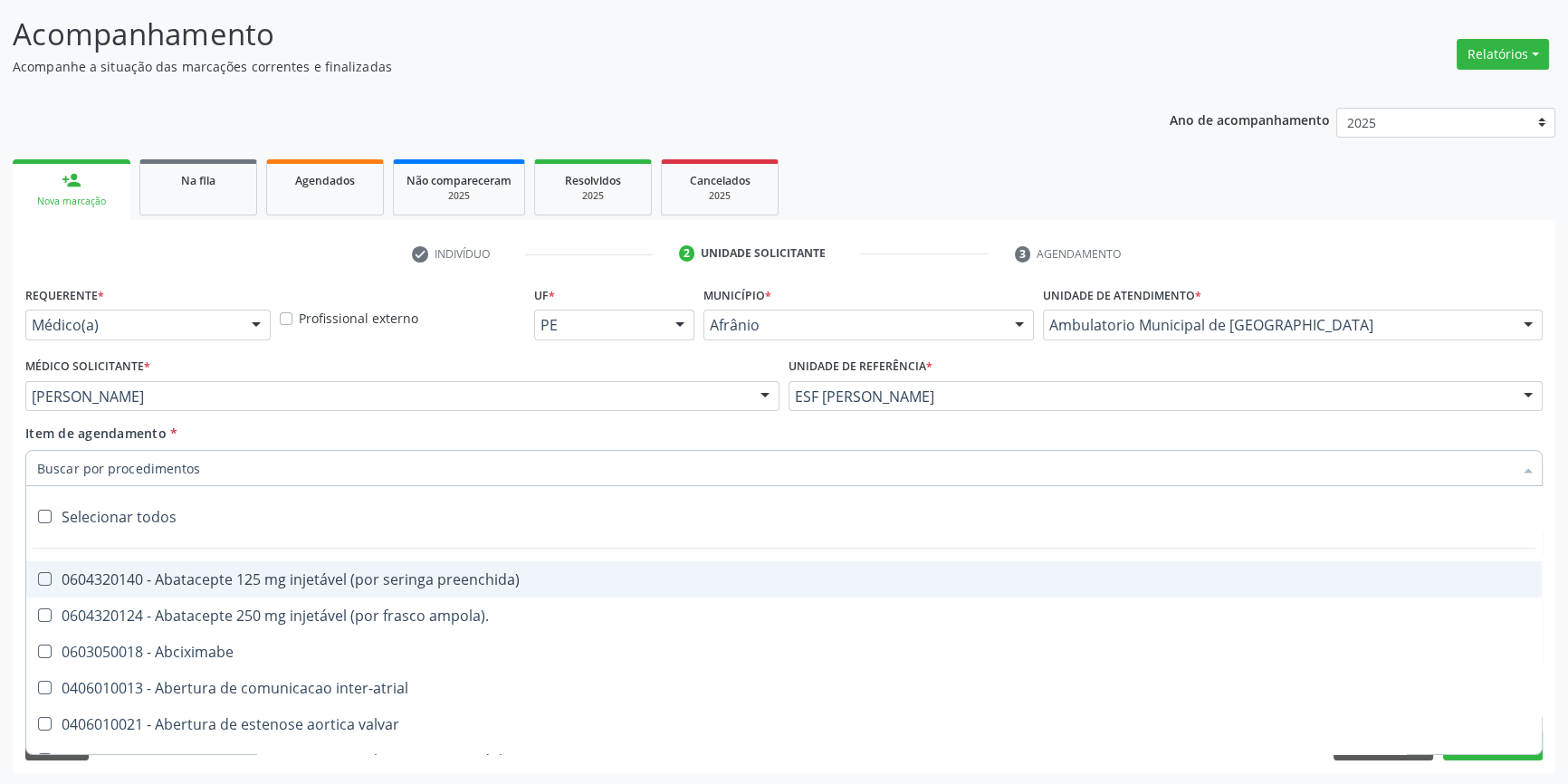
paste input "JOELHO"
type input "JOELHO"
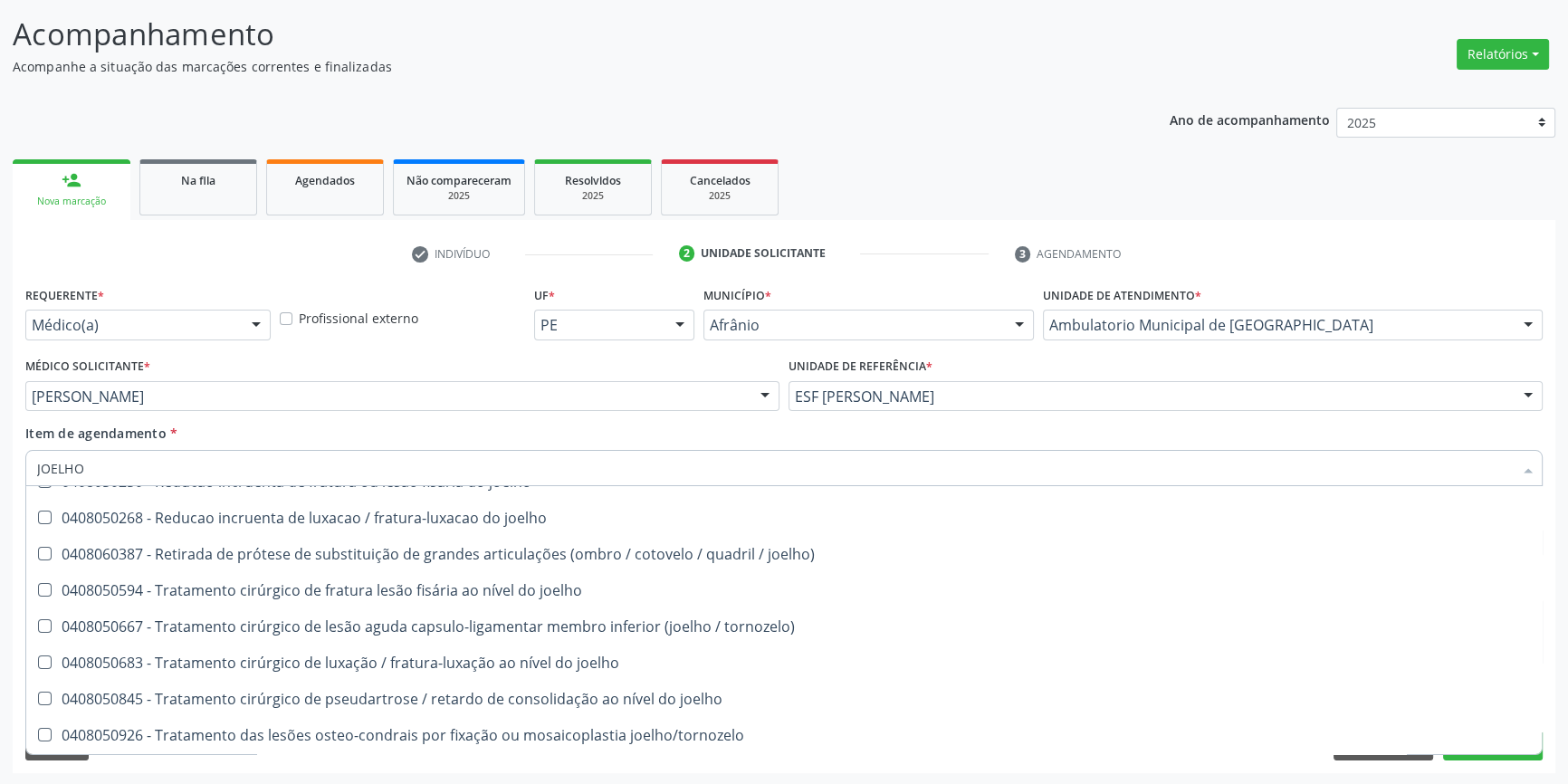
scroll to position [781, 0]
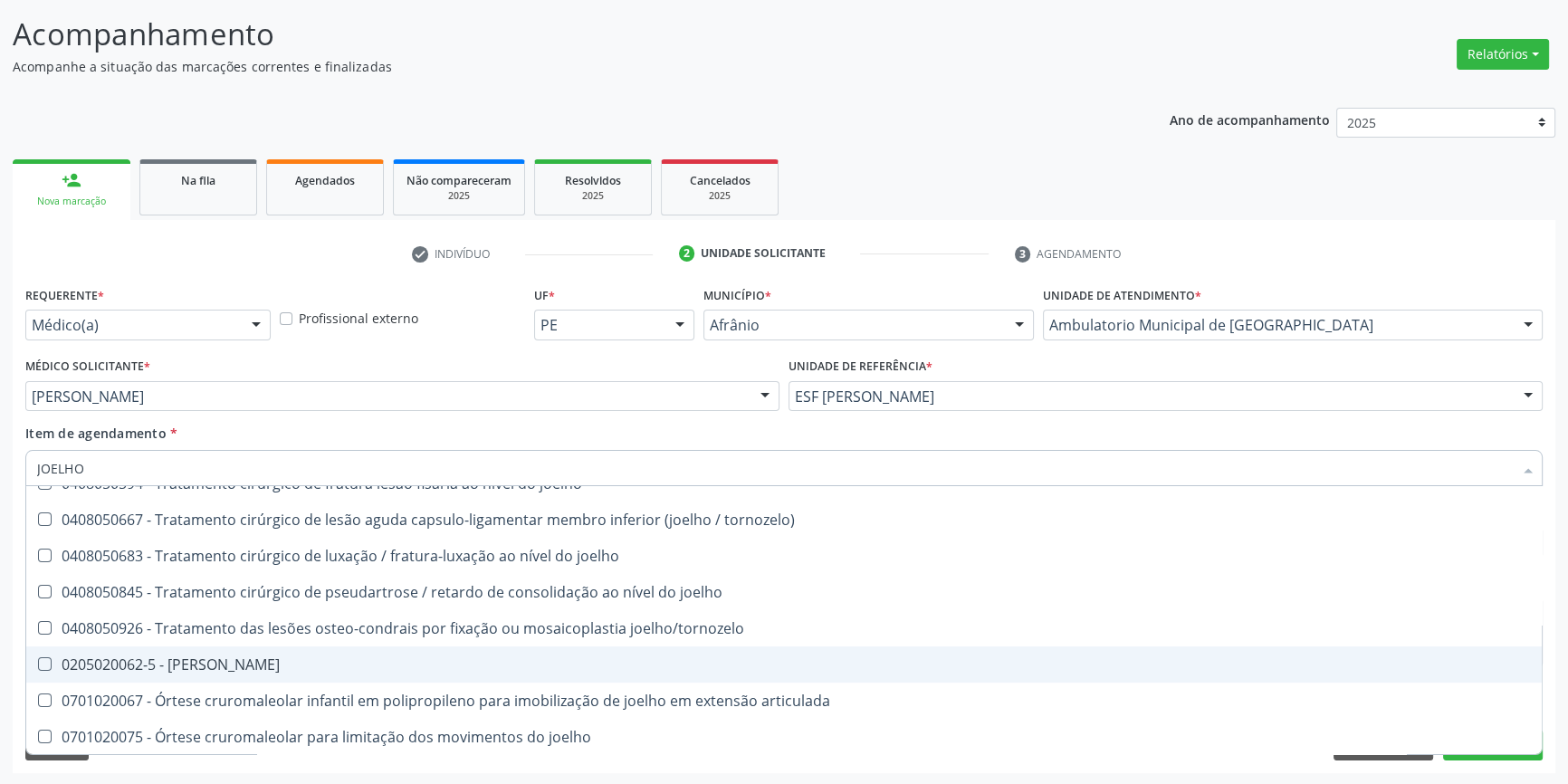
click at [262, 662] on div "0205020062-5 - [PERSON_NAME]" at bounding box center [784, 664] width 1493 height 14
checkbox Joelho "true"
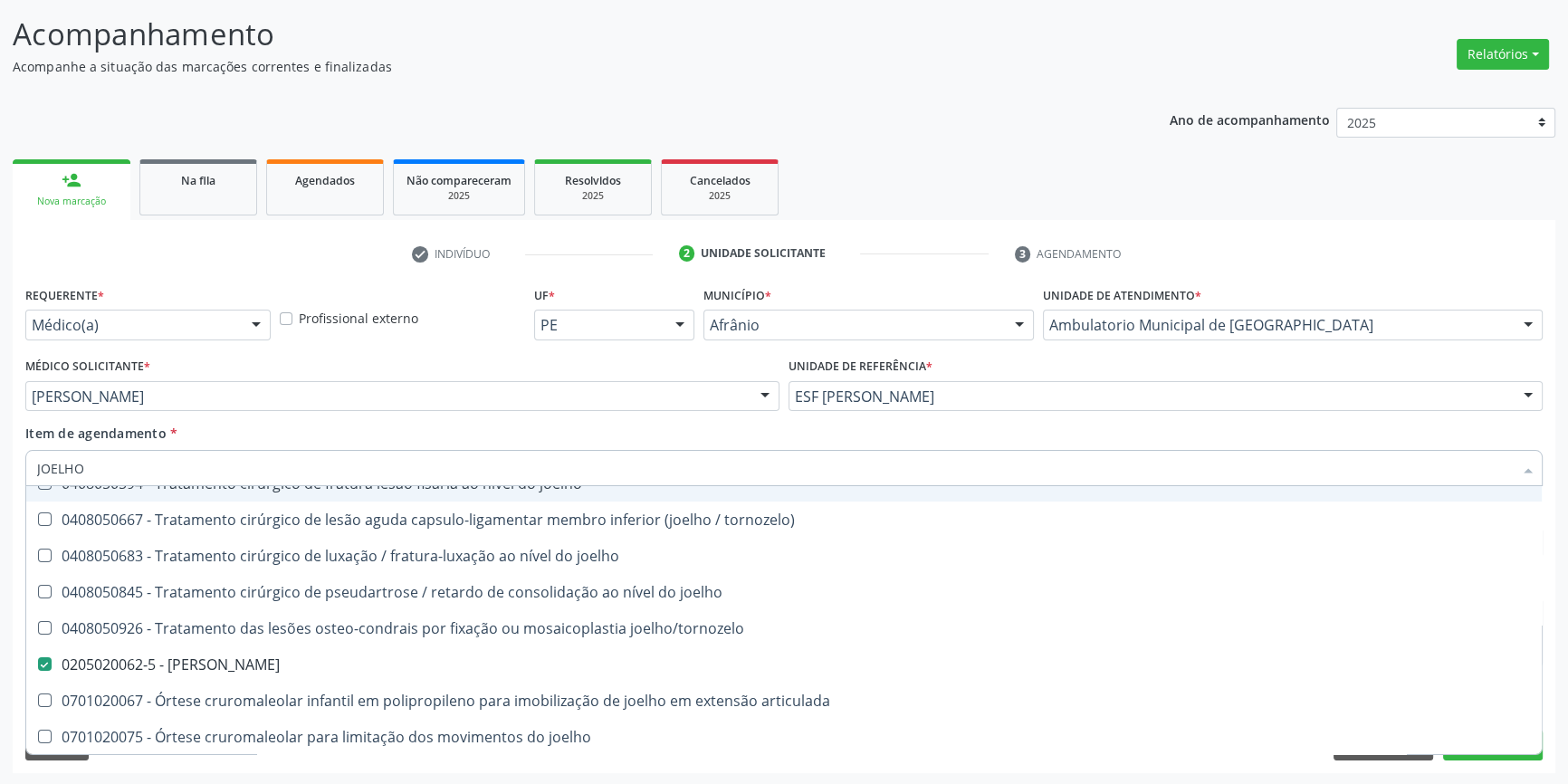
click at [266, 439] on div "Item de agendamento * JOELHO Desfazer seleção 0408050047 - Artroplastia de joel…" at bounding box center [784, 451] width 1517 height 57
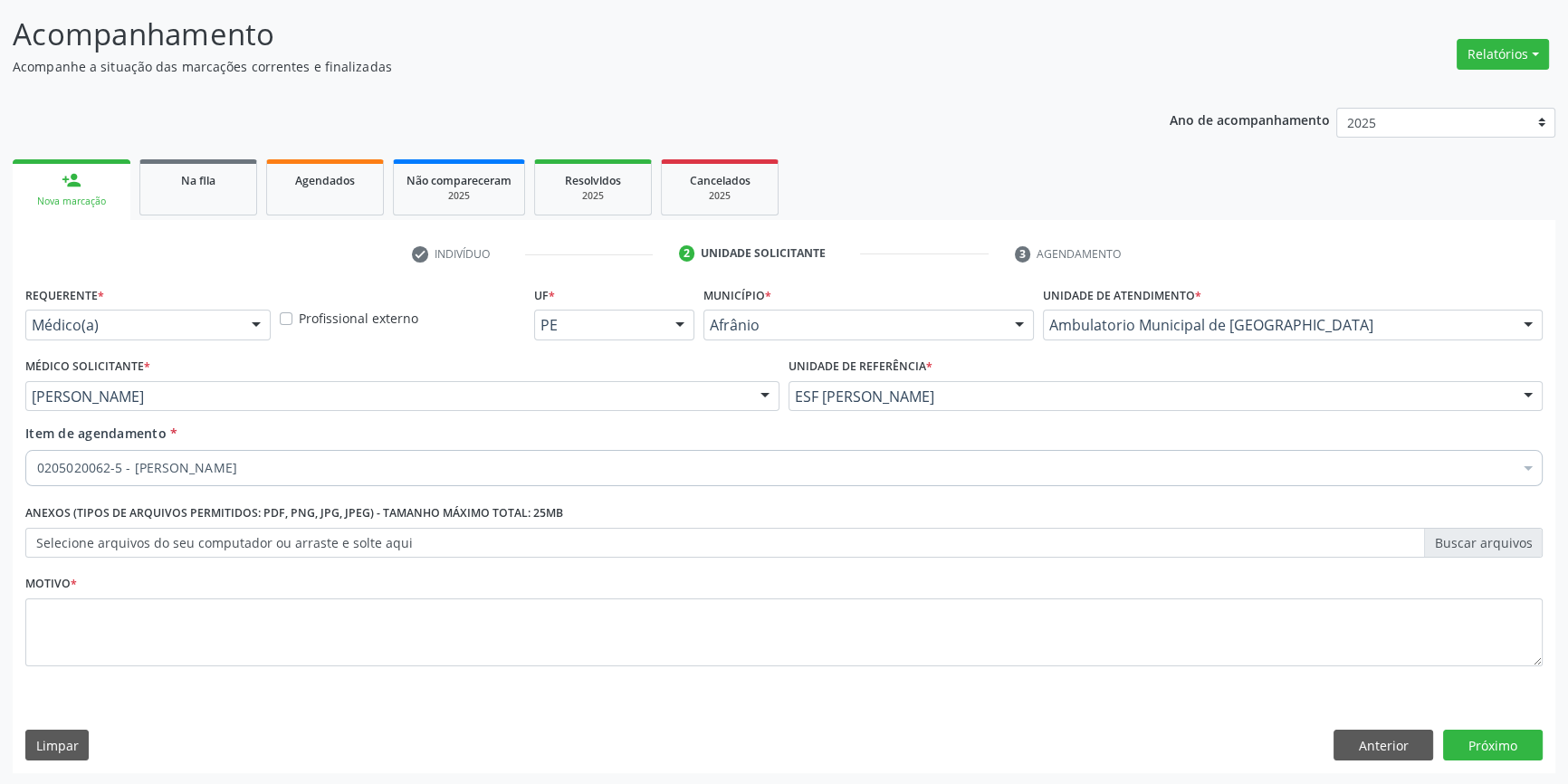
scroll to position [0, 0]
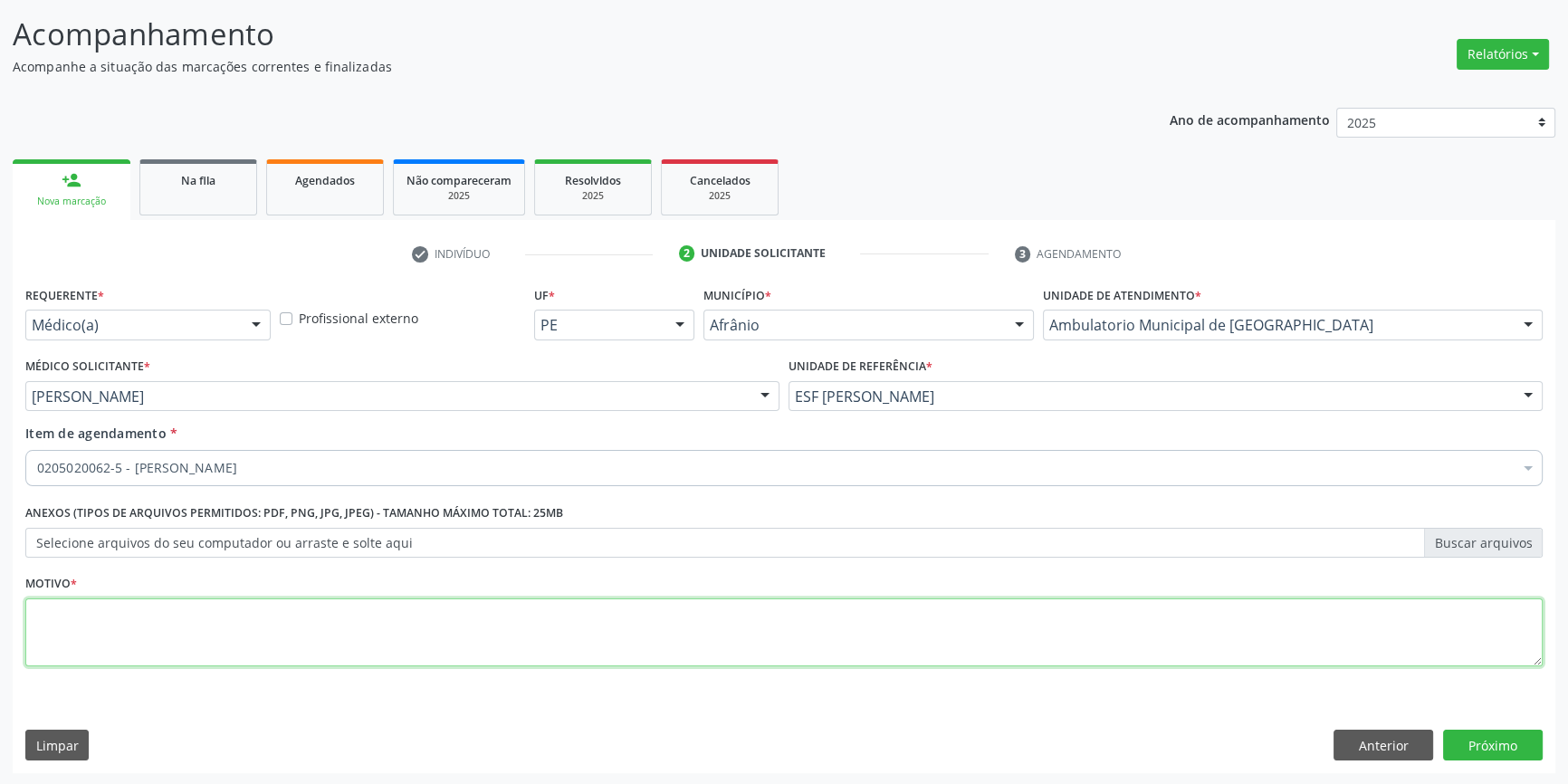
click at [233, 605] on textarea at bounding box center [784, 632] width 1517 height 68
type textarea "'"
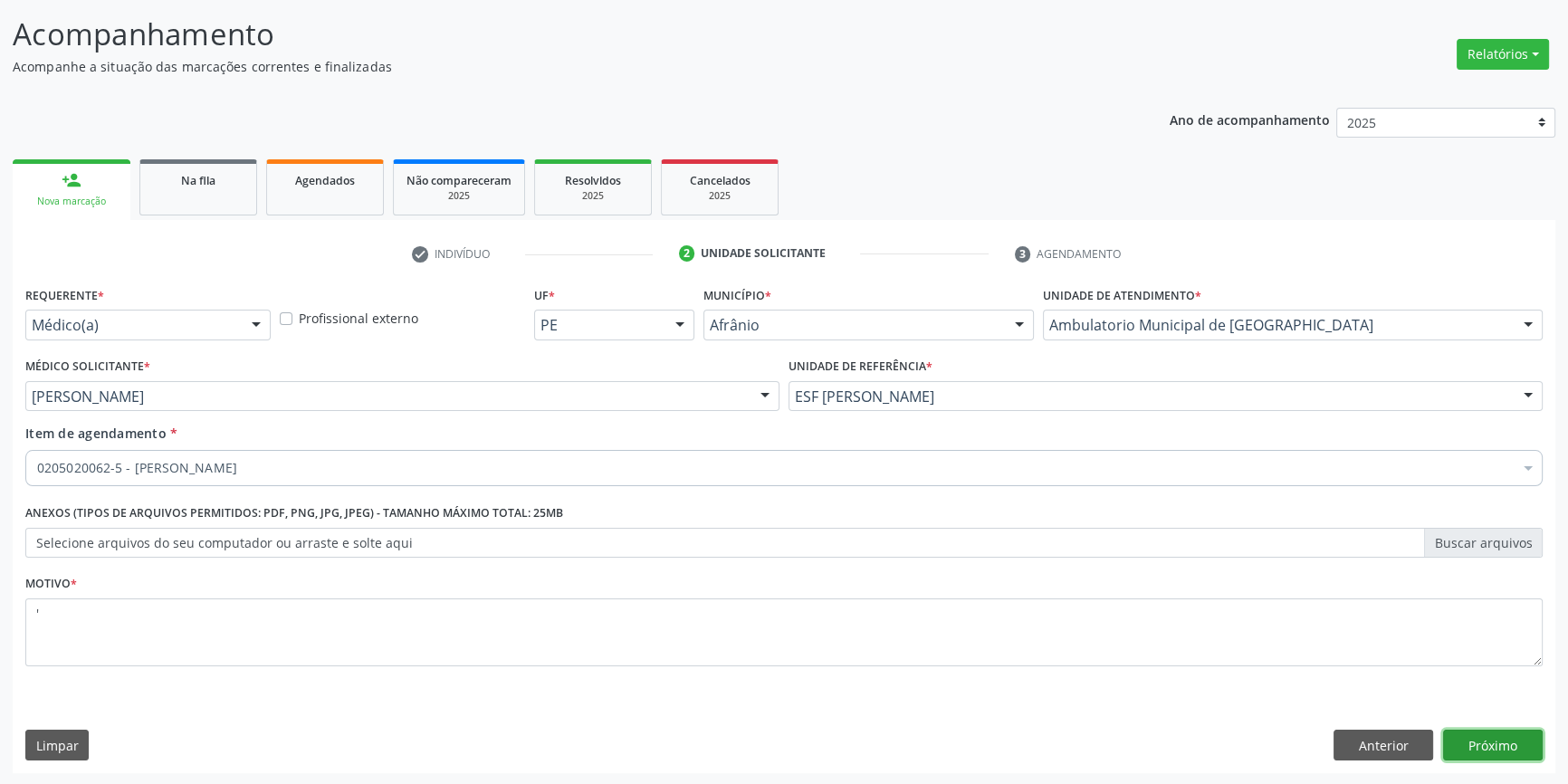
click at [1502, 741] on button "Próximo" at bounding box center [1492, 745] width 99 height 31
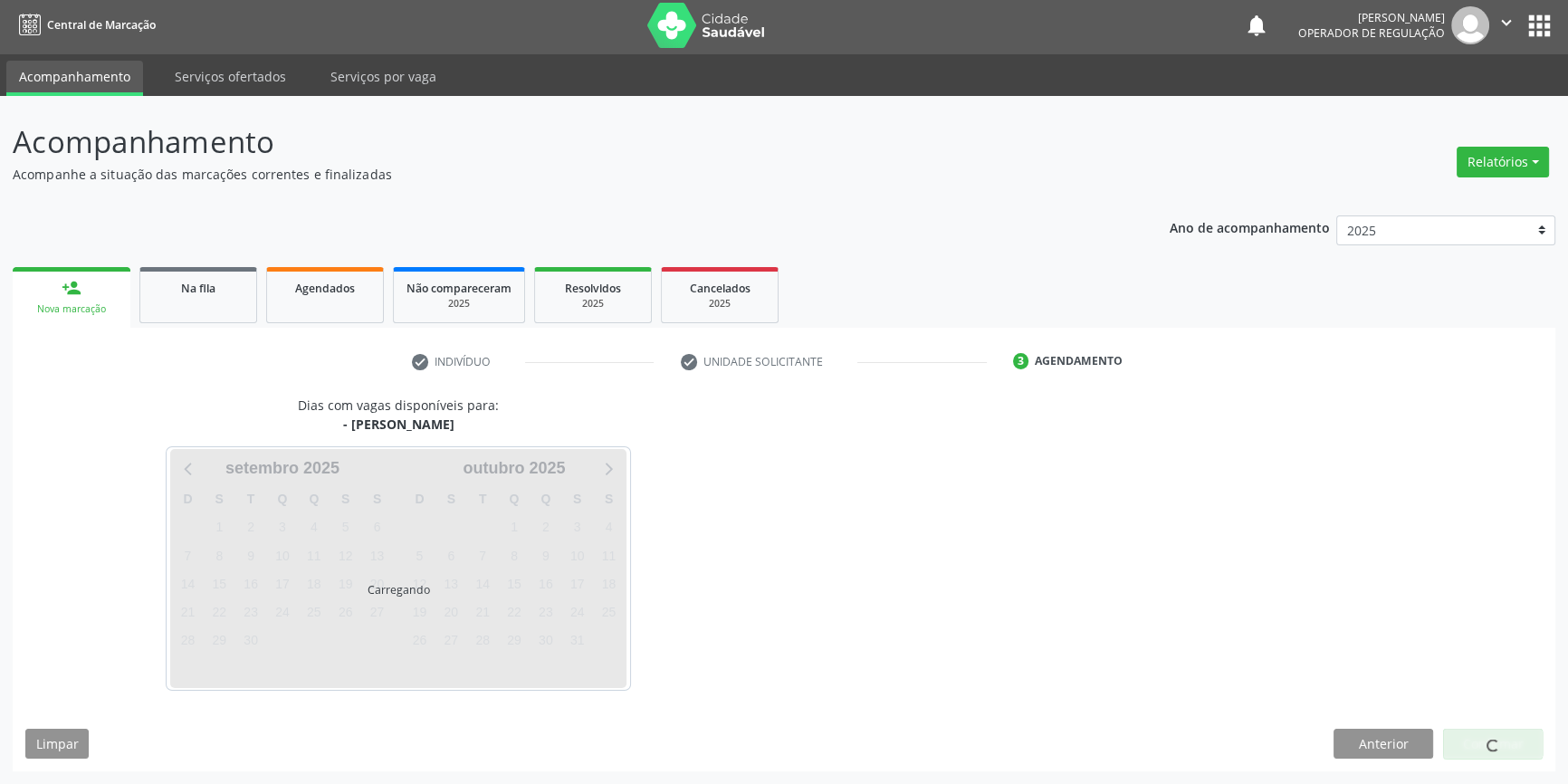
scroll to position [2, 0]
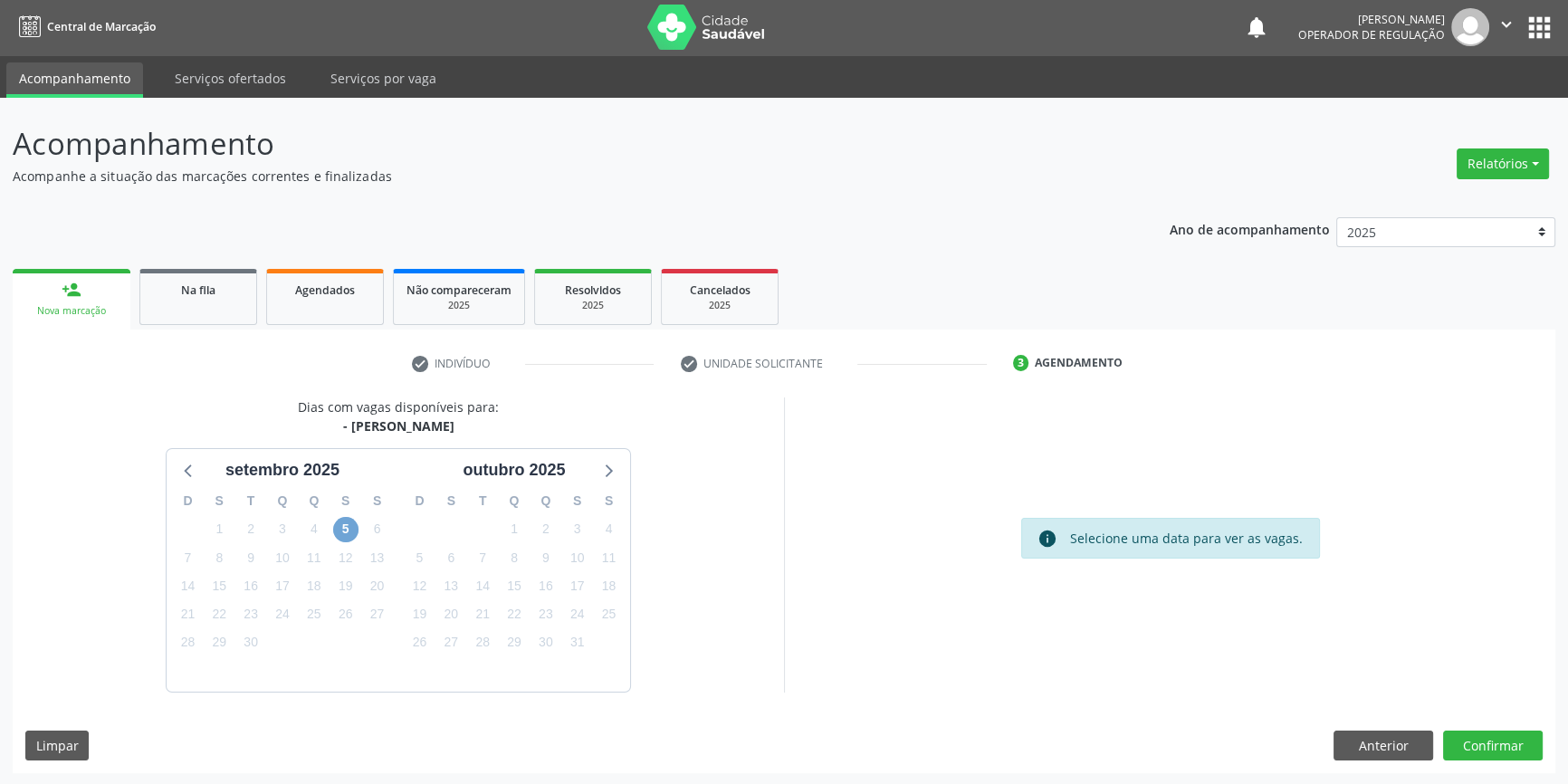
click at [346, 527] on span "5" at bounding box center [346, 529] width 25 height 25
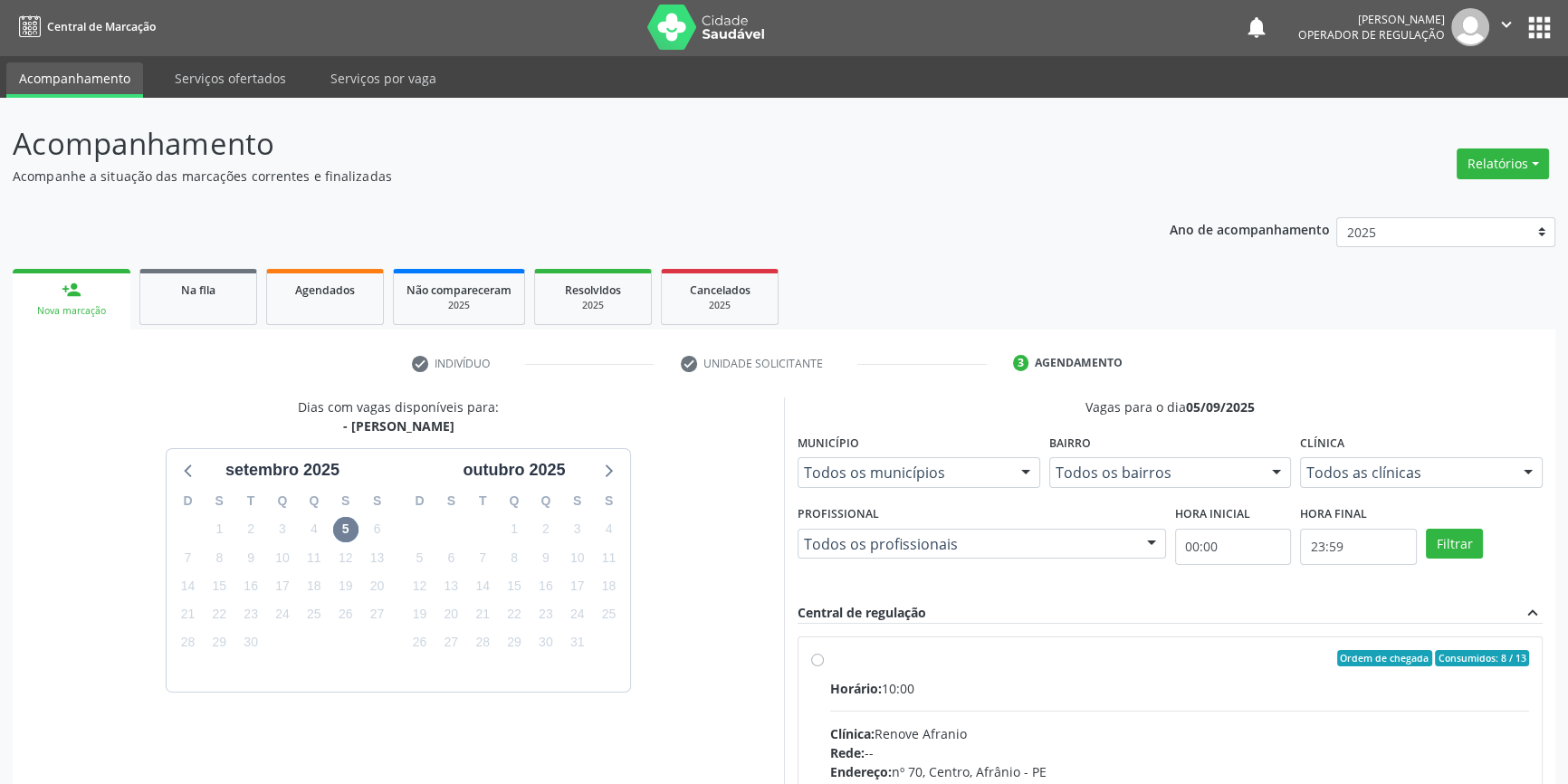
click at [830, 660] on label "Ordem de chegada Consumidos: 8 / 13 Horário: 10:00 Clínica: Renove Afranio Rede…" at bounding box center [1179, 789] width 699 height 278
click at [814, 660] on input "Ordem de chegada Consumidos: 8 / 13 Horário: 10:00 Clínica: Renove Afranio Rede…" at bounding box center [818, 658] width 13 height 16
radio input "true"
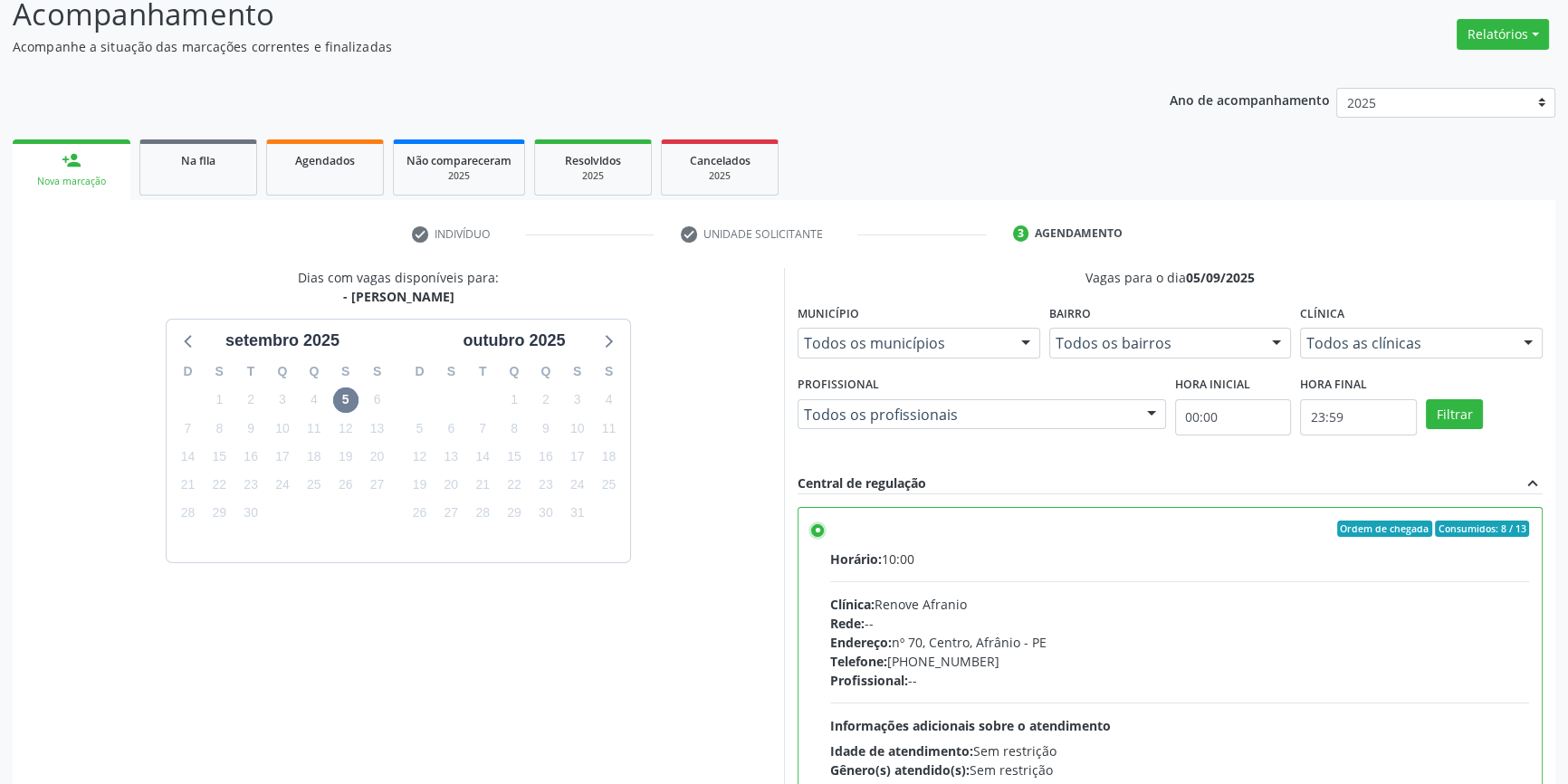
scroll to position [296, 0]
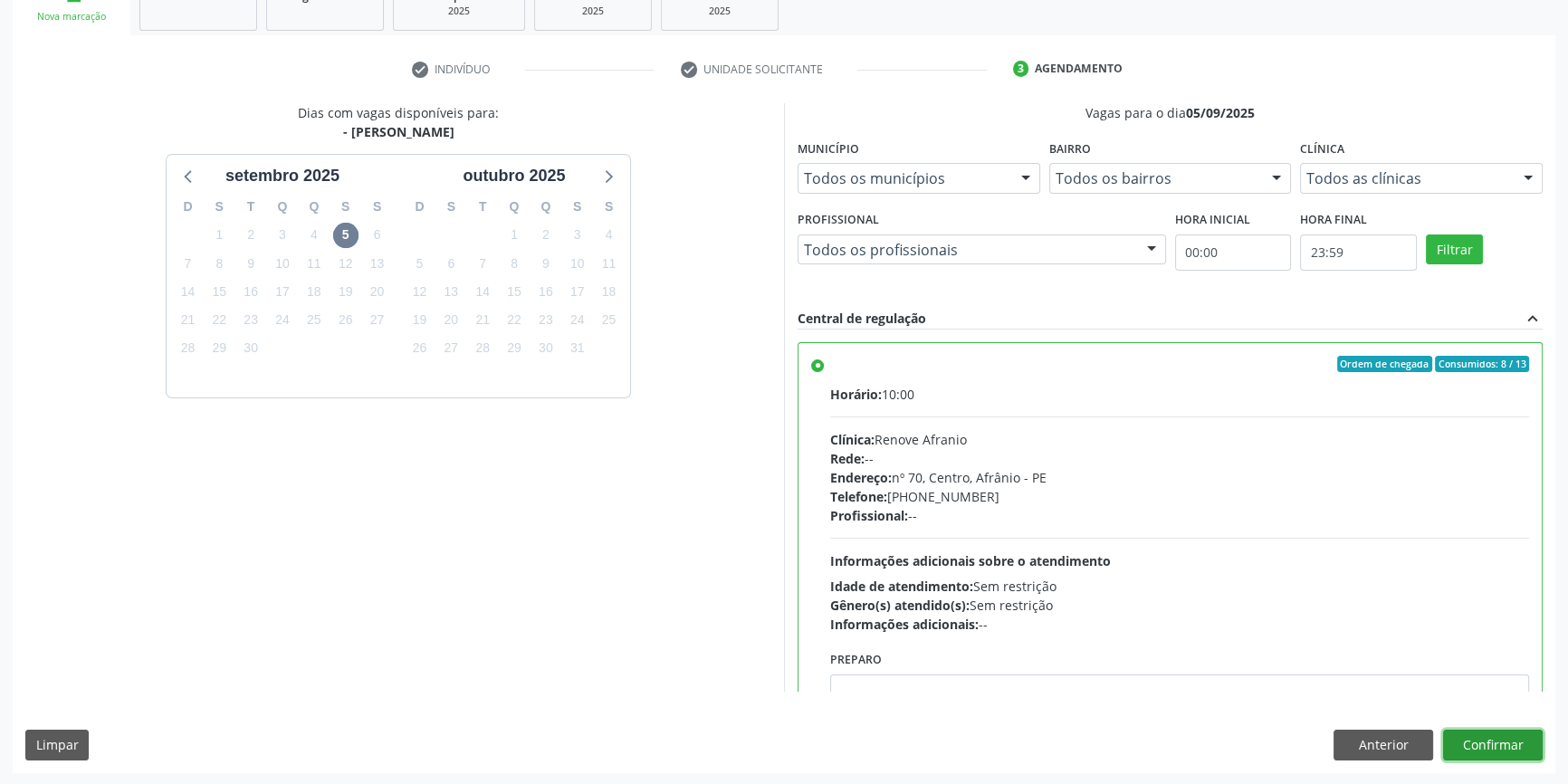
click at [1501, 737] on button "Confirmar" at bounding box center [1492, 745] width 99 height 31
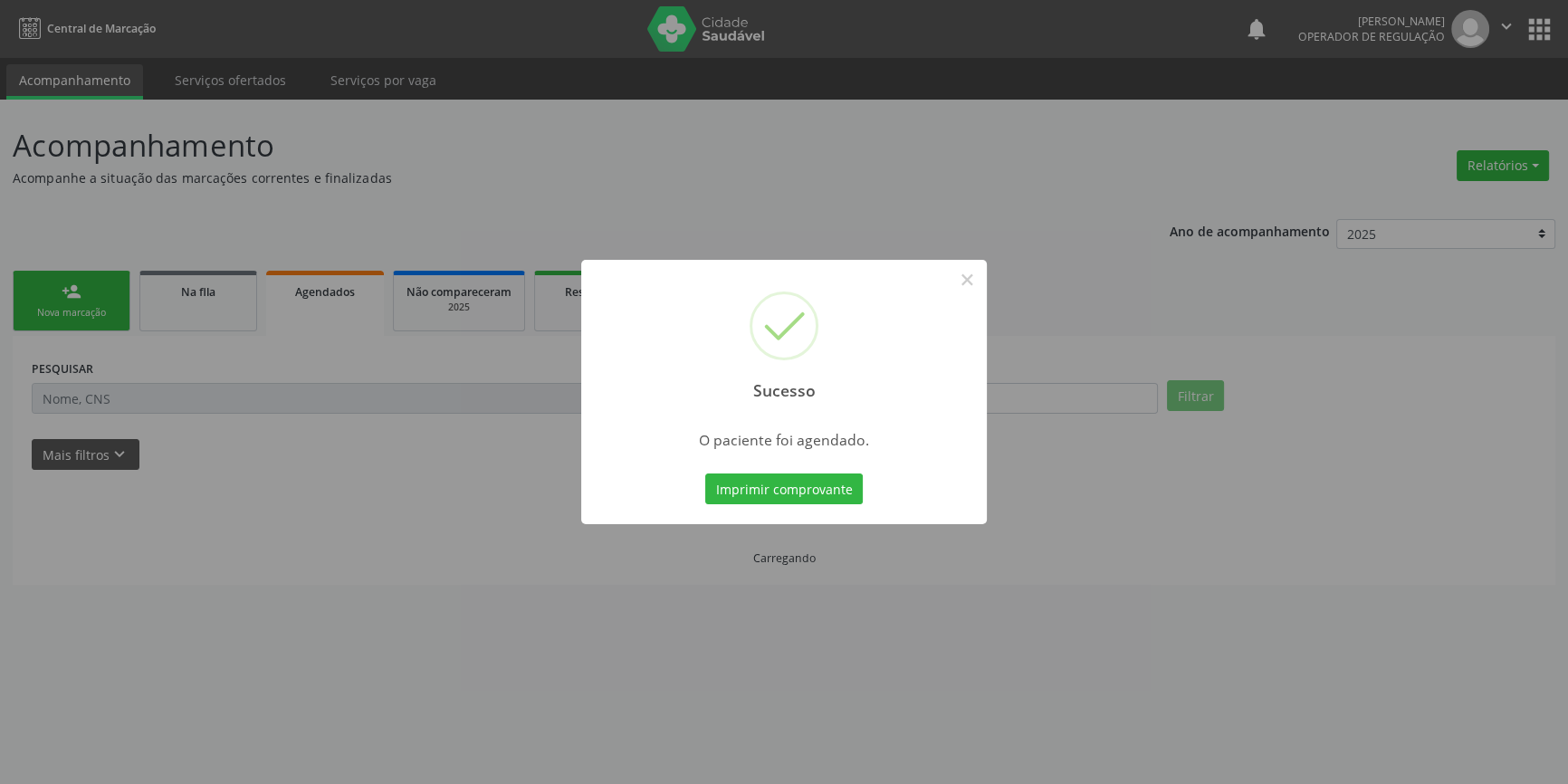
scroll to position [0, 0]
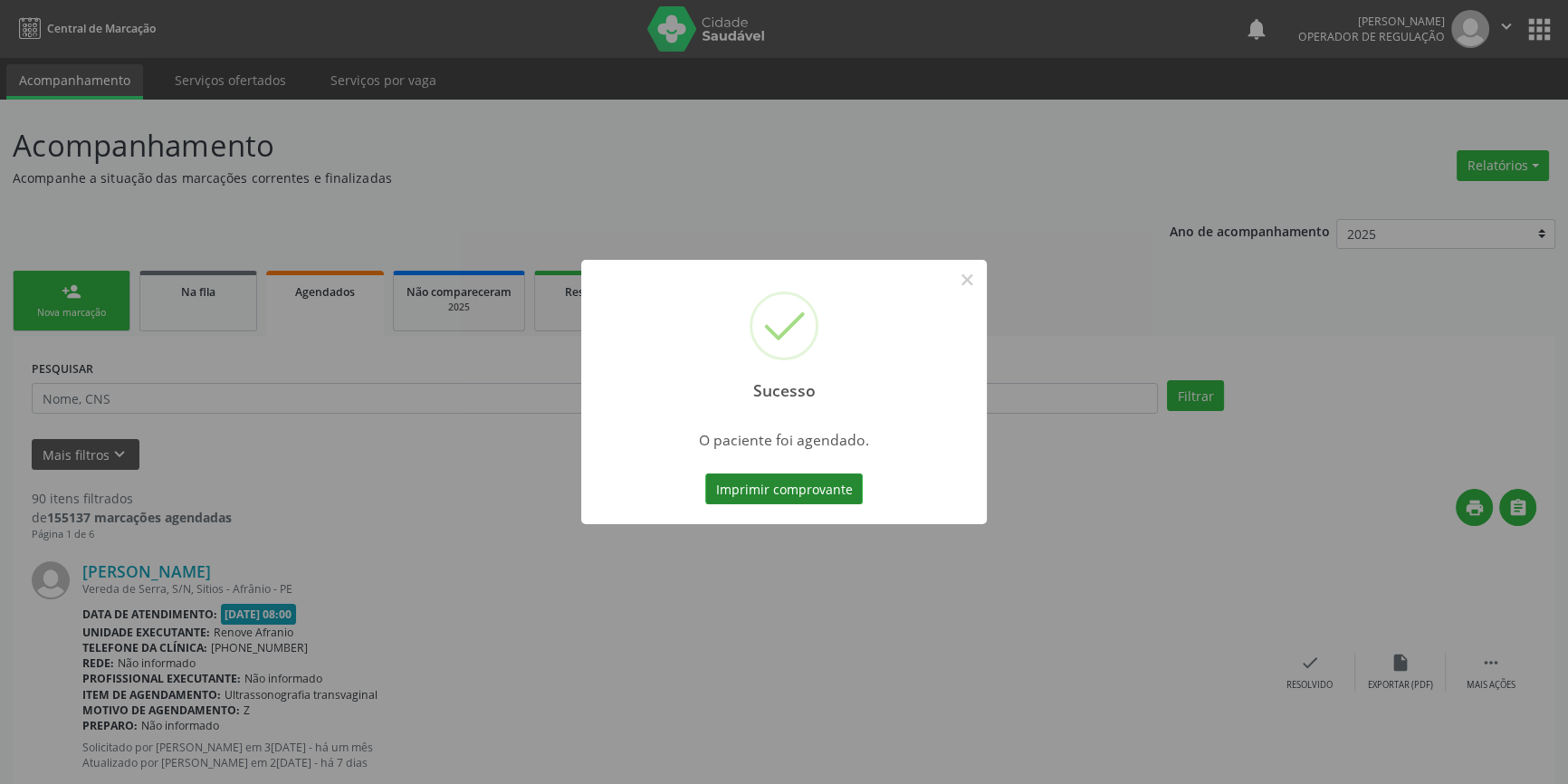
click at [841, 490] on button "Imprimir comprovante" at bounding box center [784, 488] width 157 height 31
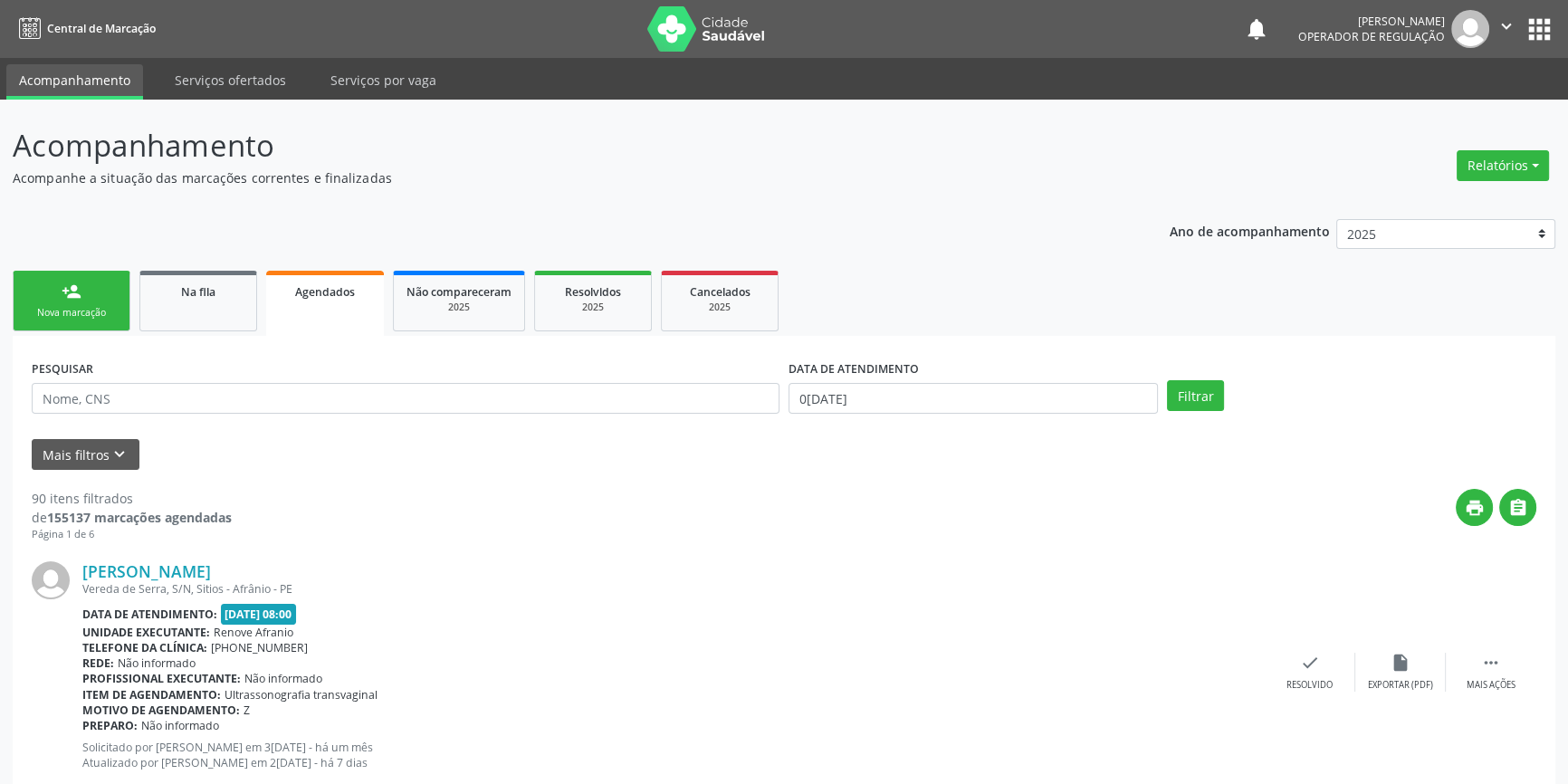
drag, startPoint x: 96, startPoint y: 289, endPoint x: 94, endPoint y: 299, distance: 10.2
click at [95, 289] on link "person_add Nova marcação" at bounding box center [72, 301] width 118 height 61
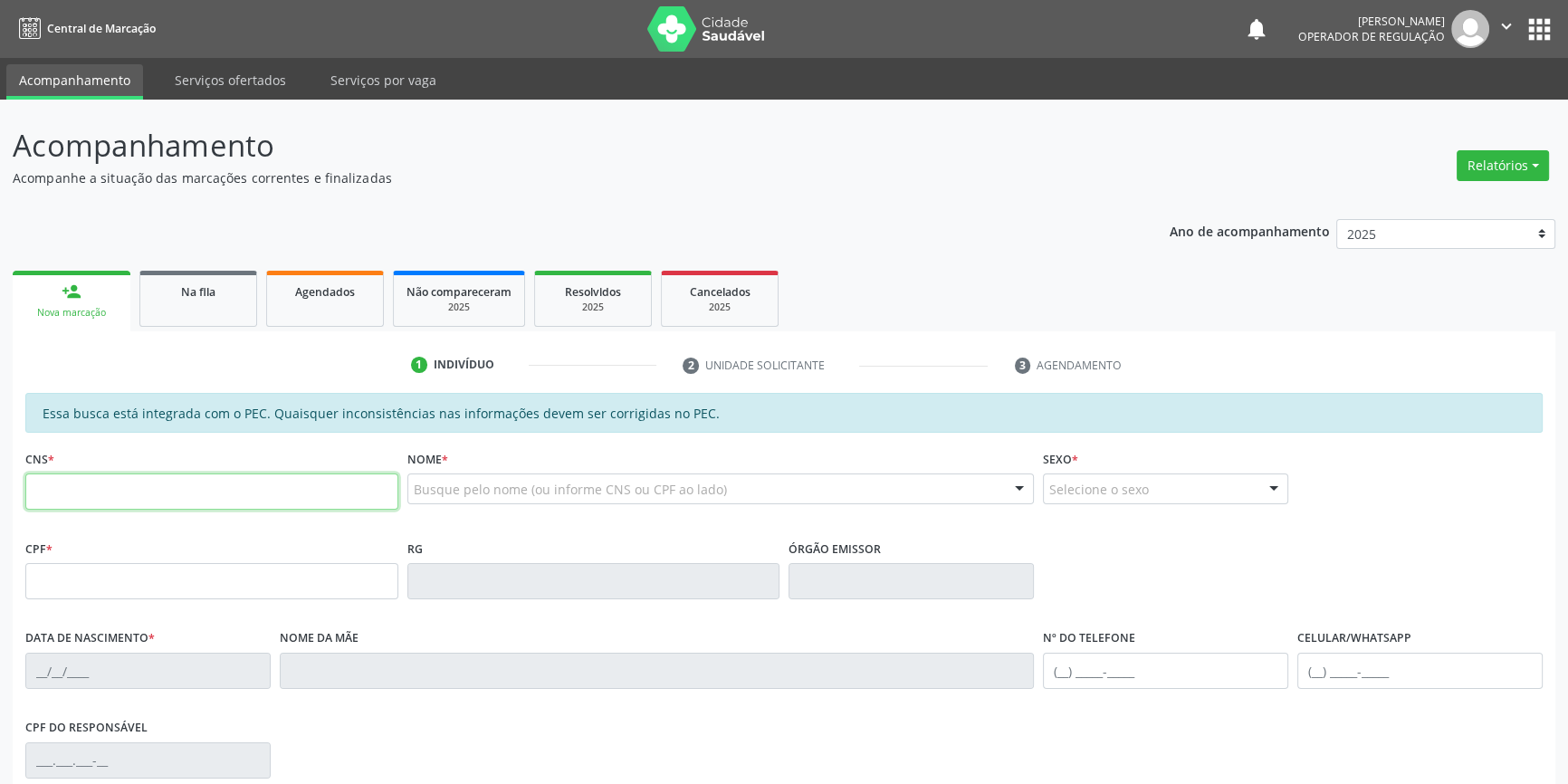
click at [119, 488] on input "text" at bounding box center [212, 491] width 373 height 37
type input "700 4097 1950 2550"
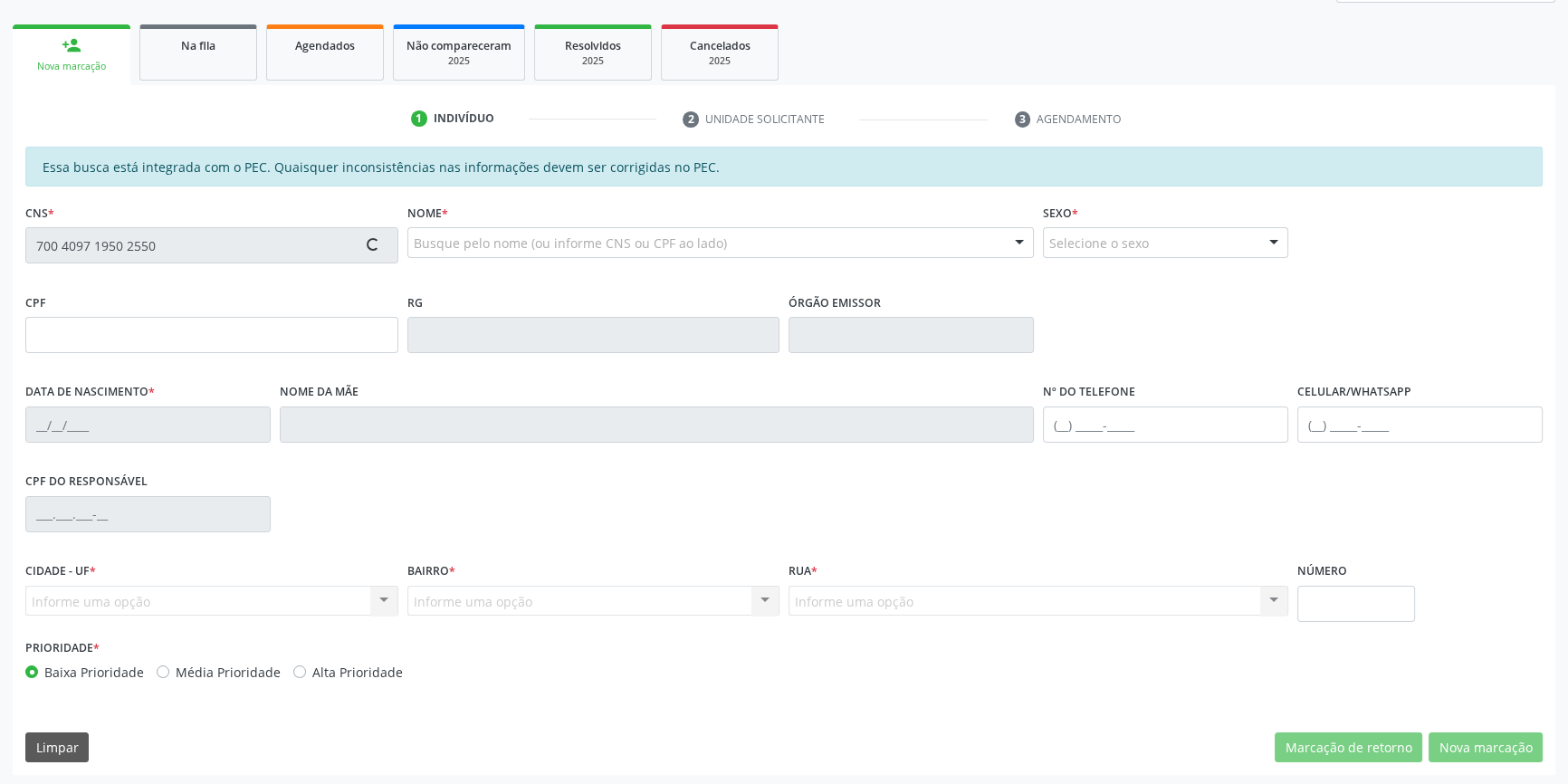
type input "962.077.284-91"
type input "01/11/1972"
type input "Maria Frutuosa dos Santos"
type input "(87) 98809-1598"
type input "S/N"
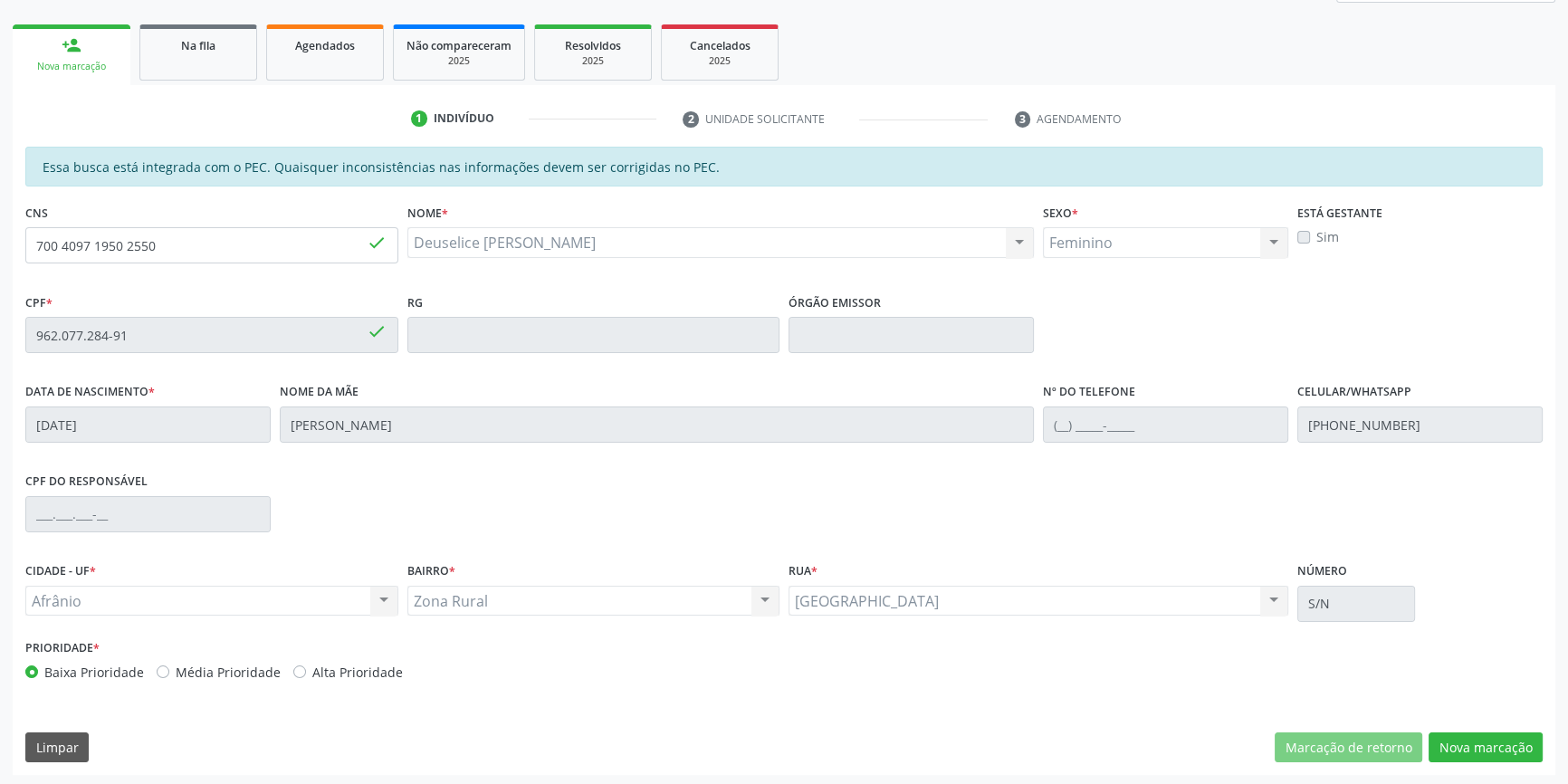
scroll to position [248, 0]
click at [1492, 748] on button "Nova marcação" at bounding box center [1486, 746] width 114 height 31
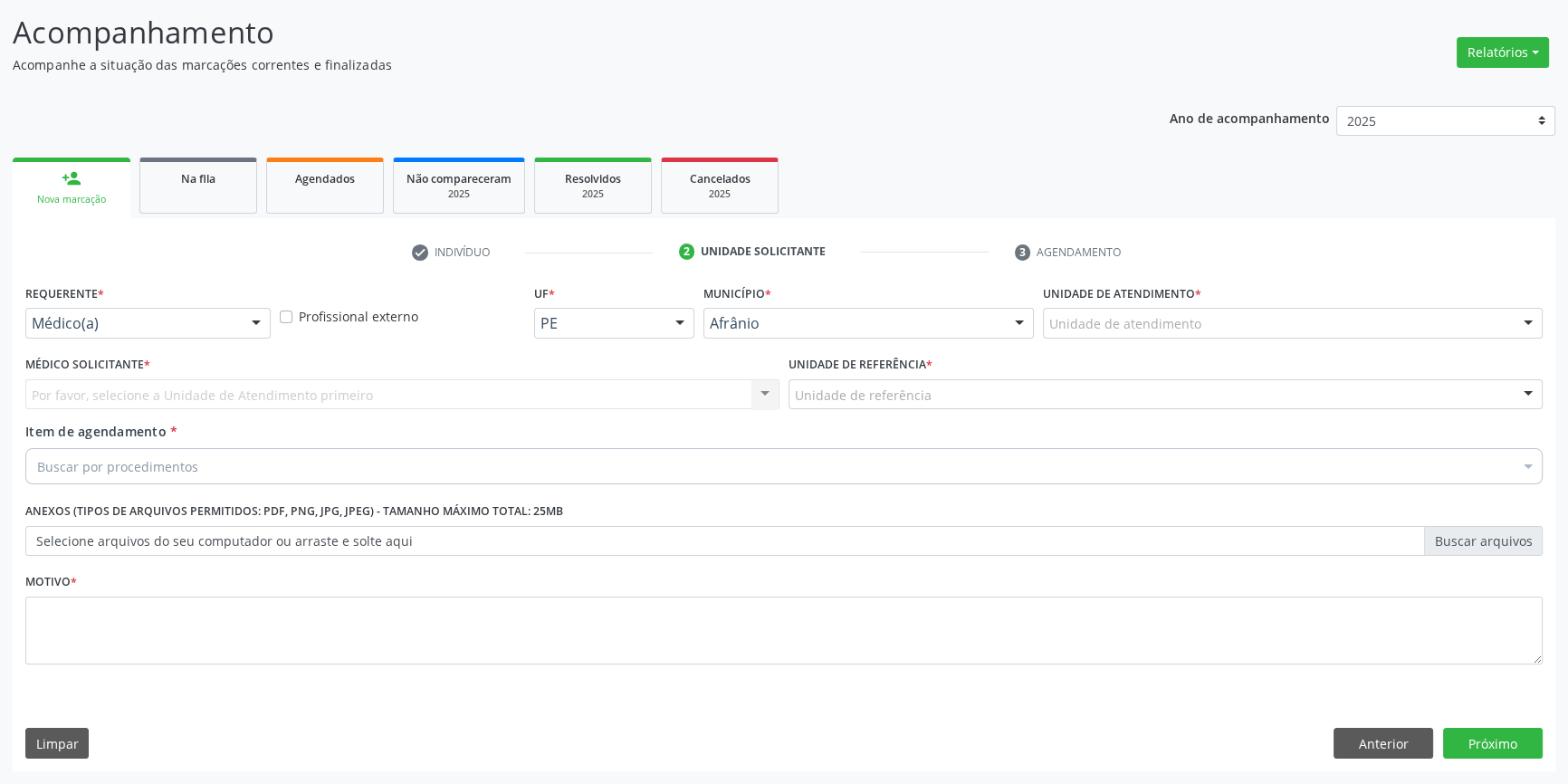
scroll to position [111, 0]
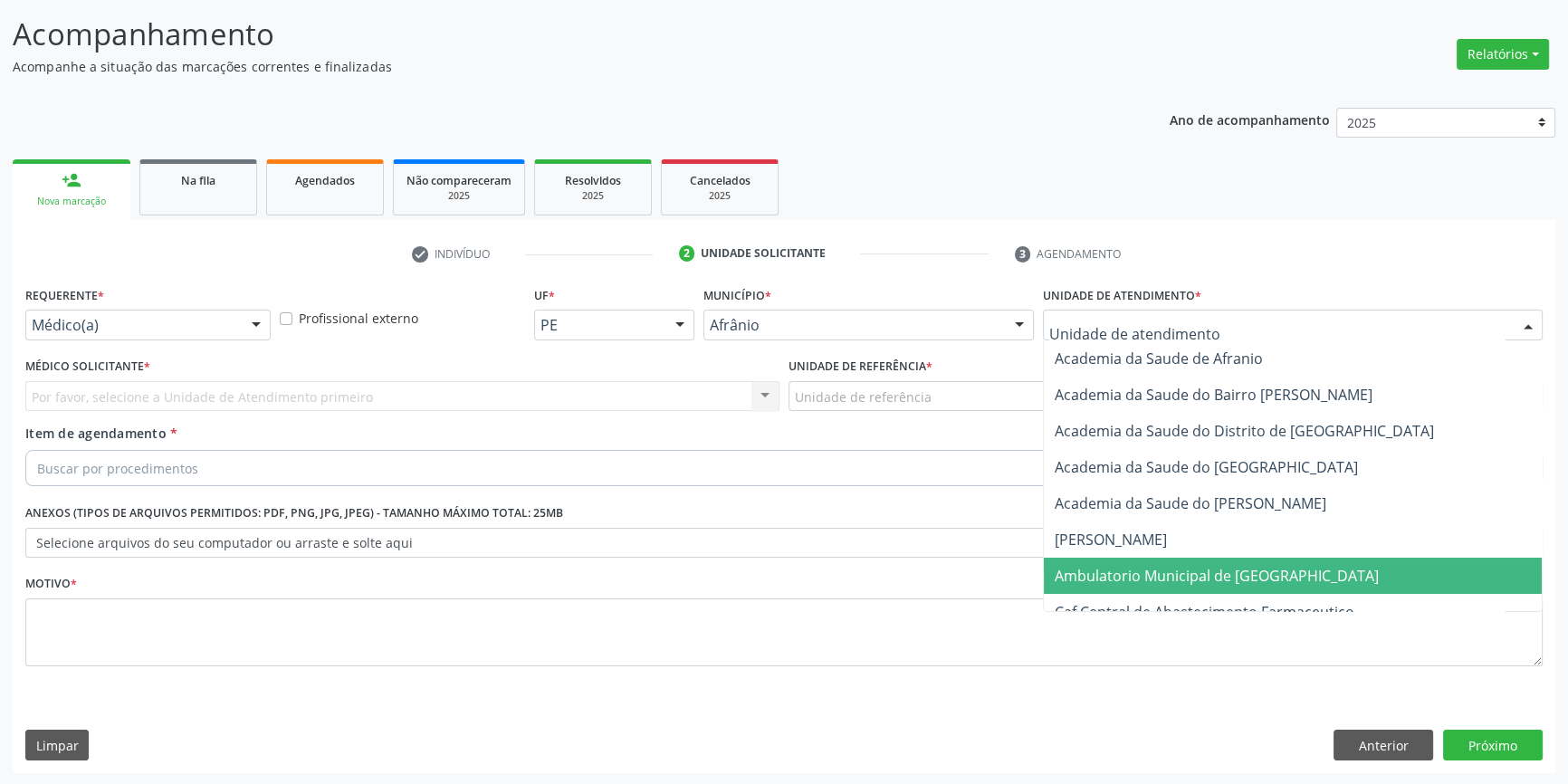
drag, startPoint x: 1198, startPoint y: 588, endPoint x: 974, endPoint y: 471, distance: 252.7
click at [1196, 589] on span "Ambulatorio Municipal de [GEOGRAPHIC_DATA]" at bounding box center [1292, 575] width 497 height 37
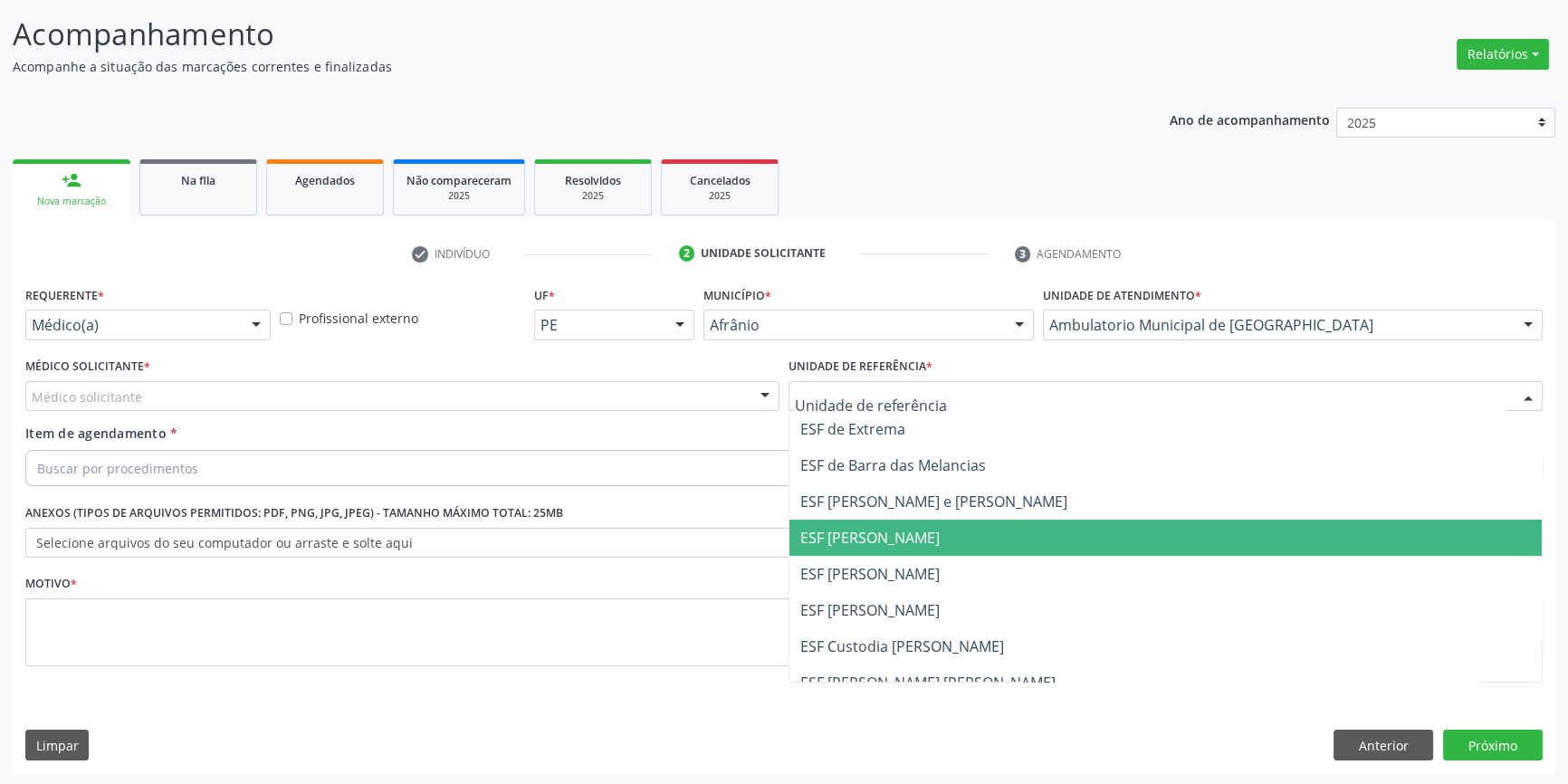
click at [908, 549] on span "ESF [PERSON_NAME]" at bounding box center [1165, 538] width 752 height 37
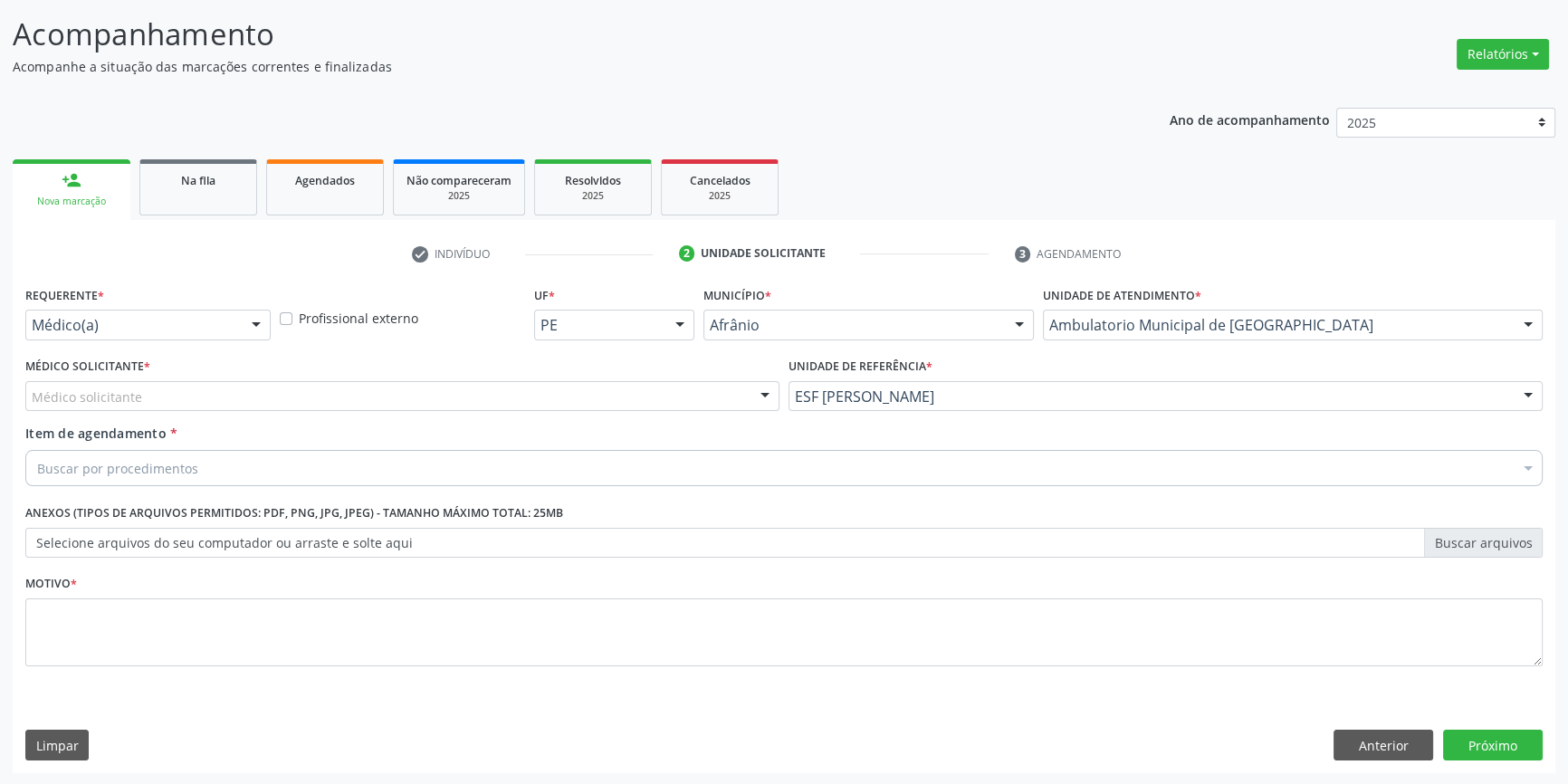
click at [552, 389] on div "Médico solicitante" at bounding box center [402, 396] width 754 height 31
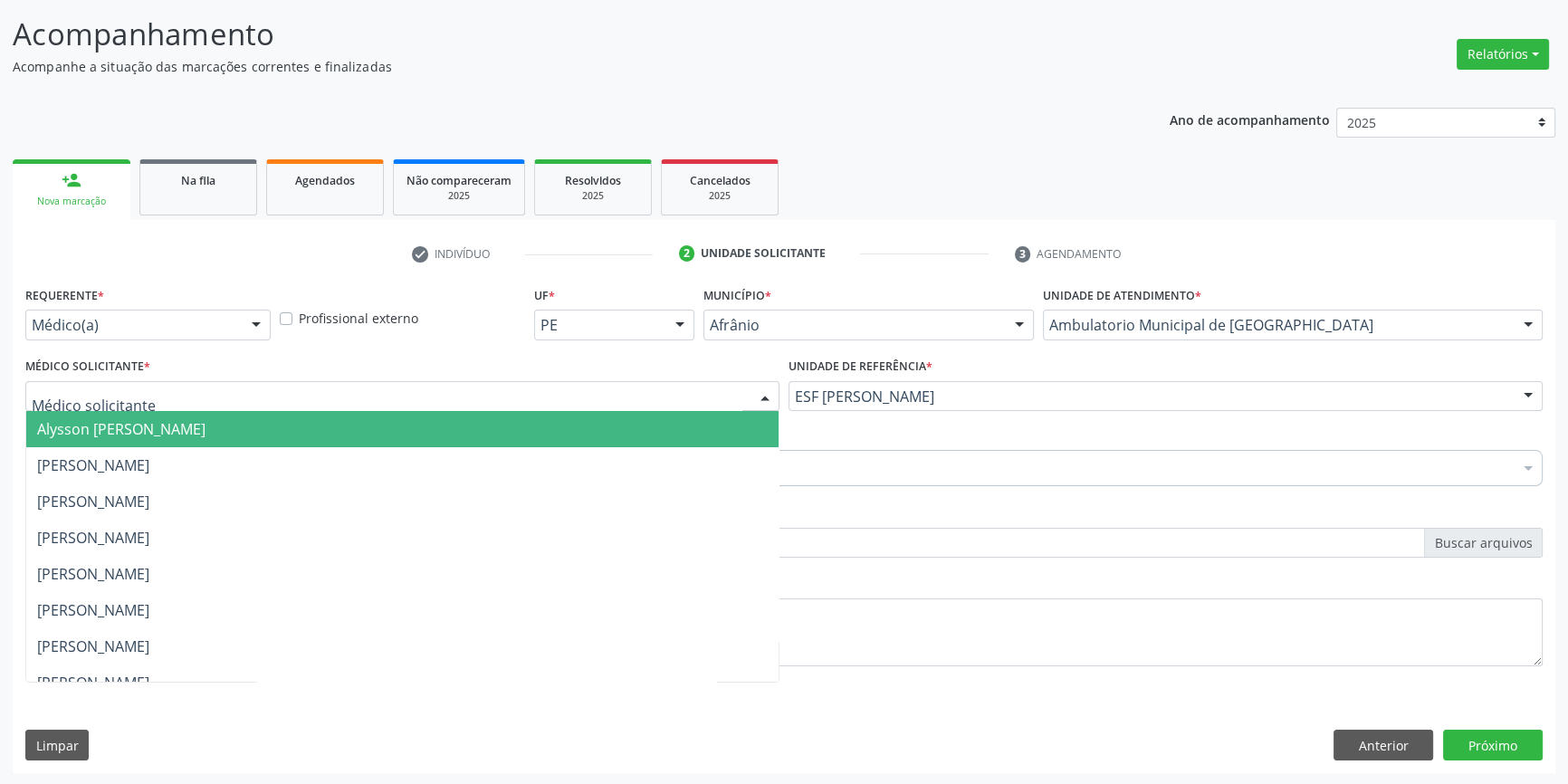
click at [244, 451] on span "[PERSON_NAME]" at bounding box center [402, 465] width 752 height 37
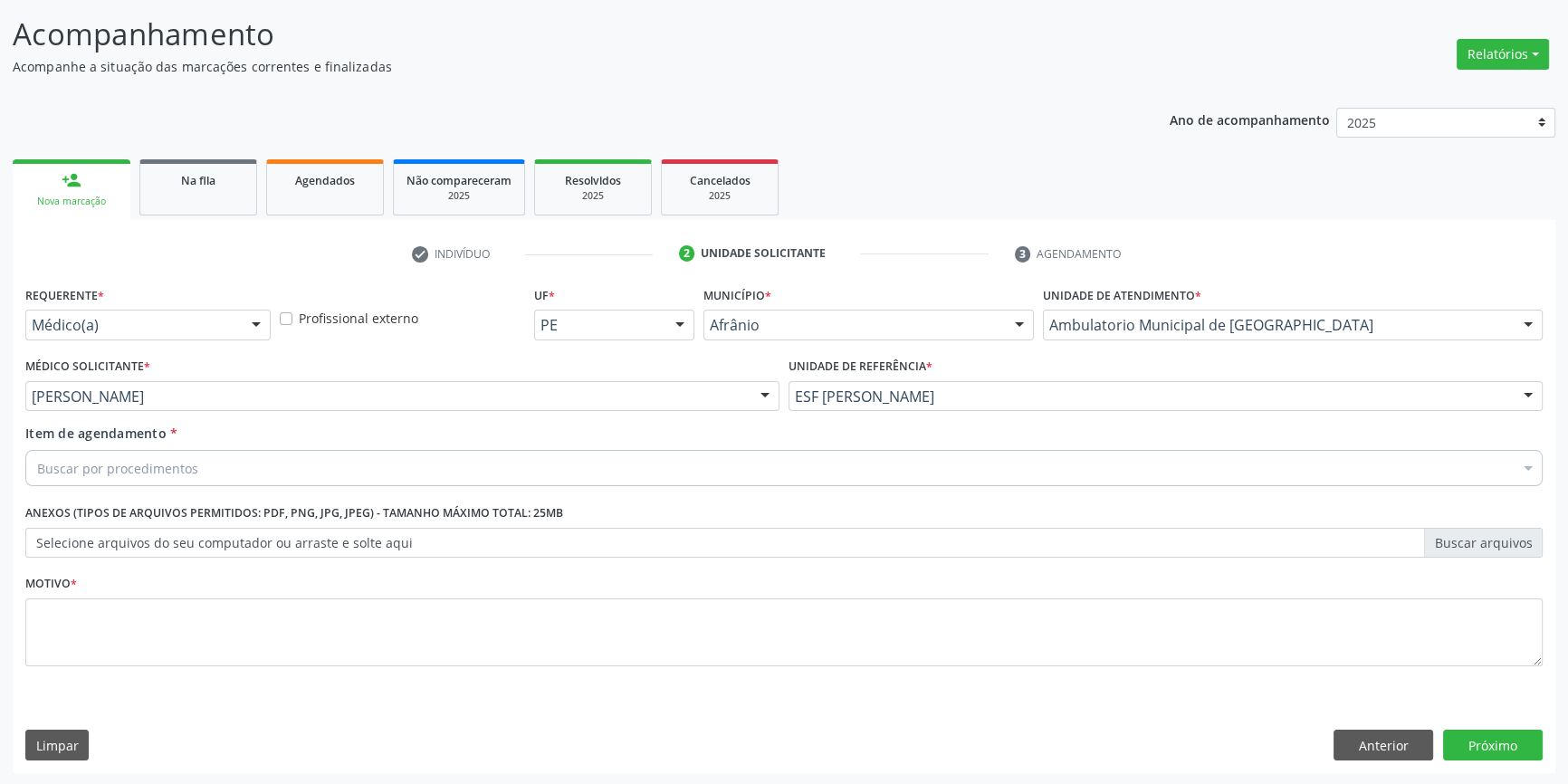
click at [226, 456] on div "Buscar por procedimentos" at bounding box center [784, 467] width 1517 height 37
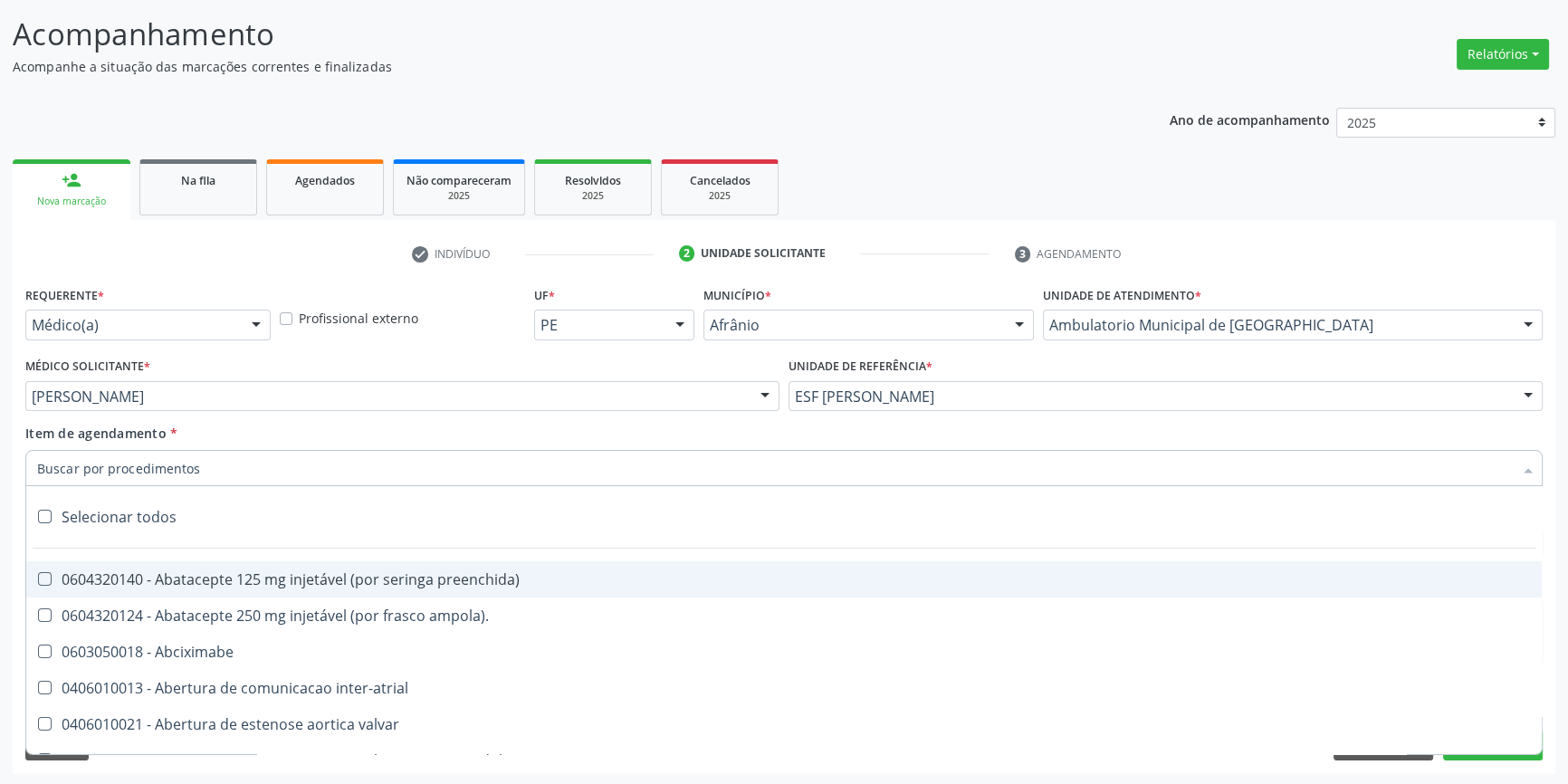
paste input "JOELHO"
type input "JOELHO"
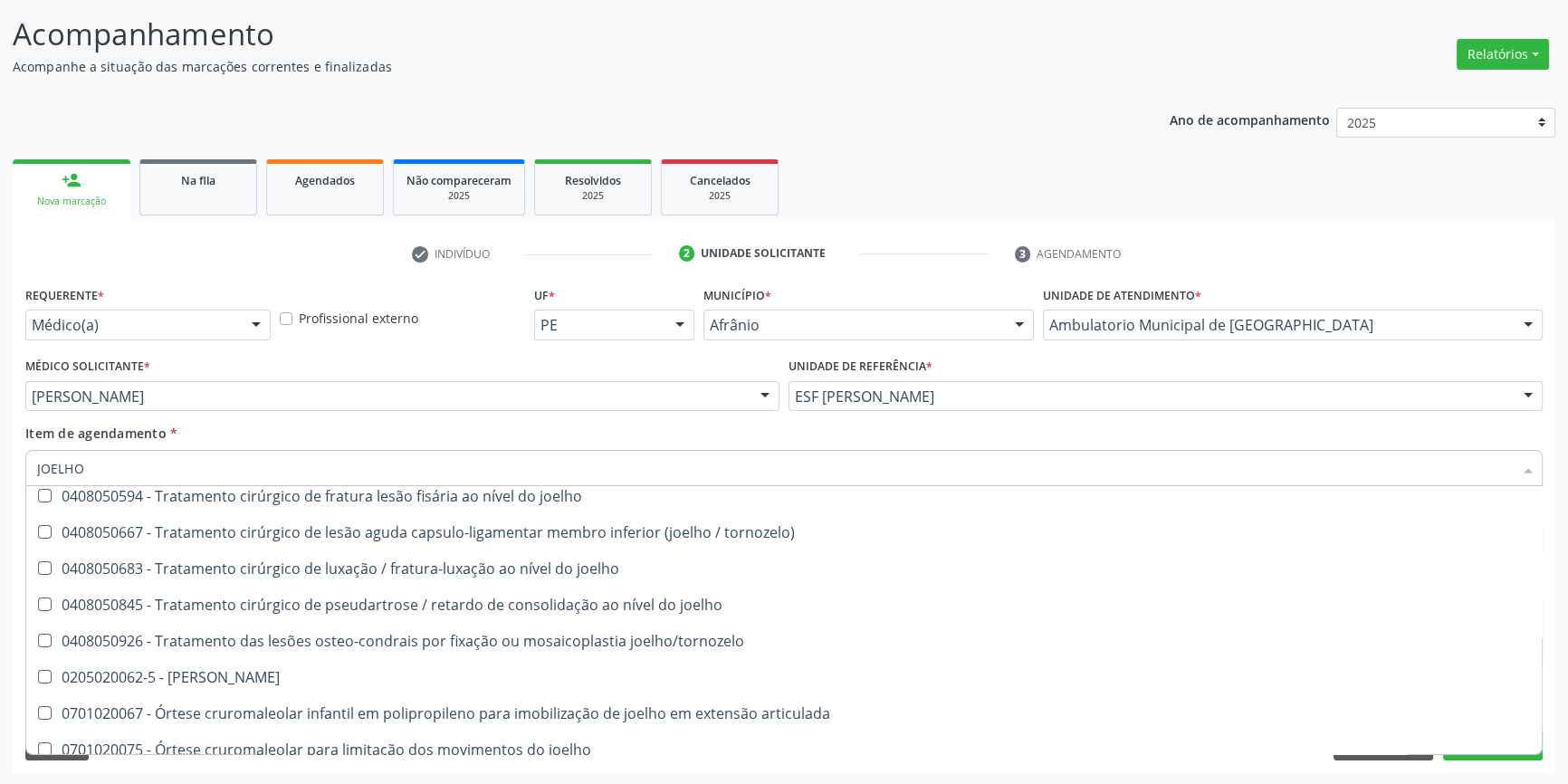
scroll to position [781, 0]
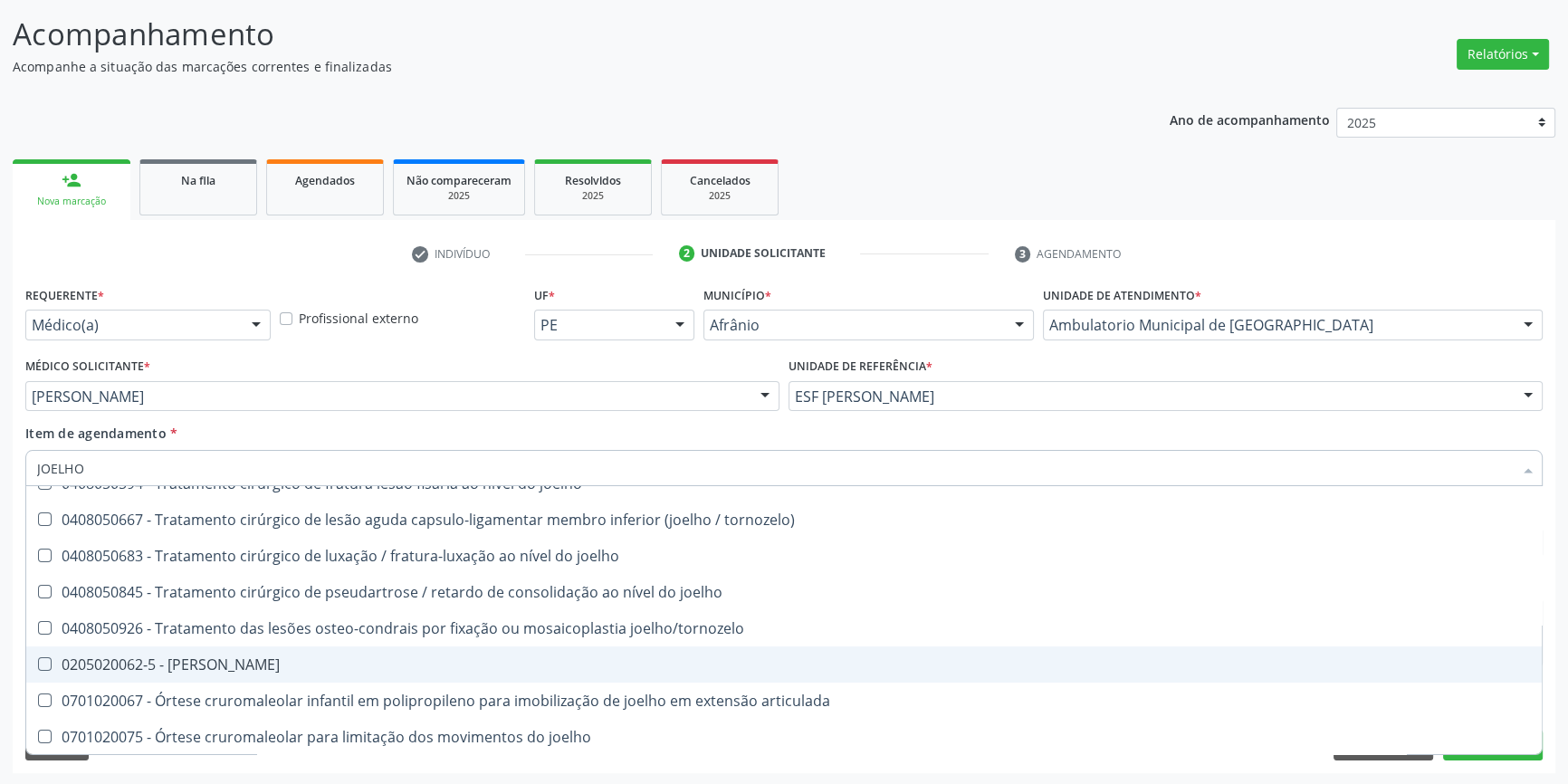
click at [215, 666] on div "0205020062-5 - [PERSON_NAME]" at bounding box center [784, 664] width 1493 height 14
checkbox Joelho "true"
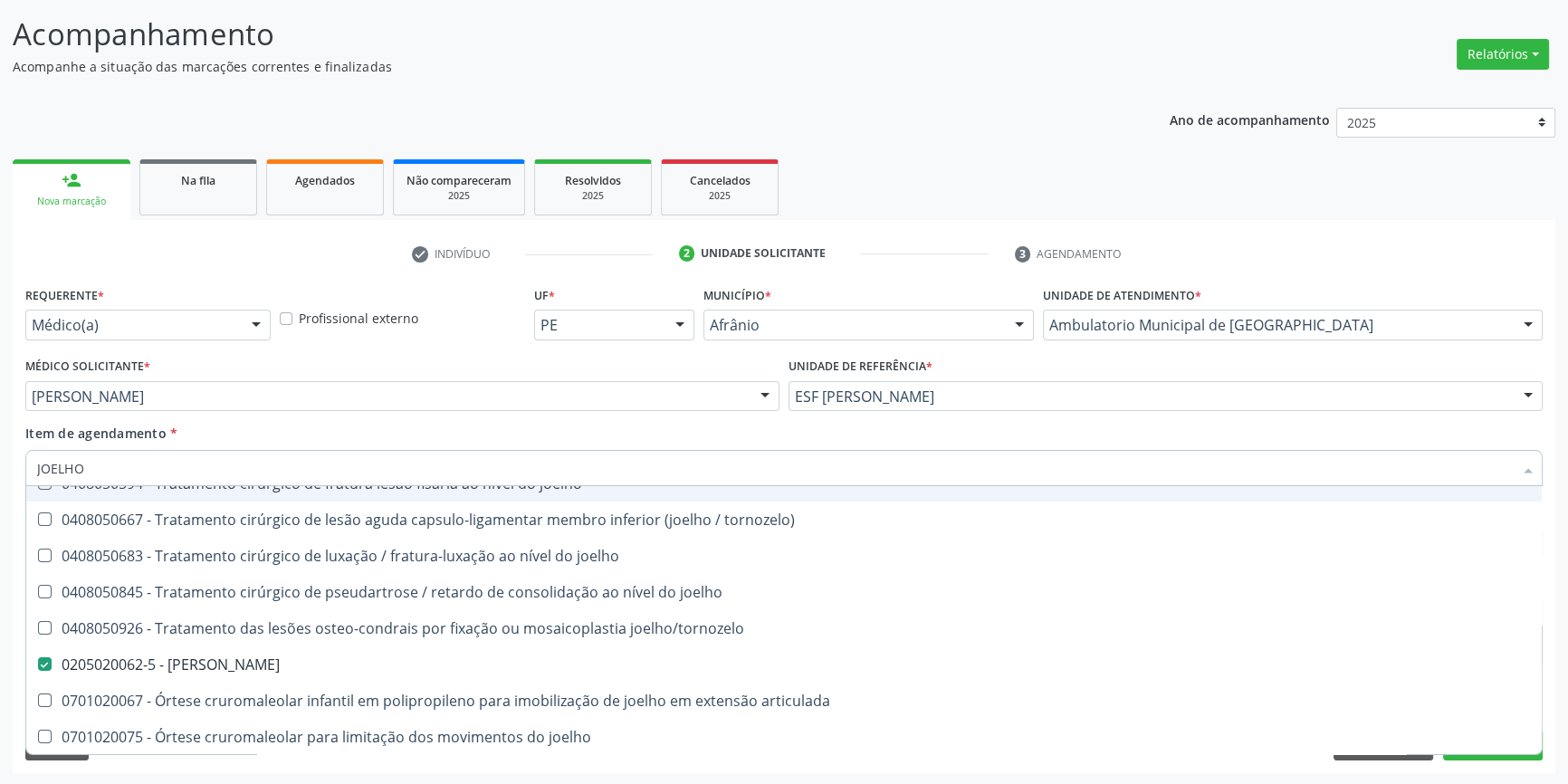
click at [271, 443] on div "Item de agendamento * JOELHO Desfazer seleção 0408050047 - Artroplastia de joel…" at bounding box center [784, 451] width 1517 height 57
checkbox reconstrucao "true"
checkbox Joelho "false"
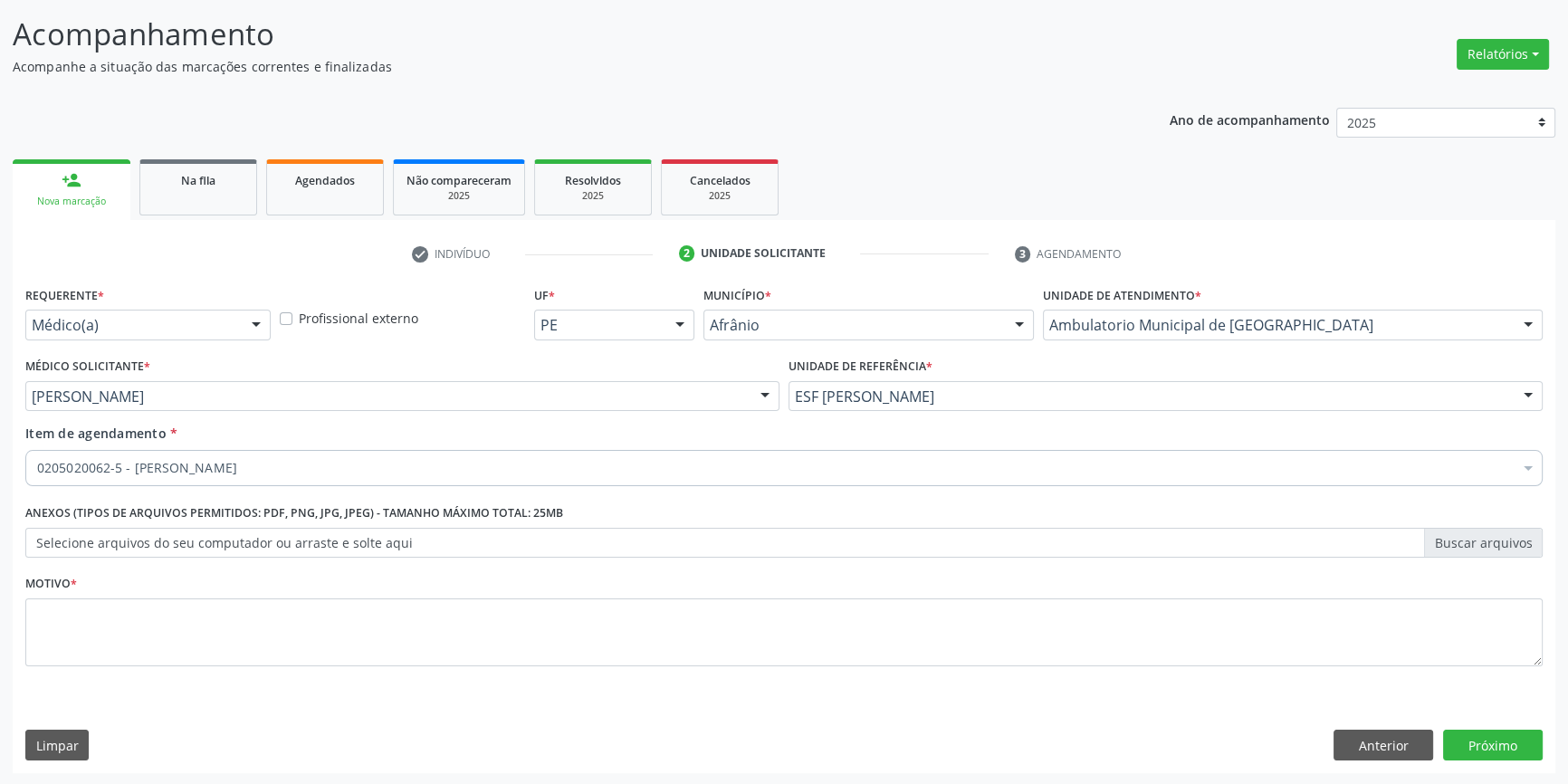
scroll to position [0, 0]
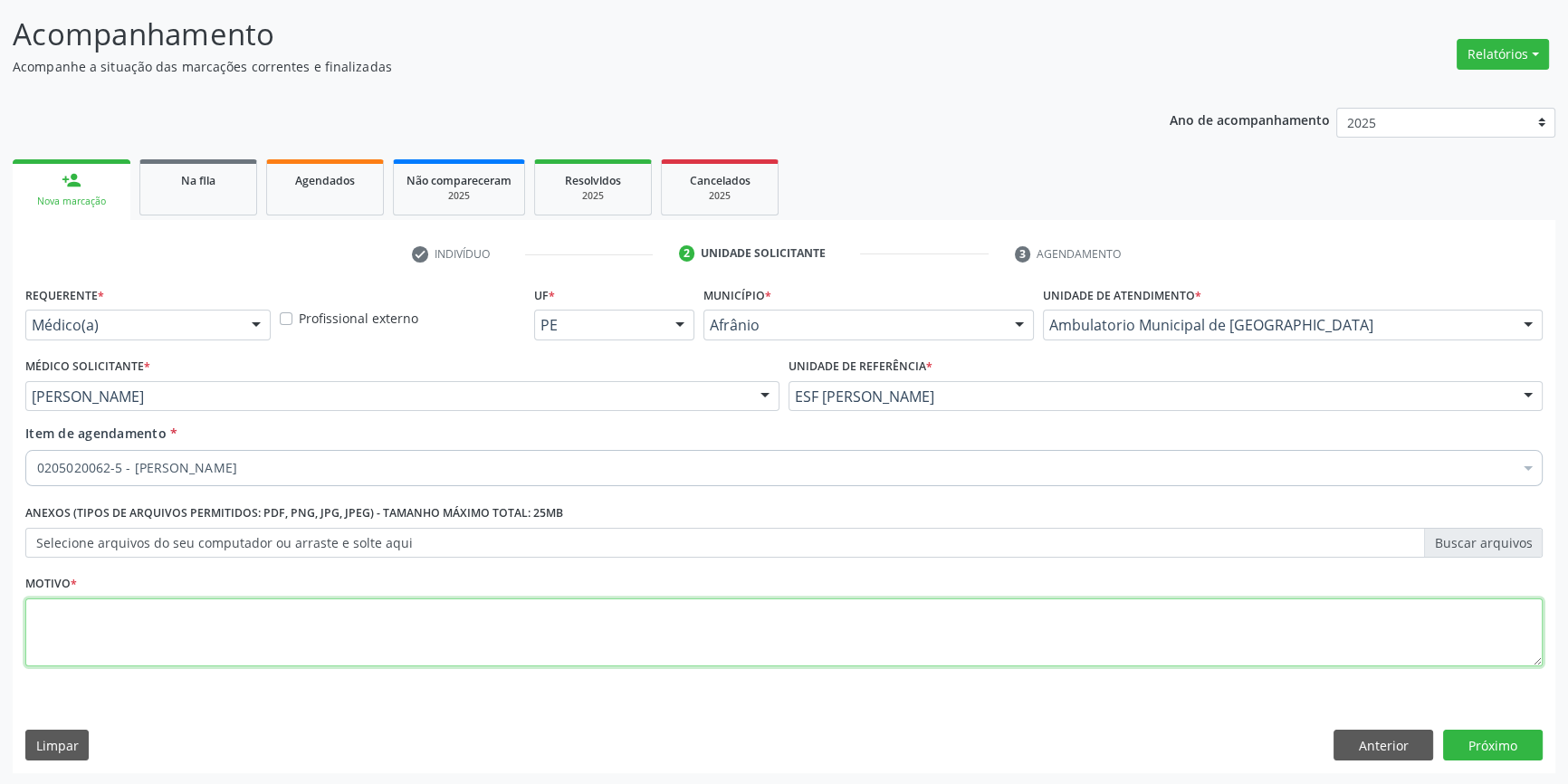
click at [199, 624] on textarea at bounding box center [784, 632] width 1517 height 68
type textarea "'"
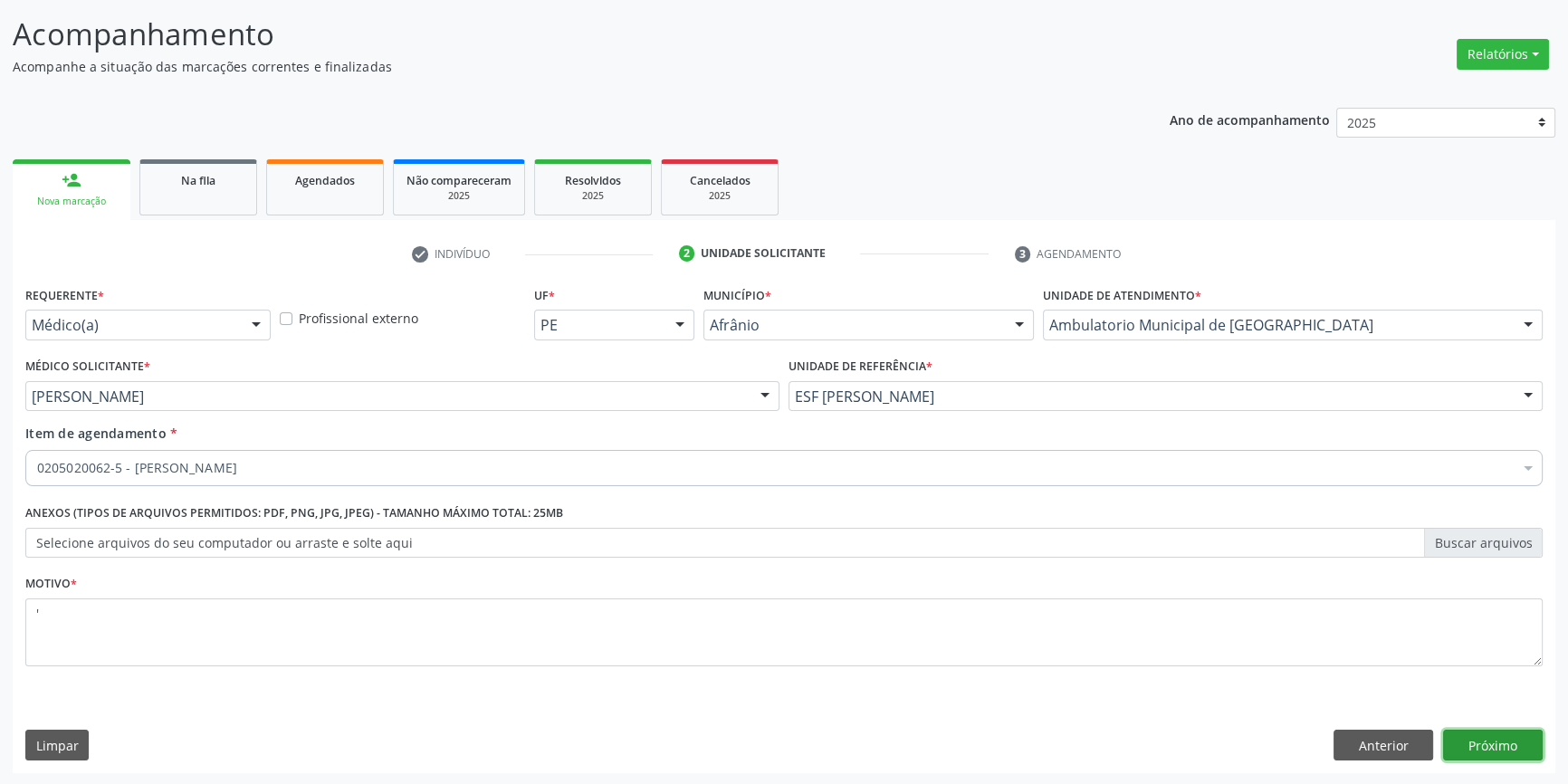
click at [1517, 741] on button "Próximo" at bounding box center [1492, 745] width 99 height 31
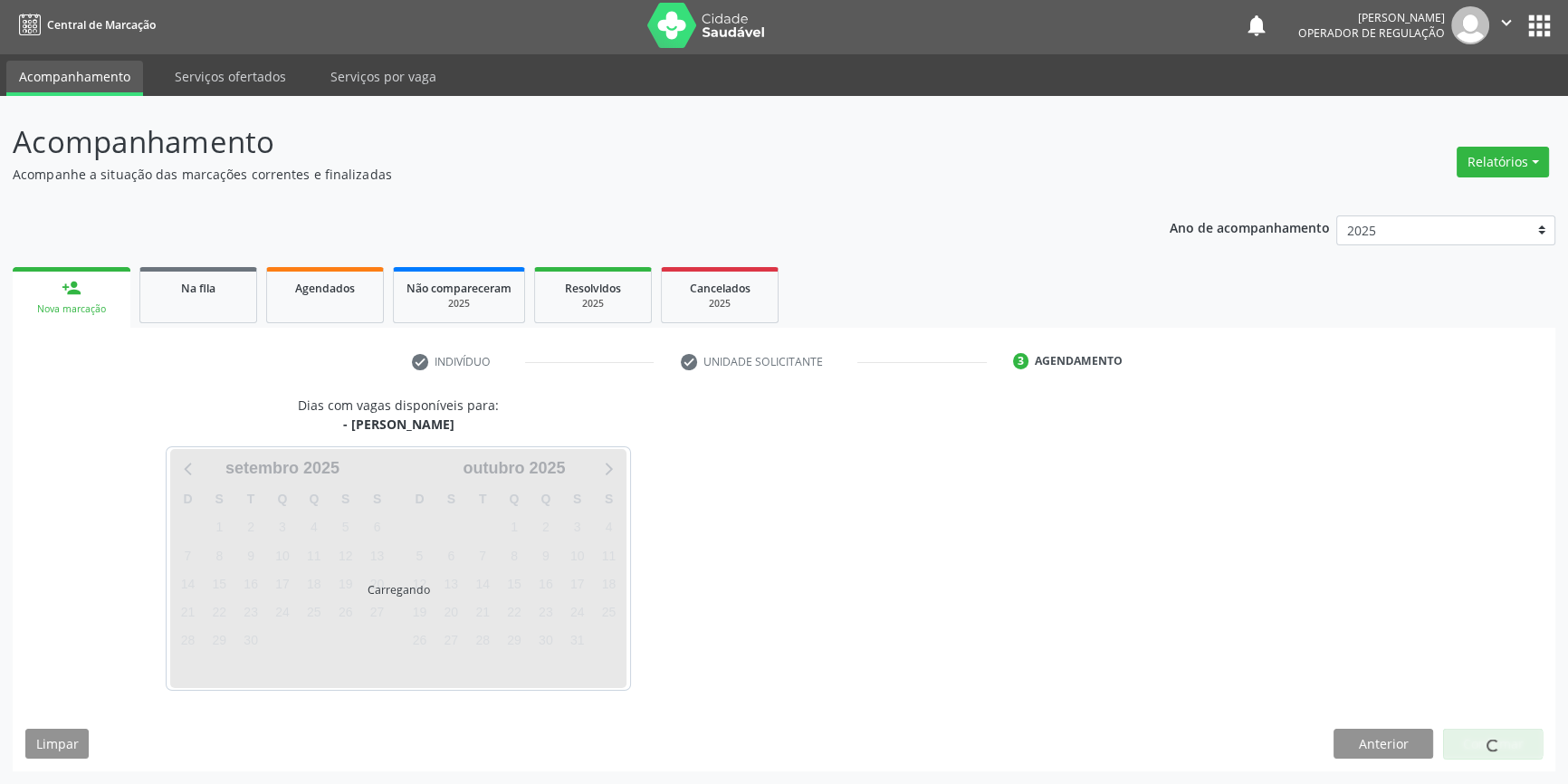
scroll to position [2, 0]
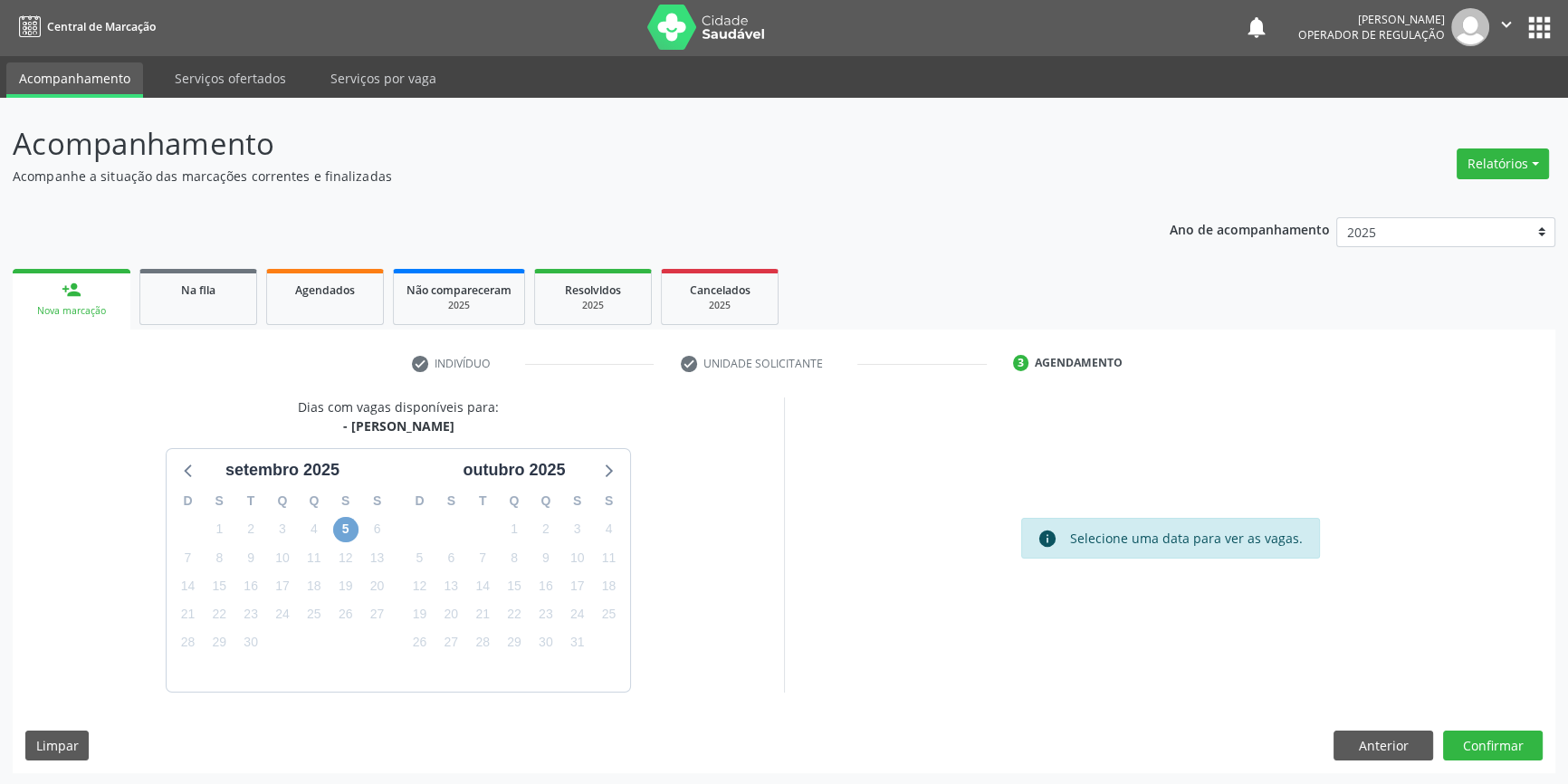
click at [350, 525] on span "5" at bounding box center [346, 529] width 25 height 25
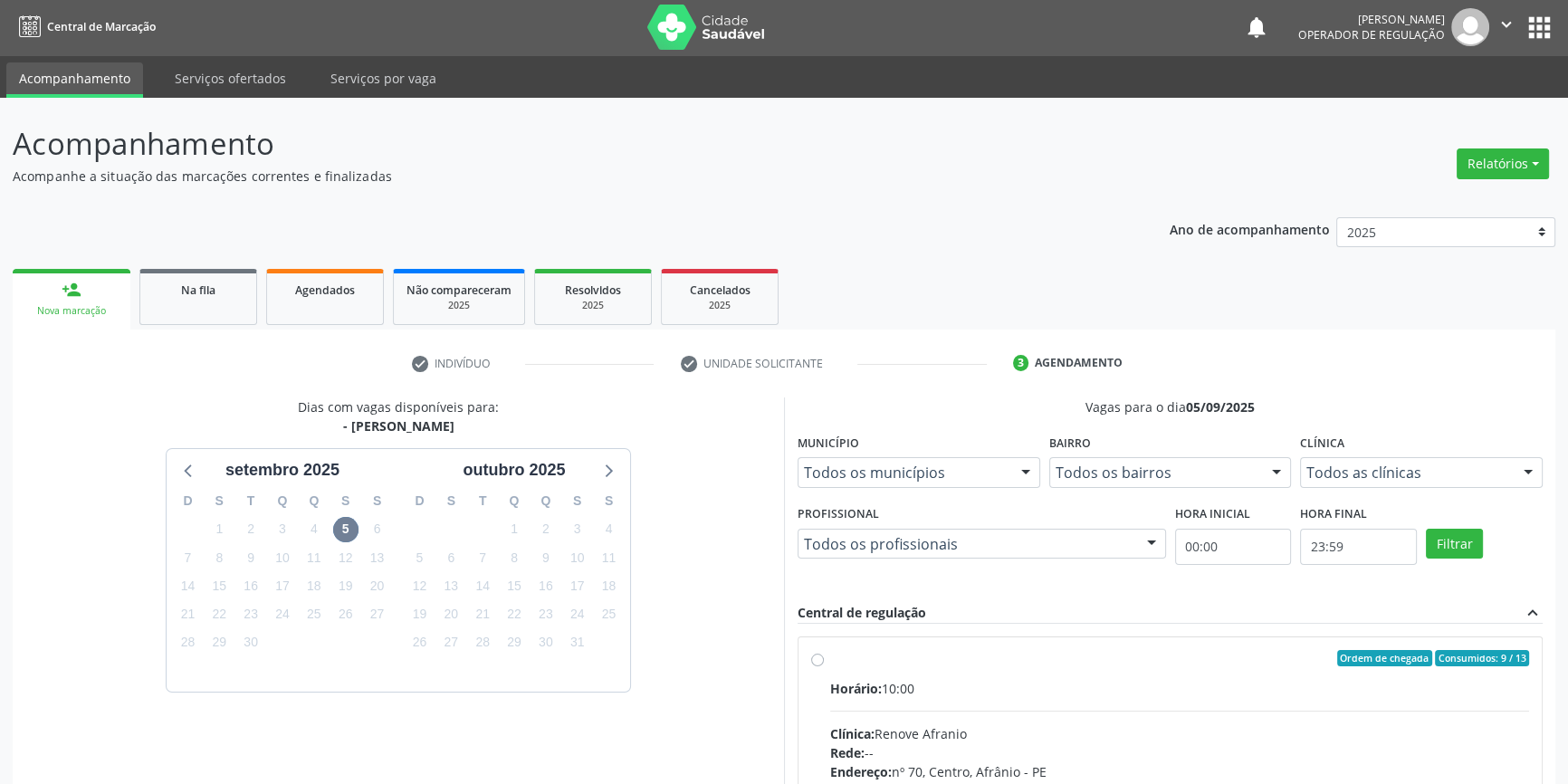
click at [831, 663] on div "Ordem de chegada Consumidos: 9 / 13" at bounding box center [1179, 658] width 699 height 16
click at [823, 663] on input "Ordem de chegada Consumidos: 9 / 13 Horário: 10:00 Clínica: Renove Afranio Rede…" at bounding box center [818, 658] width 13 height 16
radio input "true"
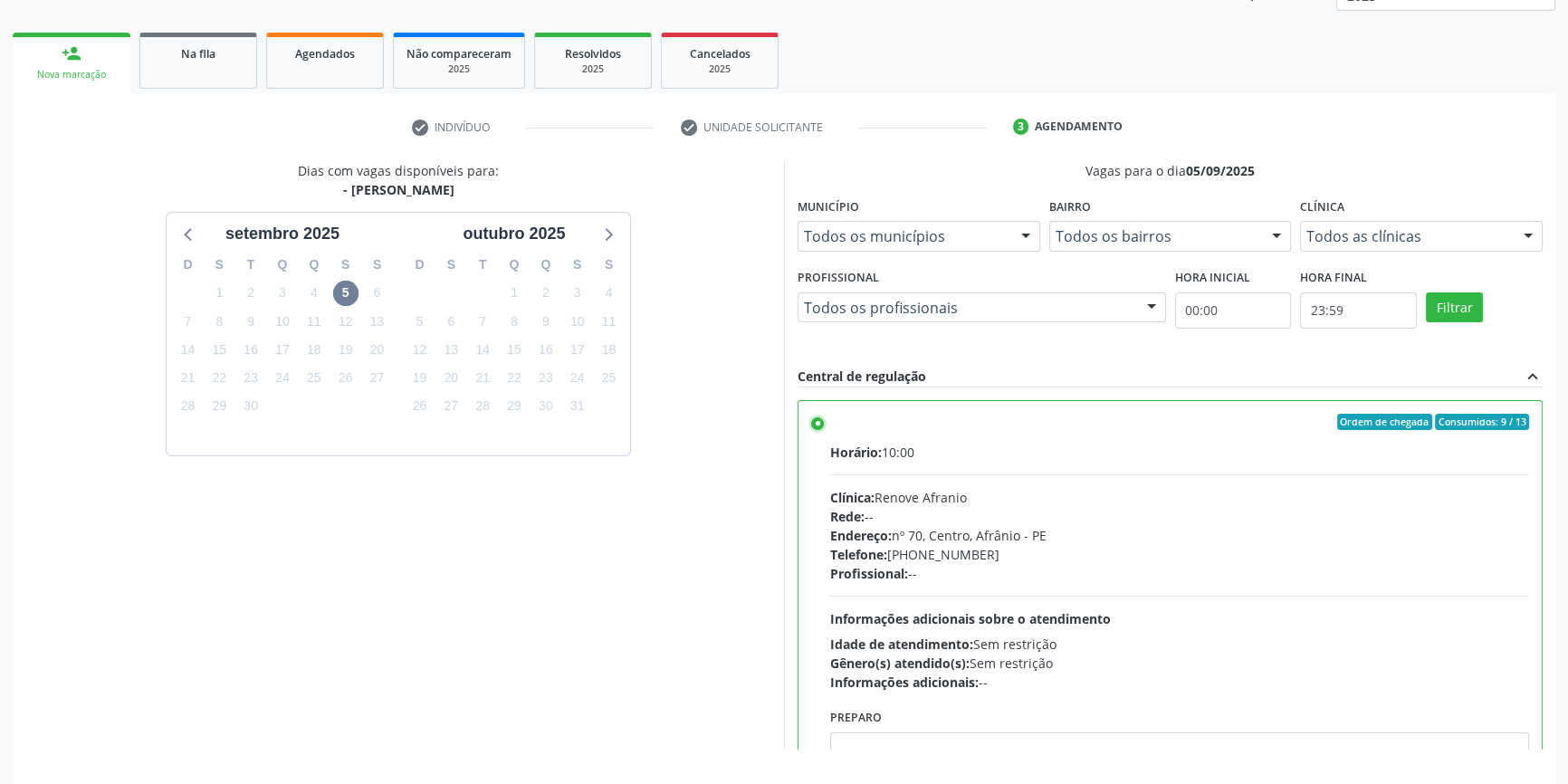
scroll to position [296, 0]
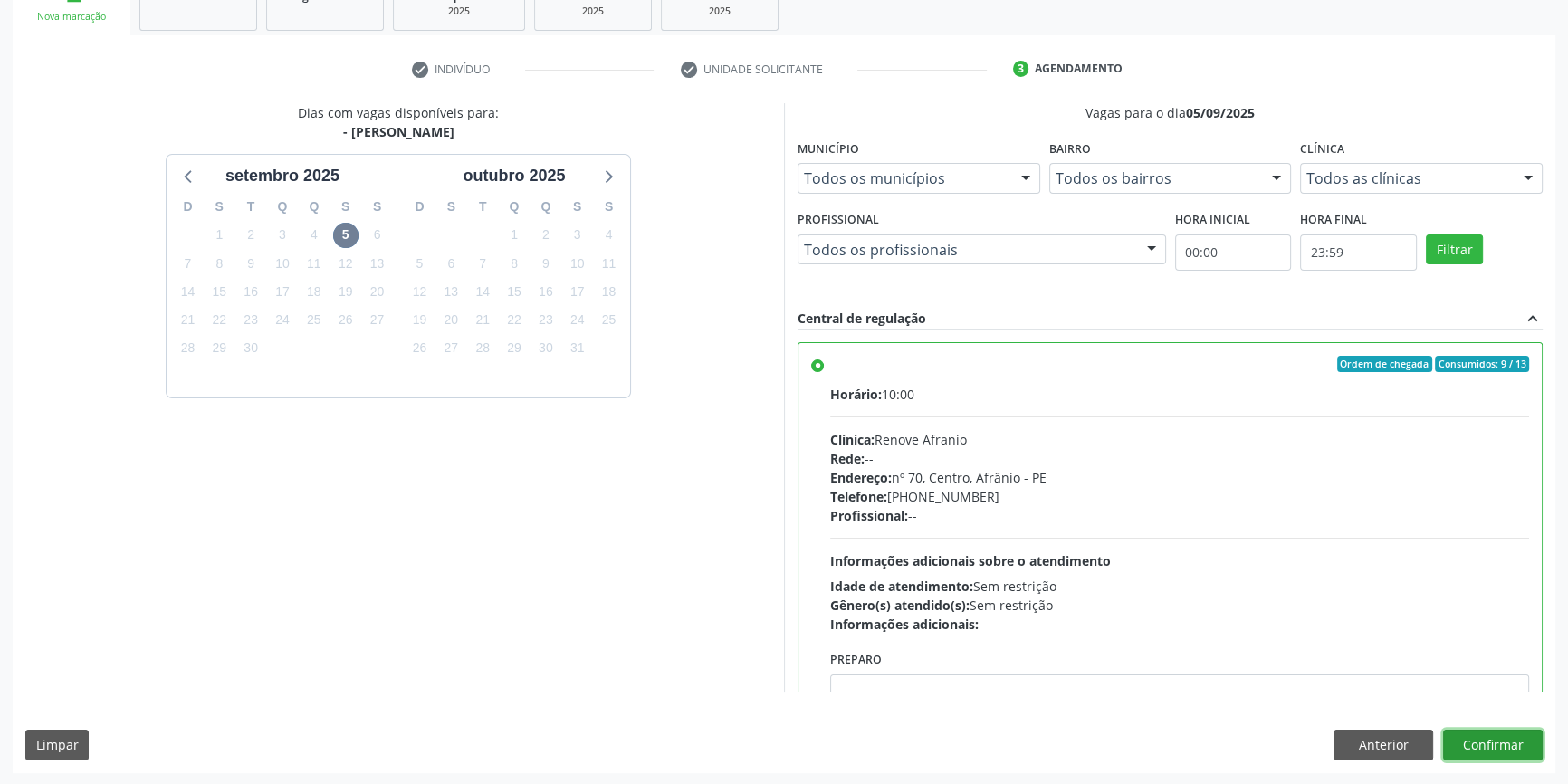
click at [1512, 751] on button "Confirmar" at bounding box center [1492, 745] width 99 height 31
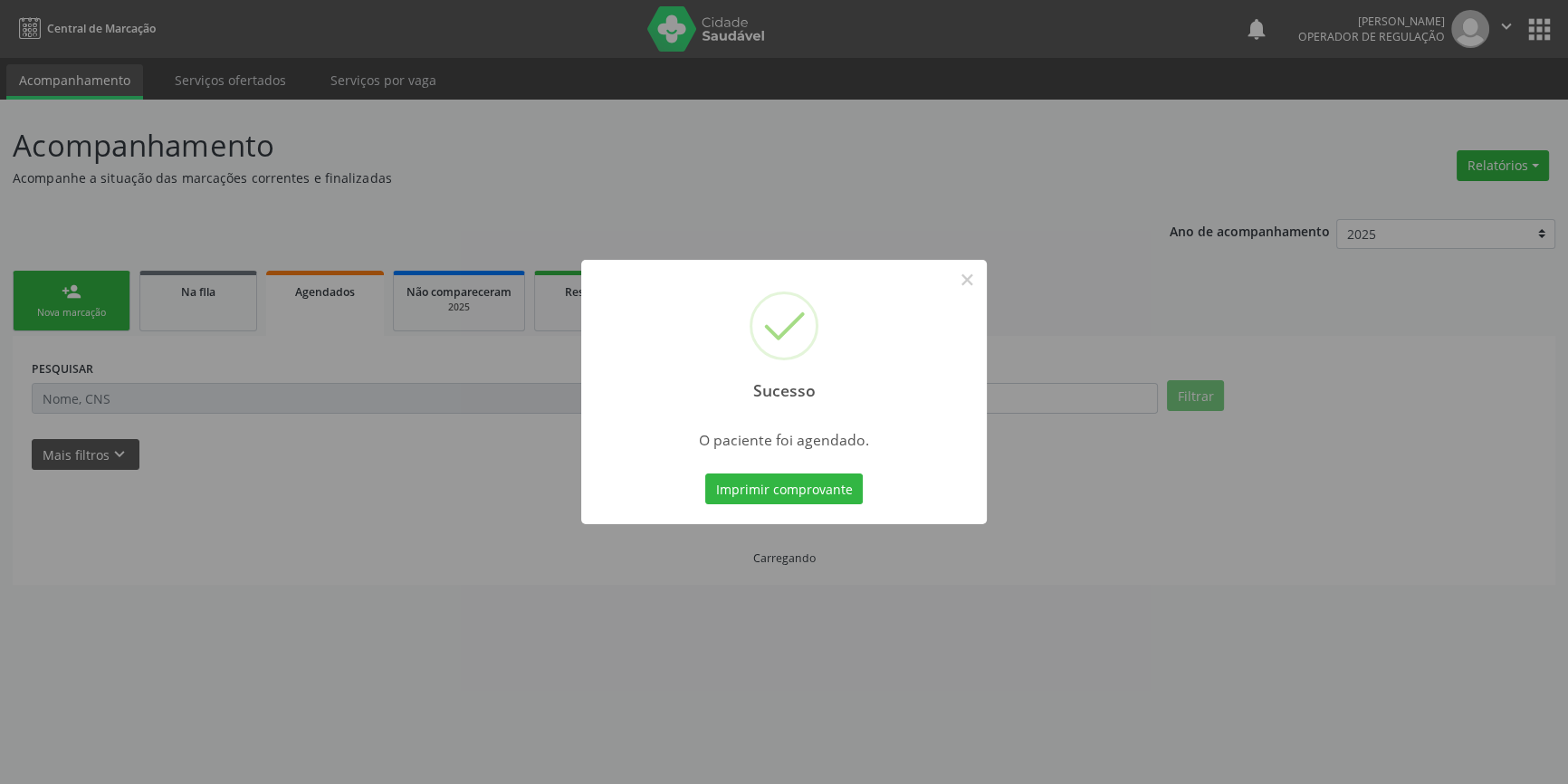
scroll to position [0, 0]
click at [833, 482] on button "Imprimir comprovante" at bounding box center [791, 488] width 157 height 31
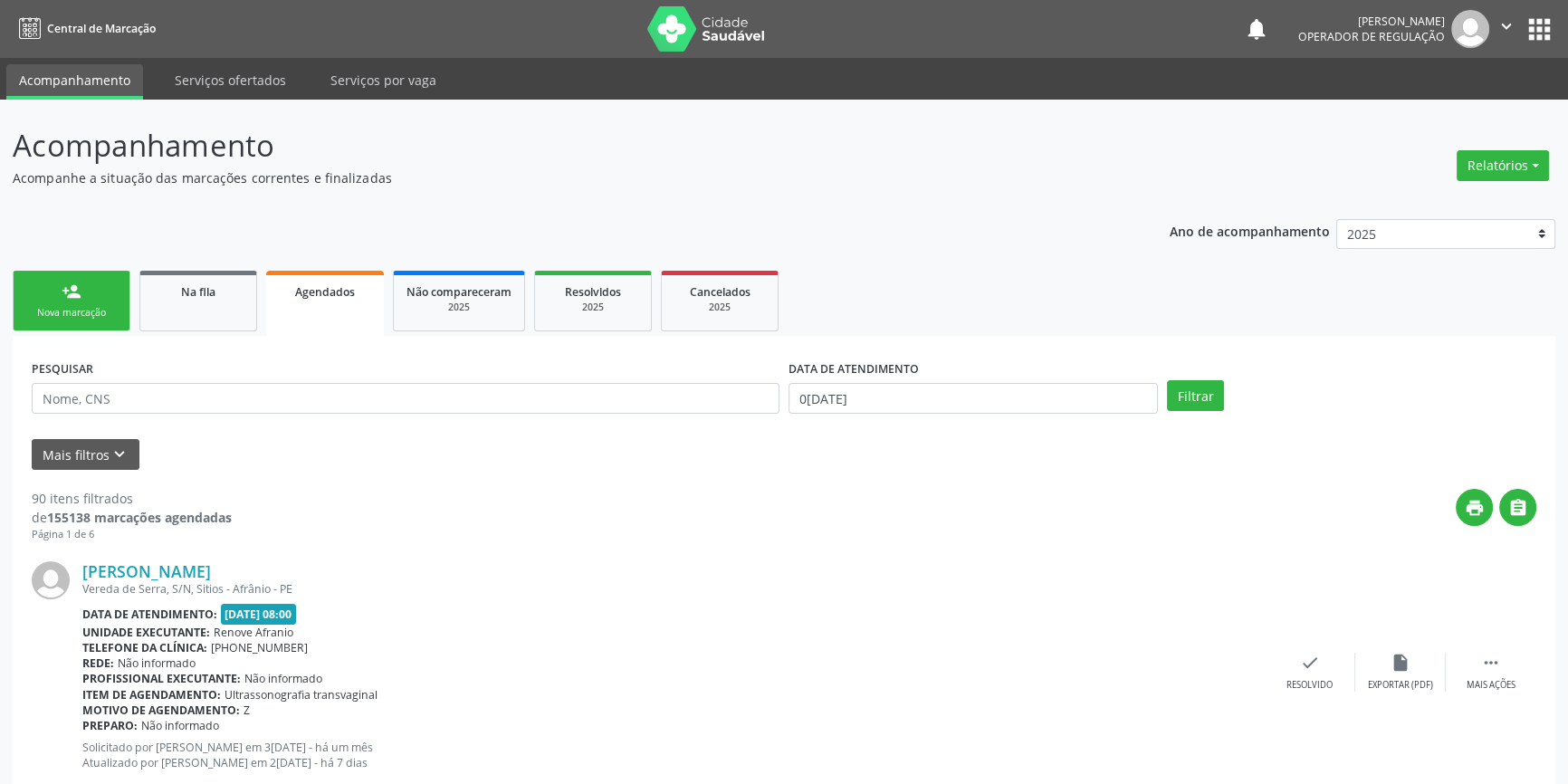
click at [96, 285] on link "person_add Nova marcação" at bounding box center [72, 301] width 118 height 61
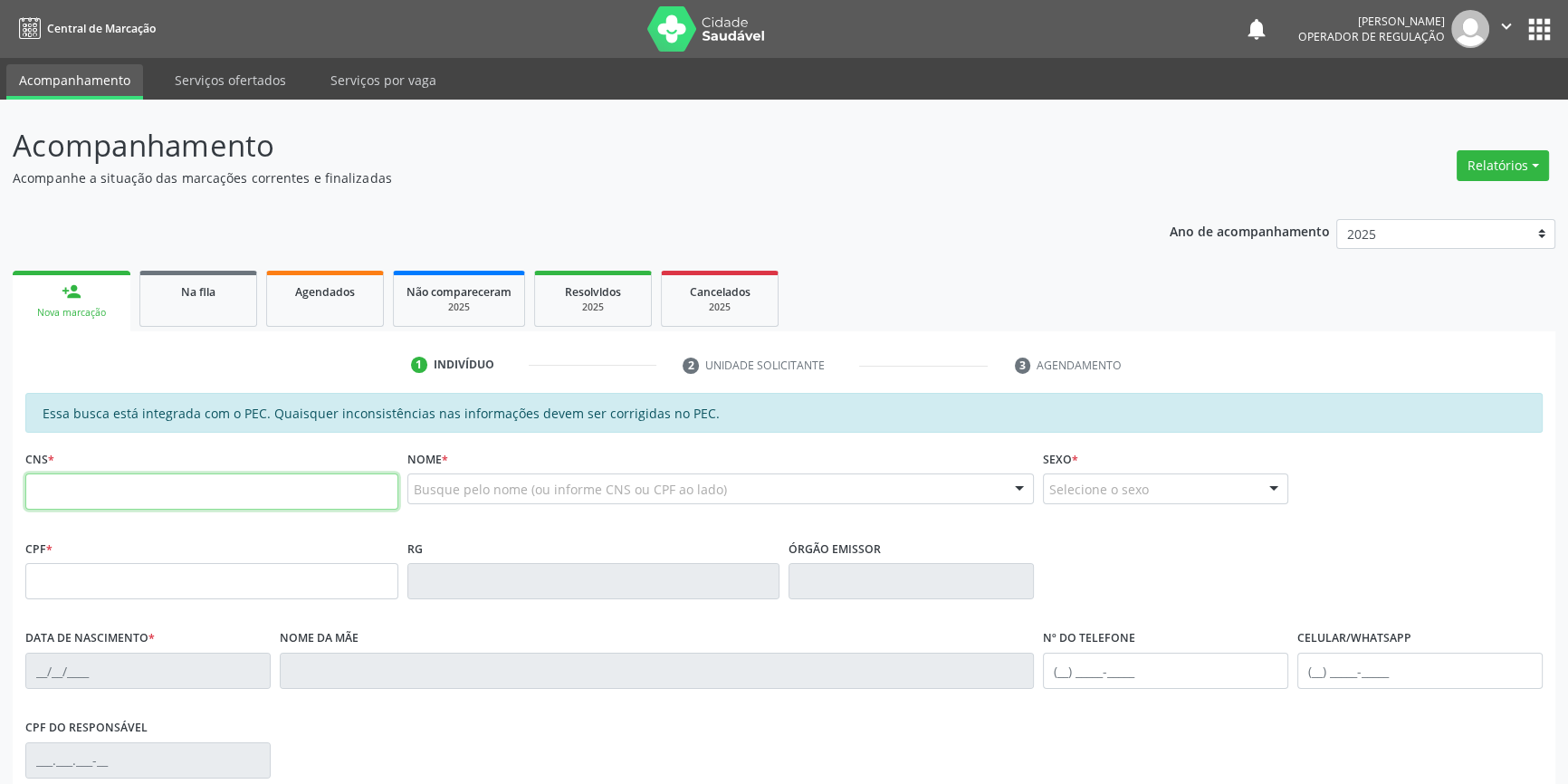
click at [98, 491] on input "text" at bounding box center [212, 491] width 373 height 37
type input "709 8000 0493 1891"
type input "148.164.434-36"
type input "14/05/2008"
type input "Rosa Maria da Silva Cruz"
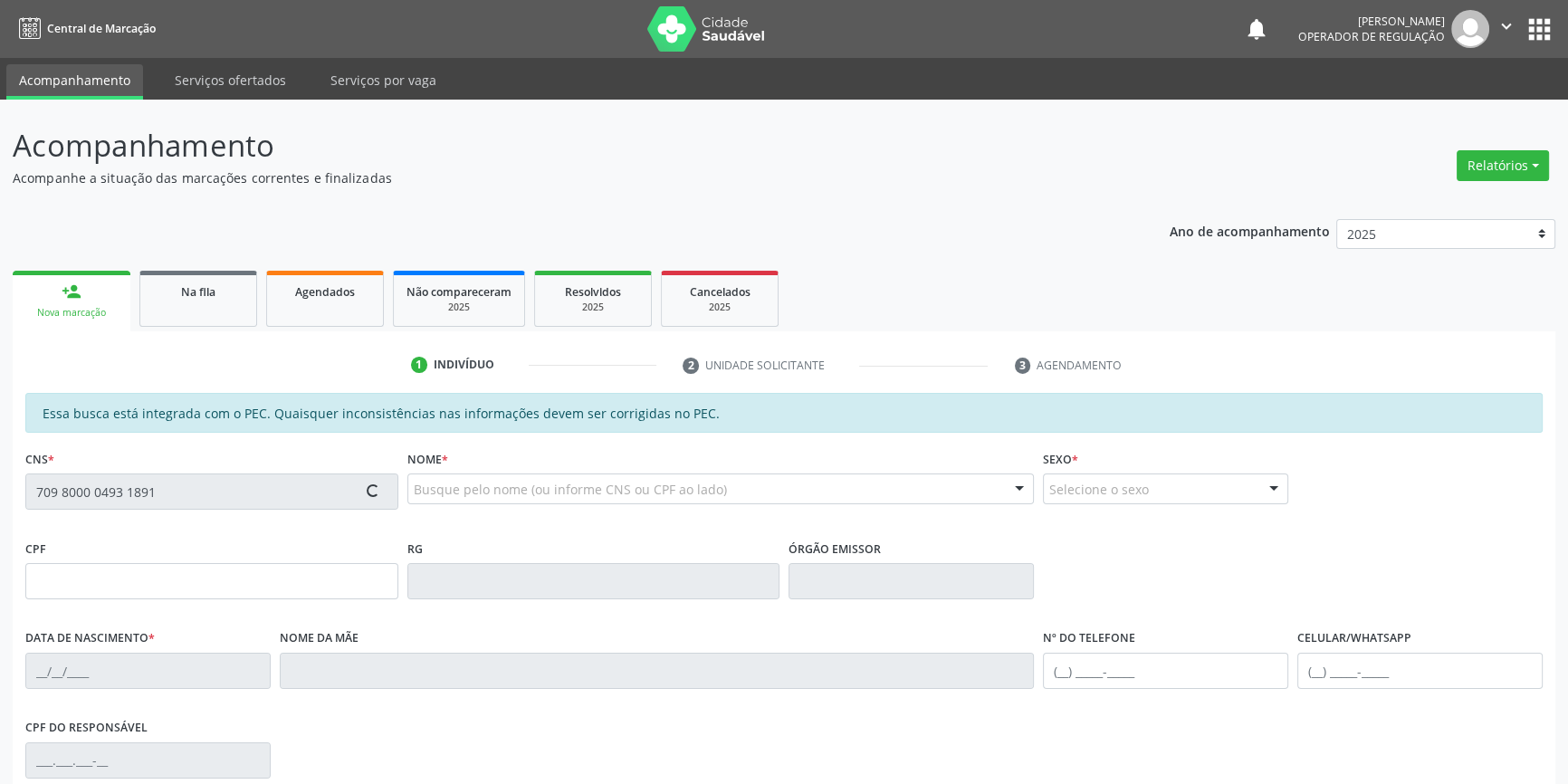
type input "(87) 98178-0232"
type input "S/N"
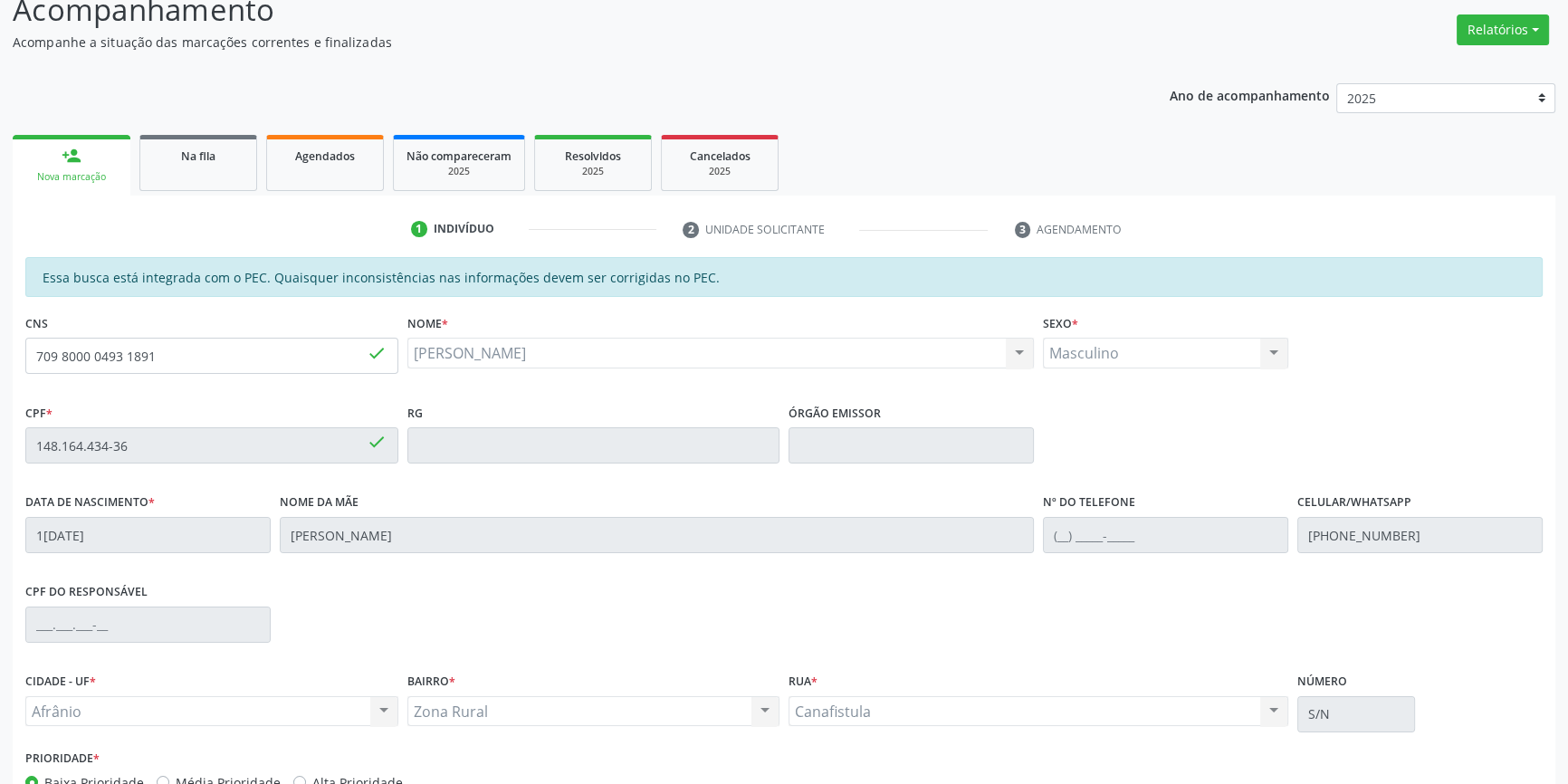
scroll to position [248, 0]
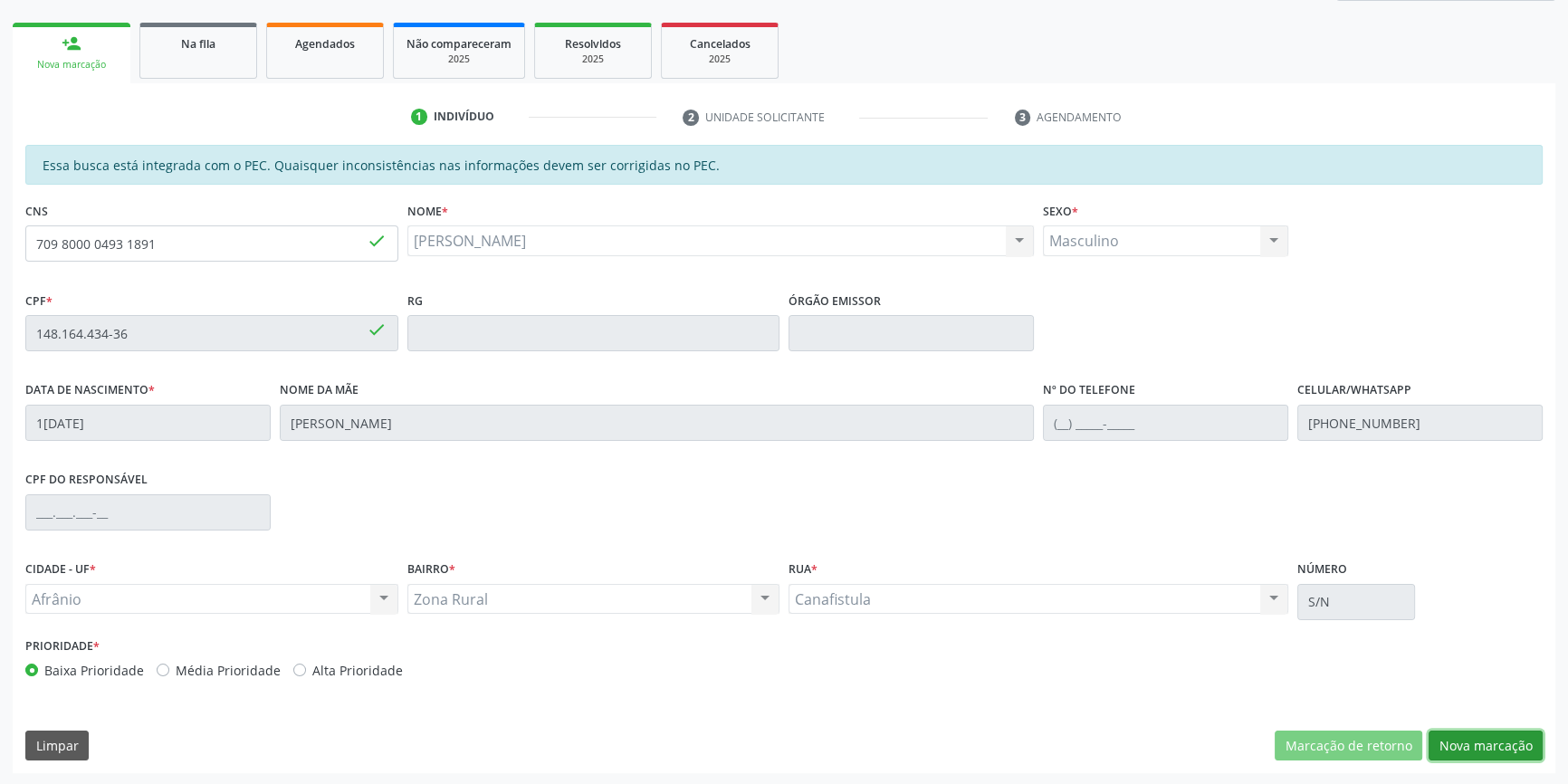
click at [1484, 743] on button "Nova marcação" at bounding box center [1486, 746] width 114 height 31
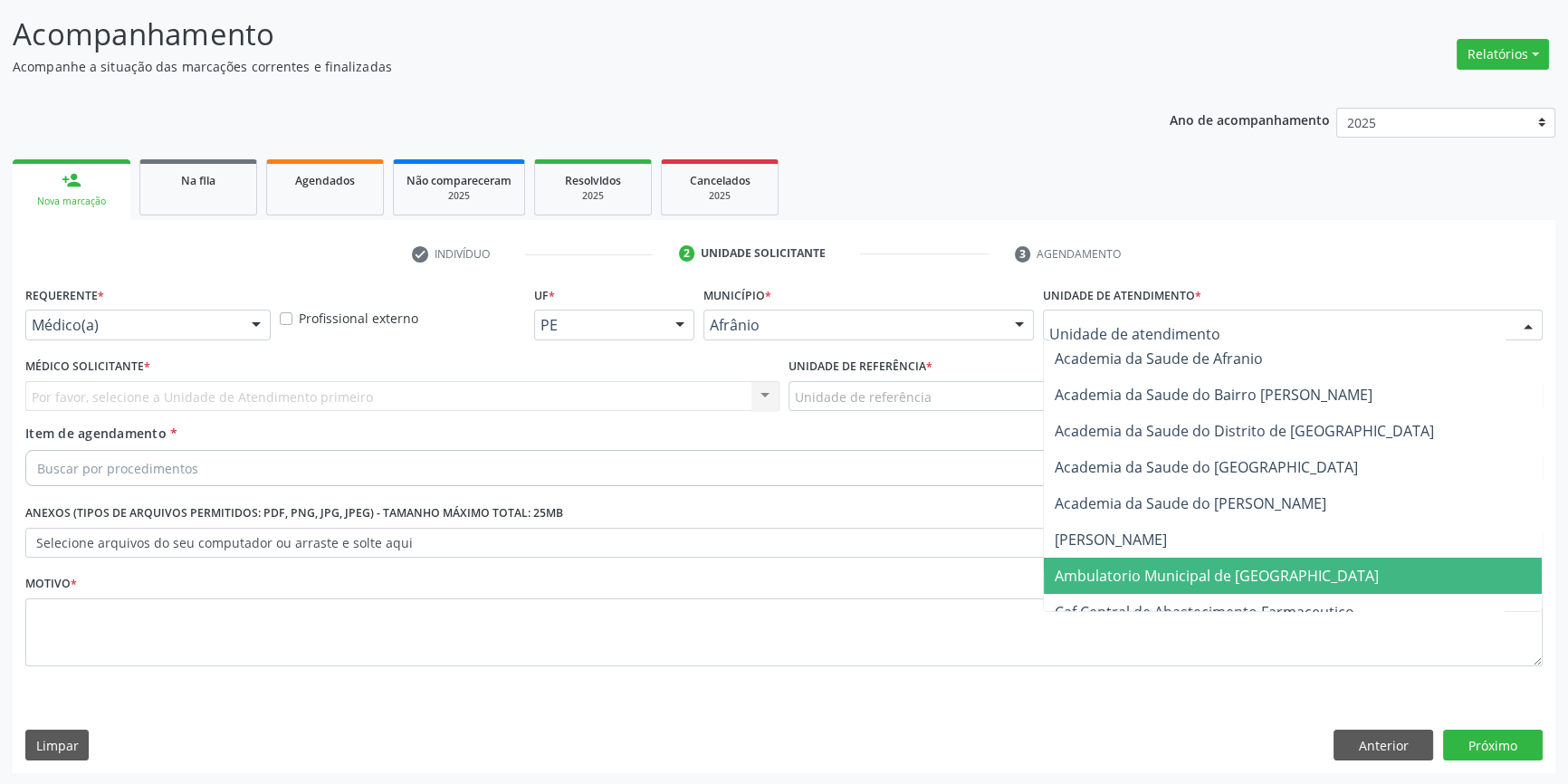
click at [1202, 575] on span "Ambulatorio Municipal de [GEOGRAPHIC_DATA]" at bounding box center [1217, 575] width 324 height 20
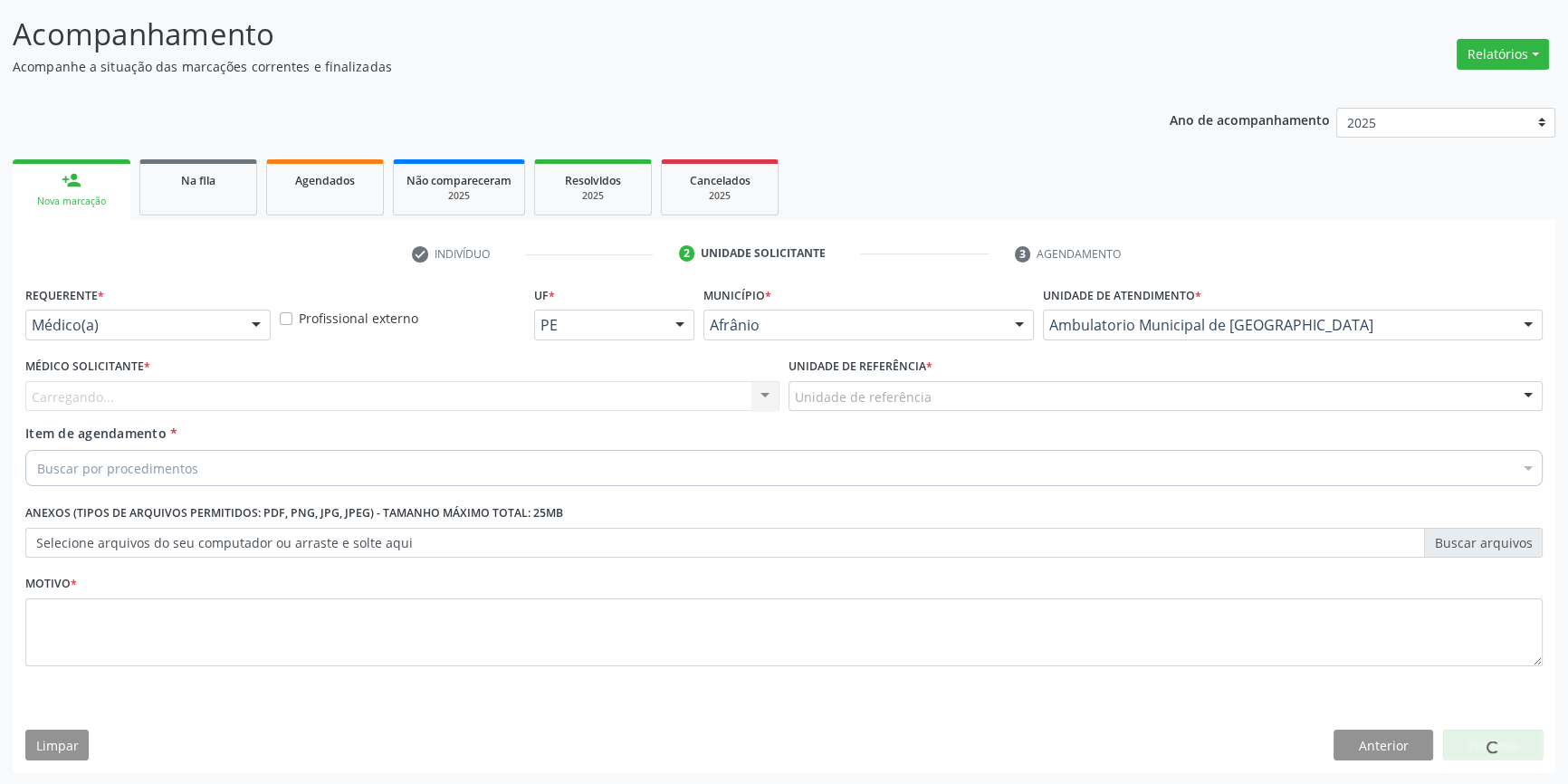
click at [930, 398] on div "Unidade de referência" at bounding box center [1165, 396] width 754 height 31
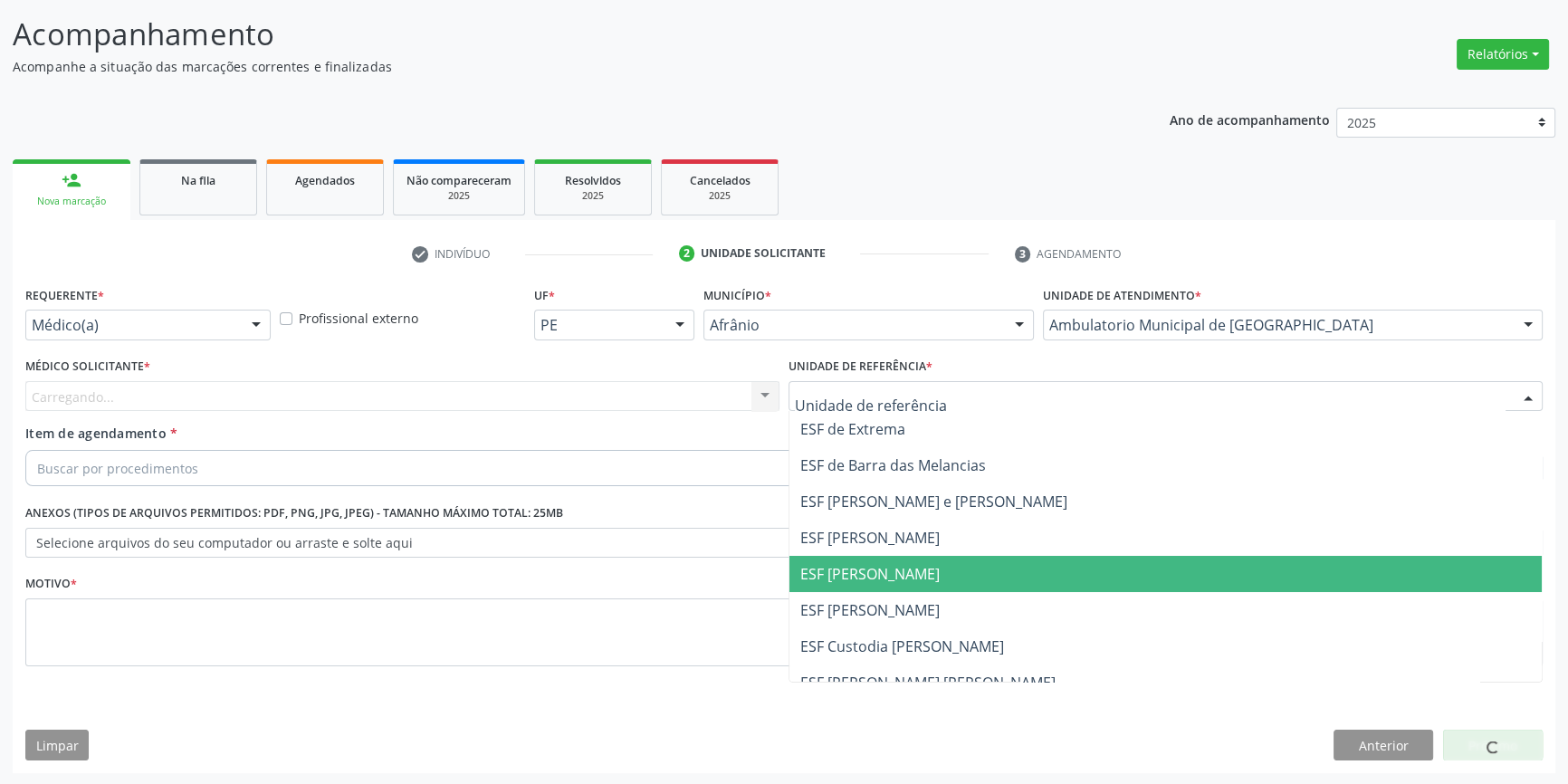
click at [897, 586] on span "ESF [PERSON_NAME]" at bounding box center [1165, 573] width 752 height 37
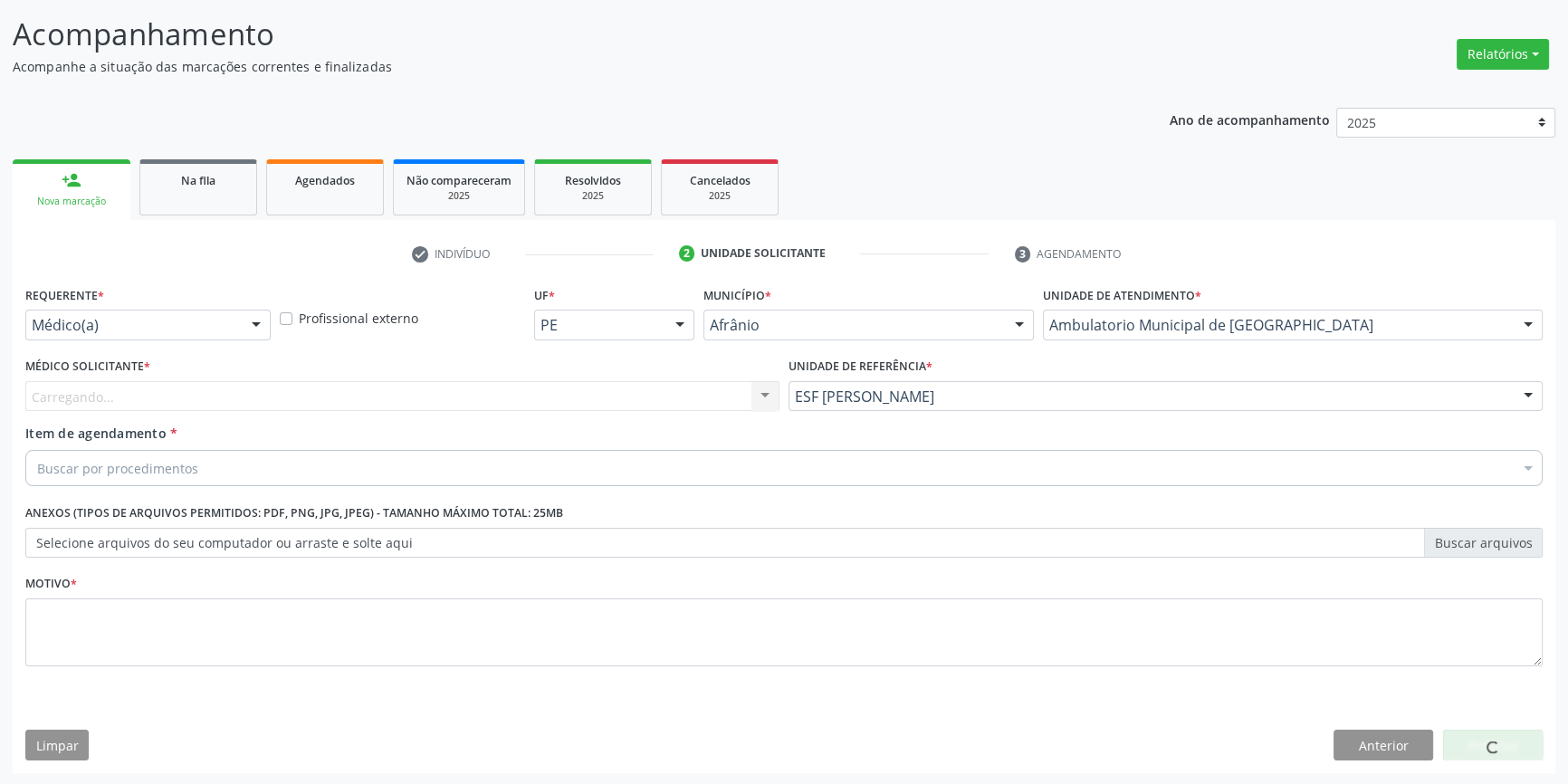
click at [470, 406] on div "Carregando... Nenhum resultado encontrado para: " " Não há nenhuma opção para s…" at bounding box center [402, 396] width 754 height 31
click at [262, 415] on div "Médico Solicitante * Carregando... Nenhum resultado encontrado para: " " Não há…" at bounding box center [402, 388] width 763 height 70
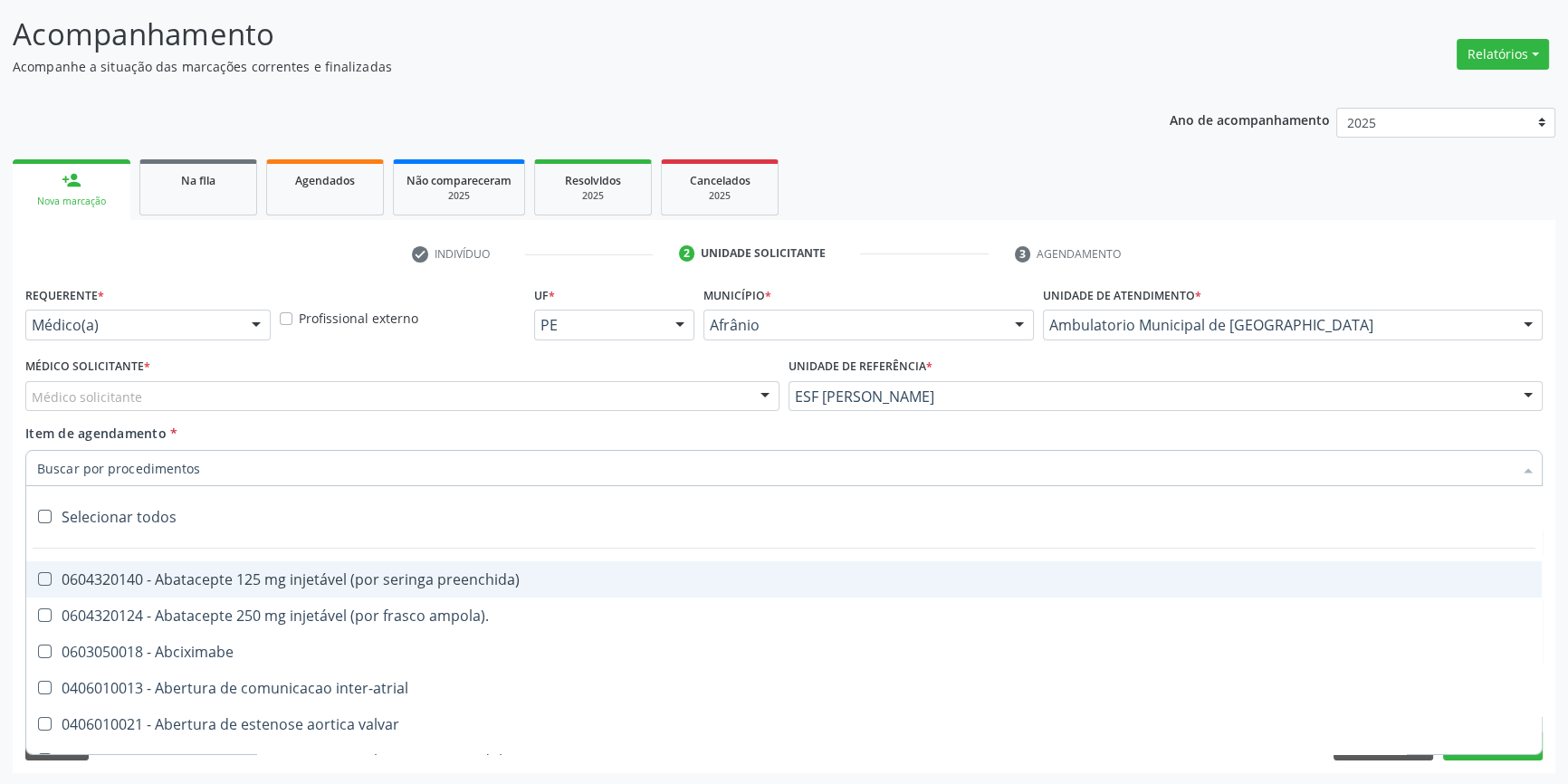
paste input "JOELHO"
type input "JOELHO"
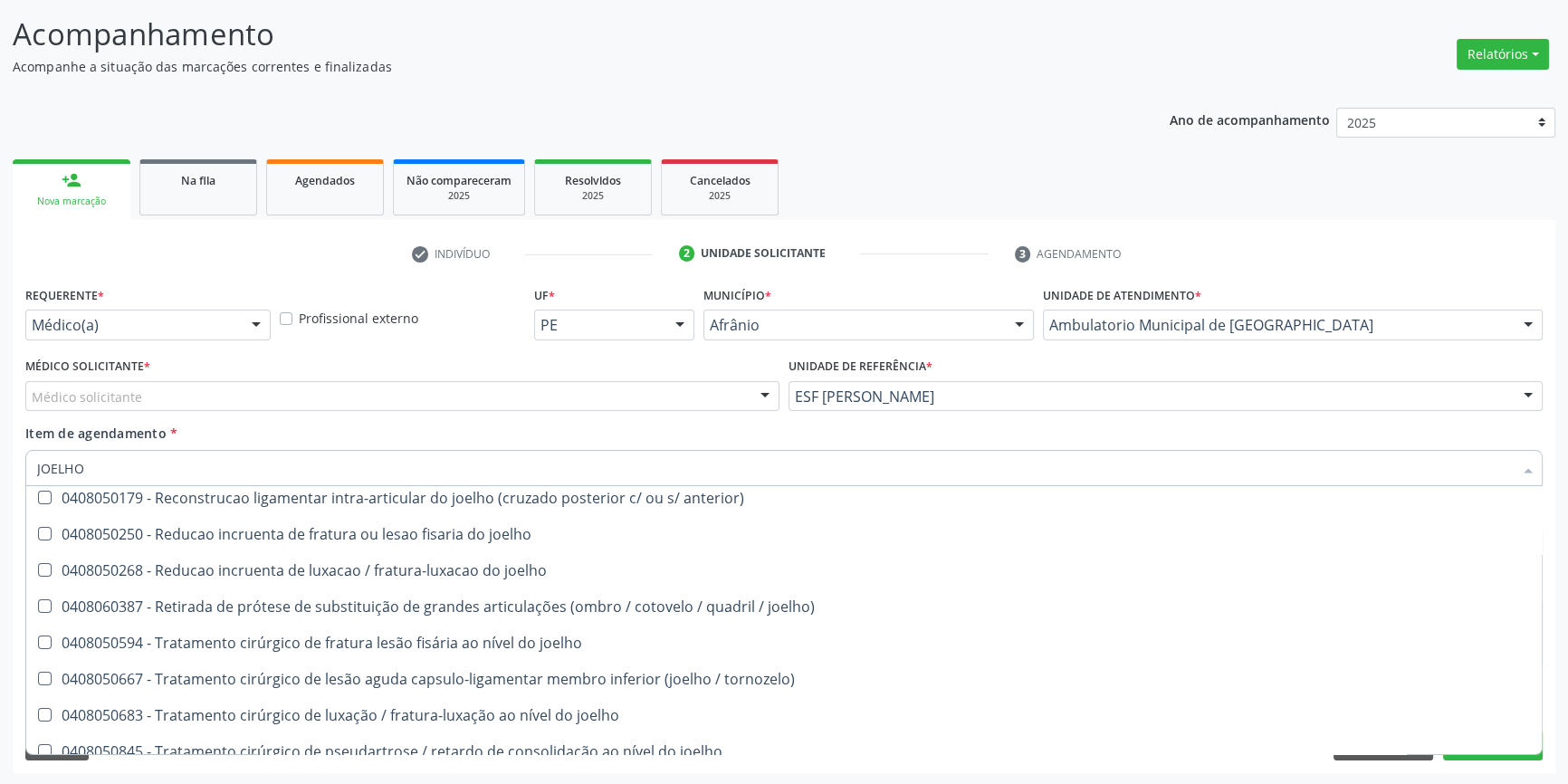
scroll to position [781, 0]
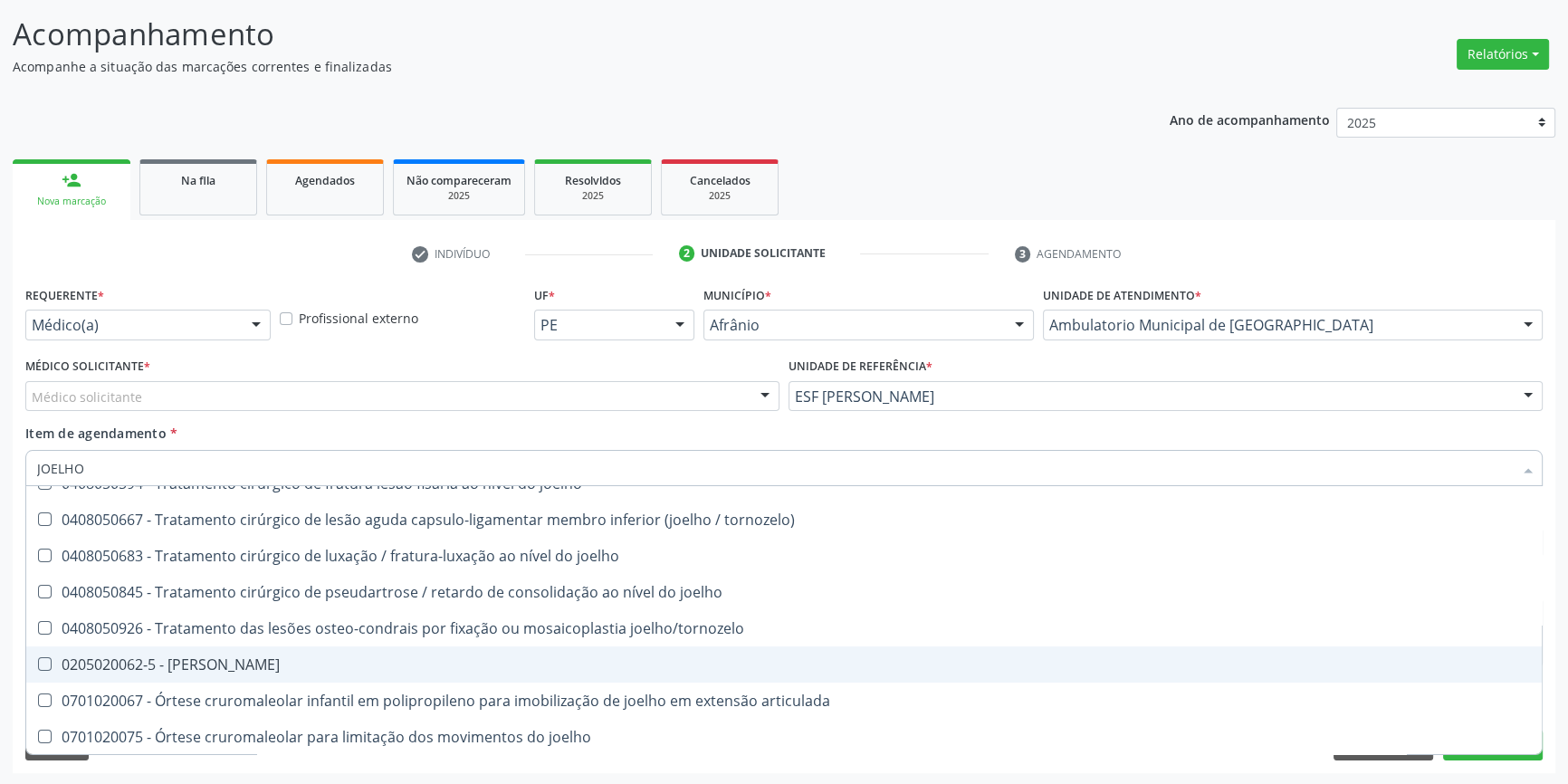
click at [216, 666] on div "0205020062-5 - [PERSON_NAME]" at bounding box center [784, 664] width 1493 height 14
checkbox Joelho "true"
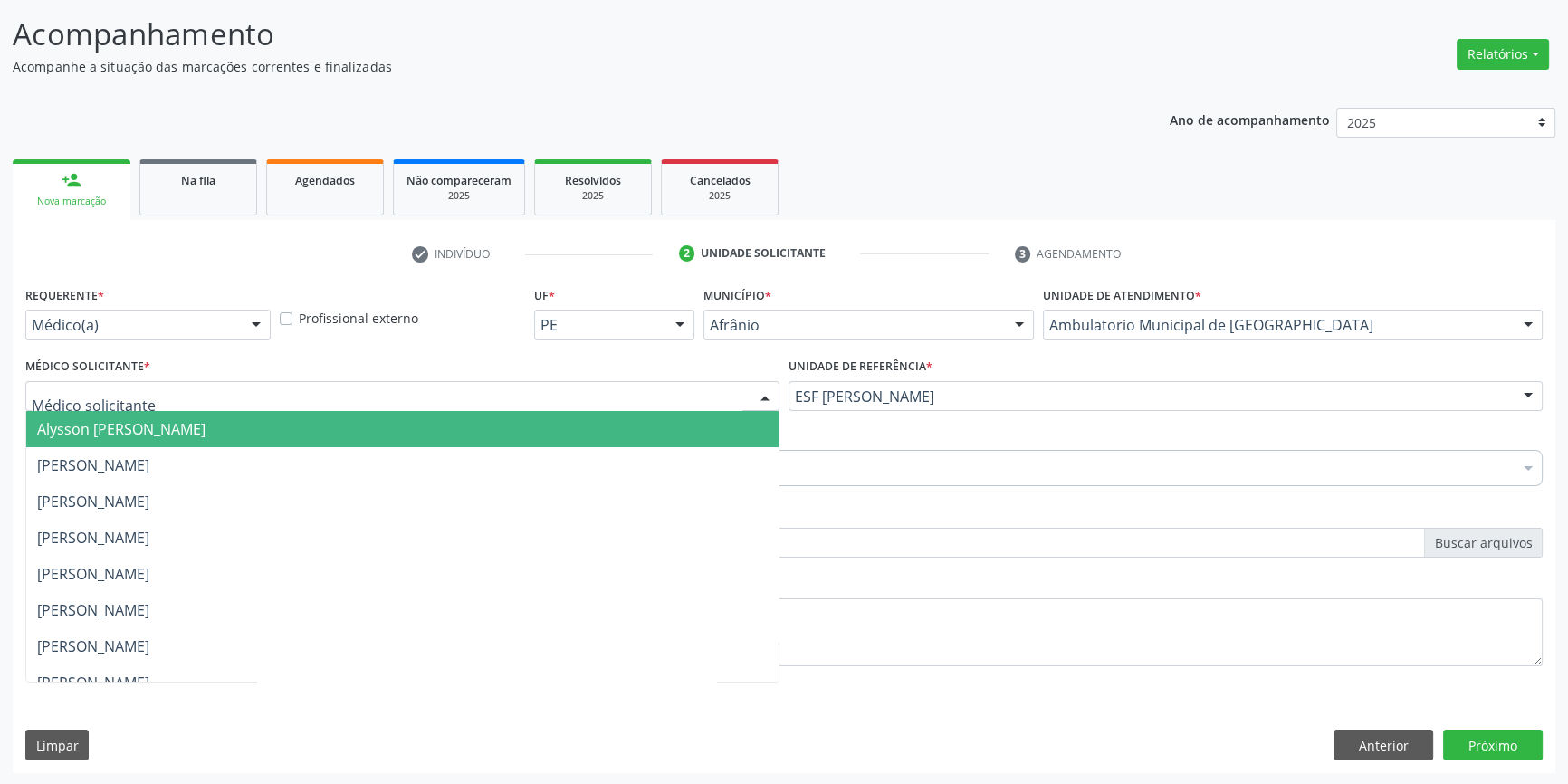
scroll to position [0, 0]
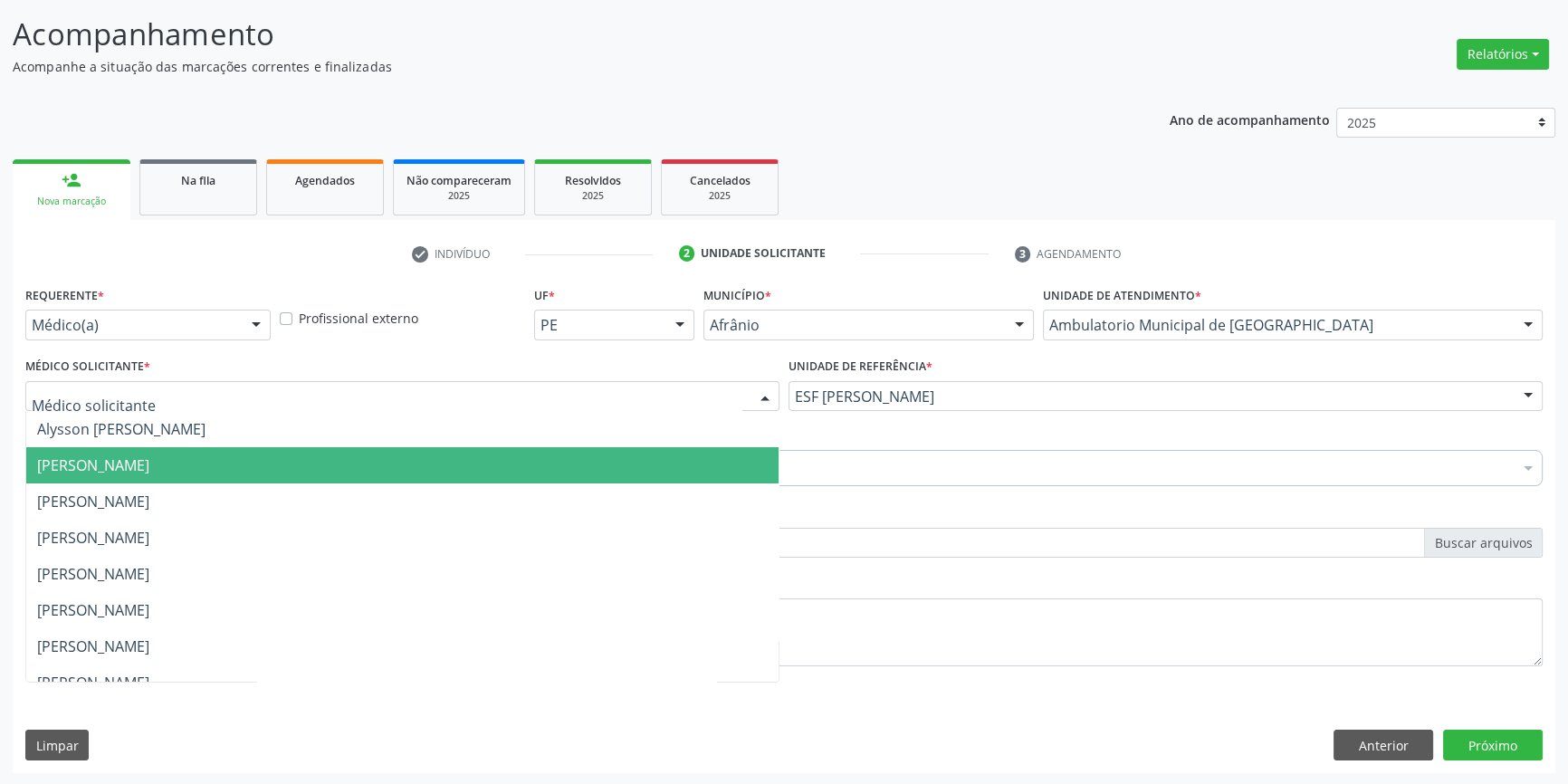
click at [145, 469] on span "[PERSON_NAME]" at bounding box center [94, 465] width 112 height 20
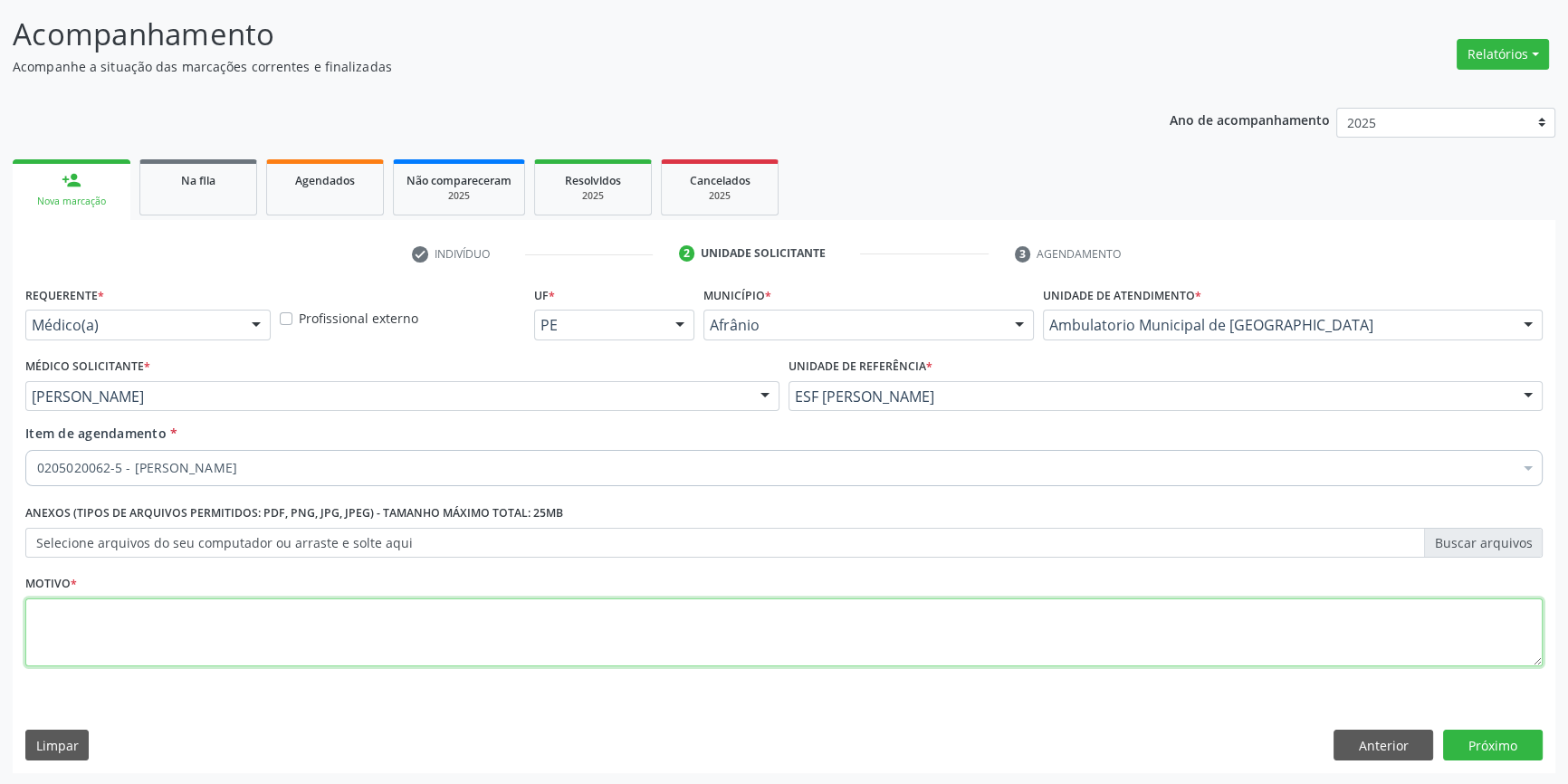
click at [124, 621] on textarea at bounding box center [784, 632] width 1517 height 68
type textarea "'"
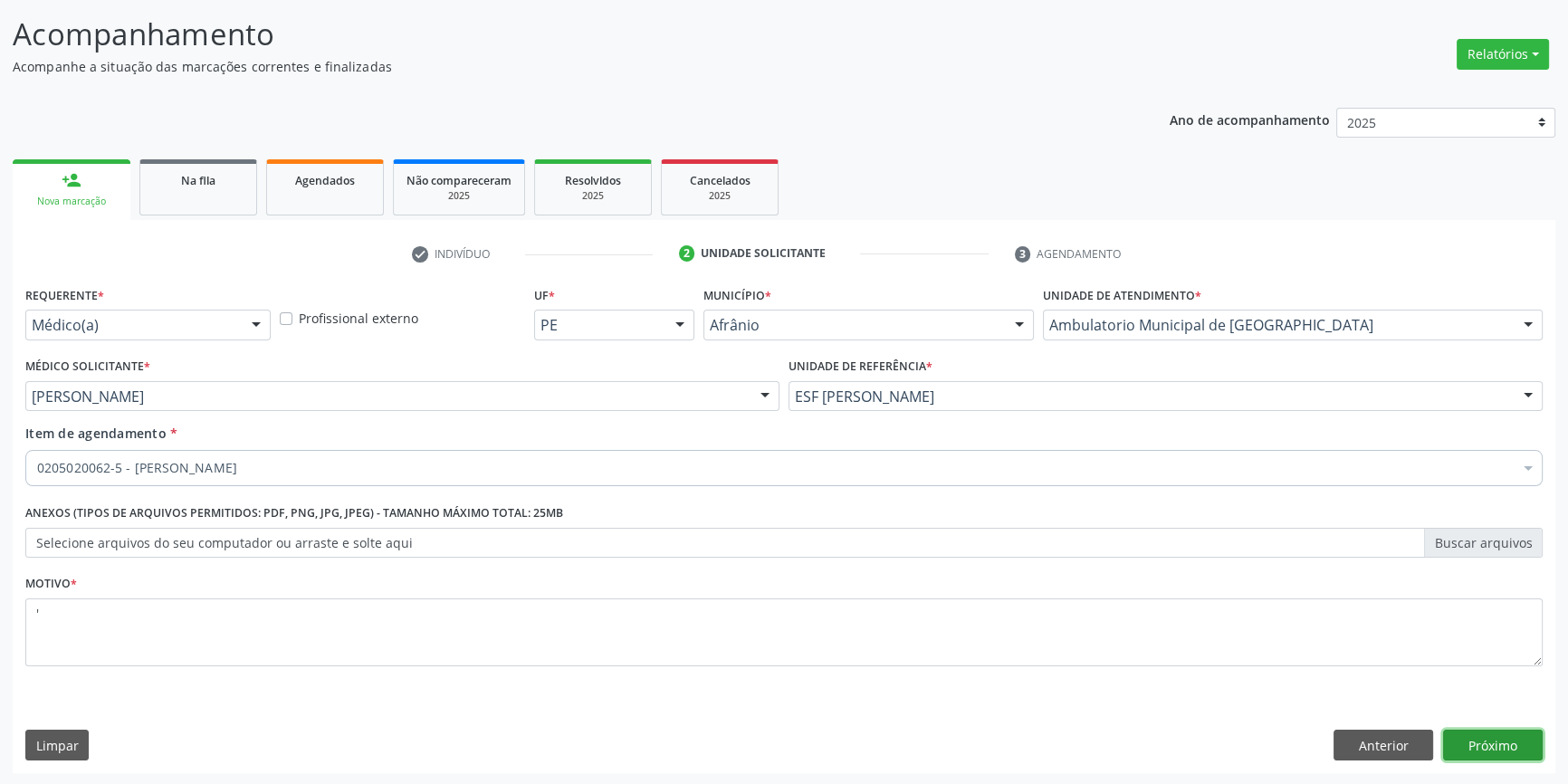
click at [1467, 735] on button "Próximo" at bounding box center [1492, 745] width 99 height 31
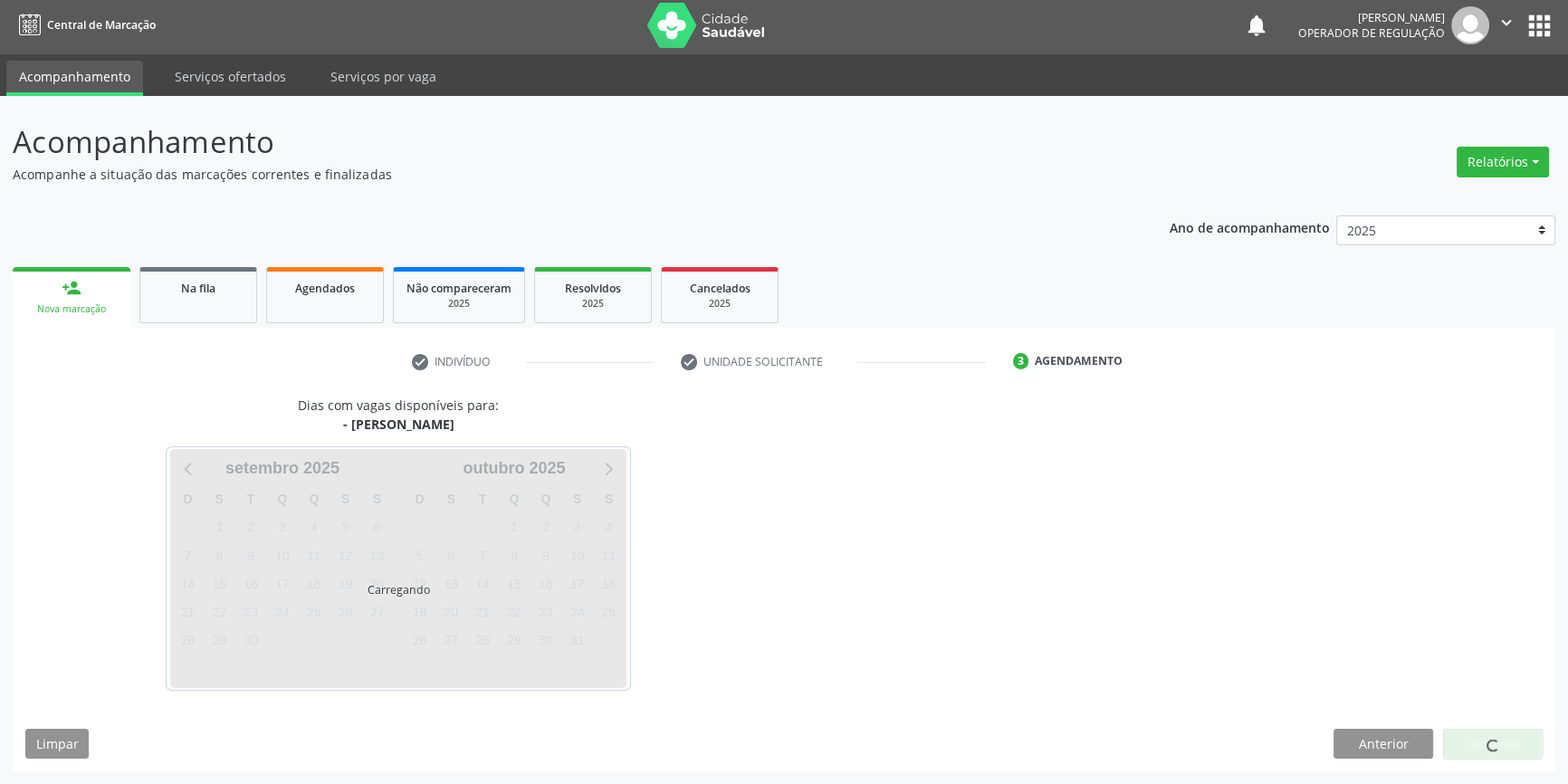
scroll to position [2, 0]
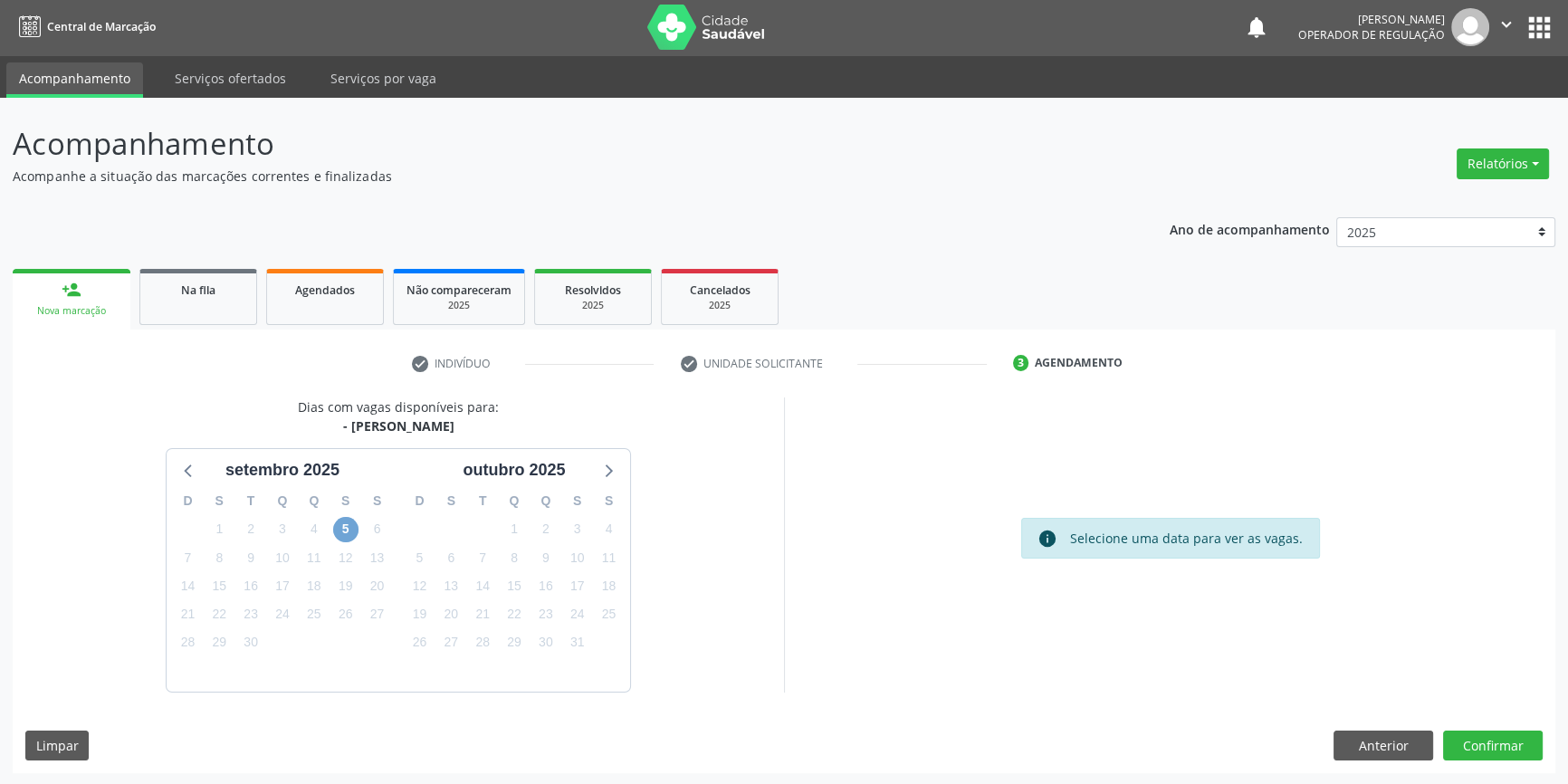
click at [345, 527] on span "5" at bounding box center [346, 529] width 25 height 25
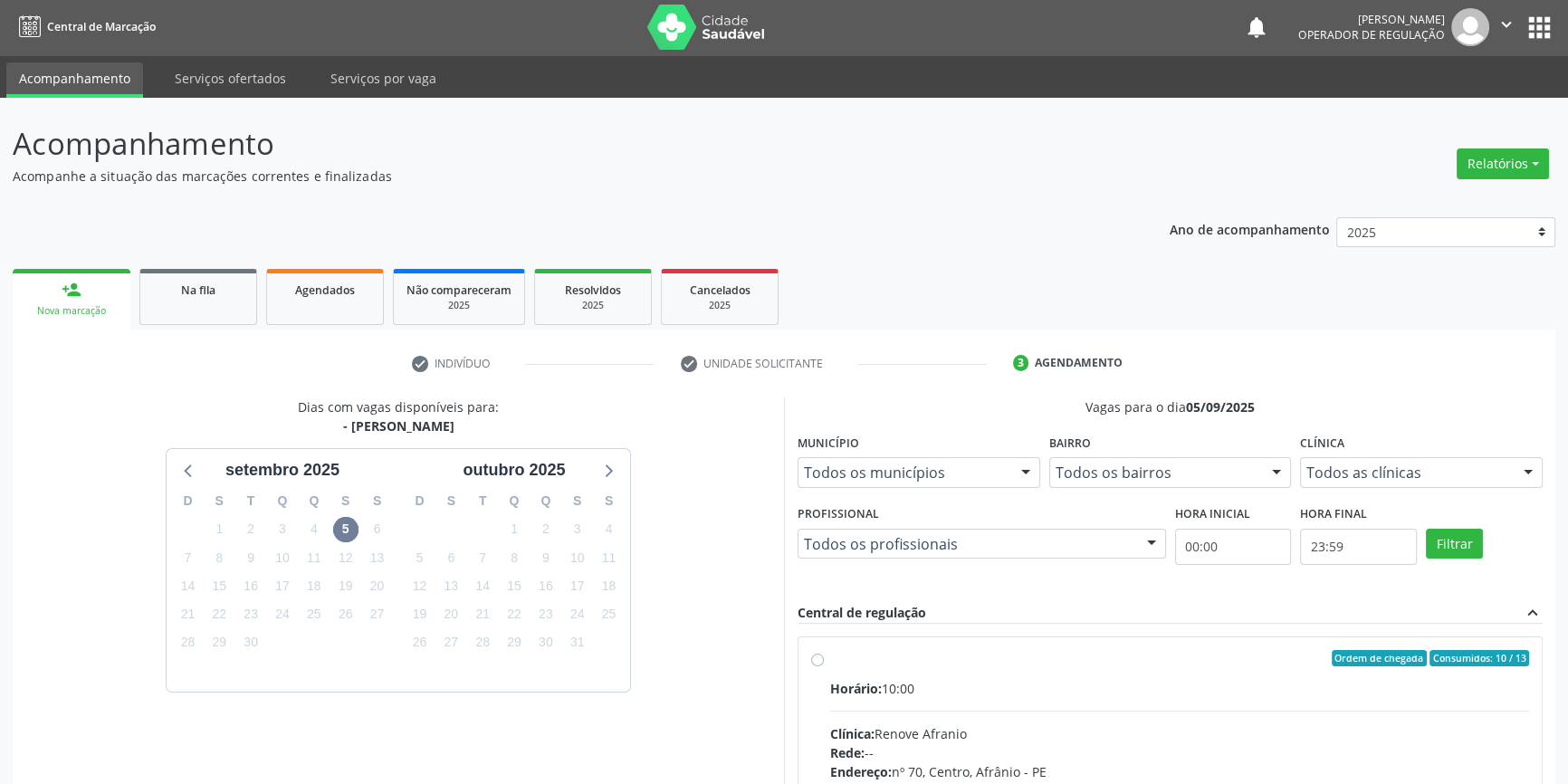
click at [865, 666] on label "Ordem de chegada Consumidos: 10 / 13 Horário: 10:00 Clínica: Renove Afranio Red…" at bounding box center [1179, 789] width 699 height 278
click at [823, 666] on input "Ordem de chegada Consumidos: 10 / 13 Horário: 10:00 Clínica: Renove Afranio Red…" at bounding box center [818, 658] width 13 height 16
radio input "true"
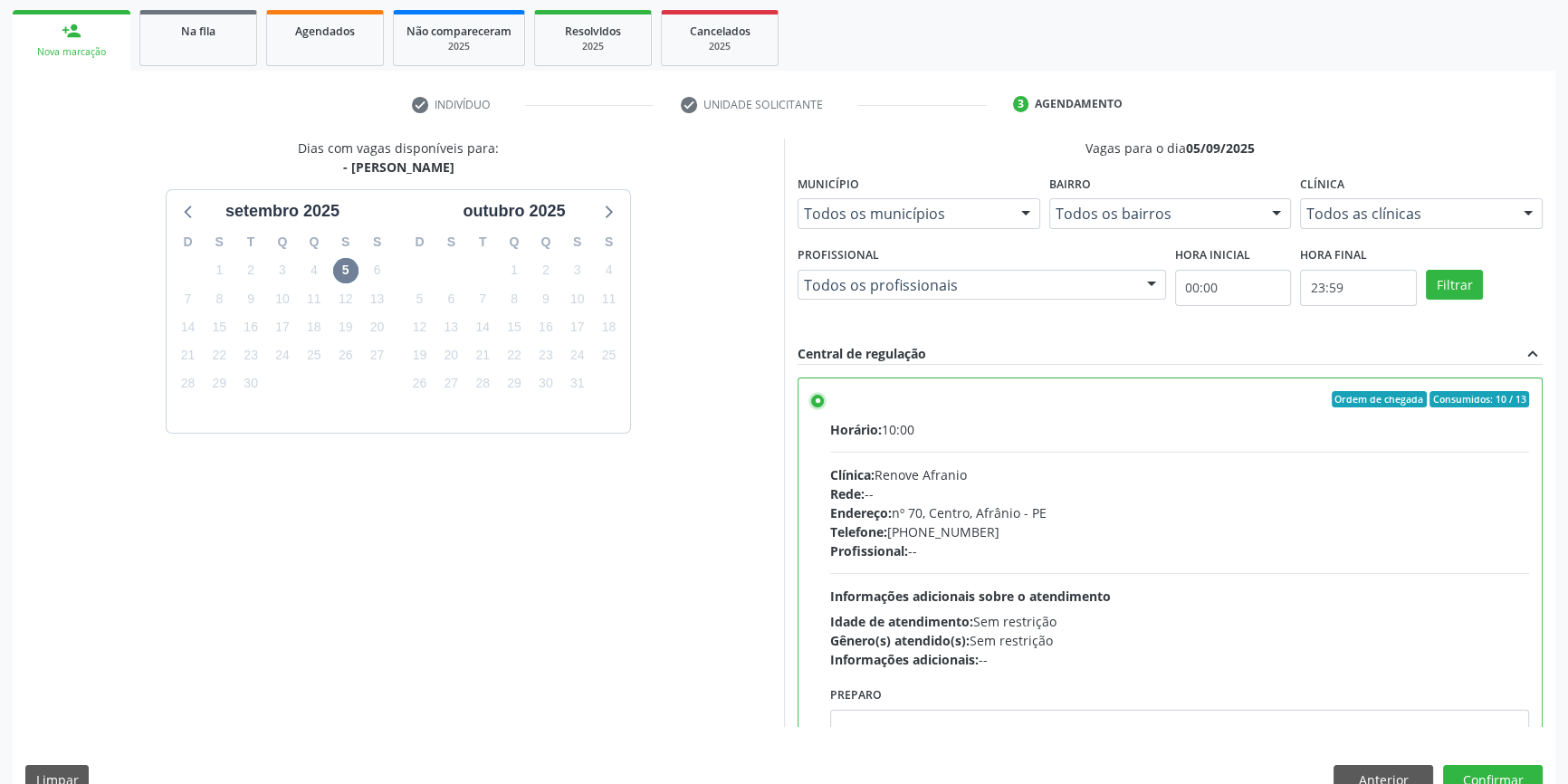
scroll to position [296, 0]
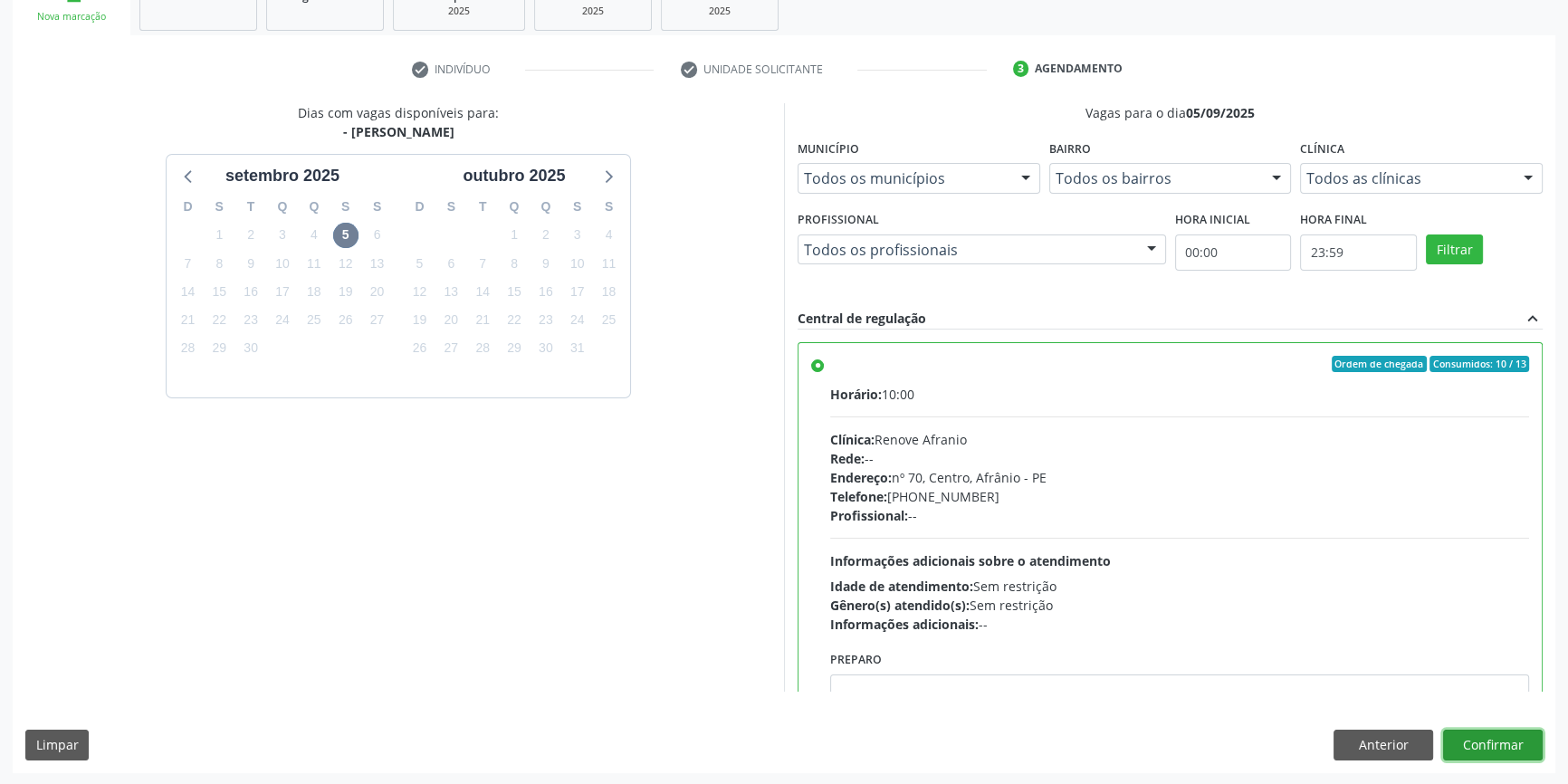
click at [1471, 744] on button "Confirmar" at bounding box center [1492, 745] width 99 height 31
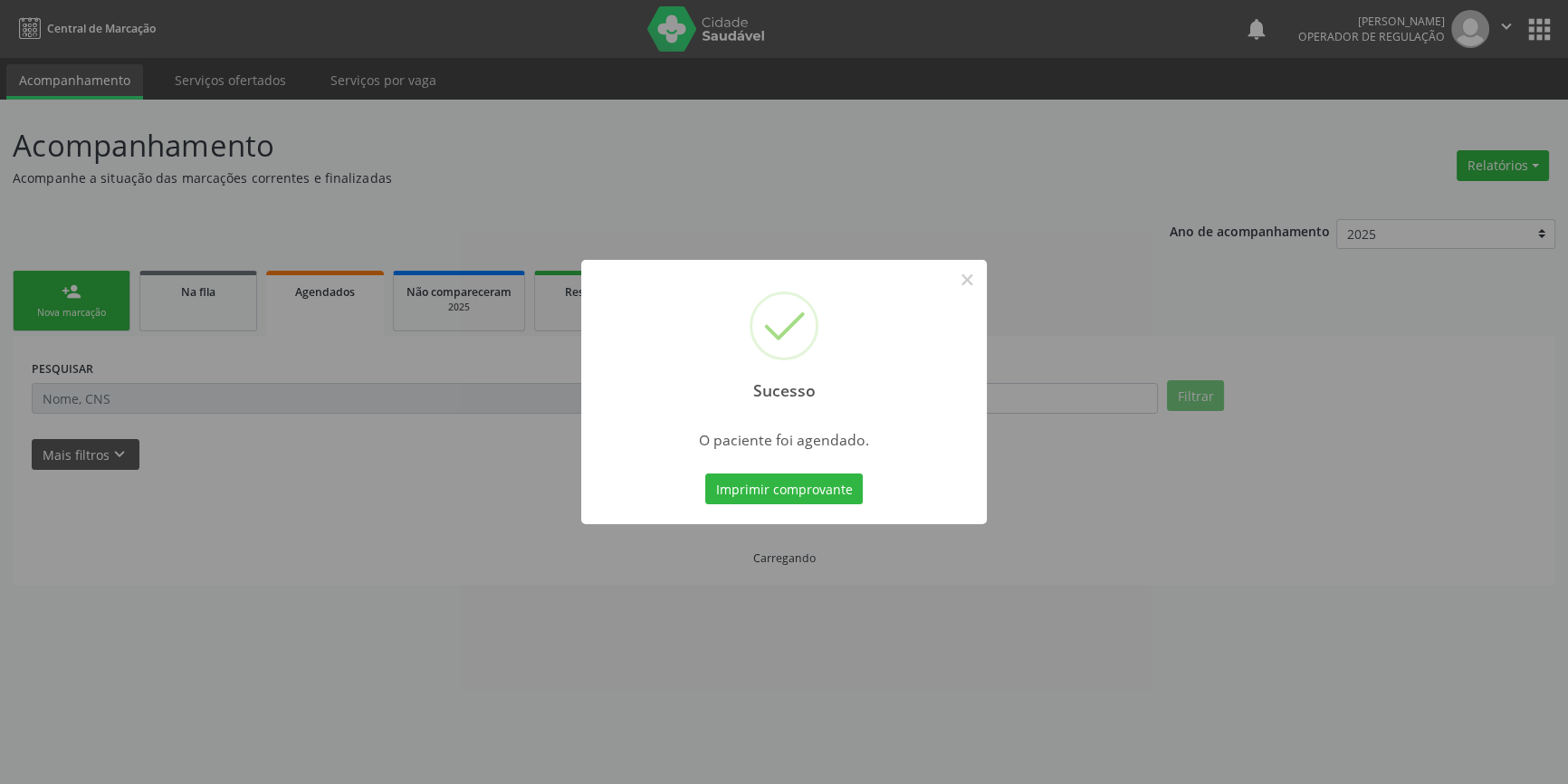
scroll to position [0, 0]
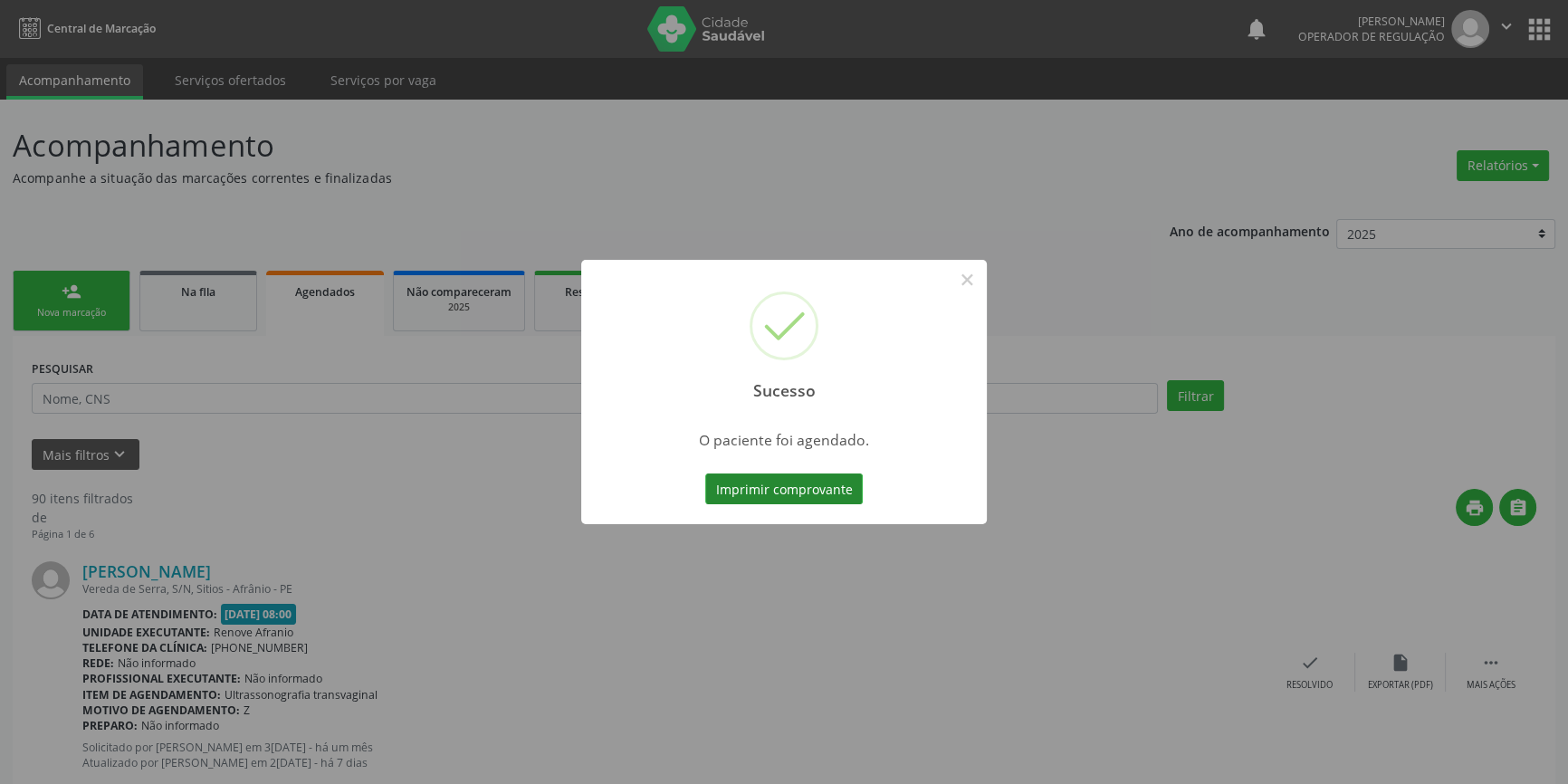
click at [776, 489] on button "Imprimir comprovante" at bounding box center [784, 488] width 157 height 31
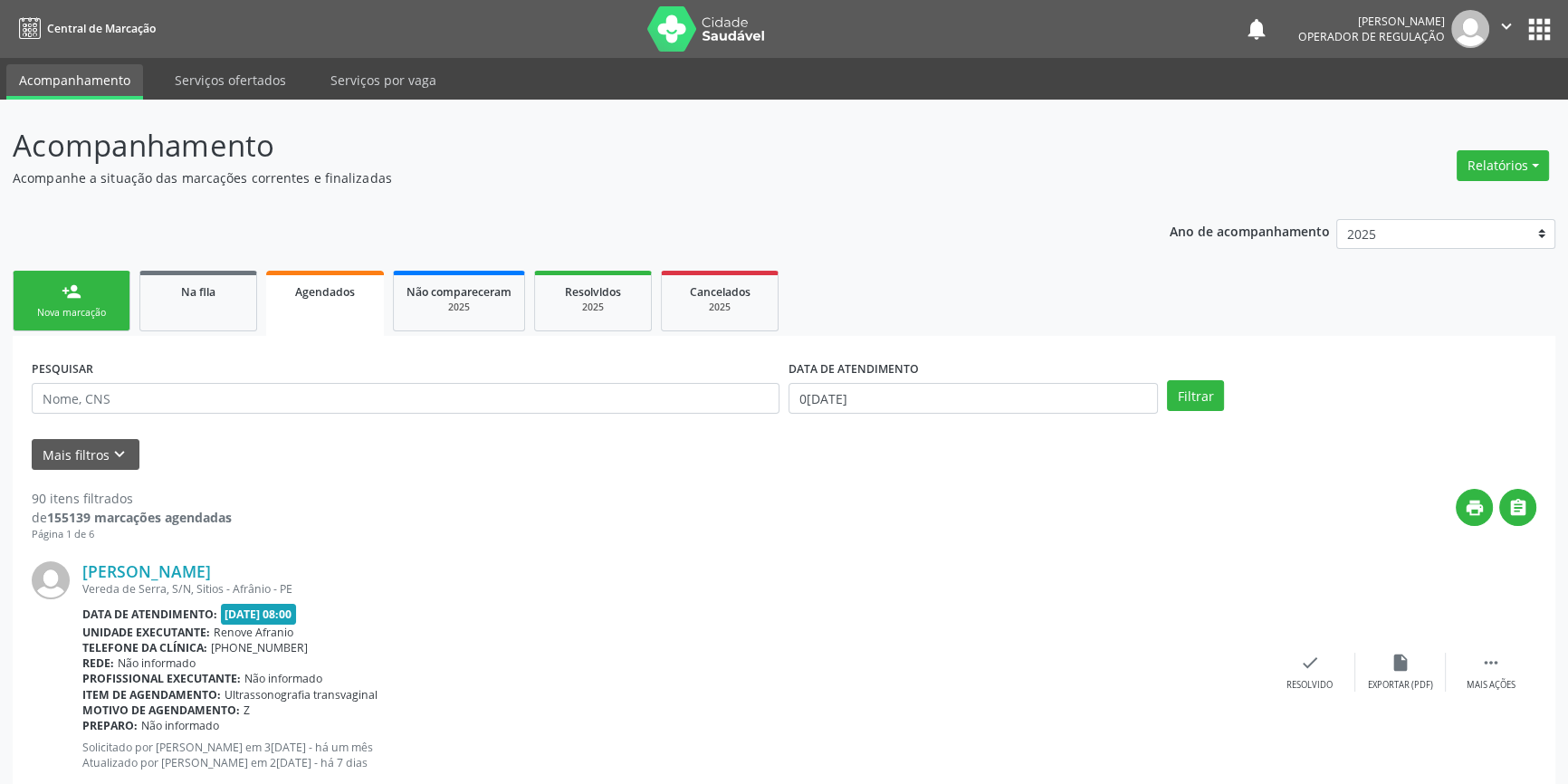
click at [108, 303] on link "person_add Nova marcação" at bounding box center [72, 301] width 118 height 61
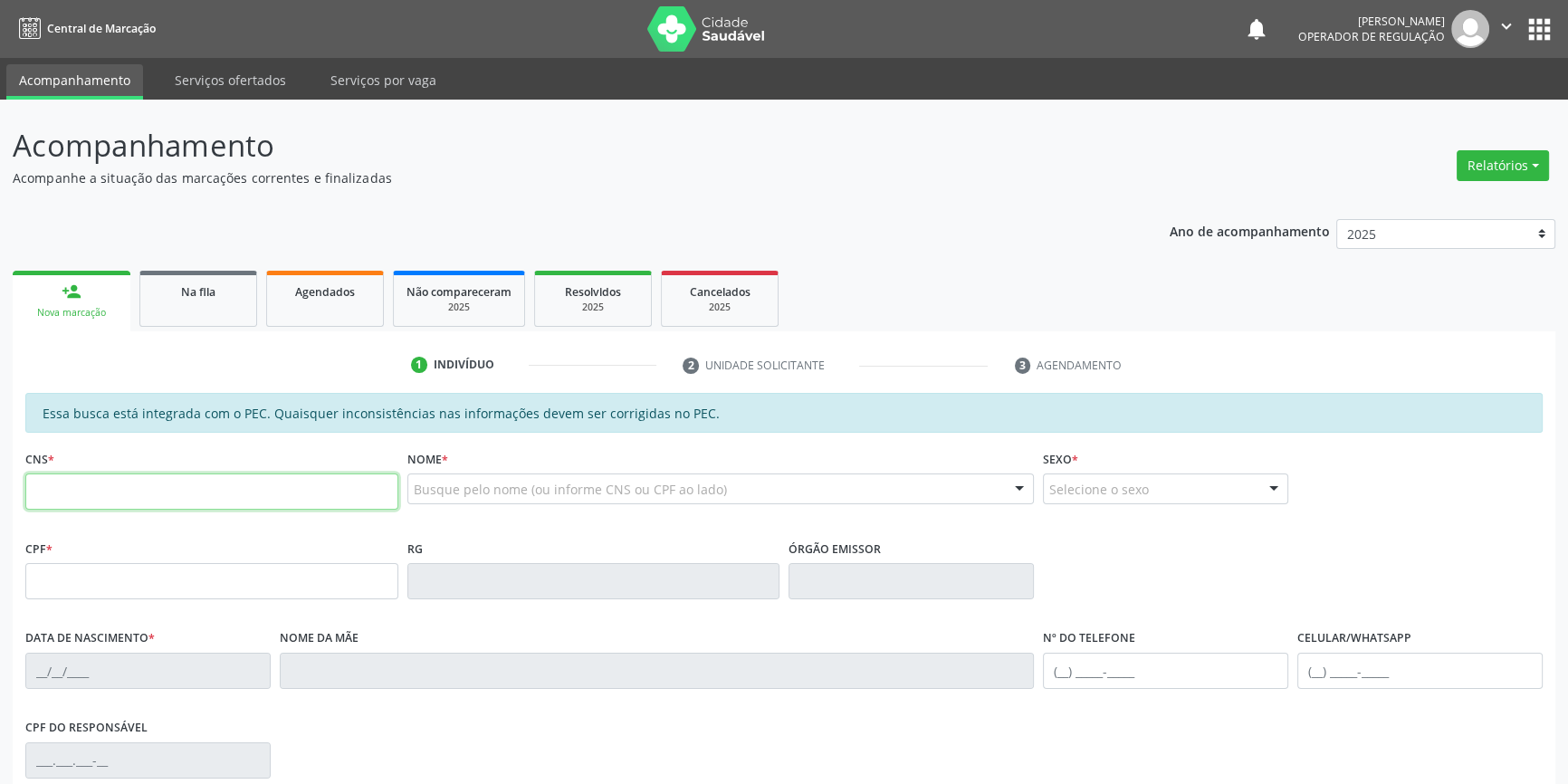
click at [185, 496] on input "text" at bounding box center [212, 491] width 373 height 37
type input "708 7071 7031 7293"
type input "31/10/1978"
type input "Maria de Fátima da Silva"
type input "(87) 98813-6918"
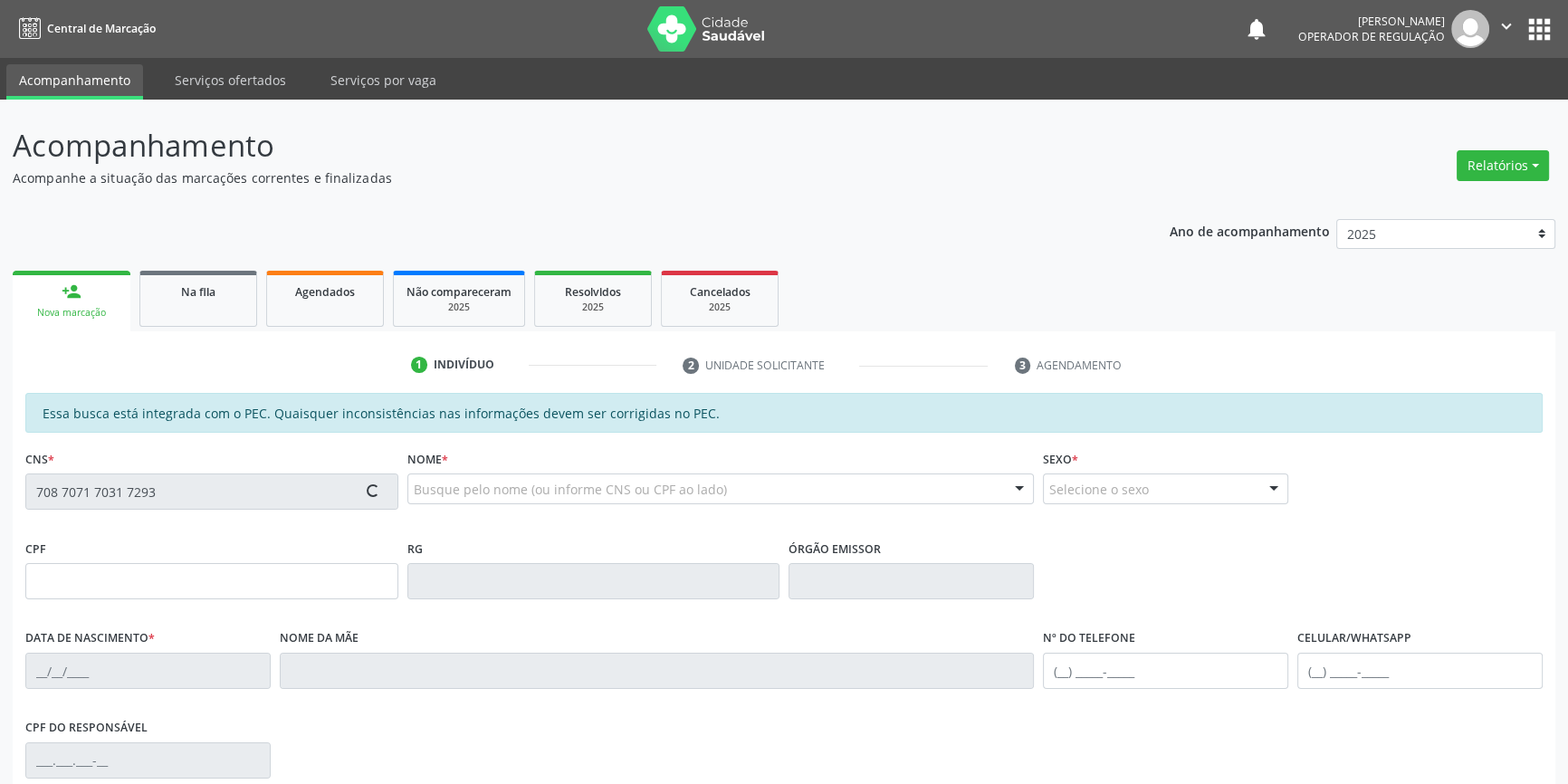
type input "S/N"
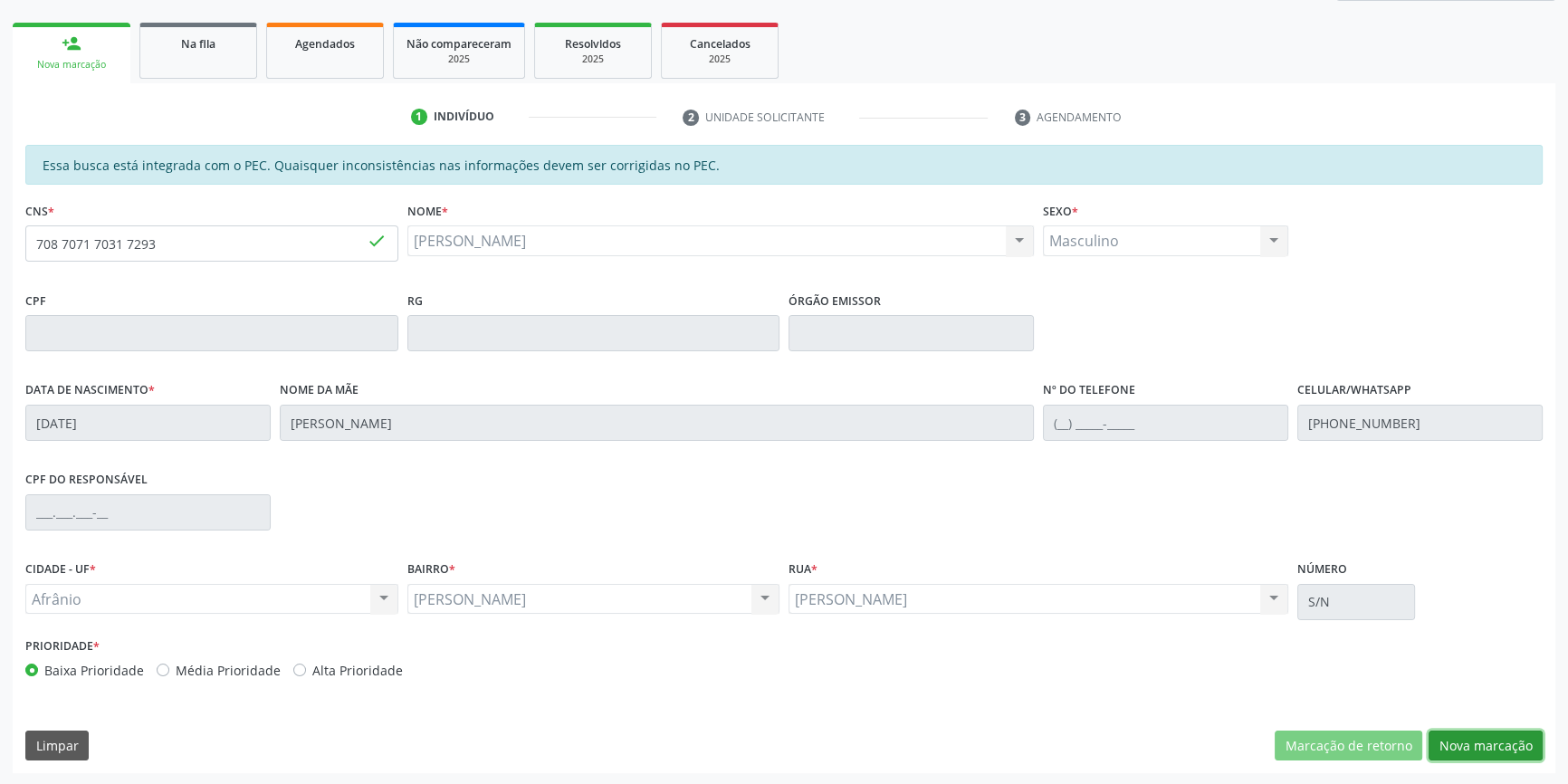
click at [1465, 732] on button "Nova marcação" at bounding box center [1486, 746] width 114 height 31
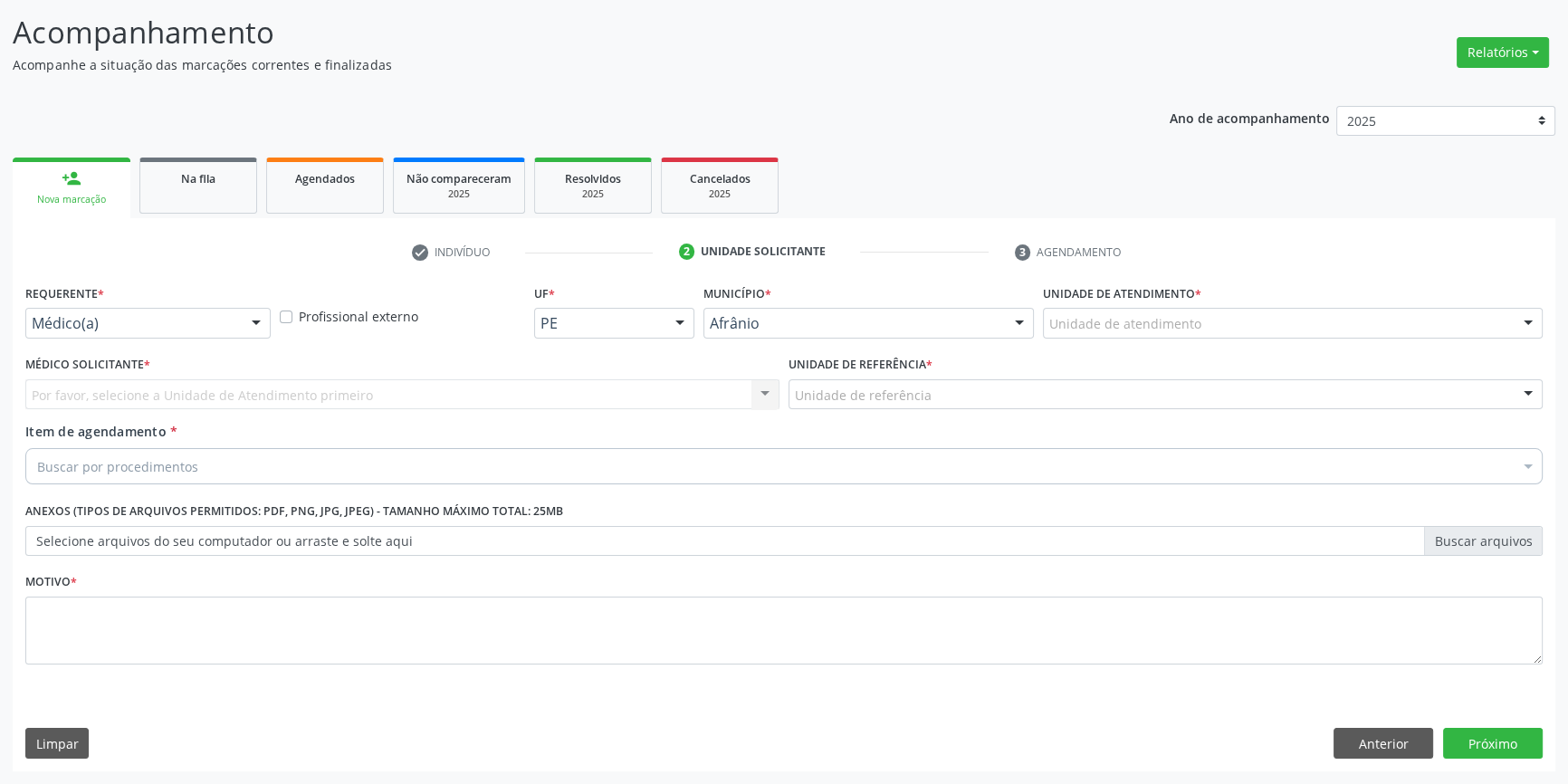
scroll to position [111, 0]
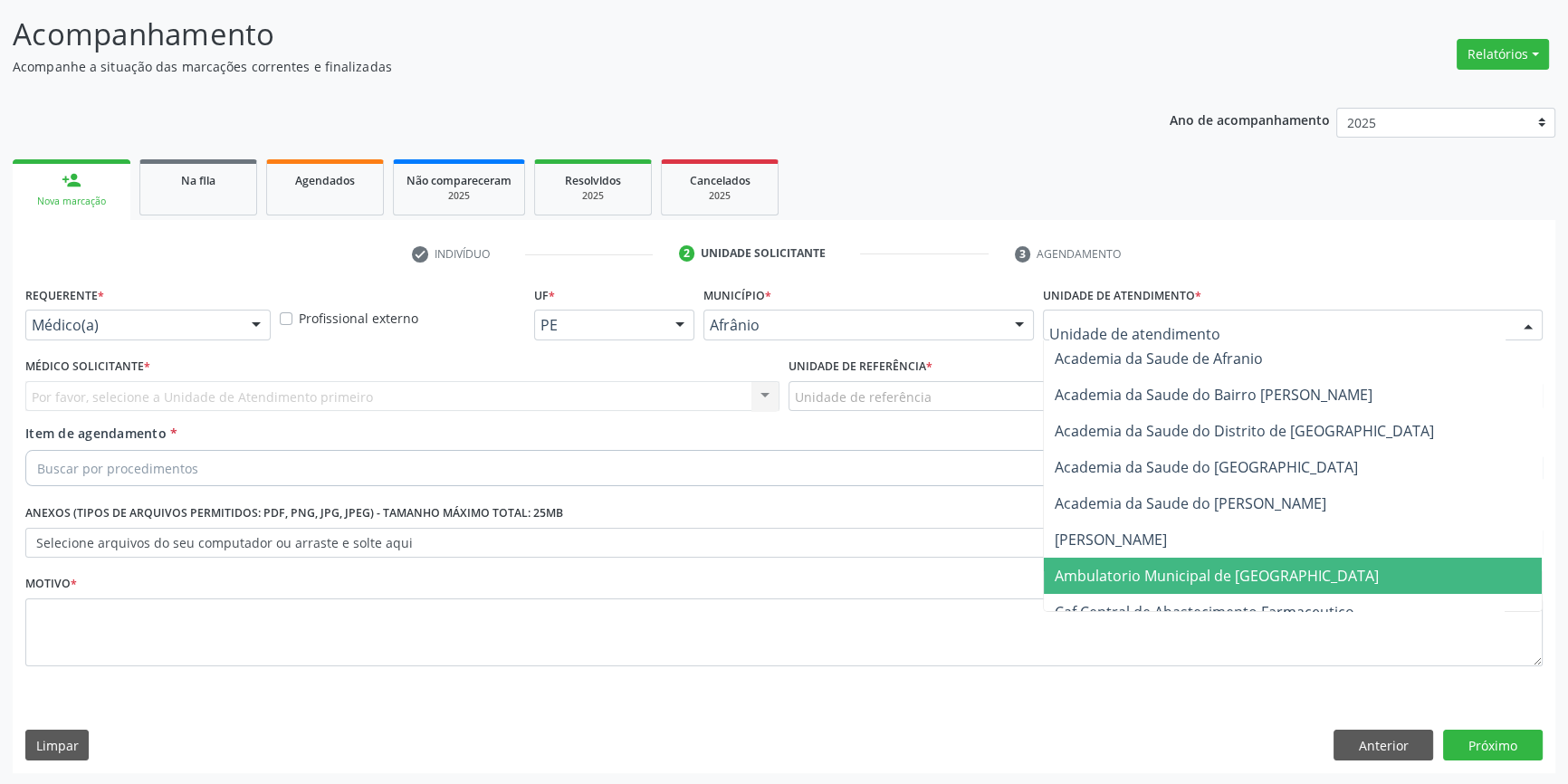
click at [1130, 582] on span "Ambulatorio Municipal de [GEOGRAPHIC_DATA]" at bounding box center [1217, 575] width 324 height 20
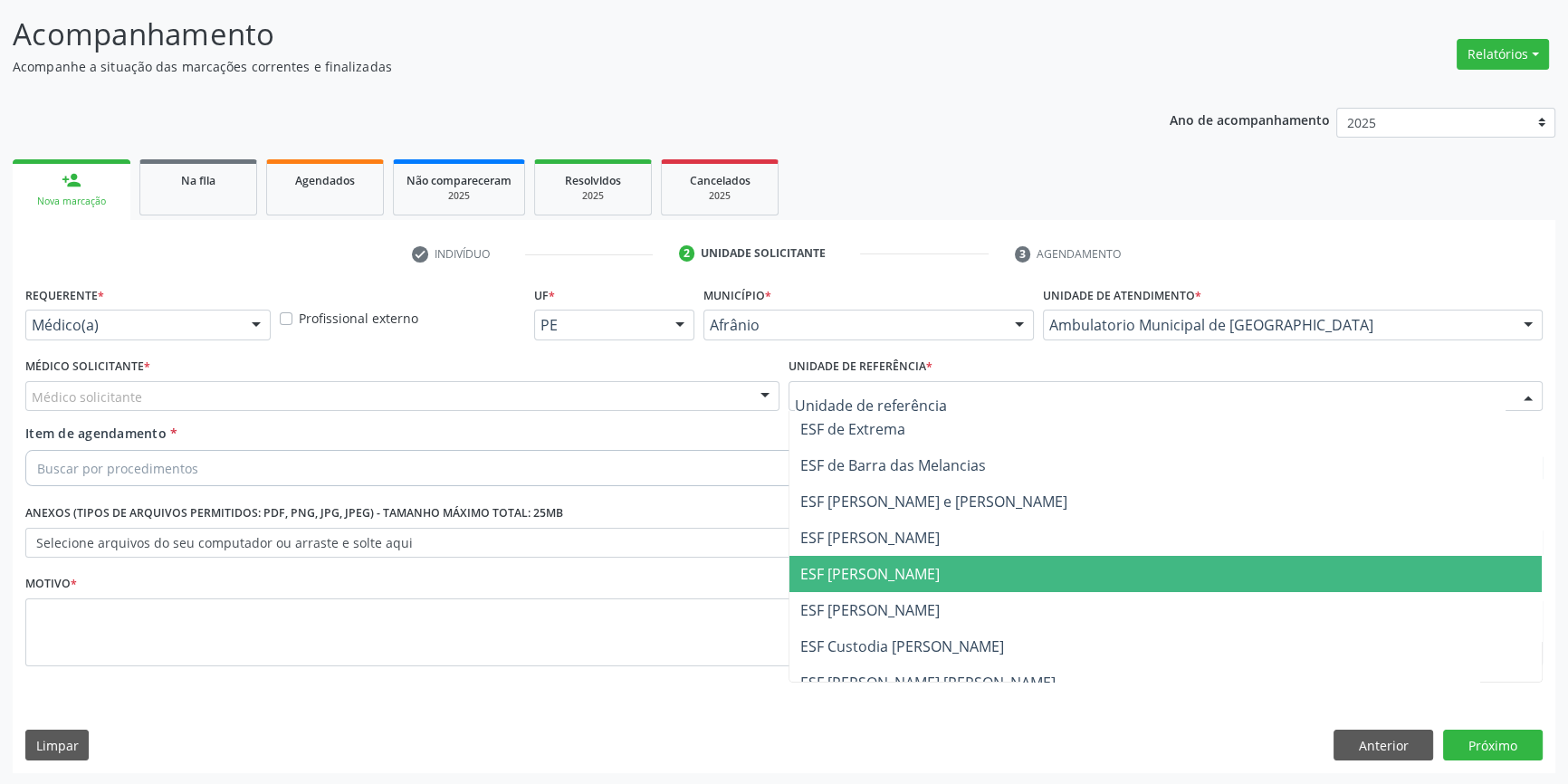
click at [907, 575] on span "ESF [PERSON_NAME]" at bounding box center [869, 573] width 140 height 20
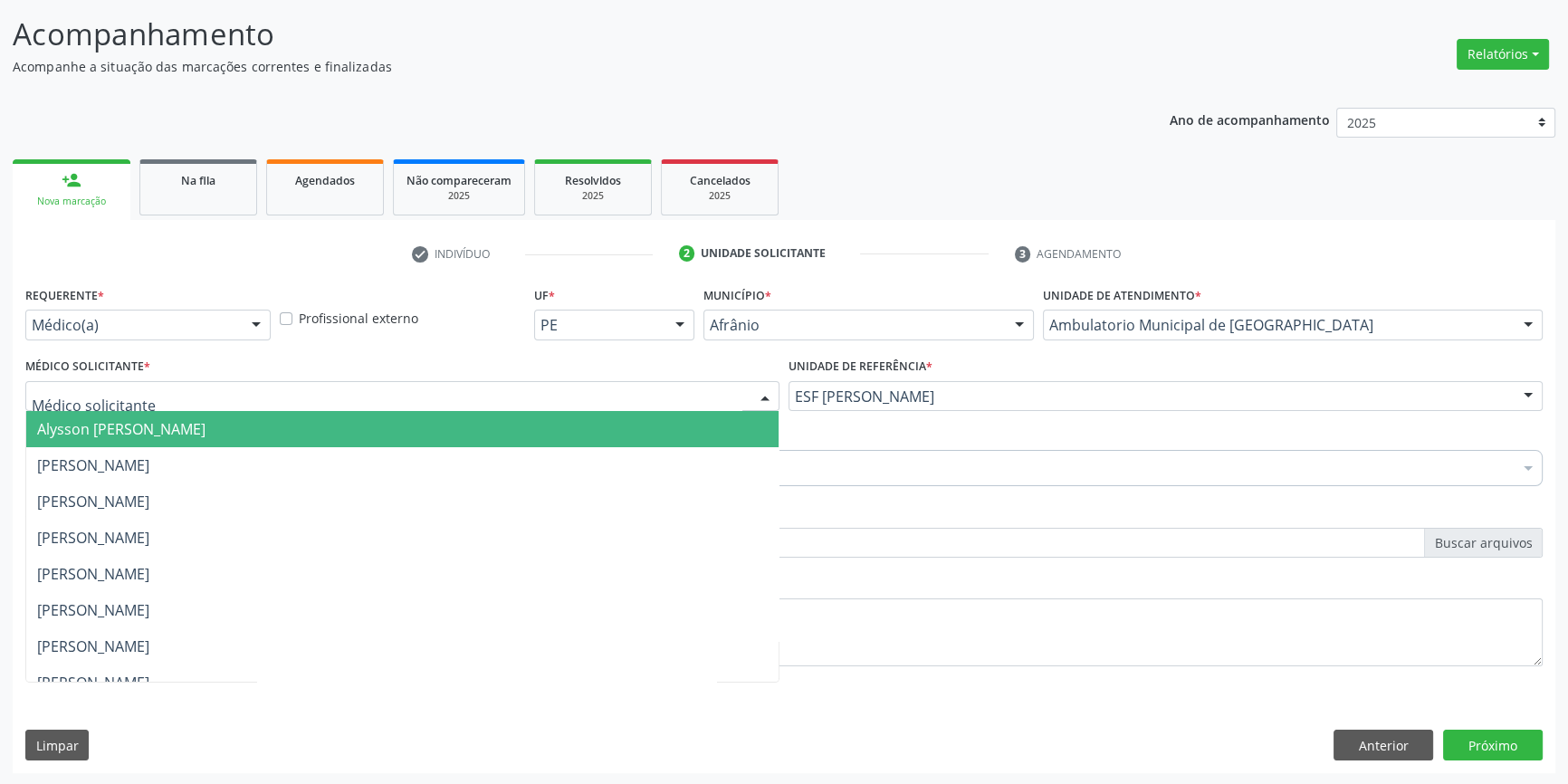
click at [524, 390] on div at bounding box center [402, 396] width 754 height 31
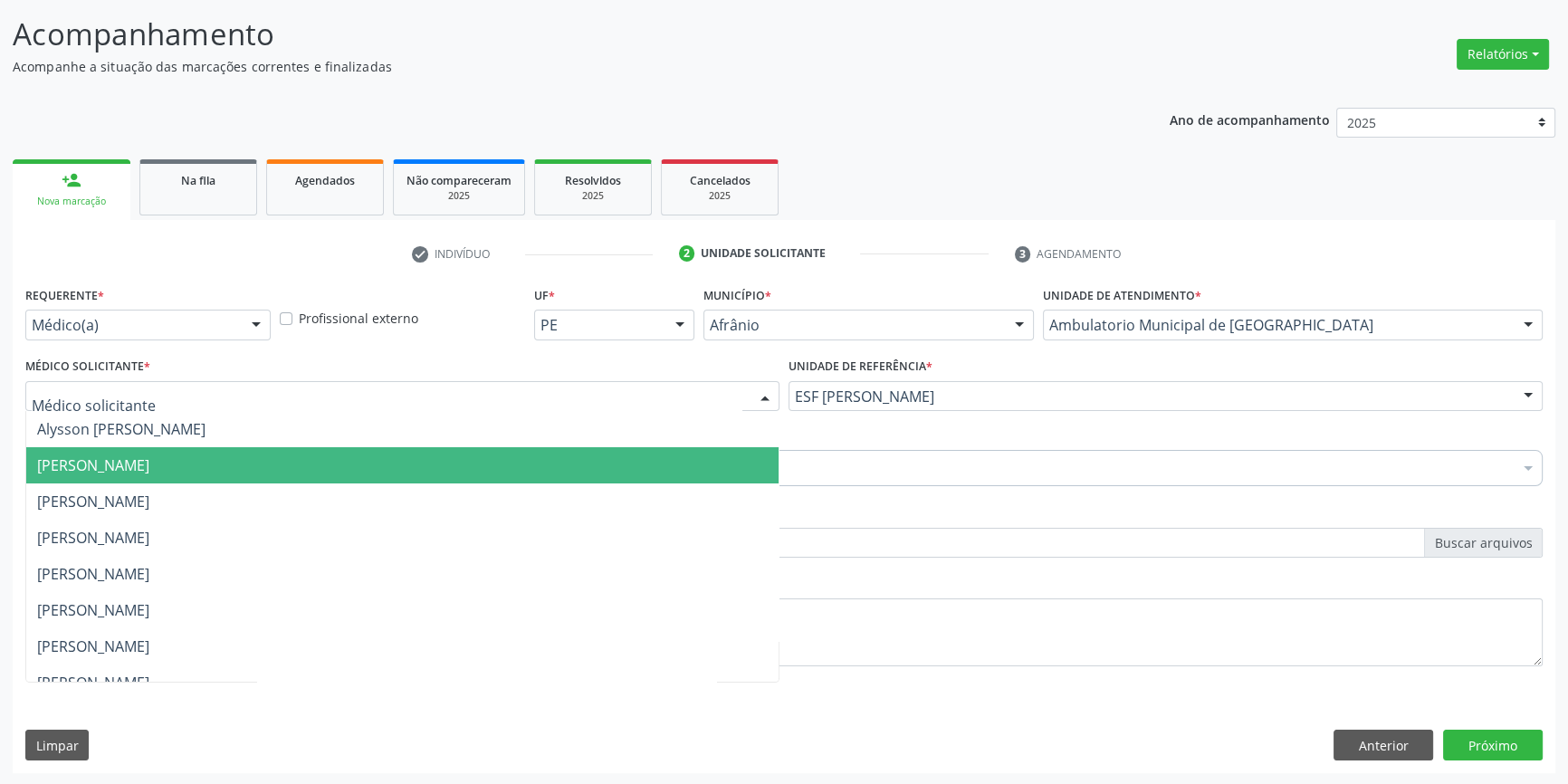
click at [149, 463] on span "[PERSON_NAME]" at bounding box center [94, 465] width 112 height 20
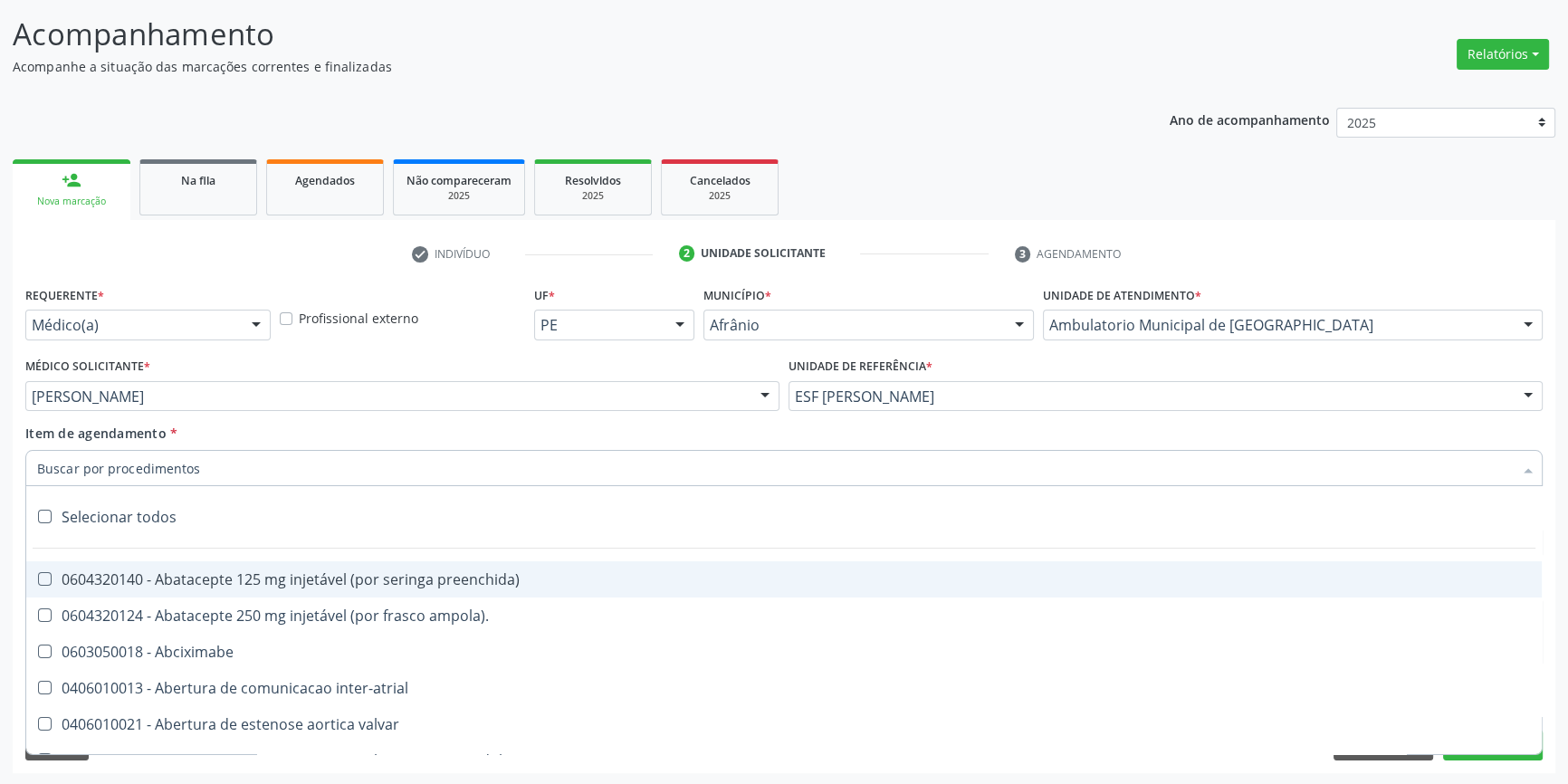
paste input "JOELHO"
type input "JOELHO"
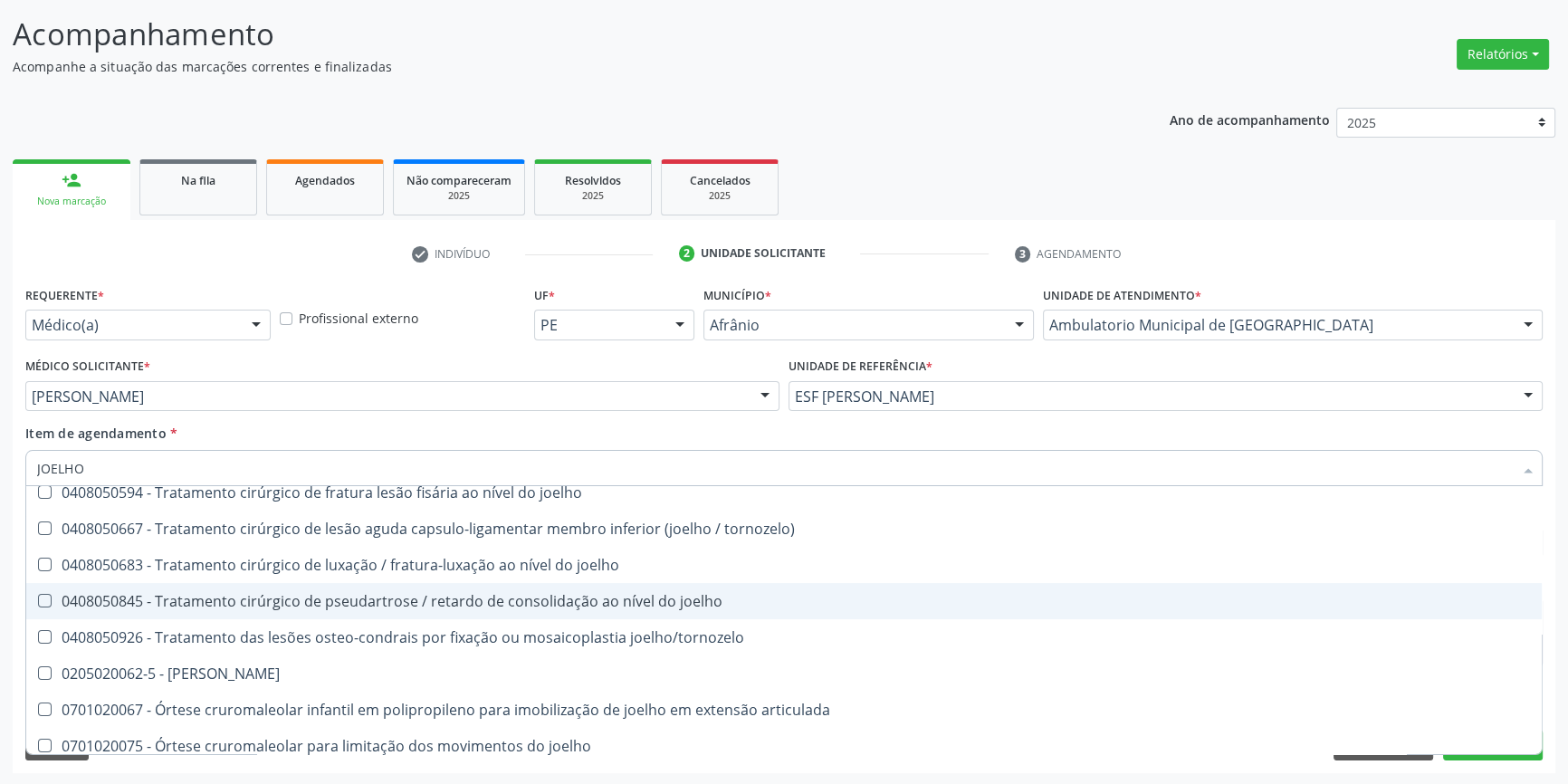
scroll to position [781, 0]
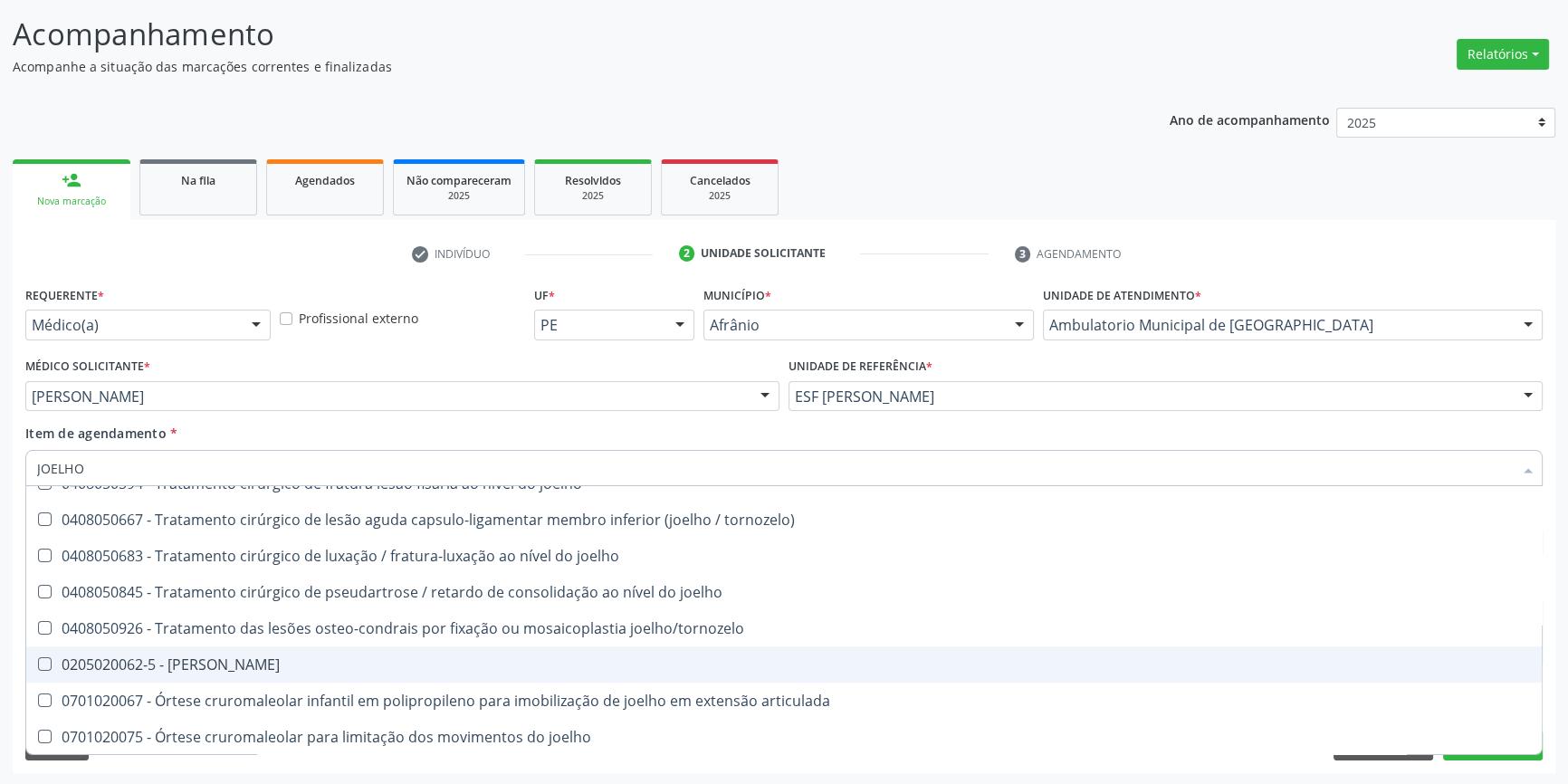
click at [238, 658] on div "0205020062-5 - [PERSON_NAME]" at bounding box center [784, 664] width 1493 height 14
checkbox Joelho "true"
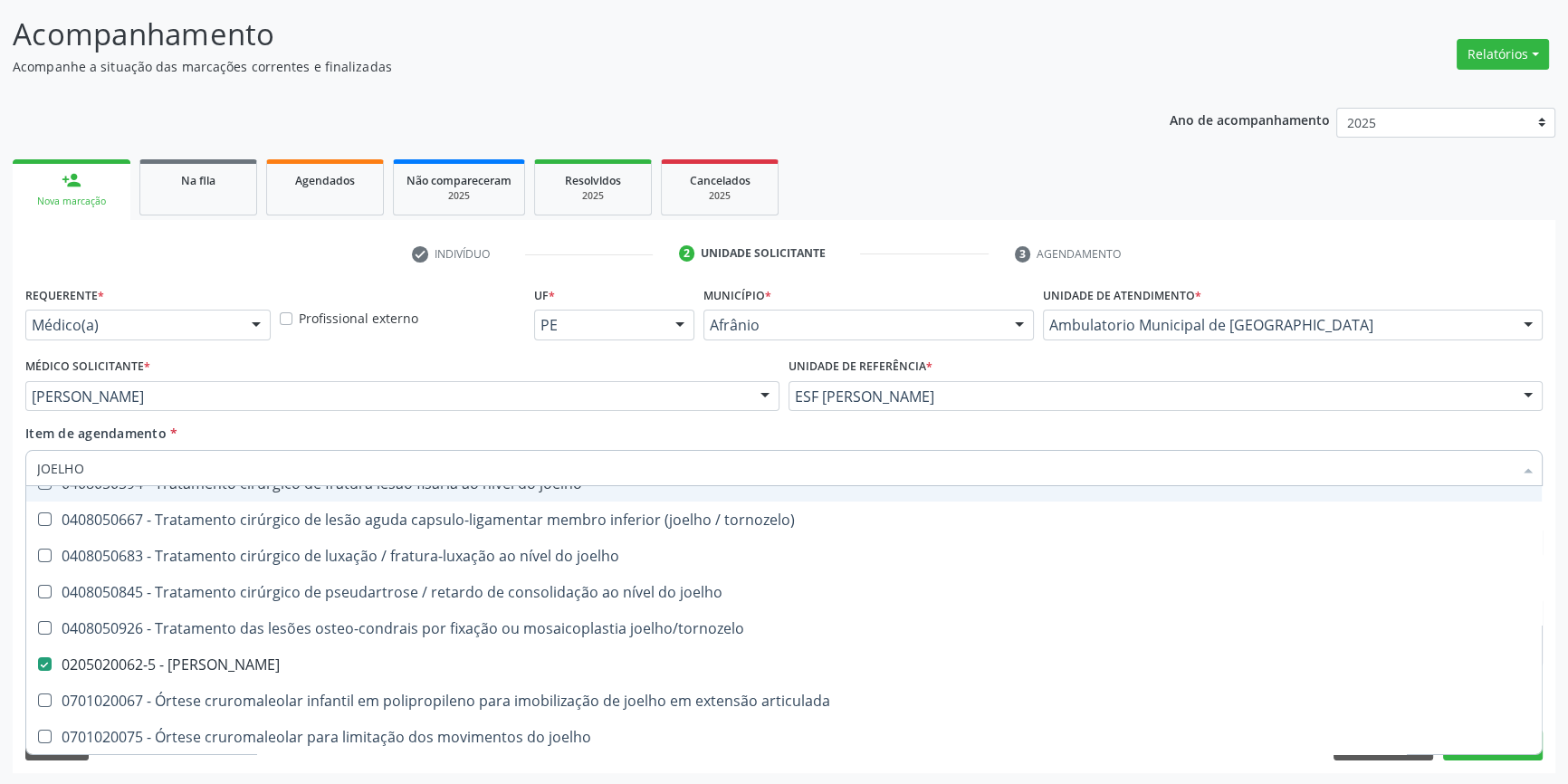
click at [303, 437] on div "Item de agendamento * JOELHO Desfazer seleção 0408050047 - Artroplastia de joel…" at bounding box center [784, 451] width 1517 height 57
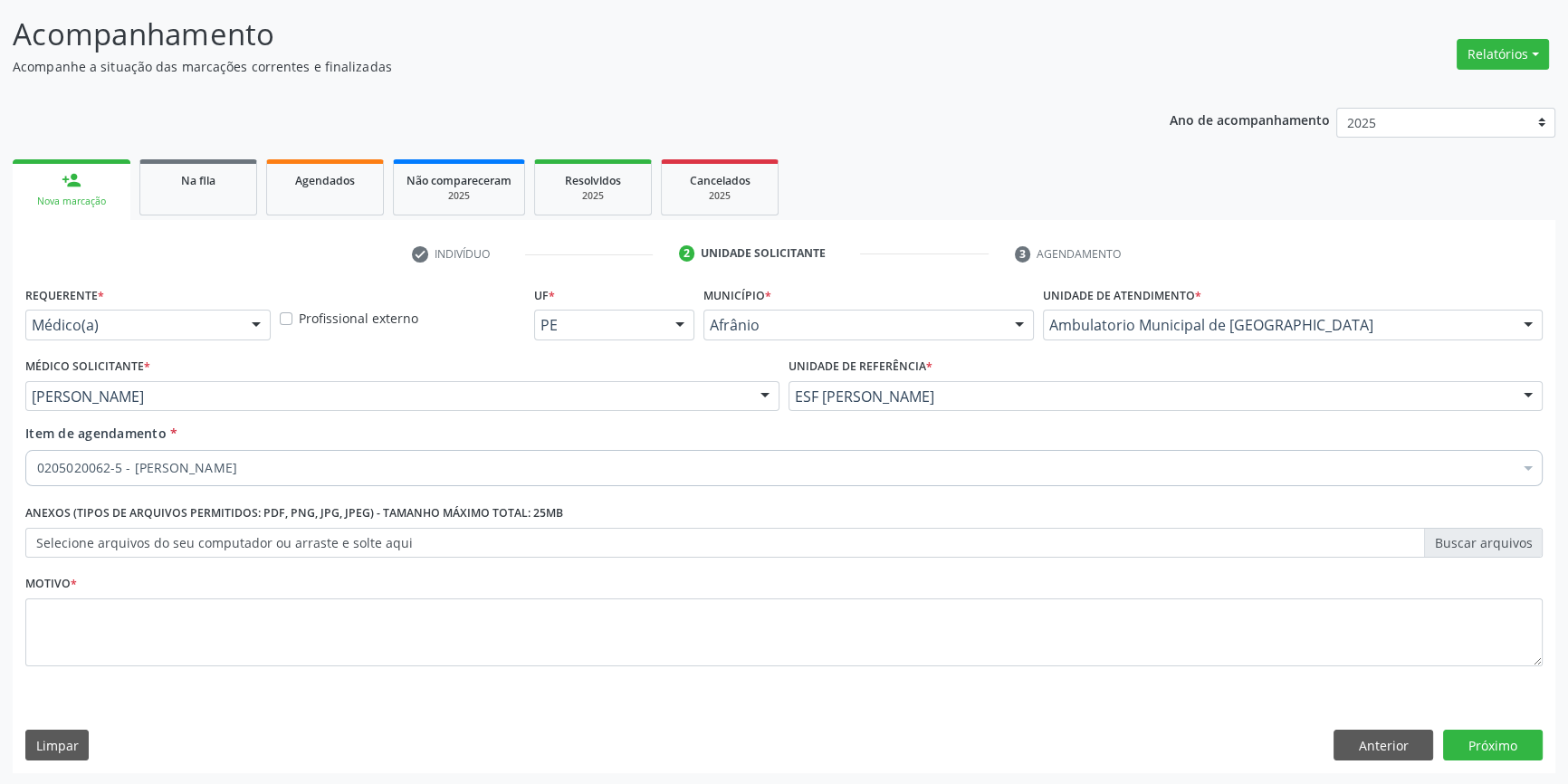
click at [226, 633] on div "Requerente * Médico(a) Médico(a) Enfermeiro(a) Paciente Nenhum resultado encont…" at bounding box center [784, 487] width 1517 height 410
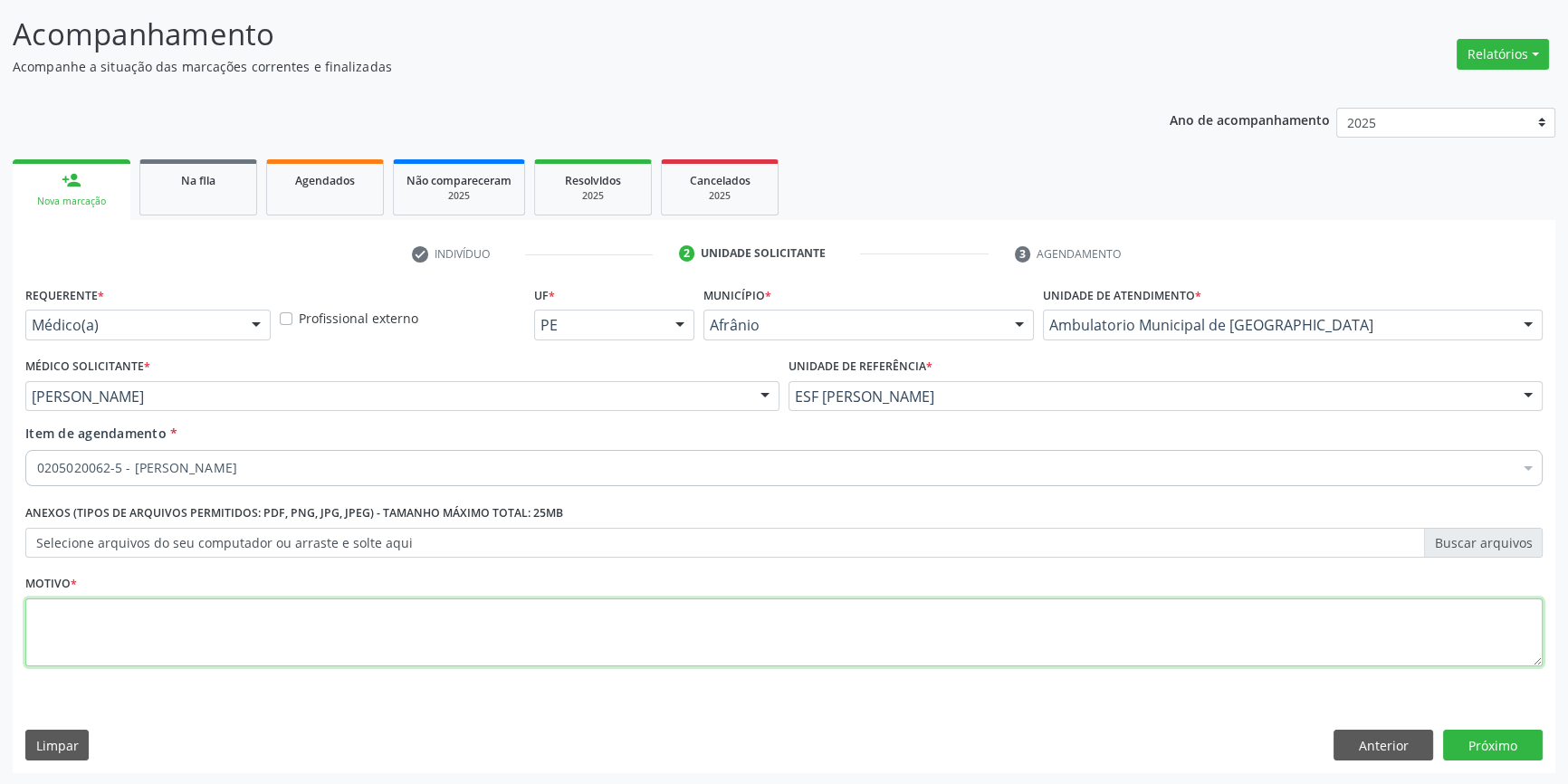
click at [225, 633] on textarea at bounding box center [784, 632] width 1517 height 68
type textarea "'"
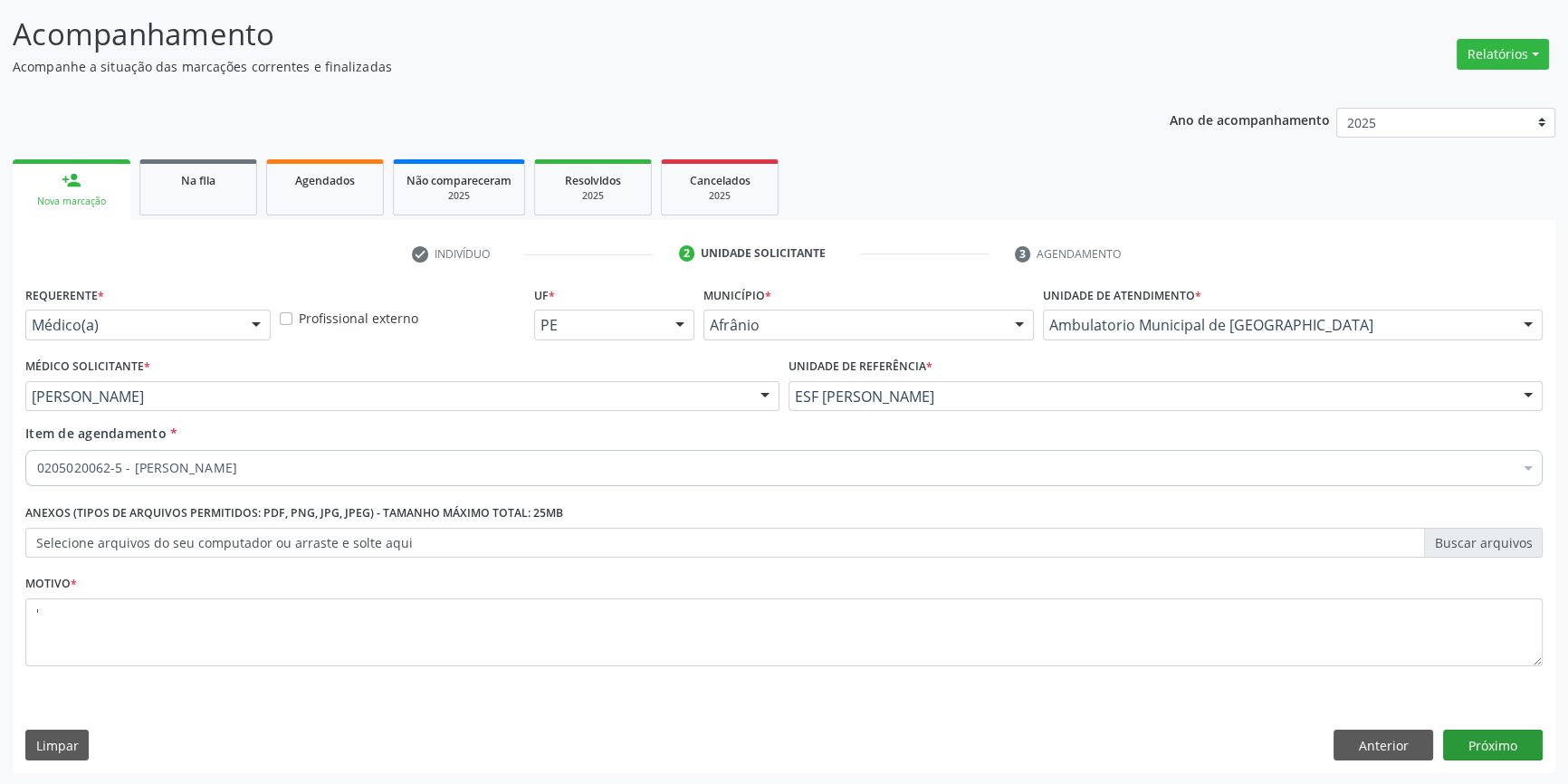
click at [1481, 728] on div "Requerente * Médico(a) Médico(a) Enfermeiro(a) Paciente Nenhum resultado encont…" at bounding box center [784, 527] width 1543 height 492
click at [1481, 730] on button "Próximo" at bounding box center [1492, 745] width 99 height 31
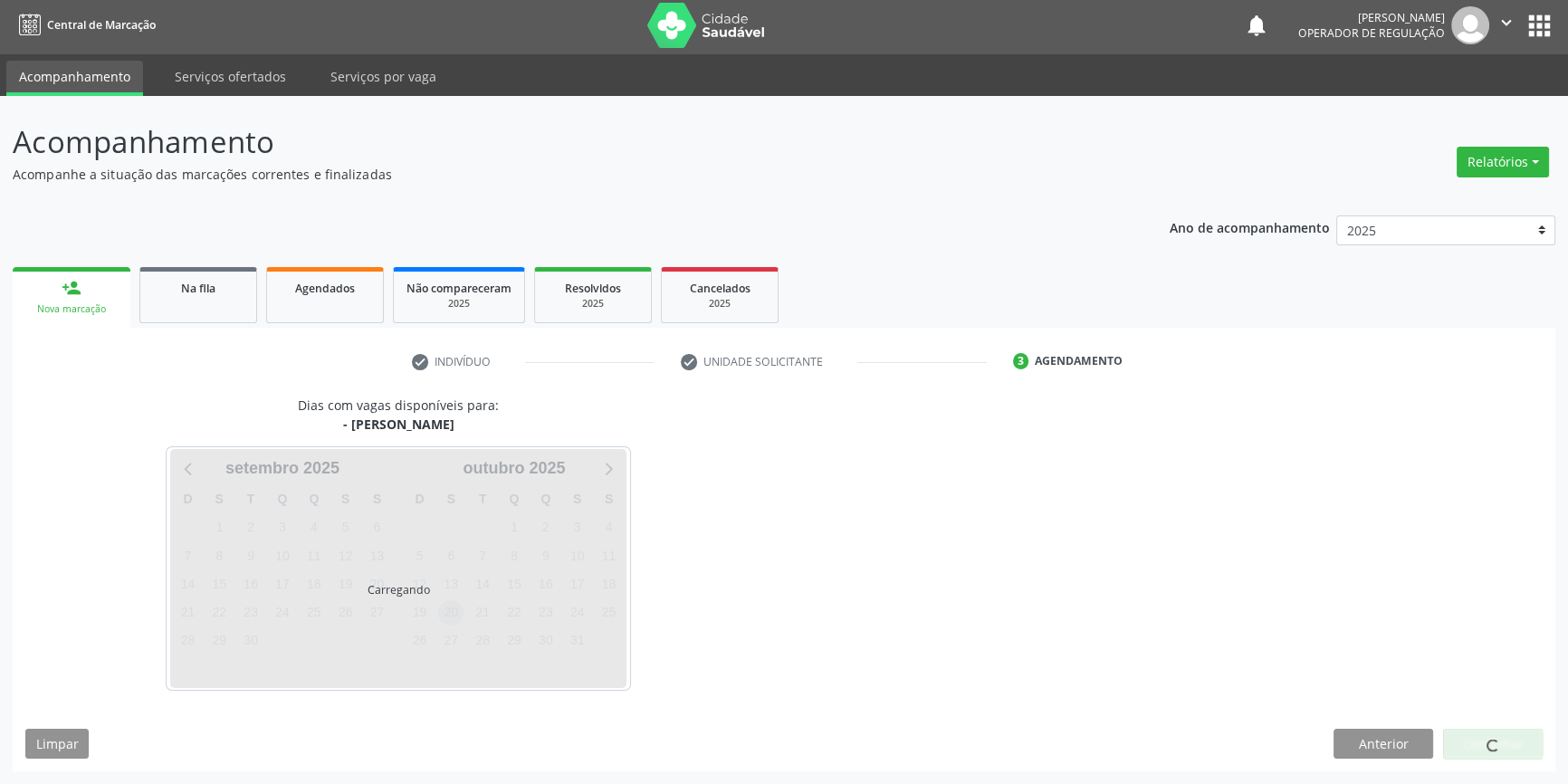
scroll to position [2, 0]
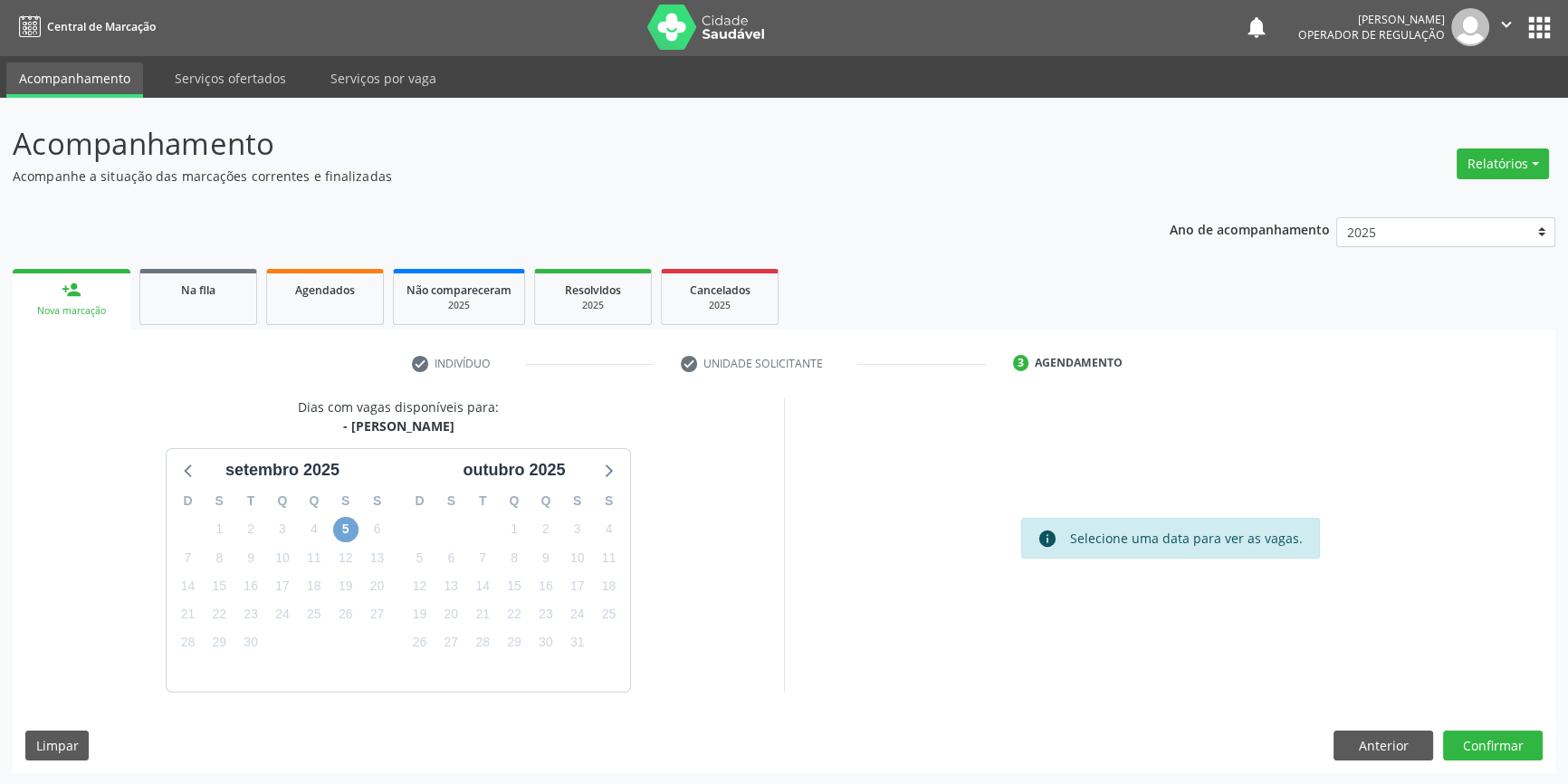
click at [339, 534] on span "5" at bounding box center [346, 529] width 25 height 25
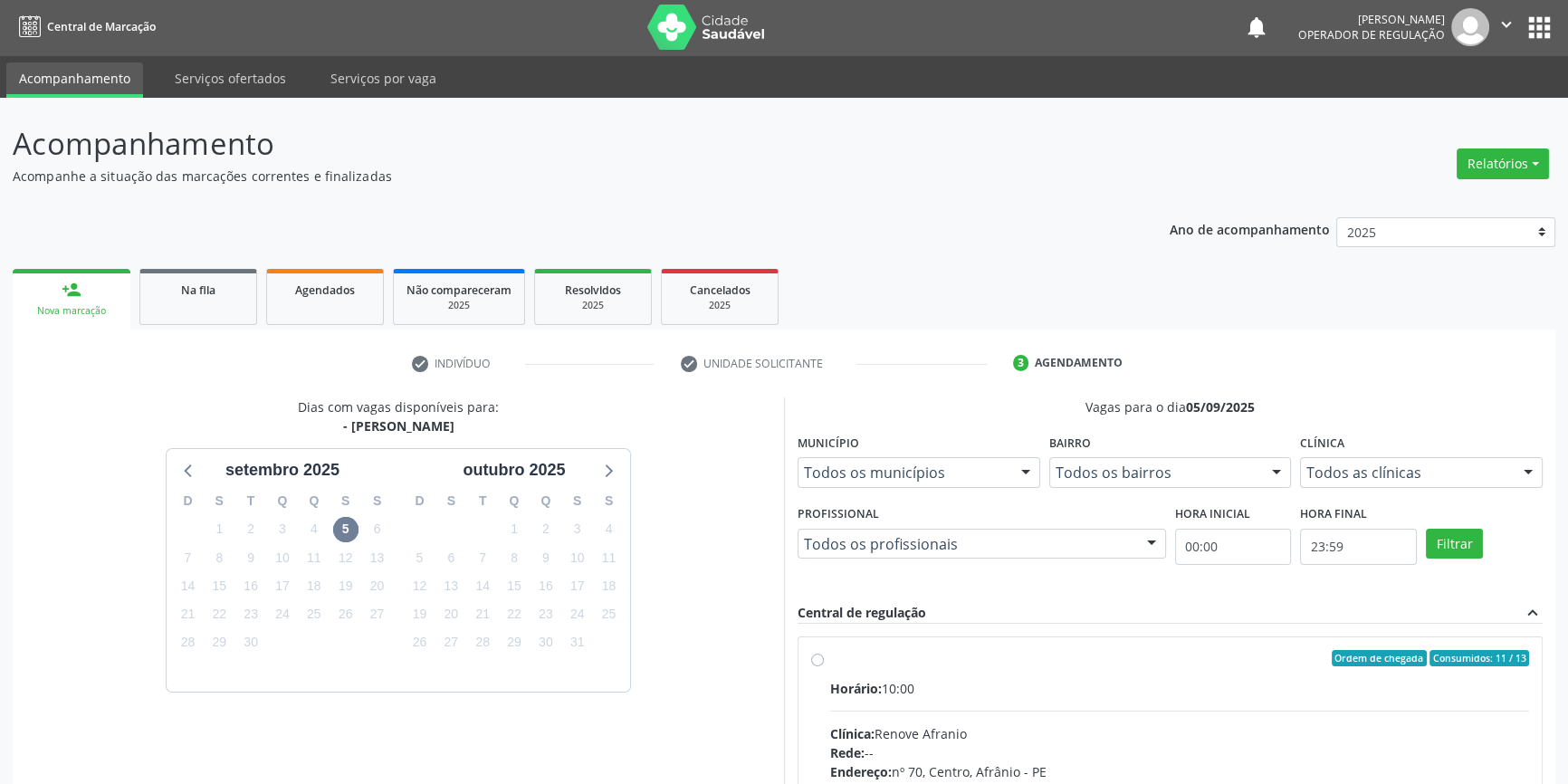
click at [845, 670] on label "Ordem de chegada Consumidos: 11 / 13 Horário: 10:00 Clínica: Renove Afranio Red…" at bounding box center [1179, 789] width 699 height 278
click at [823, 666] on input "Ordem de chegada Consumidos: 11 / 13 Horário: 10:00 Clínica: Renove Afranio Red…" at bounding box center [818, 658] width 13 height 16
radio input "true"
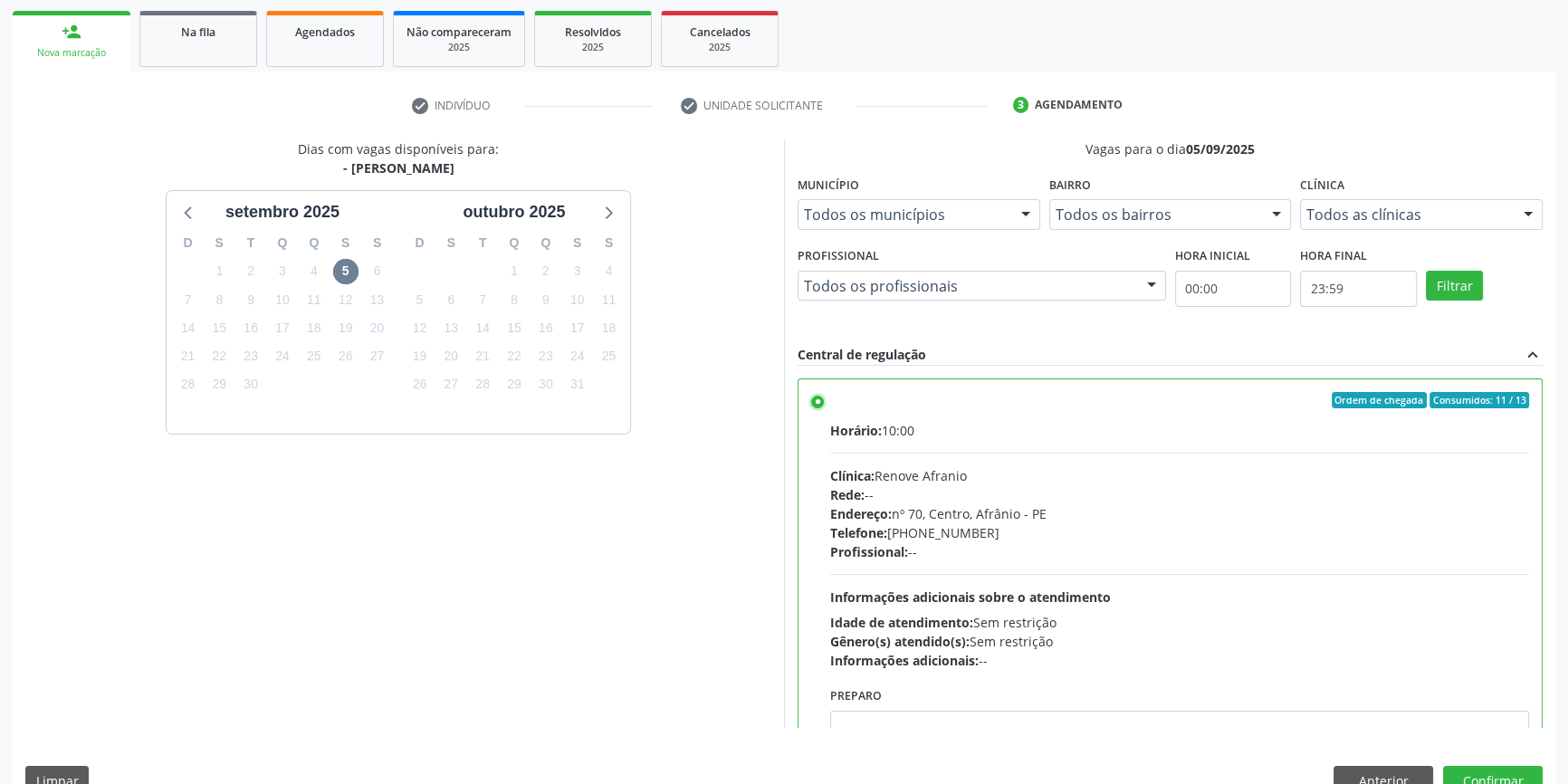
scroll to position [296, 0]
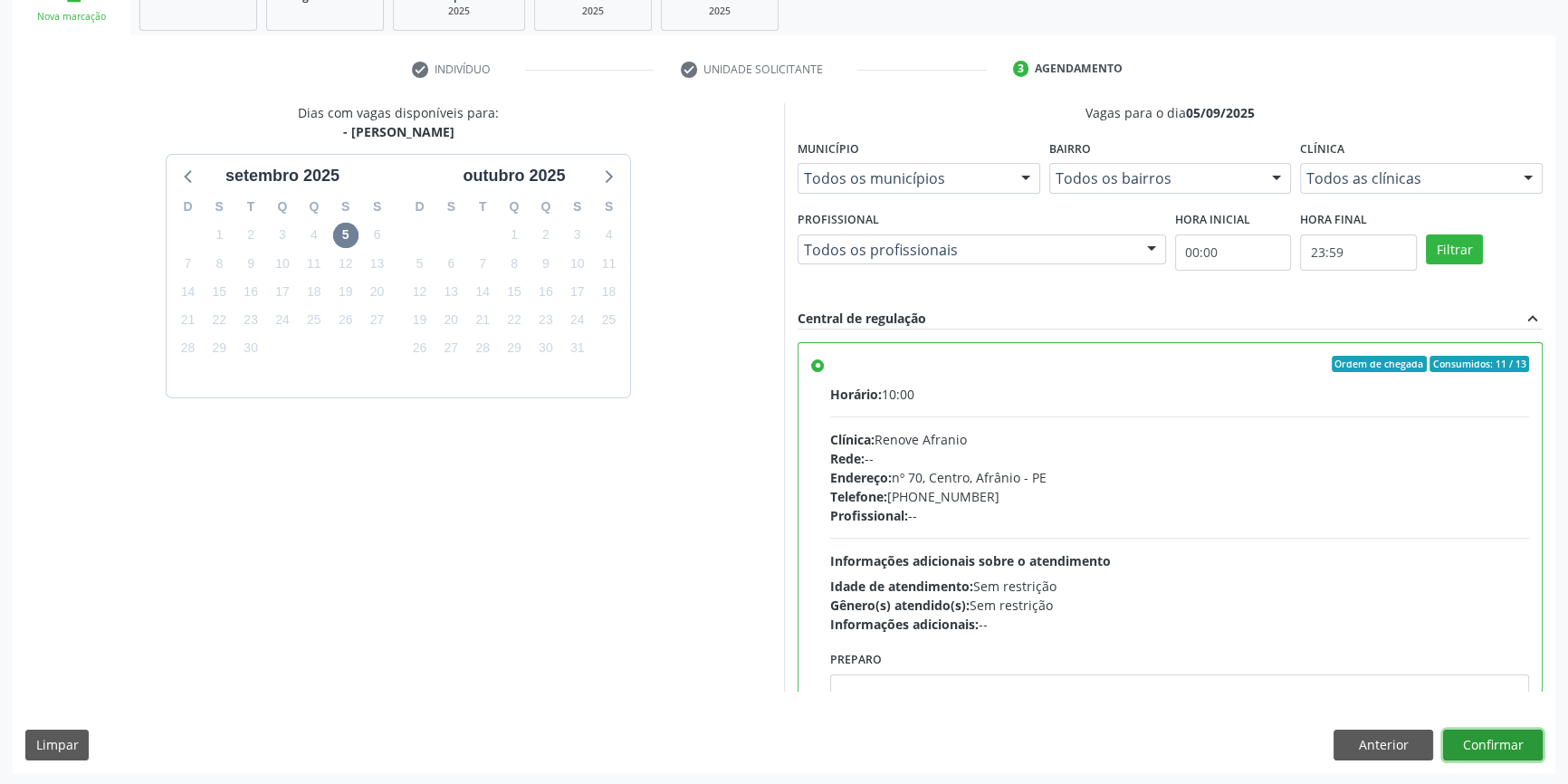
click at [1499, 737] on button "Confirmar" at bounding box center [1492, 745] width 99 height 31
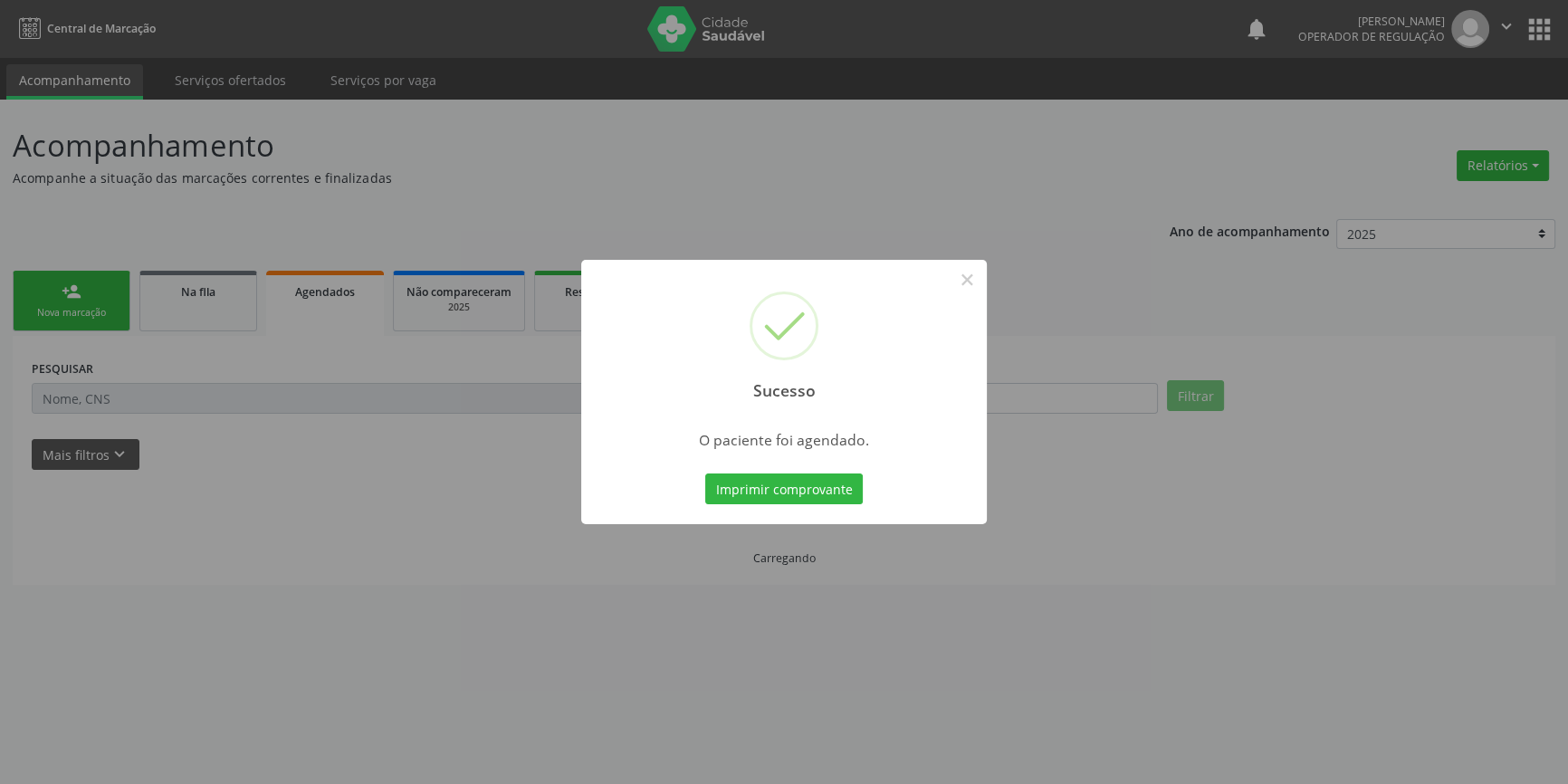
scroll to position [0, 0]
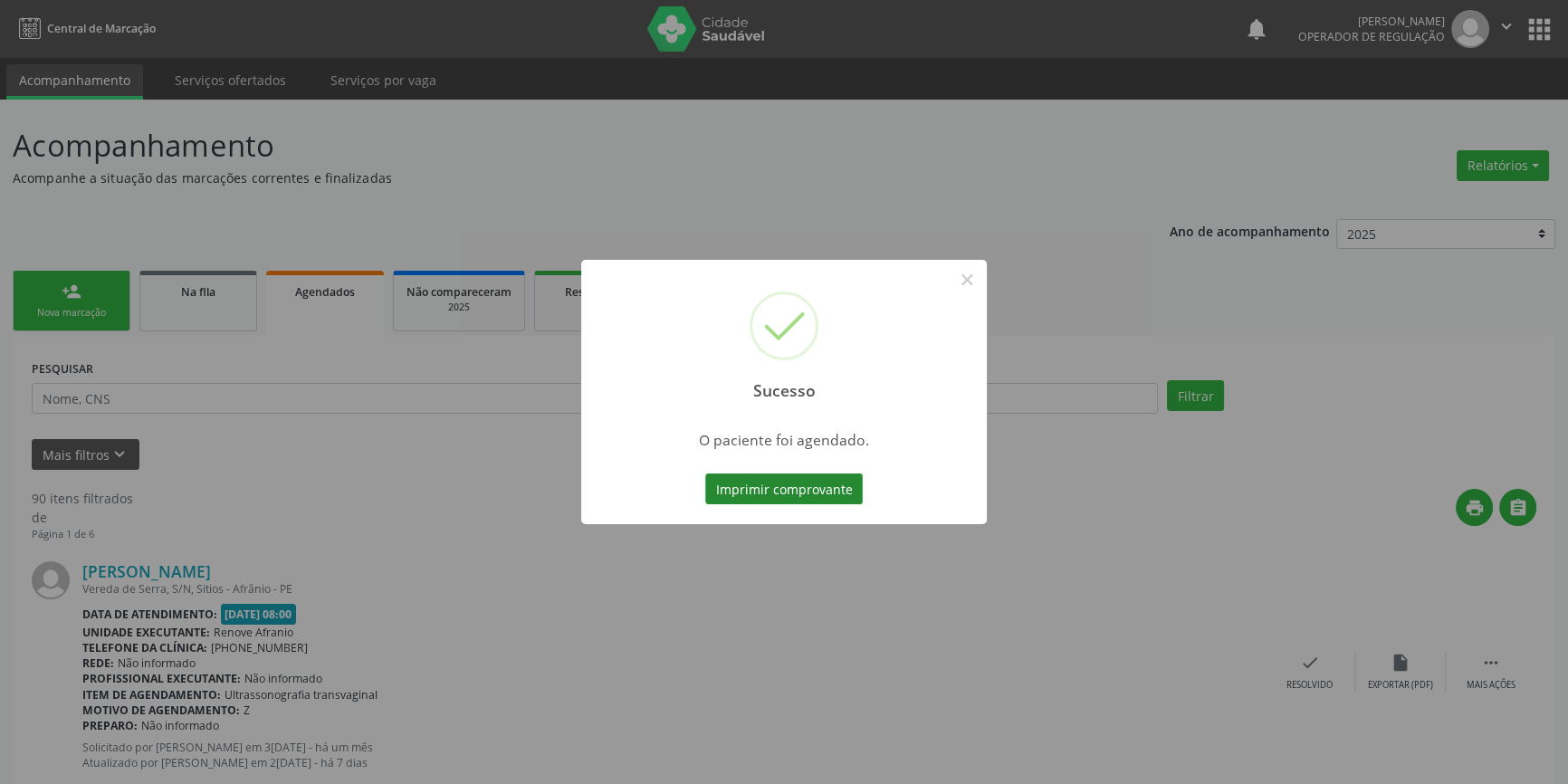
click at [837, 490] on button "Imprimir comprovante" at bounding box center [784, 488] width 157 height 31
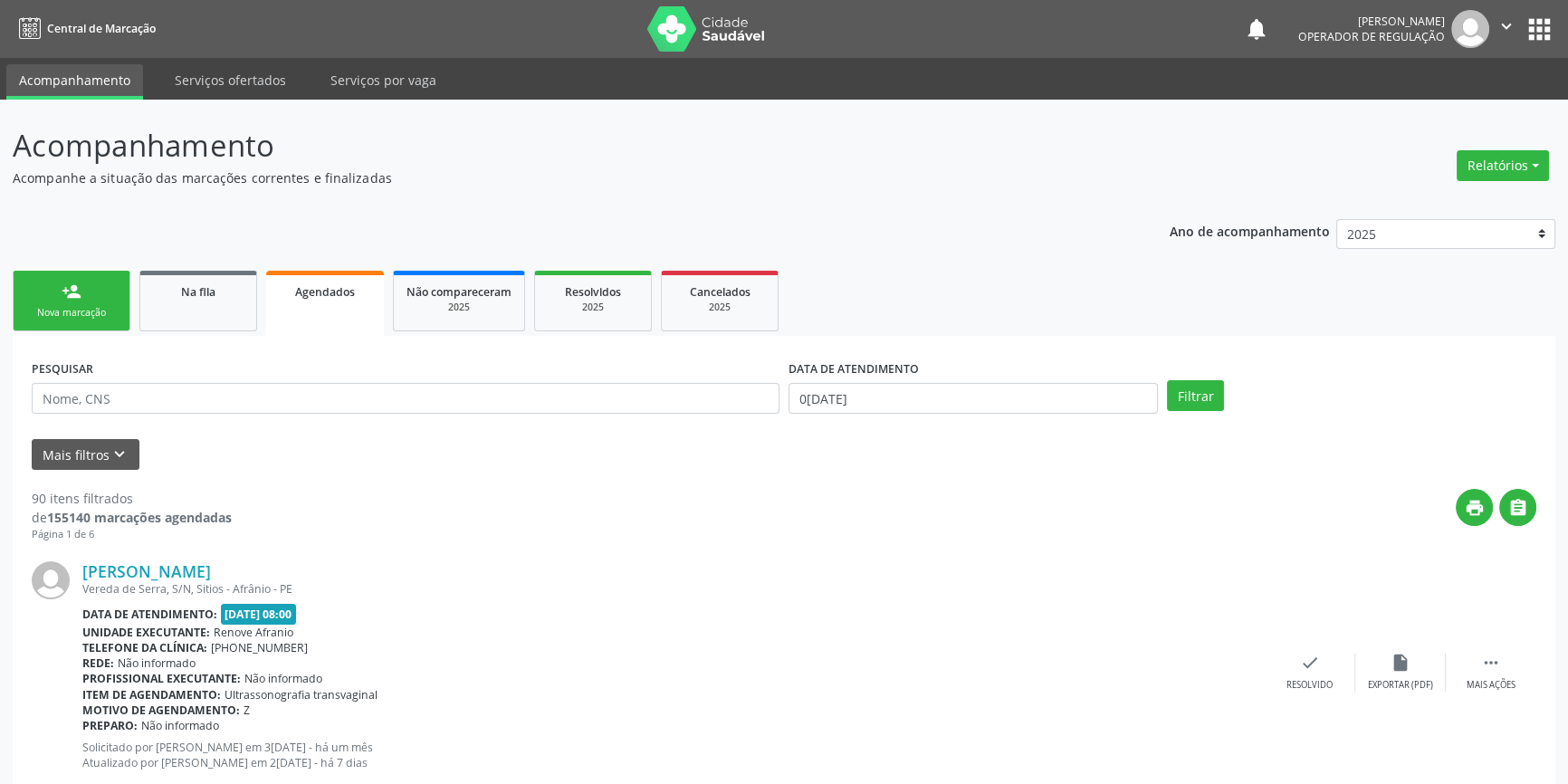
click at [93, 295] on link "person_add Nova marcação" at bounding box center [72, 301] width 118 height 61
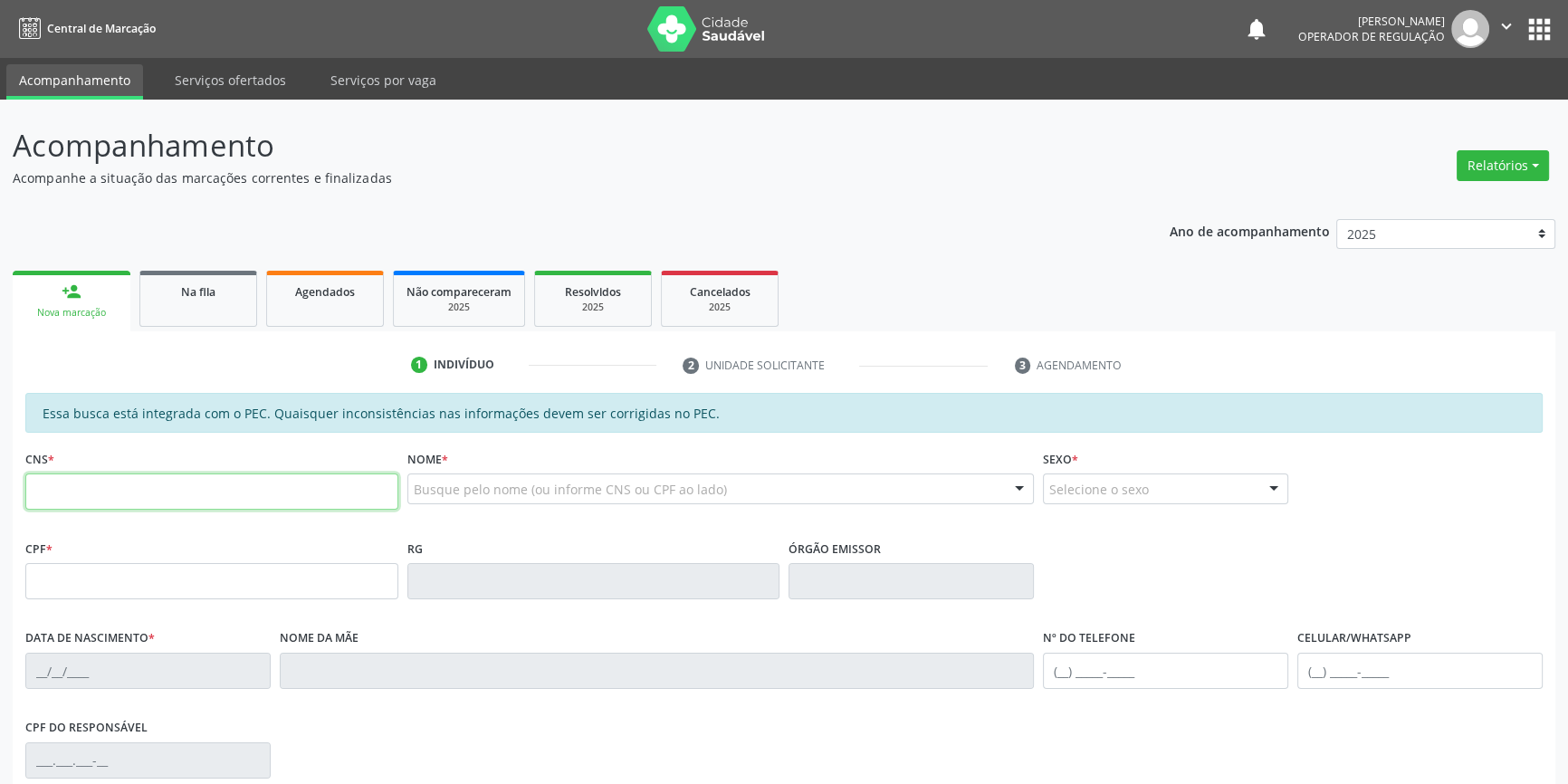
click at [118, 502] on input "text" at bounding box center [212, 491] width 373 height 37
type input "704 0028 7237 5764"
type input "457.432.074-53"
type input "03/09/1965"
type input "Rosa Angelica de Souza"
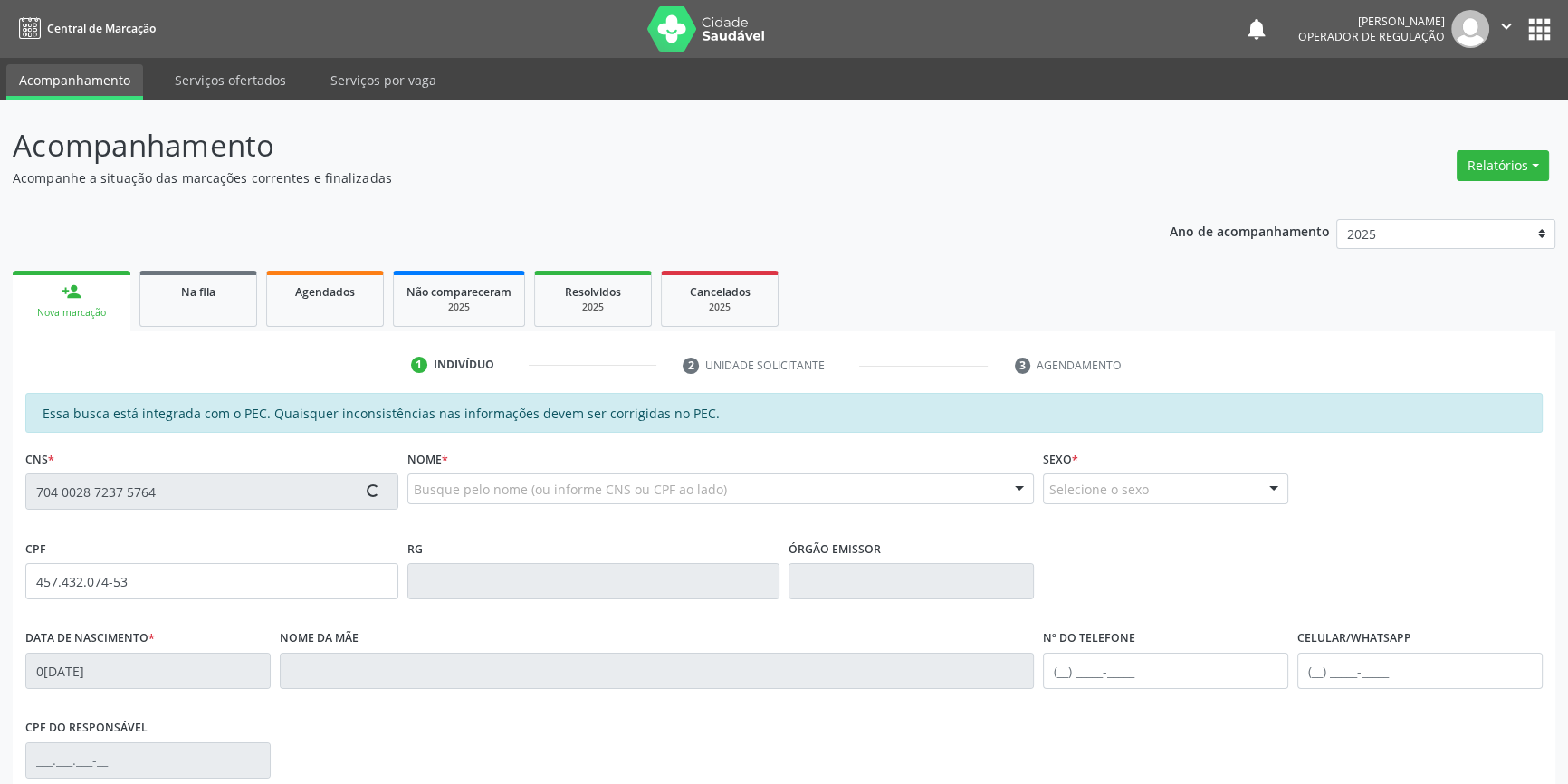
type input "(87) 3866-8550"
type input "(87) 98181-1617"
type input "S/N"
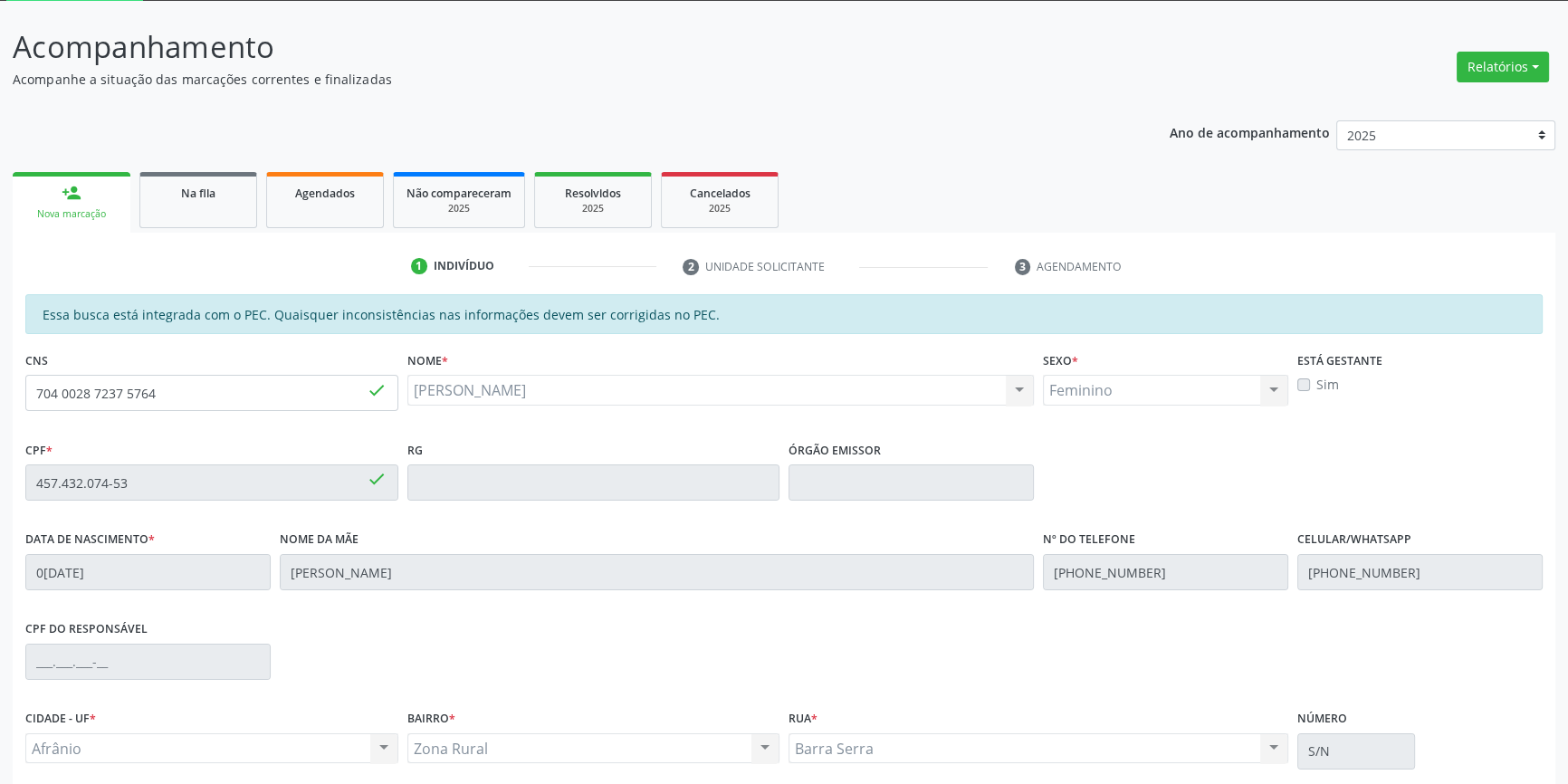
scroll to position [248, 0]
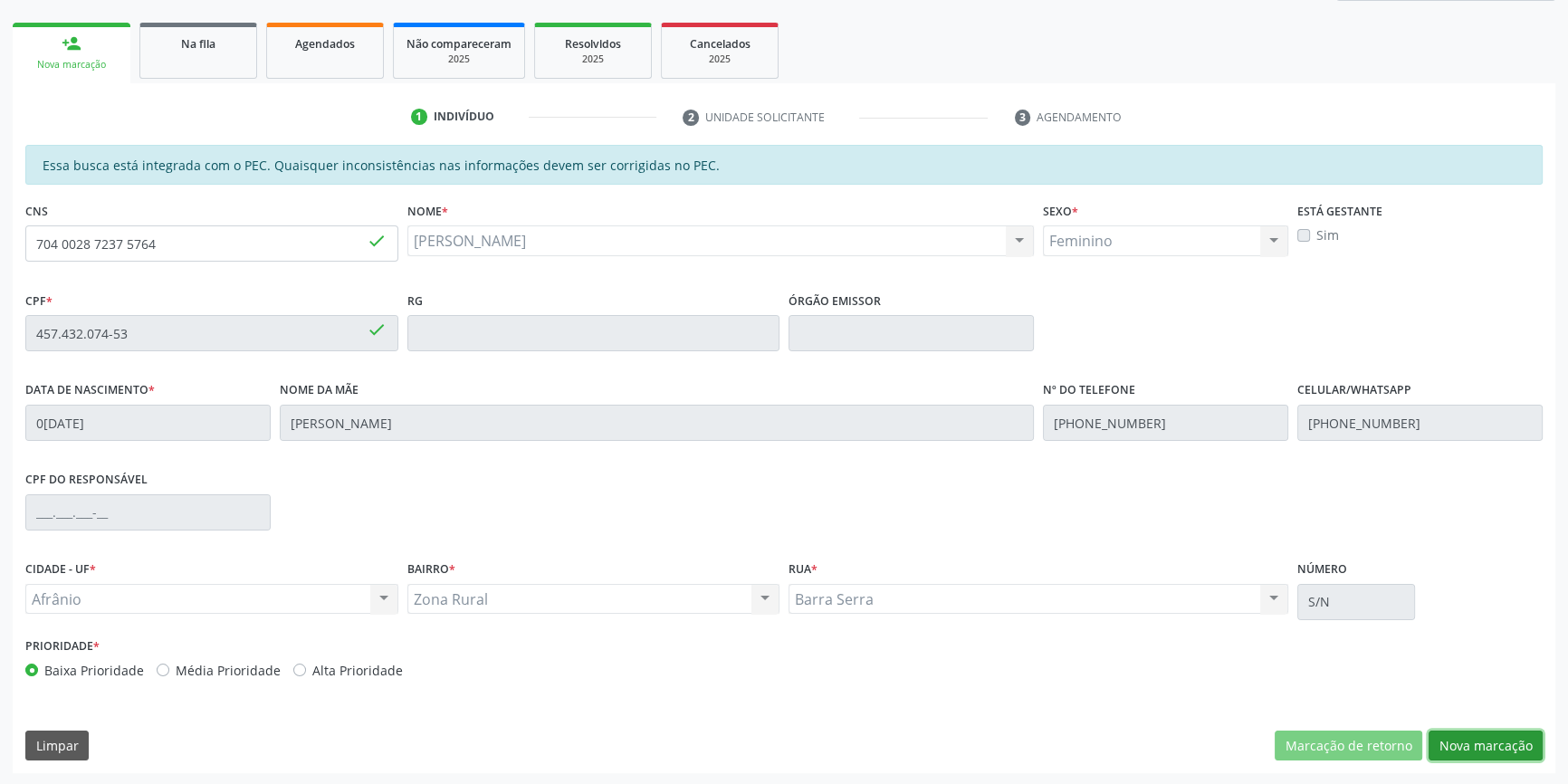
click at [1485, 742] on button "Nova marcação" at bounding box center [1486, 746] width 114 height 31
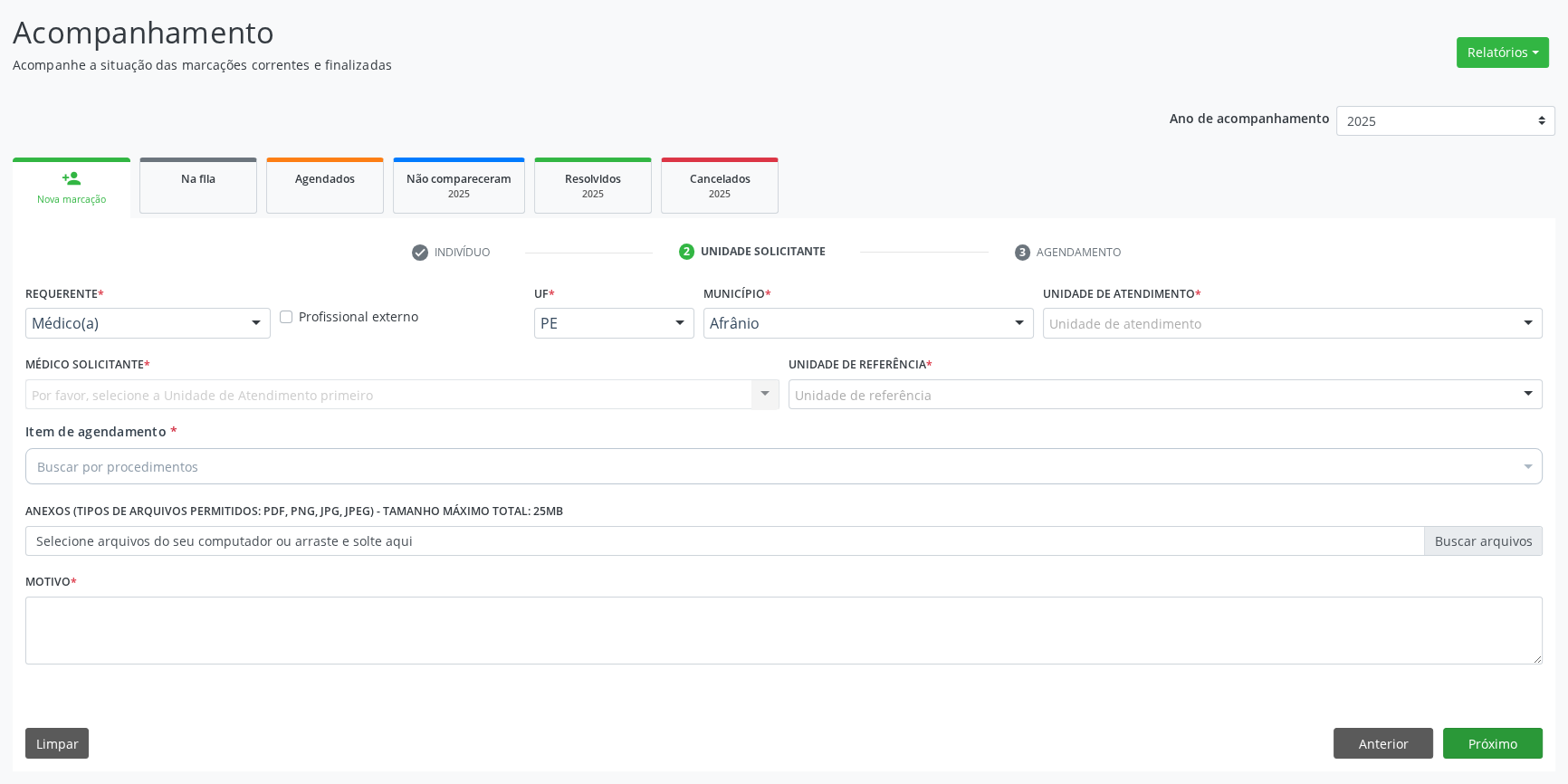
scroll to position [111, 0]
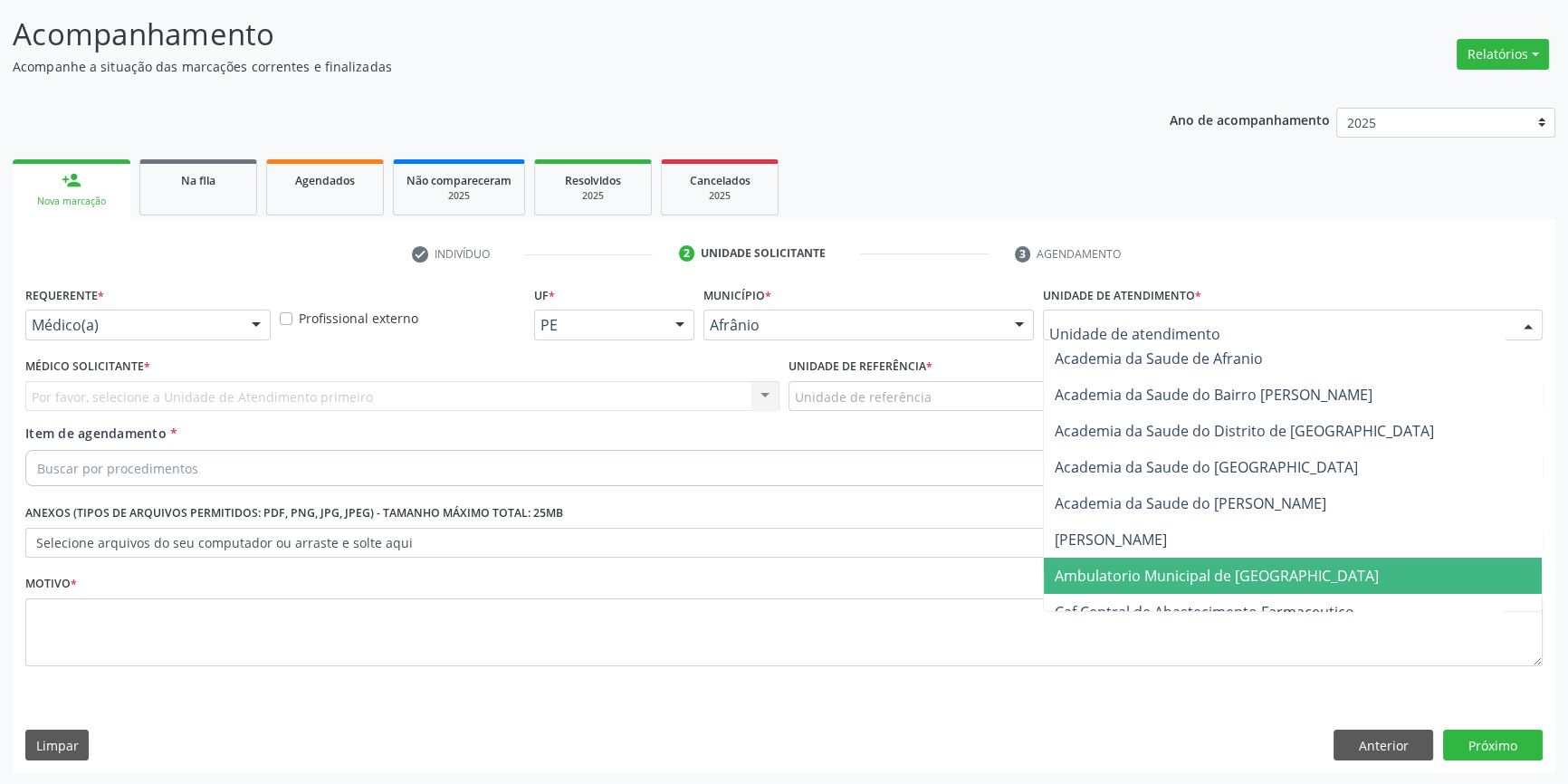
click at [1163, 575] on span "Ambulatorio Municipal de [GEOGRAPHIC_DATA]" at bounding box center [1217, 575] width 324 height 20
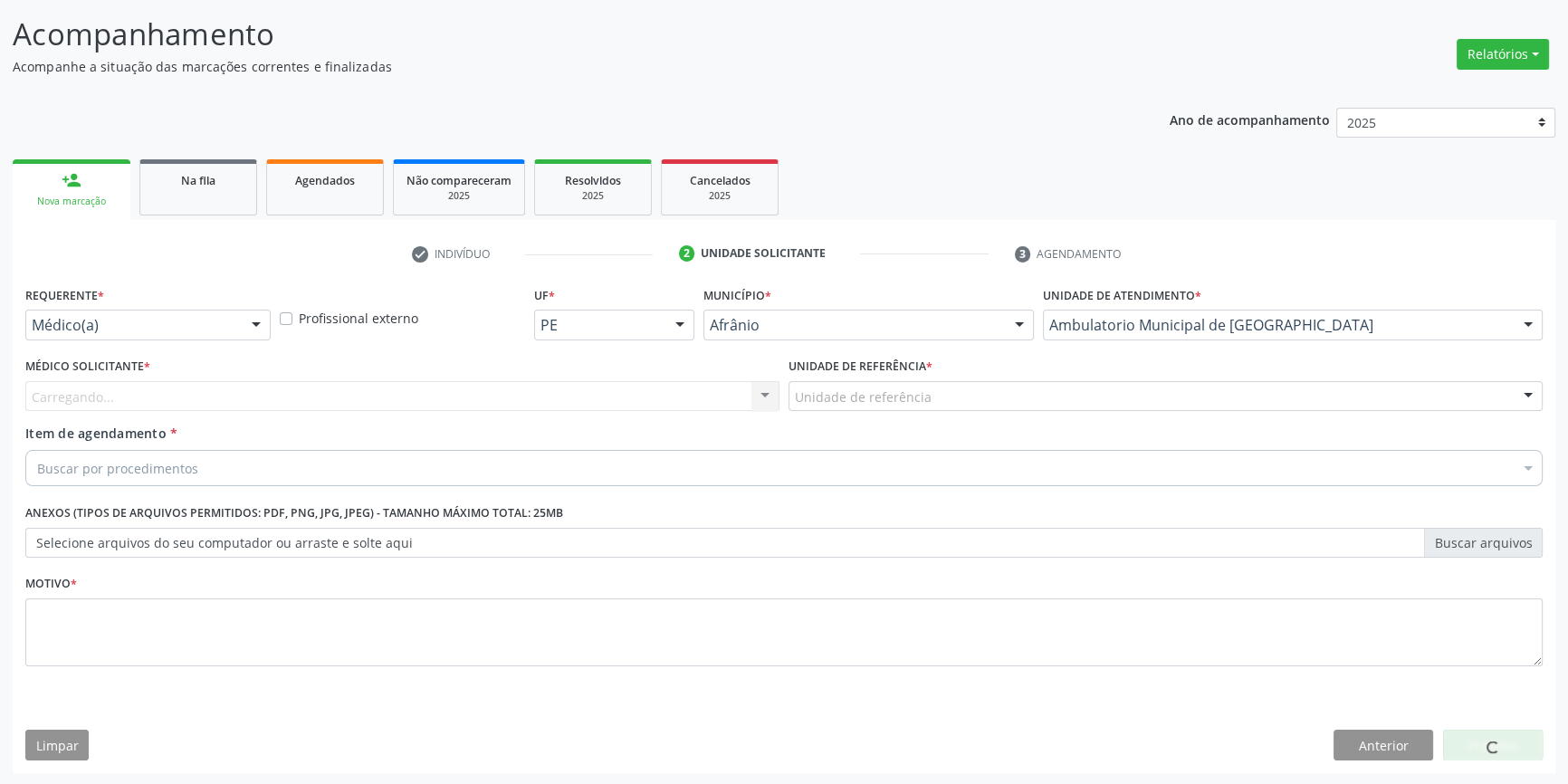
drag, startPoint x: 927, startPoint y: 390, endPoint x: 910, endPoint y: 416, distance: 31.1
click at [927, 389] on div "Unidade de referência" at bounding box center [1165, 396] width 754 height 31
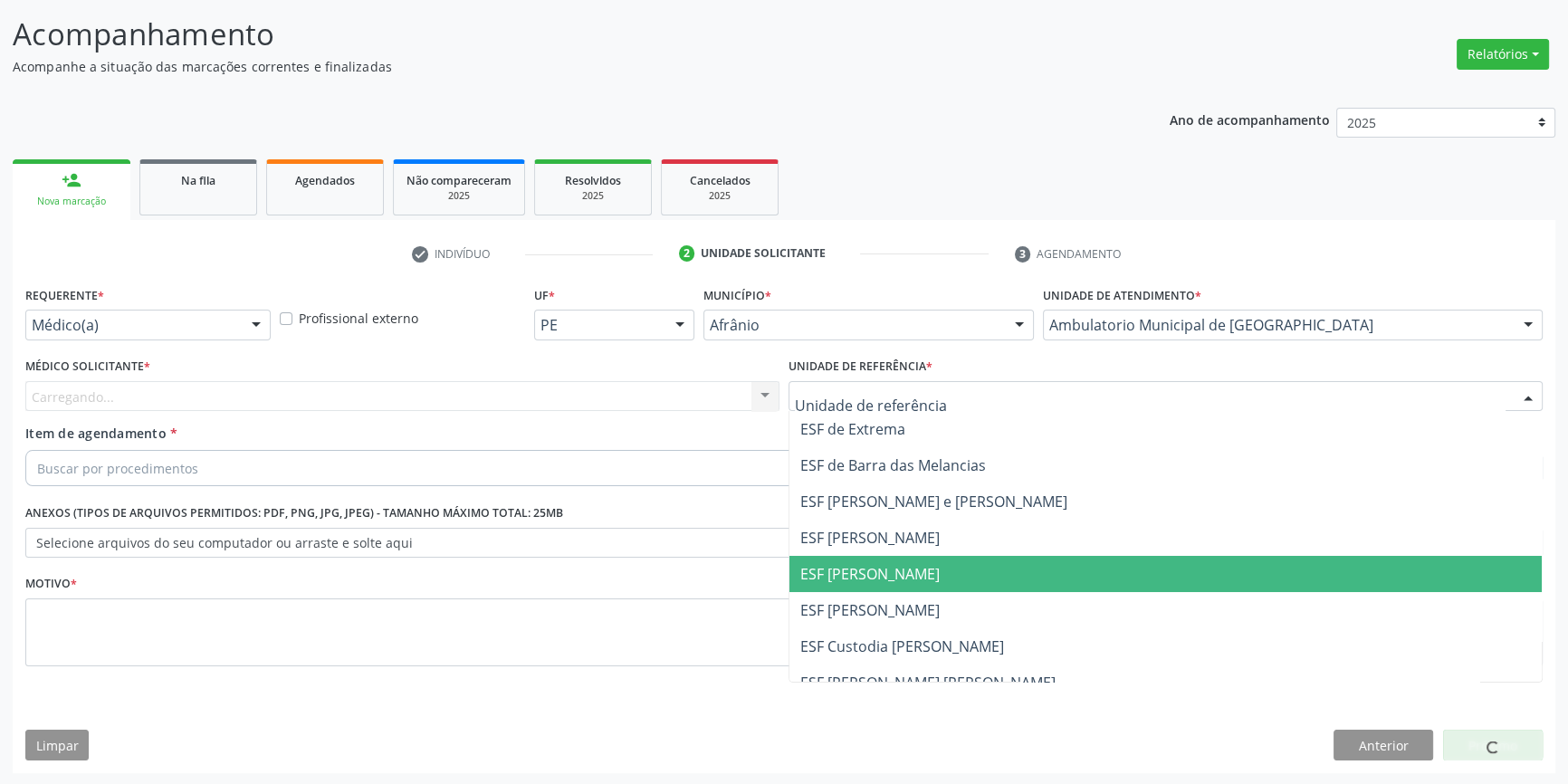
click at [875, 581] on span "ESF [PERSON_NAME]" at bounding box center [1165, 573] width 752 height 37
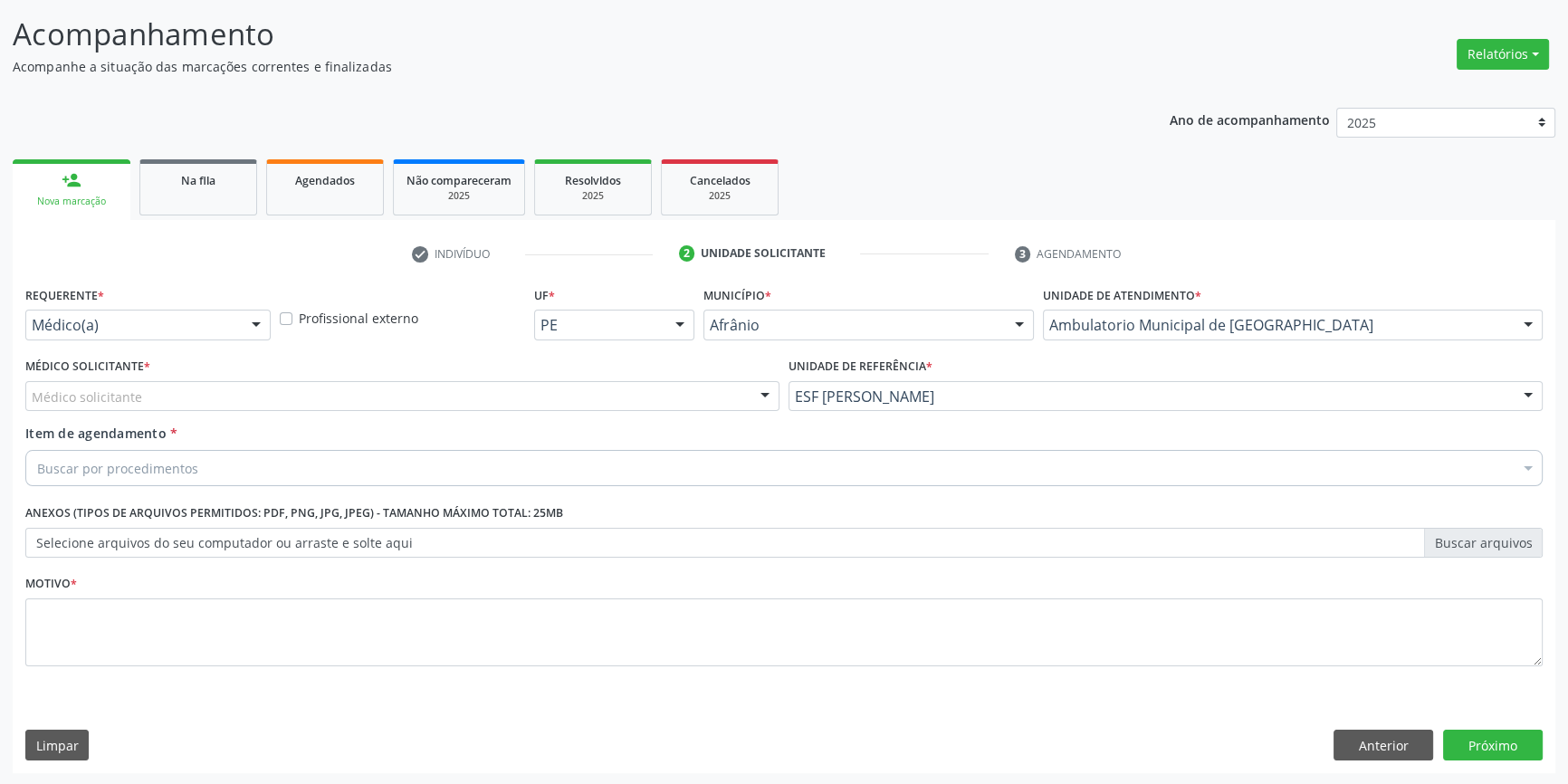
drag, startPoint x: 471, startPoint y: 377, endPoint x: 403, endPoint y: 400, distance: 71.8
click at [470, 377] on div "Médico Solicitante * Médico solicitante Alysson Rodrigo Ferreira Cavalcanti Bru…" at bounding box center [402, 382] width 754 height 58
click at [326, 415] on div "Médico Solicitante * Médico solicitante Alysson Rodrigo Ferreira Cavalcanti Bru…" at bounding box center [402, 388] width 763 height 70
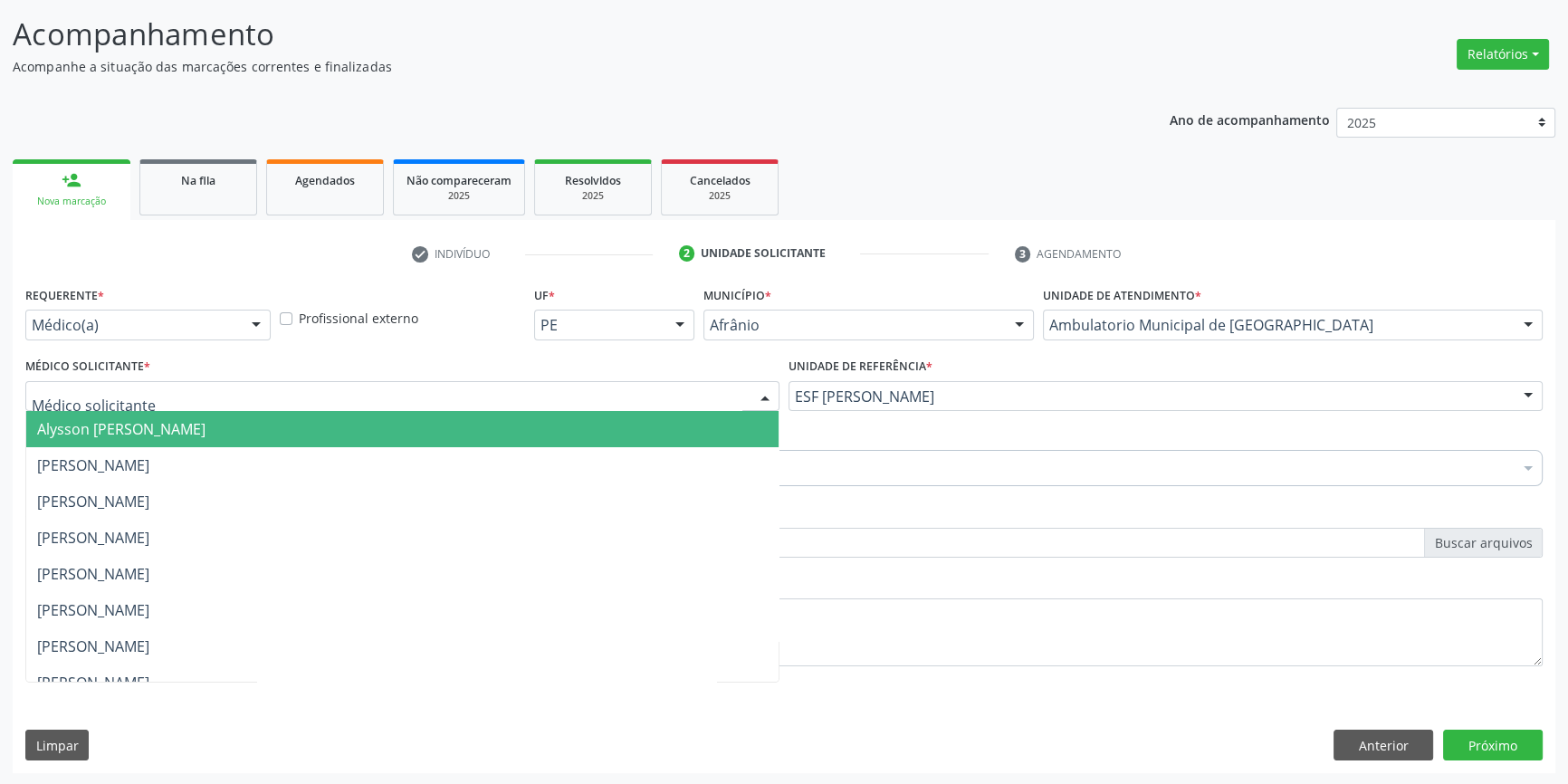
click at [254, 407] on div at bounding box center [402, 396] width 754 height 31
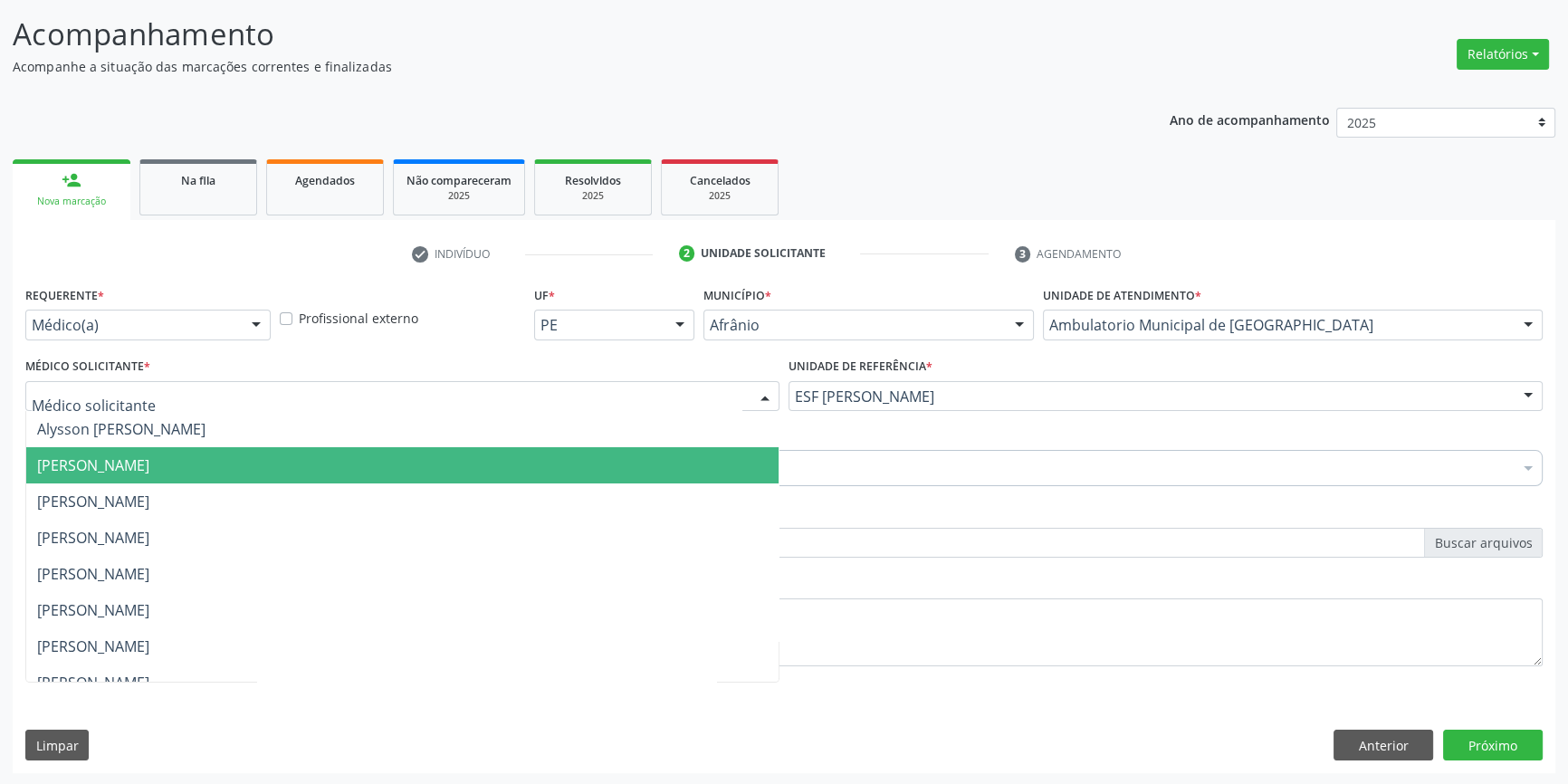
click at [149, 460] on span "[PERSON_NAME]" at bounding box center [94, 465] width 112 height 20
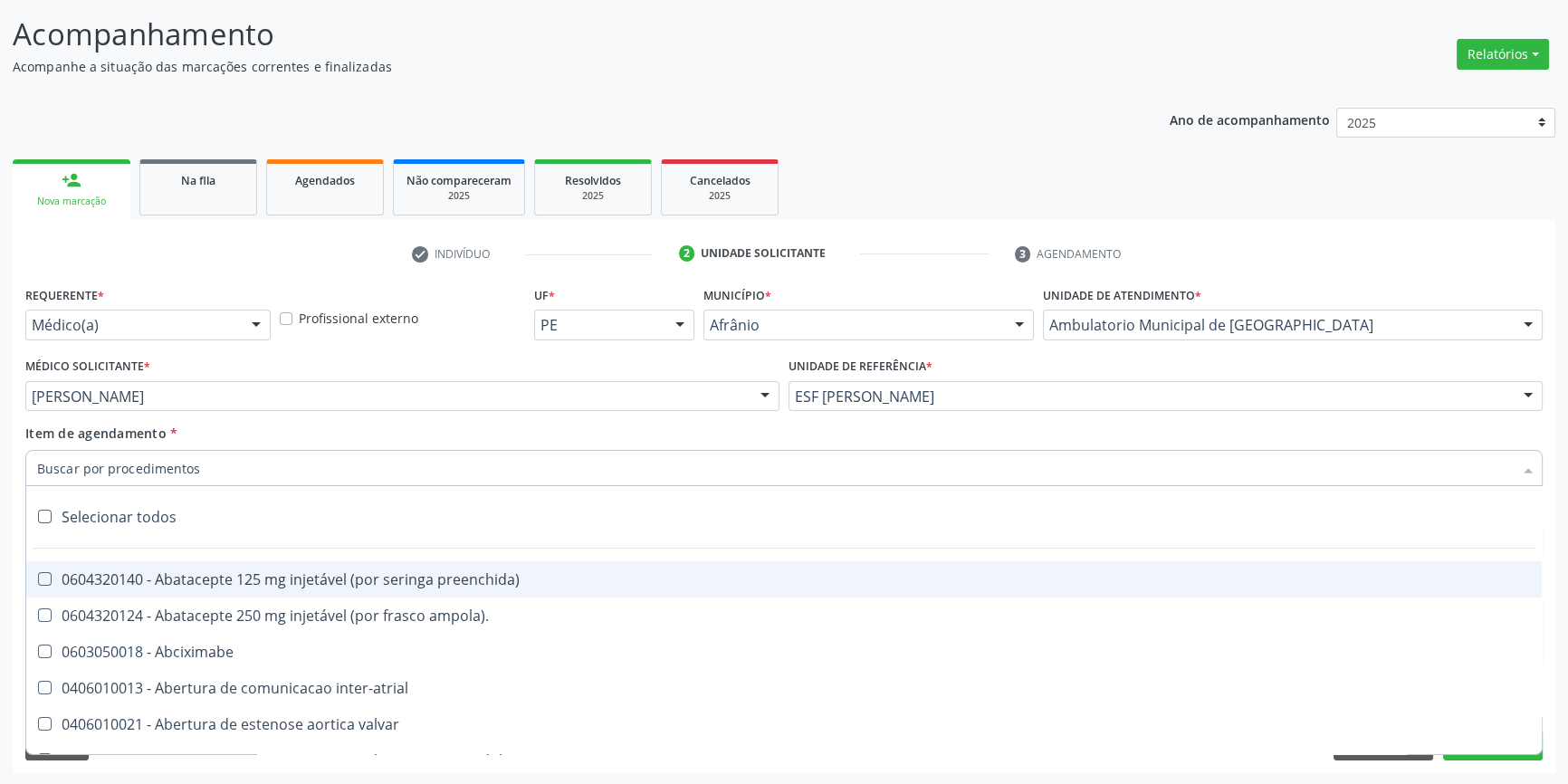
paste input "JOELHO"
type input "JOELHO"
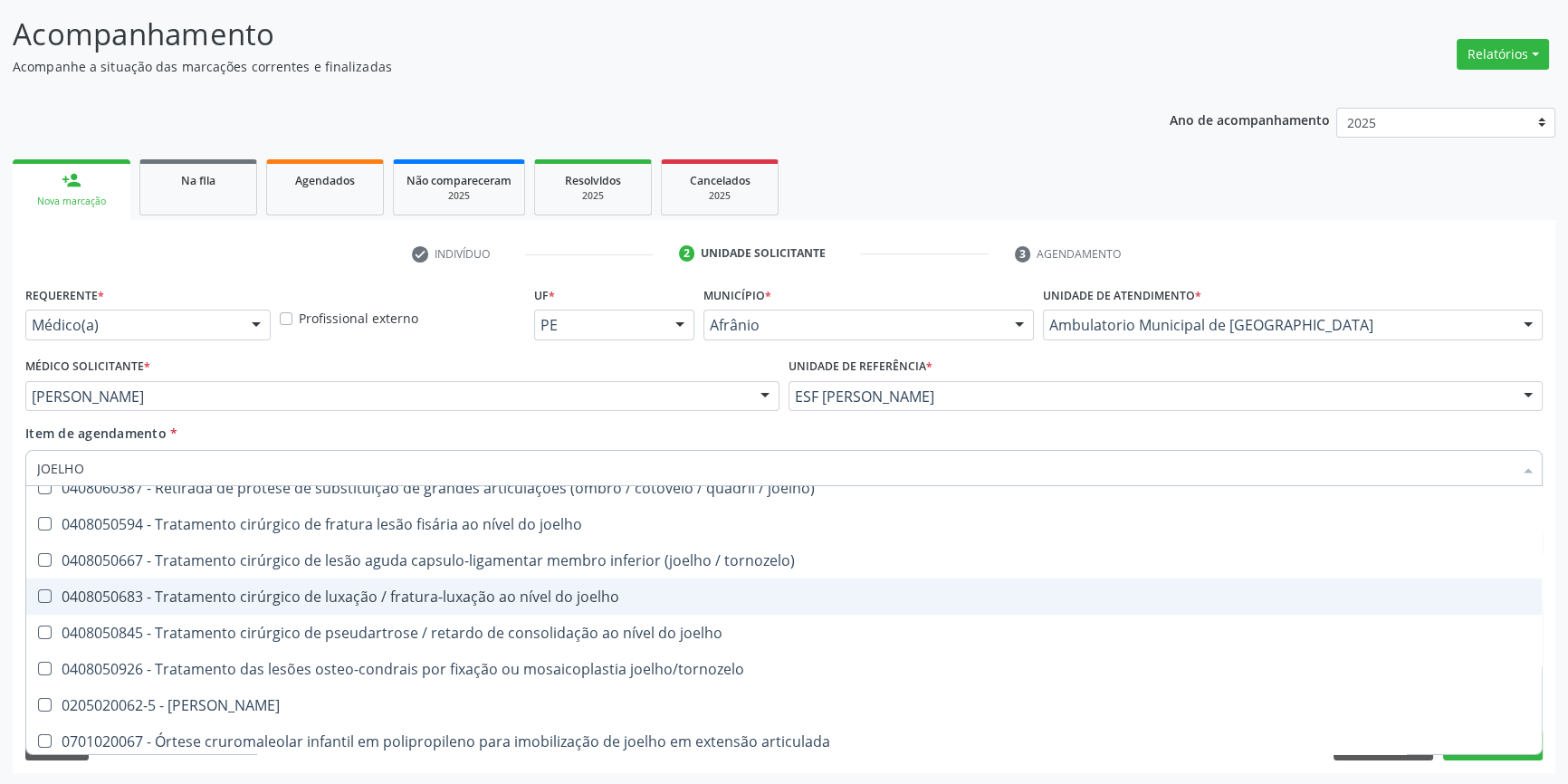
scroll to position [781, 0]
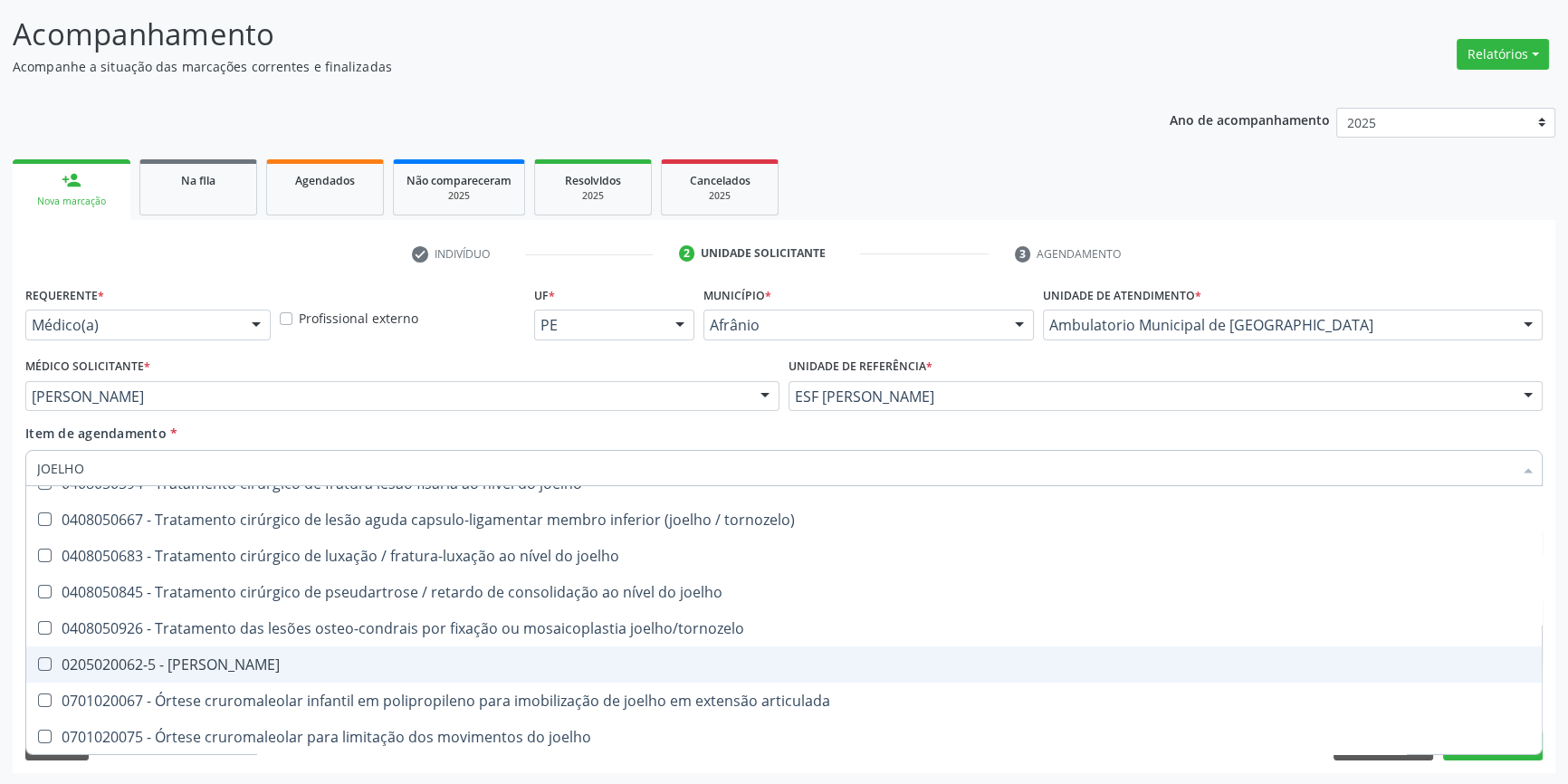
click at [236, 658] on div "0205020062-5 - [PERSON_NAME]" at bounding box center [784, 664] width 1493 height 14
checkbox Joelho "true"
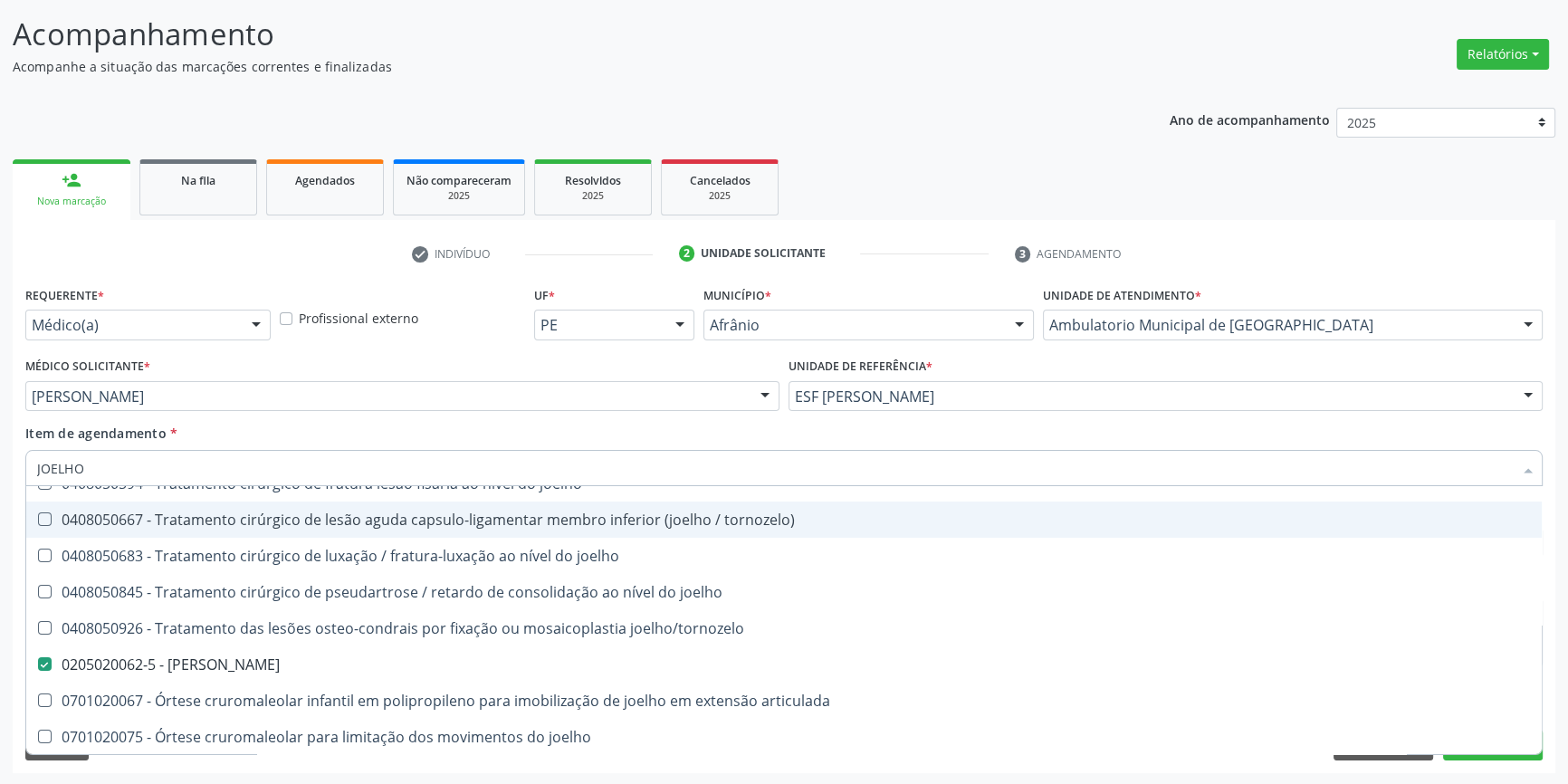
click at [276, 443] on div "Item de agendamento * JOELHO Desfazer seleção 0408050047 - Artroplastia de joel…" at bounding box center [784, 451] width 1517 height 57
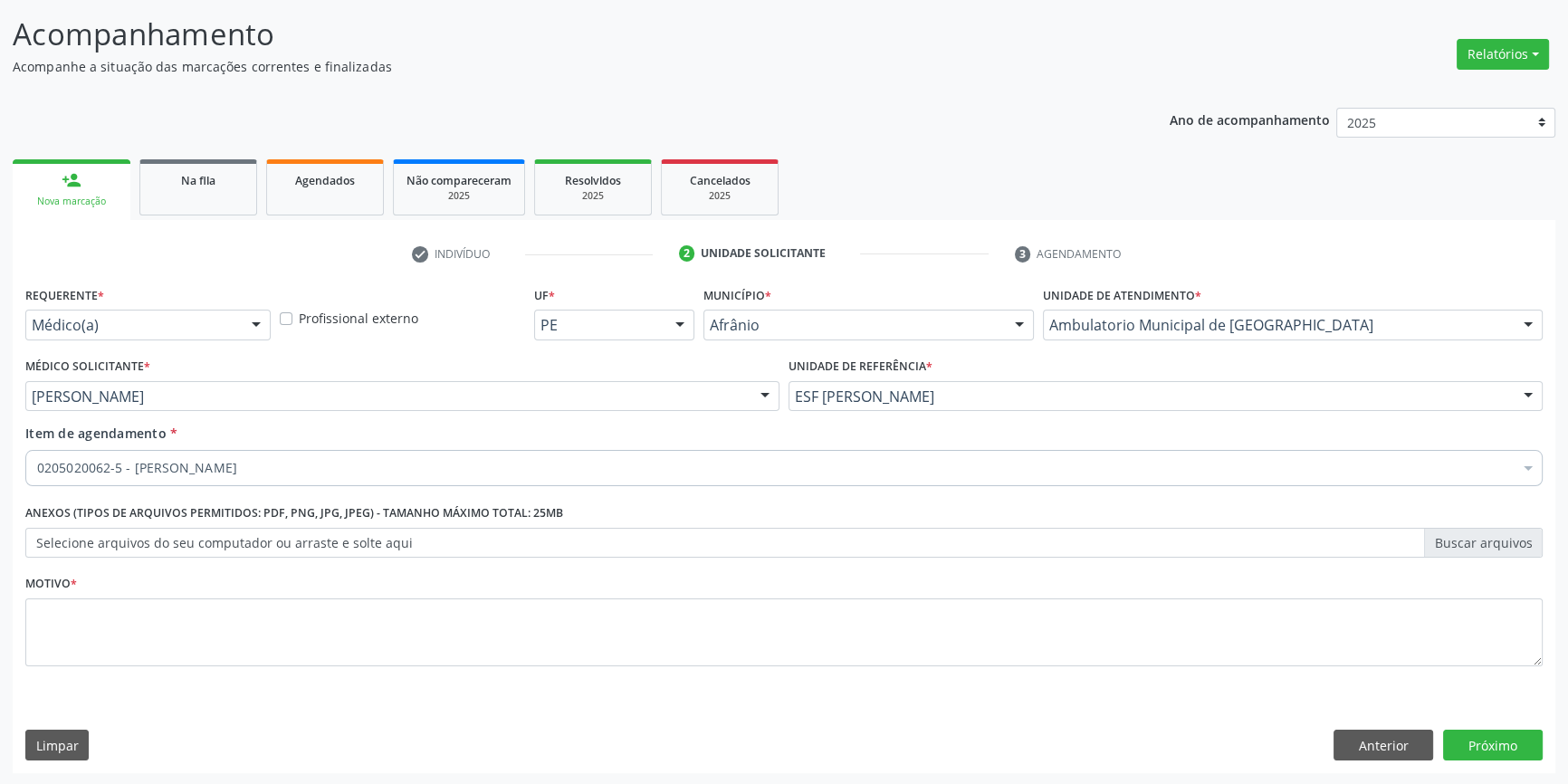
checkbox Joelho "true"
checkbox cistica "false"
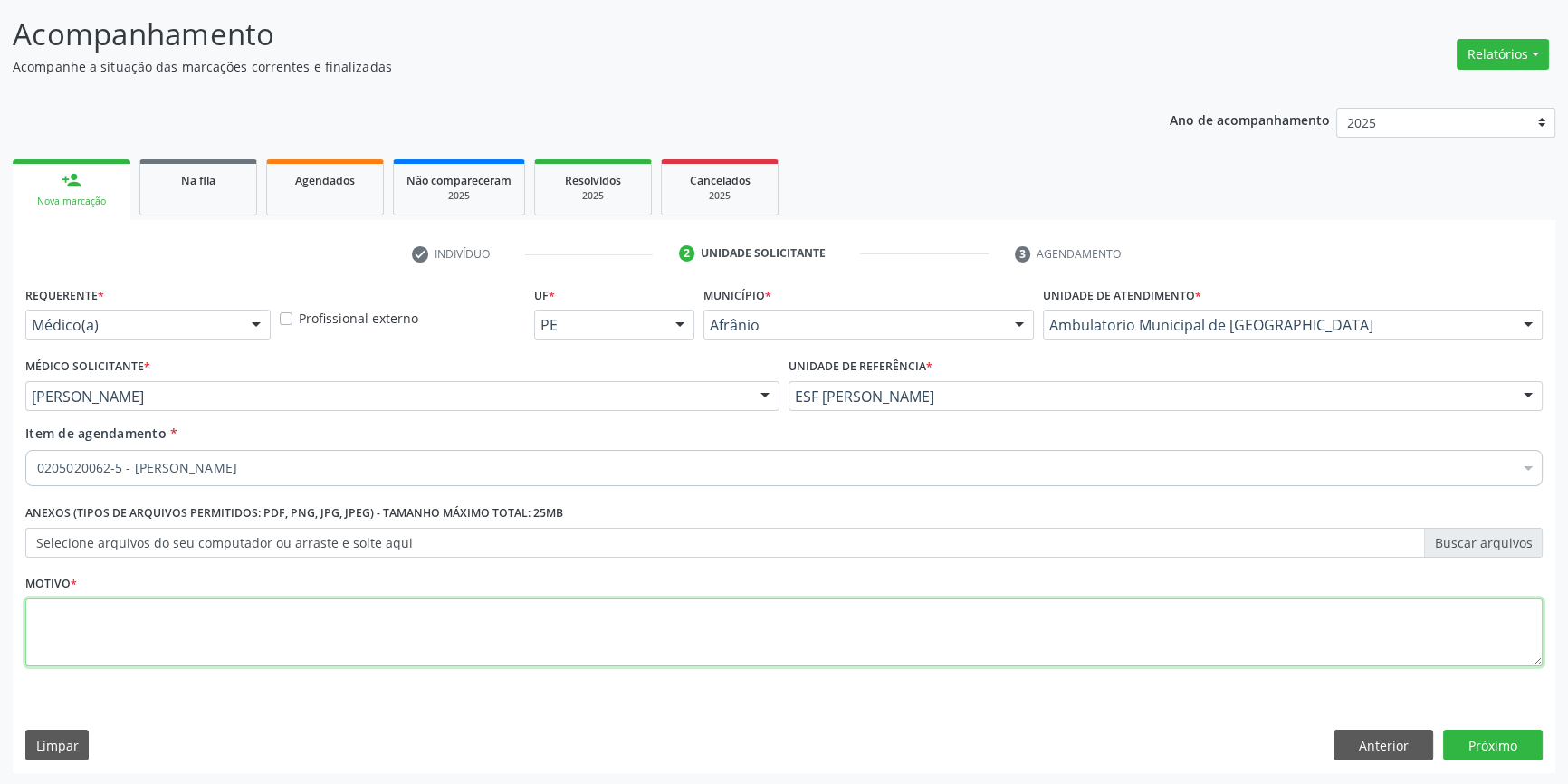
click at [190, 607] on textarea at bounding box center [784, 632] width 1517 height 68
type textarea "'"
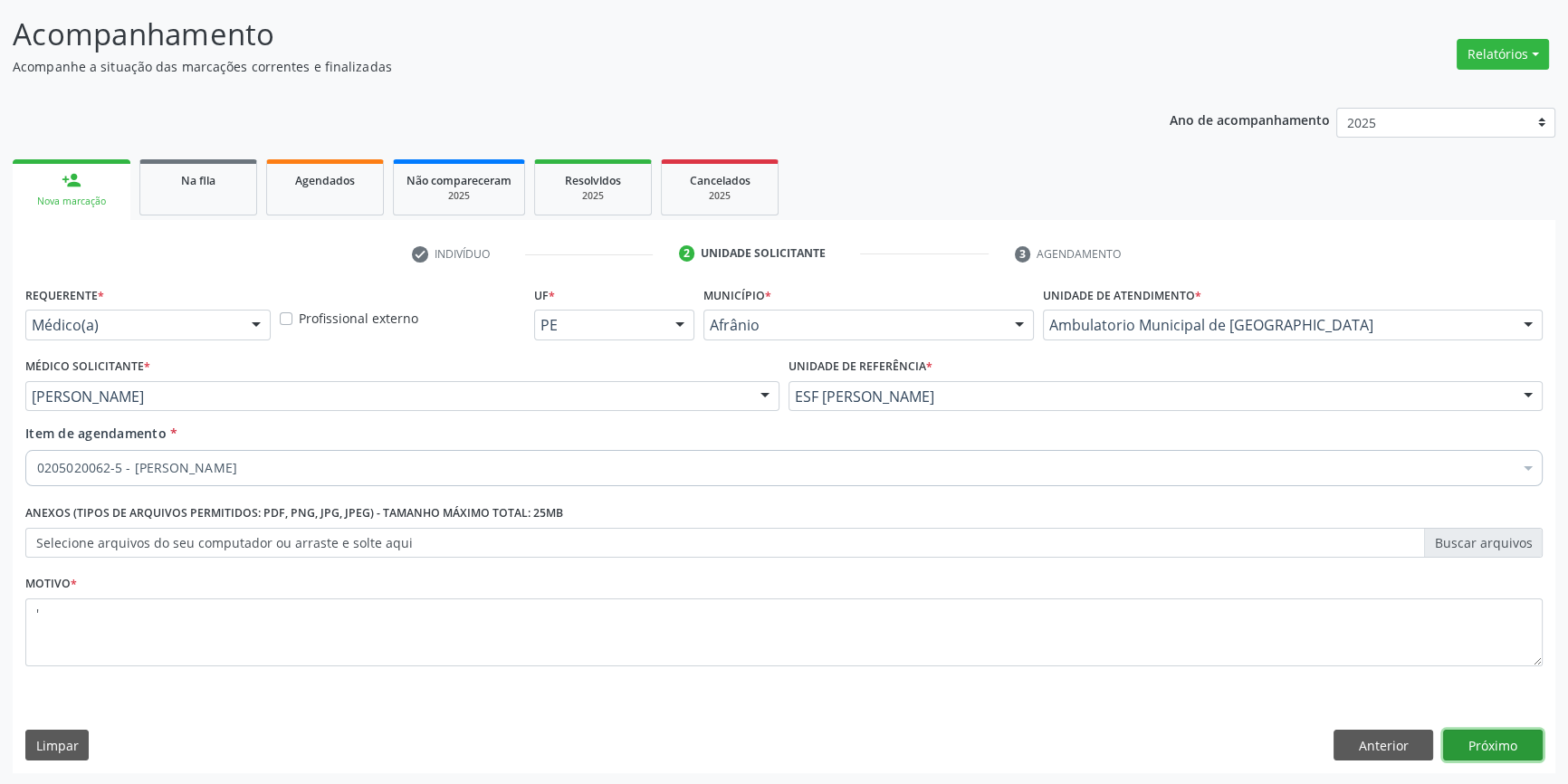
click at [1499, 747] on button "Próximo" at bounding box center [1492, 745] width 99 height 31
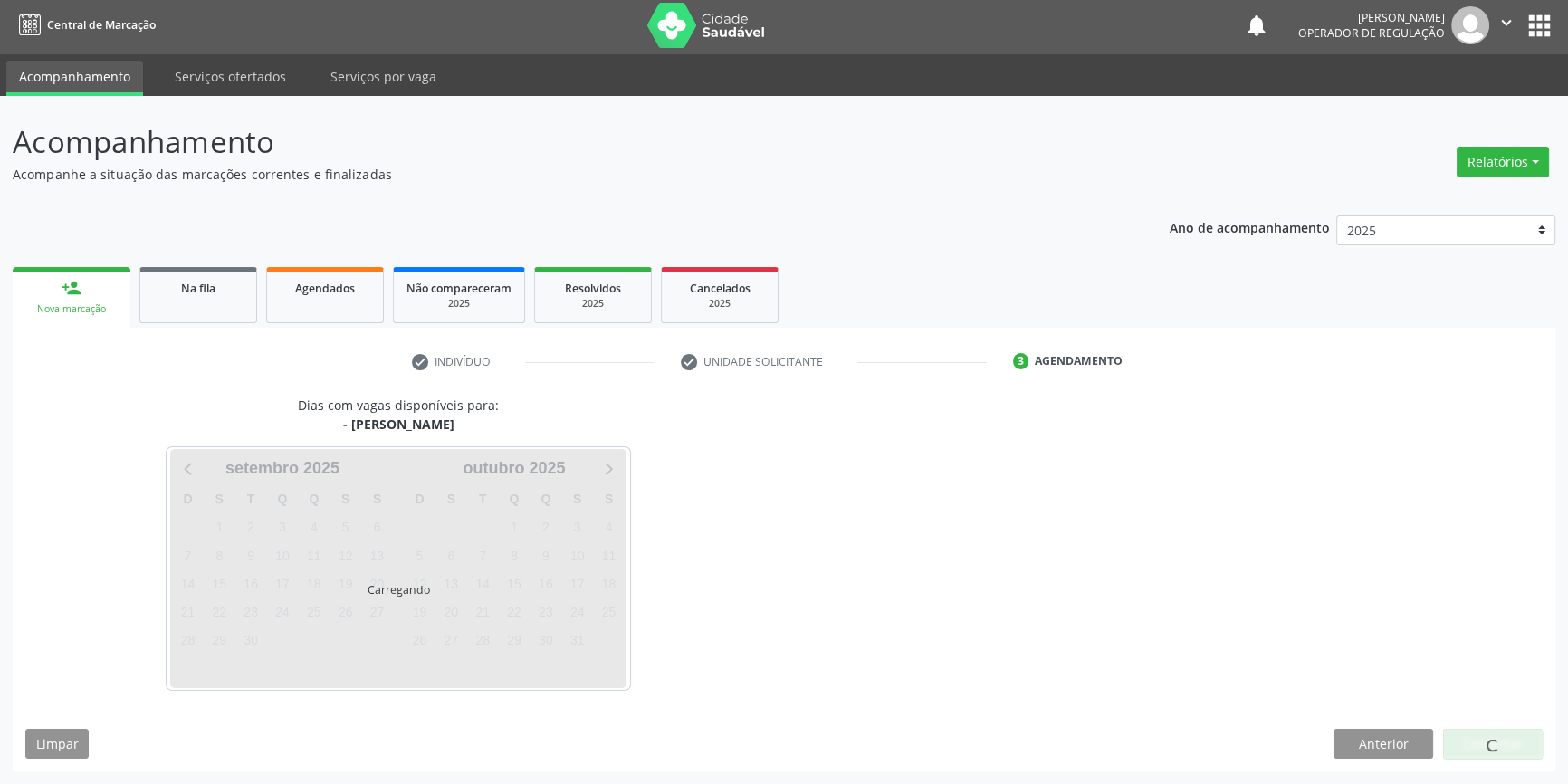
scroll to position [2, 0]
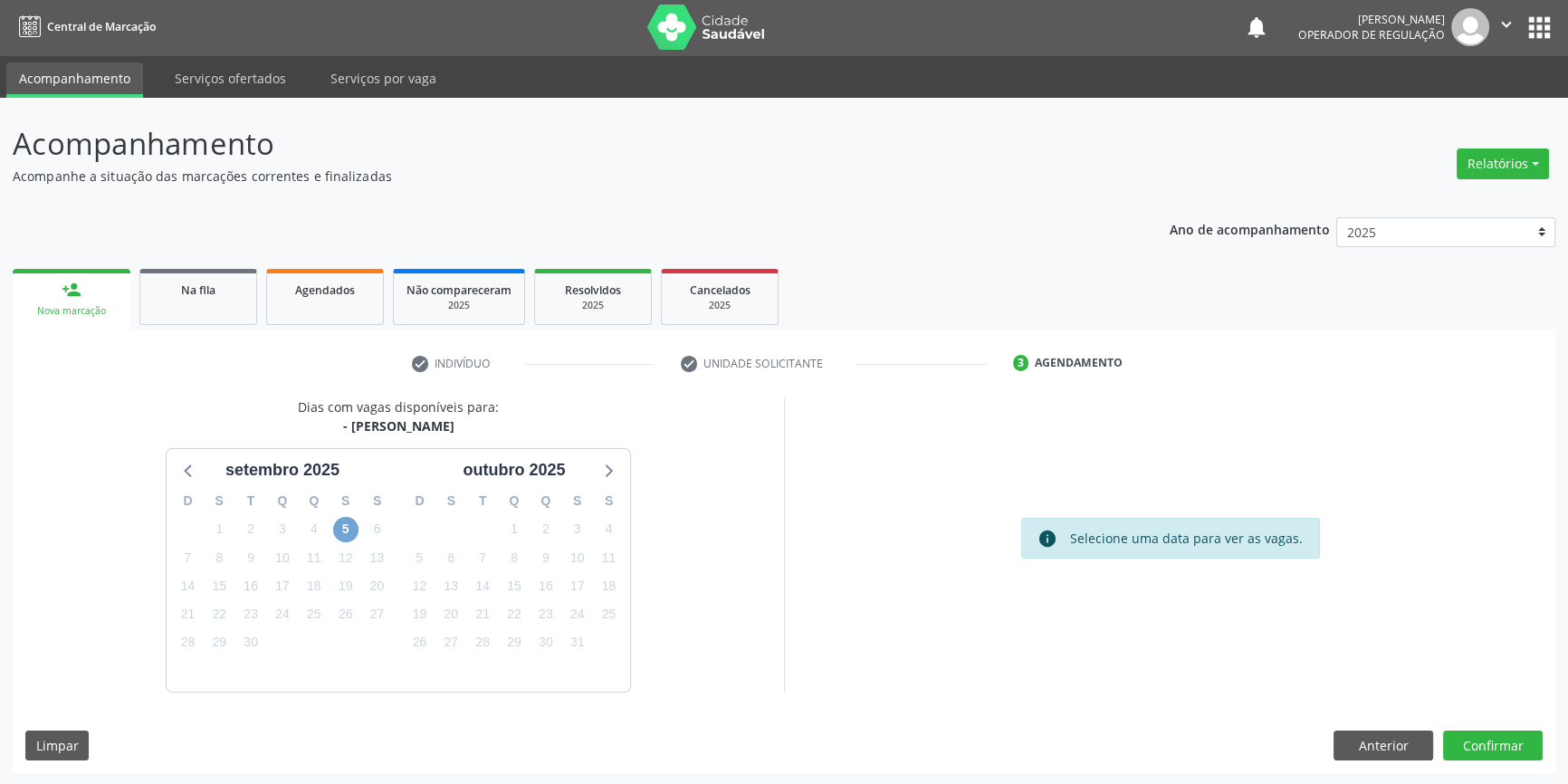
click at [344, 524] on span "5" at bounding box center [346, 529] width 25 height 25
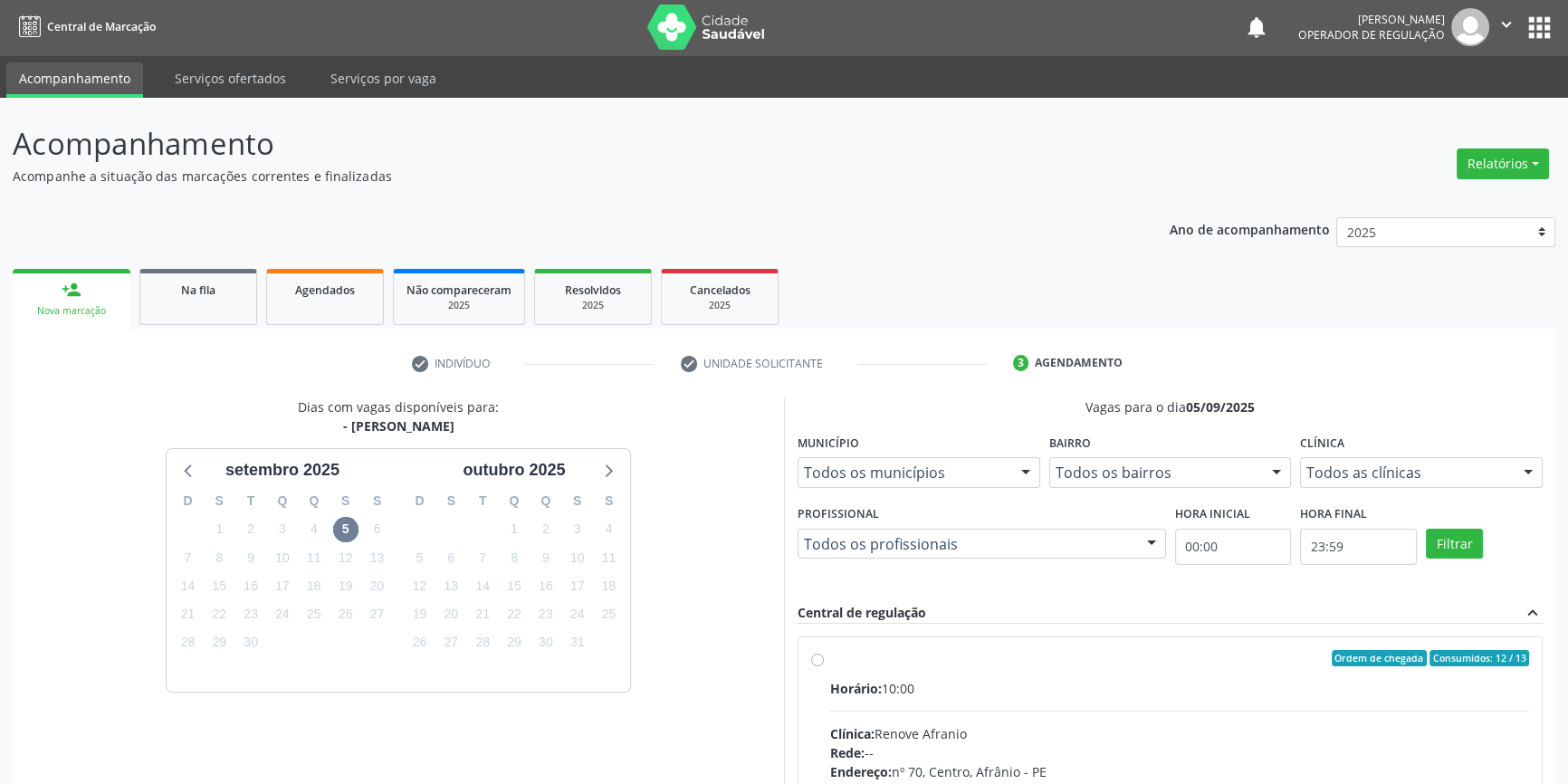
click at [846, 668] on label "Ordem de chegada Consumidos: 12 / 13 Horário: 10:00 Clínica: Renove Afranio Red…" at bounding box center [1179, 789] width 699 height 278
click at [823, 666] on input "Ordem de chegada Consumidos: 12 / 13 Horário: 10:00 Clínica: Renove Afranio Red…" at bounding box center [818, 658] width 13 height 16
radio input "true"
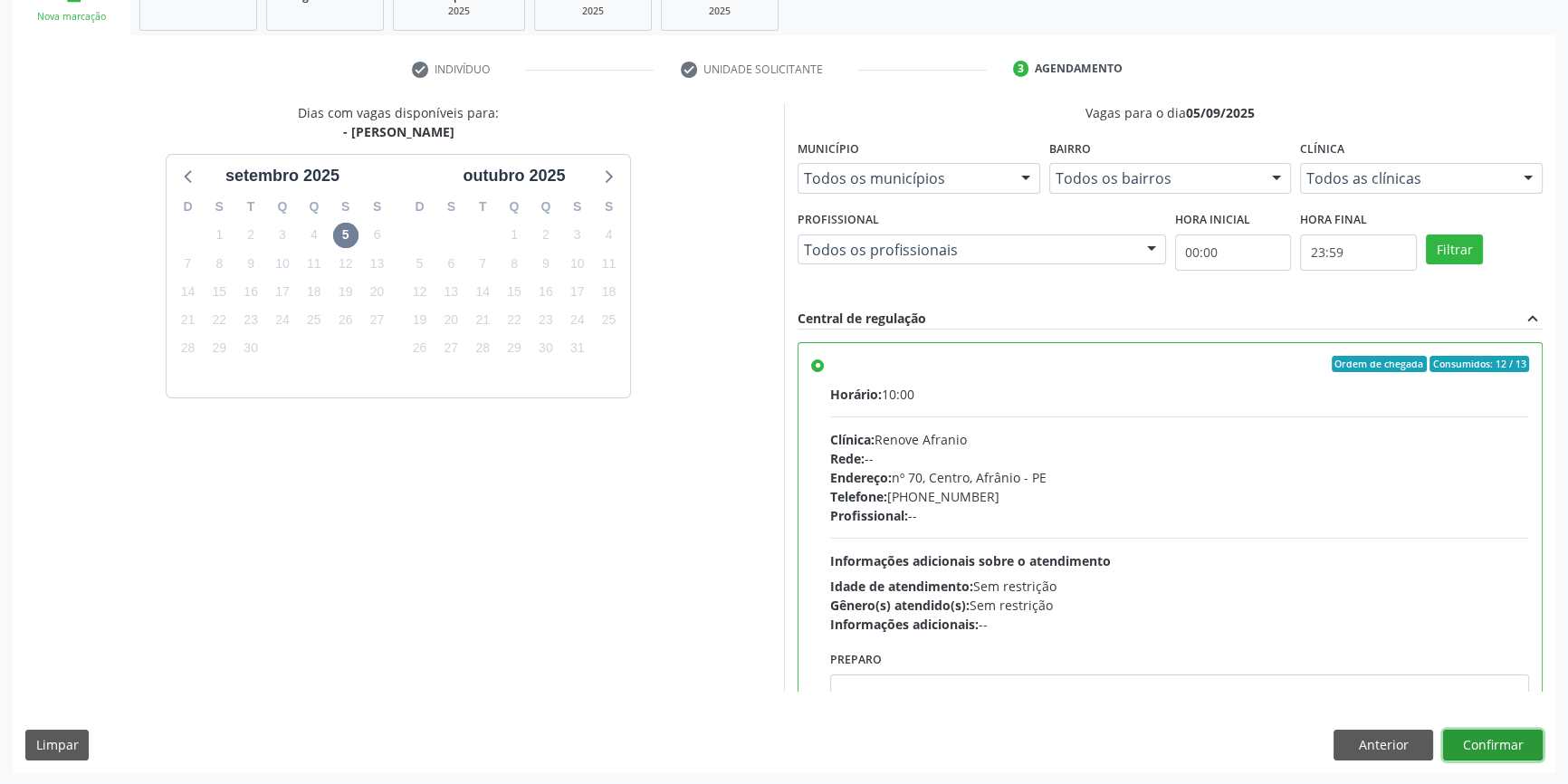
click at [1511, 749] on button "Confirmar" at bounding box center [1492, 745] width 99 height 31
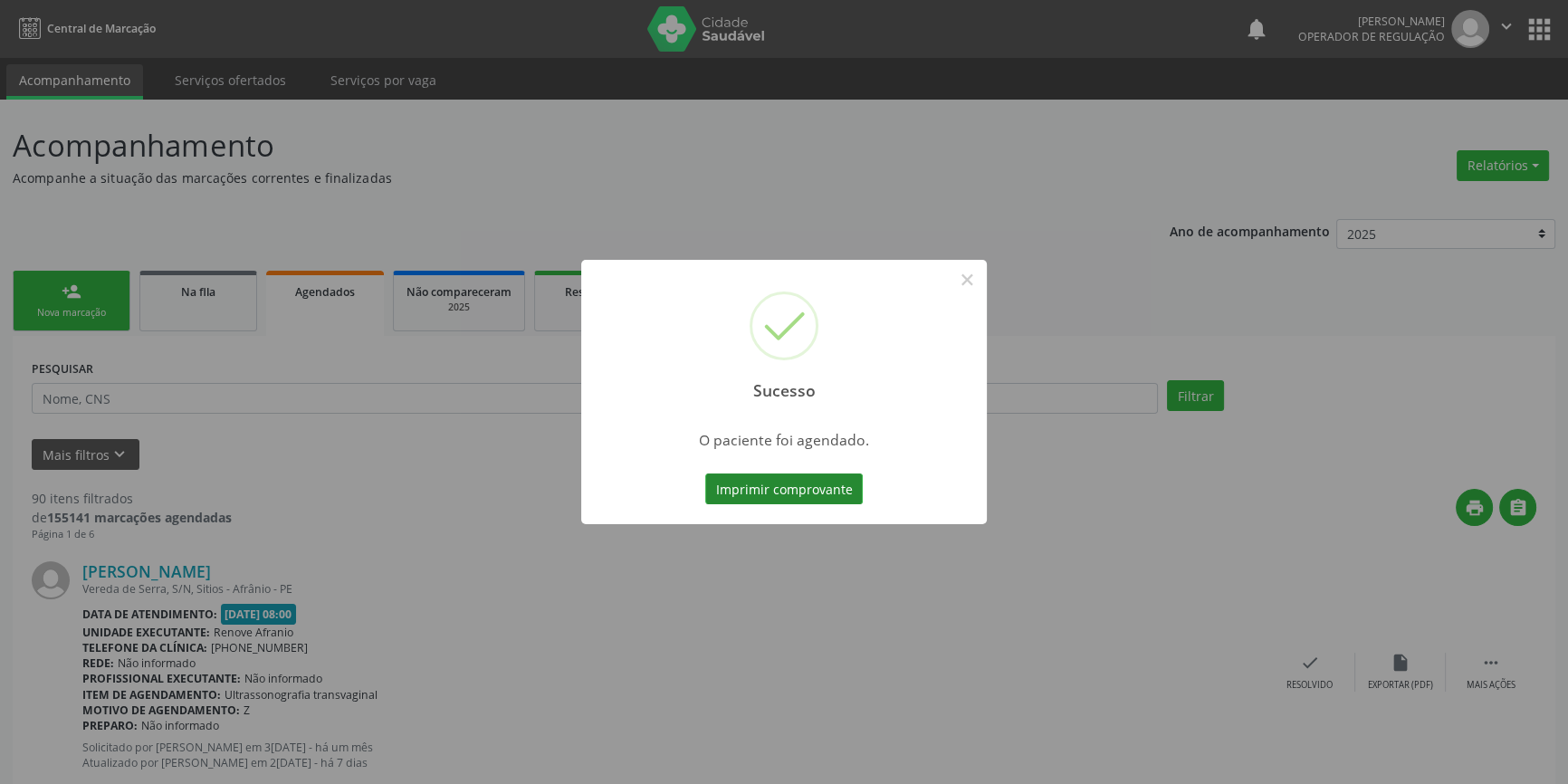
click at [790, 489] on button "Imprimir comprovante" at bounding box center [784, 488] width 157 height 31
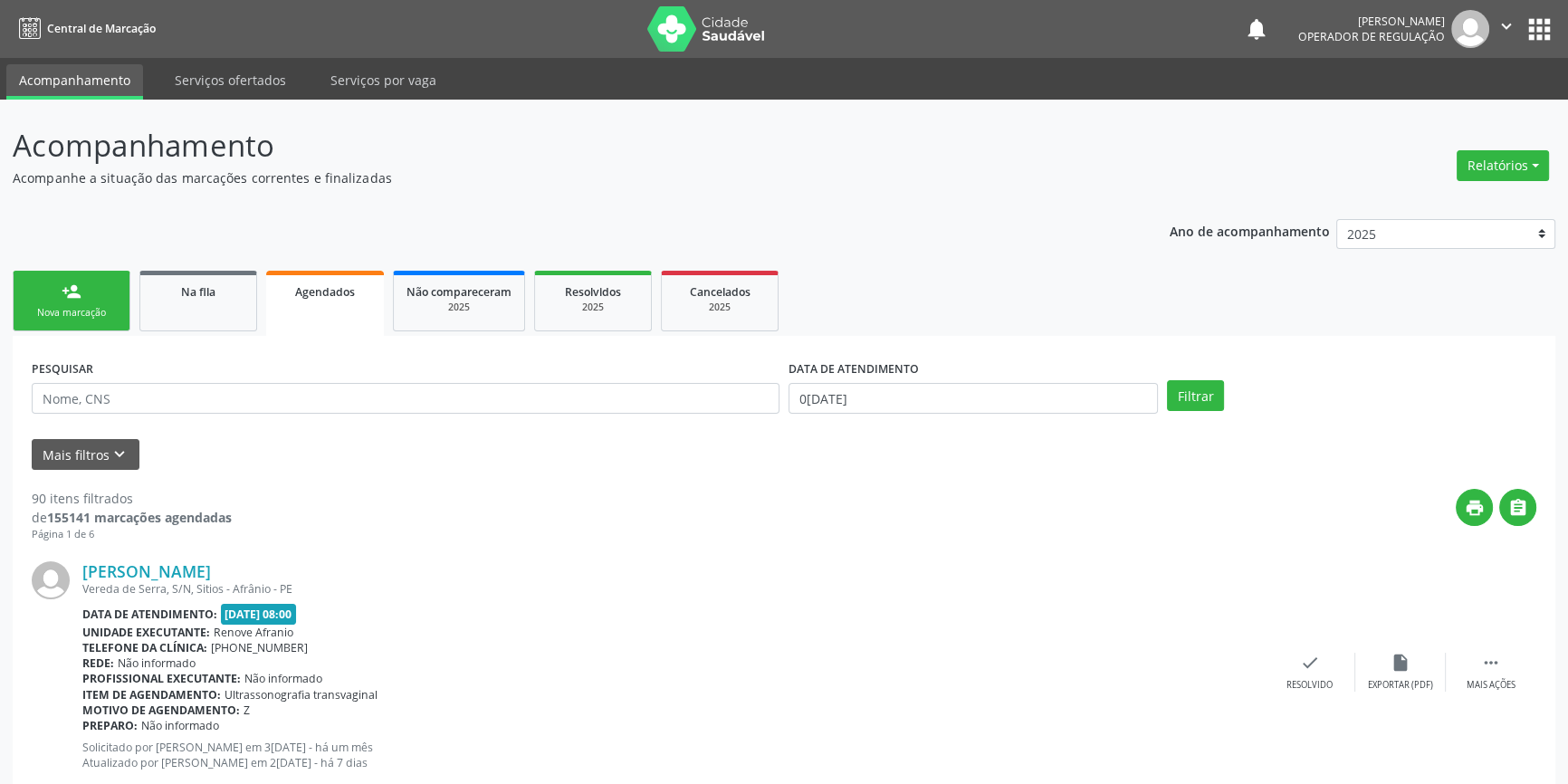
click at [90, 306] on div "Nova marcação" at bounding box center [71, 313] width 91 height 13
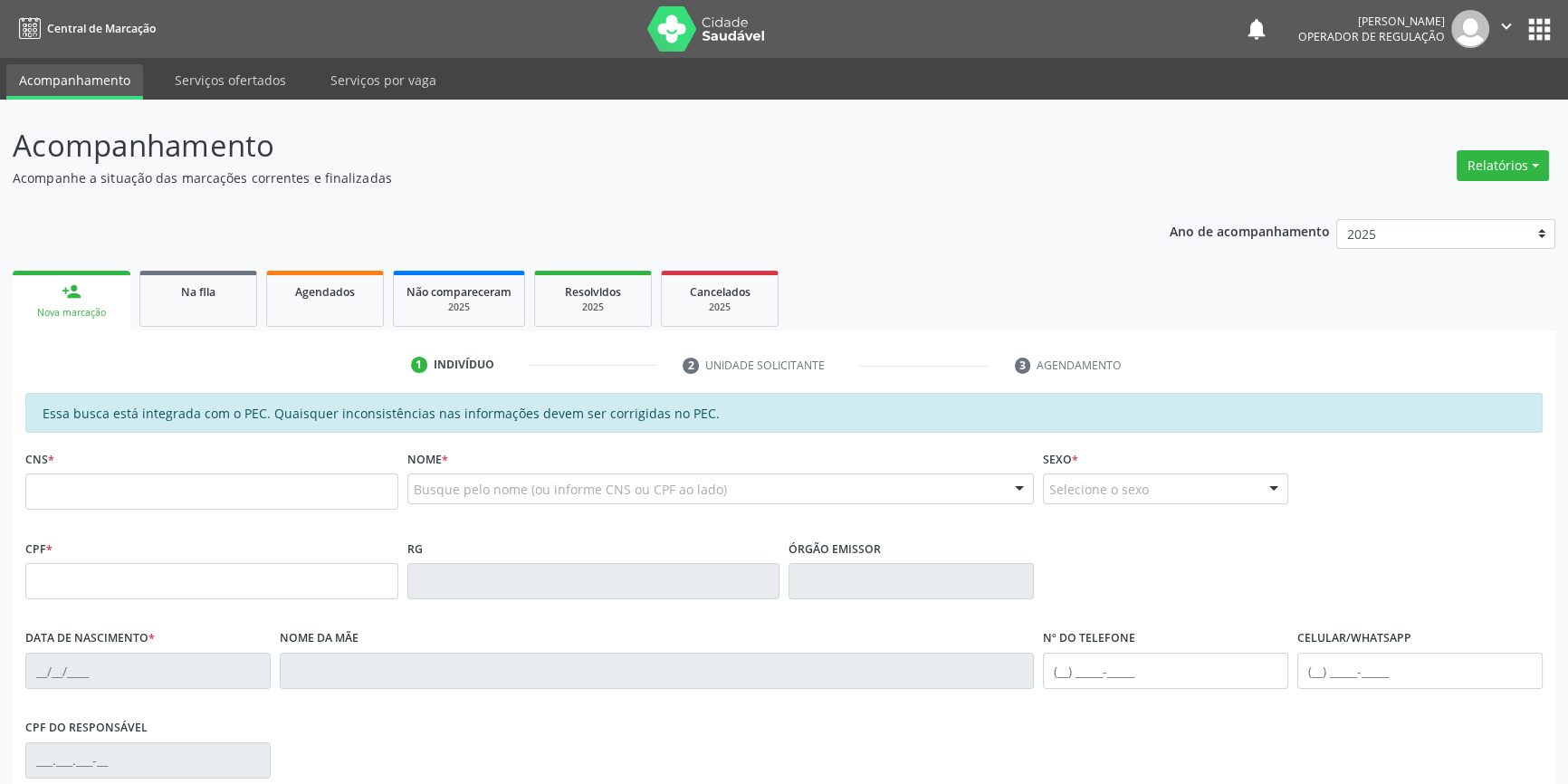
click at [462, 461] on div "Nome * Busque pelo nome (ou informe CNS ou CPF ao lado) Nenhum resultado encont…" at bounding box center [721, 480] width 628 height 70
click at [460, 477] on div "Busque pelo nome (ou informe CNS ou CPF ao lado)" at bounding box center [721, 488] width 628 height 31
type input "GERUSA"
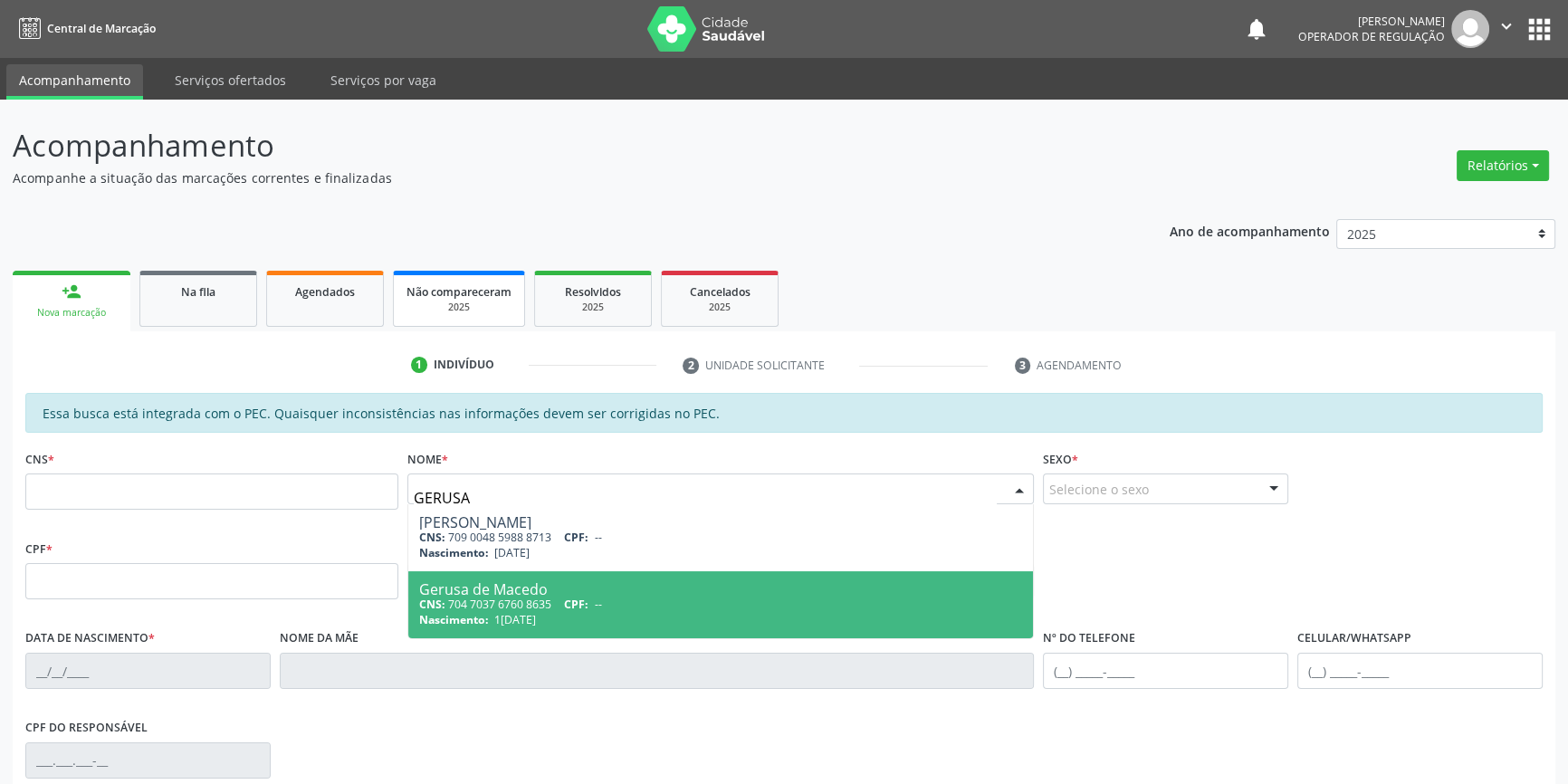
type input "704 7037 6760 8635"
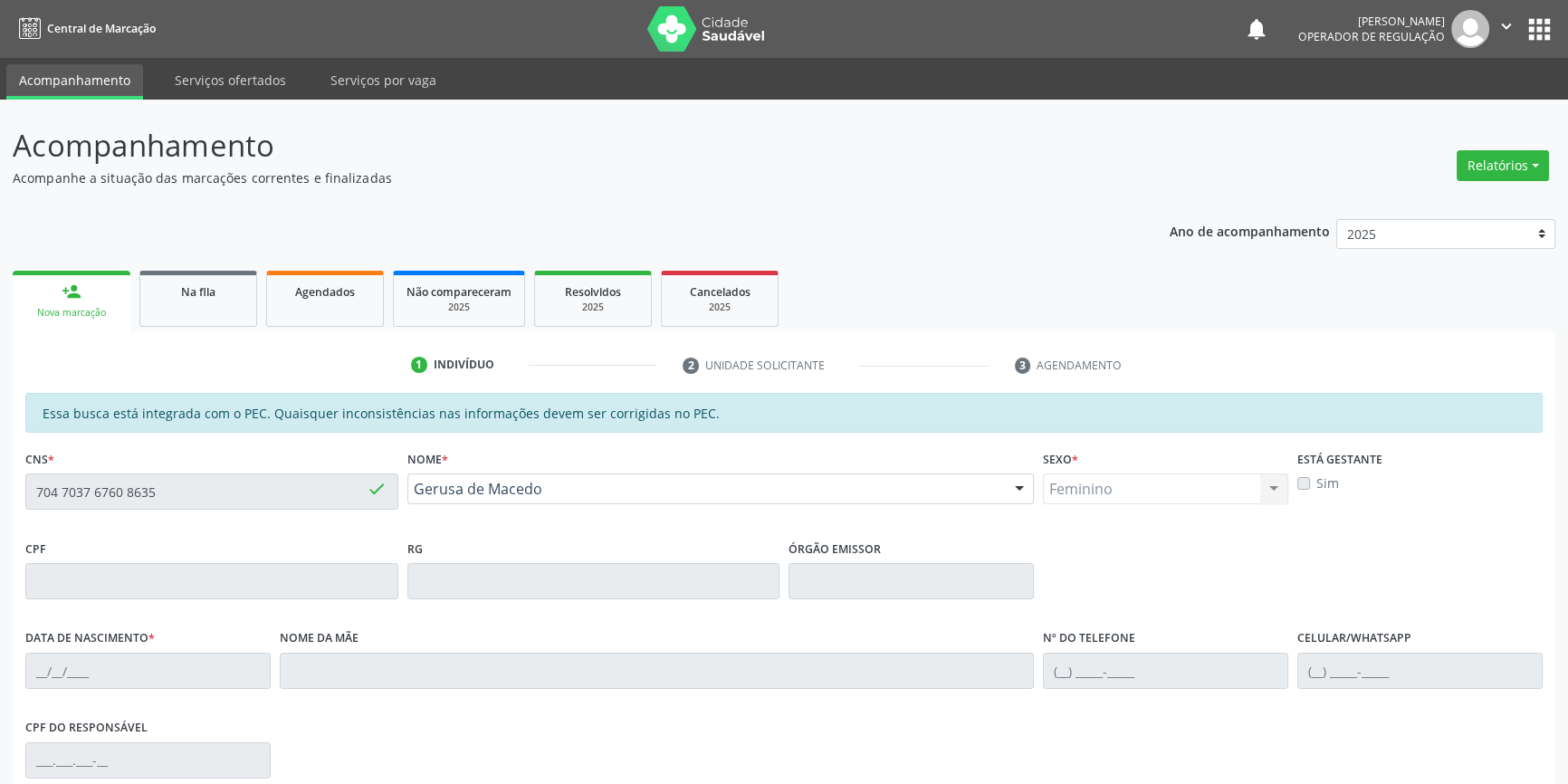
type input "15/06/1974"
type input "Maria do Carmo"
type input "S/N"
click at [0, 484] on div "Acompanhamento Acompanhe a situação das marcações correntes e finalizadas Relat…" at bounding box center [784, 566] width 1568 height 934
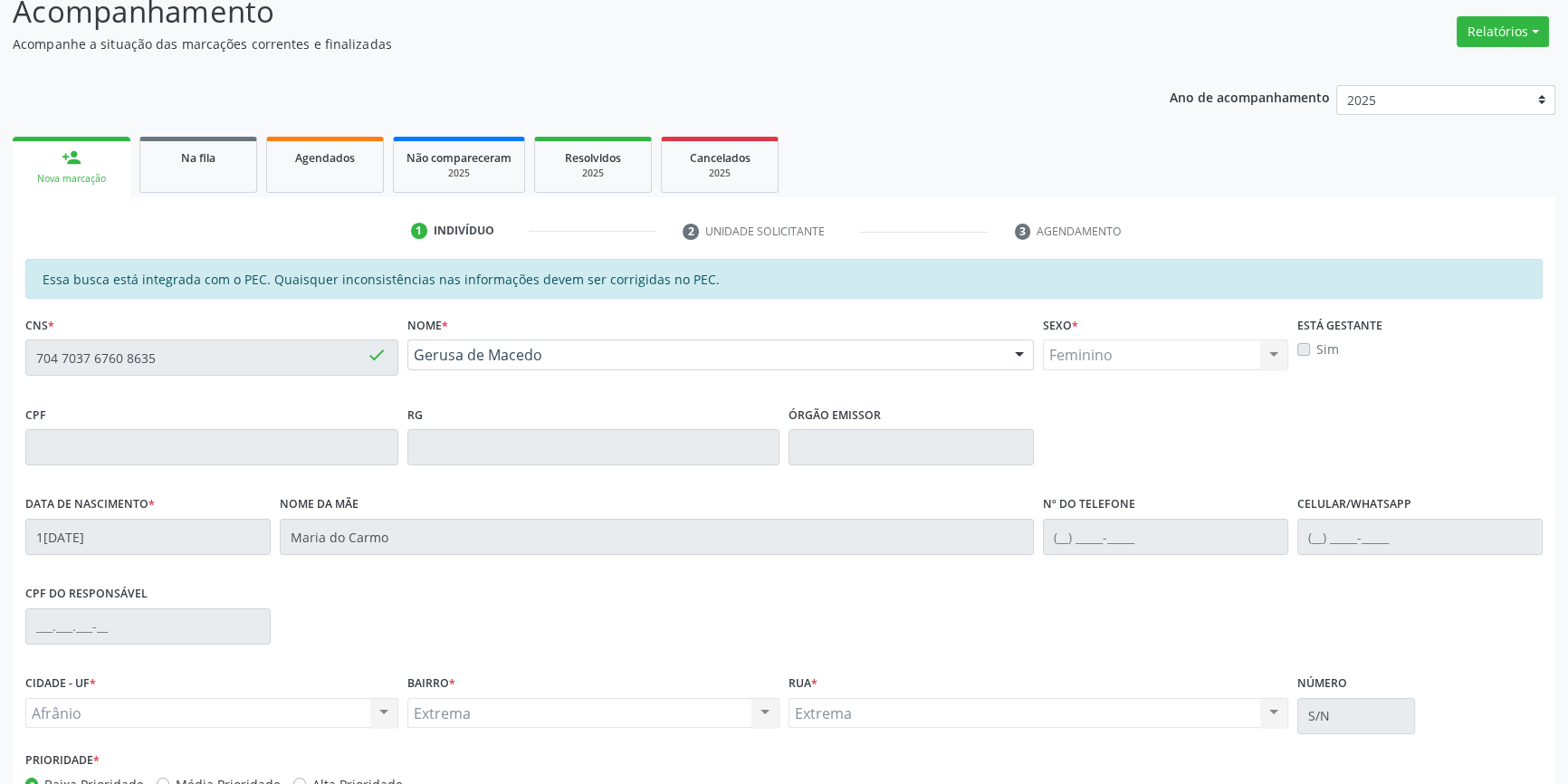
scroll to position [248, 0]
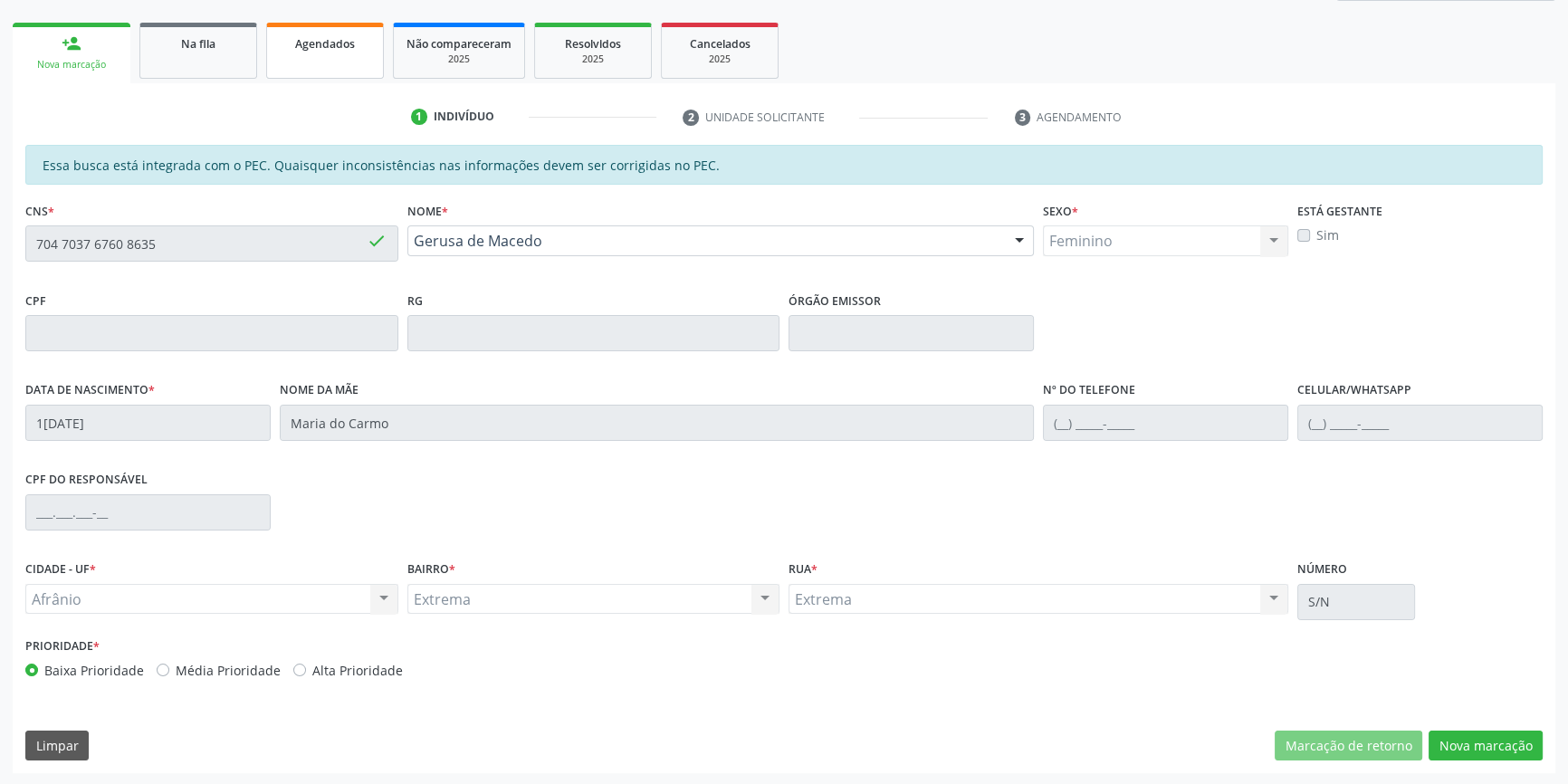
click at [331, 69] on link "Agendados" at bounding box center [325, 51] width 118 height 56
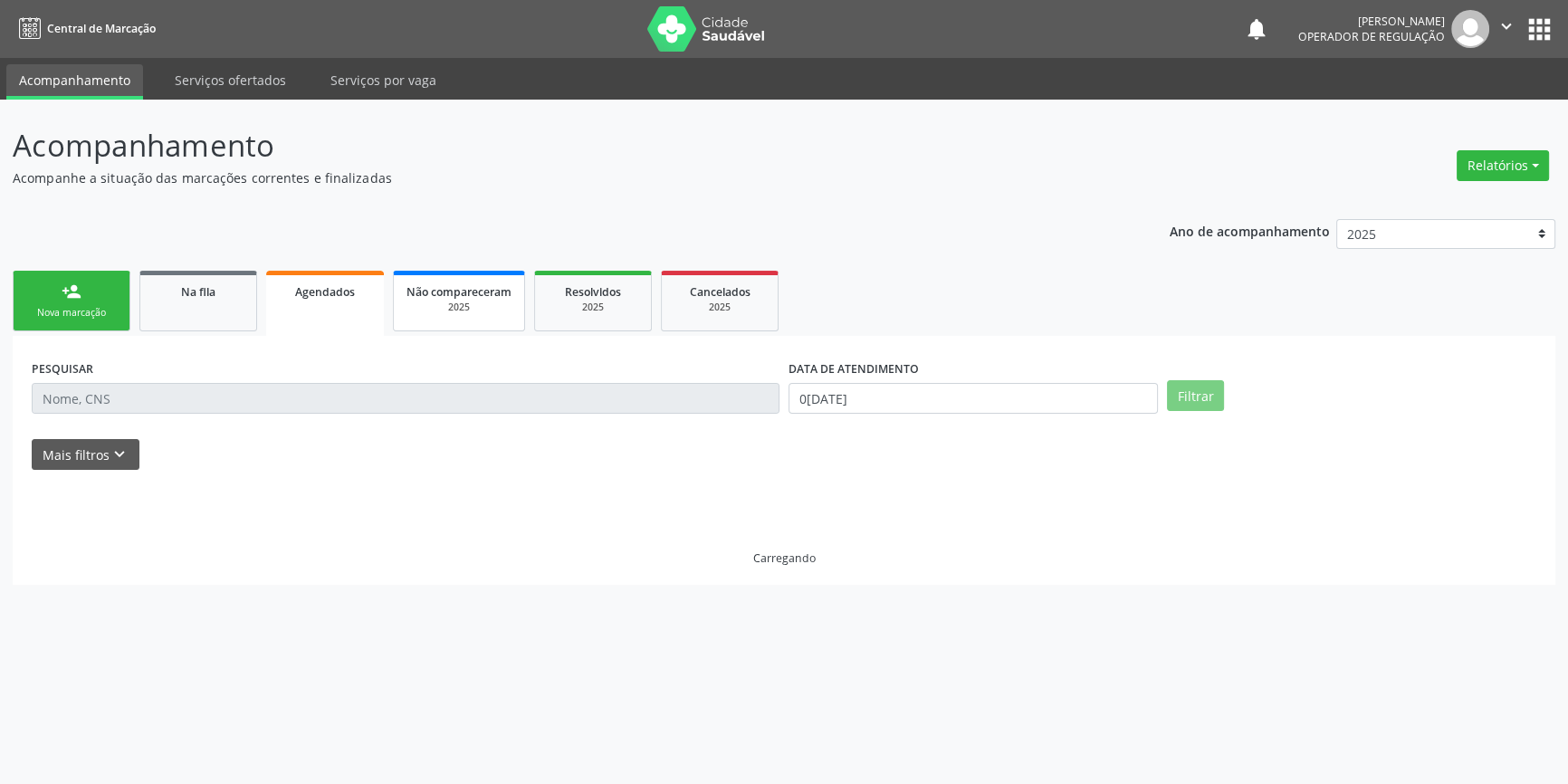
scroll to position [0, 0]
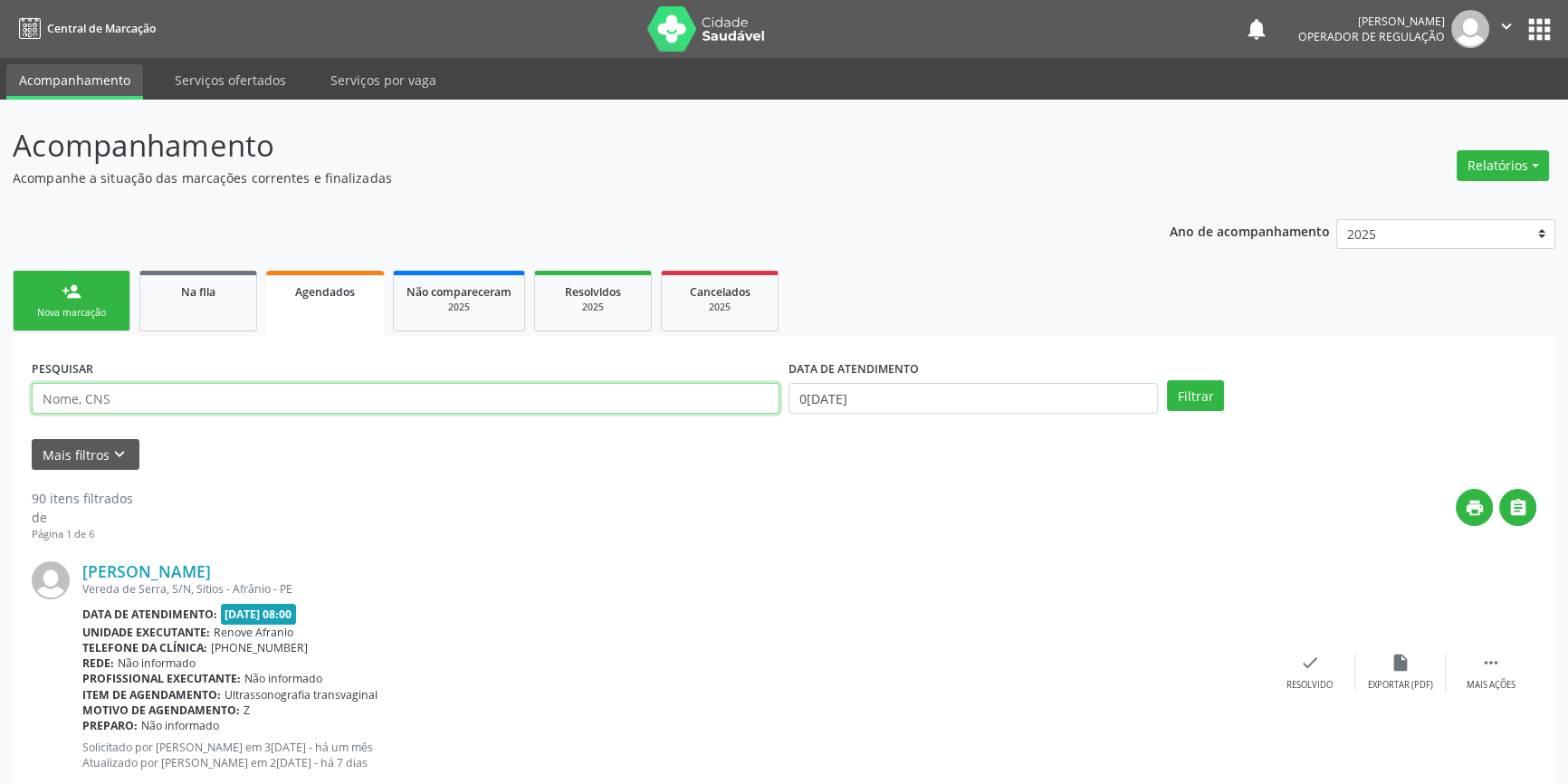
click at [221, 394] on input "text" at bounding box center [406, 398] width 747 height 31
paste input "704 7037 6760 8635"
type input "704 7037 6760 8635"
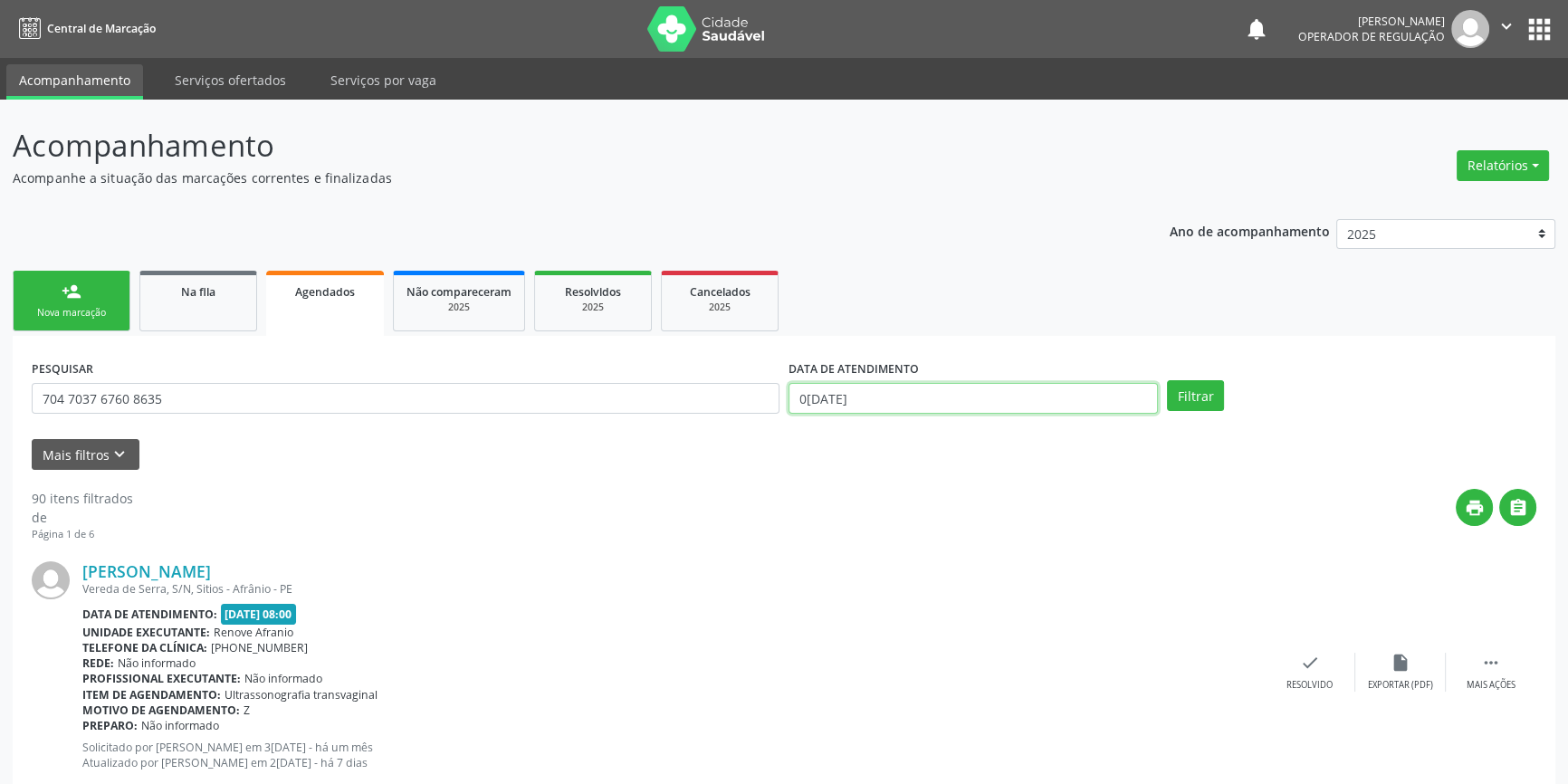
click at [912, 392] on input "02/09/2025" at bounding box center [973, 398] width 369 height 31
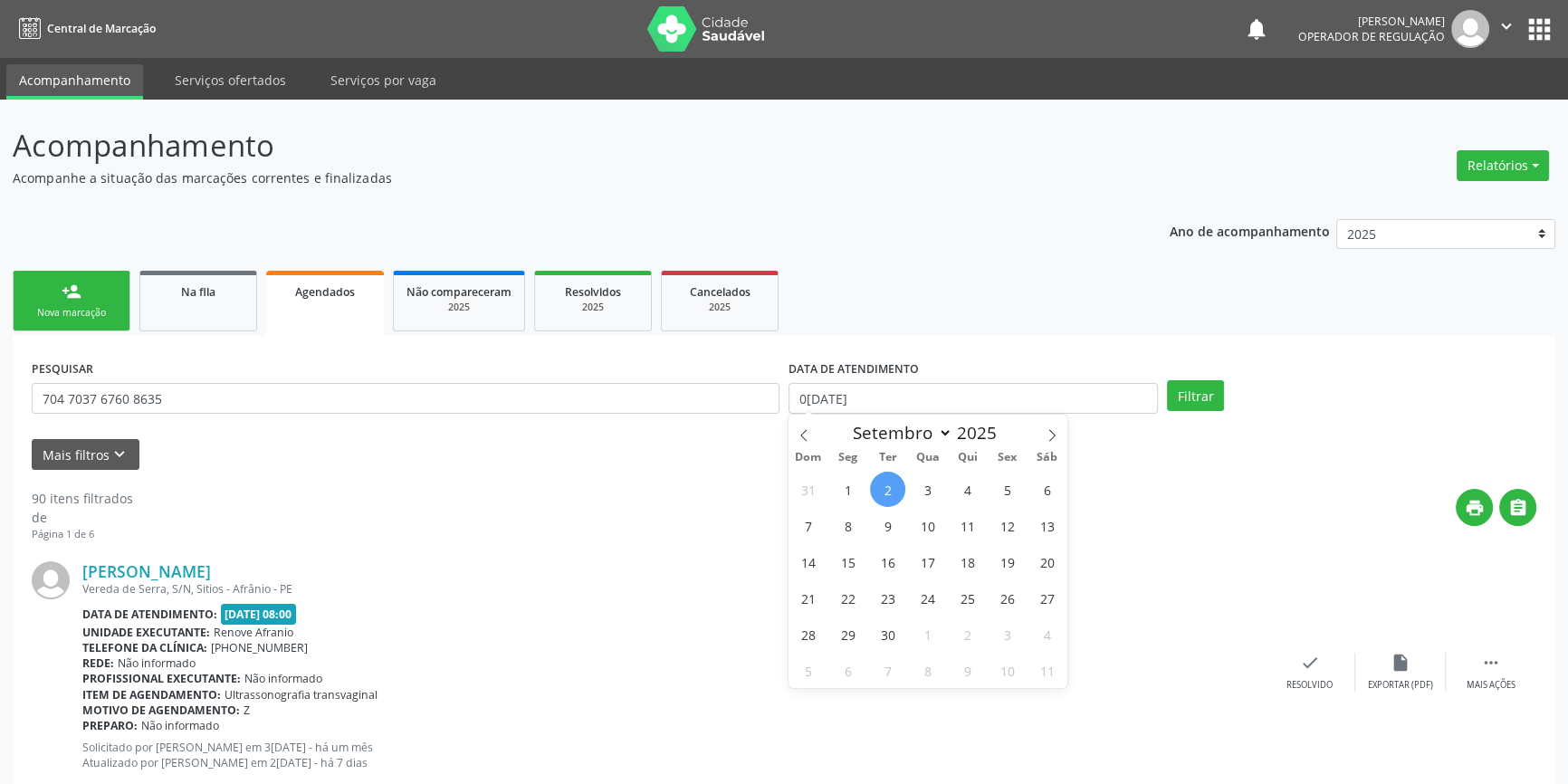
click at [895, 483] on span "2" at bounding box center [888, 489] width 36 height 36
type input "02/09/2025"
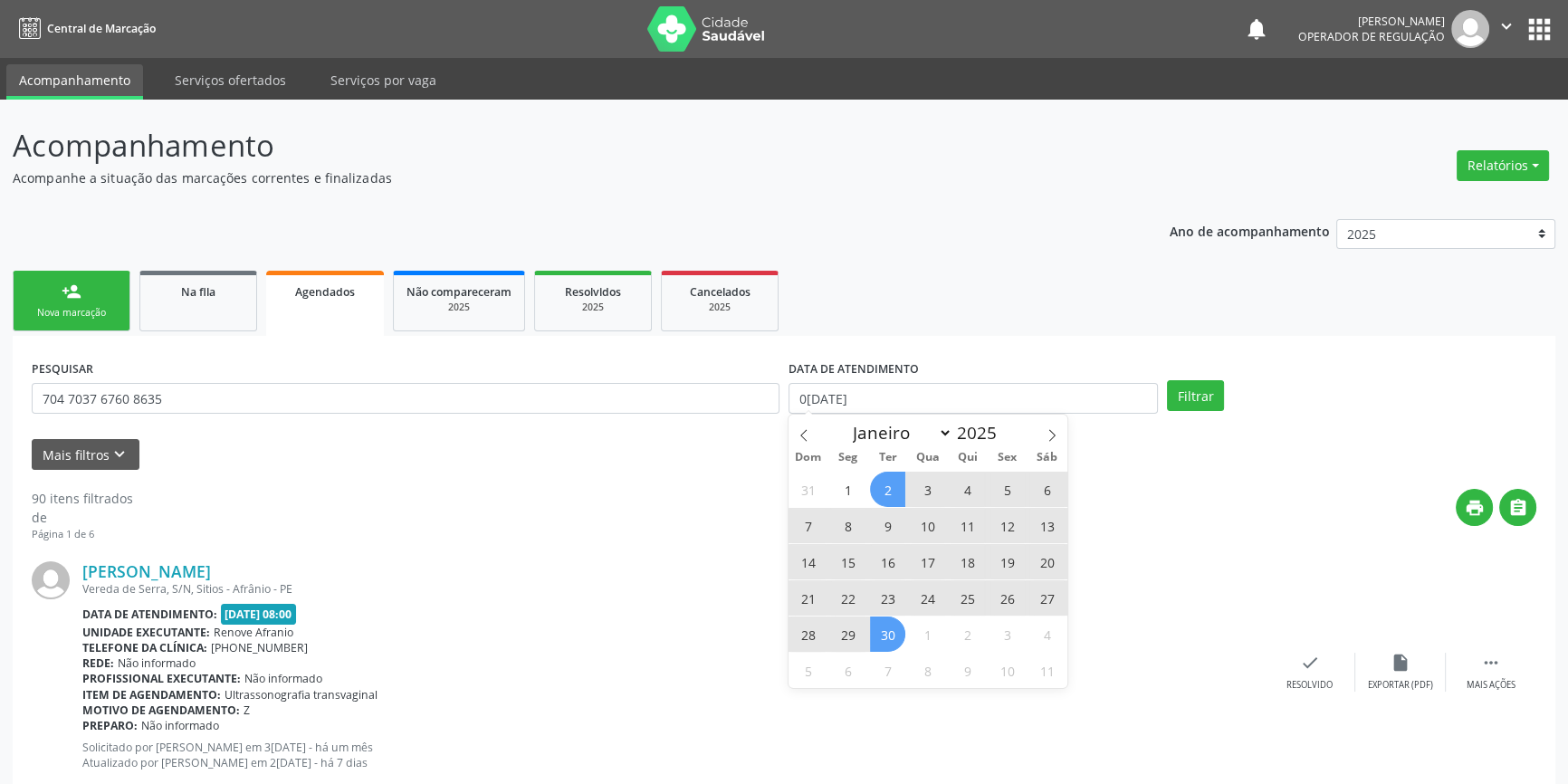
click at [883, 625] on span "30" at bounding box center [888, 634] width 36 height 36
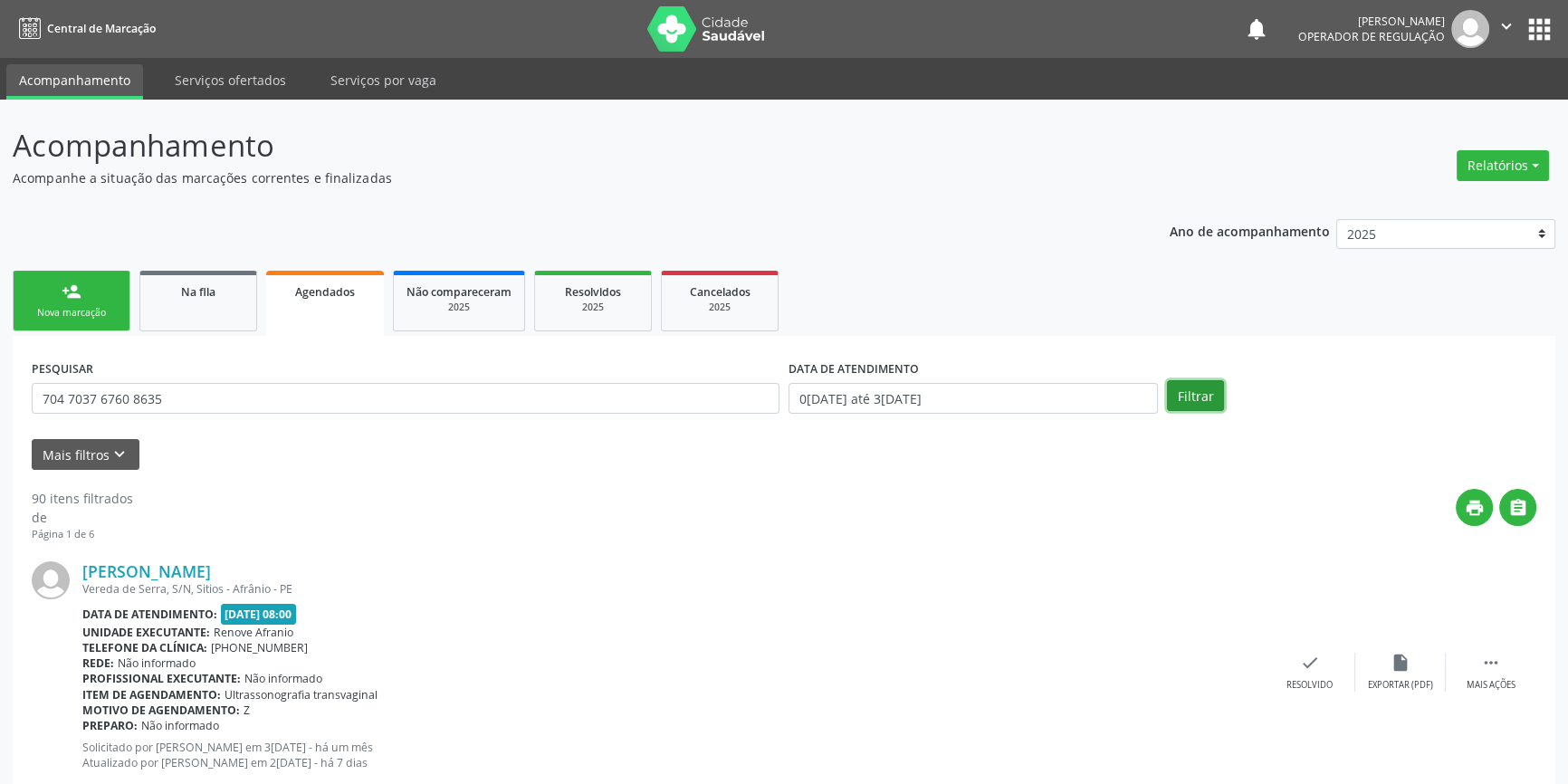
click at [1186, 400] on button "Filtrar" at bounding box center [1195, 395] width 57 height 31
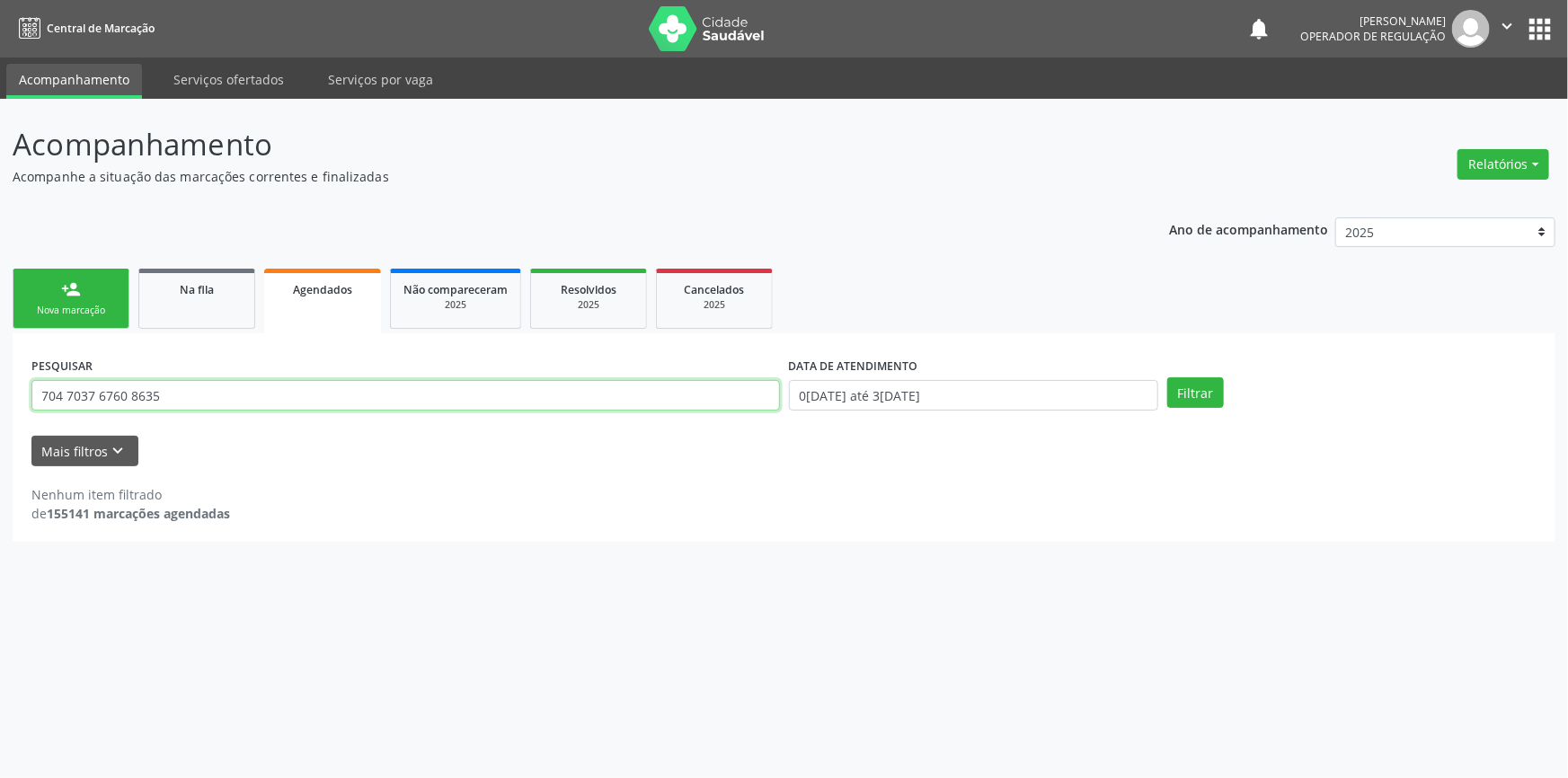
drag, startPoint x: 279, startPoint y: 392, endPoint x: 0, endPoint y: 403, distance: 279.2
click at [0, 403] on div "Acompanhamento Acompanhe a situação das marcações correntes e finalizadas Relat…" at bounding box center [784, 438] width 1568 height 679
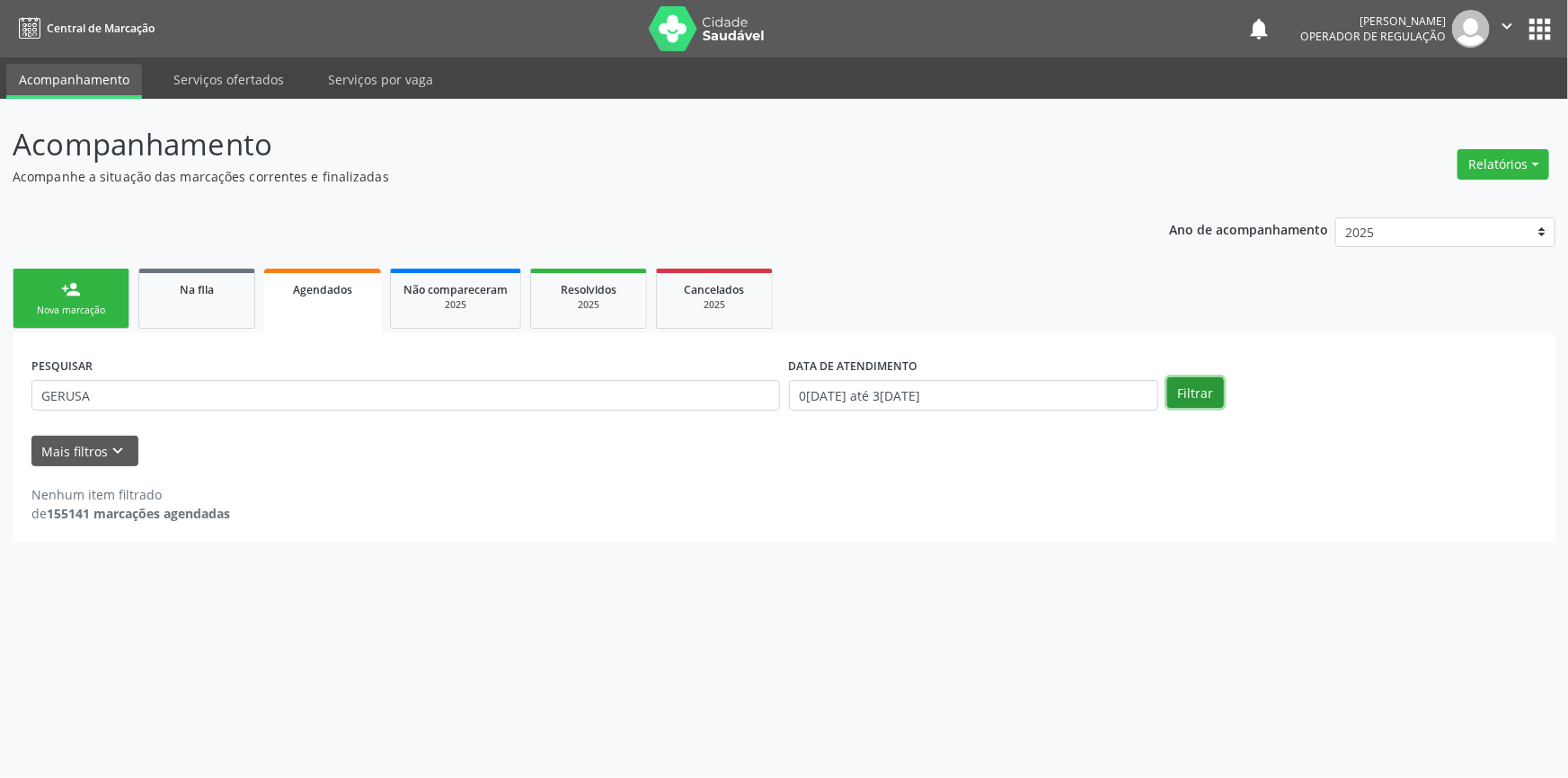
click at [1194, 383] on button "Filtrar" at bounding box center [1195, 392] width 57 height 31
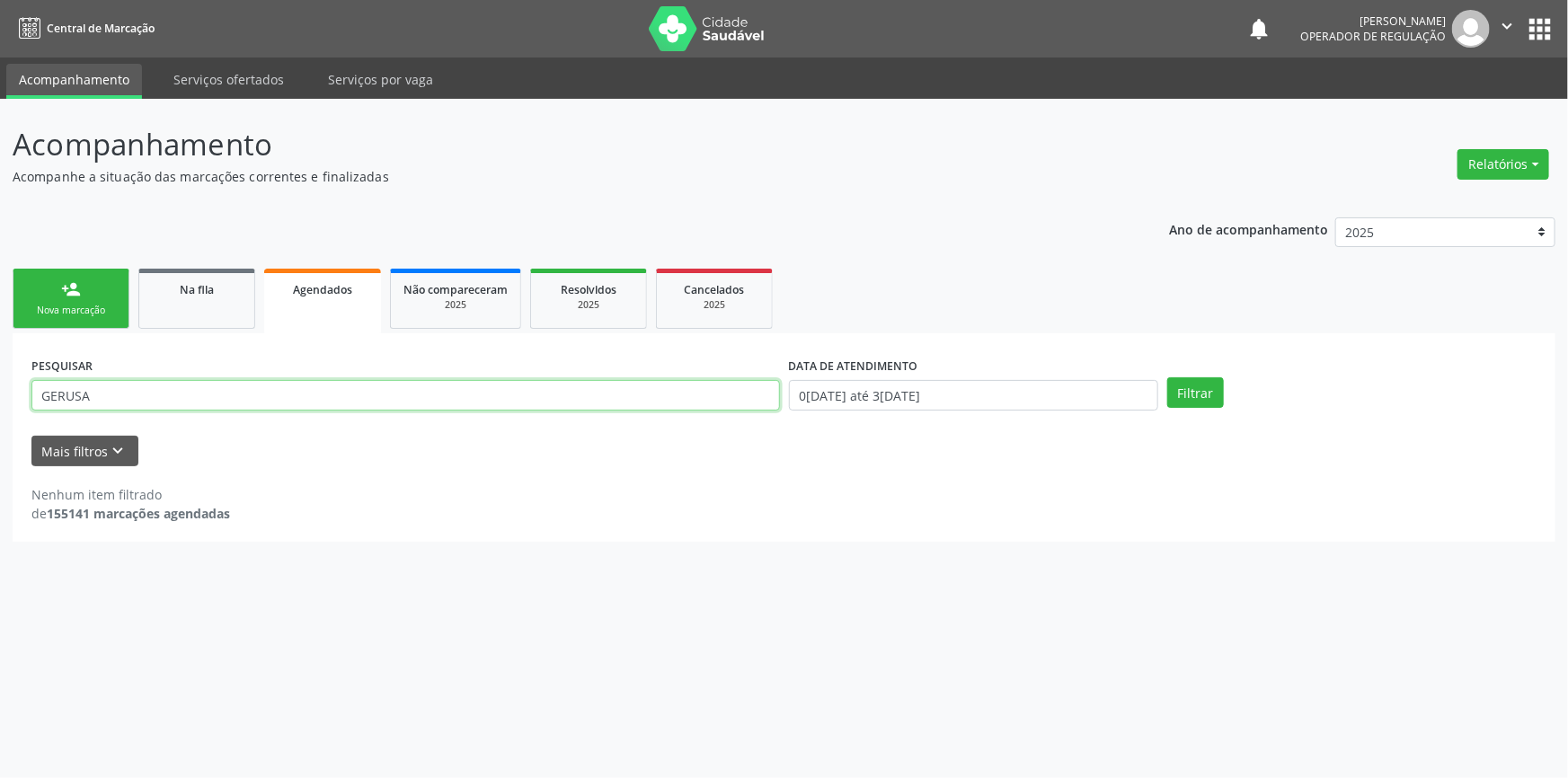
drag, startPoint x: 122, startPoint y: 402, endPoint x: 0, endPoint y: 402, distance: 122.0
click at [0, 402] on div "Acompanhamento Acompanhe a situação das marcações correntes e finalizadas Relat…" at bounding box center [784, 438] width 1568 height 679
type input "GERUZA DE MACEDO"
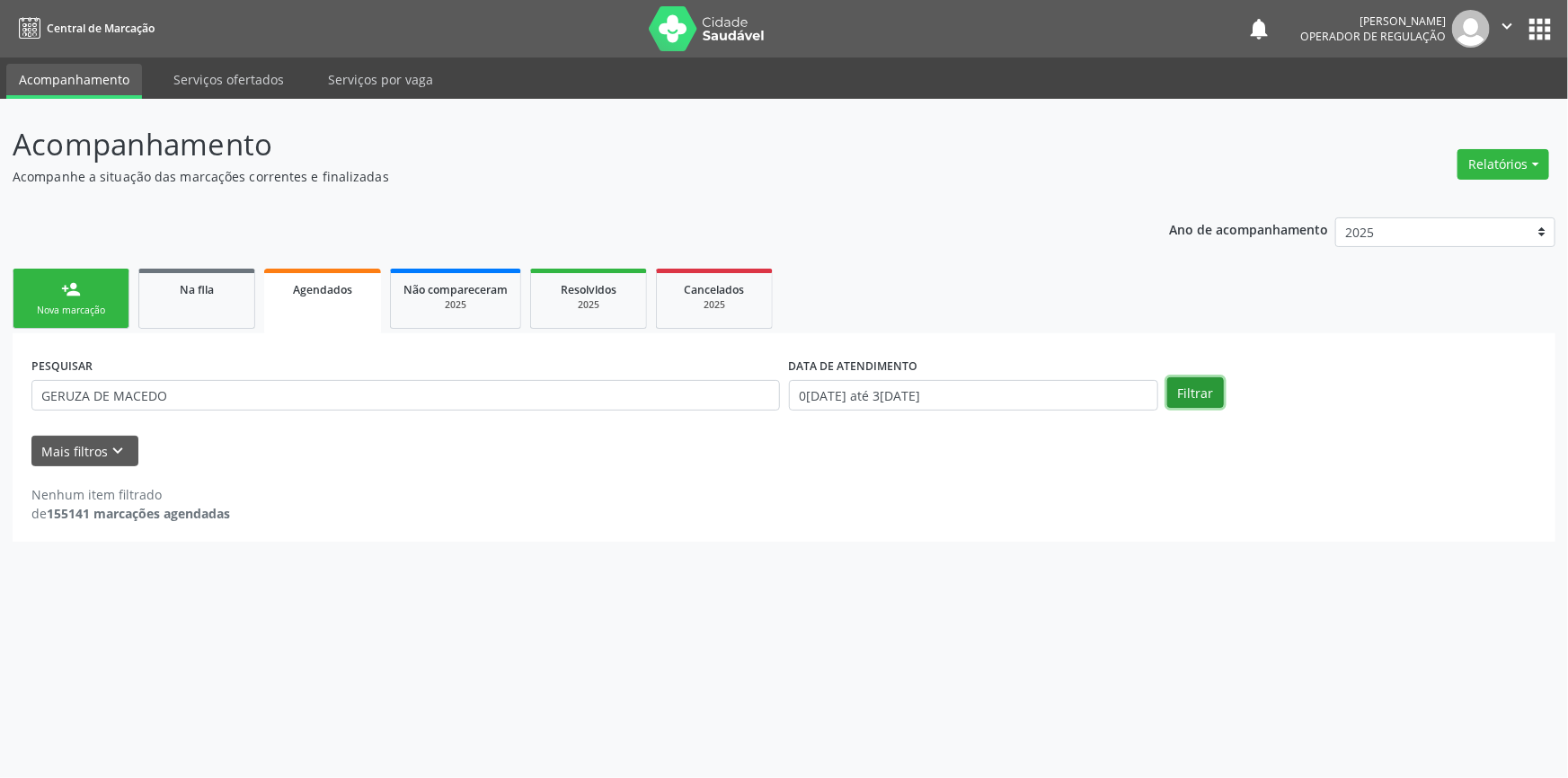
click at [1200, 394] on button "Filtrar" at bounding box center [1195, 392] width 57 height 31
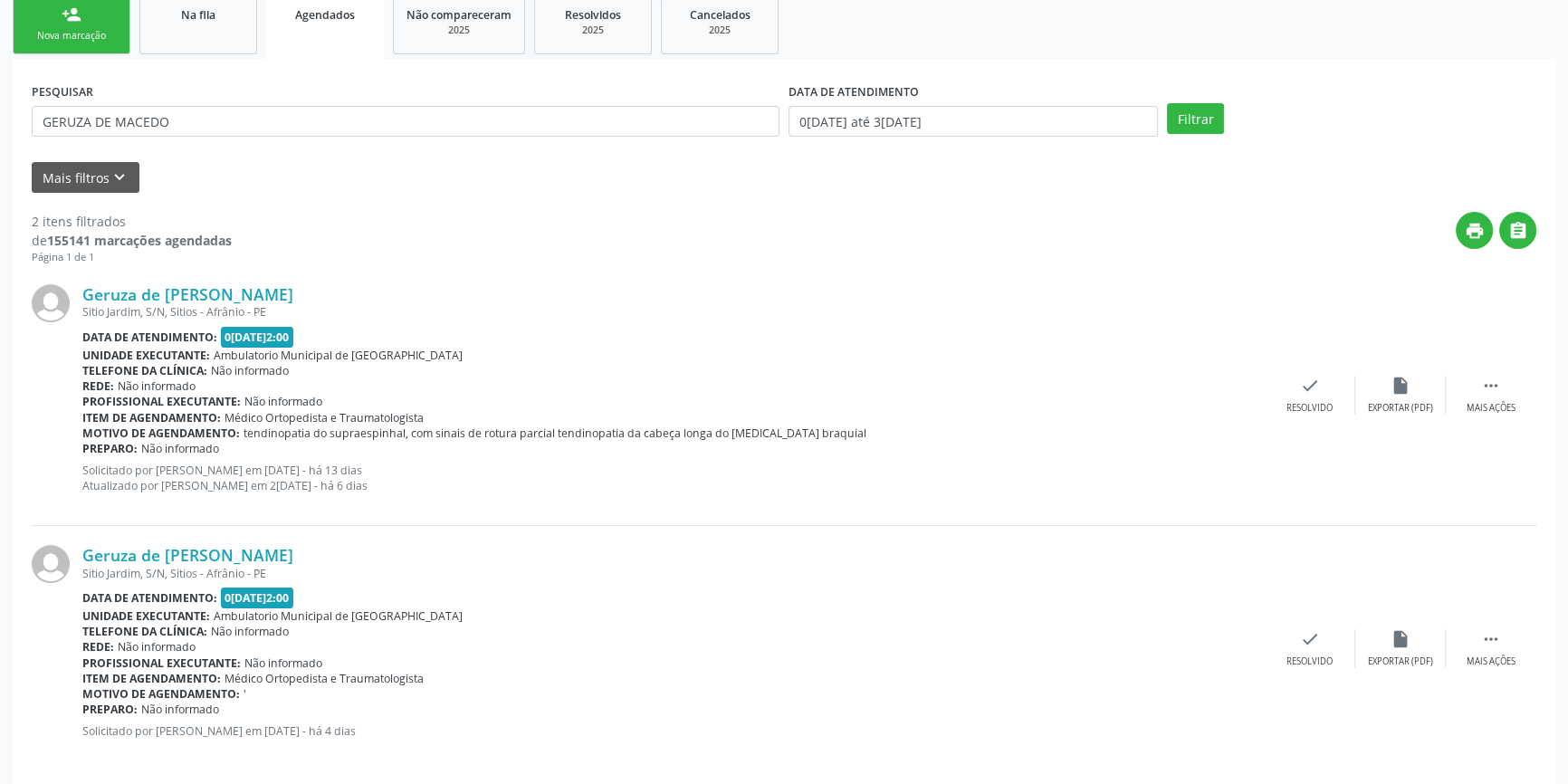
scroll to position [293, 0]
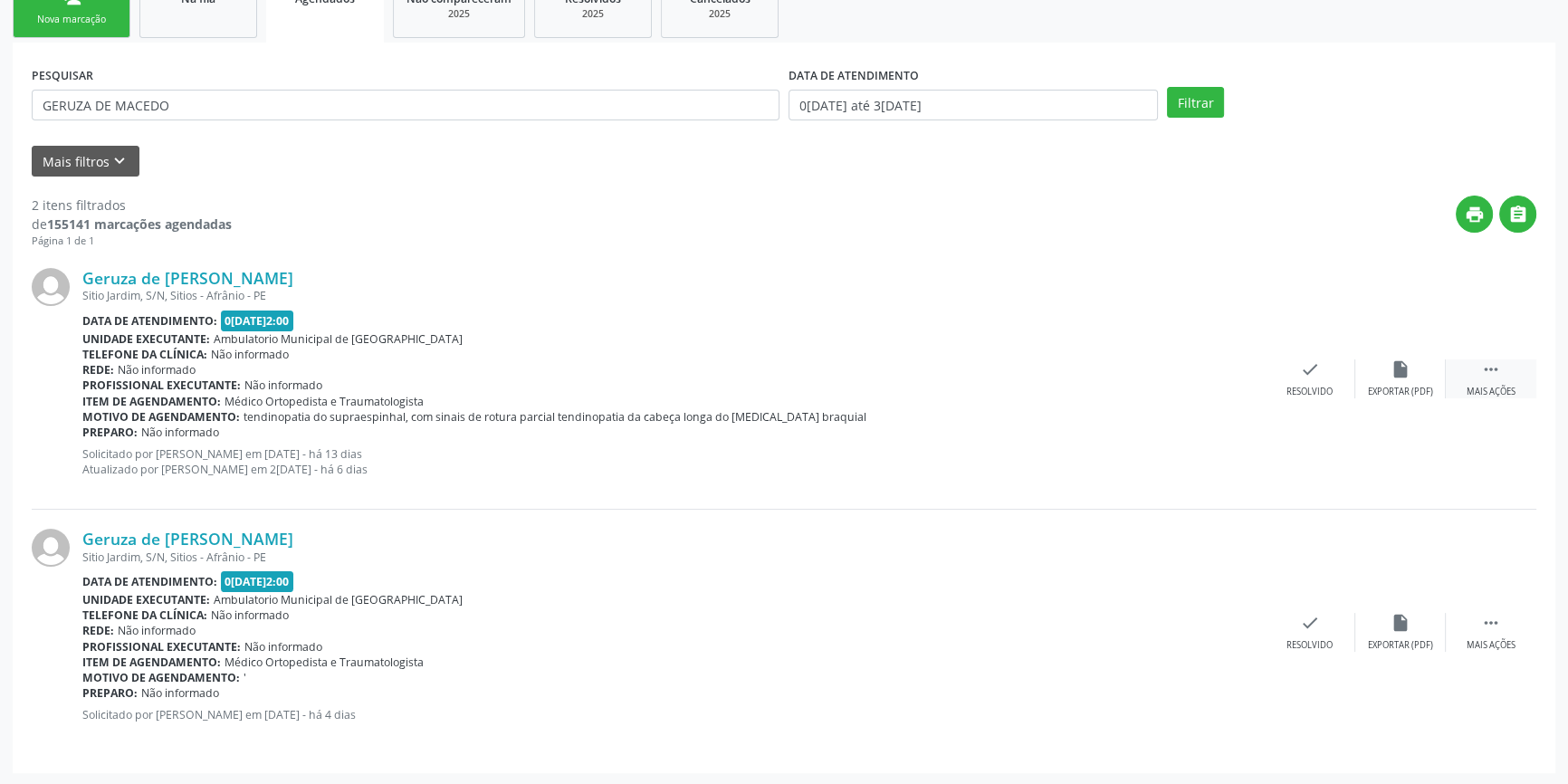
click at [1487, 375] on icon "" at bounding box center [1490, 369] width 20 height 20
click at [1137, 382] on div "print Imprimir" at bounding box center [1129, 379] width 91 height 39
click at [97, 36] on link "person_add Nova marcação" at bounding box center [72, 7] width 118 height 61
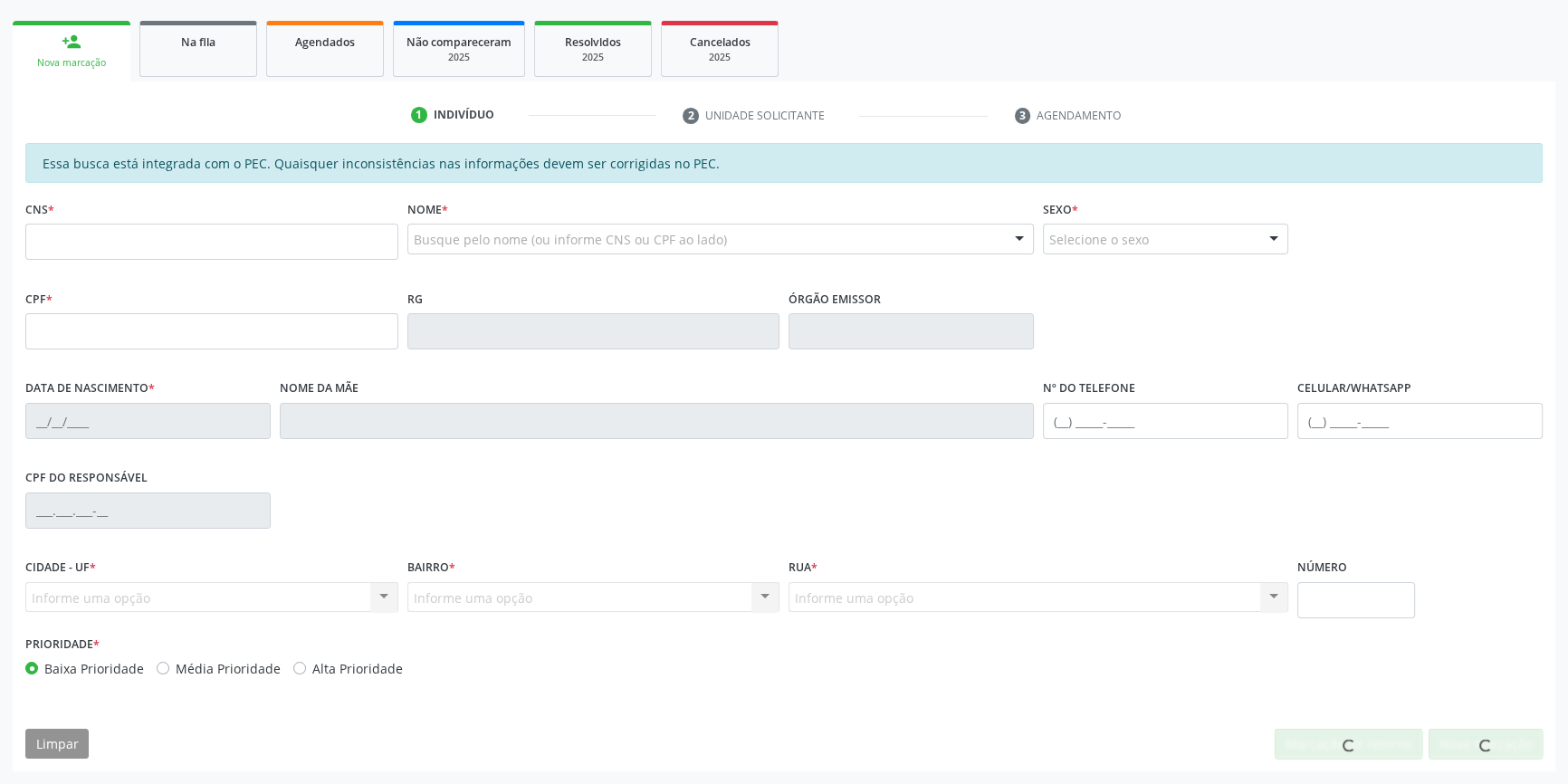
scroll to position [248, 0]
click at [126, 247] on input "text" at bounding box center [212, 244] width 373 height 37
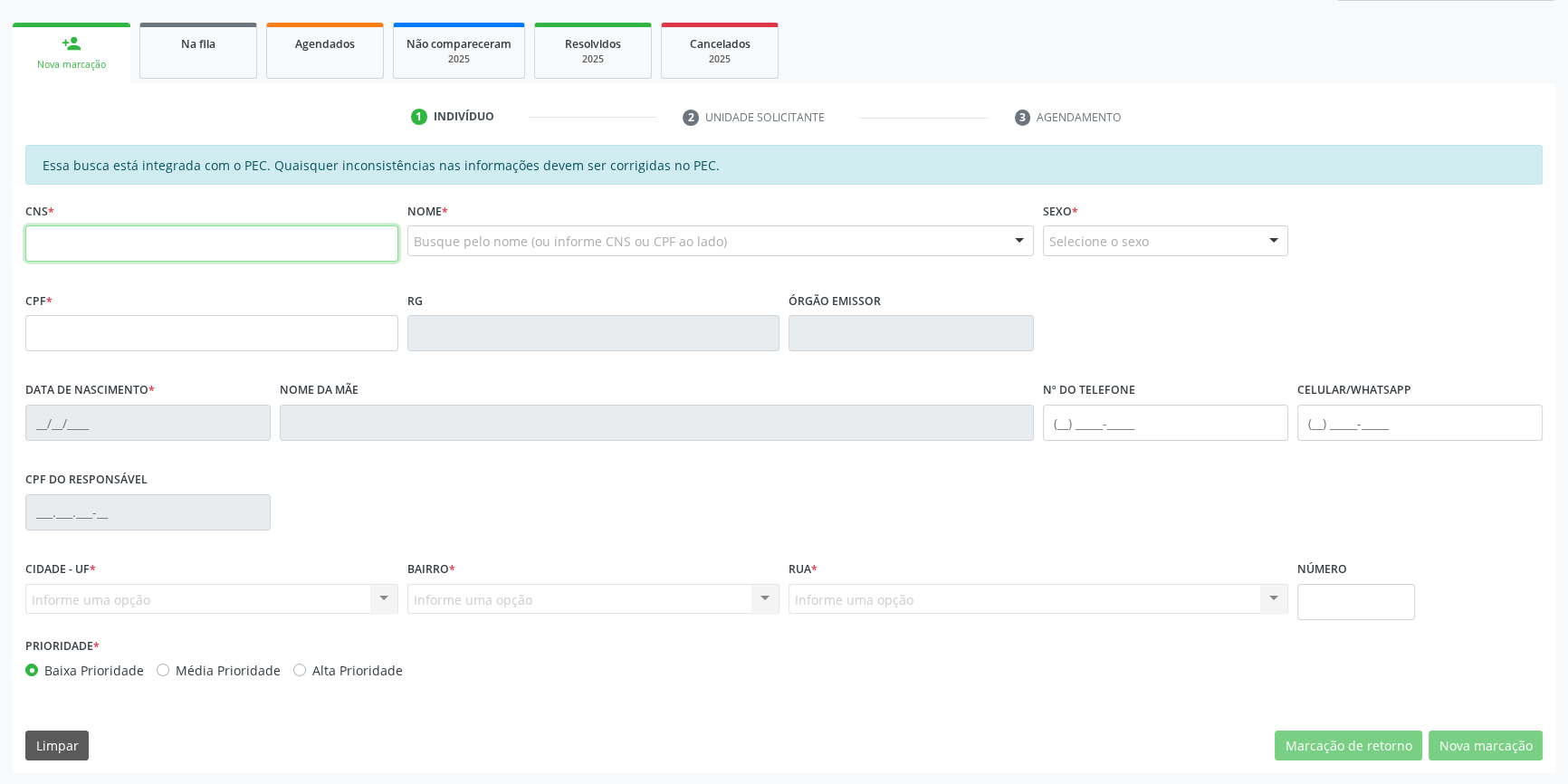
click at [96, 227] on input "text" at bounding box center [212, 244] width 373 height 37
type input "708 9087 5751 7616"
type input "15/02/2022"
type input "(87) 98848-7673"
type input "S/N"
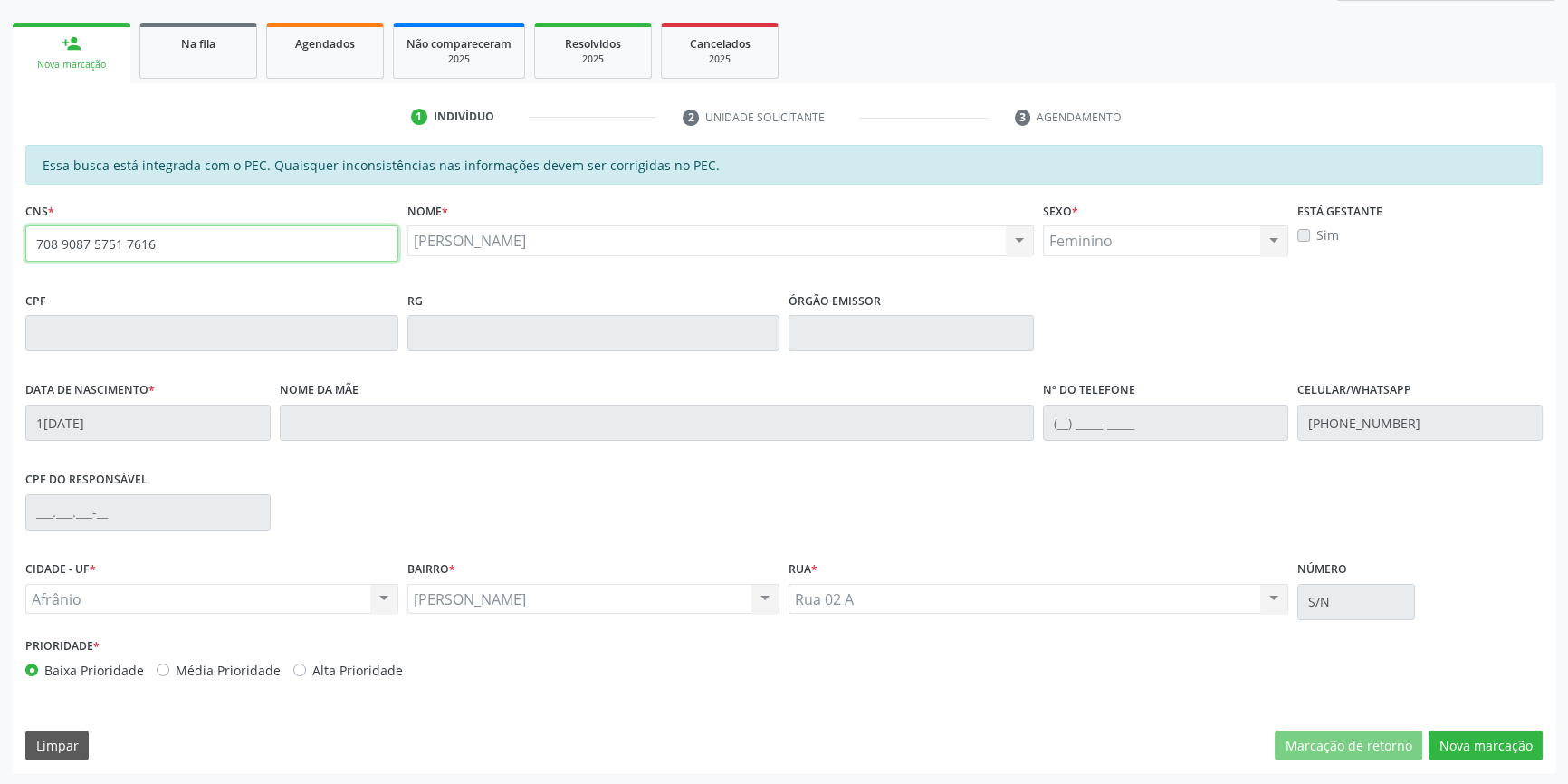
drag, startPoint x: 111, startPoint y: 252, endPoint x: 0, endPoint y: 231, distance: 113.0
click at [0, 232] on div "Acompanhamento Acompanhe a situação das marcações correntes e finalizadas Relat…" at bounding box center [784, 318] width 1568 height 934
click at [1474, 749] on button "Nova marcação" at bounding box center [1486, 746] width 114 height 31
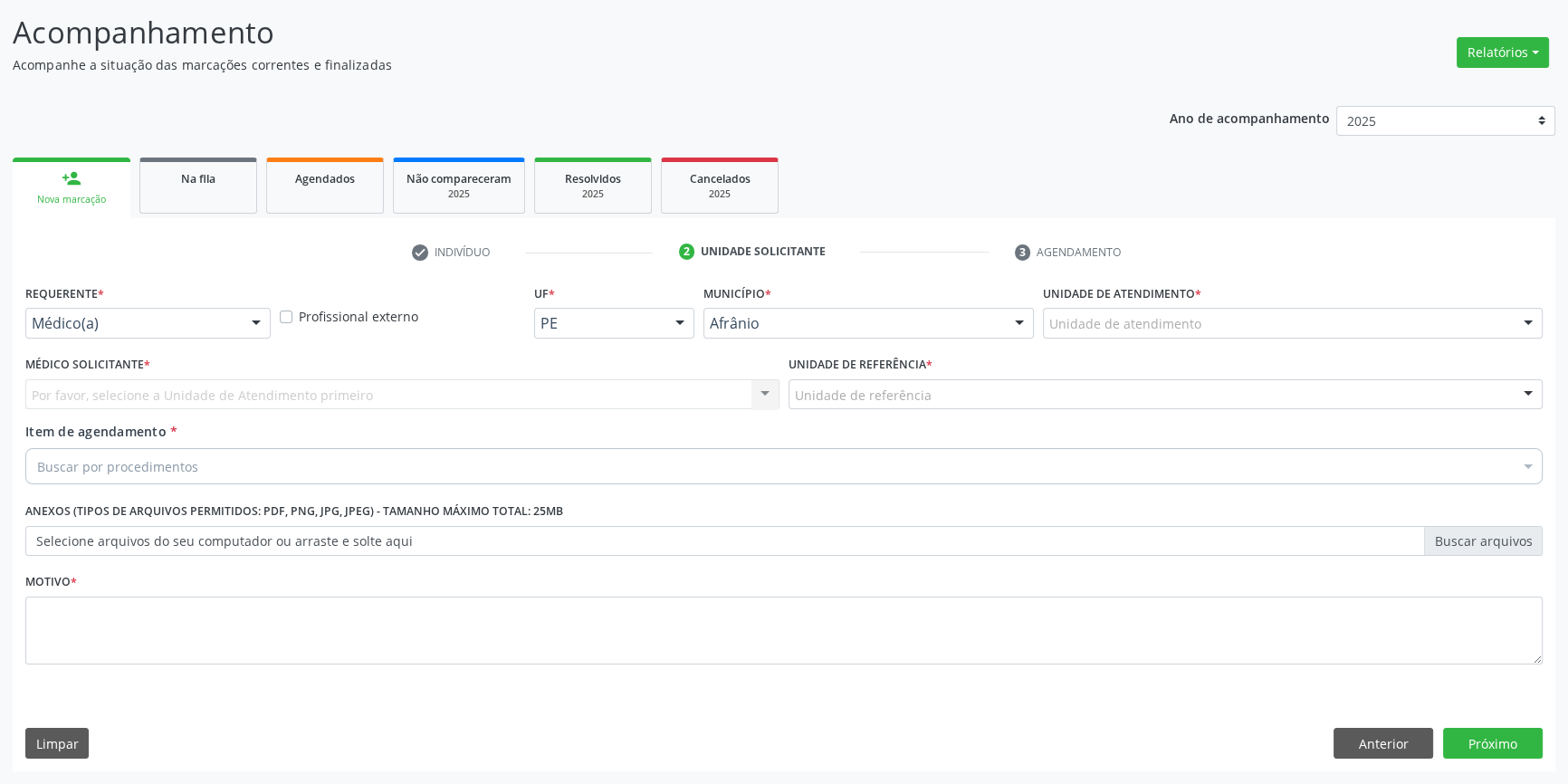
scroll to position [111, 0]
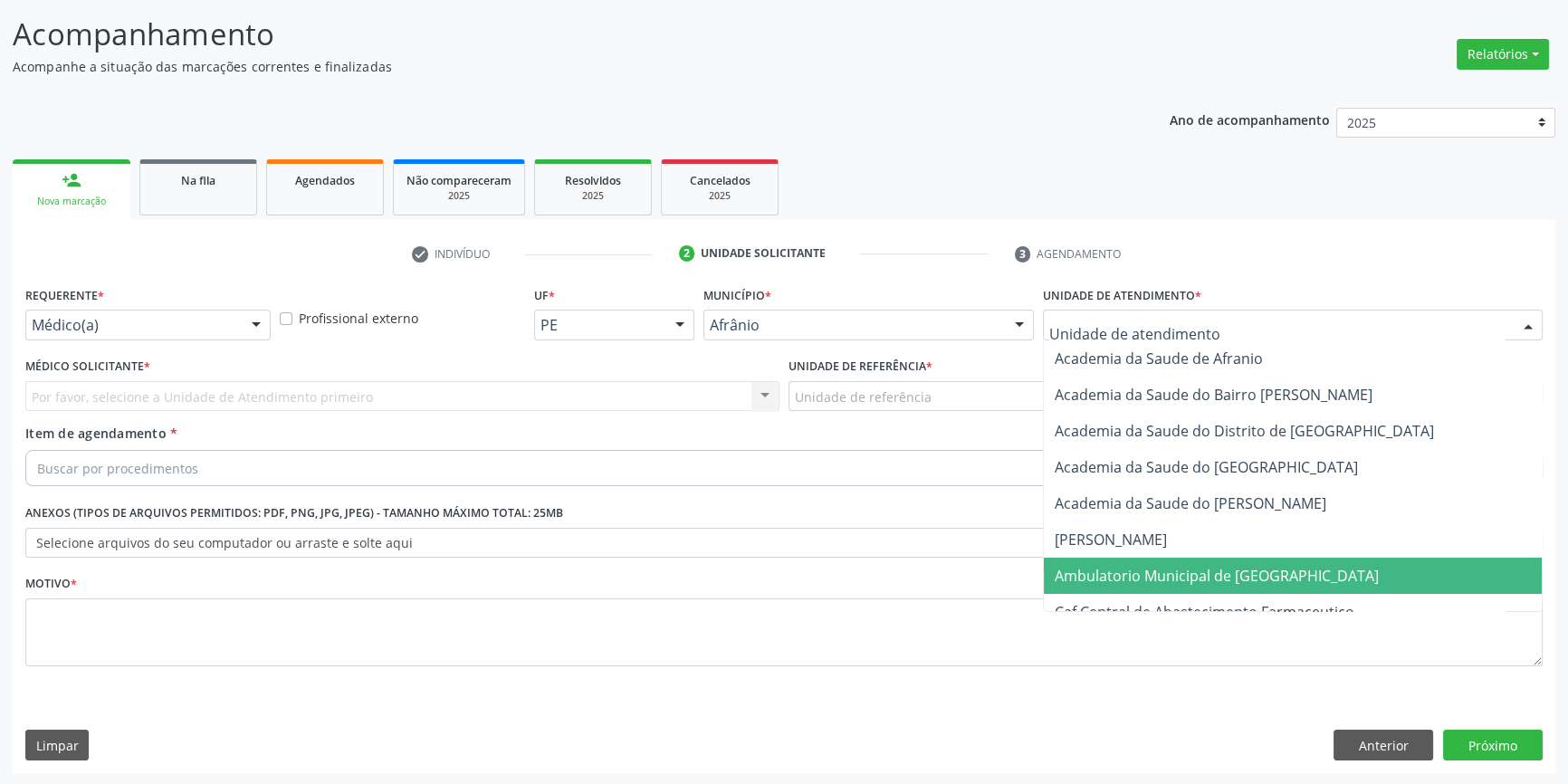
click at [1159, 576] on span "Ambulatorio Municipal de [GEOGRAPHIC_DATA]" at bounding box center [1217, 575] width 324 height 20
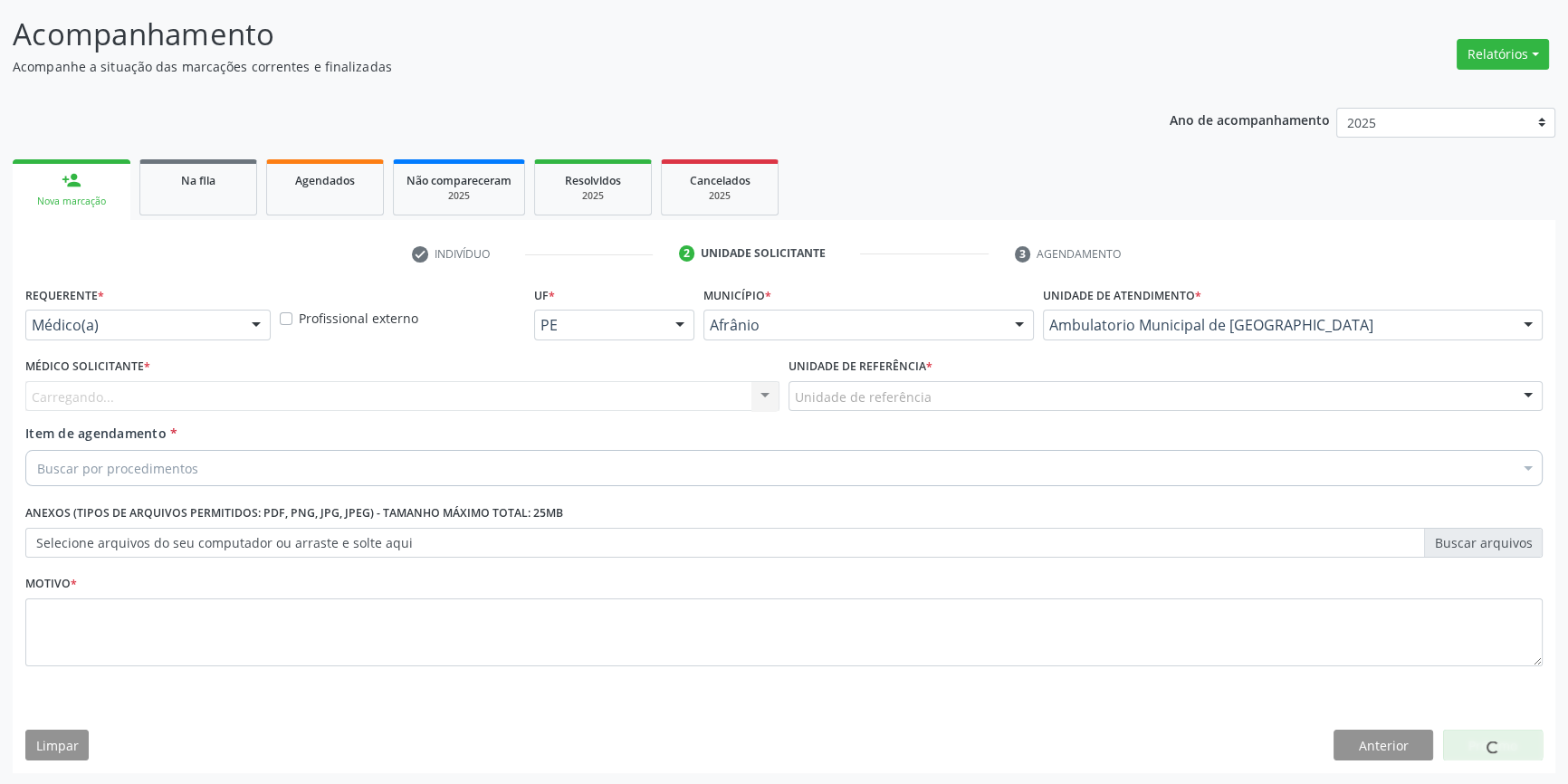
click at [854, 373] on label "Unidade de referência *" at bounding box center [861, 367] width 144 height 28
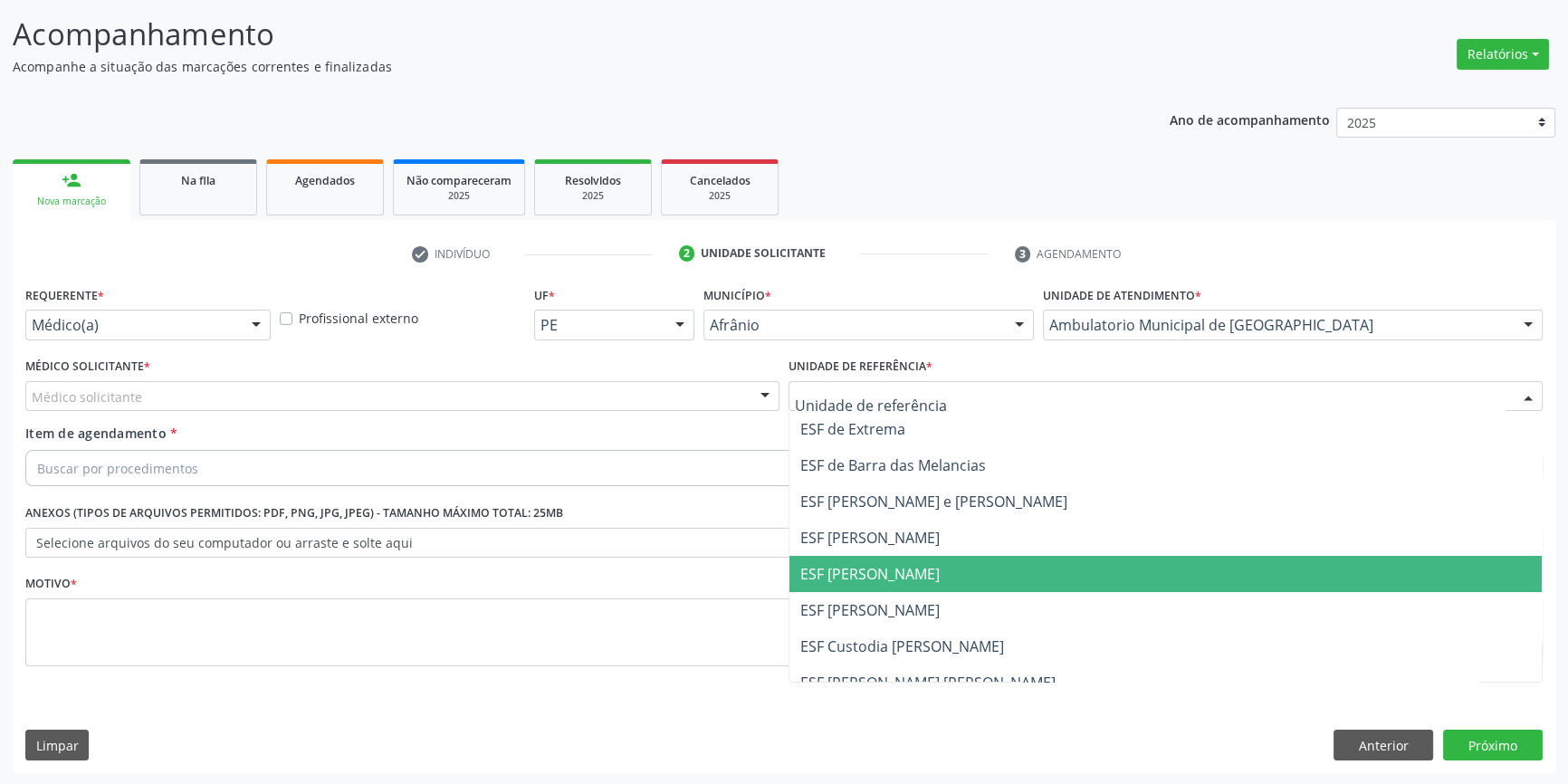
drag, startPoint x: 883, startPoint y: 579, endPoint x: 774, endPoint y: 506, distance: 131.2
click at [880, 579] on span "ESF [PERSON_NAME]" at bounding box center [869, 573] width 140 height 20
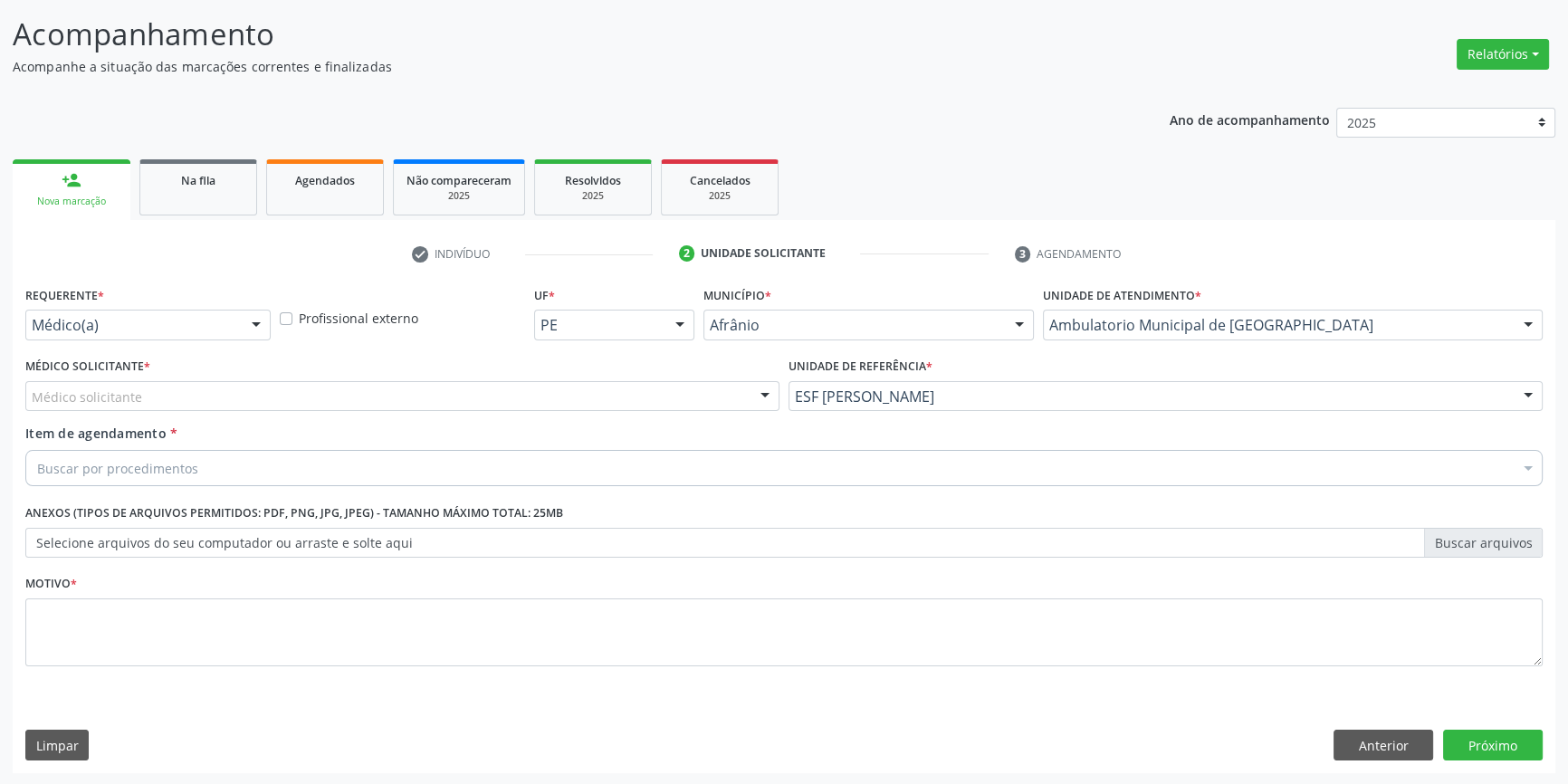
click at [542, 409] on div "Médico solicitante Alysson Rodrigo Ferreira Cavalcanti Bruno Saraiva Bezerra Me…" at bounding box center [402, 396] width 754 height 31
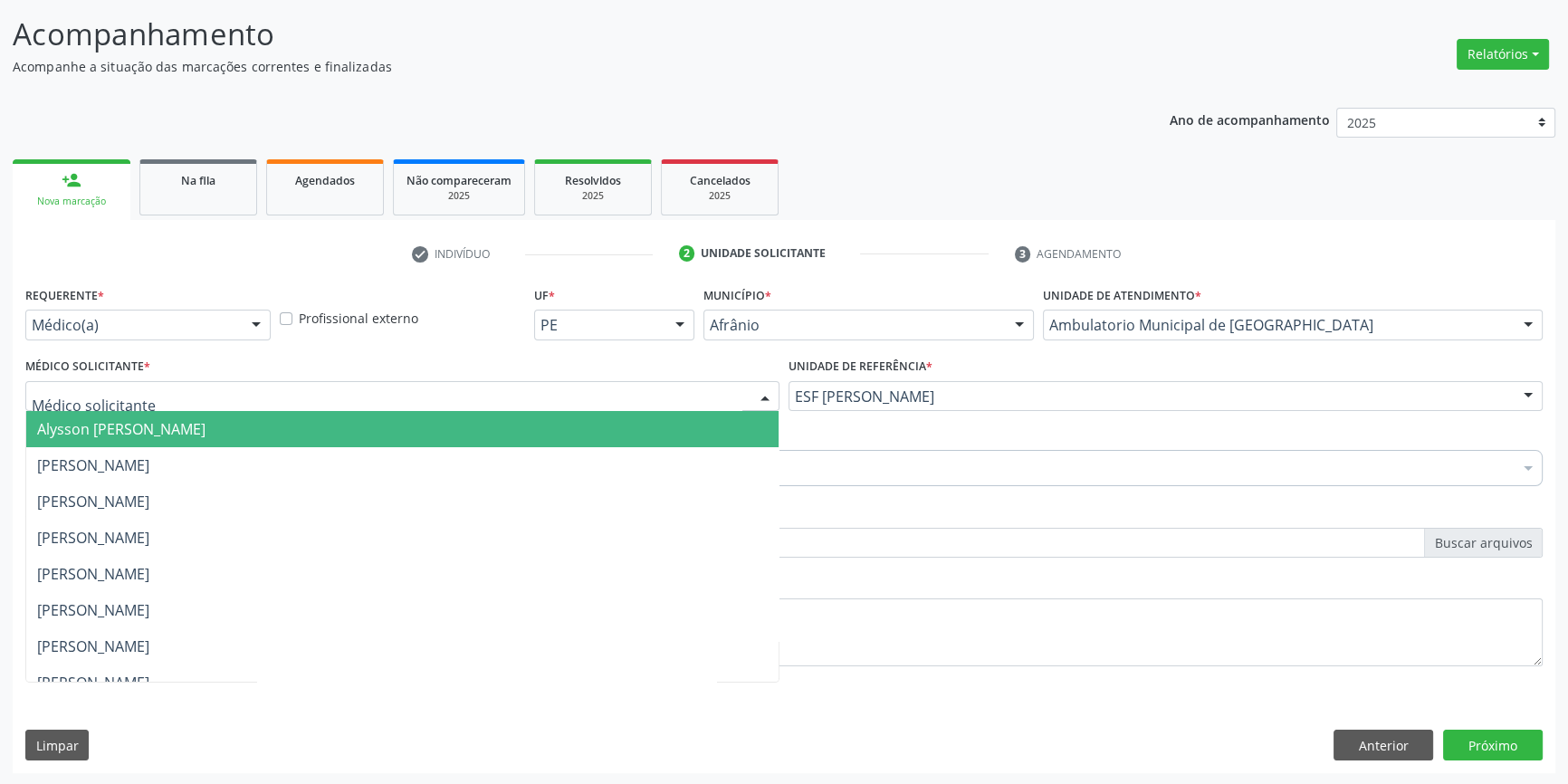
click at [279, 442] on span "Alysson Rodrigo Ferreira Cavalcanti" at bounding box center [402, 429] width 752 height 37
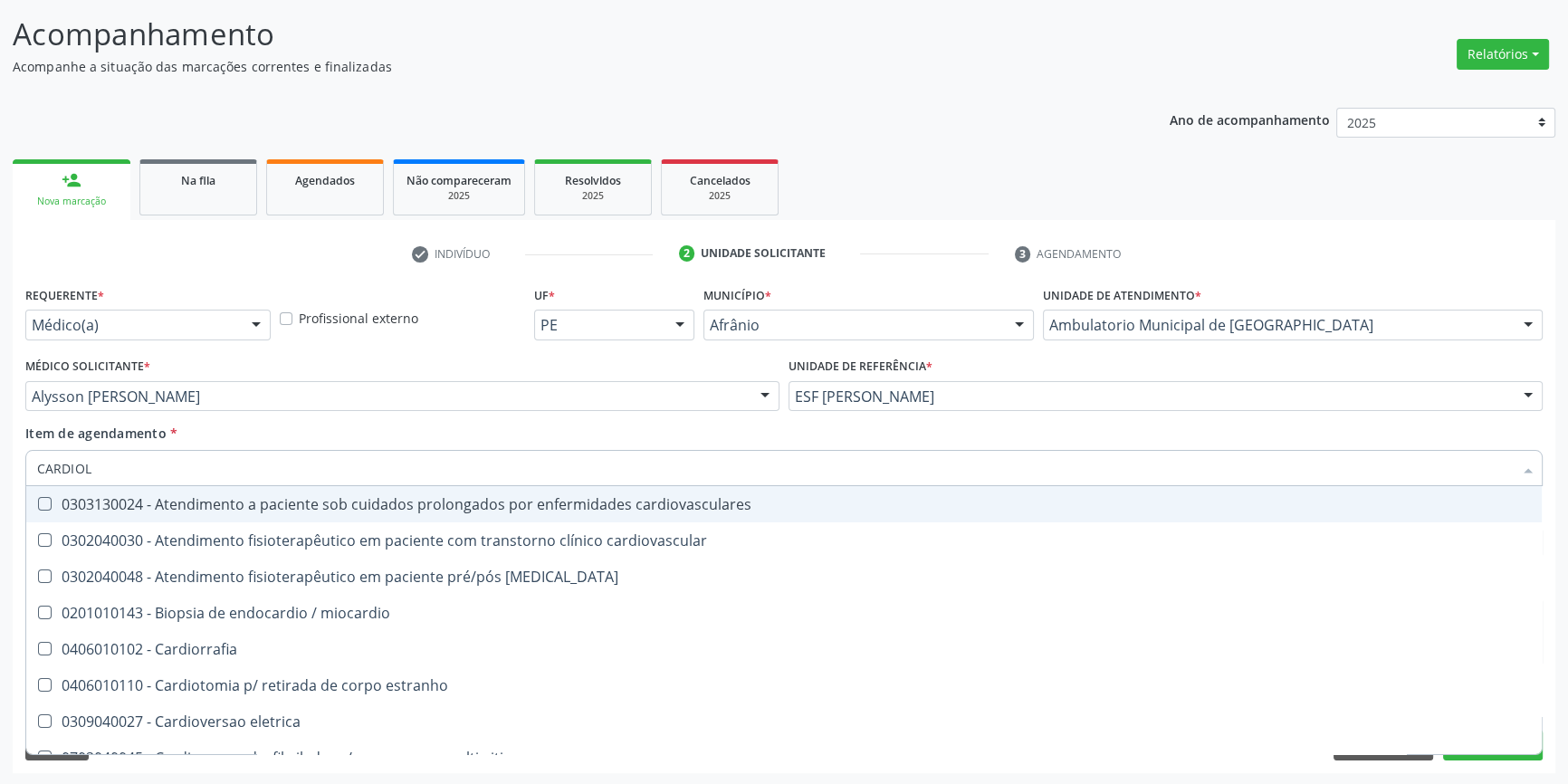
type input "CARDIOLO"
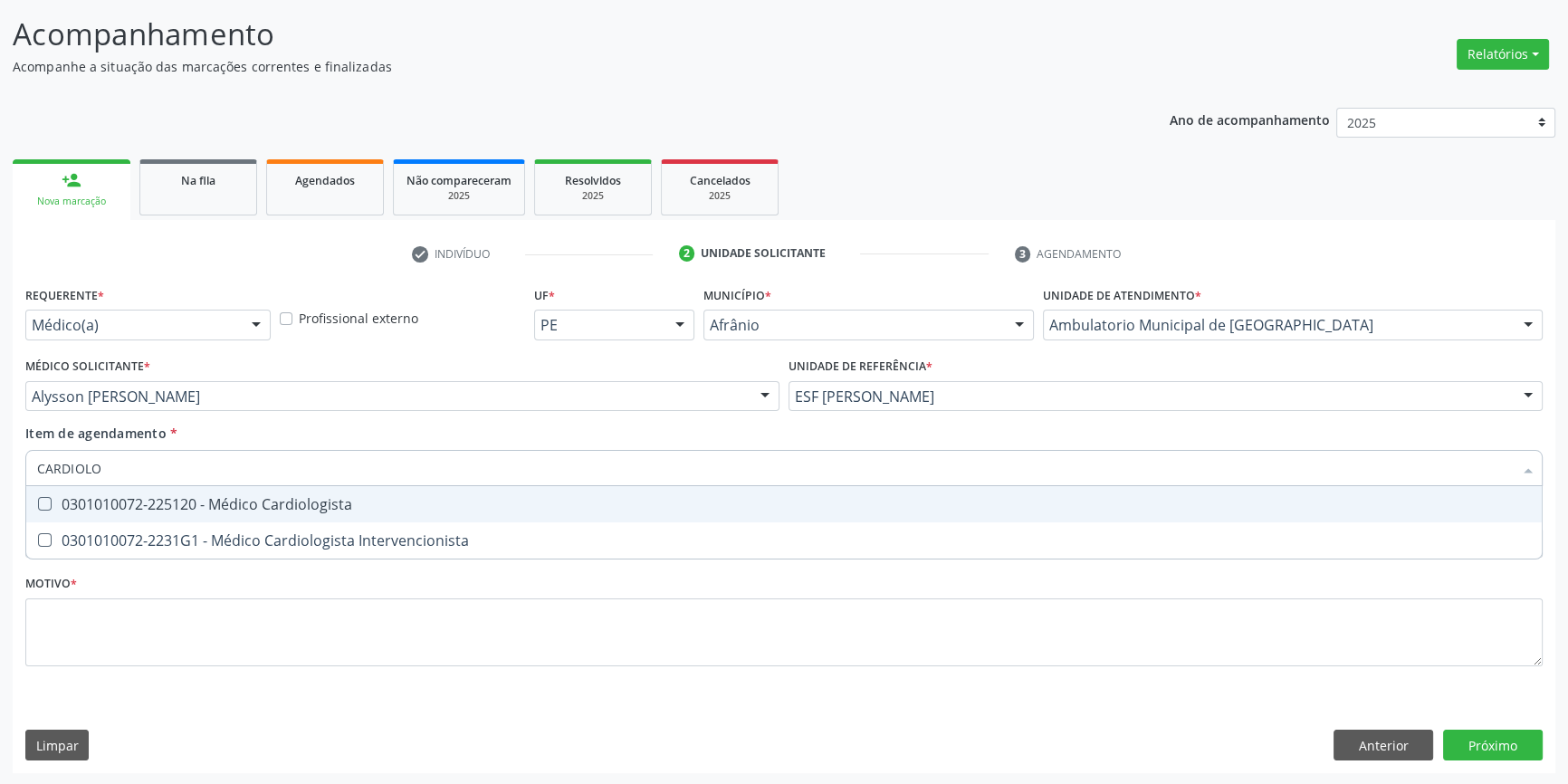
click at [221, 499] on div "0301010072-225120 - Médico Cardiologista" at bounding box center [784, 504] width 1493 height 14
checkbox Cardiologista "true"
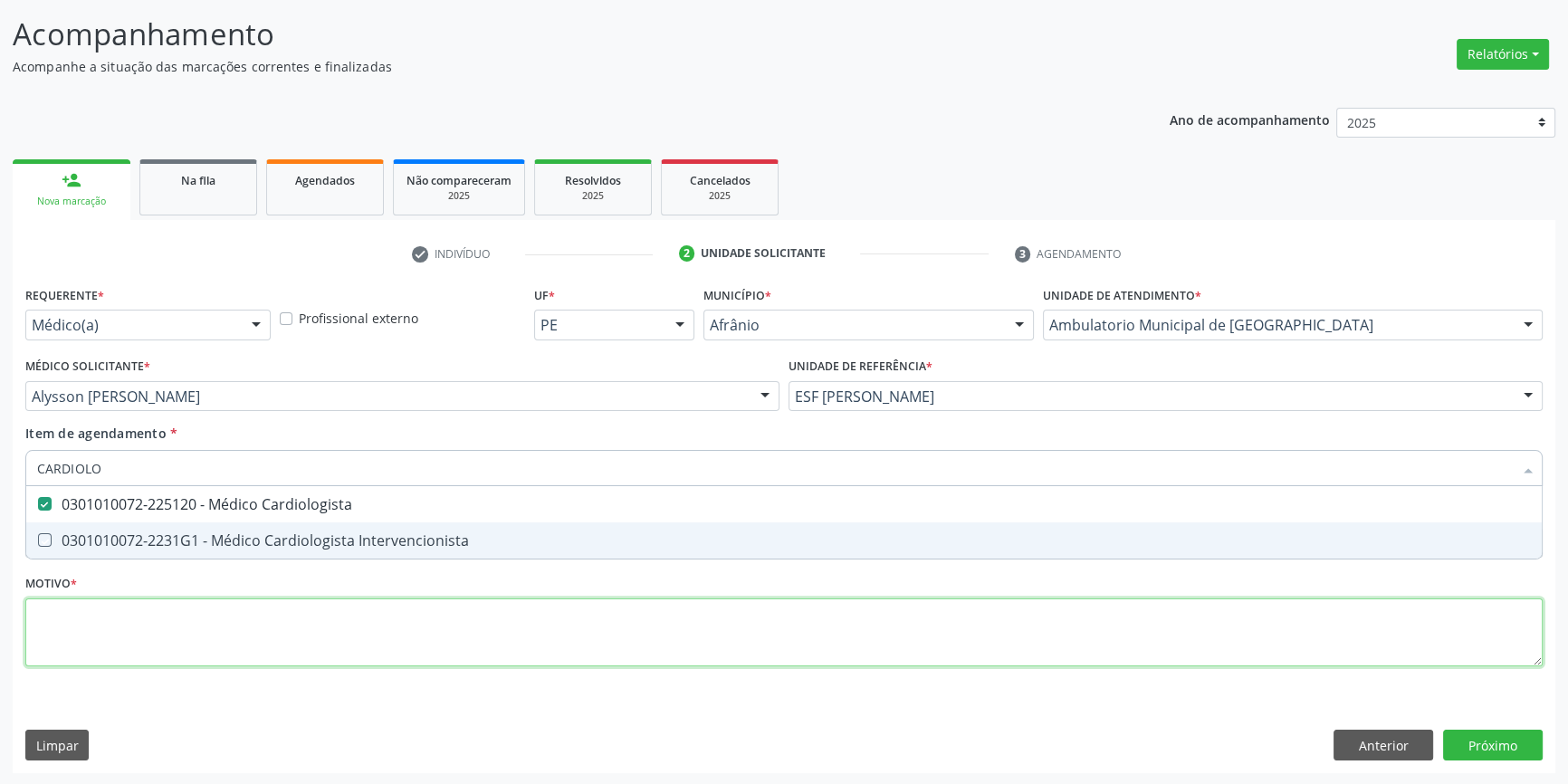
click at [211, 629] on div "Requerente * Médico(a) Médico(a) Enfermeiro(a) Paciente Nenhum resultado encont…" at bounding box center [784, 487] width 1517 height 410
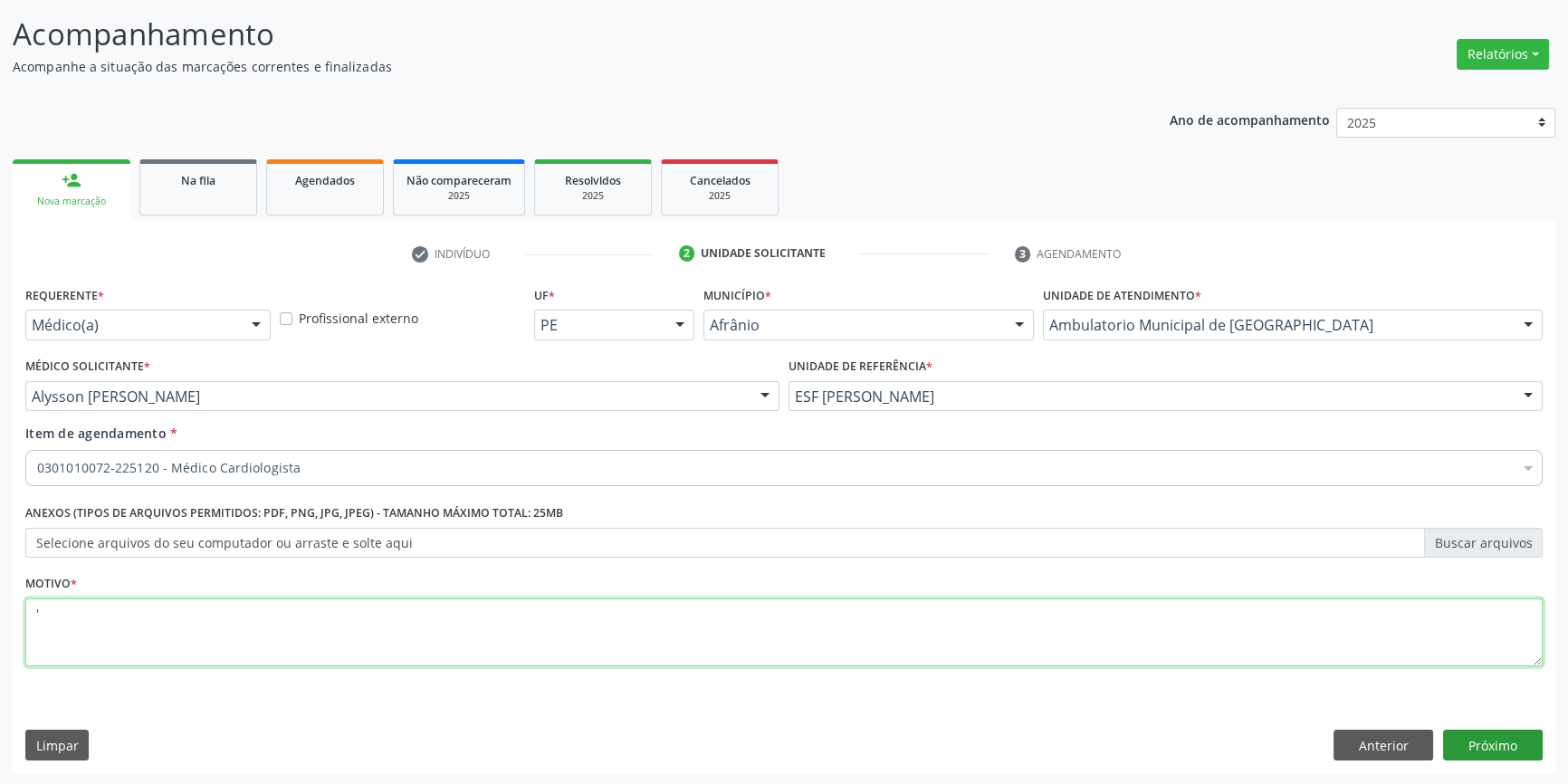
type textarea "'"
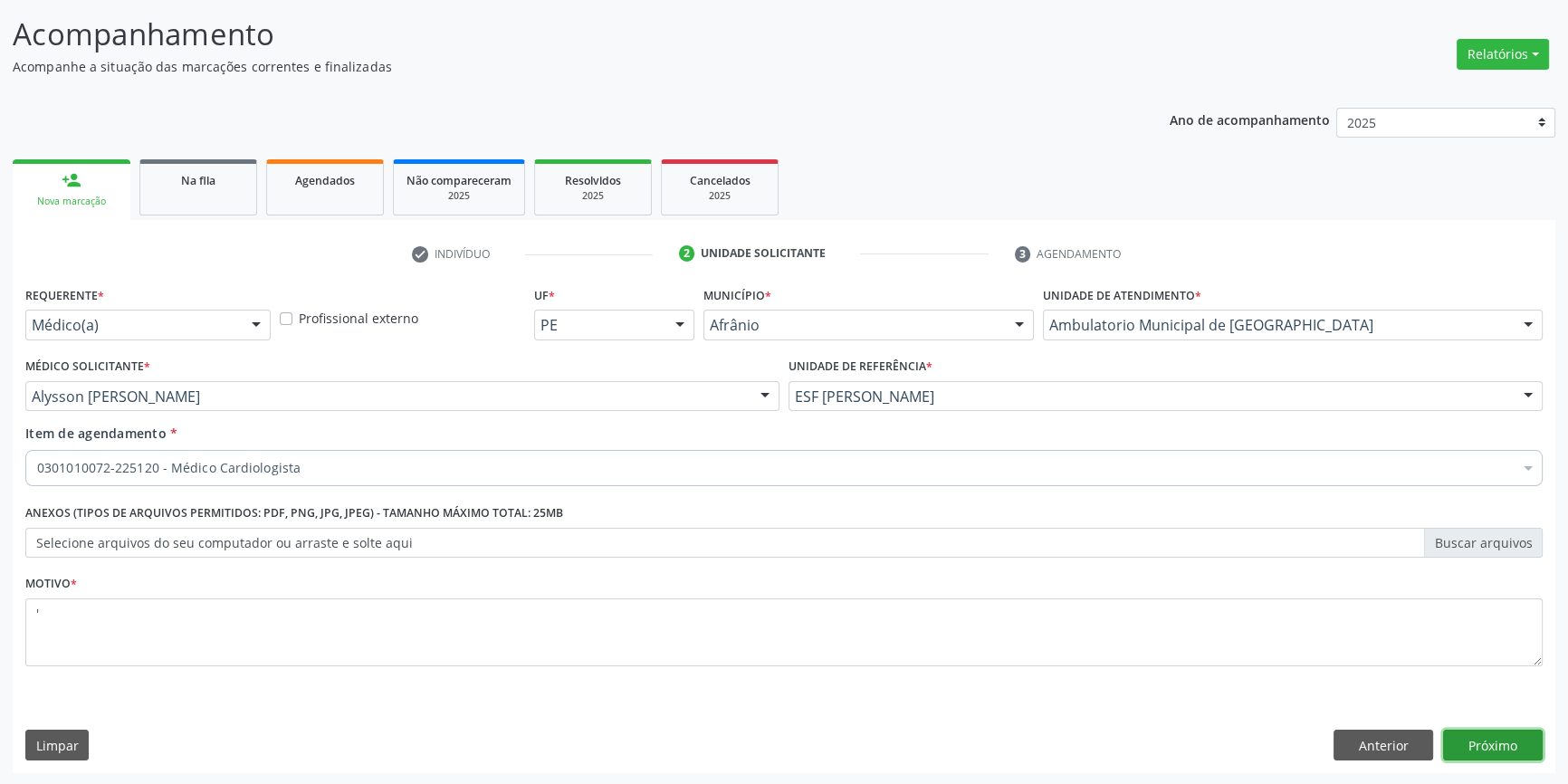
click at [1506, 741] on button "Próximo" at bounding box center [1492, 745] width 99 height 31
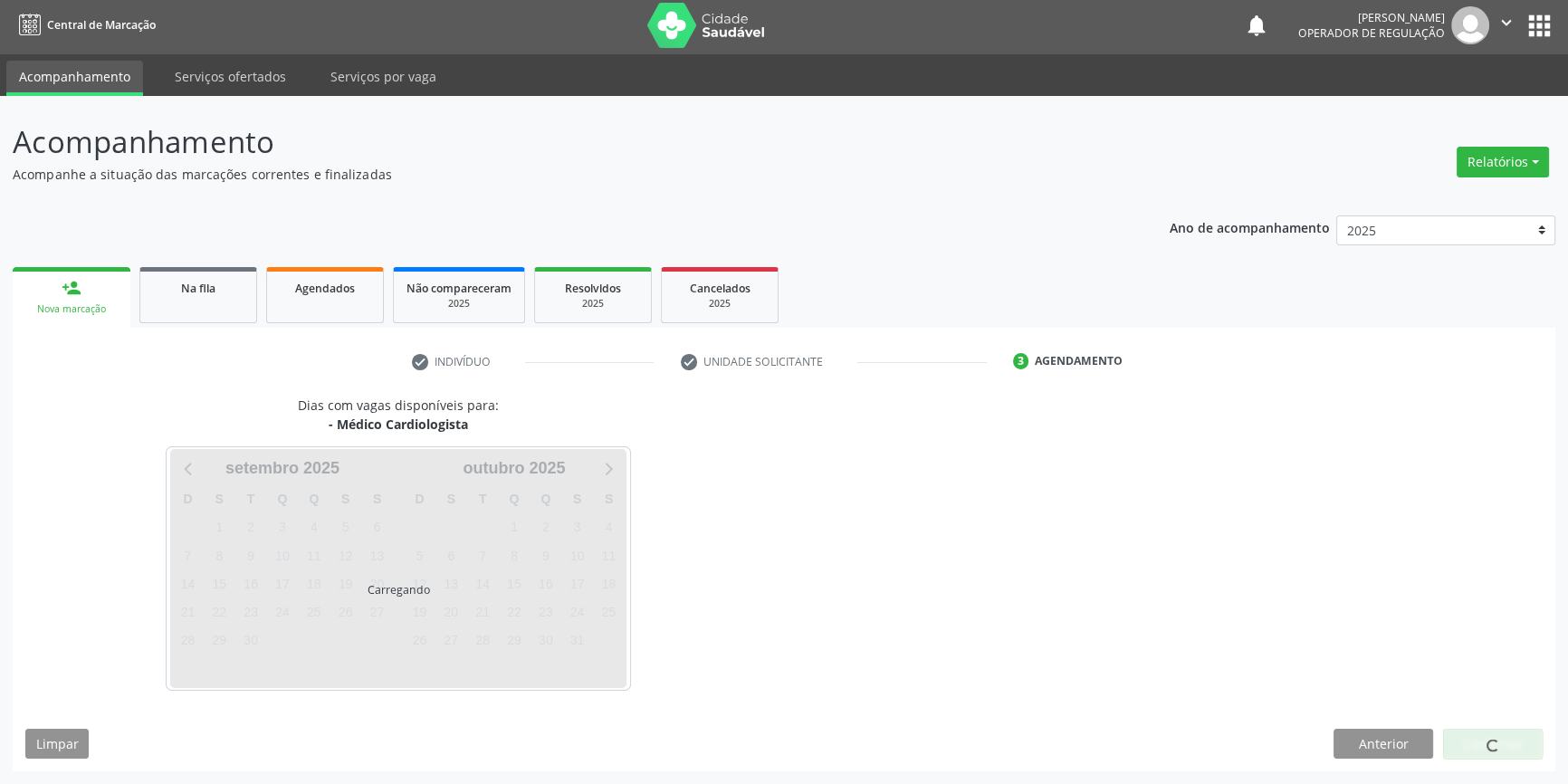
scroll to position [2, 0]
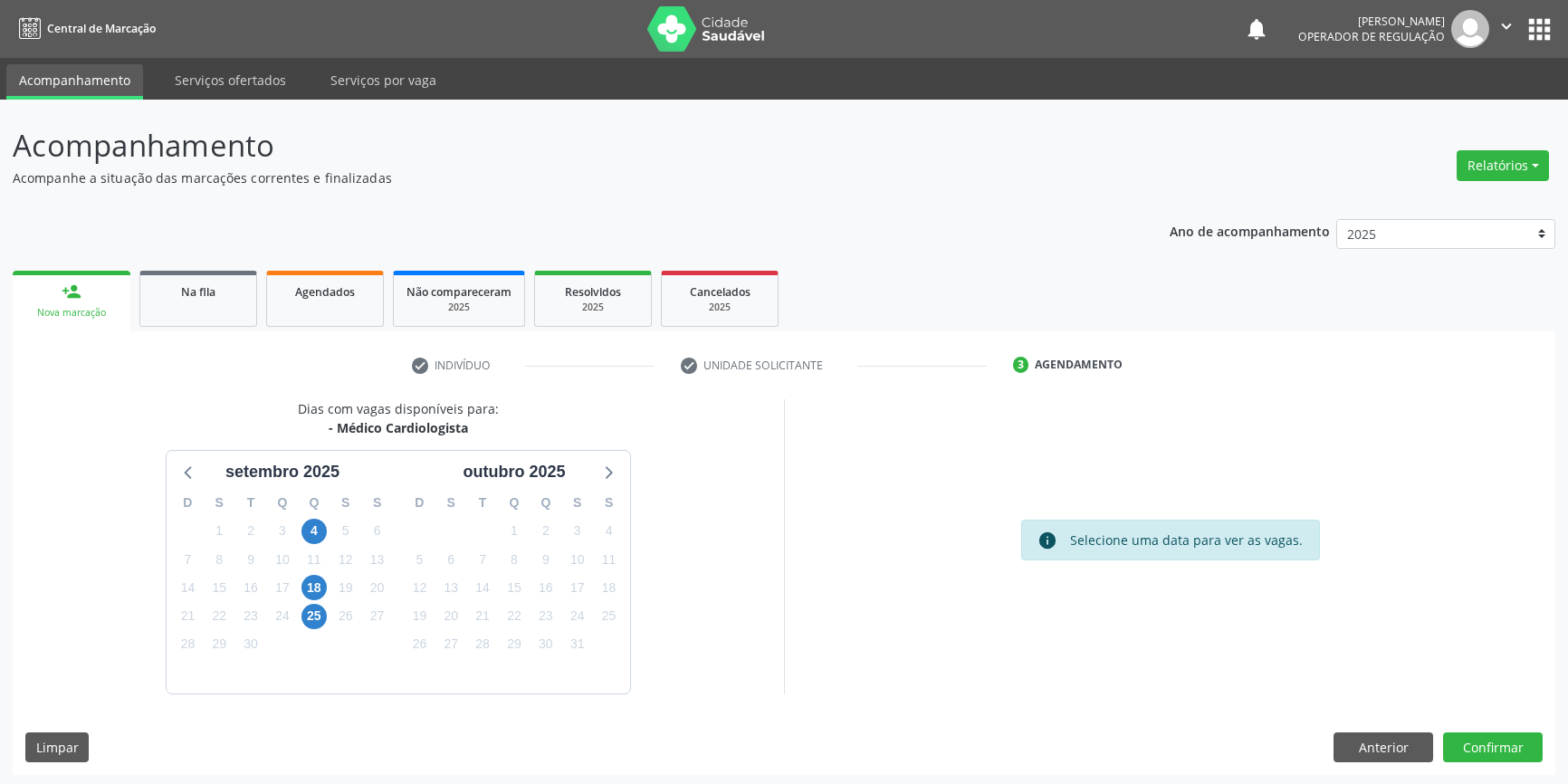
scroll to position [2, 0]
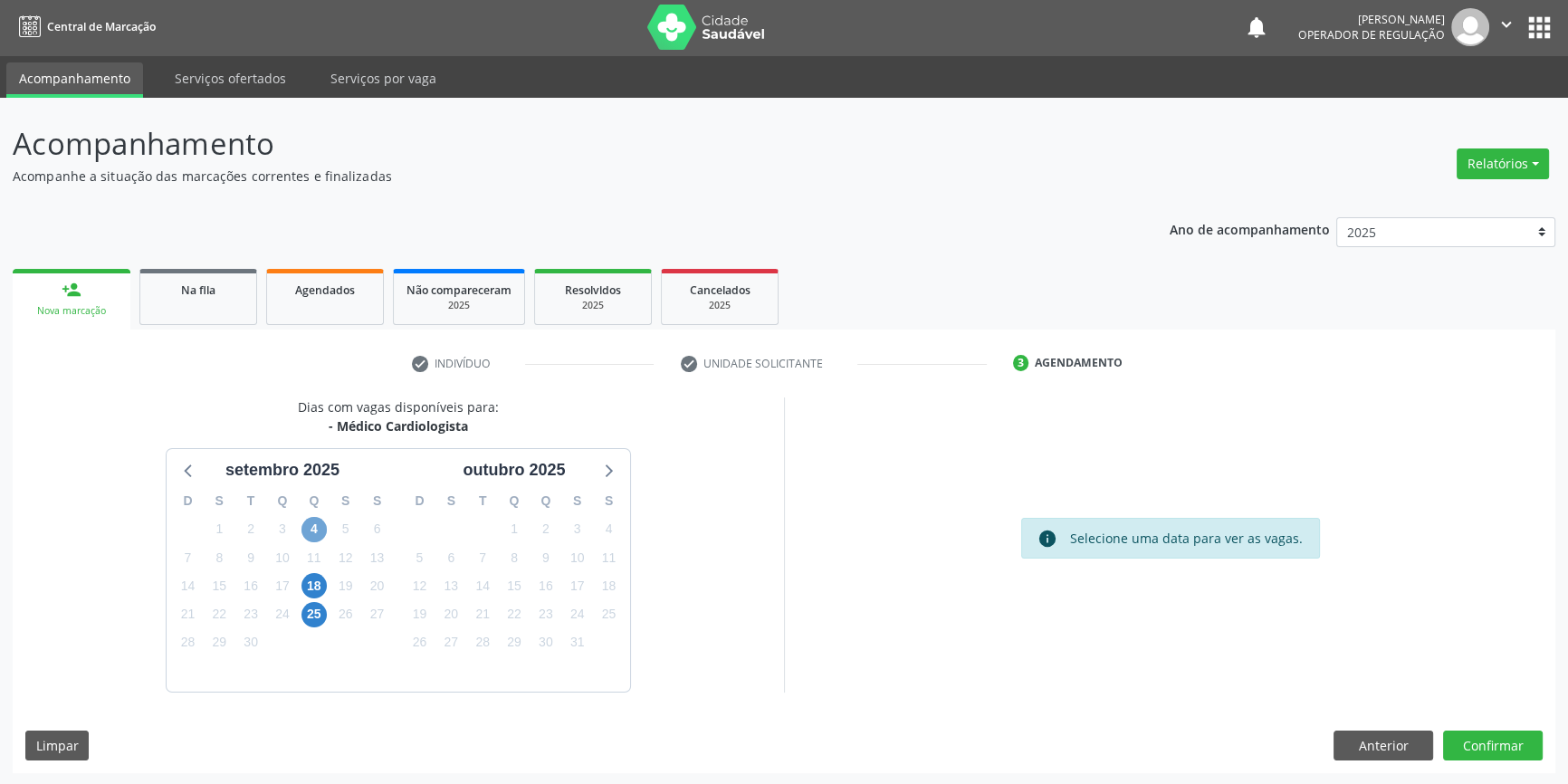
click at [317, 531] on span "4" at bounding box center [314, 529] width 25 height 25
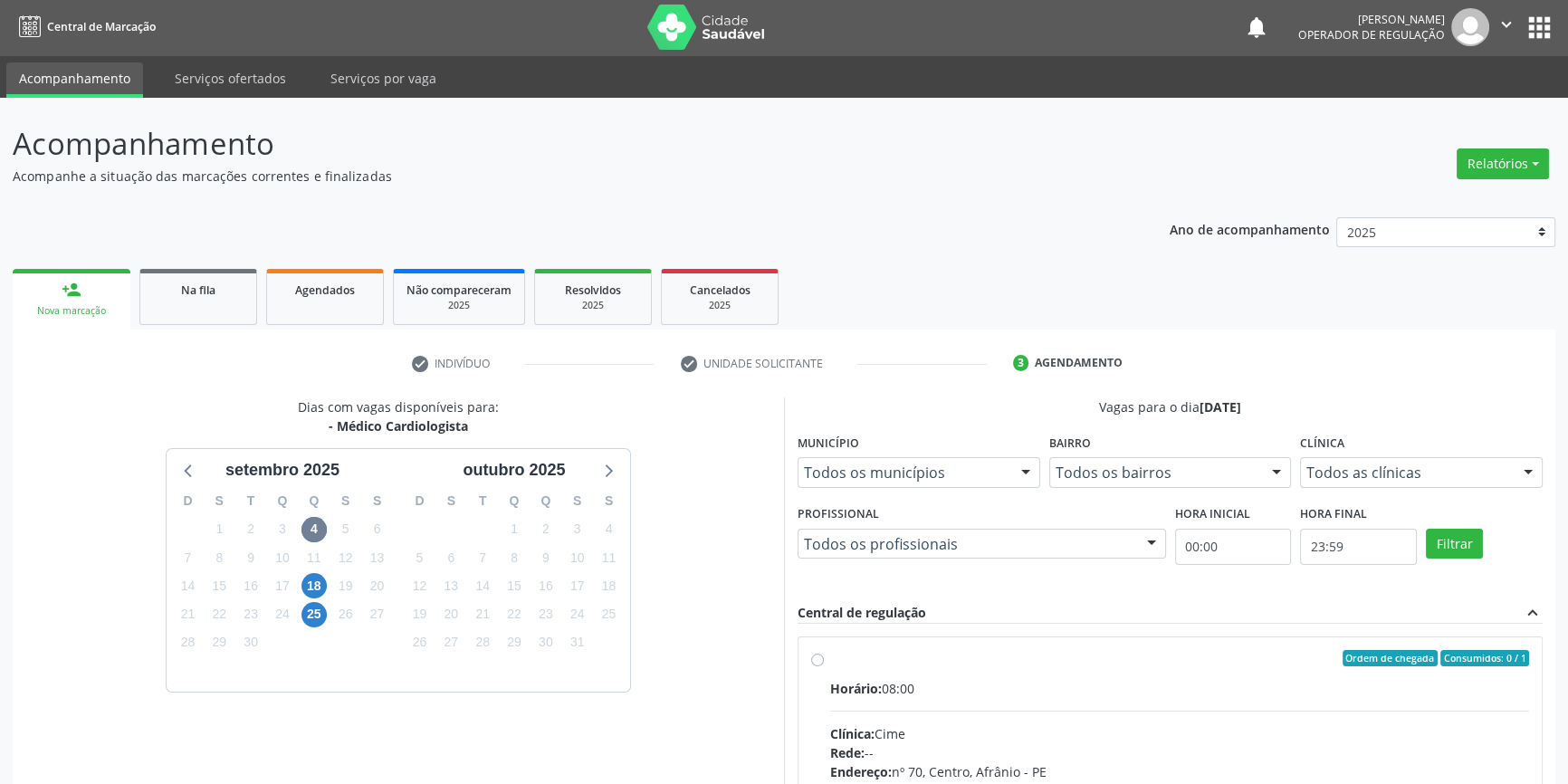
click at [865, 688] on span "Horário:" at bounding box center [855, 688] width 52 height 17
click at [823, 666] on input "Ordem de chegada Consumidos: 0 / 1 Horário: 08:00 Clínica: Cime Rede: -- Endere…" at bounding box center [818, 658] width 13 height 16
radio input "true"
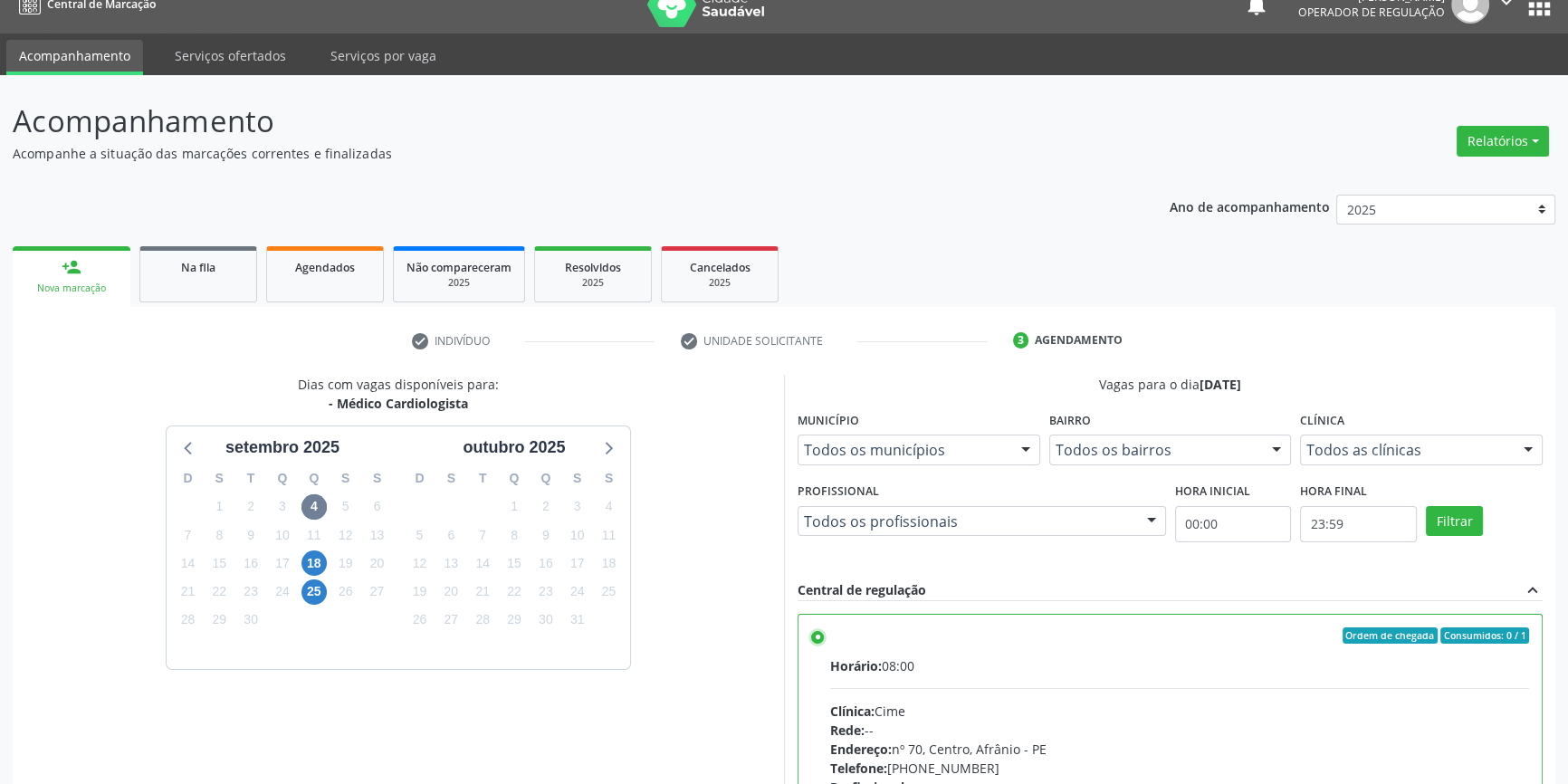
scroll to position [296, 0]
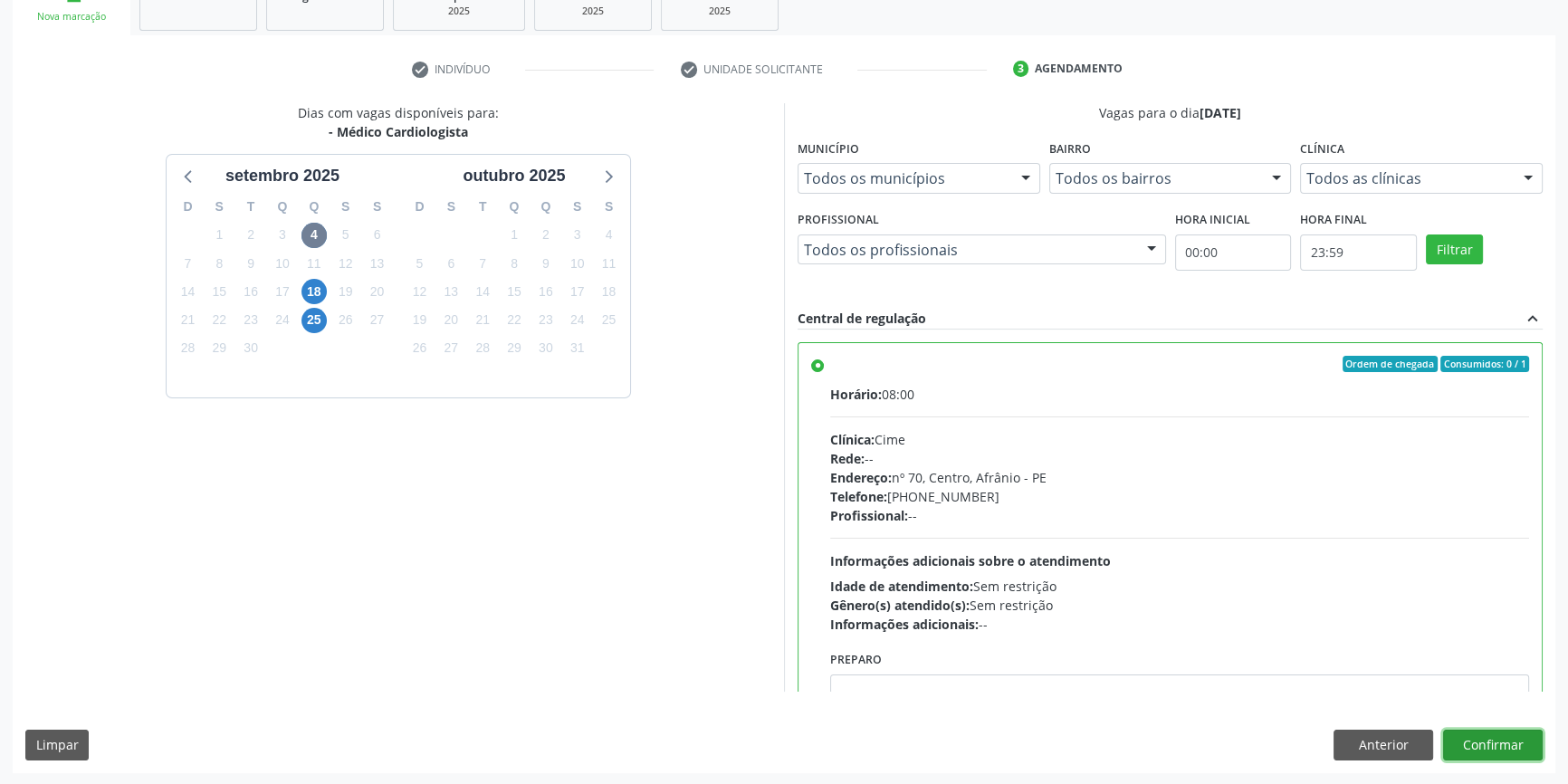
click at [1508, 754] on button "Confirmar" at bounding box center [1492, 745] width 99 height 31
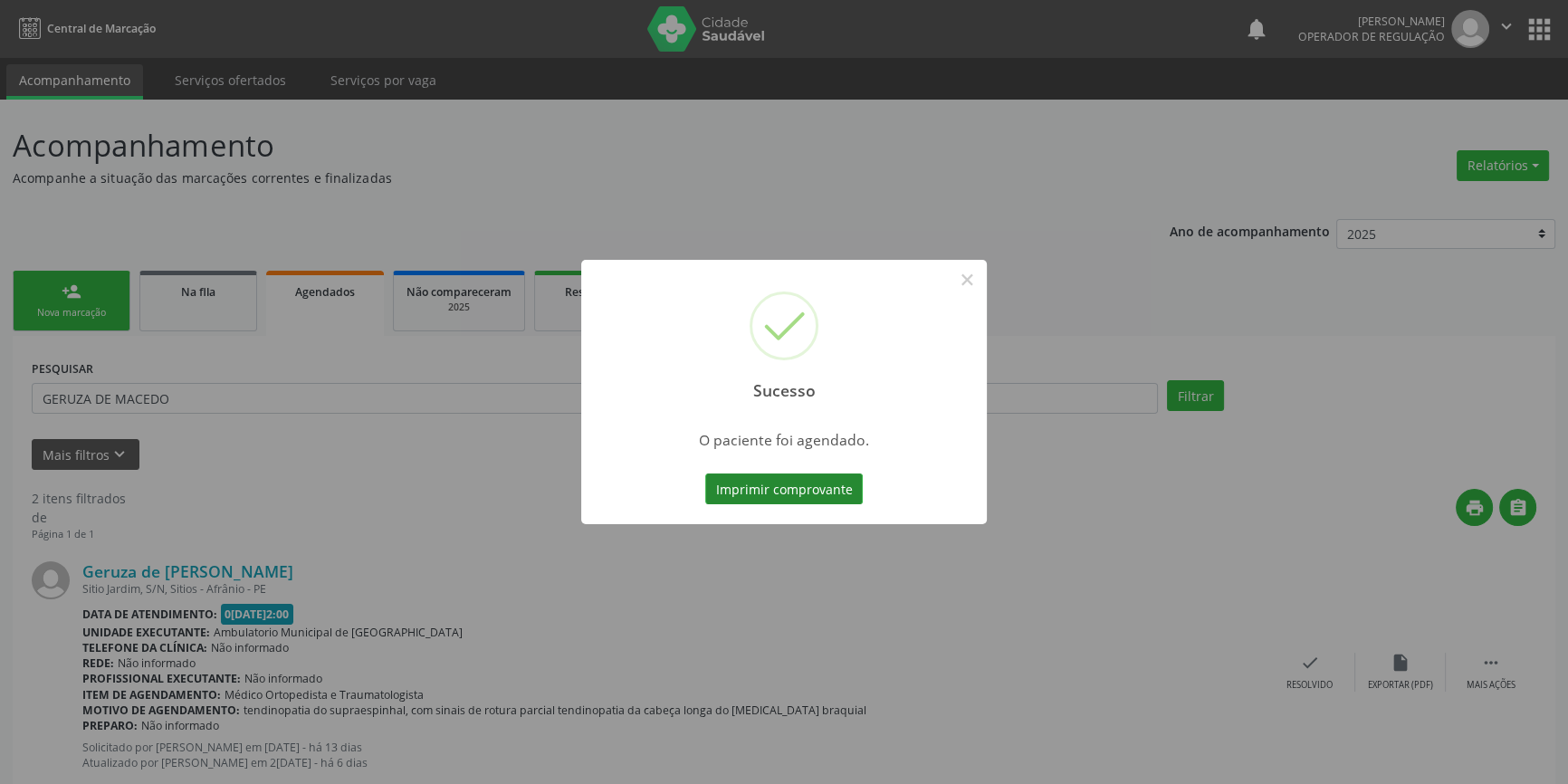
click at [794, 483] on button "Imprimir comprovante" at bounding box center [784, 488] width 157 height 31
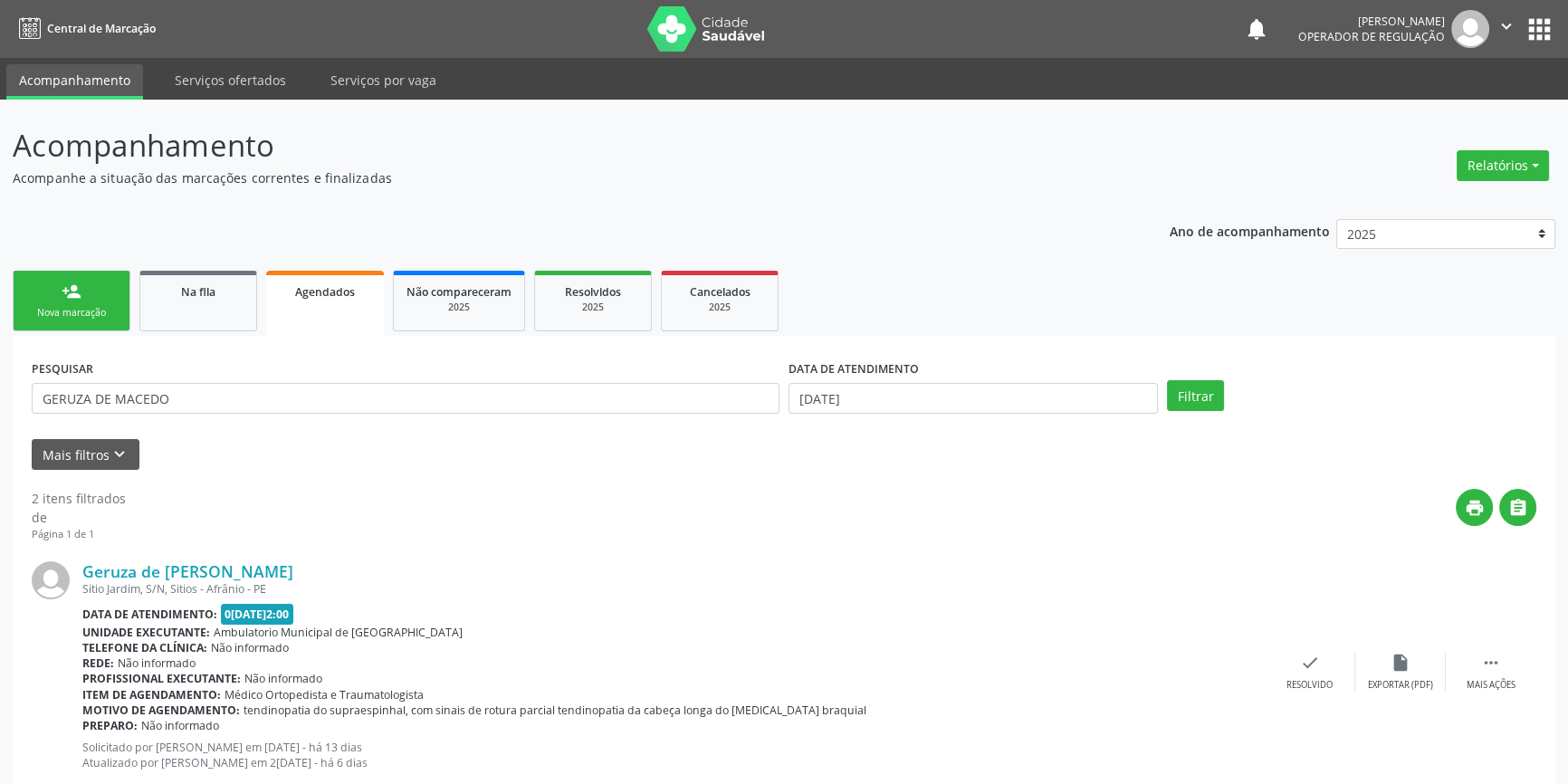
click at [140, 356] on div "PESQUISAR GERUZA DE MACEDO" at bounding box center [406, 390] width 757 height 70
click at [94, 299] on link "person_add Nova marcação" at bounding box center [72, 301] width 118 height 61
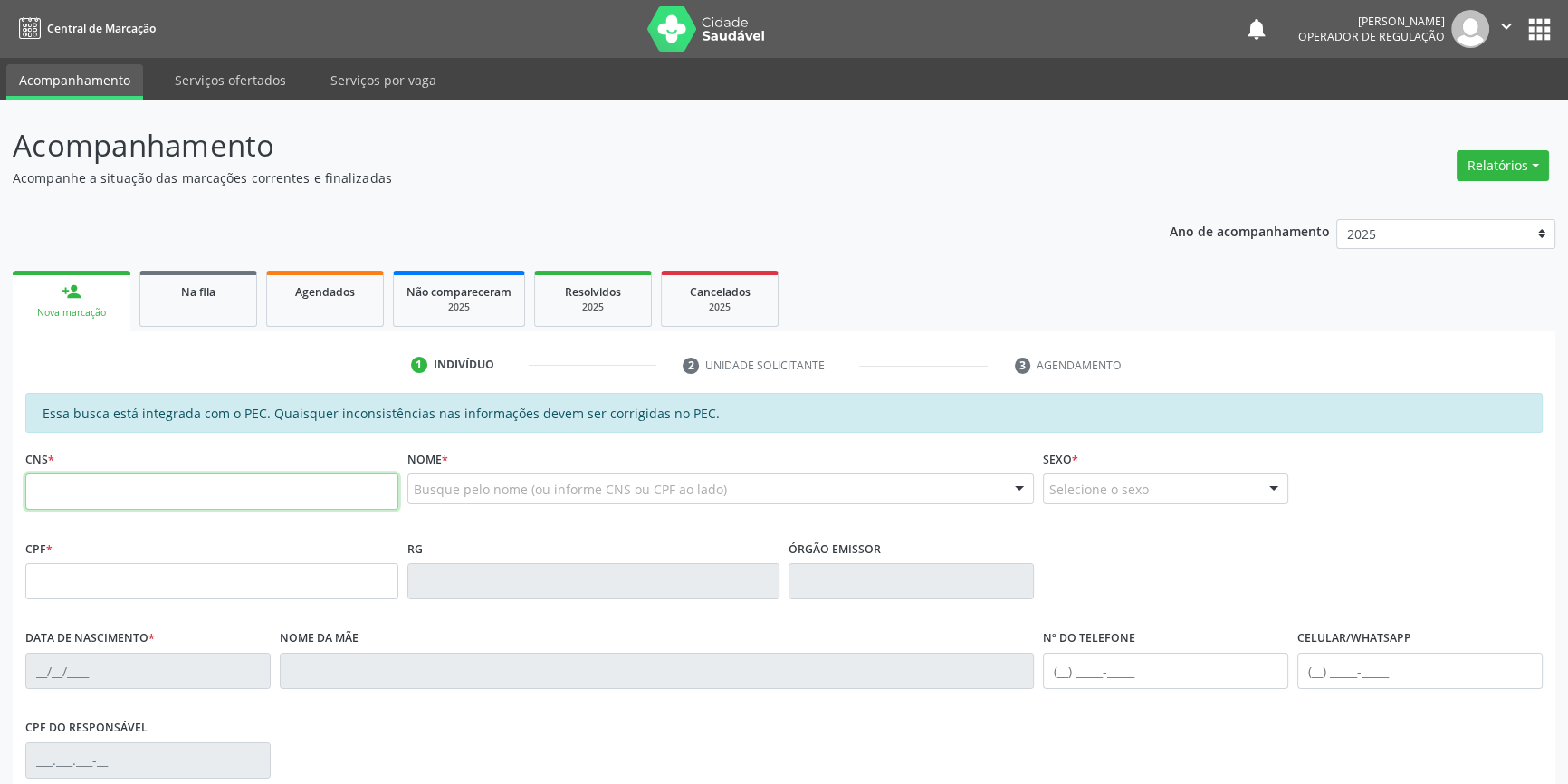
click at [111, 501] on input "text" at bounding box center [212, 491] width 373 height 37
paste input "708 9087 5751 7616"
type input "708 9087 5751 7616"
type input "1[DATE]"
type input "[PHONE_NUMBER]"
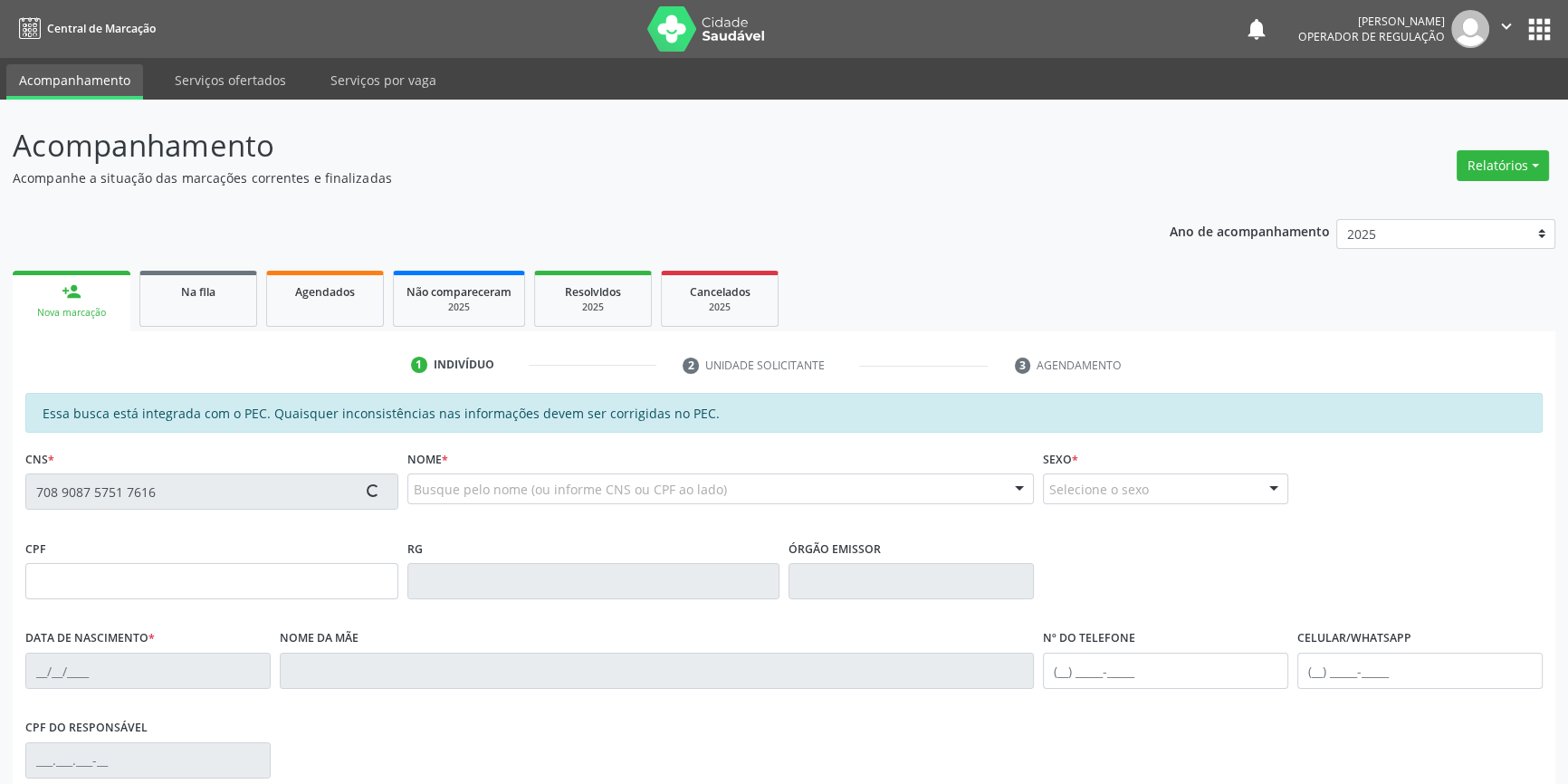
type input "[PHONE_NUMBER]"
type input "S/N"
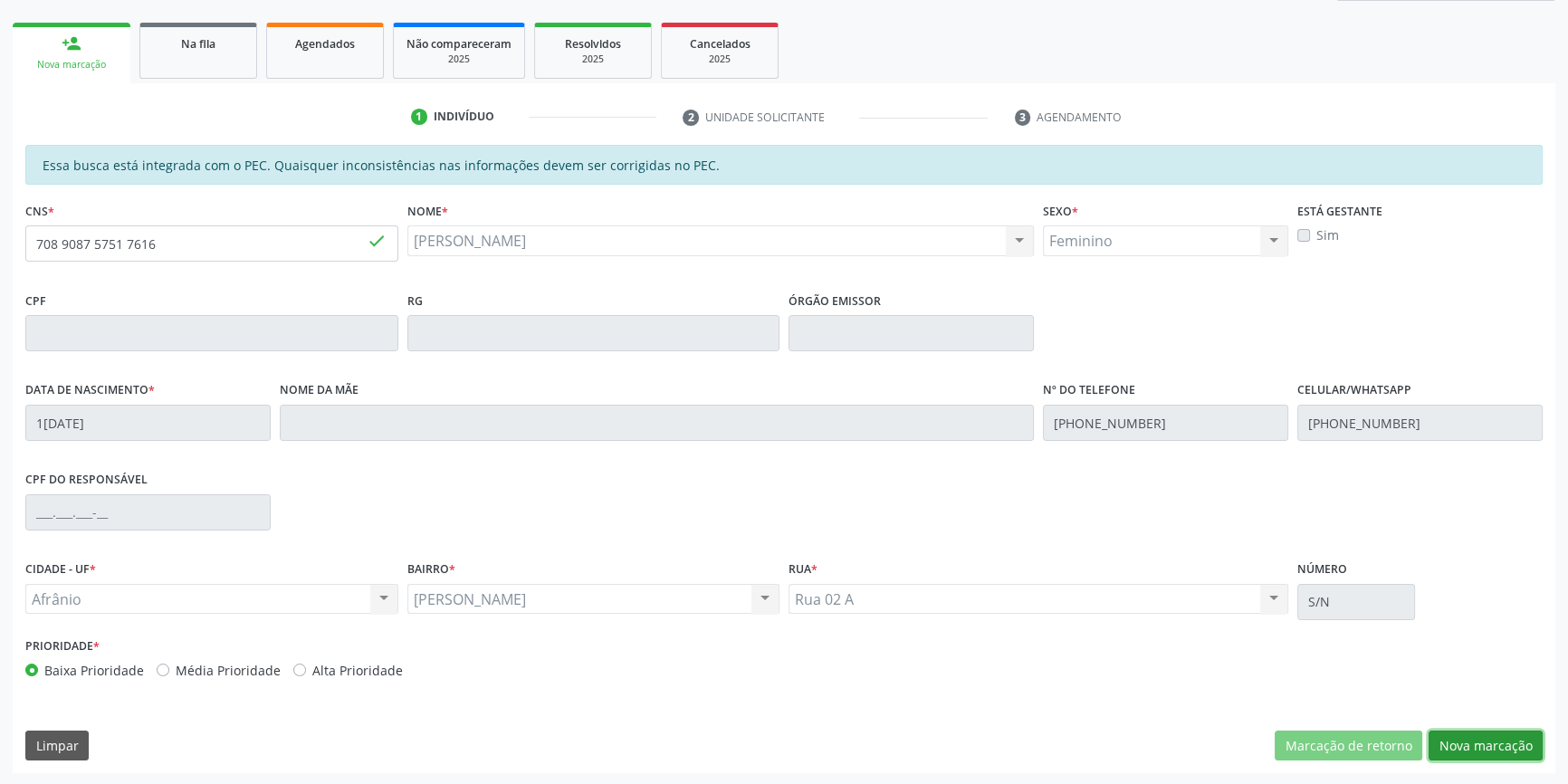
click at [1487, 746] on button "Nova marcação" at bounding box center [1486, 746] width 114 height 31
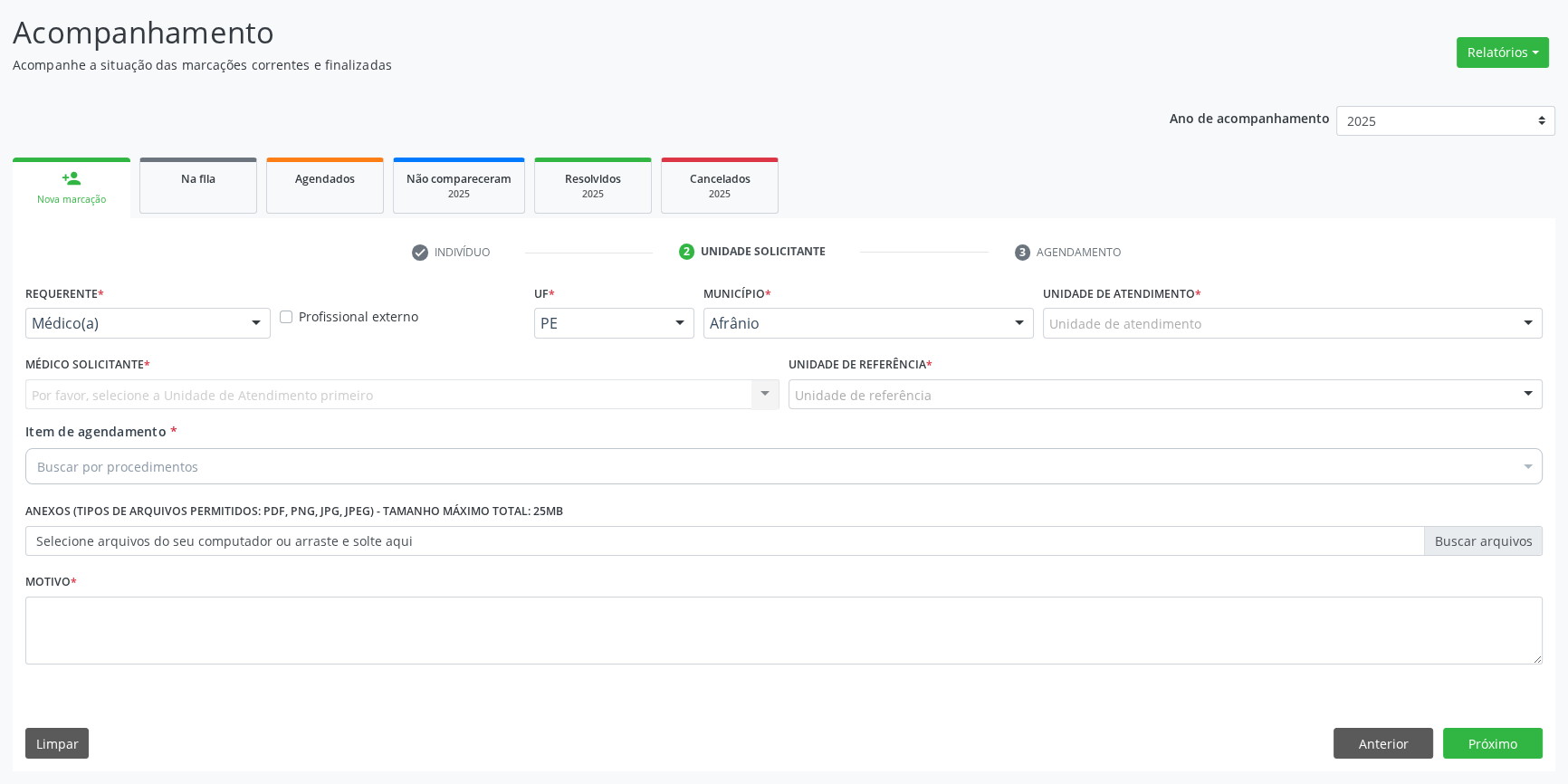
scroll to position [111, 0]
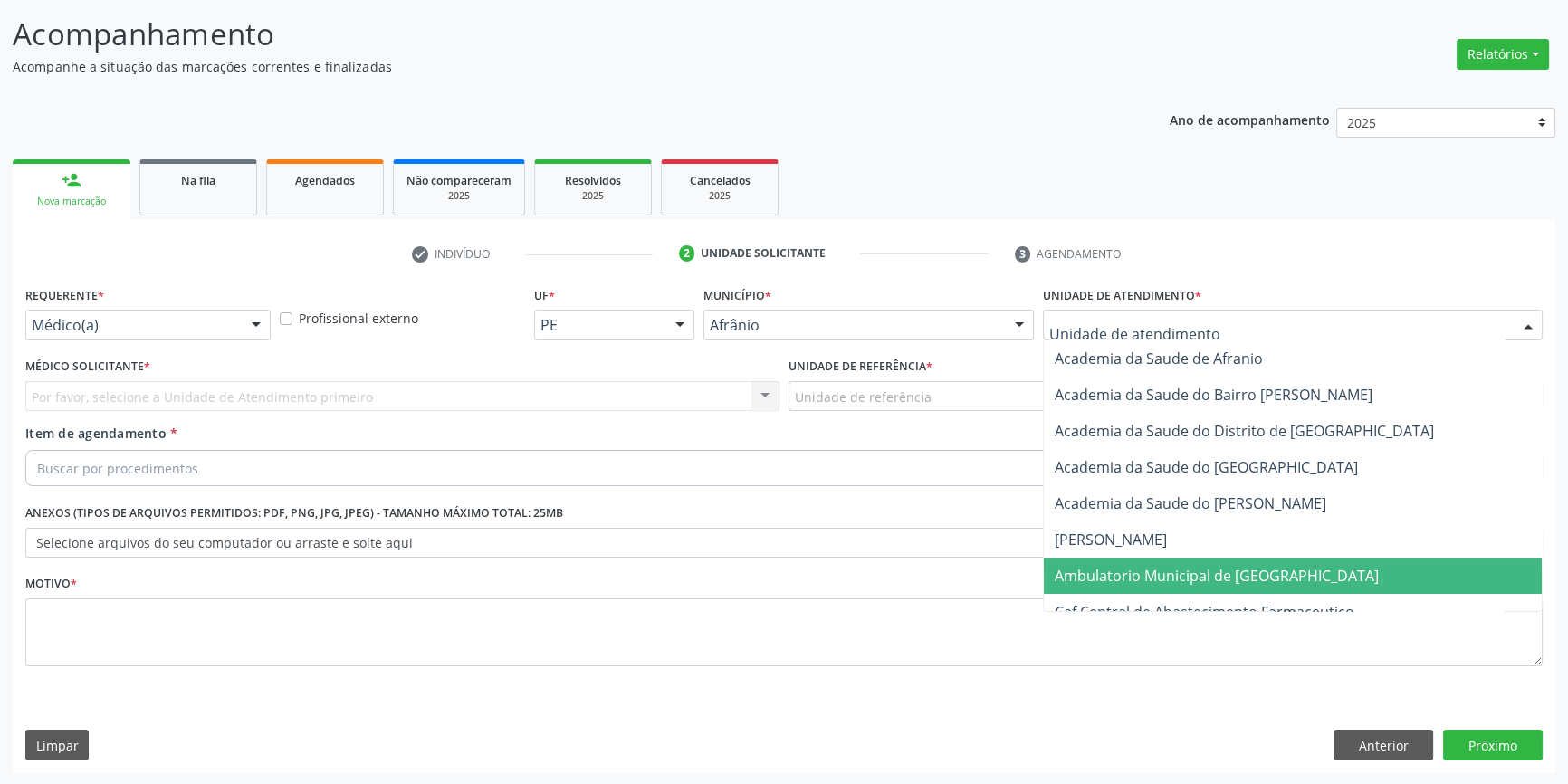
click at [1141, 570] on span "Ambulatorio Municipal de [GEOGRAPHIC_DATA]" at bounding box center [1217, 575] width 324 height 20
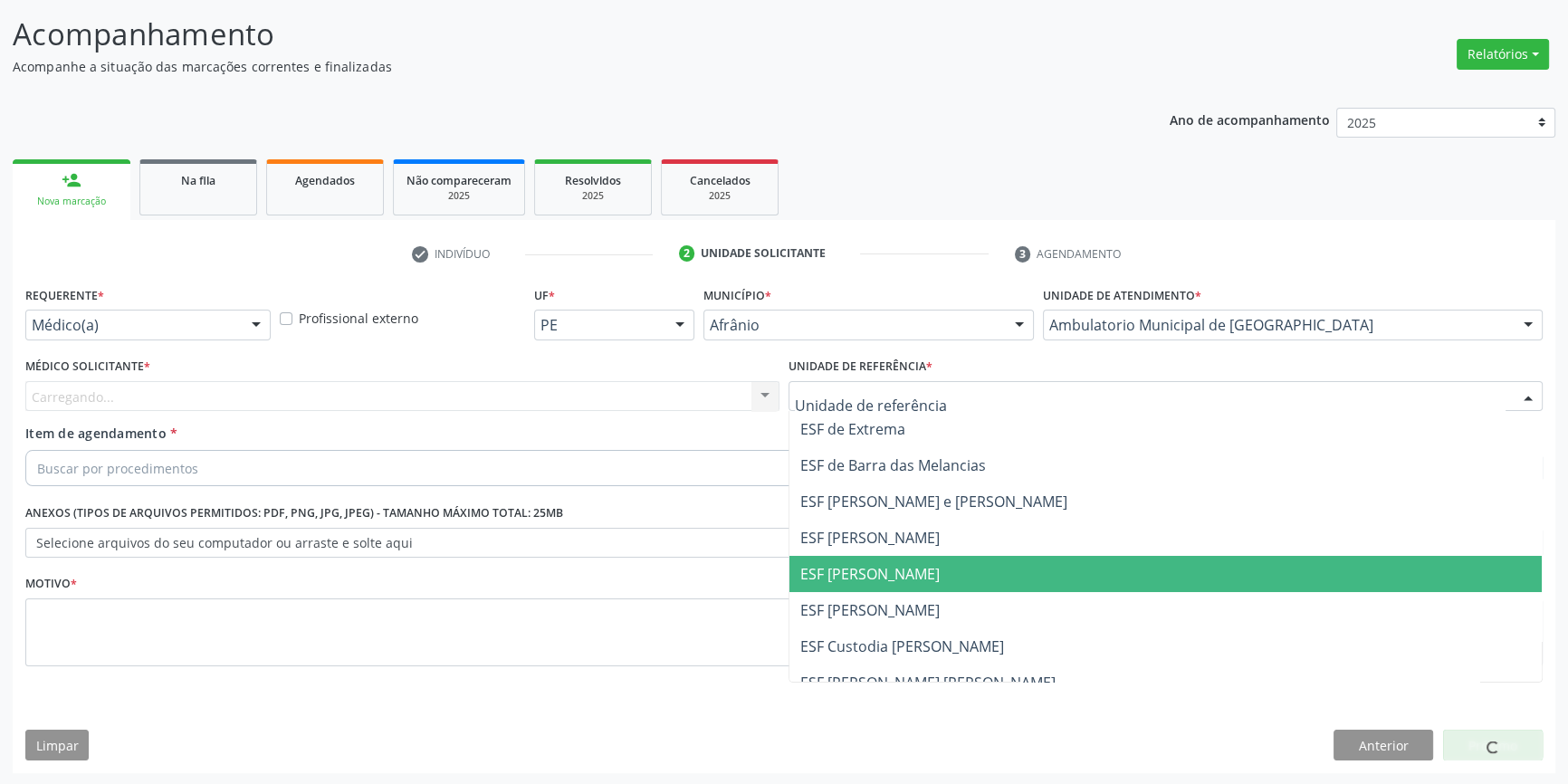
drag, startPoint x: 900, startPoint y: 577, endPoint x: 764, endPoint y: 493, distance: 159.8
click at [897, 576] on span "ESF [PERSON_NAME]" at bounding box center [869, 573] width 140 height 20
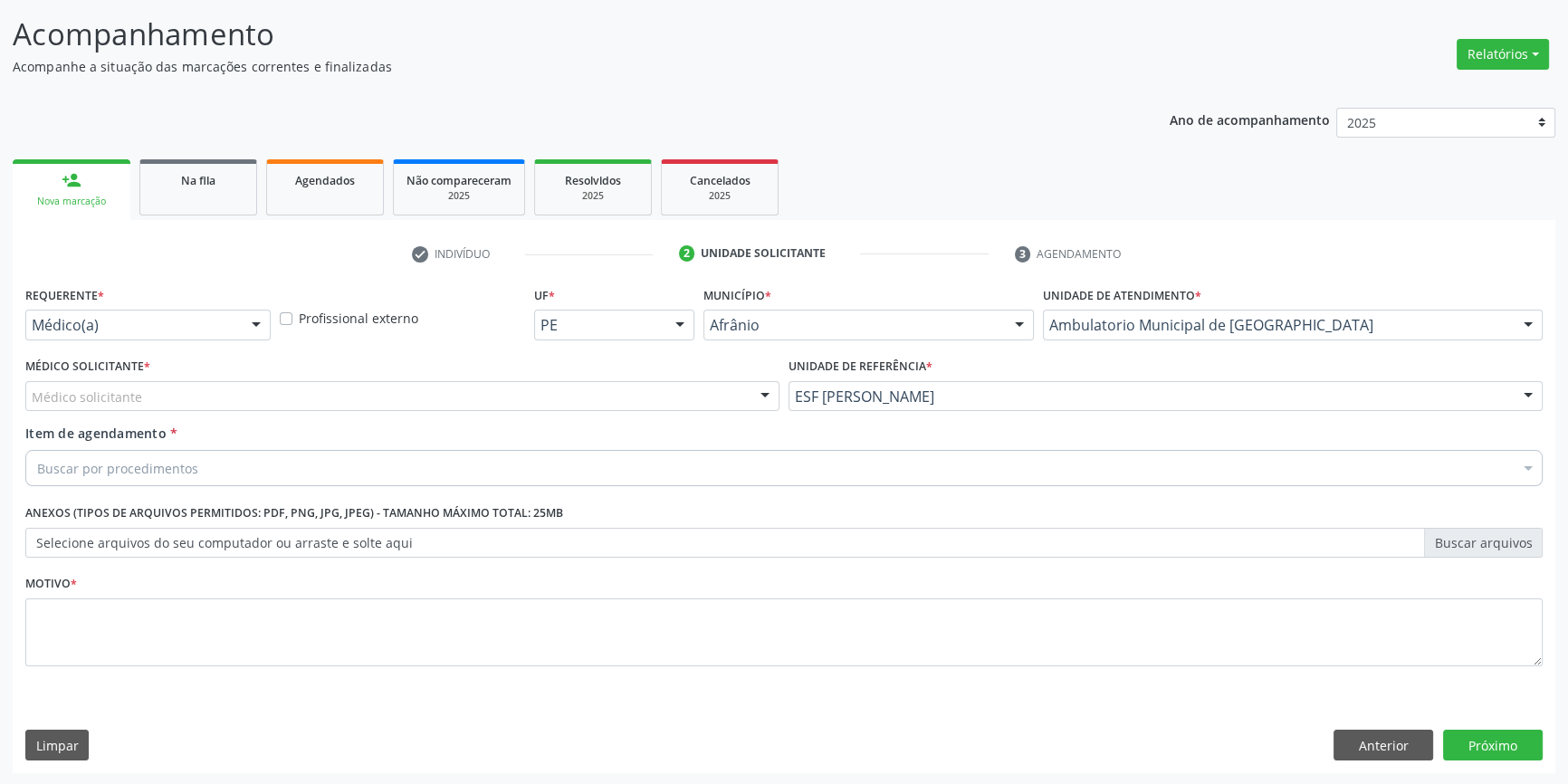
click at [497, 398] on div "Médico solicitante" at bounding box center [402, 396] width 754 height 31
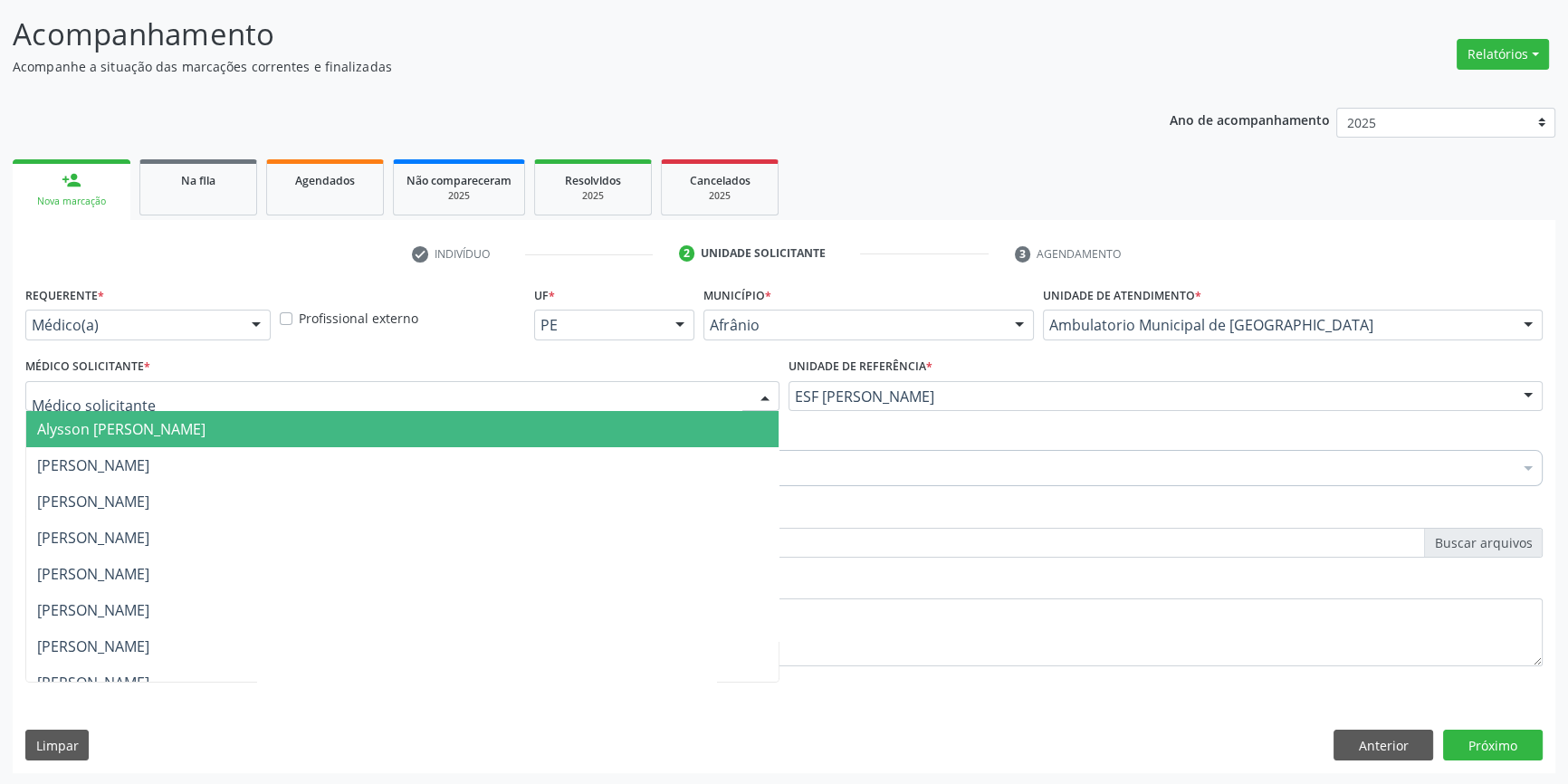
click at [280, 434] on span "Alysson [PERSON_NAME]" at bounding box center [402, 429] width 752 height 37
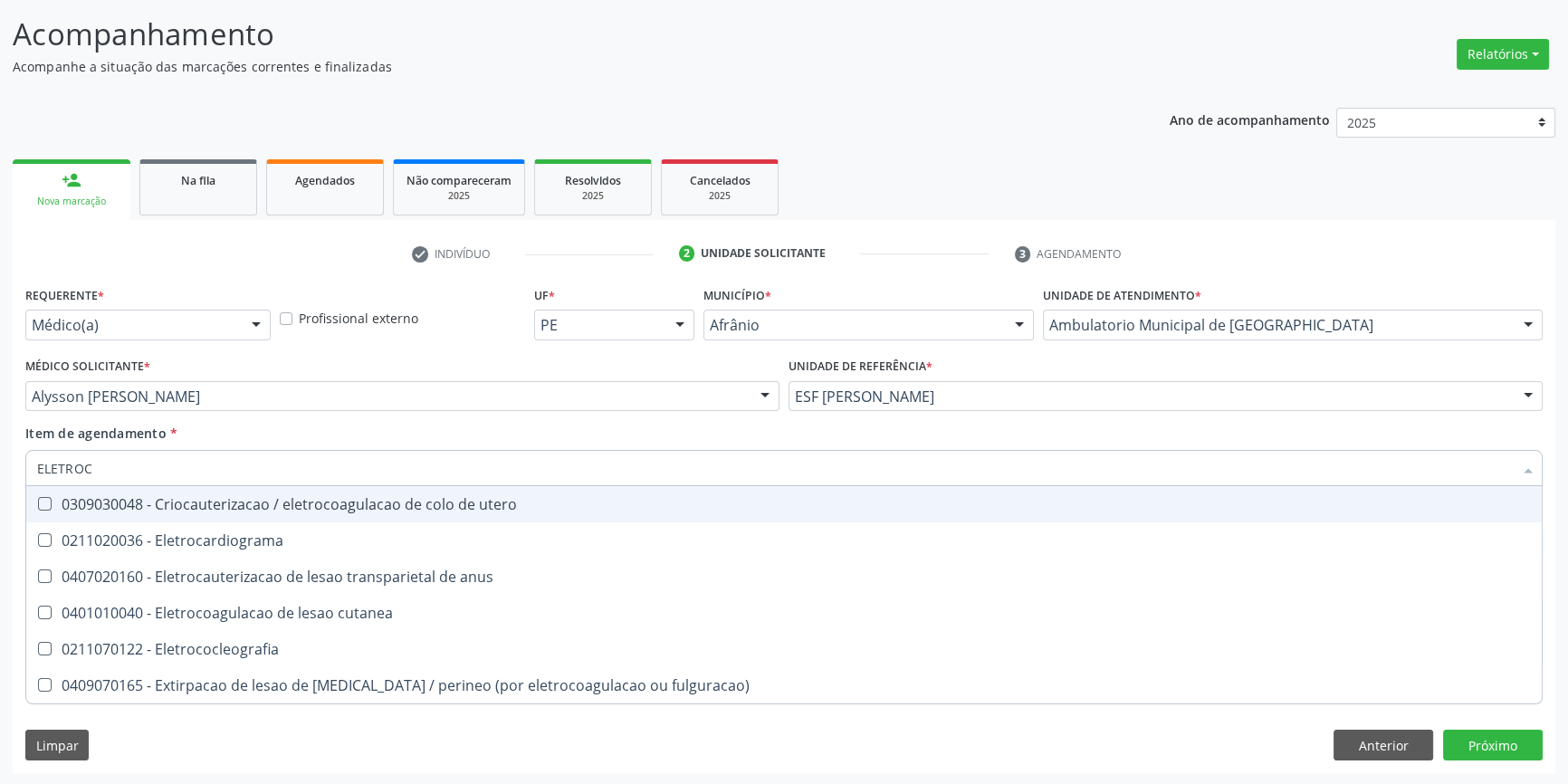
type input "ELETROCA"
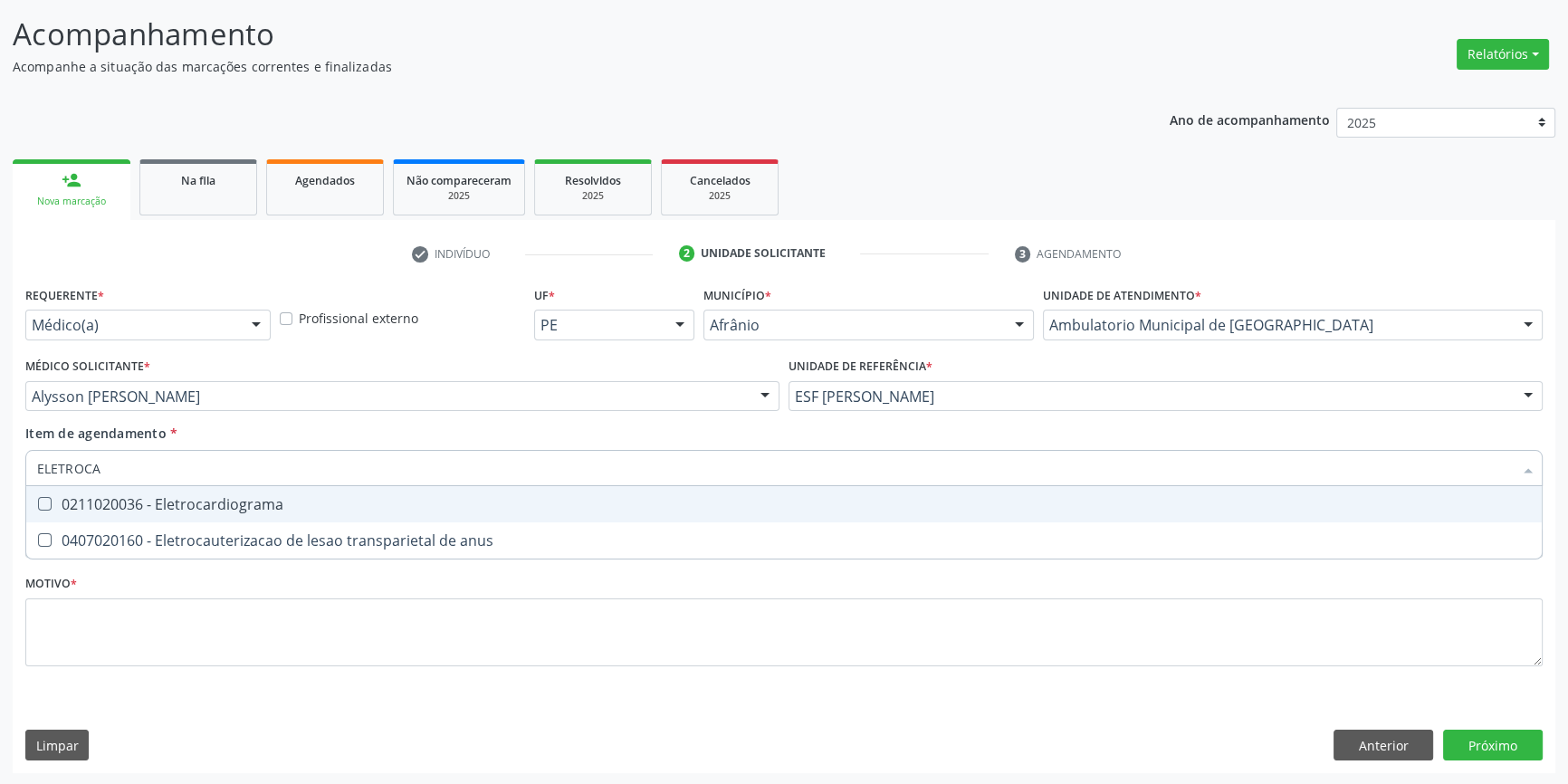
click at [250, 506] on div "0211020036 - Eletrocardiograma" at bounding box center [784, 504] width 1493 height 14
checkbox Eletrocardiograma "true"
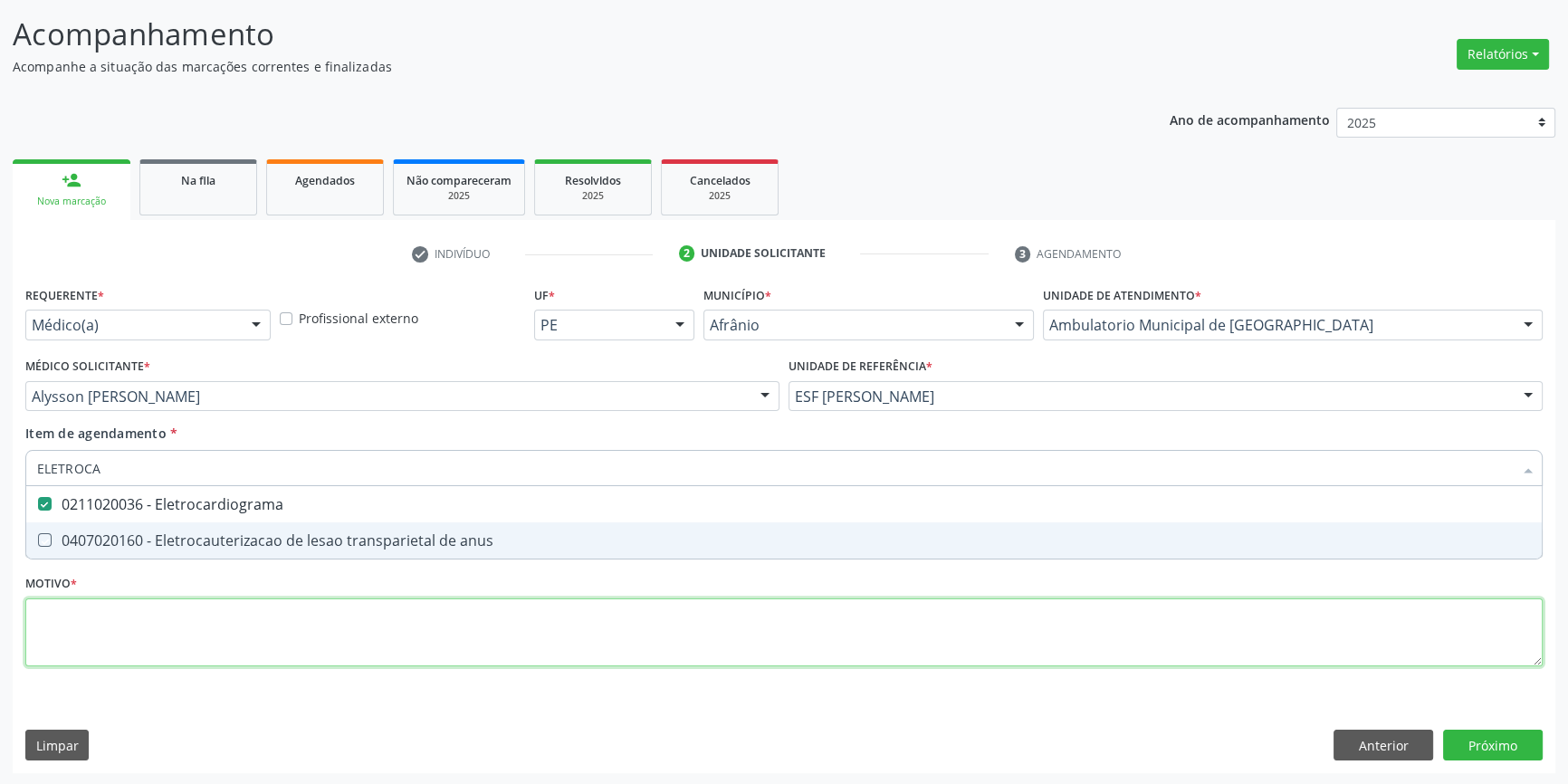
click at [227, 615] on div "Requerente * Médico(a) Médico(a) Enfermeiro(a) Paciente Nenhum resultado encont…" at bounding box center [784, 487] width 1517 height 410
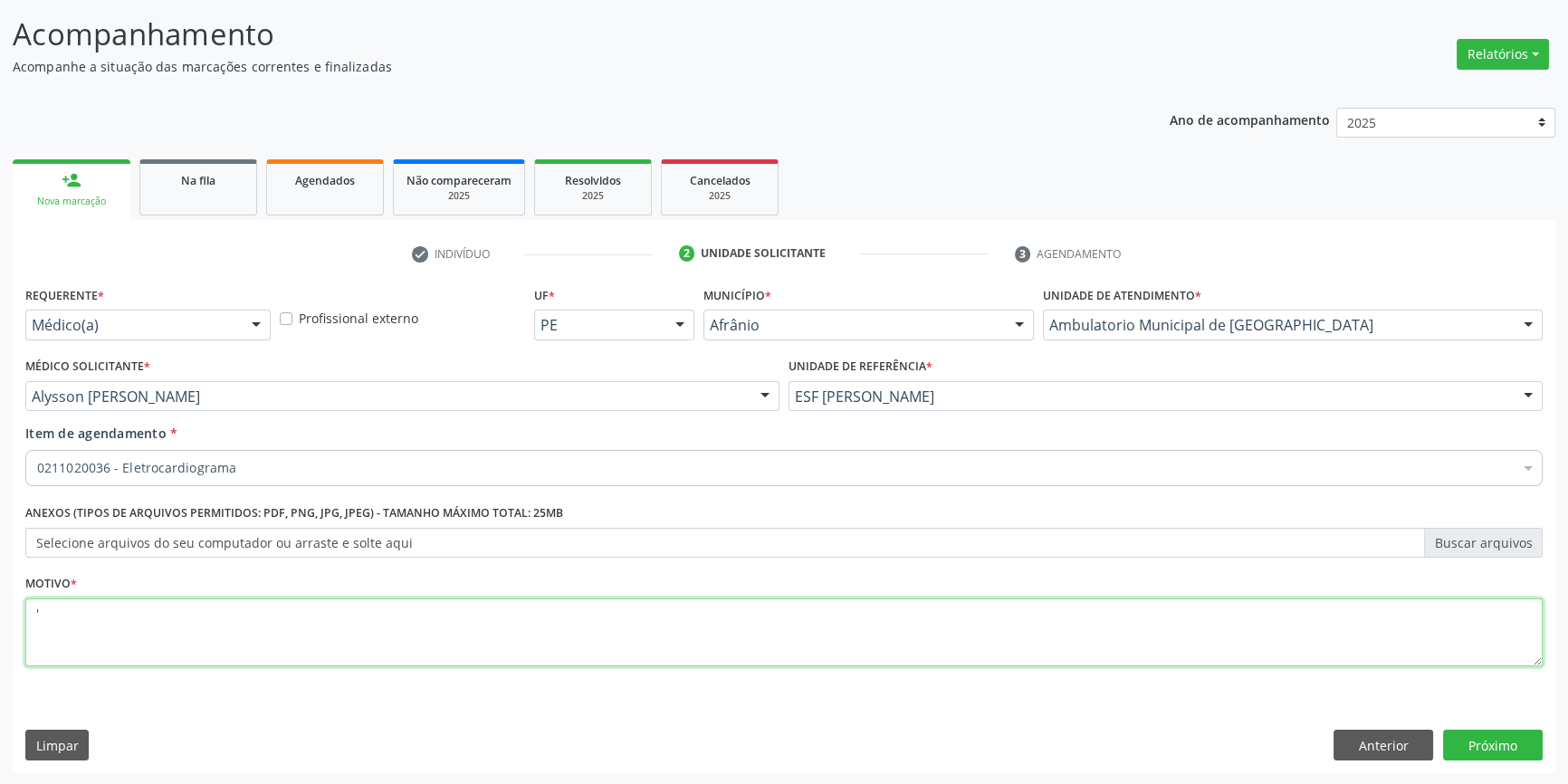
click at [1461, 733] on span "0604320124 - Abatacepte 250 mg injetável (por frasco ampola)." at bounding box center [784, 721] width 1516 height 37
type textarea "'"
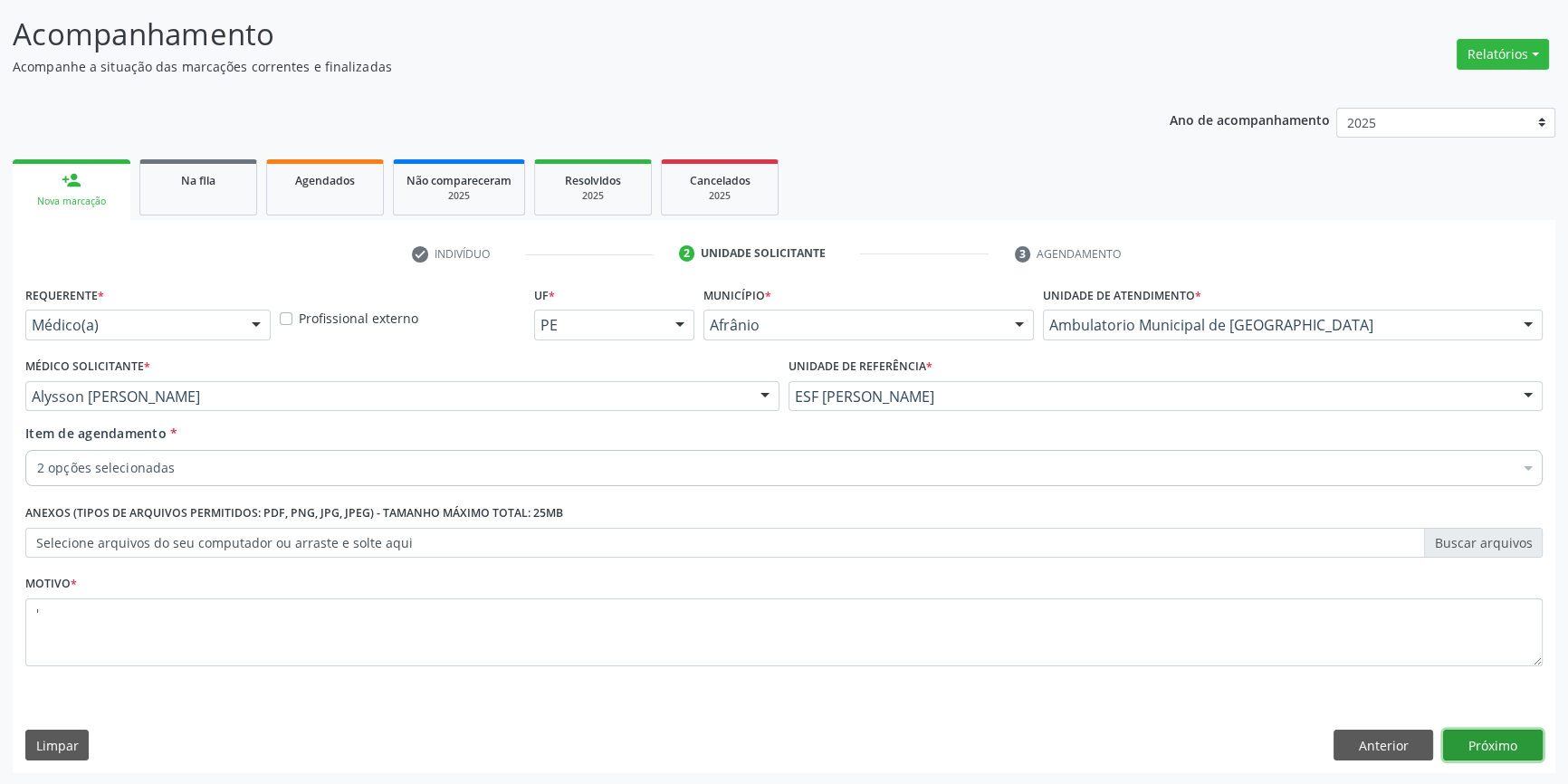
click at [1470, 746] on button "Próximo" at bounding box center [1492, 745] width 99 height 31
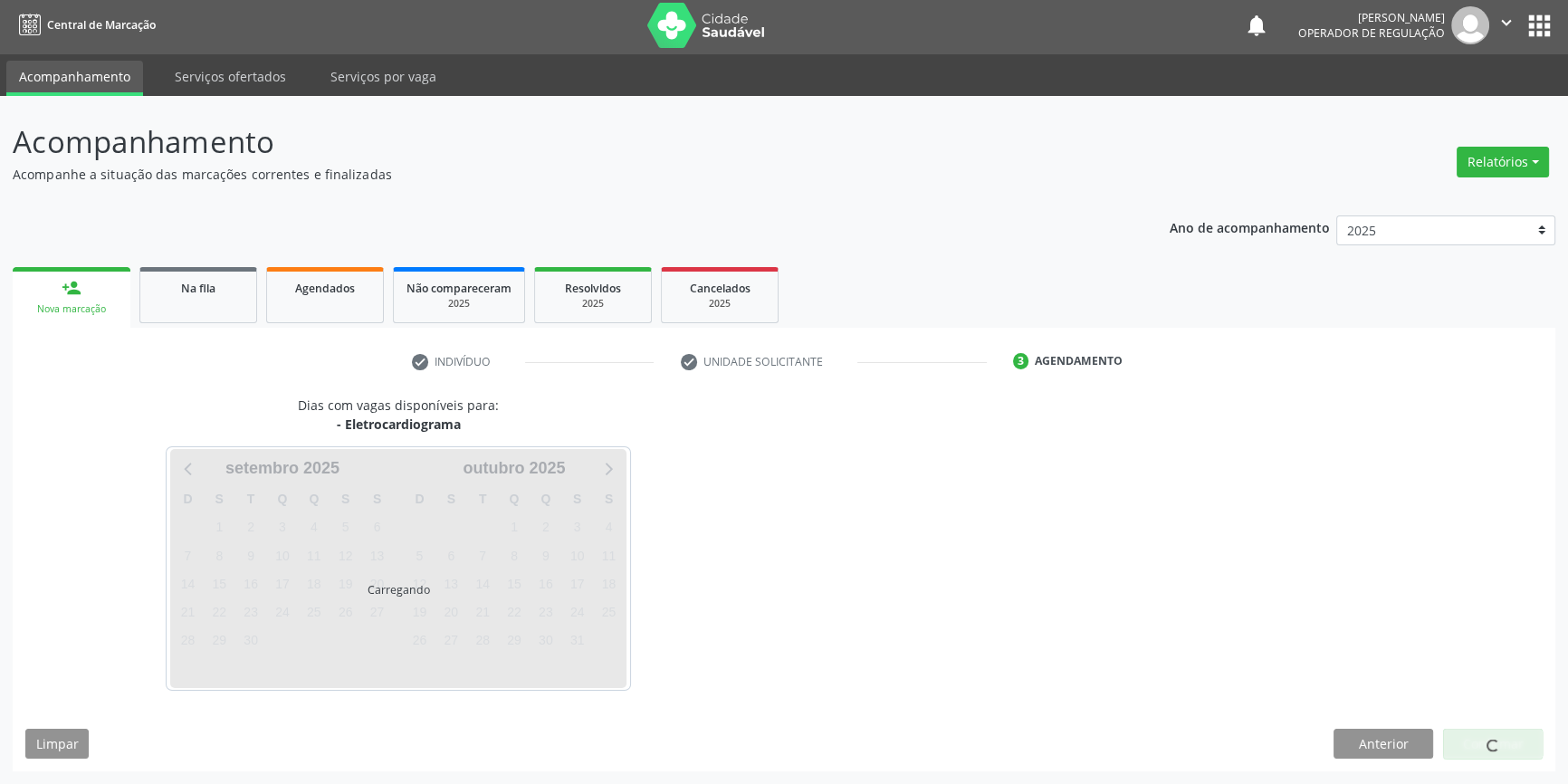
scroll to position [2, 0]
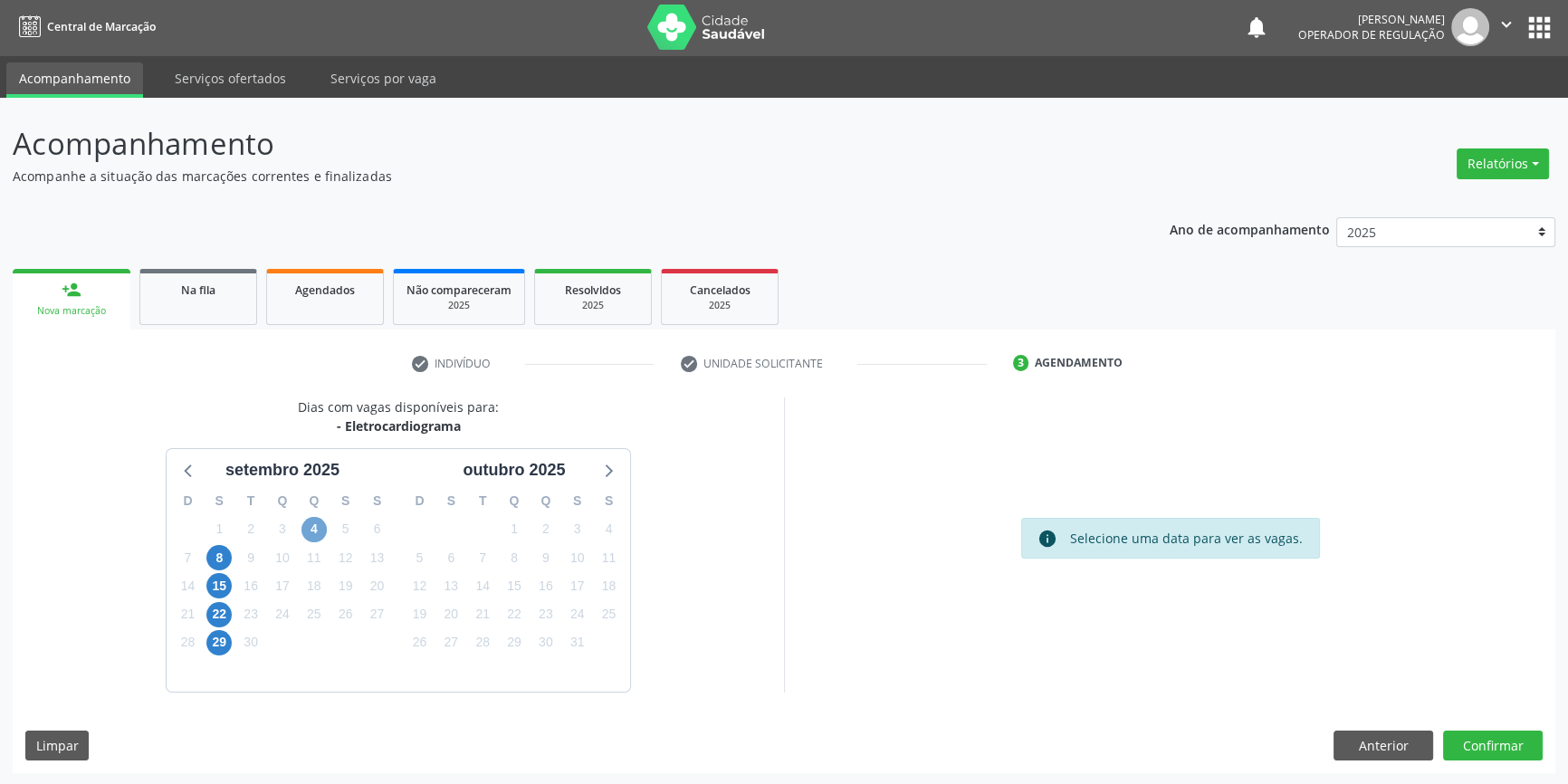
click at [313, 525] on span "4" at bounding box center [314, 529] width 25 height 25
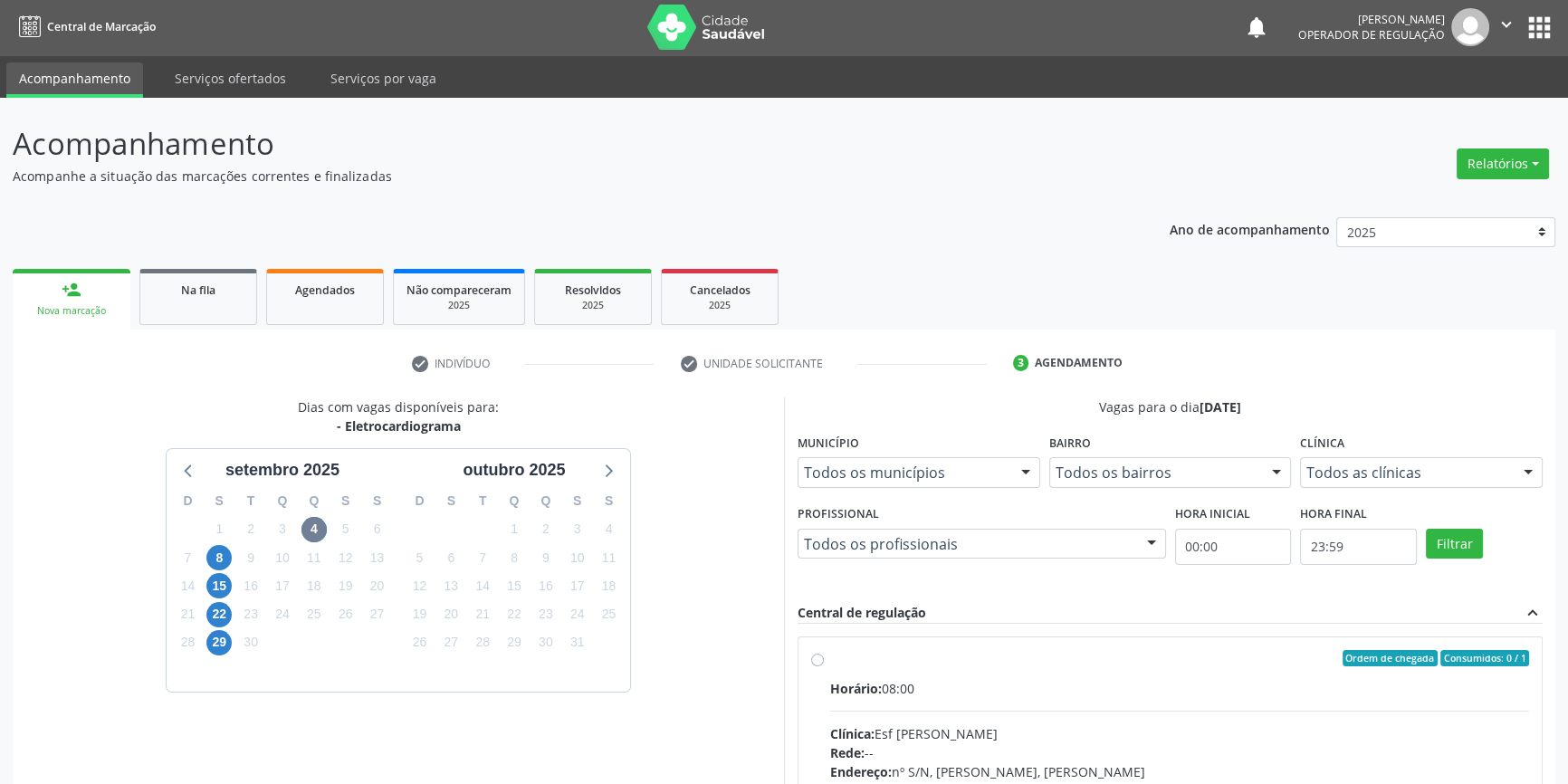
click at [823, 666] on input "Ordem de chegada Consumidos: 0 / 1 Horário: 08:00 Clínica: Esf [PERSON_NAME] Re…" at bounding box center [818, 658] width 13 height 16
radio input "true"
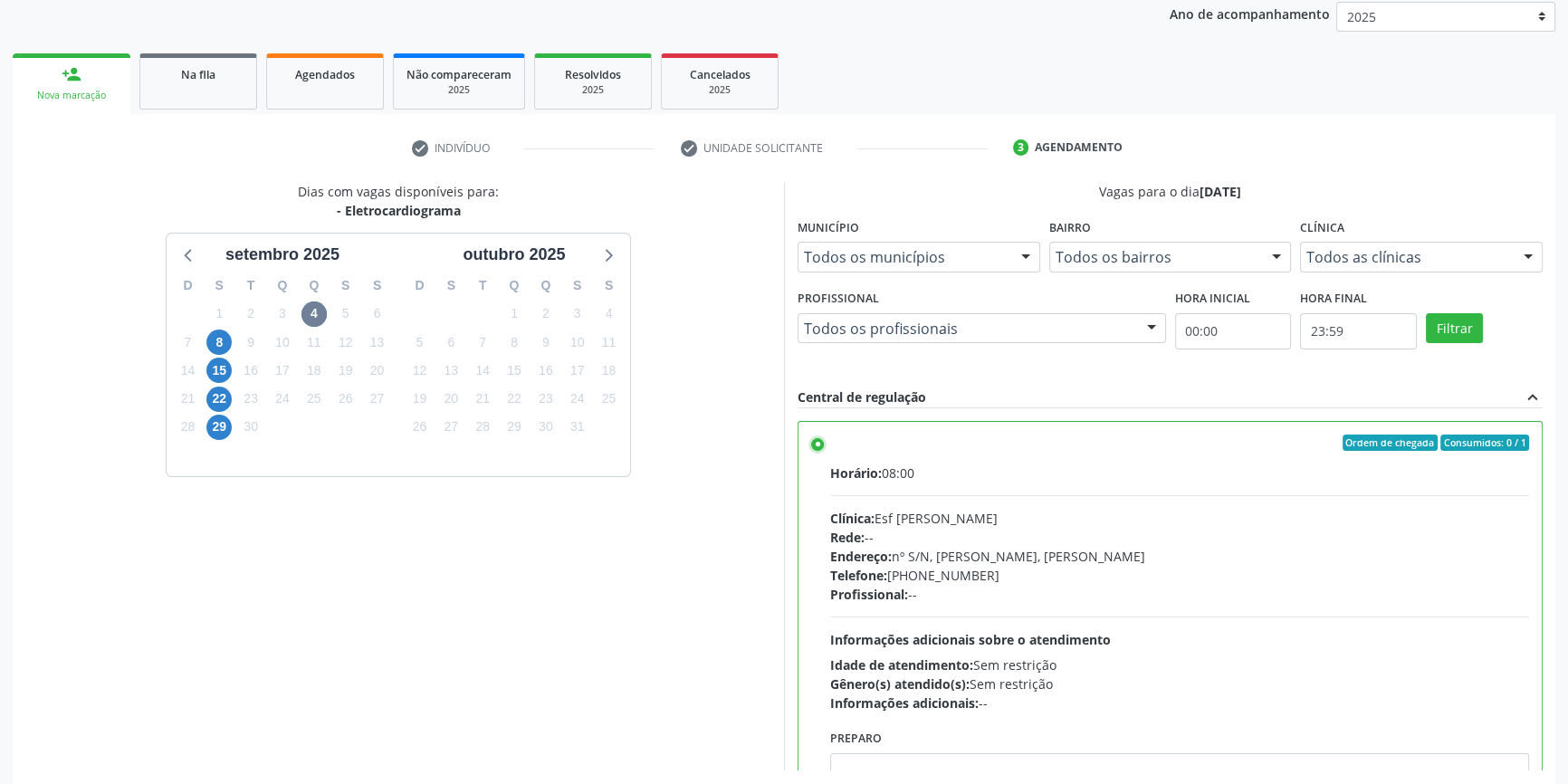
scroll to position [296, 0]
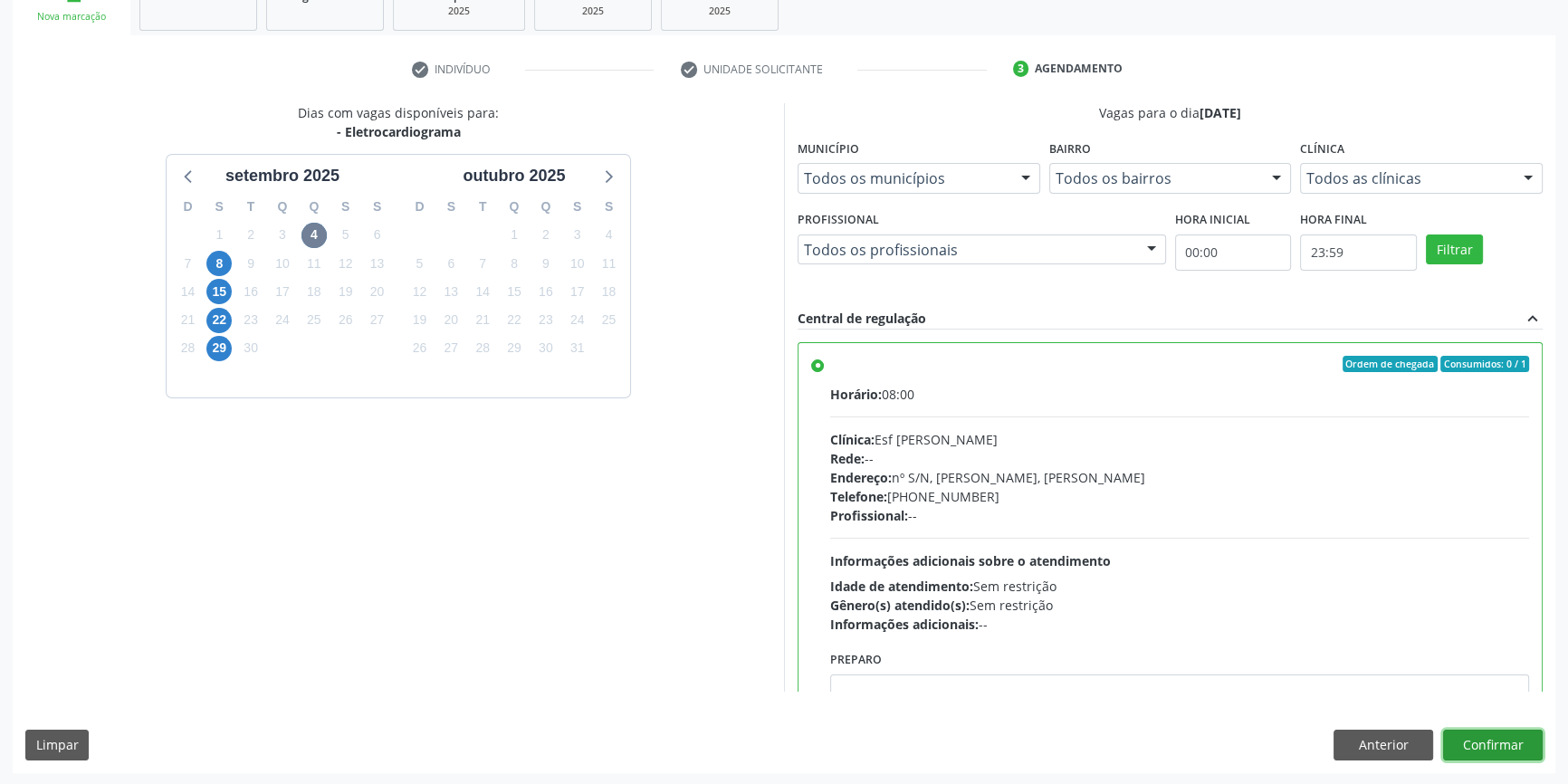
click at [1457, 739] on button "Confirmar" at bounding box center [1492, 745] width 99 height 31
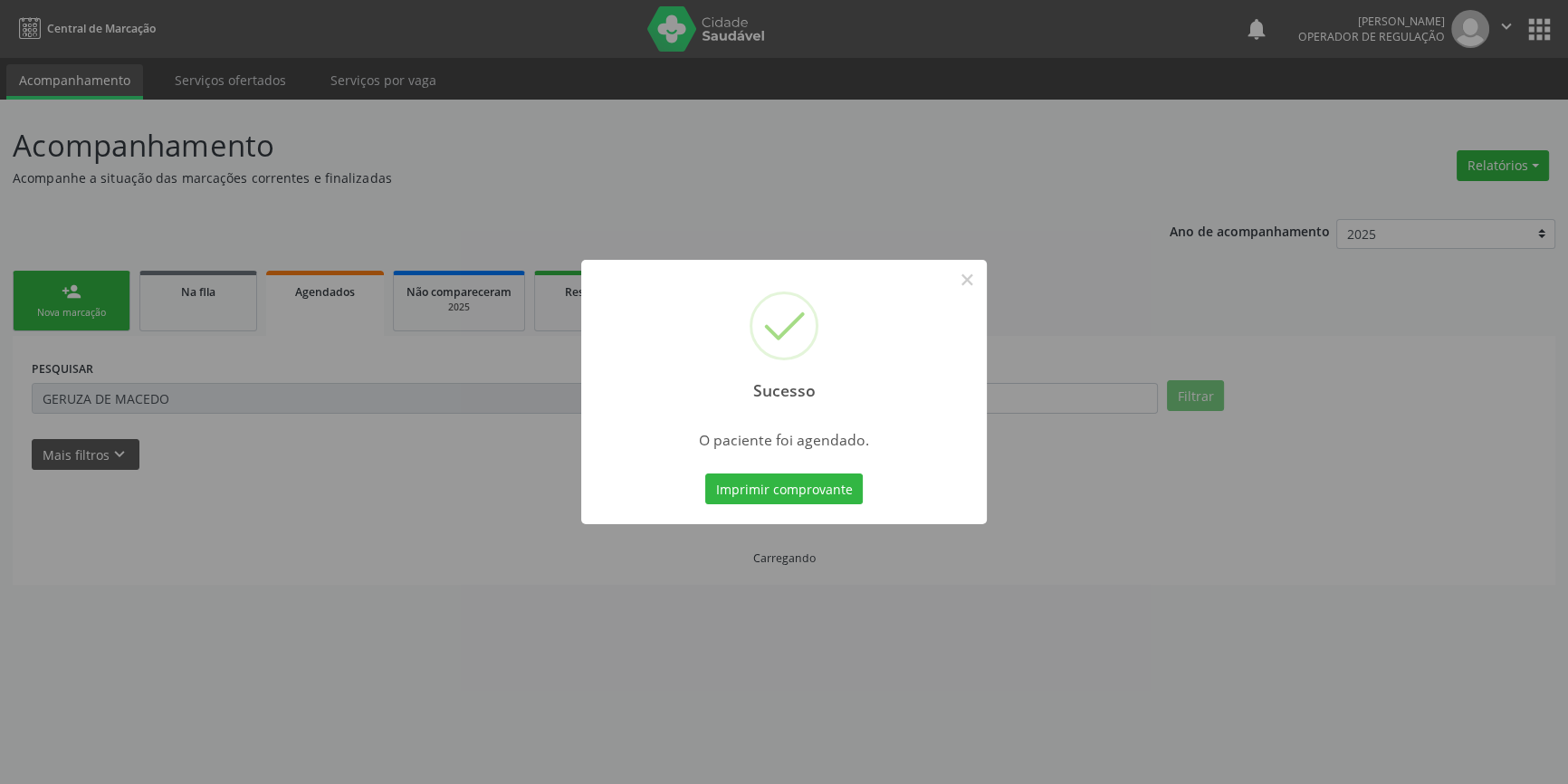
scroll to position [0, 0]
click at [761, 495] on button "Imprimir comprovante" at bounding box center [791, 488] width 157 height 31
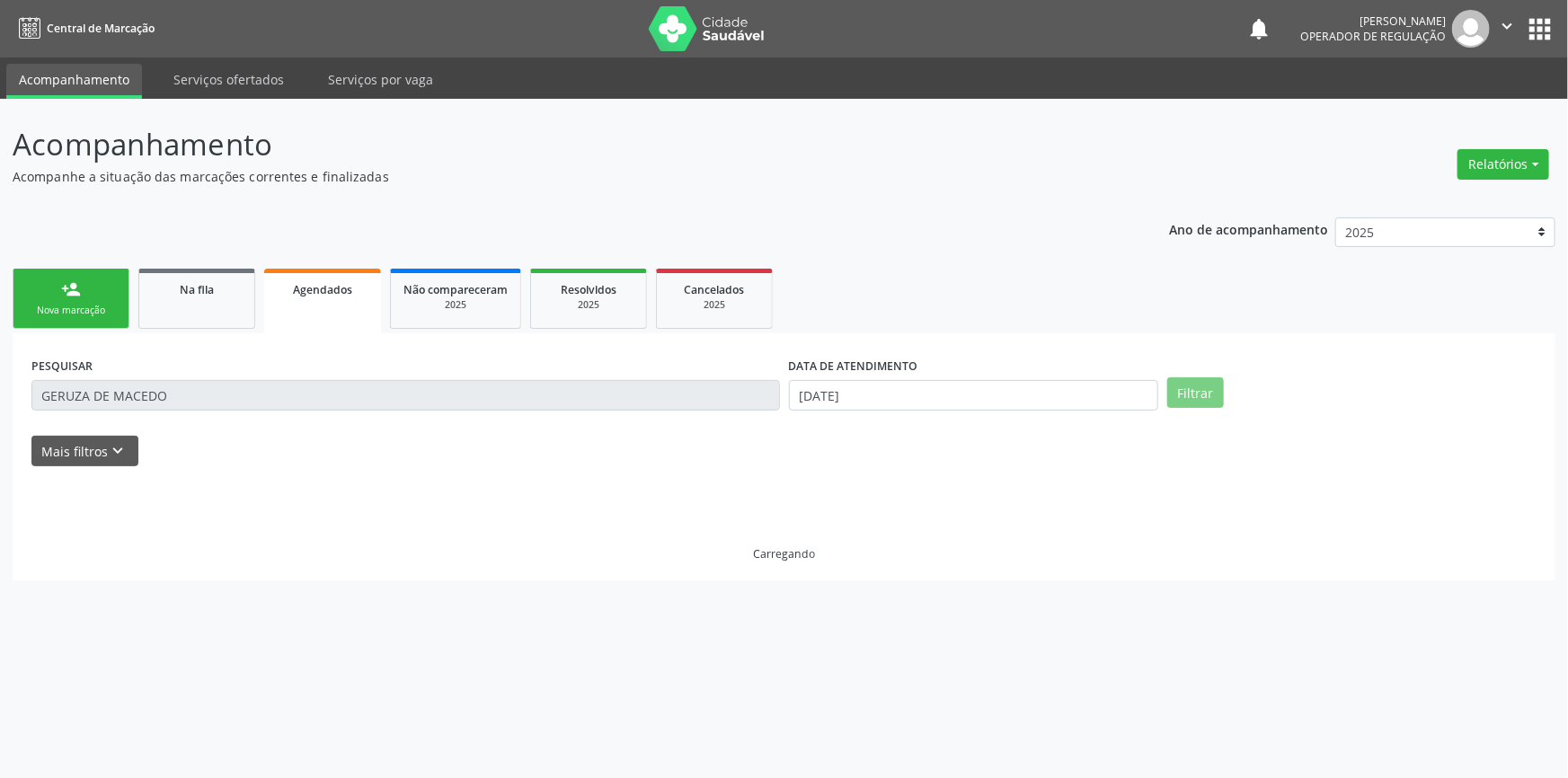
click at [69, 308] on div "Sucesso × O paciente foi agendado. Imprimir comprovante Cancel" at bounding box center [784, 389] width 1568 height 778
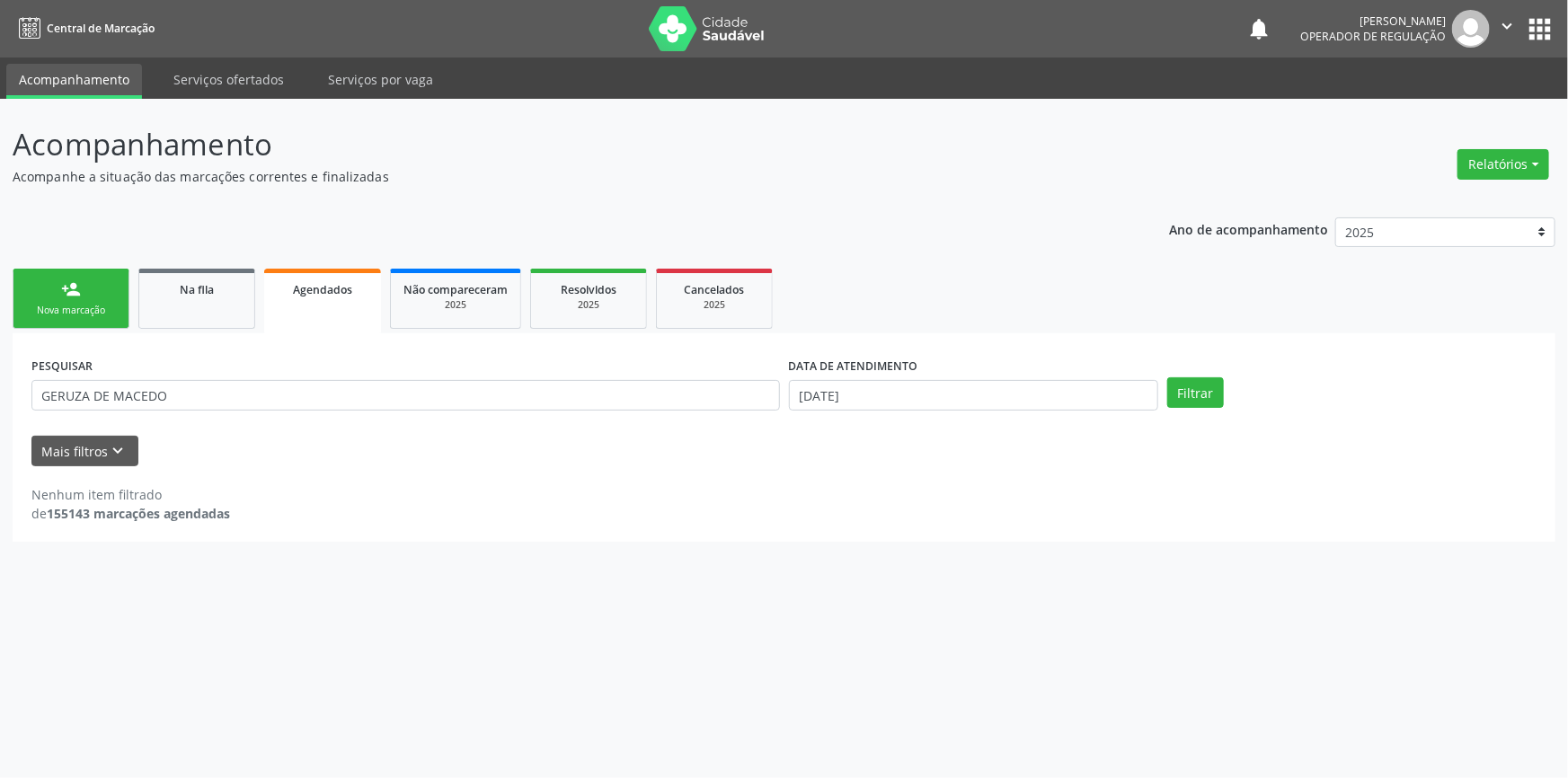
click at [69, 306] on div "Nova marcação" at bounding box center [71, 310] width 90 height 13
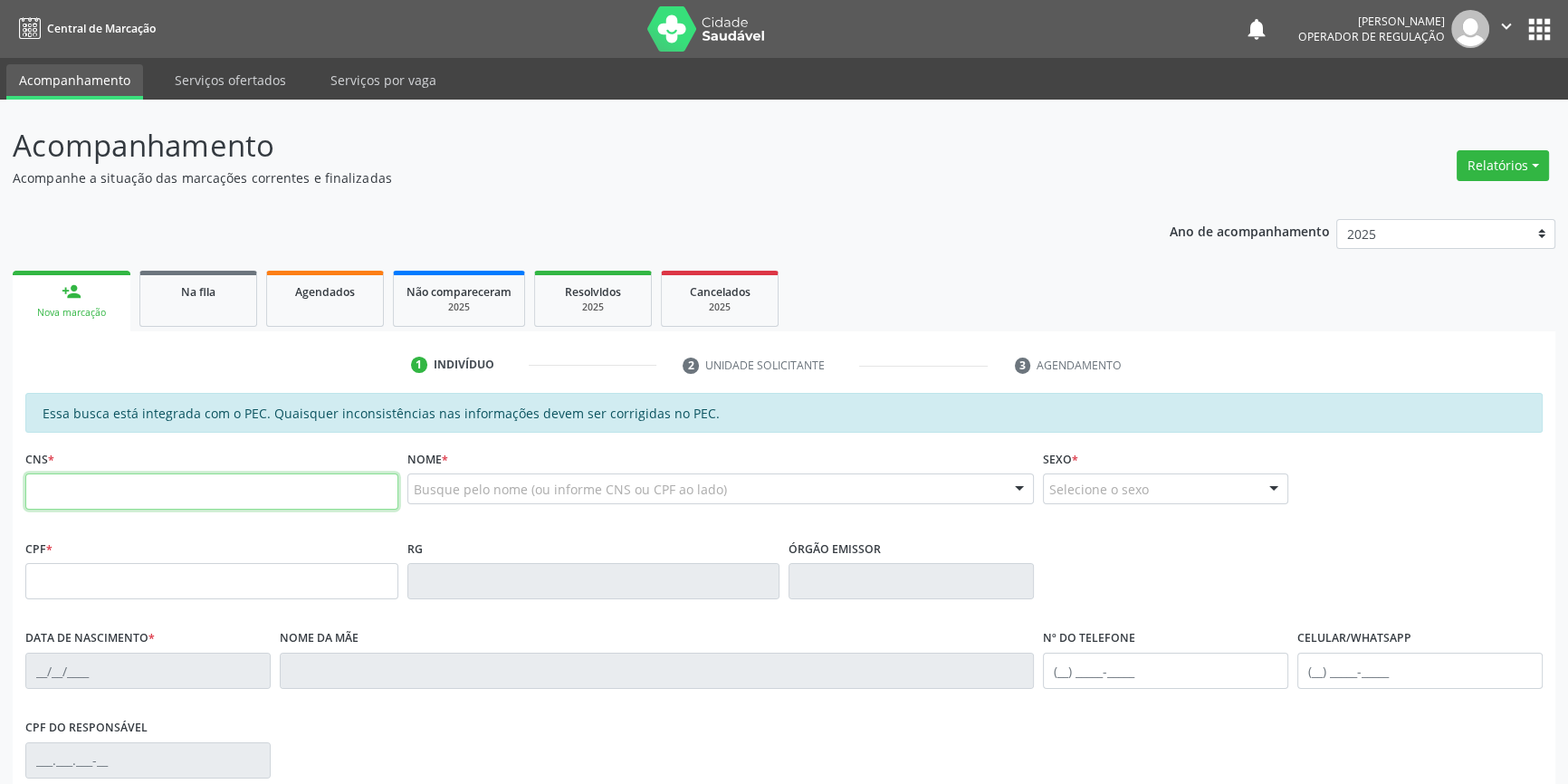
drag, startPoint x: 0, startPoint y: 691, endPoint x: 321, endPoint y: 507, distance: 370.0
click at [321, 507] on input "text" at bounding box center [212, 491] width 373 height 37
paste input "708 9087 5751 7616"
type input "708 9087 5751 7616"
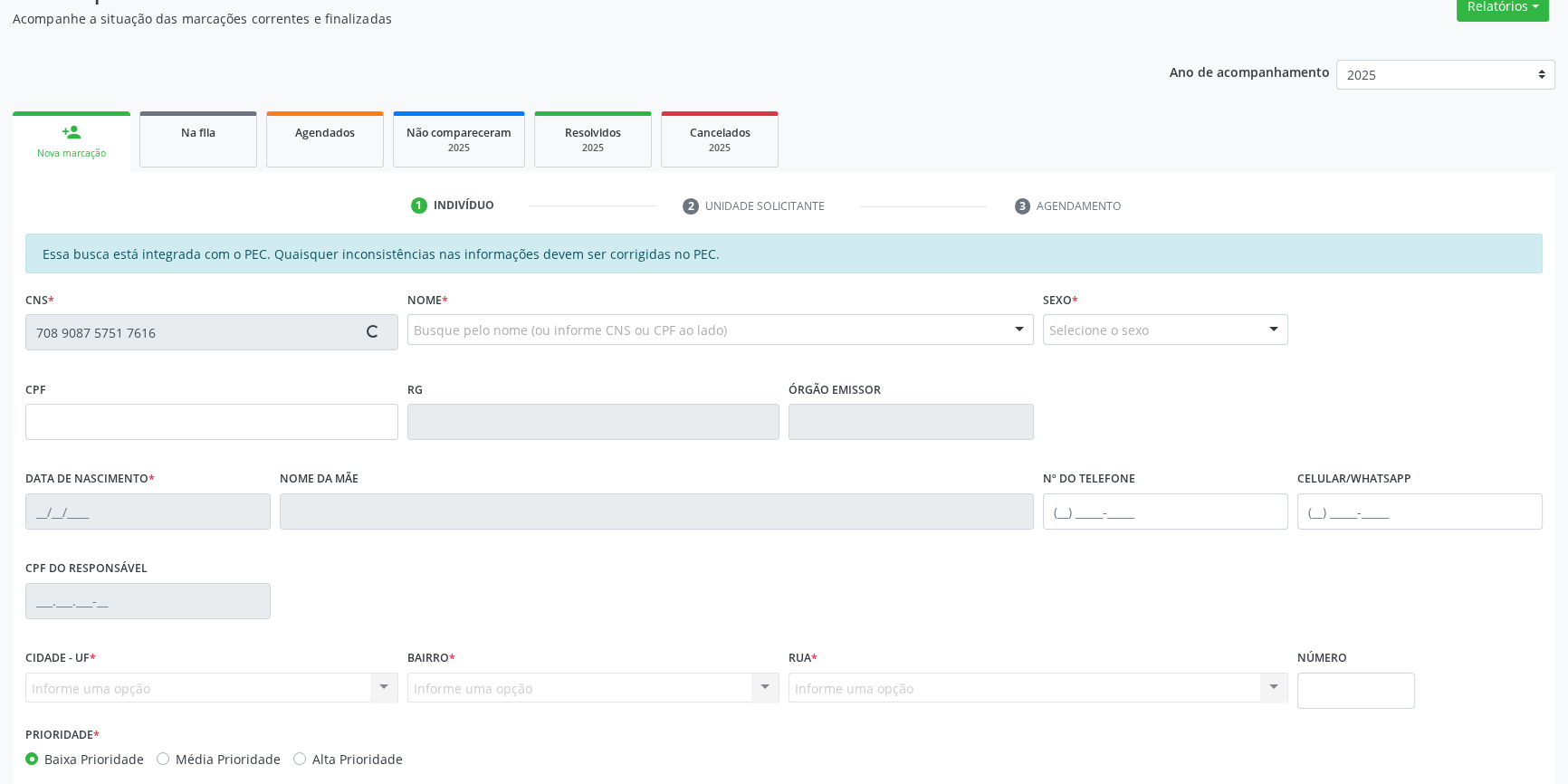
scroll to position [248, 0]
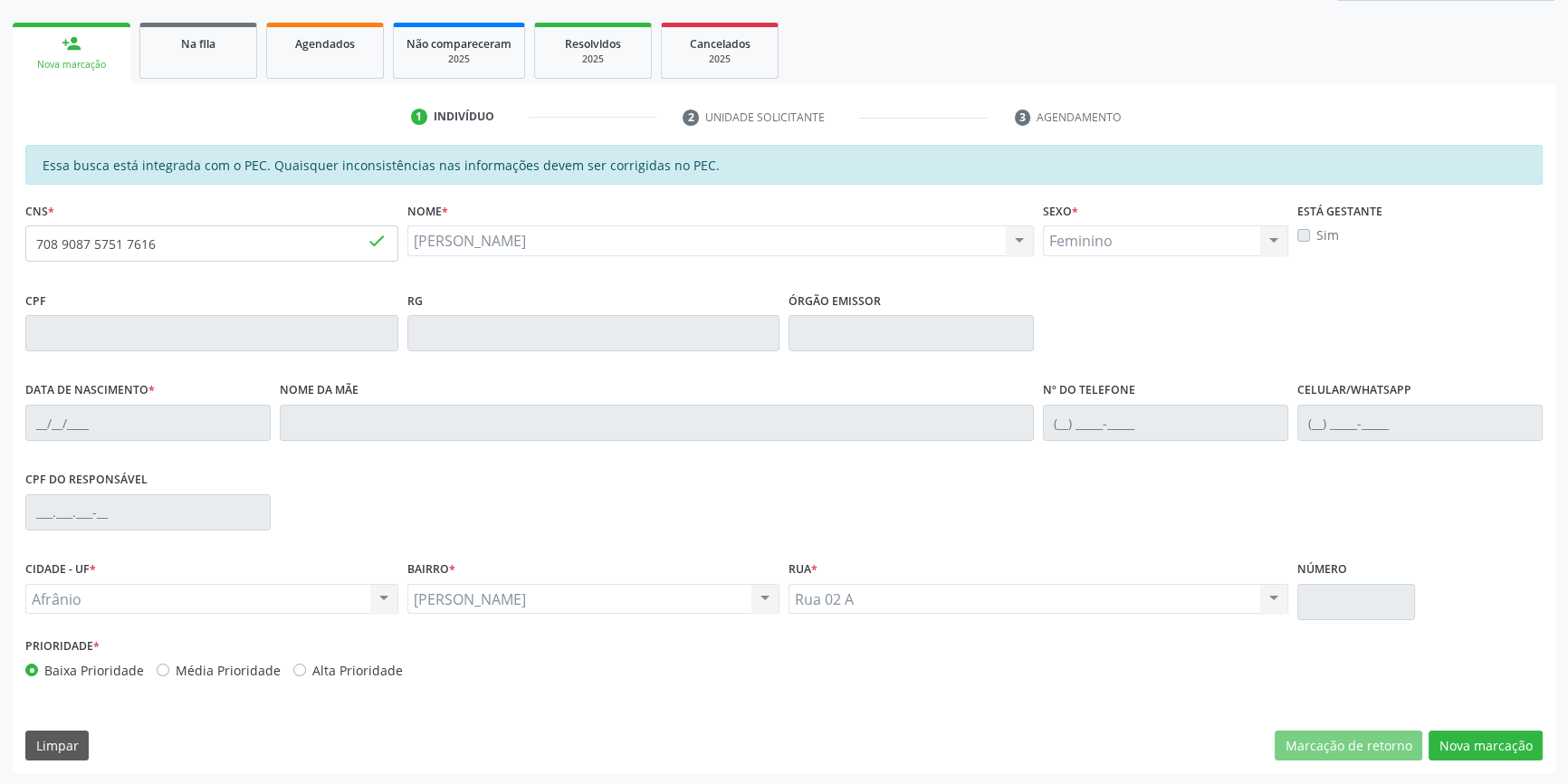
type input "1[DATE]"
type input "[PHONE_NUMBER]"
type input "S/N"
click at [1464, 752] on button "Nova marcação" at bounding box center [1486, 746] width 114 height 31
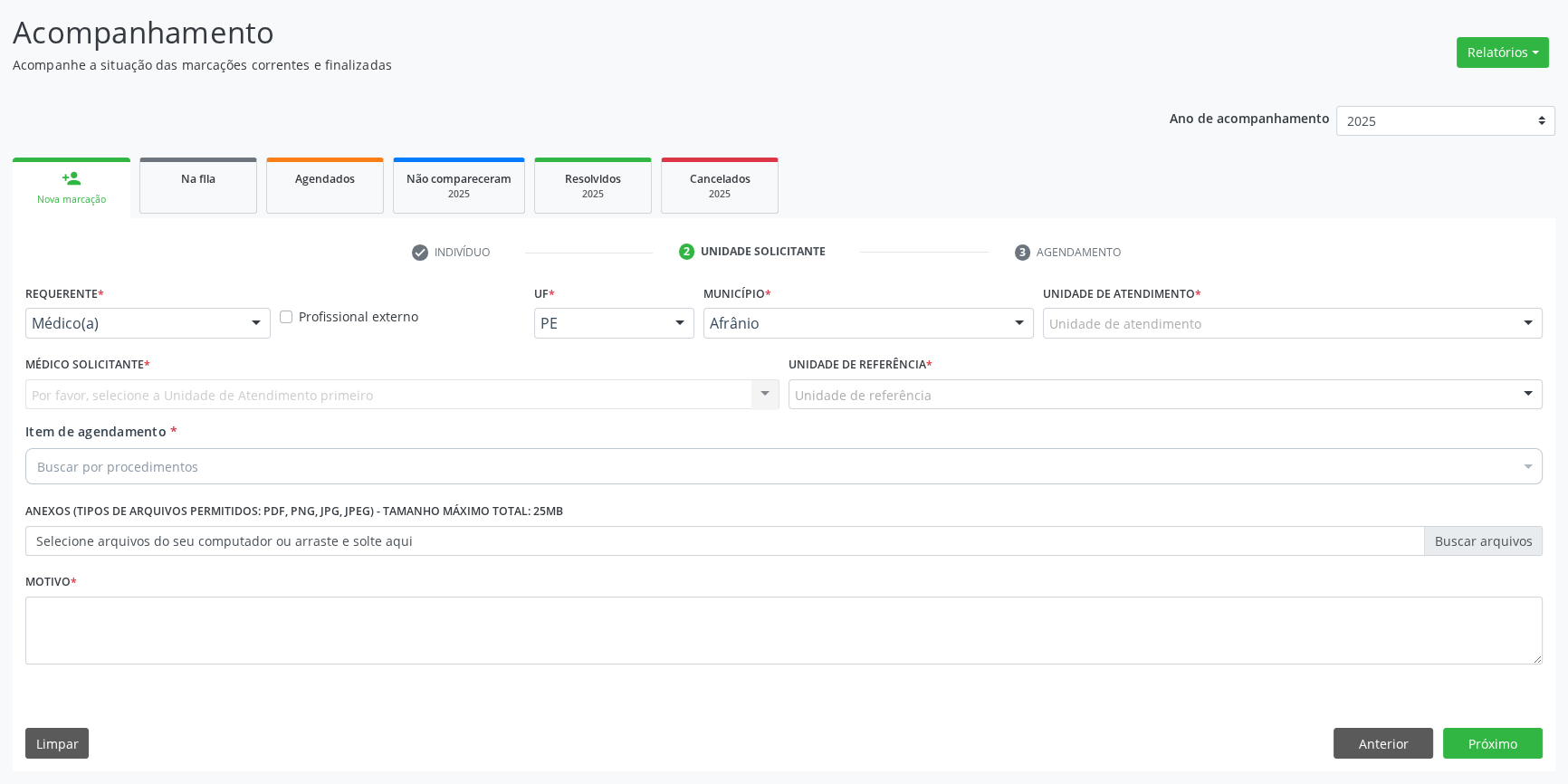
scroll to position [111, 0]
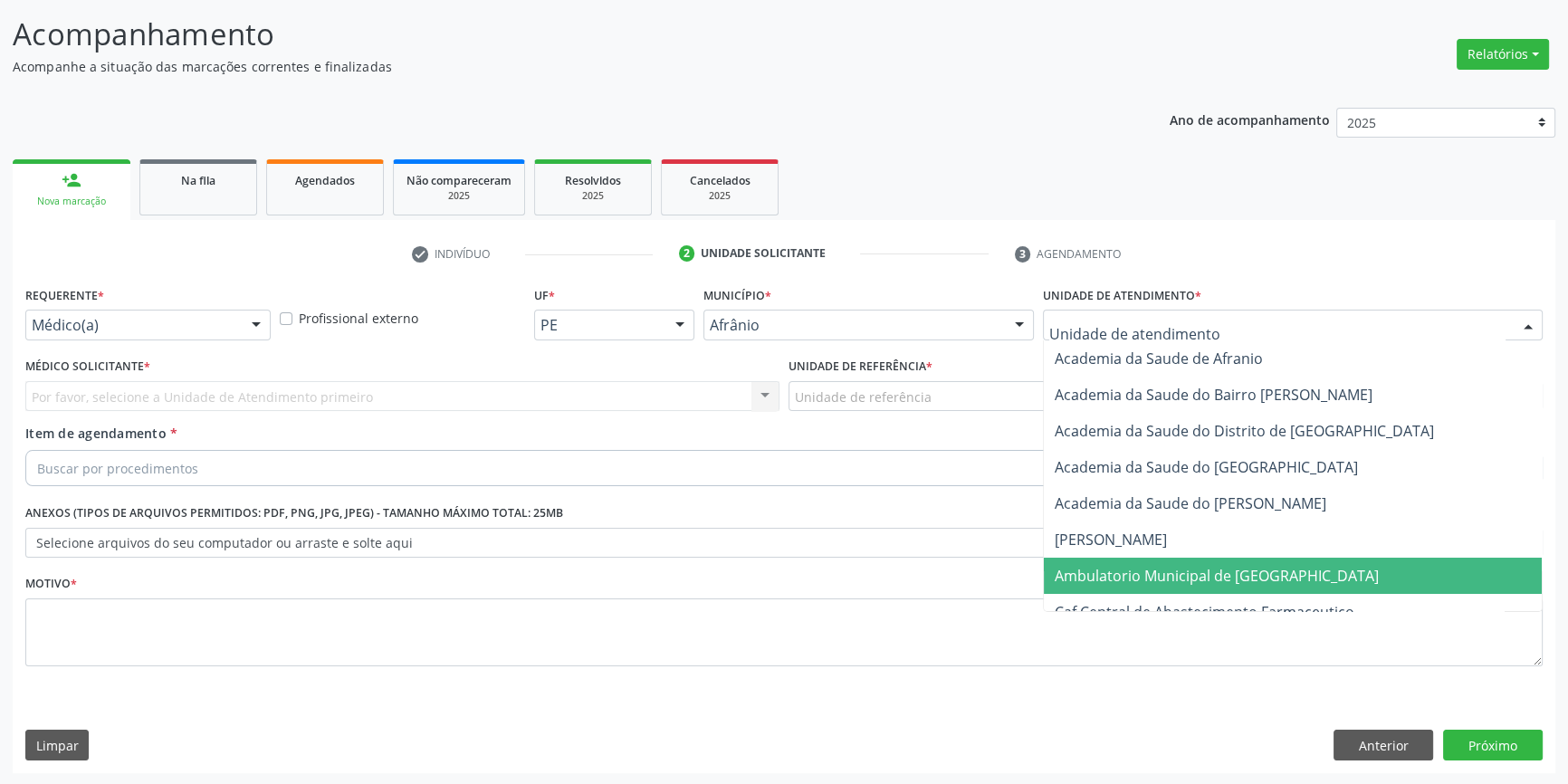
click at [1127, 581] on span "Ambulatorio Municipal de [GEOGRAPHIC_DATA]" at bounding box center [1217, 575] width 324 height 20
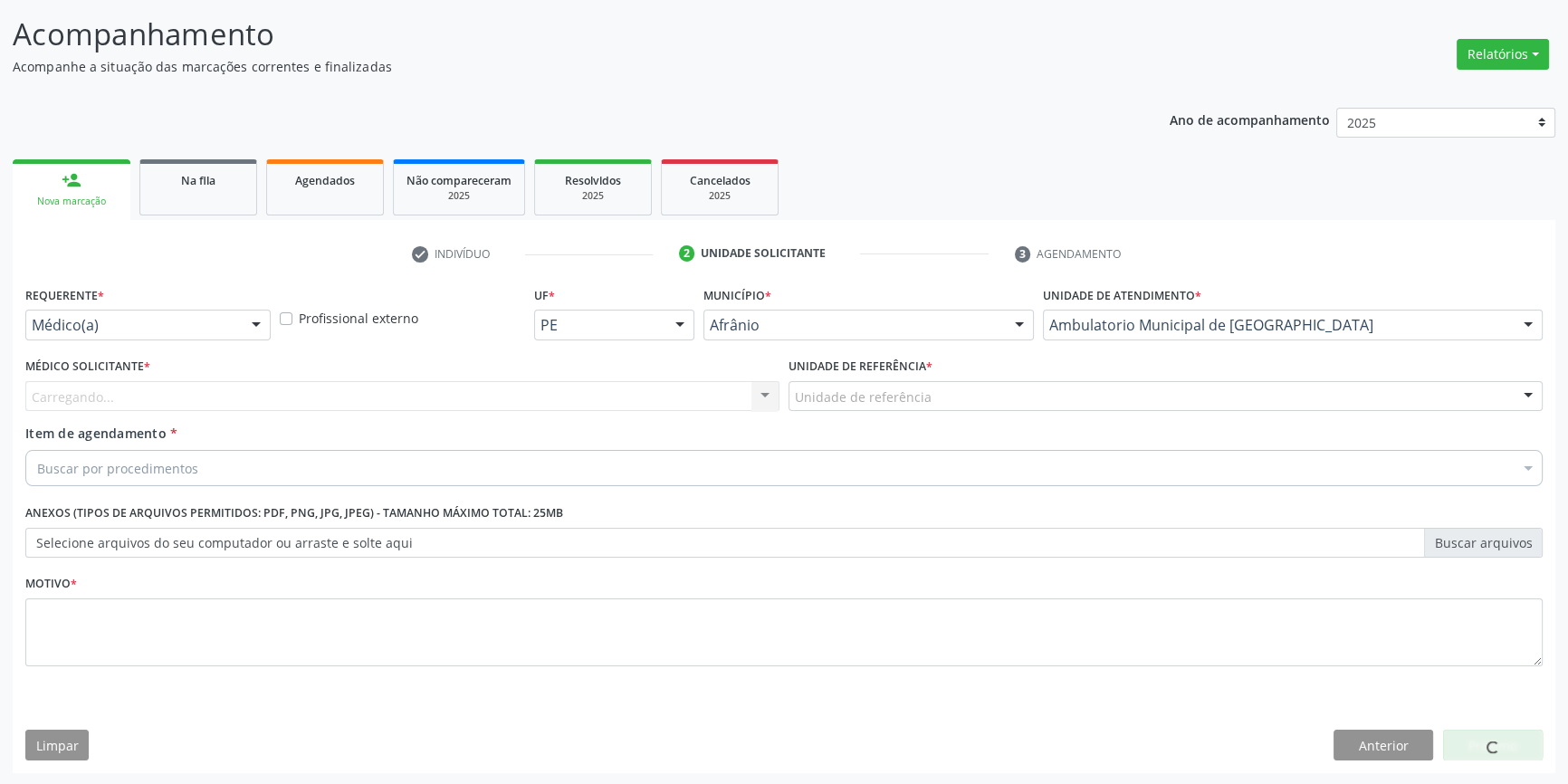
click at [932, 394] on div "Unidade de referência" at bounding box center [1165, 396] width 754 height 31
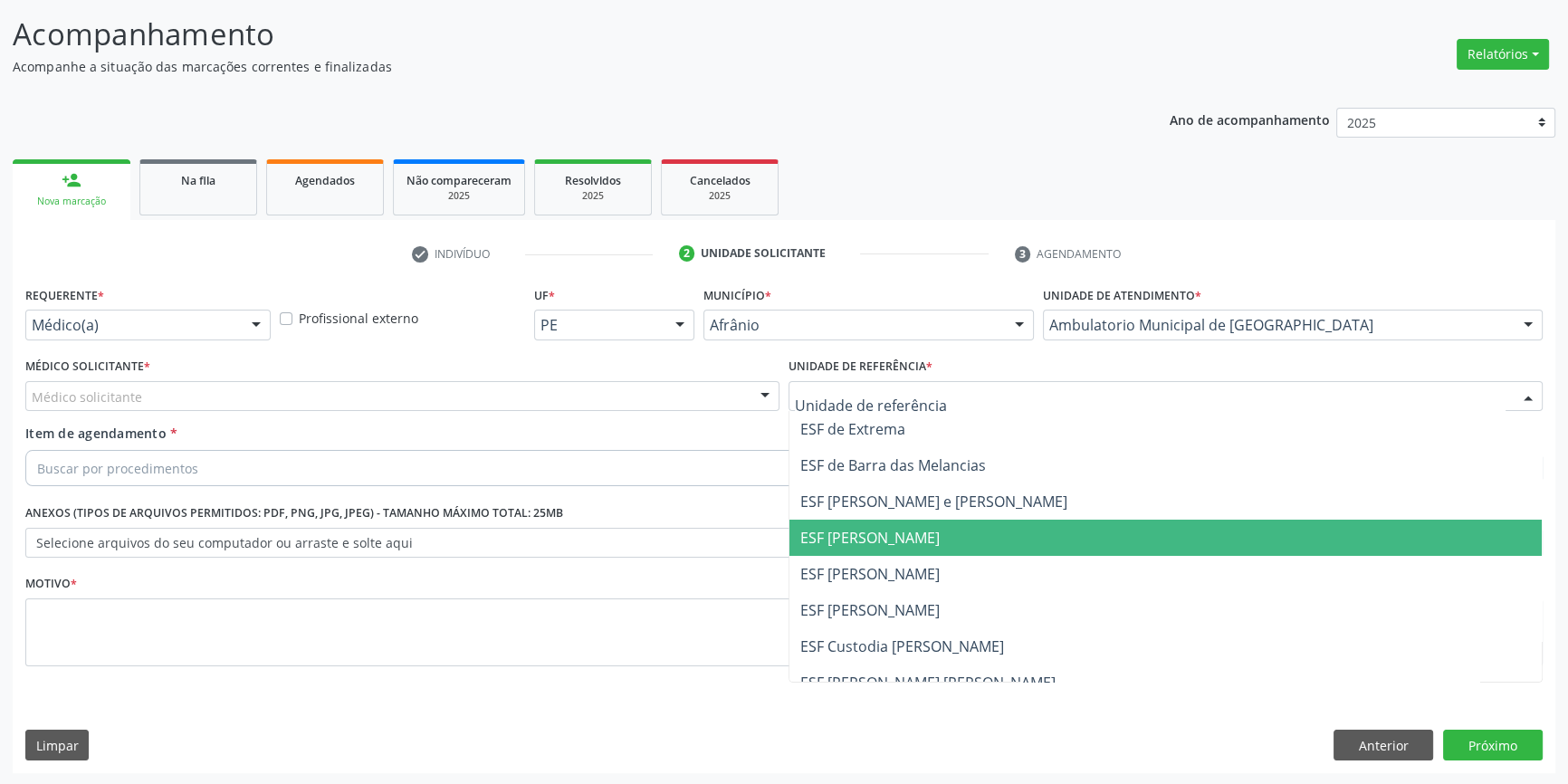
click at [916, 551] on span "ESF [PERSON_NAME]" at bounding box center [1165, 538] width 752 height 37
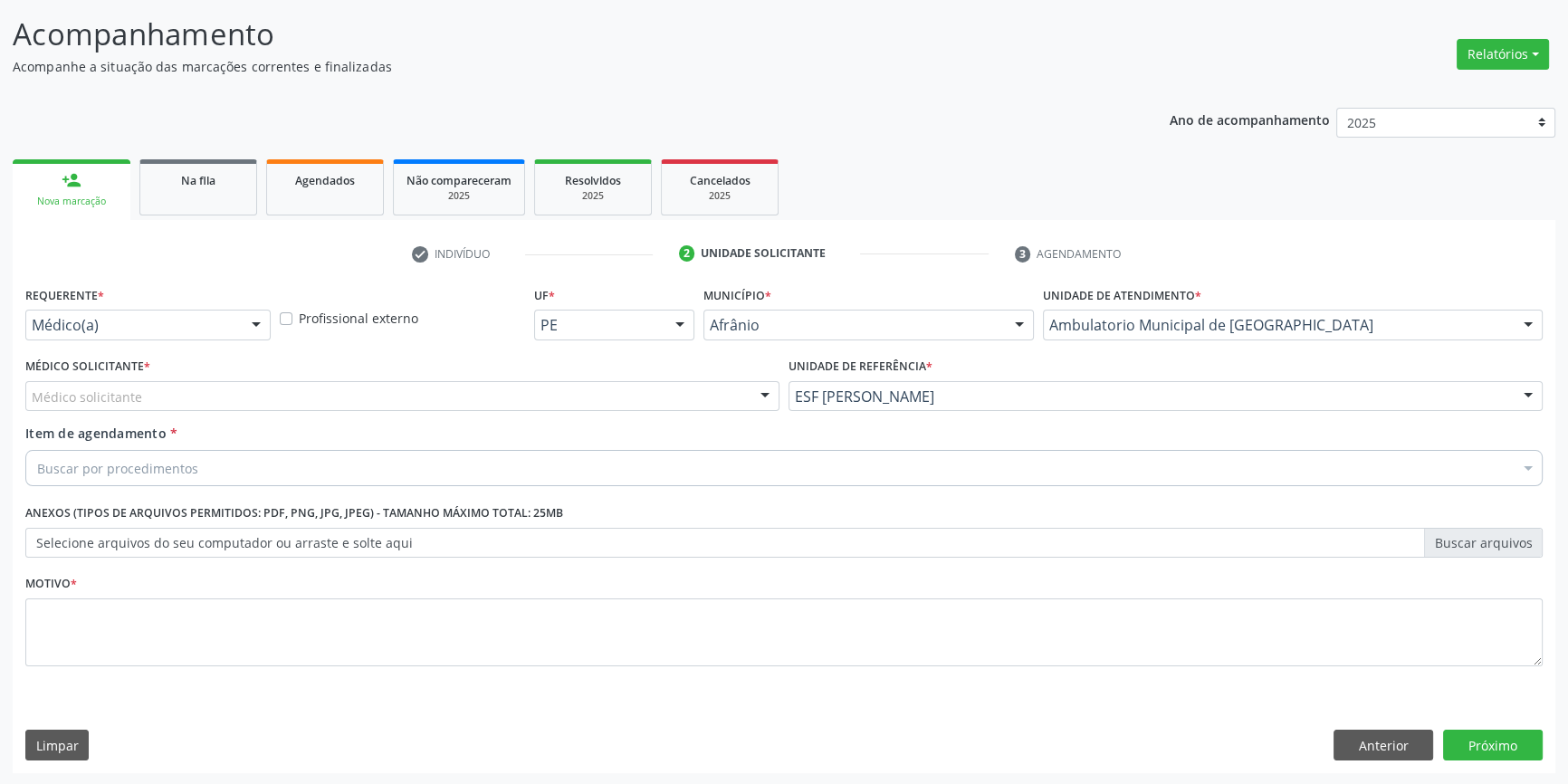
drag, startPoint x: 648, startPoint y: 405, endPoint x: 498, endPoint y: 424, distance: 151.2
click at [632, 404] on div "Médico solicitante" at bounding box center [402, 396] width 754 height 31
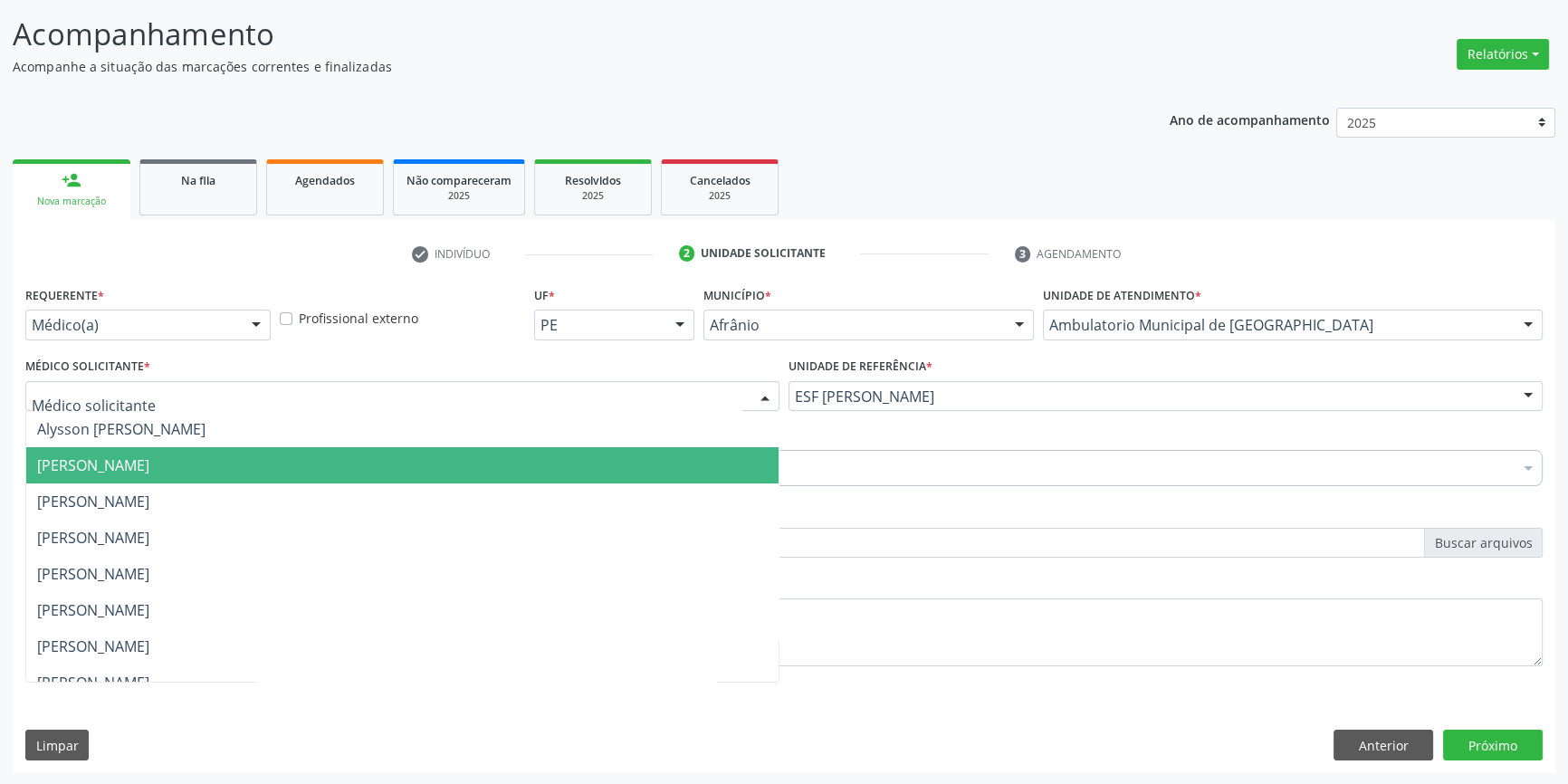
drag, startPoint x: 285, startPoint y: 470, endPoint x: 231, endPoint y: 464, distance: 54.3
click at [281, 470] on span "[PERSON_NAME]" at bounding box center [402, 465] width 752 height 37
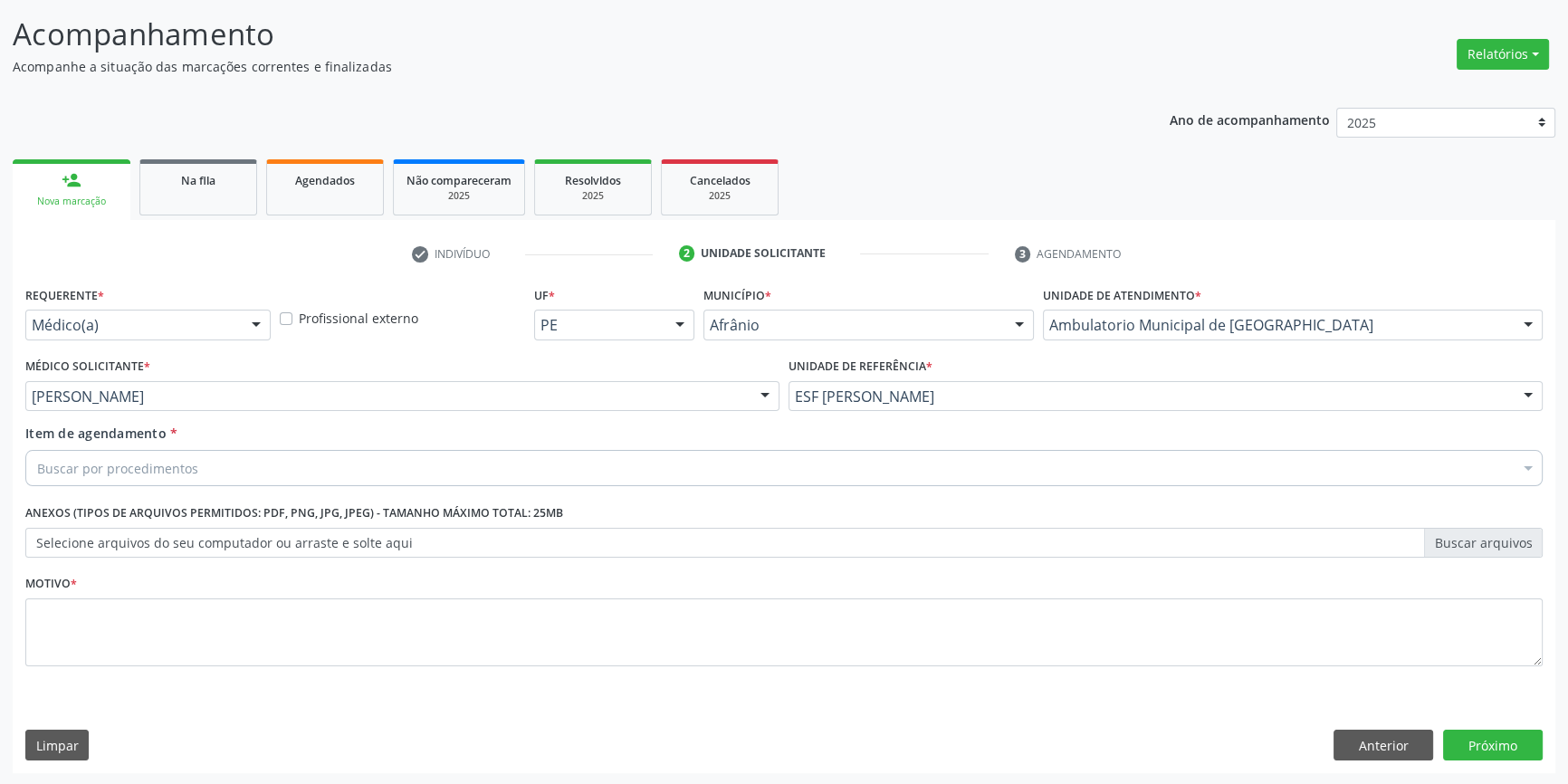
click at [211, 464] on div "Buscar por procedimentos" at bounding box center [784, 467] width 1517 height 37
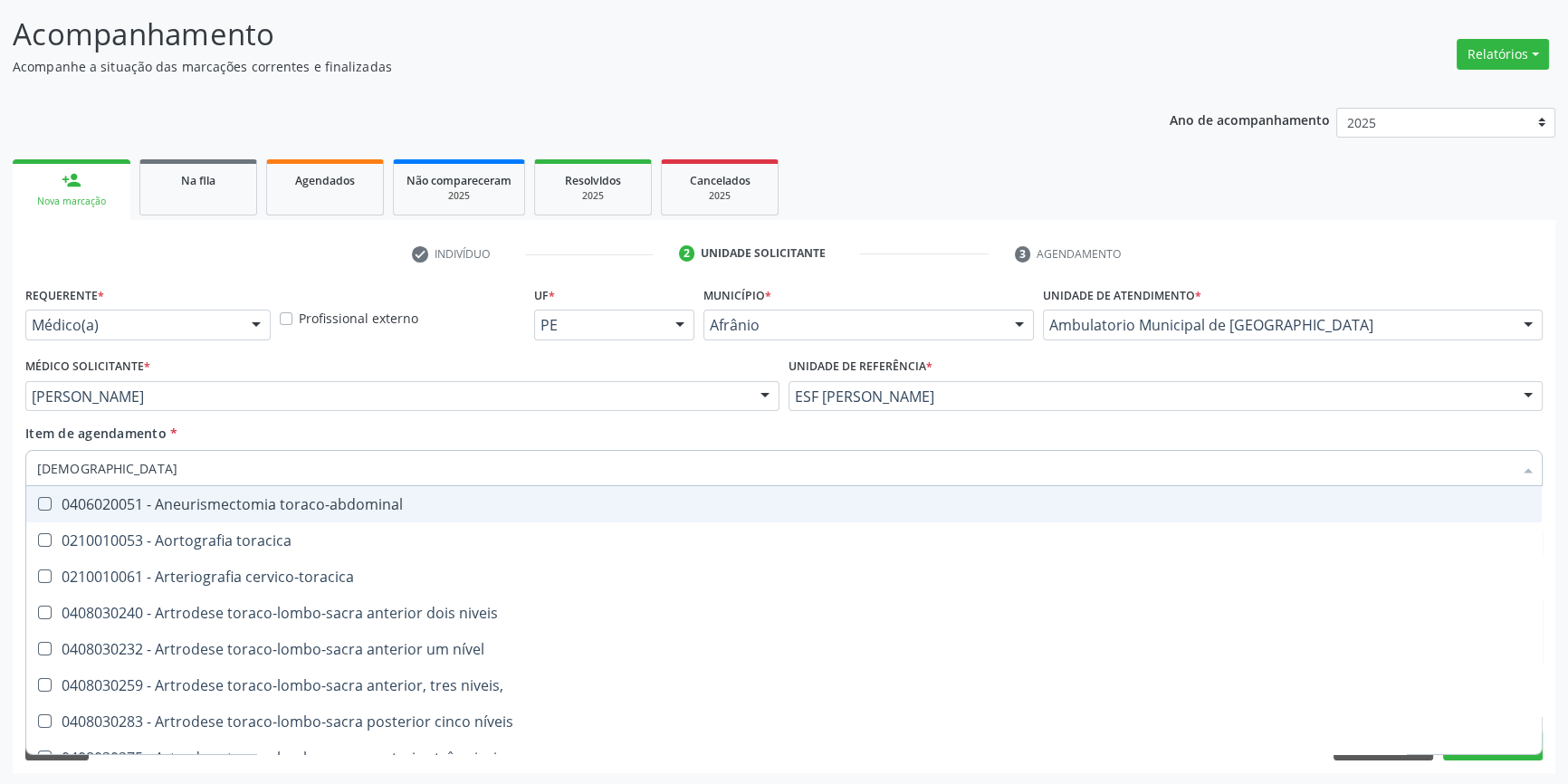
type input "TORAX"
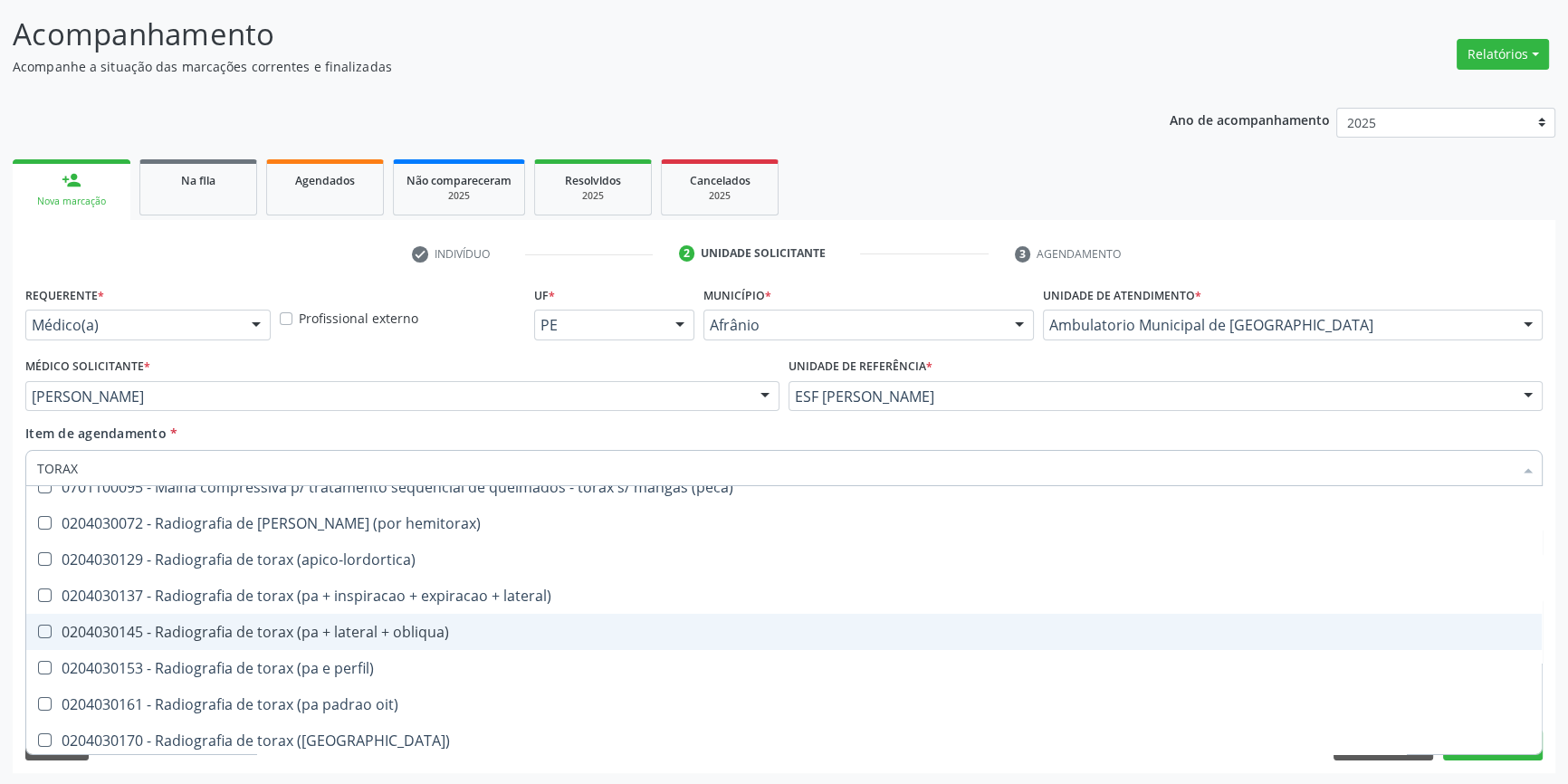
scroll to position [81, 0]
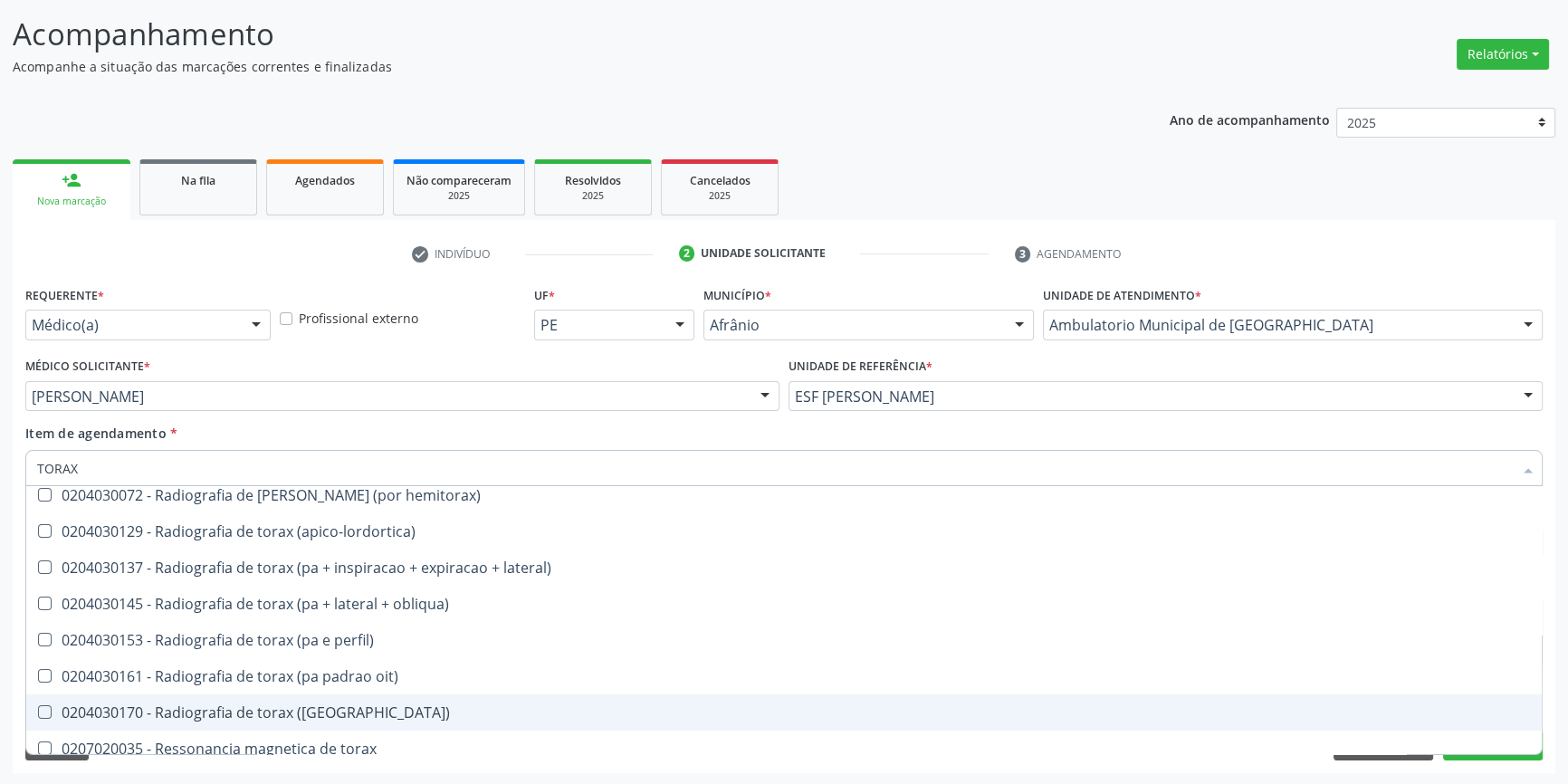
click at [336, 714] on div "0204030170 - Radiografia de torax ([GEOGRAPHIC_DATA])" at bounding box center [784, 712] width 1493 height 14
checkbox \(pa\) "true"
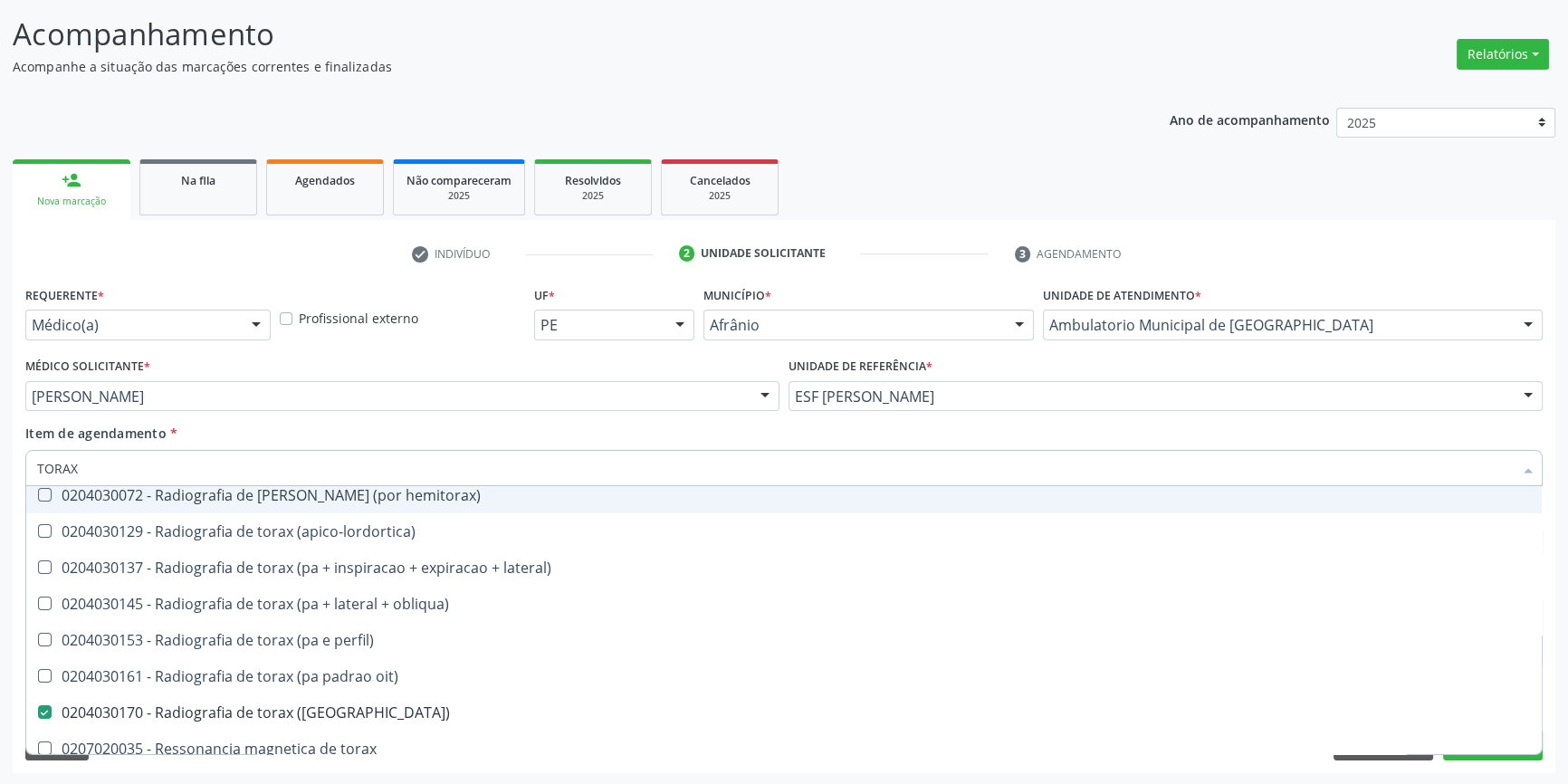
click at [470, 424] on div "Item de agendamento * TORAX Desfazer seleção 0701100087 - Malha compressiva p/ …" at bounding box center [784, 451] width 1517 height 57
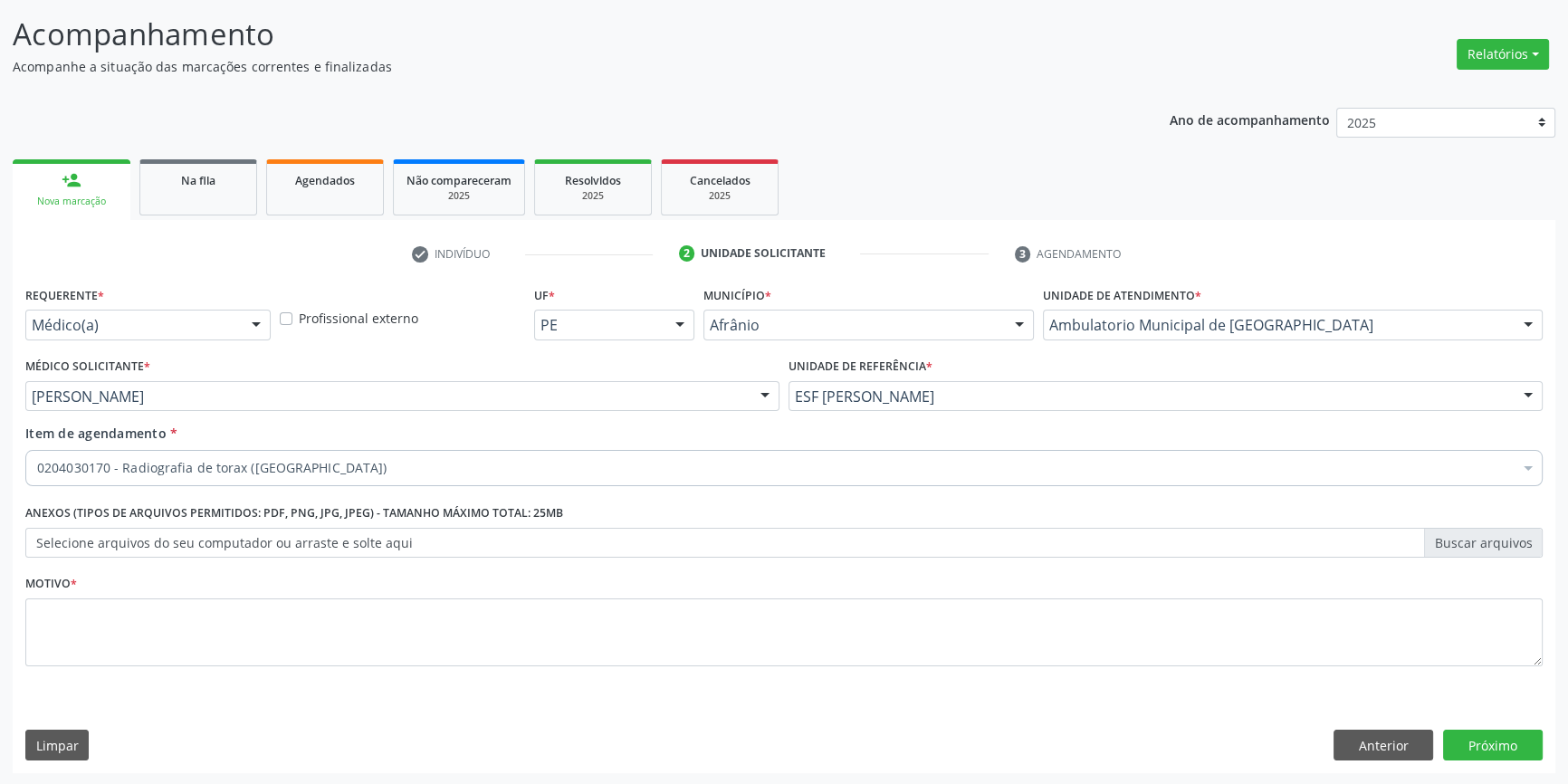
click at [321, 585] on li "Não selecionados" at bounding box center [784, 561] width 1516 height 48
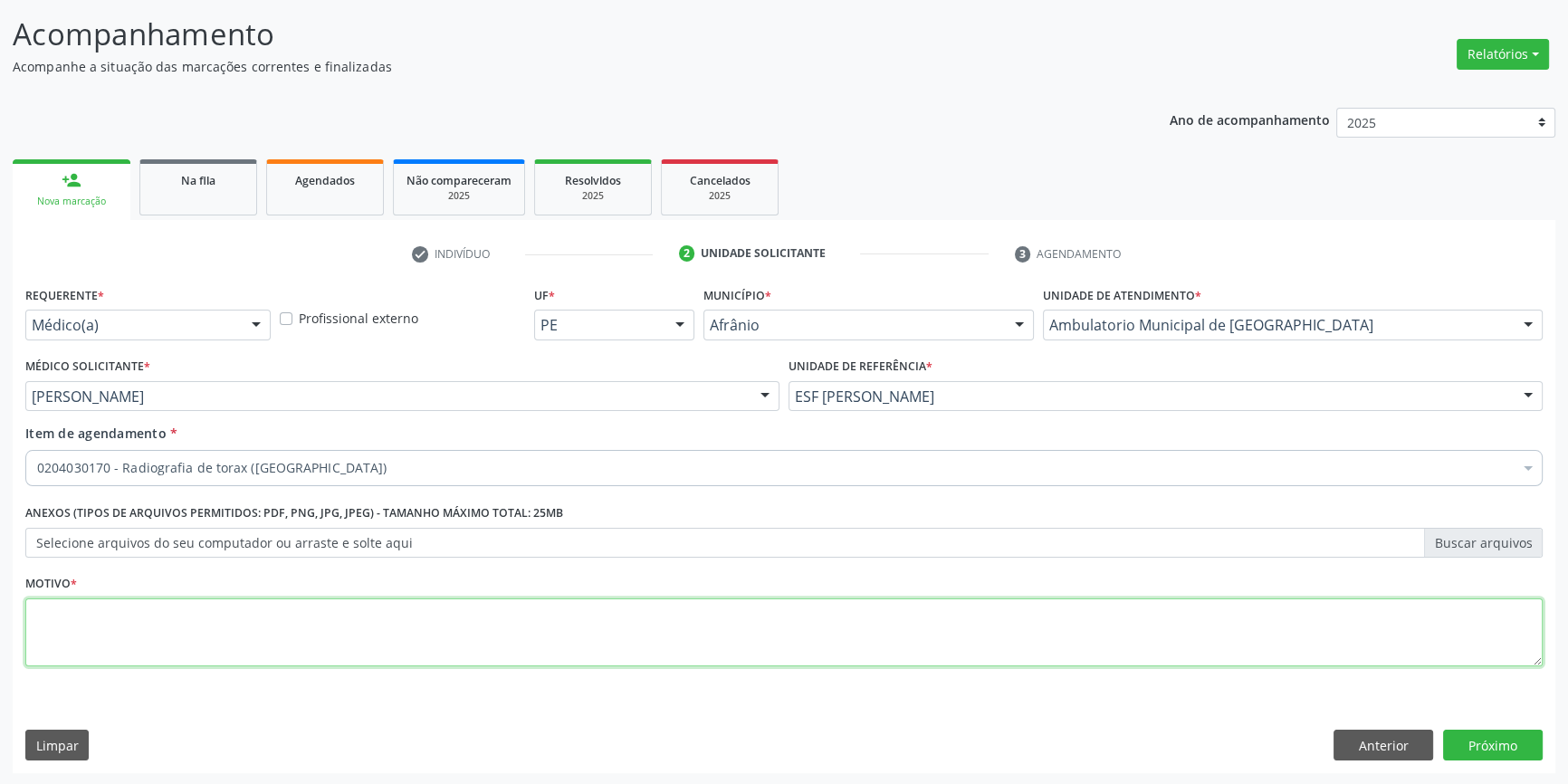
click at [319, 630] on textarea at bounding box center [784, 632] width 1517 height 68
type textarea "'"
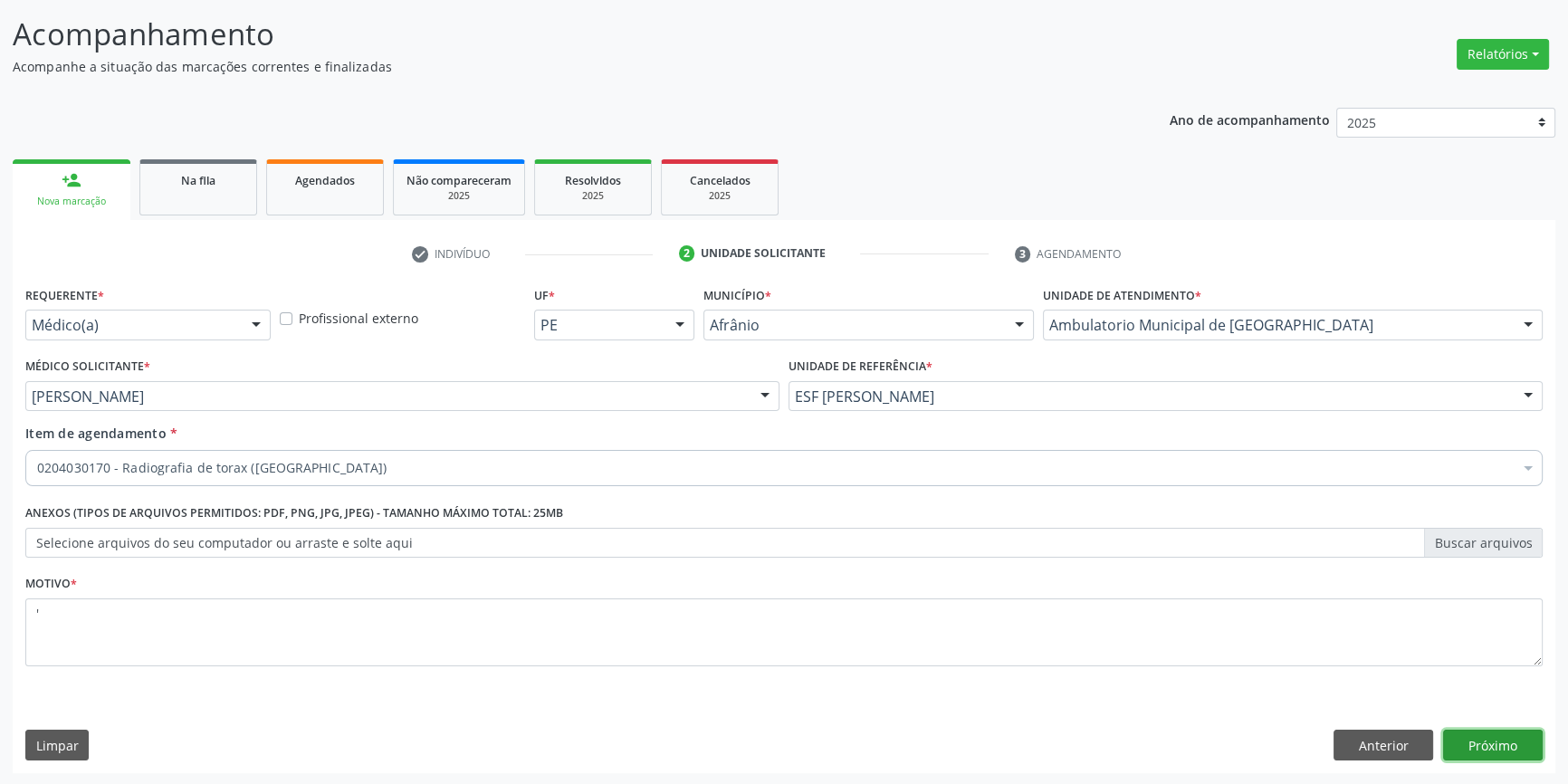
click at [1512, 748] on button "Próximo" at bounding box center [1492, 745] width 99 height 31
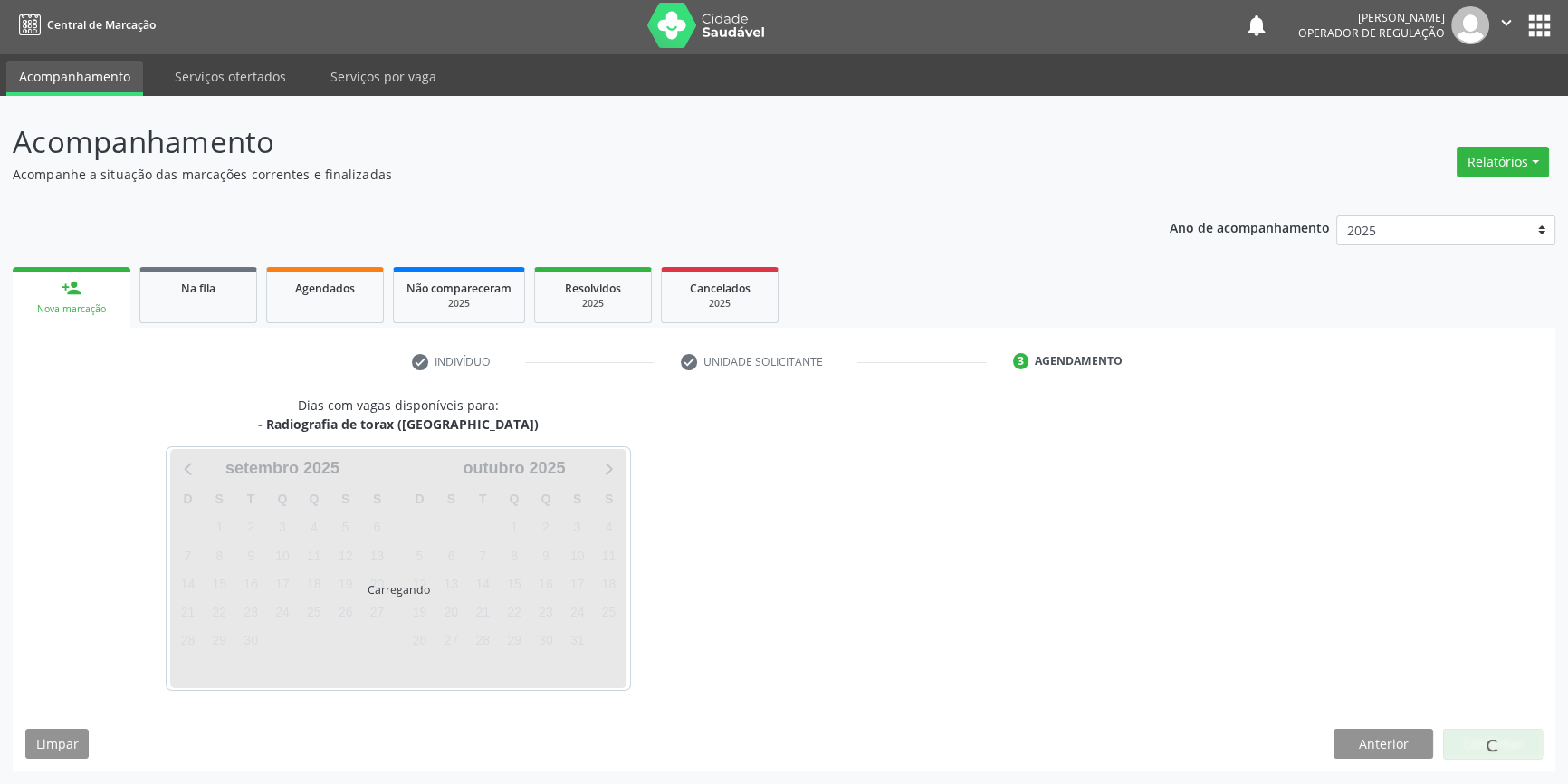
scroll to position [2, 0]
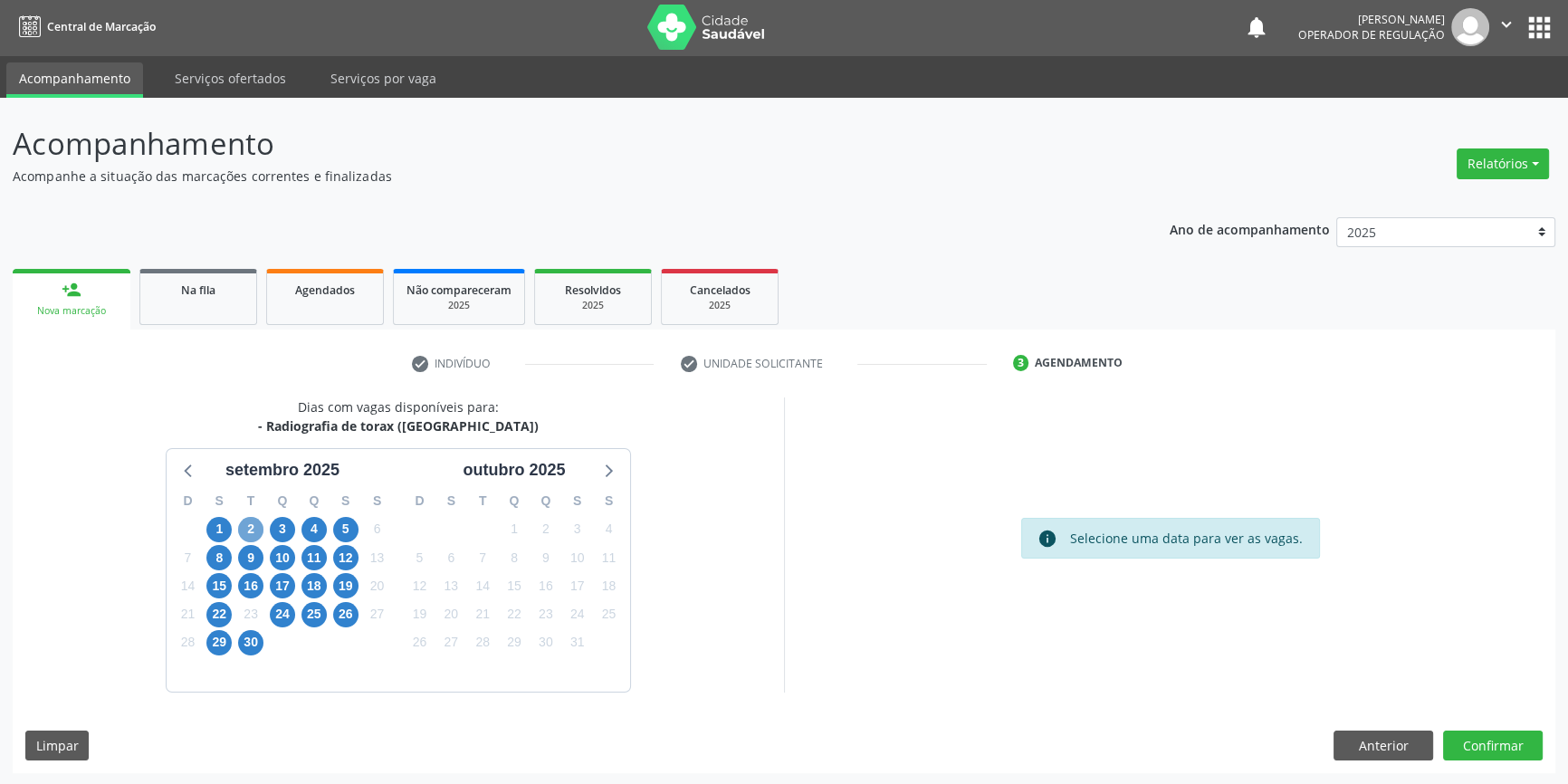
click at [246, 524] on span "2" at bounding box center [250, 529] width 25 height 25
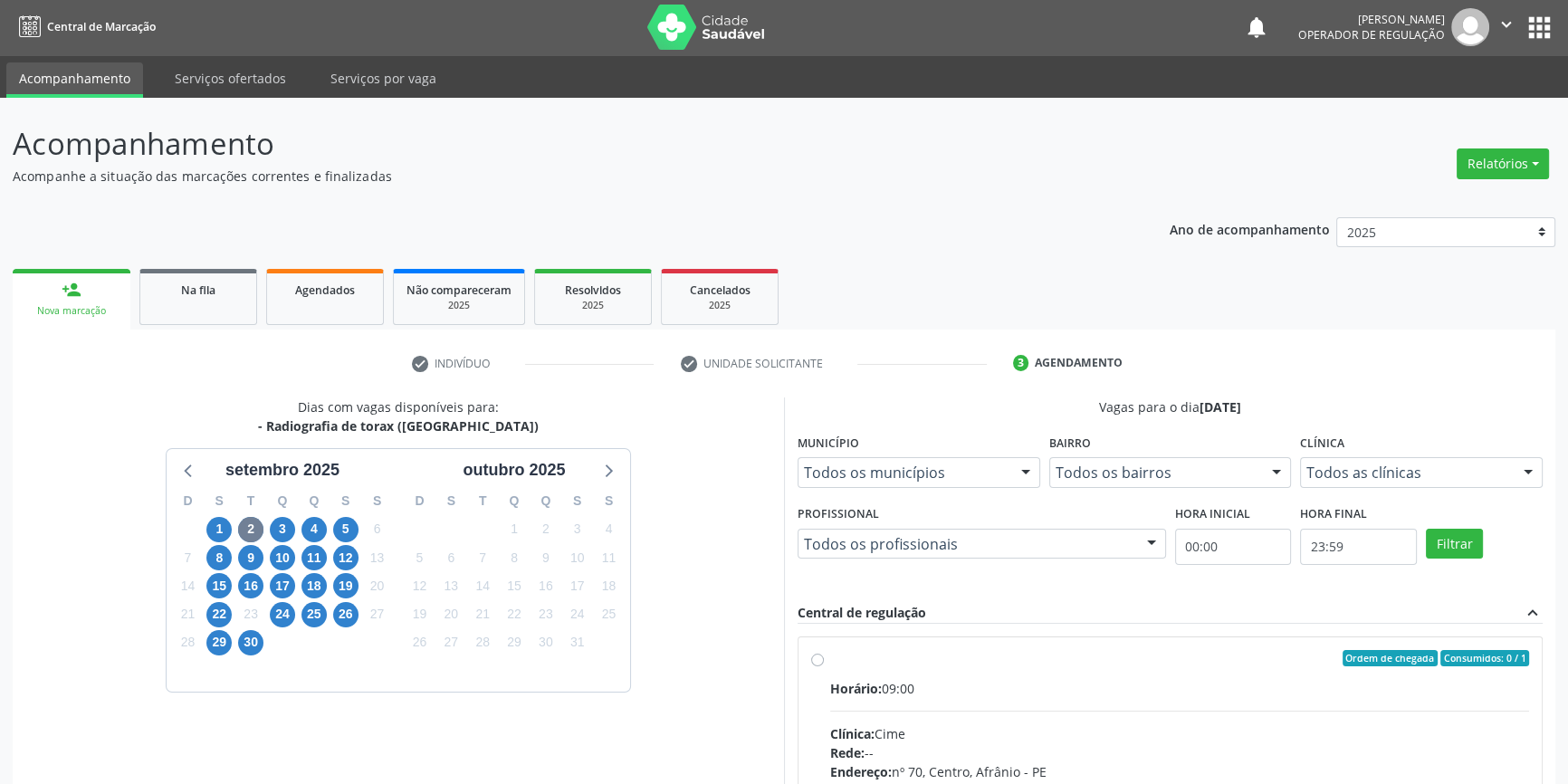
click at [836, 661] on div "Ordem de chegada Consumidos: 0 / 1" at bounding box center [1179, 658] width 699 height 16
click at [823, 661] on input "Ordem de chegada Consumidos: 0 / 1 Horário: 09:00 Clínica: Cime Rede: -- Endere…" at bounding box center [818, 658] width 13 height 16
radio input "true"
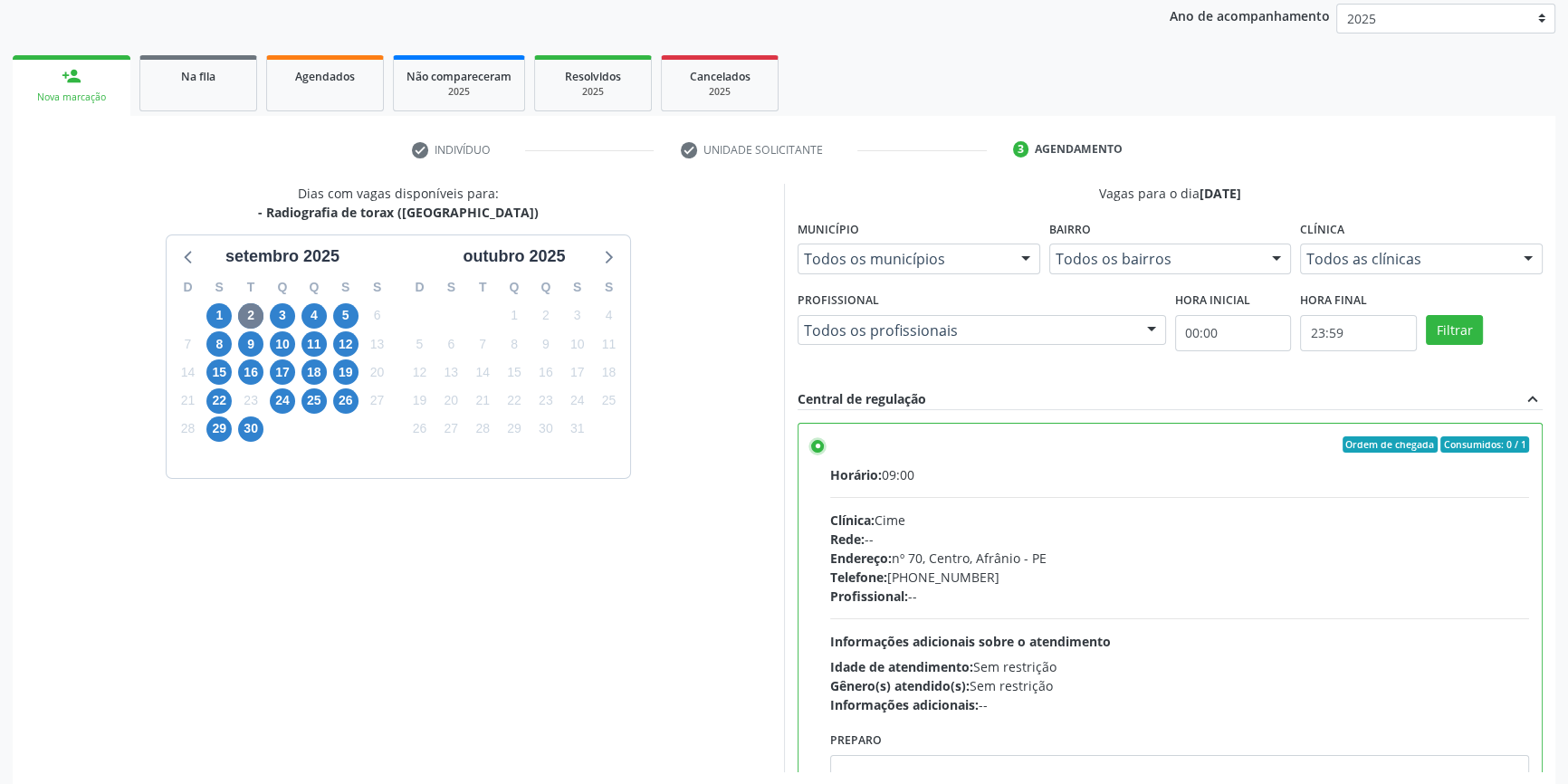
scroll to position [296, 0]
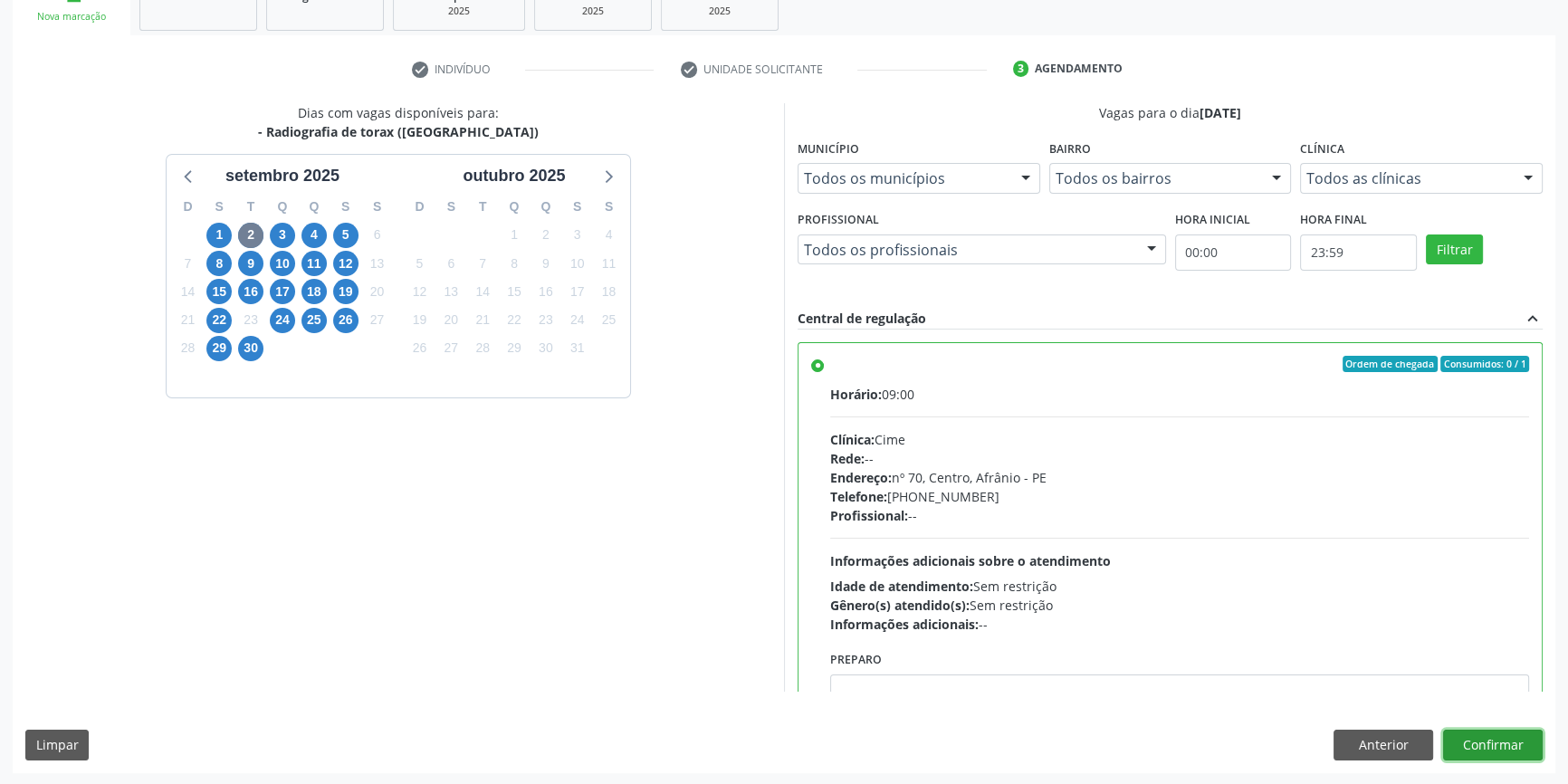
click at [1474, 741] on button "Confirmar" at bounding box center [1492, 745] width 99 height 31
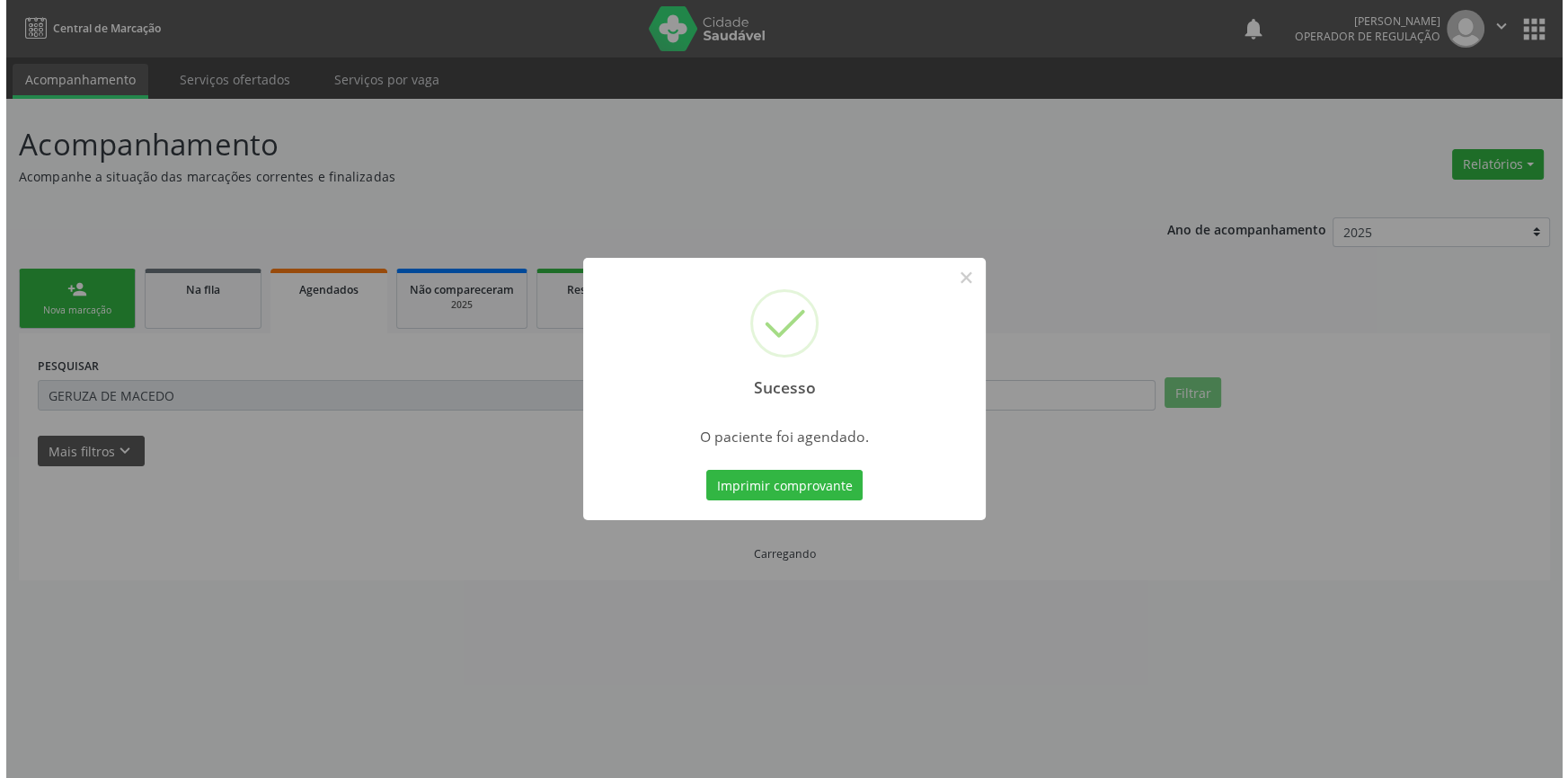
scroll to position [0, 0]
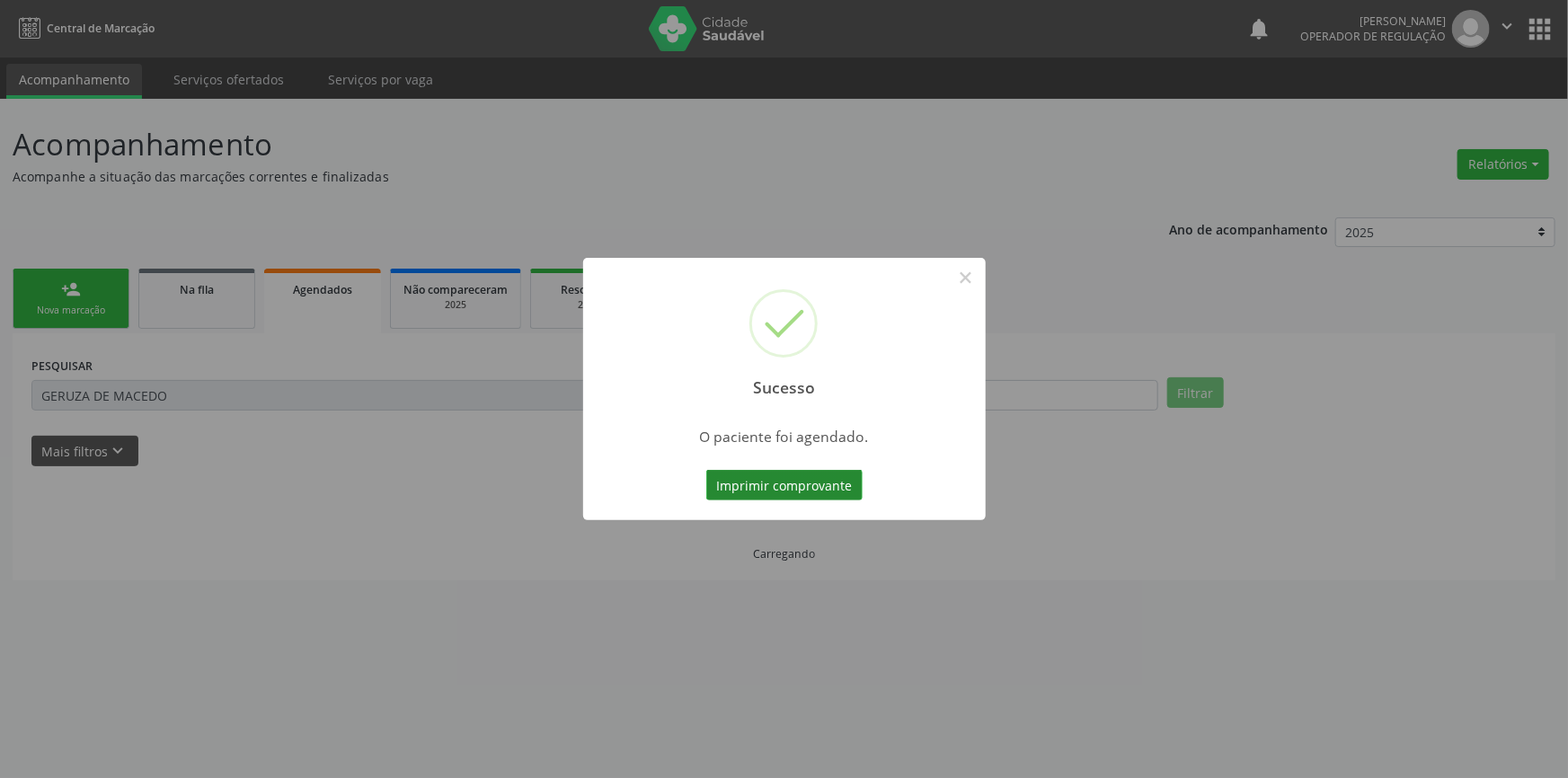
click at [831, 469] on button "Imprimir comprovante" at bounding box center [785, 484] width 156 height 31
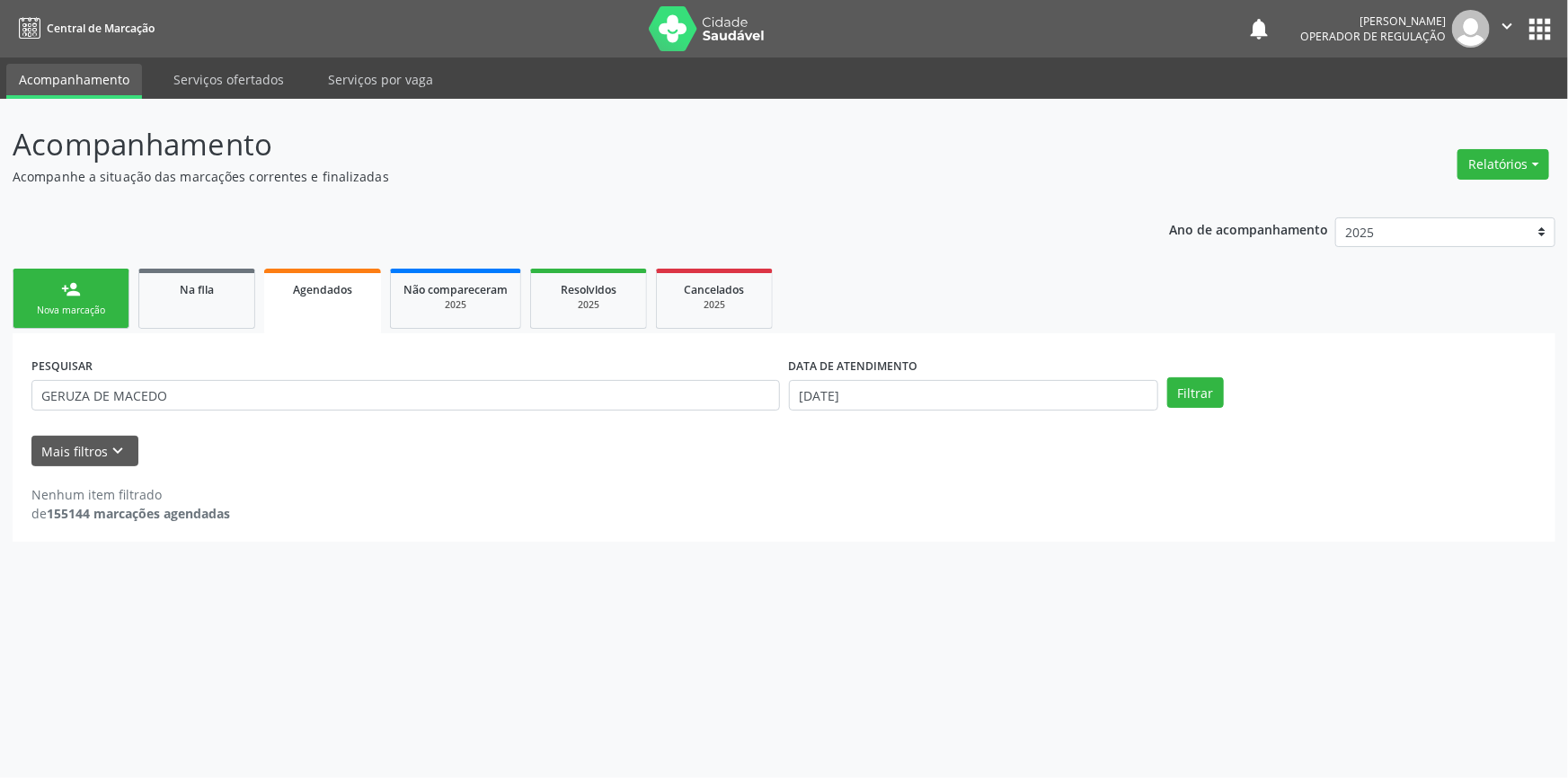
click at [99, 334] on div "PESQUISAR GERUZA DE MACEDO DATA DE ATENDIMENTO 0[DATE] Filtrar UNIDADE DE REFER…" at bounding box center [784, 438] width 1543 height 208
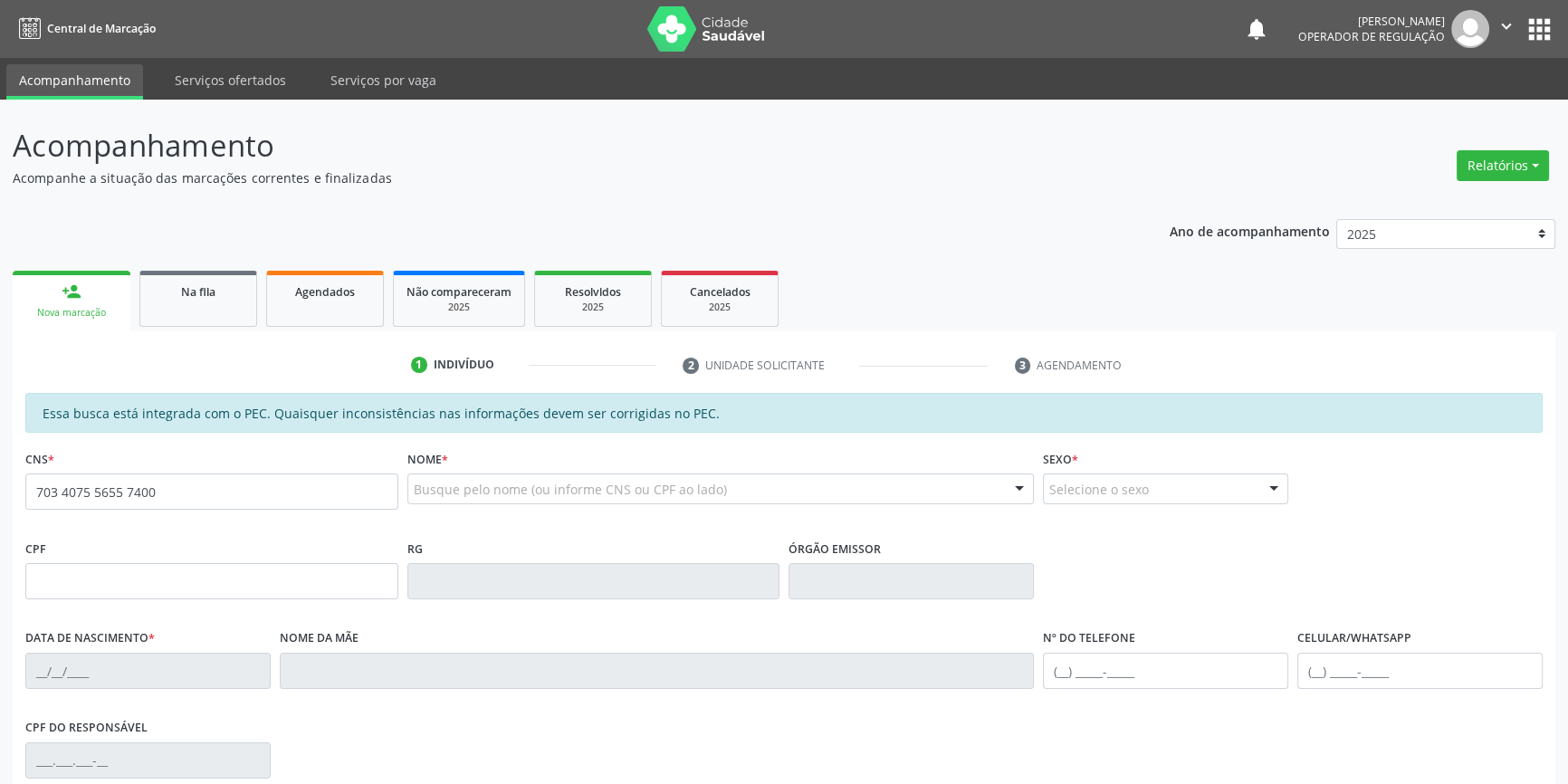
type input "703 4075 5655 7400"
type input "088.854.244-57"
type input "[DATE]"
type input "[PERSON_NAME]"
type input "[PHONE_NUMBER]"
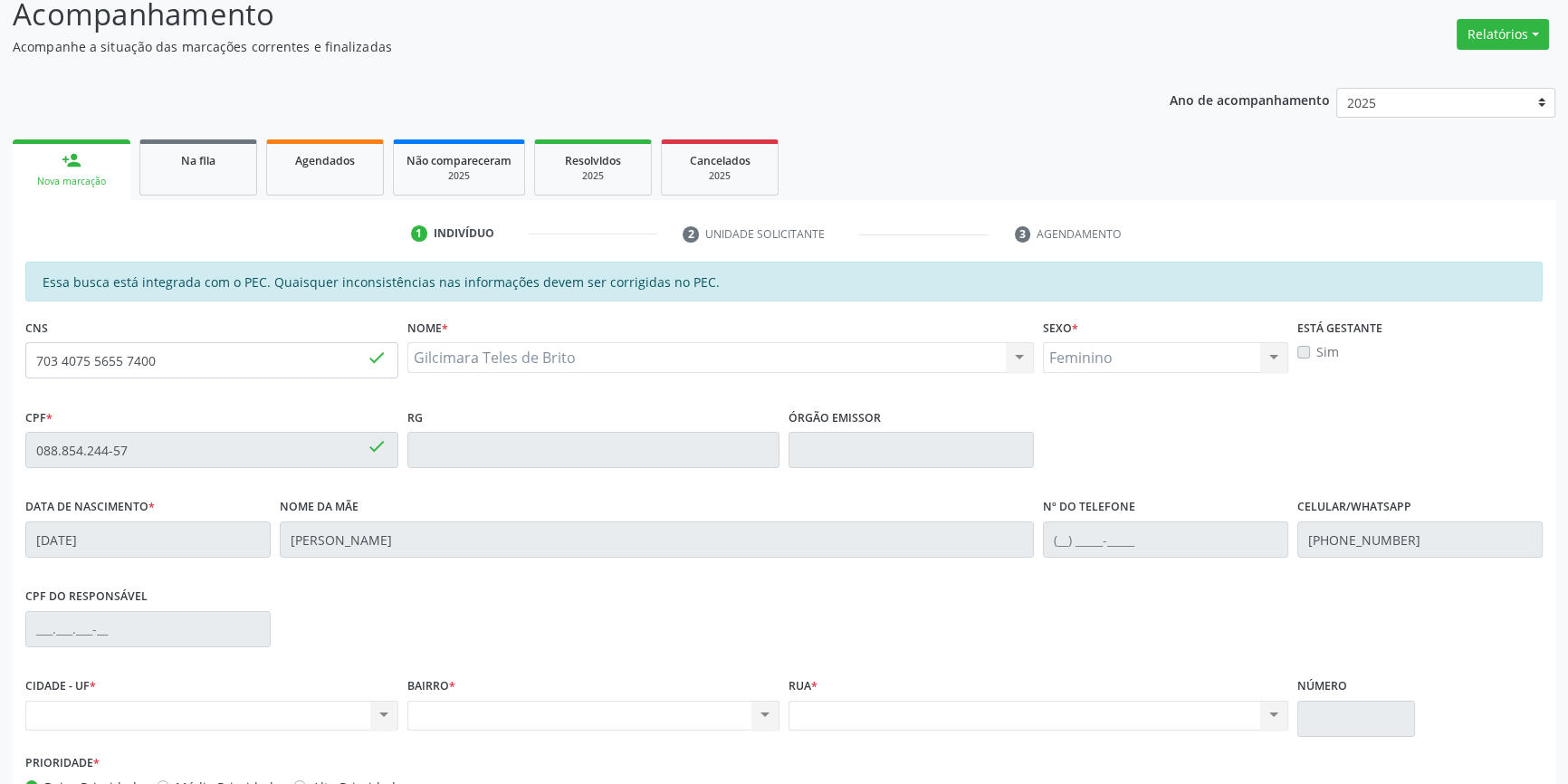
scroll to position [248, 0]
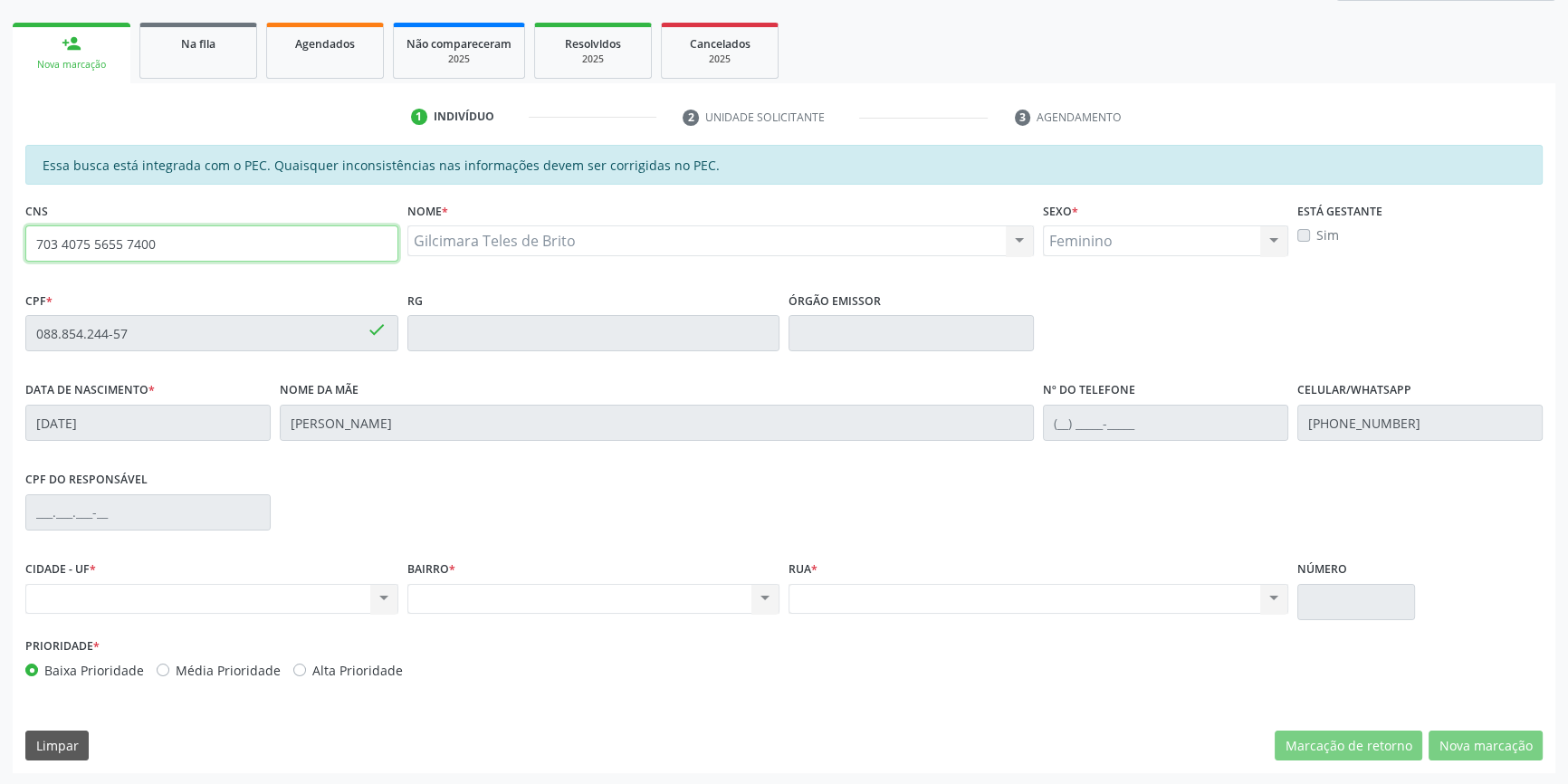
drag, startPoint x: 171, startPoint y: 244, endPoint x: 84, endPoint y: 214, distance: 92.0
click at [0, 244] on div "Acompanhamento Acompanhe a situação das marcações correntes e finalizadas Relat…" at bounding box center [784, 318] width 1568 height 934
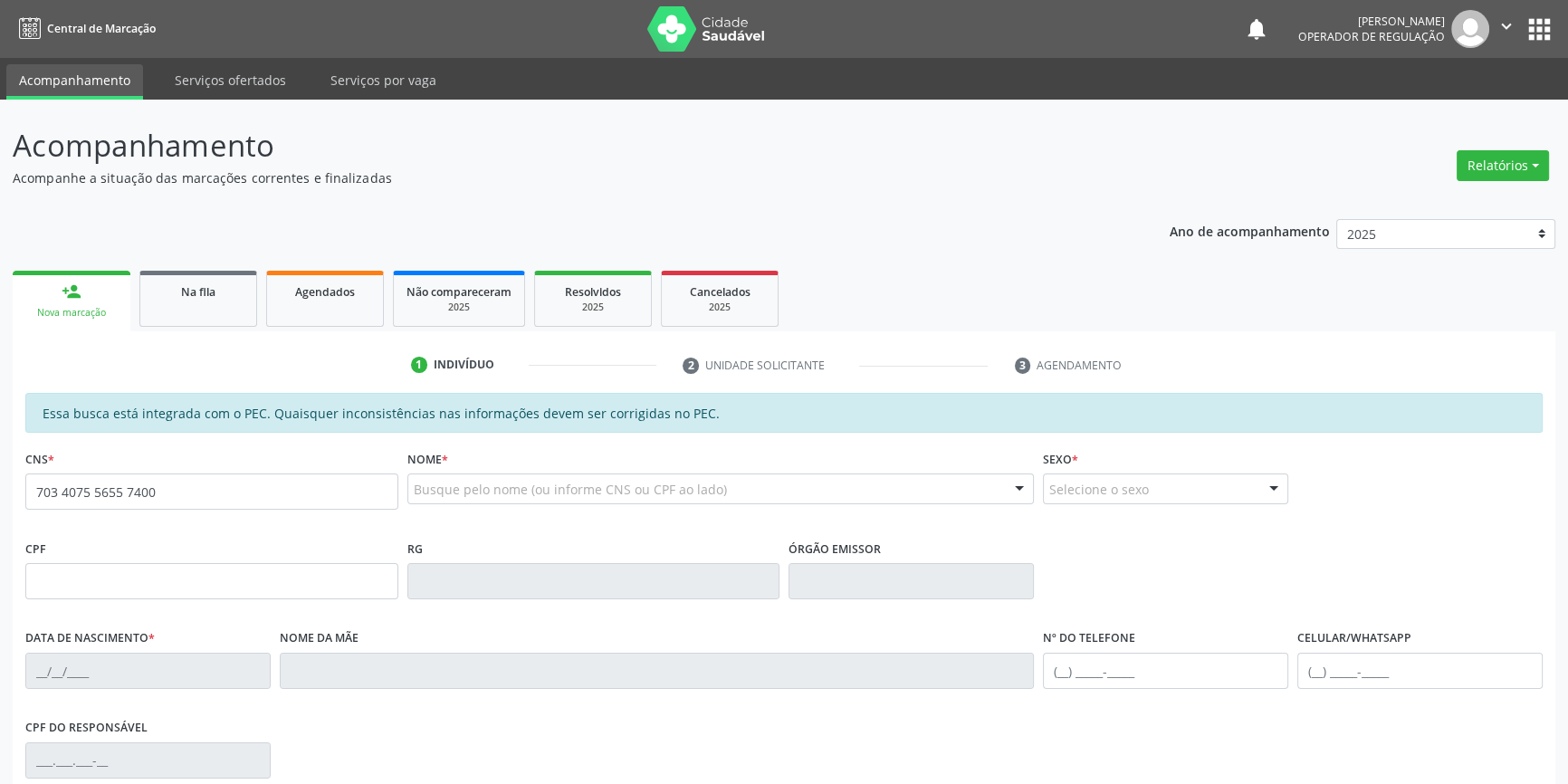
type input "703 4075 5655 7400"
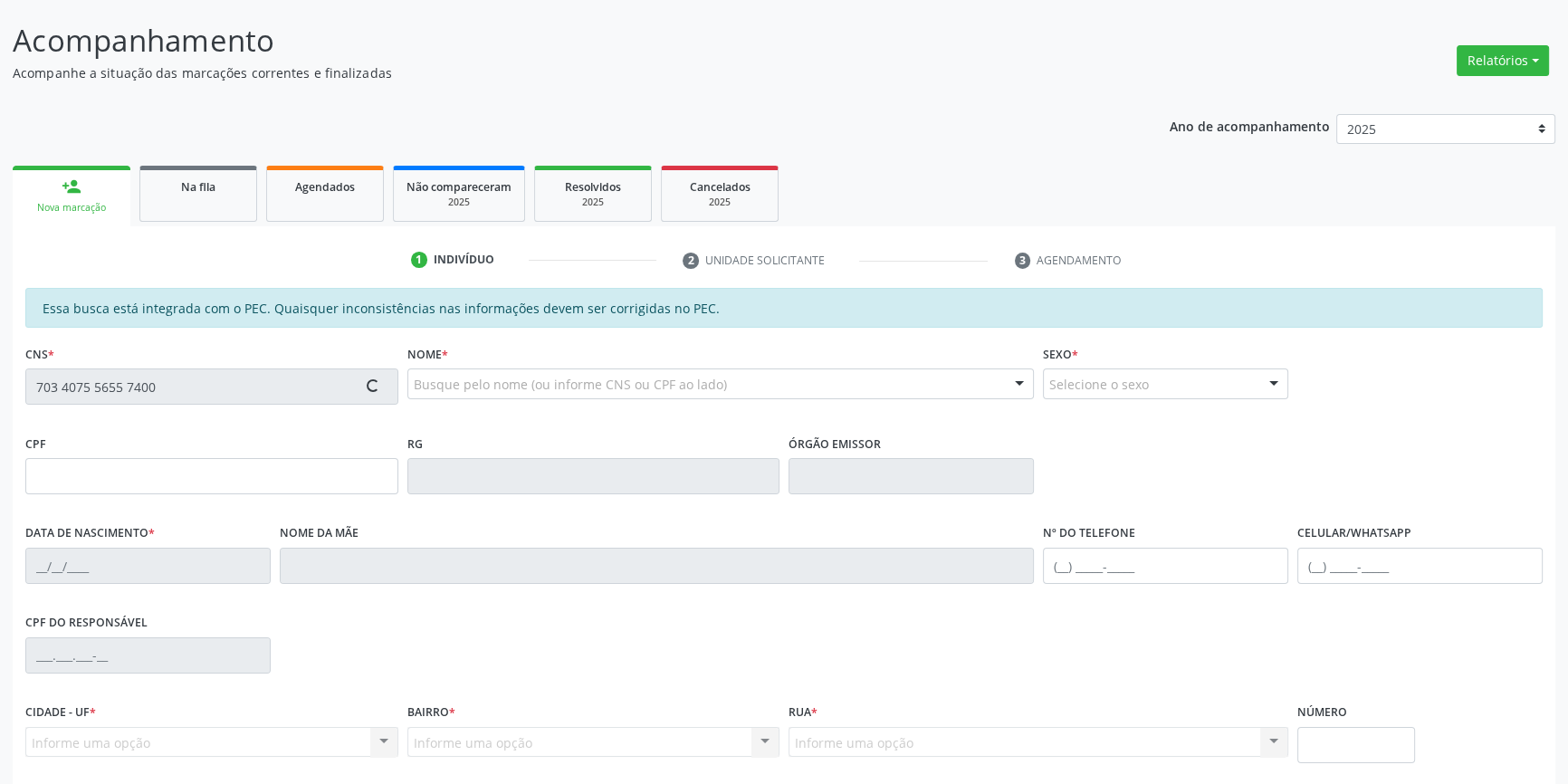
scroll to position [248, 0]
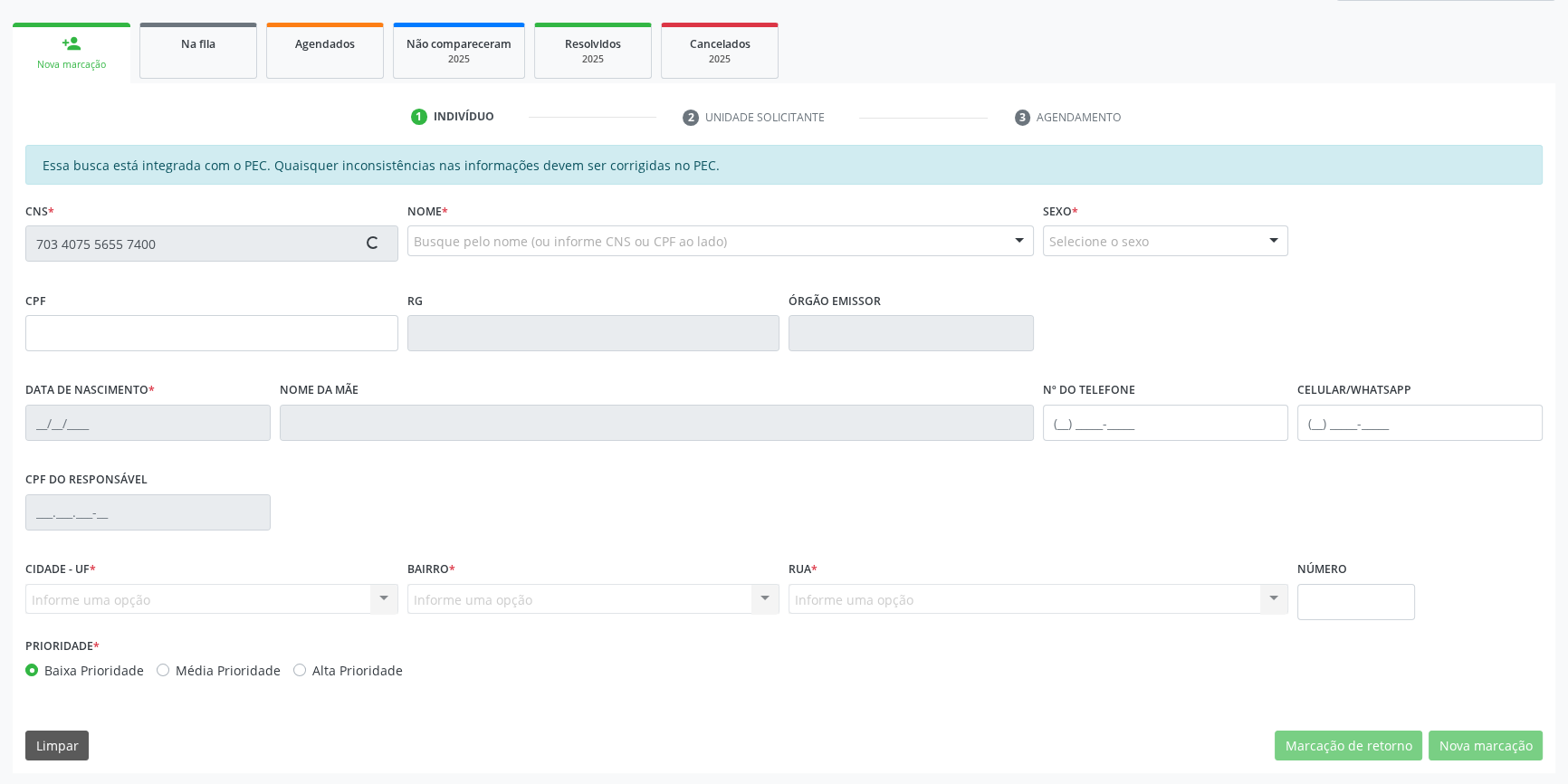
type input "088.854.244-57"
type input "[DATE]"
type input "[PERSON_NAME]"
type input "[PHONE_NUMBER]"
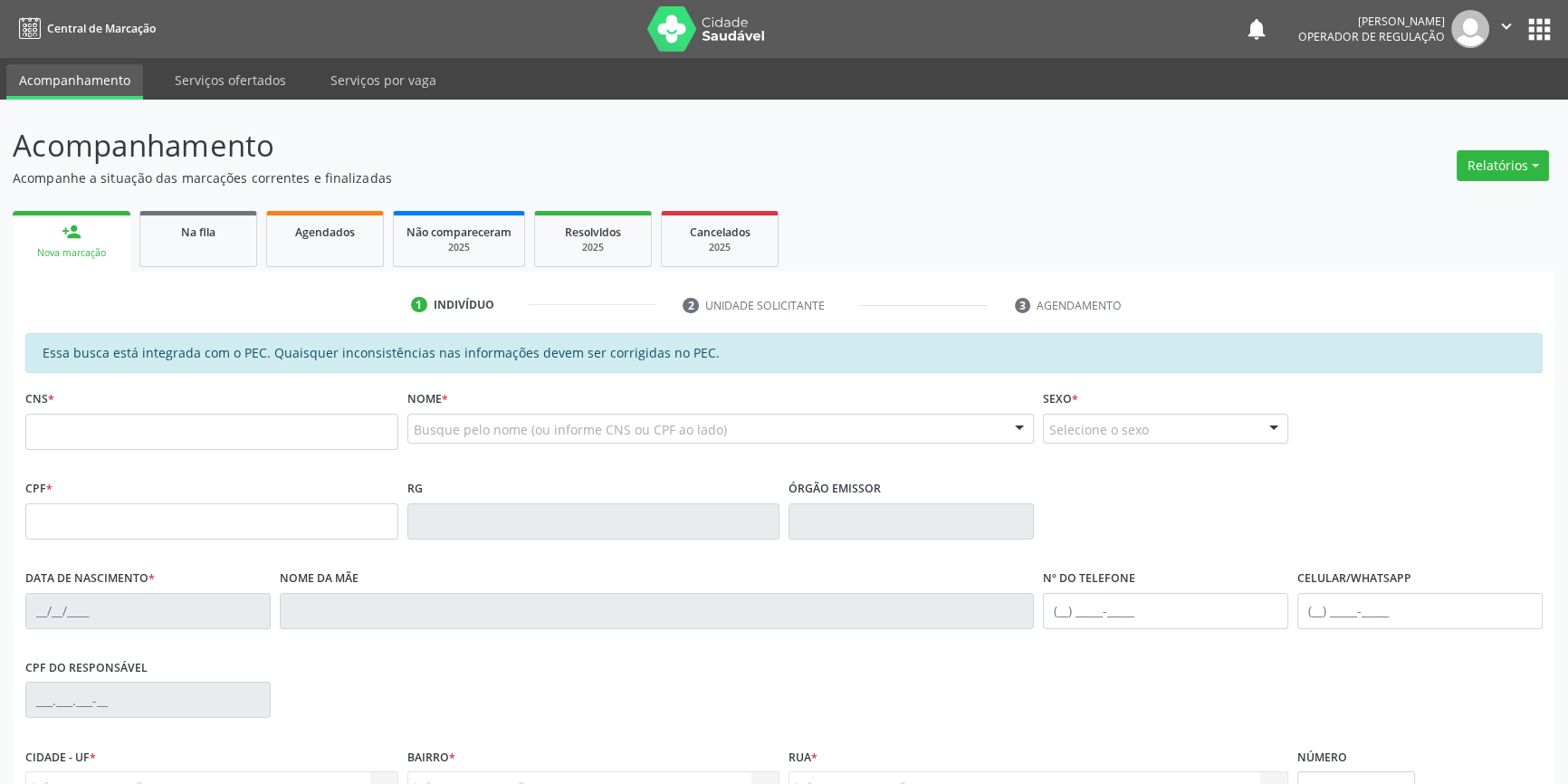
click at [235, 407] on div "CNS *" at bounding box center [212, 418] width 373 height 65
click at [226, 424] on input "text" at bounding box center [212, 432] width 373 height 37
paste input "703 4075 5655 7400"
type input "703 4075 5655 7400"
type input "088.854.244-57"
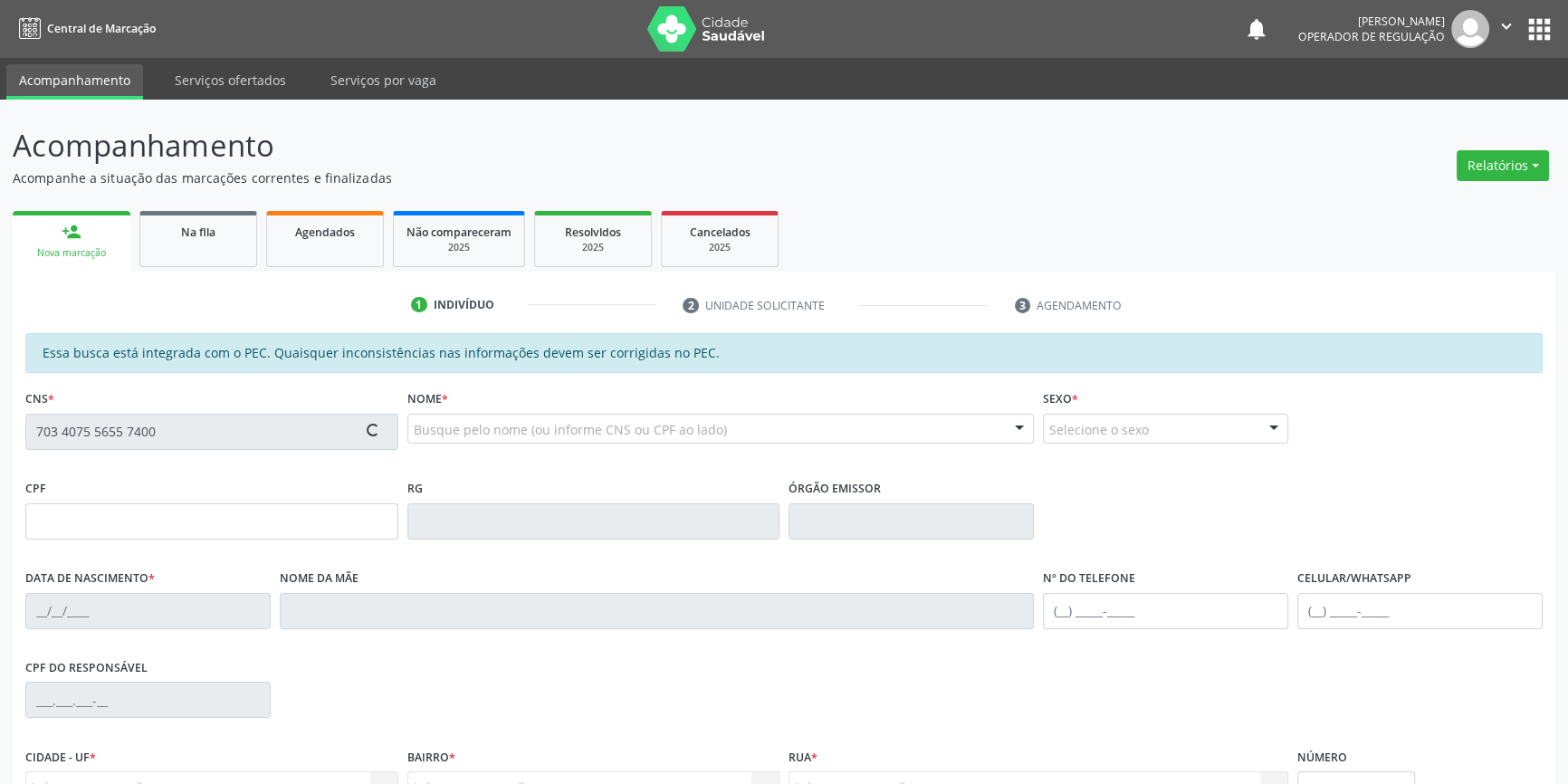
type input "[DATE]"
type input "[PERSON_NAME]"
type input "[PHONE_NUMBER]"
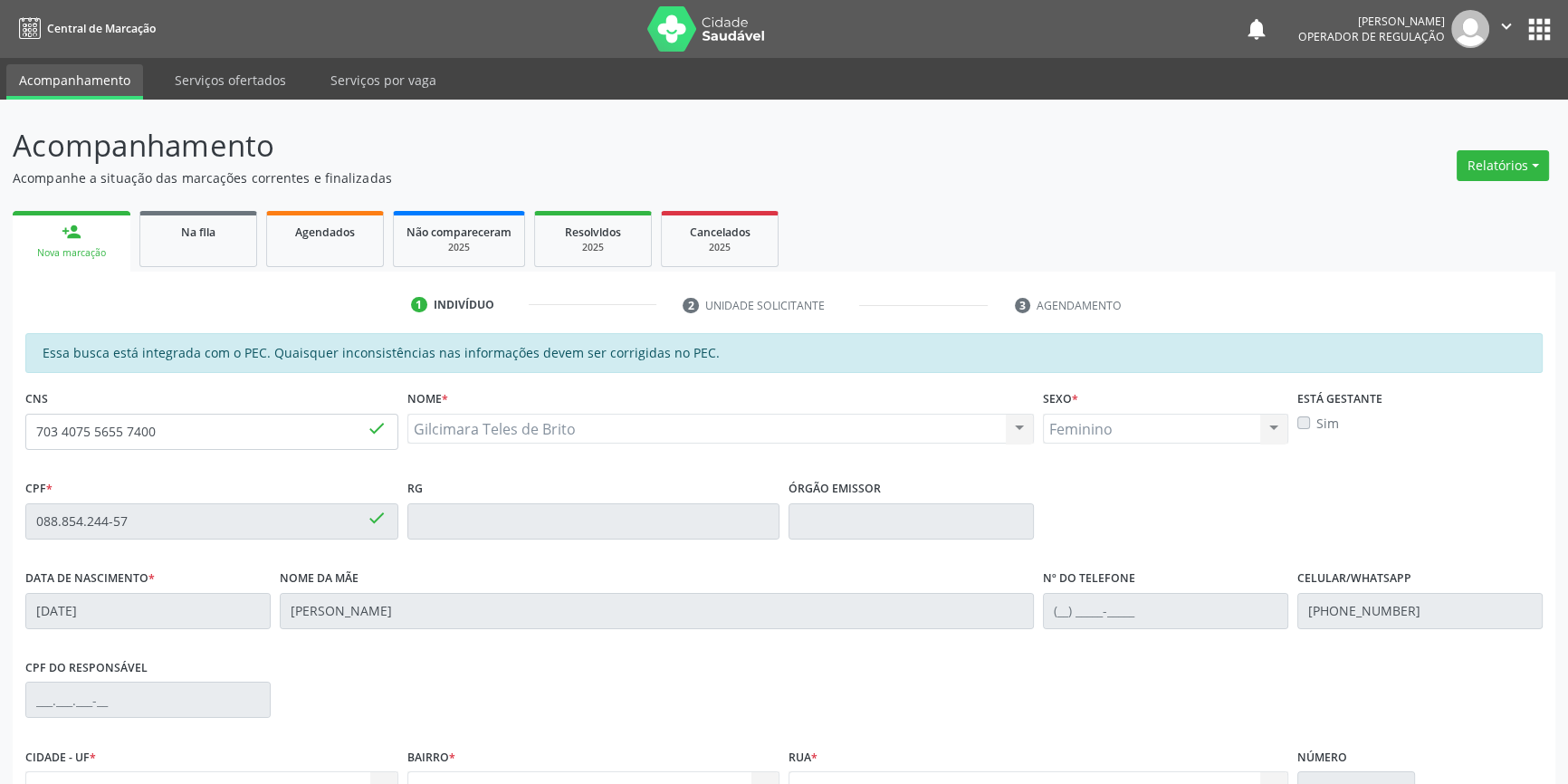
scroll to position [188, 0]
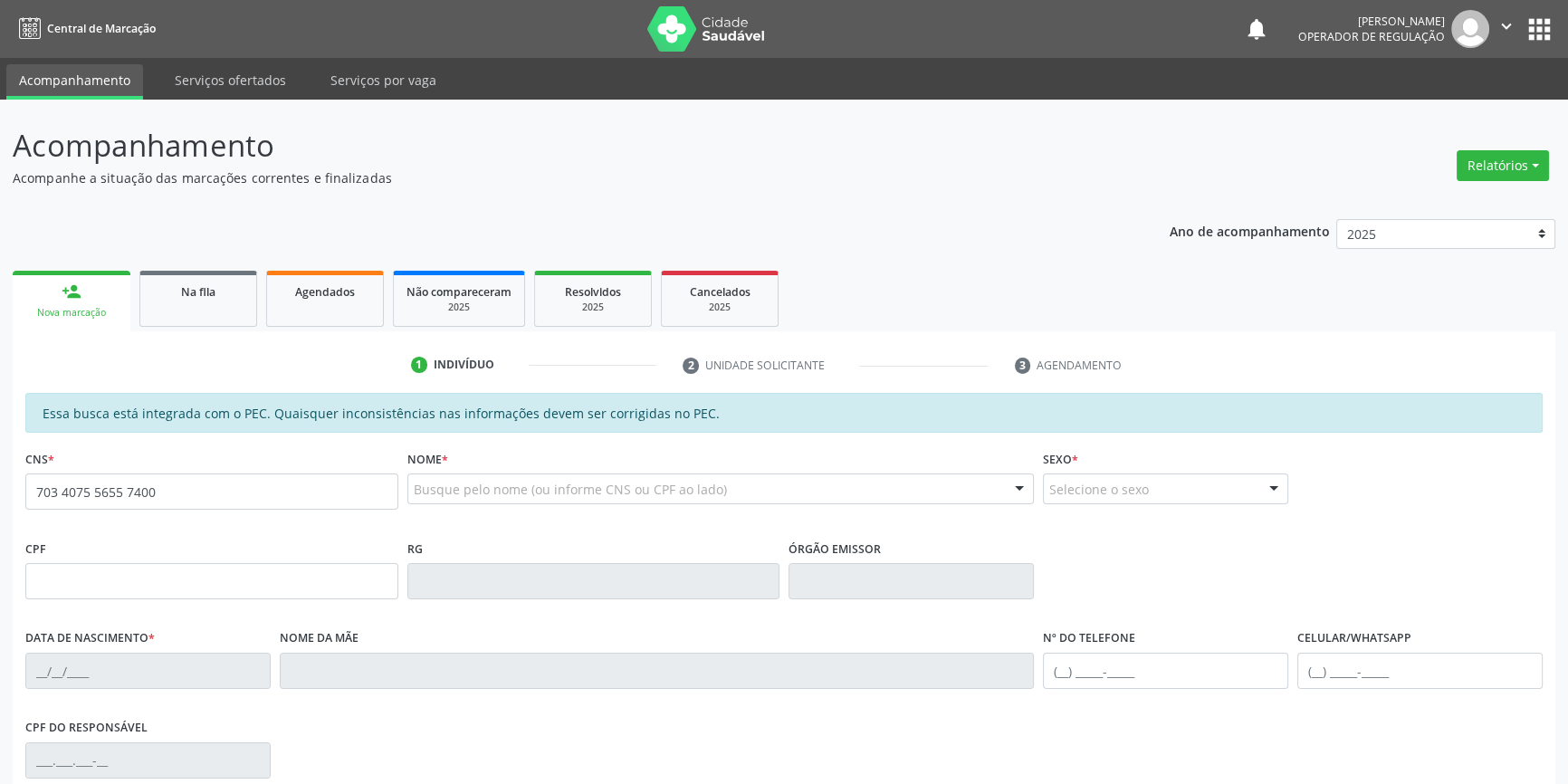
click at [327, 487] on input "703 4075 5655 7400" at bounding box center [212, 491] width 373 height 37
type input "703 4075 5655 7400"
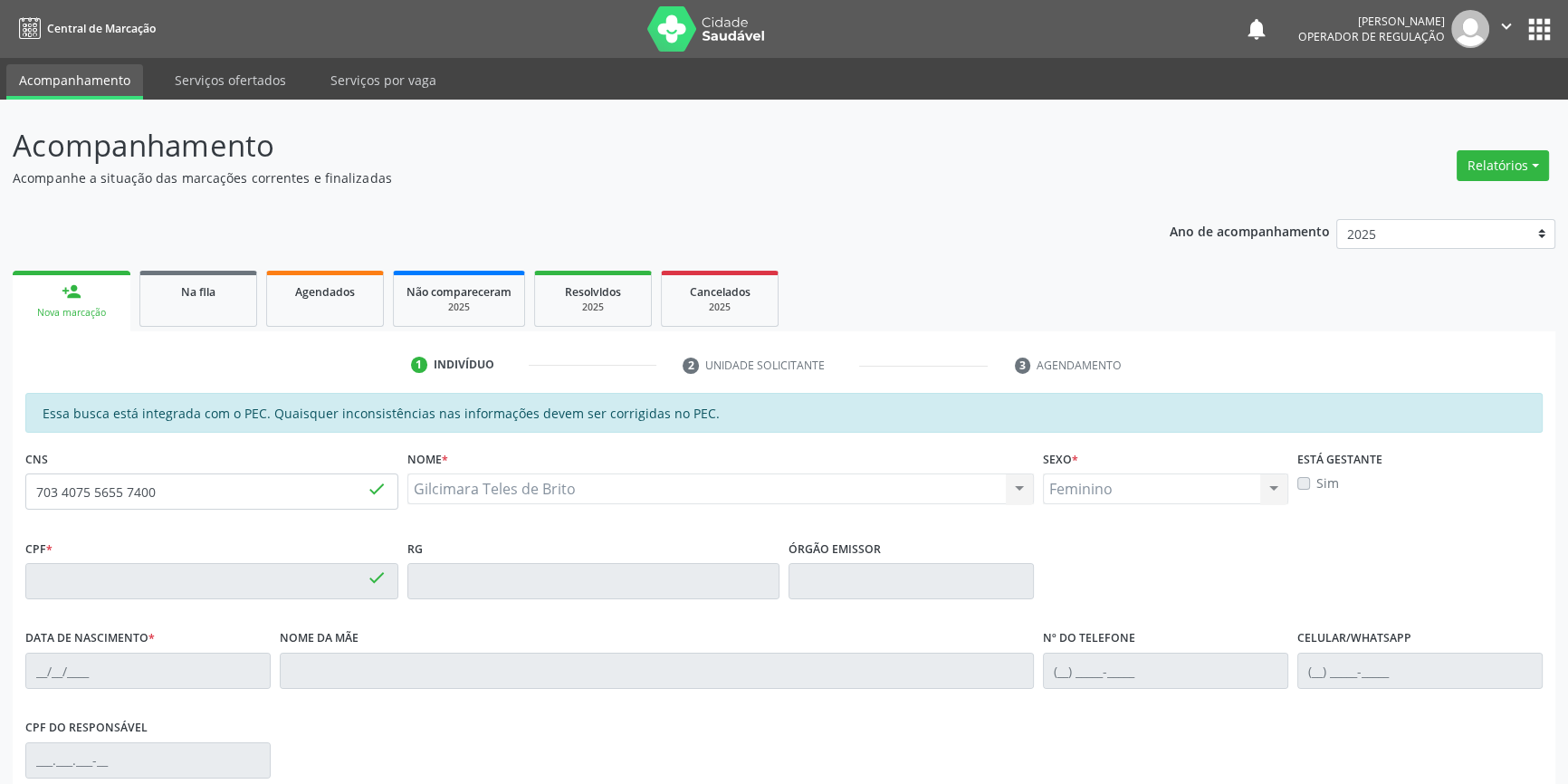
type input "088.854.244-57"
type input "[DATE]"
type input "[PERSON_NAME]"
type input "[PHONE_NUMBER]"
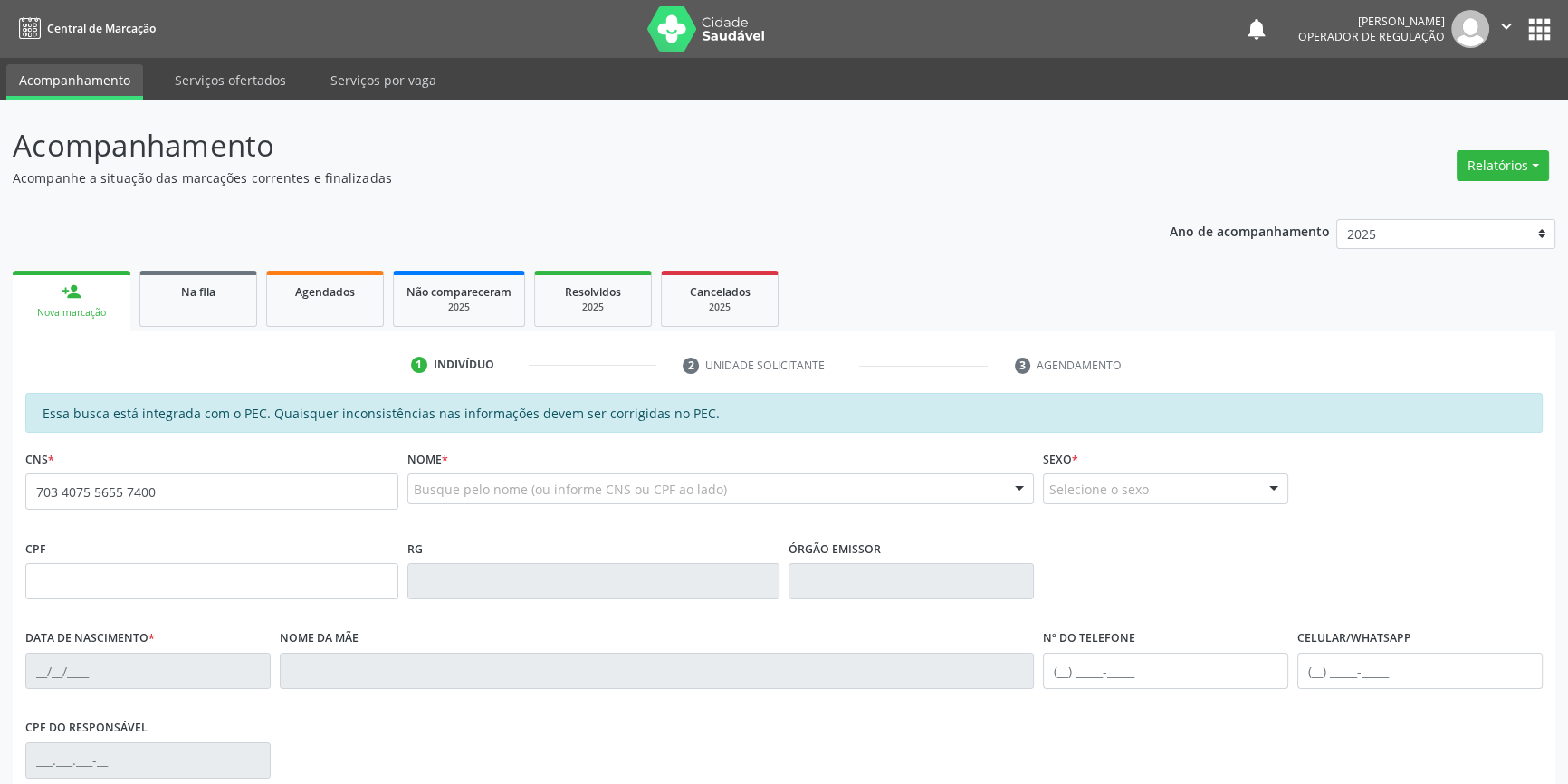
type input "703 4075 5655 7400"
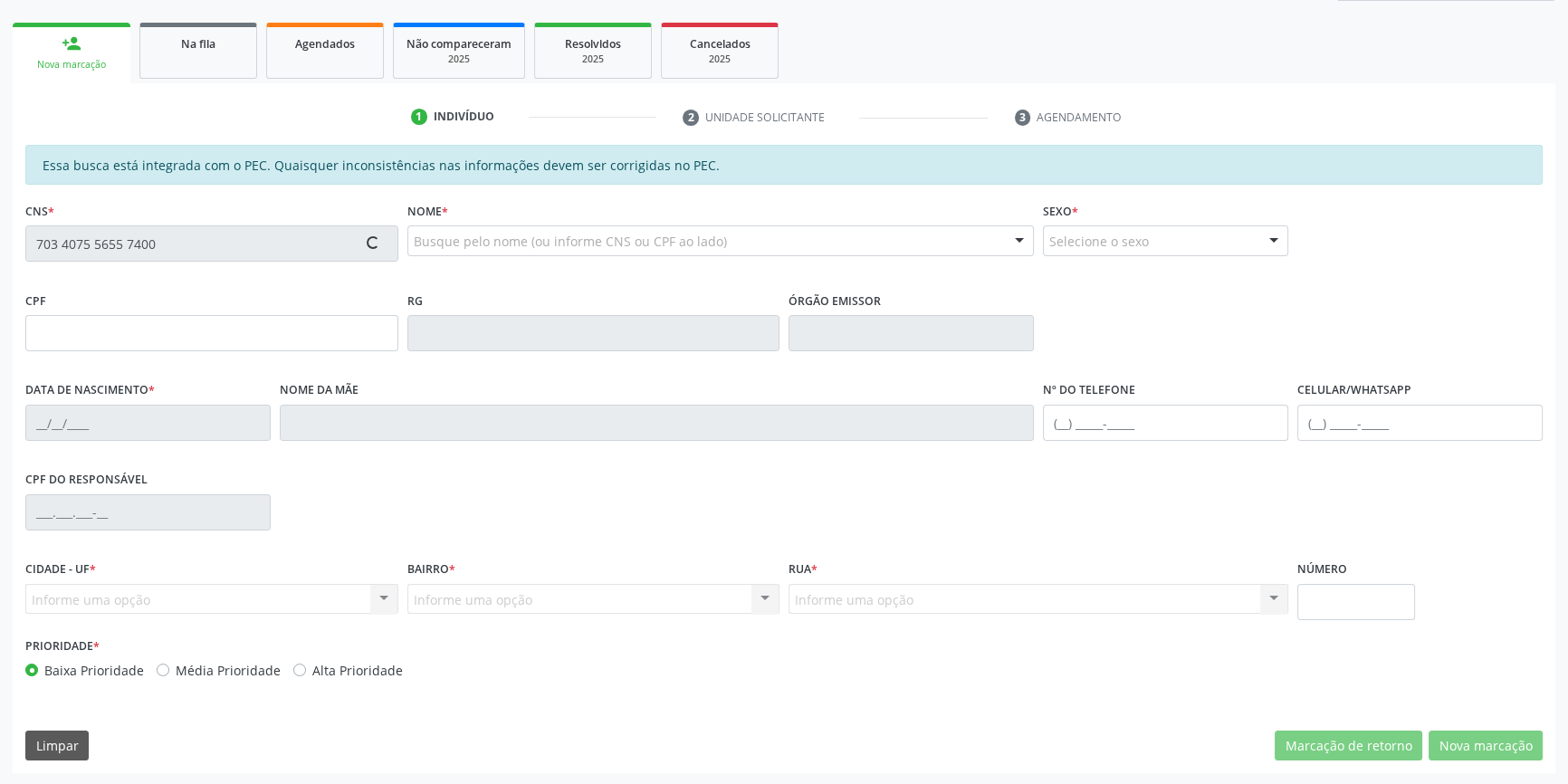
type input "088.854.244-57"
type input "[DATE]"
type input "[PERSON_NAME]"
type input "(87) 98828-2086"
type input "S/N"
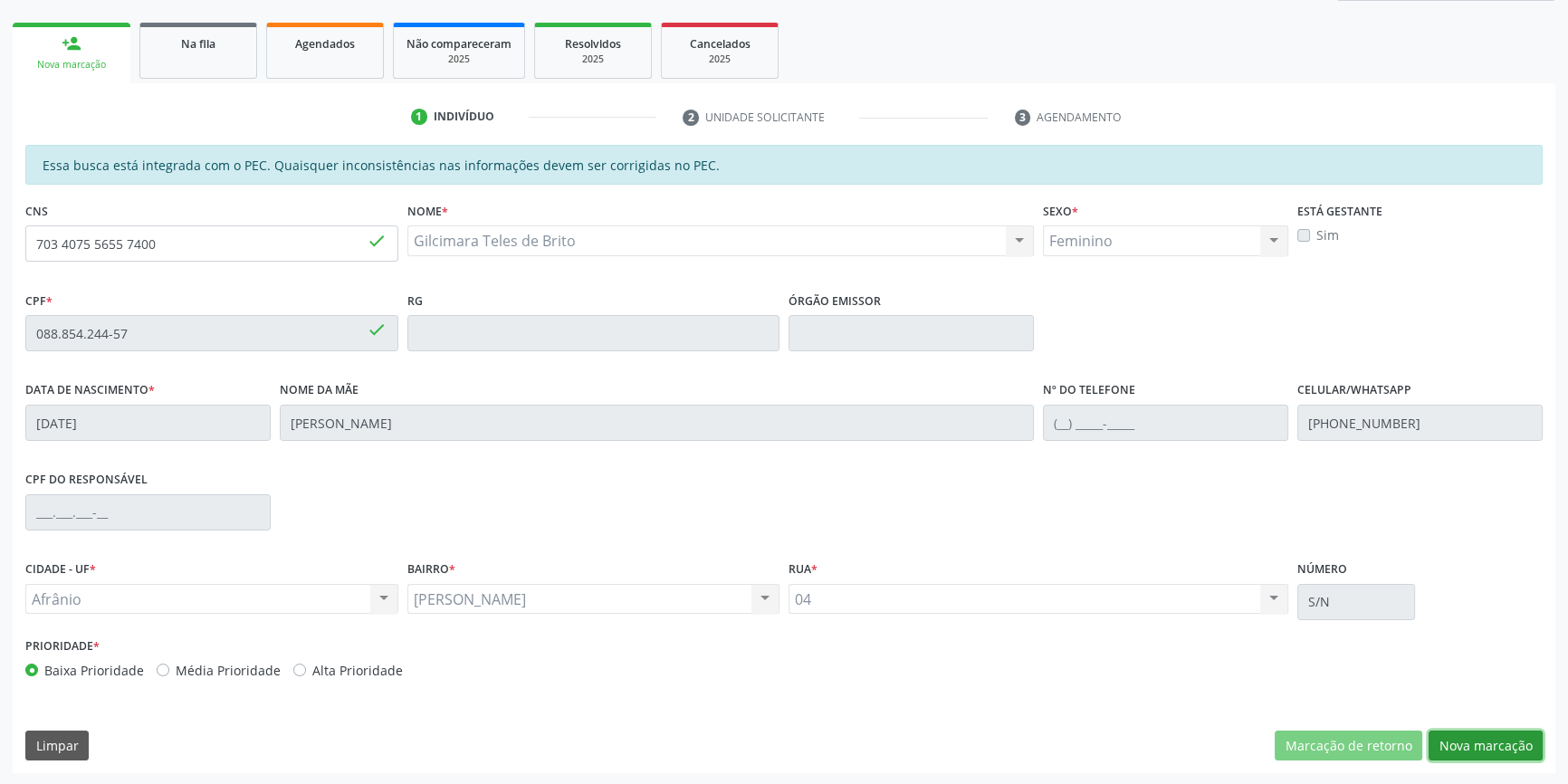
click at [1465, 743] on button "Nova marcação" at bounding box center [1486, 746] width 114 height 31
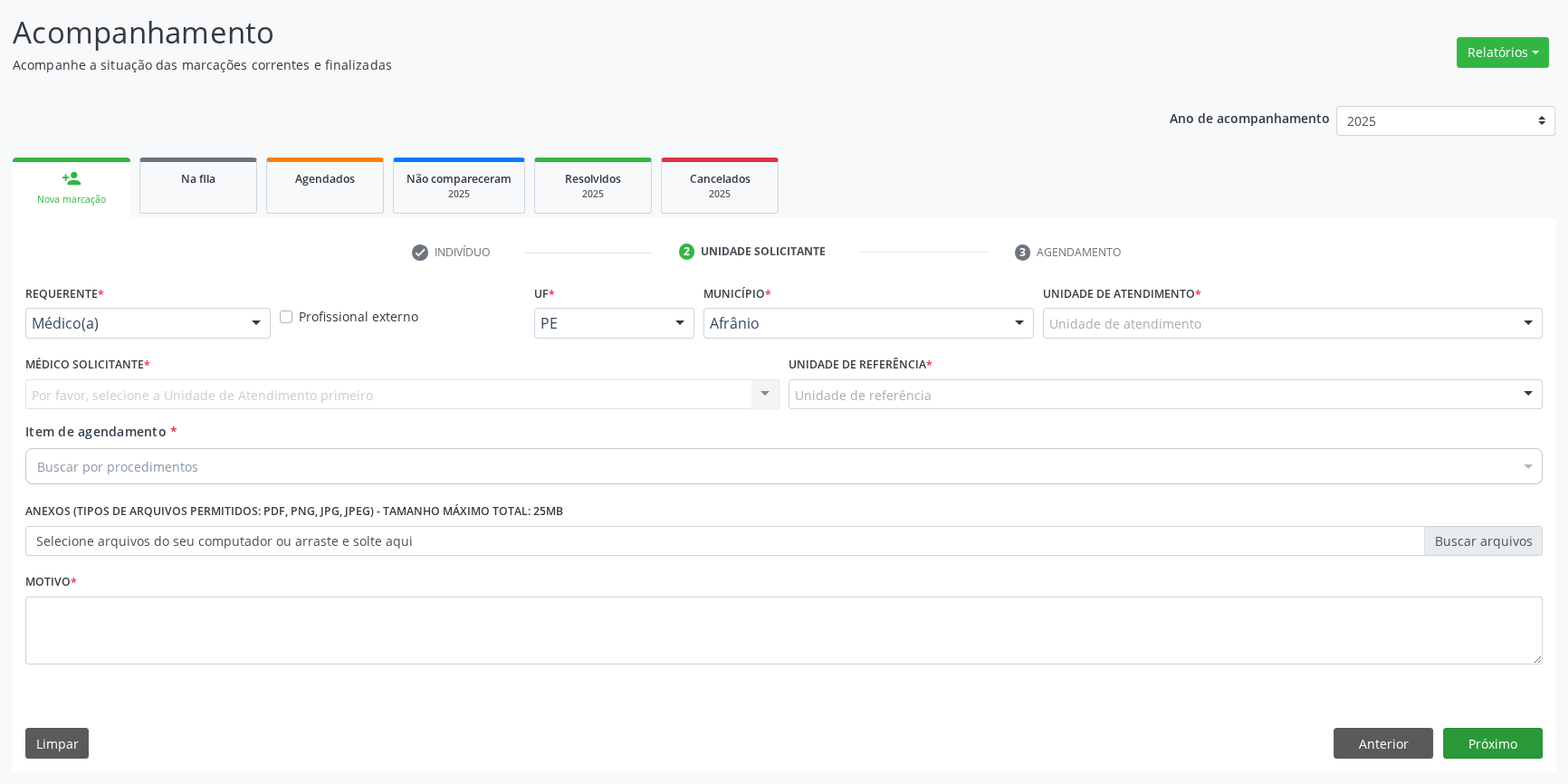
scroll to position [111, 0]
click at [1134, 337] on div "Unidade de atendimento Academia da Saude de Afranio Academia da Saude do Bairro…" at bounding box center [1292, 324] width 499 height 31
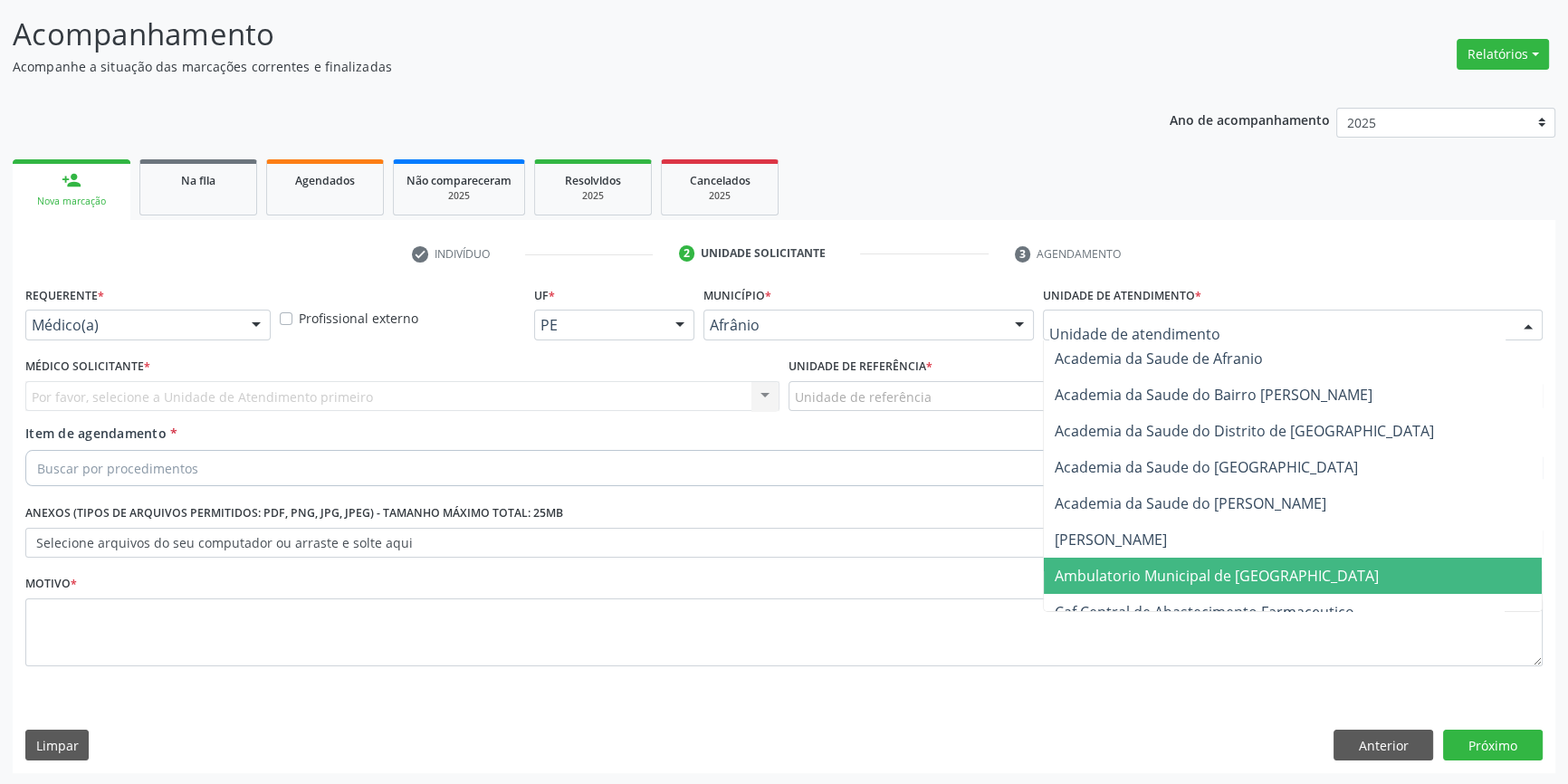
drag, startPoint x: 1133, startPoint y: 570, endPoint x: 1032, endPoint y: 459, distance: 150.1
click at [1130, 569] on span "Ambulatorio Municipal de [GEOGRAPHIC_DATA]" at bounding box center [1217, 575] width 324 height 20
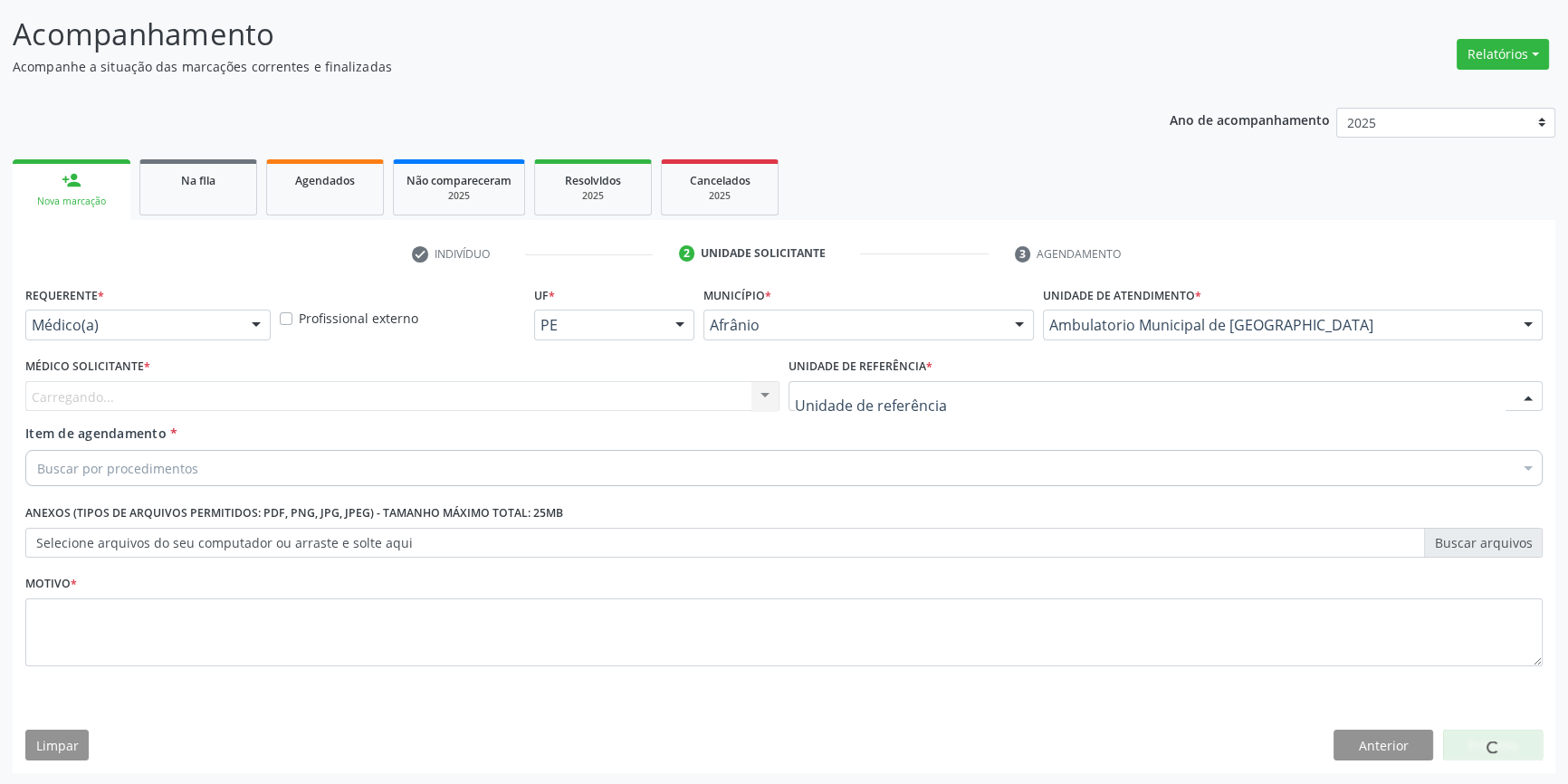
click at [962, 403] on div at bounding box center [1165, 396] width 754 height 31
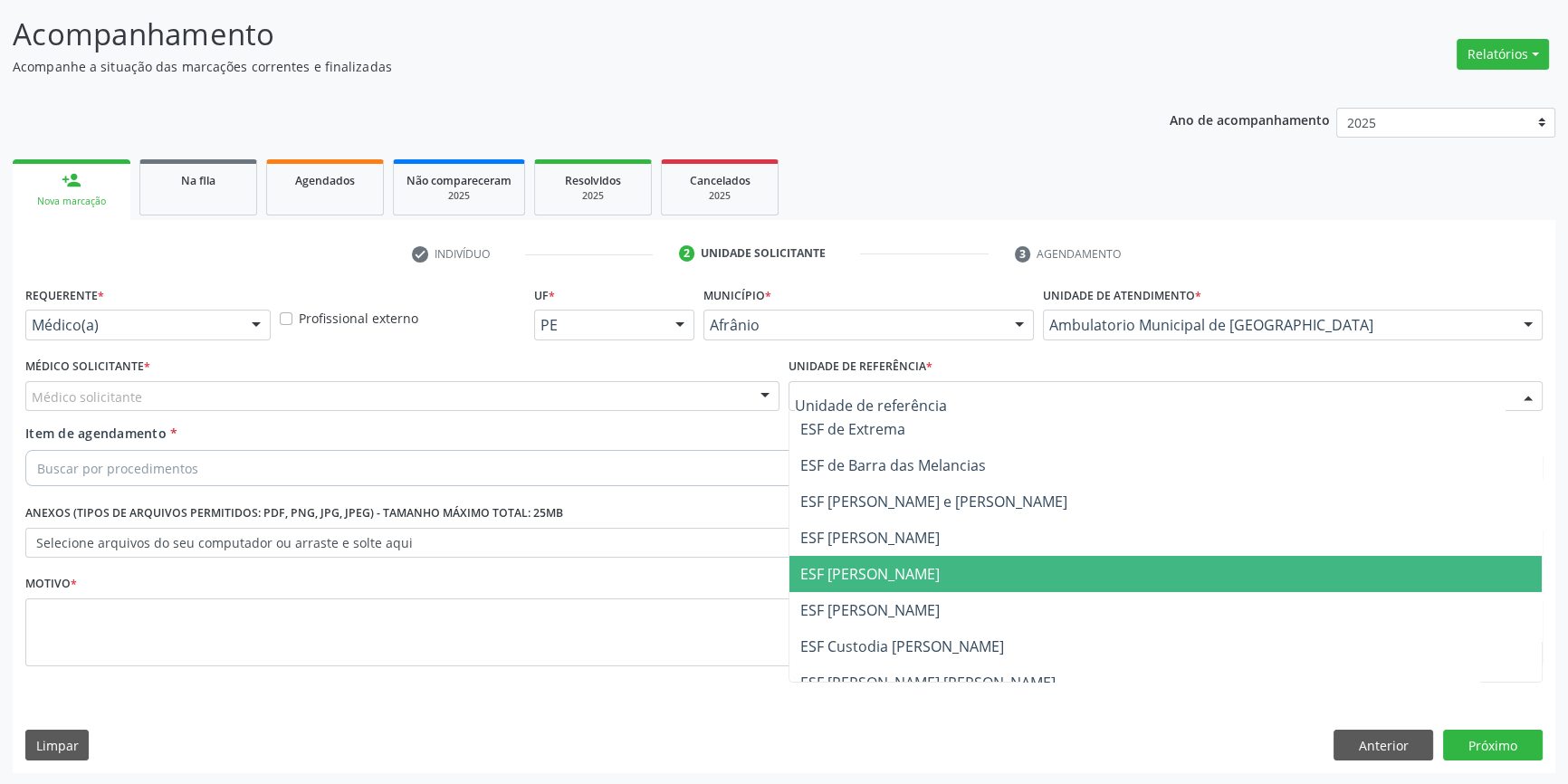
click at [925, 577] on span "ESF [PERSON_NAME]" at bounding box center [1165, 573] width 752 height 37
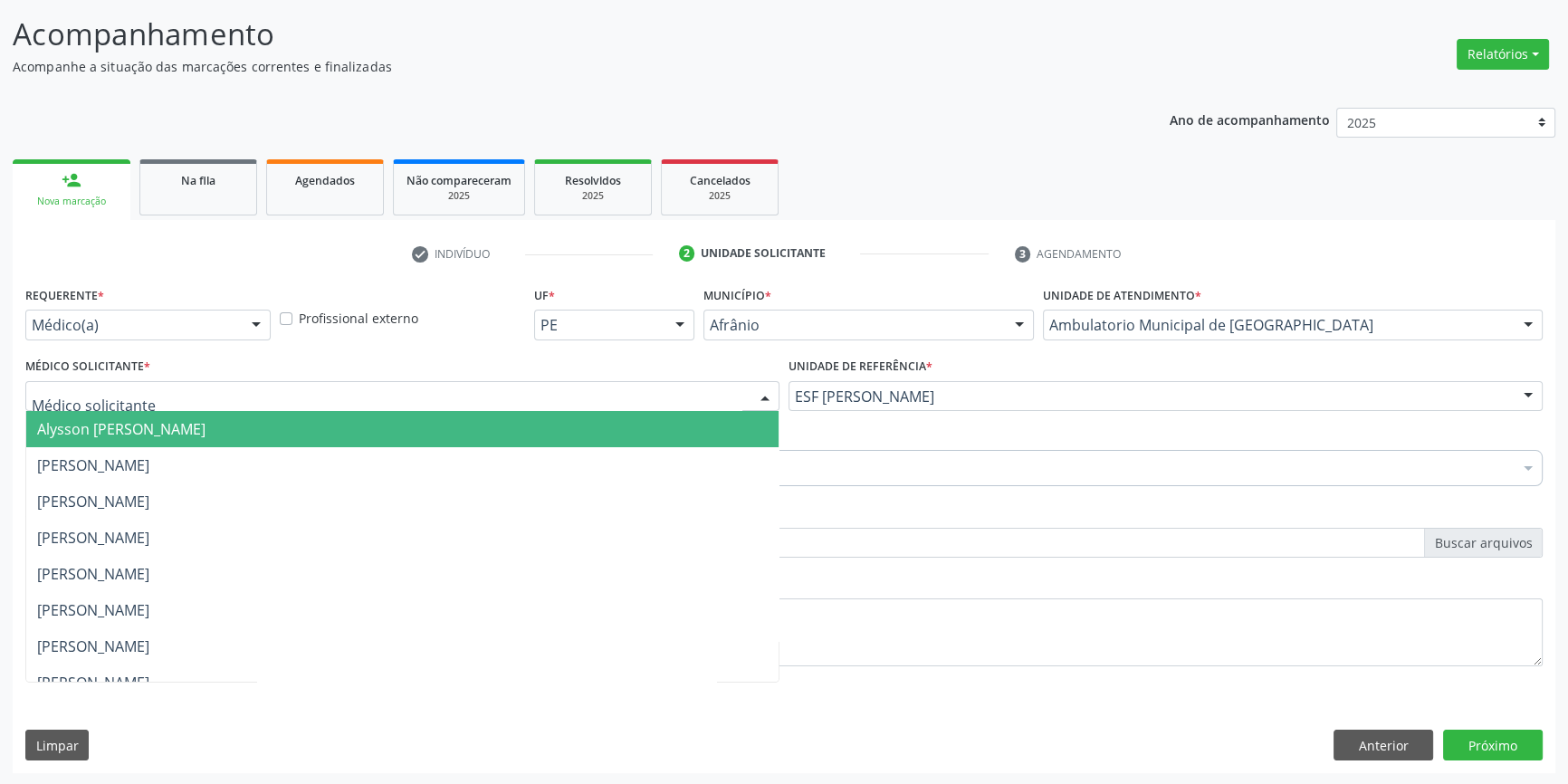
drag, startPoint x: 446, startPoint y: 408, endPoint x: 433, endPoint y: 424, distance: 20.6
click at [439, 407] on div at bounding box center [402, 396] width 754 height 31
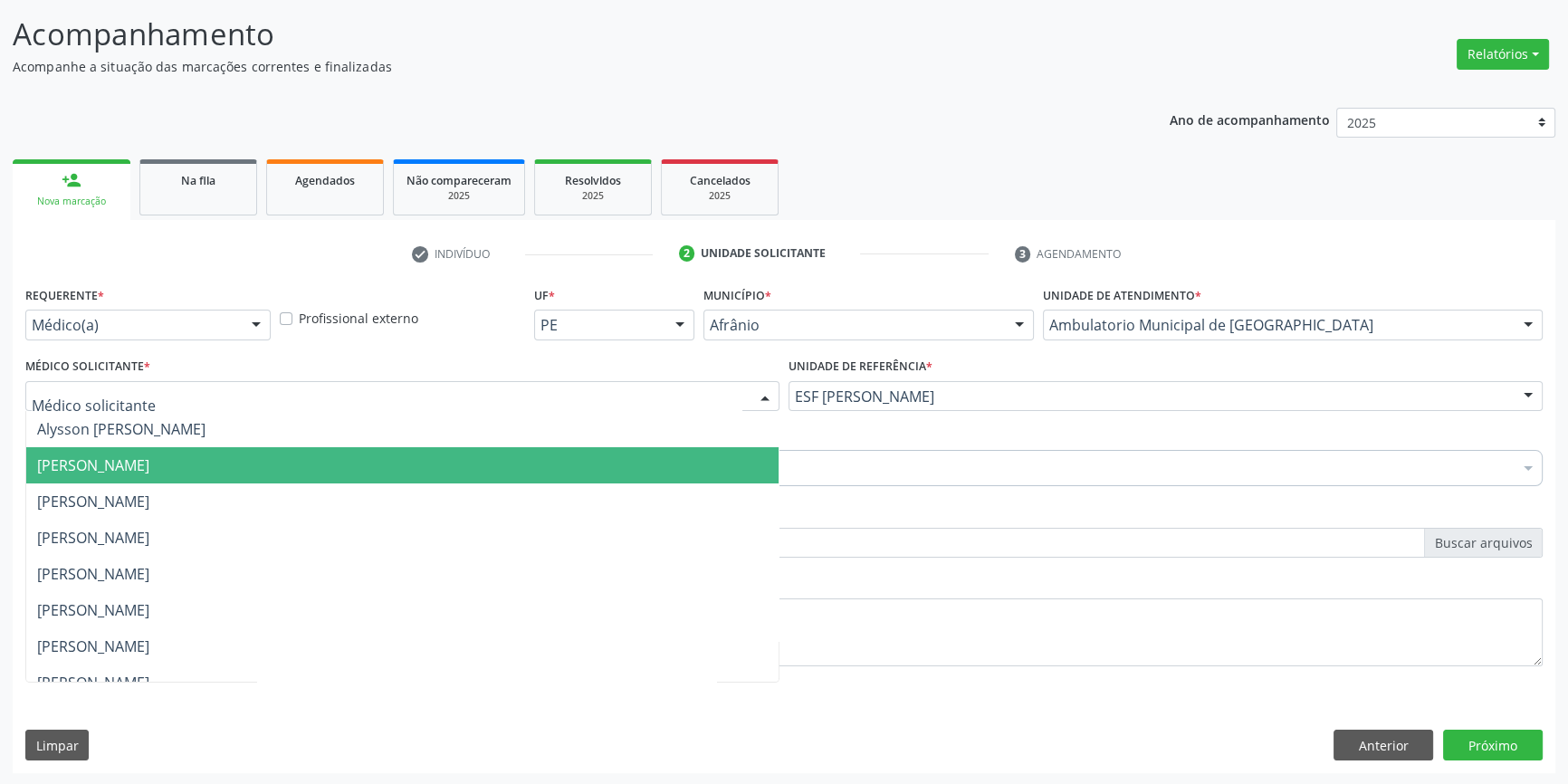
click at [149, 464] on span "Bruno Saraiva Bezerra Medrado" at bounding box center [94, 465] width 112 height 20
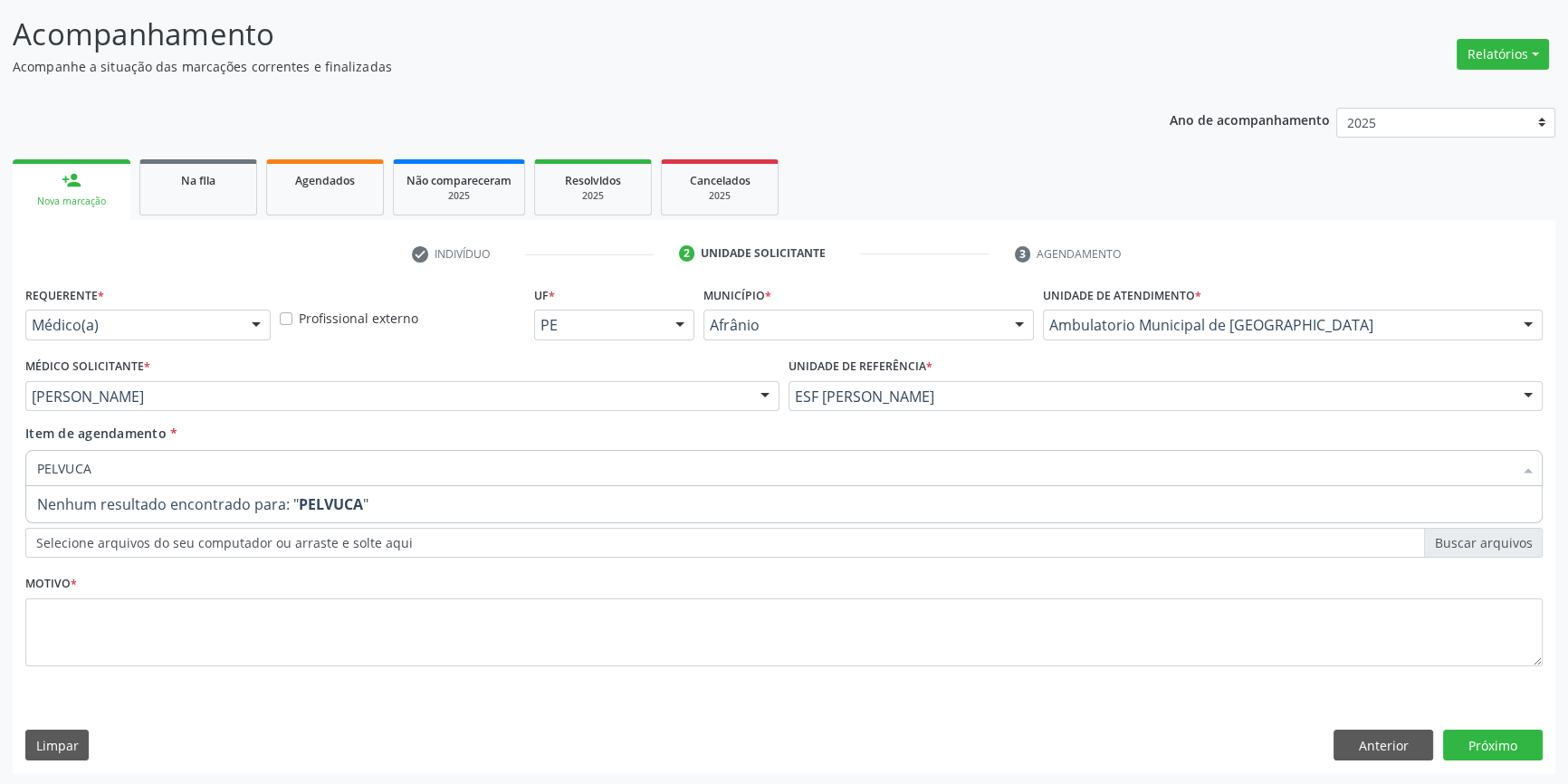
drag, startPoint x: 67, startPoint y: 466, endPoint x: 0, endPoint y: 451, distance: 68.7
click at [0, 457] on div "Acompanhamento Acompanhe a situação das marcações correntes e finalizadas Relat…" at bounding box center [784, 386] width 1568 height 797
drag, startPoint x: 94, startPoint y: 455, endPoint x: 17, endPoint y: 440, distance: 78.4
click at [0, 453] on div "Acompanhamento Acompanhe a situação das marcações correntes e finalizadas Relat…" at bounding box center [784, 386] width 1568 height 797
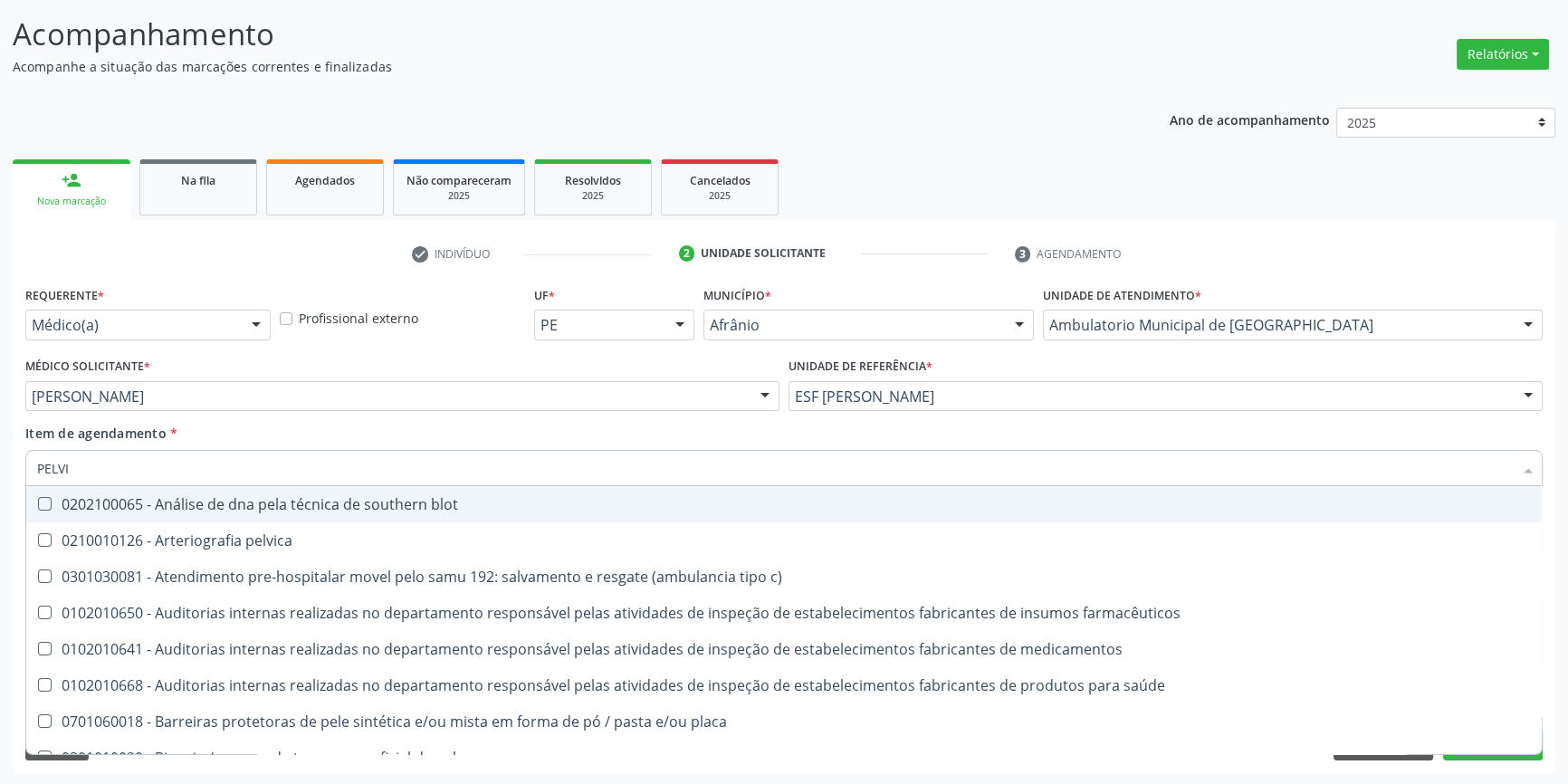
type input "PELVIC"
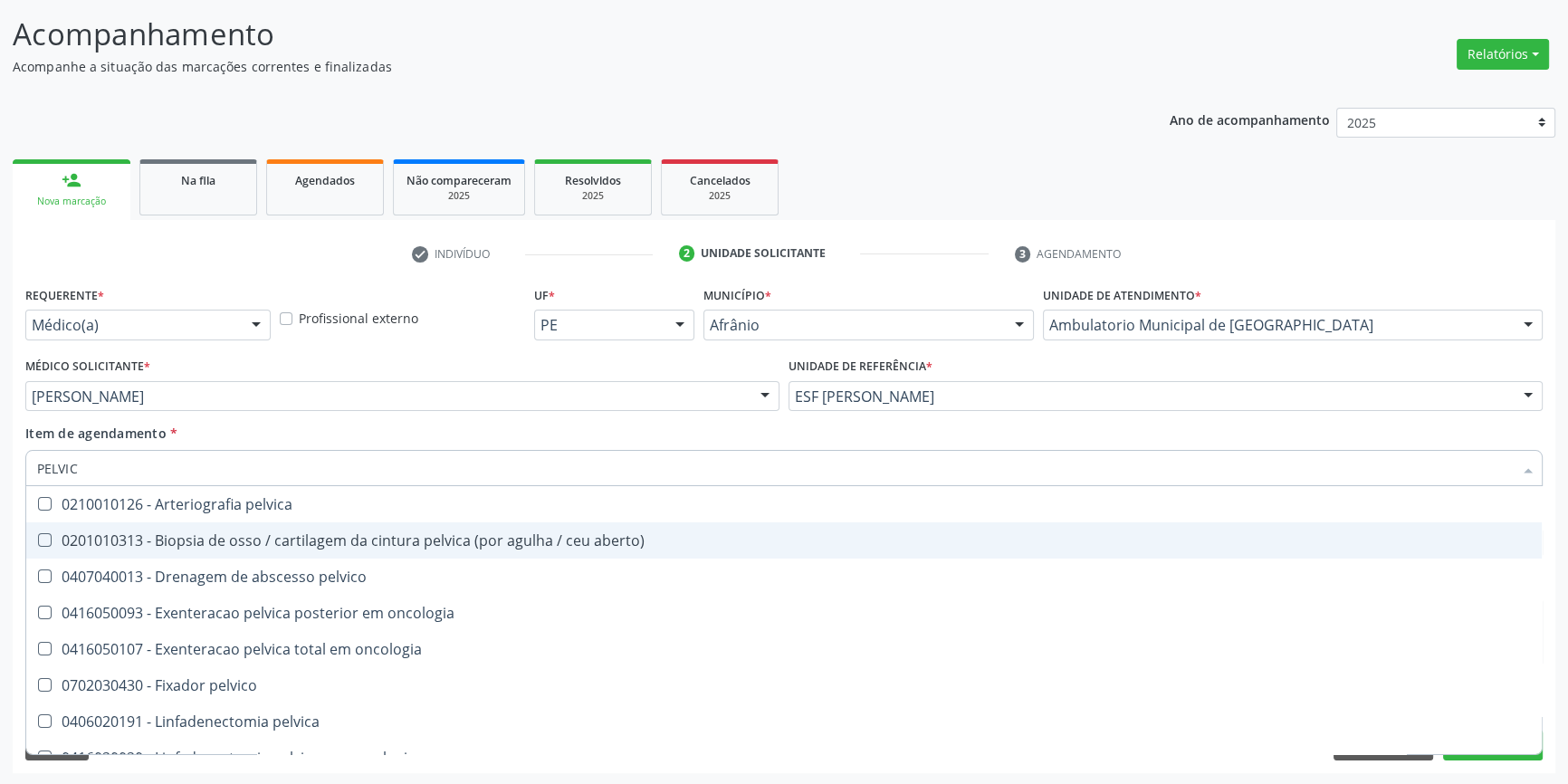
scroll to position [347, 0]
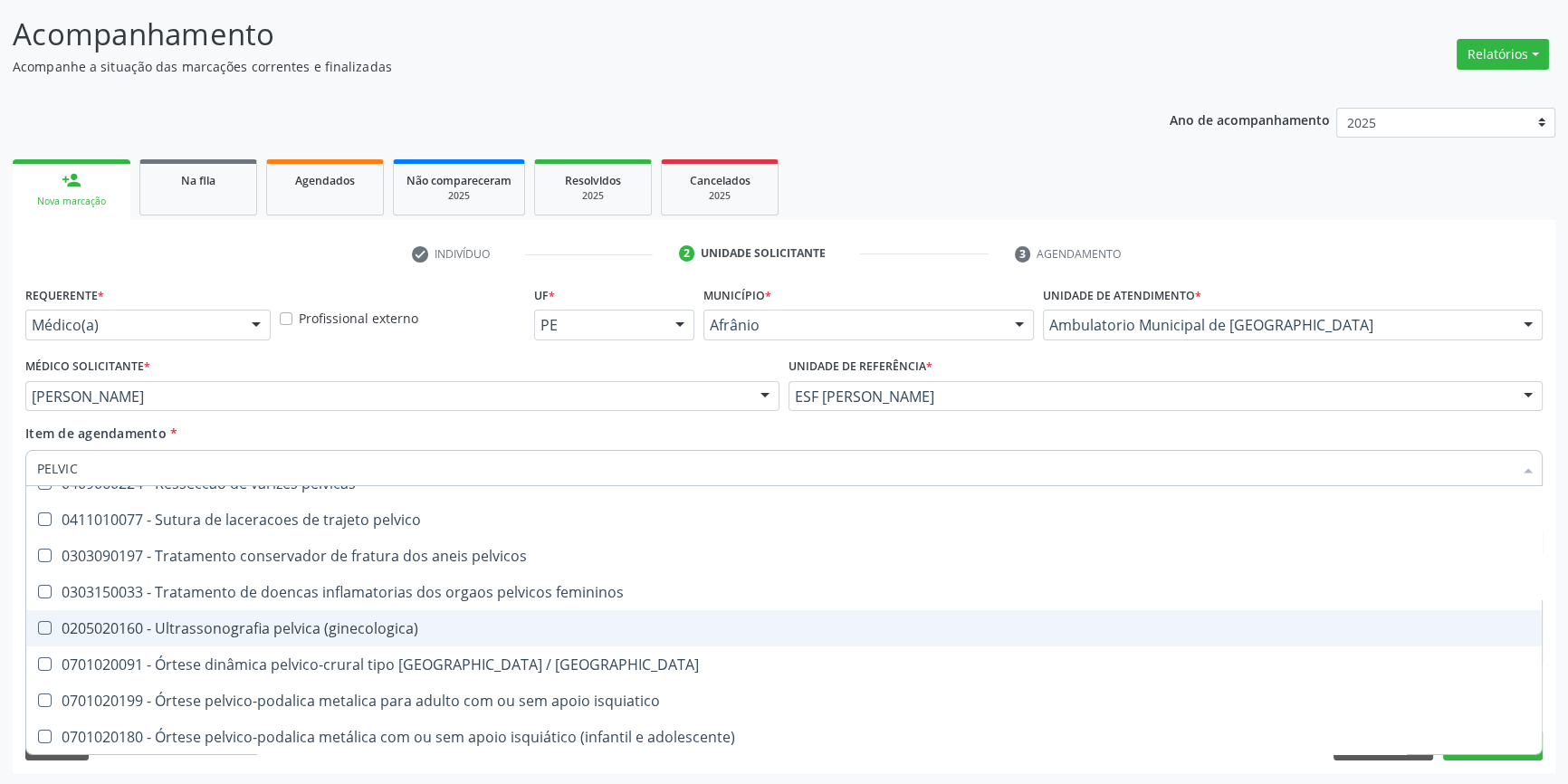
click at [362, 630] on div "0205020160 - Ultrassonografia pelvica (ginecologica)" at bounding box center [784, 628] width 1493 height 14
checkbox \(ginecologica\) "true"
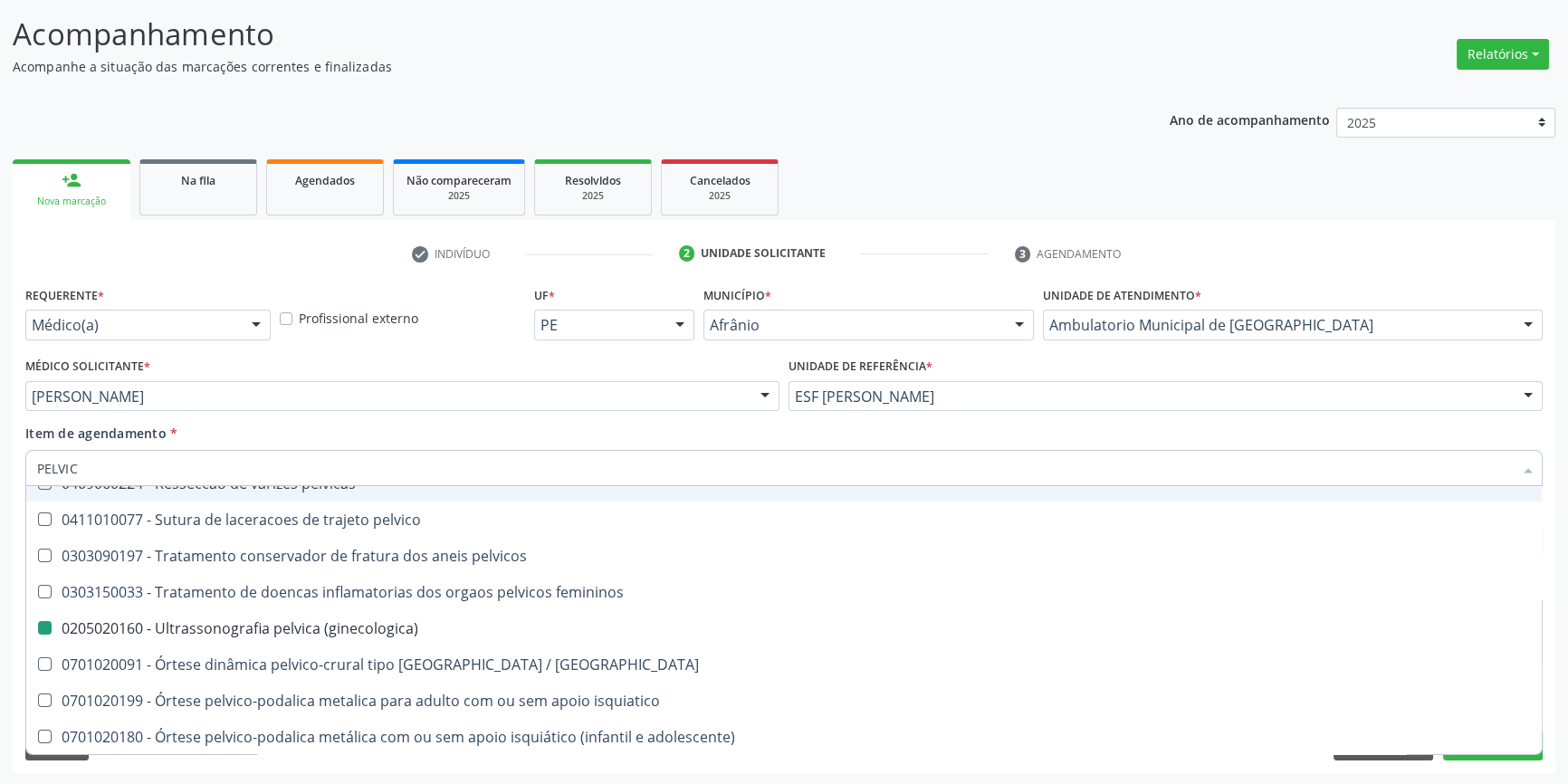
click at [478, 412] on div "Médico Solicitante * Bruno Saraiva Bezerra Medrado Alysson Rodrigo Ferreira Cav…" at bounding box center [402, 388] width 763 height 70
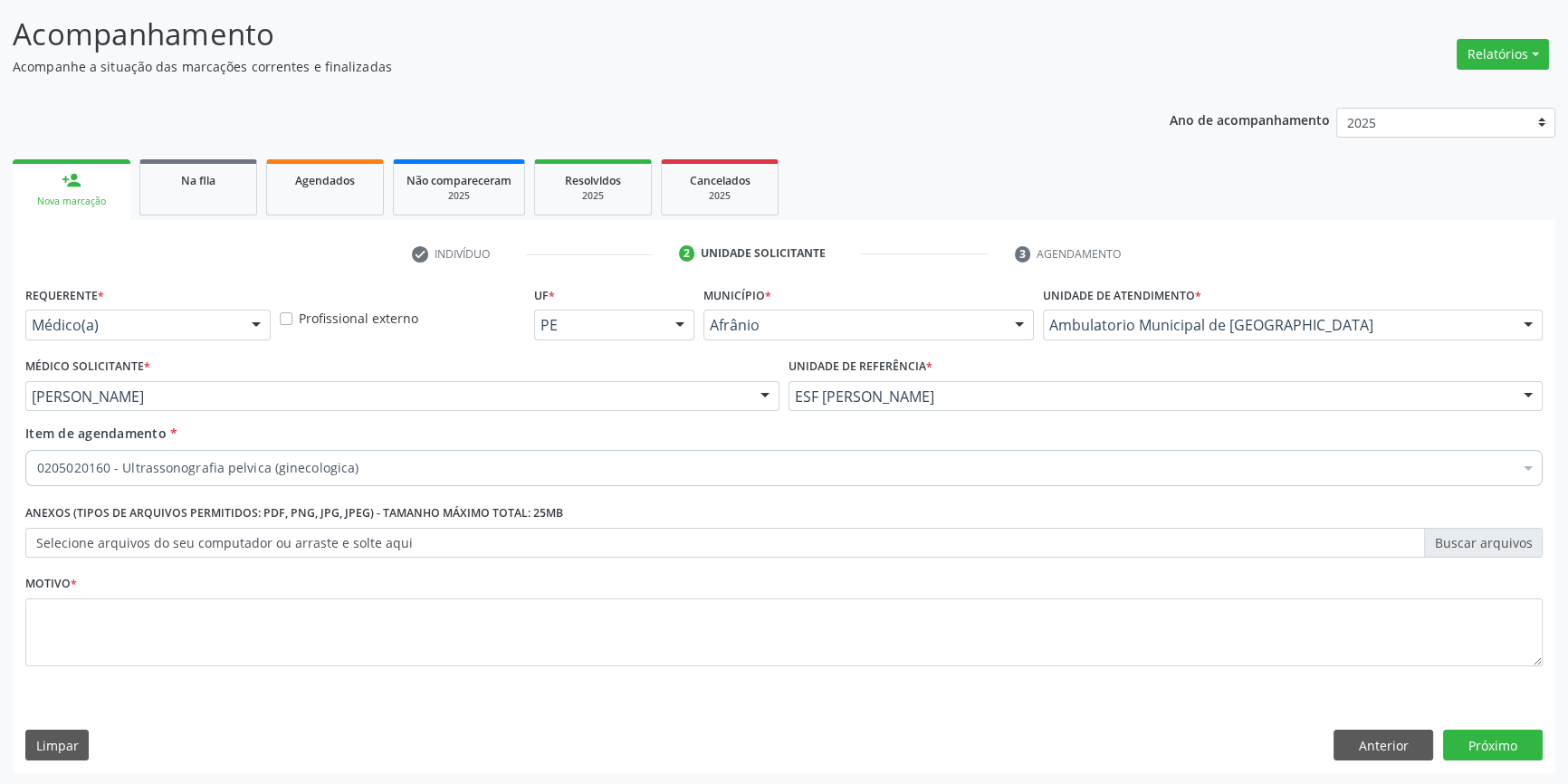
scroll to position [0, 0]
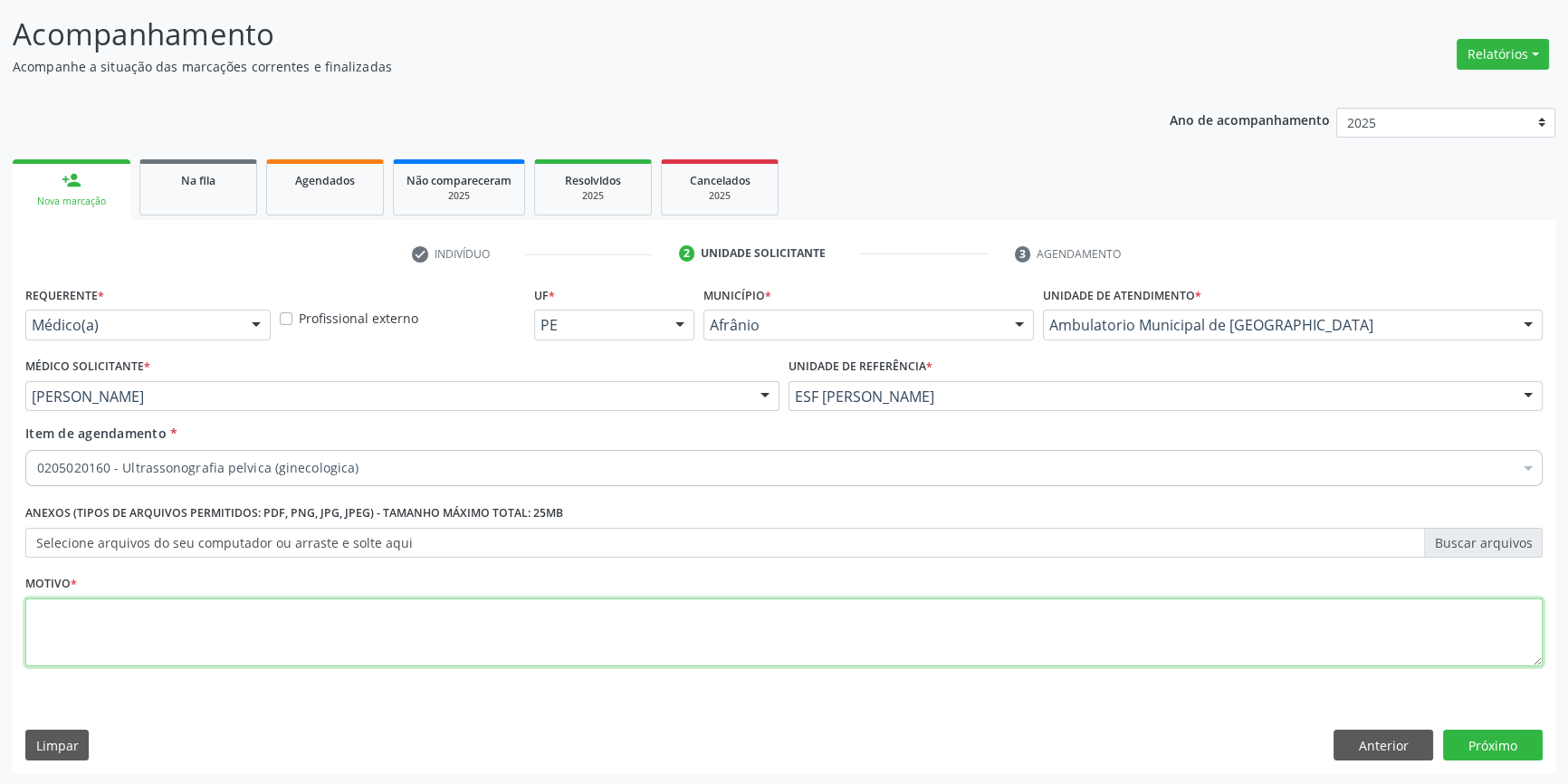
click at [221, 612] on textarea at bounding box center [784, 632] width 1517 height 68
type textarea "'"
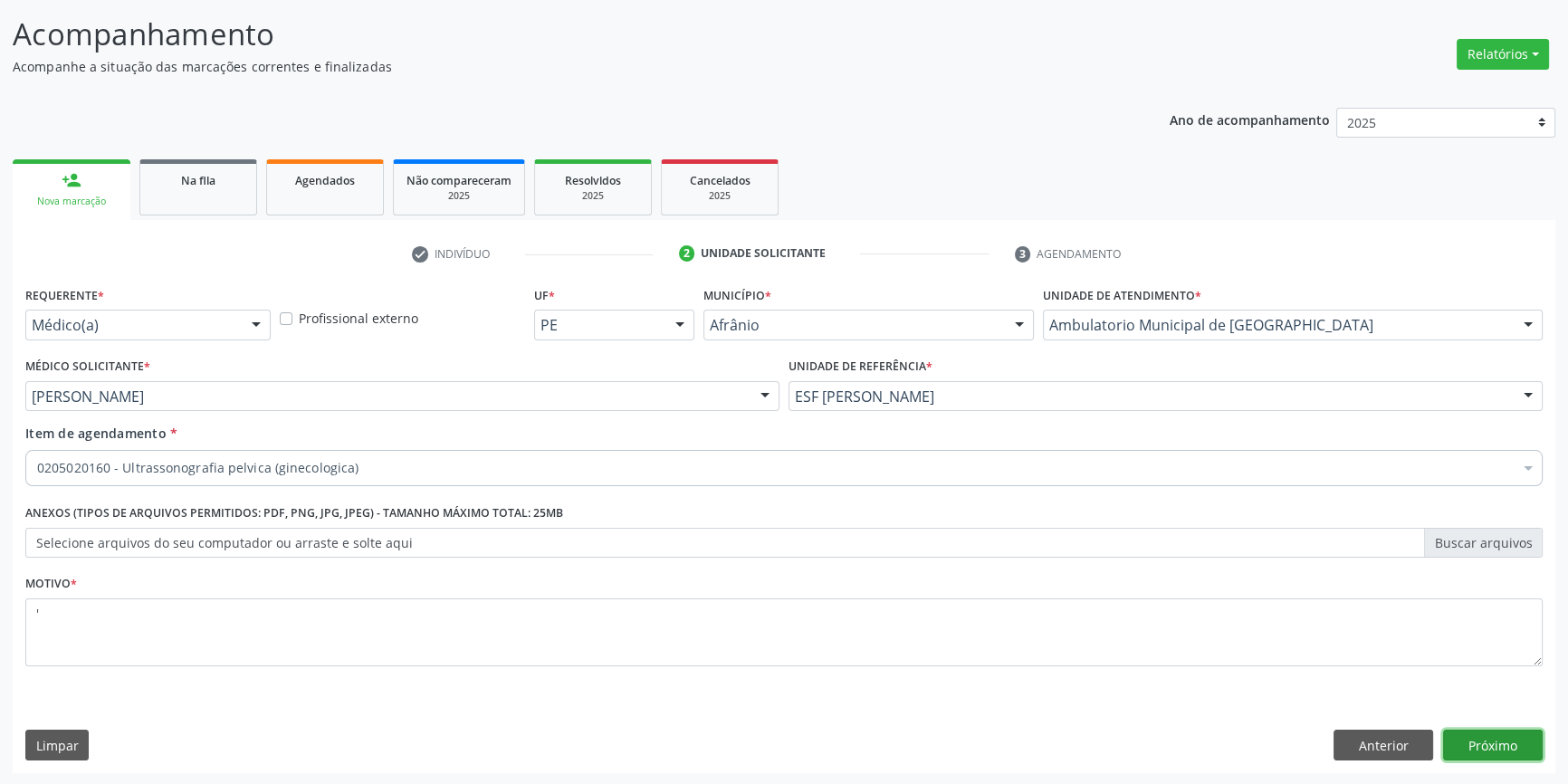
click at [1484, 731] on button "Próximo" at bounding box center [1492, 745] width 99 height 31
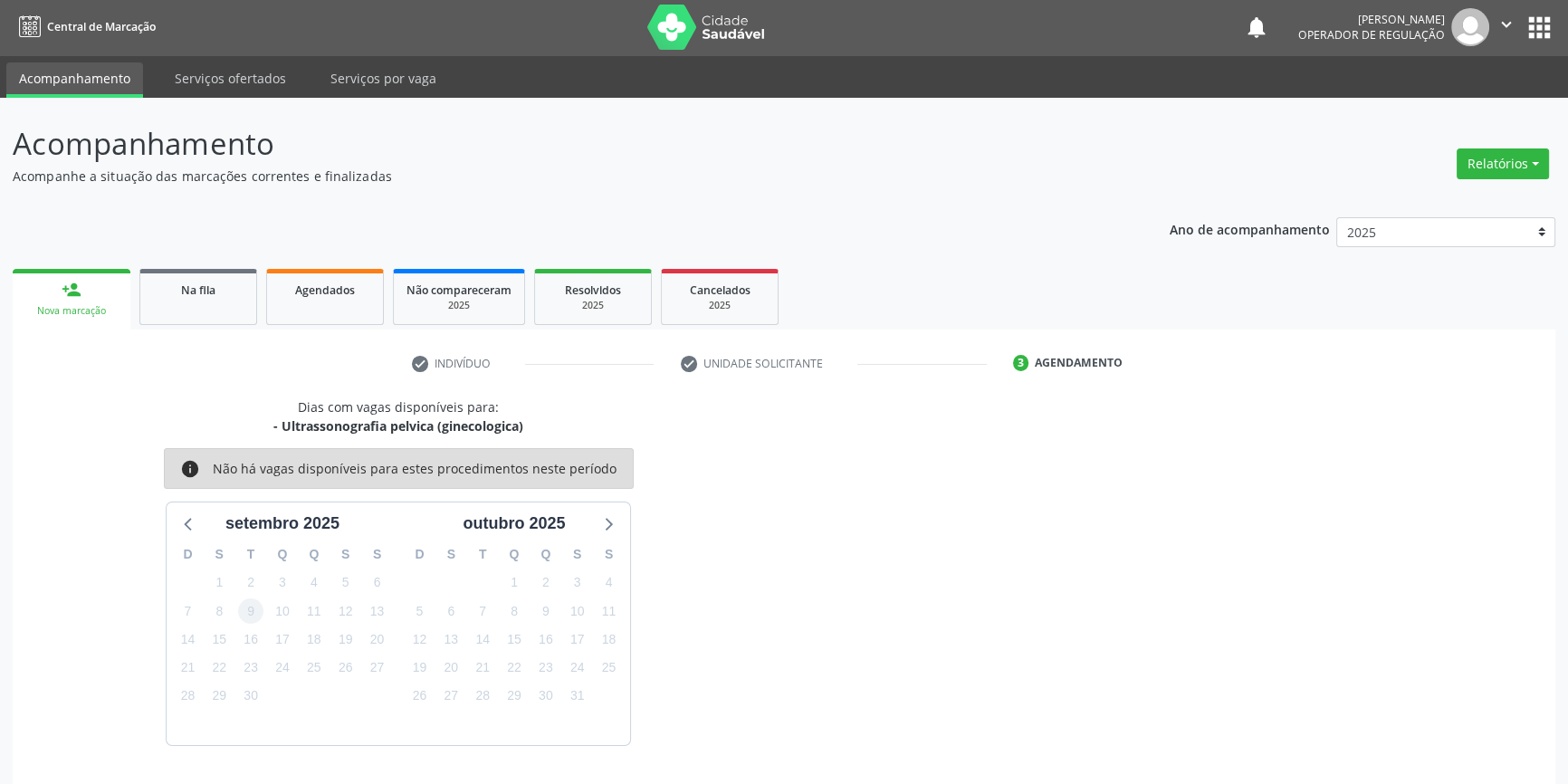
scroll to position [55, 0]
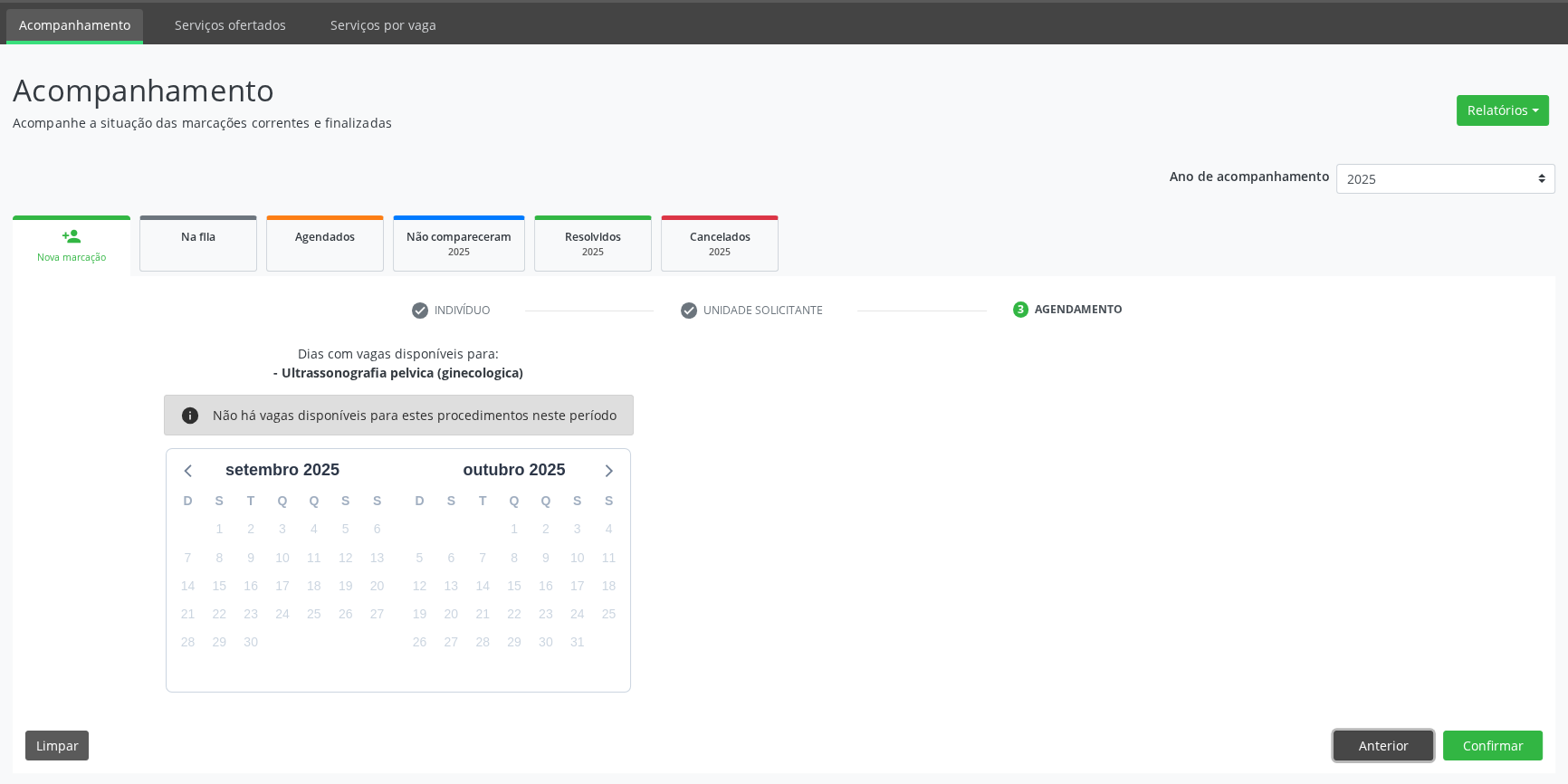
click at [1360, 743] on button "Anterior" at bounding box center [1383, 746] width 99 height 31
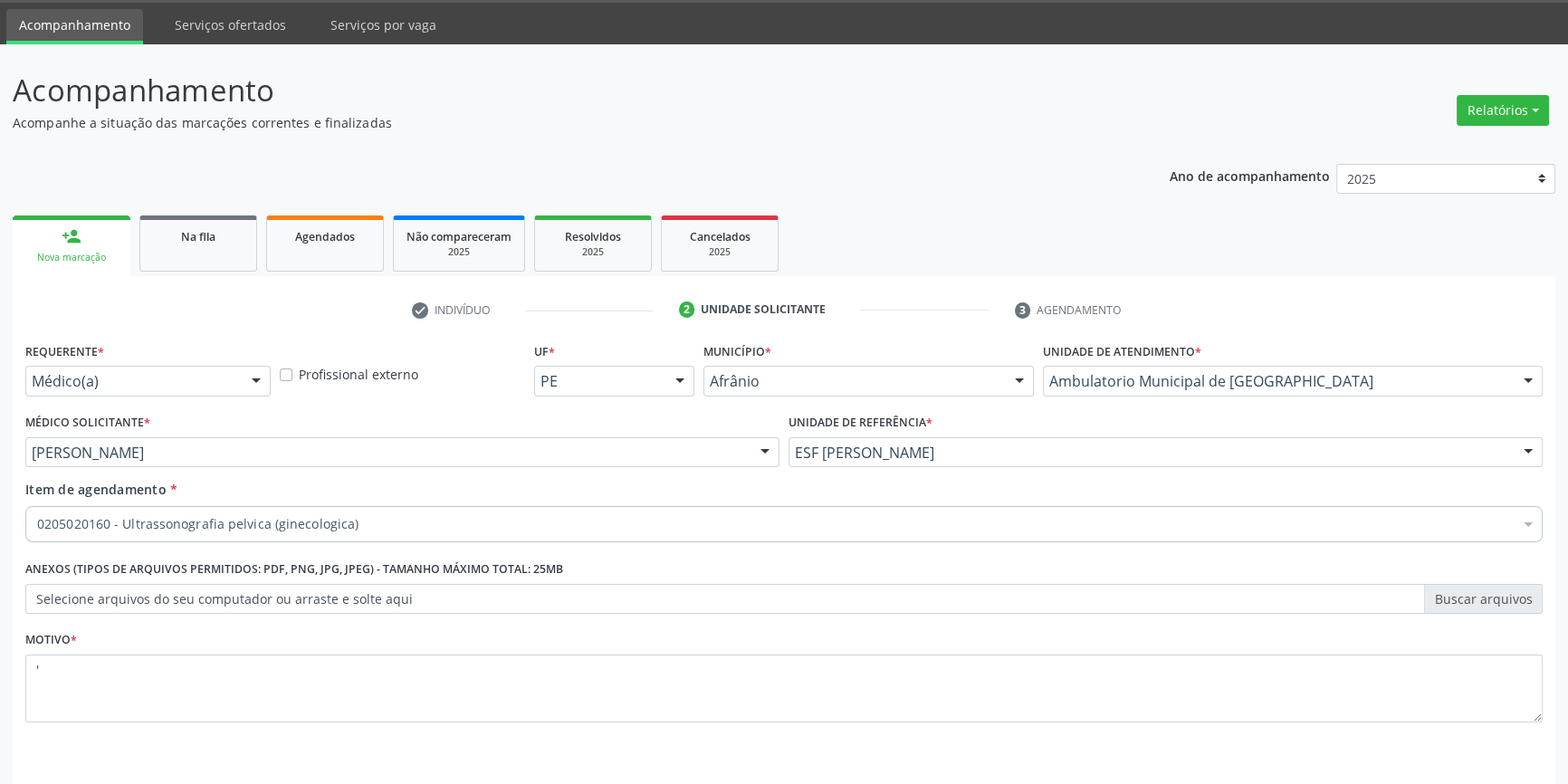
click at [386, 510] on div "0205020160 - Ultrassonografia pelvica (ginecologica)" at bounding box center [784, 524] width 1517 height 37
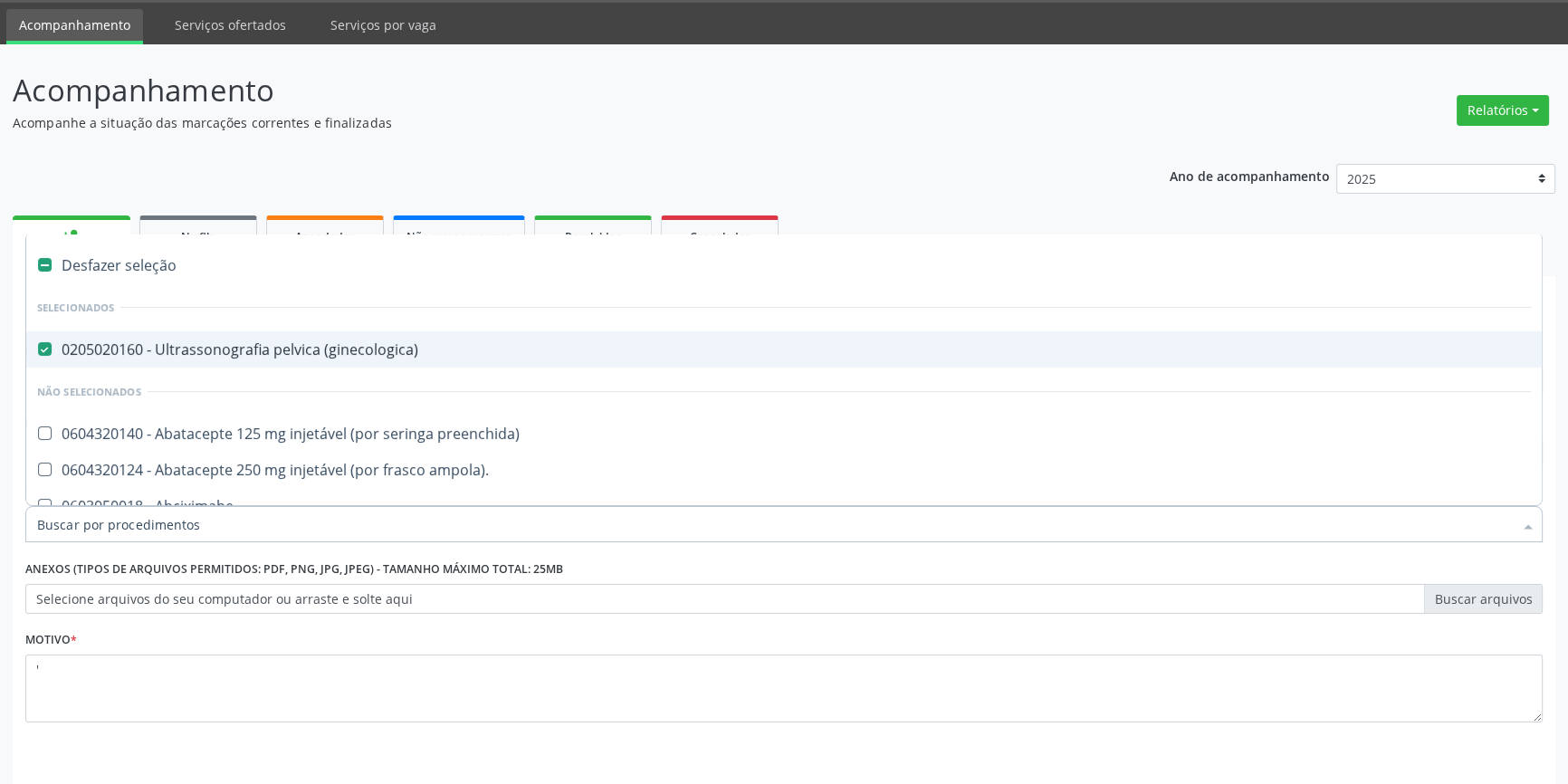
click at [162, 266] on div "Desfazer seleção" at bounding box center [784, 265] width 1516 height 37
checkbox \(ginecologica\) "false"
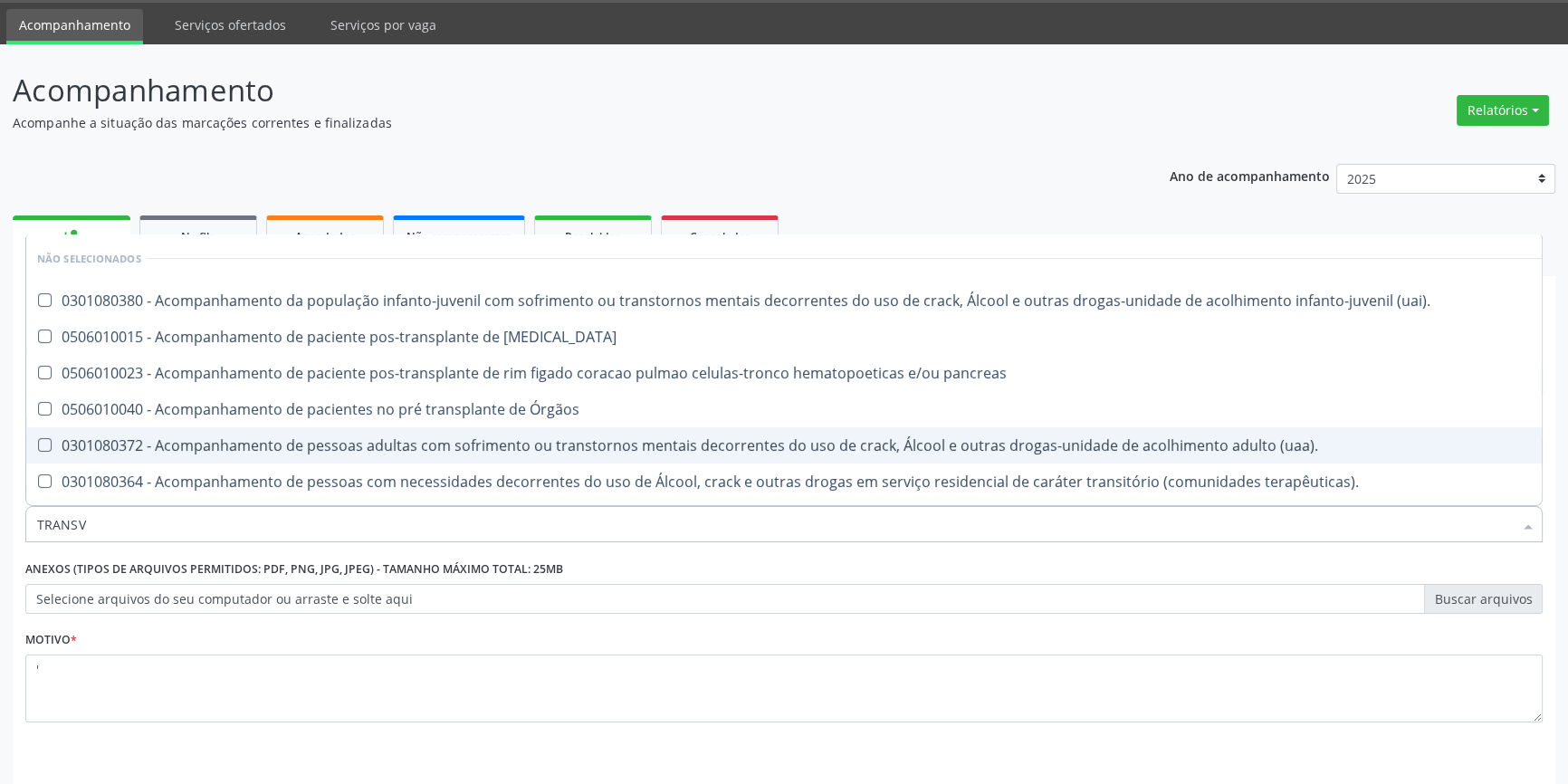
type input "TRANSVA"
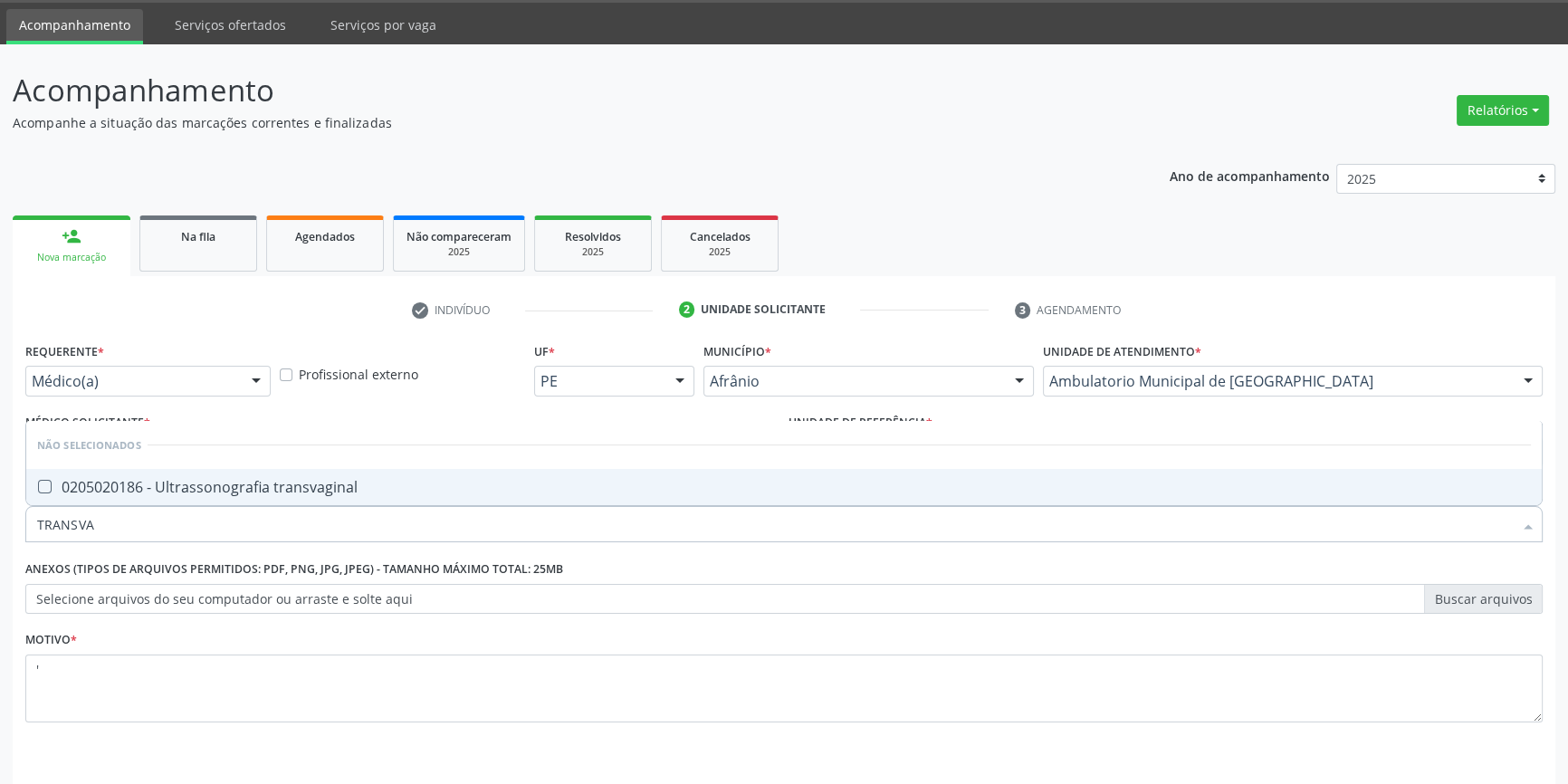
click at [155, 472] on span "0205020186 - Ultrassonografia transvaginal" at bounding box center [784, 487] width 1516 height 37
checkbox transvaginal "true"
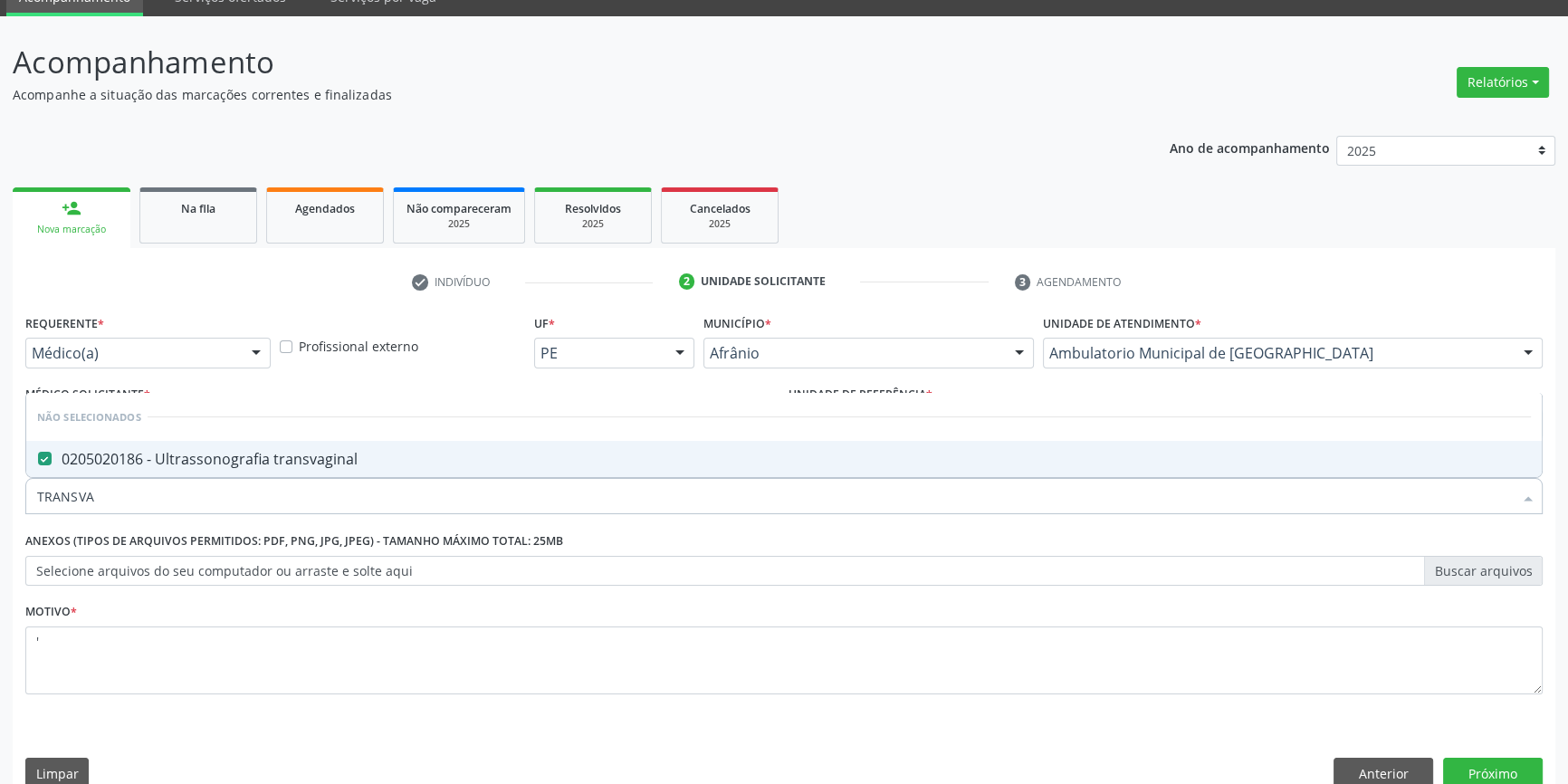
scroll to position [111, 0]
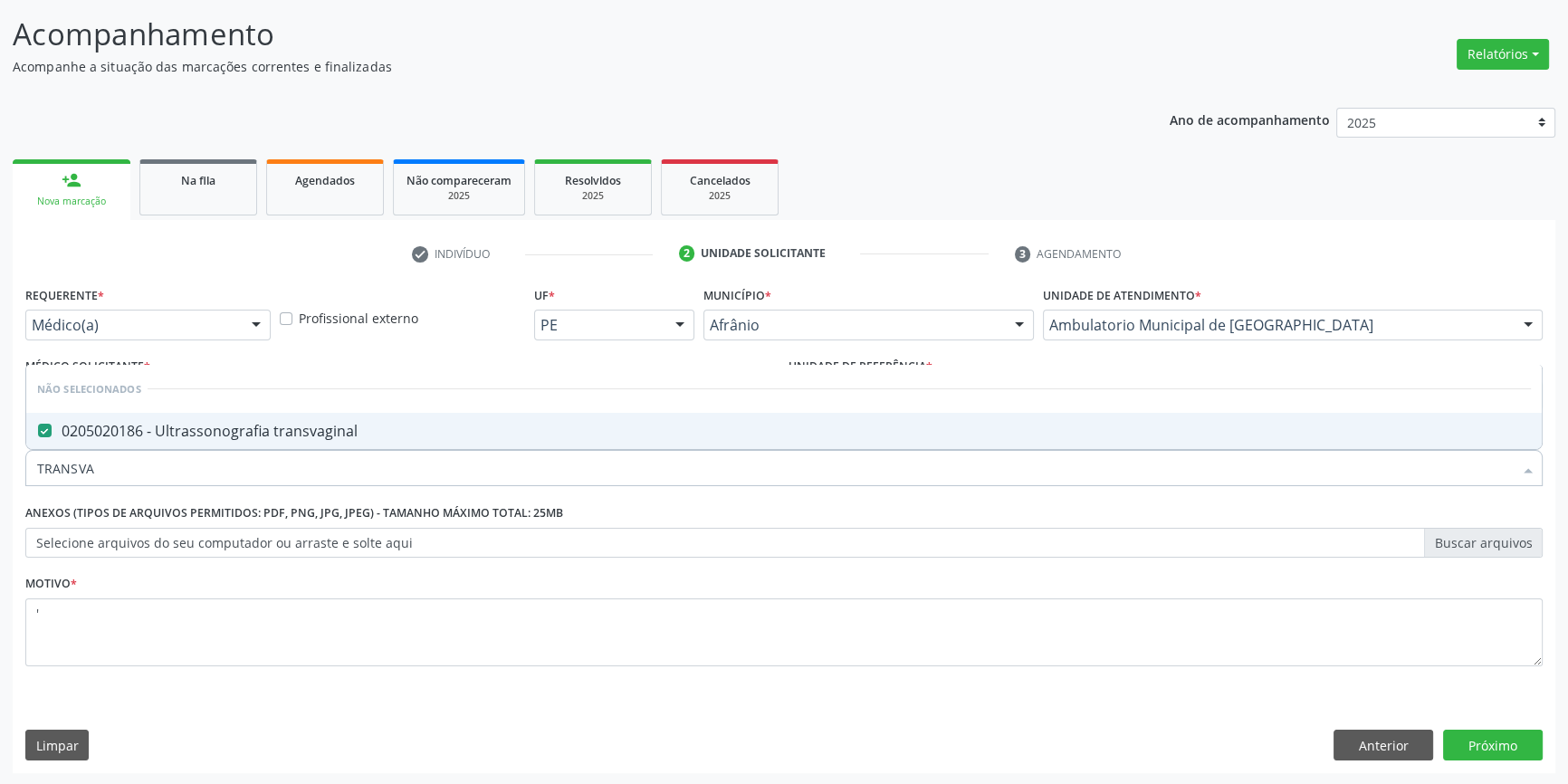
click at [1488, 760] on div "Requerente * Médico(a) Médico(a) Enfermeiro(a) Paciente Nenhum resultado encont…" at bounding box center [784, 527] width 1543 height 492
click at [1488, 746] on button "Próximo" at bounding box center [1492, 745] width 99 height 31
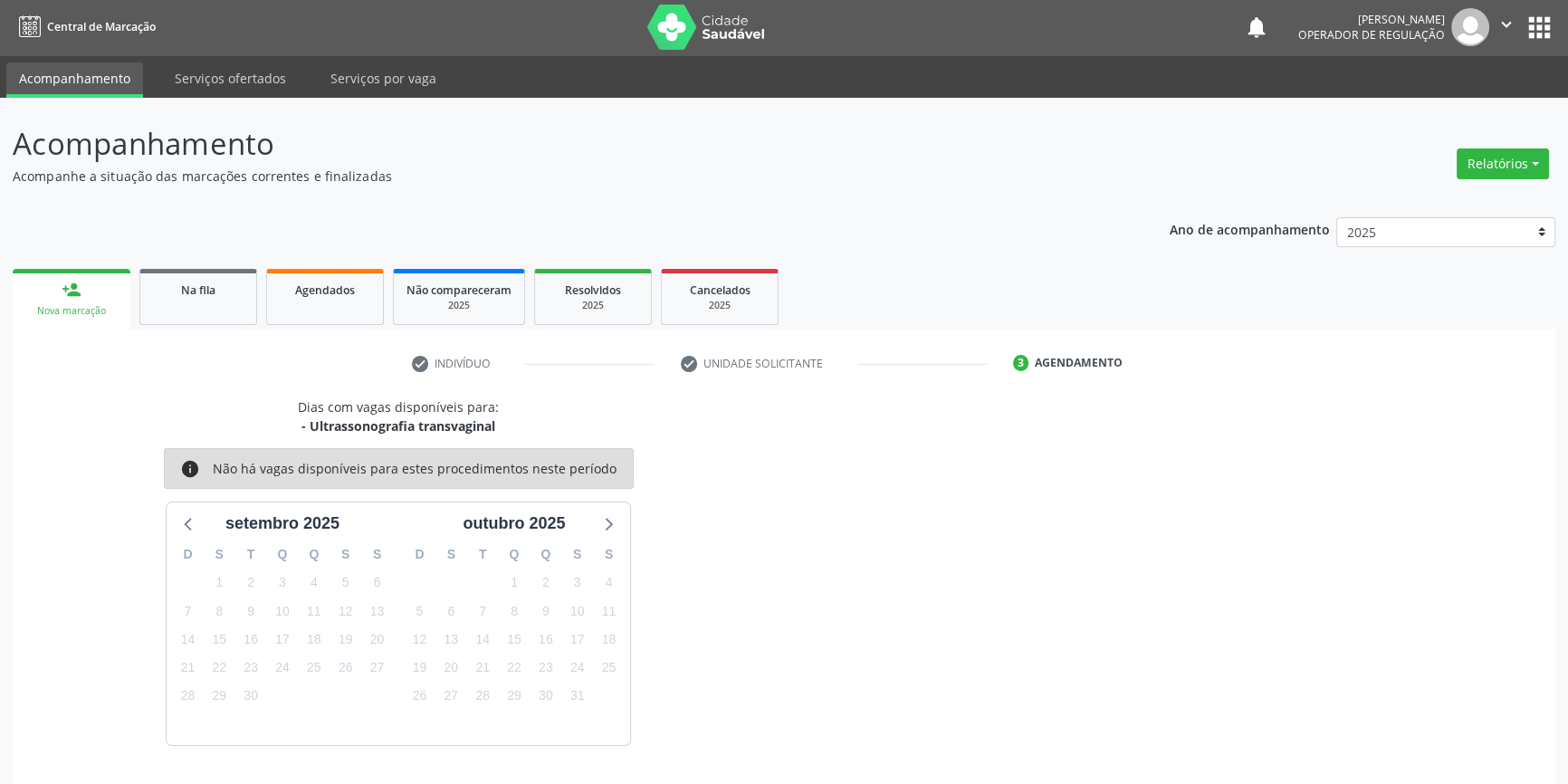
scroll to position [55, 0]
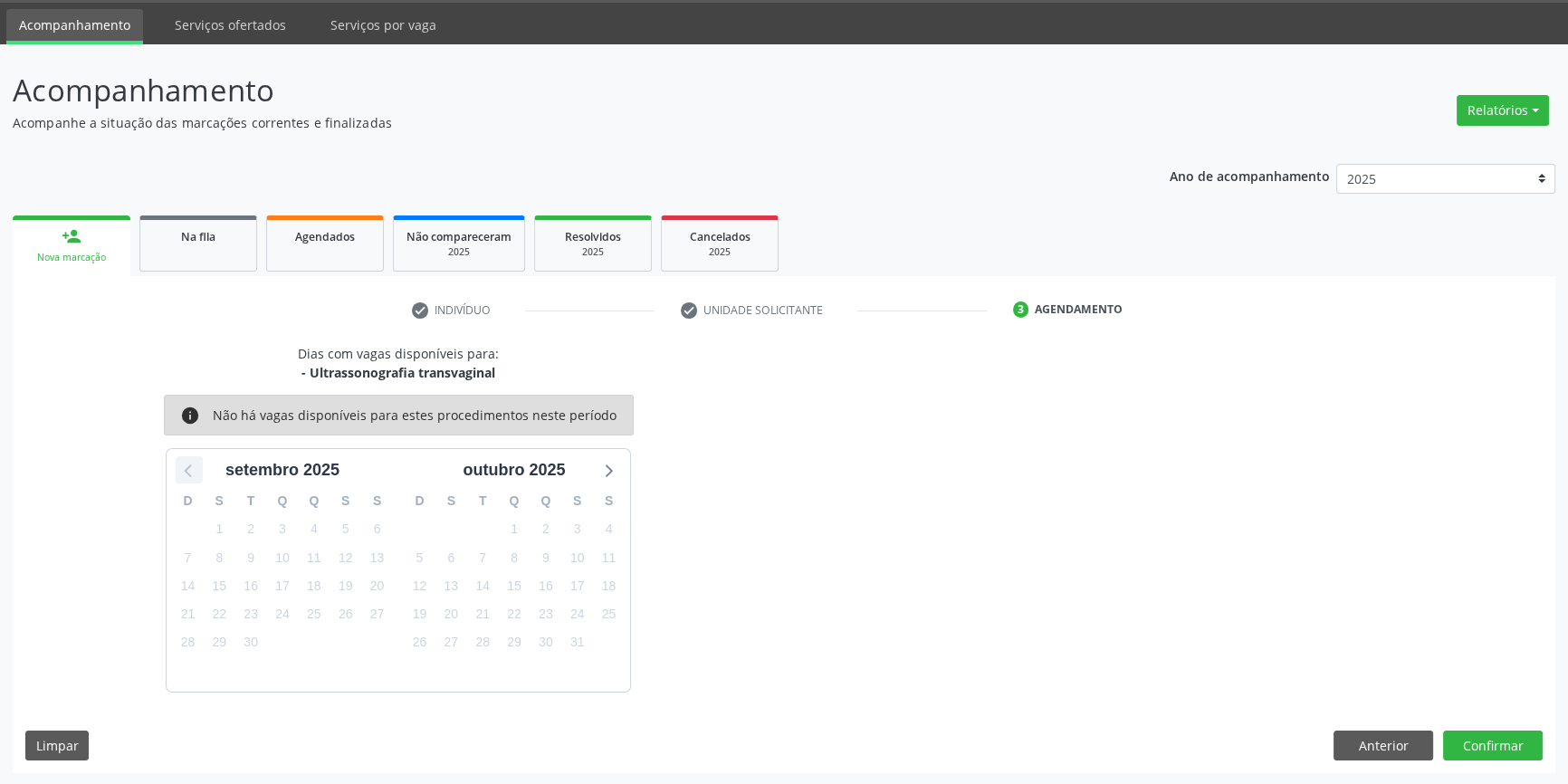
click at [193, 469] on icon at bounding box center [188, 469] width 23 height 23
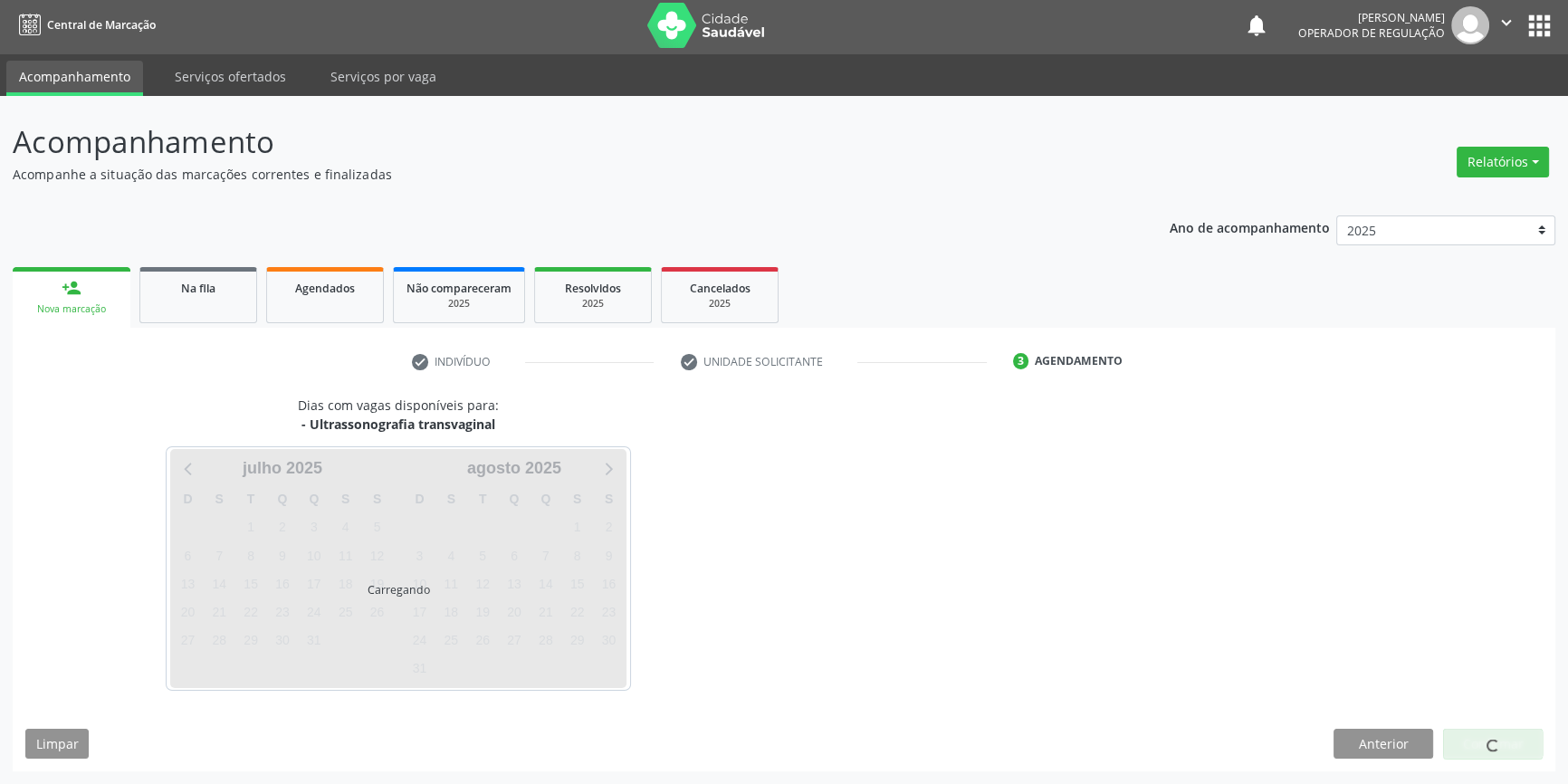
scroll to position [2, 0]
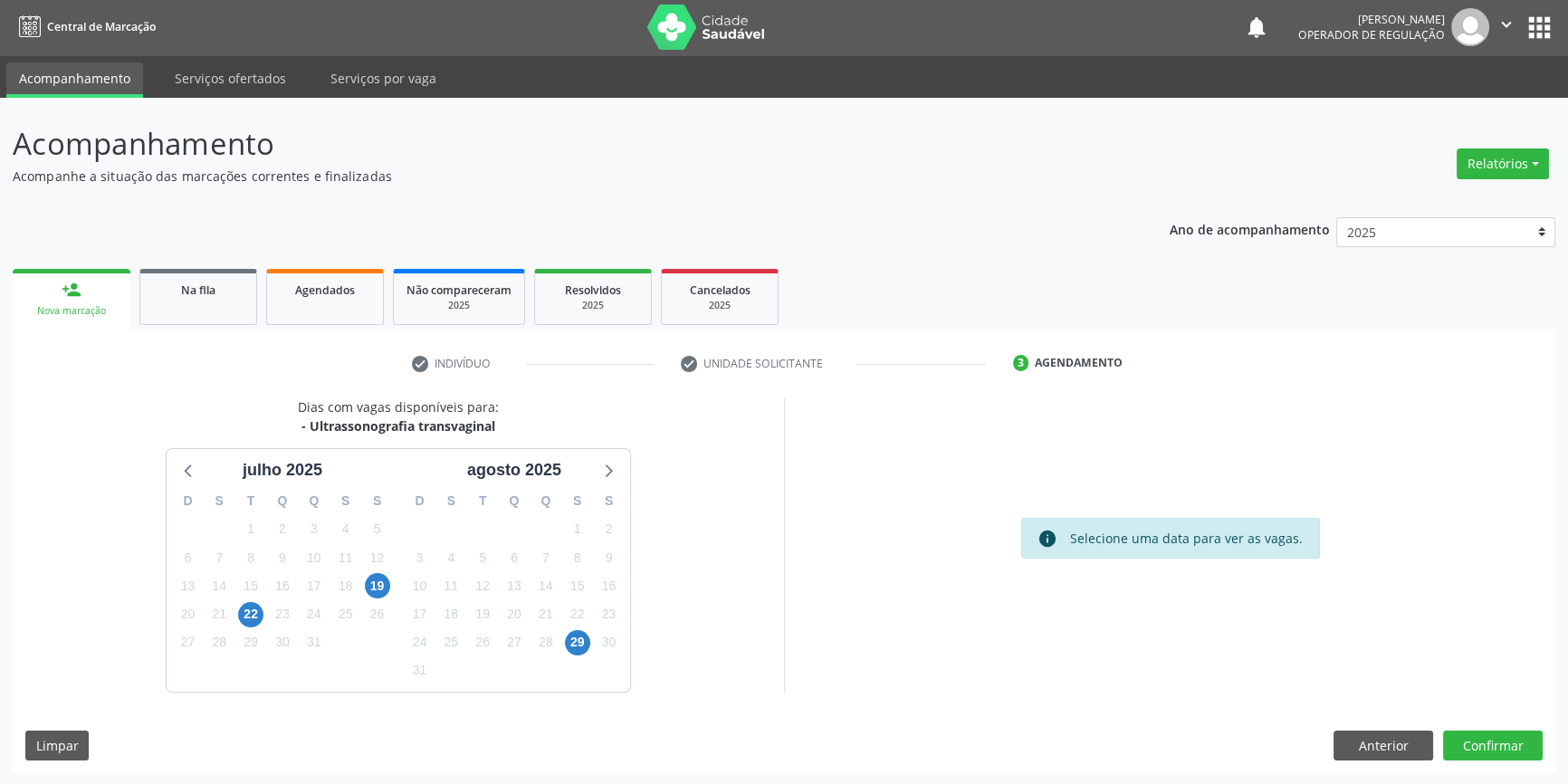
click at [604, 475] on icon at bounding box center [607, 469] width 23 height 23
click at [252, 561] on span "9" at bounding box center [250, 557] width 25 height 25
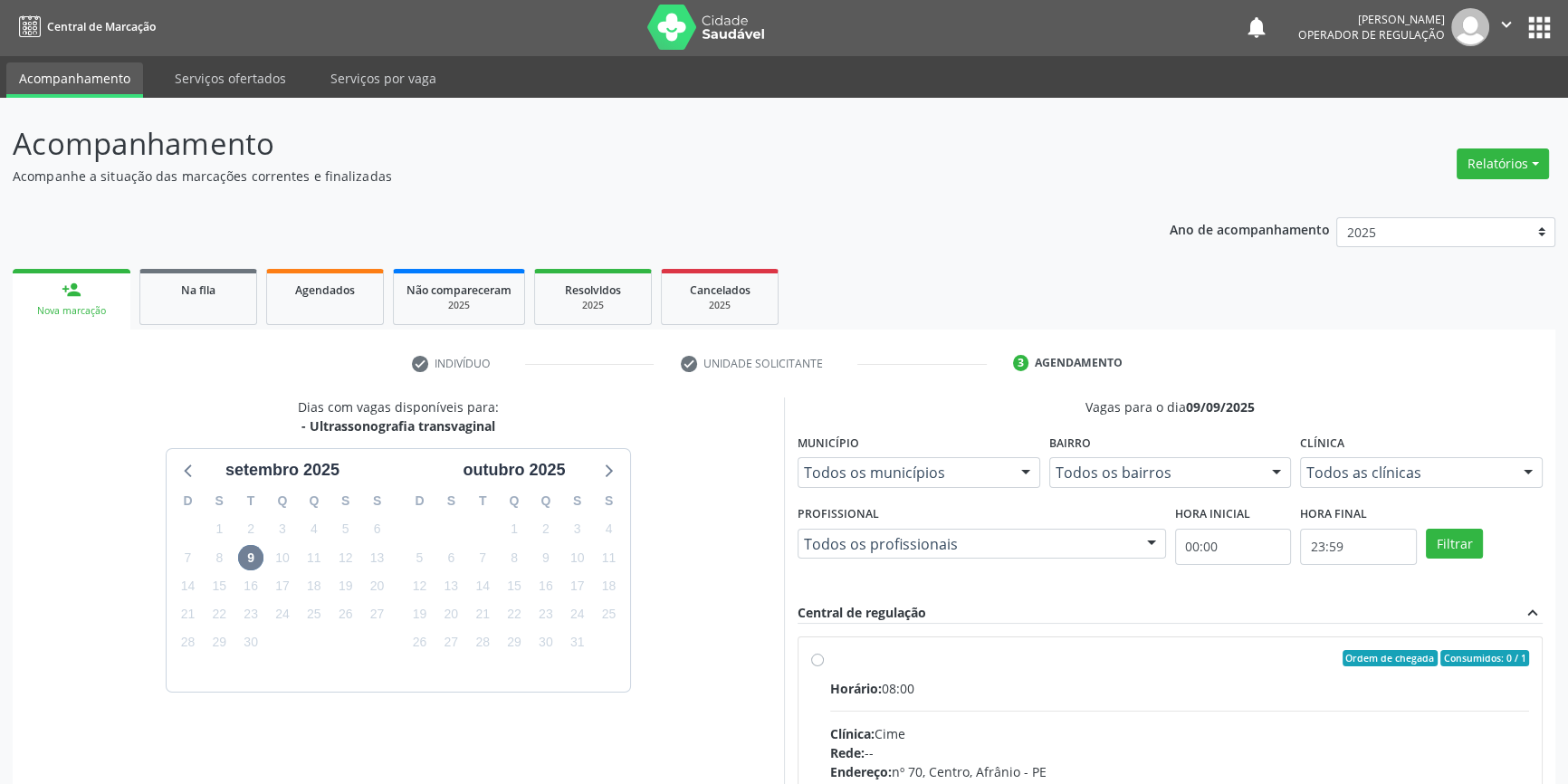
click at [833, 658] on div "Ordem de chegada Consumidos: 0 / 1" at bounding box center [1179, 658] width 699 height 16
click at [823, 658] on input "Ordem de chegada Consumidos: 0 / 1 Horário: 08:00 Clínica: Cime Rede: -- Endere…" at bounding box center [818, 658] width 13 height 16
radio input "true"
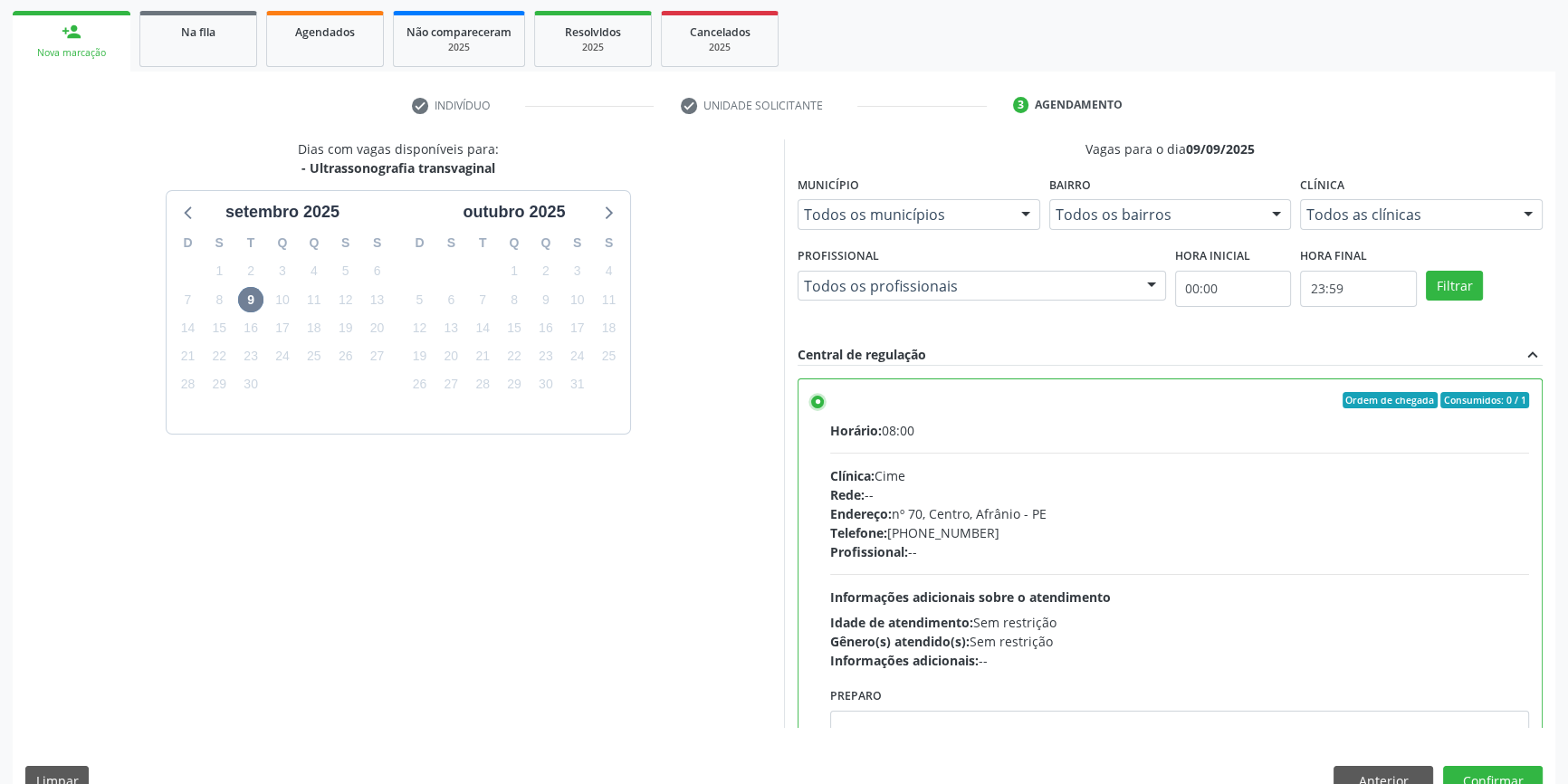
scroll to position [296, 0]
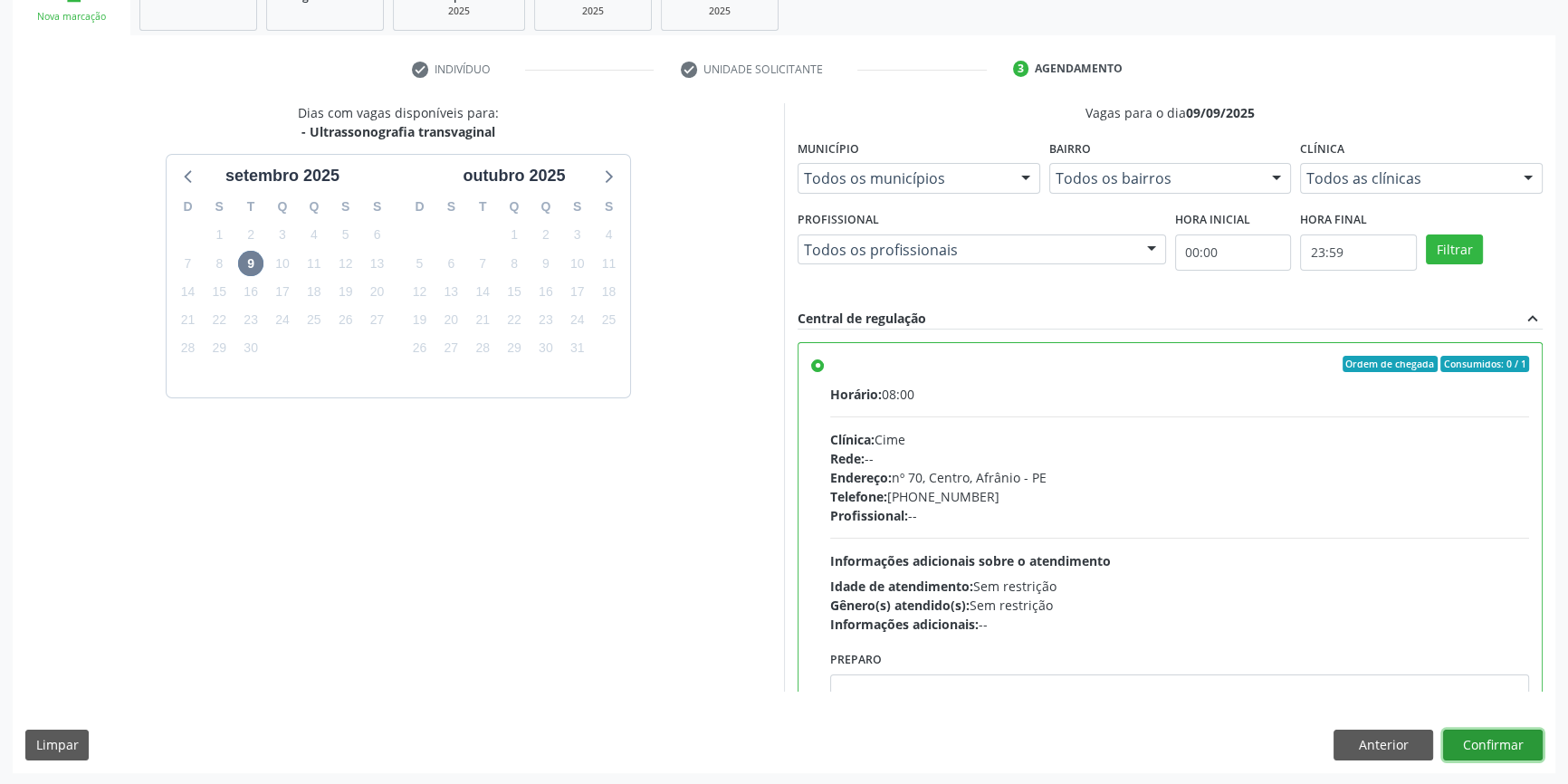
click at [1505, 730] on button "Confirmar" at bounding box center [1492, 745] width 99 height 31
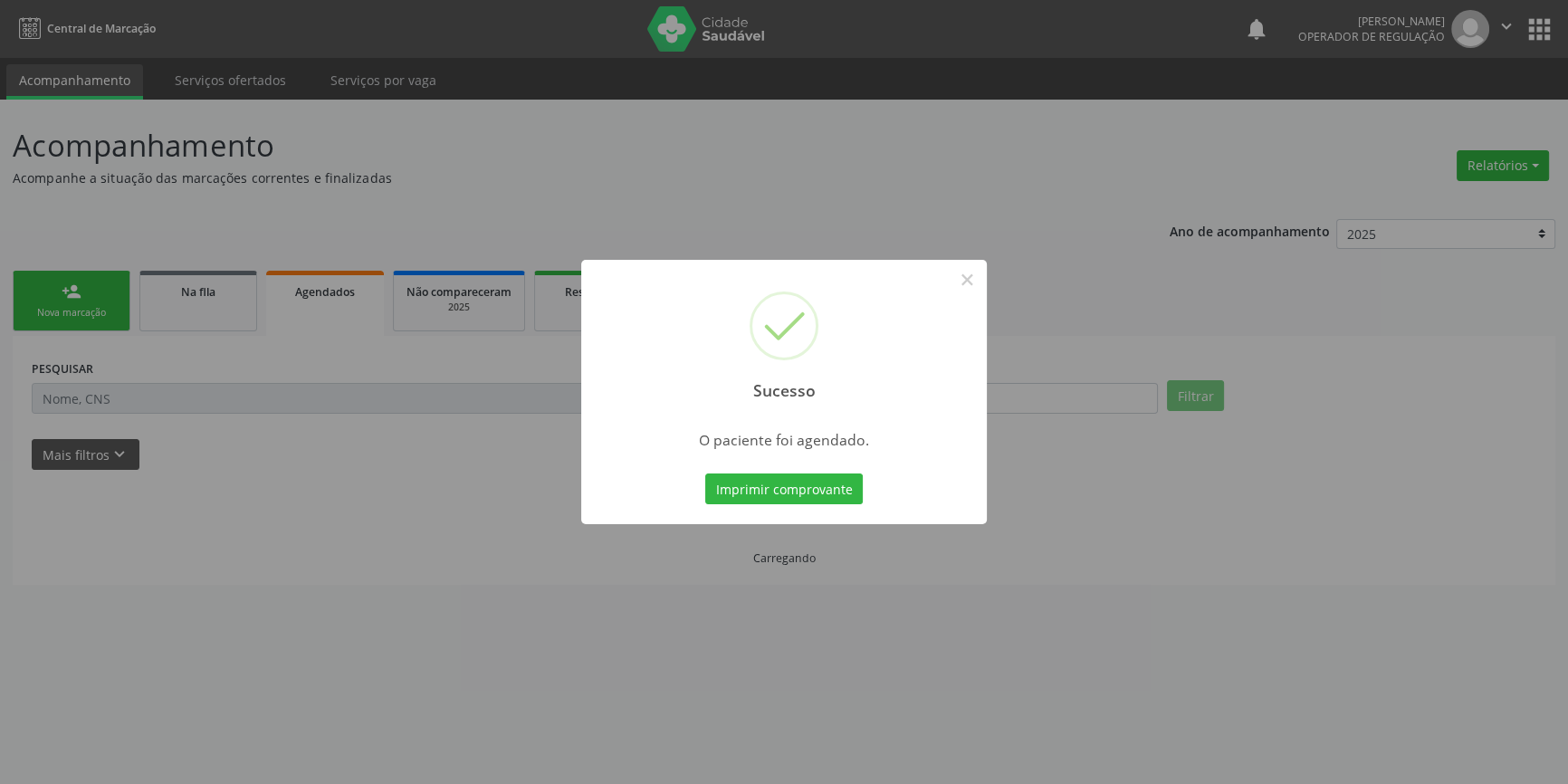
scroll to position [0, 0]
click at [799, 482] on button "Imprimir comprovante" at bounding box center [791, 488] width 157 height 31
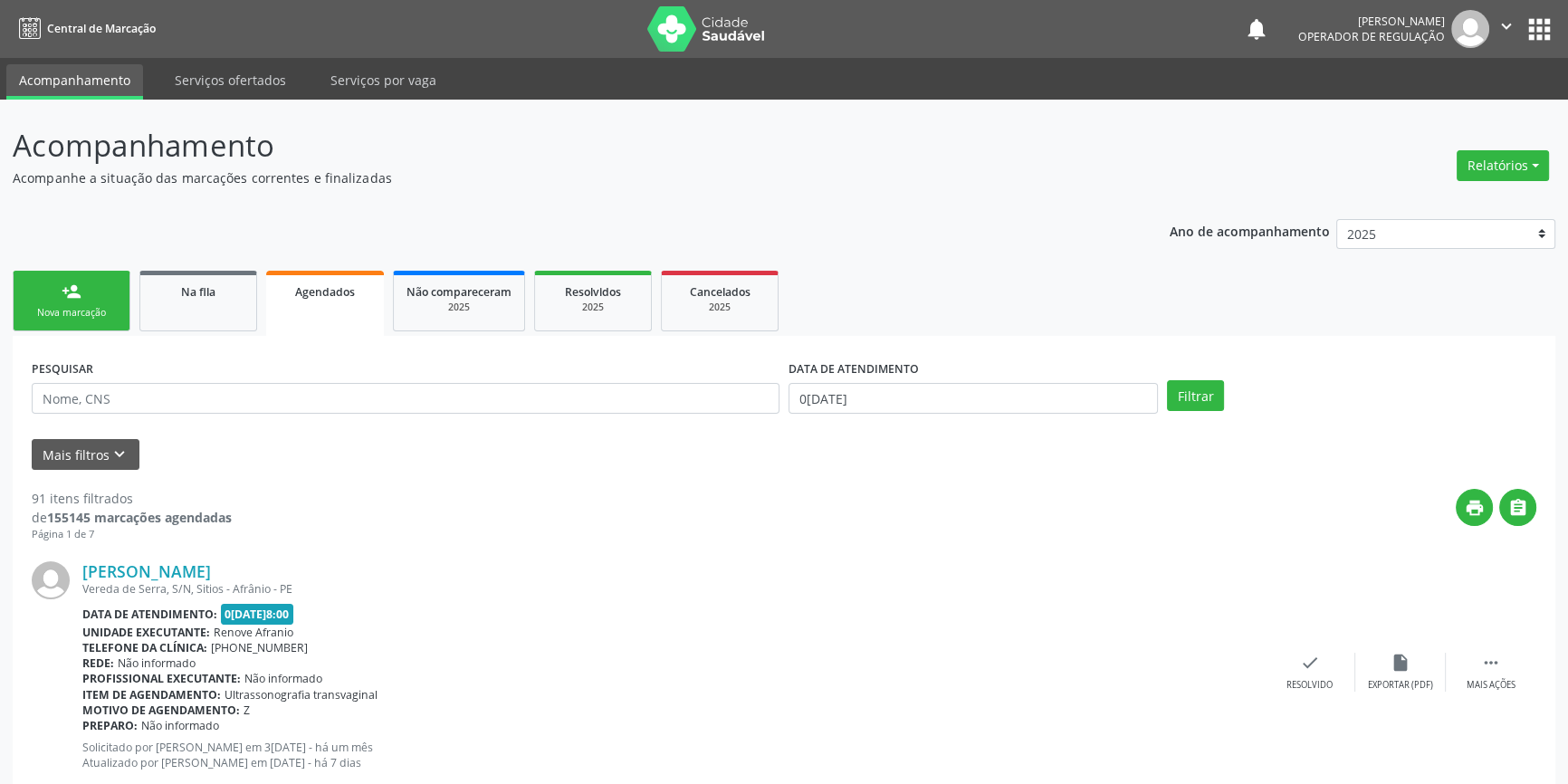
click at [52, 300] on link "person_add Nova marcação" at bounding box center [72, 301] width 118 height 61
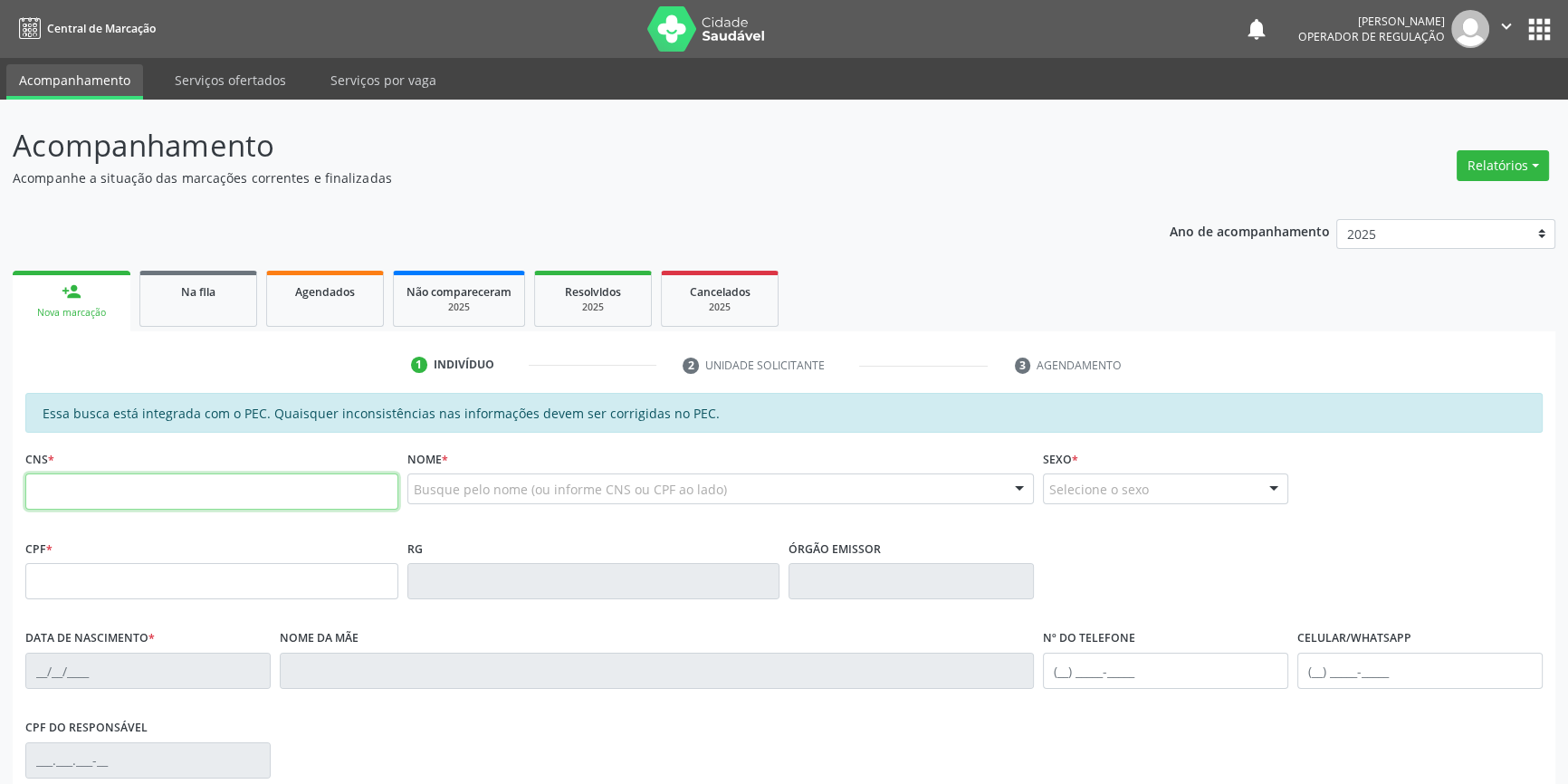
click at [111, 482] on input "text" at bounding box center [212, 491] width 373 height 37
type input "708 9087 5751 7616"
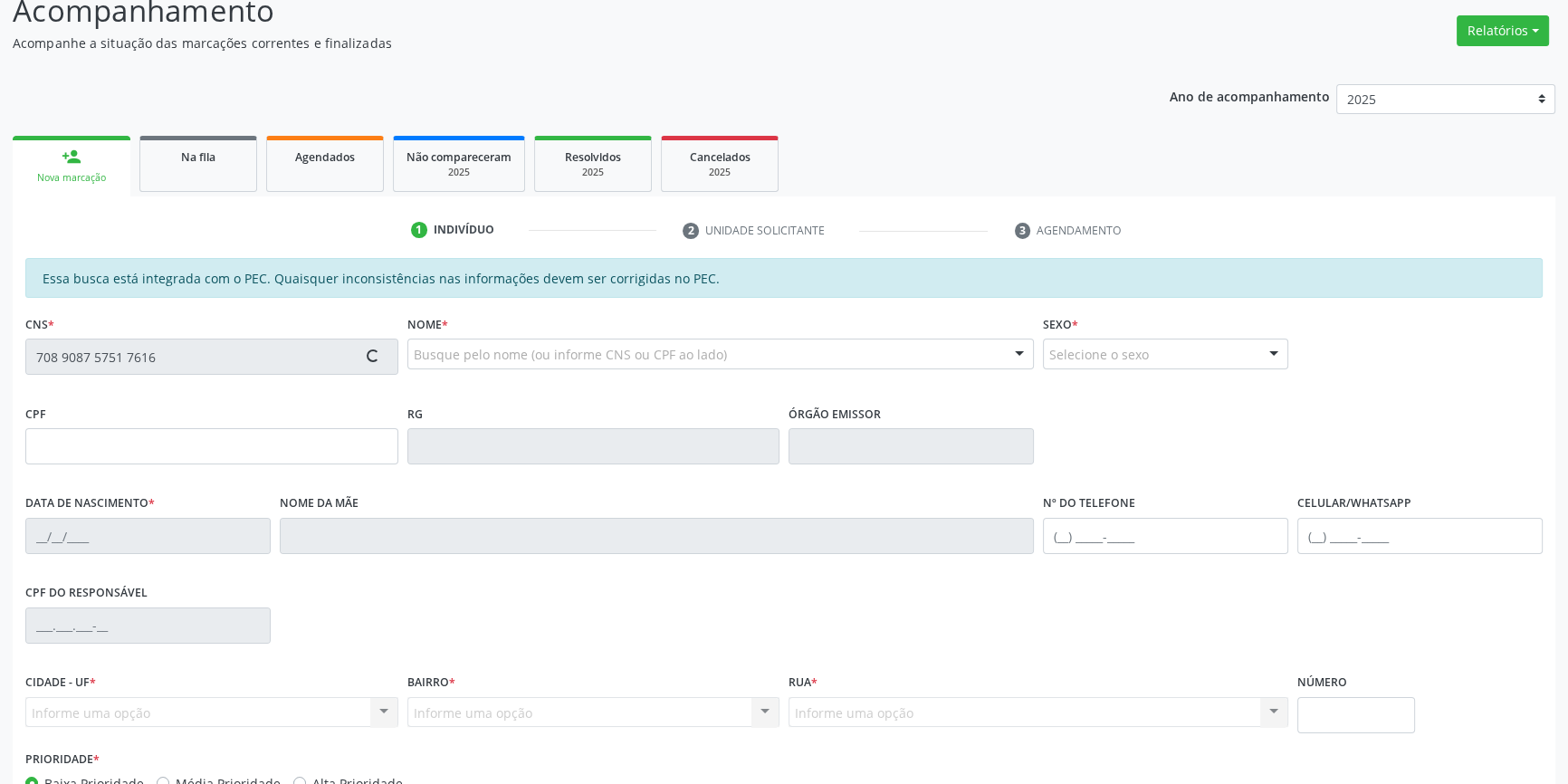
scroll to position [248, 0]
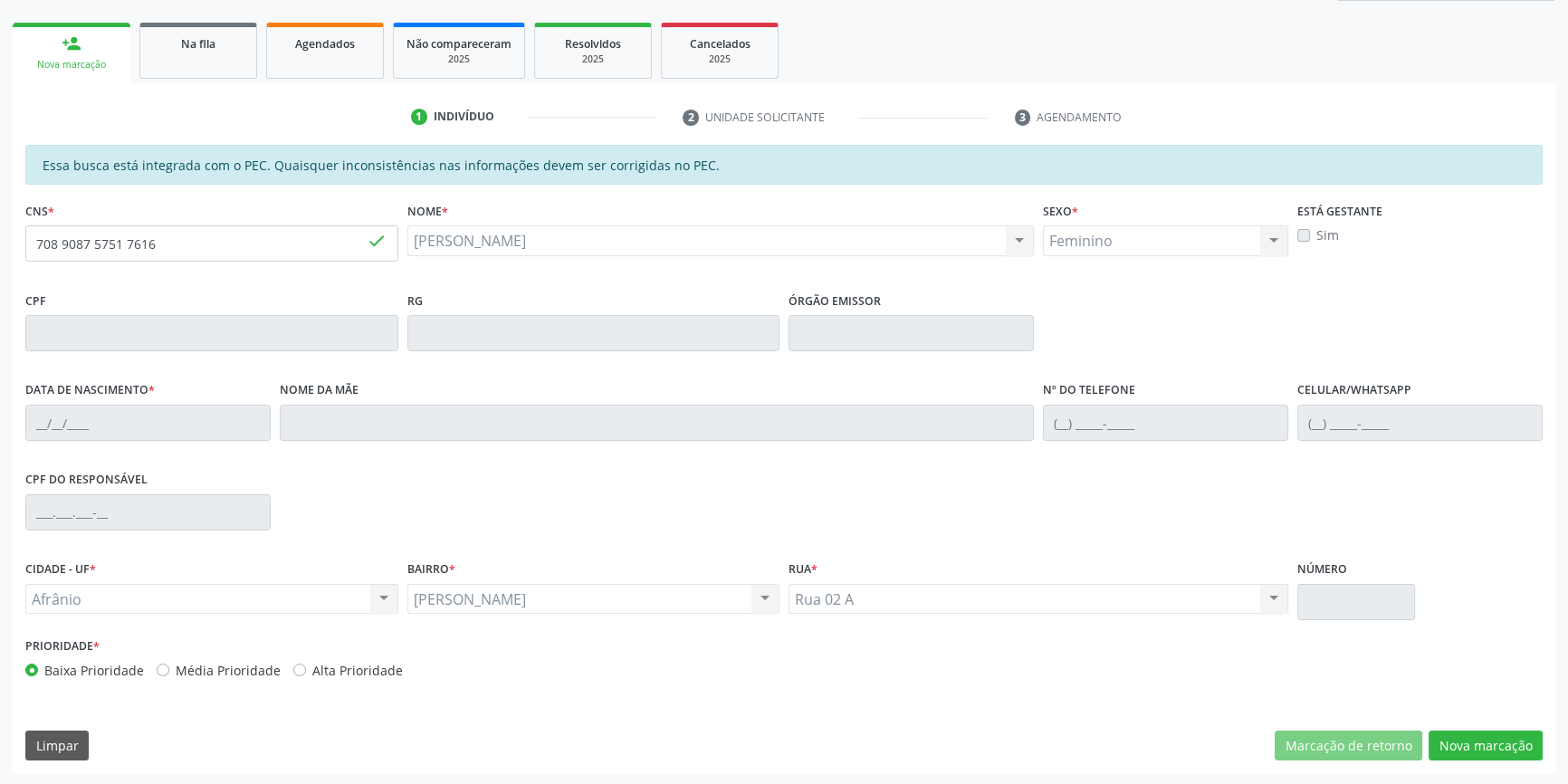
type input "15/02/2022"
type input "(87) 98848-7673"
type input "S/N"
click at [1491, 739] on button "Nova marcação" at bounding box center [1486, 746] width 114 height 31
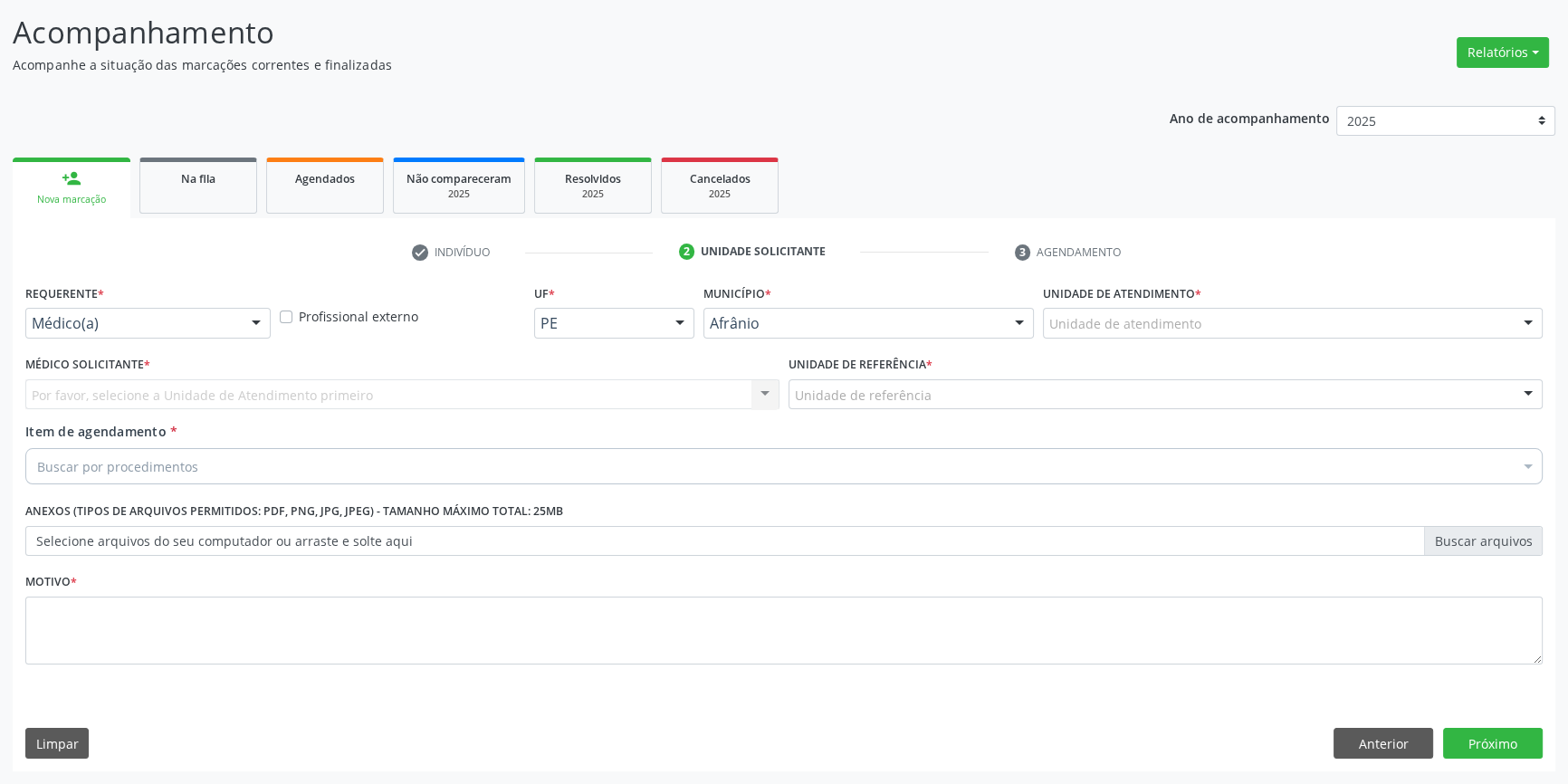
scroll to position [111, 0]
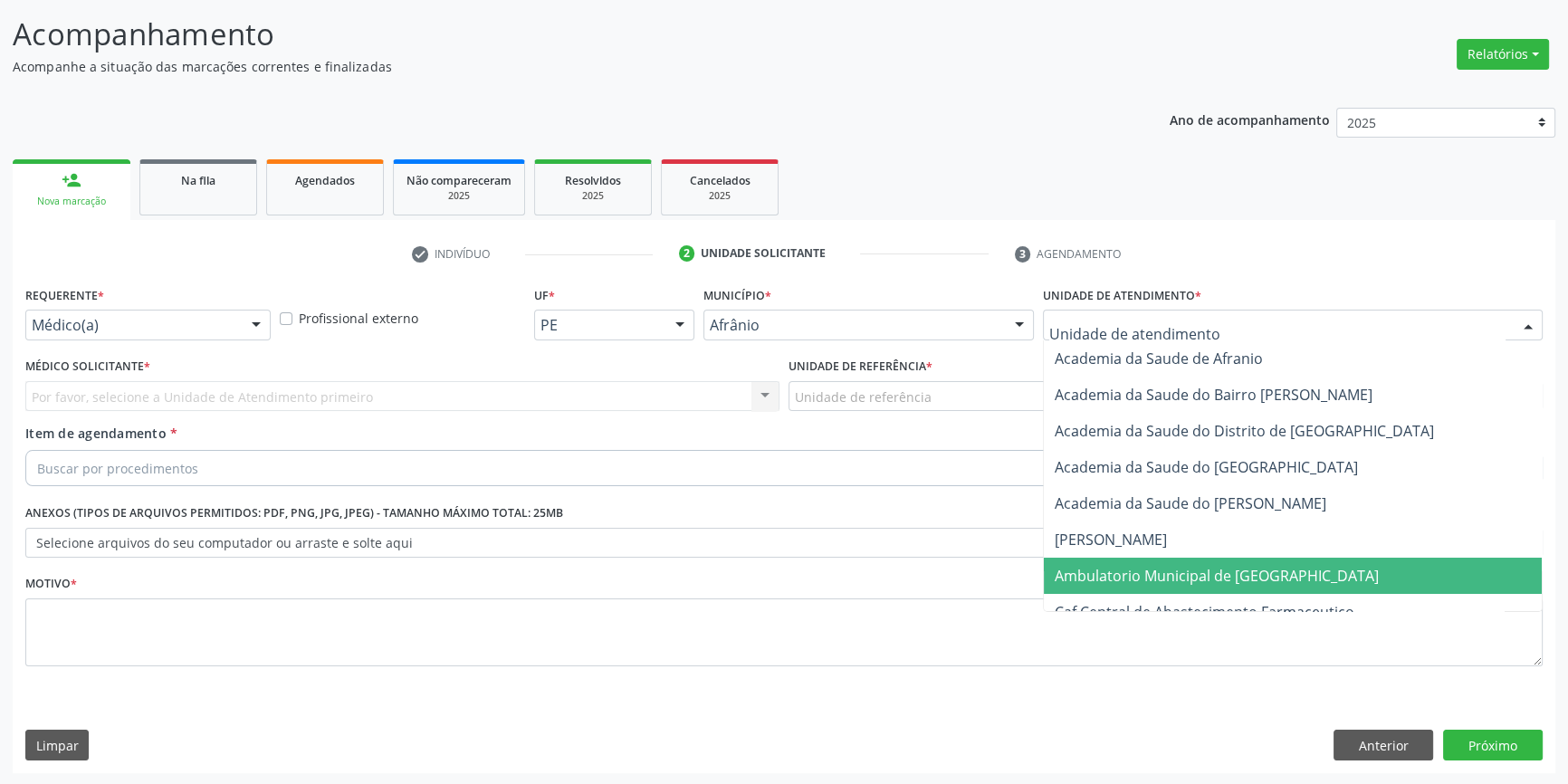
drag, startPoint x: 1140, startPoint y: 588, endPoint x: 1130, endPoint y: 577, distance: 14.9
click at [1138, 586] on span "Ambulatorio Municipal de [GEOGRAPHIC_DATA]" at bounding box center [1292, 575] width 497 height 37
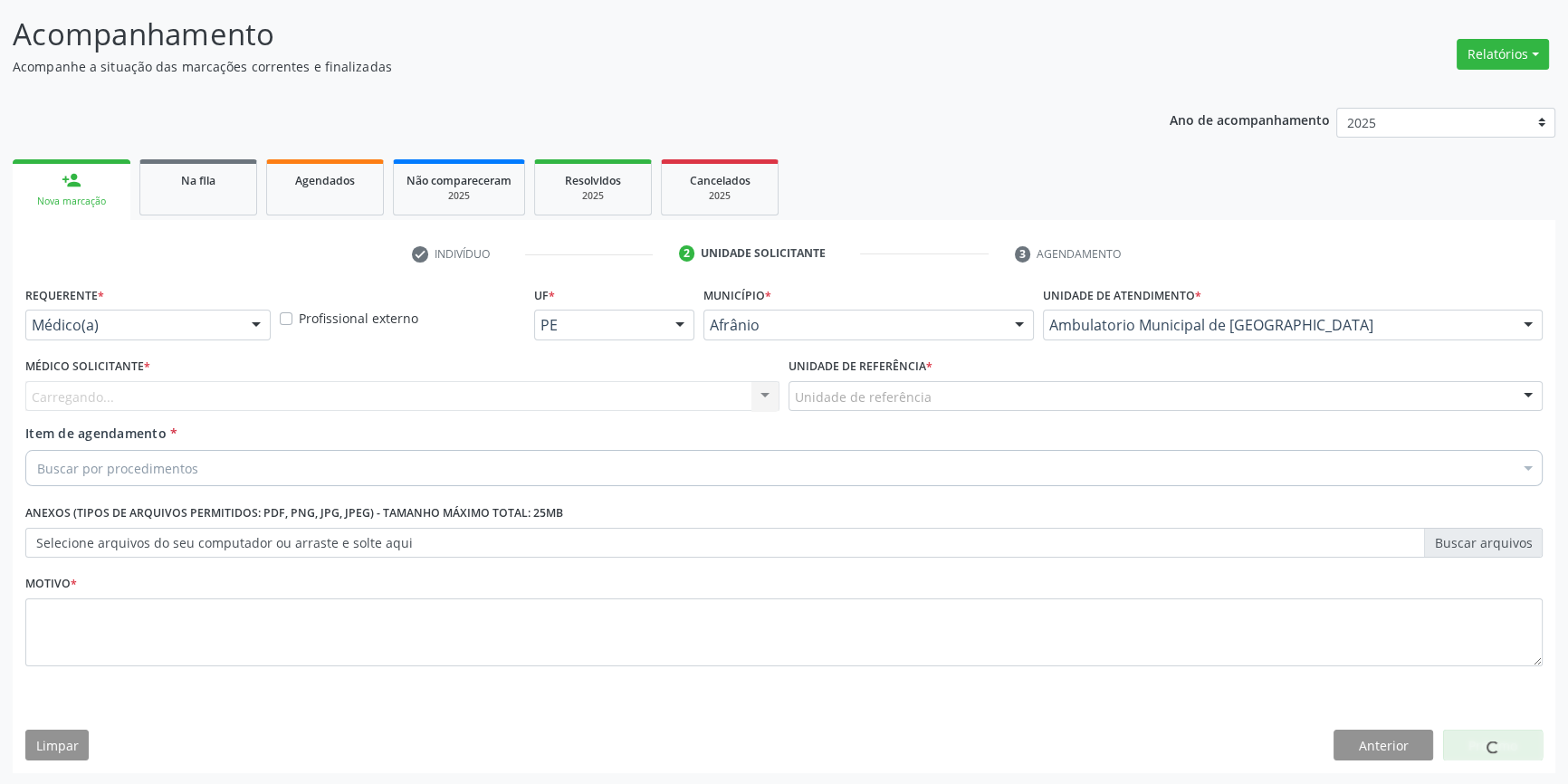
drag, startPoint x: 933, startPoint y: 376, endPoint x: 932, endPoint y: 402, distance: 26.0
click at [933, 378] on div "Unidade de referência * Unidade de referência ESF de Extrema ESF de Barra das M…" at bounding box center [1165, 382] width 754 height 58
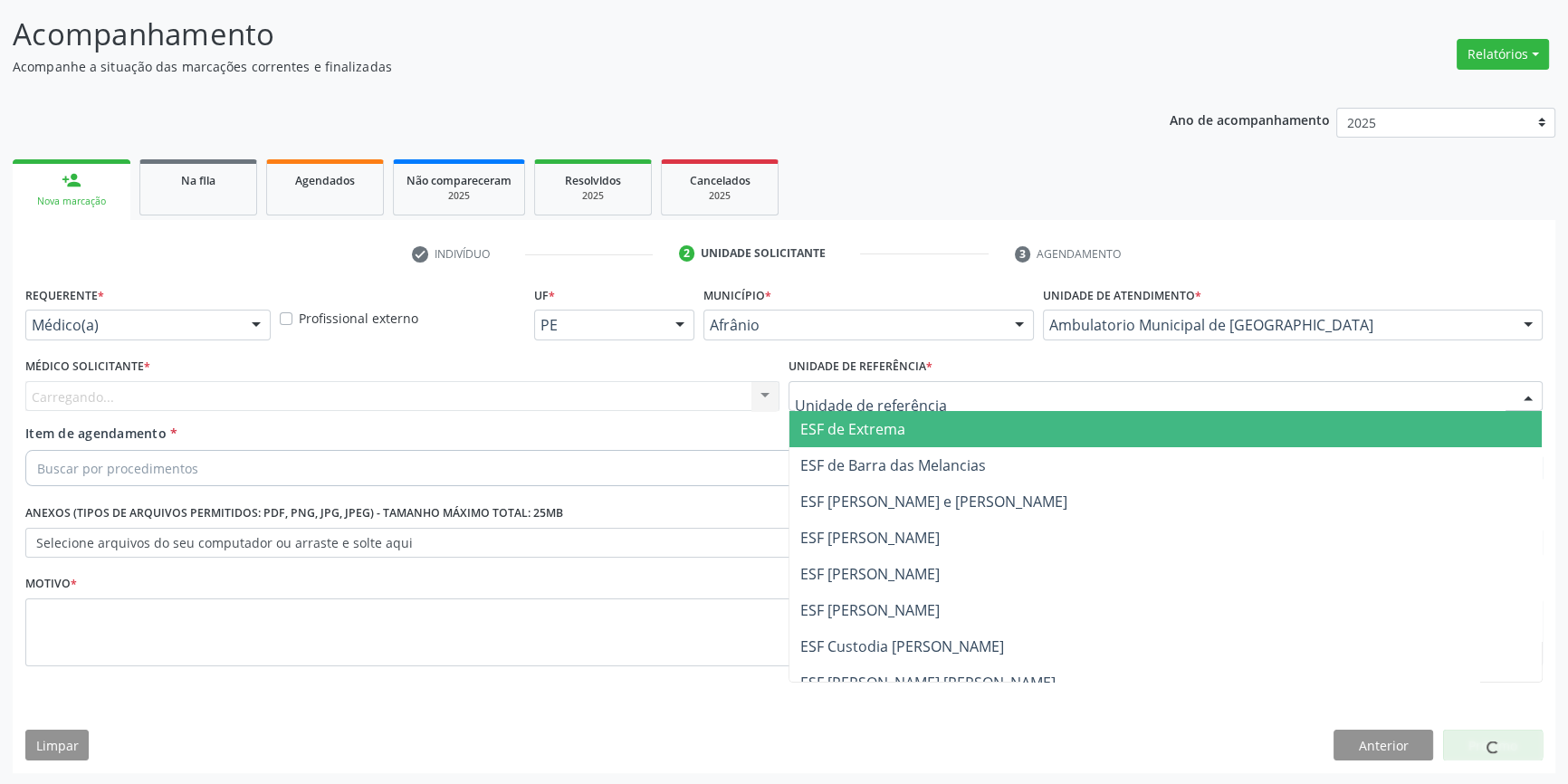
click at [932, 402] on div at bounding box center [1165, 396] width 754 height 31
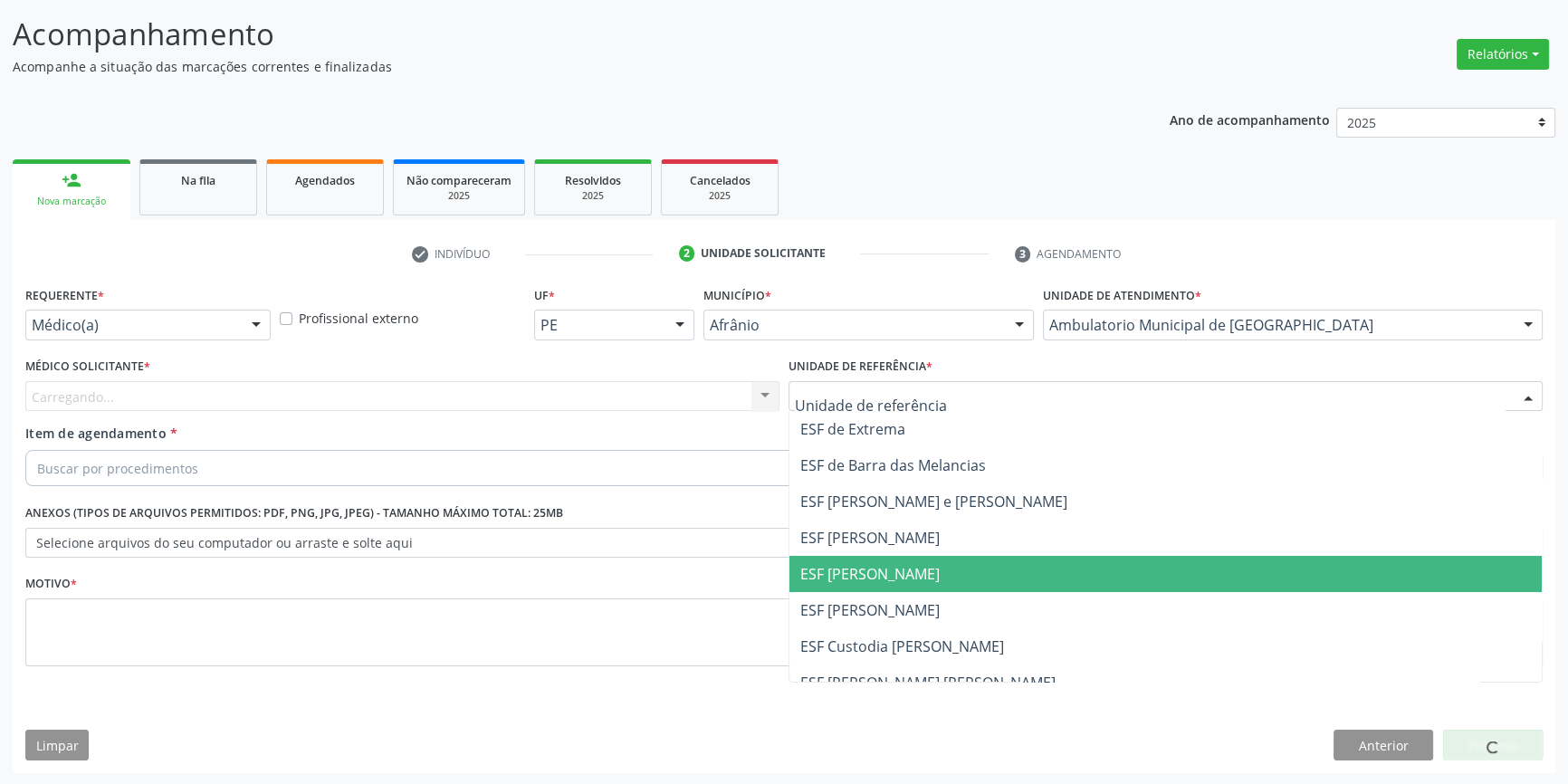
drag, startPoint x: 916, startPoint y: 576, endPoint x: 830, endPoint y: 520, distance: 102.6
click at [911, 574] on span "ESF [PERSON_NAME]" at bounding box center [869, 573] width 140 height 20
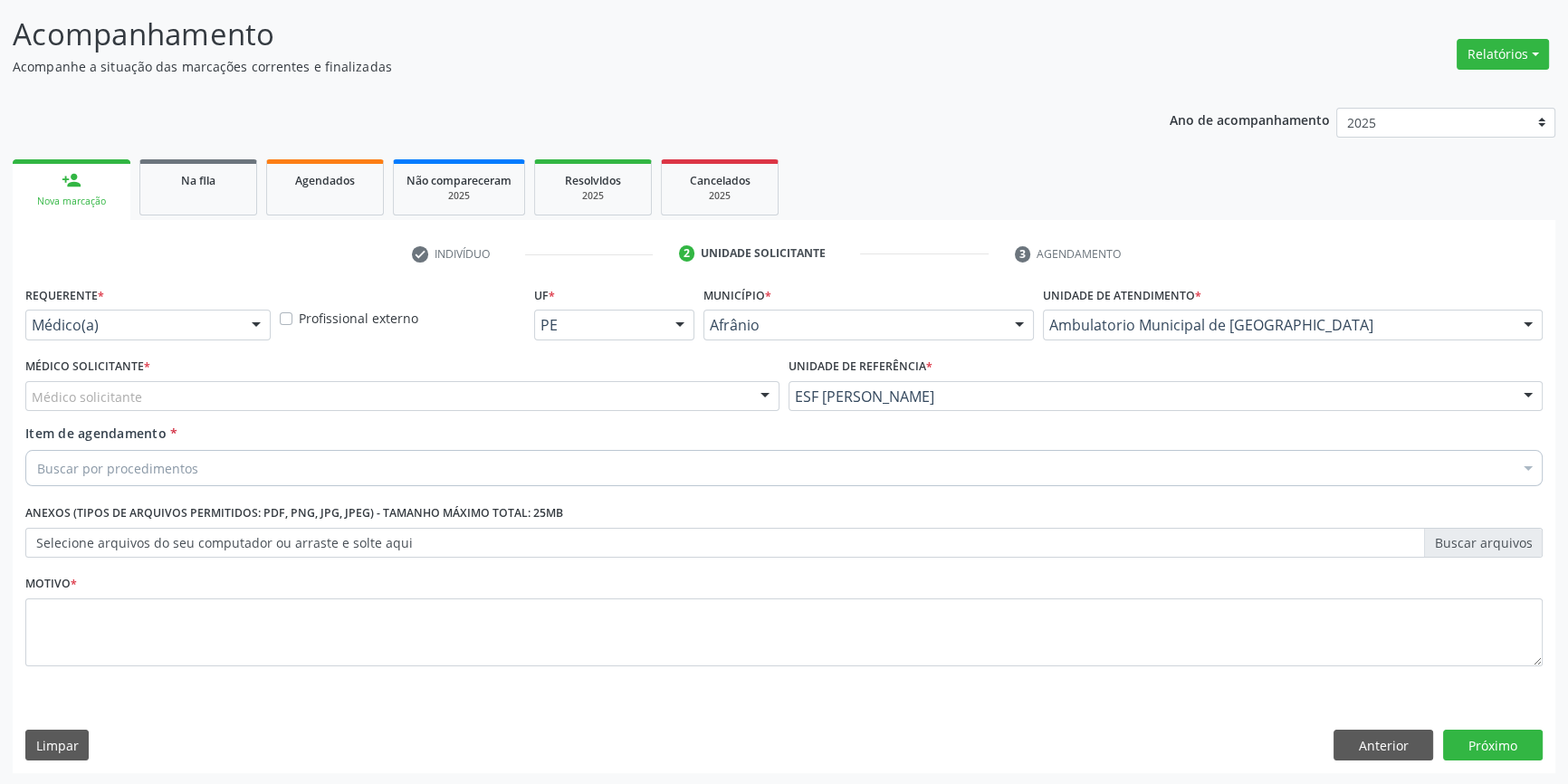
drag, startPoint x: 608, startPoint y: 417, endPoint x: 570, endPoint y: 406, distance: 39.6
click at [594, 413] on div "Médico Solicitante * Médico solicitante Alysson Rodrigo Ferreira Cavalcanti Bru…" at bounding box center [402, 388] width 763 height 70
drag, startPoint x: 547, startPoint y: 403, endPoint x: 381, endPoint y: 446, distance: 171.5
click at [543, 403] on div "Médico solicitante" at bounding box center [402, 396] width 754 height 31
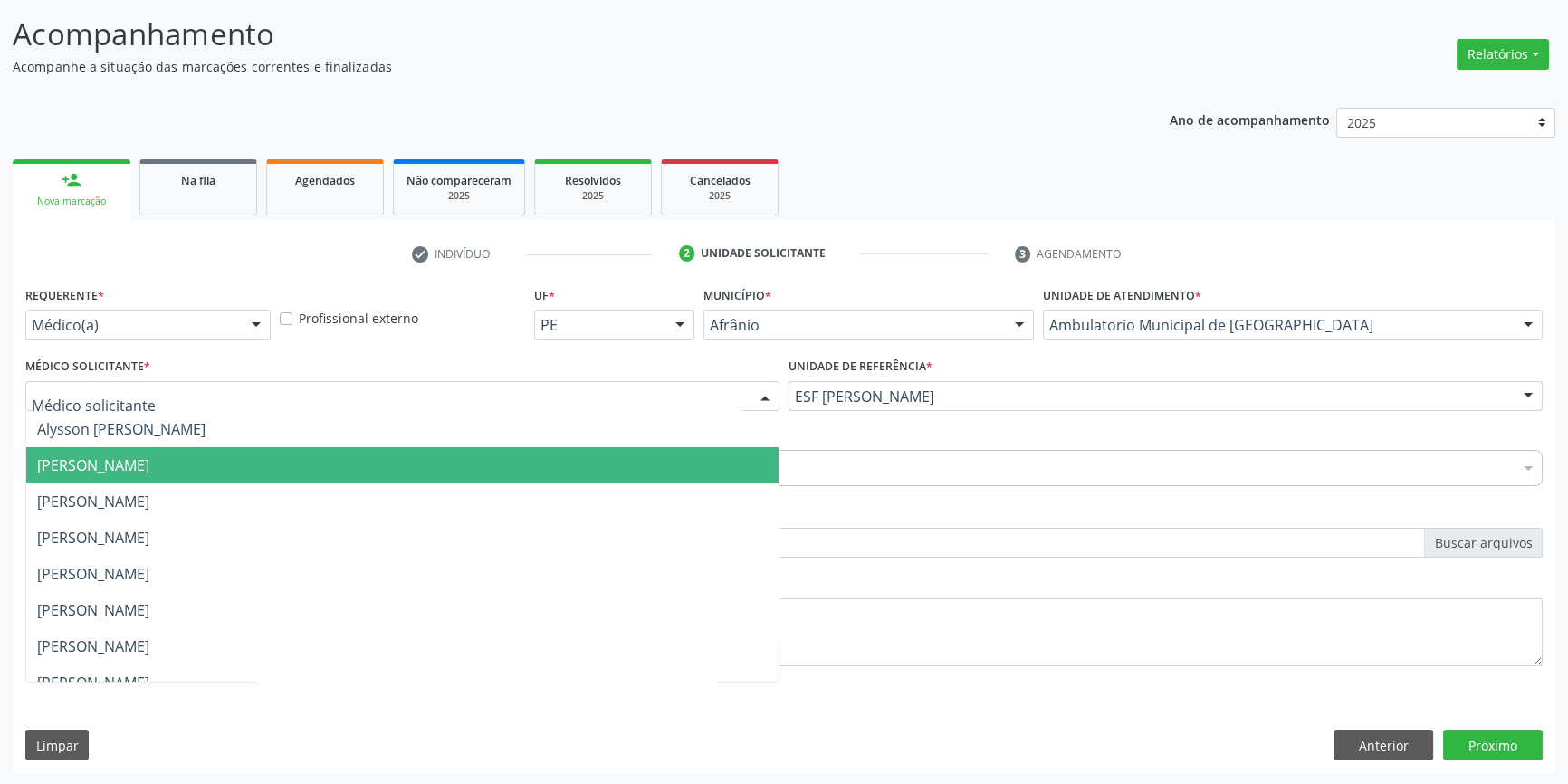
click at [267, 461] on span "Bruno Saraiva Bezerra Medrado" at bounding box center [402, 465] width 752 height 37
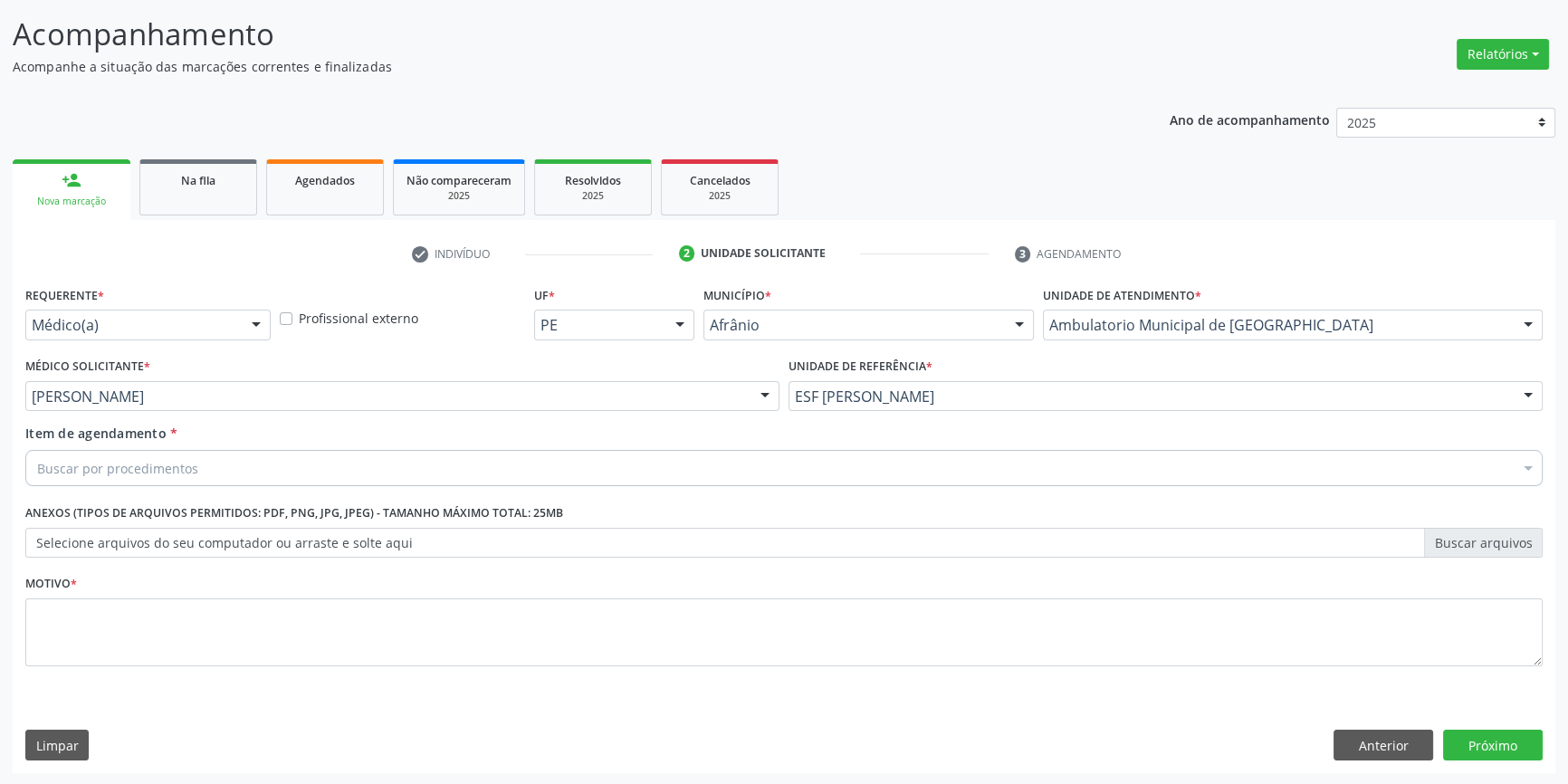
click at [241, 465] on div "Buscar por procedimentos" at bounding box center [784, 467] width 1517 height 37
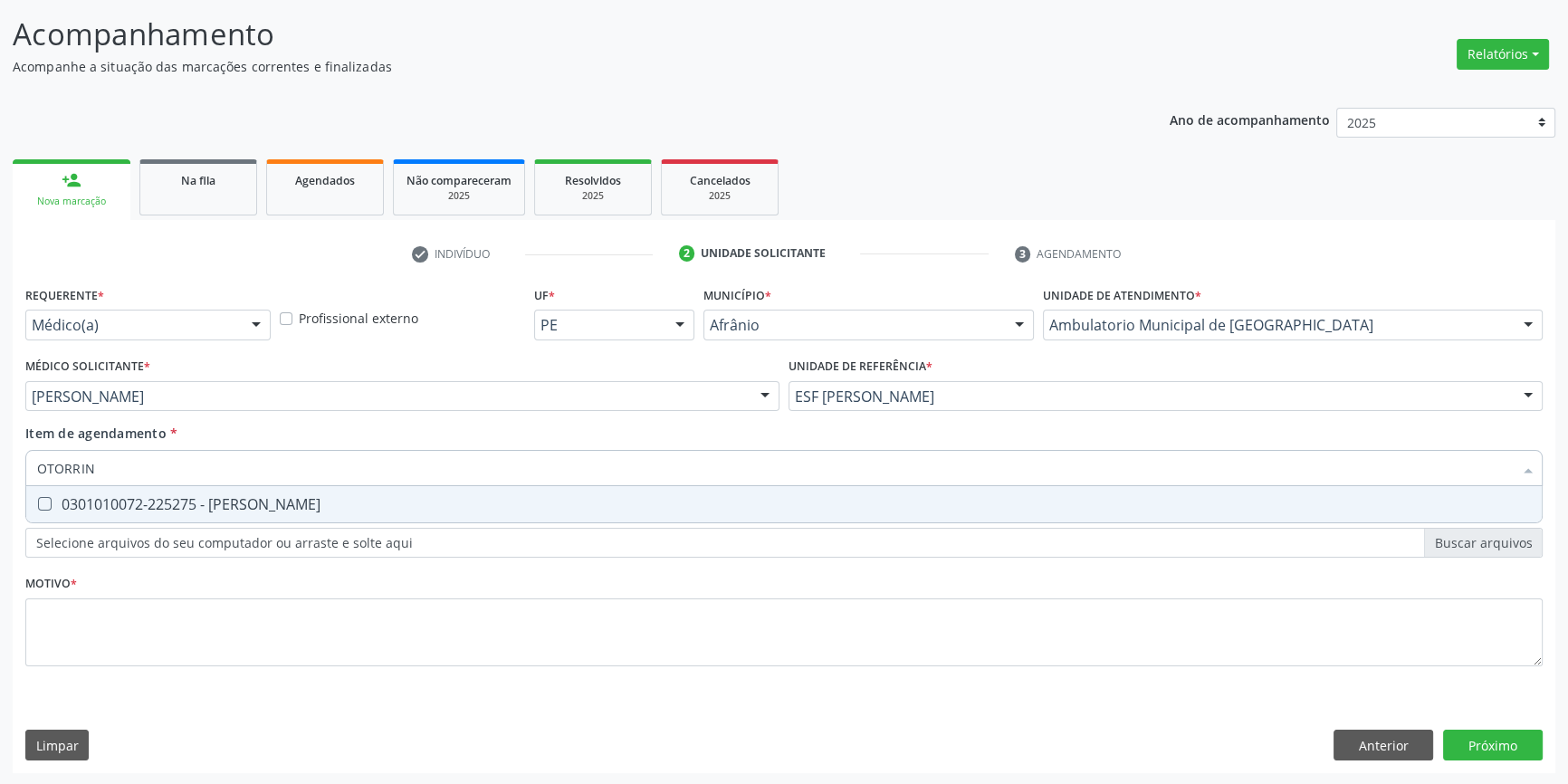
type input "OTORRINO"
drag, startPoint x: 256, startPoint y: 470, endPoint x: 253, endPoint y: 481, distance: 11.4
click at [255, 472] on input "OTORRINO" at bounding box center [775, 467] width 1475 height 37
click at [249, 492] on span "0301010072-225275 - Médico Otorrinolaringologista" at bounding box center [784, 504] width 1516 height 37
checkbox Otorrinolaringologista "true"
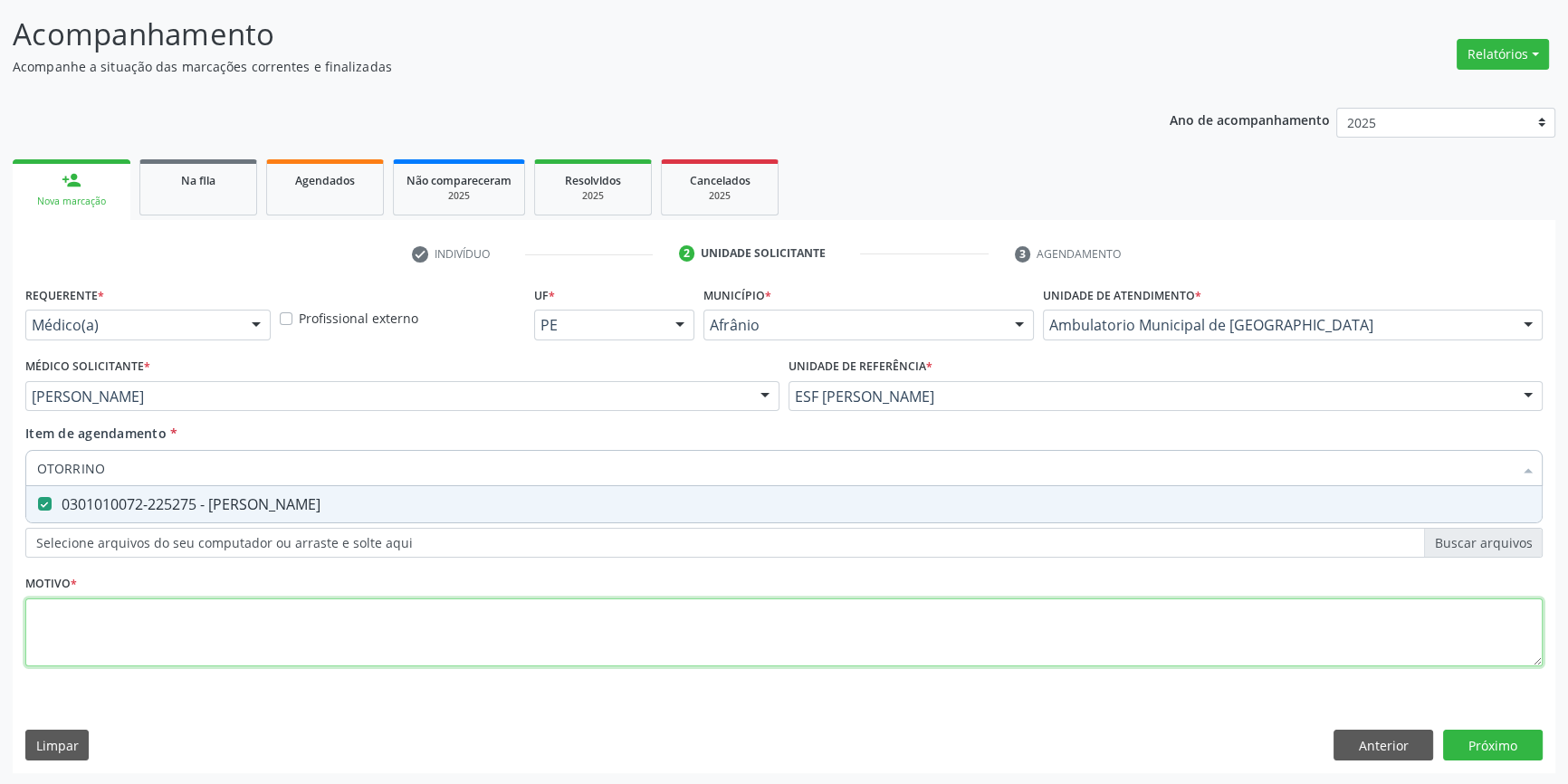
click at [224, 658] on div "Requerente * Médico(a) Médico(a) Enfermeiro(a) Paciente Nenhum resultado encont…" at bounding box center [784, 487] width 1517 height 410
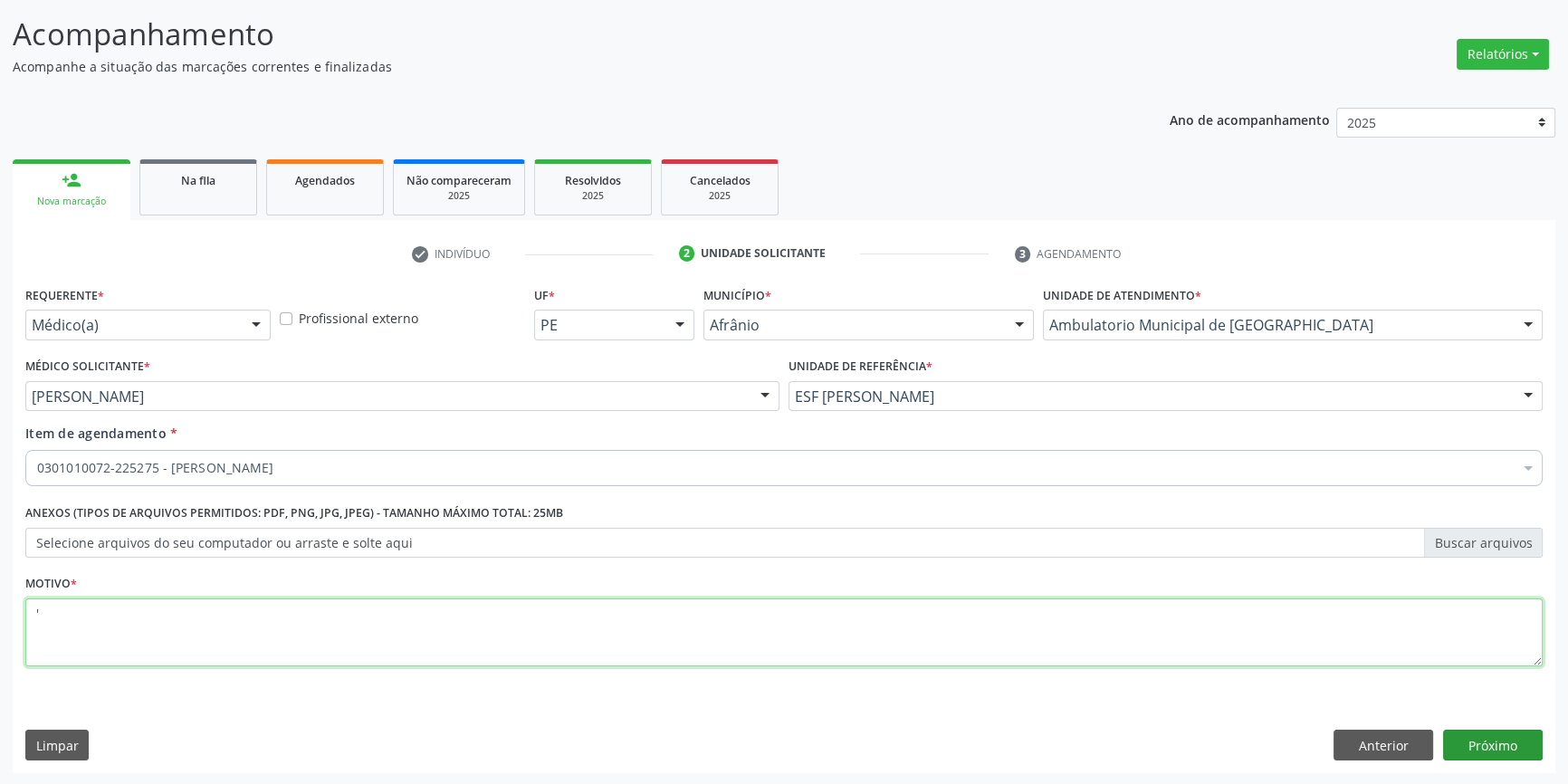
type textarea "'"
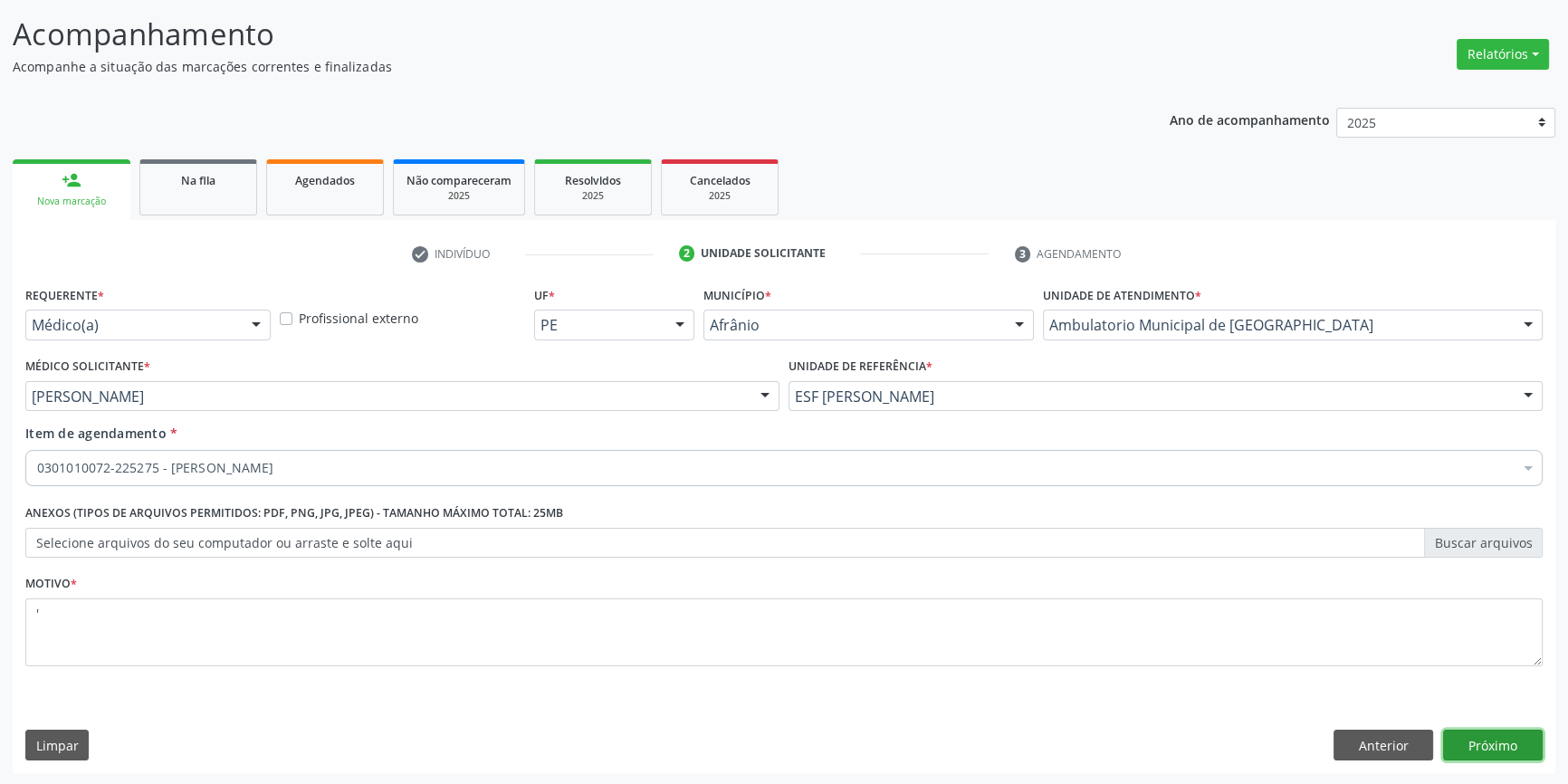
click at [1502, 742] on button "Próximo" at bounding box center [1492, 745] width 99 height 31
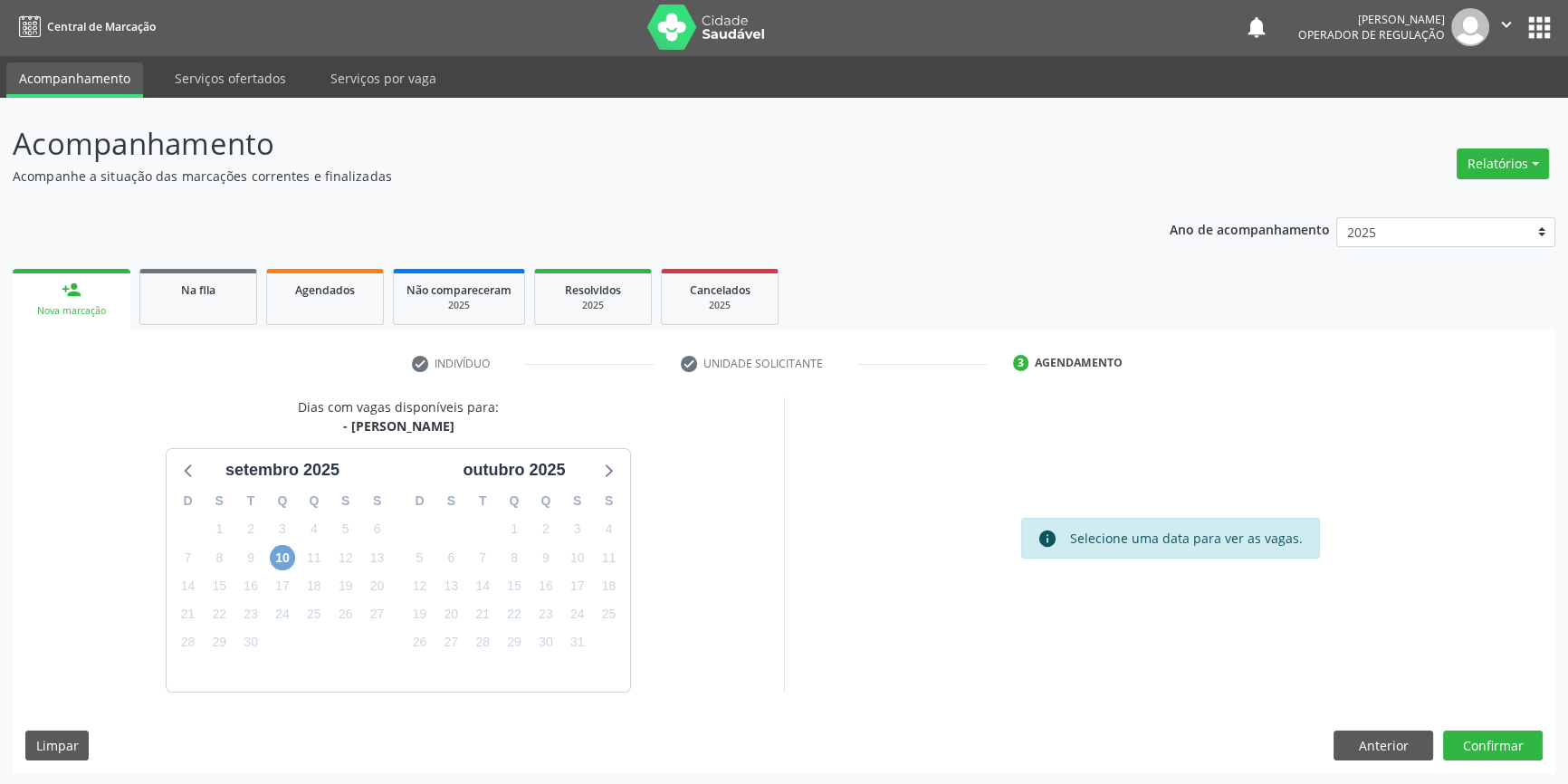
click at [279, 559] on span "10" at bounding box center [282, 557] width 25 height 25
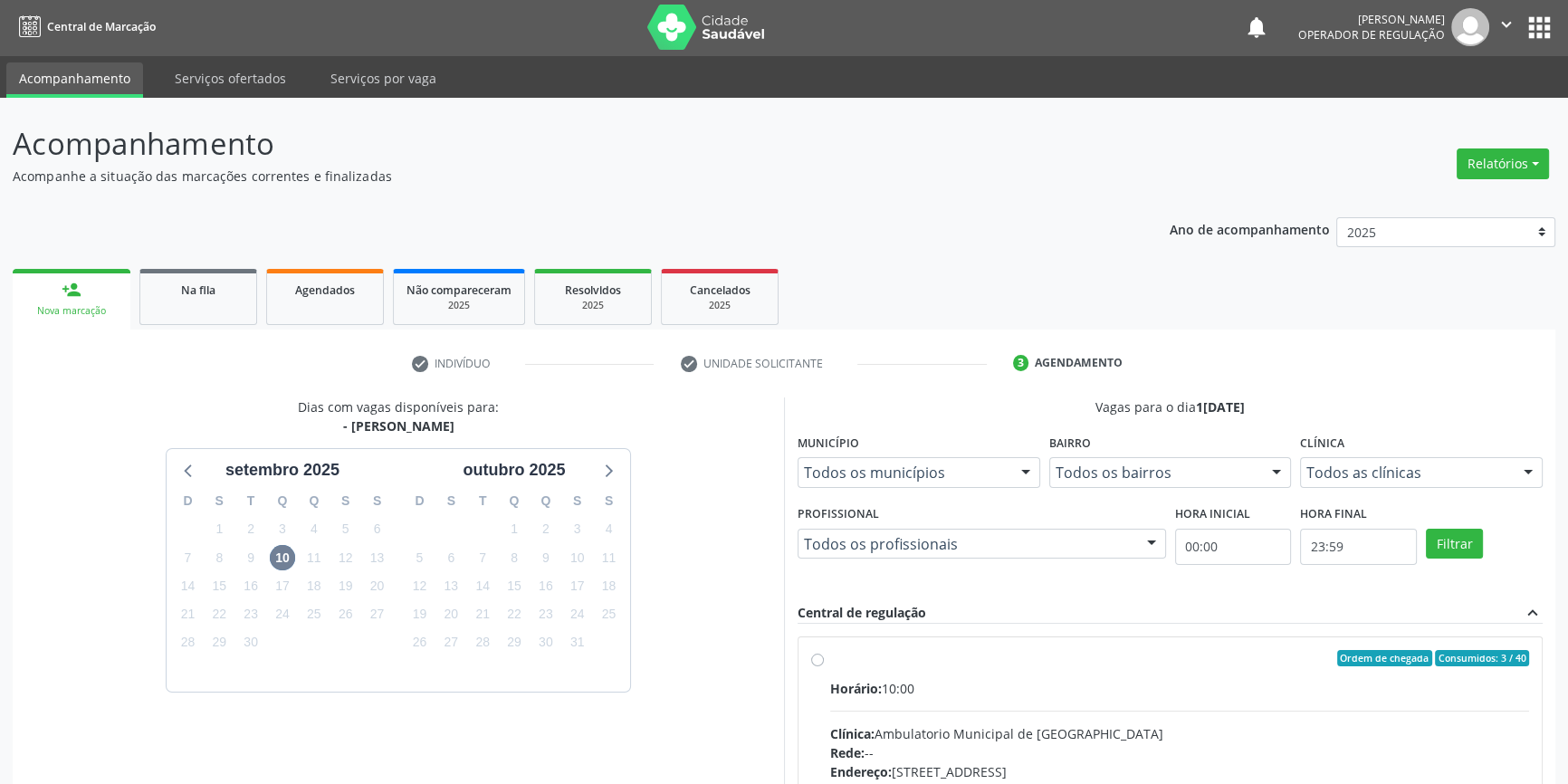
click at [805, 643] on div "Ordem de chegada Consumidos: 3 / 40 Horário: 10:00 Clínica: Ambulatorio Municip…" at bounding box center [1169, 789] width 743 height 303
radio input "true"
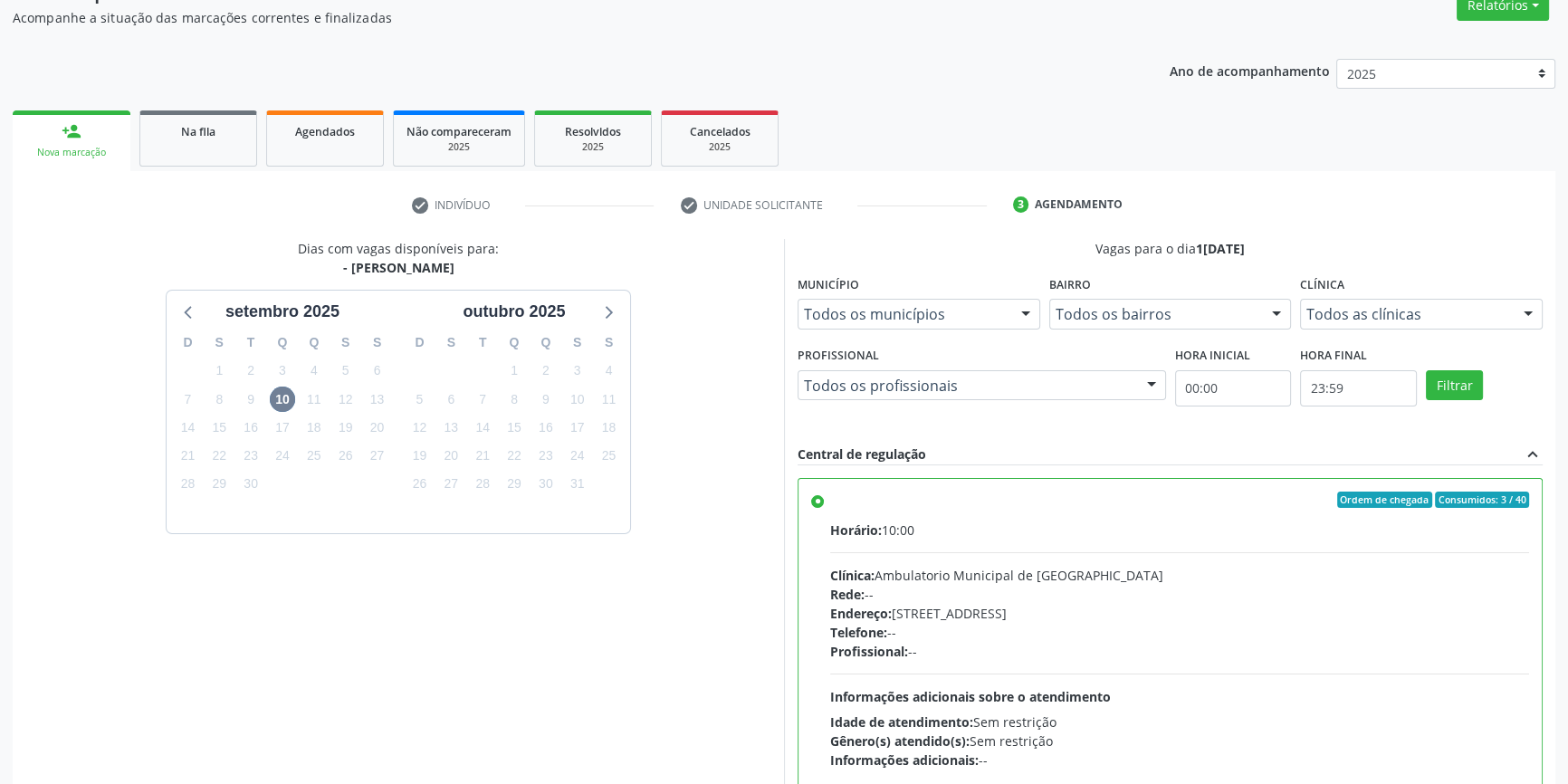
scroll to position [296, 0]
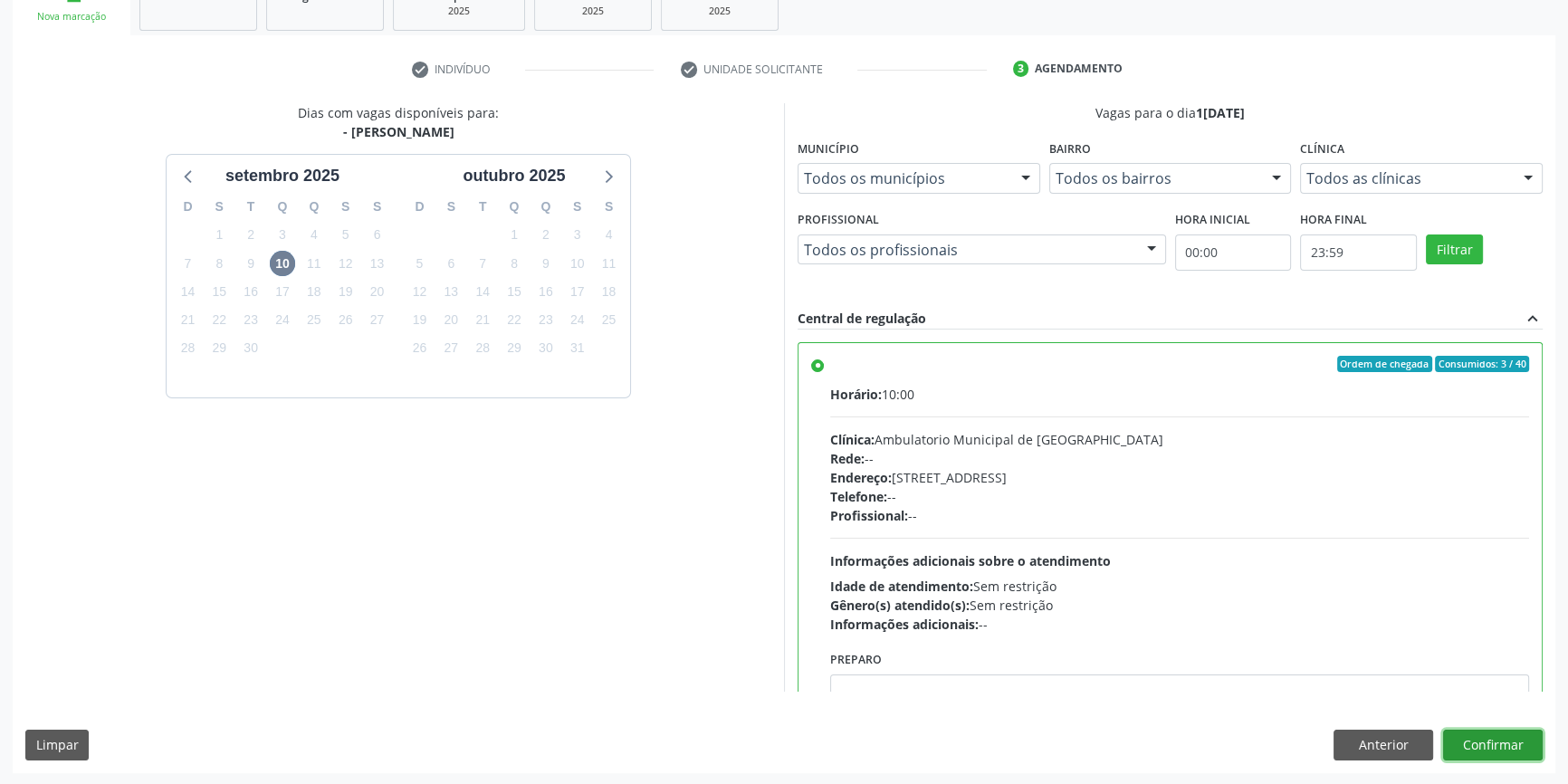
click at [1480, 740] on button "Confirmar" at bounding box center [1492, 745] width 99 height 31
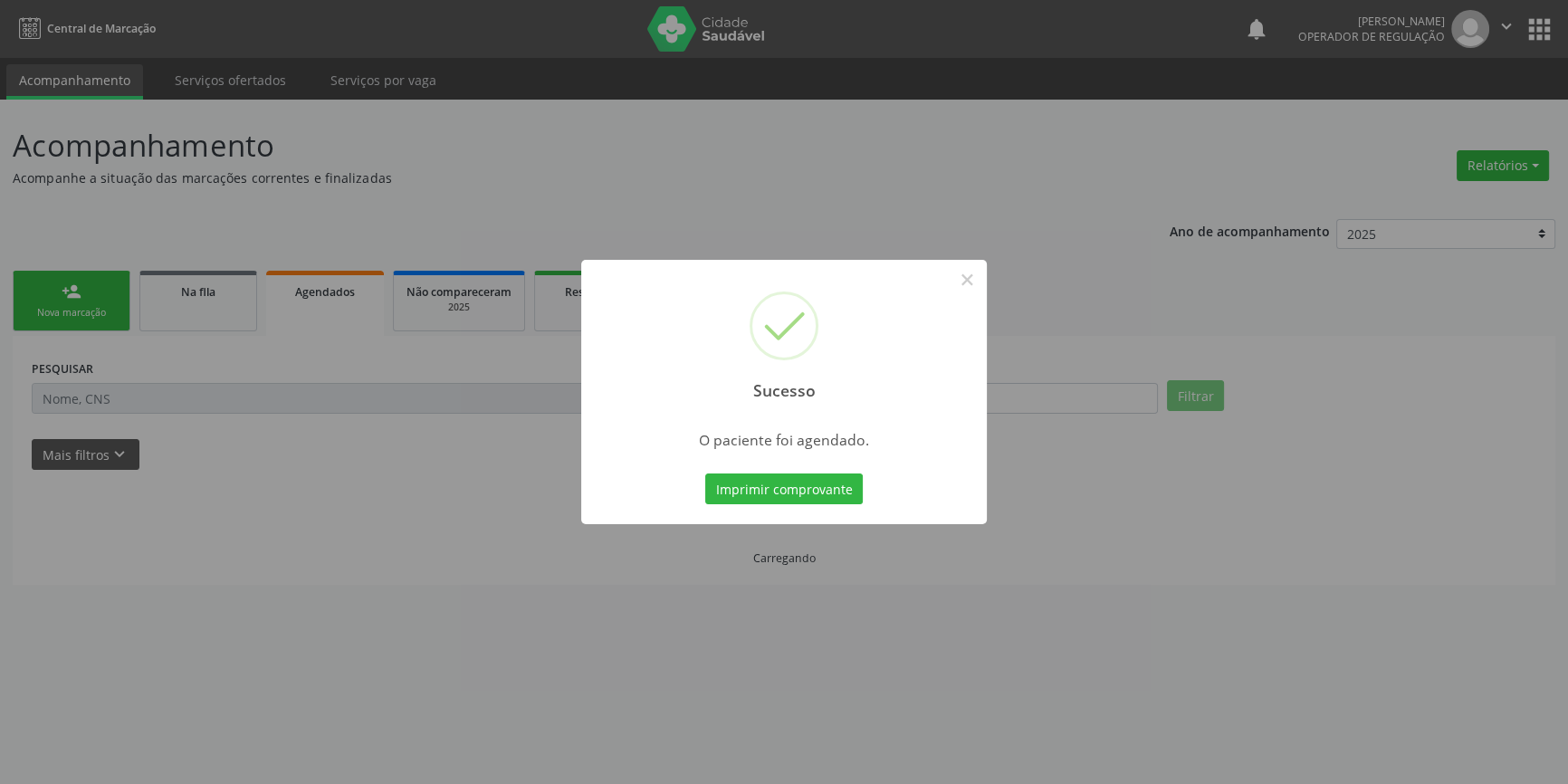
scroll to position [0, 0]
click at [791, 484] on button "Imprimir comprovante" at bounding box center [791, 488] width 157 height 31
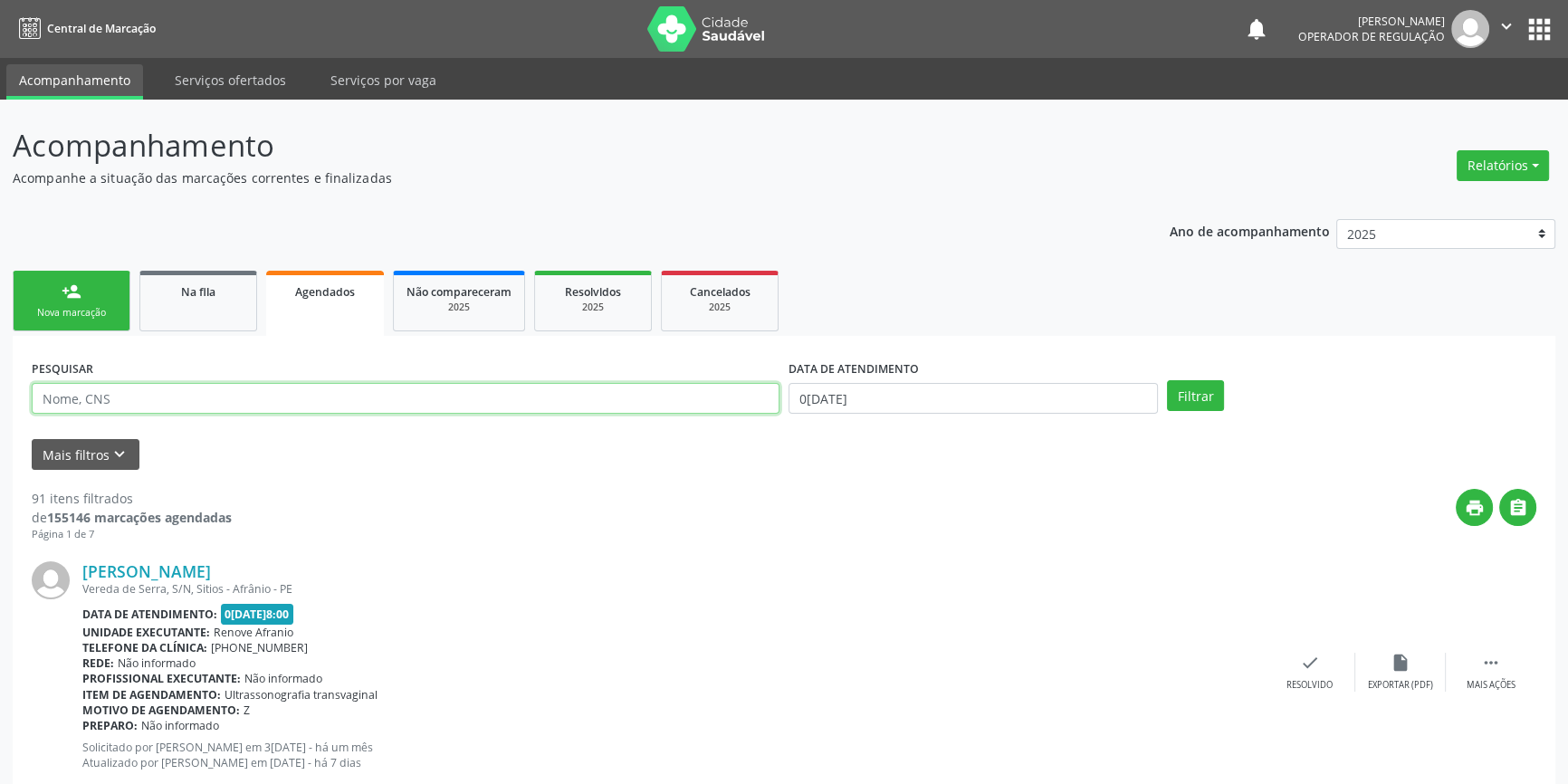
click at [132, 400] on input "text" at bounding box center [406, 398] width 747 height 31
drag, startPoint x: 132, startPoint y: 400, endPoint x: 1578, endPoint y: 779, distance: 1494.8
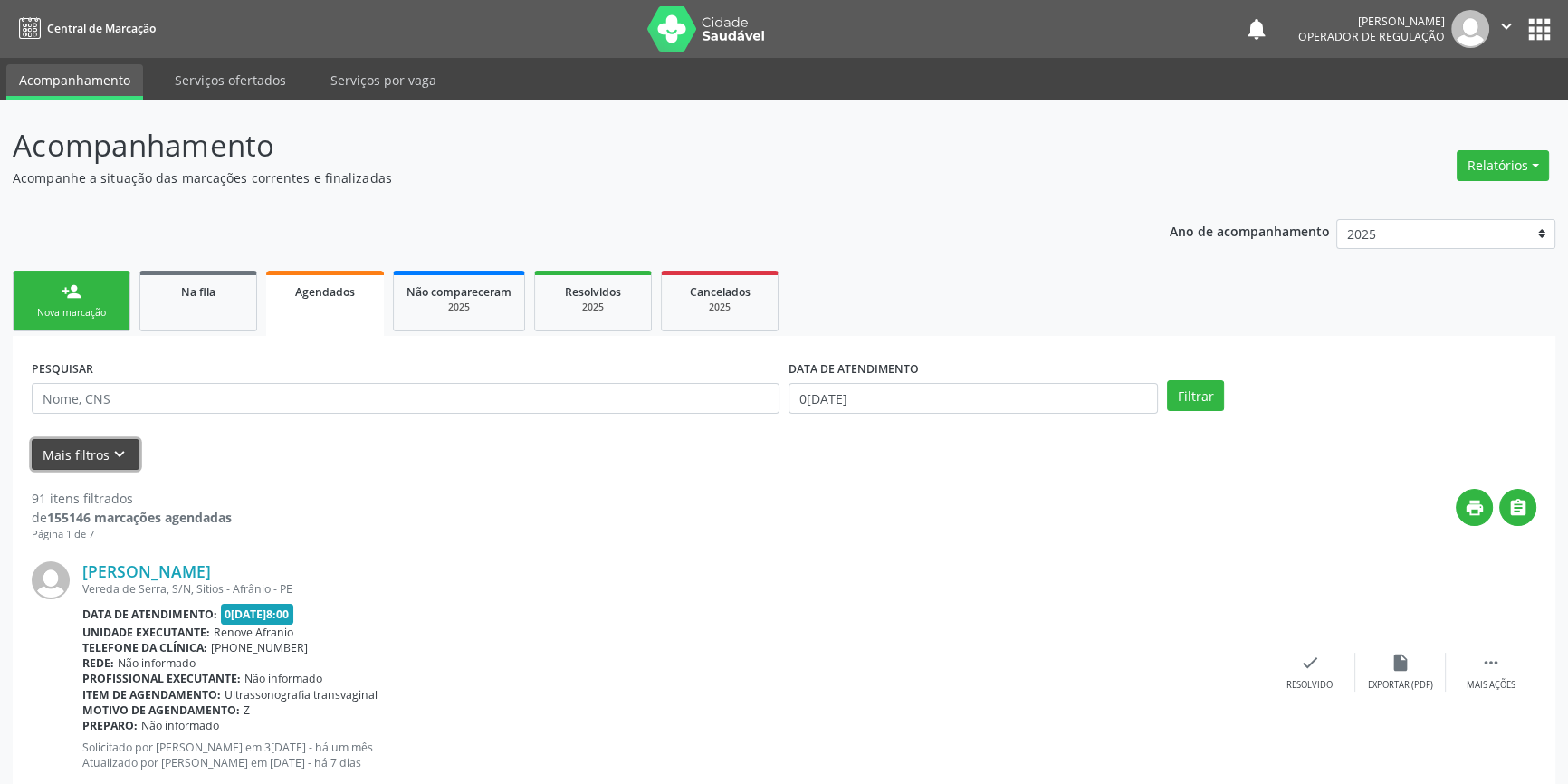
click at [110, 444] on icon "keyboard_arrow_down" at bounding box center [119, 453] width 20 height 20
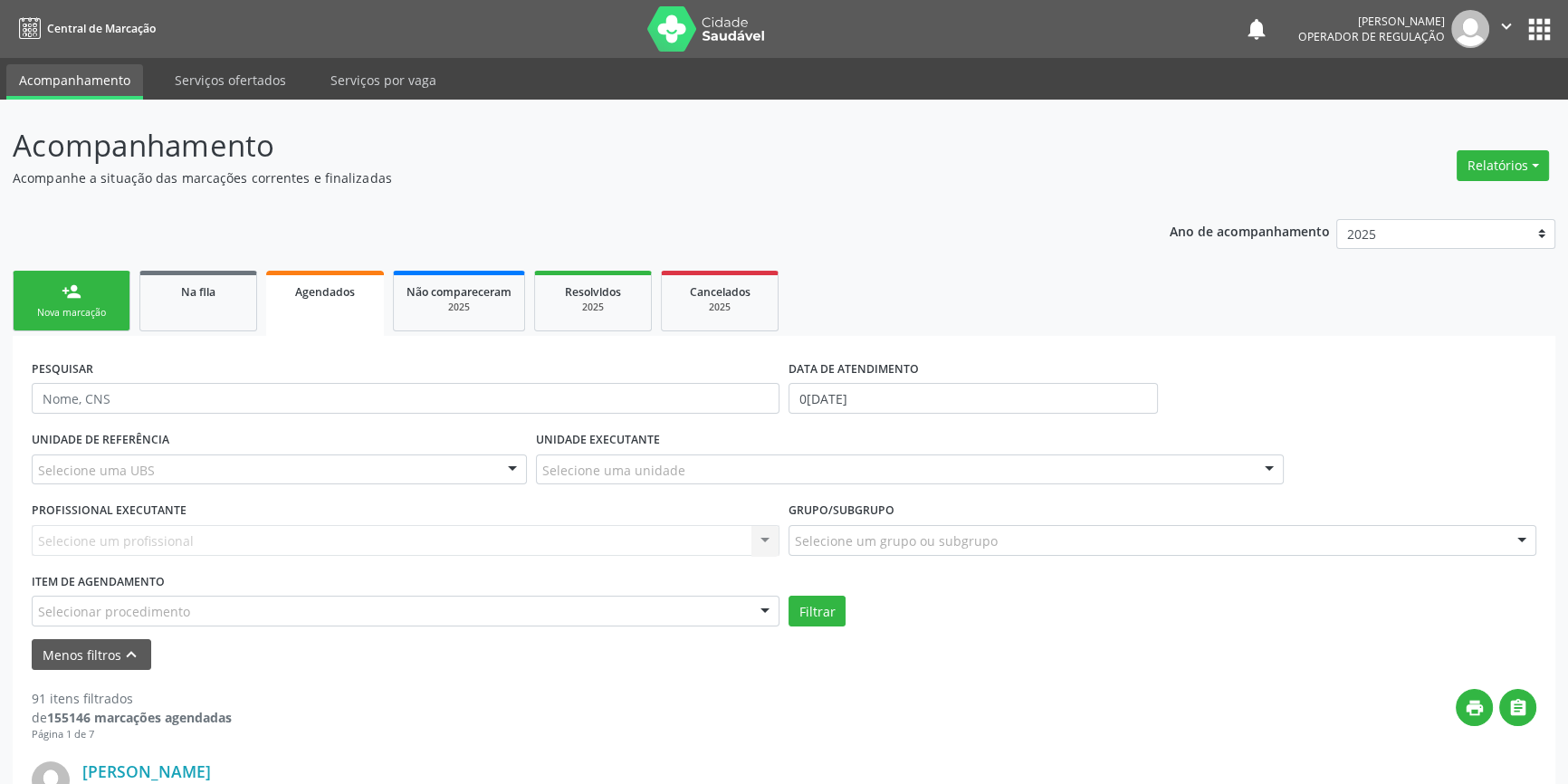
click at [618, 480] on div "Selecione uma unidade" at bounding box center [910, 469] width 747 height 31
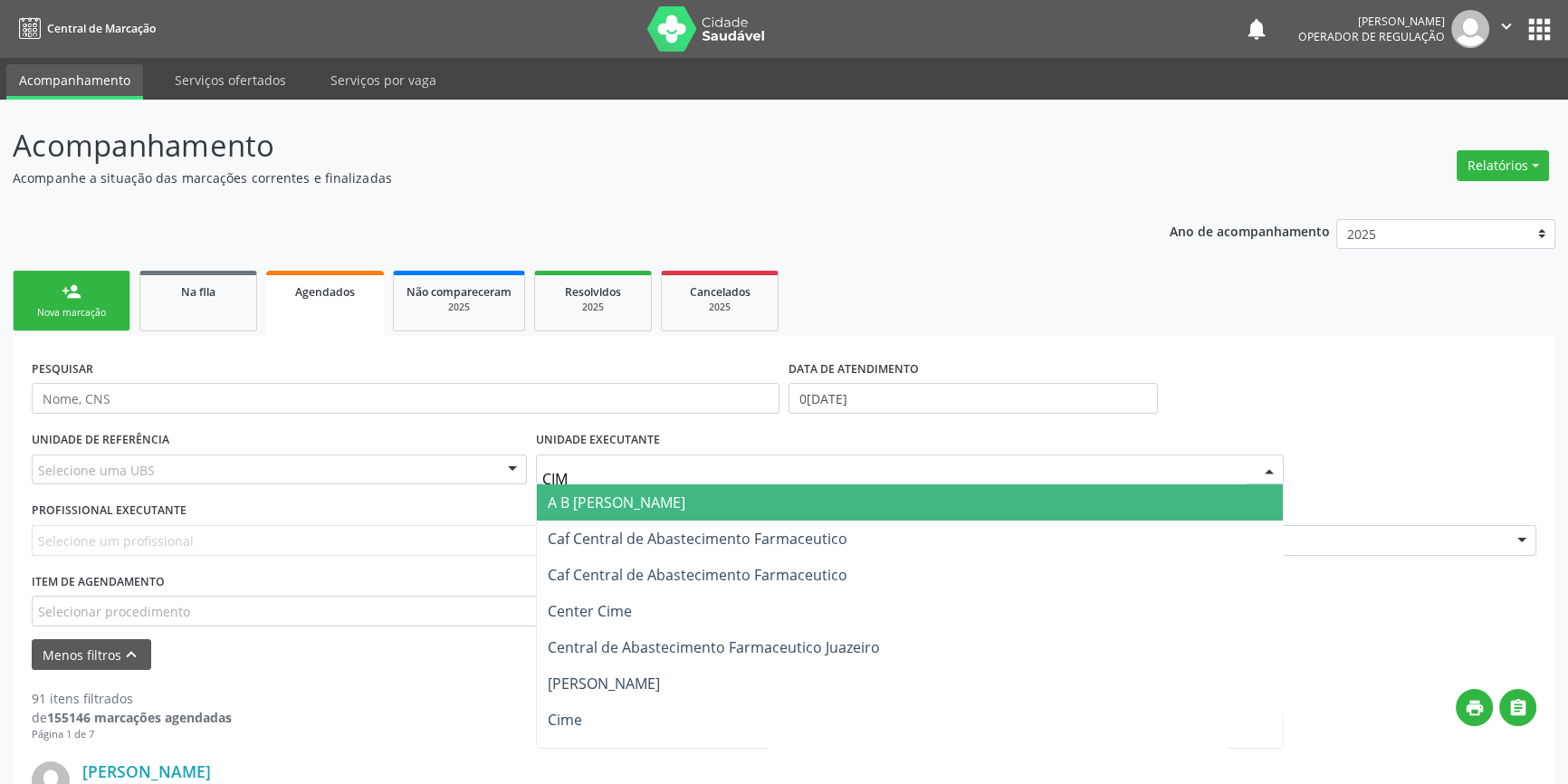
type input "CIME"
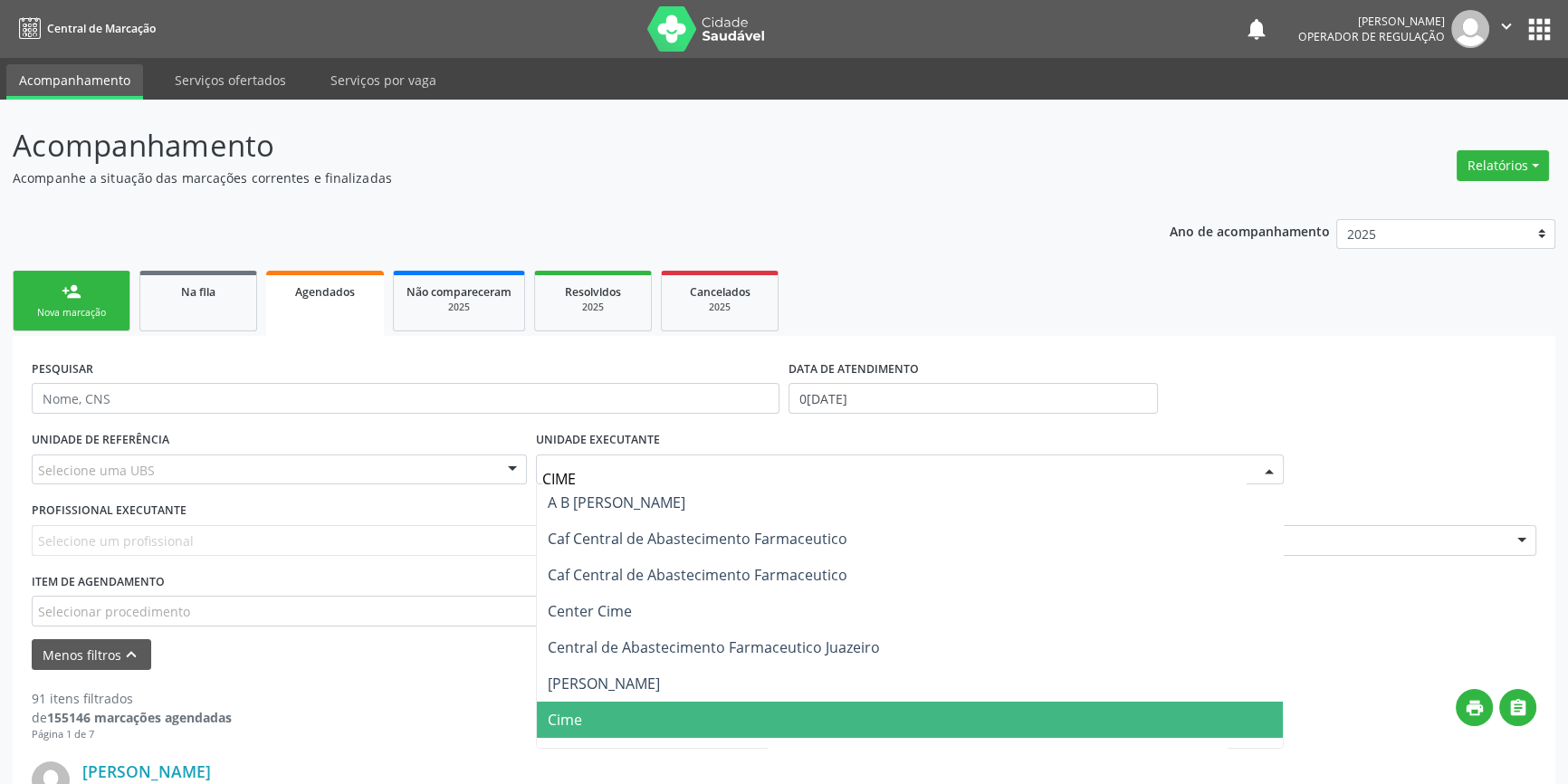
click at [604, 717] on span "Cime" at bounding box center [910, 719] width 746 height 37
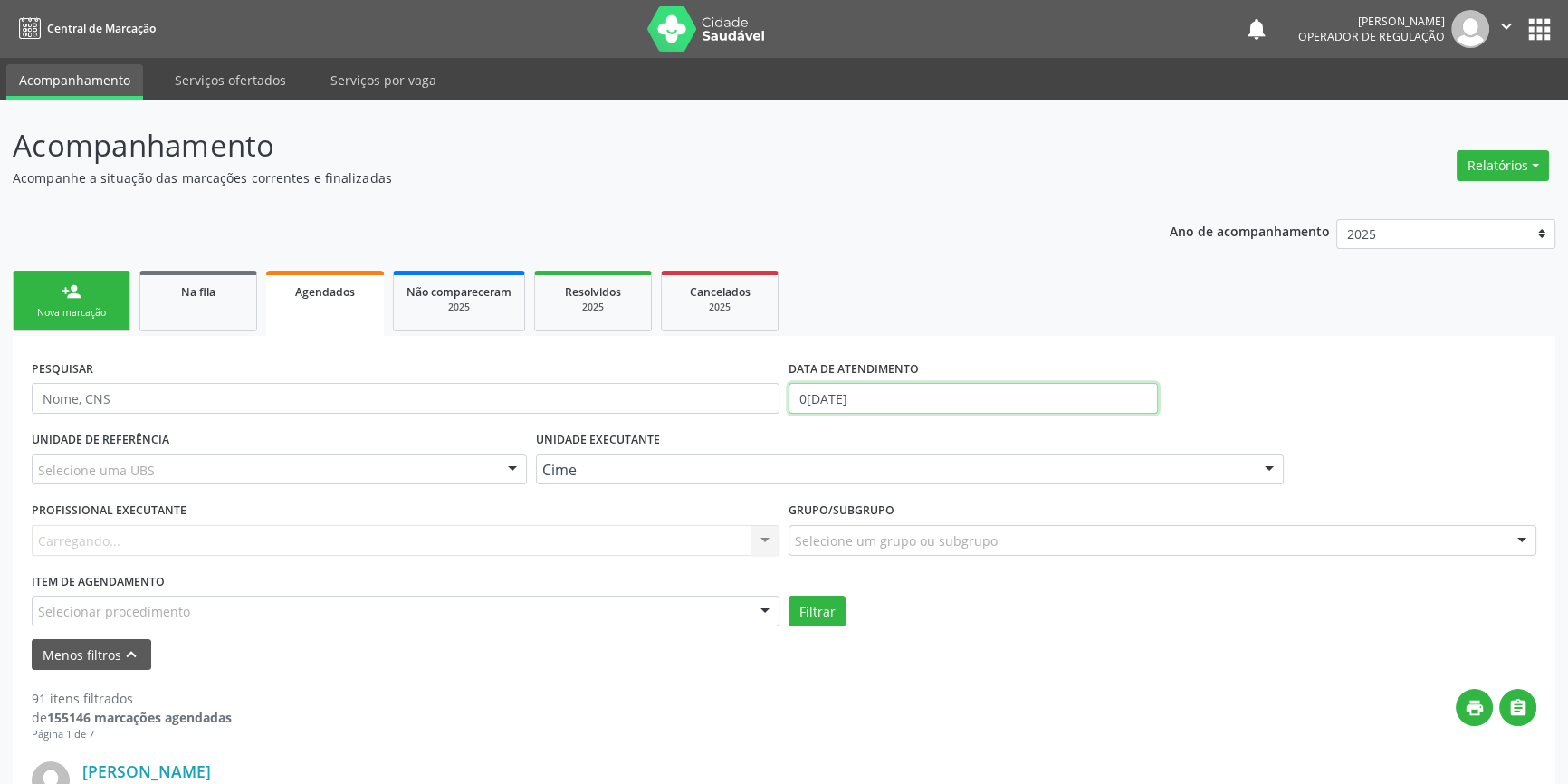
click at [895, 383] on input "02/09/2025" at bounding box center [973, 398] width 369 height 31
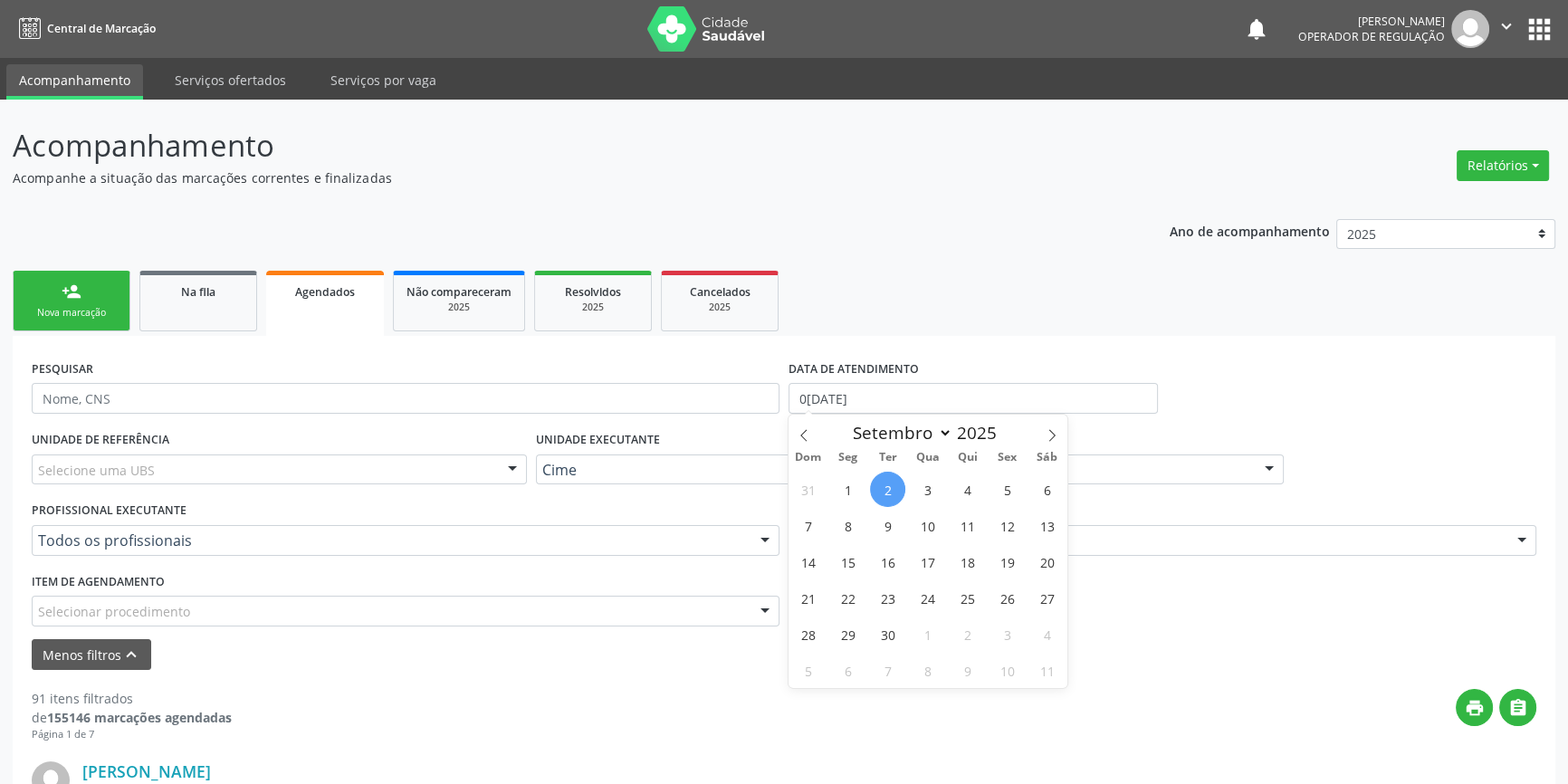
click at [885, 474] on span "2" at bounding box center [888, 489] width 36 height 36
type input "02/09/2025"
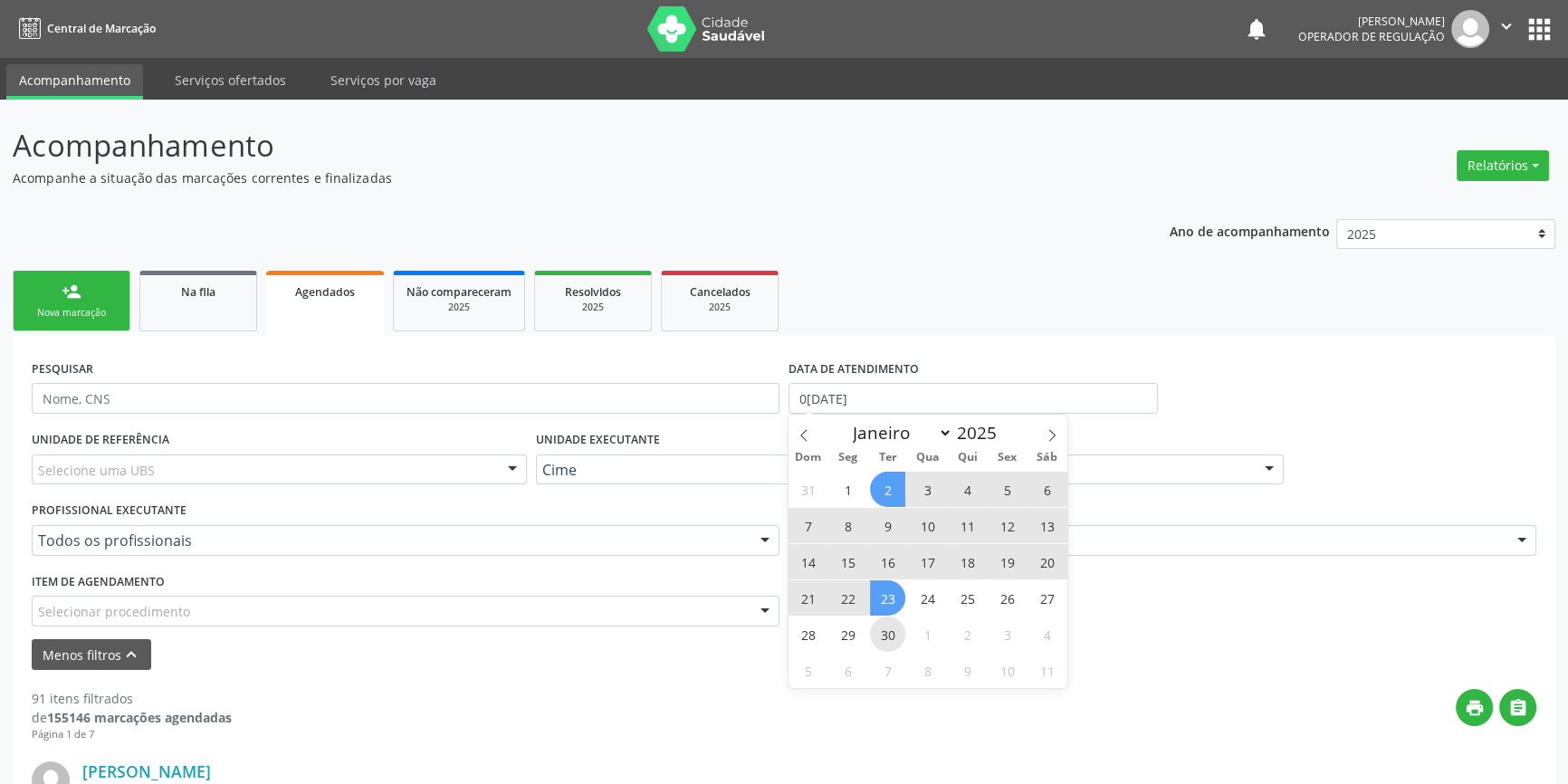
click at [894, 616] on span "30" at bounding box center [888, 634] width 36 height 36
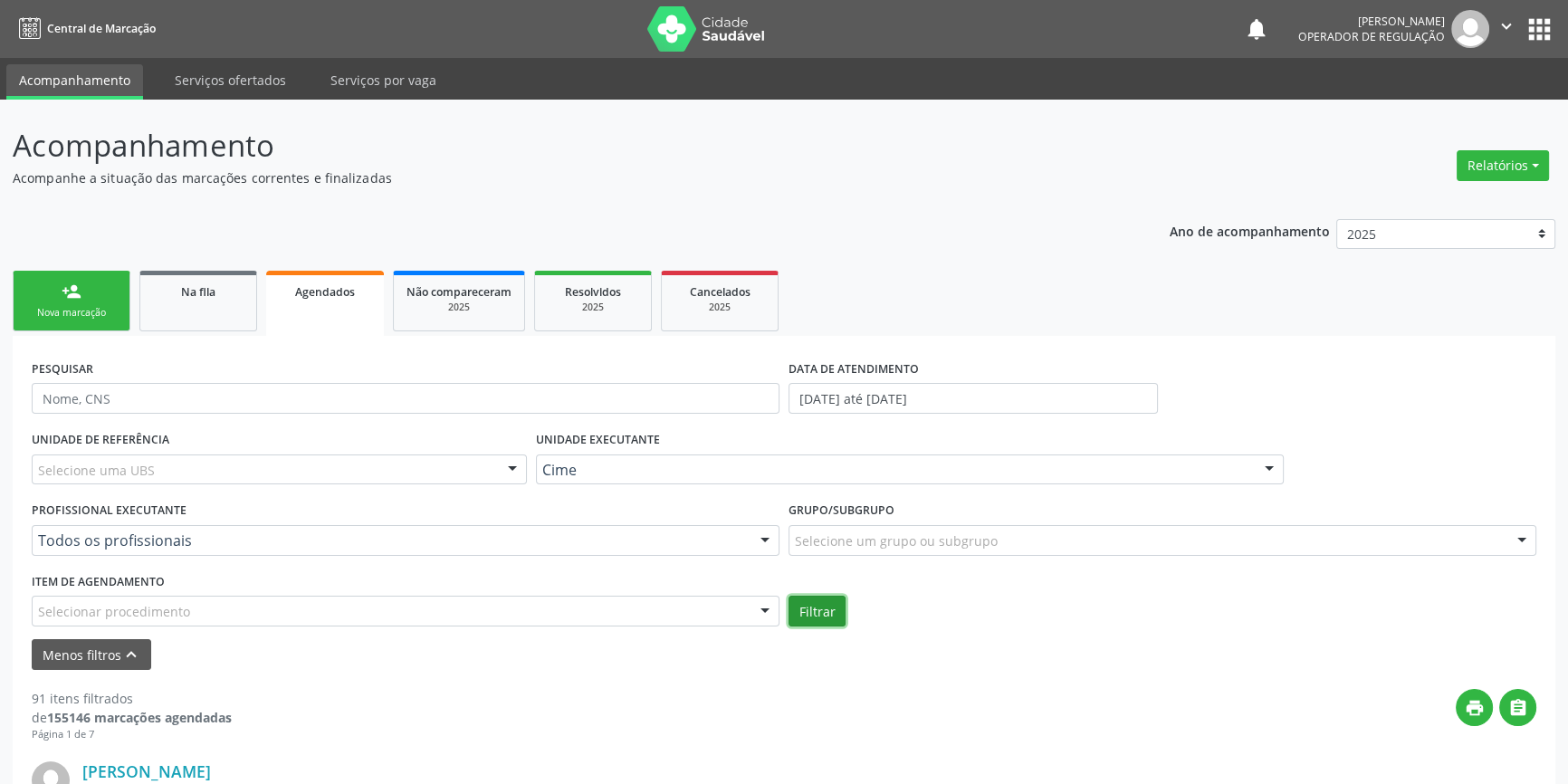
click at [832, 611] on button "Filtrar" at bounding box center [817, 611] width 57 height 31
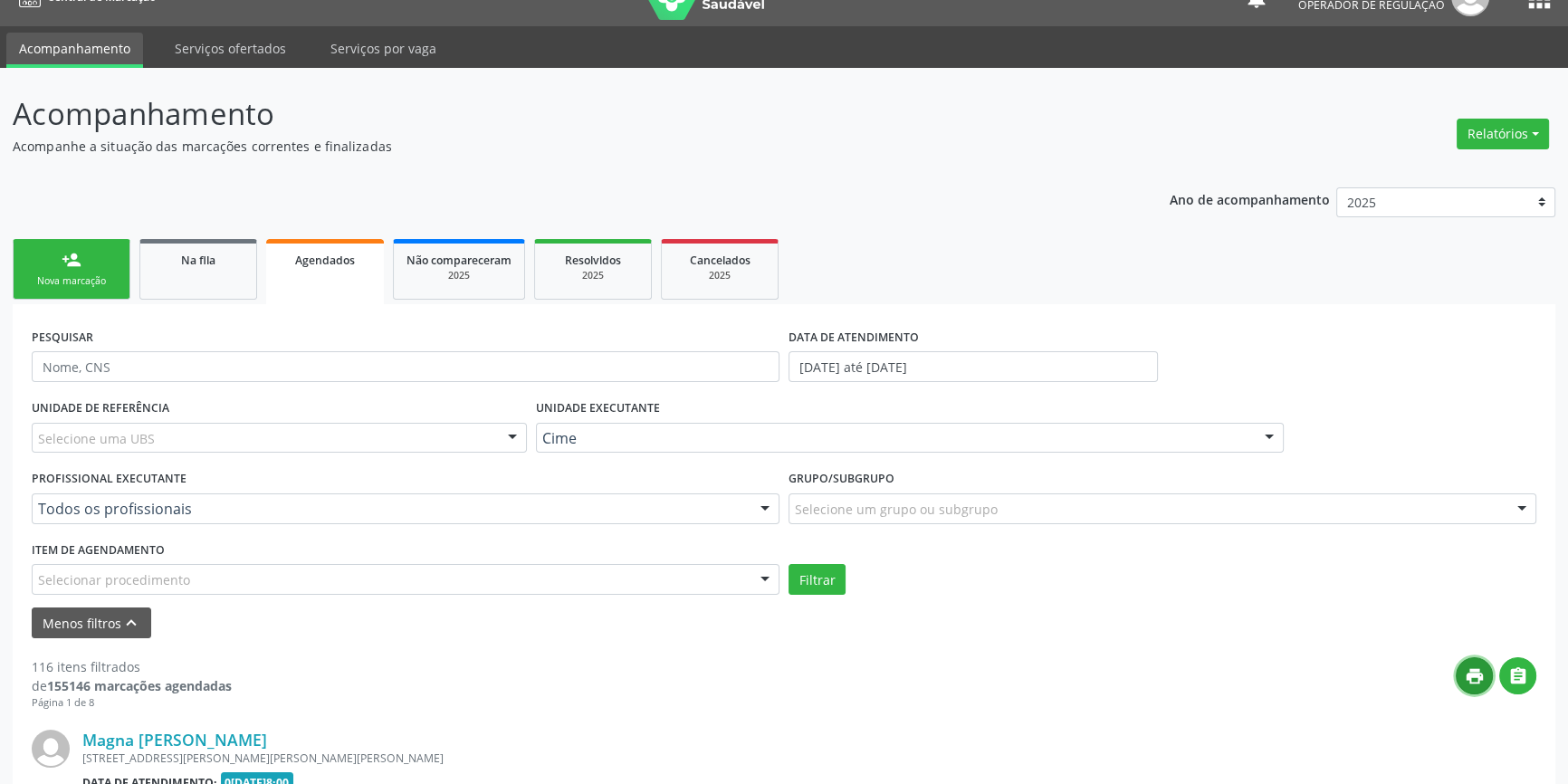
click at [1470, 673] on icon "print" at bounding box center [1473, 675] width 20 height 20
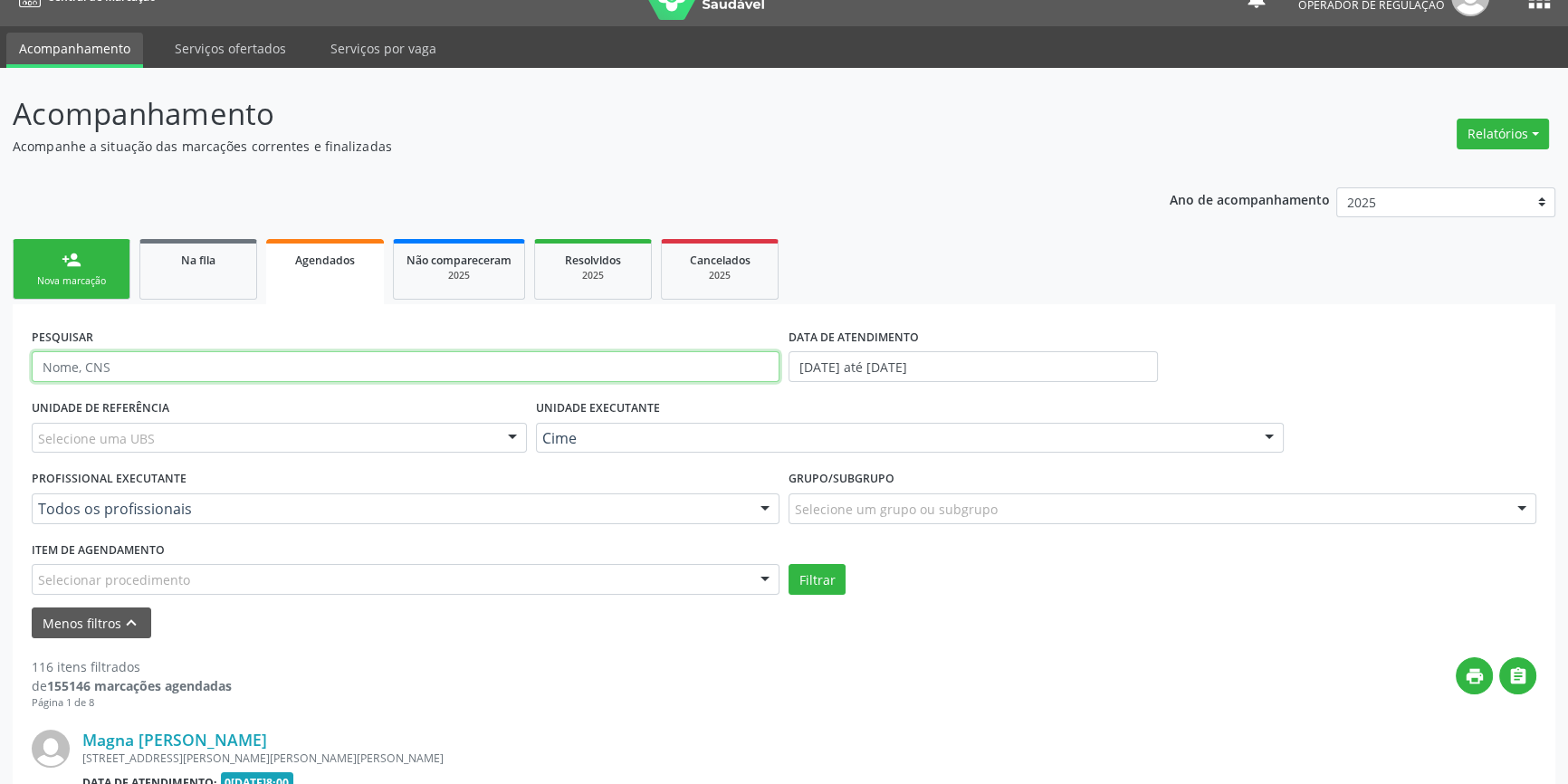
click at [164, 362] on input "text" at bounding box center [406, 366] width 747 height 31
type input "DANIEL DIAS DA SILVA"
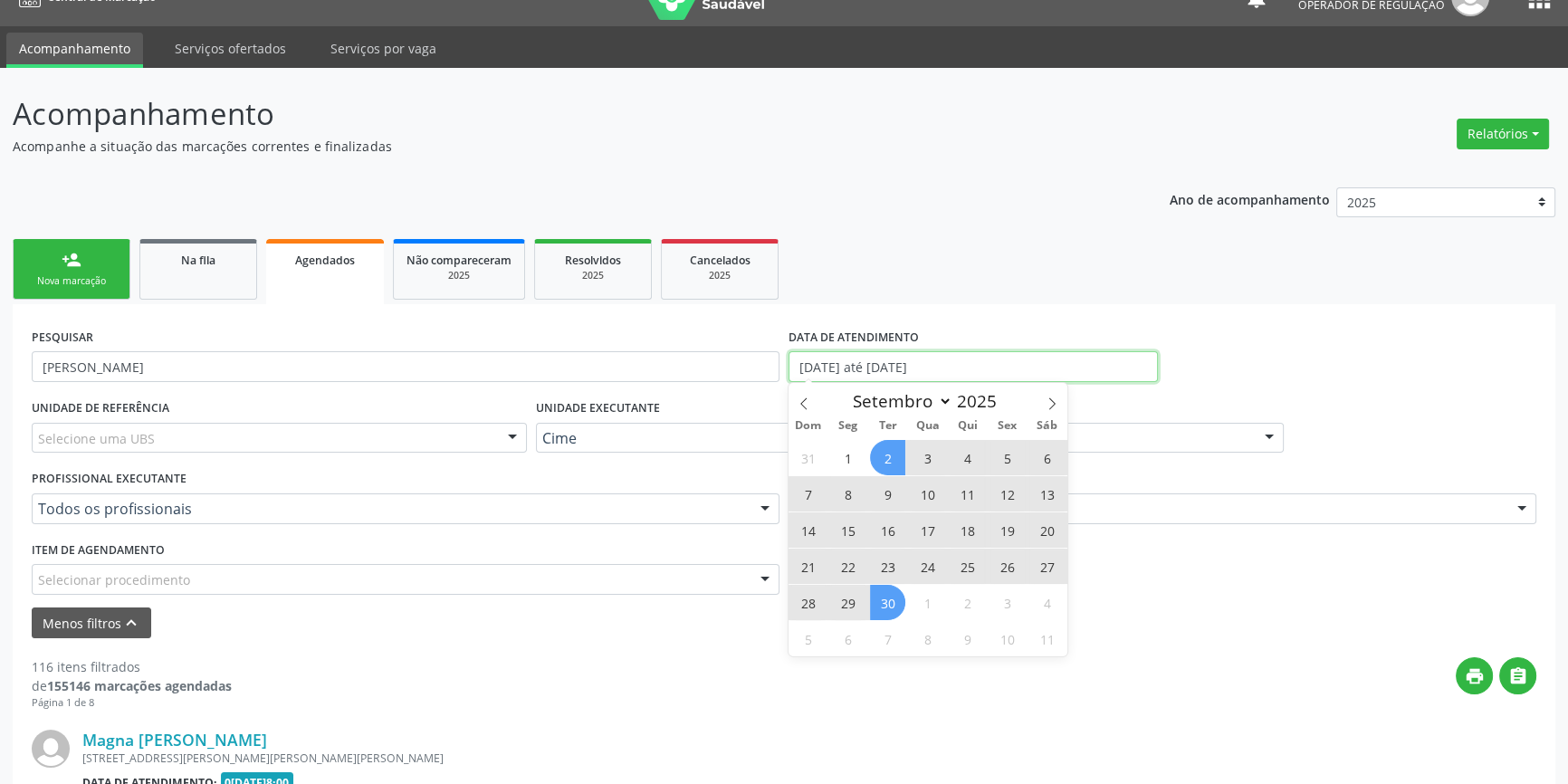
click at [842, 359] on input "02/09/2025 até 30/09/2025" at bounding box center [973, 366] width 369 height 31
click at [806, 403] on icon at bounding box center [804, 404] width 13 height 13
select select "7"
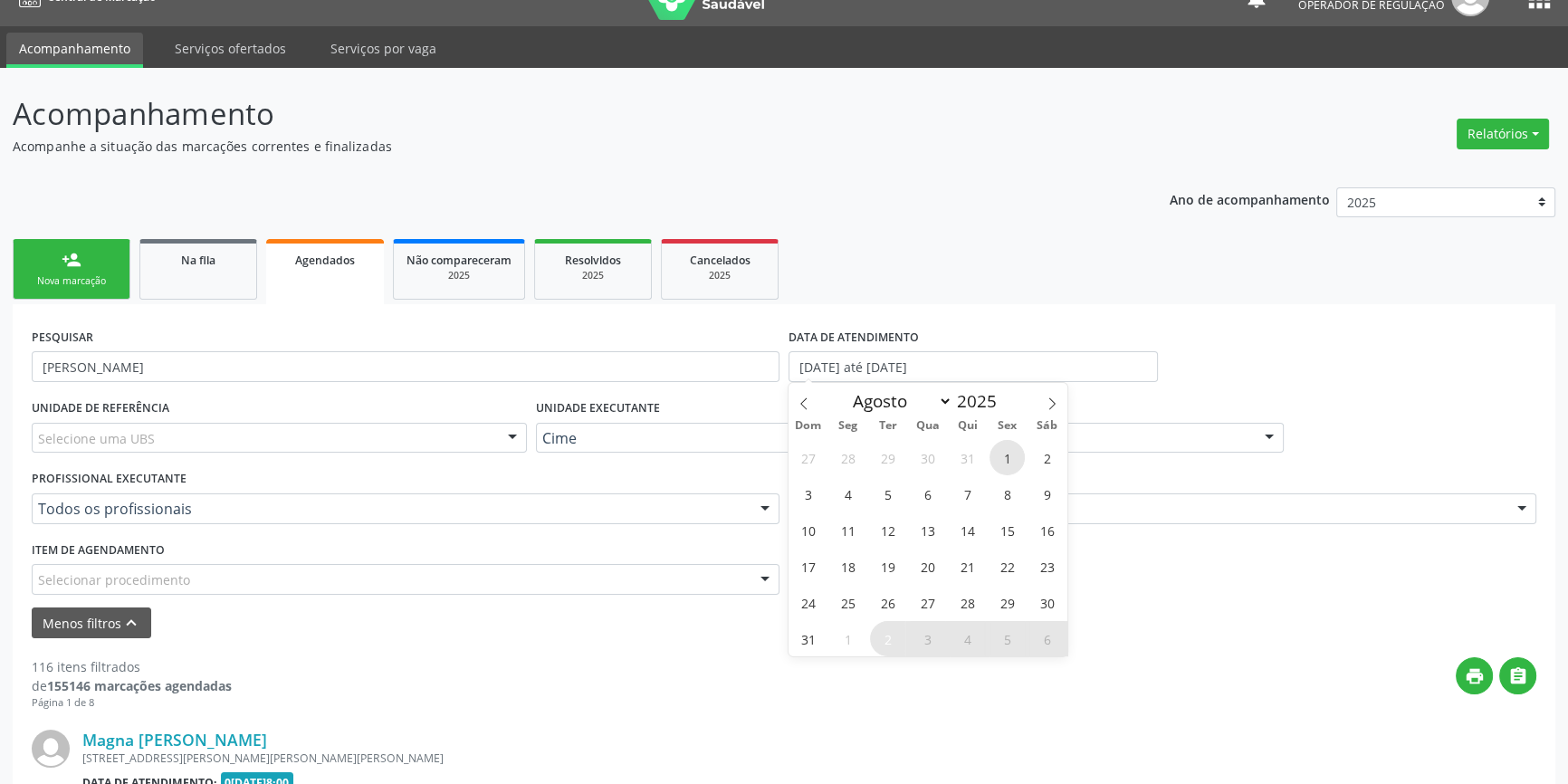
click at [1004, 452] on span "1" at bounding box center [1007, 458] width 36 height 36
type input "01/08/2025"
click at [1058, 400] on span at bounding box center [1051, 398] width 31 height 31
select select "8"
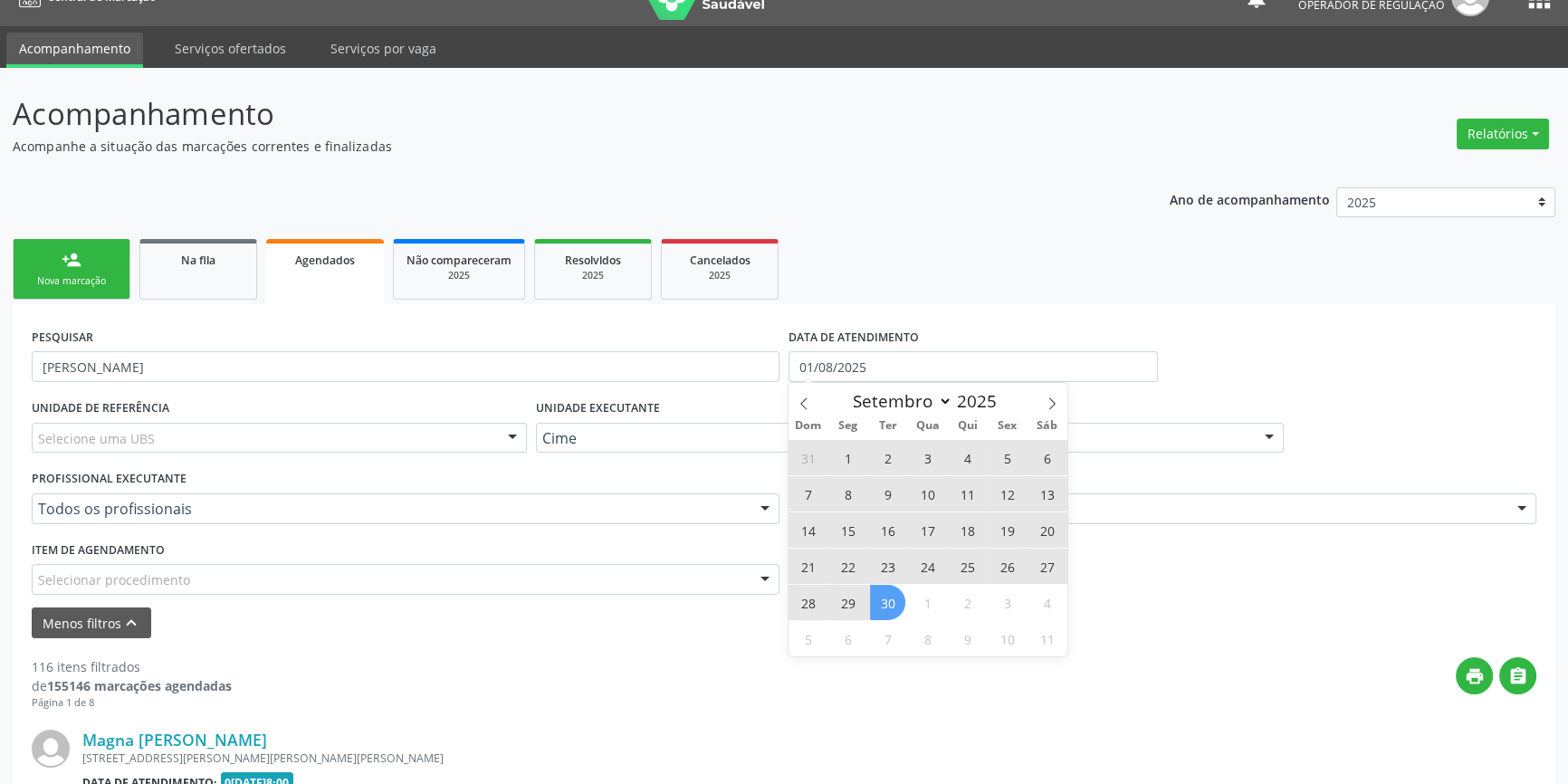
click at [894, 598] on span "30" at bounding box center [888, 602] width 36 height 36
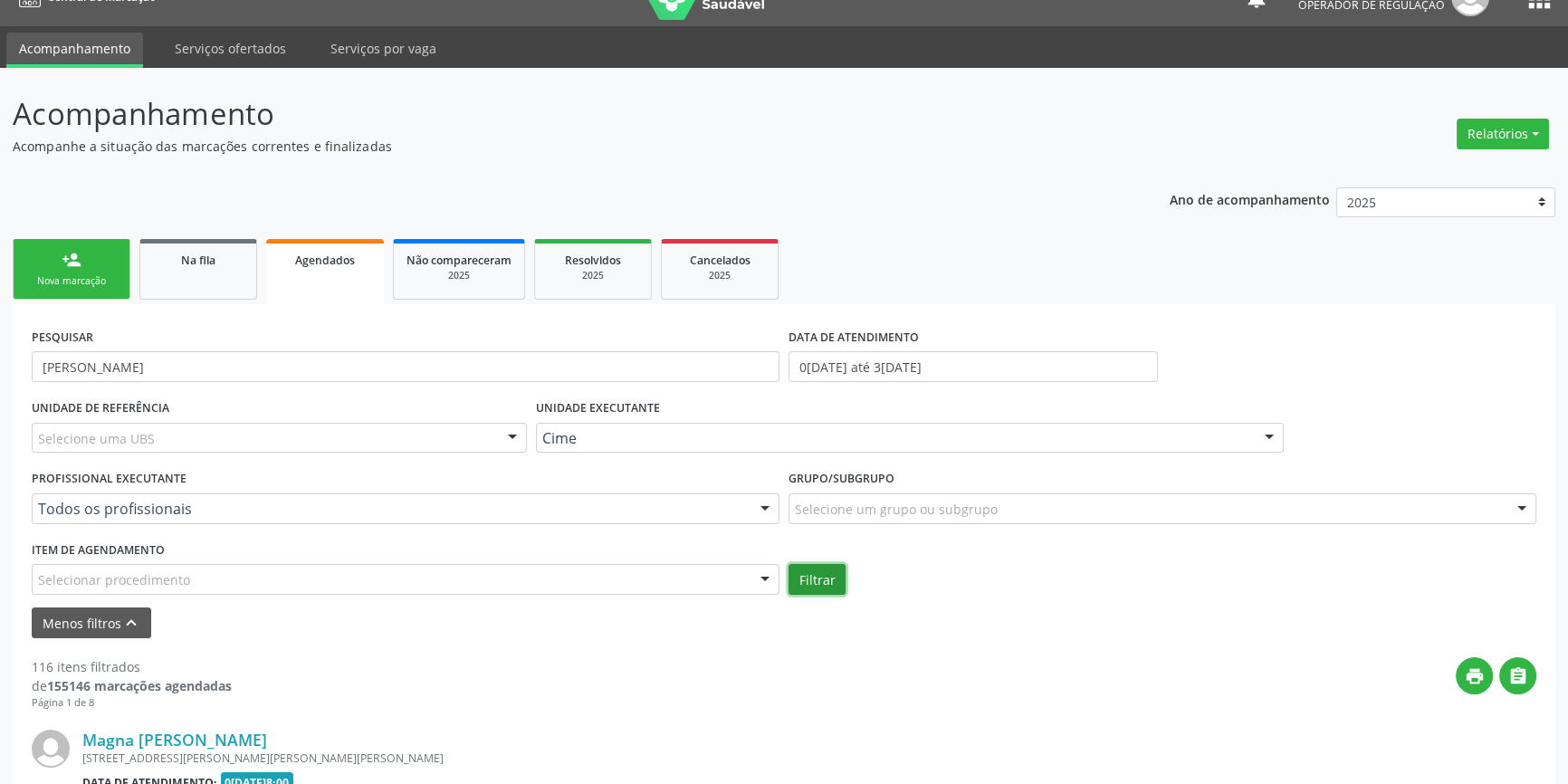
click at [820, 578] on button "Filtrar" at bounding box center [817, 579] width 57 height 31
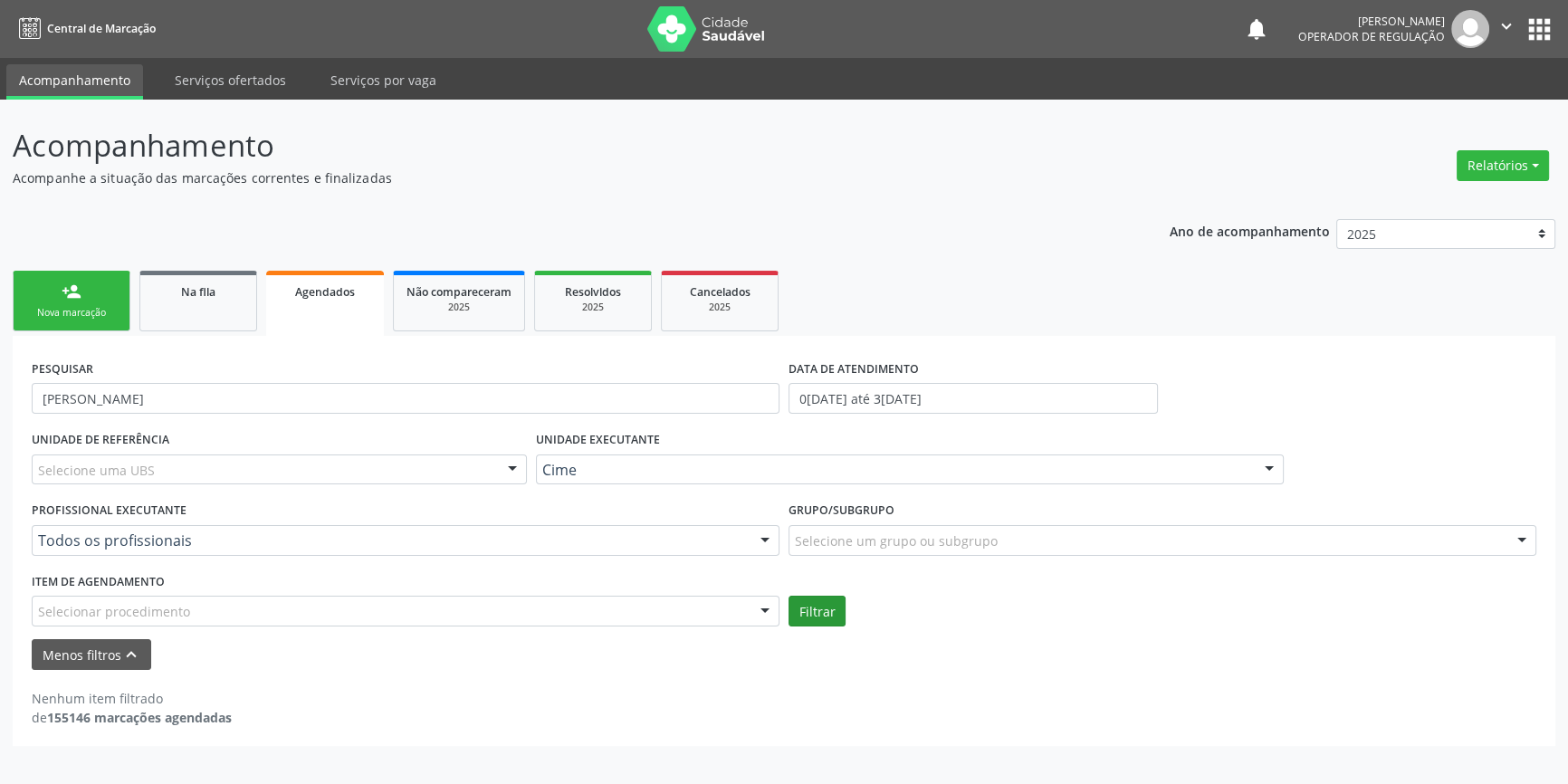
scroll to position [0, 0]
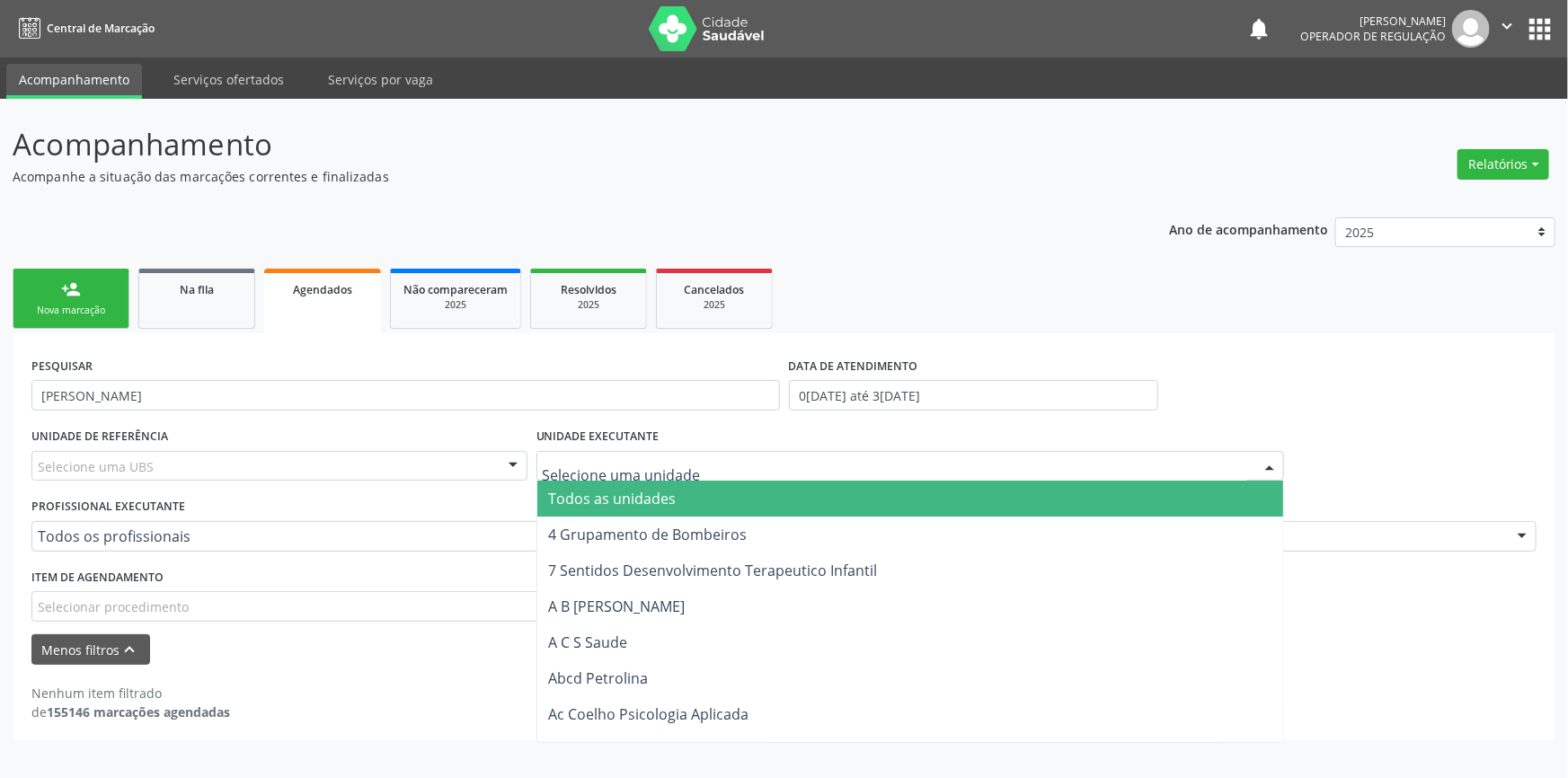
click at [632, 489] on span "Todos as unidades" at bounding box center [611, 498] width 127 height 20
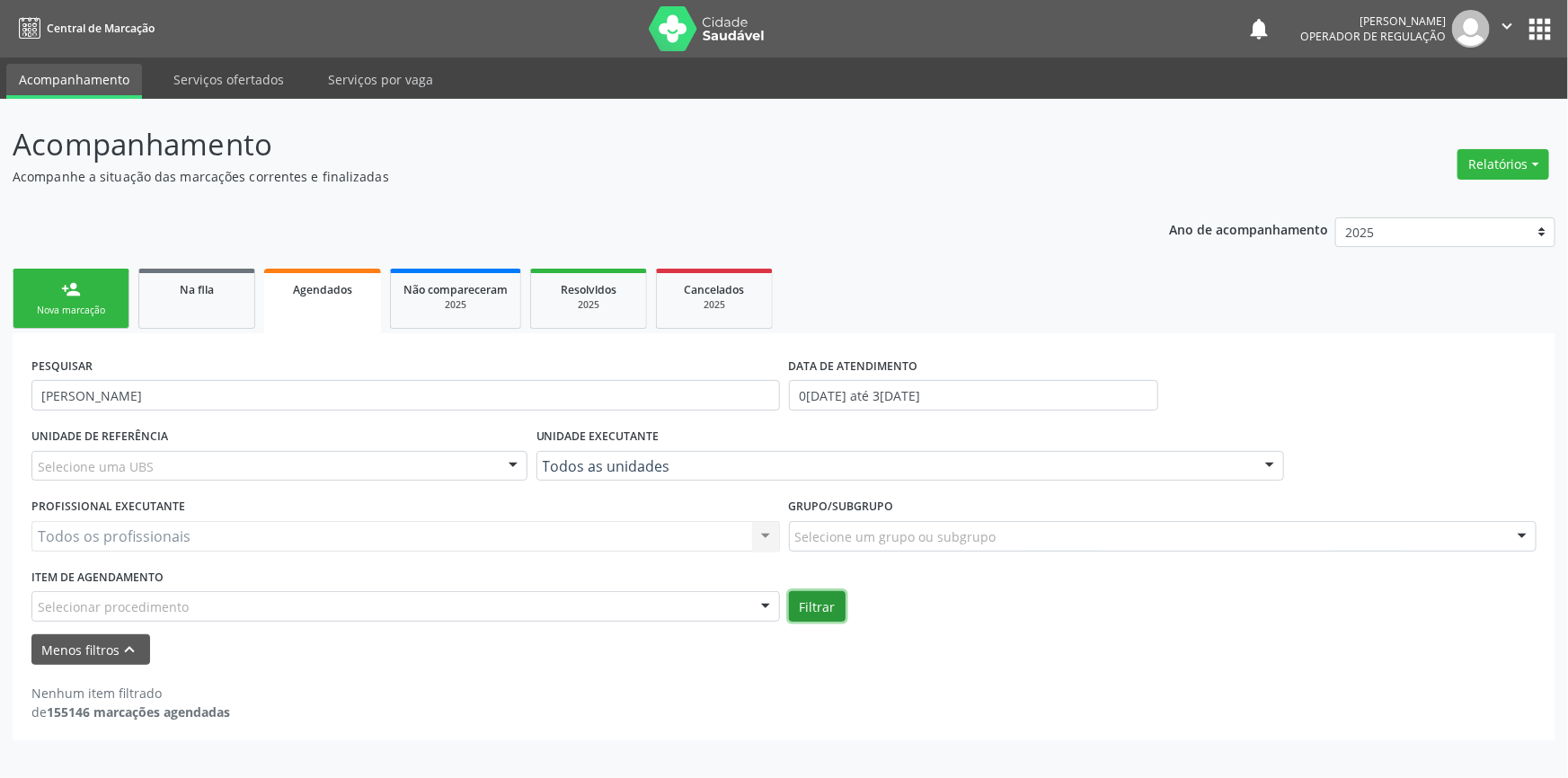
click at [800, 601] on button "Filtrar" at bounding box center [817, 606] width 57 height 31
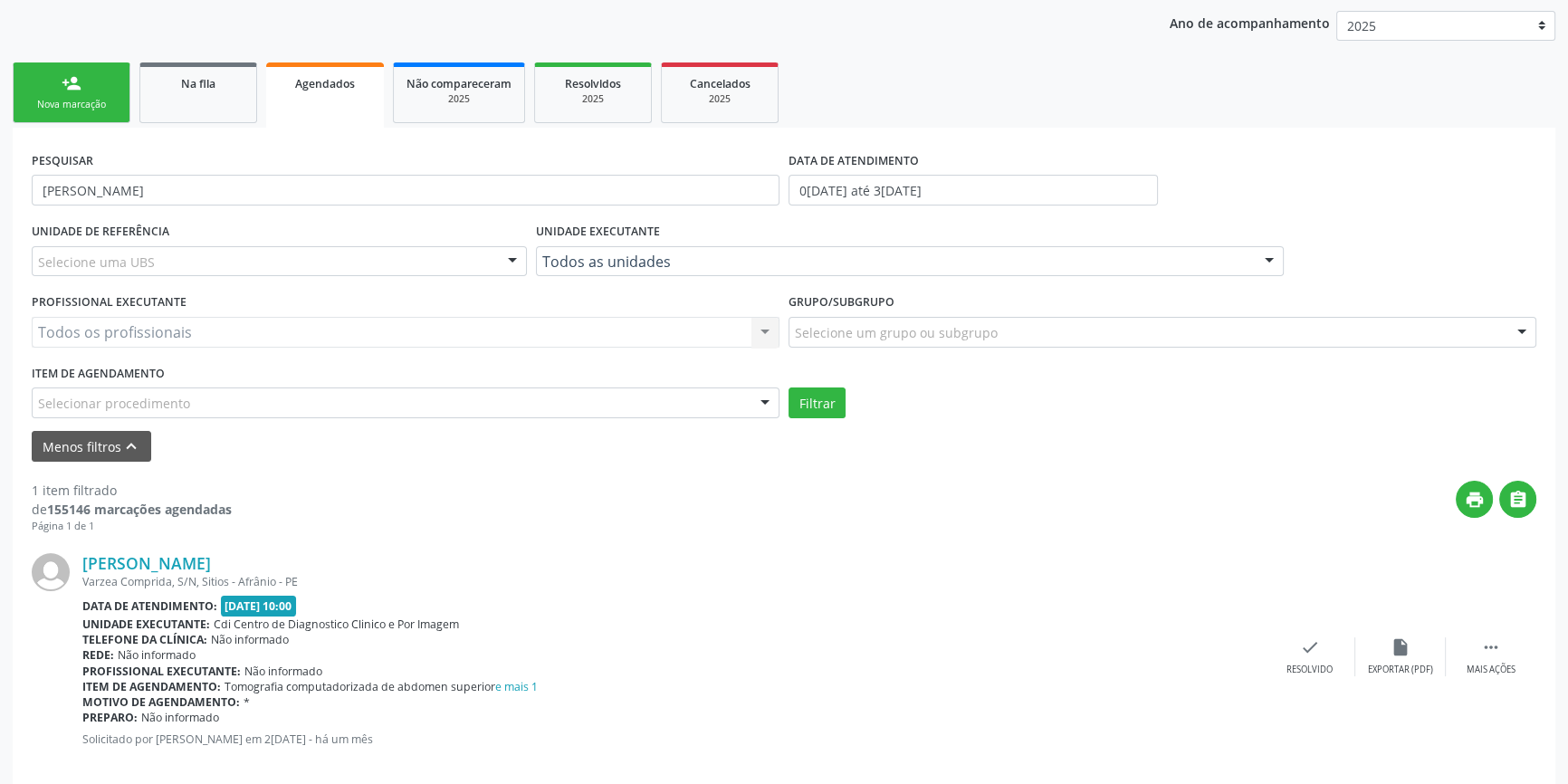
scroll to position [233, 0]
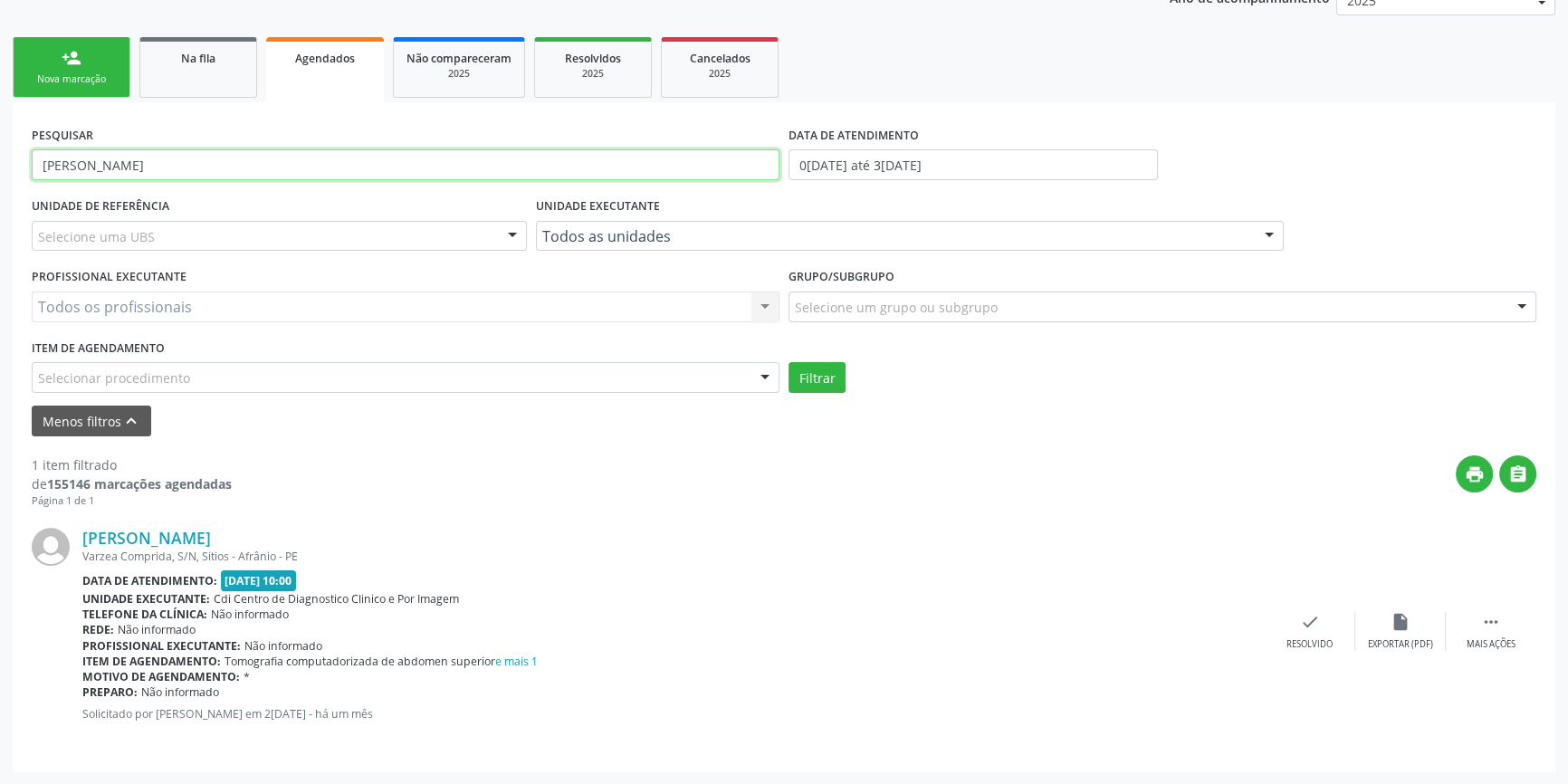
drag, startPoint x: 308, startPoint y: 172, endPoint x: 0, endPoint y: 182, distance: 308.2
click at [0, 182] on div "Acompanhamento Acompanhe a situação das marcações correntes e finalizadas Relat…" at bounding box center [784, 325] width 1568 height 919
click at [104, 81] on div "Nova marcação" at bounding box center [71, 79] width 91 height 13
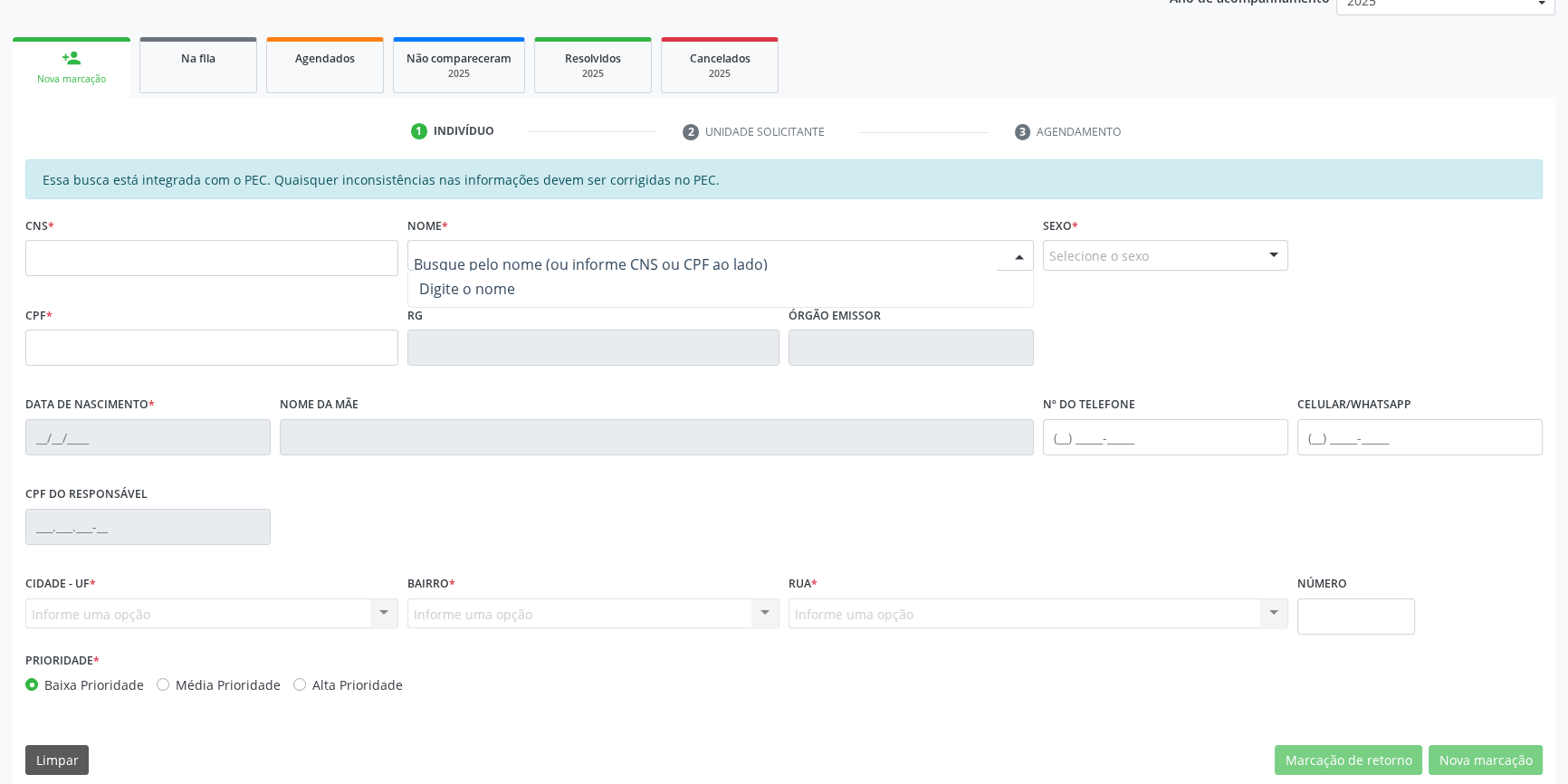
paste input "DANIEL DIAS DA SILVA"
type input "DANIEL DIAS DA SILVA"
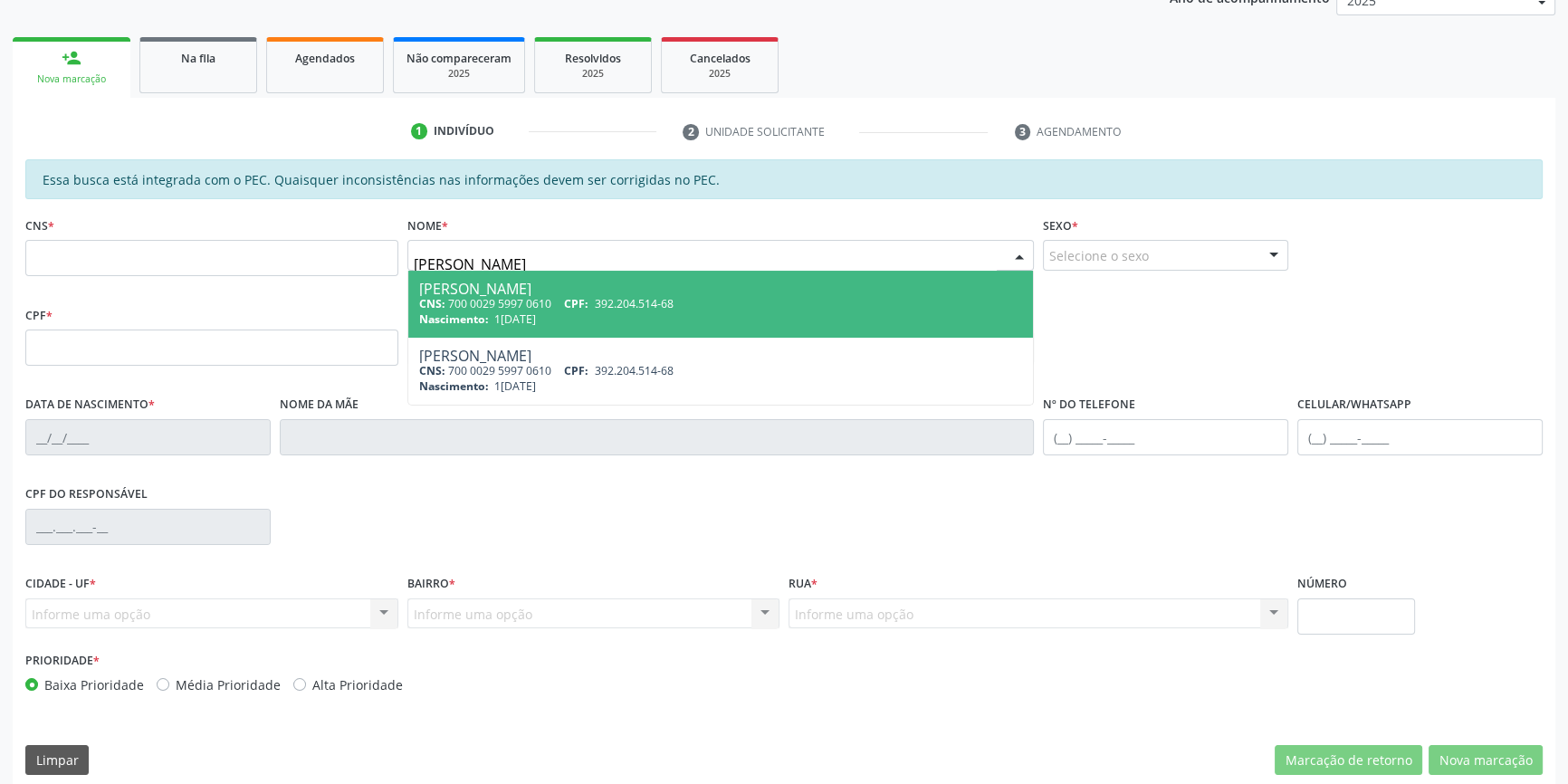
click at [584, 322] on div "Nascimento: 14/10/1953" at bounding box center [720, 318] width 604 height 15
type input "700 0029 5997 0610"
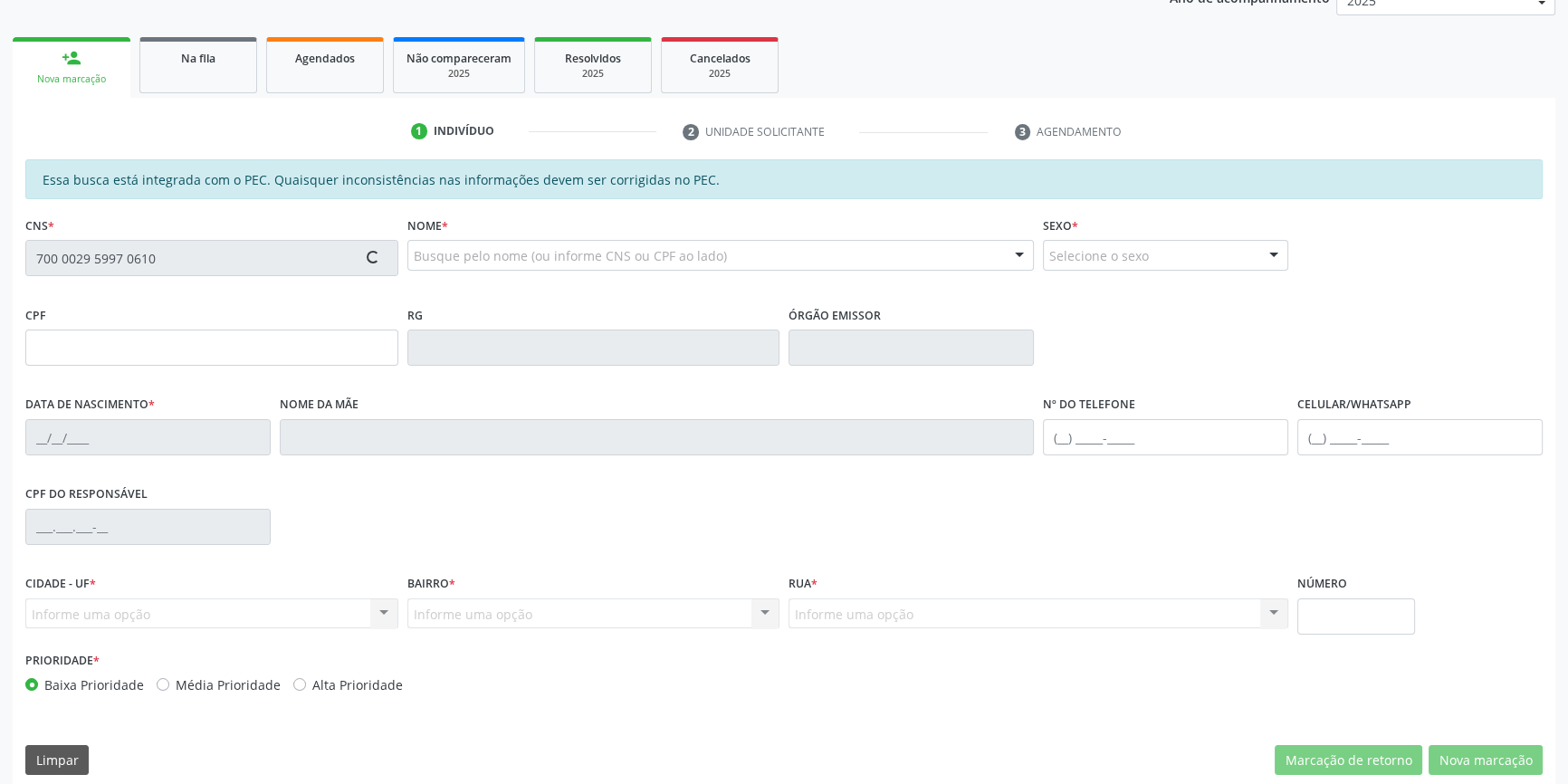
type input "392.204.514-68"
type input "14/10/1953"
type input "Isabel Maria Dias"
type input "(87) 8831-1325"
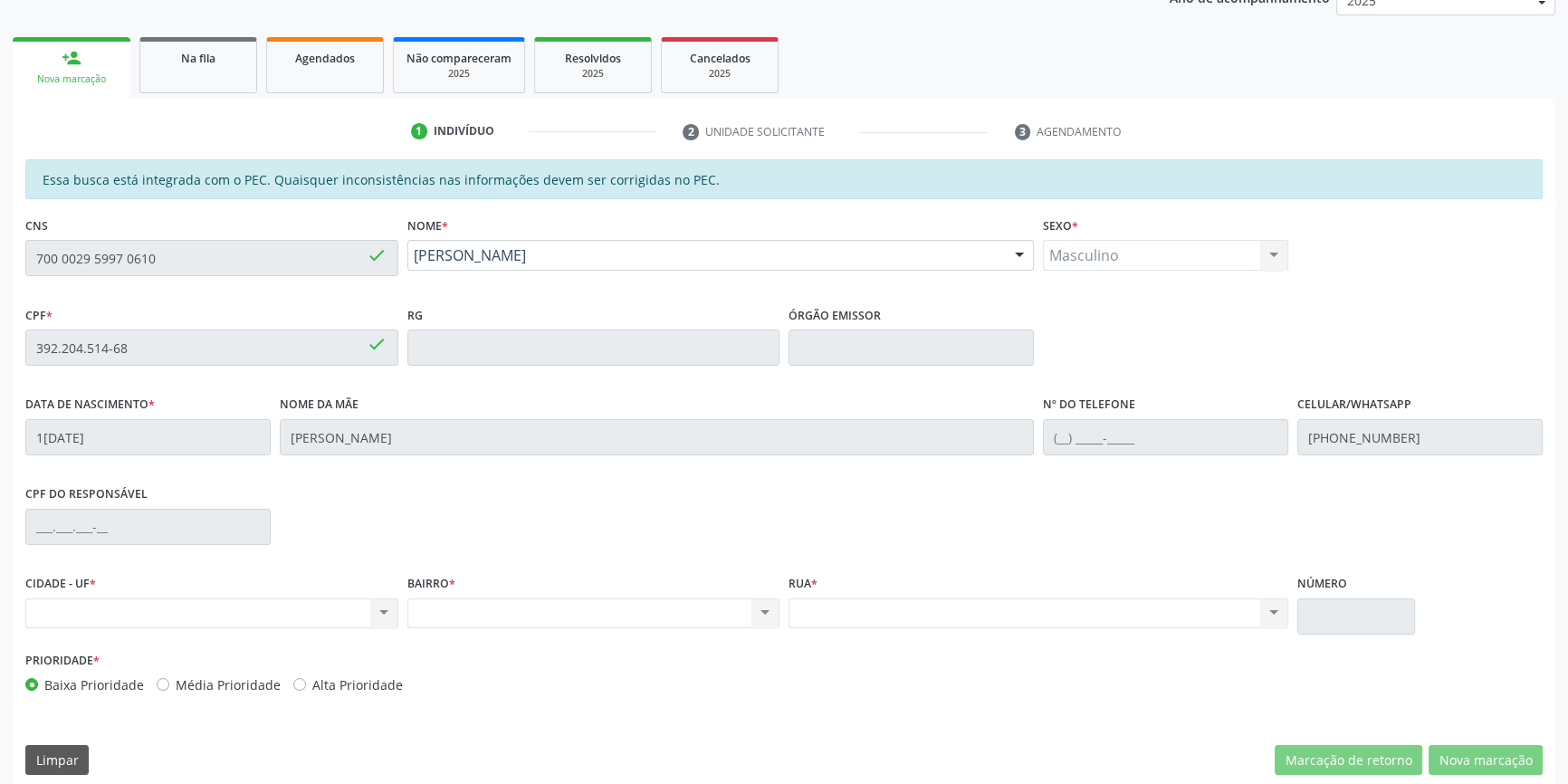
click at [0, 262] on div "Acompanhamento Acompanhe a situação das marcações correntes e finalizadas Relat…" at bounding box center [784, 333] width 1568 height 934
click at [323, 67] on link "Agendados" at bounding box center [325, 66] width 118 height 56
select select "8"
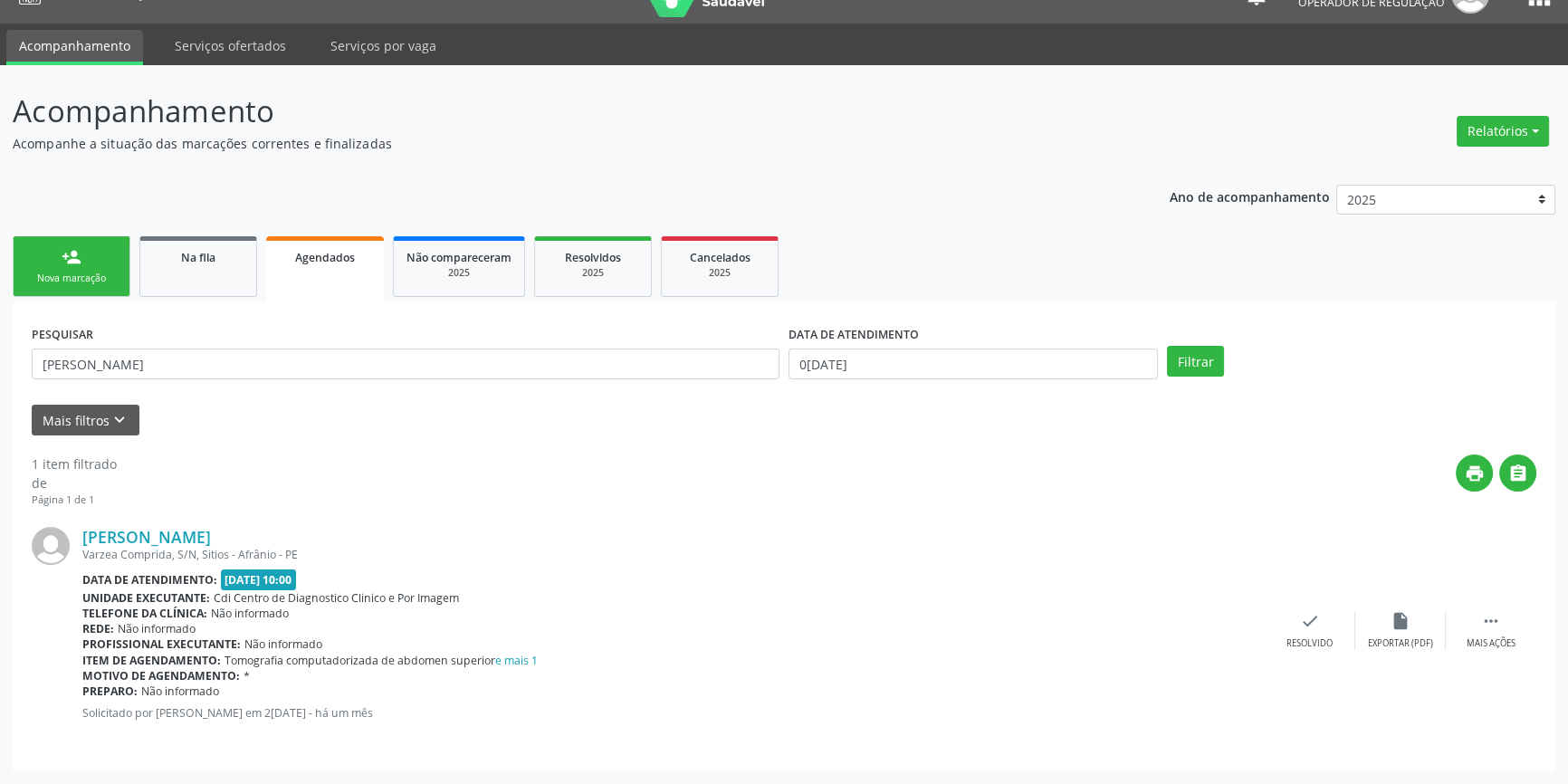
scroll to position [0, 0]
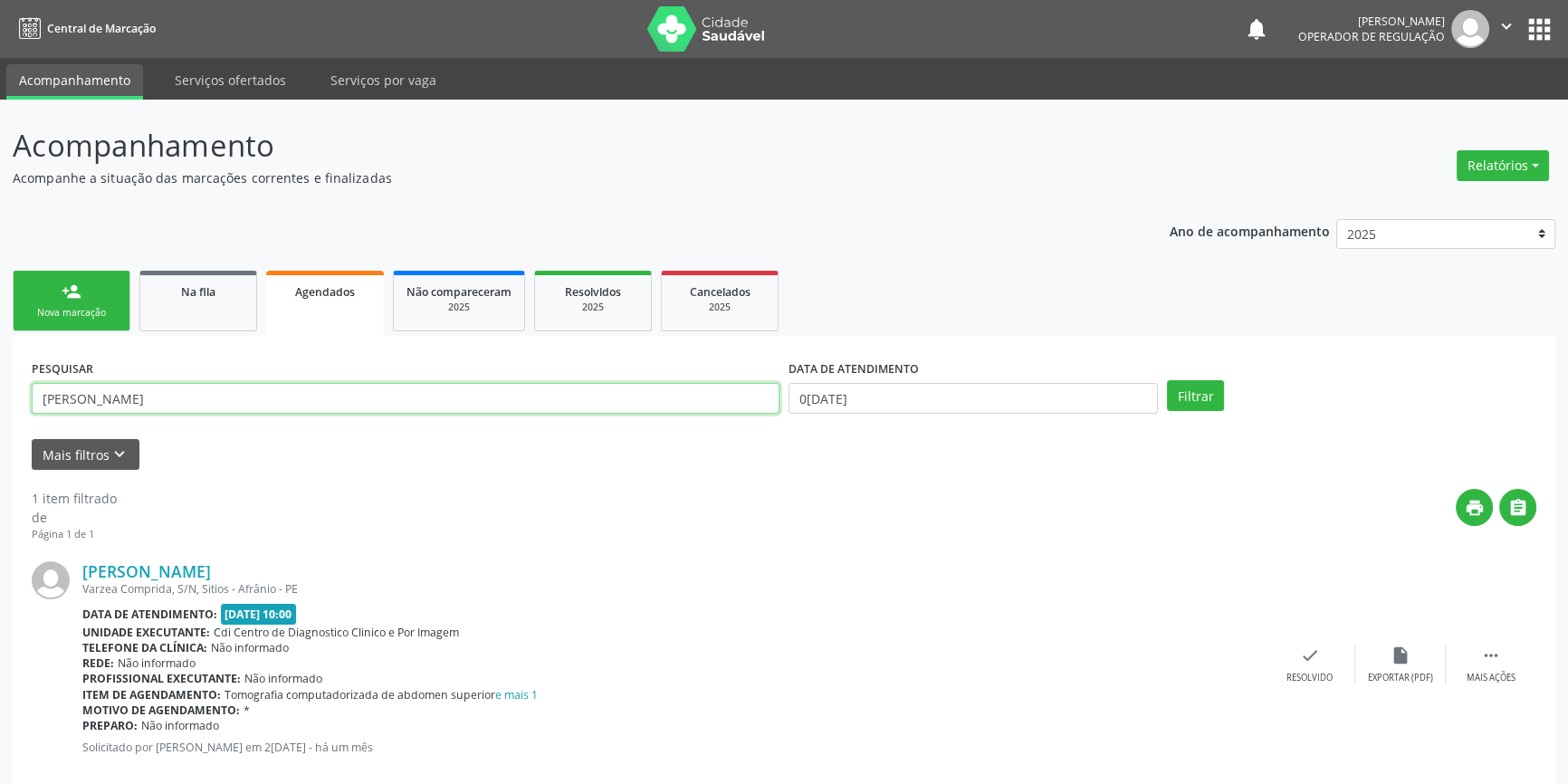
drag, startPoint x: 224, startPoint y: 400, endPoint x: 0, endPoint y: 397, distance: 224.0
click at [0, 397] on div "Acompanhamento Acompanhe a situação das marcações correntes e finalizadas Relat…" at bounding box center [784, 458] width 1568 height 718
paste input "700 0029 5997 0610"
type input "700 0029 5997 0610"
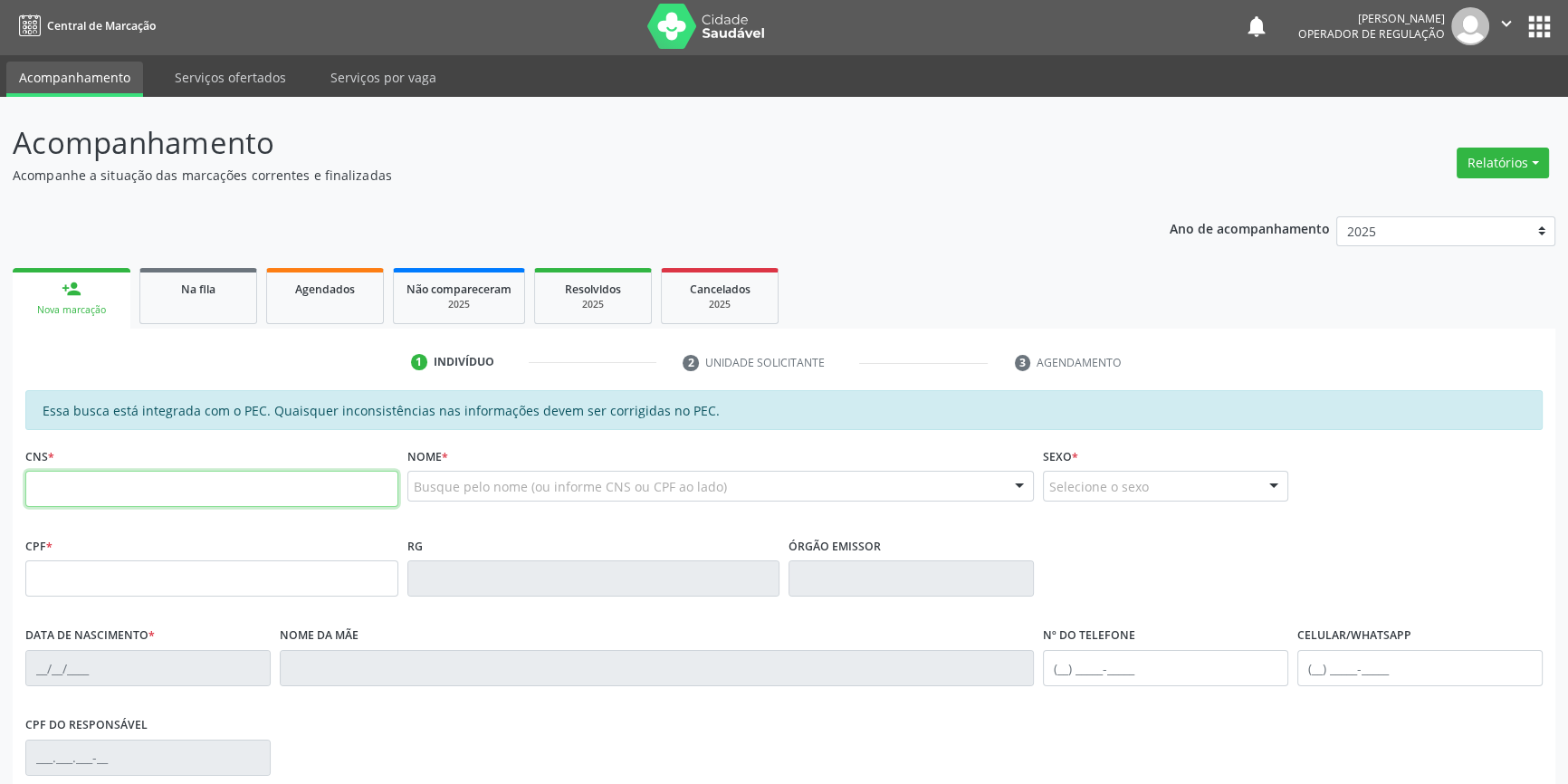
scroll to position [1, 0]
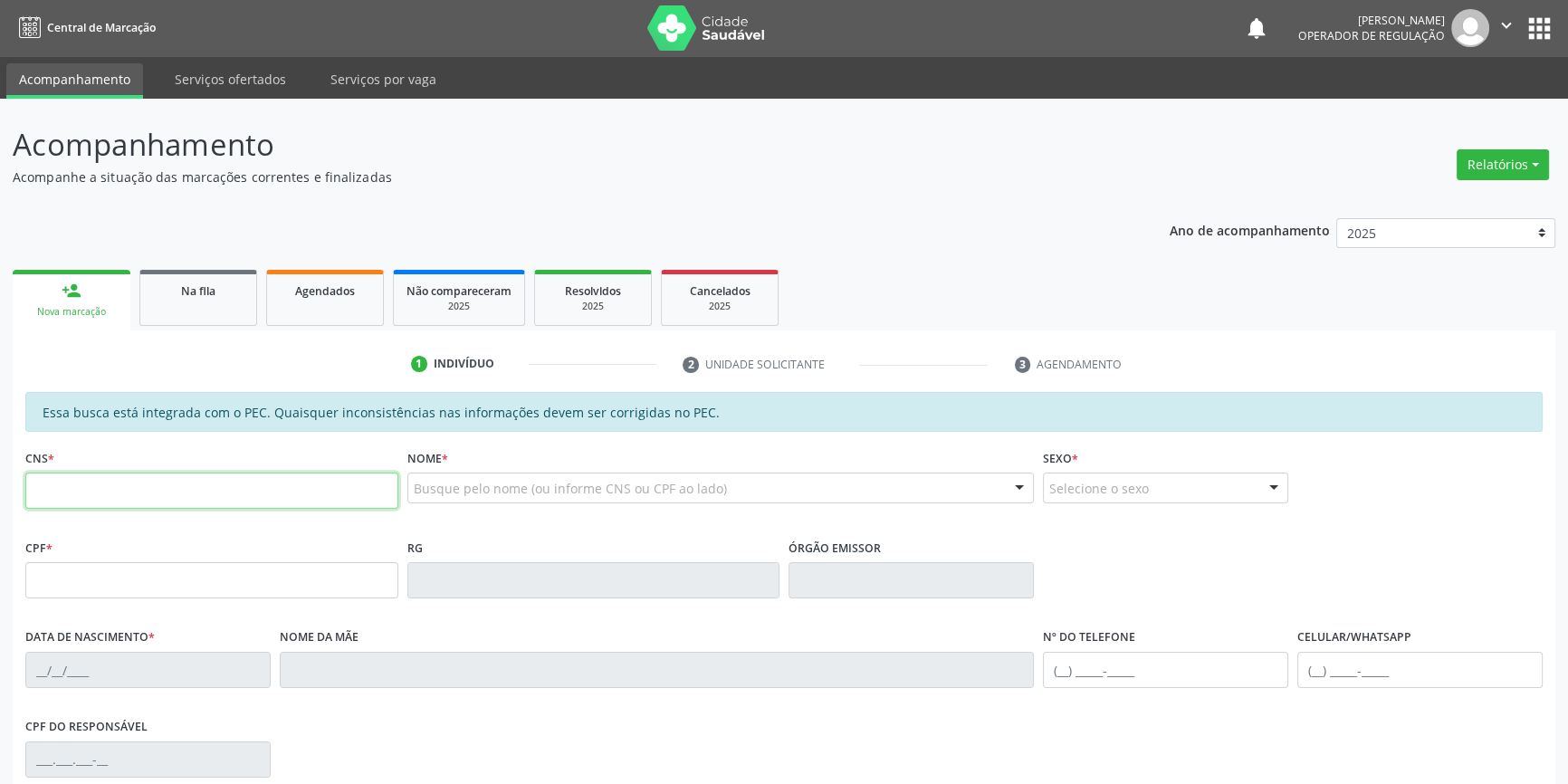
click at [1501, 29] on icon "" at bounding box center [1505, 24] width 20 height 20
